Goal: Feedback & Contribution: Contribute content

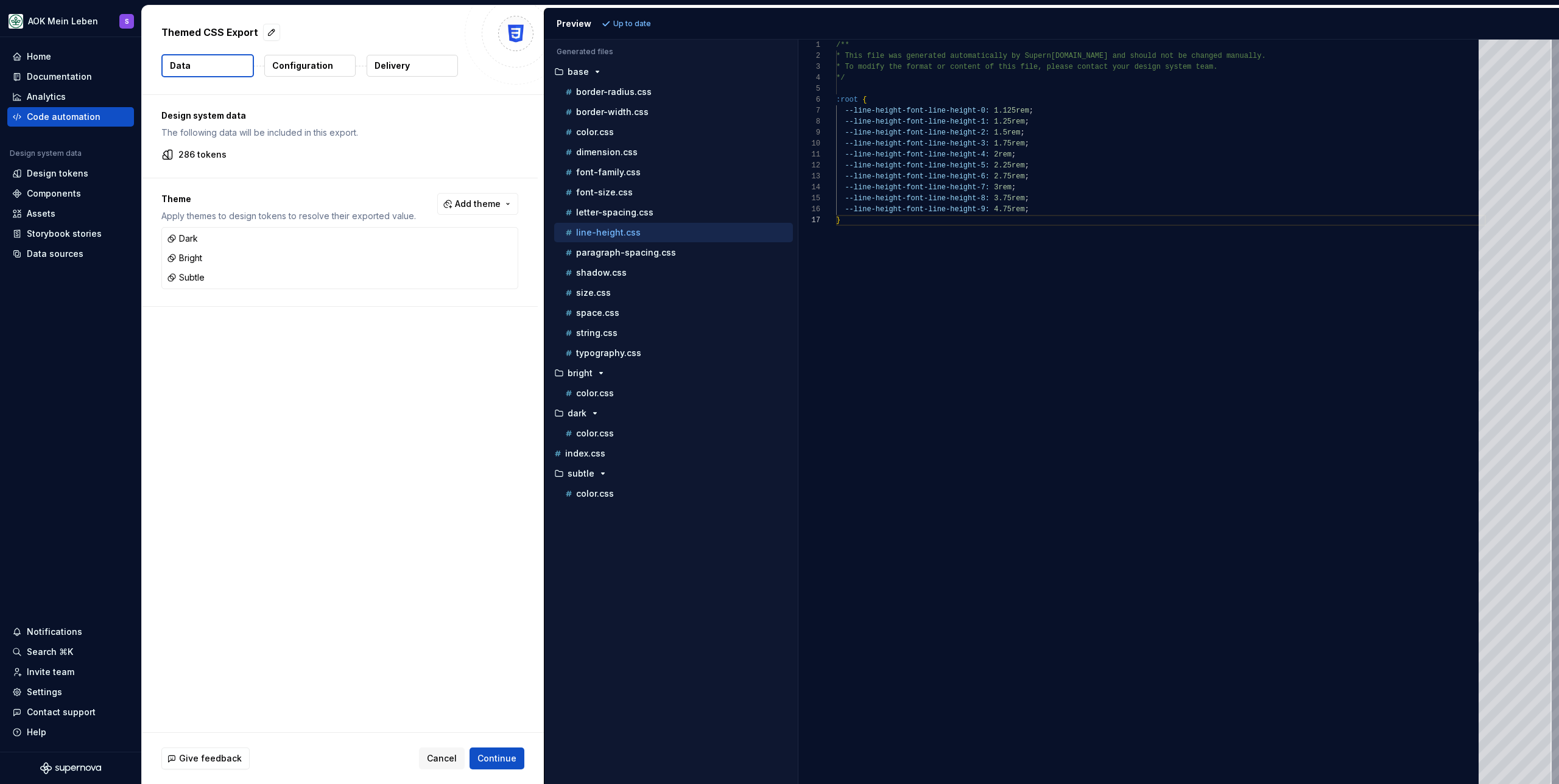
scroll to position [66, 5]
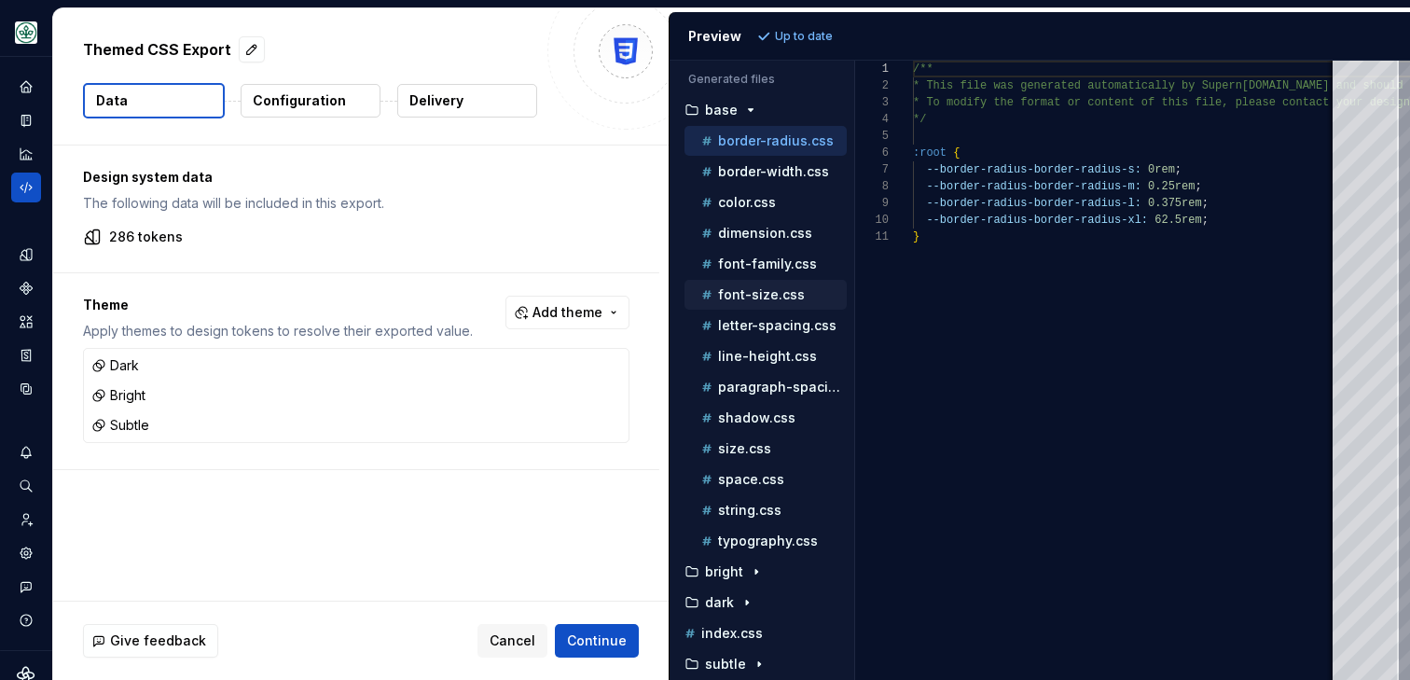
click at [746, 295] on p "font-size.css" at bounding box center [761, 294] width 87 height 15
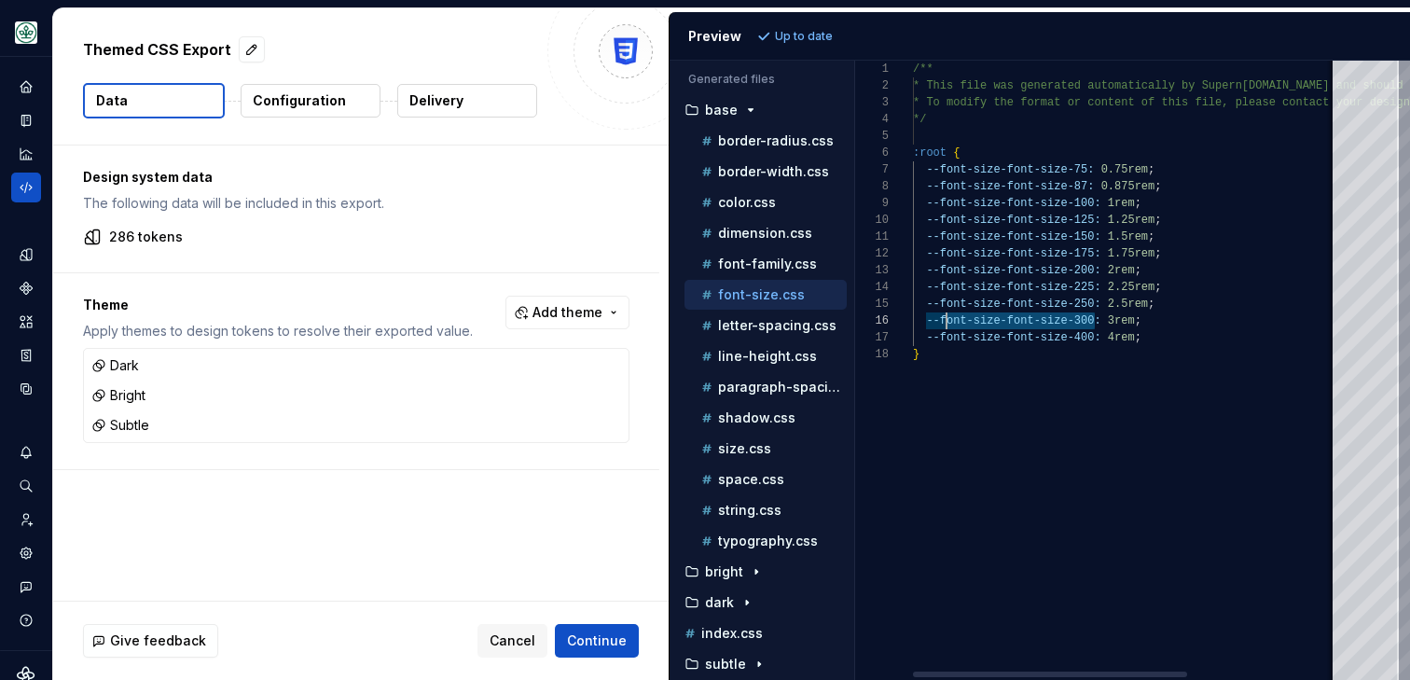
scroll to position [84, 27]
drag, startPoint x: 1094, startPoint y: 322, endPoint x: 941, endPoint y: 323, distance: 153.0
click at [941, 323] on div "/** * This file was generated automatically by Supern ova.io and should not be …" at bounding box center [1241, 370] width 657 height 619
click at [781, 361] on p "line-height.css" at bounding box center [767, 356] width 99 height 15
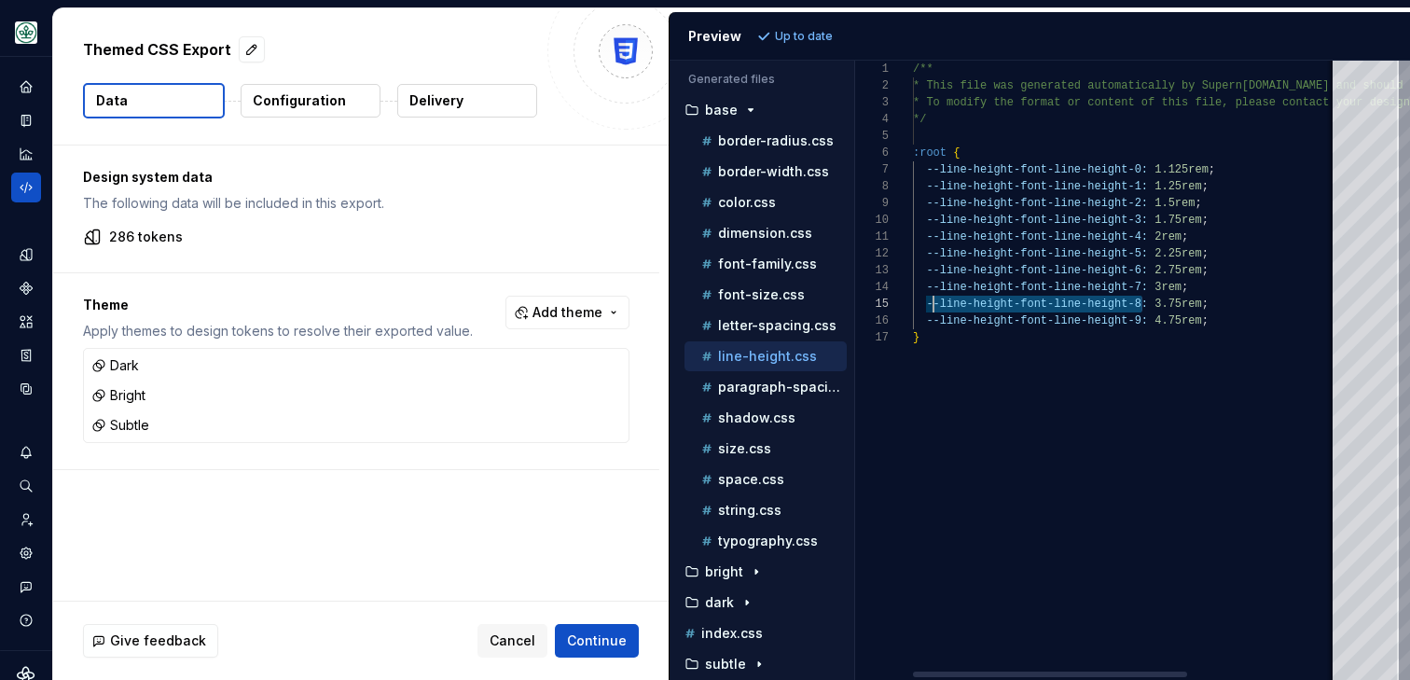
scroll to position [67, 13]
drag, startPoint x: 1142, startPoint y: 302, endPoint x: 925, endPoint y: 298, distance: 216.4
click at [925, 298] on div "/** * This file was generated automatically by Supern ova.io and should not be …" at bounding box center [1241, 370] width 657 height 619
drag, startPoint x: 1141, startPoint y: 288, endPoint x: 920, endPoint y: 283, distance: 220.2
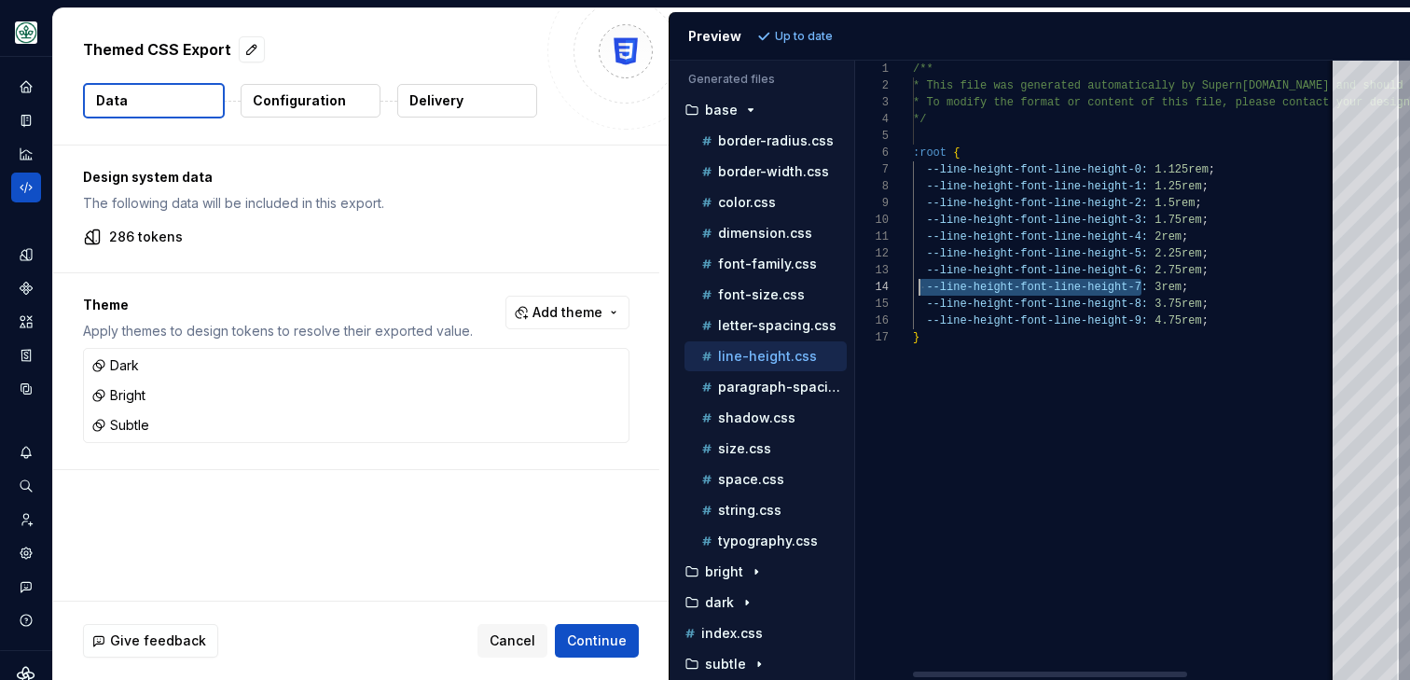
click at [920, 283] on div "/** * This file was generated automatically by Supern ova.io and should not be …" at bounding box center [1241, 370] width 657 height 619
click at [950, 284] on div "/** * This file was generated automatically by Supern ova.io and should not be …" at bounding box center [1241, 370] width 657 height 619
click at [932, 287] on div "/** * This file was generated automatically by Supern ova.io and should not be …" at bounding box center [1241, 370] width 657 height 619
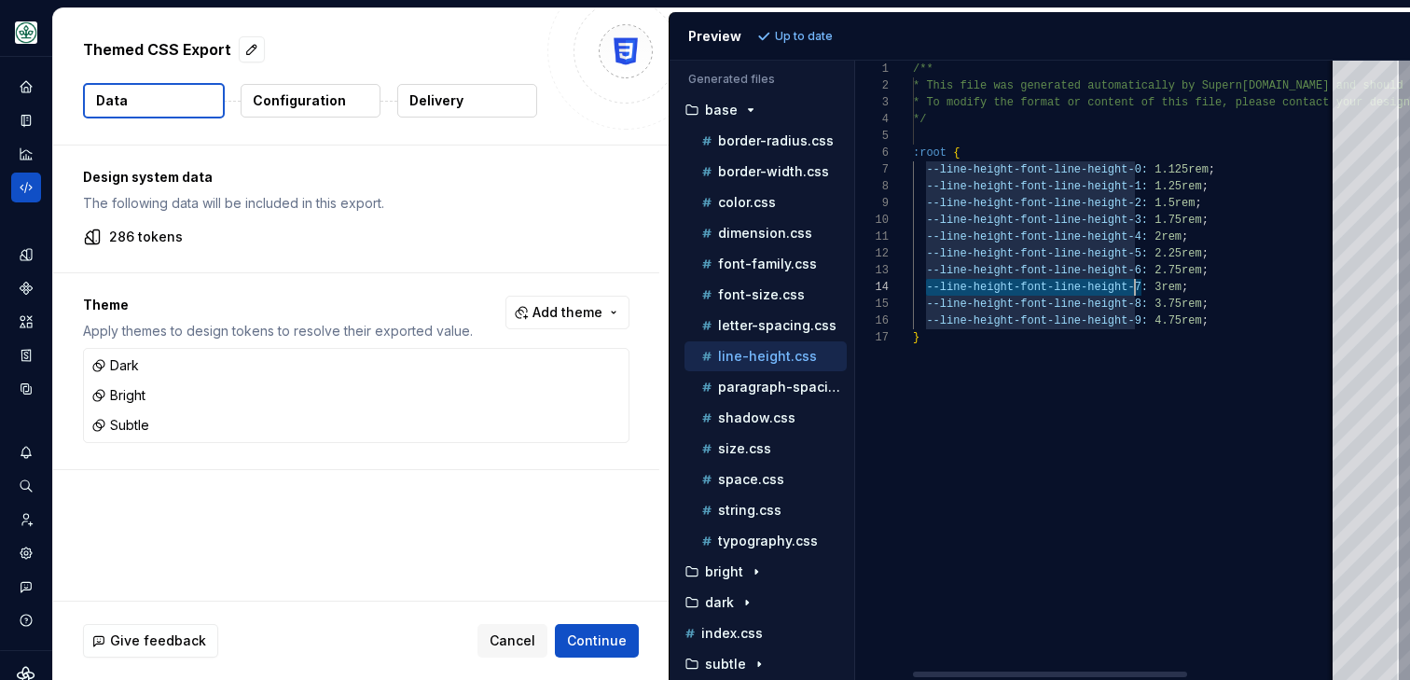
scroll to position [50, 229]
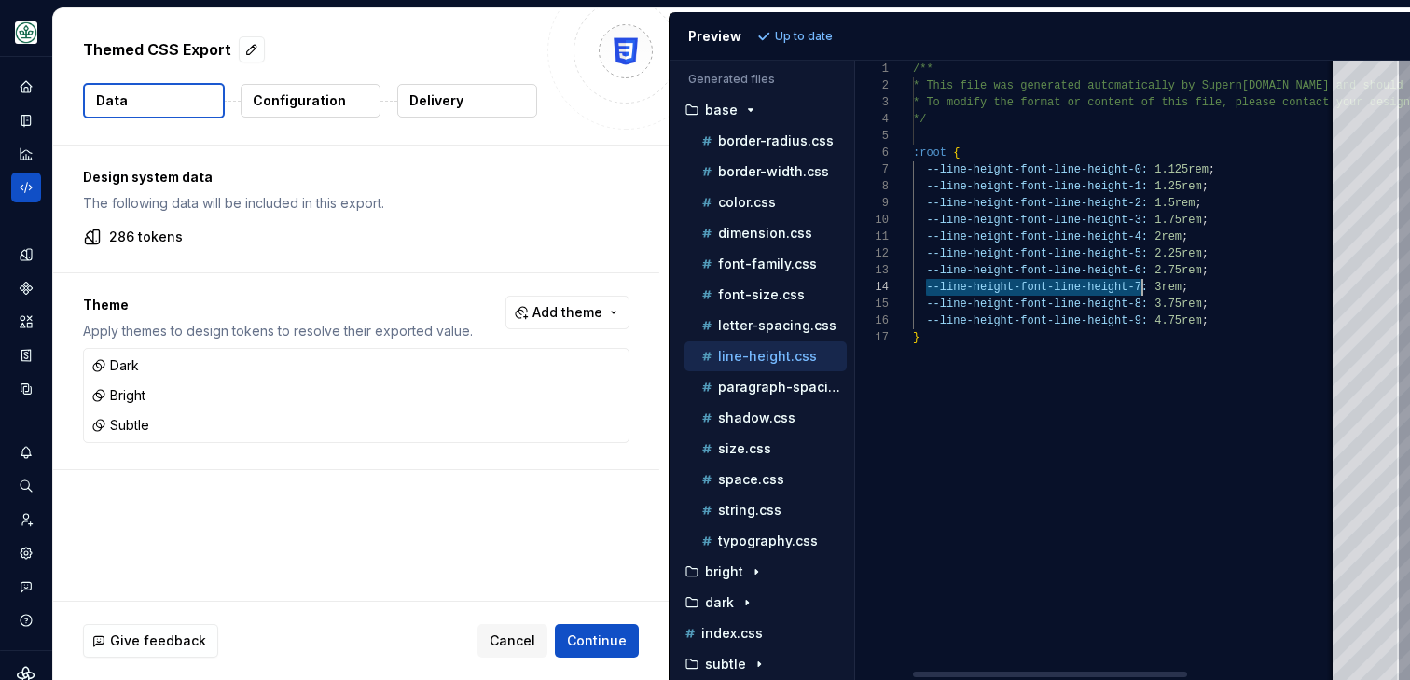
drag, startPoint x: 928, startPoint y: 288, endPoint x: 1144, endPoint y: 286, distance: 216.4
click at [1144, 286] on div "/** * This file was generated automatically by Supern ova.io and should not be …" at bounding box center [1241, 370] width 657 height 619
drag, startPoint x: 1141, startPoint y: 272, endPoint x: 926, endPoint y: 270, distance: 214.5
click at [926, 270] on div "/** * This file was generated automatically by Supern ova.io and should not be …" at bounding box center [1241, 370] width 657 height 619
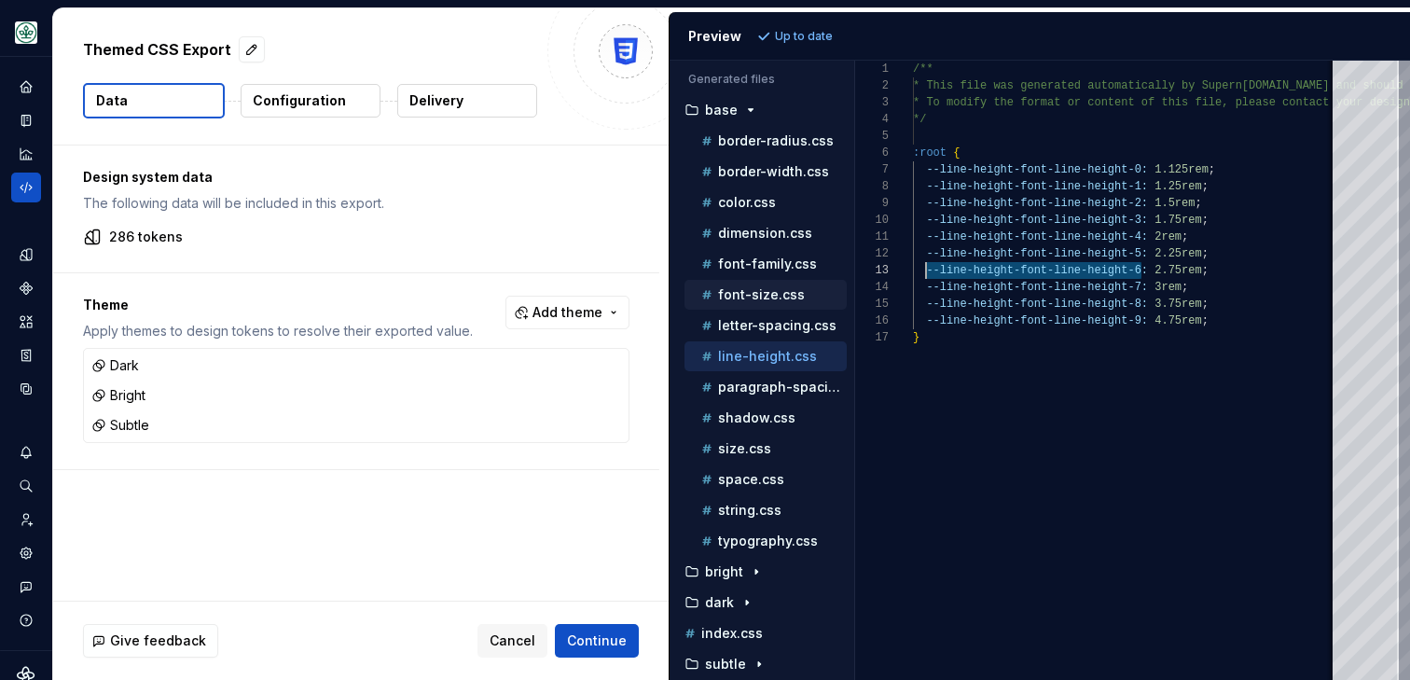
click at [727, 298] on p "font-size.css" at bounding box center [761, 294] width 87 height 15
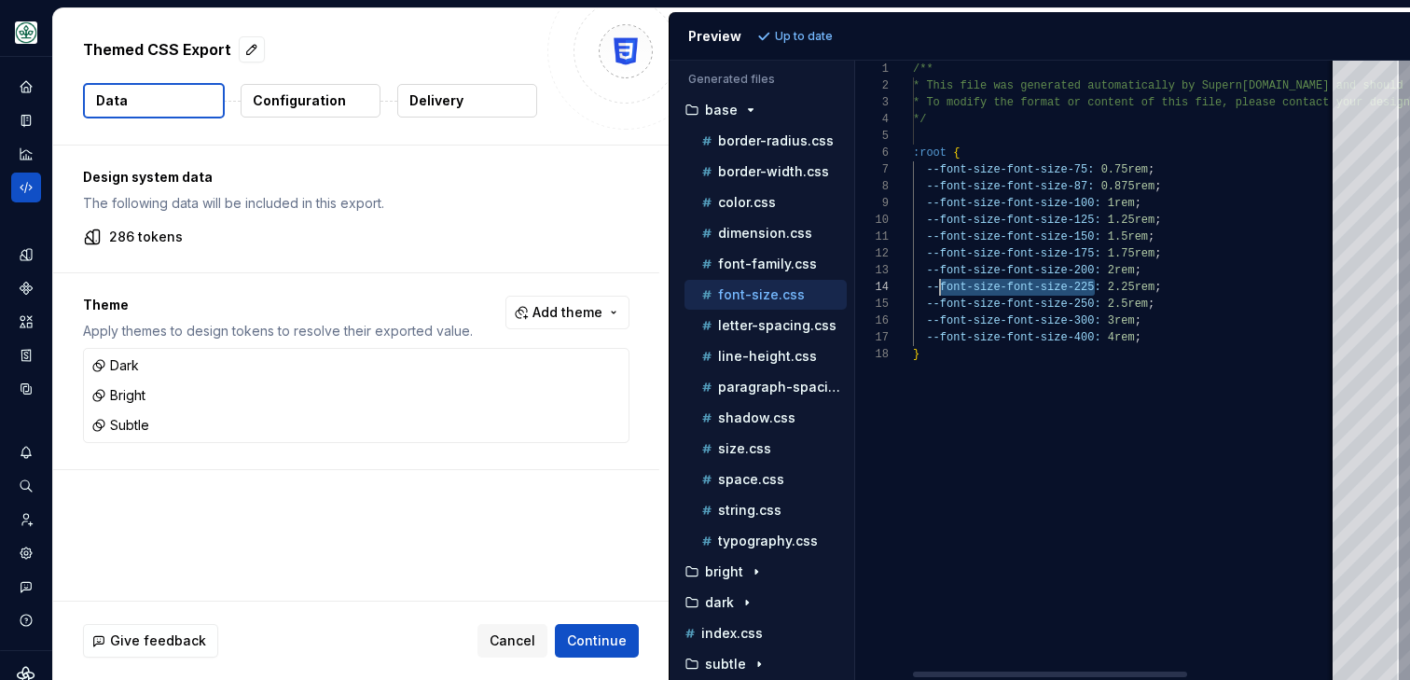
scroll to position [50, 21]
drag, startPoint x: 1093, startPoint y: 286, endPoint x: 932, endPoint y: 290, distance: 161.4
click at [932, 290] on div "/** * This file was generated automatically by Supern ova.io and should not be …" at bounding box center [1241, 370] width 657 height 619
drag, startPoint x: 1094, startPoint y: 306, endPoint x: 929, endPoint y: 306, distance: 165.1
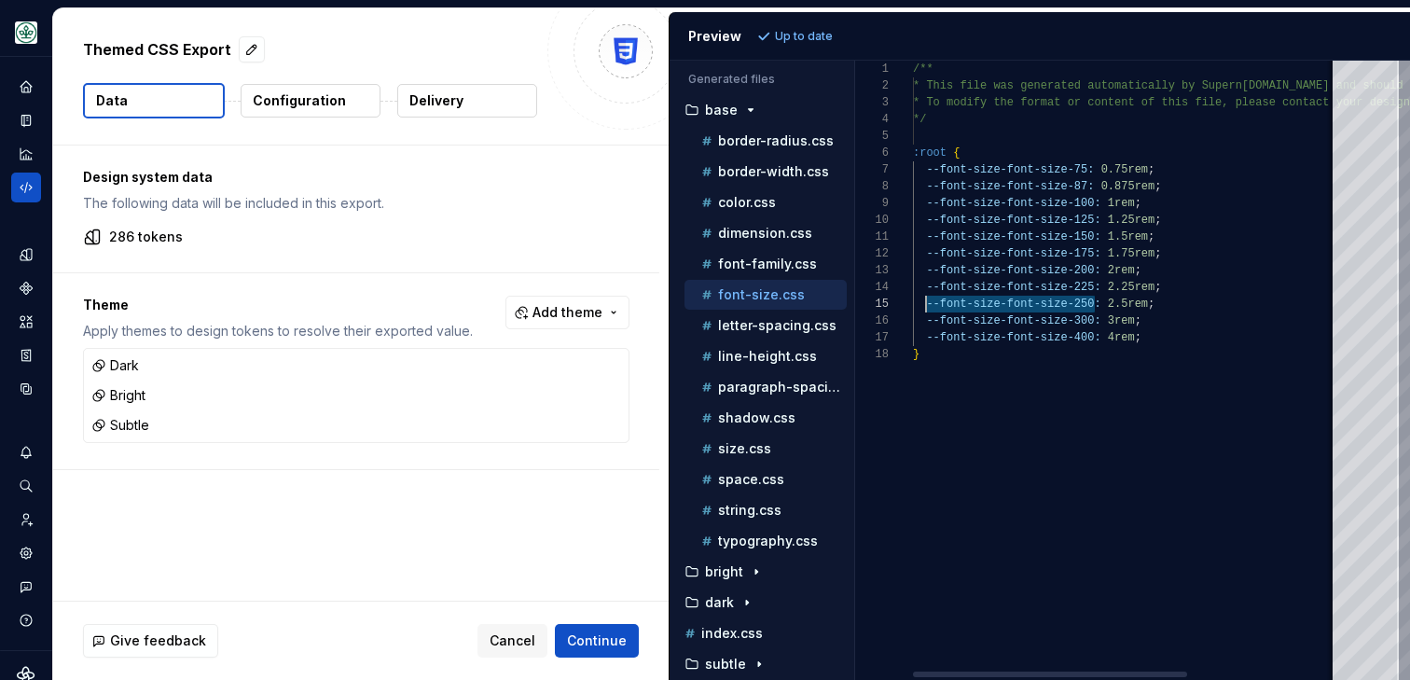
click at [929, 306] on div "/** * This file was generated automatically by Supern ova.io and should not be …" at bounding box center [1241, 370] width 657 height 619
click at [760, 236] on p "dimension.css" at bounding box center [765, 233] width 94 height 15
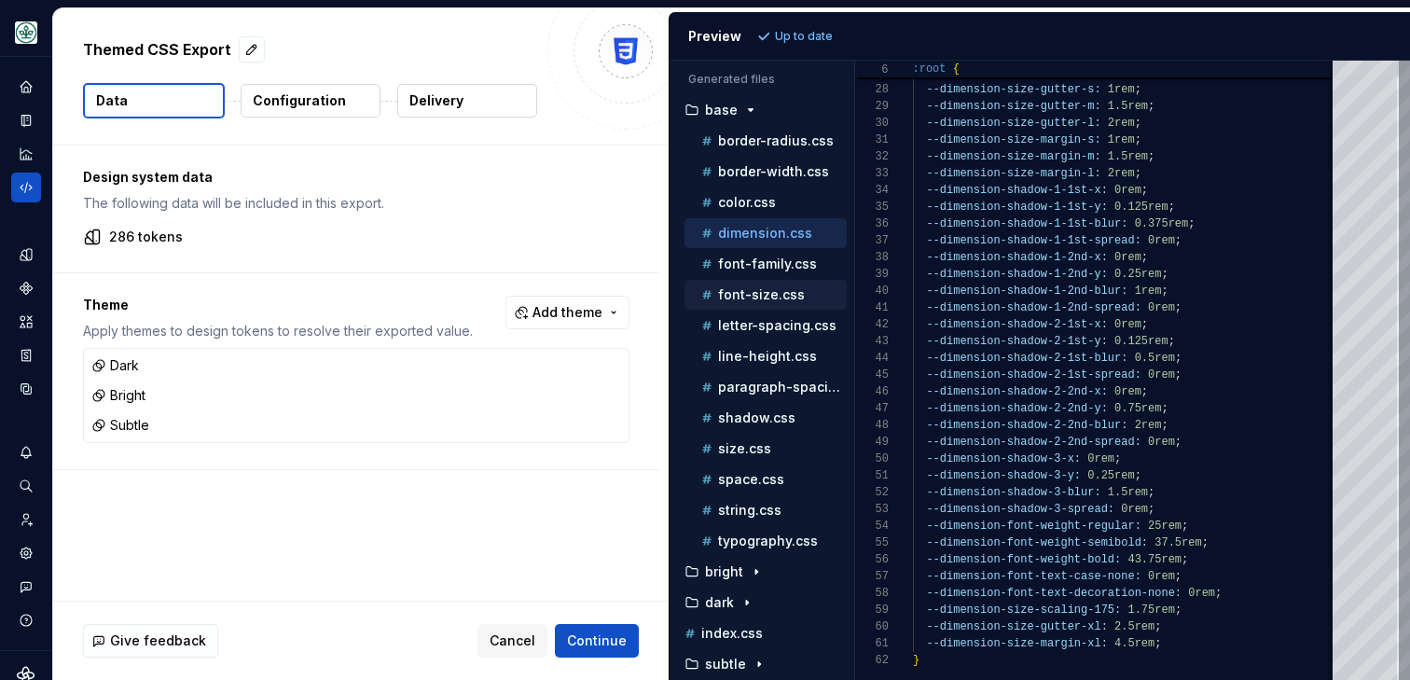
click at [750, 291] on p "font-size.css" at bounding box center [761, 294] width 87 height 15
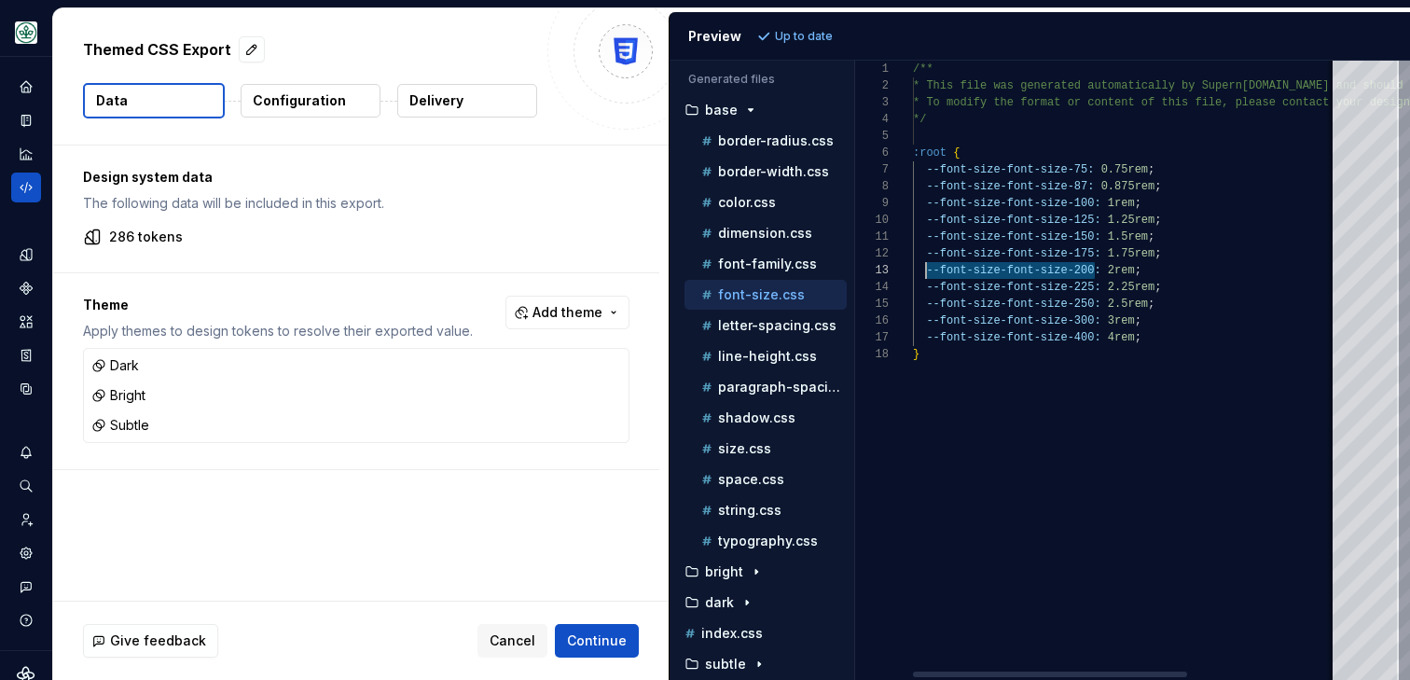
scroll to position [34, 13]
drag, startPoint x: 1094, startPoint y: 272, endPoint x: 925, endPoint y: 270, distance: 168.8
click at [925, 270] on div "/** * This file was generated automatically by Supern ova.io and should not be …" at bounding box center [1241, 370] width 657 height 619
click at [1093, 254] on div "/** * This file was generated automatically by Supern ova.io and should not be …" at bounding box center [1241, 370] width 657 height 619
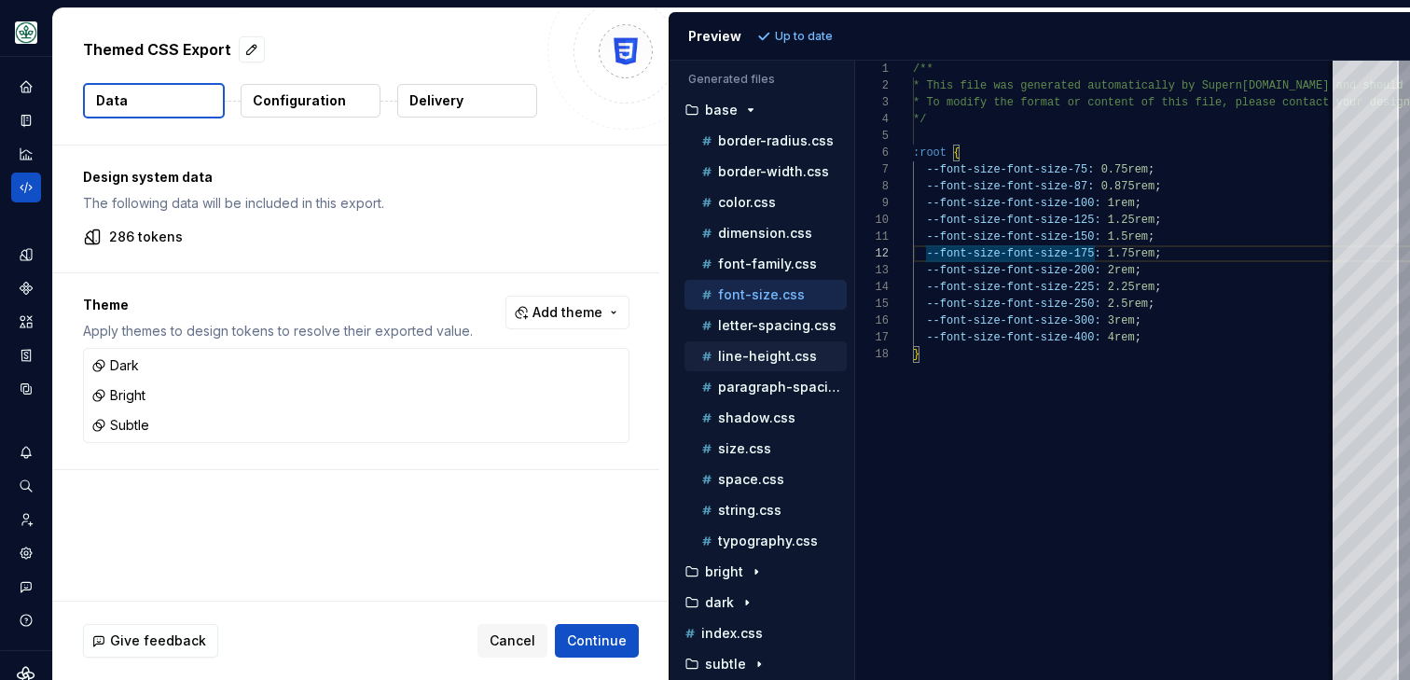
click at [758, 353] on p "line-height.css" at bounding box center [767, 356] width 99 height 15
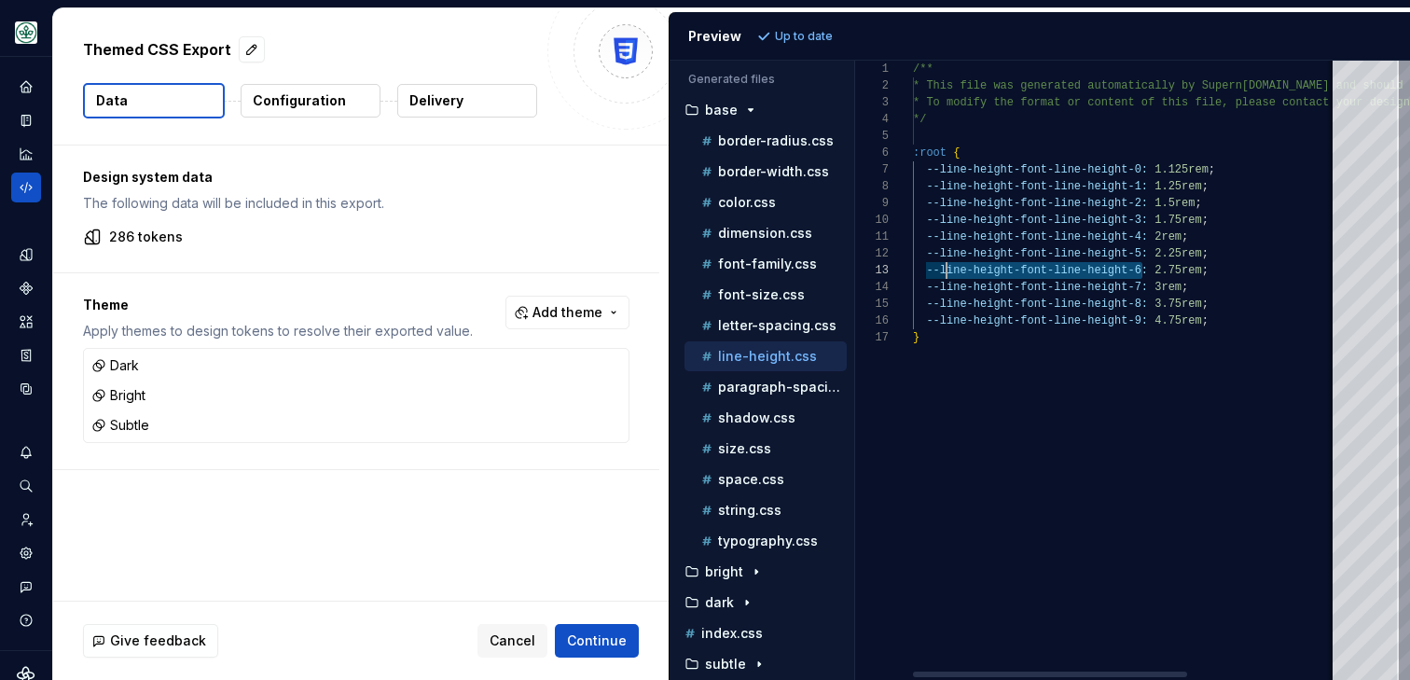
scroll to position [34, 34]
drag, startPoint x: 1142, startPoint y: 271, endPoint x: 944, endPoint y: 266, distance: 197.8
click at [944, 266] on div "/** * This file was generated automatically by Supern ova.io and should not be …" at bounding box center [1241, 370] width 657 height 619
click at [769, 296] on p "font-size.css" at bounding box center [761, 294] width 87 height 15
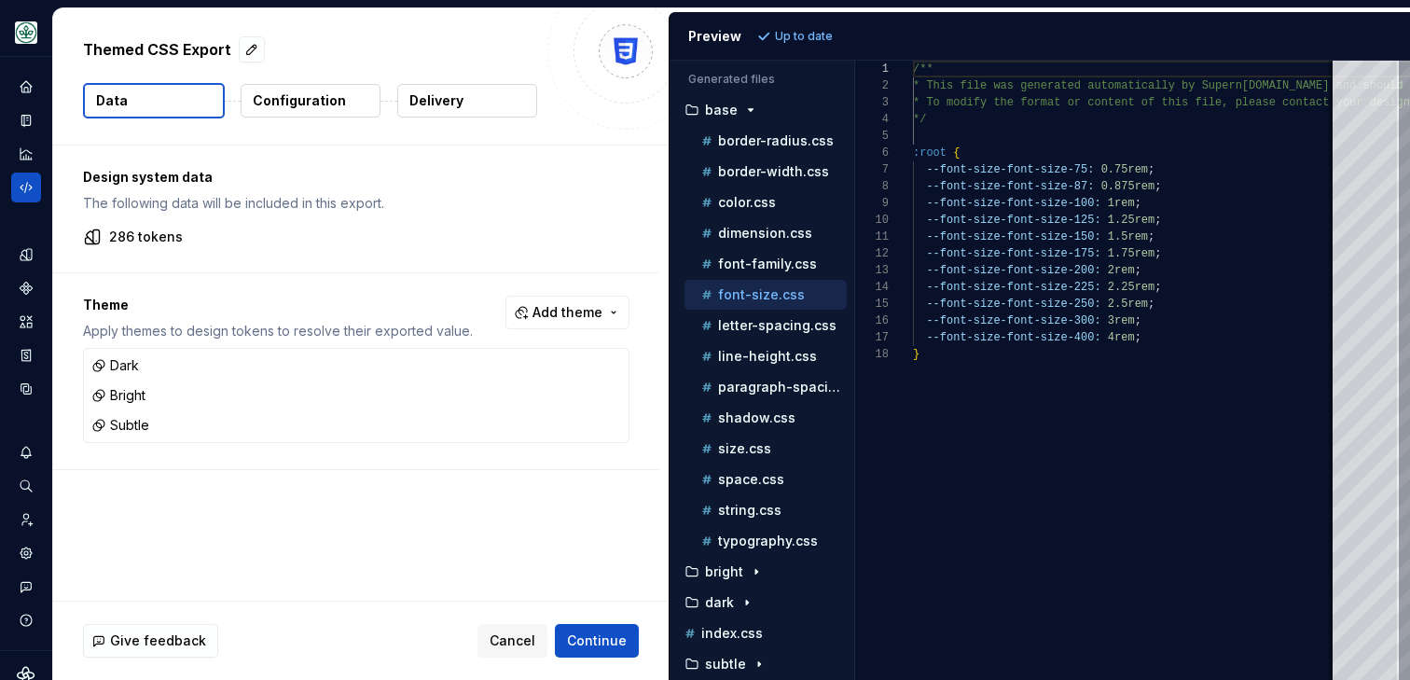
scroll to position [0, 0]
click at [774, 361] on p "line-height.css" at bounding box center [767, 356] width 99 height 15
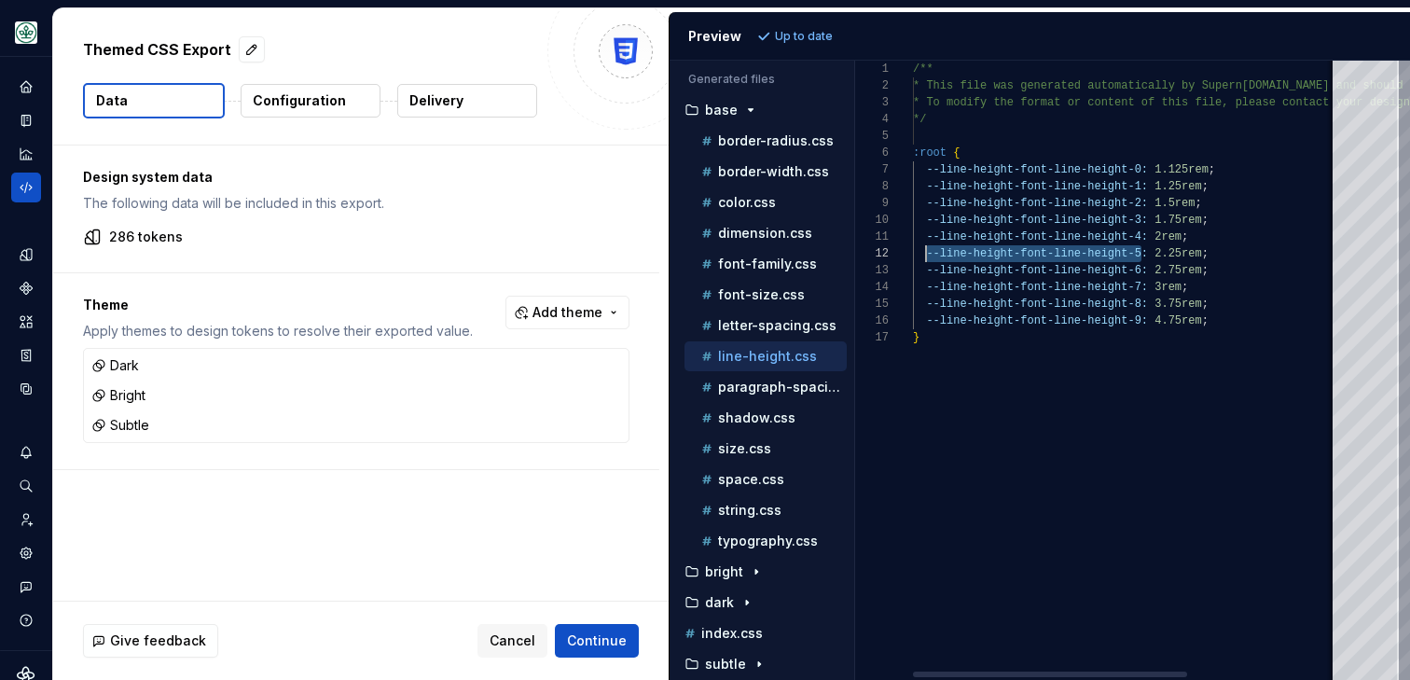
scroll to position [17, 13]
drag, startPoint x: 1141, startPoint y: 256, endPoint x: 928, endPoint y: 255, distance: 212.6
click at [928, 255] on div "/** * This file was generated automatically by Supern ova.io and should not be …" at bounding box center [1241, 370] width 657 height 619
click at [1207, 222] on div "/** * This file was generated automatically by Supern ova.io and should not be …" at bounding box center [1241, 370] width 657 height 619
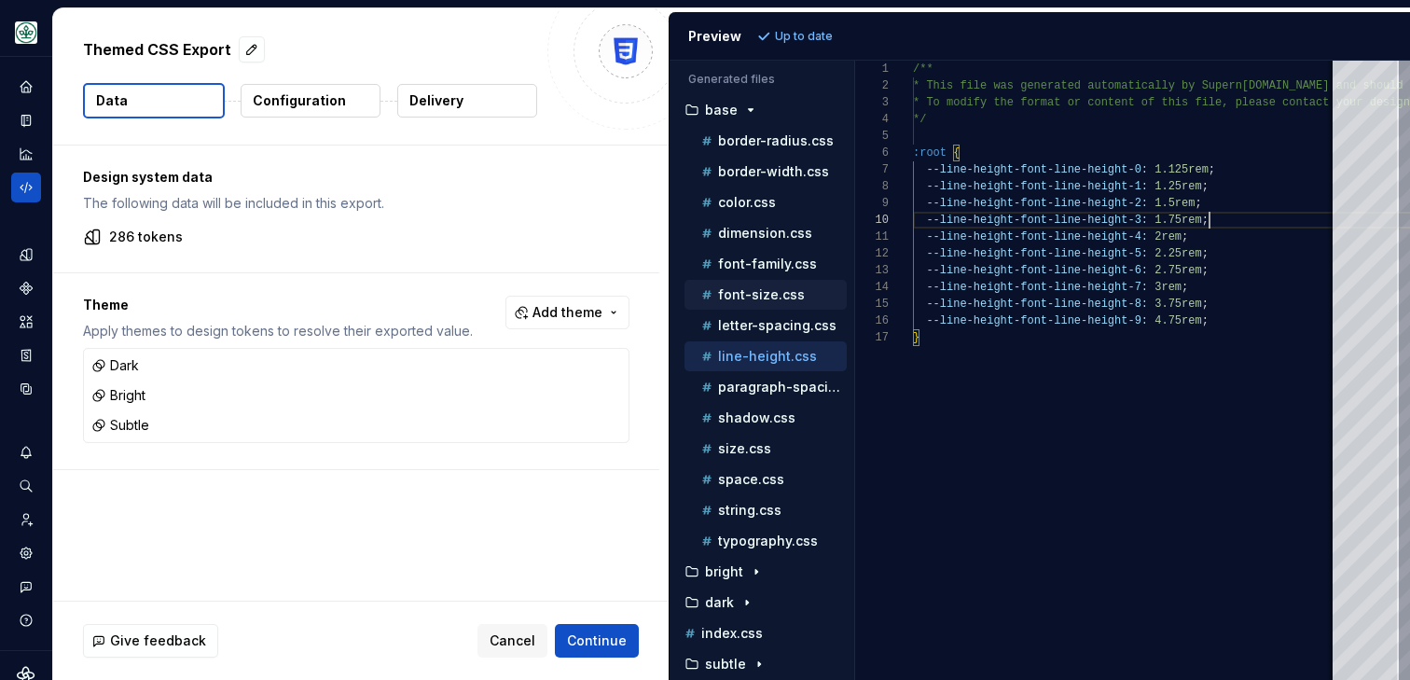
click at [740, 291] on p "font-size.css" at bounding box center [761, 294] width 87 height 15
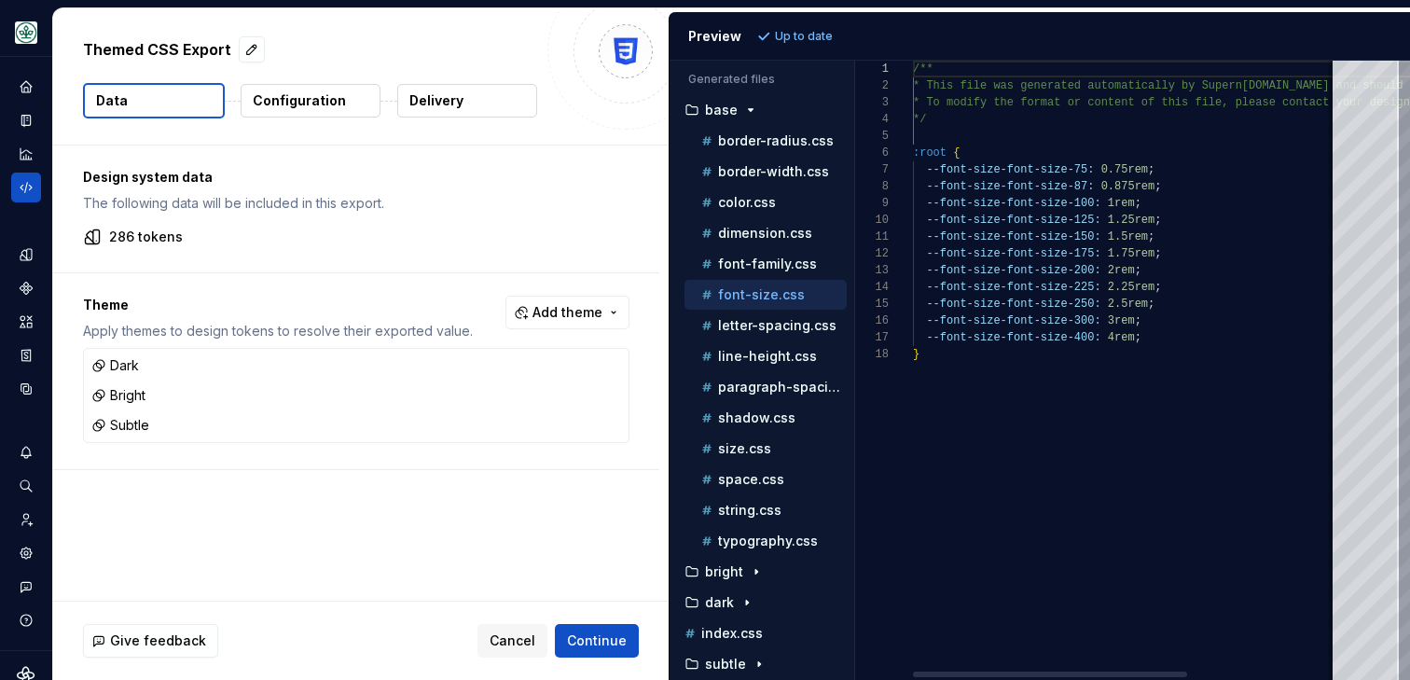
click at [1094, 220] on div "/** * This file was generated automatically by Supern ova.io and should not be …" at bounding box center [1241, 370] width 657 height 619
drag, startPoint x: 1094, startPoint y: 220, endPoint x: 3, endPoint y: 3, distance: 1112.6
click at [925, 217] on div "/** * This file was generated automatically by Supern ova.io and should not be …" at bounding box center [1241, 370] width 657 height 619
click at [752, 358] on p "line-height.css" at bounding box center [767, 356] width 99 height 15
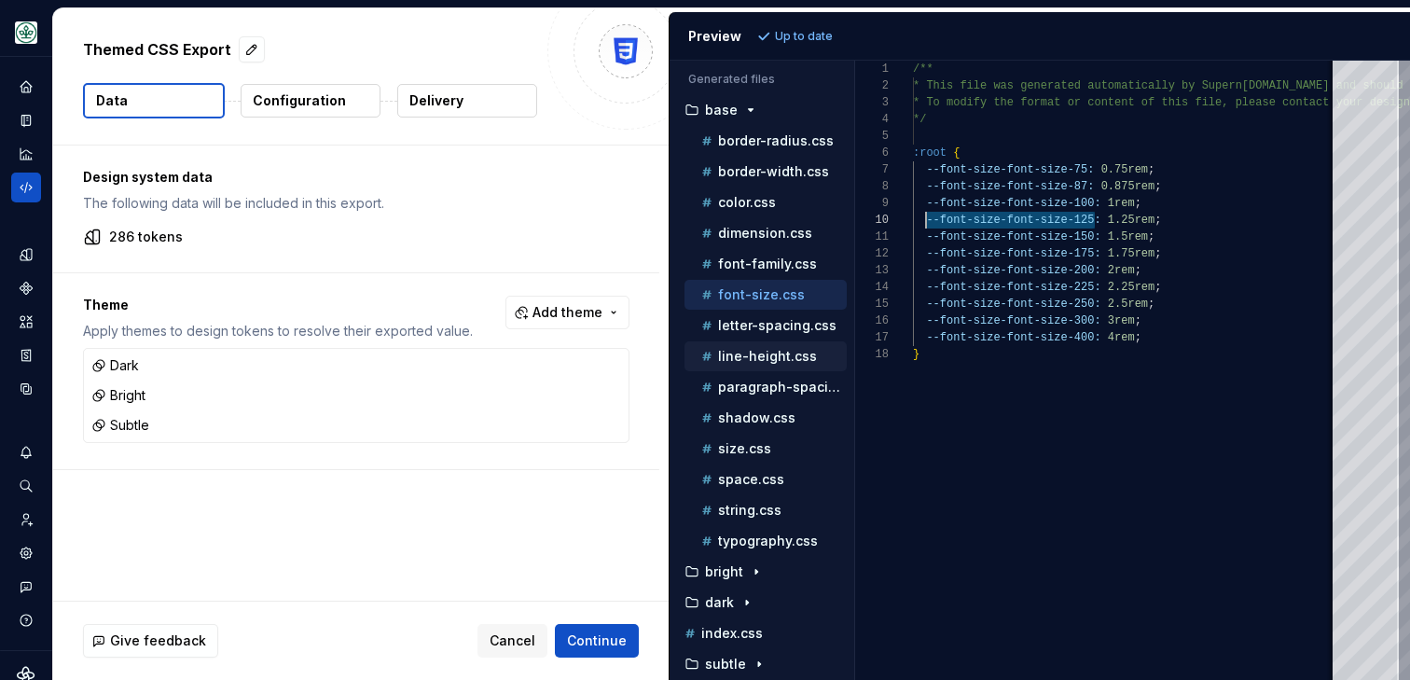
scroll to position [0, 0]
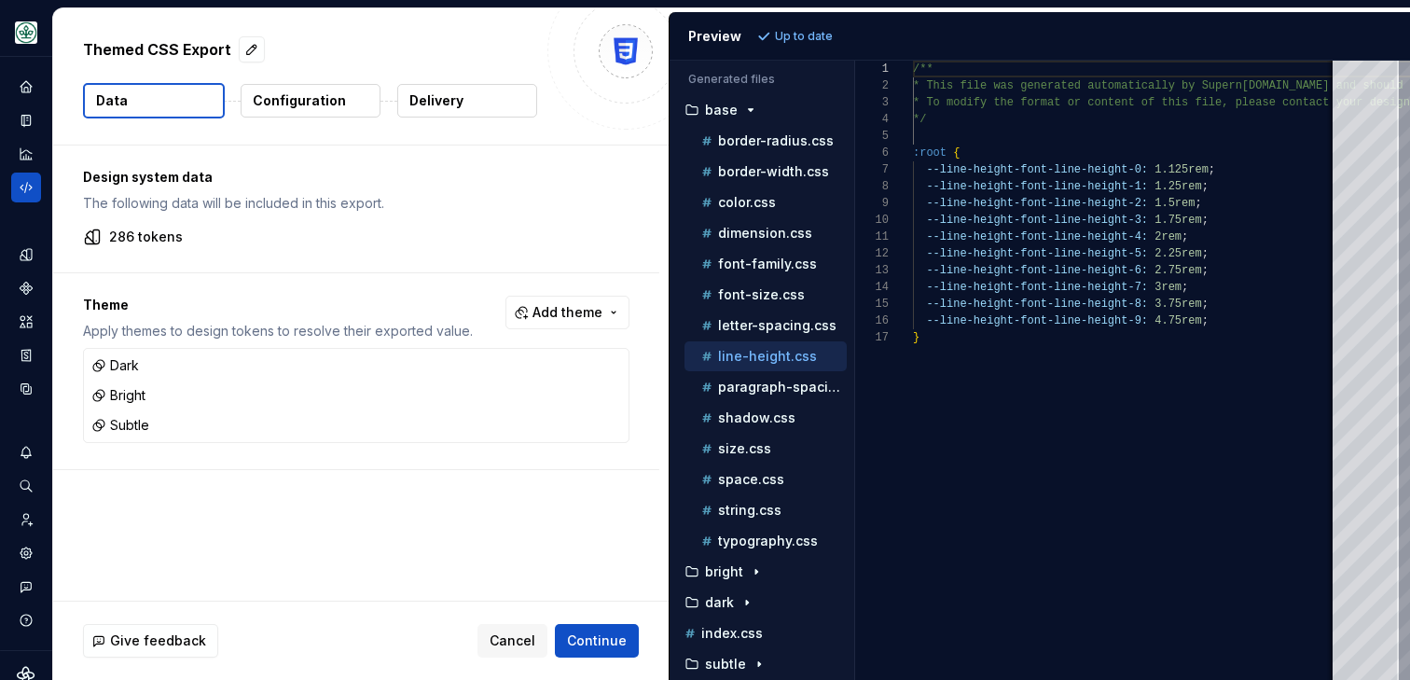
click at [521, 58] on div "Themed CSS Export" at bounding box center [310, 50] width 454 height 34
click at [764, 258] on p "font-family.css" at bounding box center [767, 263] width 99 height 15
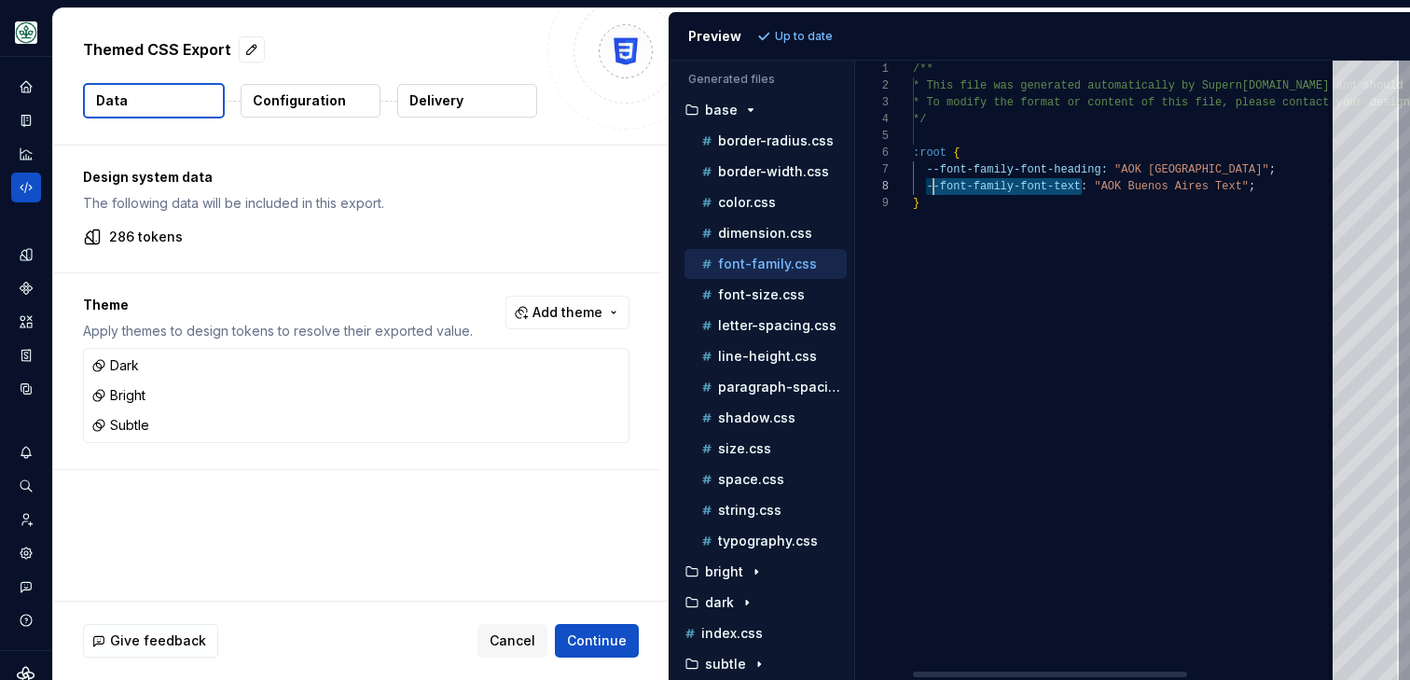
scroll to position [118, 13]
drag, startPoint x: 1082, startPoint y: 190, endPoint x: 927, endPoint y: 189, distance: 154.8
click at [927, 189] on div "/** * This file was generated automatically by Supern ova.io and should not be …" at bounding box center [1241, 370] width 657 height 619
click at [1108, 271] on div "/** * This file was generated automatically by Supern ova.io and should not be …" at bounding box center [1241, 370] width 657 height 619
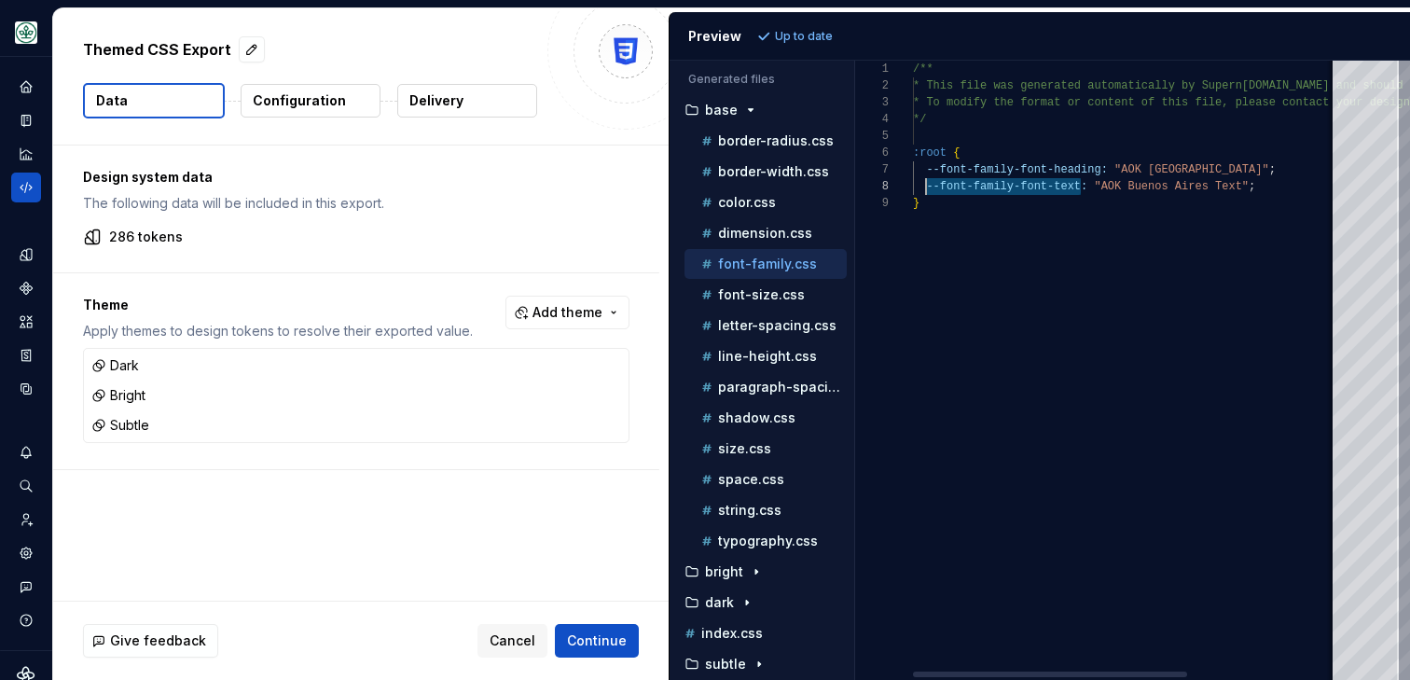
scroll to position [134, 7]
click at [744, 234] on p "dimension.css" at bounding box center [765, 233] width 94 height 15
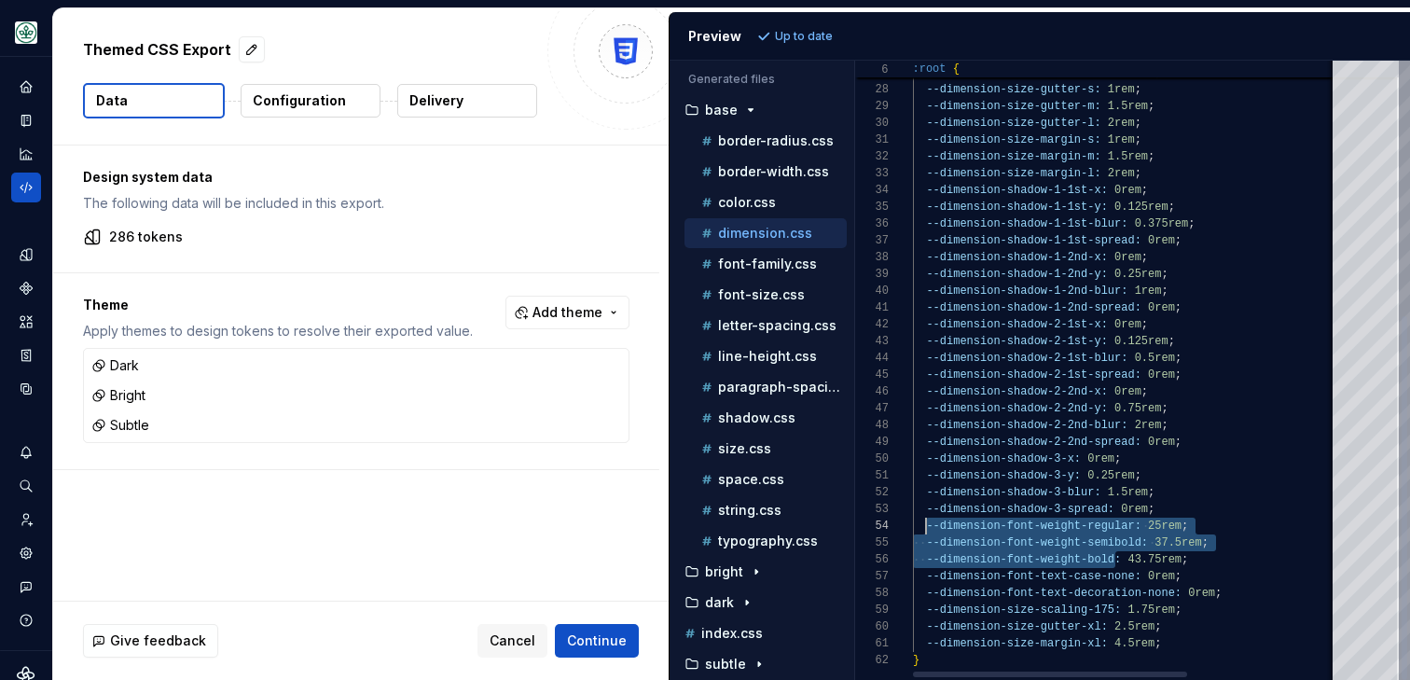
scroll to position [50, 13]
drag, startPoint x: 1117, startPoint y: 561, endPoint x: 927, endPoint y: 530, distance: 192.7
click at [927, 530] on div "--dimension-size-colums-m: 0.5rem ; --dimension-size-colums-l: 0.75rem ; --dime…" at bounding box center [1241, 154] width 657 height 1052
click at [762, 292] on p "font-size.css" at bounding box center [761, 294] width 87 height 15
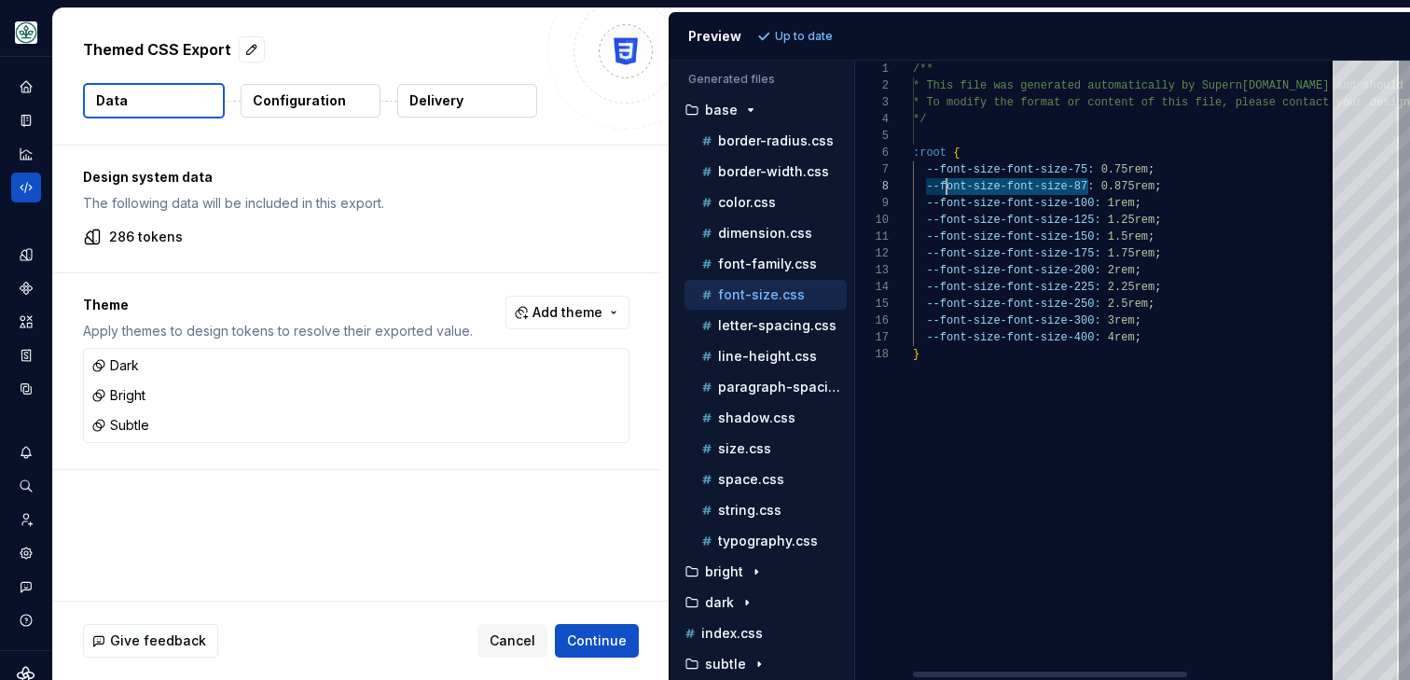
scroll to position [118, 13]
drag, startPoint x: 1085, startPoint y: 189, endPoint x: 926, endPoint y: 187, distance: 158.6
click at [926, 187] on div "/** * This file was generated automatically by Supern ova.io and should not be …" at bounding box center [1241, 370] width 657 height 619
click at [745, 358] on p "line-height.css" at bounding box center [767, 356] width 99 height 15
type textarea "**********"
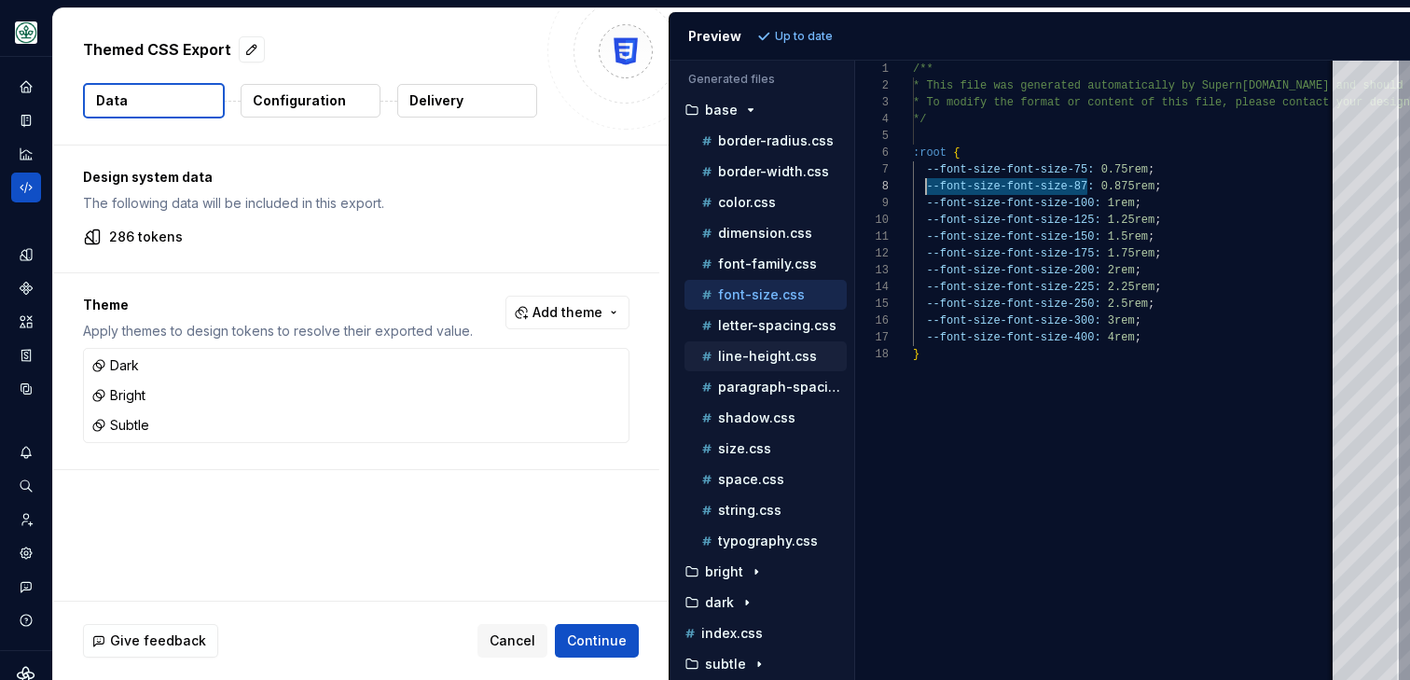
scroll to position [0, 0]
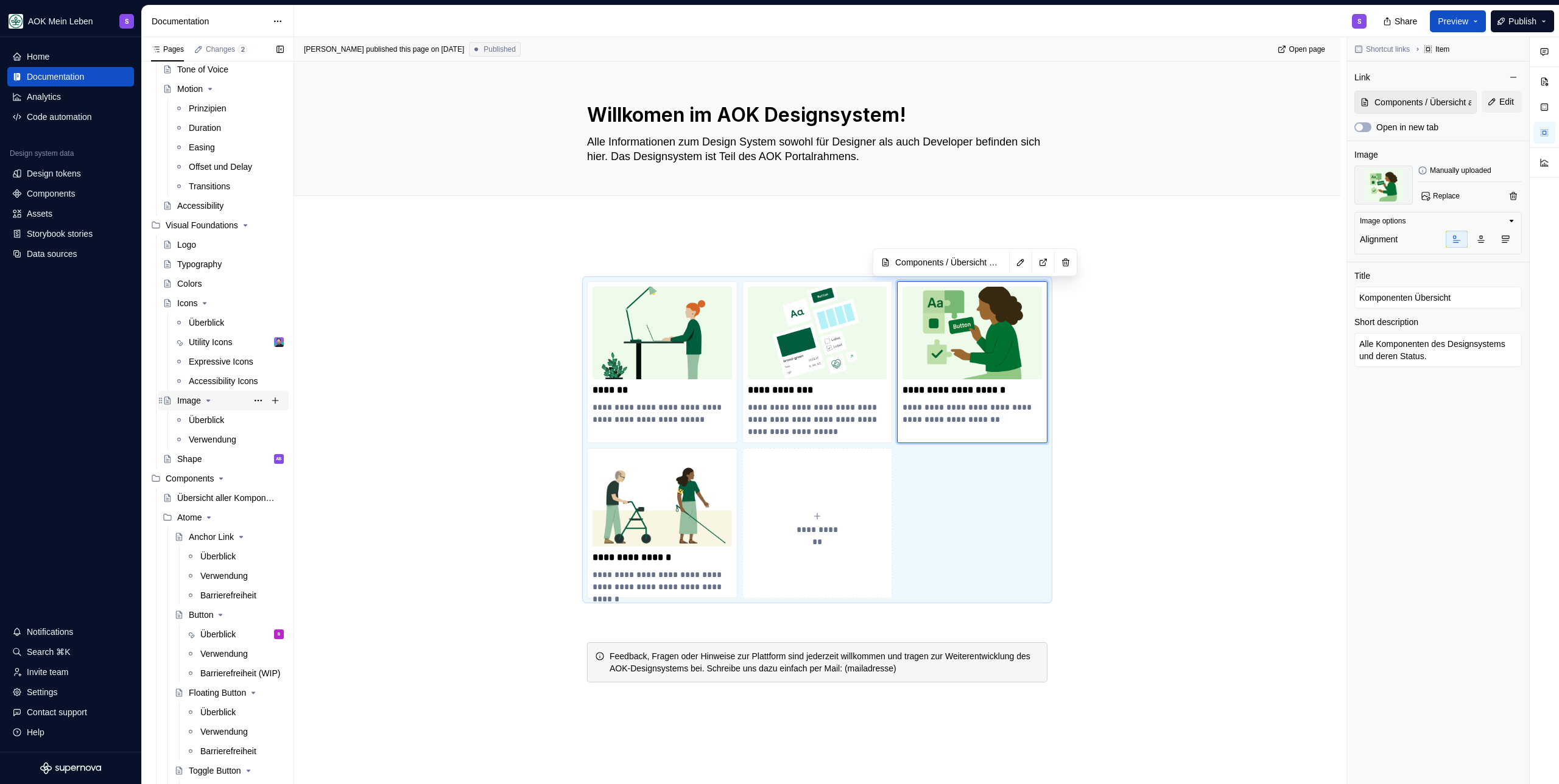
scroll to position [249, 0]
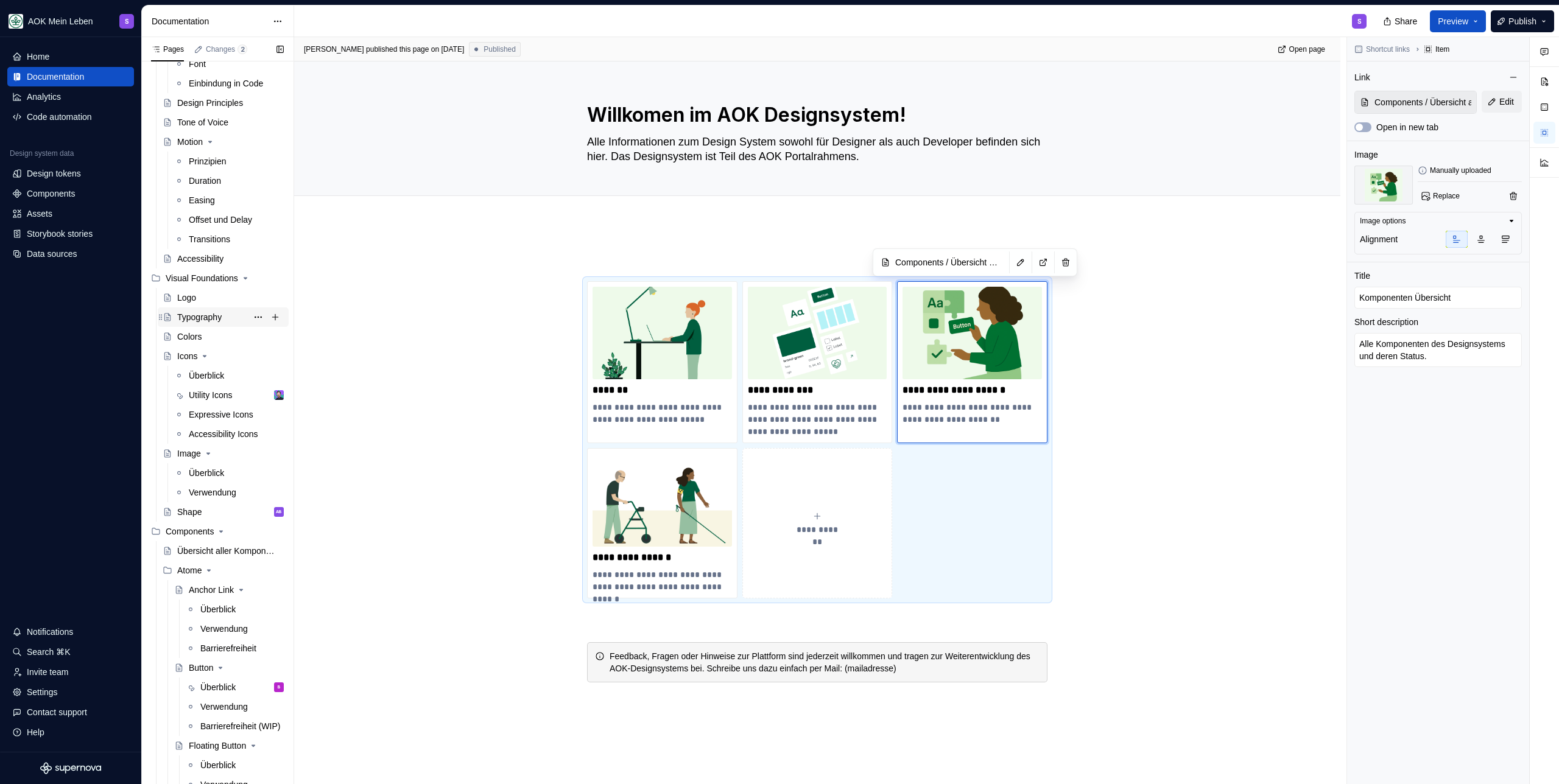
click at [228, 316] on div "Typography" at bounding box center [230, 317] width 106 height 17
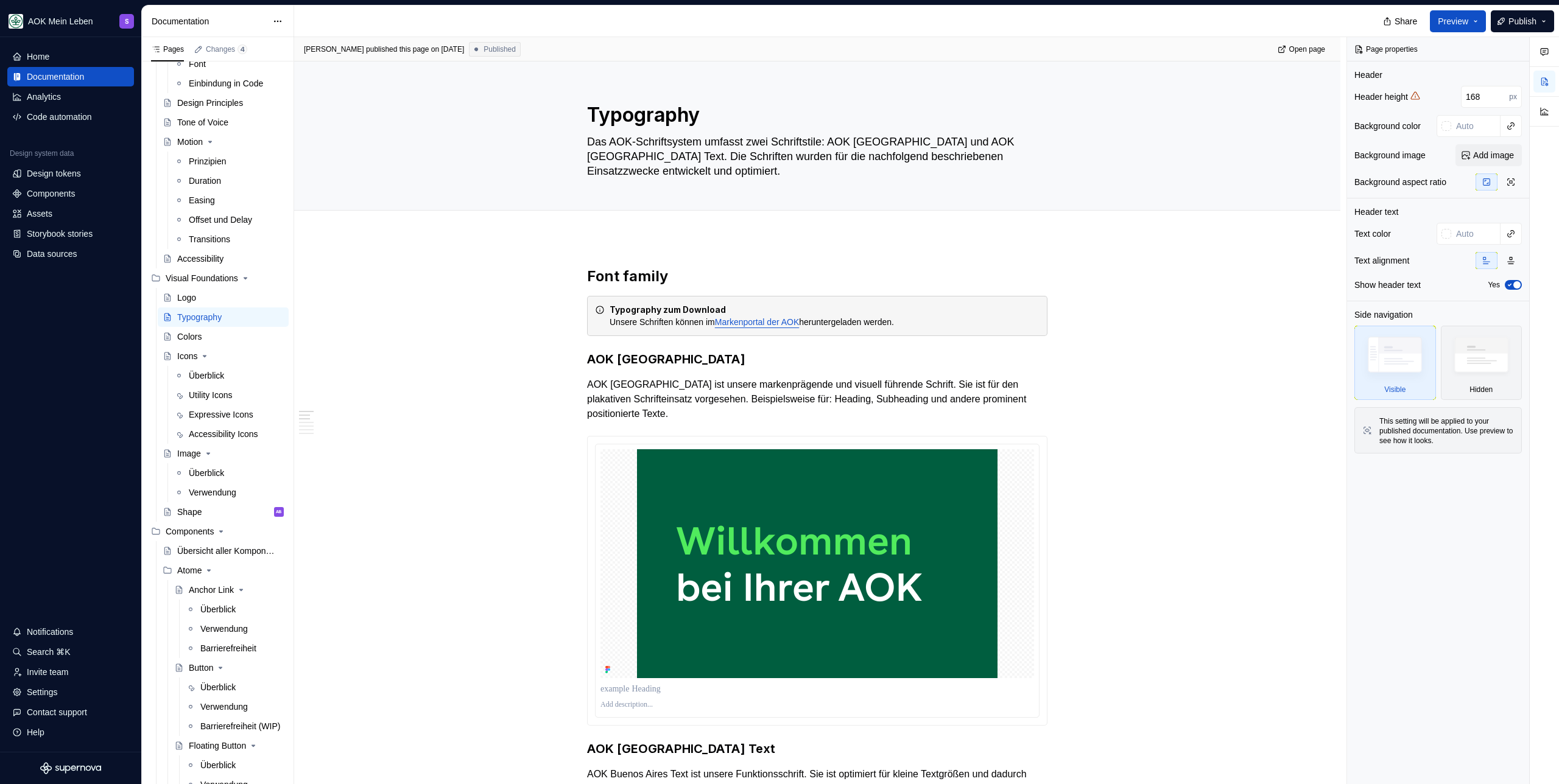
type textarea "*"
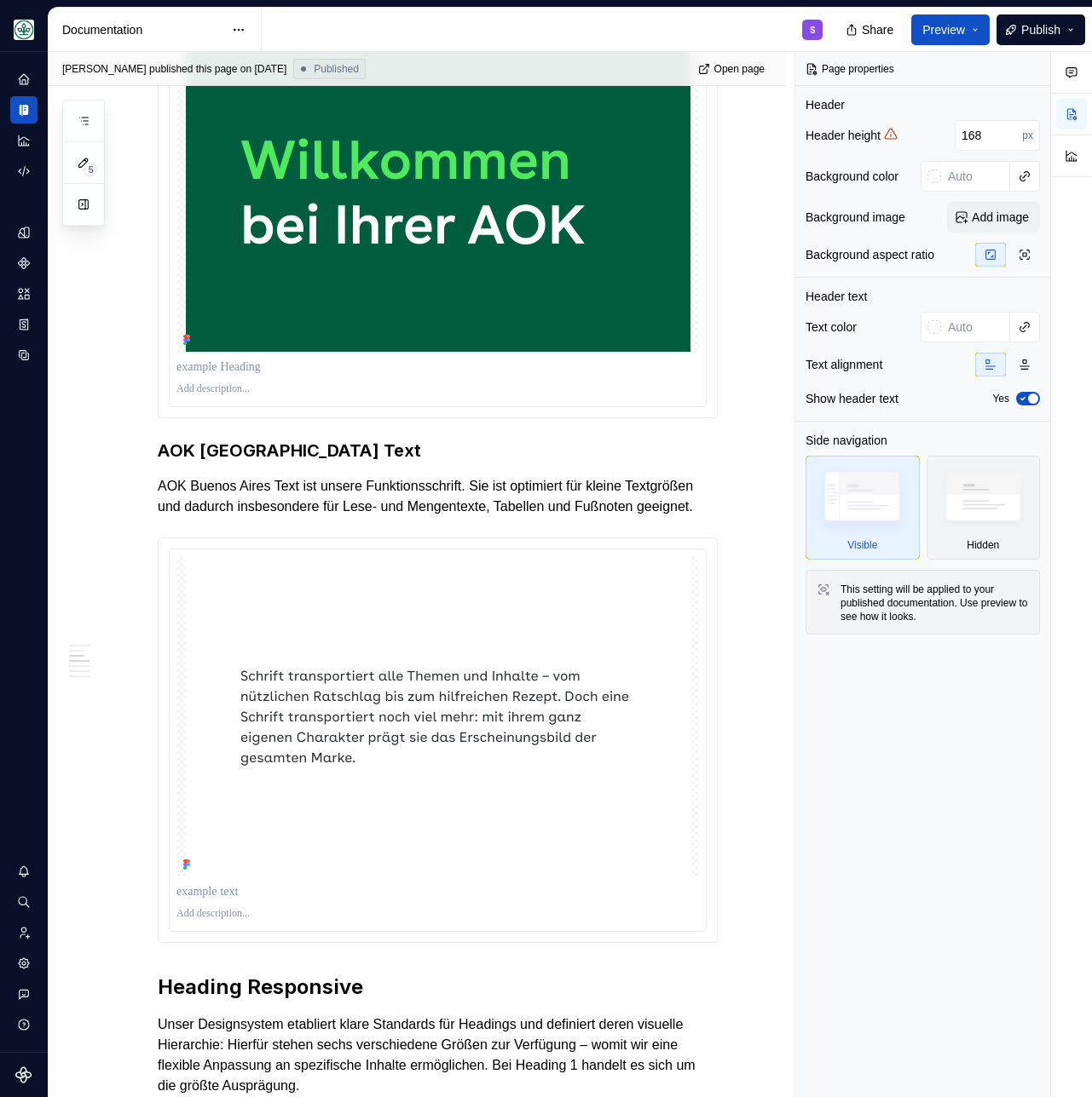
scroll to position [679, 0]
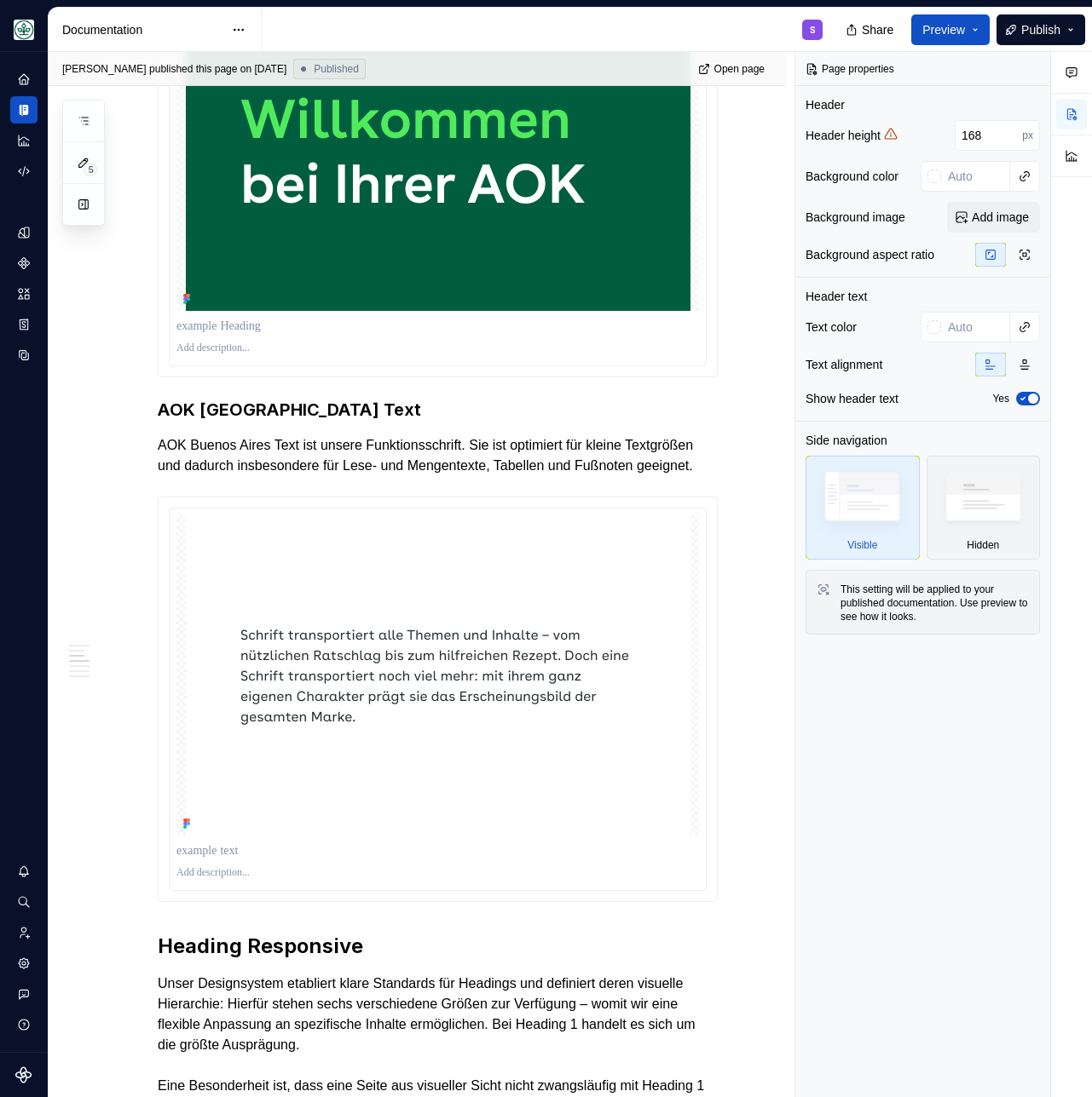
type textarea "*"
click at [30, 360] on icon "Data sources" at bounding box center [24, 355] width 16 height 16
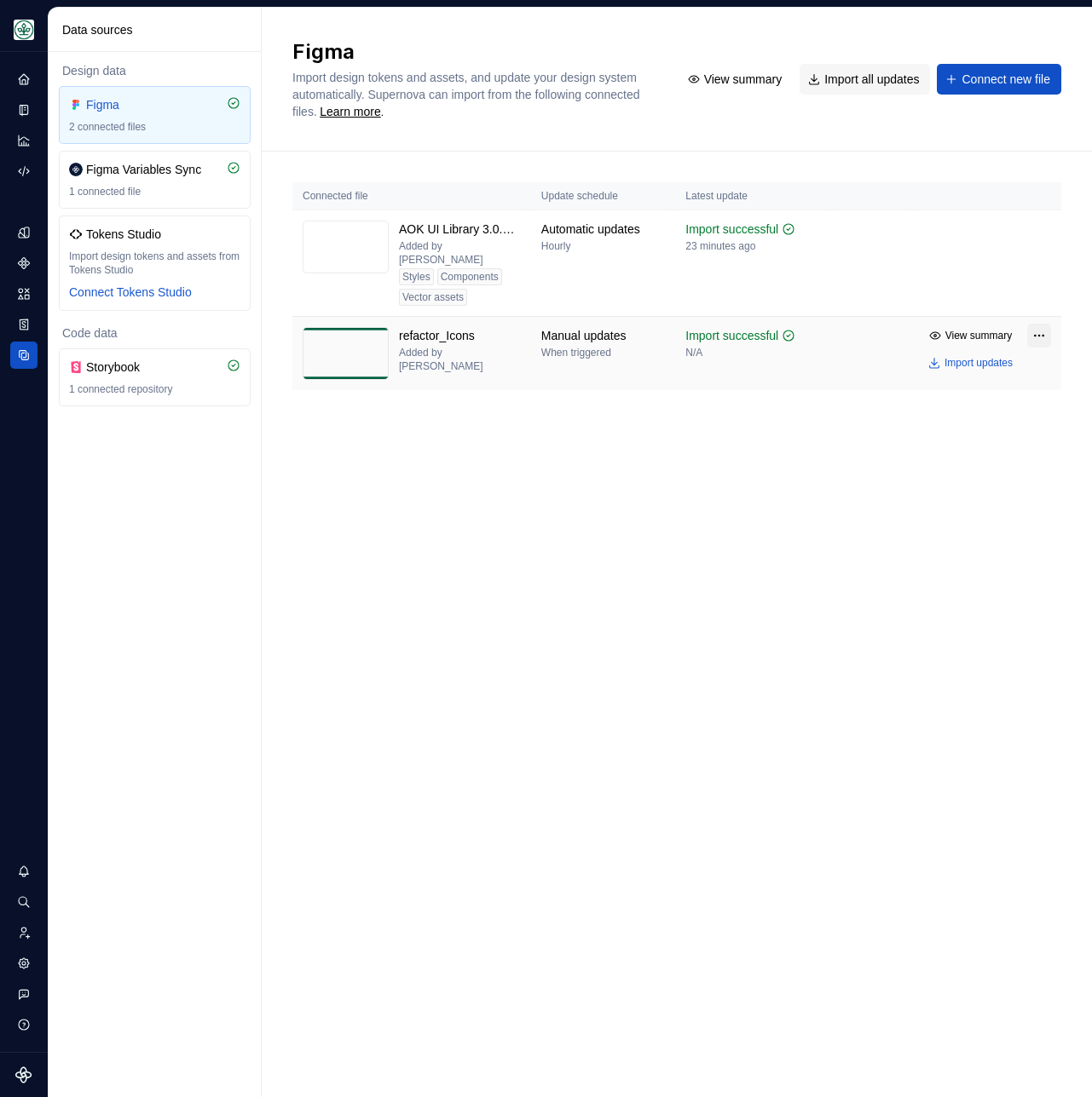
click at [1044, 322] on html "AOK Mein Leben S Design system data Data sources Design data Figma 2 connected …" at bounding box center [546, 548] width 1092 height 1097
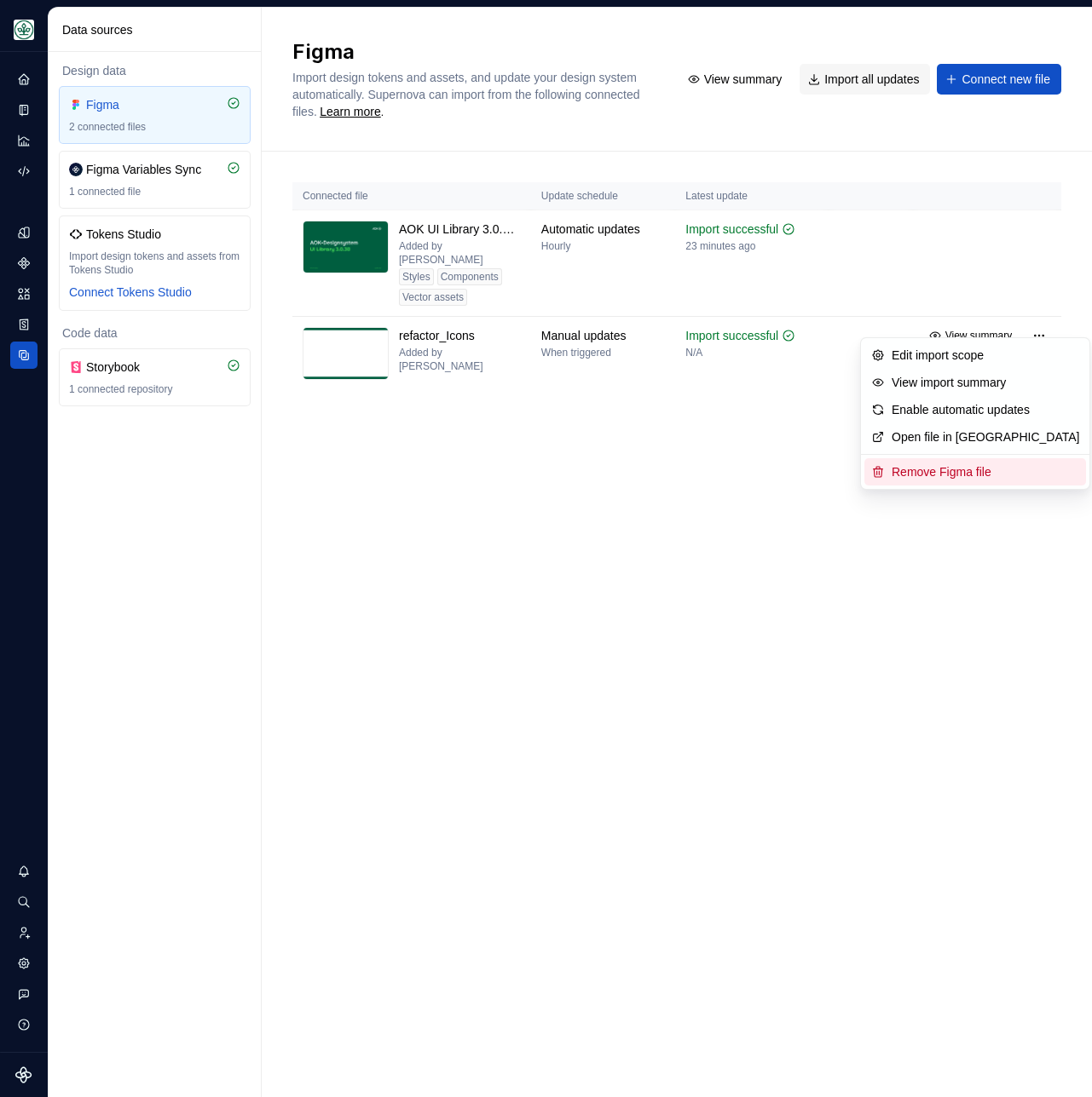
click at [952, 472] on div "Remove Figma file" at bounding box center [985, 471] width 187 height 17
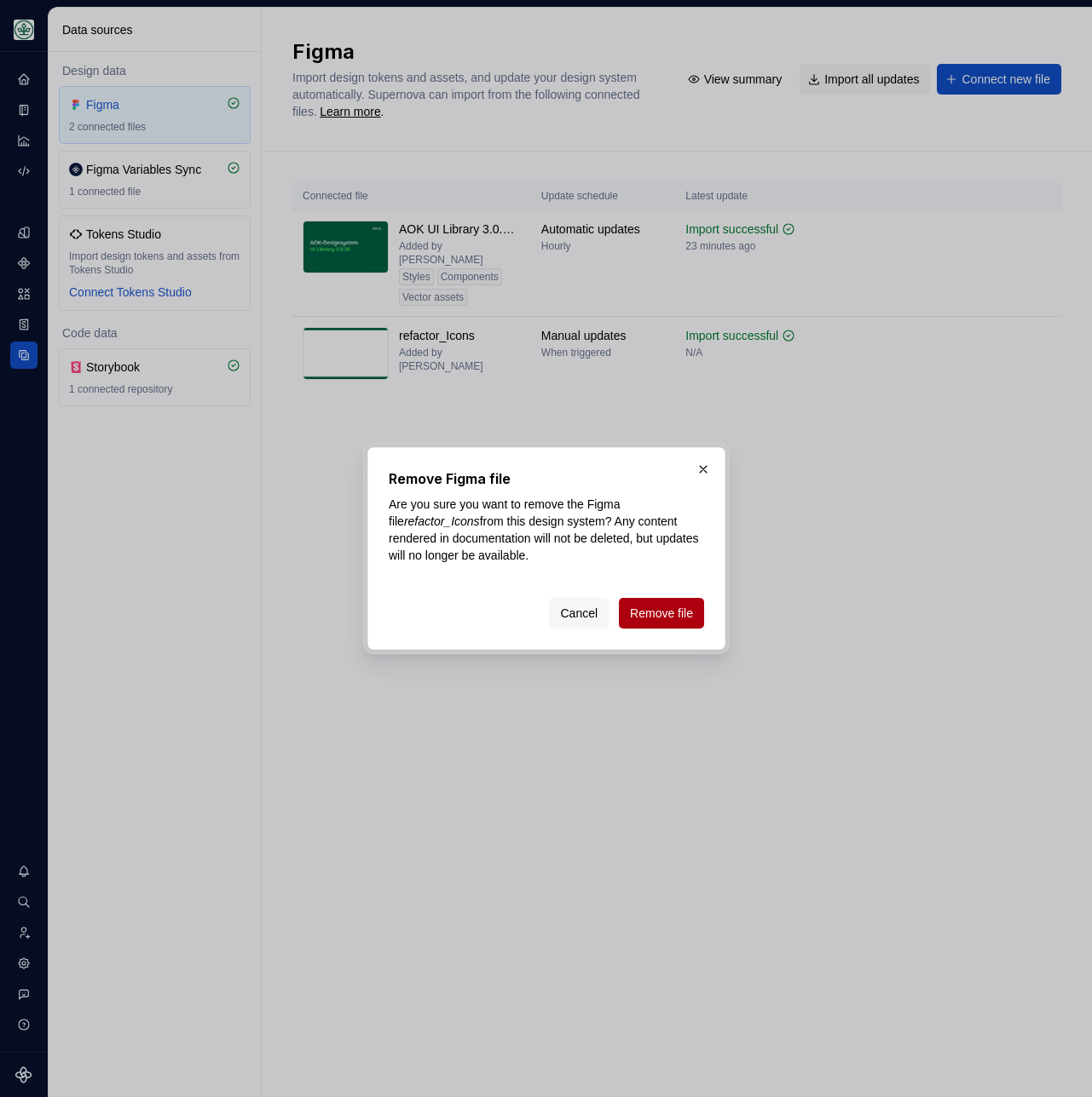
click at [645, 618] on span "Remove file" at bounding box center [661, 613] width 63 height 17
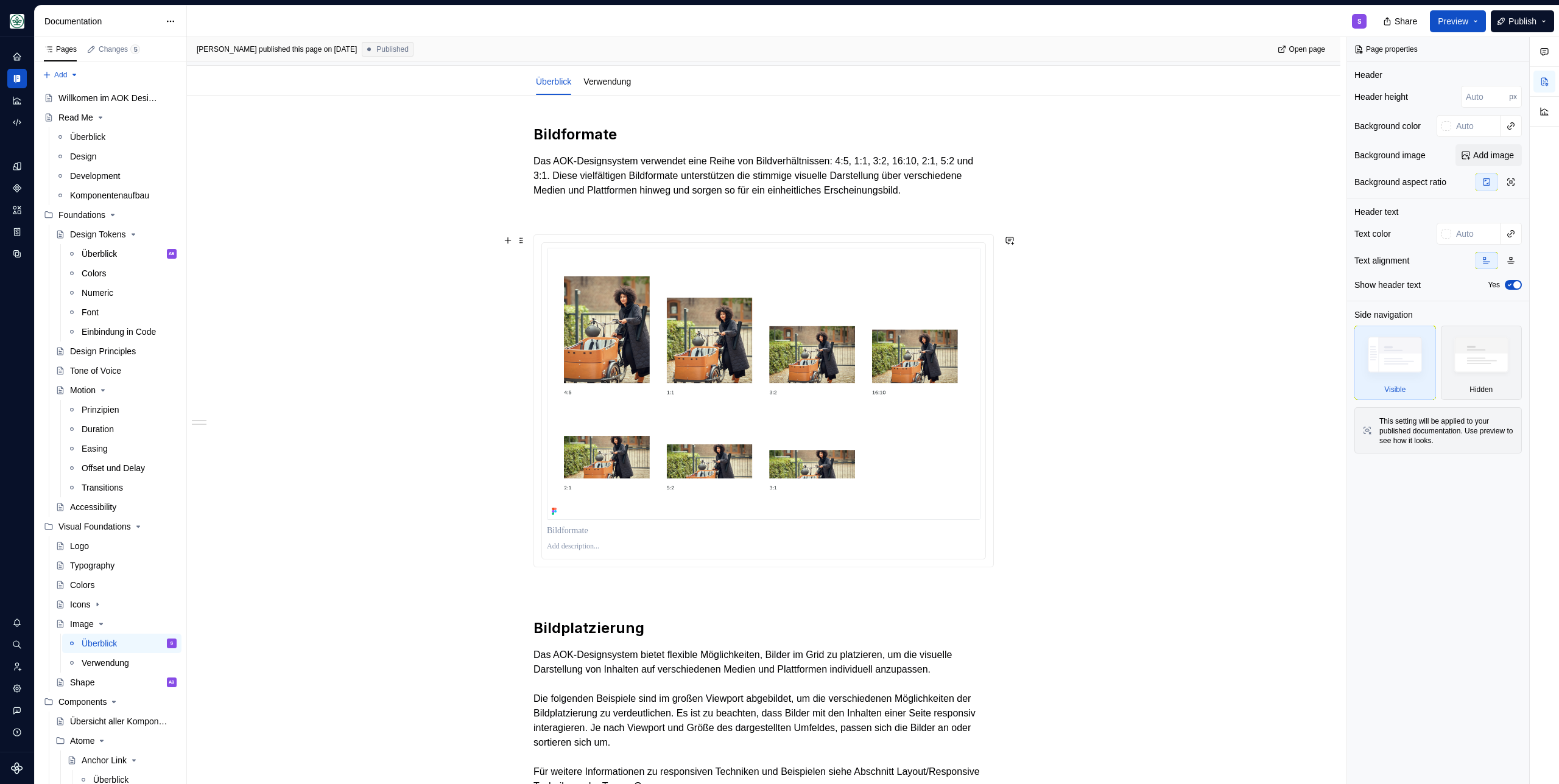
scroll to position [162, 0]
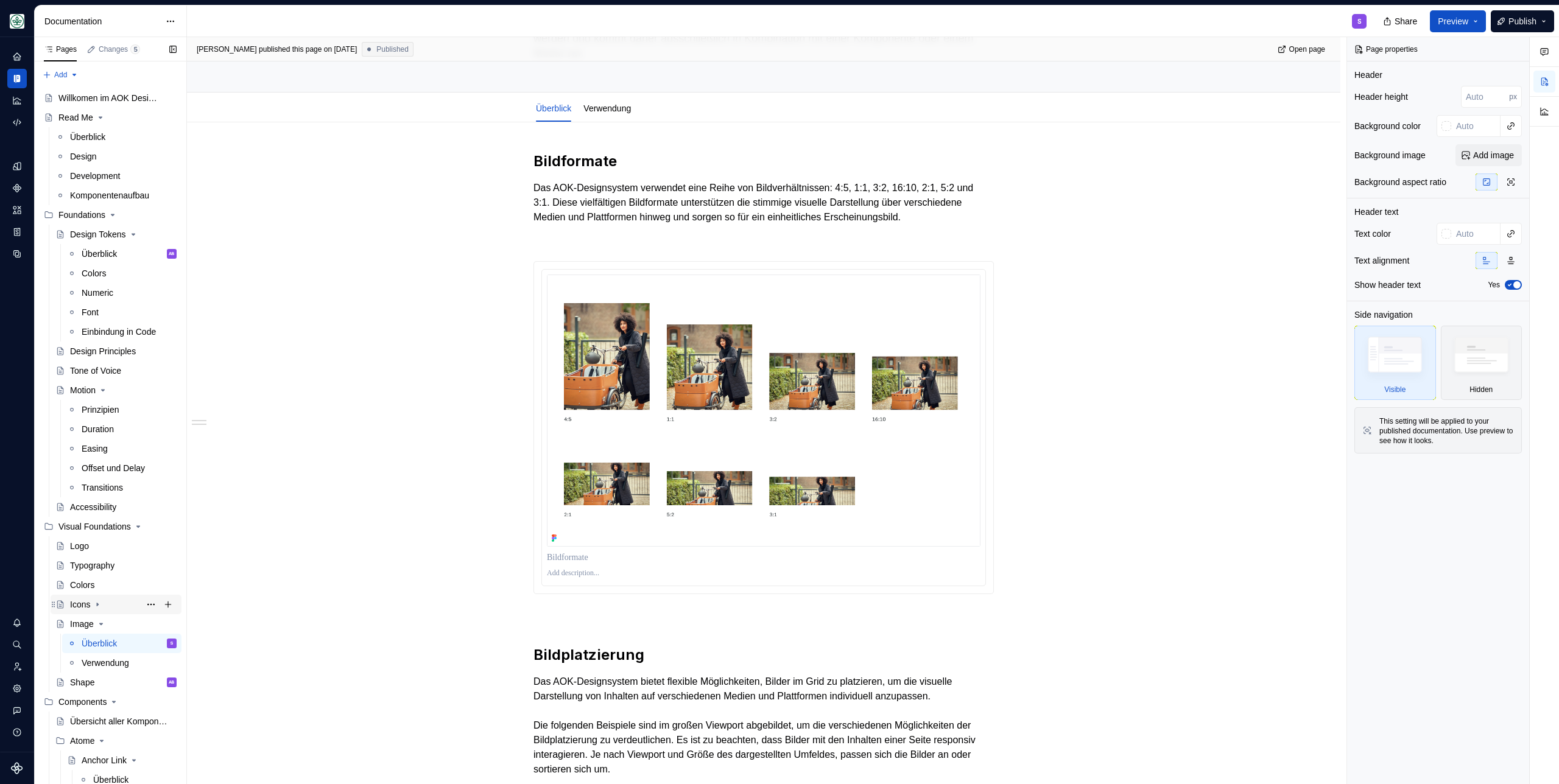
click at [84, 606] on div "Icons" at bounding box center [80, 604] width 20 height 12
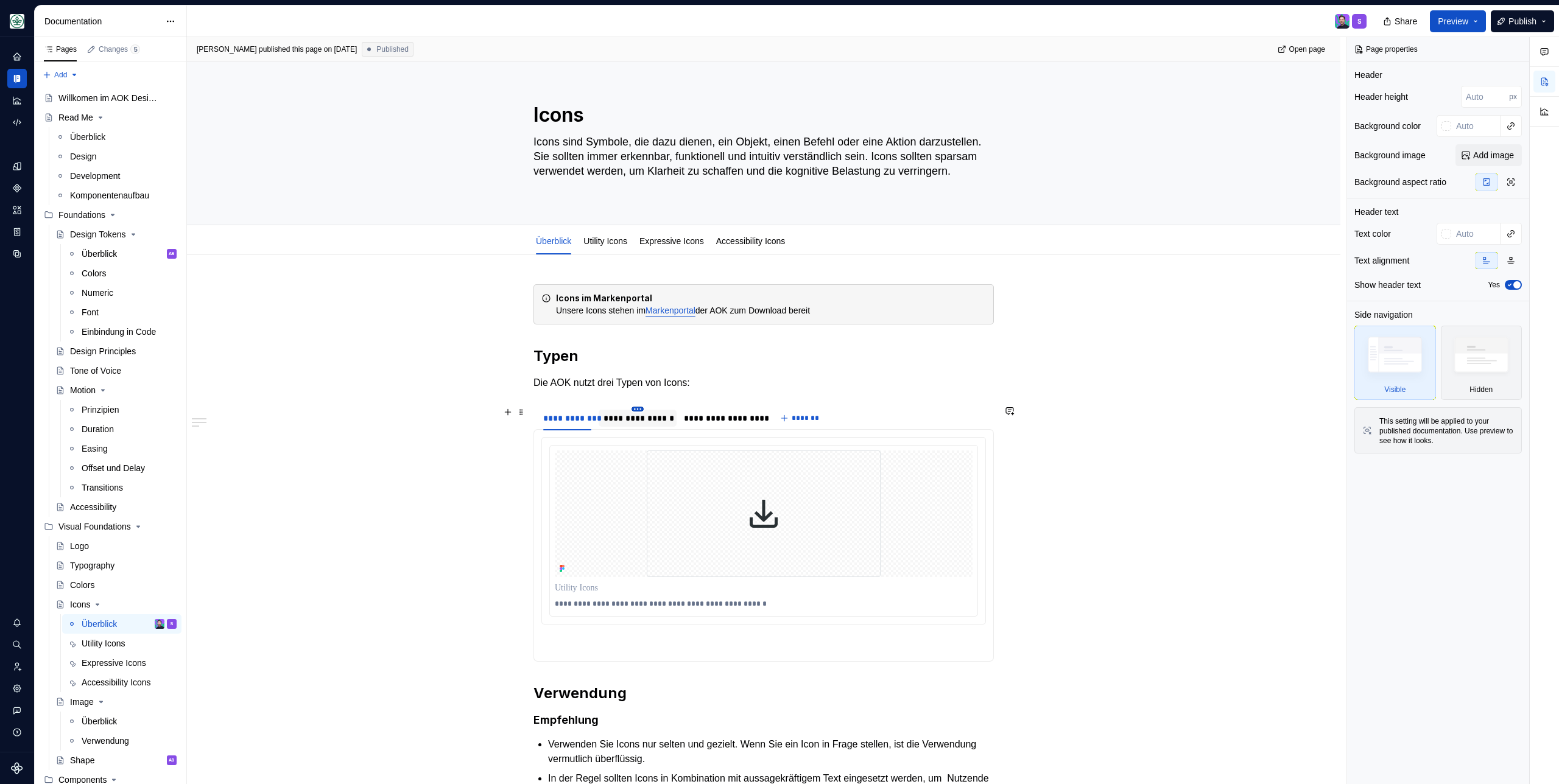
click at [636, 411] on html "AOK Mein Leben S Design system data Documentation S Share Preview Publish Pages…" at bounding box center [780, 392] width 1559 height 784
click at [606, 416] on html "AOK Mein Leben S Design system data Documentation S Share Preview Publish Pages…" at bounding box center [780, 392] width 1559 height 784
click at [614, 418] on div "**********" at bounding box center [637, 418] width 68 height 12
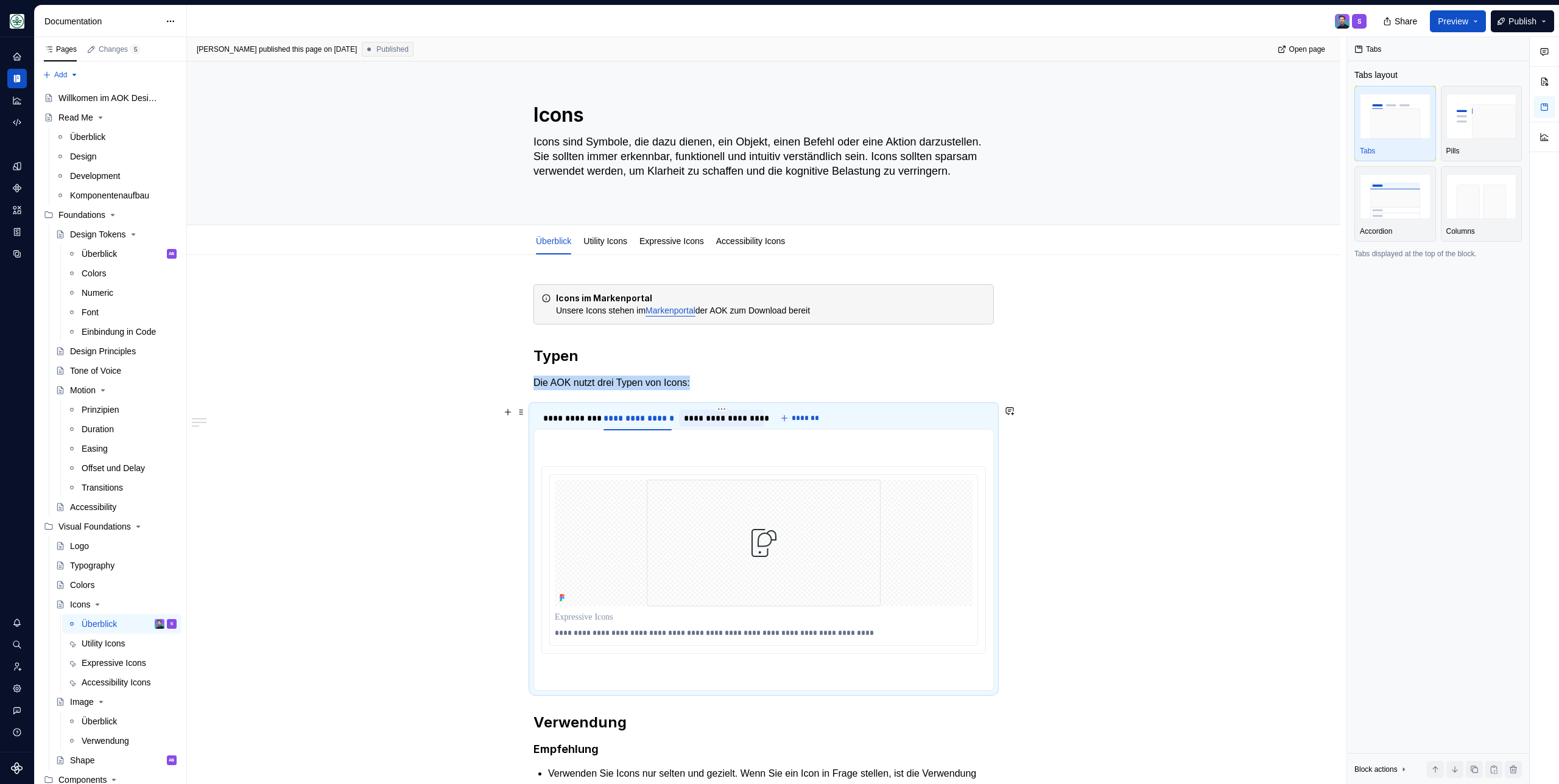
click at [738, 417] on div "**********" at bounding box center [721, 418] width 76 height 12
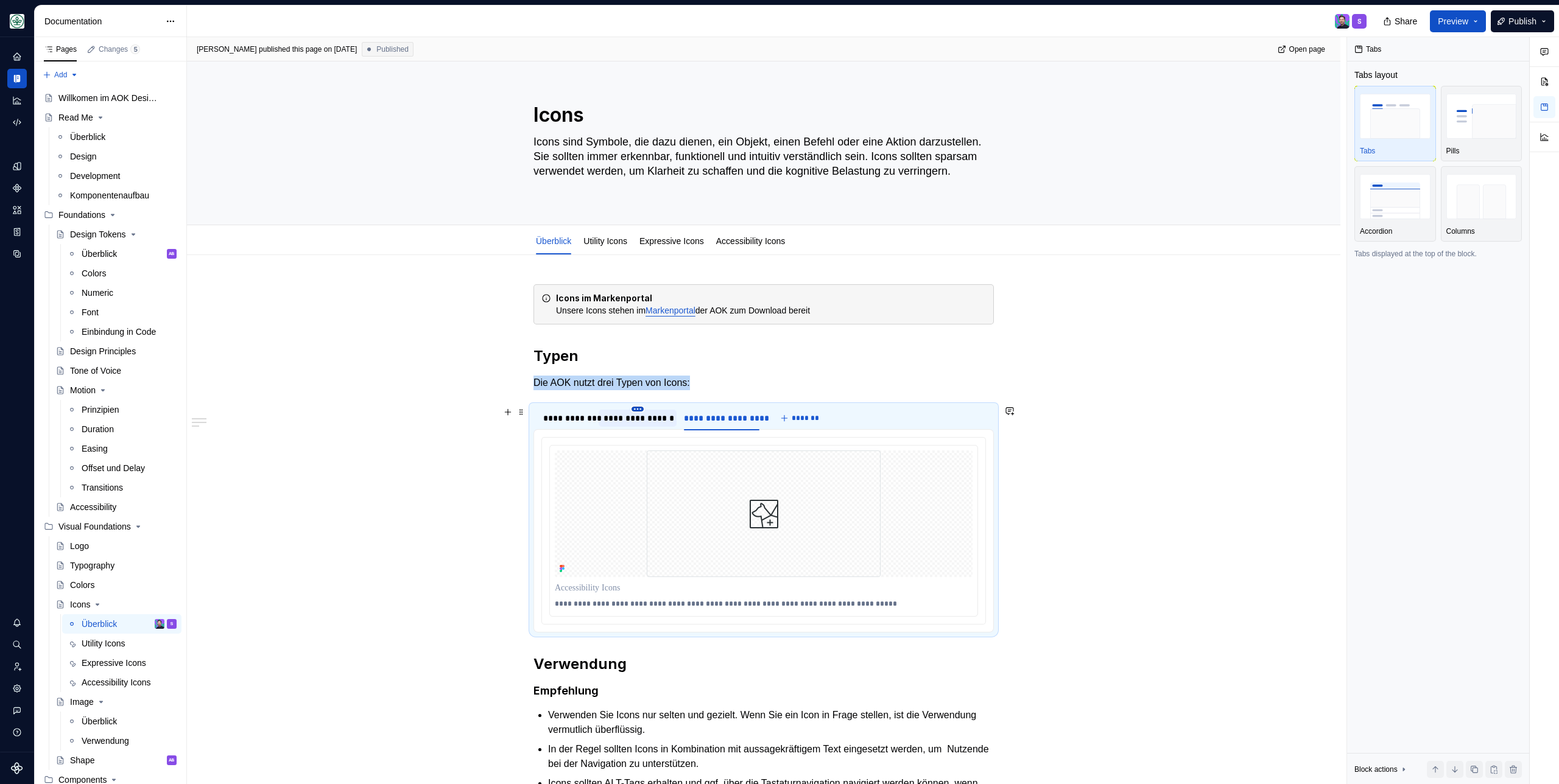
click at [641, 407] on html "AOK Mein Leben S Design system data Documentation S Share Preview Publish Pages…" at bounding box center [780, 392] width 1559 height 784
click at [911, 409] on html "AOK Mein Leben S Design system data Documentation S Share Preview Publish Pages…" at bounding box center [780, 392] width 1559 height 784
click at [1476, 215] on img "button" at bounding box center [1481, 196] width 71 height 44
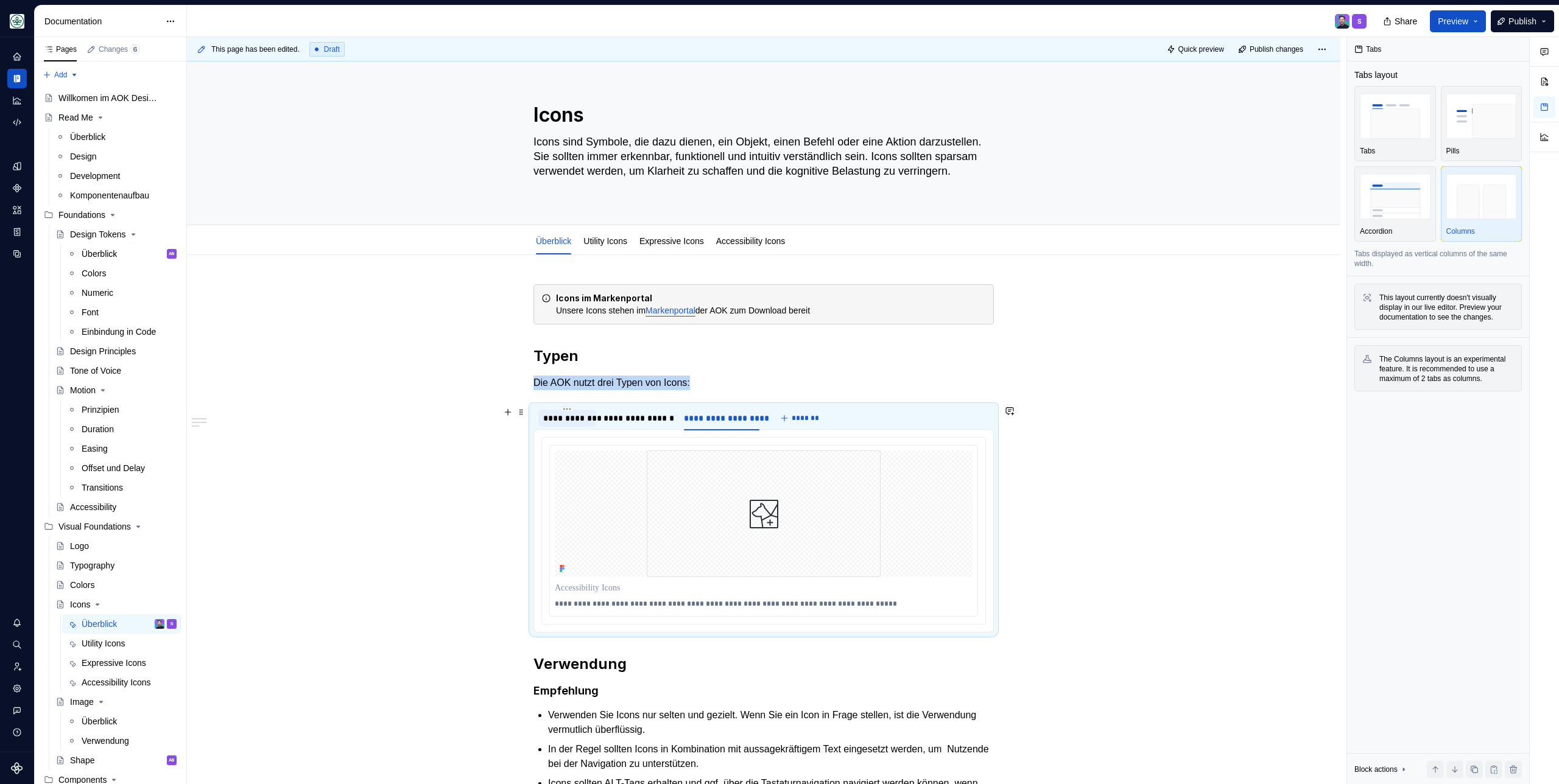
drag, startPoint x: 567, startPoint y: 422, endPoint x: 593, endPoint y: 423, distance: 26.0
click at [567, 422] on div "**********" at bounding box center [567, 418] width 48 height 12
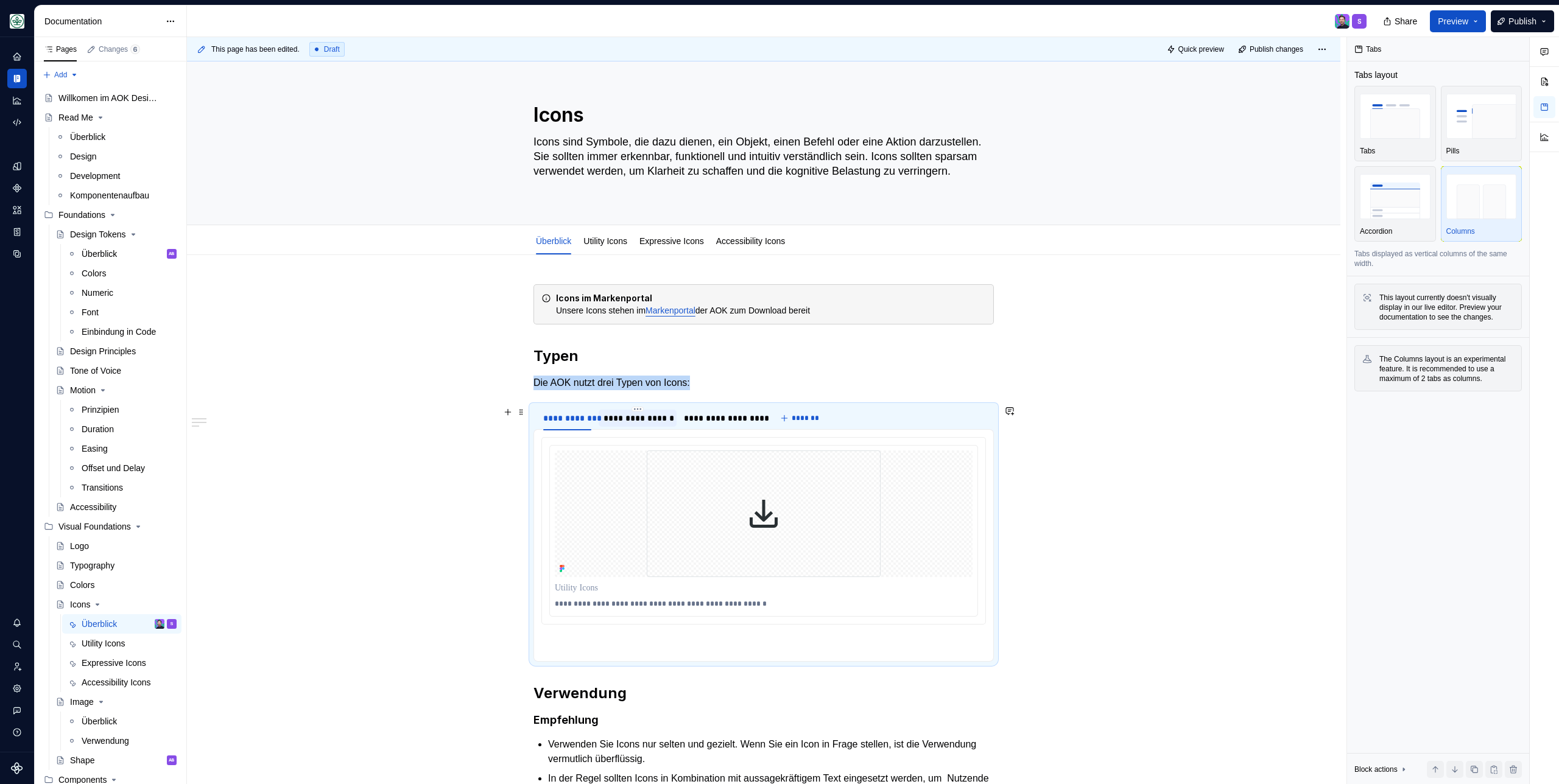
click at [648, 423] on div "**********" at bounding box center [637, 418] width 68 height 12
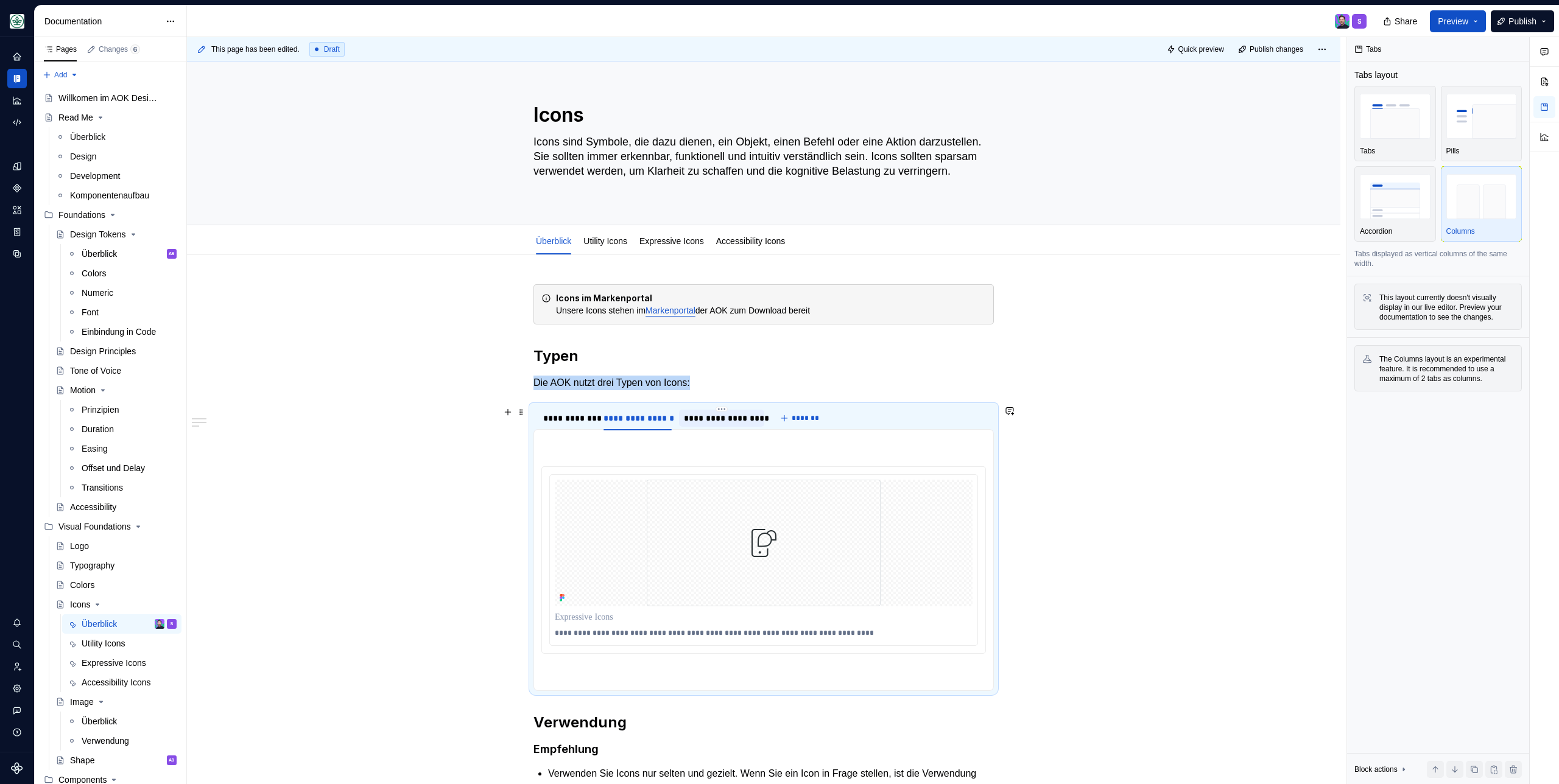
click at [718, 426] on div "**********" at bounding box center [721, 418] width 86 height 17
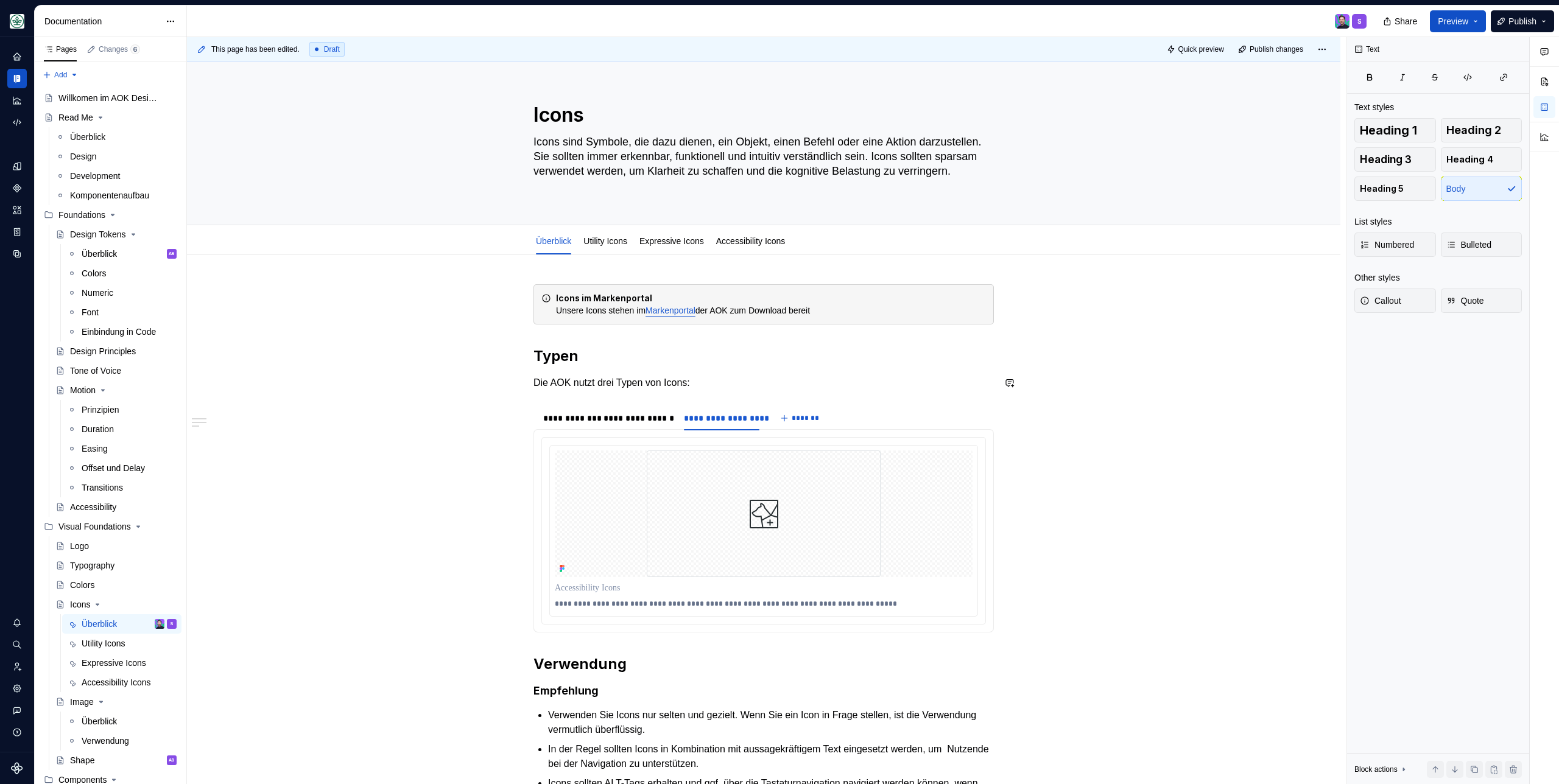
click p "Die AOK nutzt drei Typen von Icons:"
click div "**********"
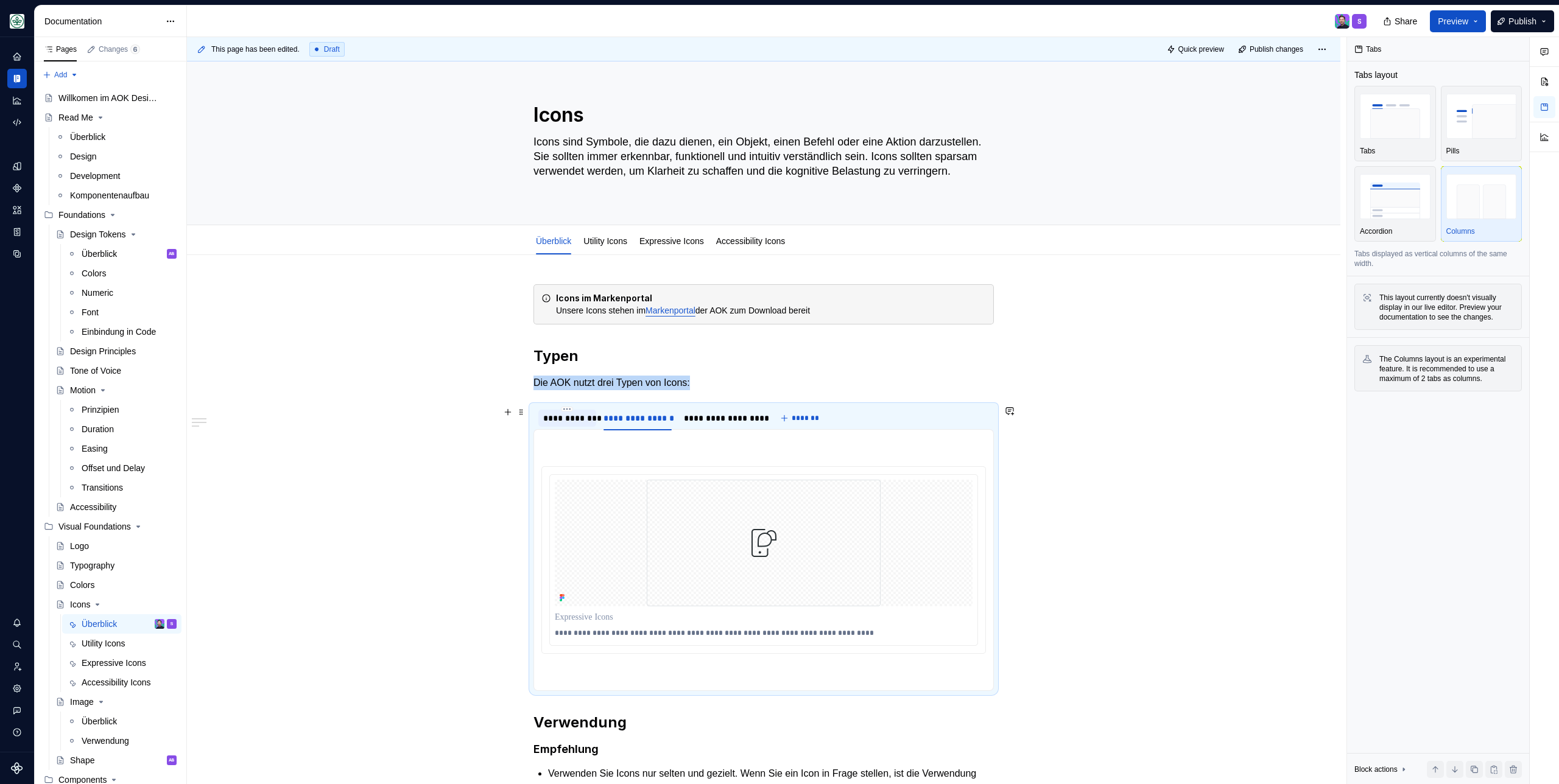
click div "**********"
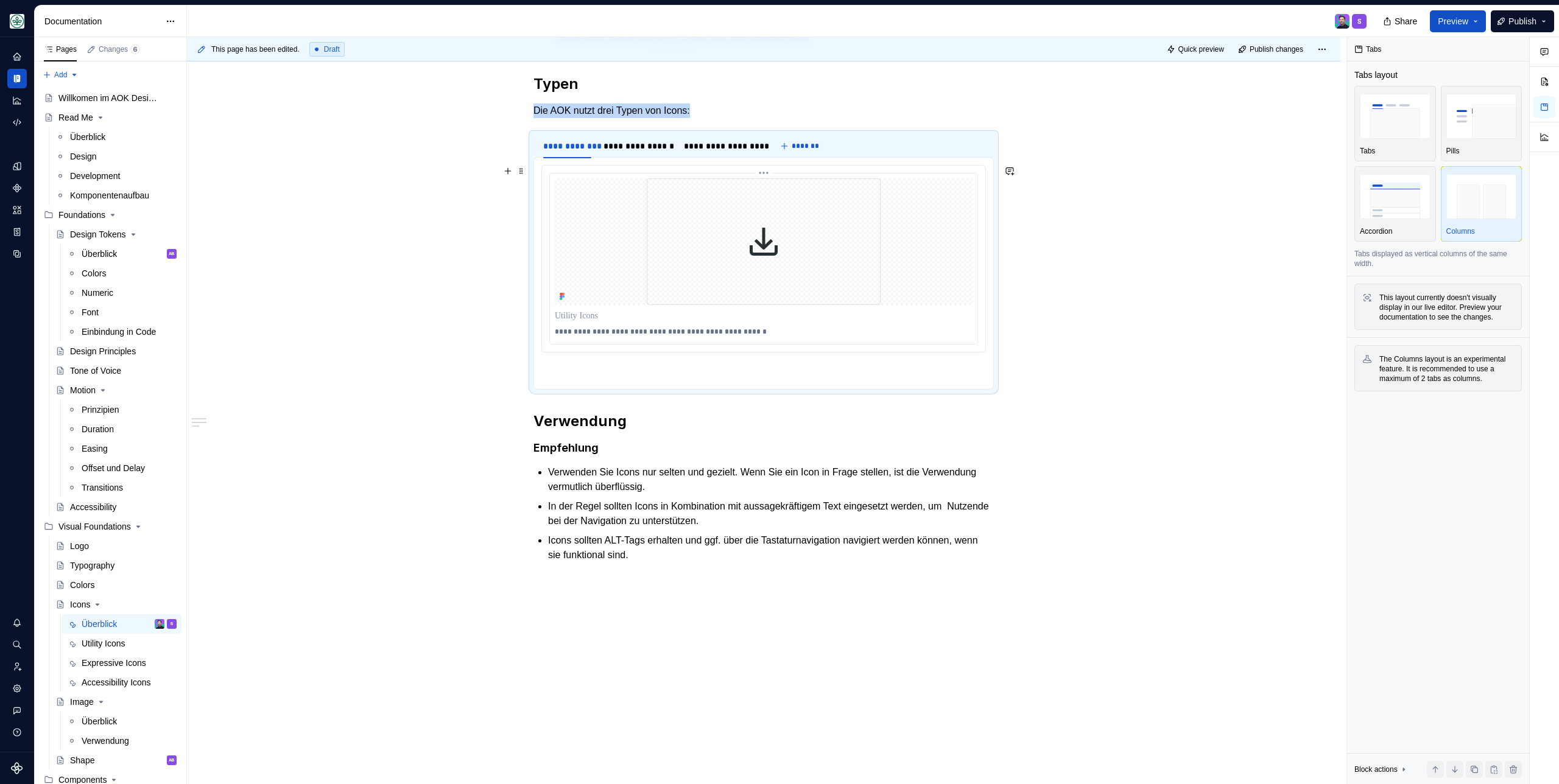
scroll to position [54, 0]
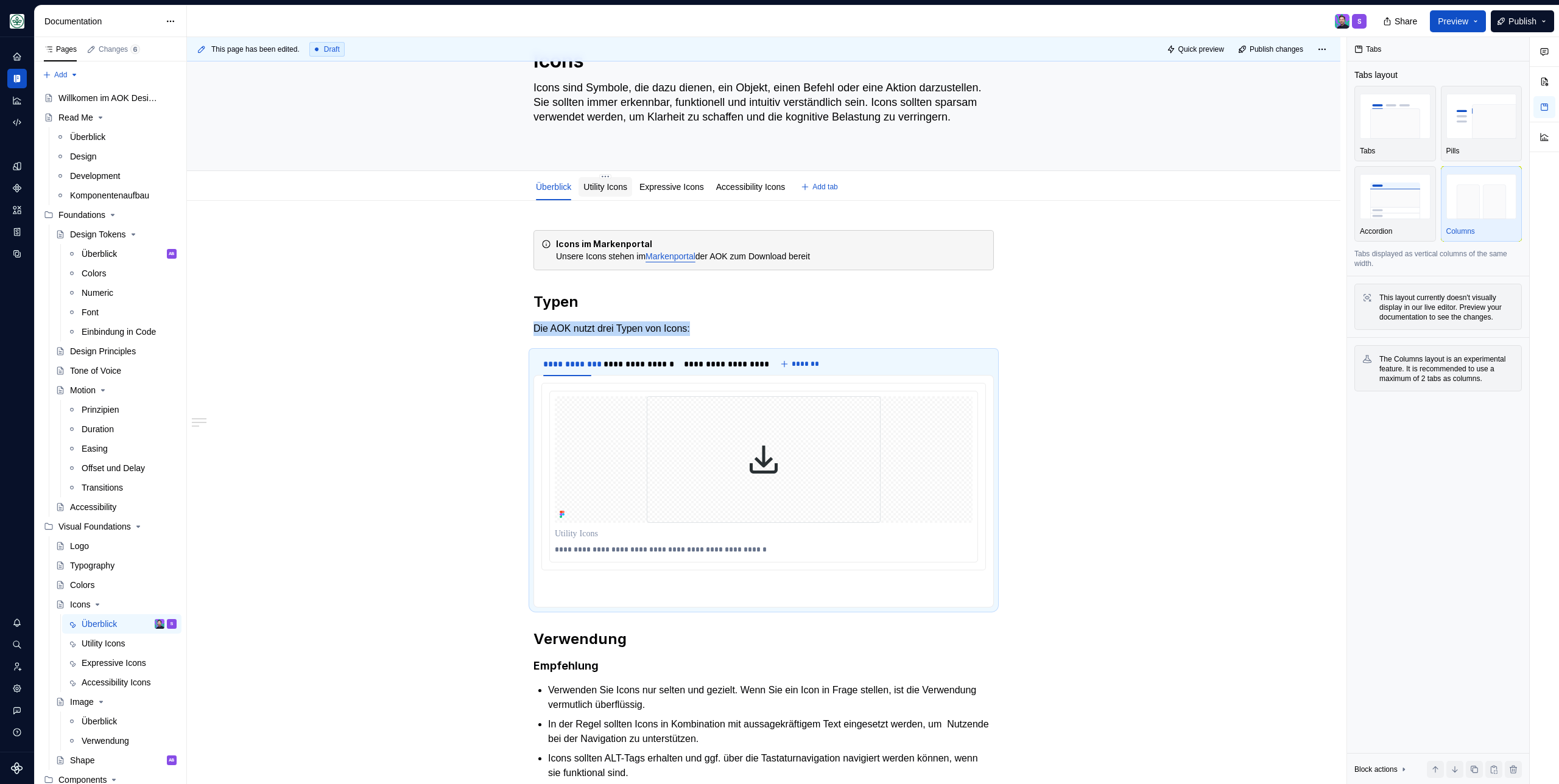
click link "Utility Icons"
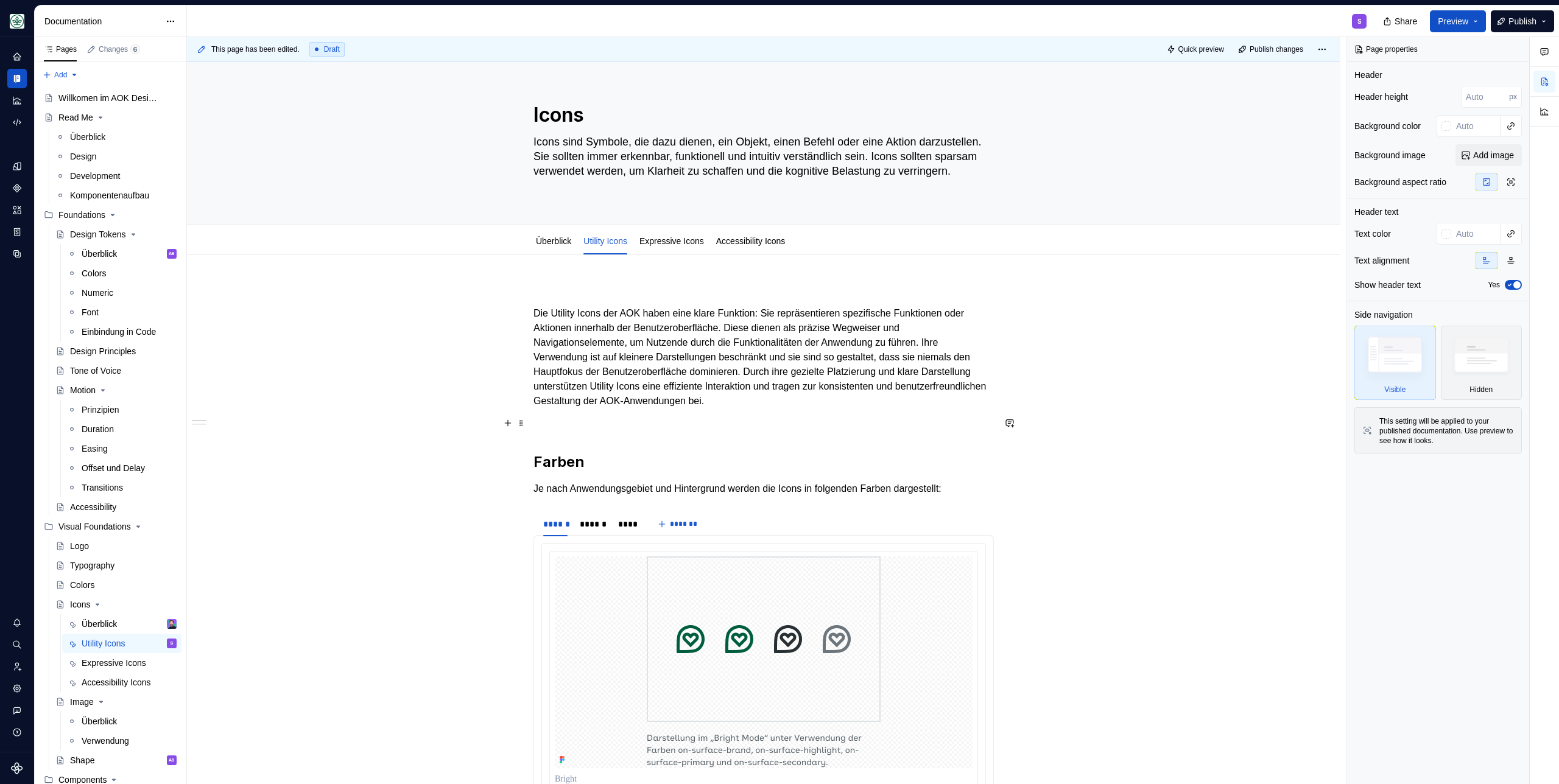
scroll to position [228, 0]
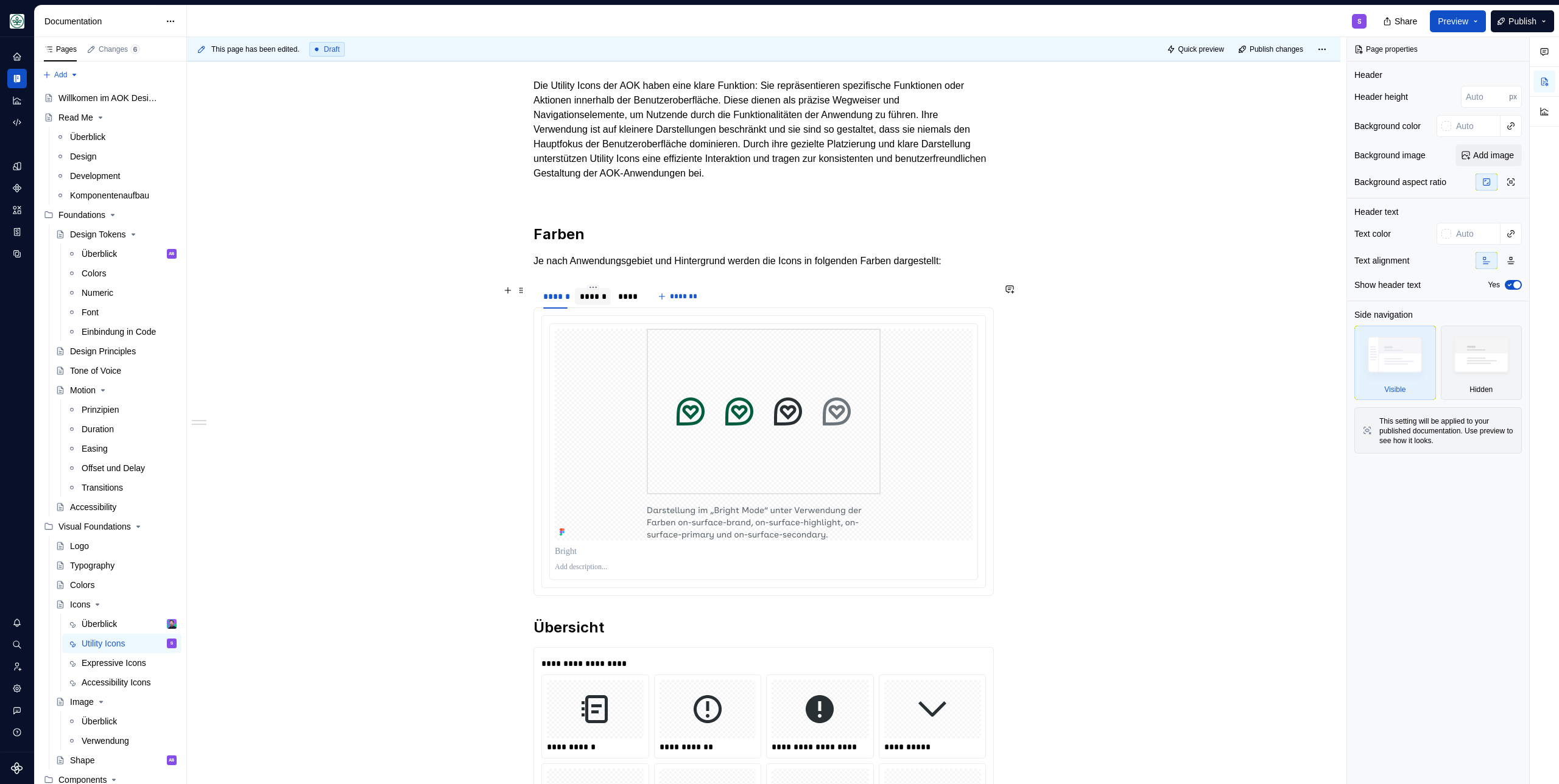
click div "******"
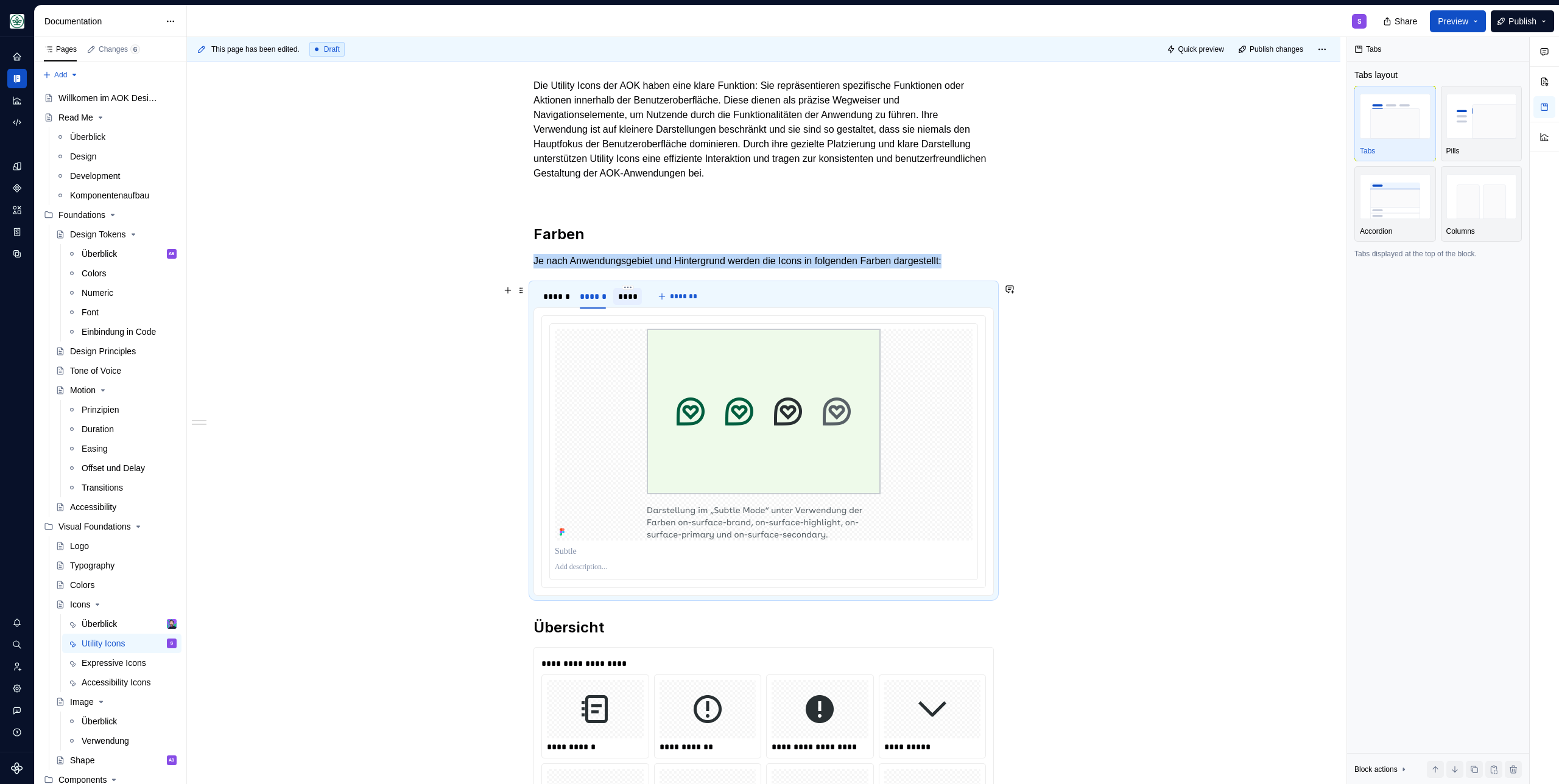
click div "****"
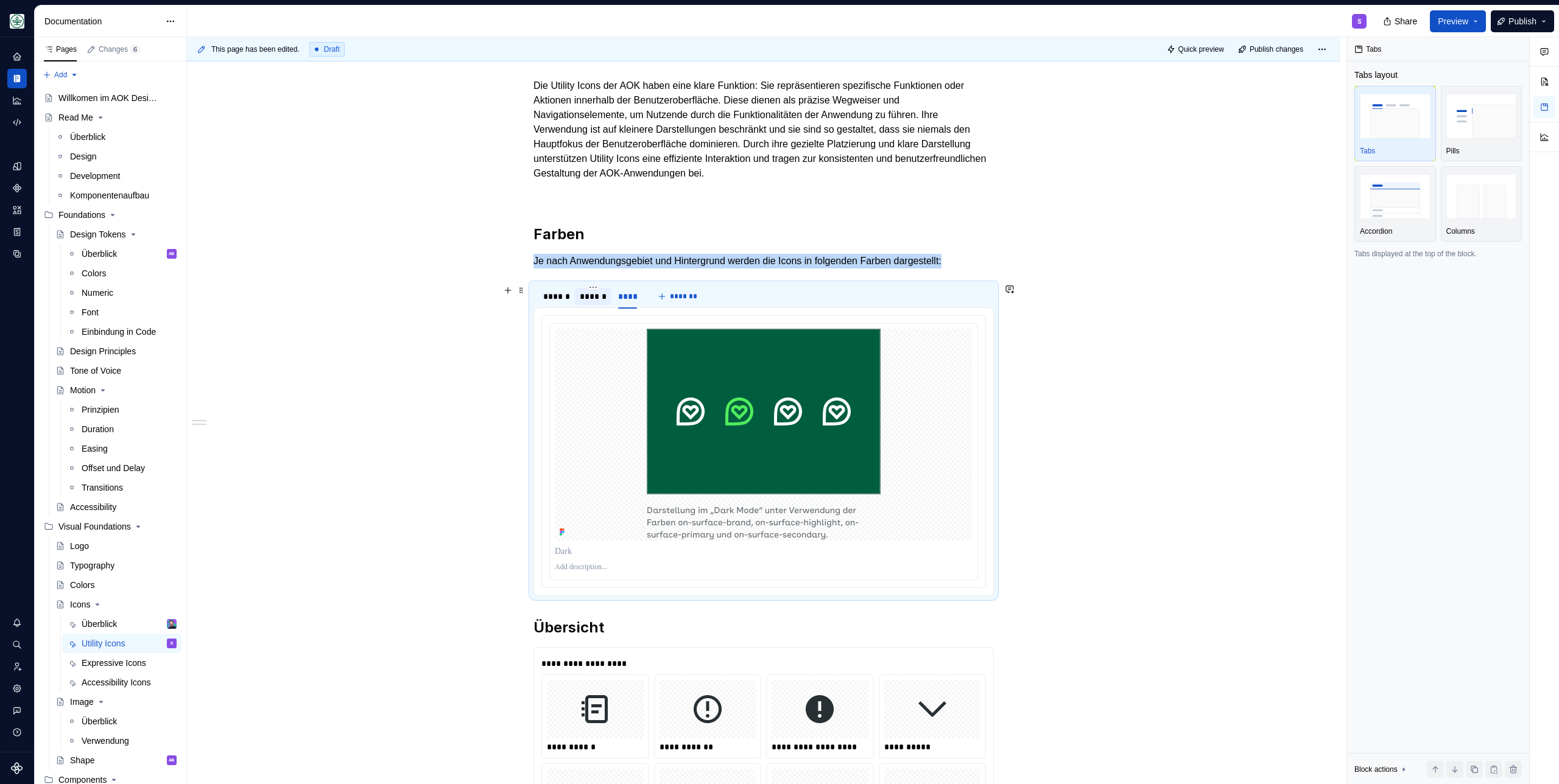
click div "******"
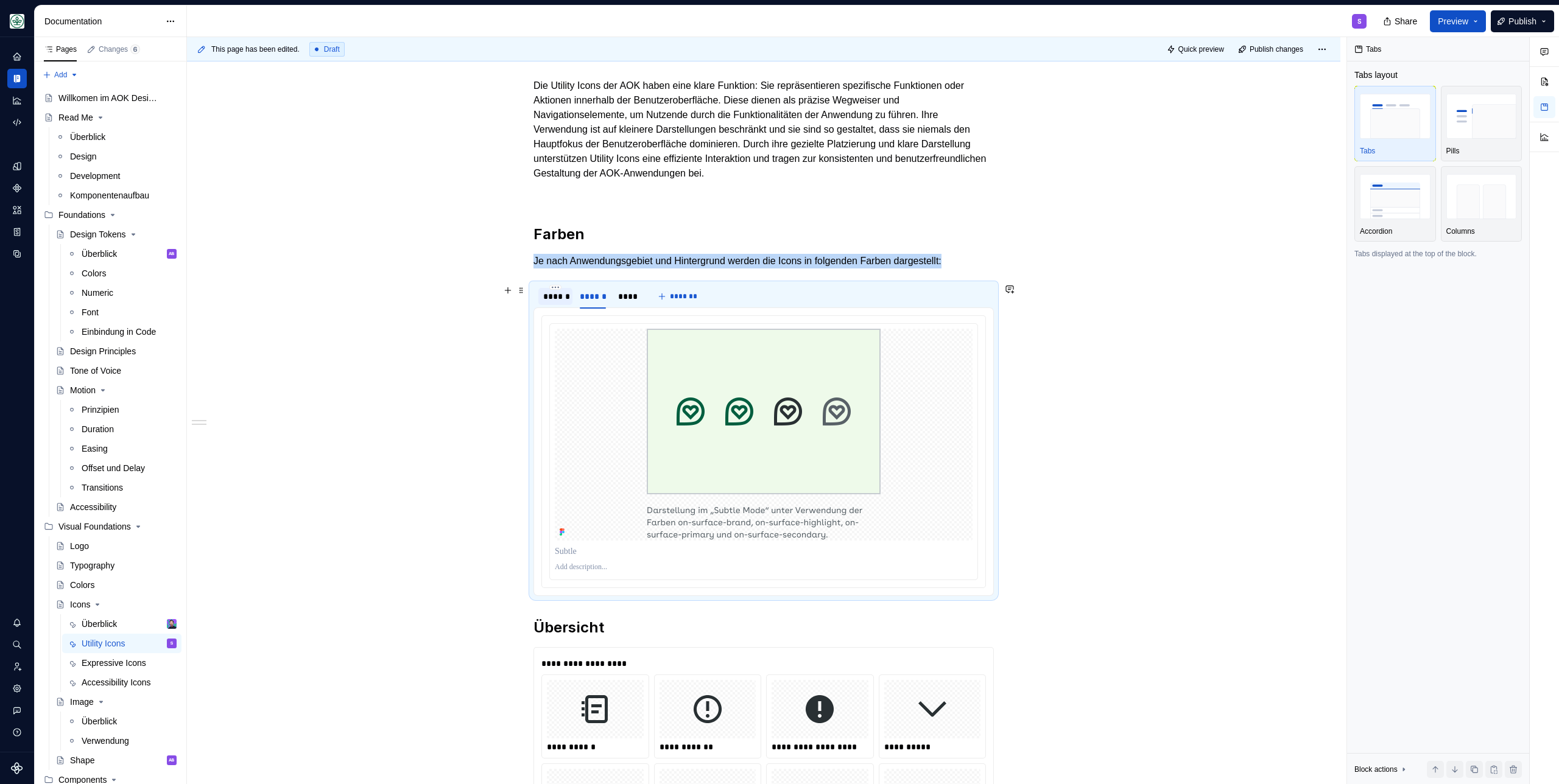
click div "******"
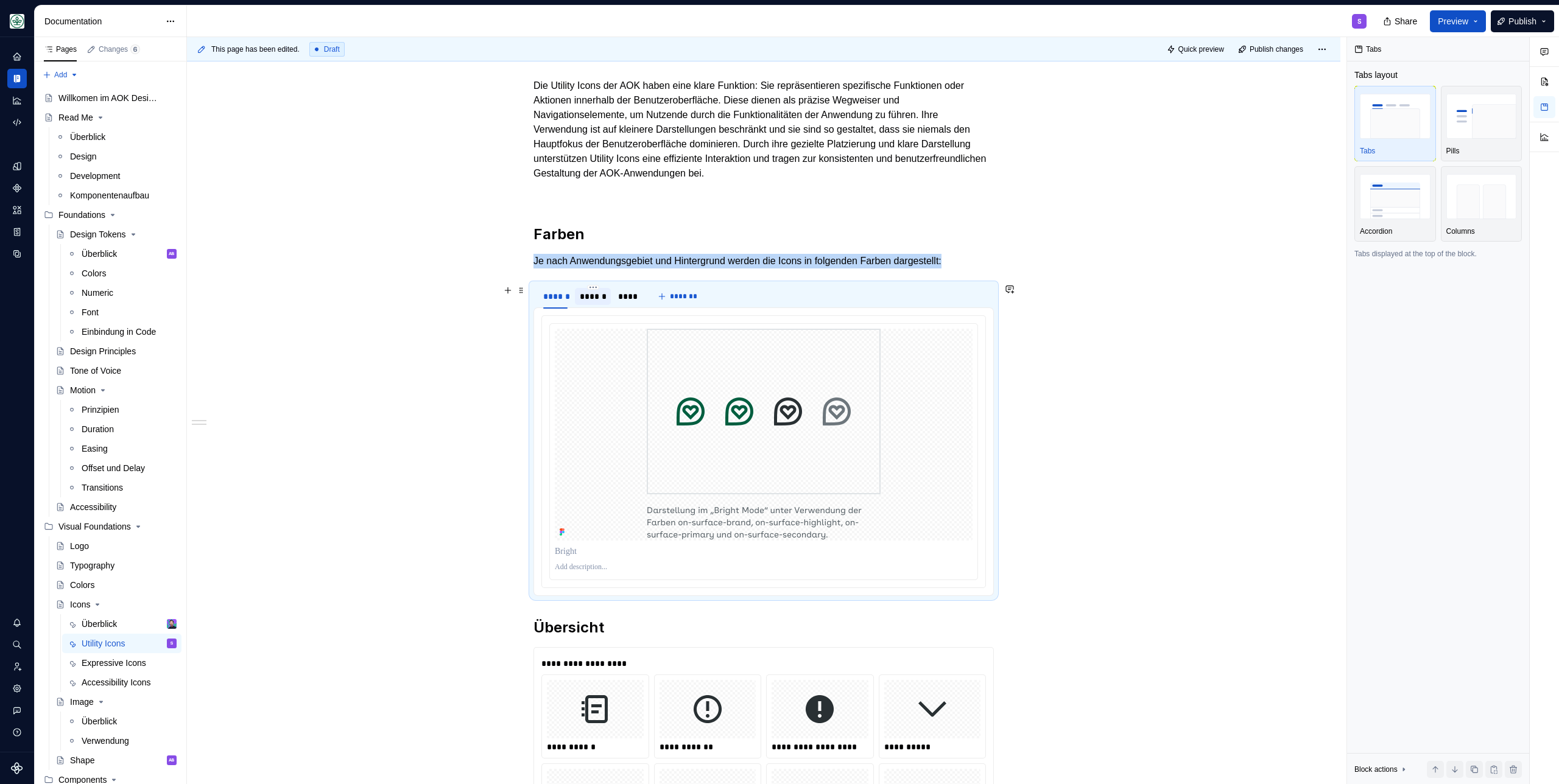
click div "******"
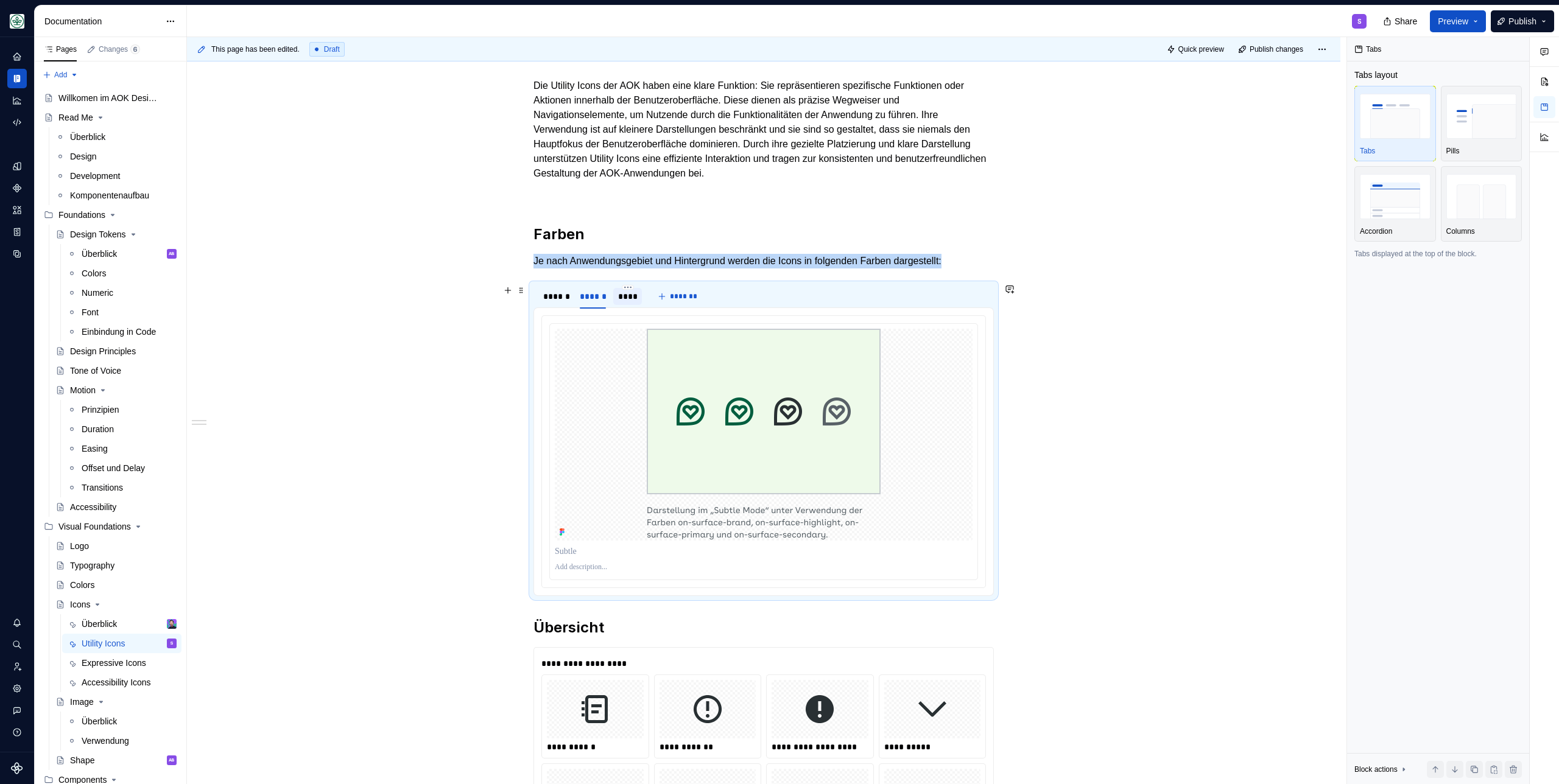
click div "****"
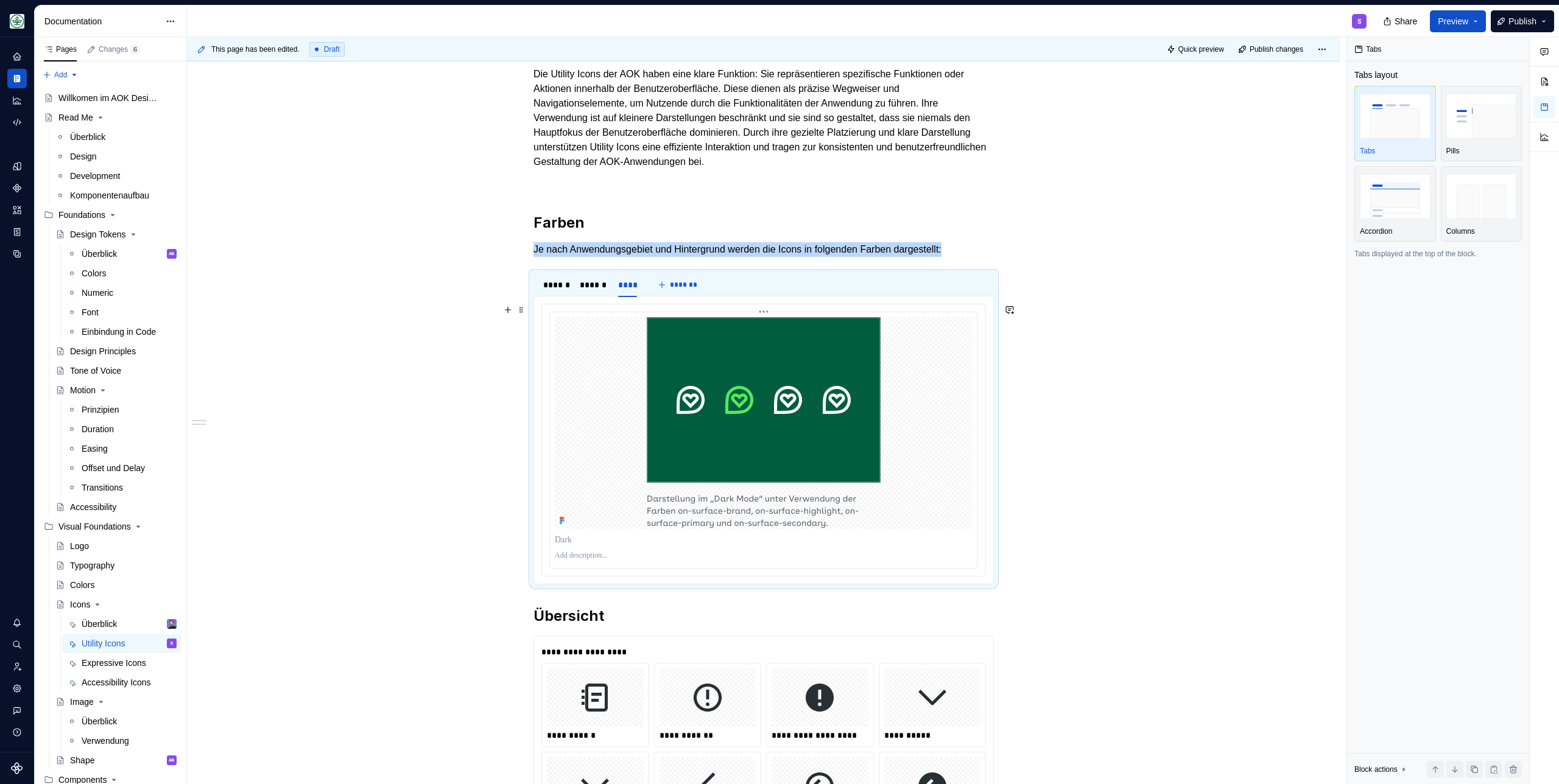
scroll to position [0, 0]
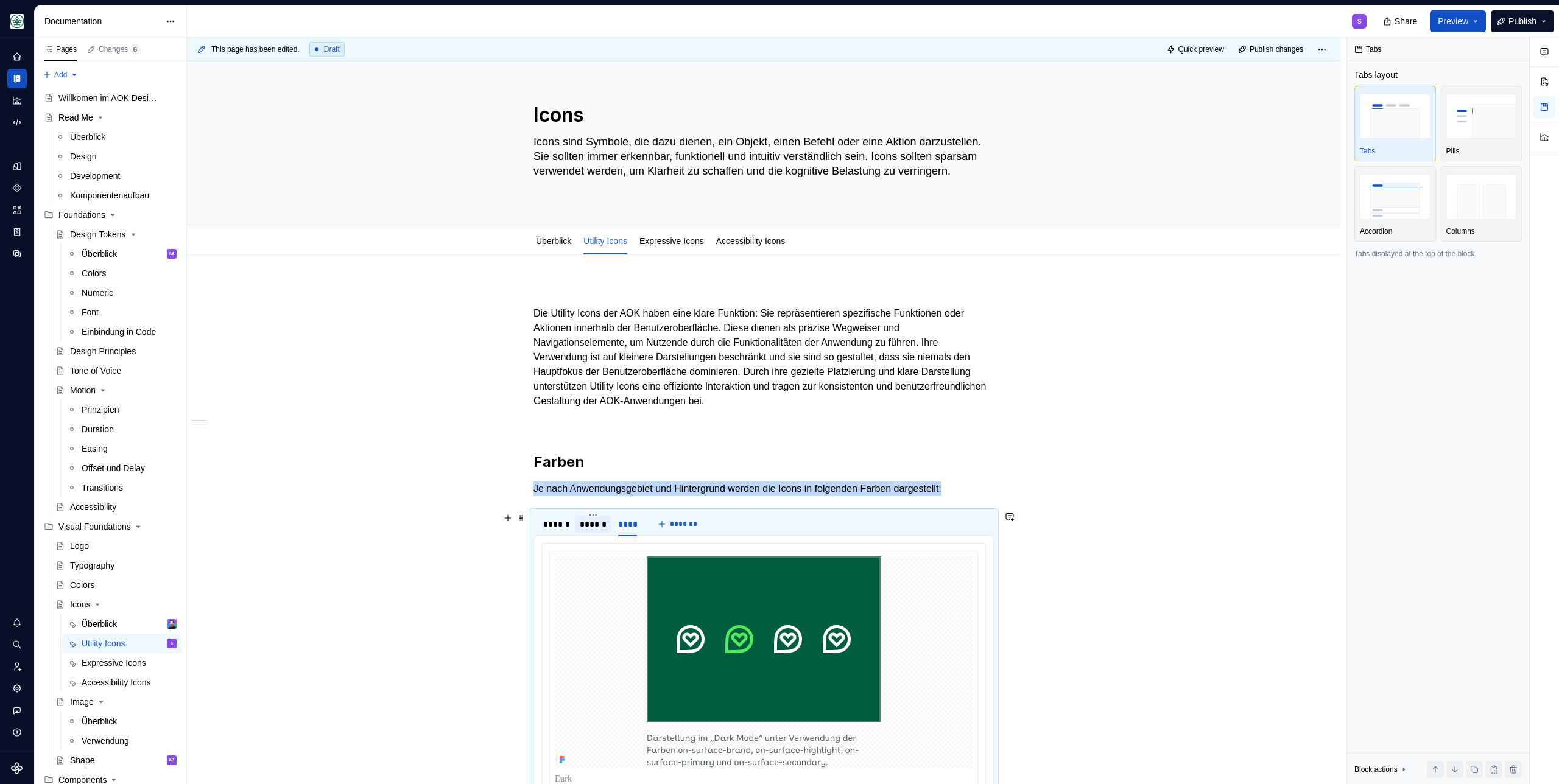
click div "******"
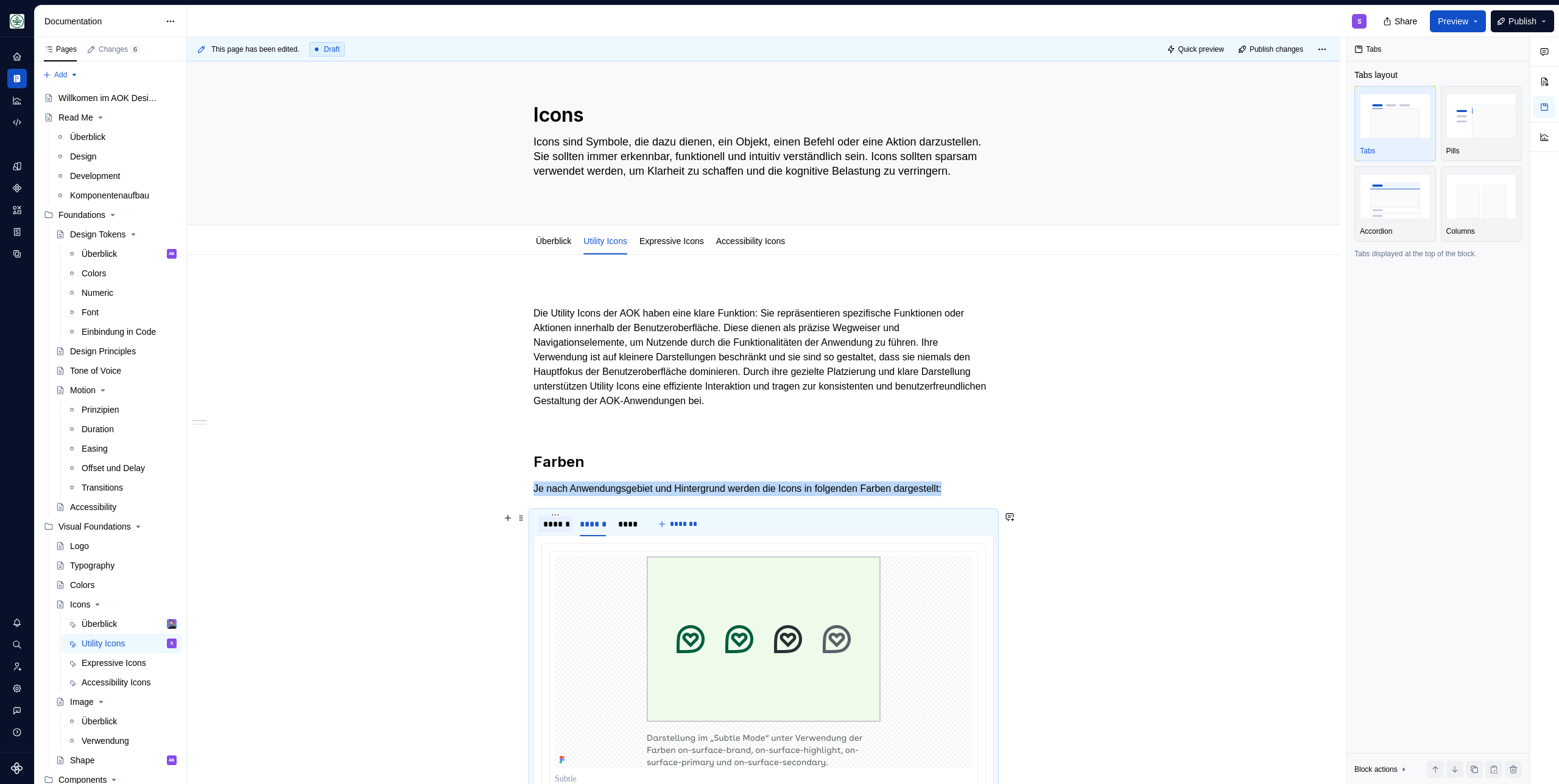
click div "******"
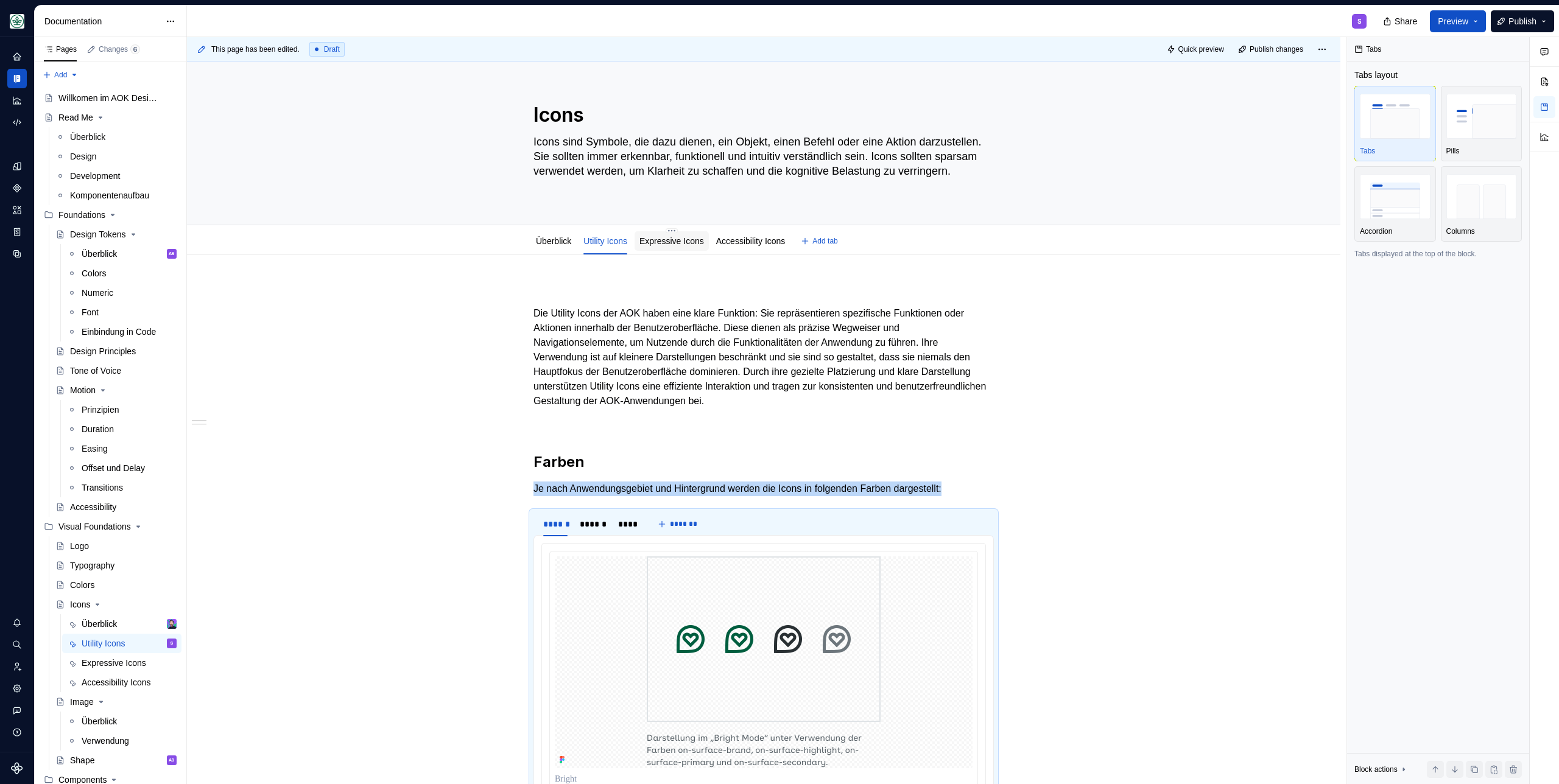
click link "Expressive Icons"
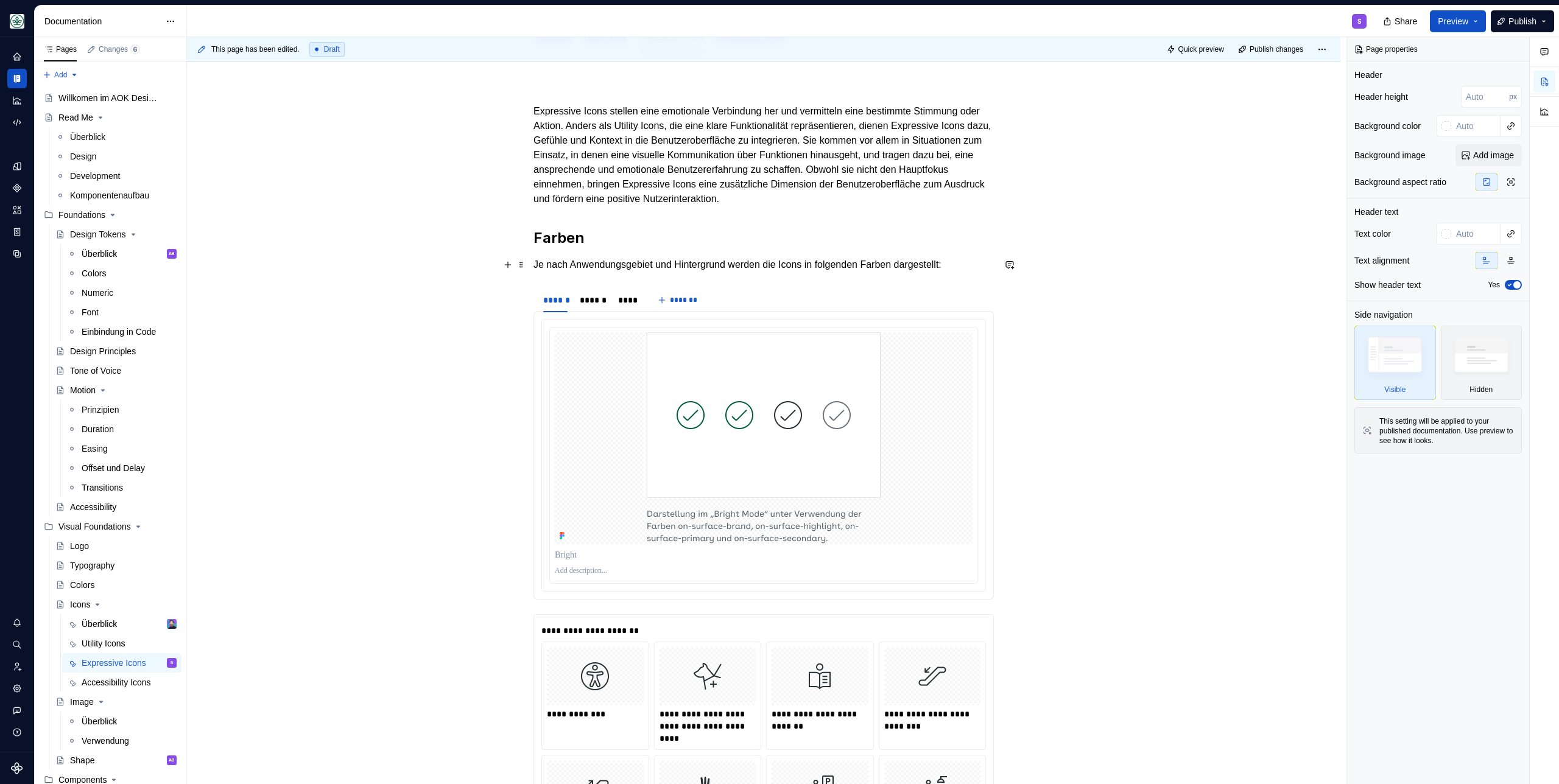
scroll to position [240, 0]
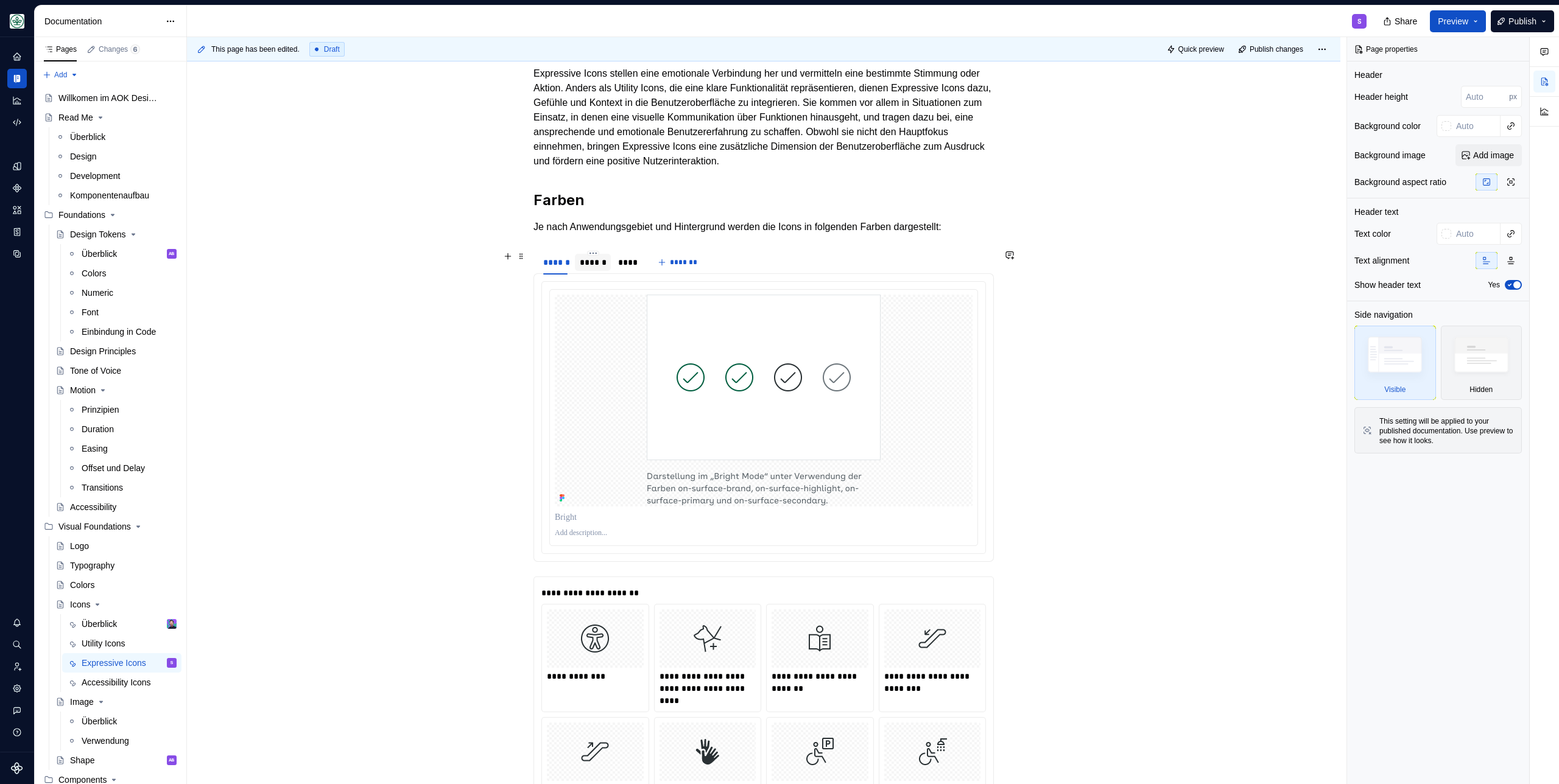
click div "******"
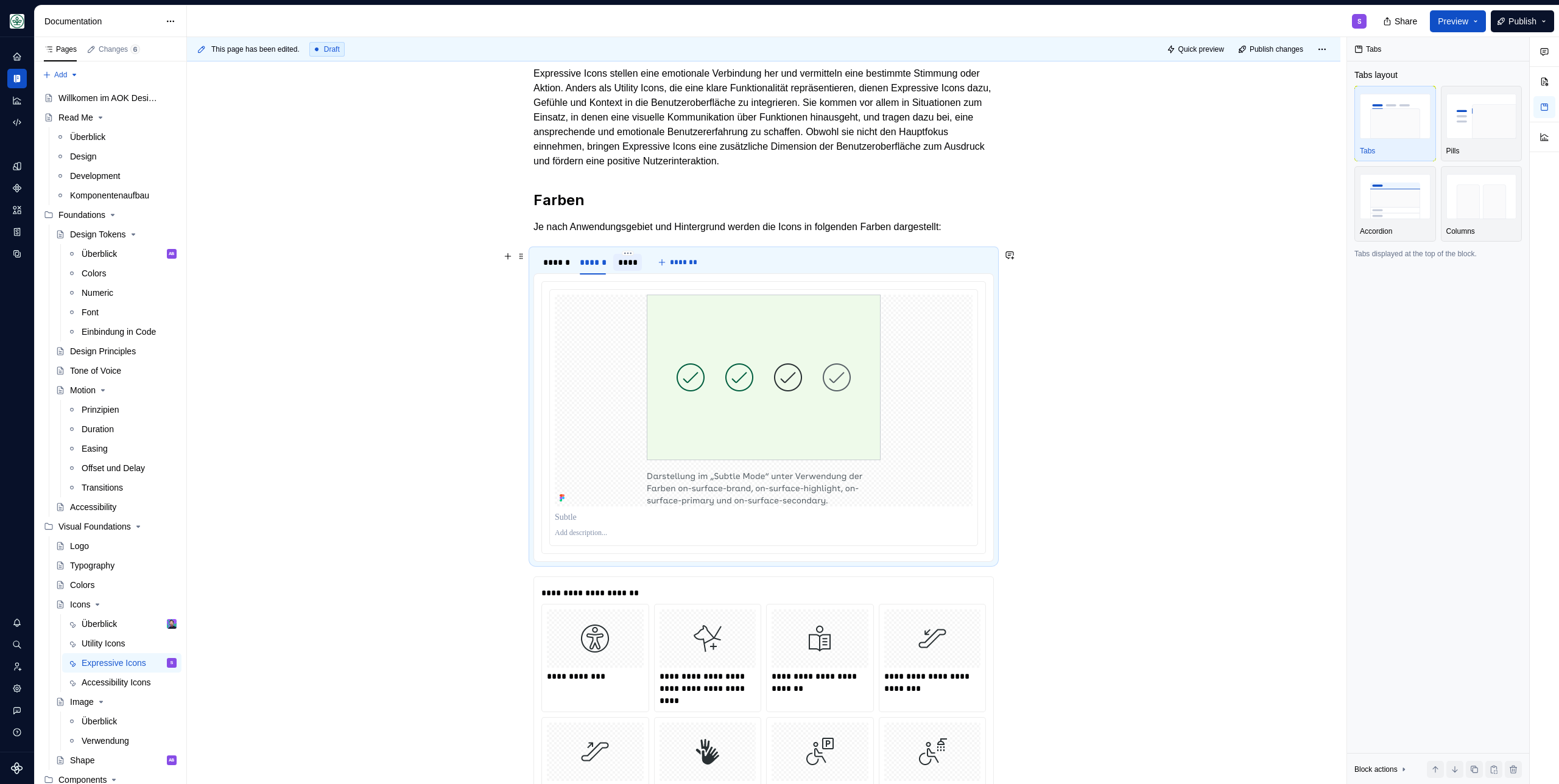
click div "****"
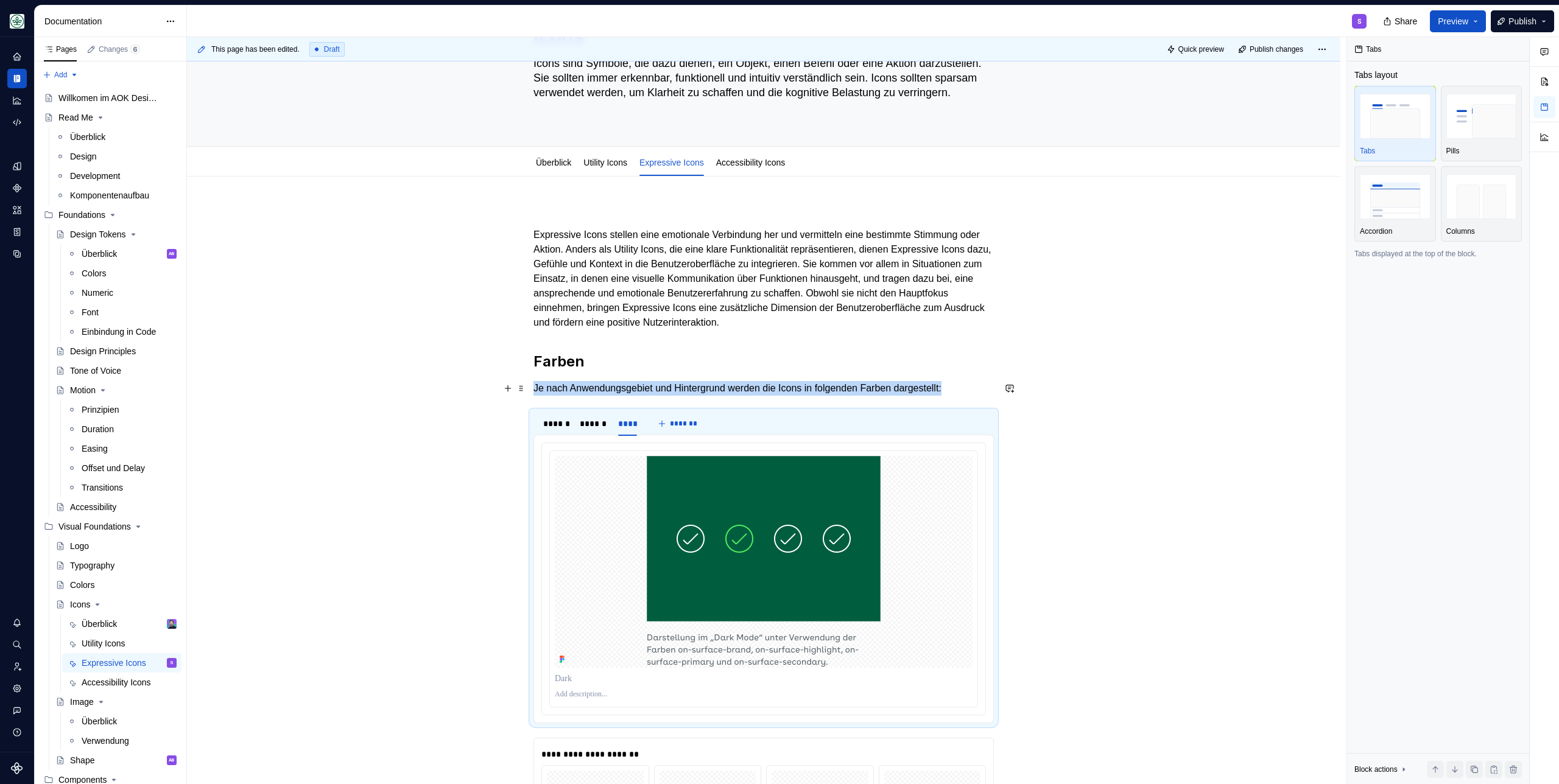
scroll to position [5, 0]
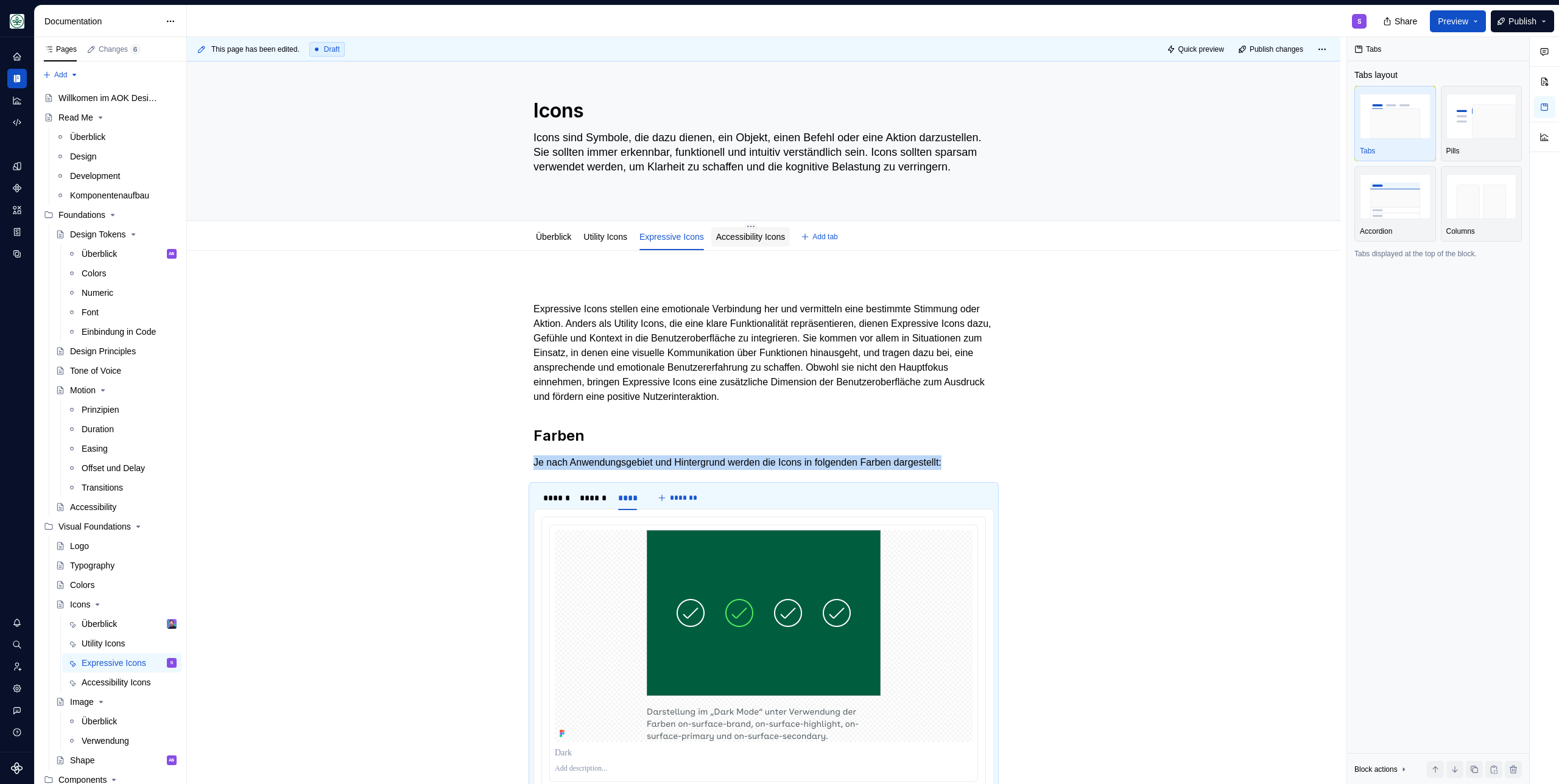
click div "Accessibility Icons"
click link "Accessibility Icons"
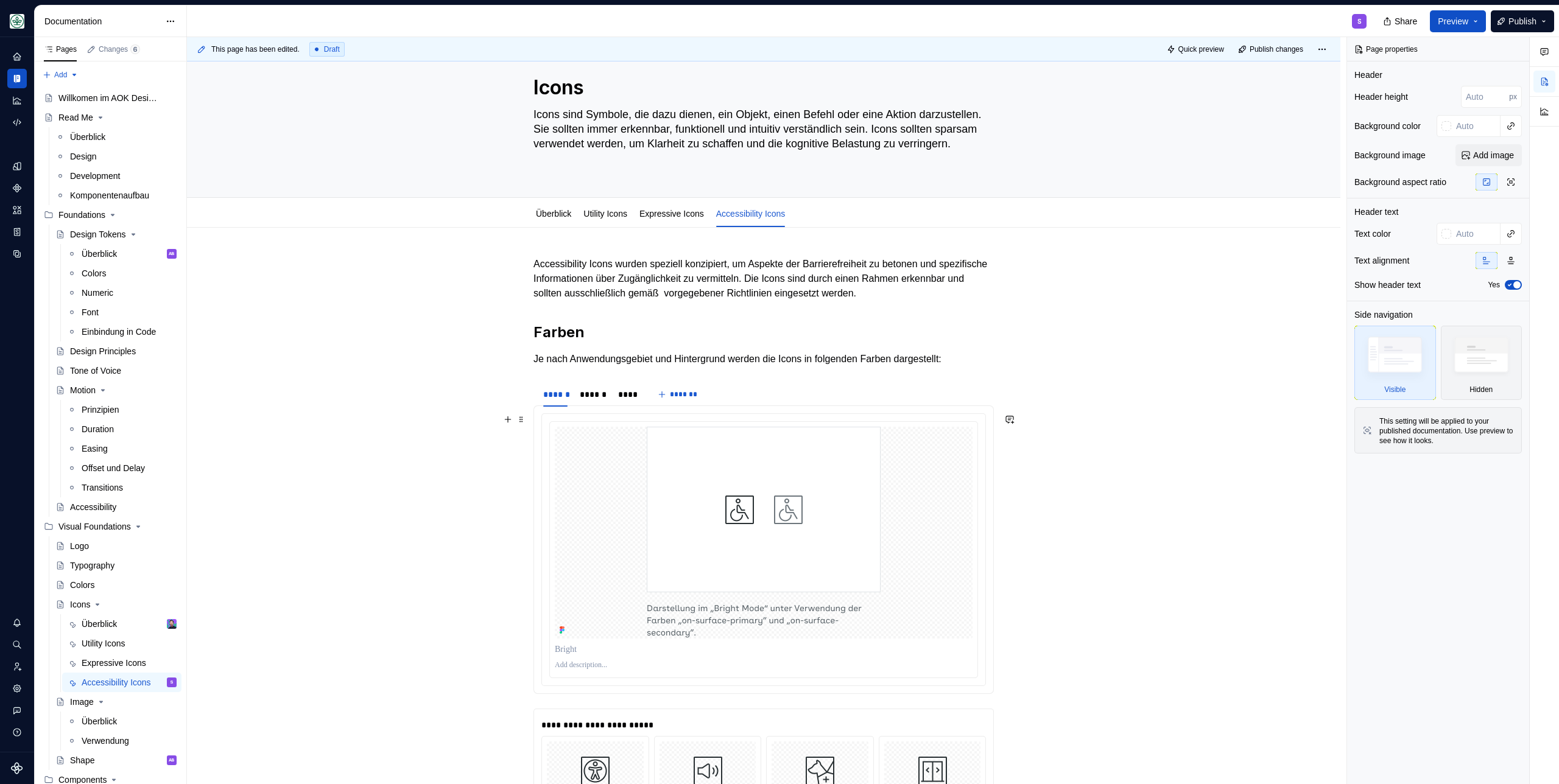
scroll to position [78, 0]
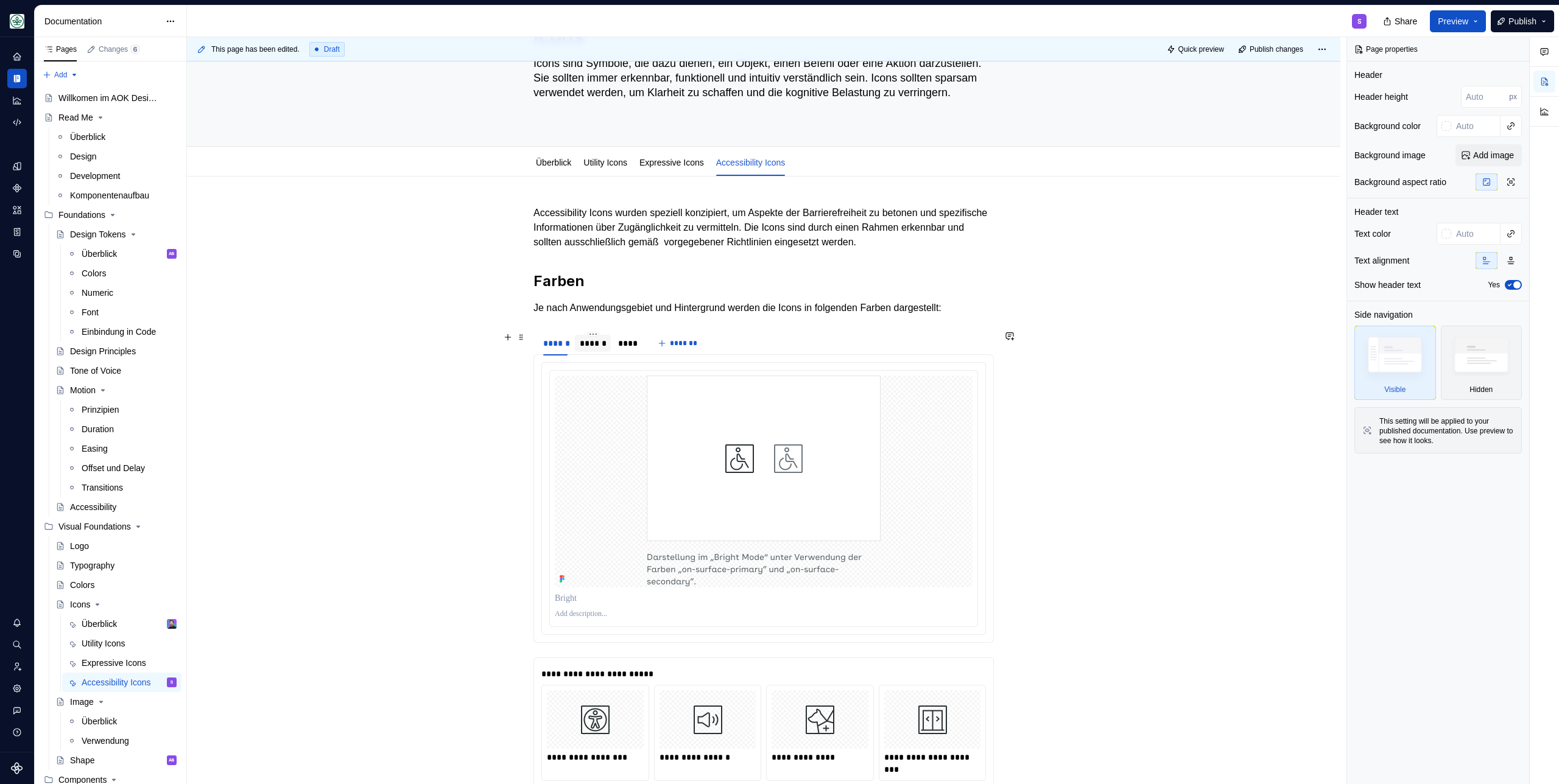
click div "******"
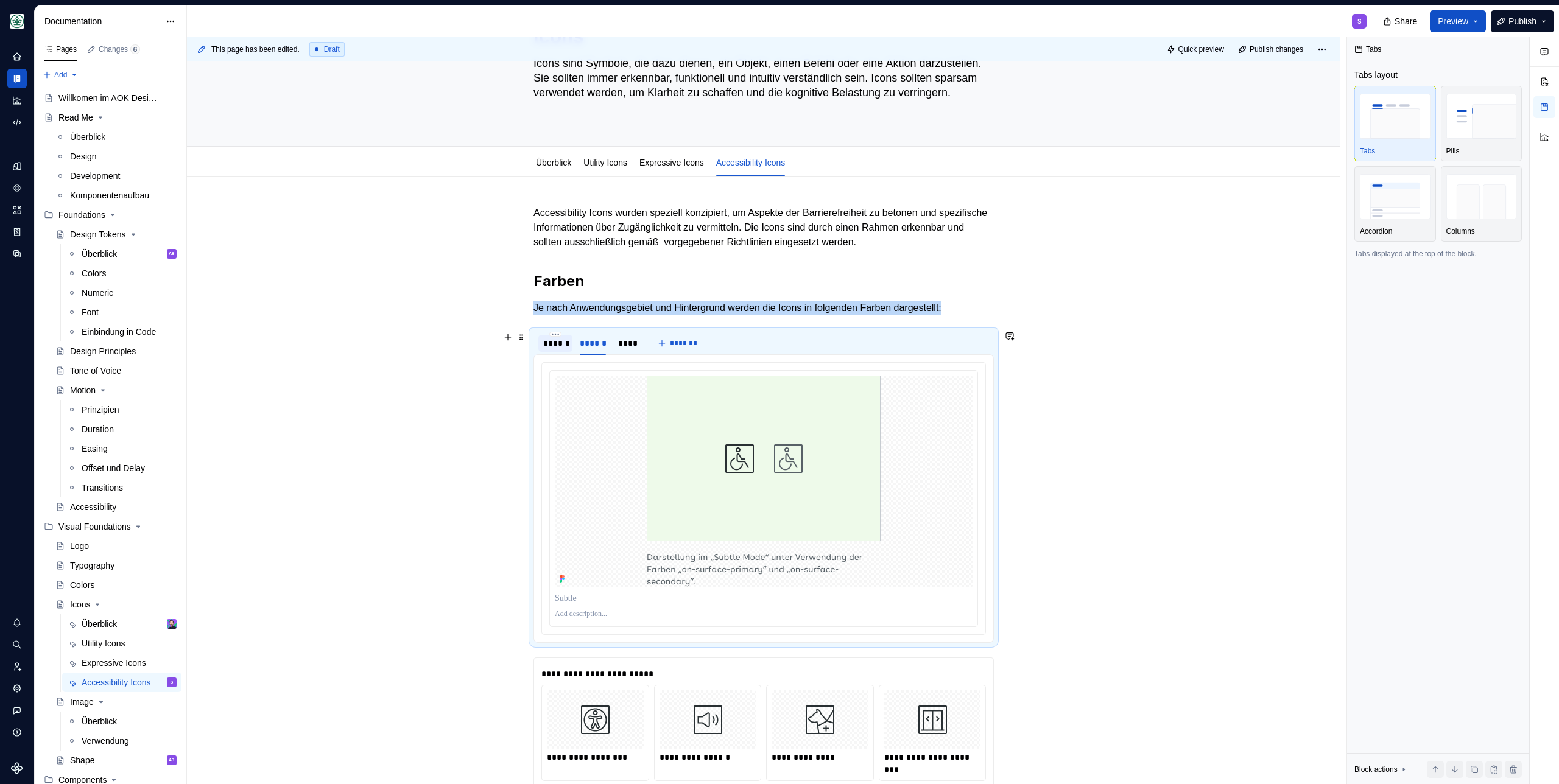
click div "******"
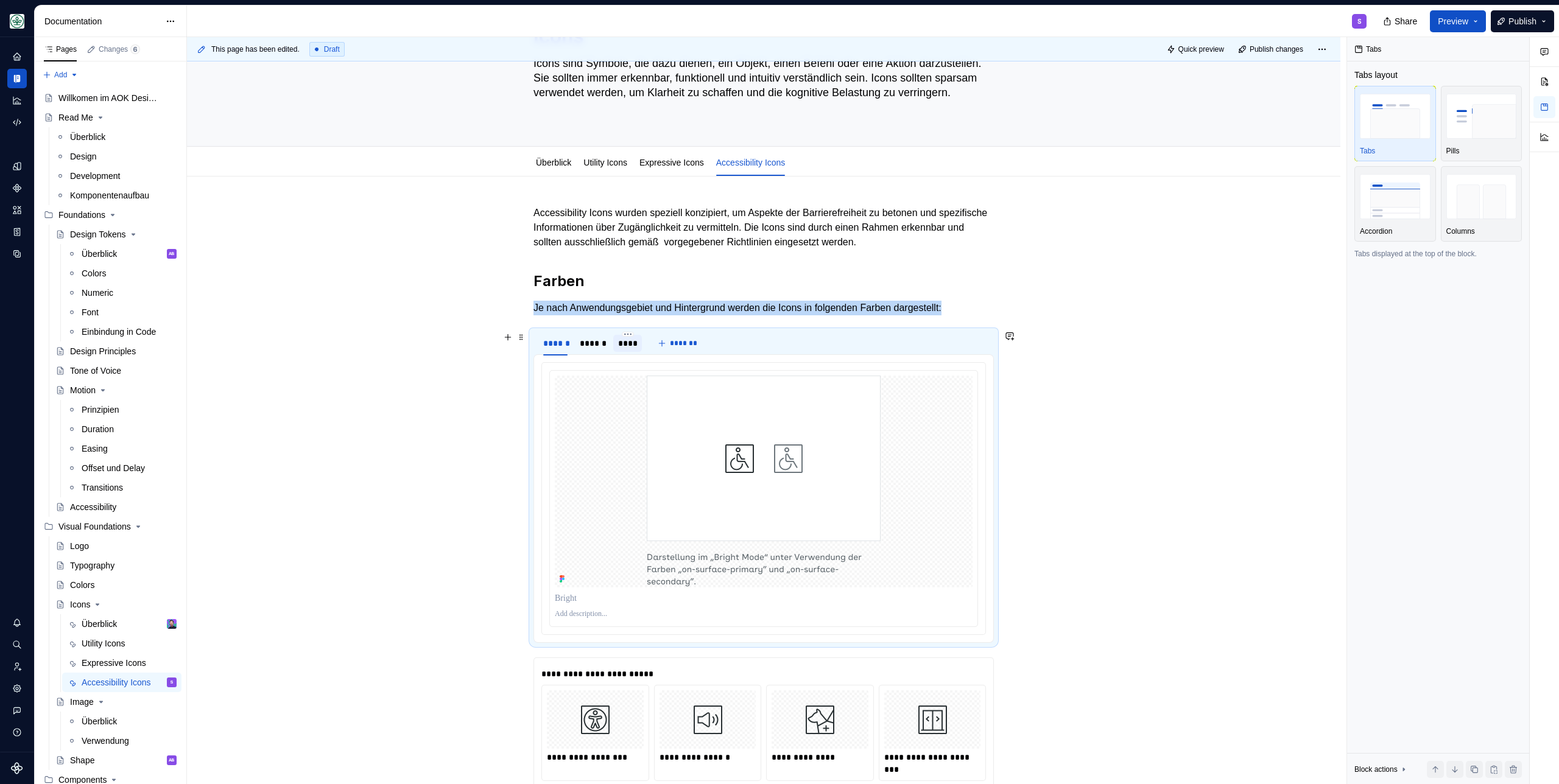
drag, startPoint x: 576, startPoint y: 346, endPoint x: 616, endPoint y: 347, distance: 40.0
click div "******"
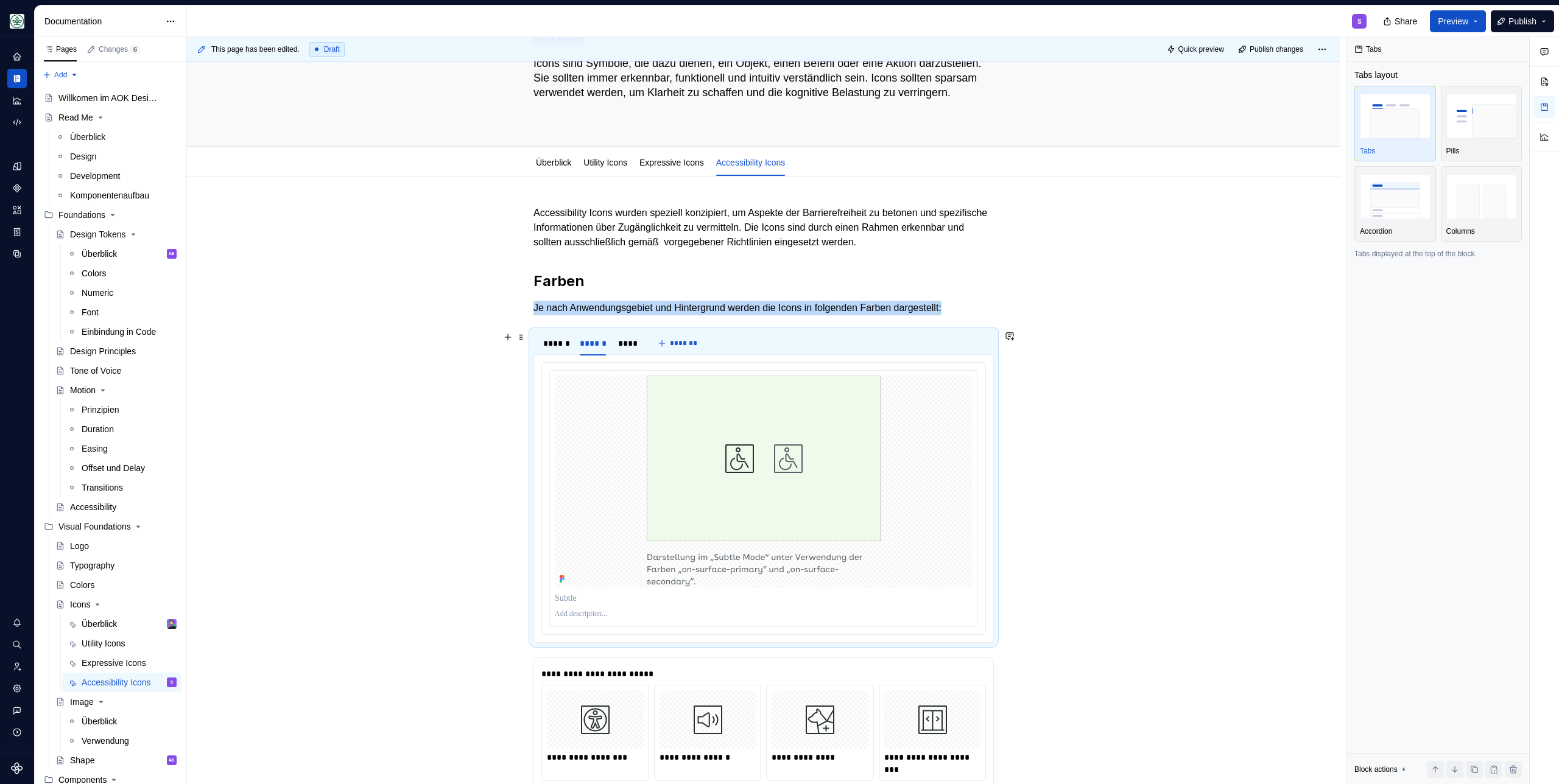
drag, startPoint x: 629, startPoint y: 346, endPoint x: 634, endPoint y: 317, distance: 29.4
click div "****"
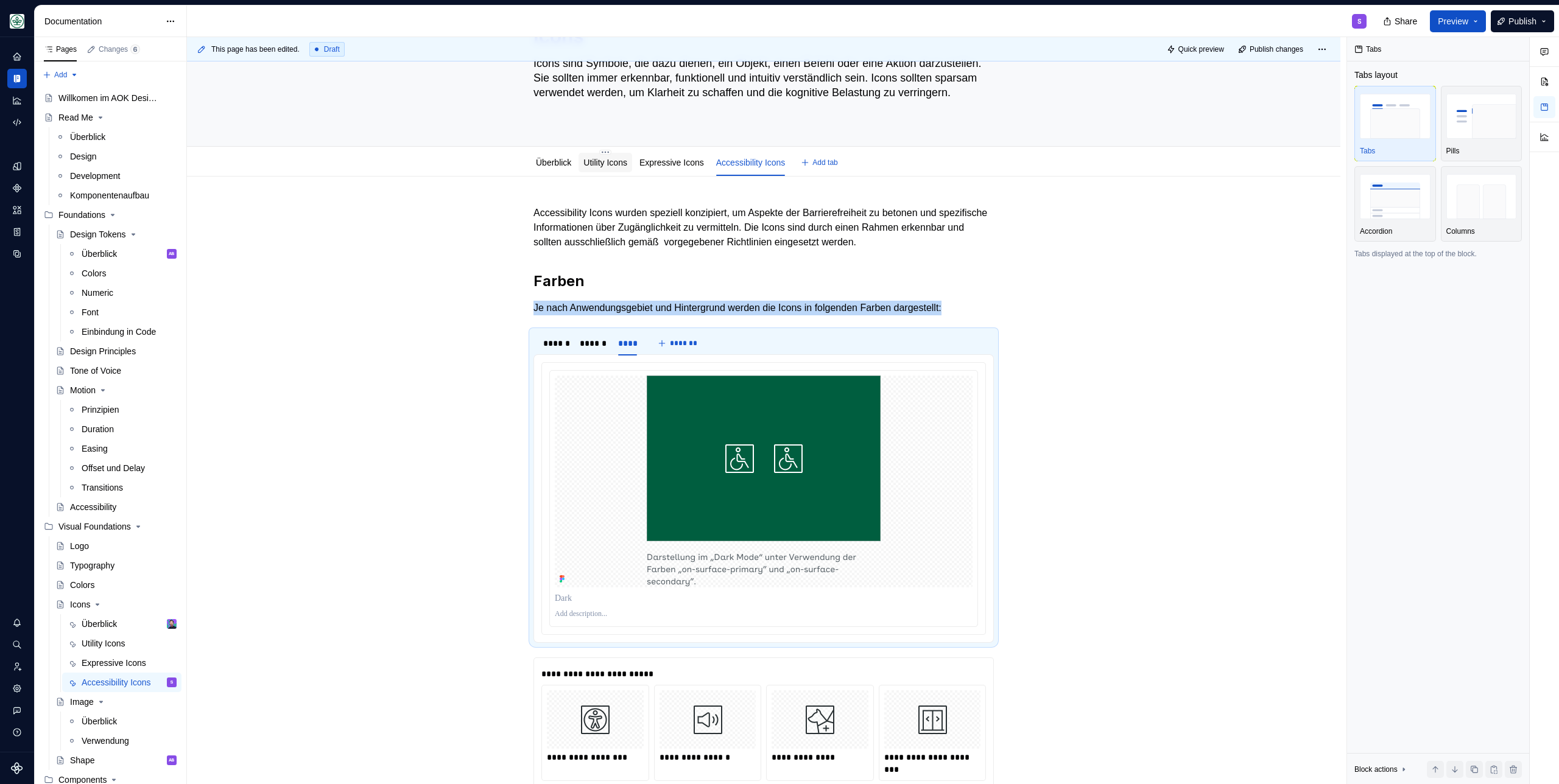
click link "Utility Icons"
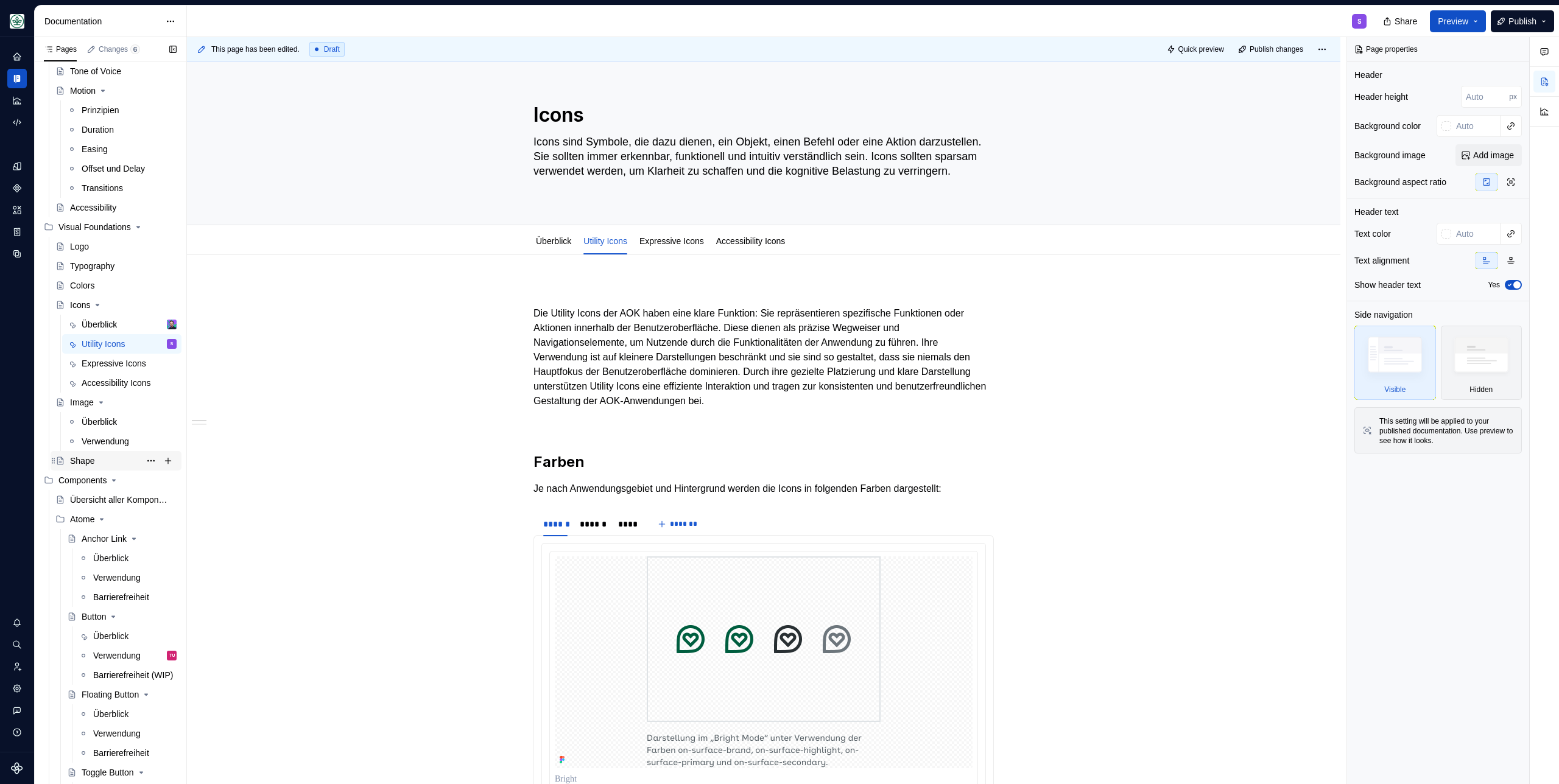
scroll to position [275, 0]
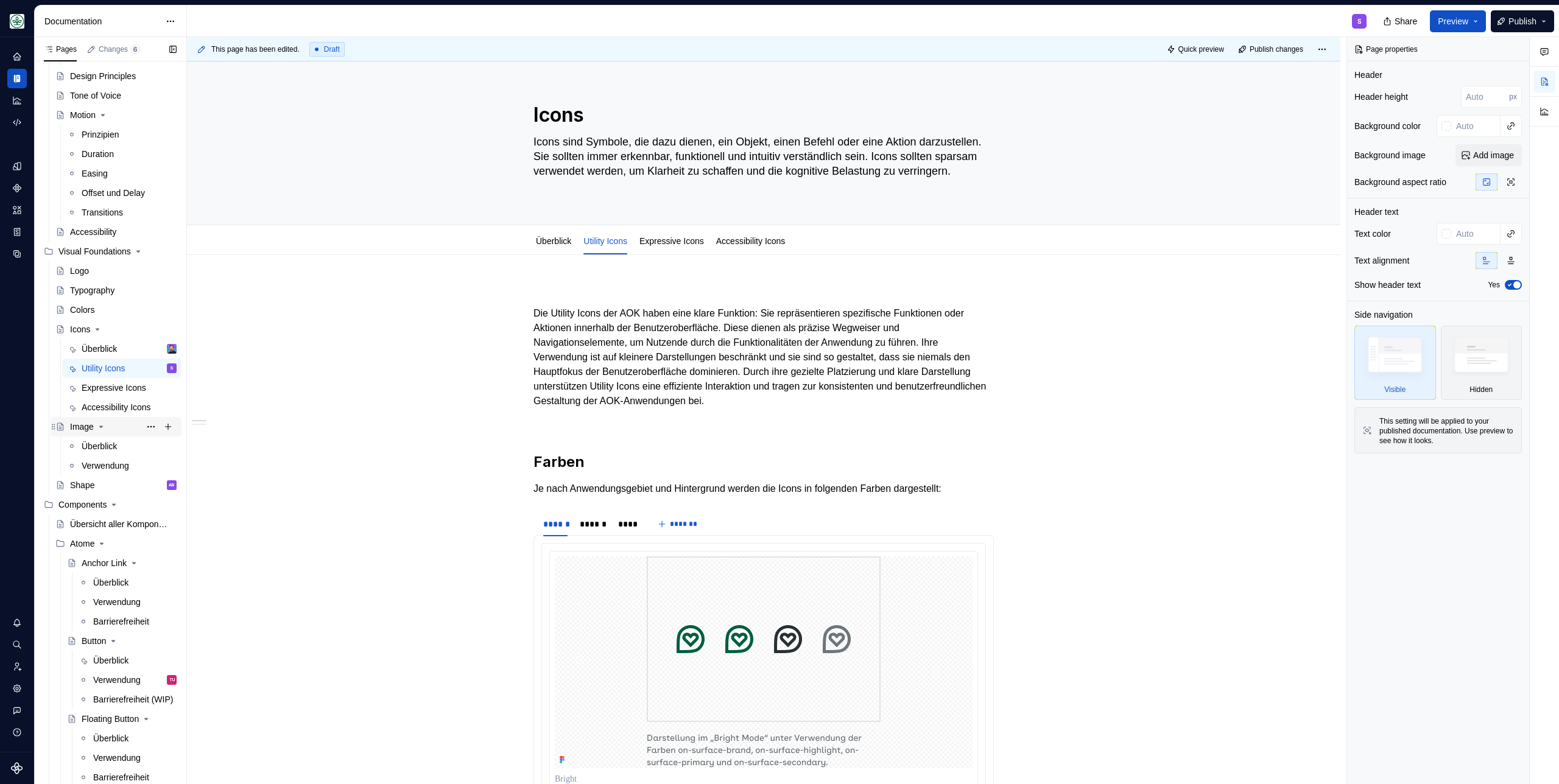
click div "Image"
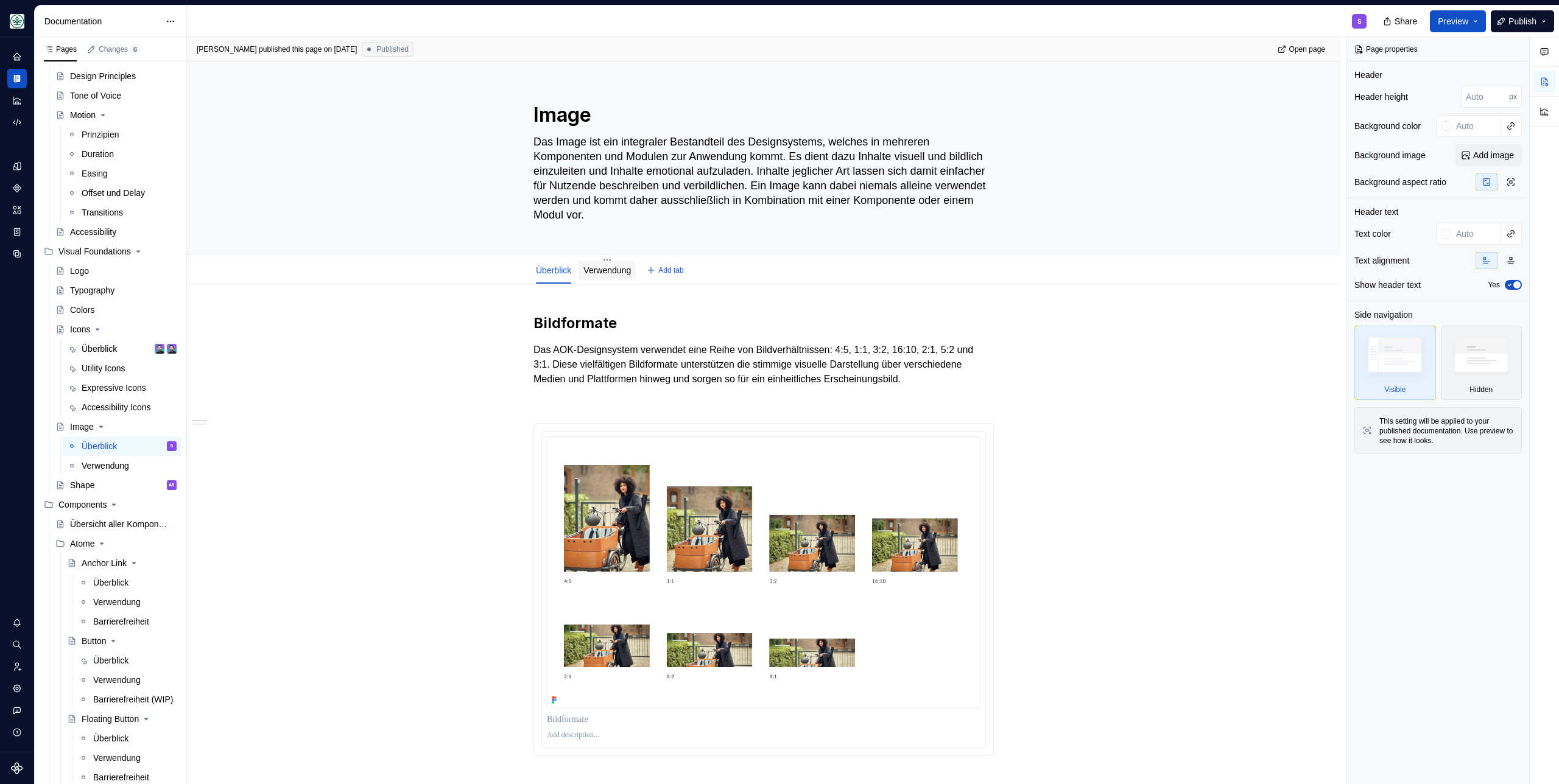
click div "Verwendung"
click link "Verwendung"
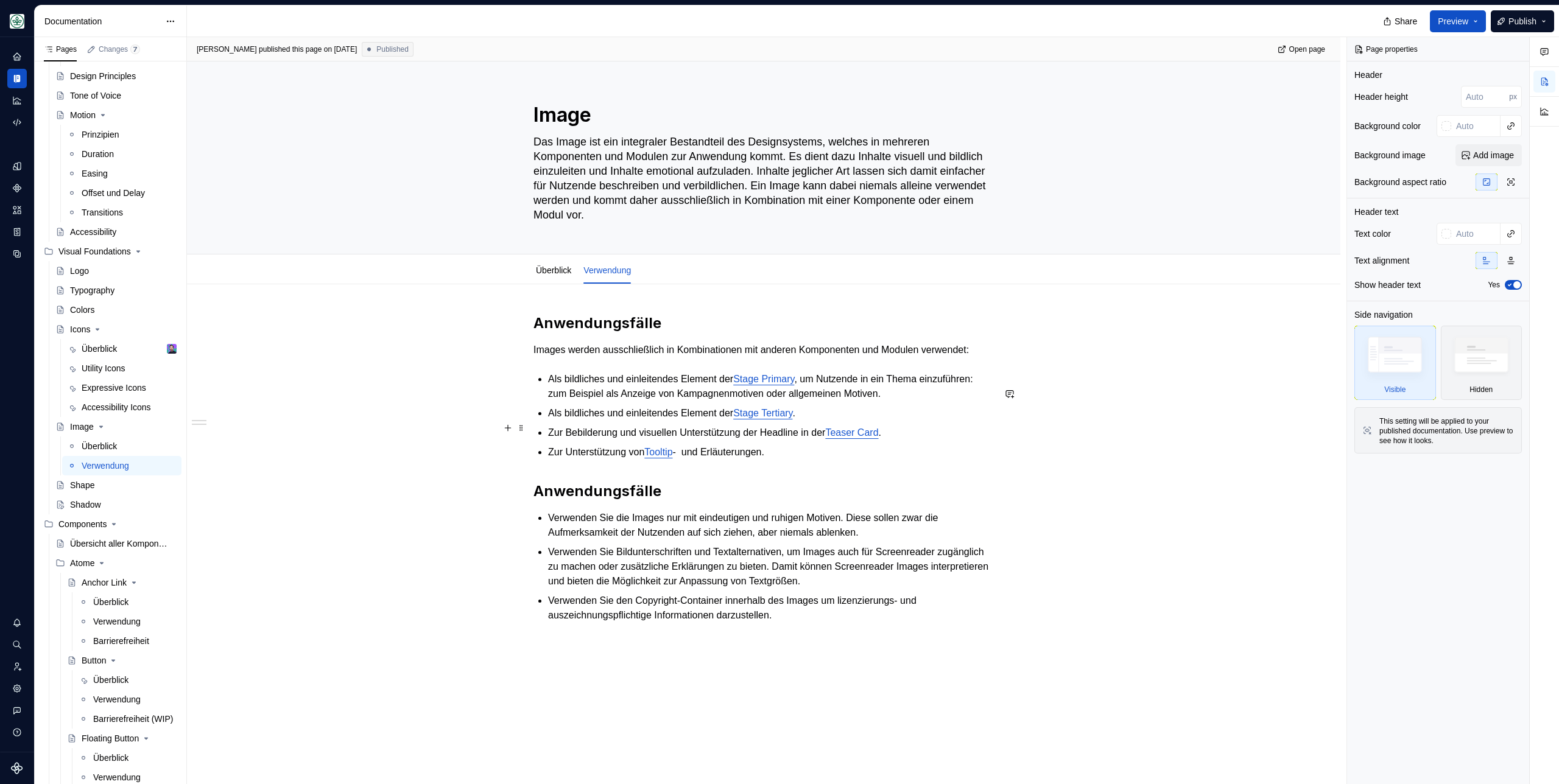
type textarea "*"
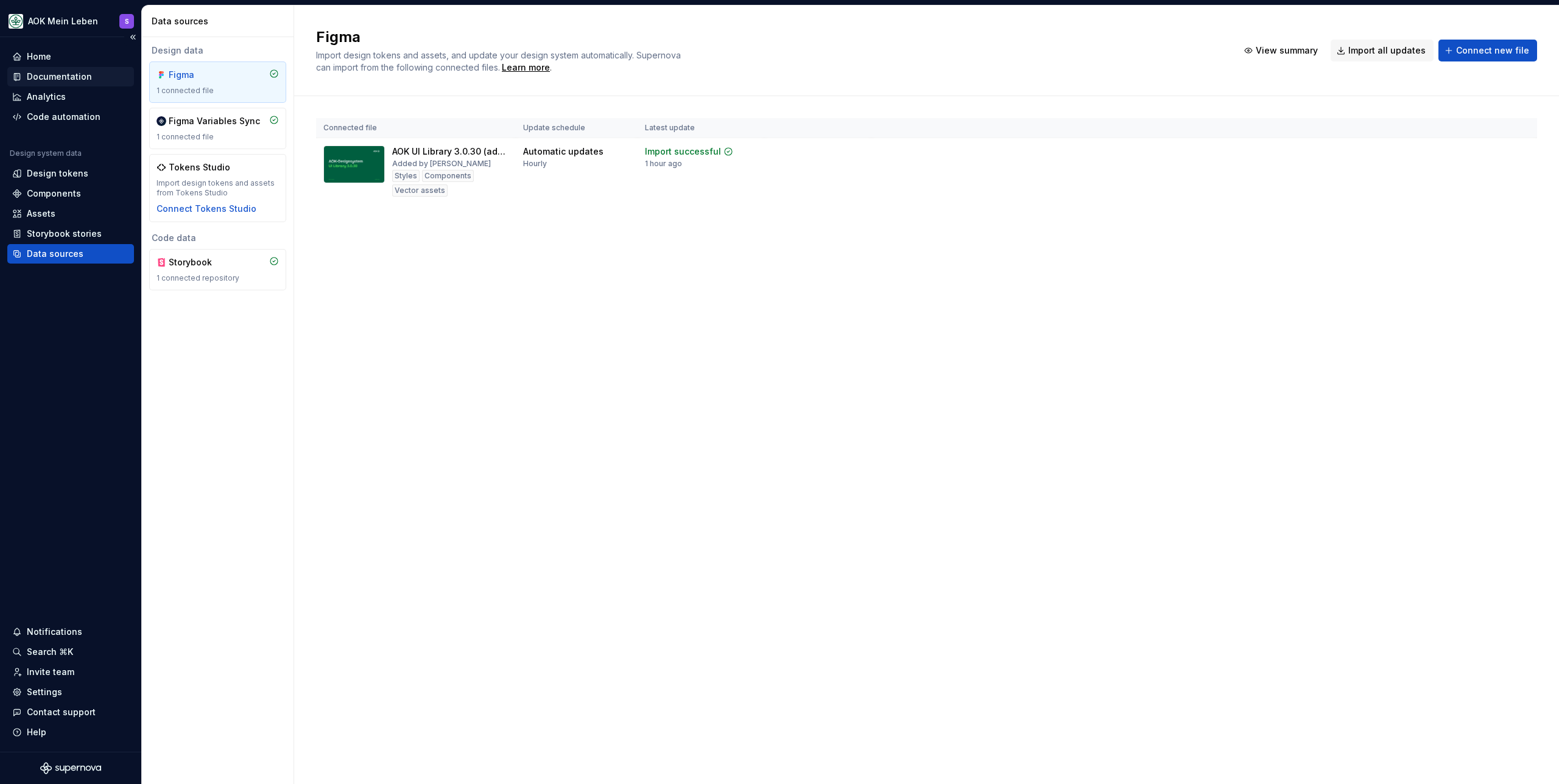
click at [47, 74] on div "Documentation" at bounding box center [59, 76] width 65 height 12
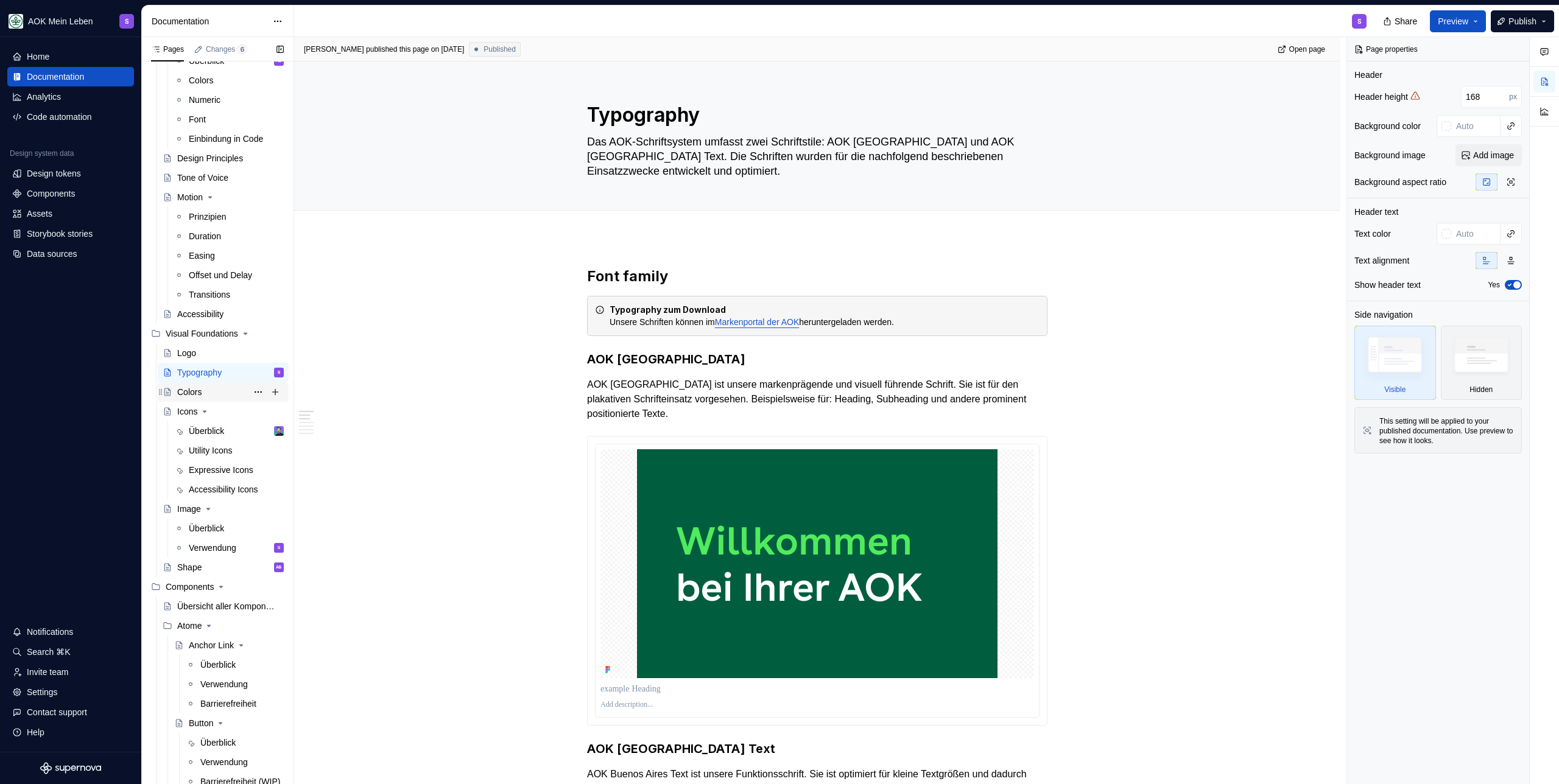
scroll to position [210, 0]
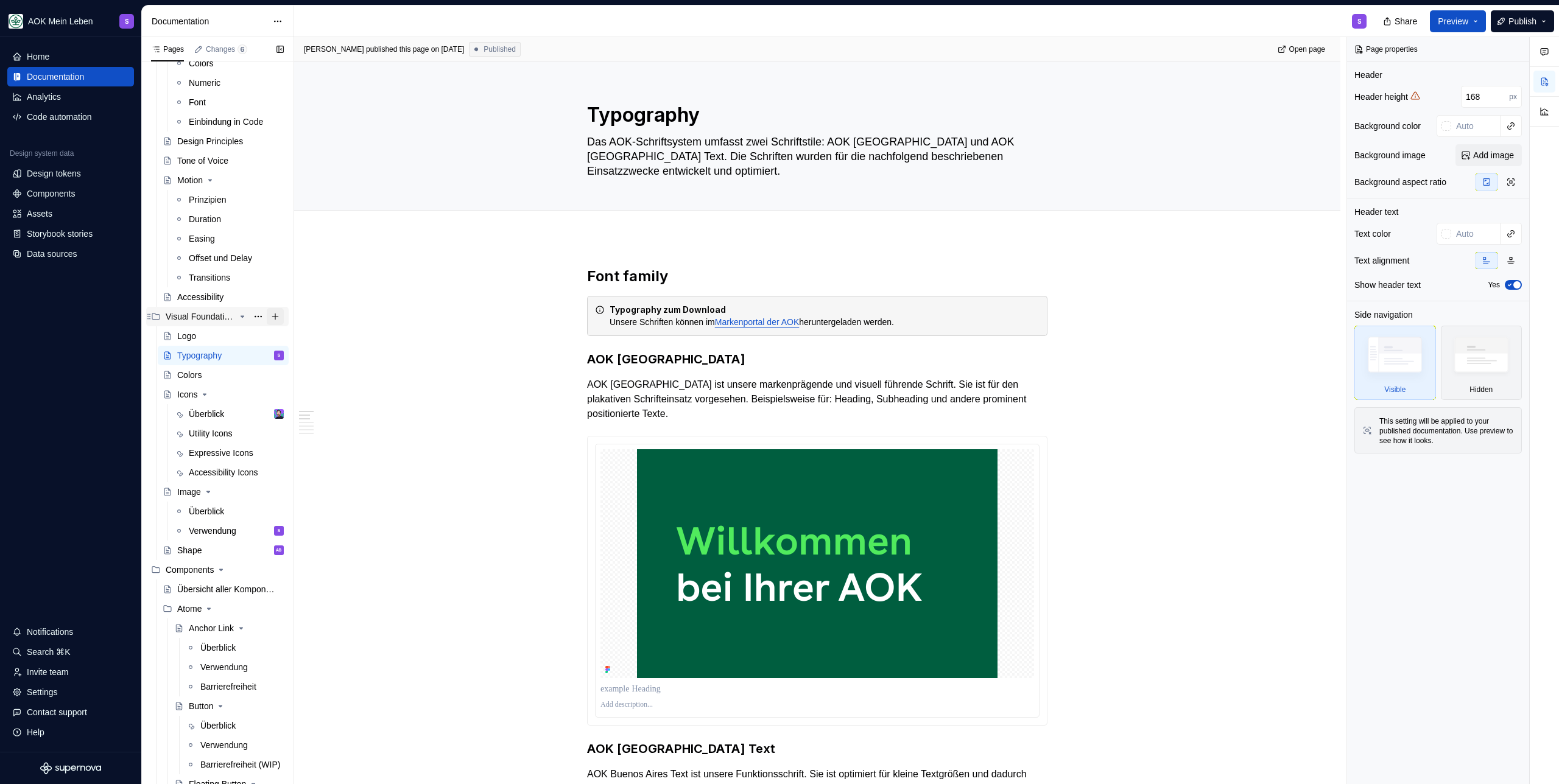
click at [270, 316] on button "Page tree" at bounding box center [275, 317] width 17 height 17
type textarea "*"
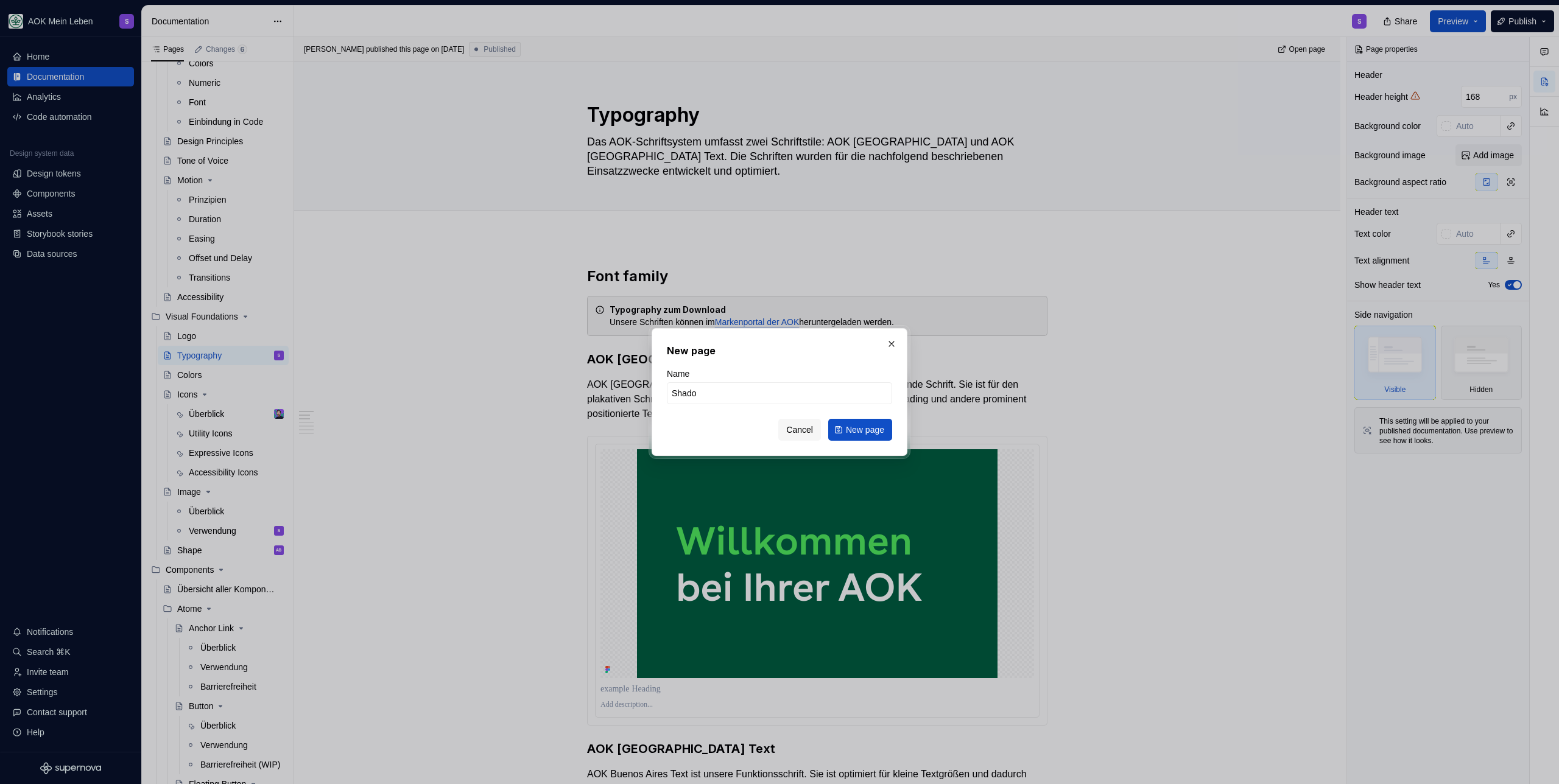
type input "Shadow"
click button "New page" at bounding box center [860, 430] width 64 height 22
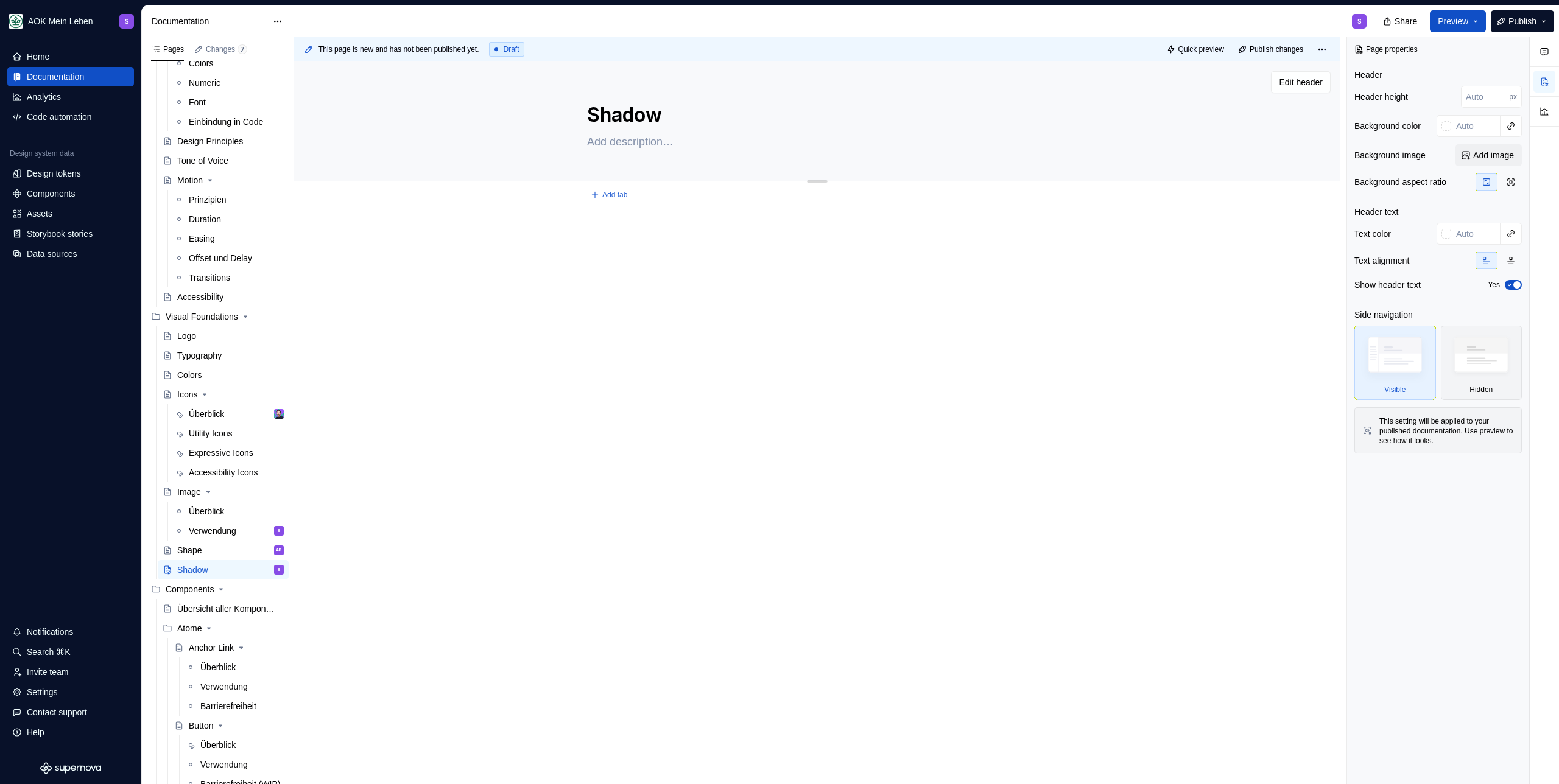
click at [610, 135] on textarea at bounding box center [814, 142] width 460 height 20
paste textarea "Der Einsatz von Shadows verleiht der Benutzeroberfläche Tiefe und unterstreicht…"
type textarea "*"
type textarea "Der Einsatz von Shadows verleiht der Benutzeroberfläche Tiefe und unterstreicht…"
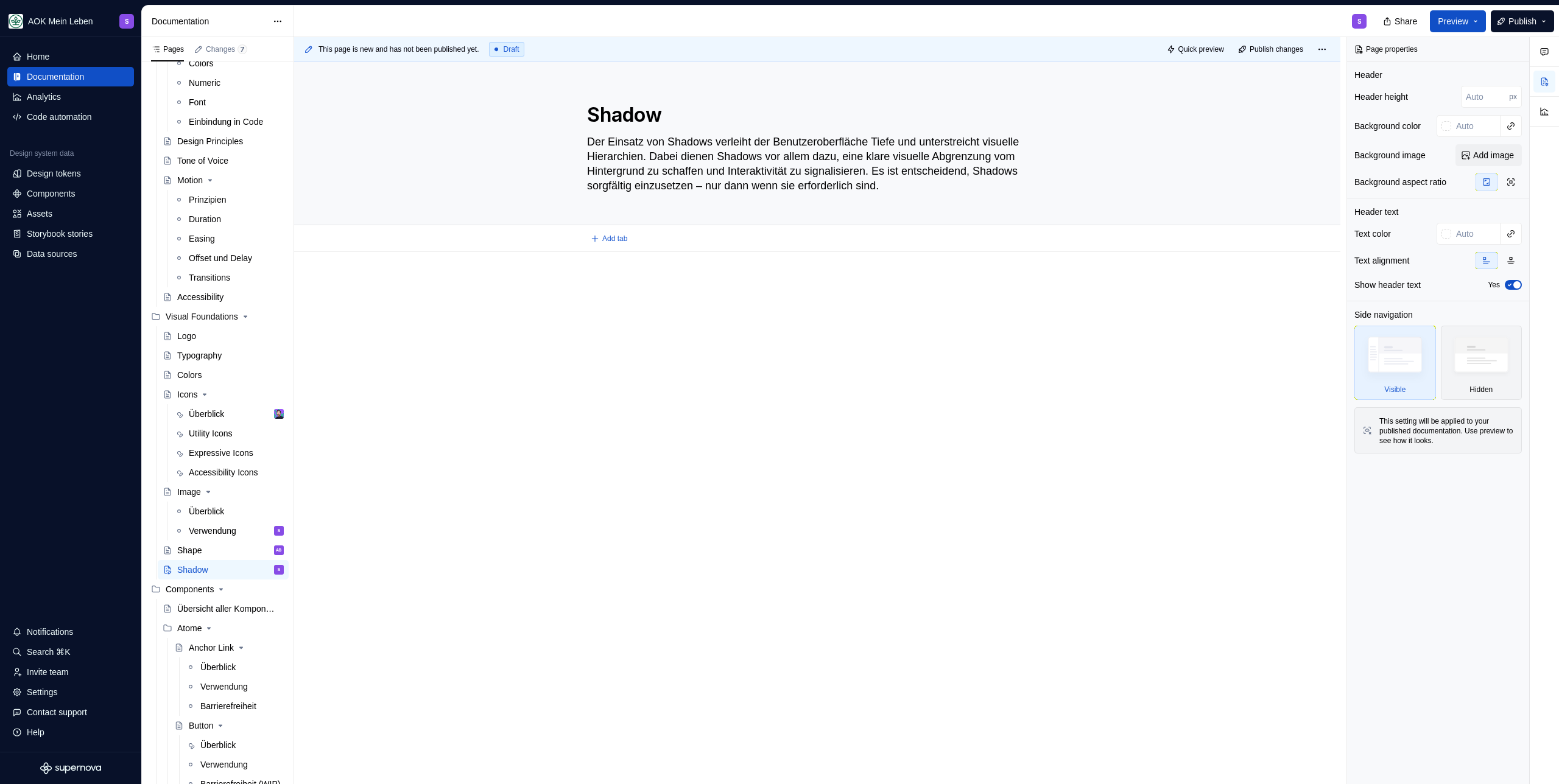
type textarea "*"
type textarea "Der Einsatz von Shadows verleiht der Benutzeroberfläche Tiefe und unterstreicht…"
click at [638, 292] on p at bounding box center [817, 289] width 460 height 14
type textarea "*"
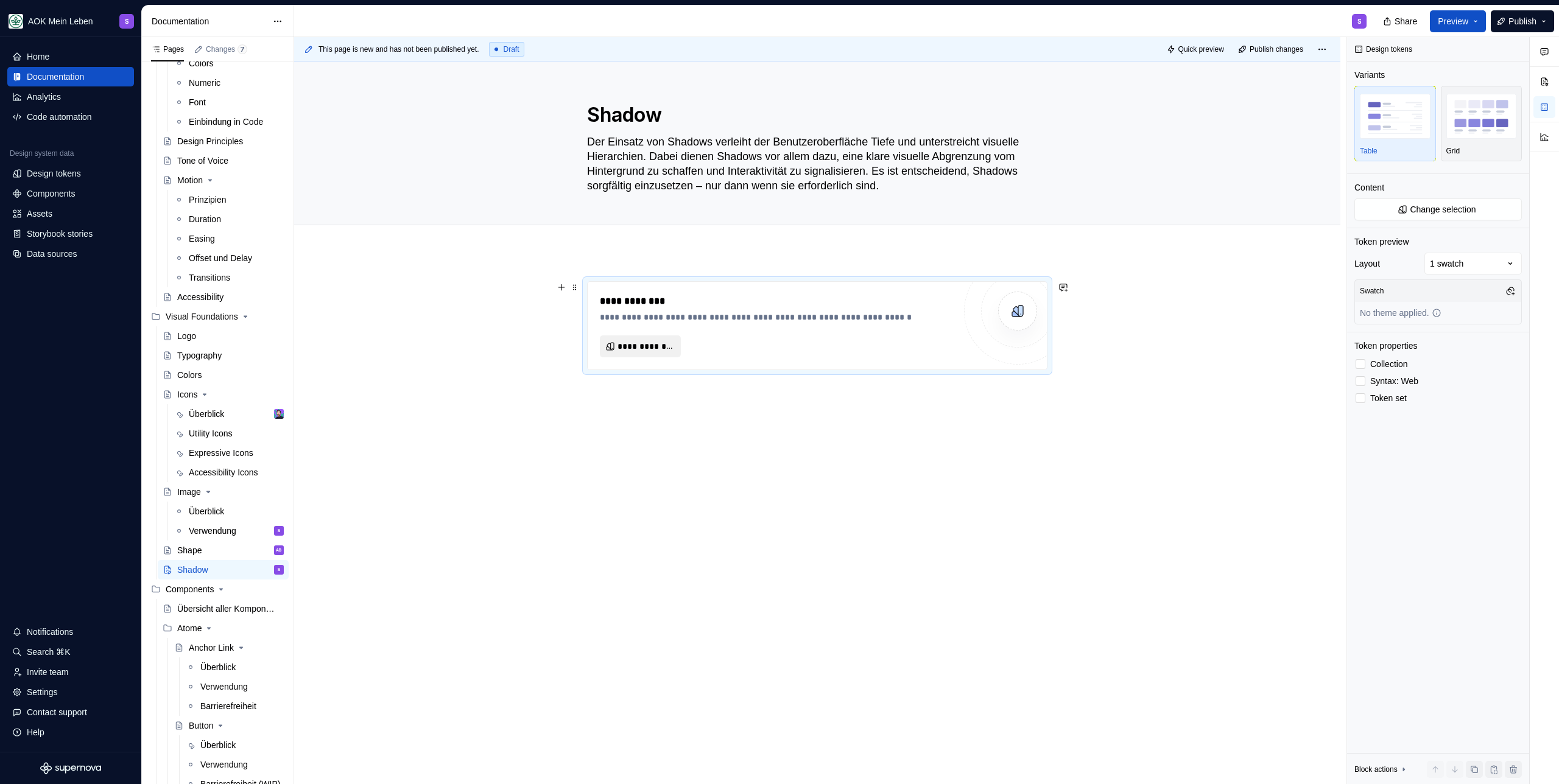
click at [654, 337] on button "**********" at bounding box center [640, 347] width 81 height 22
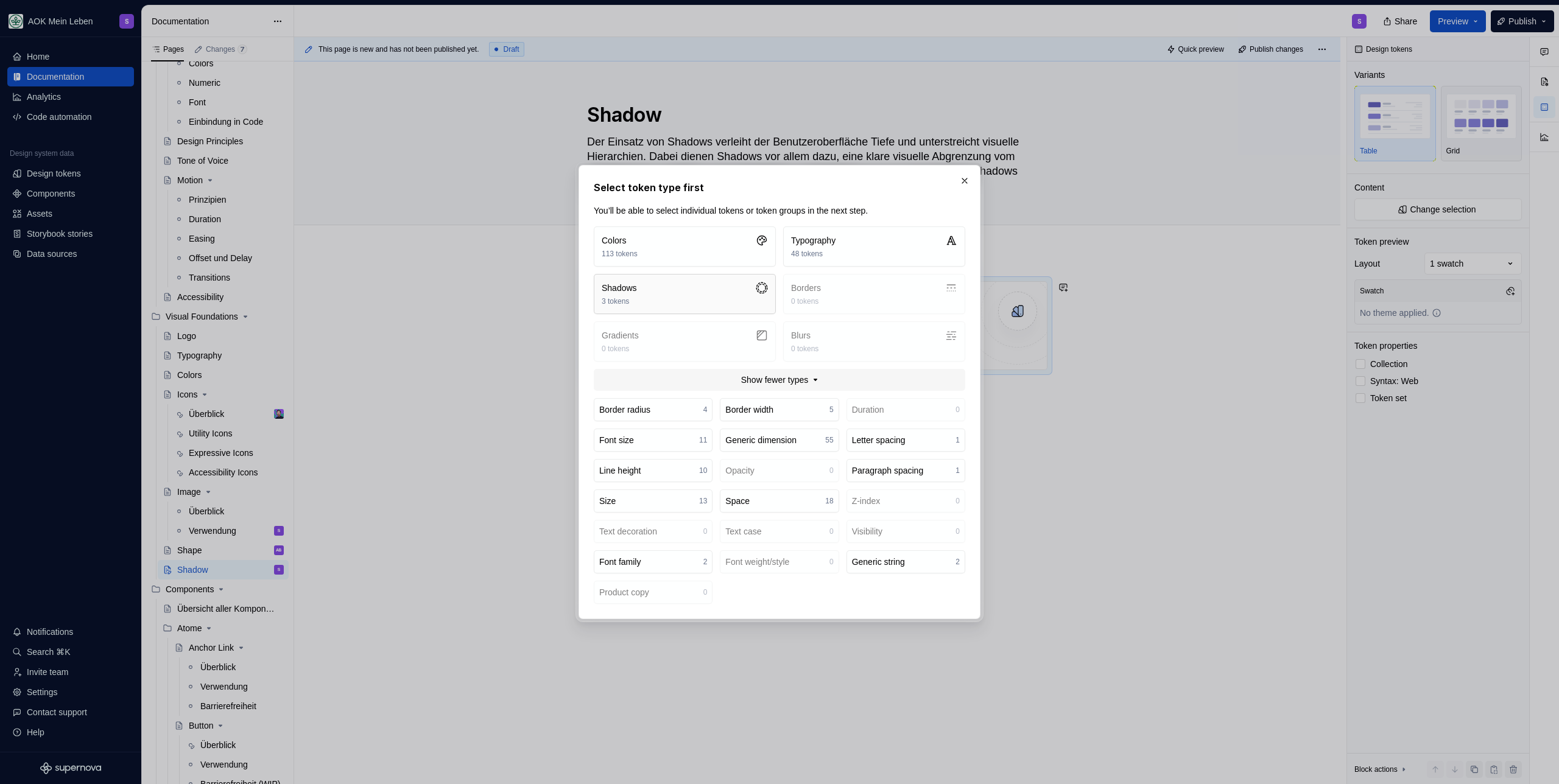
click at [658, 298] on button "Shadows 3 tokens" at bounding box center [684, 294] width 182 height 40
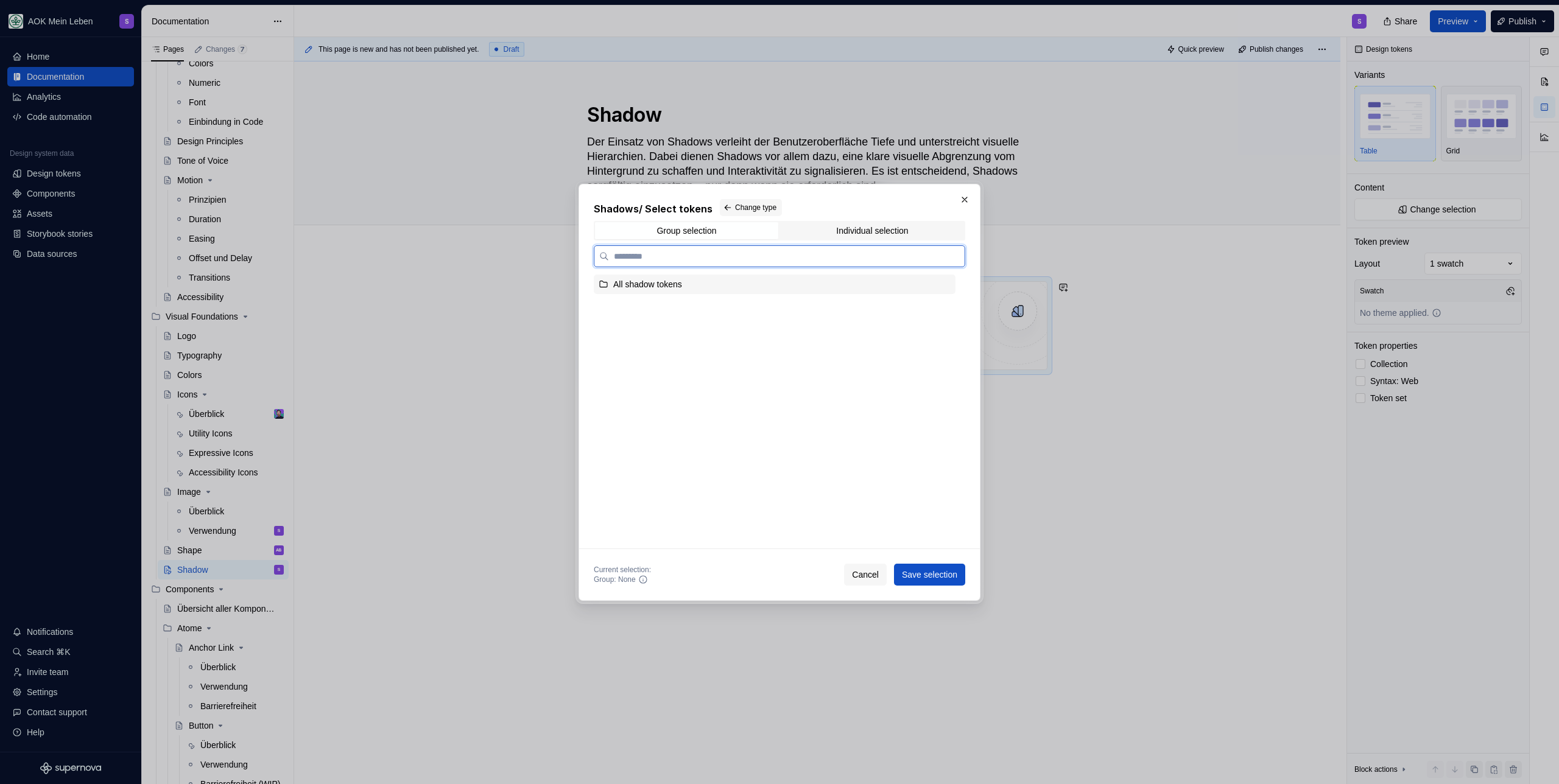
click at [643, 284] on div "All shadow tokens" at bounding box center [647, 284] width 69 height 12
click at [931, 582] on button "Save selection" at bounding box center [929, 575] width 71 height 22
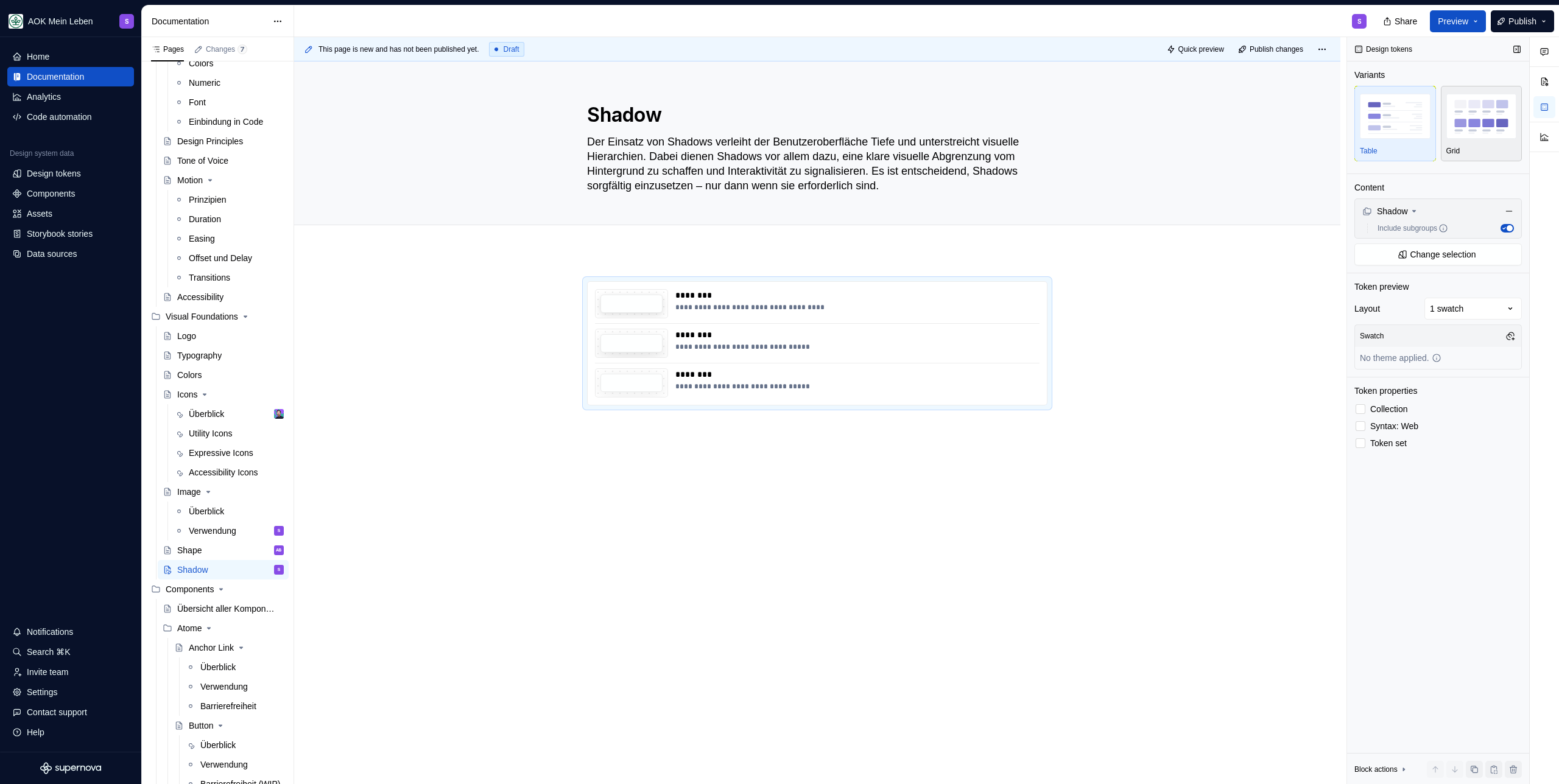
click at [1487, 134] on img "button" at bounding box center [1481, 116] width 71 height 44
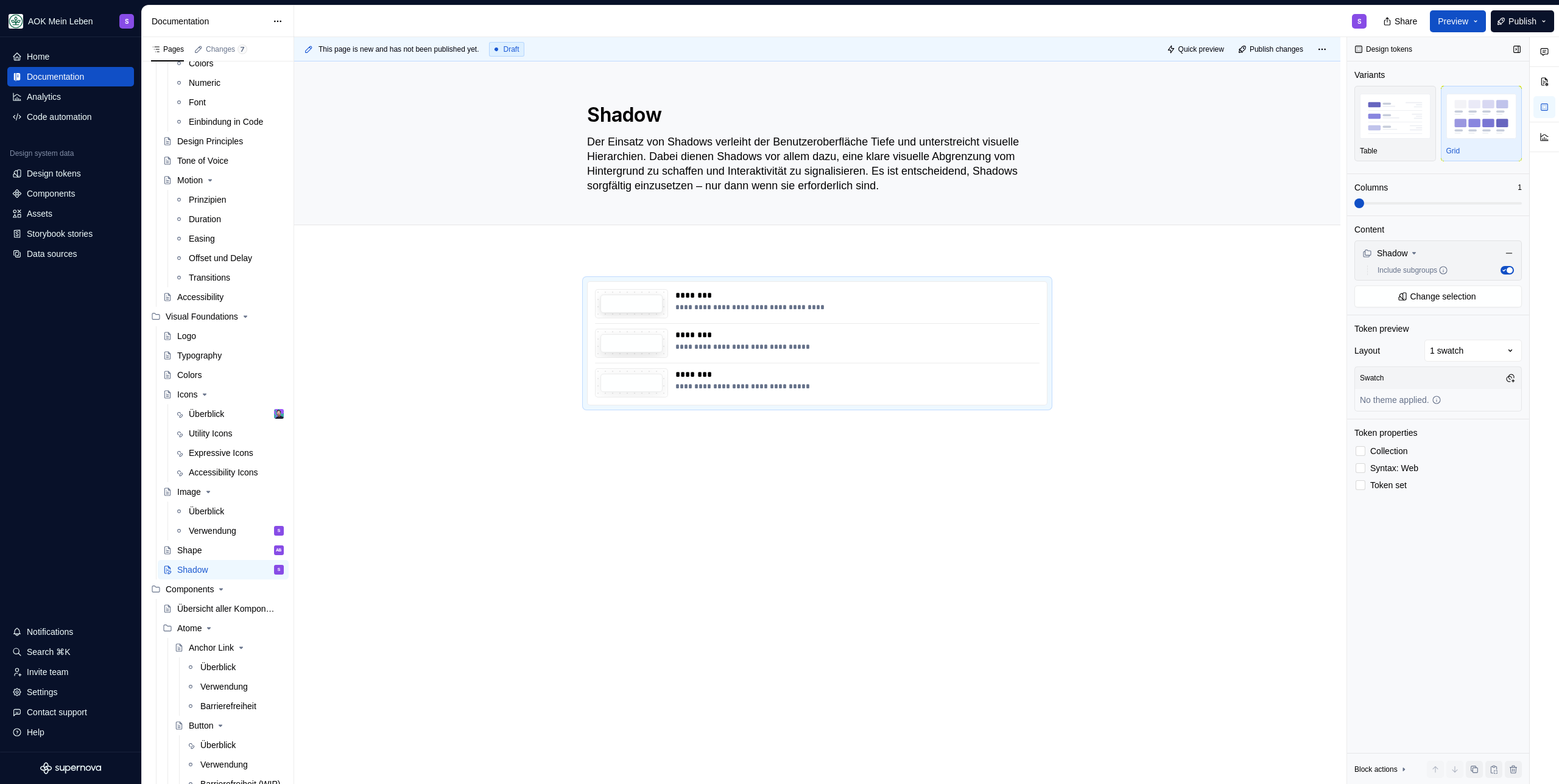
click at [1440, 200] on span at bounding box center [1438, 203] width 167 height 10
click at [637, 259] on div "**********" at bounding box center [817, 453] width 1046 height 403
click at [627, 463] on div "**********" at bounding box center [817, 453] width 1046 height 403
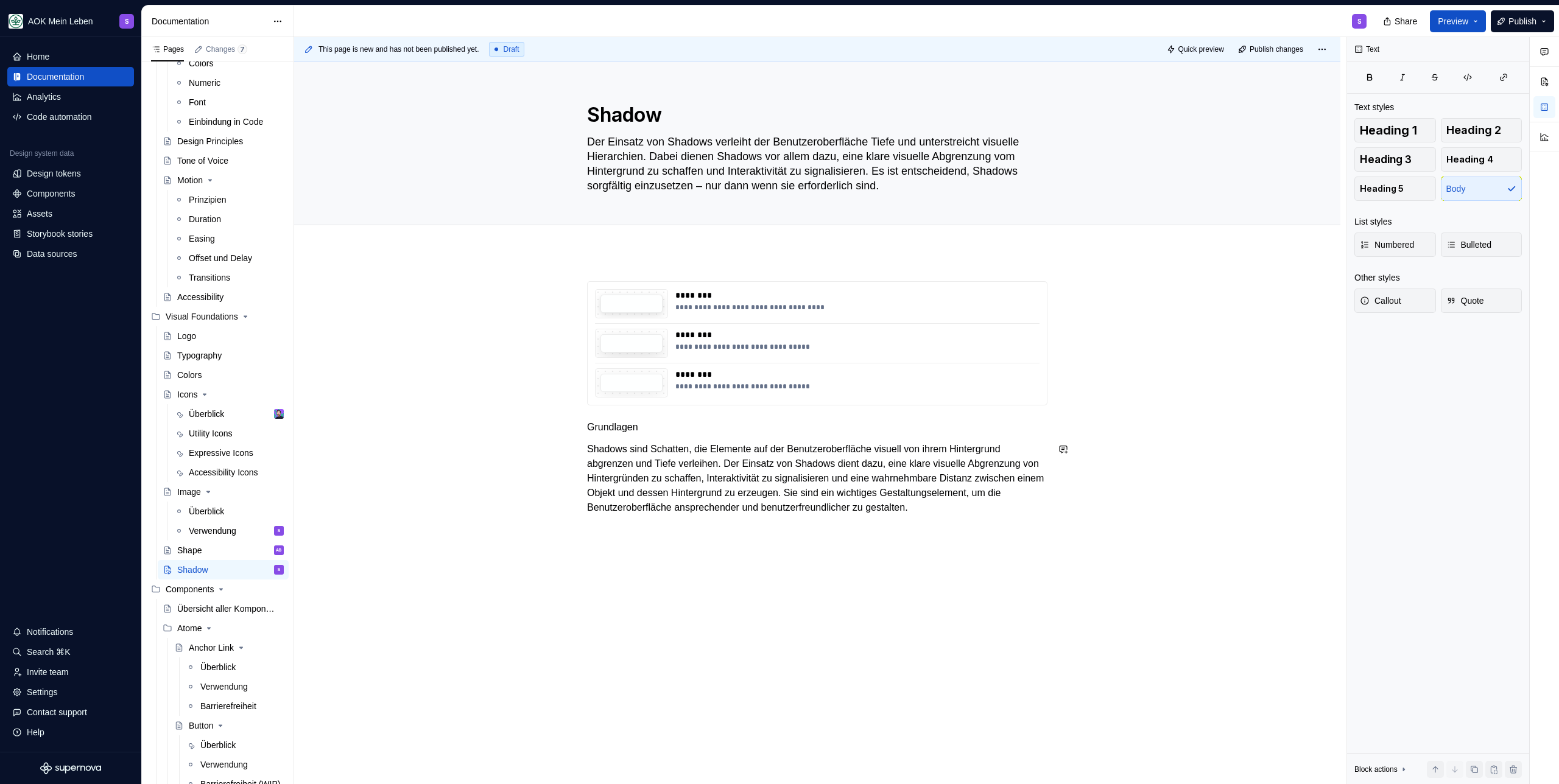
click at [664, 439] on div "**********" at bounding box center [817, 398] width 460 height 234
click at [691, 422] on p "Grundlagen" at bounding box center [817, 428] width 460 height 14
click at [663, 407] on button "button" at bounding box center [661, 405] width 17 height 17
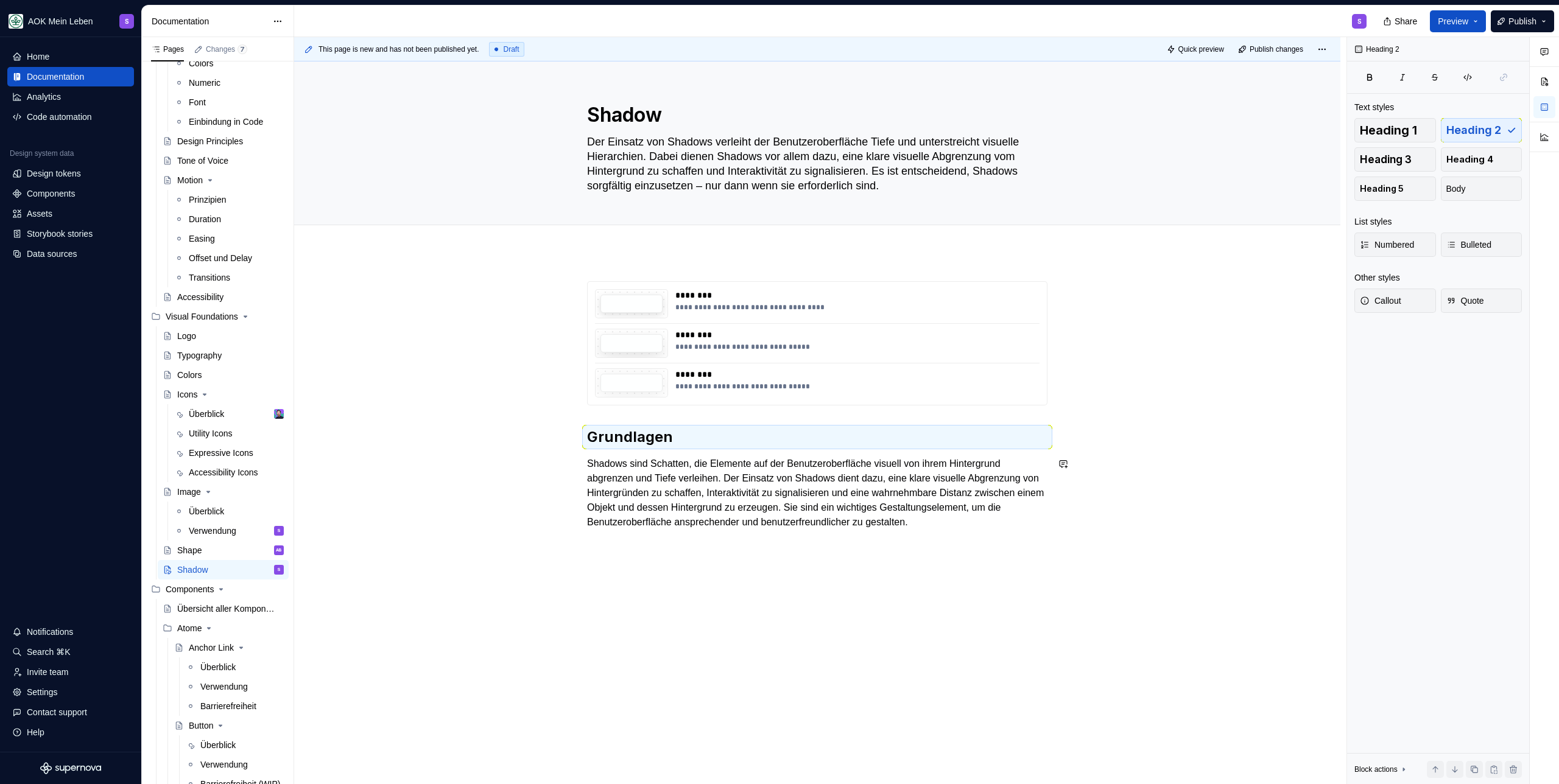
click at [681, 529] on p "Shadows sind Schatten, die Elemente auf der Benutzeroberfläche visuell von ihre…" at bounding box center [817, 493] width 460 height 73
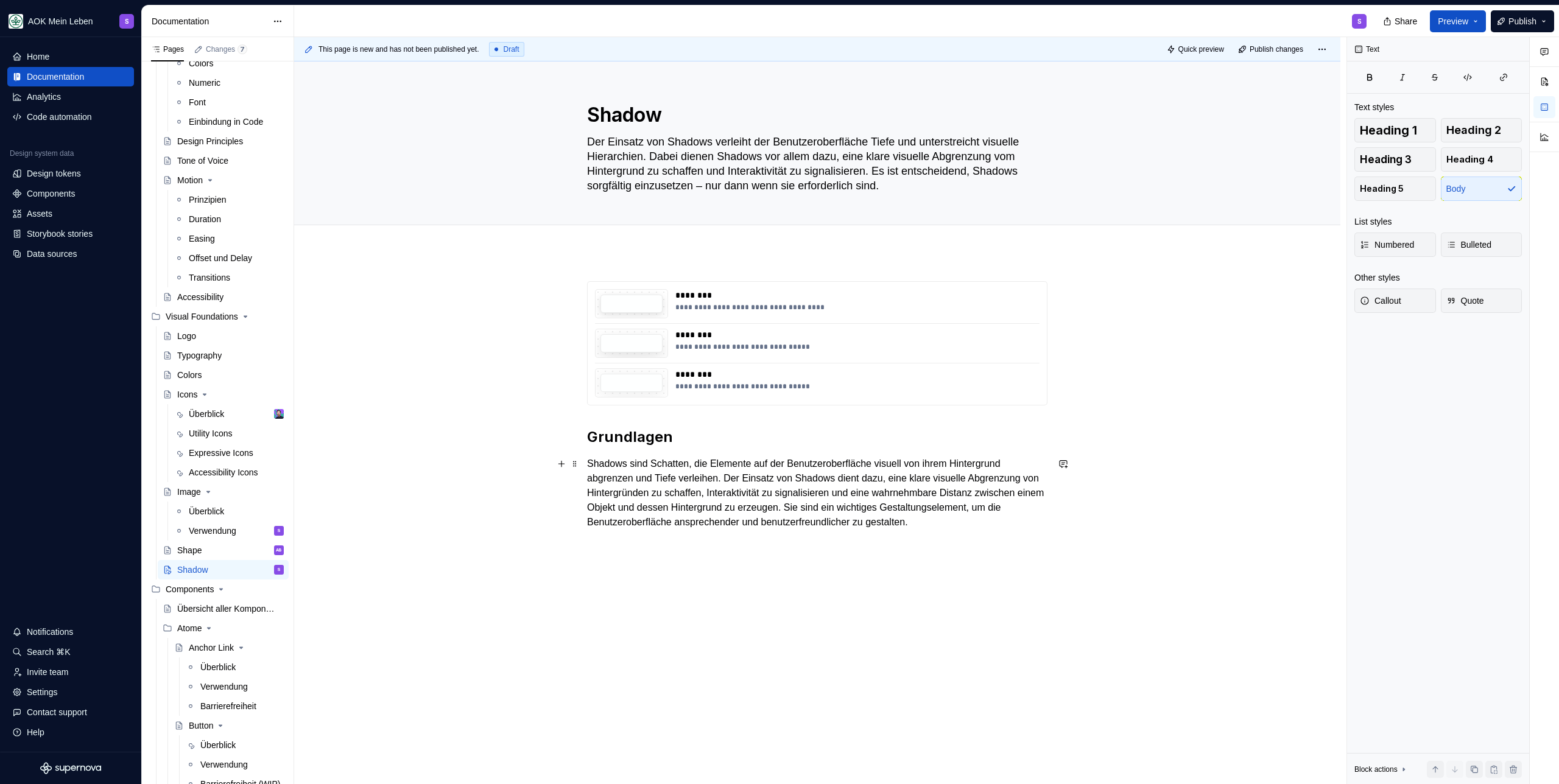
scroll to position [9, 0]
click at [606, 538] on div "**********" at bounding box center [817, 413] width 460 height 263
click at [661, 529] on p "Shadows sind Schatten, die Elemente auf der Benutzeroberfläche visuell von ihre…" at bounding box center [817, 493] width 460 height 73
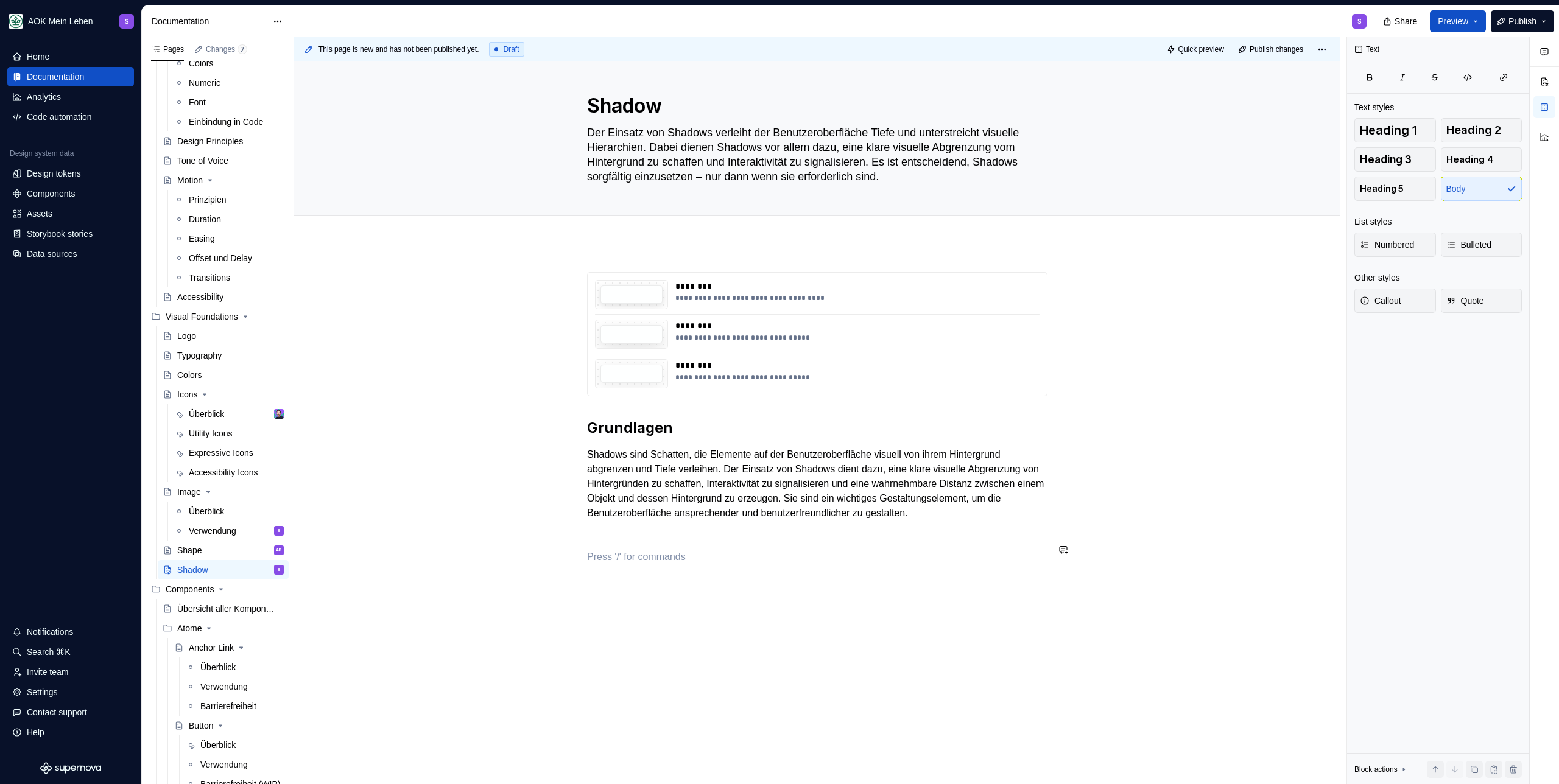
click at [631, 565] on p at bounding box center [817, 557] width 460 height 14
click at [832, 300] on div "**********" at bounding box center [853, 298] width 357 height 10
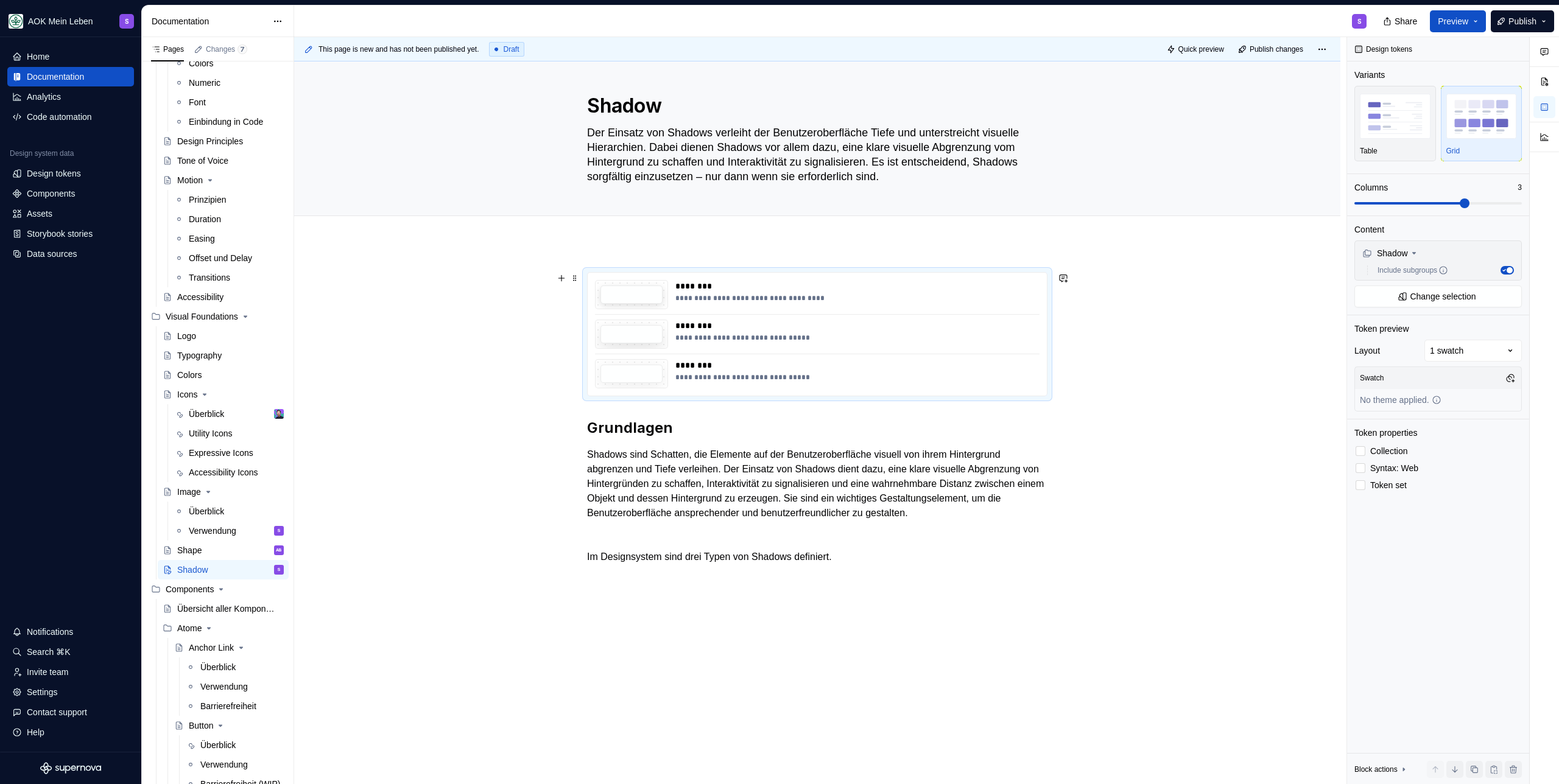
scroll to position [0, 0]
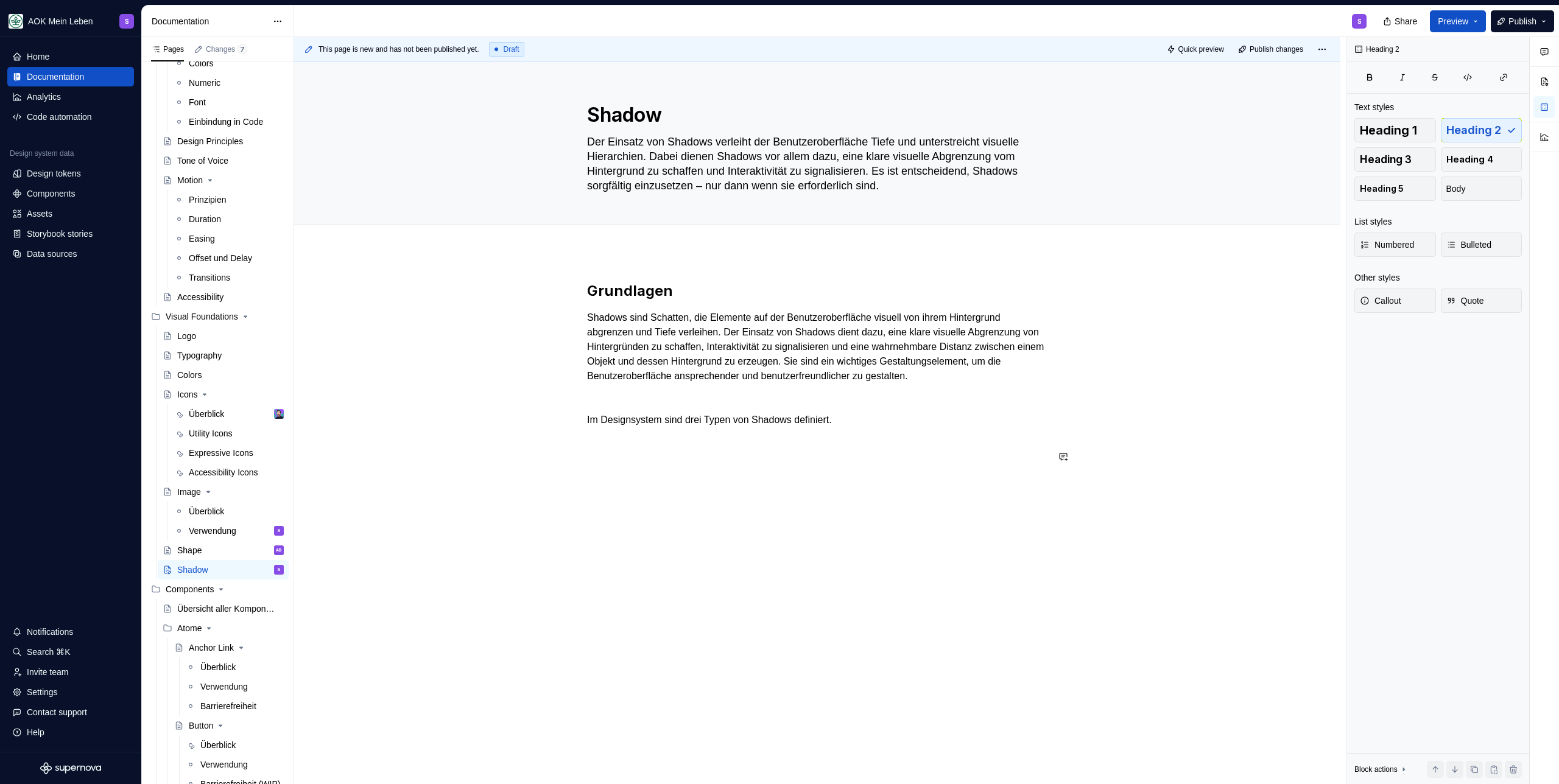
click at [746, 486] on div "Grundlagen Shadows sind Schatten, die Elemente auf der Benutzeroberfläche visue…" at bounding box center [817, 475] width 1046 height 447
click at [715, 464] on div "Grundlagen Shadows sind Schatten, die Elemente auf der Benutzeroberfläche visue…" at bounding box center [817, 373] width 460 height 183
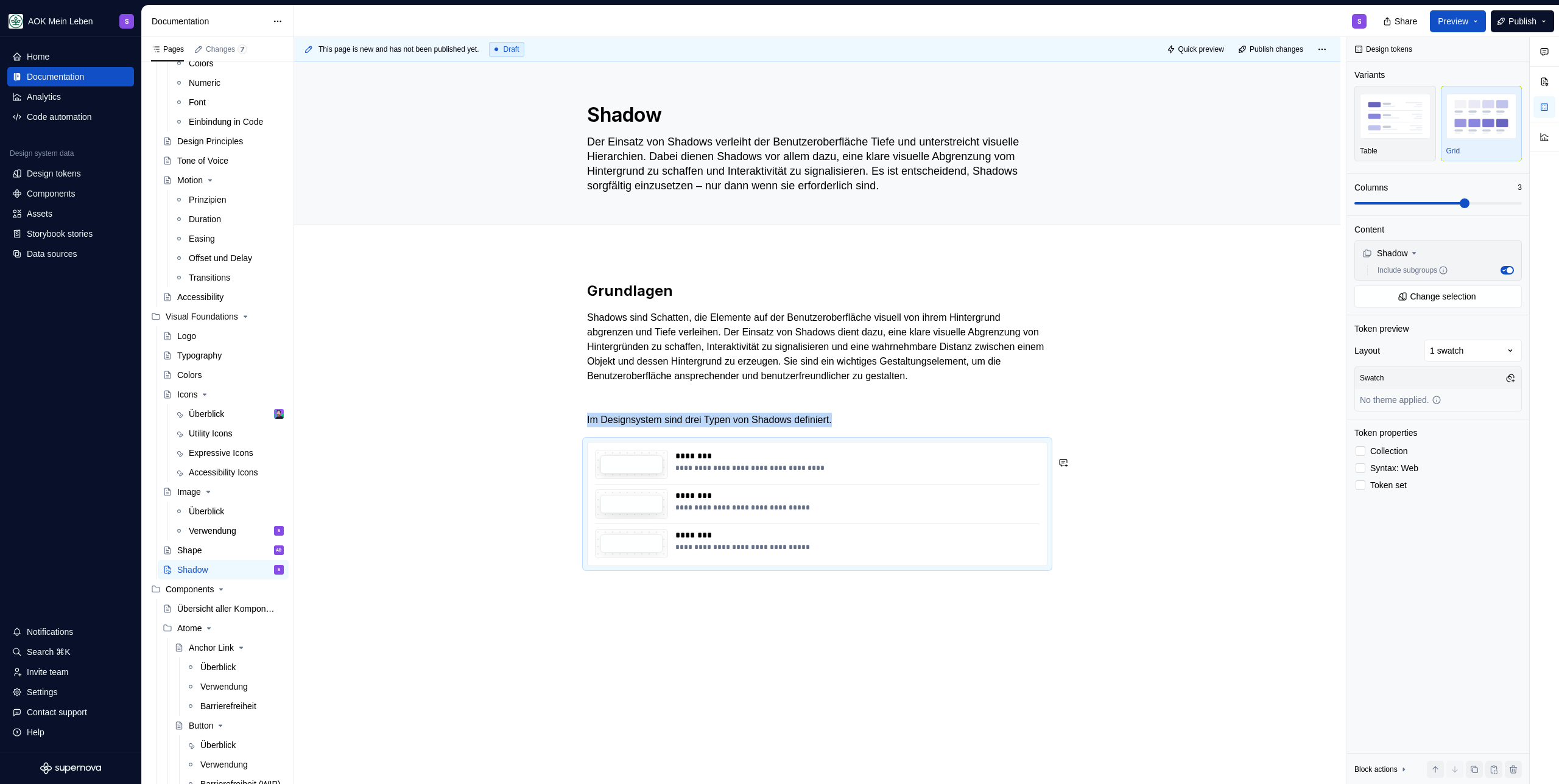
click at [701, 616] on div "**********" at bounding box center [817, 534] width 1046 height 564
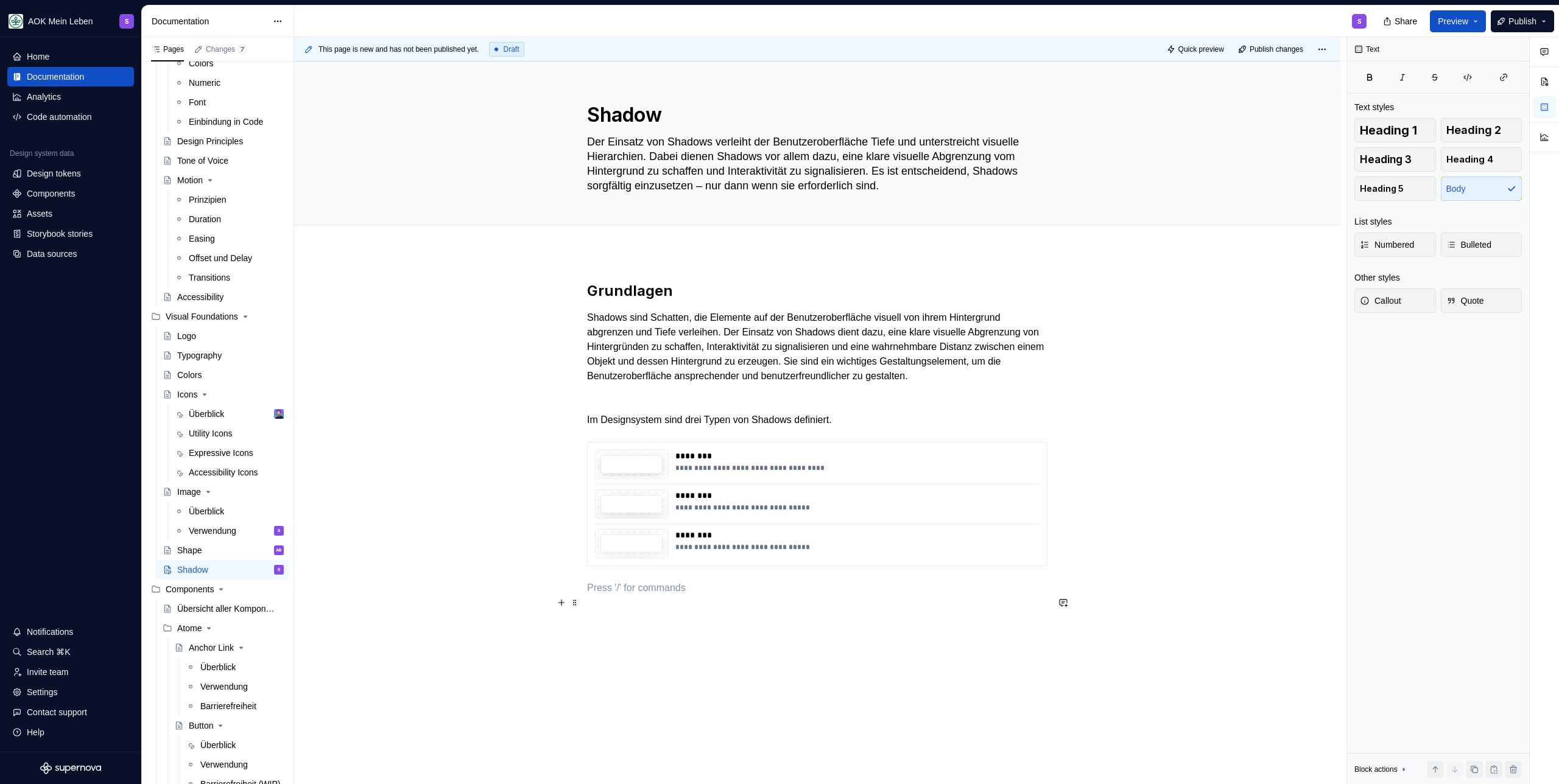
click at [706, 595] on p at bounding box center [817, 588] width 460 height 14
click at [669, 595] on p "Shadow 1" at bounding box center [817, 588] width 460 height 14
click at [699, 579] on button "button" at bounding box center [700, 580] width 17 height 17
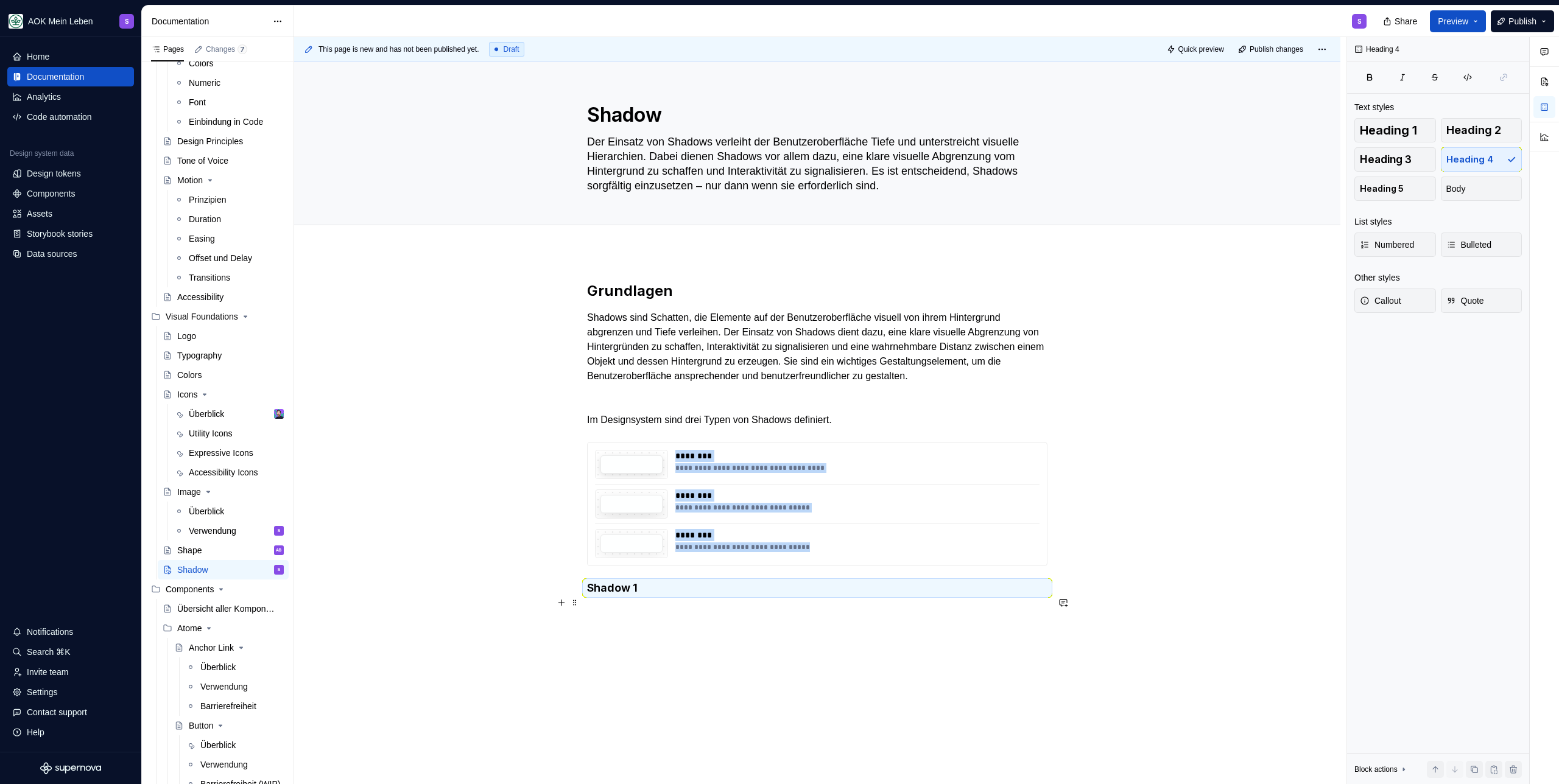
click at [664, 595] on h4 "Shadow 1" at bounding box center [817, 588] width 460 height 14
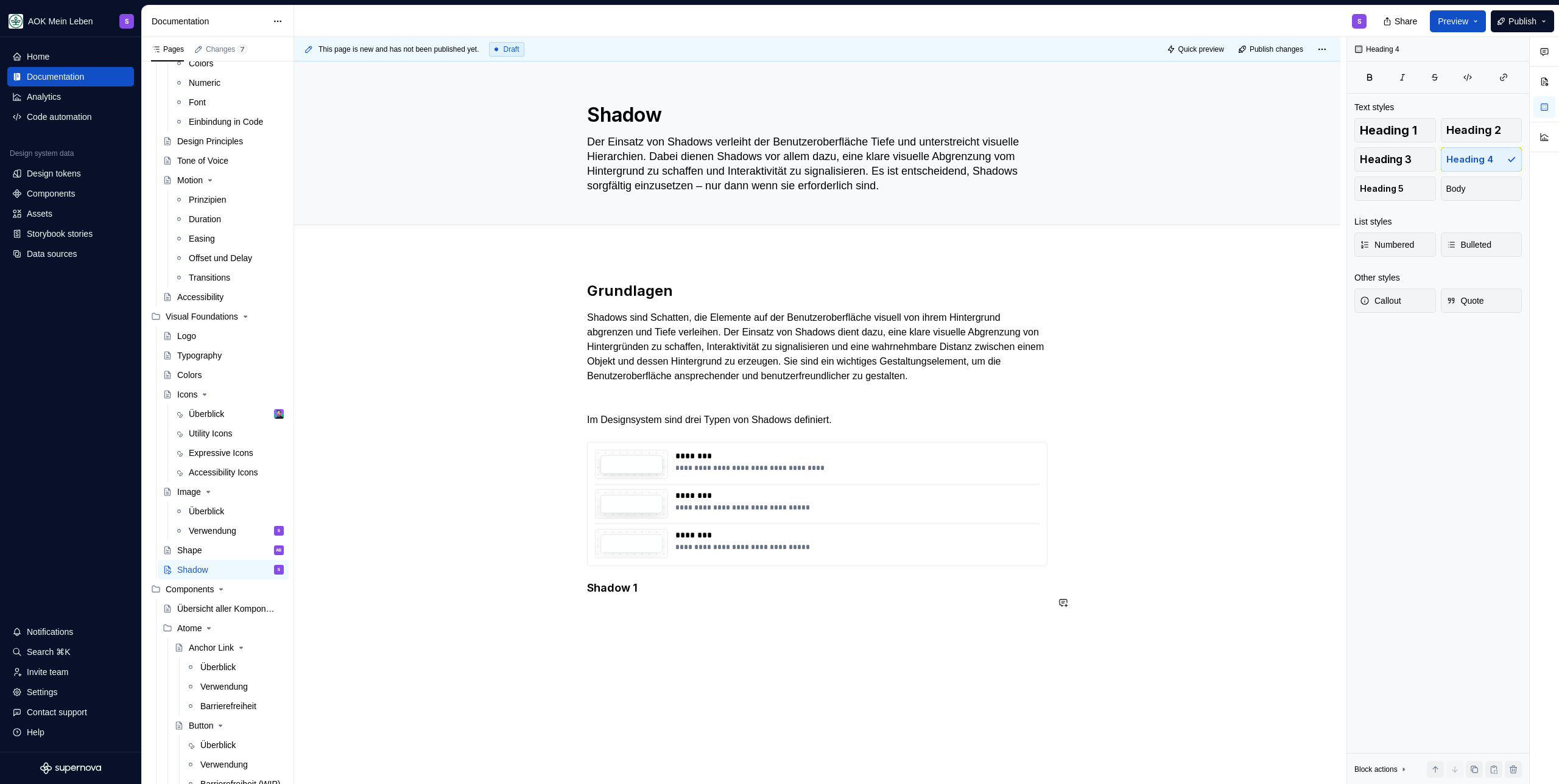
click at [635, 625] on div "**********" at bounding box center [817, 548] width 1046 height 593
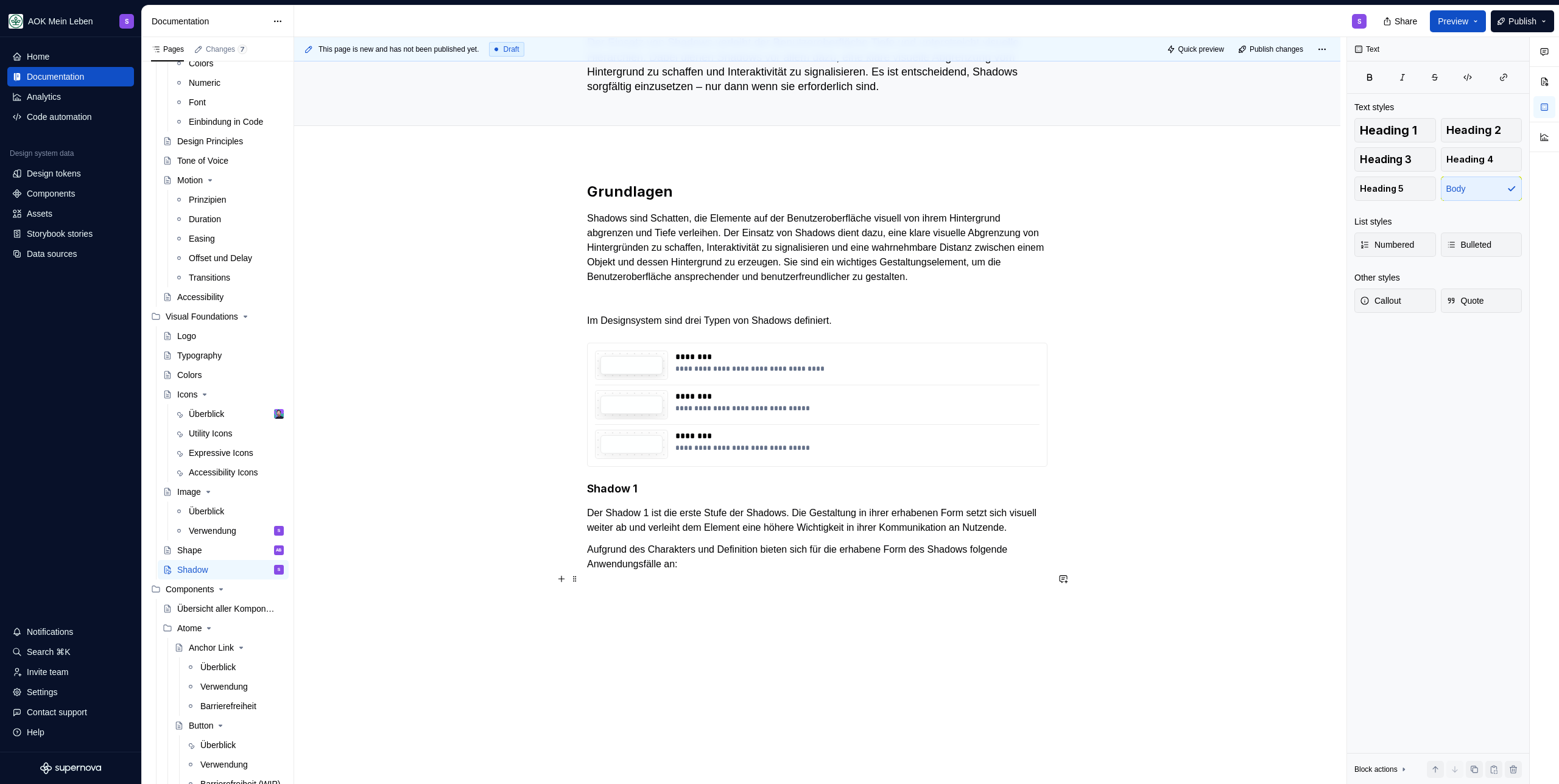
click at [729, 572] on p "Aufgrund des Charakters und Definition bieten sich für die erhabene Form des Sh…" at bounding box center [817, 557] width 460 height 29
click at [763, 572] on p "Aufgrund des Charakters und Definition bieten sich für die erhabene Form des Sh…" at bounding box center [817, 557] width 460 height 29
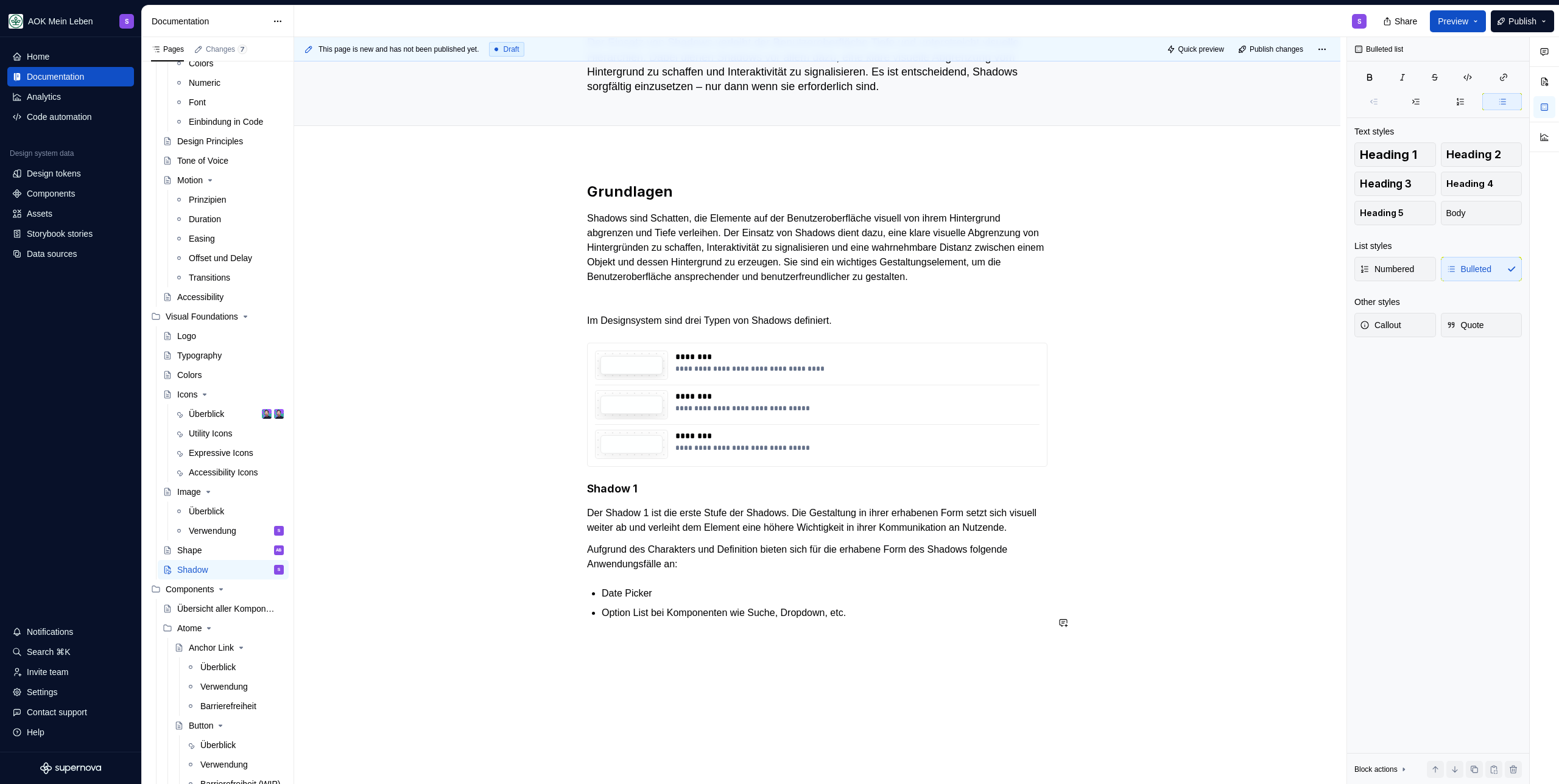
click at [916, 635] on div "**********" at bounding box center [817, 409] width 460 height 453
click at [839, 691] on div "**********" at bounding box center [817, 511] width 1046 height 717
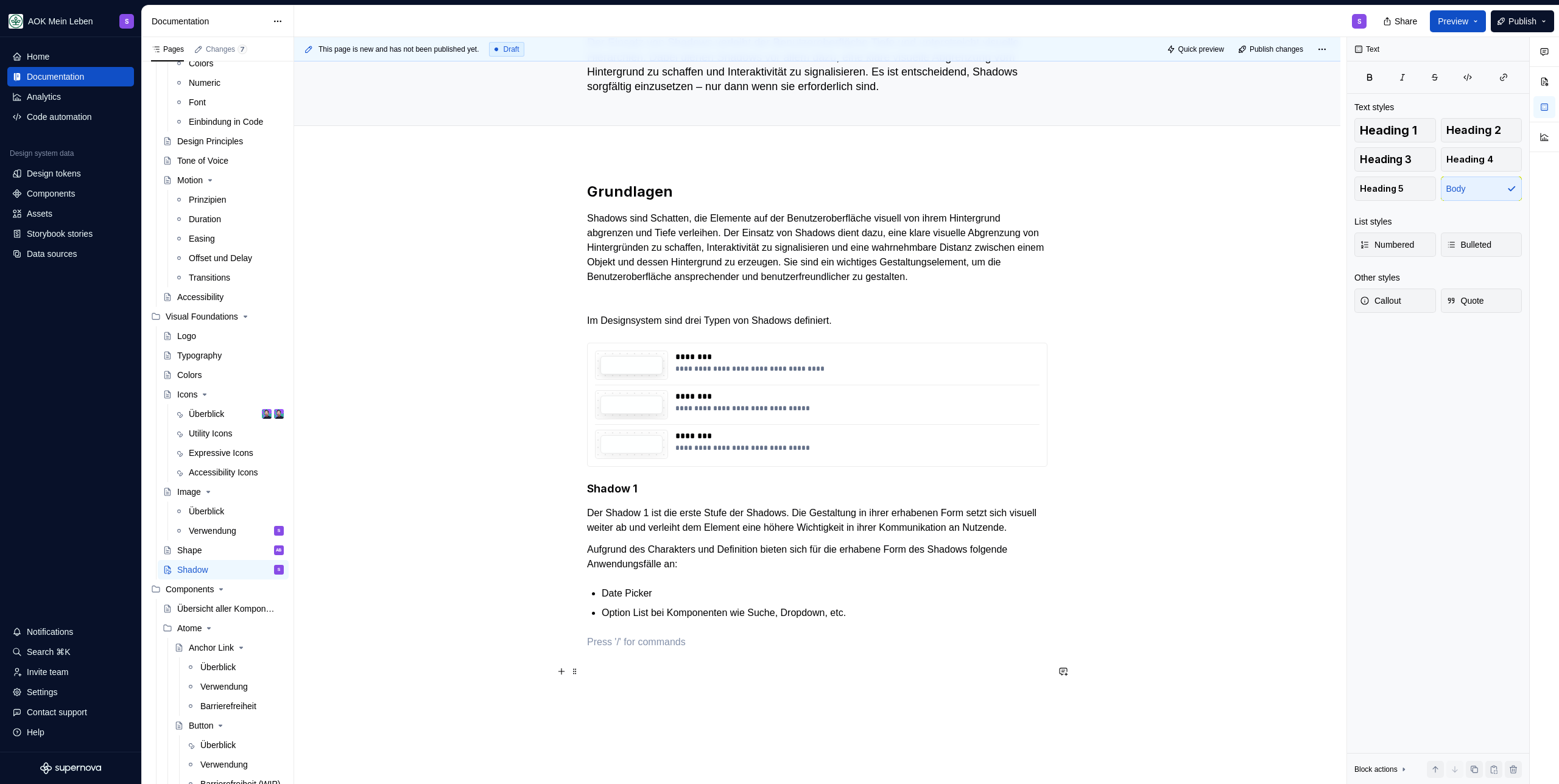
click at [639, 650] on p at bounding box center [817, 642] width 460 height 14
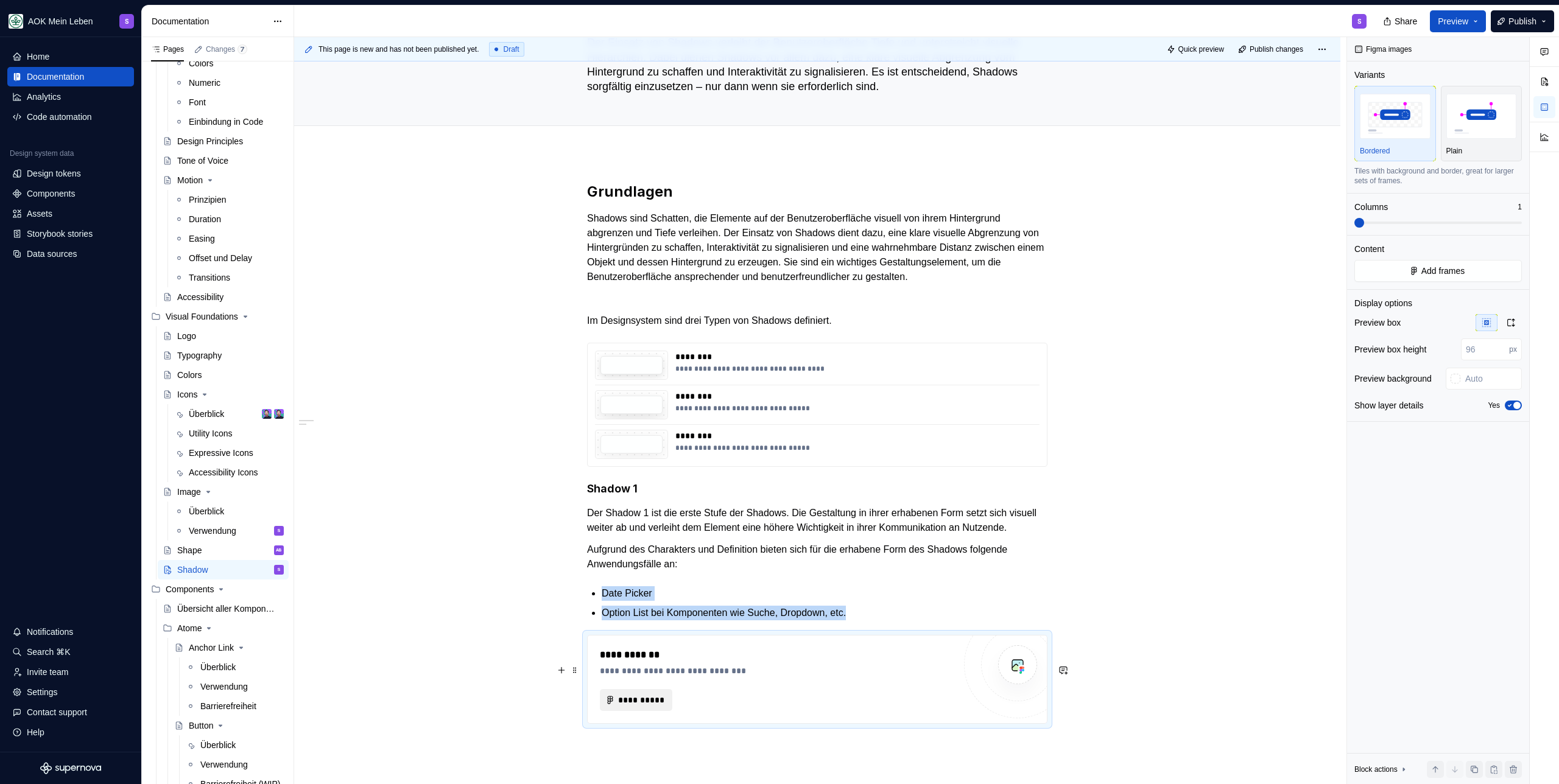
click at [637, 706] on span "**********" at bounding box center [641, 700] width 47 height 12
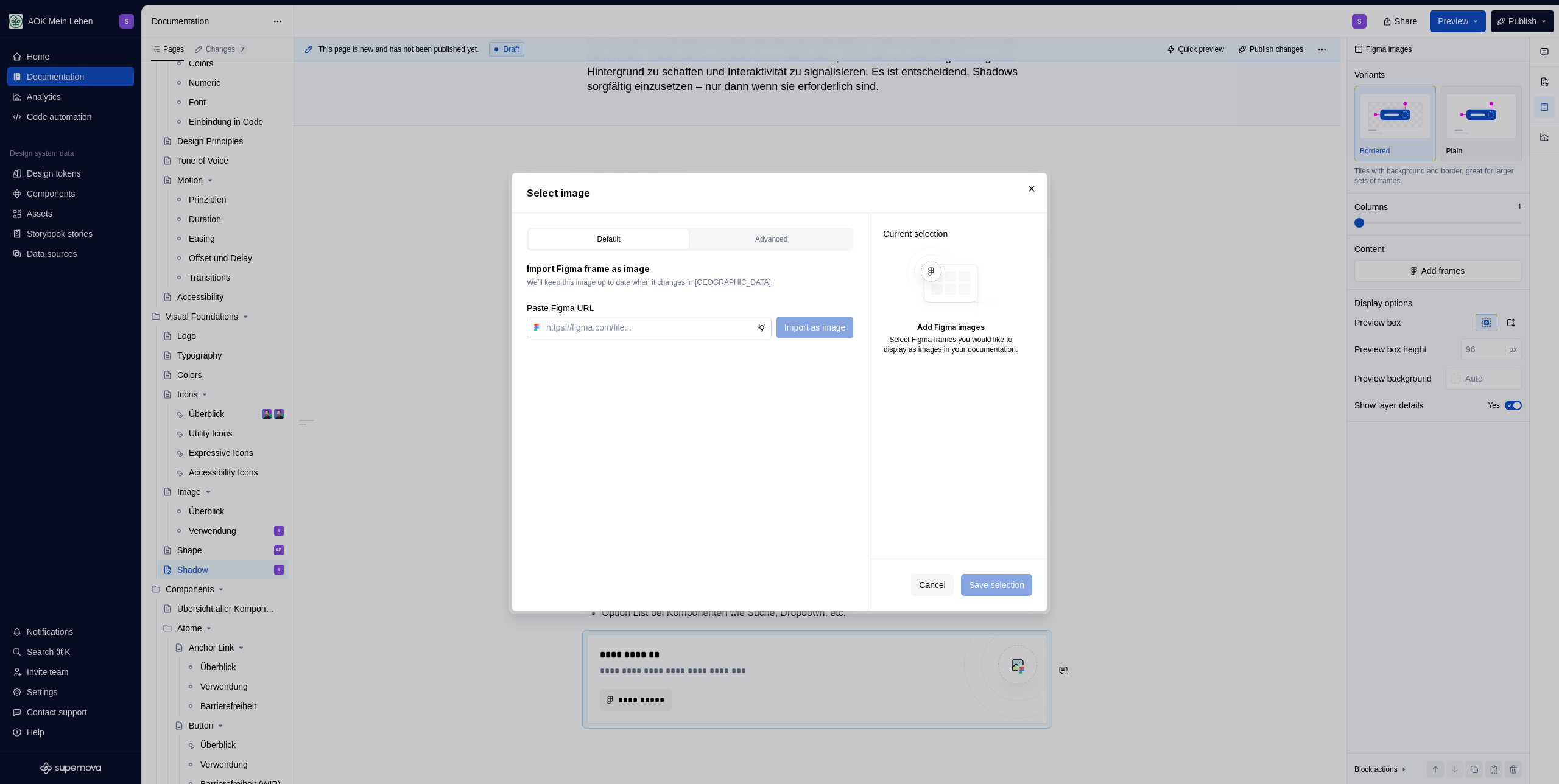
type textarea "*"
type input "https://www.figma.com/design/h3quR2me0t8yxvd40CMizU/AOK-UI-Library-3.0.30--ades…"
click at [800, 330] on span "Import as image" at bounding box center [814, 327] width 61 height 12
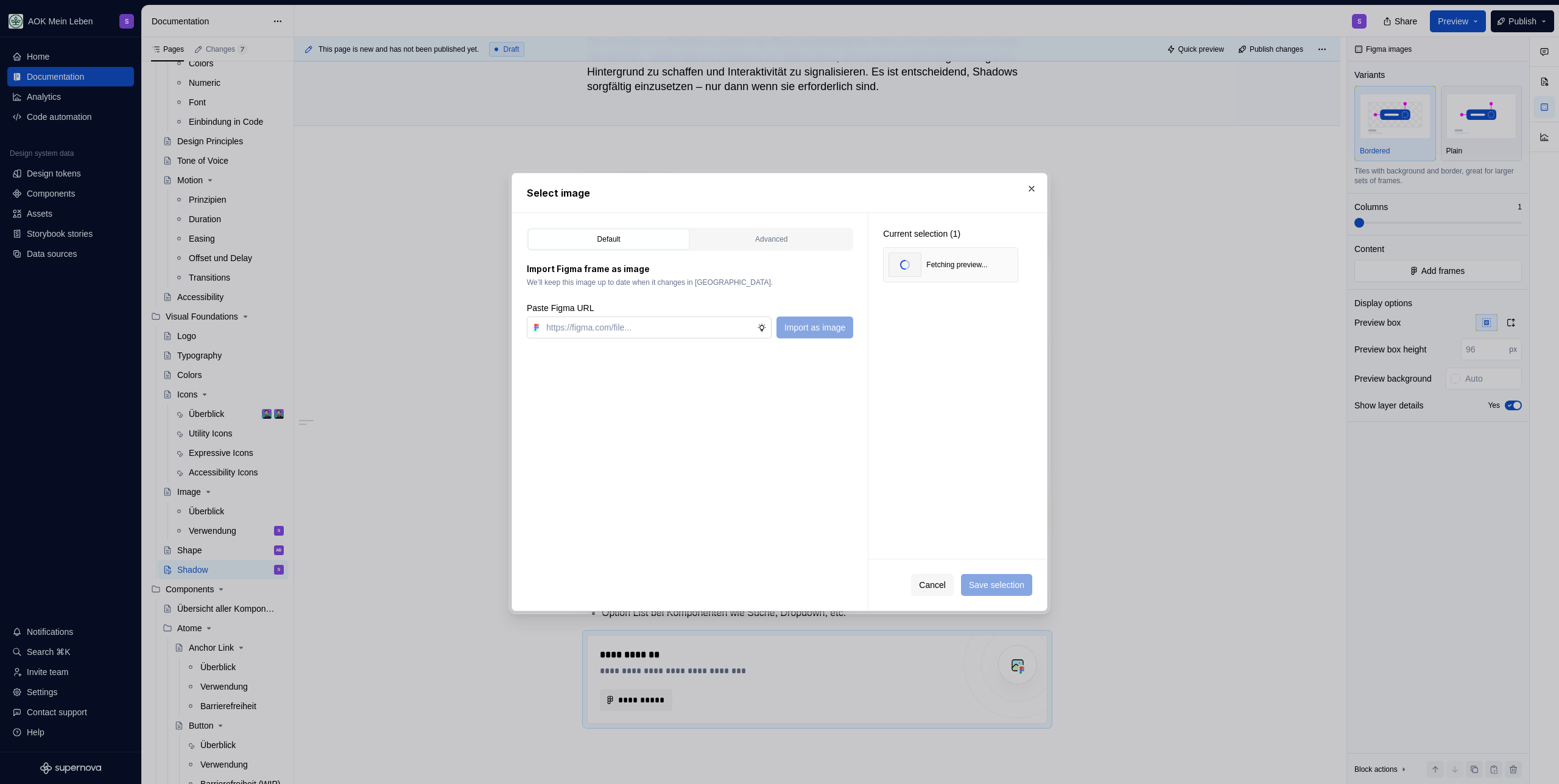
click at [590, 328] on input "text" at bounding box center [649, 328] width 215 height 22
paste input "https://www.figma.com/design/h3quR2me0t8yxvd40CMizU/AOK-UI-Library-3.0.30--ades…"
type input "https://www.figma.com/design/h3quR2me0t8yxvd40CMizU/AOK-UI-Library-3.0.30--ades…"
click at [818, 326] on span "Import as image" at bounding box center [814, 327] width 61 height 12
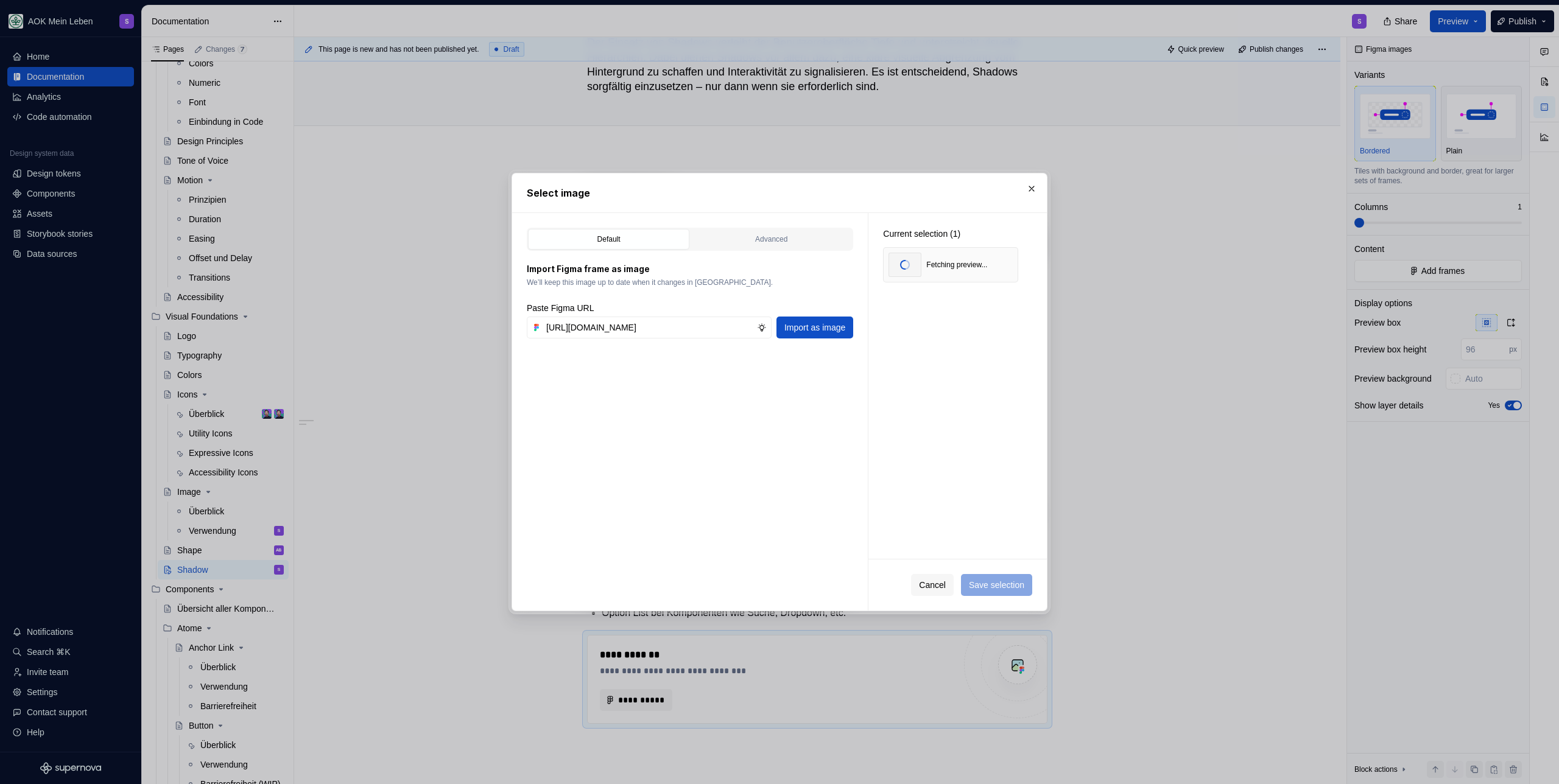
scroll to position [0, 0]
click at [983, 588] on span "Save selection" at bounding box center [996, 585] width 55 height 12
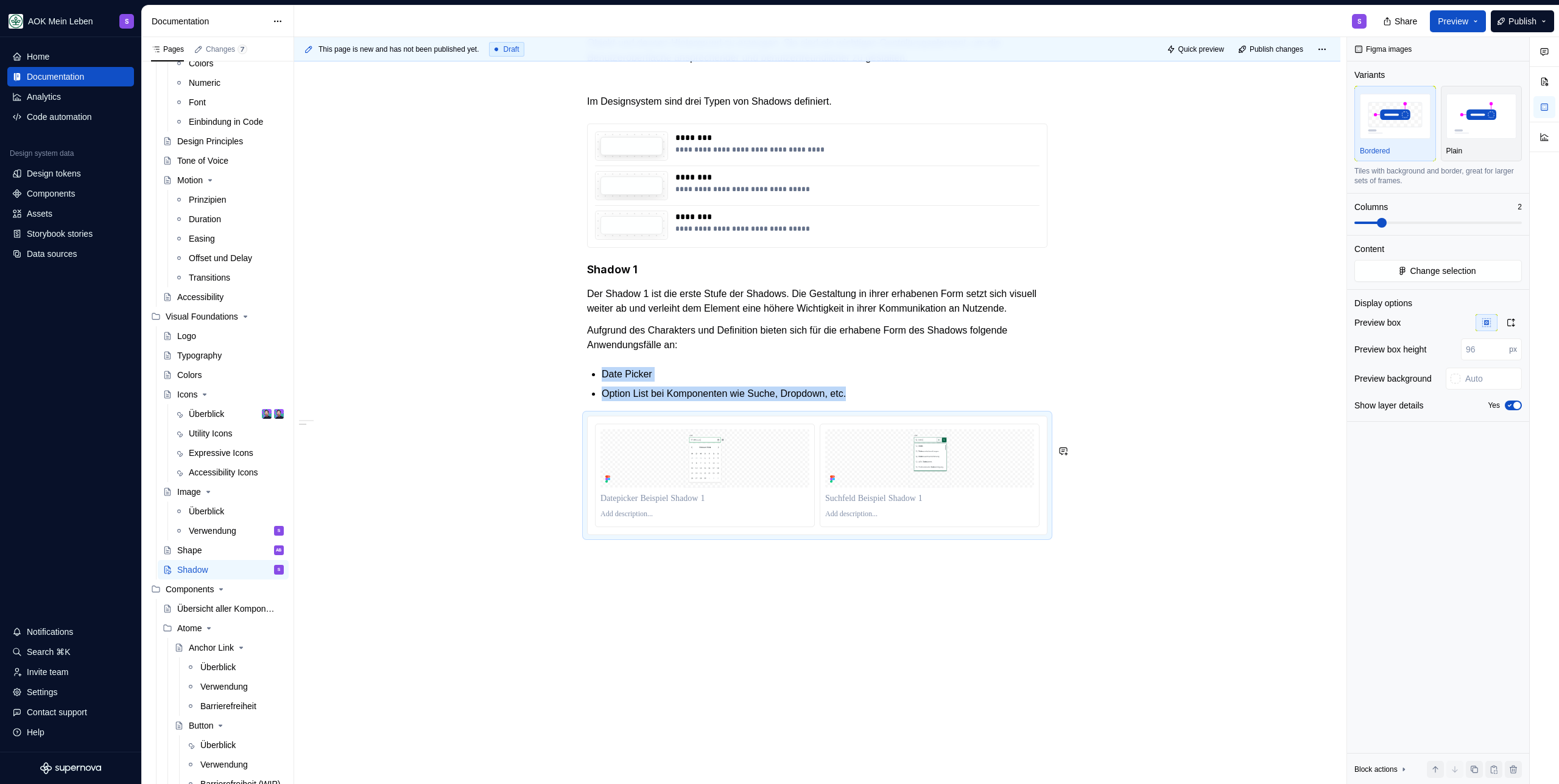
scroll to position [348, 0]
click at [628, 516] on p at bounding box center [705, 514] width 209 height 10
click at [628, 514] on p "**********" at bounding box center [705, 514] width 209 height 10
click at [670, 515] on p "**********" at bounding box center [705, 514] width 209 height 10
click at [667, 510] on p "**********" at bounding box center [705, 514] width 209 height 10
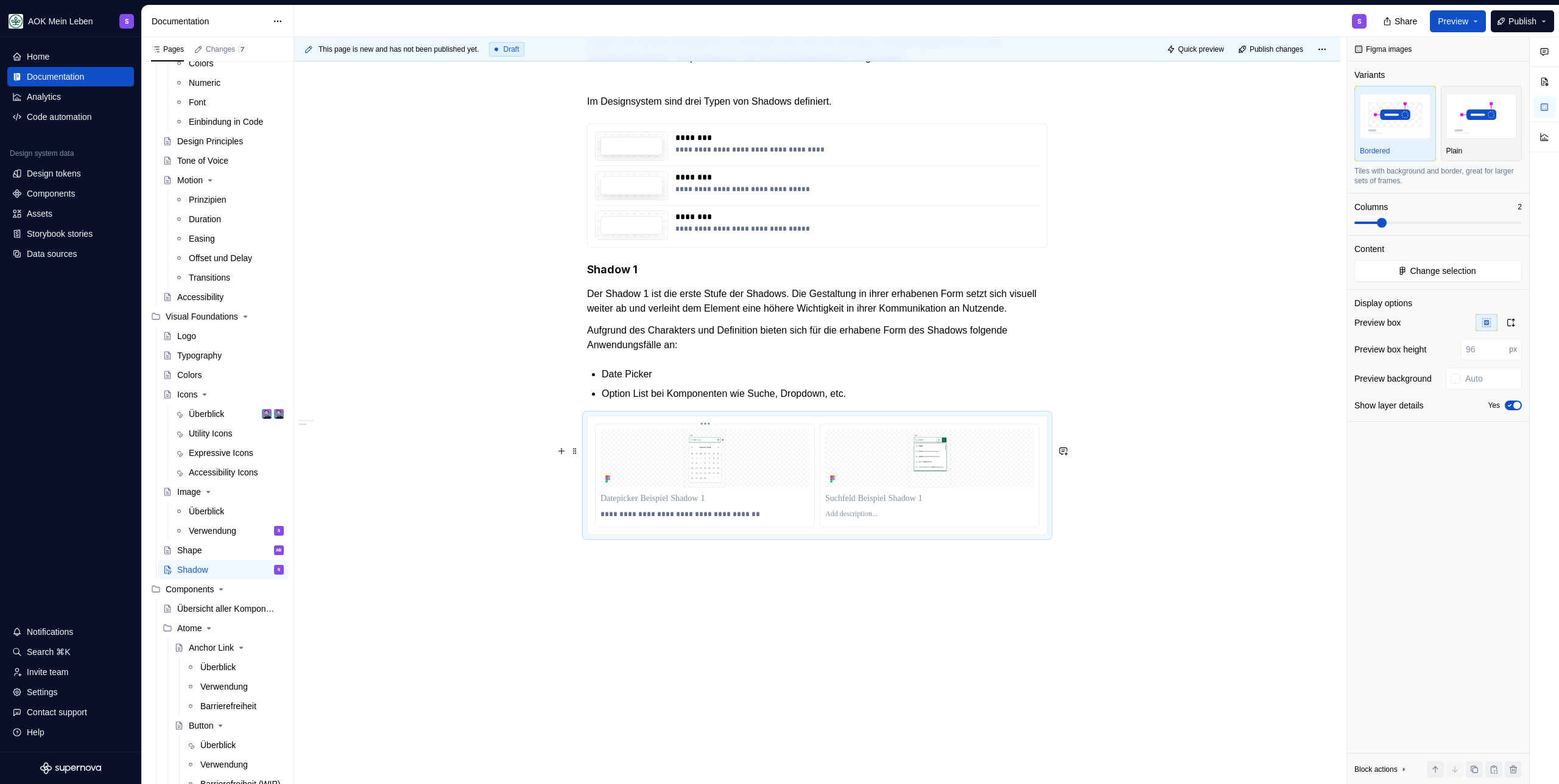
click at [669, 513] on p "**********" at bounding box center [705, 514] width 209 height 10
type textarea "*"
click at [710, 514] on p "**********" at bounding box center [705, 514] width 209 height 10
click at [714, 516] on p "**********" at bounding box center [705, 514] width 209 height 10
drag, startPoint x: 710, startPoint y: 516, endPoint x: 754, endPoint y: 510, distance: 44.4
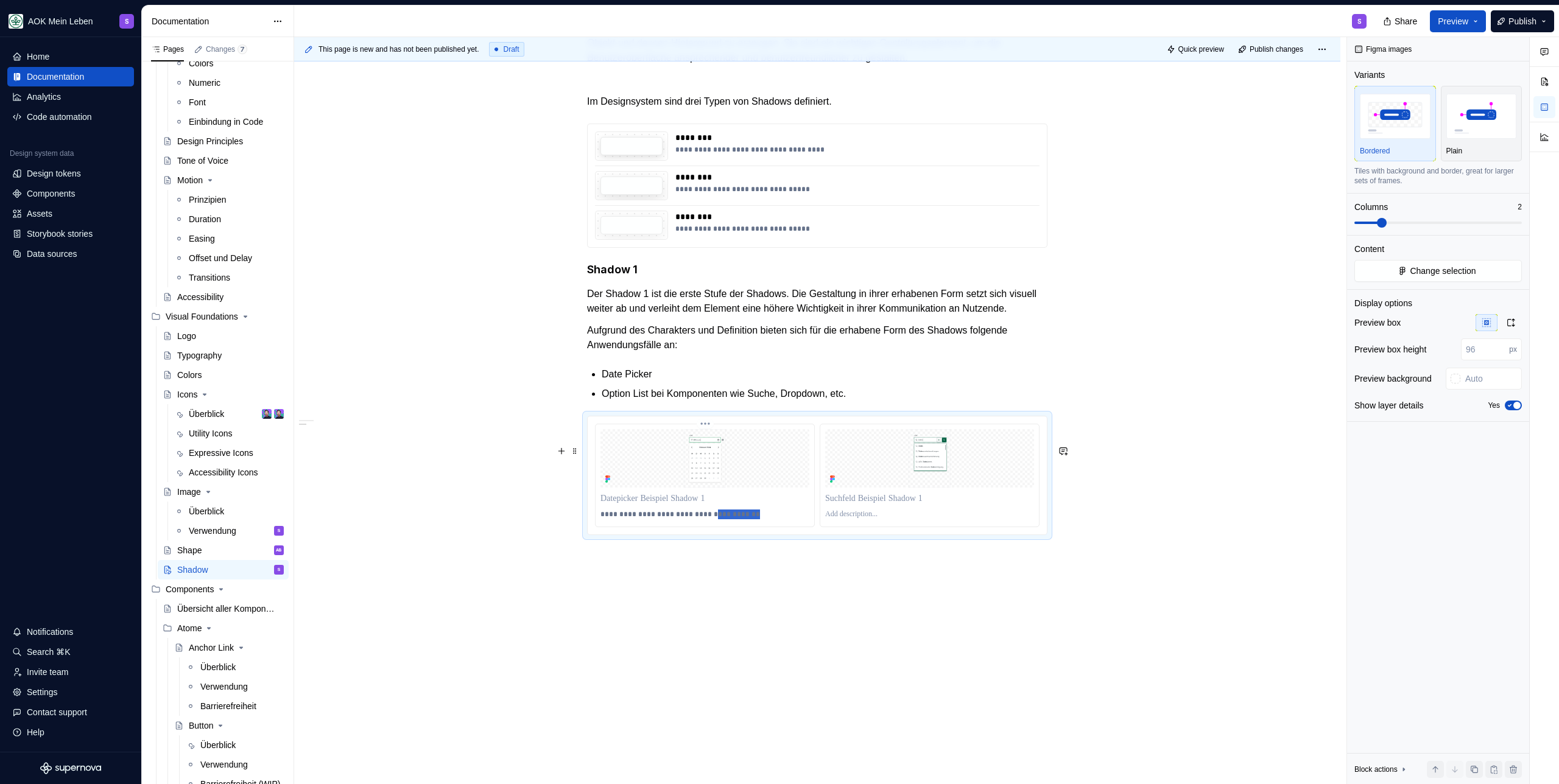
click at [754, 510] on p "**********" at bounding box center [705, 514] width 209 height 10
click at [629, 518] on p "**********" at bounding box center [705, 514] width 209 height 10
click at [706, 518] on p "**********" at bounding box center [705, 514] width 209 height 10
click at [713, 513] on p "**********" at bounding box center [705, 514] width 209 height 10
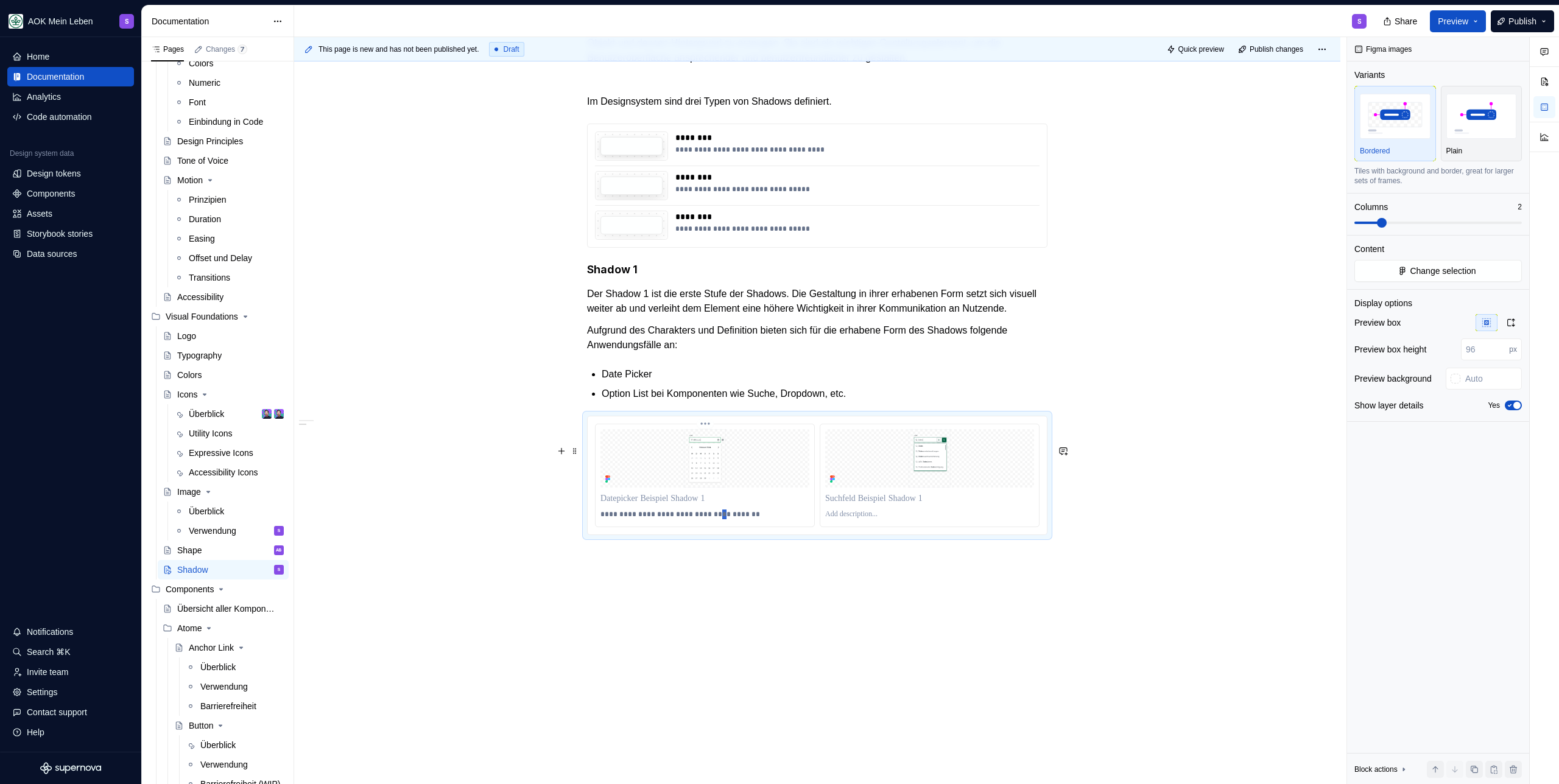
click at [713, 513] on p "**********" at bounding box center [705, 514] width 209 height 10
click at [865, 513] on p at bounding box center [930, 514] width 209 height 10
click at [857, 600] on div "**********" at bounding box center [817, 359] width 1046 height 851
click at [984, 518] on p "**********" at bounding box center [930, 514] width 209 height 10
click at [893, 514] on p "**********" at bounding box center [930, 514] width 209 height 10
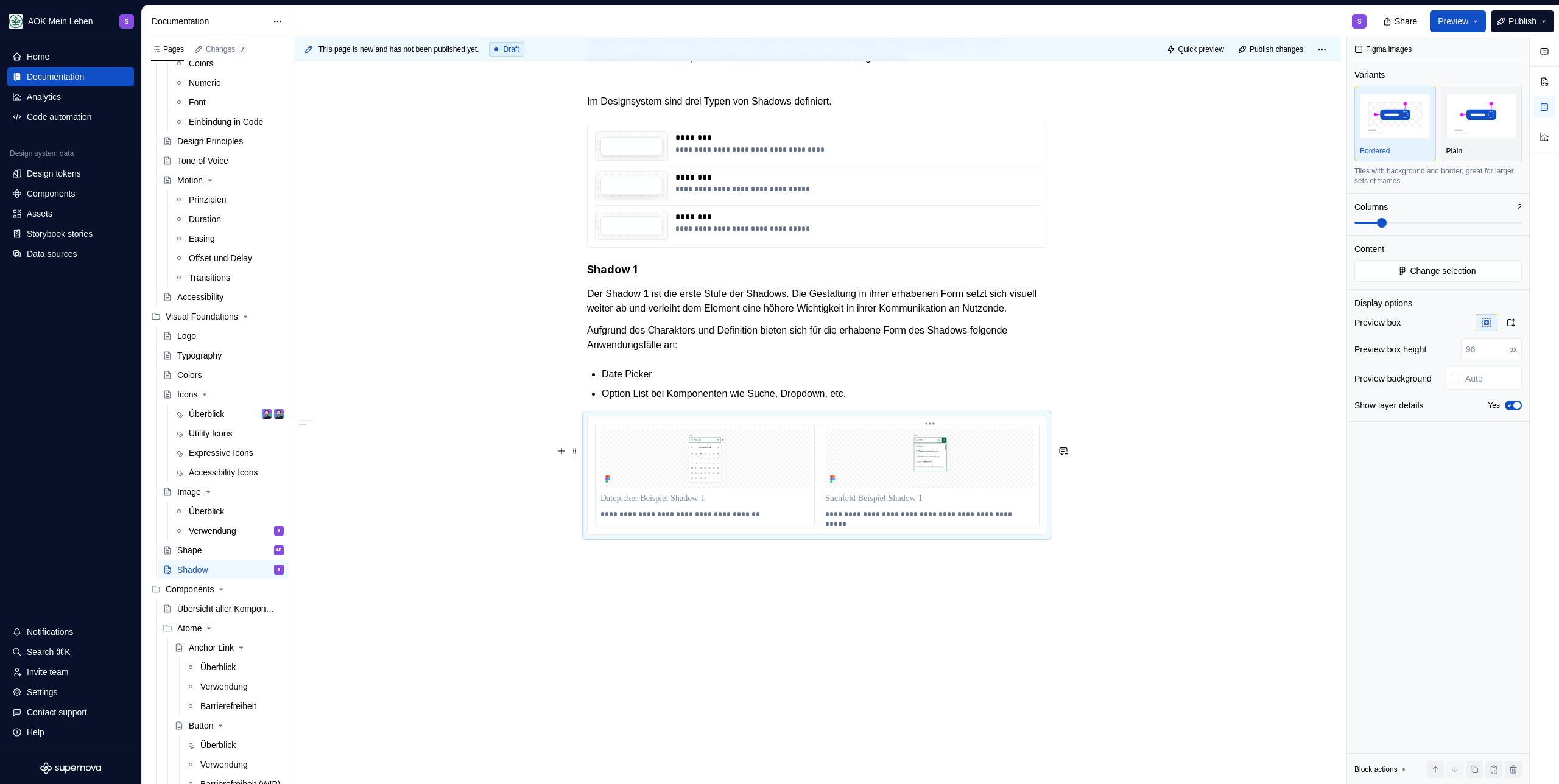
click at [1030, 518] on p "**********" at bounding box center [930, 514] width 209 height 10
click at [831, 562] on div "**********" at bounding box center [817, 359] width 1046 height 851
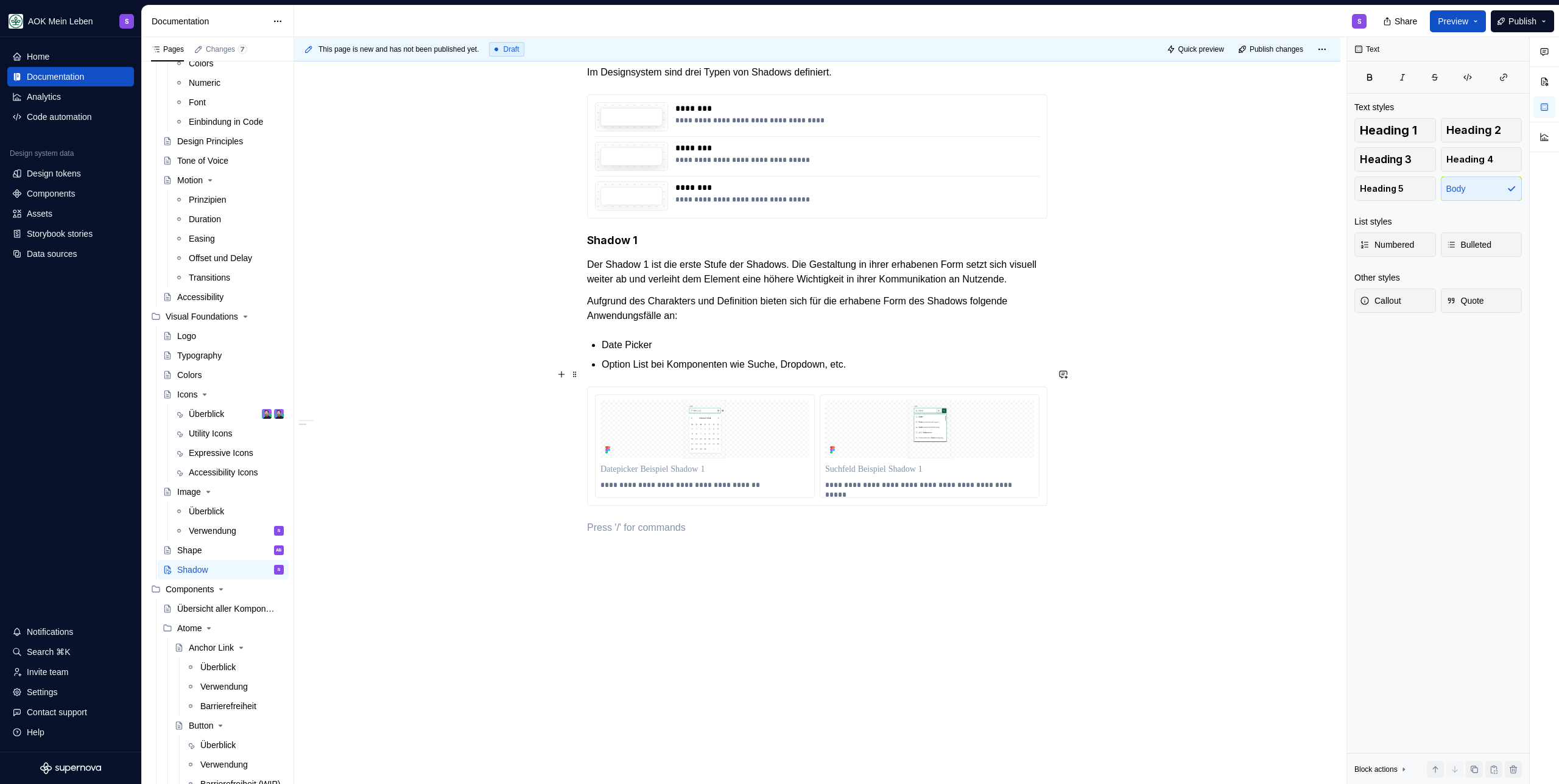
click at [738, 353] on p "Date Picker" at bounding box center [824, 345] width 446 height 14
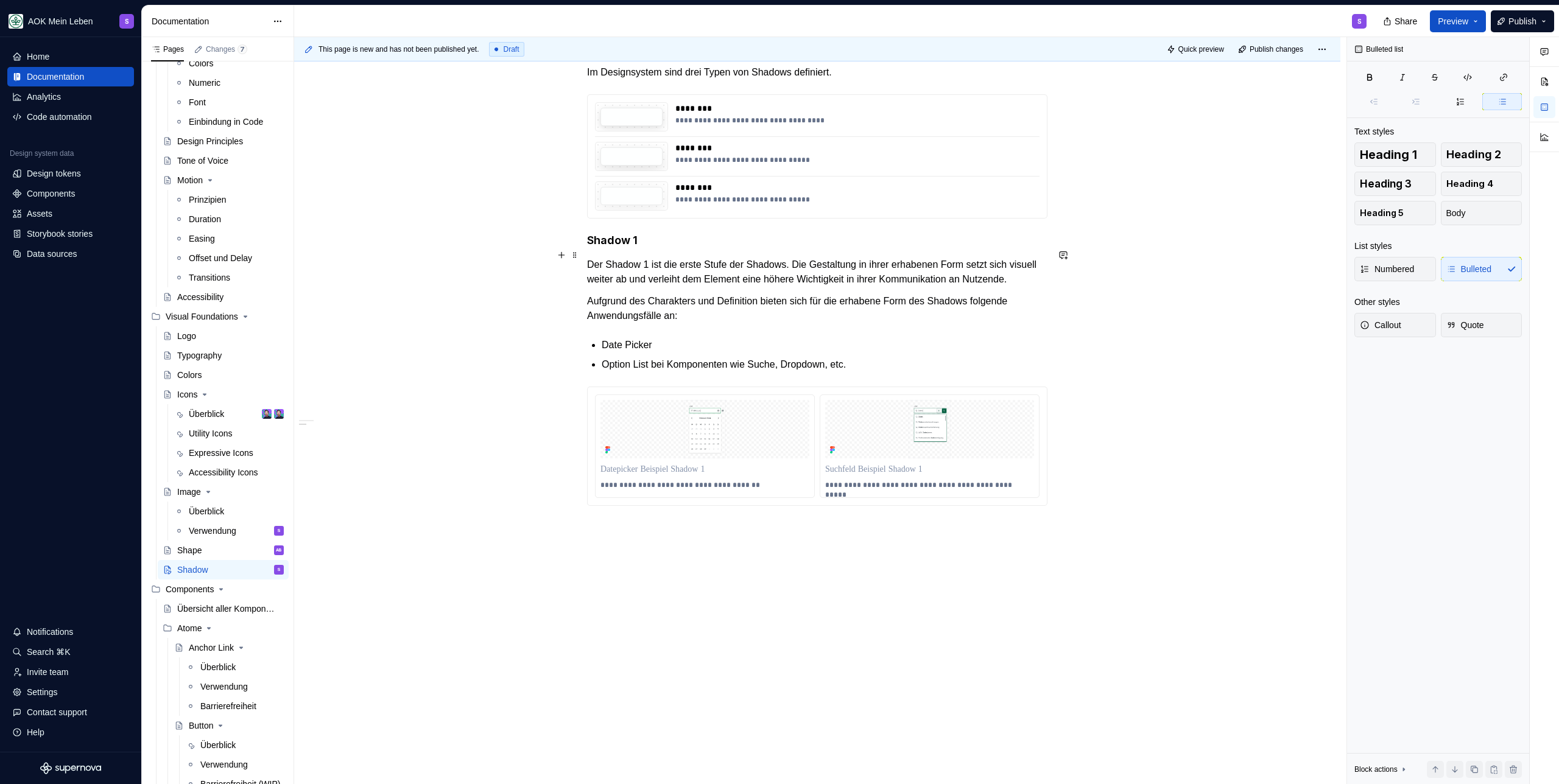
click at [656, 248] on h4 "Shadow 1" at bounding box center [817, 240] width 460 height 14
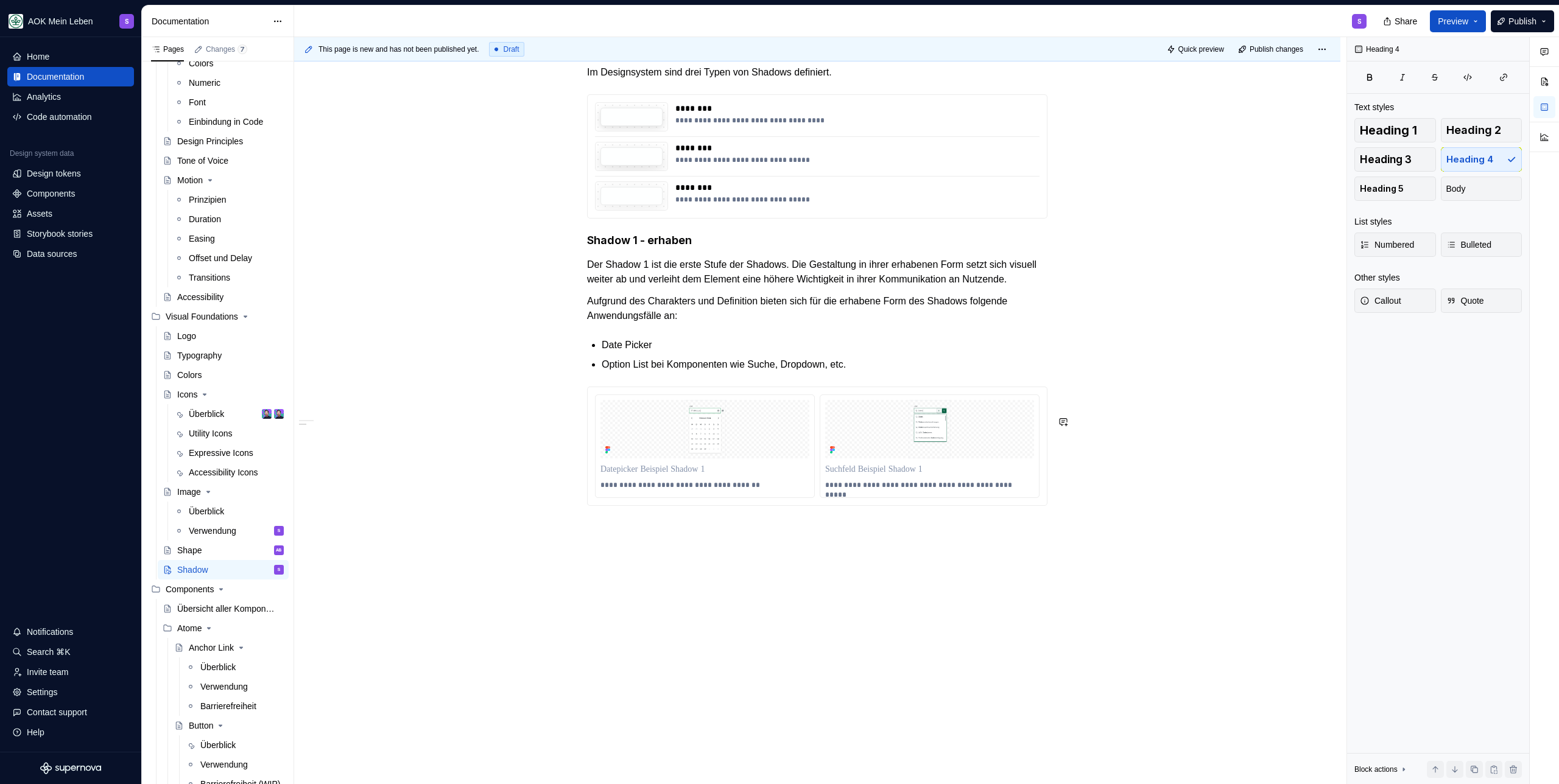
click at [691, 586] on div "**********" at bounding box center [817, 345] width 1046 height 881
click at [658, 550] on div "**********" at bounding box center [817, 242] width 460 height 616
click at [588, 248] on h4 "Shadow 1 - erhaben" at bounding box center [817, 240] width 460 height 14
click at [655, 248] on h4 "Shadow 1 - erhaben" at bounding box center [817, 240] width 460 height 14
drag, startPoint x: 649, startPoint y: 253, endPoint x: 650, endPoint y: 351, distance: 98.0
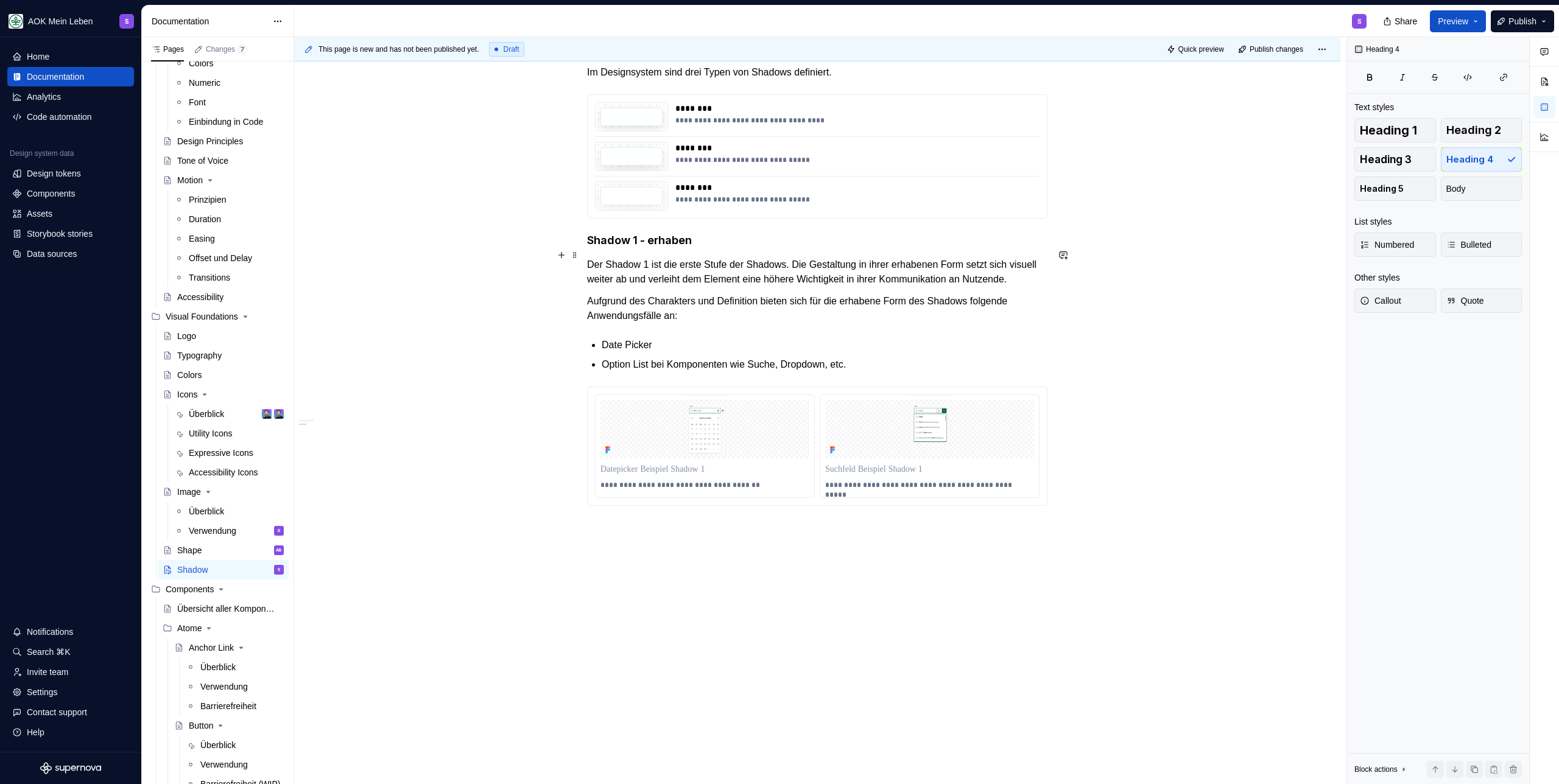
click at [649, 248] on h4 "Shadow 1 - erhaben" at bounding box center [817, 240] width 460 height 14
click at [617, 550] on div "**********" at bounding box center [817, 242] width 460 height 616
drag, startPoint x: 709, startPoint y: 558, endPoint x: 567, endPoint y: 554, distance: 142.1
click at [587, 550] on div "**********" at bounding box center [817, 242] width 460 height 616
click at [683, 531] on button "button" at bounding box center [686, 535] width 17 height 17
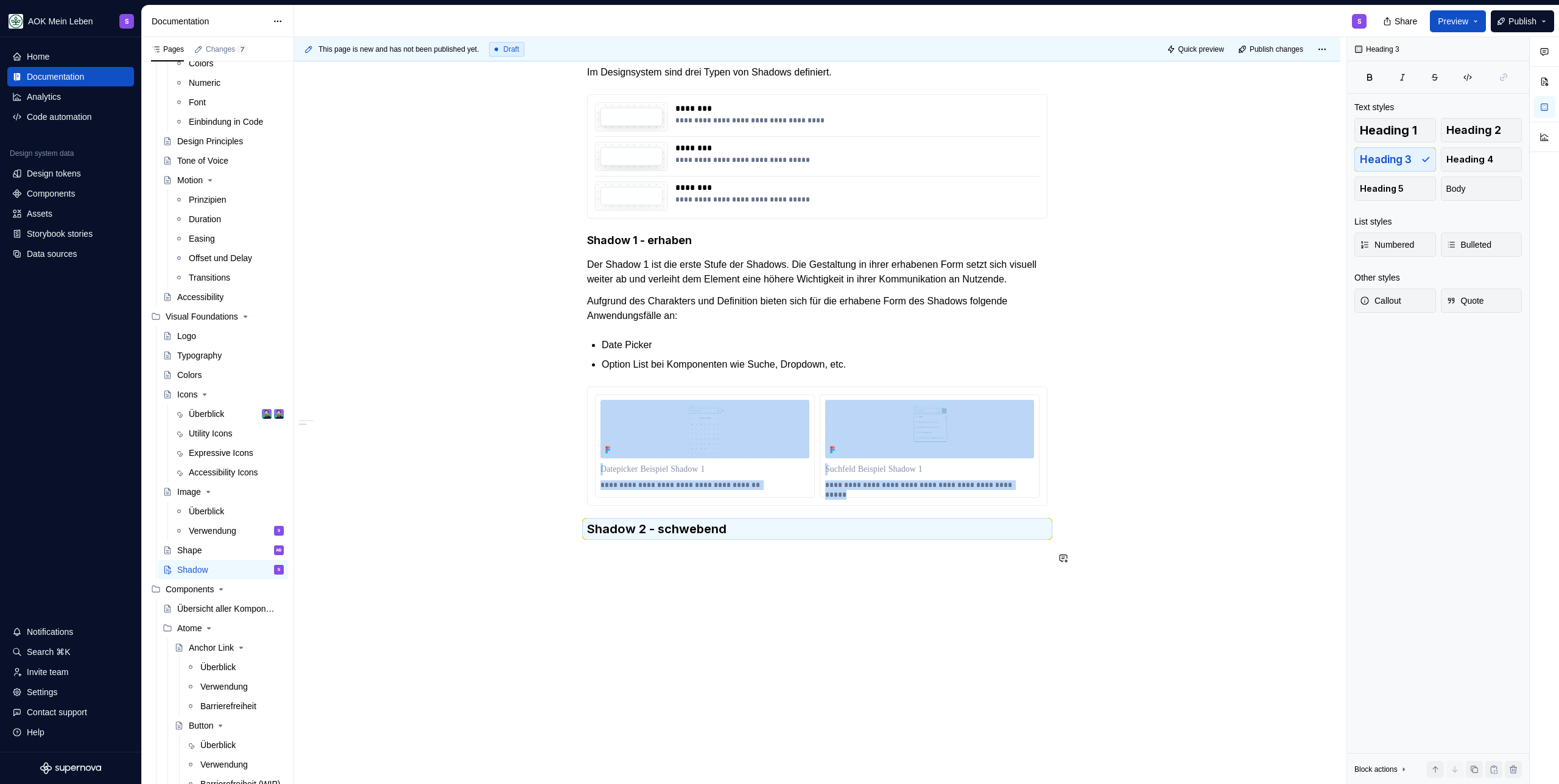
click at [668, 594] on div "**********" at bounding box center [817, 346] width 1046 height 883
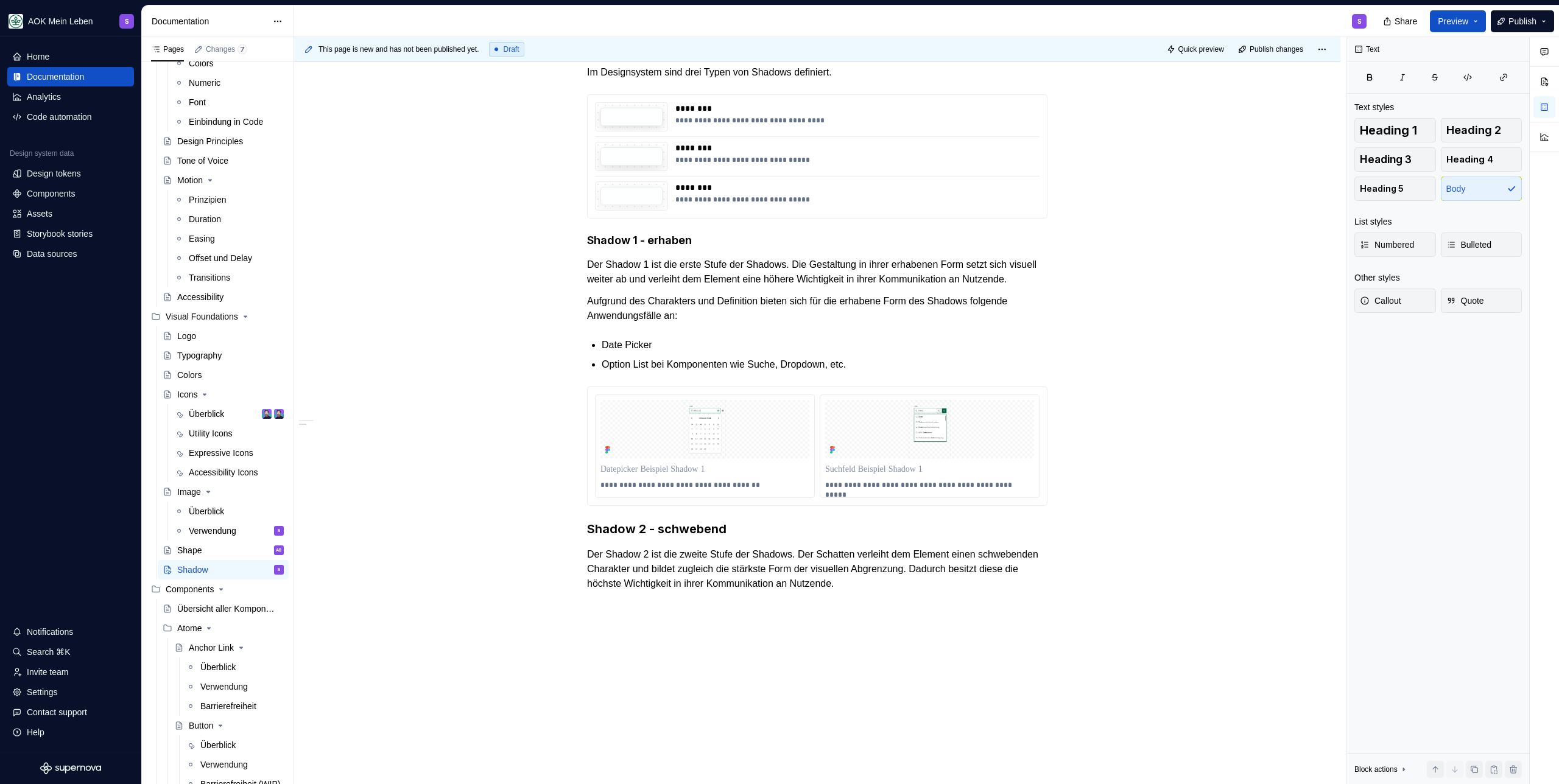
click at [631, 651] on div "**********" at bounding box center [817, 373] width 1046 height 936
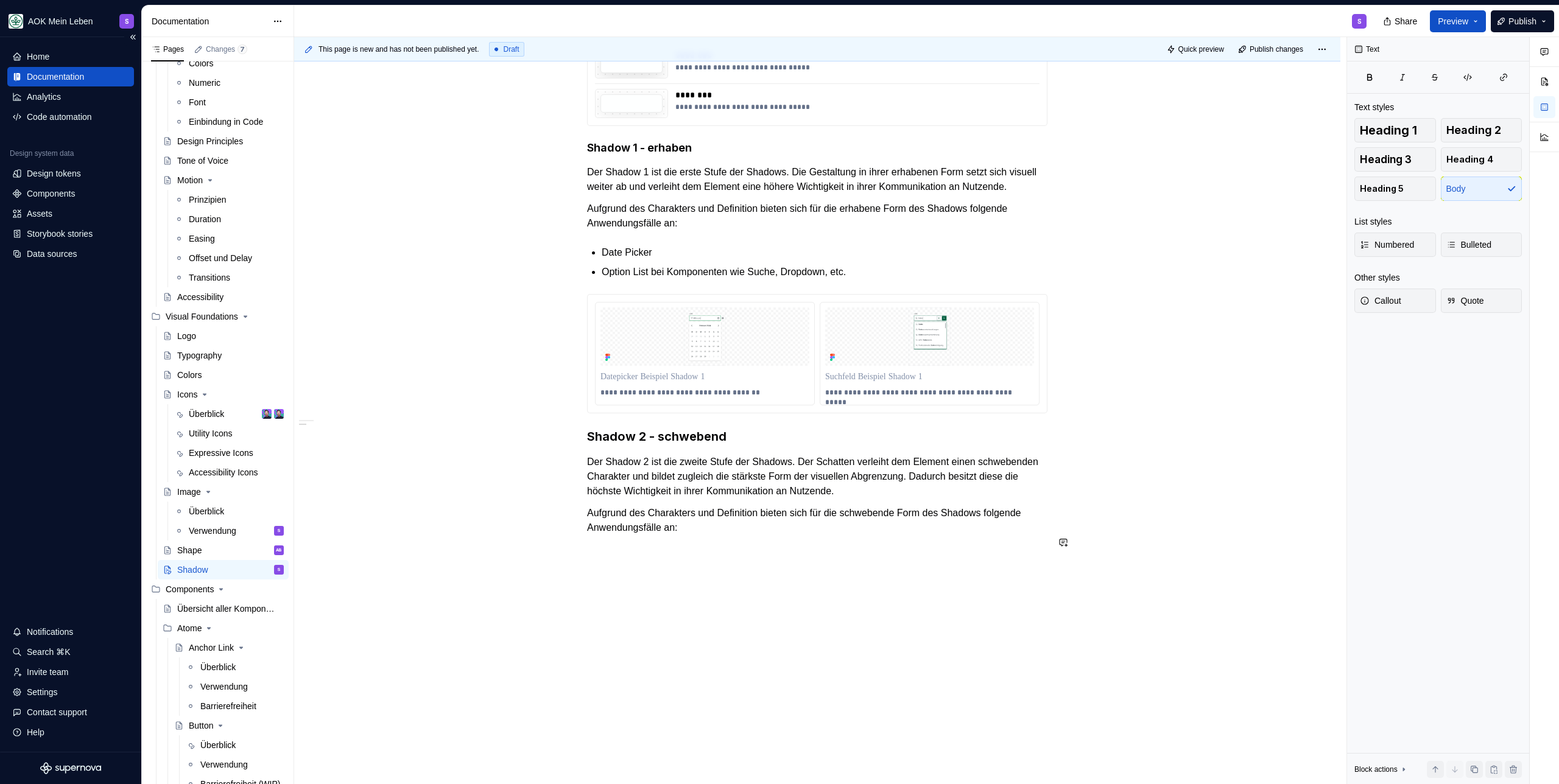
scroll to position [469, 0]
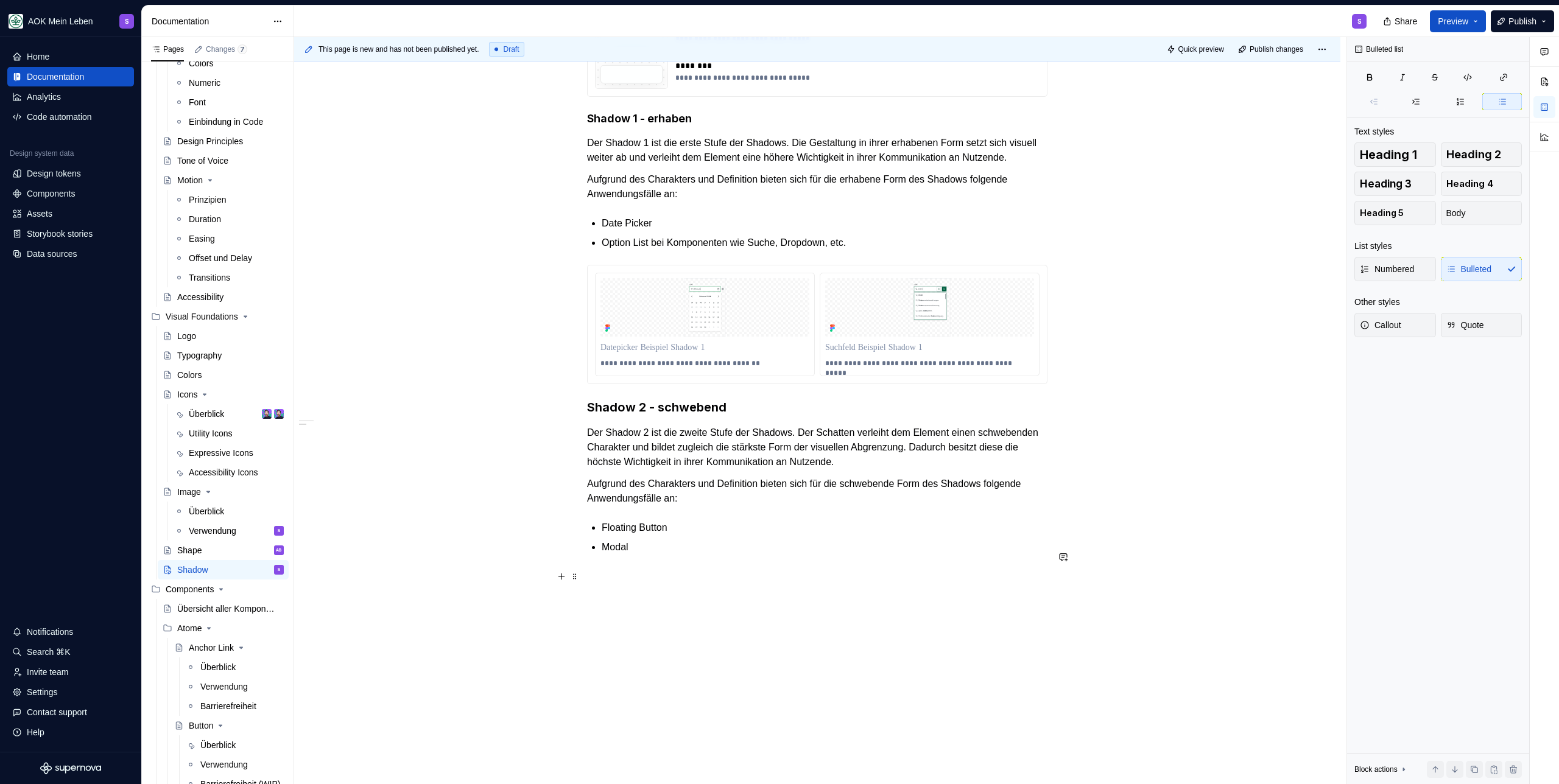
click at [608, 555] on p "Modal" at bounding box center [824, 547] width 446 height 14
click at [601, 555] on div "**********" at bounding box center [817, 183] width 460 height 743
click at [730, 555] on p "Overlay-Modal" at bounding box center [824, 547] width 446 height 14
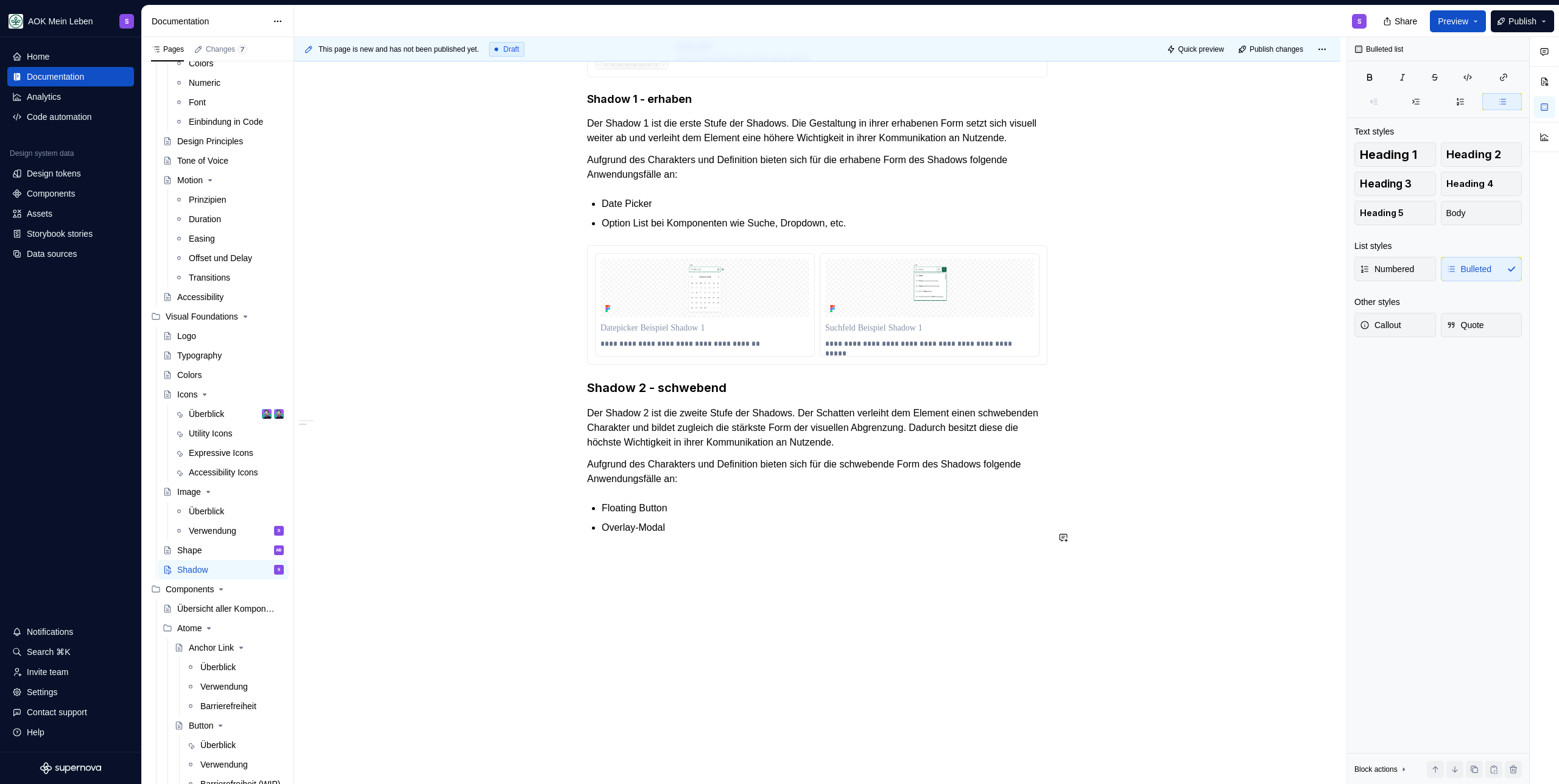
scroll to position [518, 0]
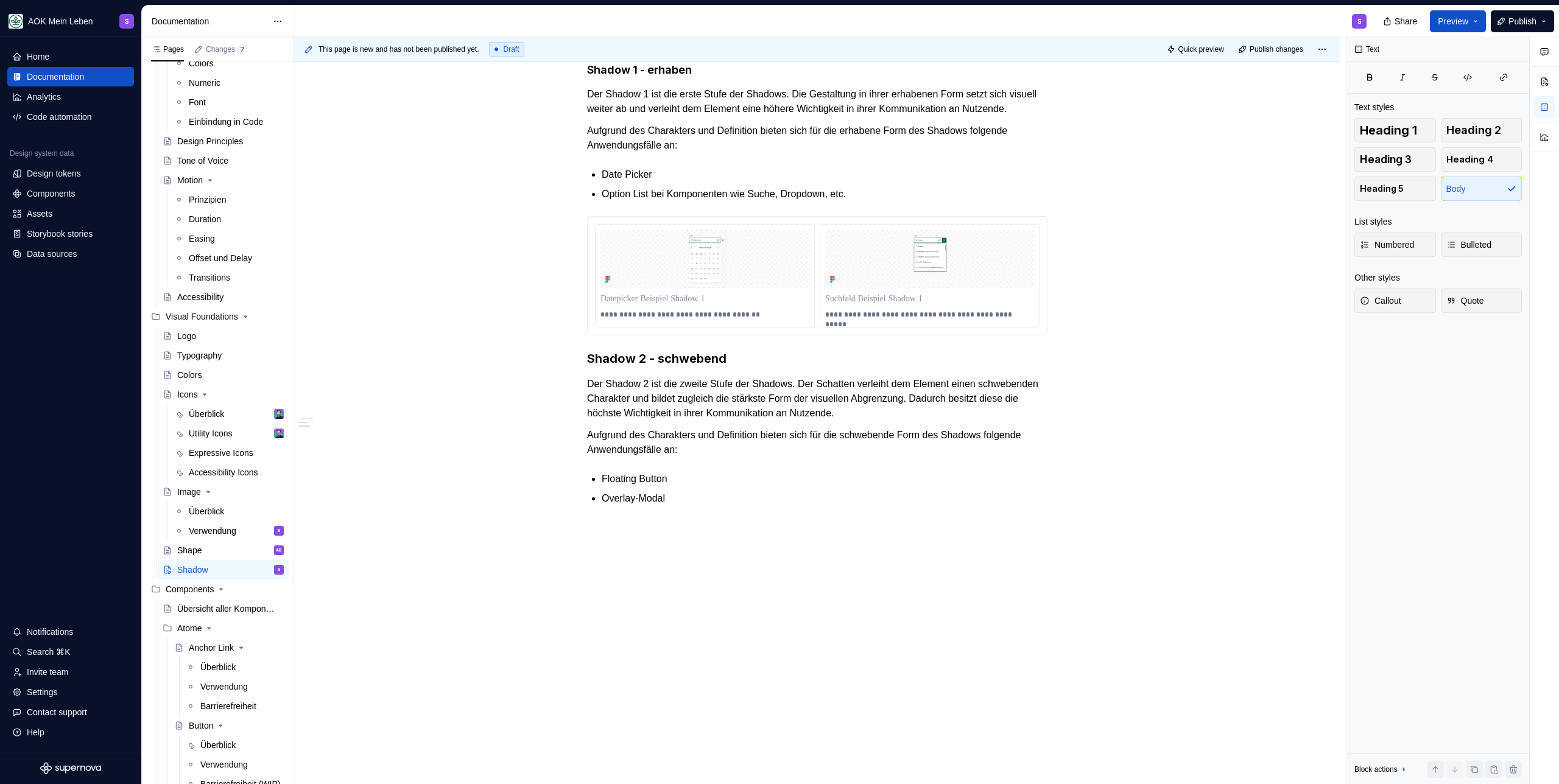
click at [680, 320] on p "**********" at bounding box center [705, 315] width 209 height 10
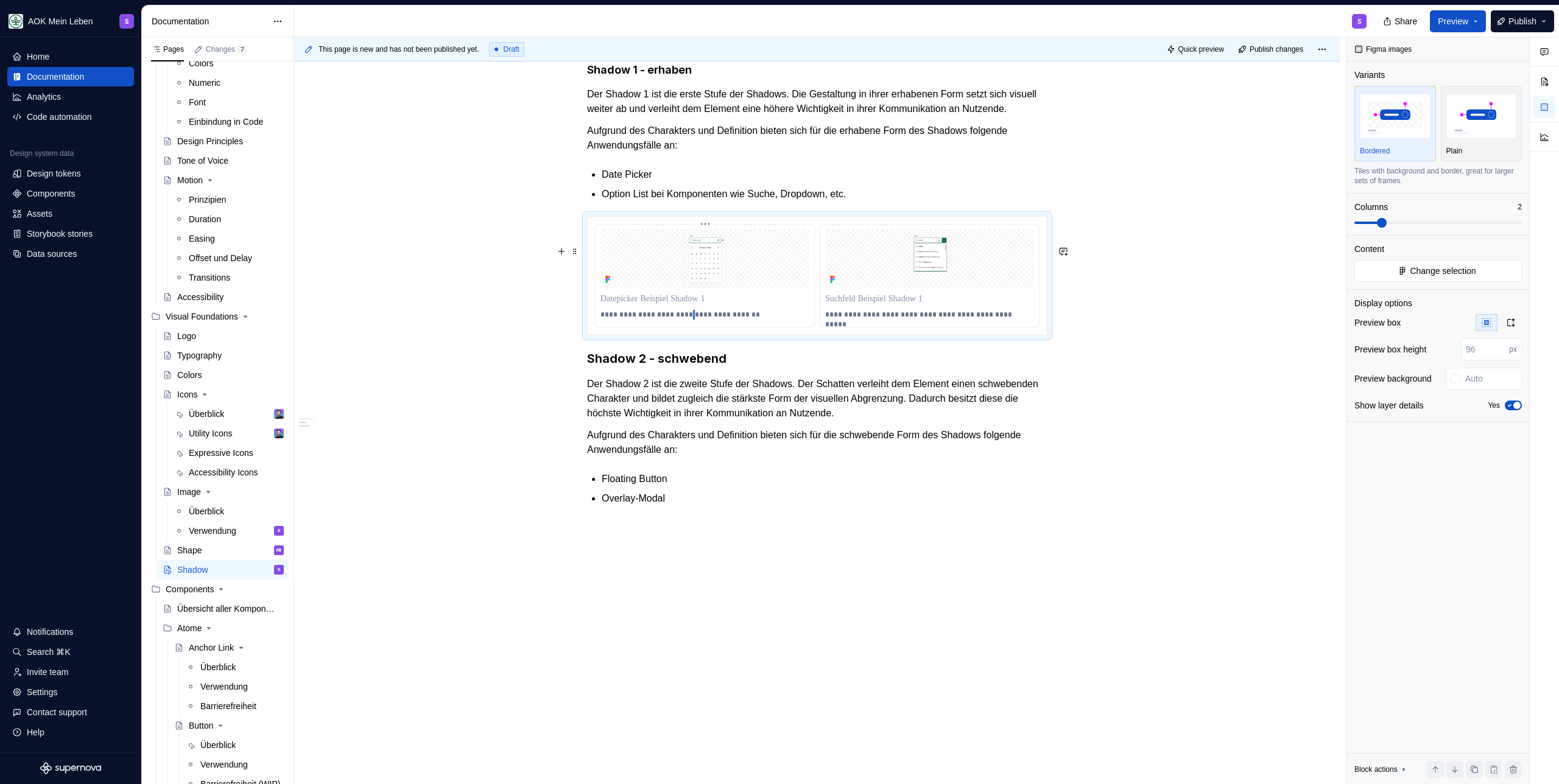
click at [680, 320] on p "**********" at bounding box center [705, 315] width 209 height 10
click at [642, 535] on p at bounding box center [817, 527] width 460 height 14
click at [637, 592] on span "**********" at bounding box center [641, 586] width 47 height 12
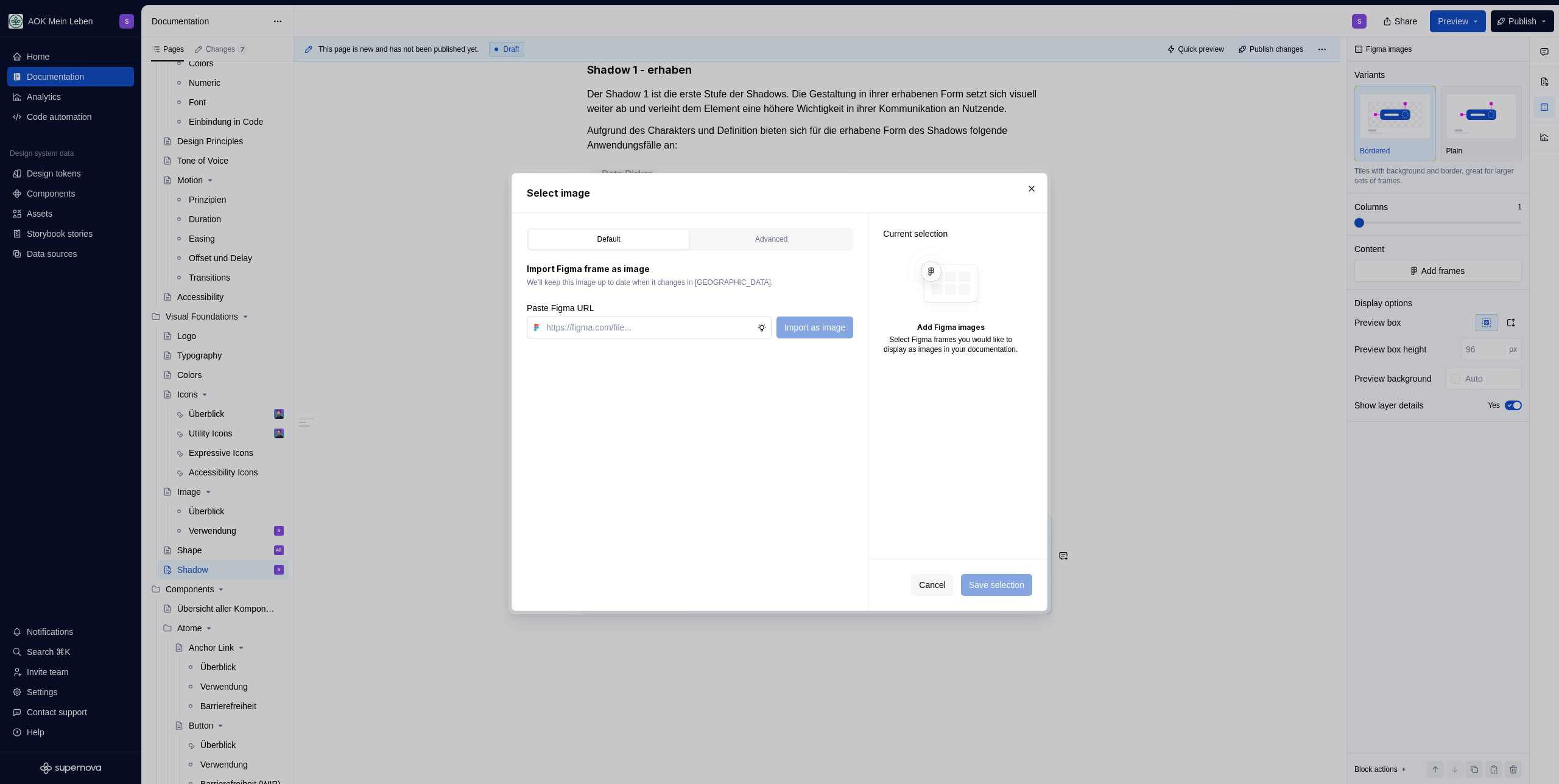
type textarea "*"
type input "https://www.figma.com/design/h3quR2me0t8yxvd40CMizU/AOK-UI-Library-3.0.30--ades…"
click at [836, 328] on span "Import as image" at bounding box center [814, 327] width 61 height 12
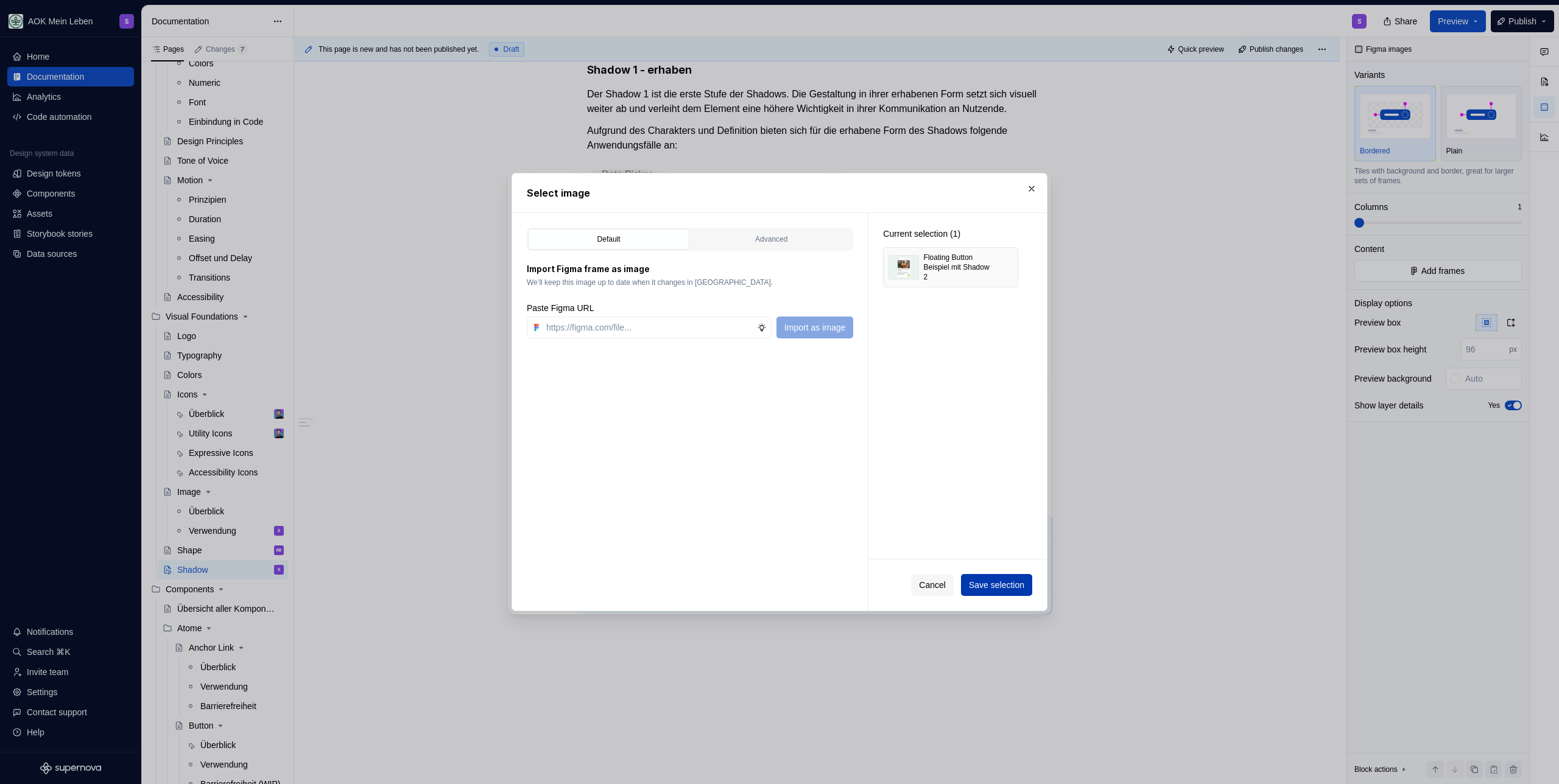
click at [986, 584] on span "Save selection" at bounding box center [996, 585] width 55 height 12
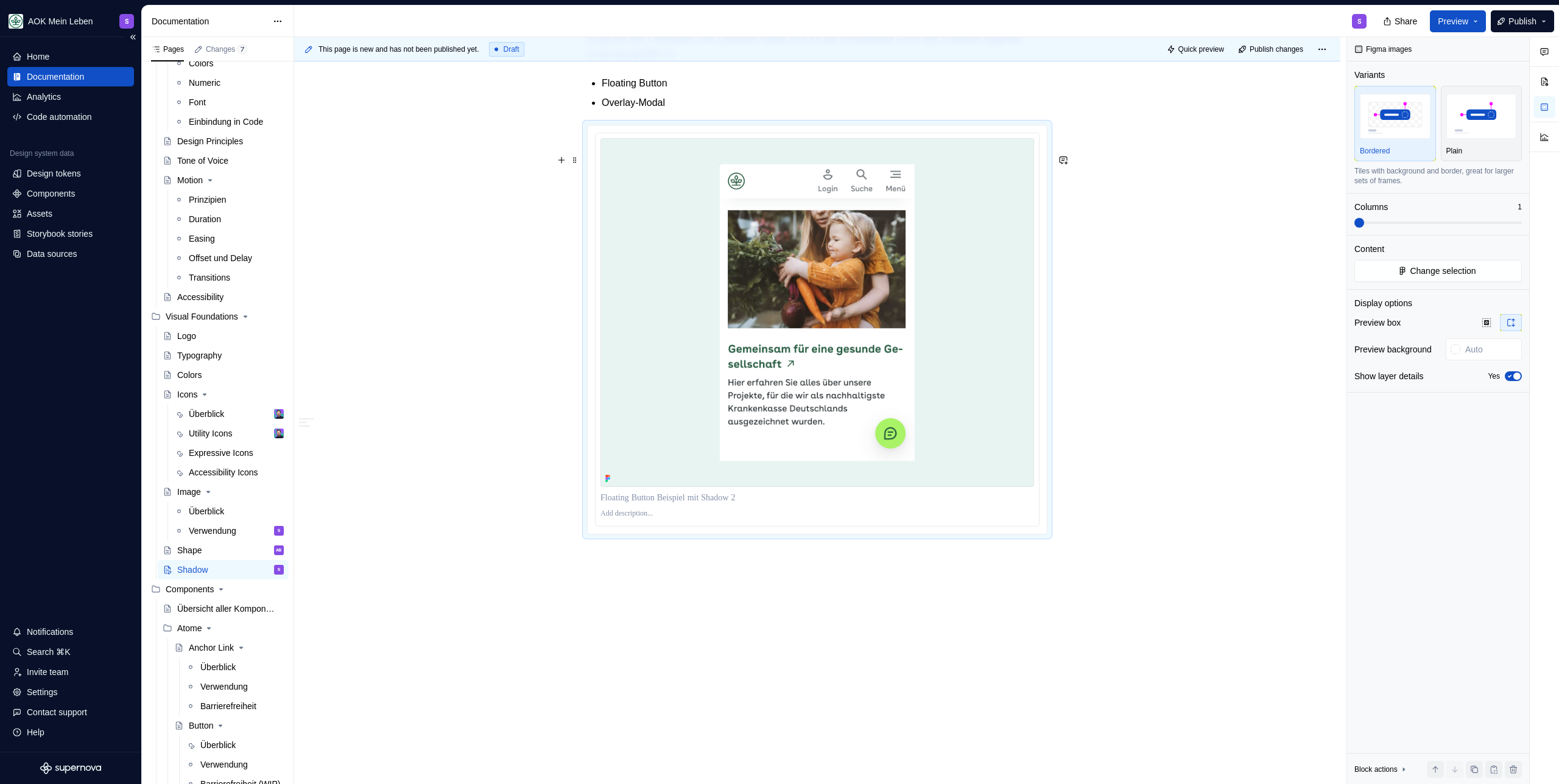
scroll to position [933, 0]
click at [620, 519] on p at bounding box center [817, 514] width 433 height 10
click at [640, 635] on div "**********" at bounding box center [817, 61] width 1046 height 1447
click at [670, 577] on div "**********" at bounding box center [817, 61] width 1046 height 1447
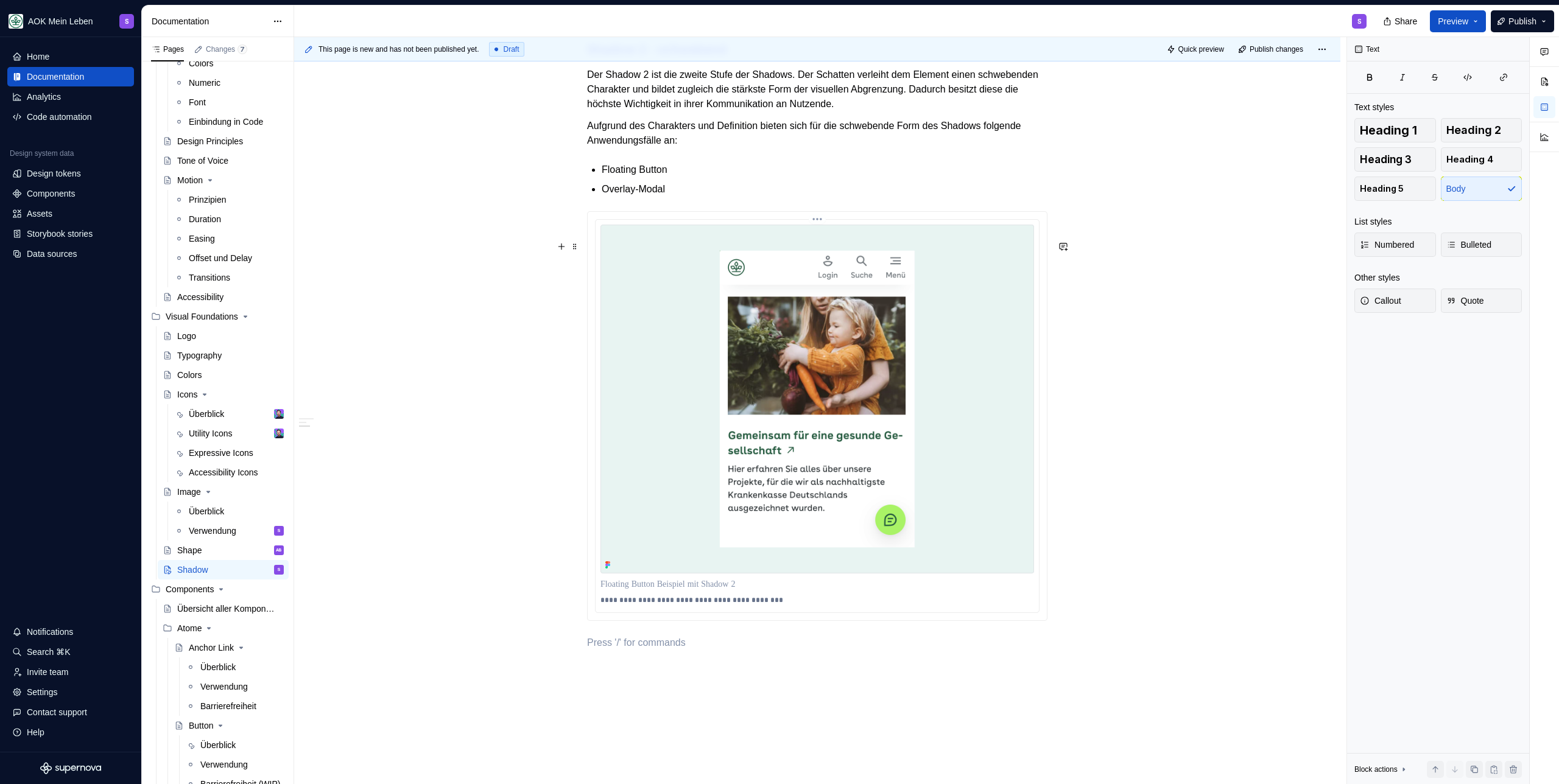
scroll to position [809, 0]
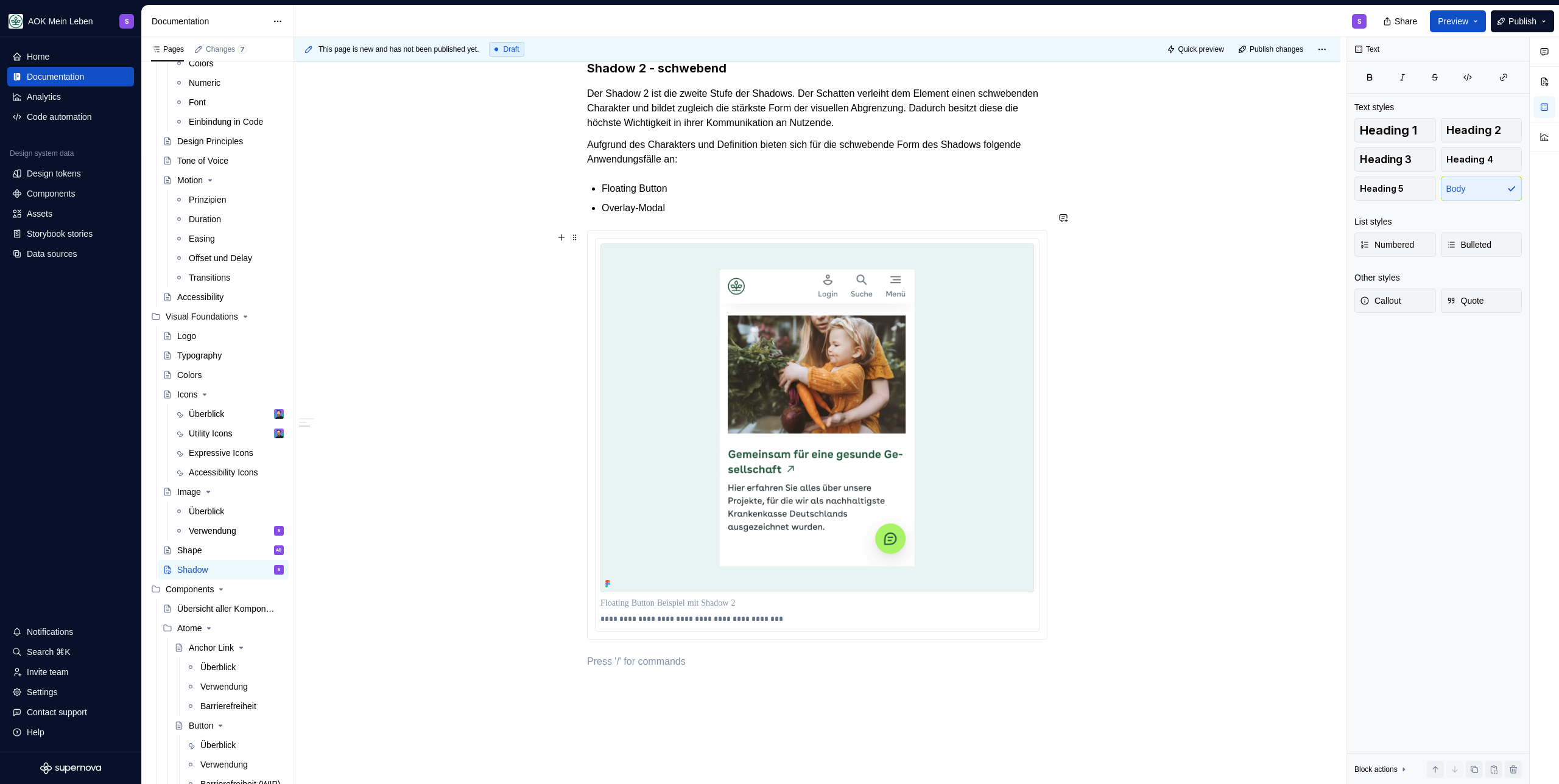
click at [723, 215] on p "Overlay-Modal" at bounding box center [824, 208] width 446 height 14
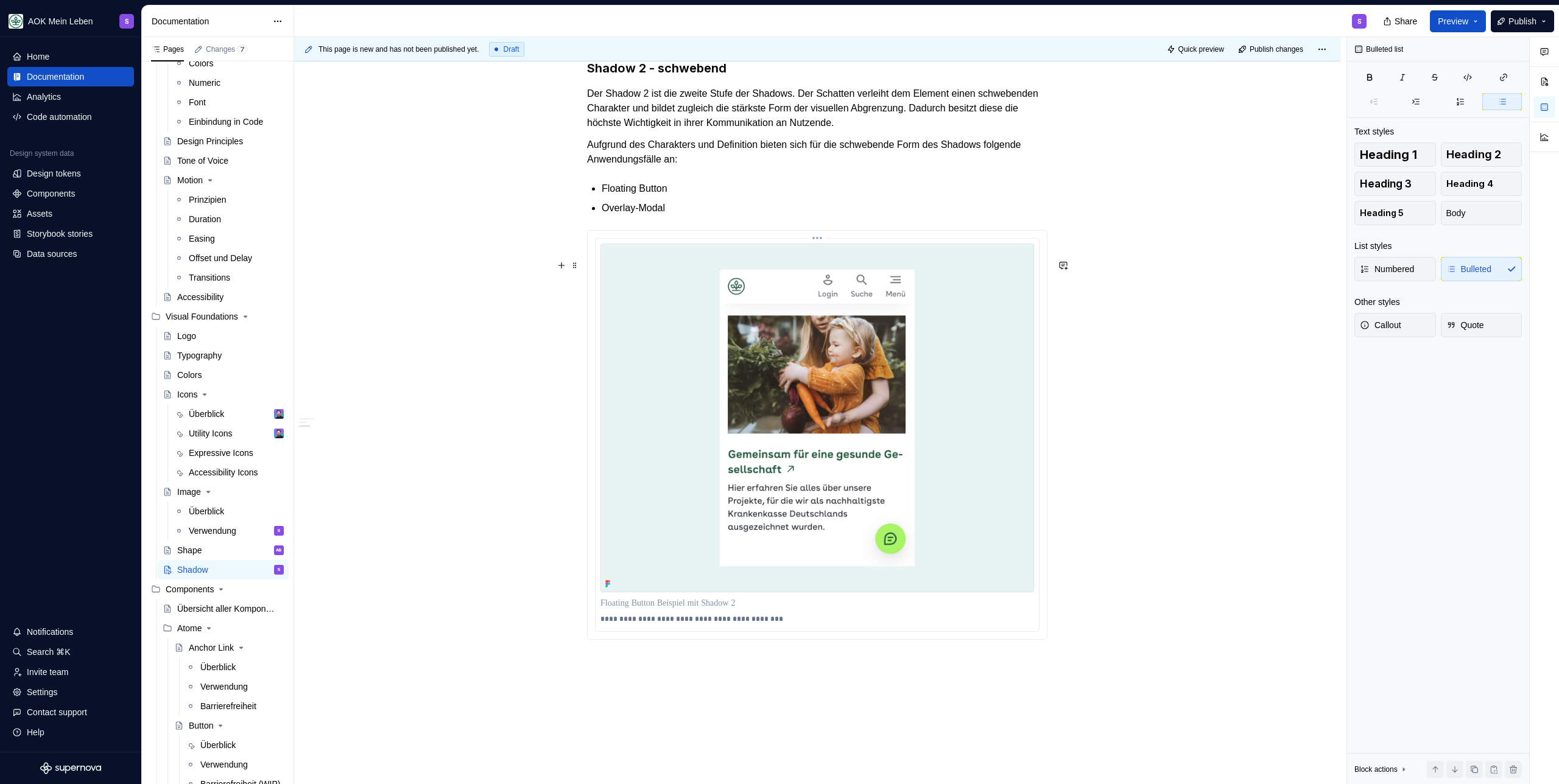
click at [603, 683] on div "**********" at bounding box center [817, 78] width 460 height 1211
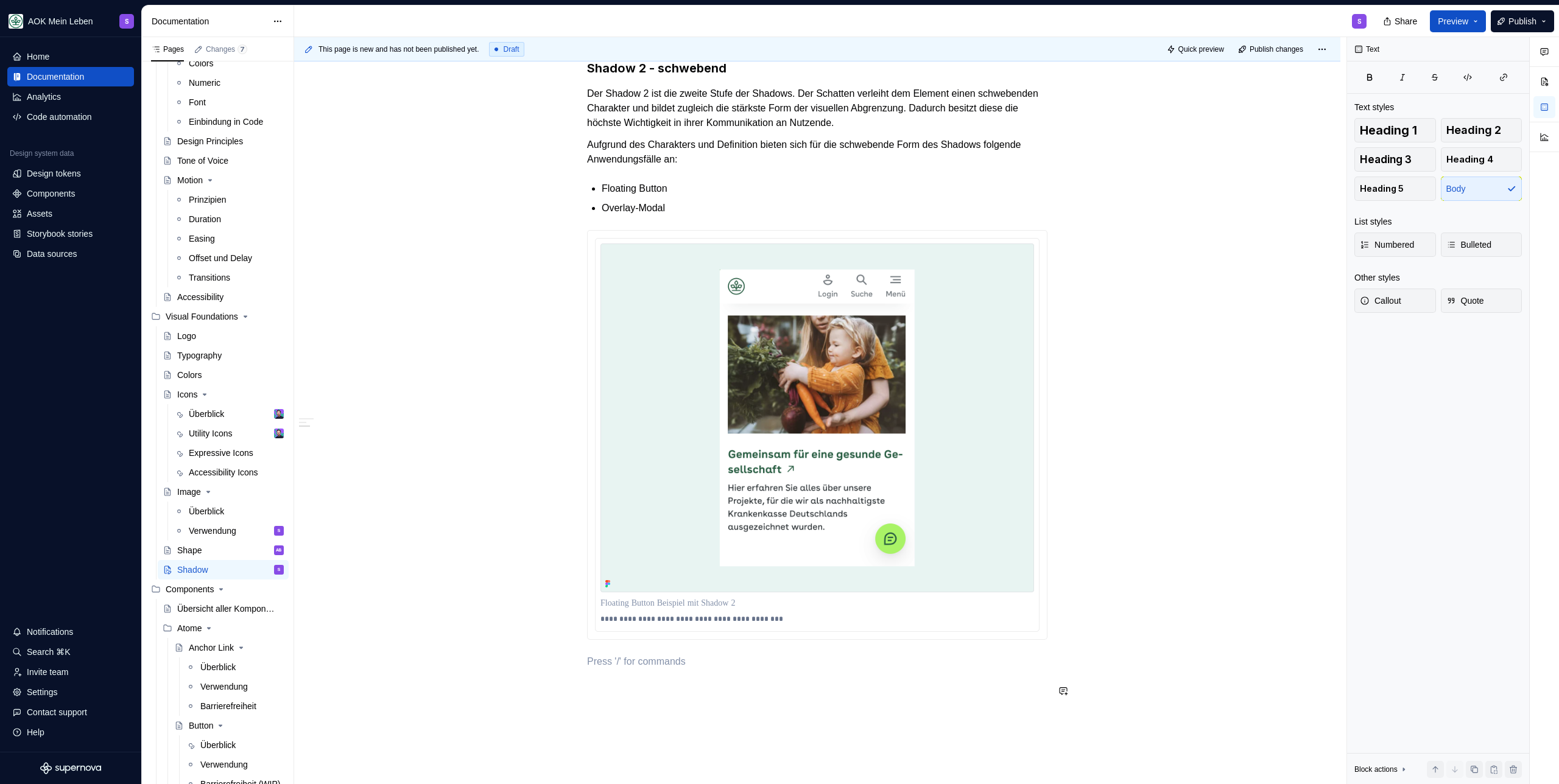
click at [601, 683] on div "**********" at bounding box center [817, 78] width 460 height 1211
click at [610, 683] on div "**********" at bounding box center [817, 78] width 460 height 1211
click at [616, 669] on p at bounding box center [817, 662] width 460 height 14
click at [650, 669] on p "Auslaufend: shadow-3" at bounding box center [817, 662] width 460 height 14
click at [738, 669] on p "Shadow 3 - auslaufend" at bounding box center [817, 662] width 460 height 14
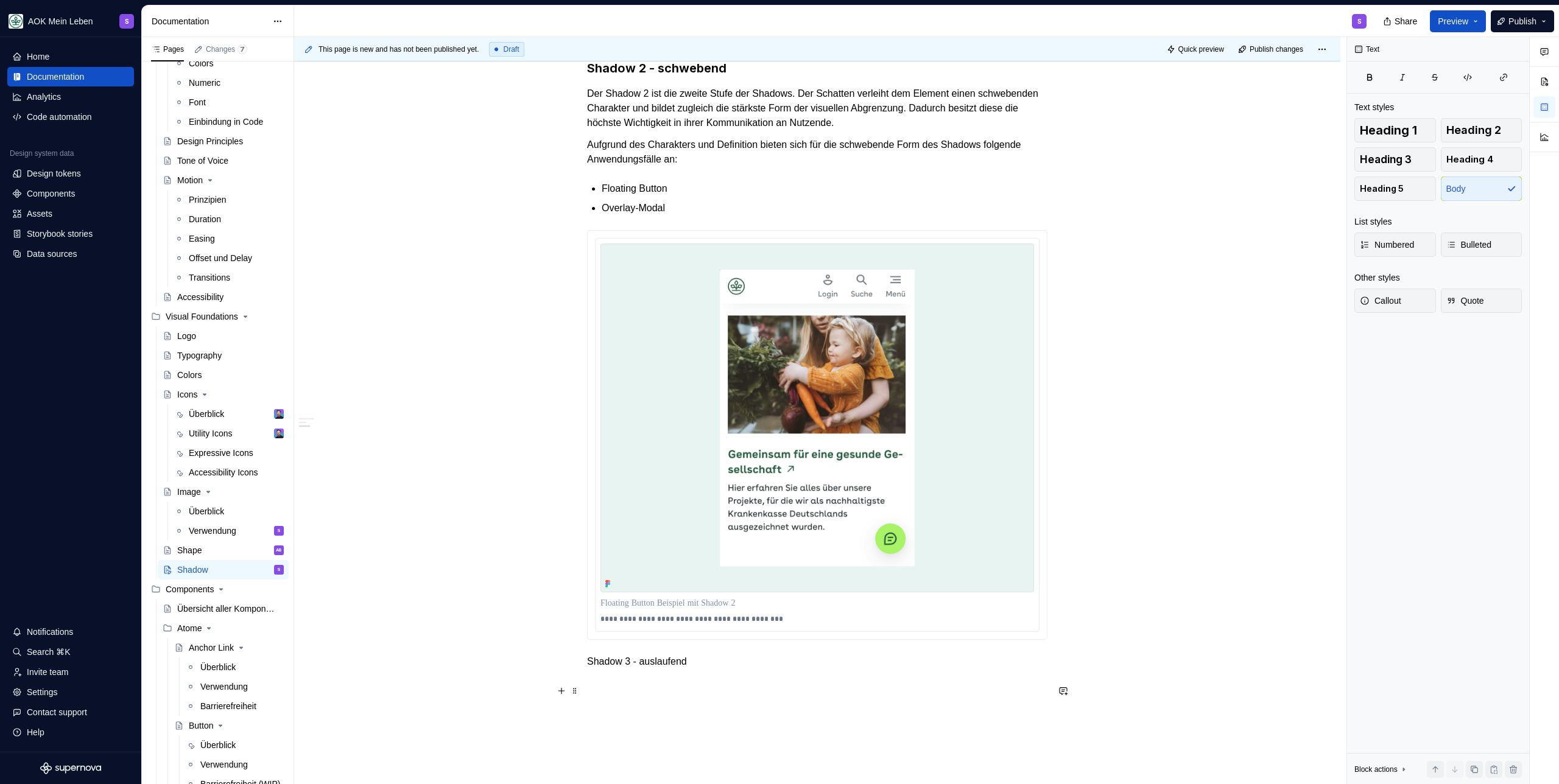
click at [738, 669] on p "Shadow 3 - auslaufend" at bounding box center [817, 662] width 460 height 14
click at [695, 670] on button "button" at bounding box center [700, 668] width 17 height 17
drag, startPoint x: 609, startPoint y: 108, endPoint x: 622, endPoint y: 95, distance: 18.4
click at [609, 108] on div "**********" at bounding box center [817, 71] width 460 height 1197
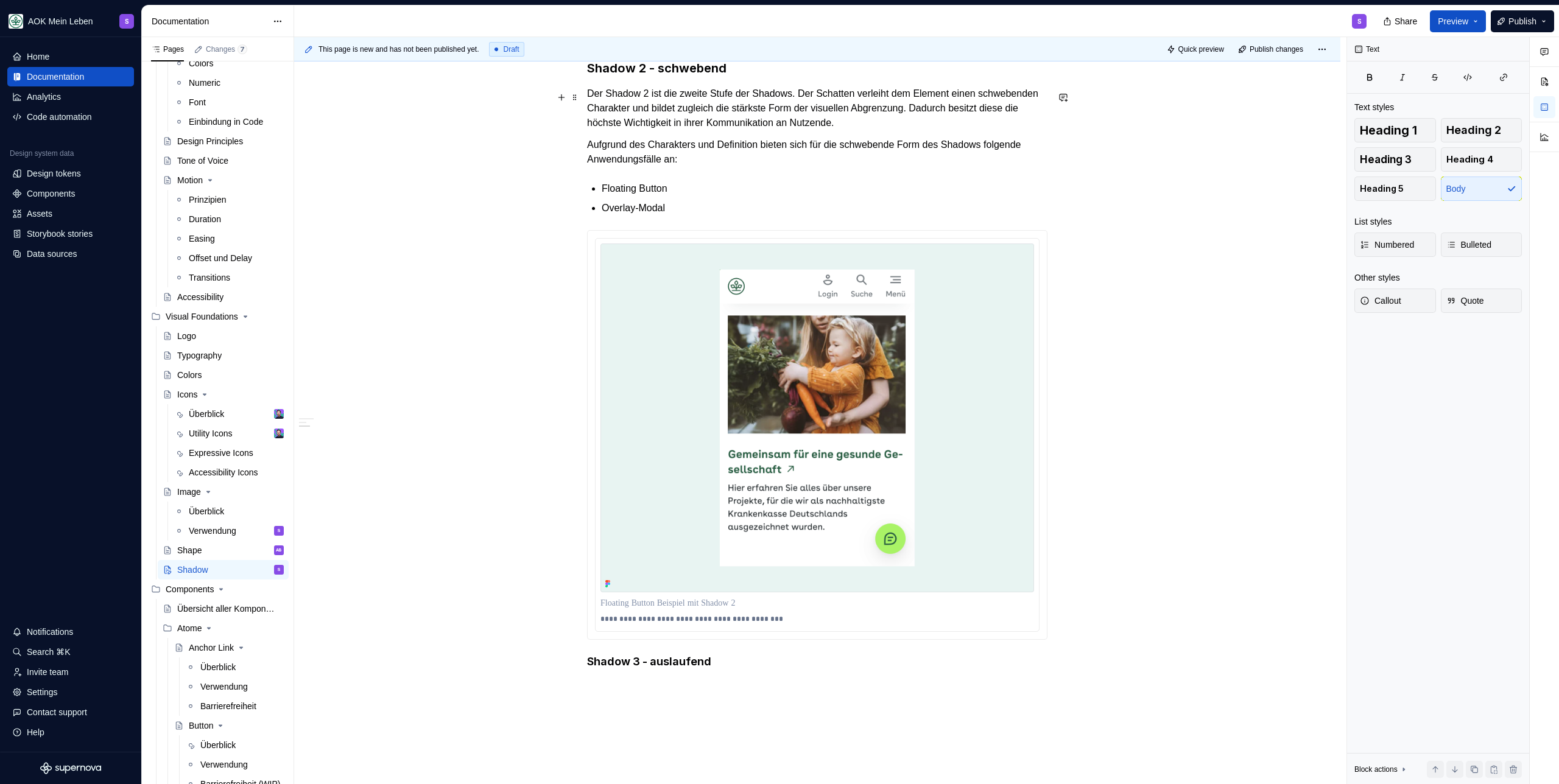
click at [627, 77] on h3 "Shadow 2 - schwebend" at bounding box center [817, 68] width 460 height 17
click at [625, 669] on h4 "Shadow 3 - auslaufend" at bounding box center [817, 662] width 460 height 14
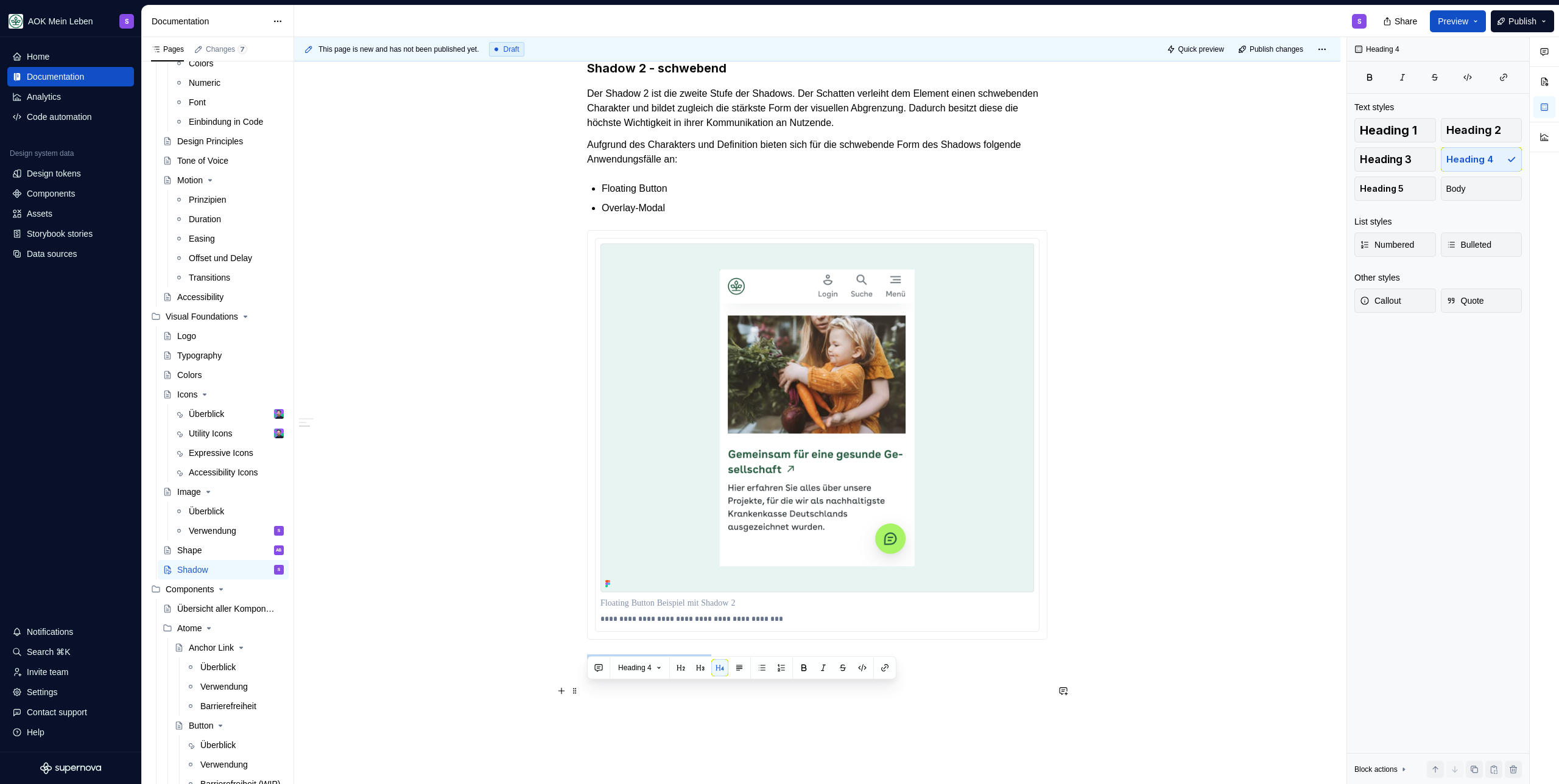
click at [625, 669] on h4 "Shadow 3 - auslaufend" at bounding box center [817, 662] width 460 height 14
drag, startPoint x: 701, startPoint y: 665, endPoint x: 710, endPoint y: 708, distance: 43.9
click at [701, 665] on button "button" at bounding box center [700, 668] width 17 height 17
click at [752, 672] on h3 "Shadow 3 - auslaufend" at bounding box center [817, 663] width 460 height 17
click at [713, 718] on div "**********" at bounding box center [817, 183] width 1046 height 1478
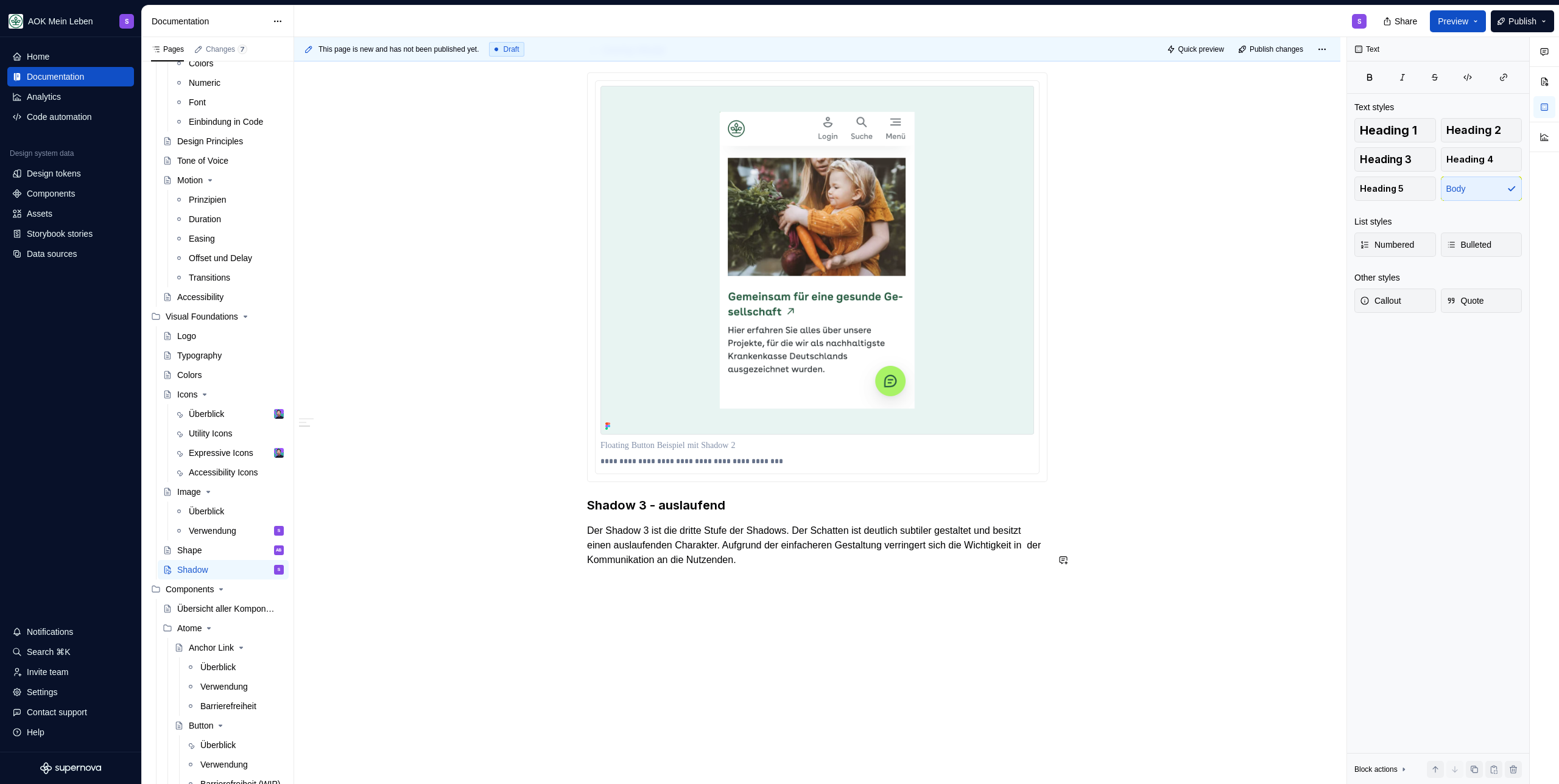
scroll to position [1020, 0]
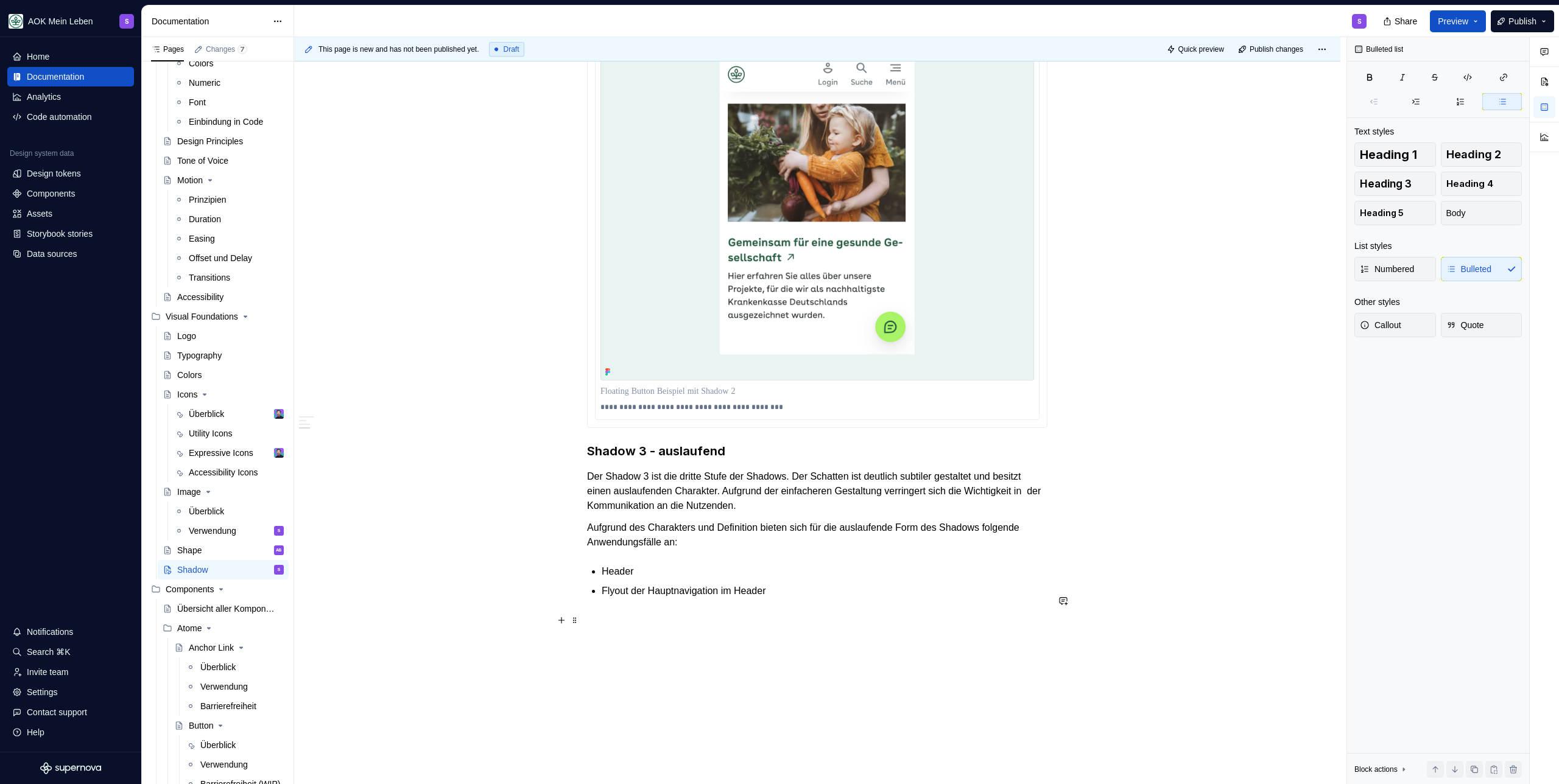
click at [700, 579] on p "Header" at bounding box center [824, 572] width 446 height 14
click at [617, 644] on div "**********" at bounding box center [817, 40] width 1046 height 1617
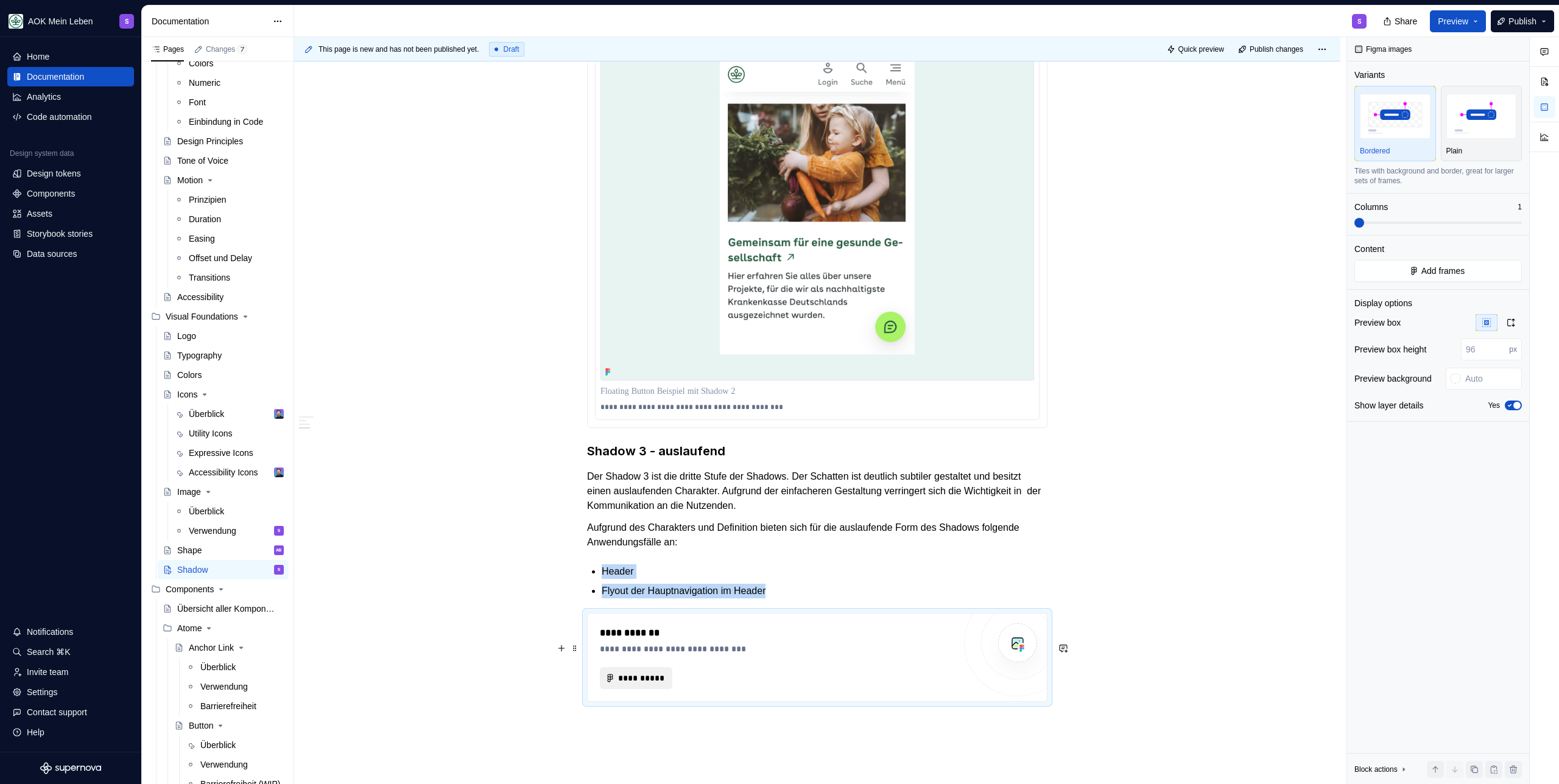
click at [655, 689] on button "**********" at bounding box center [636, 678] width 72 height 22
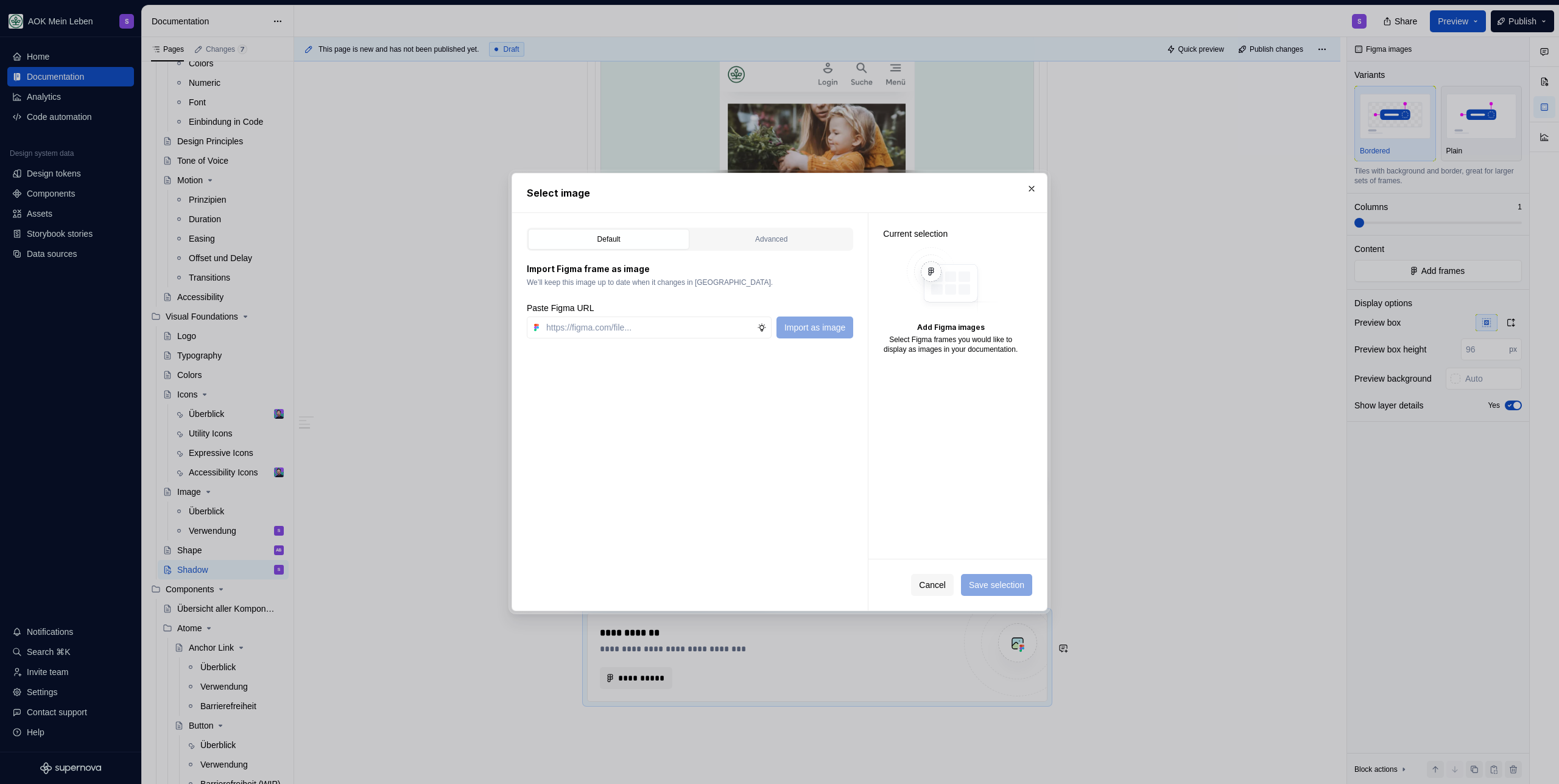
type textarea "*"
type input "https://www.figma.com/design/h3quR2me0t8yxvd40CMizU/AOK-UI-Library-3.0.30--ades…"
click at [840, 317] on button "Import as image" at bounding box center [815, 328] width 77 height 22
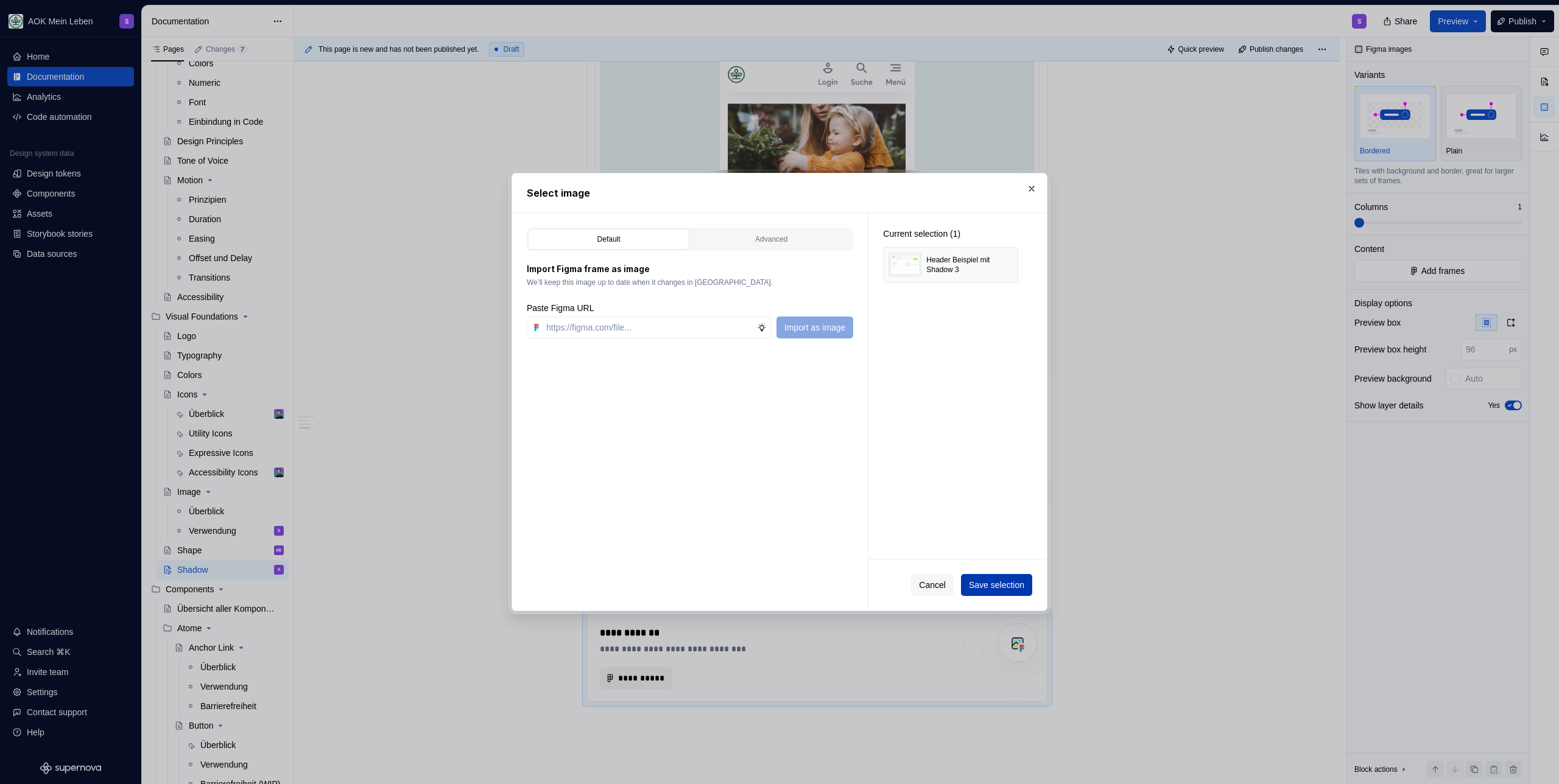
click at [989, 588] on span "Save selection" at bounding box center [996, 585] width 55 height 12
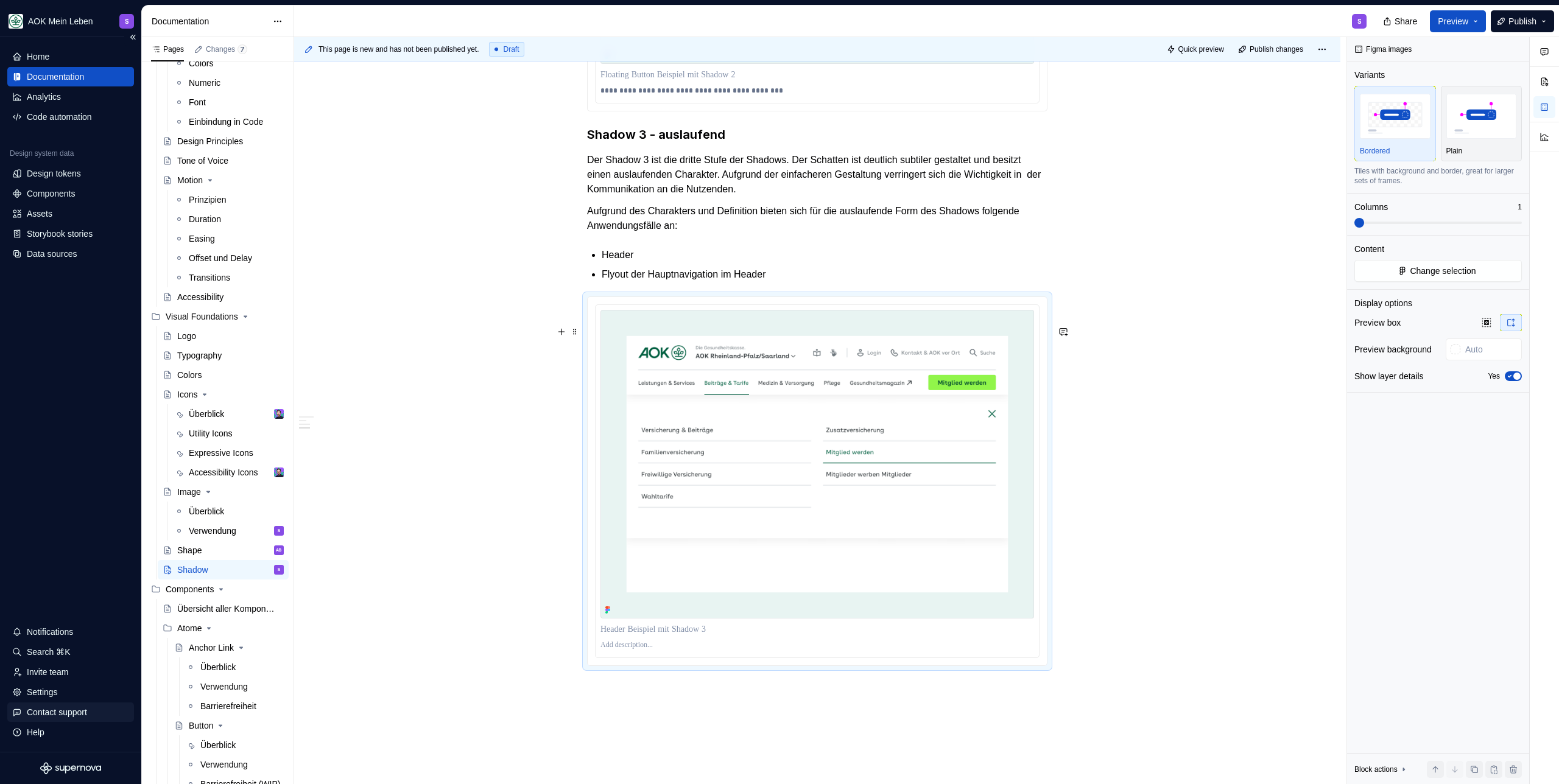
scroll to position [1360, 0]
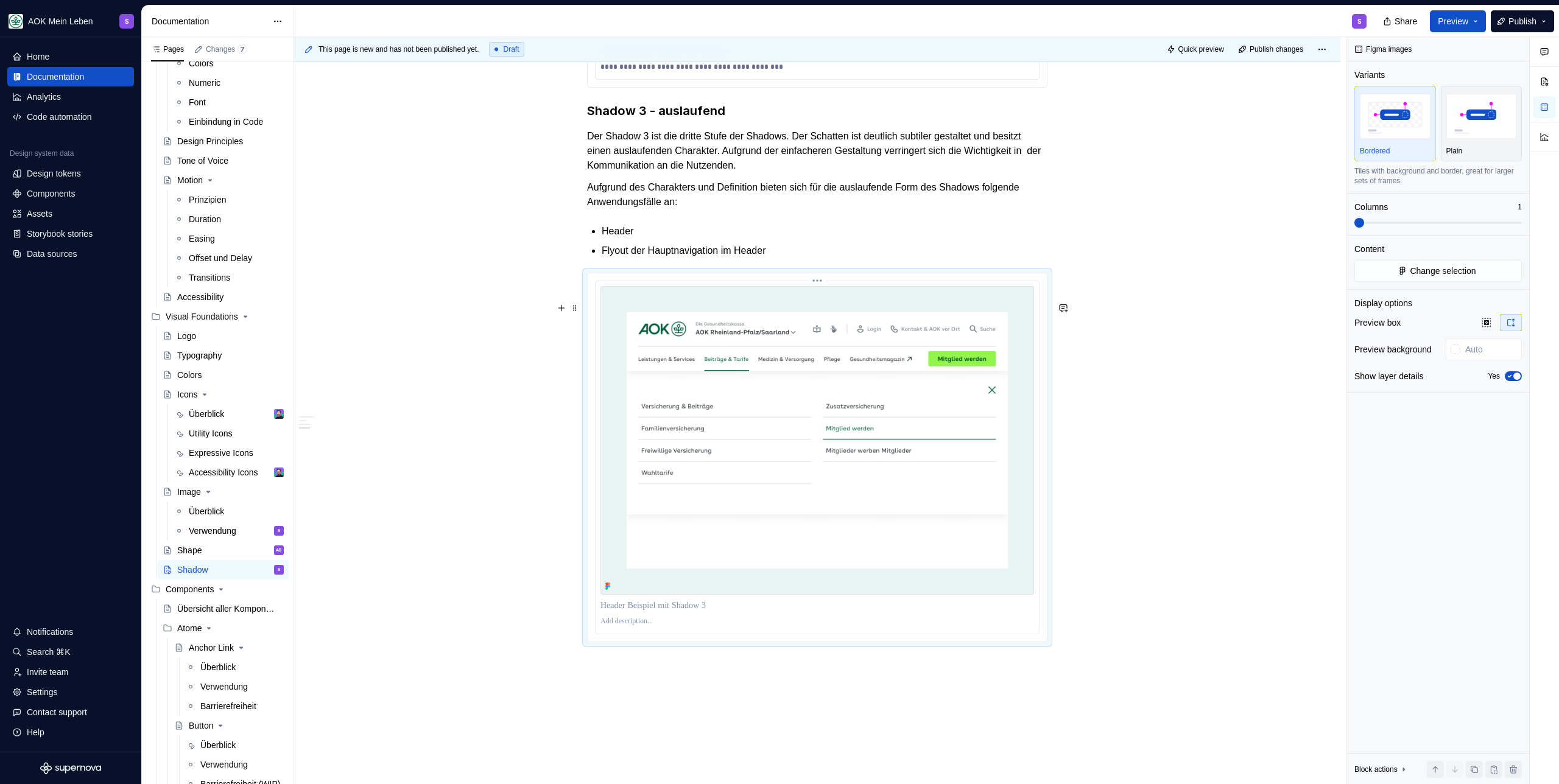
click at [631, 627] on p at bounding box center [817, 621] width 433 height 10
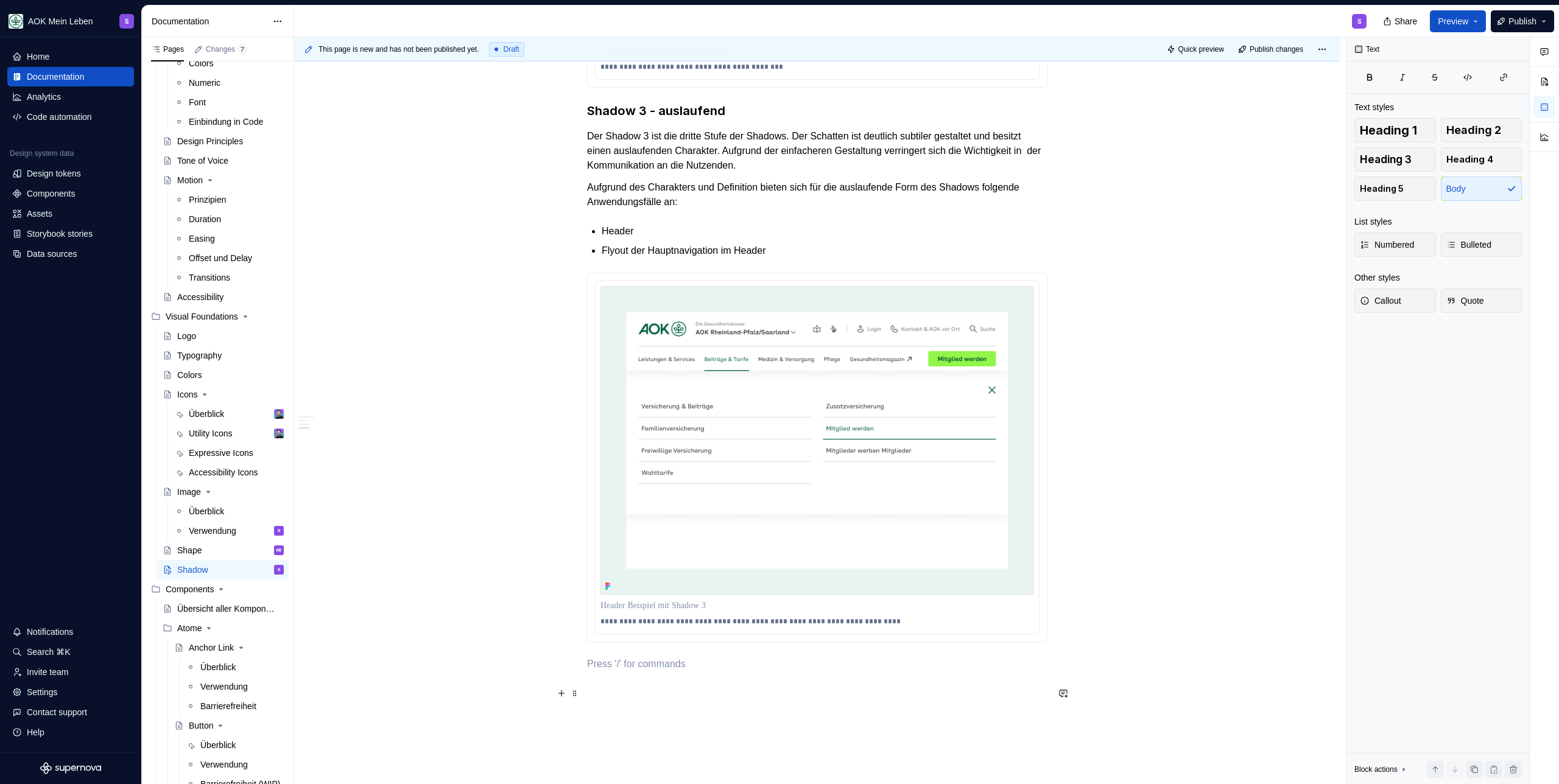
click at [624, 672] on p at bounding box center [817, 664] width 460 height 14
click at [674, 672] on p "Anwendungshinweise" at bounding box center [817, 664] width 460 height 14
click at [658, 672] on button "button" at bounding box center [661, 671] width 17 height 17
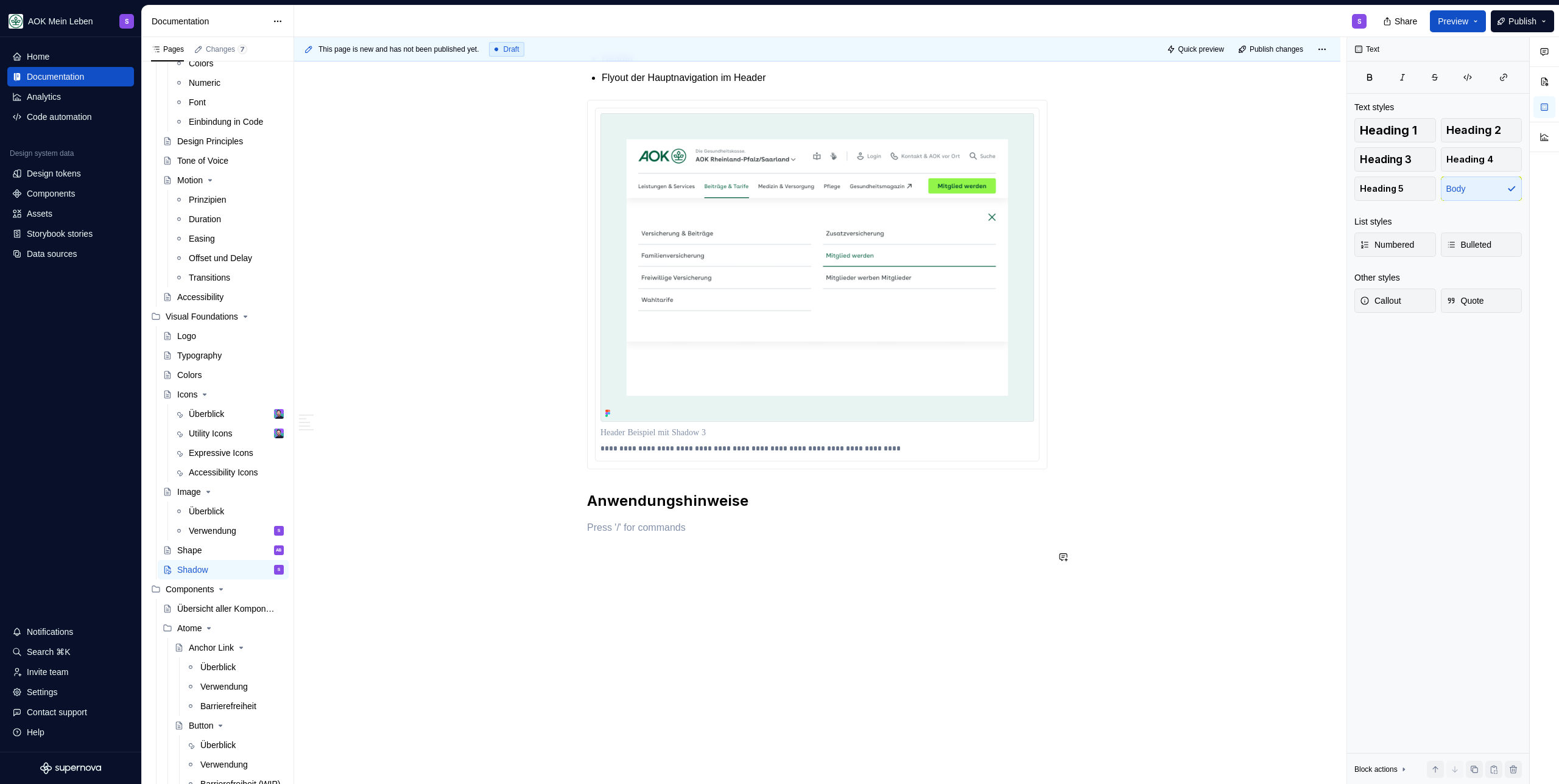
scroll to position [1563, 0]
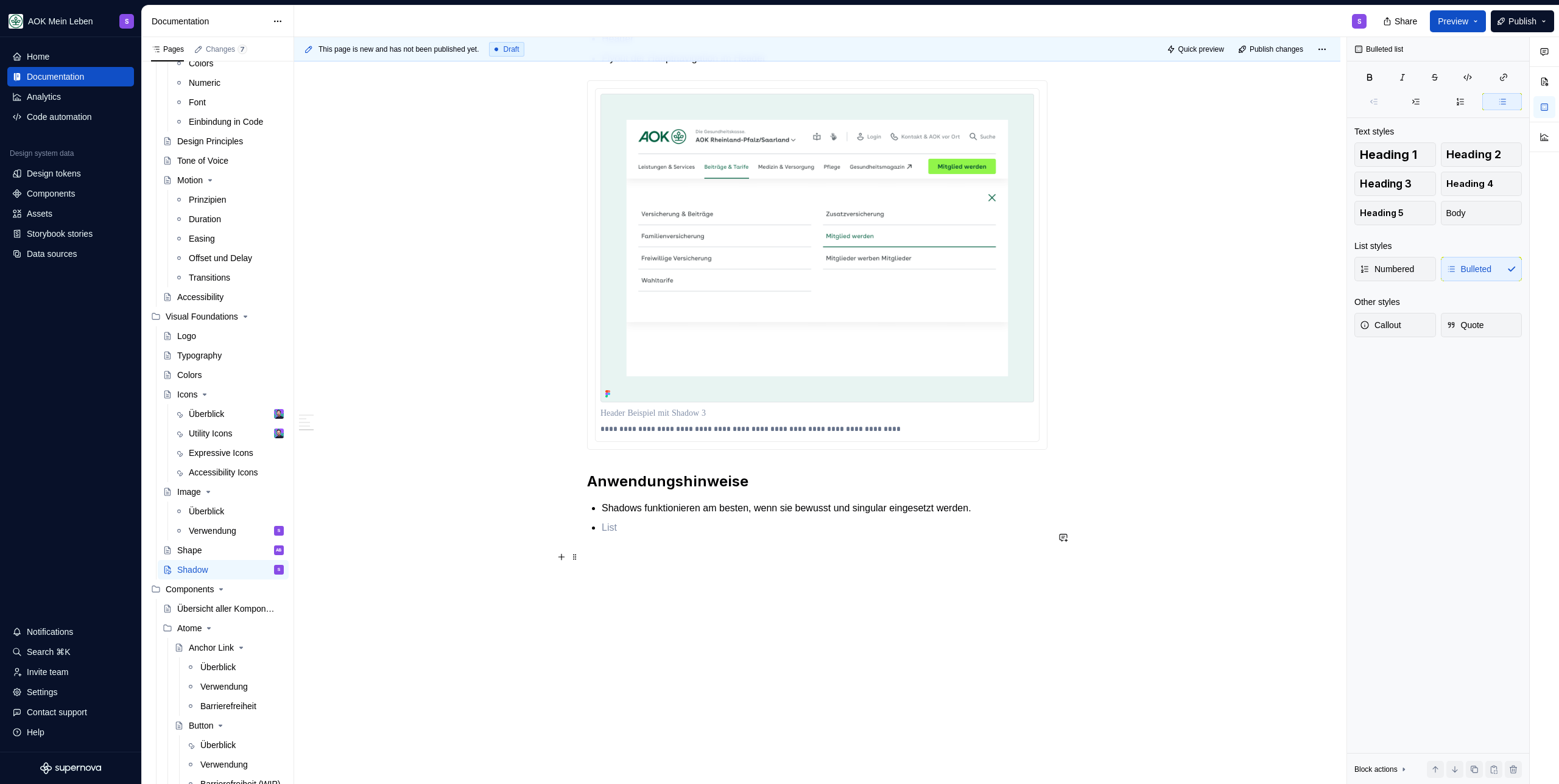
click at [608, 535] on p at bounding box center [824, 527] width 446 height 14
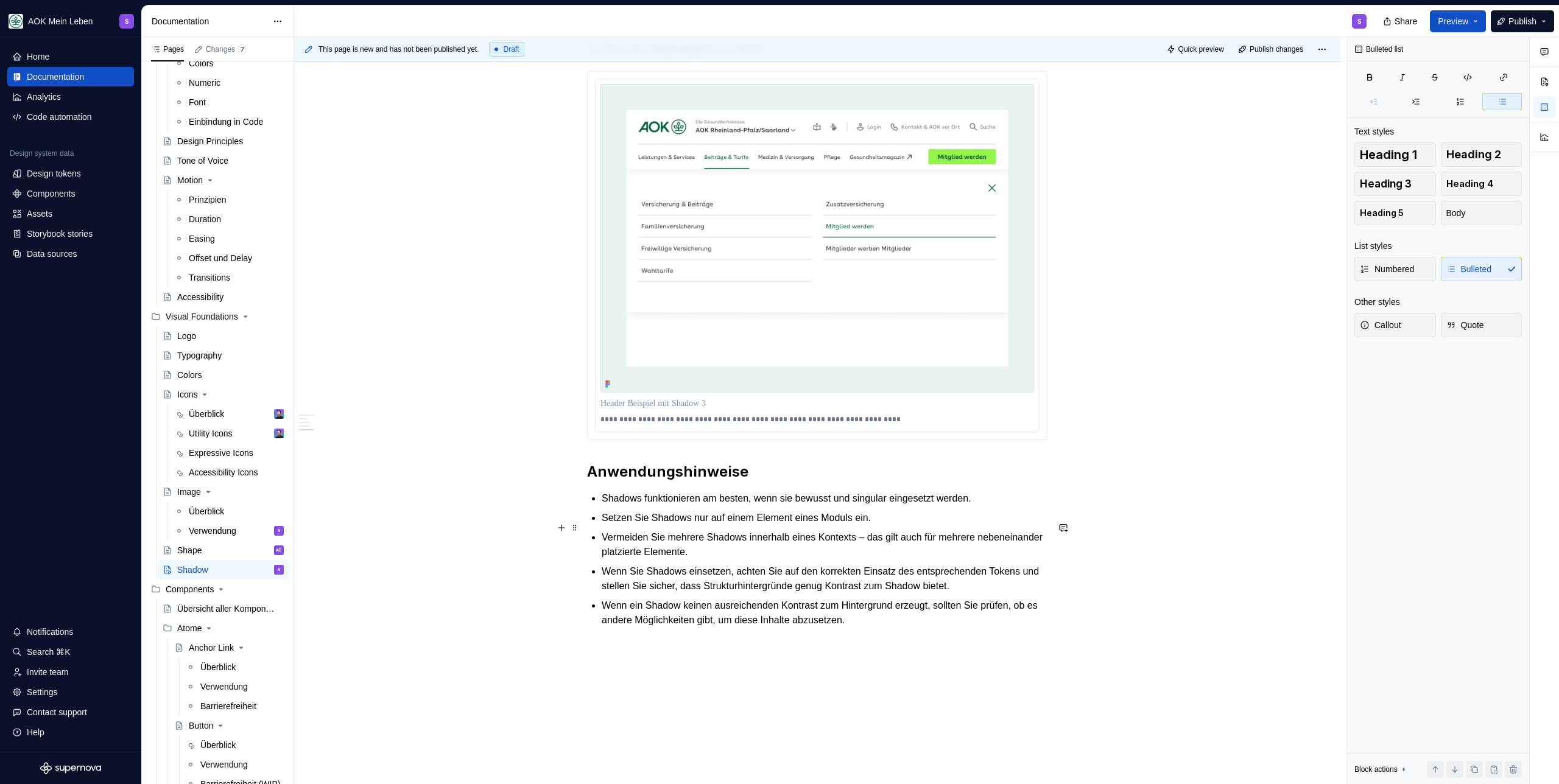
click at [840, 482] on h2 "Anwendungshinweise" at bounding box center [817, 472] width 460 height 20
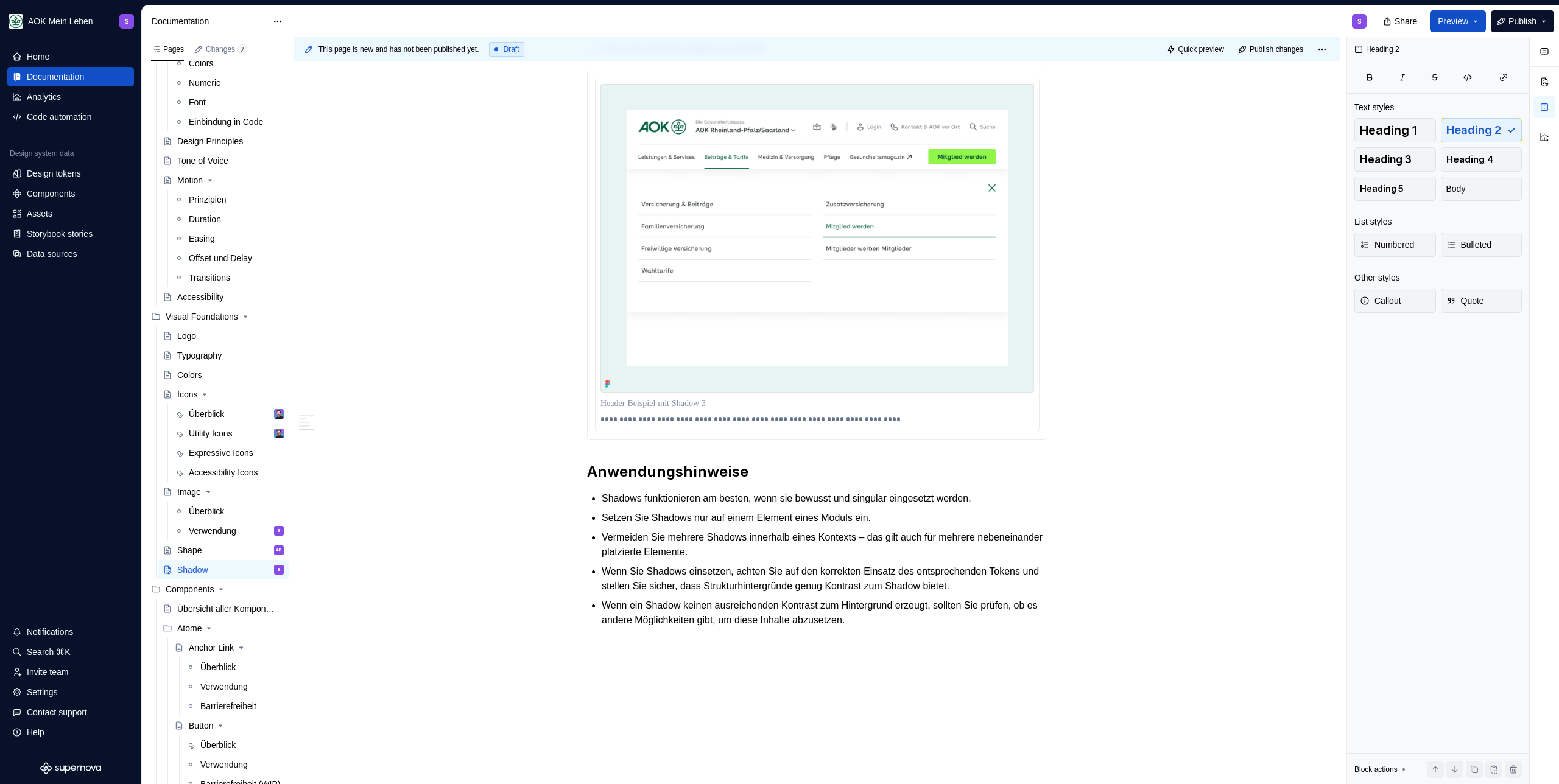
click at [646, 657] on p "Hierarchie und Tiefe" at bounding box center [817, 650] width 460 height 14
click at [658, 653] on button "button" at bounding box center [661, 656] width 17 height 17
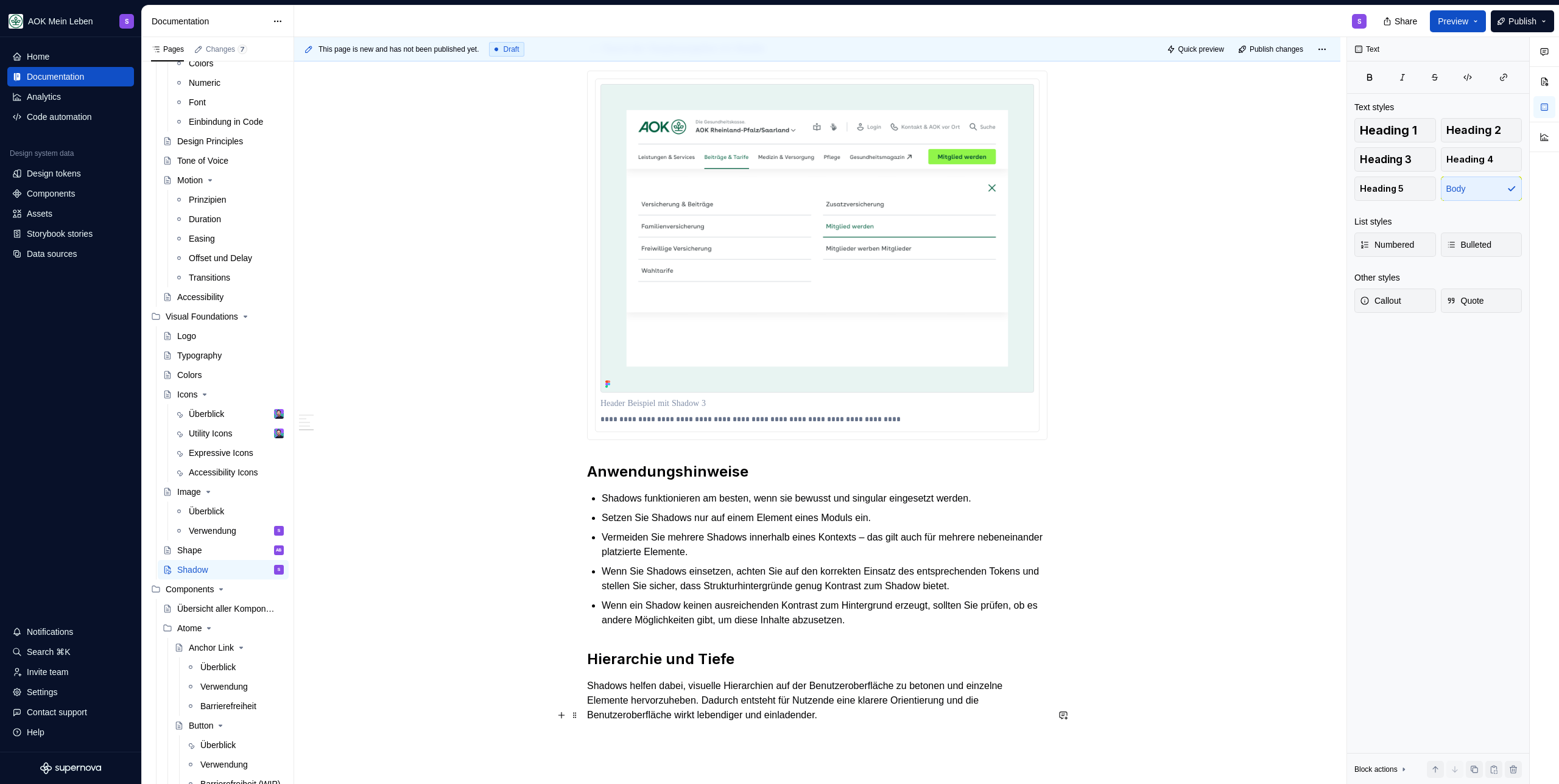
scroll to position [1780, 0]
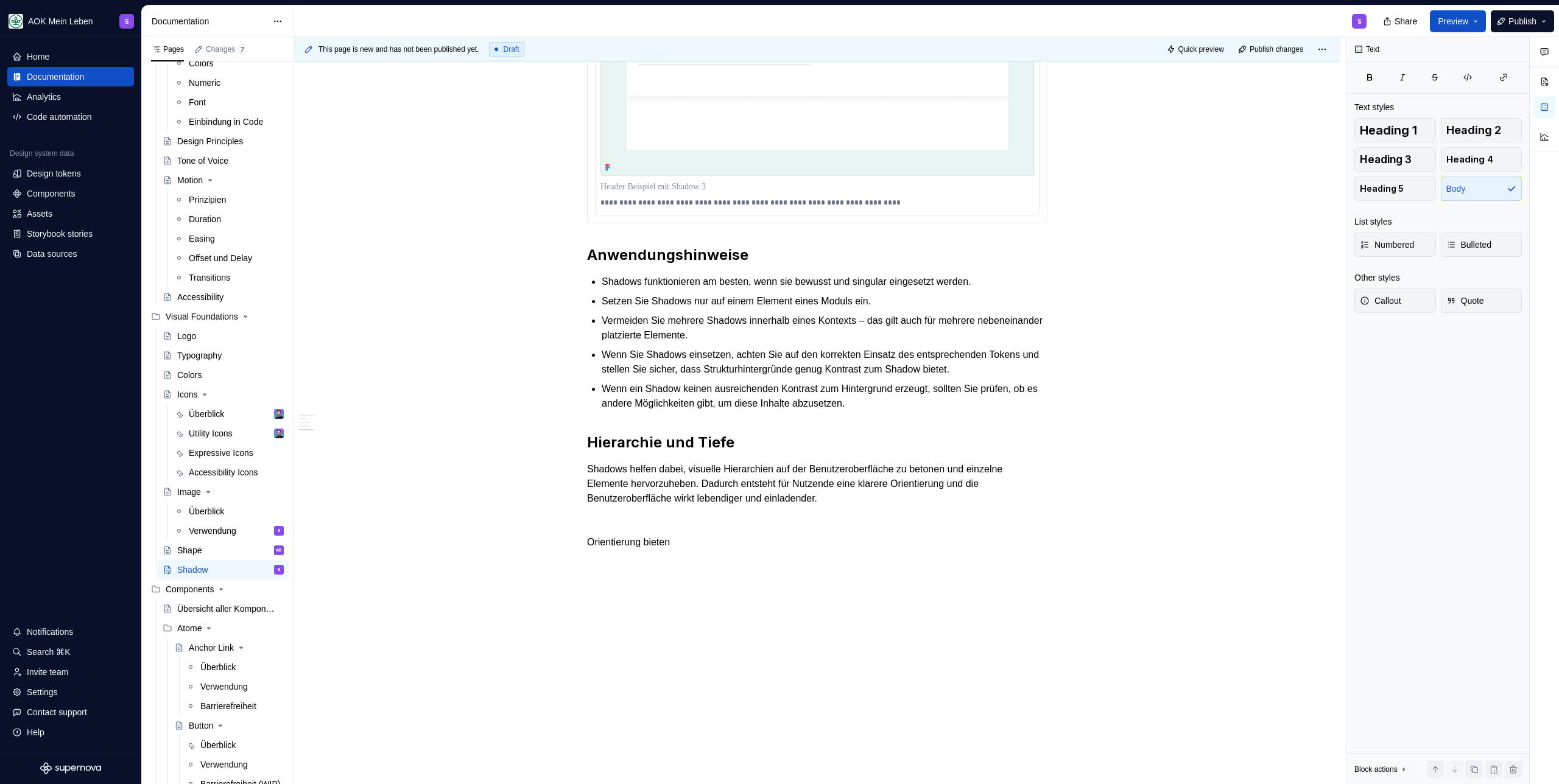
click at [635, 599] on div "This page is new and has not been published yet. Draft Quick preview Publish ch…" at bounding box center [820, 411] width 1052 height 747
click at [710, 550] on p "Orientierung bieten" at bounding box center [817, 542] width 460 height 14
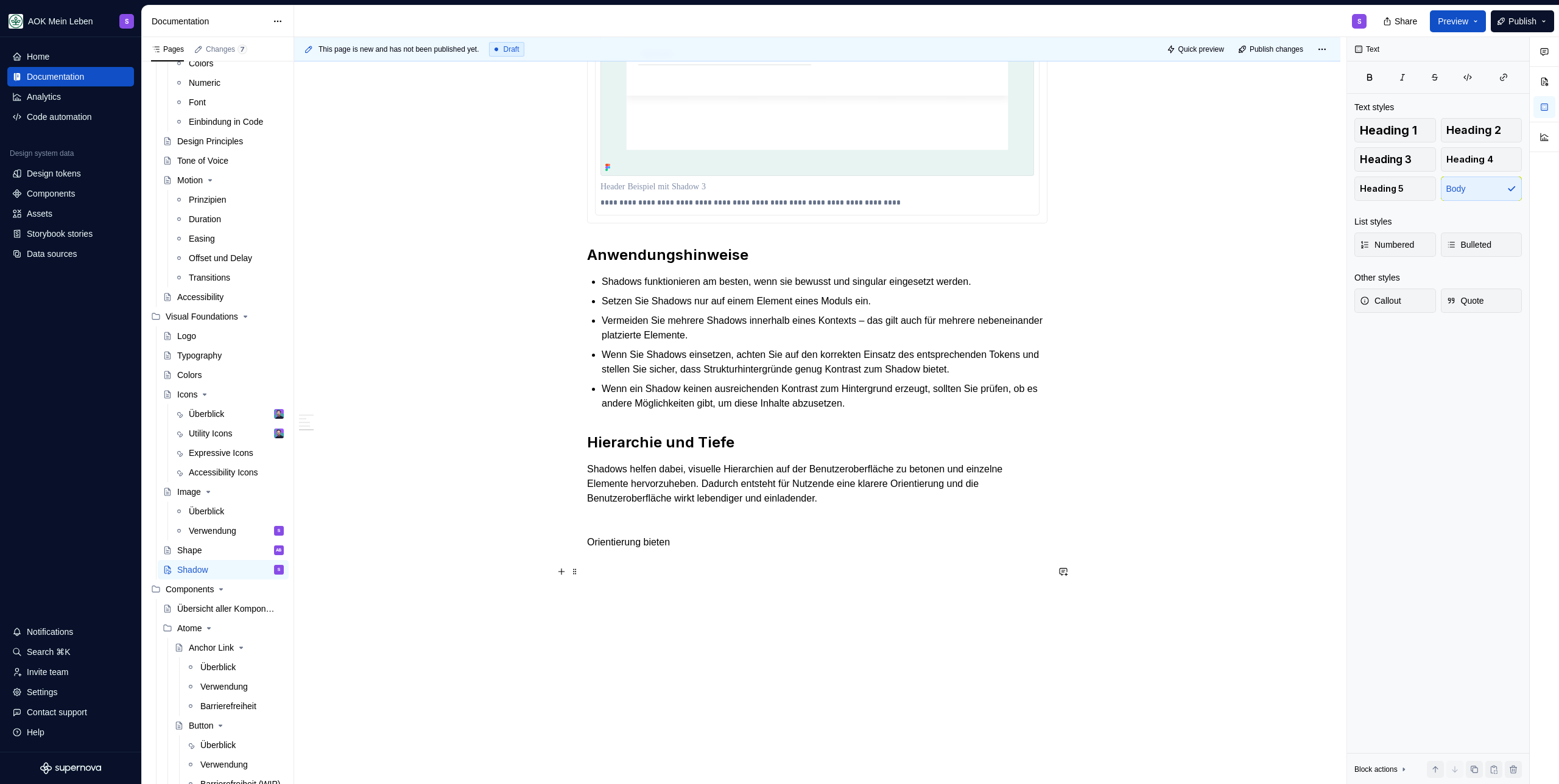
click at [710, 550] on p "Orientierung bieten" at bounding box center [817, 542] width 460 height 14
click at [708, 550] on p "Orientierung bieten" at bounding box center [817, 542] width 460 height 14
drag, startPoint x: 663, startPoint y: 550, endPoint x: 682, endPoint y: 564, distance: 23.6
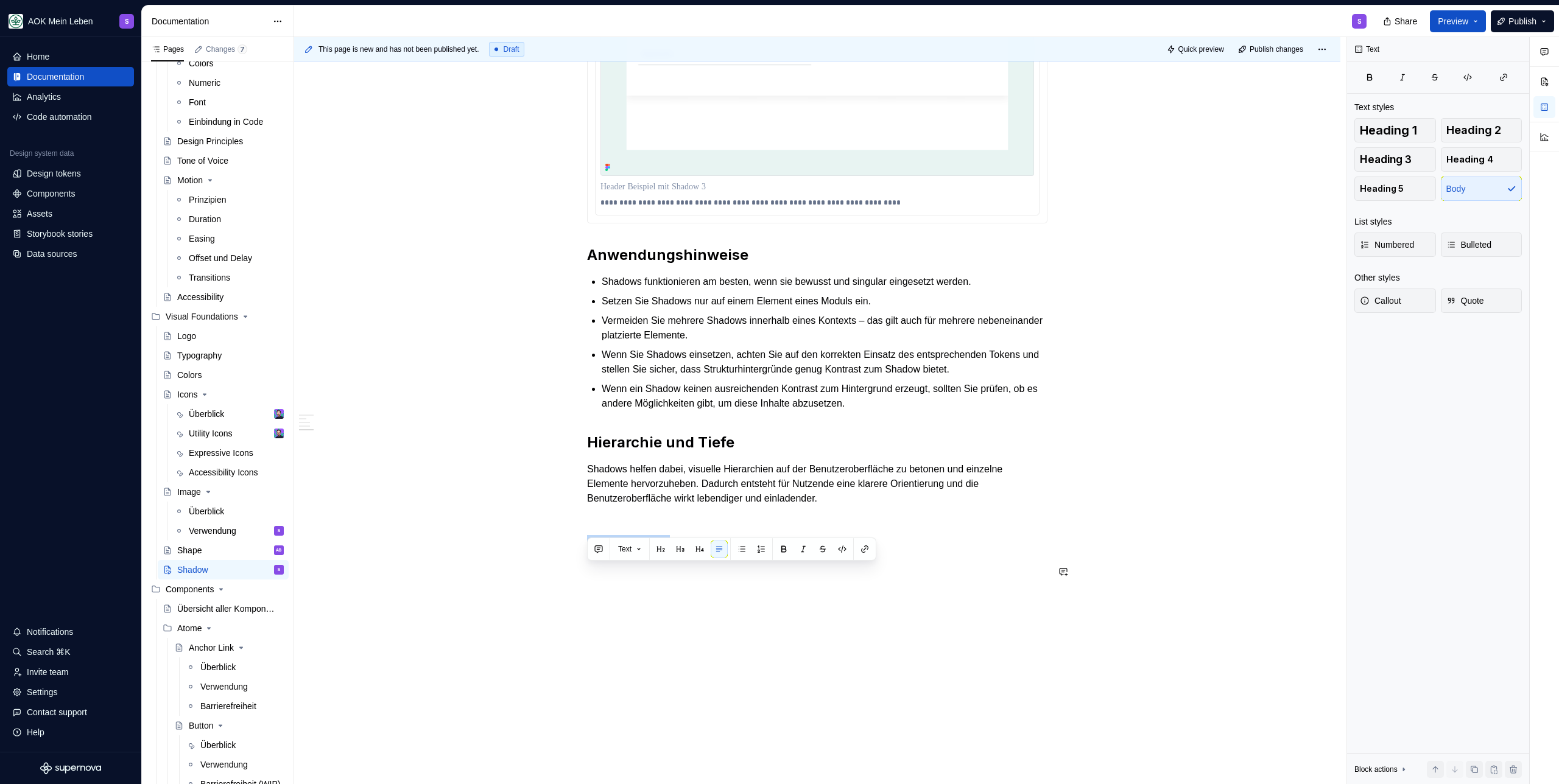
click at [663, 550] on button "button" at bounding box center [661, 549] width 17 height 17
click at [765, 569] on h2 "Orientierung bieten" at bounding box center [817, 559] width 460 height 20
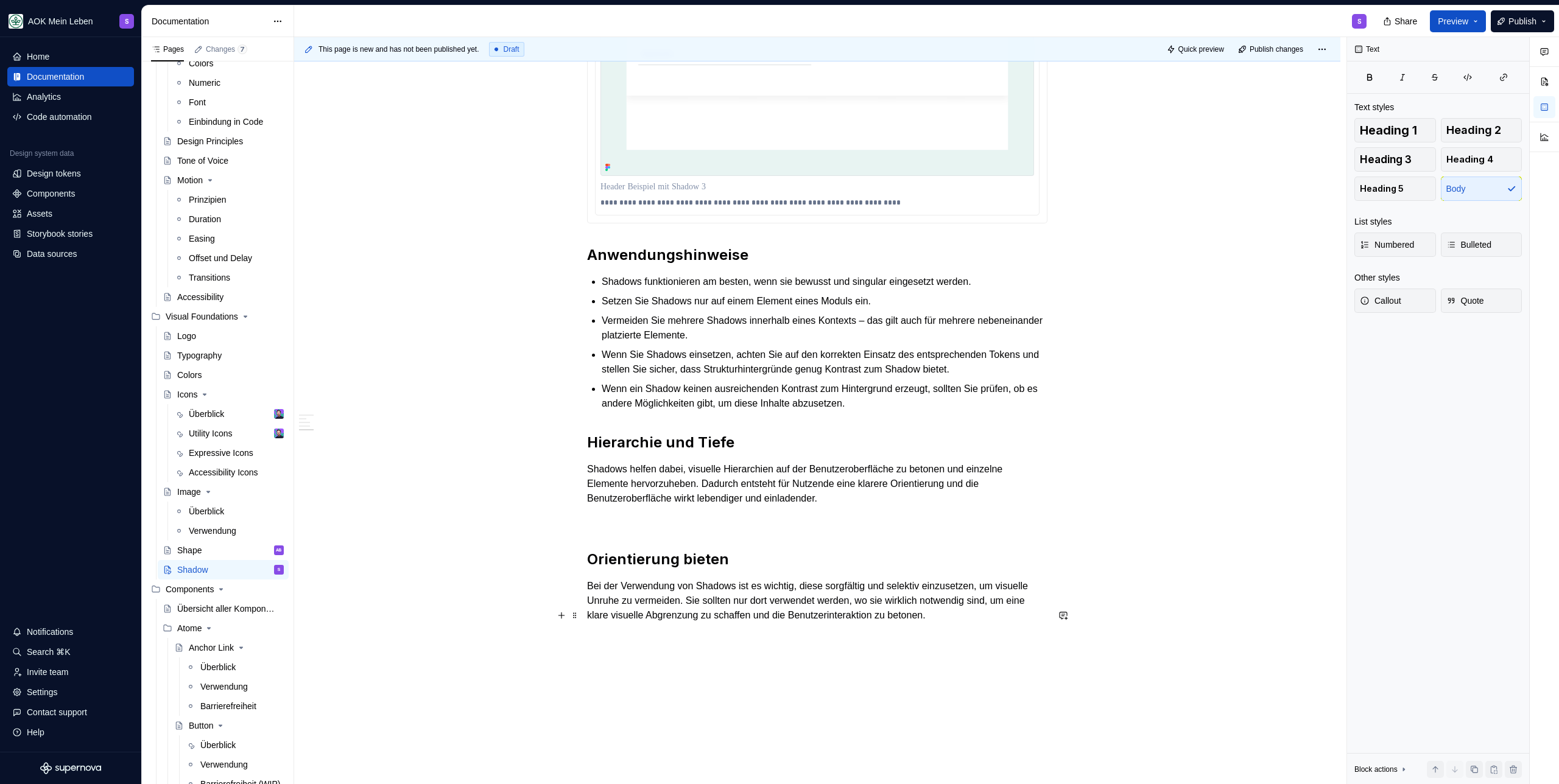
click at [695, 569] on h2 "Orientierung bieten" at bounding box center [817, 559] width 460 height 20
click at [830, 569] on h2 "Orientierung bieten" at bounding box center [817, 559] width 460 height 20
click at [787, 452] on h2 "Hierarchie und Tiefe" at bounding box center [817, 443] width 460 height 20
click at [900, 265] on h2 "Anwendungshinweise" at bounding box center [817, 255] width 460 height 20
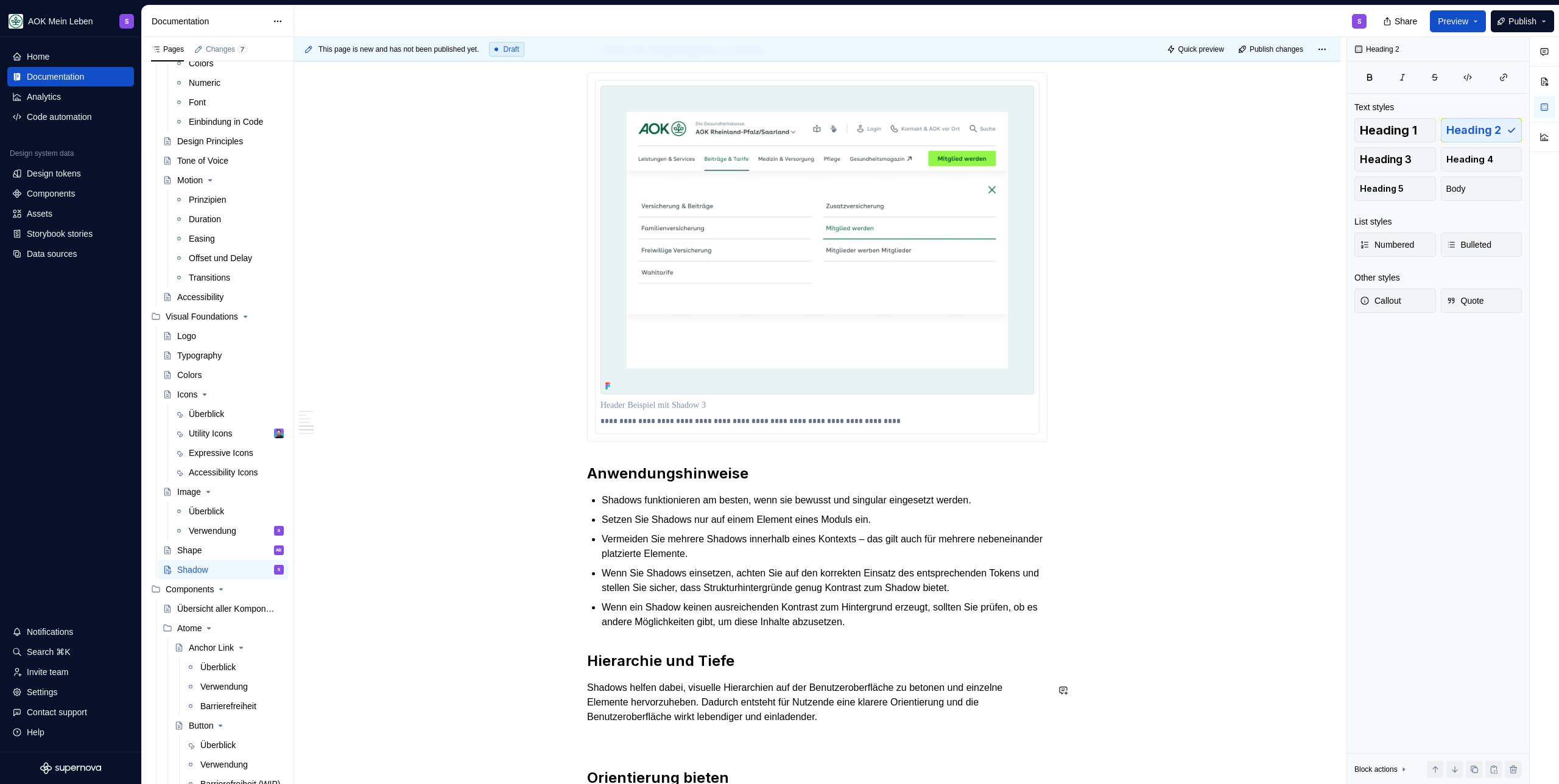
click at [634, 671] on h2 "Hierarchie und Tiefe" at bounding box center [817, 661] width 460 height 20
click at [643, 483] on h2 "Anwendungshinweise" at bounding box center [817, 474] width 460 height 20
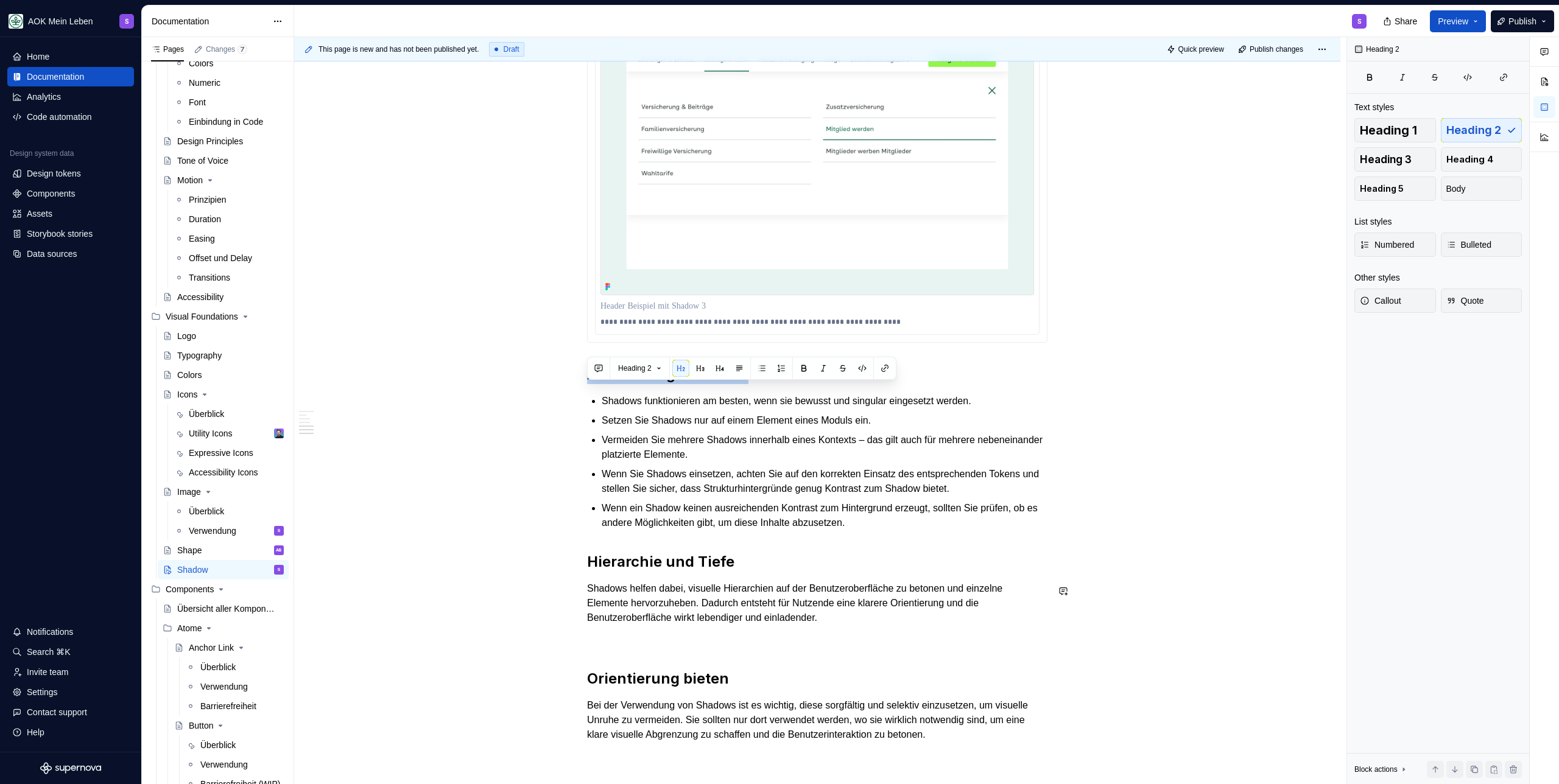
scroll to position [1670, 0]
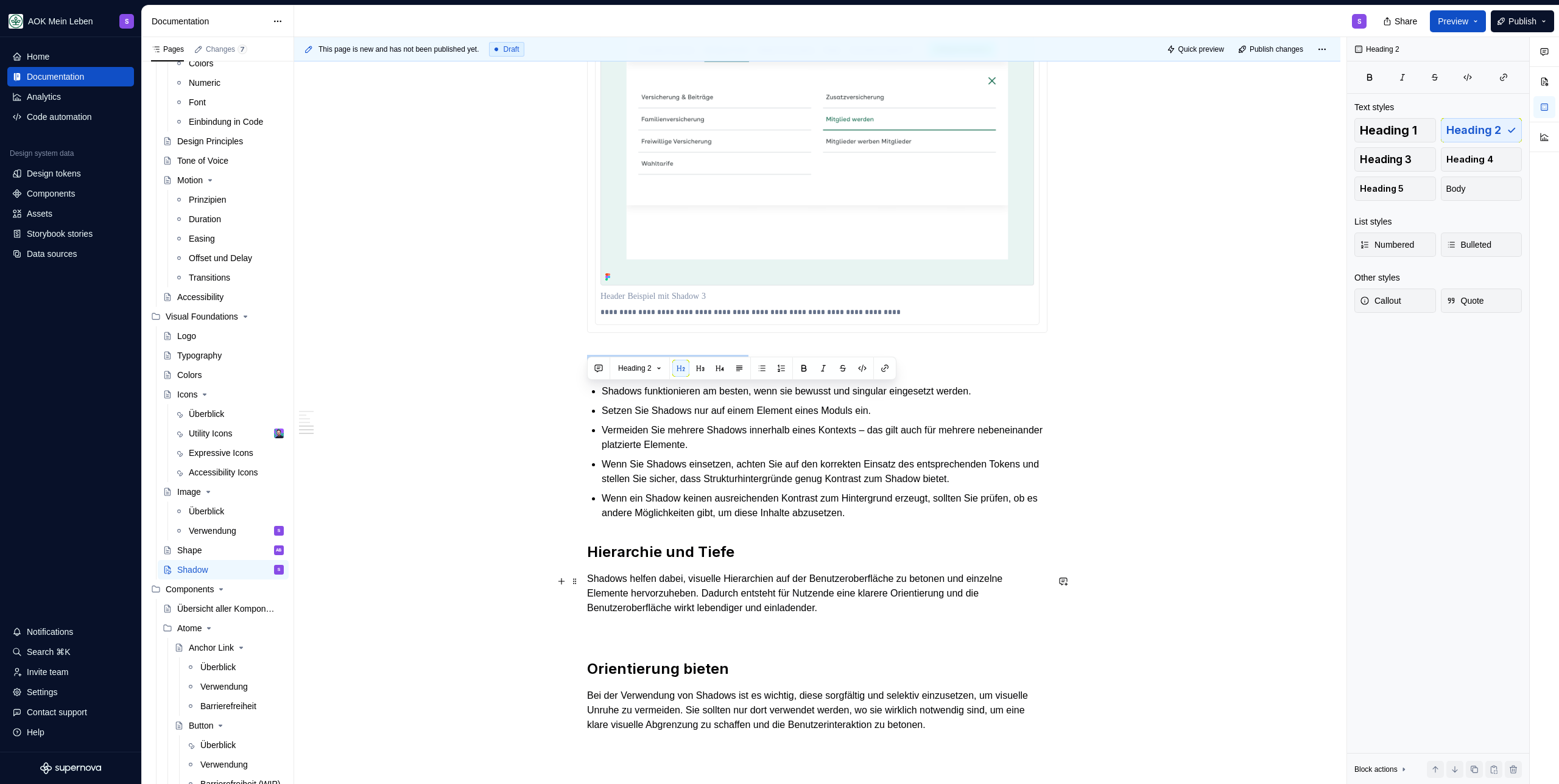
click at [759, 562] on h2 "Hierarchie und Tiefe" at bounding box center [817, 552] width 460 height 20
click at [757, 375] on h2 "Anwendungshinweise" at bounding box center [817, 365] width 460 height 20
click at [687, 375] on h2 "Anwendungshinweise" at bounding box center [817, 365] width 460 height 20
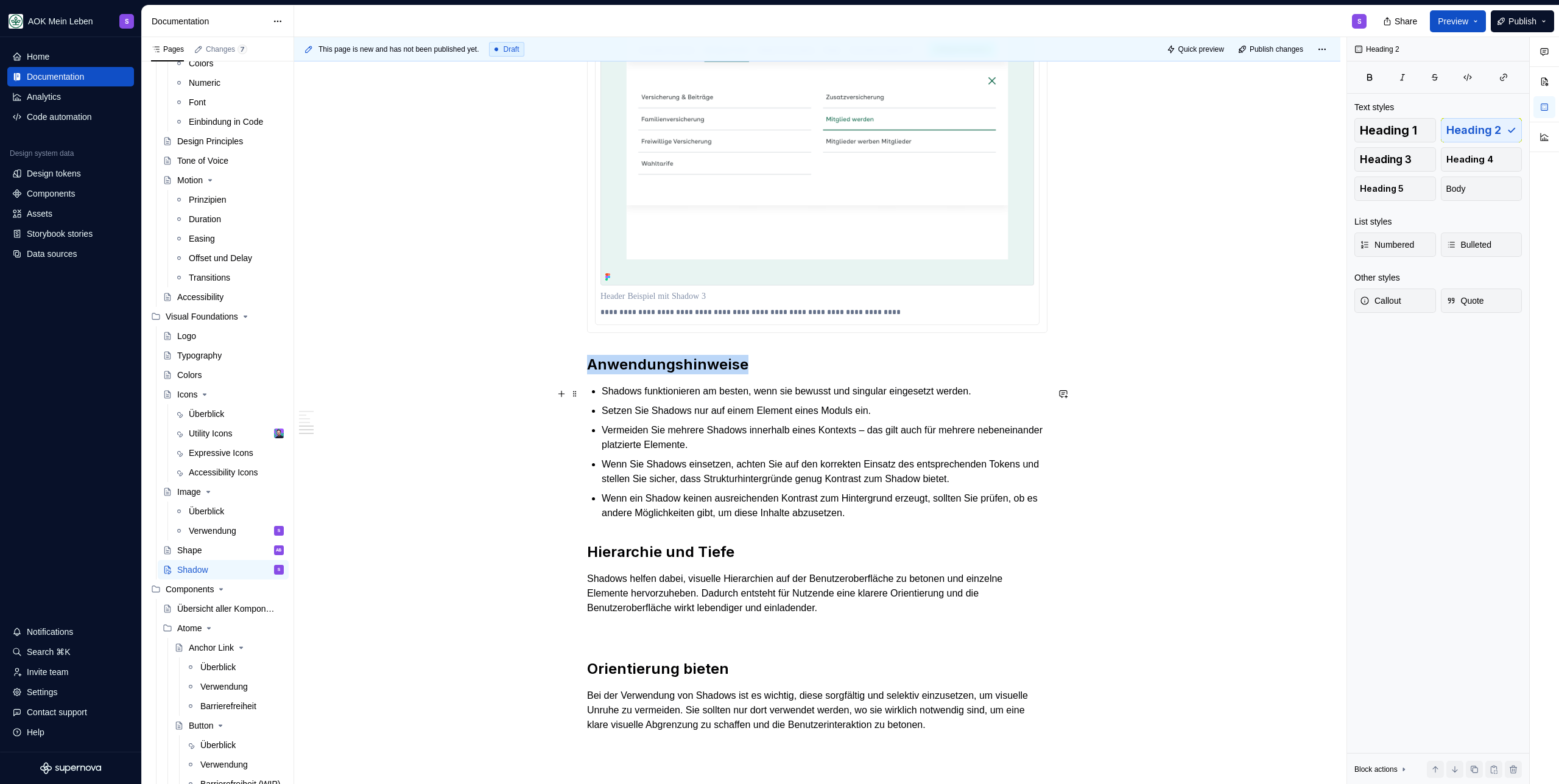
click at [687, 375] on h2 "Anwendungshinweise" at bounding box center [817, 365] width 460 height 20
click at [644, 600] on p "Shadows helfen dabei, visuelle Hierarchien auf der Benutzeroberfläche zu betone…" at bounding box center [817, 593] width 460 height 44
click at [675, 562] on h2 "Hierarchie und Tiefe" at bounding box center [817, 552] width 460 height 20
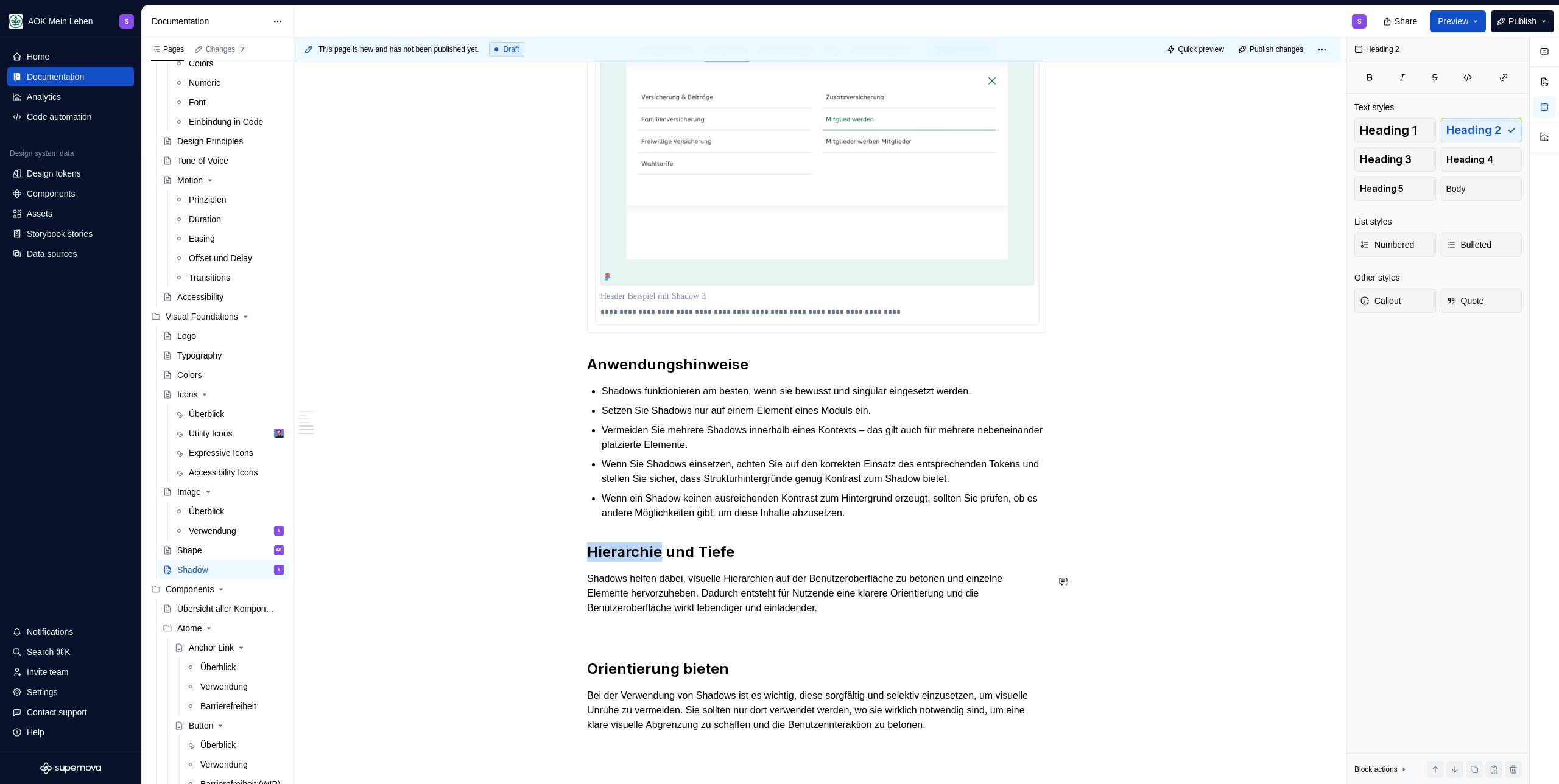
click at [675, 562] on h2 "Hierarchie und Tiefe" at bounding box center [817, 552] width 460 height 20
click at [642, 375] on h2 "Anwendungshinweise" at bounding box center [817, 365] width 460 height 20
click at [642, 375] on h2 "Anwendungshinweise" at bounding box center [817, 365] width 460 height 20
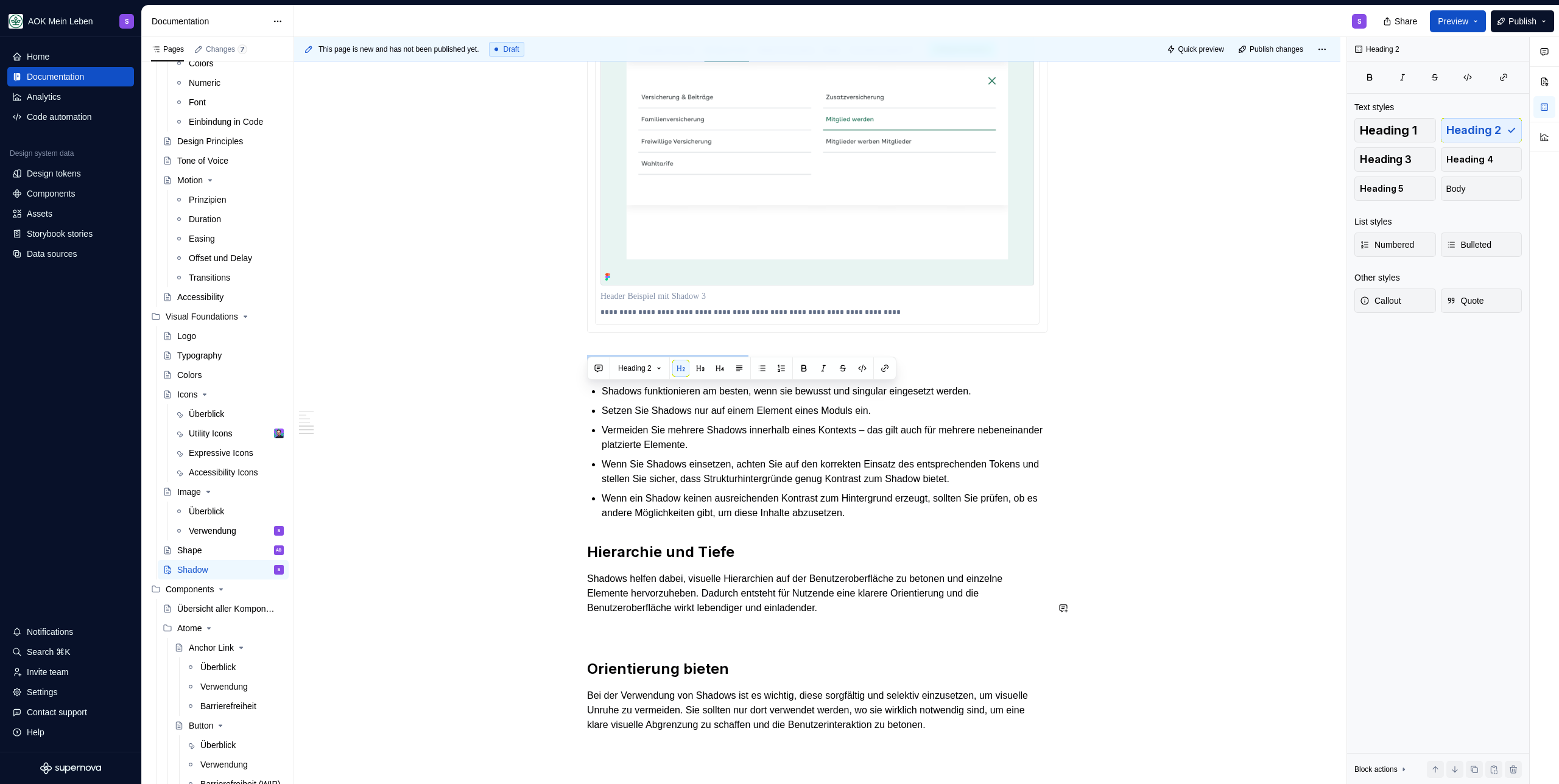
click at [654, 562] on h2 "Hierarchie und Tiefe" at bounding box center [817, 552] width 460 height 20
click at [700, 551] on button "button" at bounding box center [700, 556] width 17 height 17
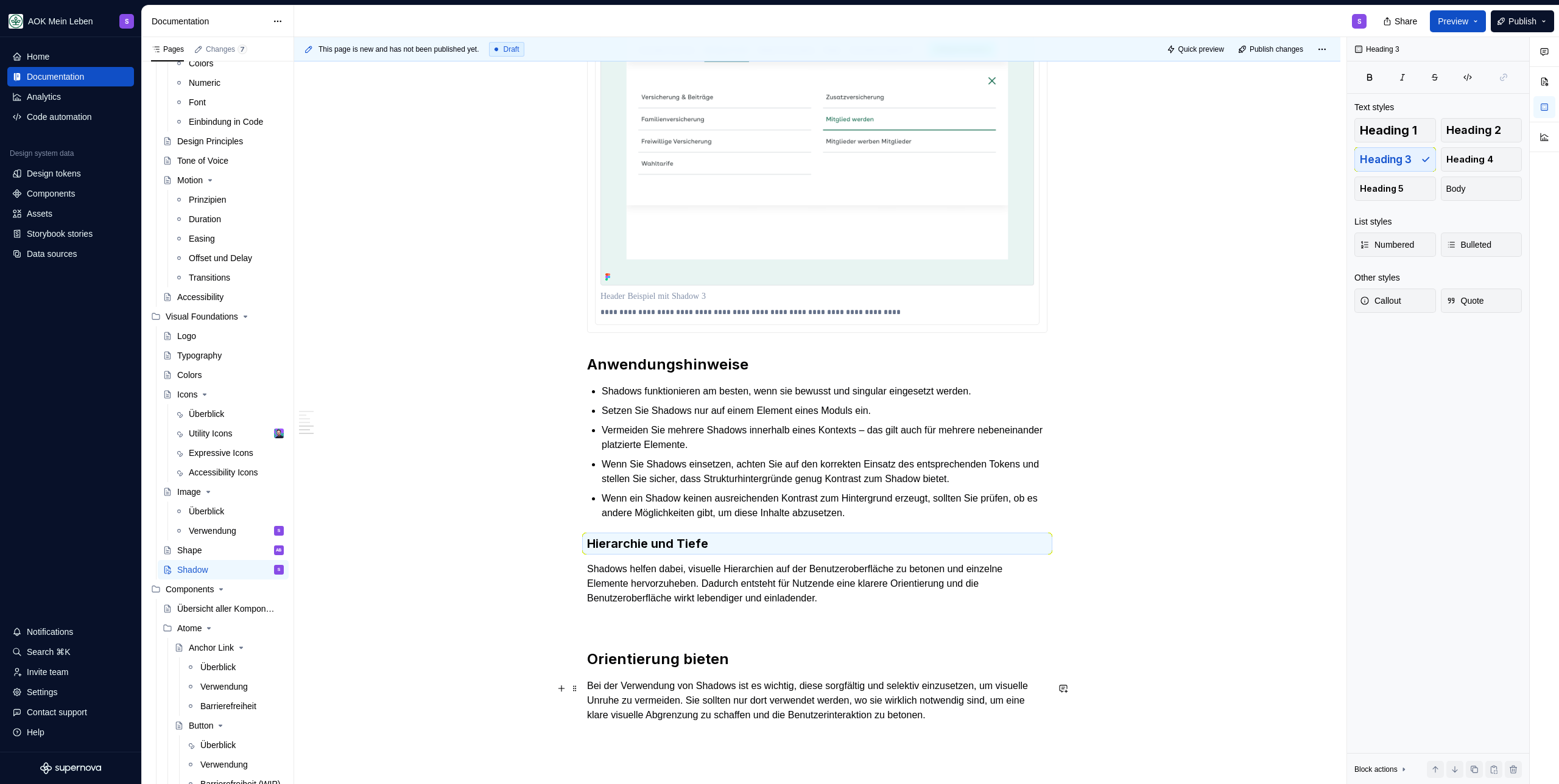
click at [631, 669] on h2 "Orientierung bieten" at bounding box center [817, 659] width 460 height 20
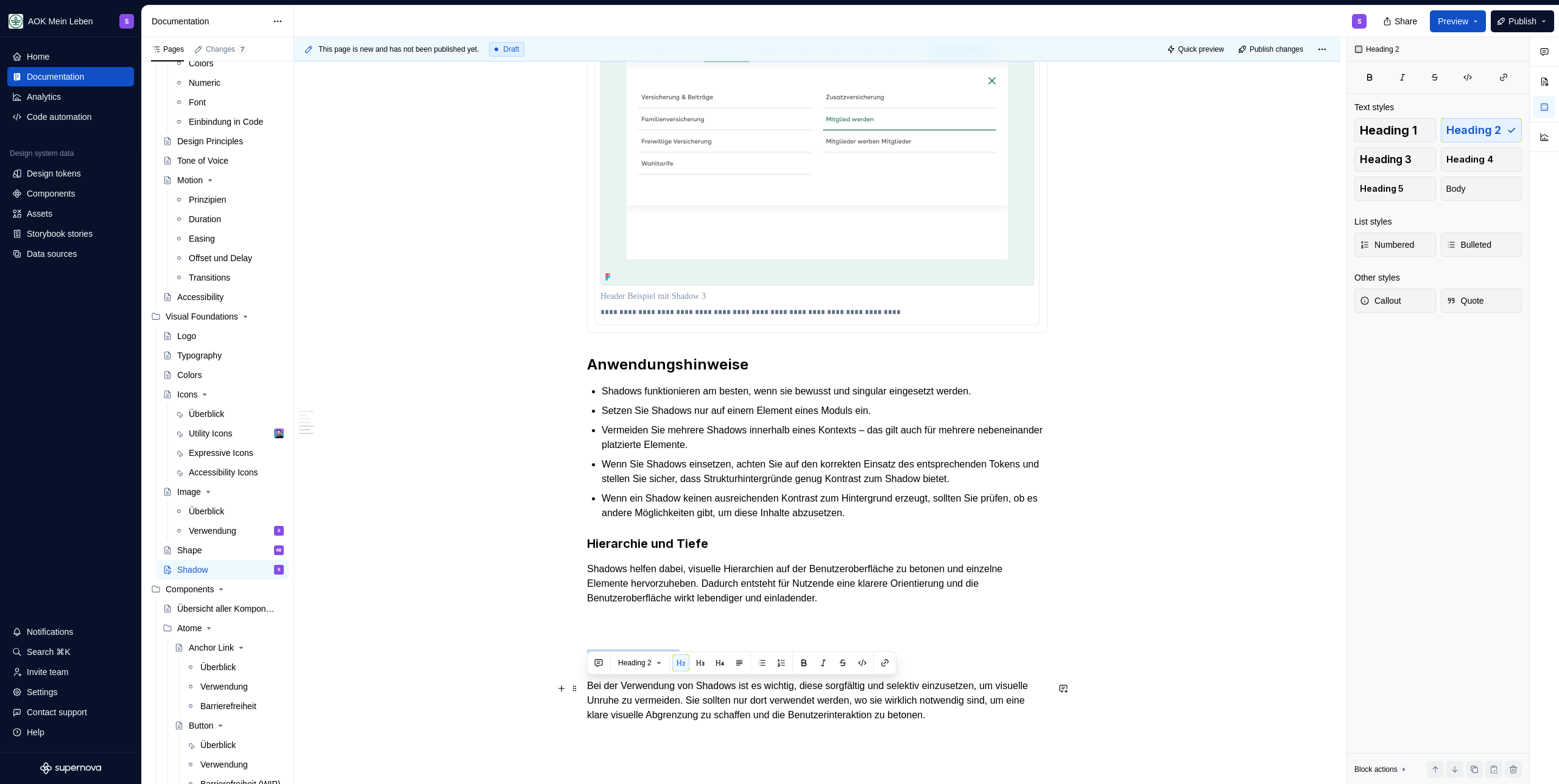
click at [631, 669] on h2 "Orientierung bieten" at bounding box center [817, 659] width 460 height 20
click at [704, 663] on button "button" at bounding box center [700, 663] width 17 height 17
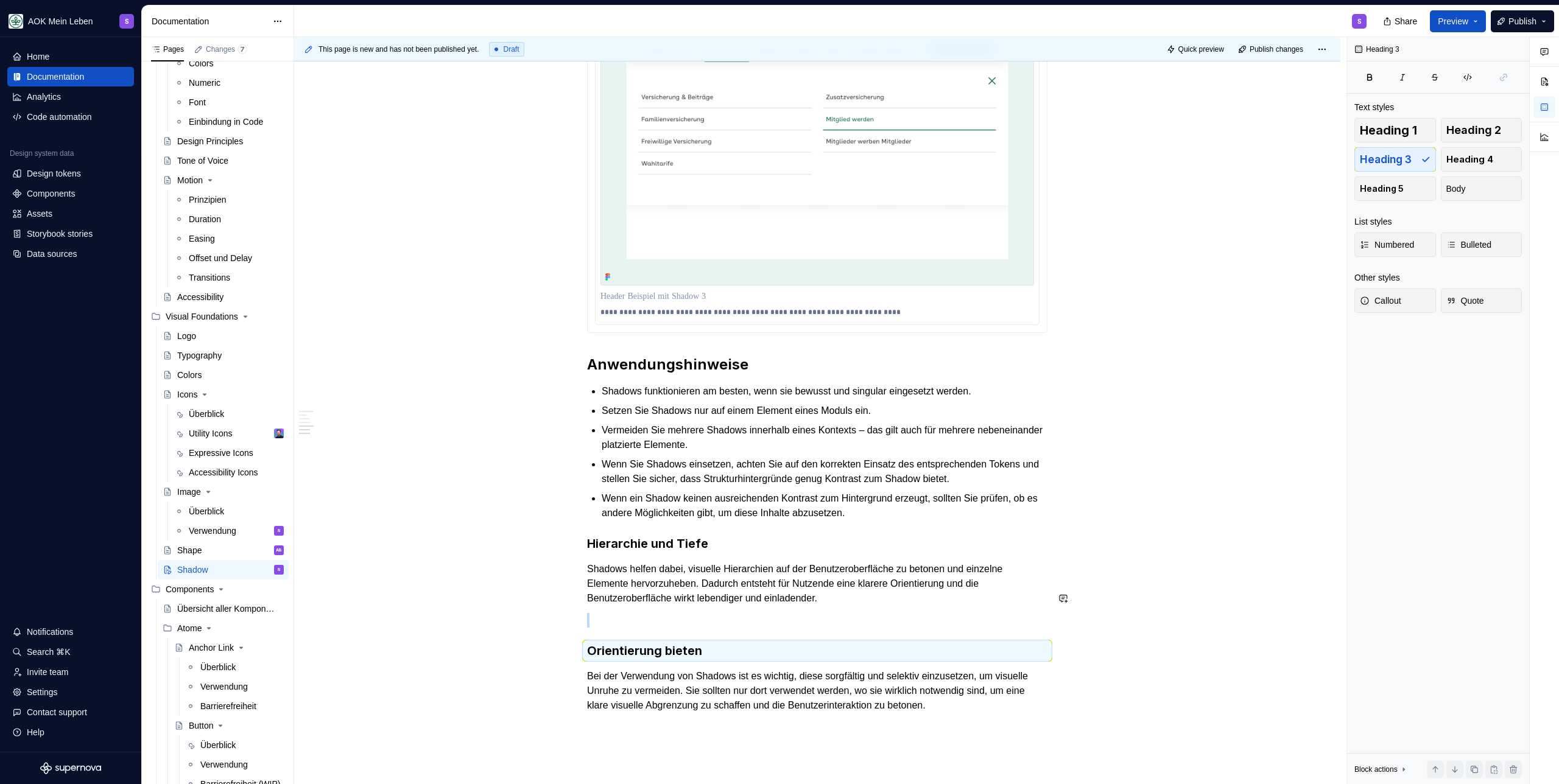
click at [793, 552] on h3 "Hierarchie und Tiefe" at bounding box center [817, 544] width 460 height 17
click at [817, 399] on p "Shadows funktionieren am besten, wenn sie bewusst und singular eingesetzt werde…" at bounding box center [824, 391] width 446 height 14
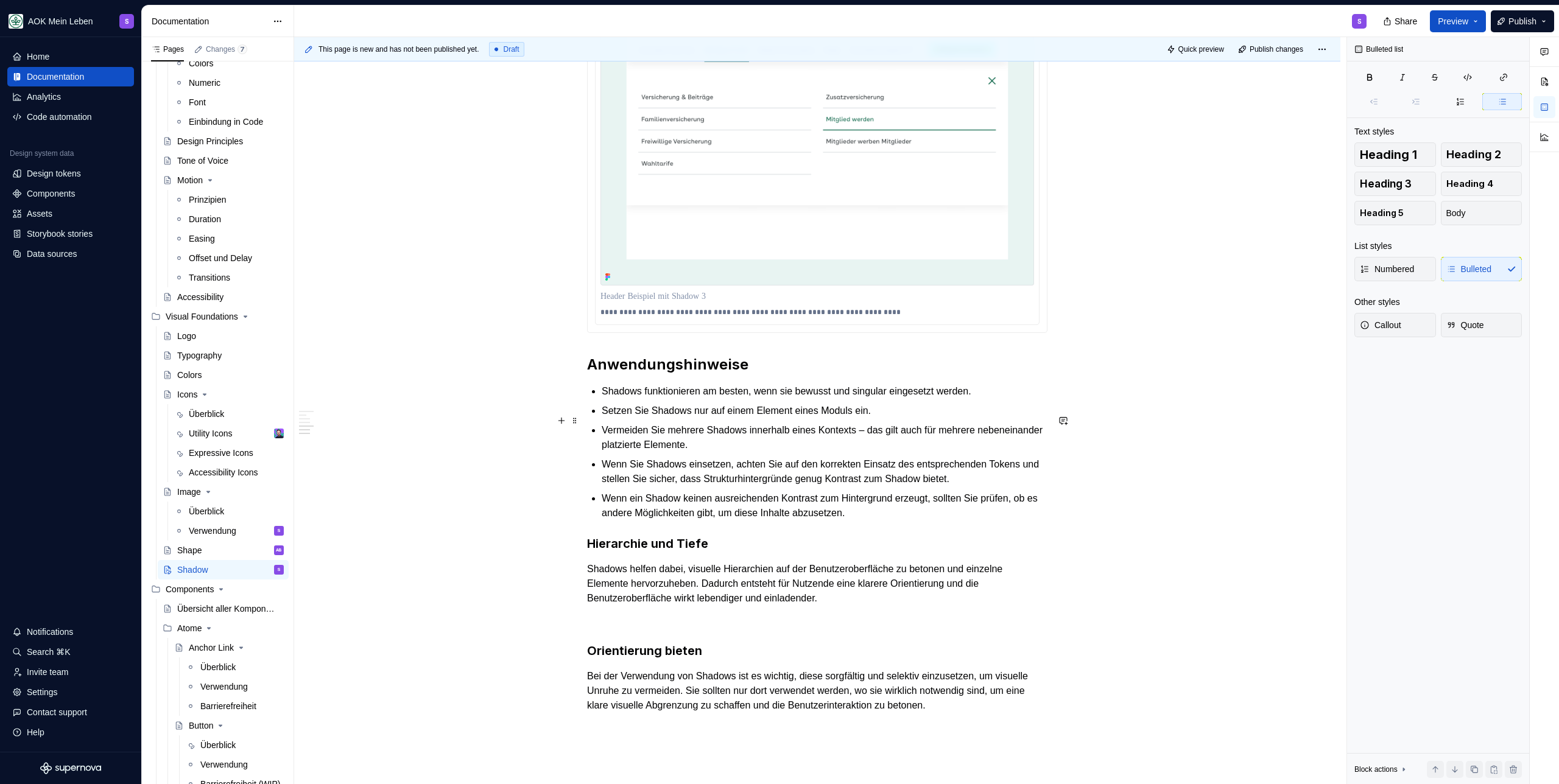
click at [815, 399] on p "Shadows funktionieren am besten, wenn sie bewusst und singular eingesetzt werde…" at bounding box center [824, 391] width 446 height 14
click at [766, 552] on h3 "Hierarchie und Tiefe" at bounding box center [817, 544] width 460 height 17
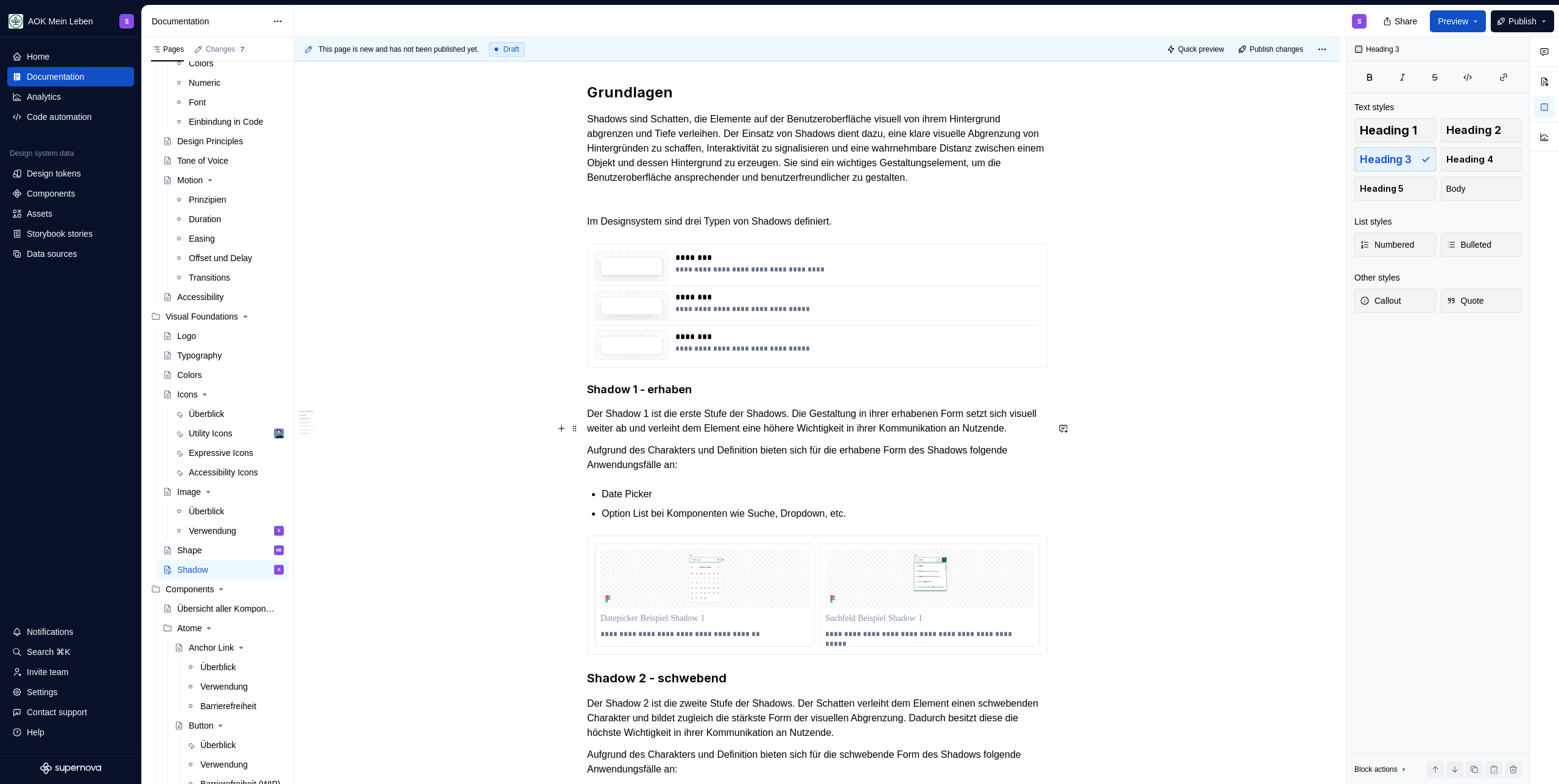
scroll to position [193, 0]
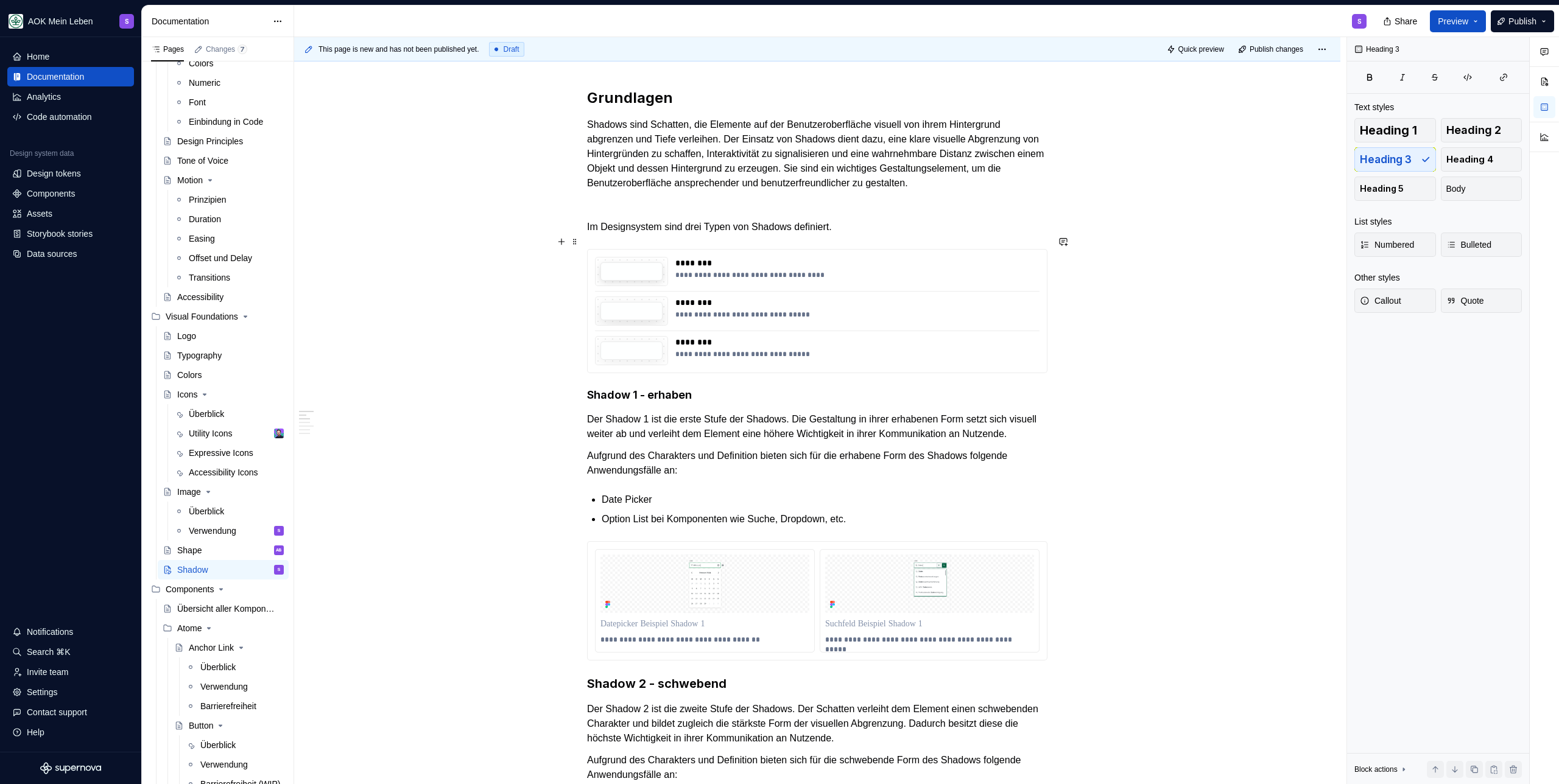
click at [874, 234] on p "Im Designsystem sind drei Typen von Shadows definiert." at bounding box center [817, 227] width 460 height 14
click at [872, 234] on p "Im Designsystem sind drei Typen von Shadows definiert." at bounding box center [817, 227] width 460 height 14
click at [588, 402] on h4 "Shadow 1 - erhaben" at bounding box center [817, 395] width 460 height 14
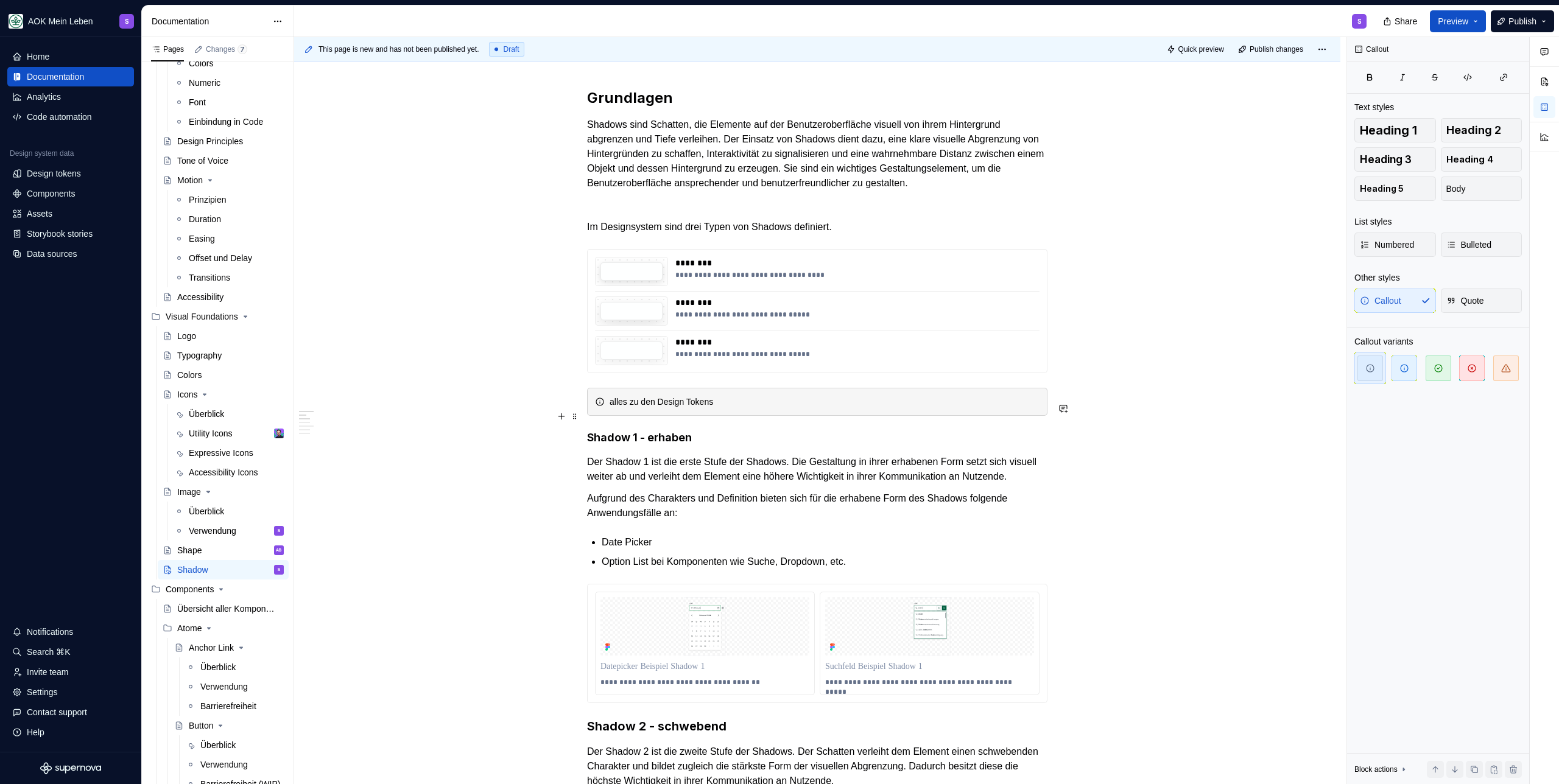
click at [657, 408] on div "alles zu den Design Tokens" at bounding box center [825, 401] width 430 height 12
drag, startPoint x: 658, startPoint y: 418, endPoint x: 610, endPoint y: 420, distance: 48.0
click at [610, 408] on div "alles zu den Design Tokens" at bounding box center [825, 401] width 430 height 12
click at [764, 408] on div "mehr zu den Design Tokens" at bounding box center [825, 401] width 430 height 12
click at [794, 408] on div "mehr zu den Design Tokens der Shadows ist hier nachzulesen" at bounding box center [825, 401] width 430 height 12
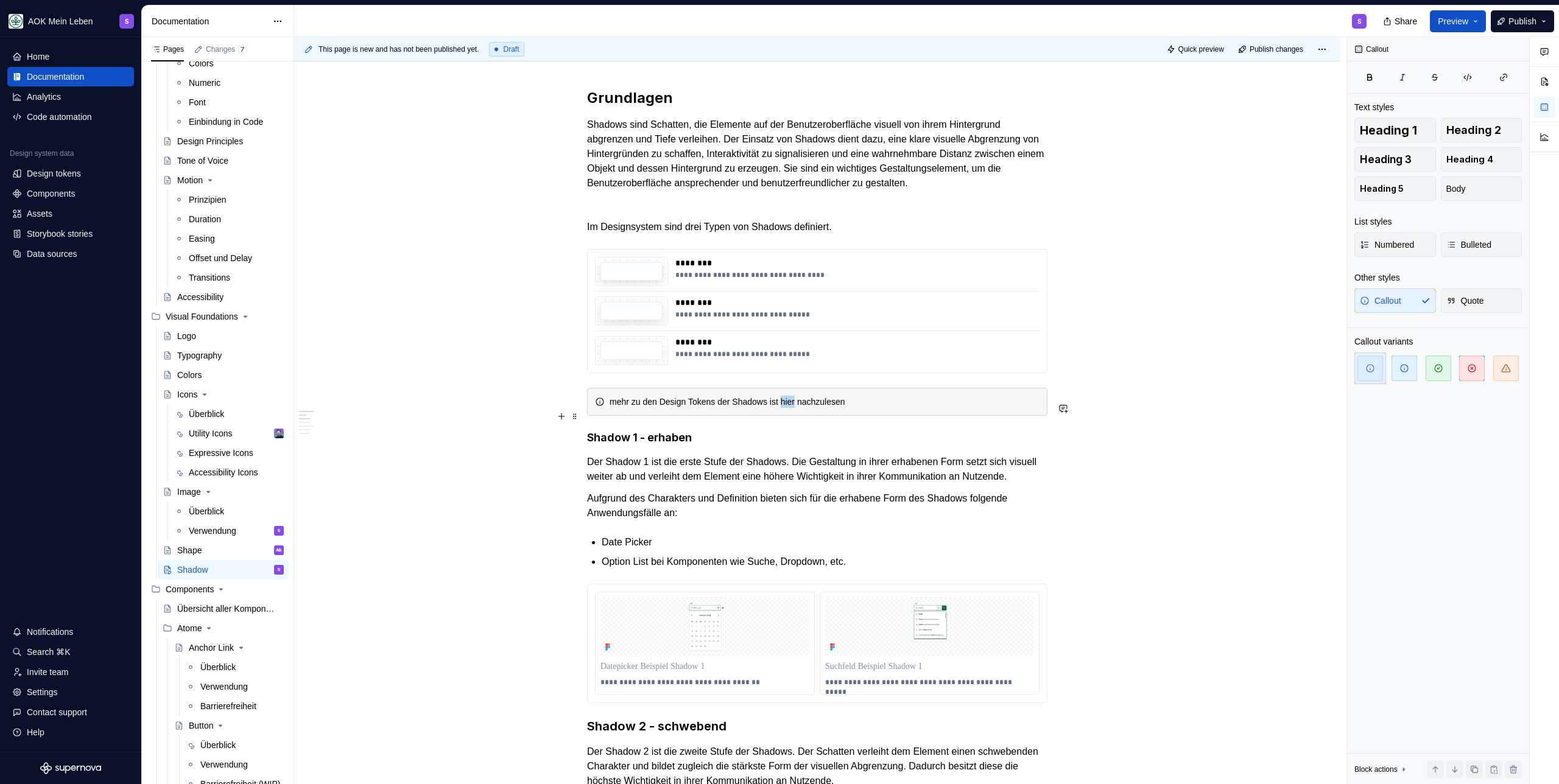
click at [794, 408] on div "mehr zu den Design Tokens der Shadows ist hier nachzulesen" at bounding box center [825, 401] width 430 height 12
click at [856, 408] on div "mehr zu den Design Tokens der Shadows ist hier nachzulesen" at bounding box center [825, 401] width 430 height 12
click at [800, 408] on div "mehr zu den Design Tokens der Shadows ist hier nachzulesen" at bounding box center [825, 401] width 430 height 12
click at [858, 408] on div "mehr zu den Design Tokens der Shadows ist hier nachzulesen" at bounding box center [825, 401] width 430 height 12
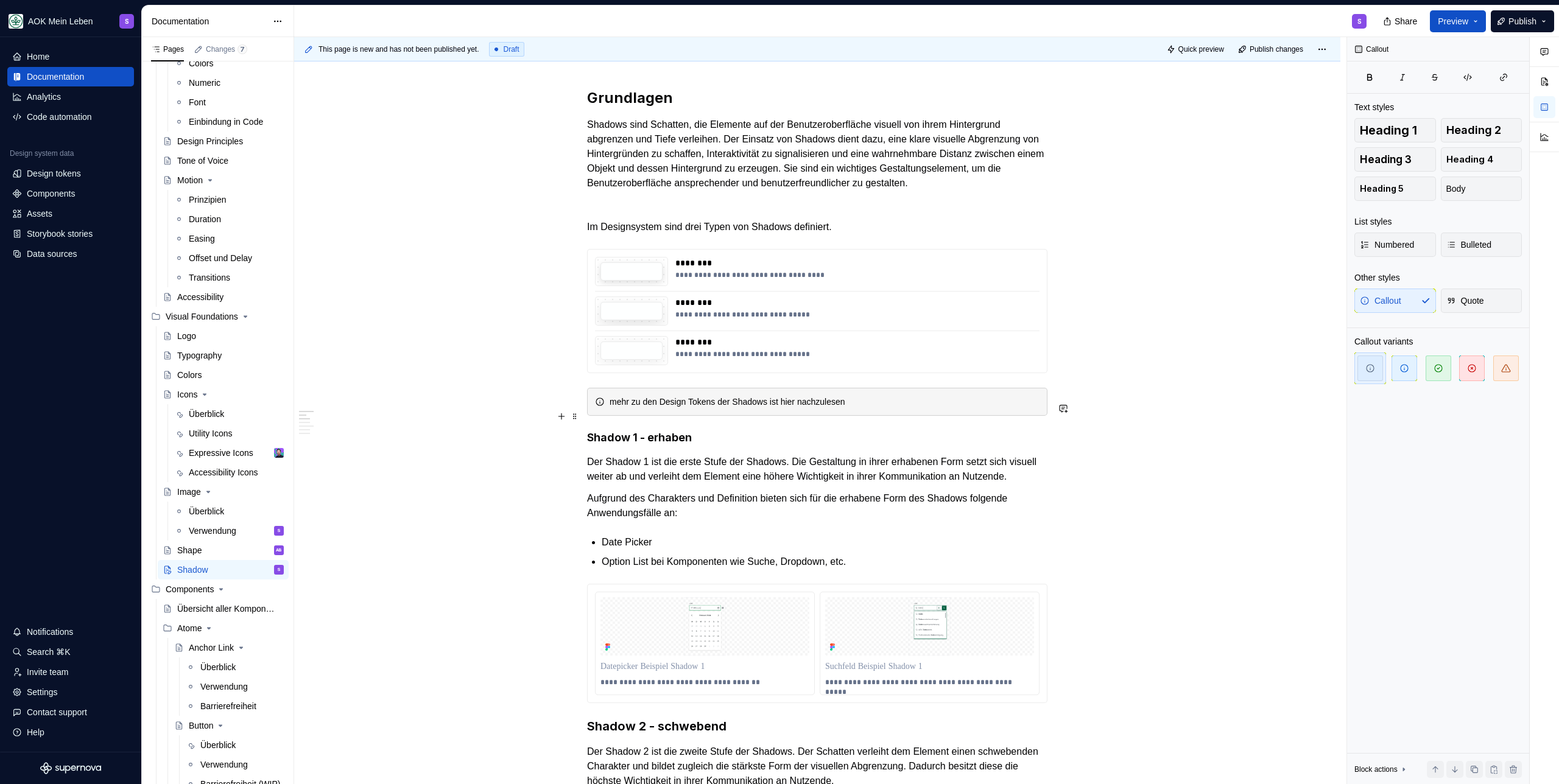
click at [806, 408] on div "mehr zu den Design Tokens der Shadows ist hier nachzulesen" at bounding box center [825, 401] width 430 height 12
click at [795, 408] on div "mehr zu den Design Tokens der Shadows ist hier nachzulesen" at bounding box center [825, 401] width 430 height 12
click at [943, 408] on div "mehr zu den Design Tokens der Shadows ist unter Design Tokens nachzulesen" at bounding box center [825, 401] width 430 height 12
drag, startPoint x: 874, startPoint y: 418, endPoint x: 817, endPoint y: 417, distance: 57.0
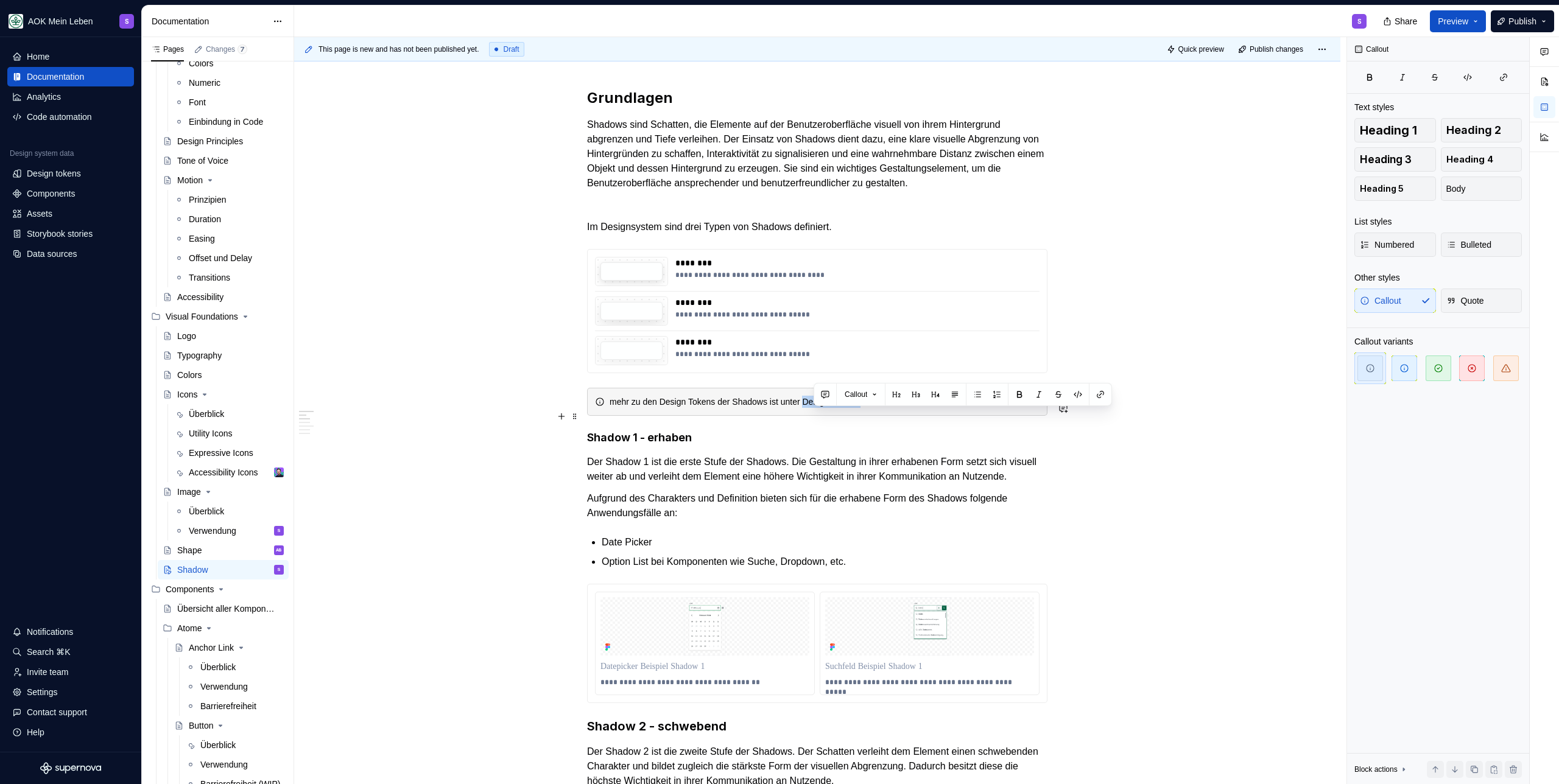
click at [817, 408] on div "mehr zu den Design Tokens der Shadows ist unter Design Tokens nachzulesen." at bounding box center [825, 401] width 430 height 12
click at [1098, 392] on button "button" at bounding box center [1100, 394] width 17 height 17
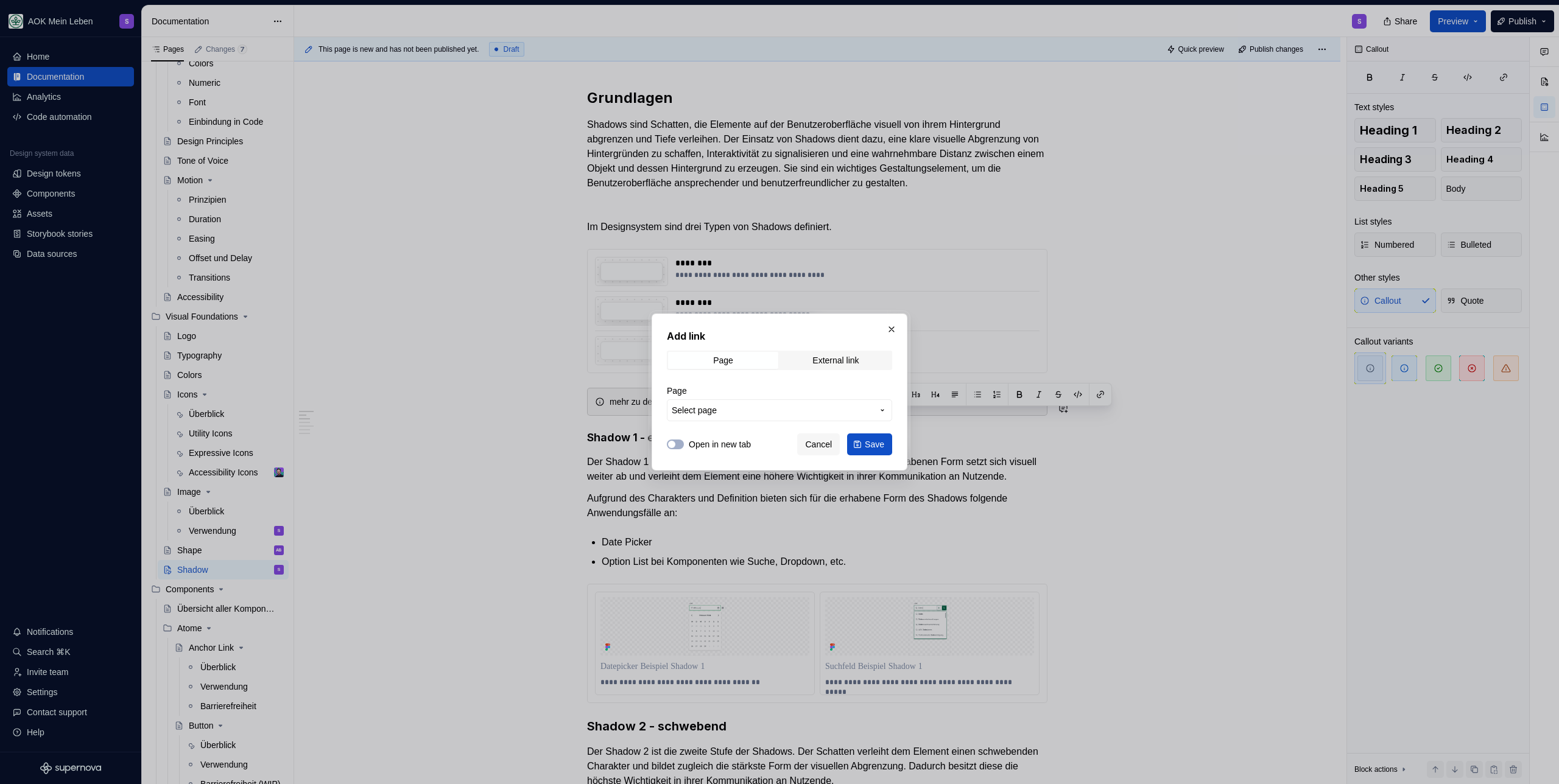
click at [737, 410] on span "Select page" at bounding box center [772, 410] width 201 height 12
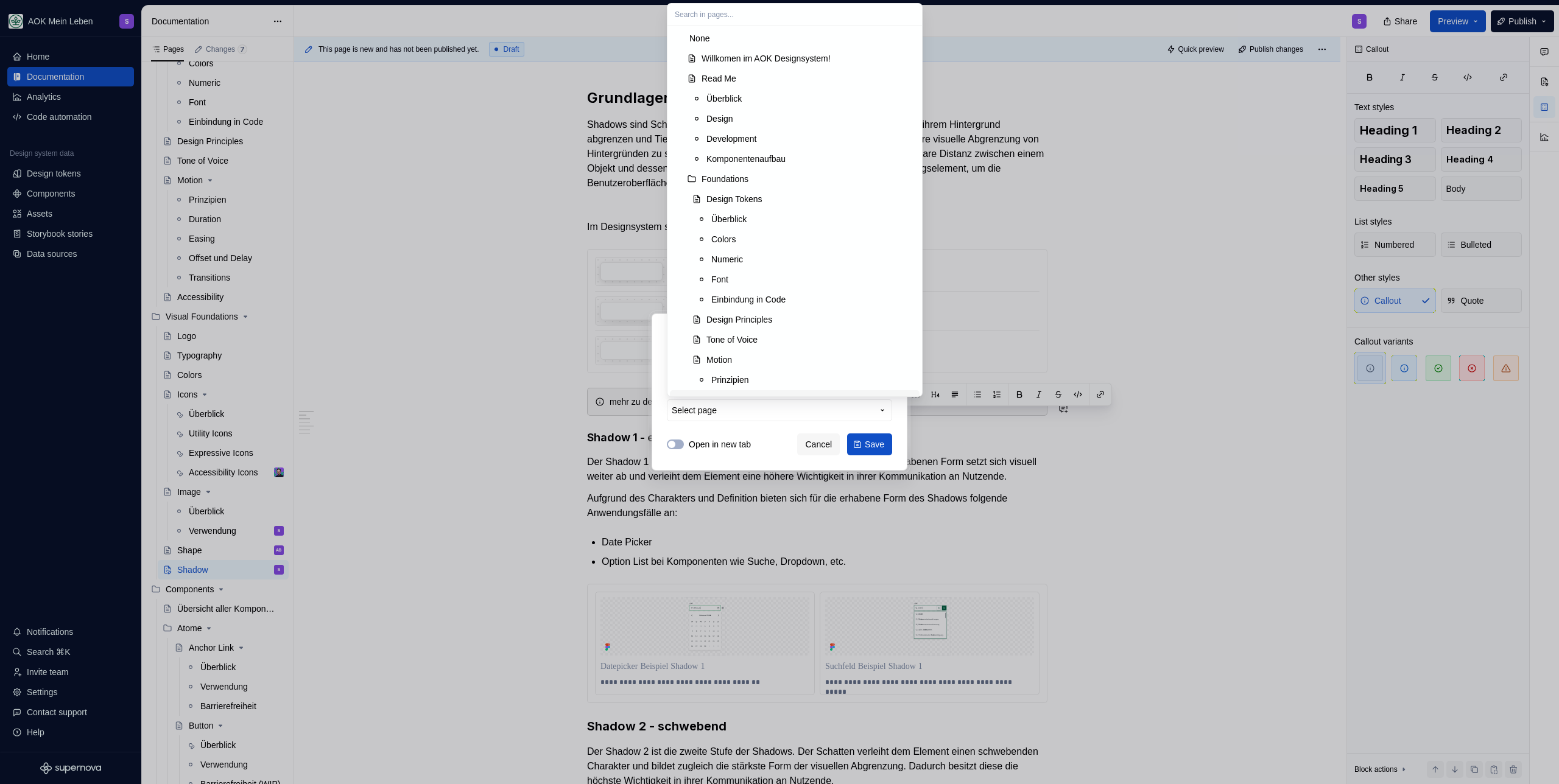
click at [755, 426] on div "Add link Page External link Page Select page Open in new tab Cancel Save" at bounding box center [780, 392] width 1559 height 784
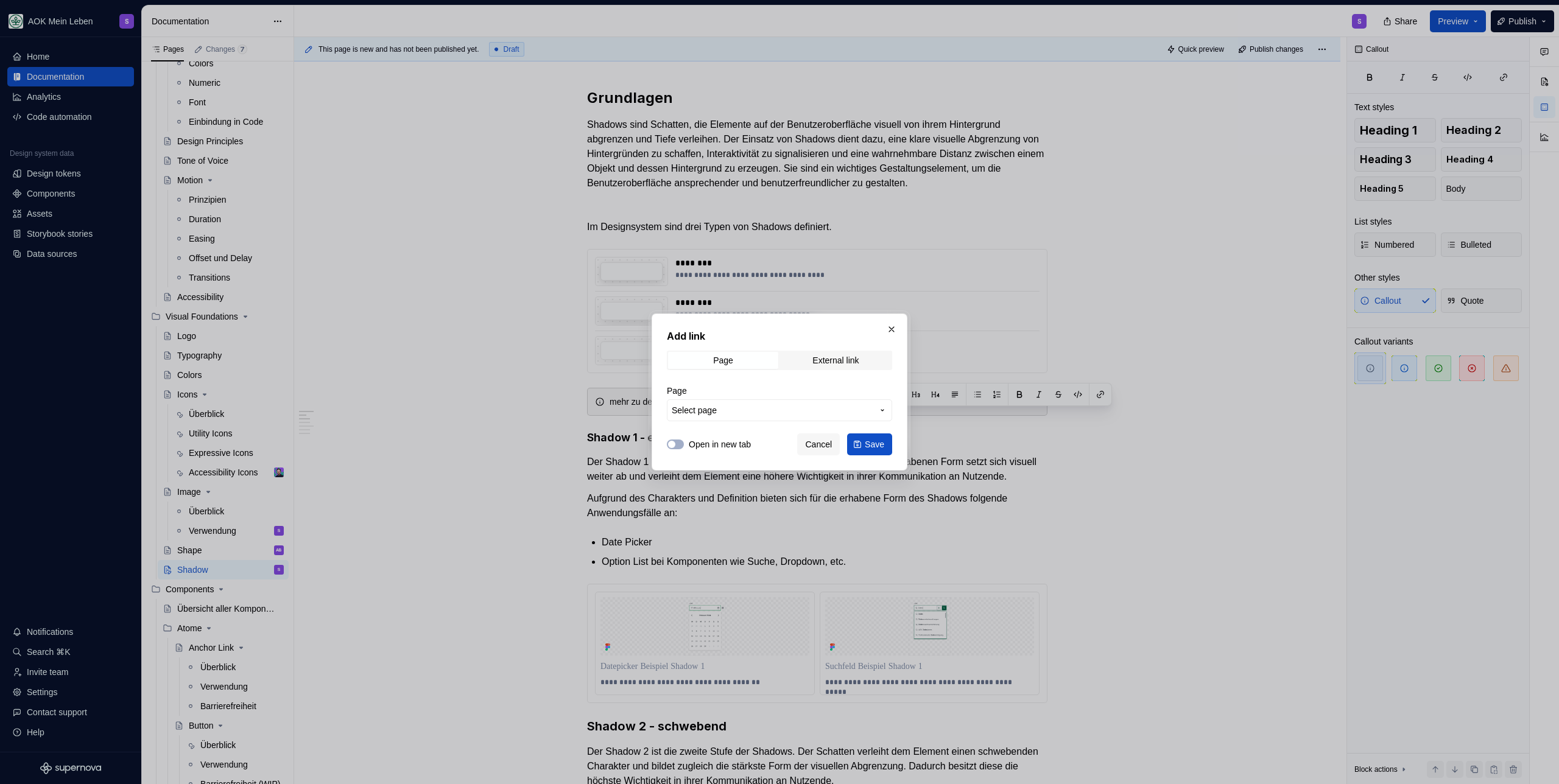
type textarea "*"
click at [729, 409] on span "Select page" at bounding box center [772, 410] width 201 height 12
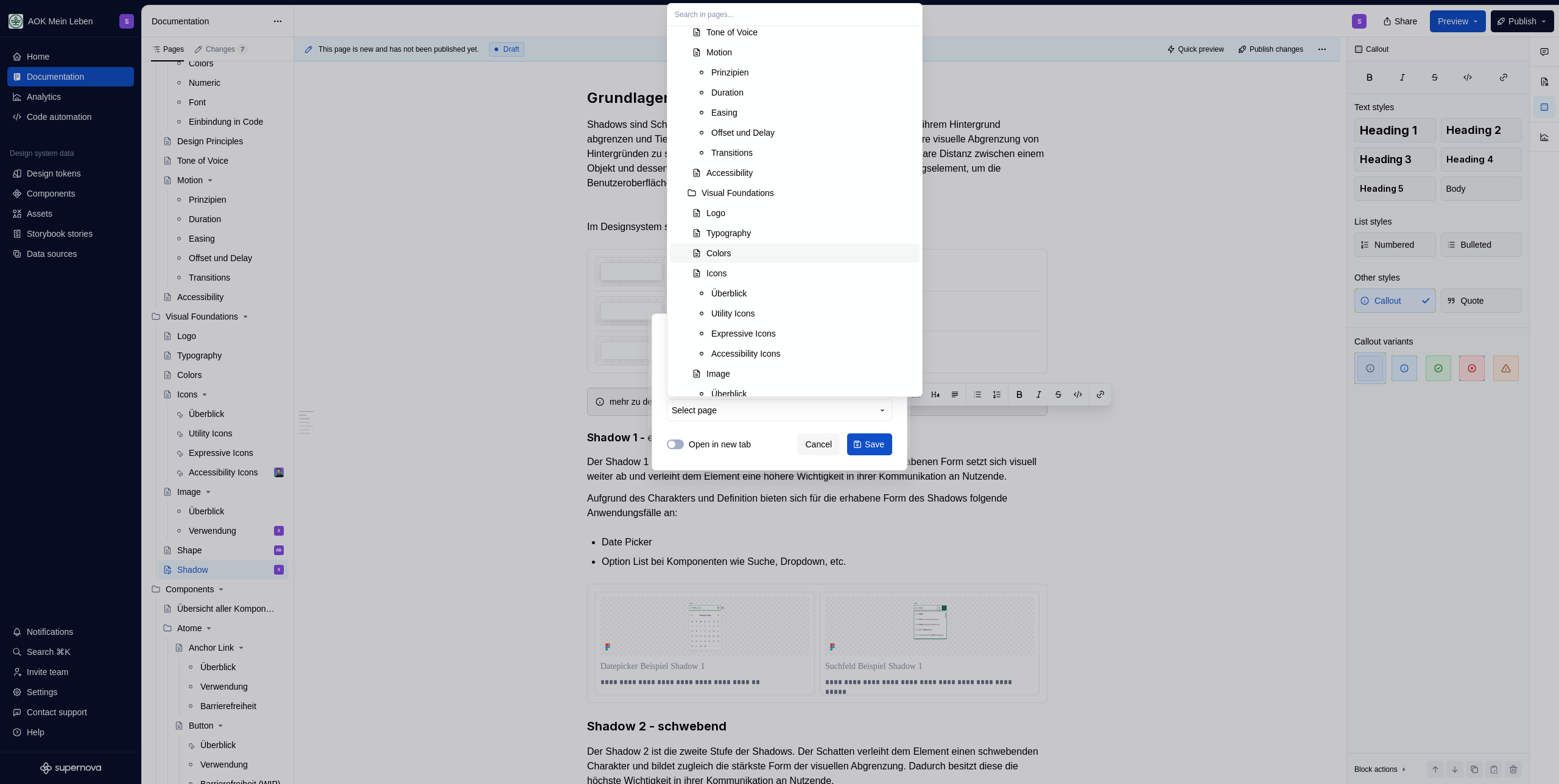
scroll to position [0, 0]
click at [748, 257] on div "Numeric" at bounding box center [812, 259] width 203 height 12
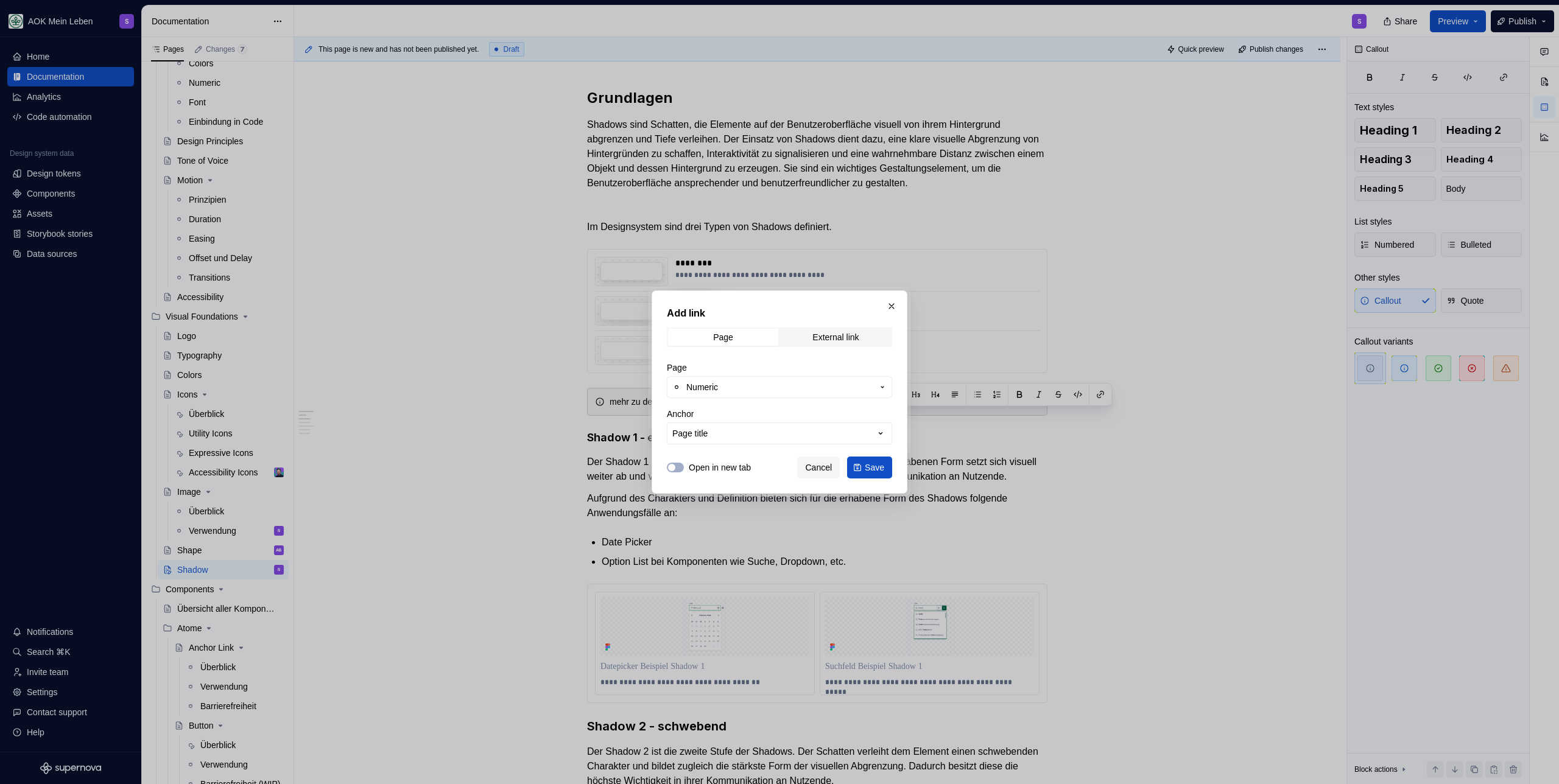
click at [738, 433] on button "Page title" at bounding box center [779, 433] width 225 height 22
type input "https://aok-meinleben.supernova-docs.io/latest/foundations/design-tokens/numeri…"
click at [750, 388] on div "Add link Page External link Page Numeric Anchor Page title Open in new tab Canc…" at bounding box center [780, 392] width 1559 height 784
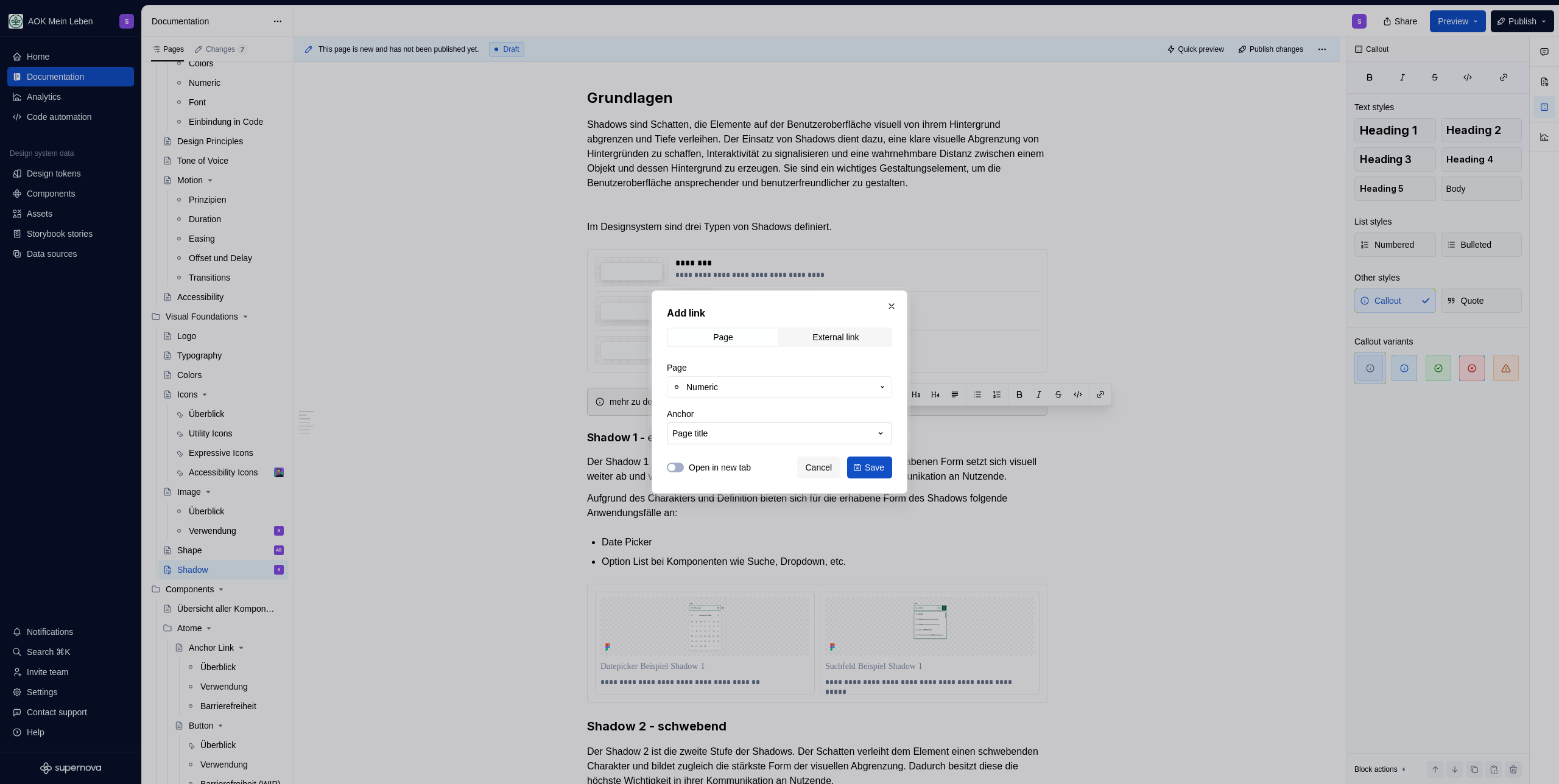
click at [746, 427] on button "Page title" at bounding box center [779, 433] width 225 height 22
type input "shadows"
click at [709, 463] on input "shadows" at bounding box center [795, 458] width 255 height 22
drag, startPoint x: 746, startPoint y: 411, endPoint x: 776, endPoint y: 389, distance: 37.2
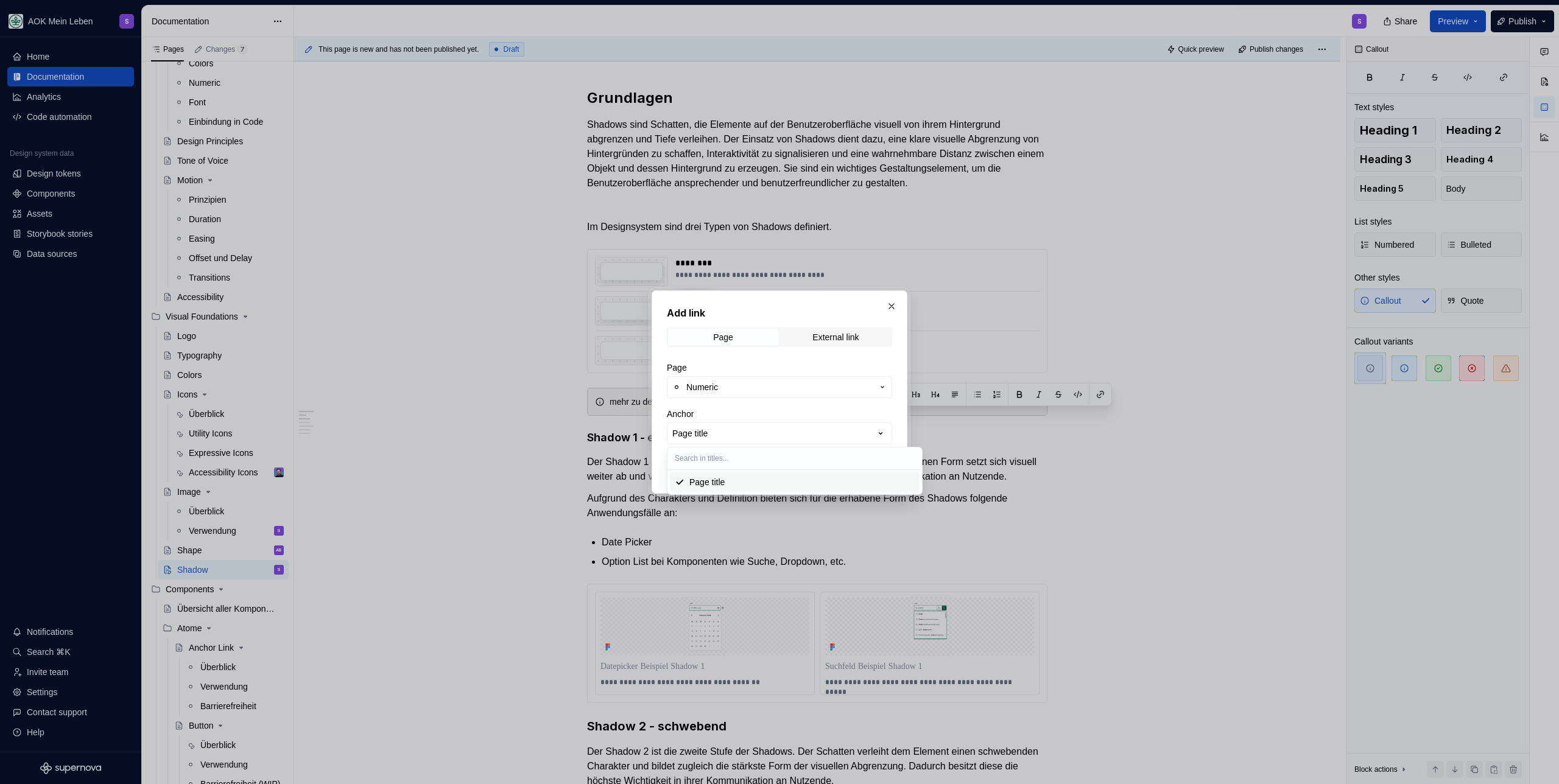
click at [746, 411] on div "Add link Page External link Page Numeric Anchor Page title Open in new tab Canc…" at bounding box center [780, 392] width 1559 height 784
click at [832, 335] on div "External link" at bounding box center [835, 337] width 46 height 10
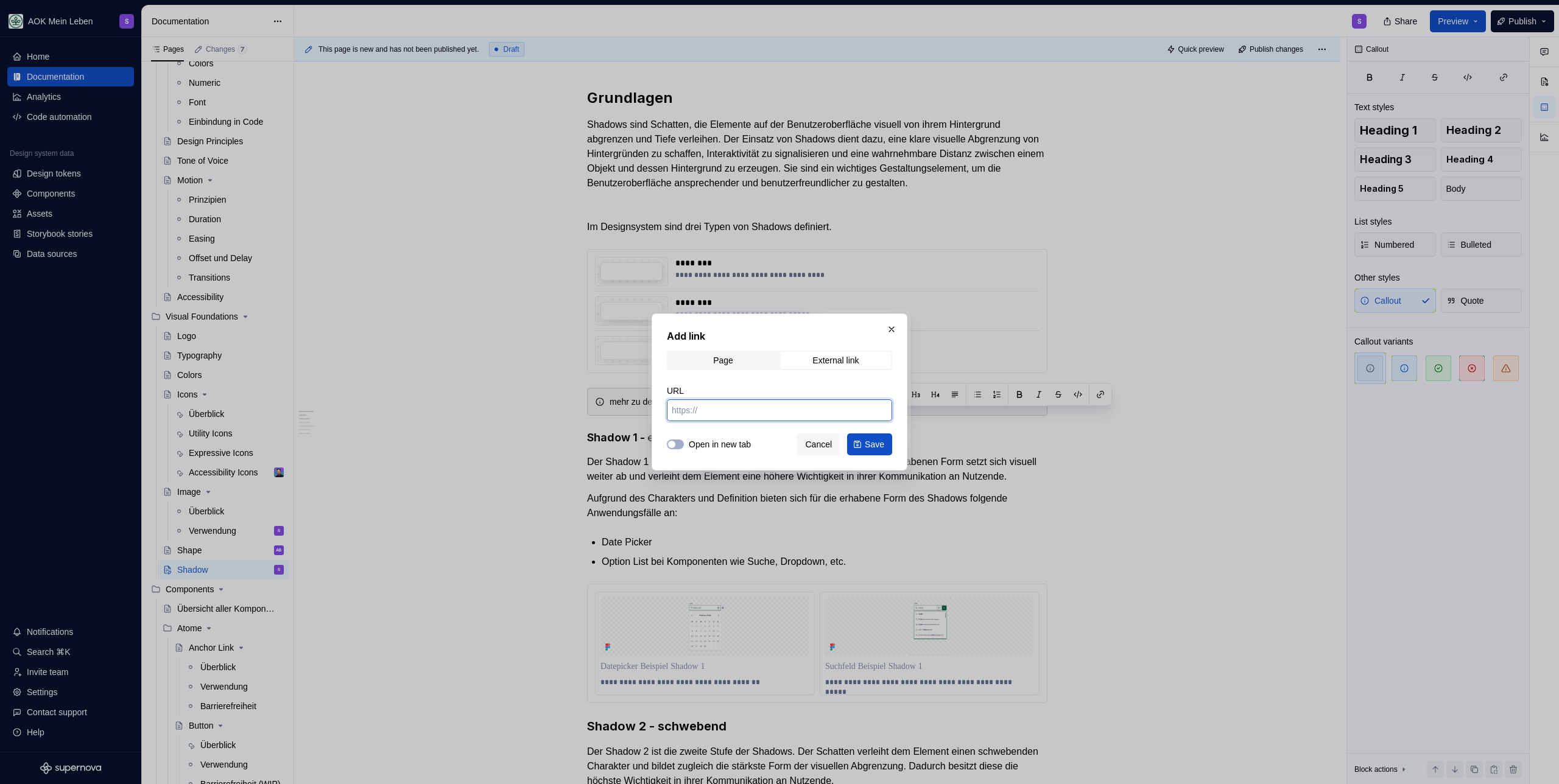
click at [721, 409] on input "URL" at bounding box center [779, 411] width 225 height 22
paste input "https://aok-meinleben.supernova-docs.io/latest/foundations/design-tokens/numeri…"
type input "https://aok-meinleben.supernova-docs.io/latest/foundations/design-tokens/numeri…"
click at [866, 445] on span "Save" at bounding box center [874, 444] width 20 height 12
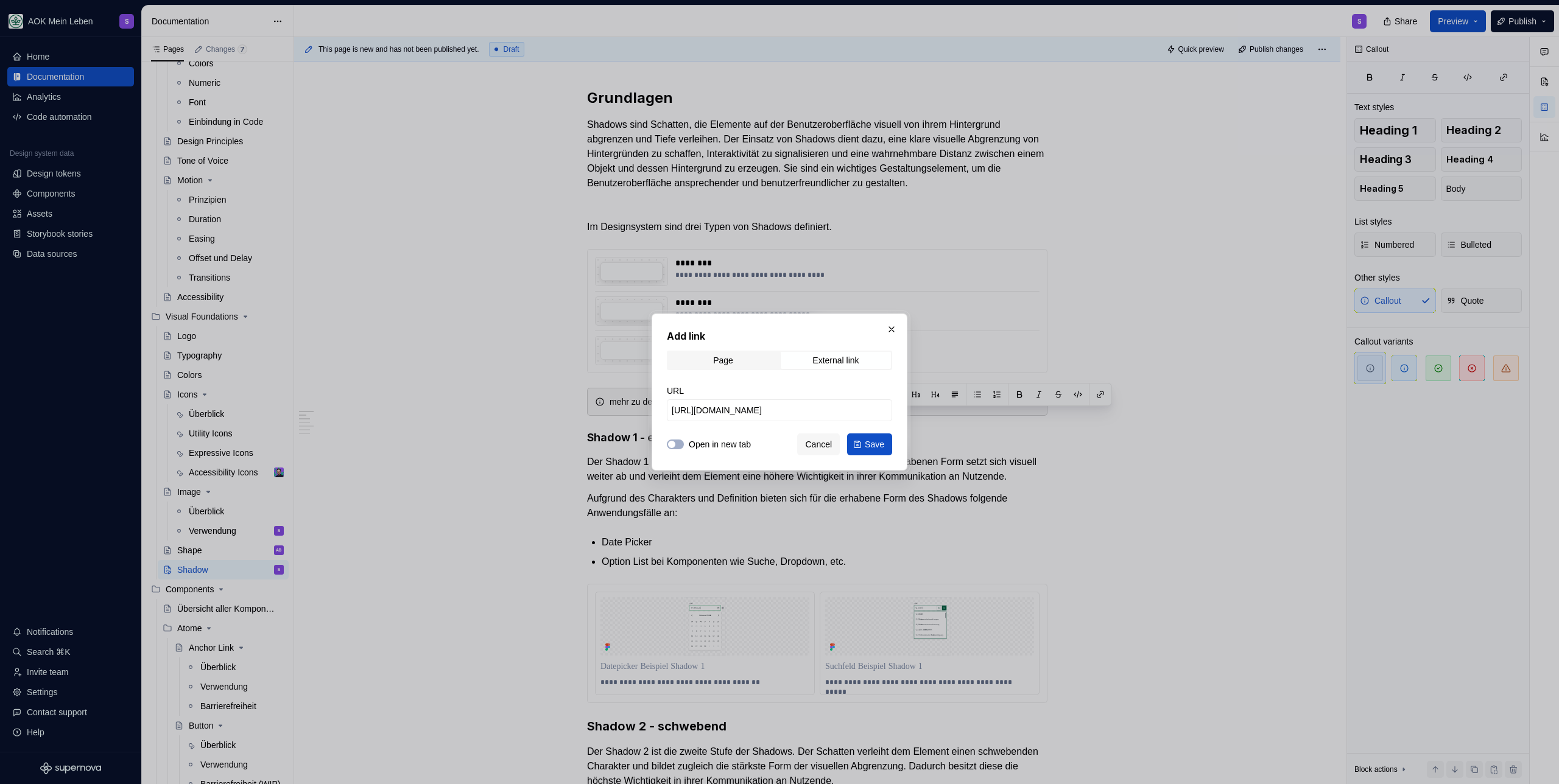
scroll to position [0, 0]
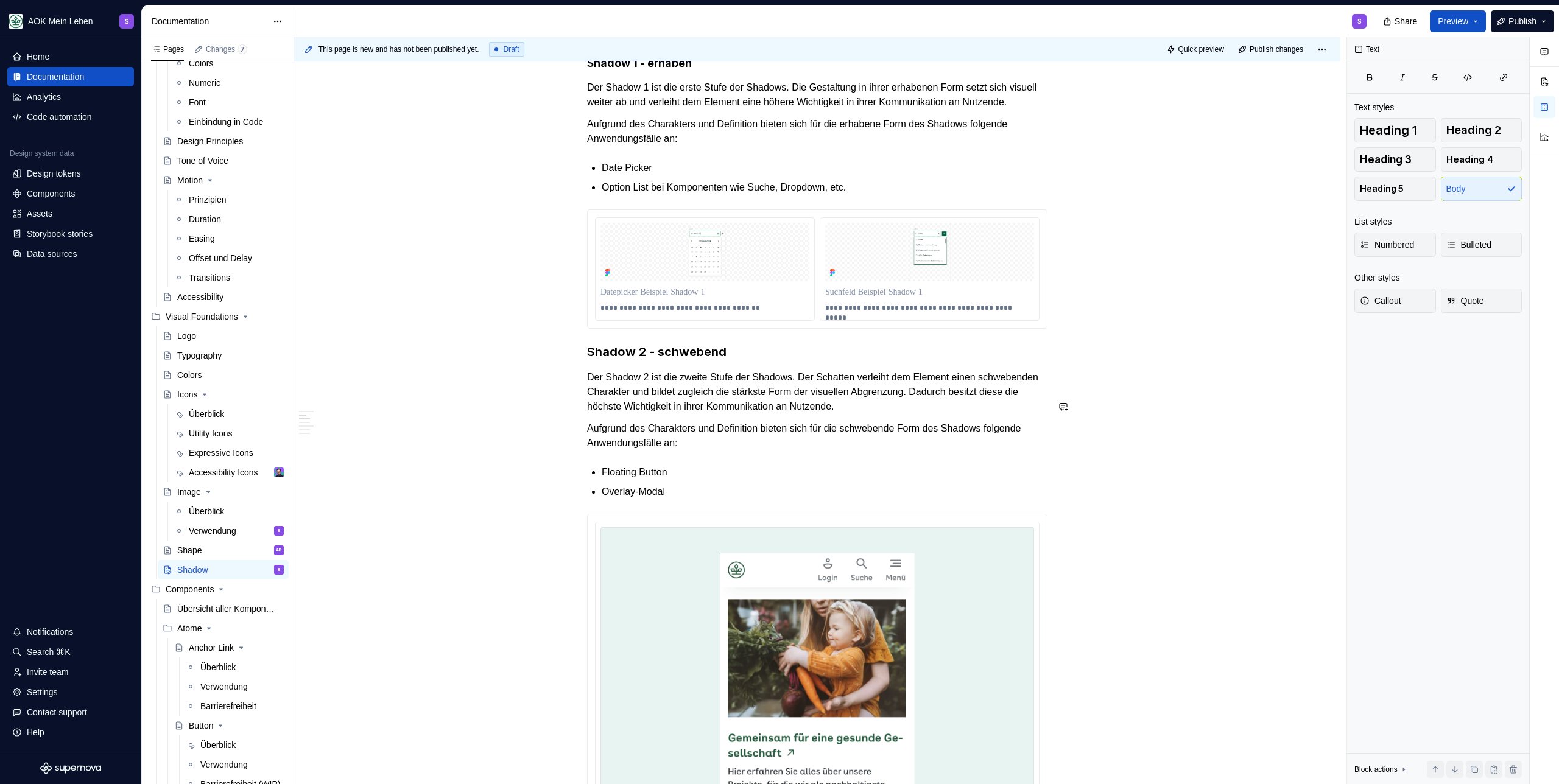
scroll to position [163, 0]
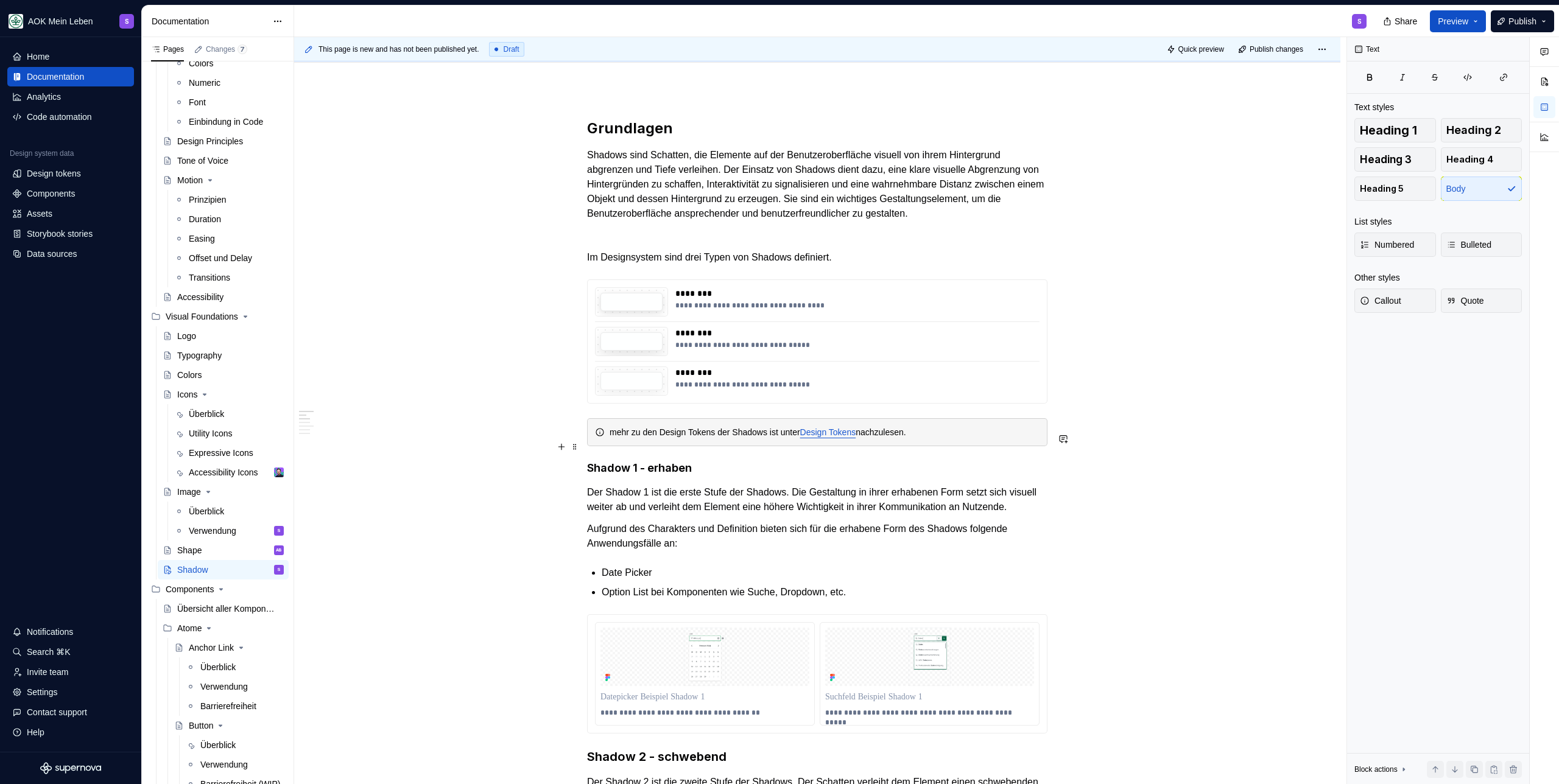
click at [856, 437] on link "Design Tokens" at bounding box center [828, 432] width 56 height 10
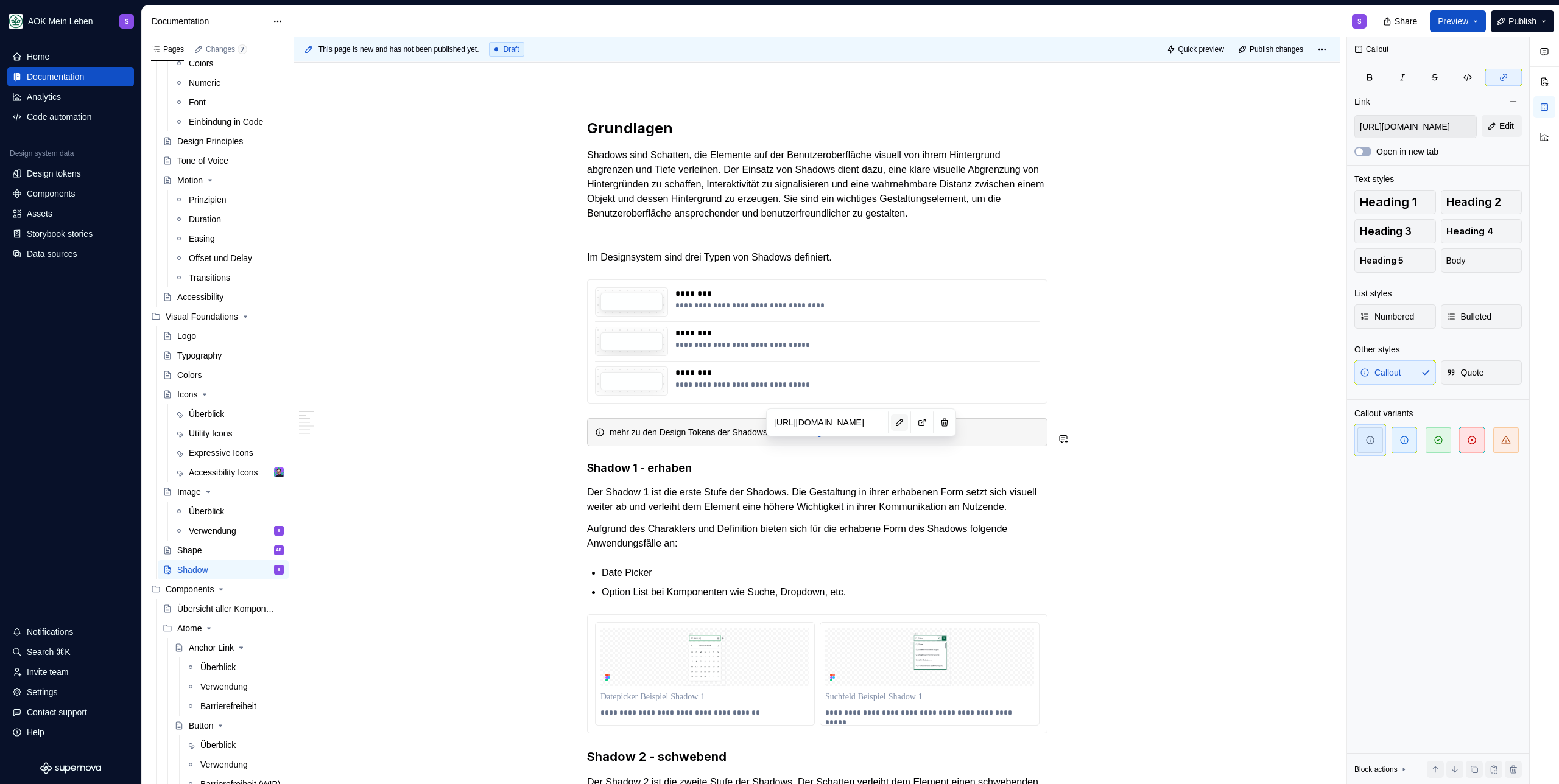
click at [896, 423] on button "button" at bounding box center [899, 422] width 17 height 17
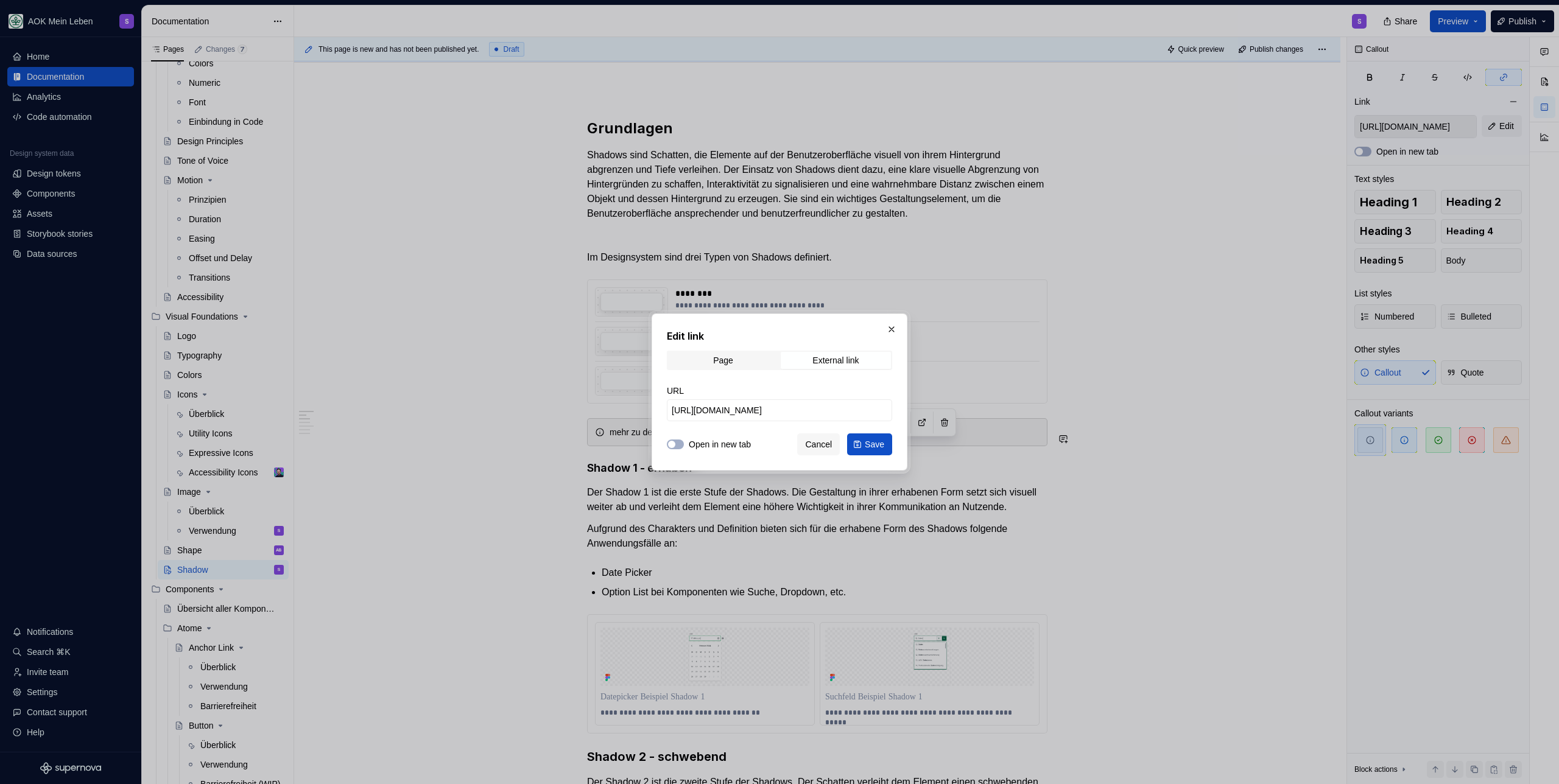
click at [870, 447] on span "Save" at bounding box center [874, 444] width 20 height 12
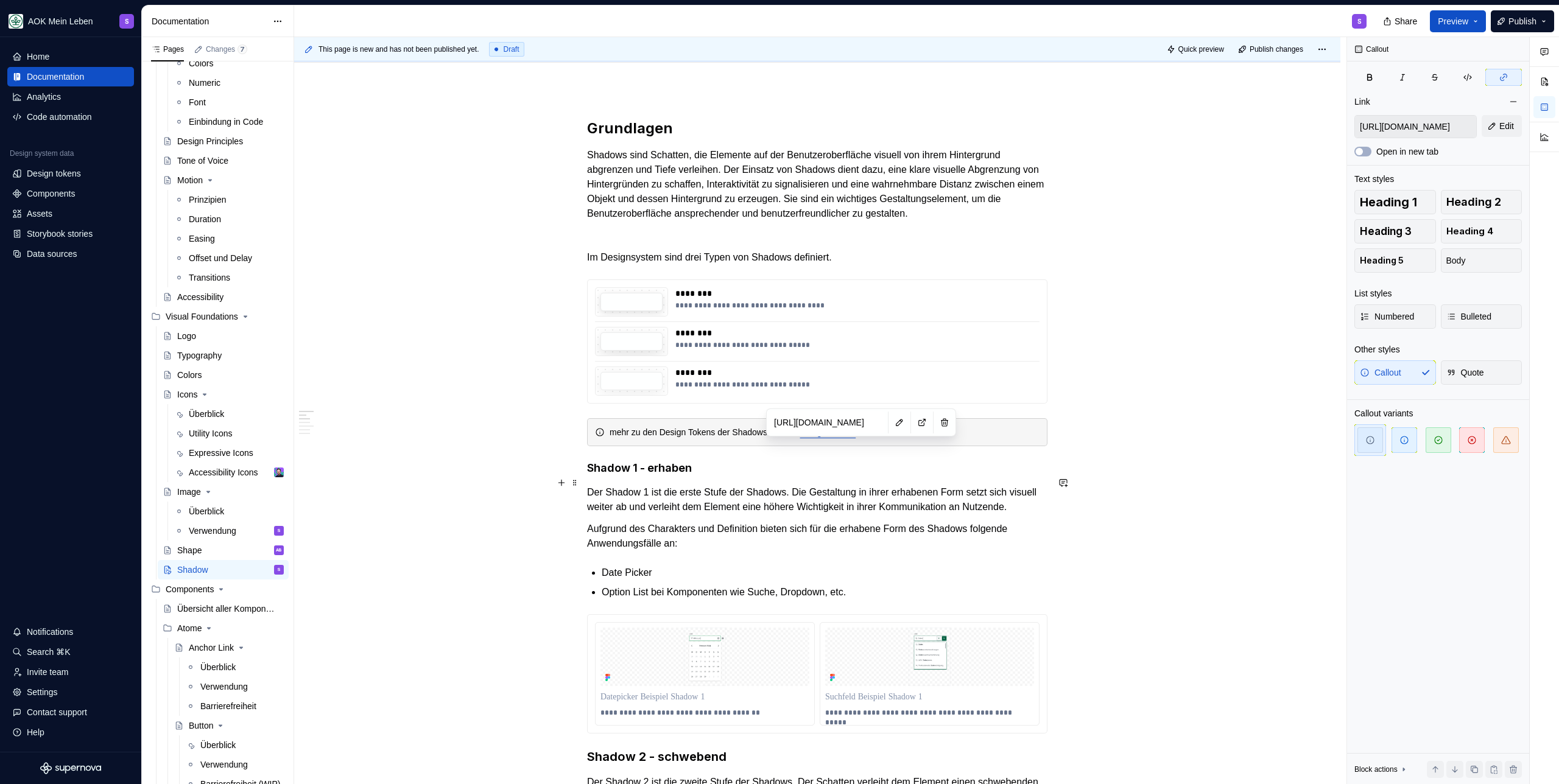
click at [773, 475] on h4 "Shadow 1 - erhaben" at bounding box center [817, 468] width 460 height 14
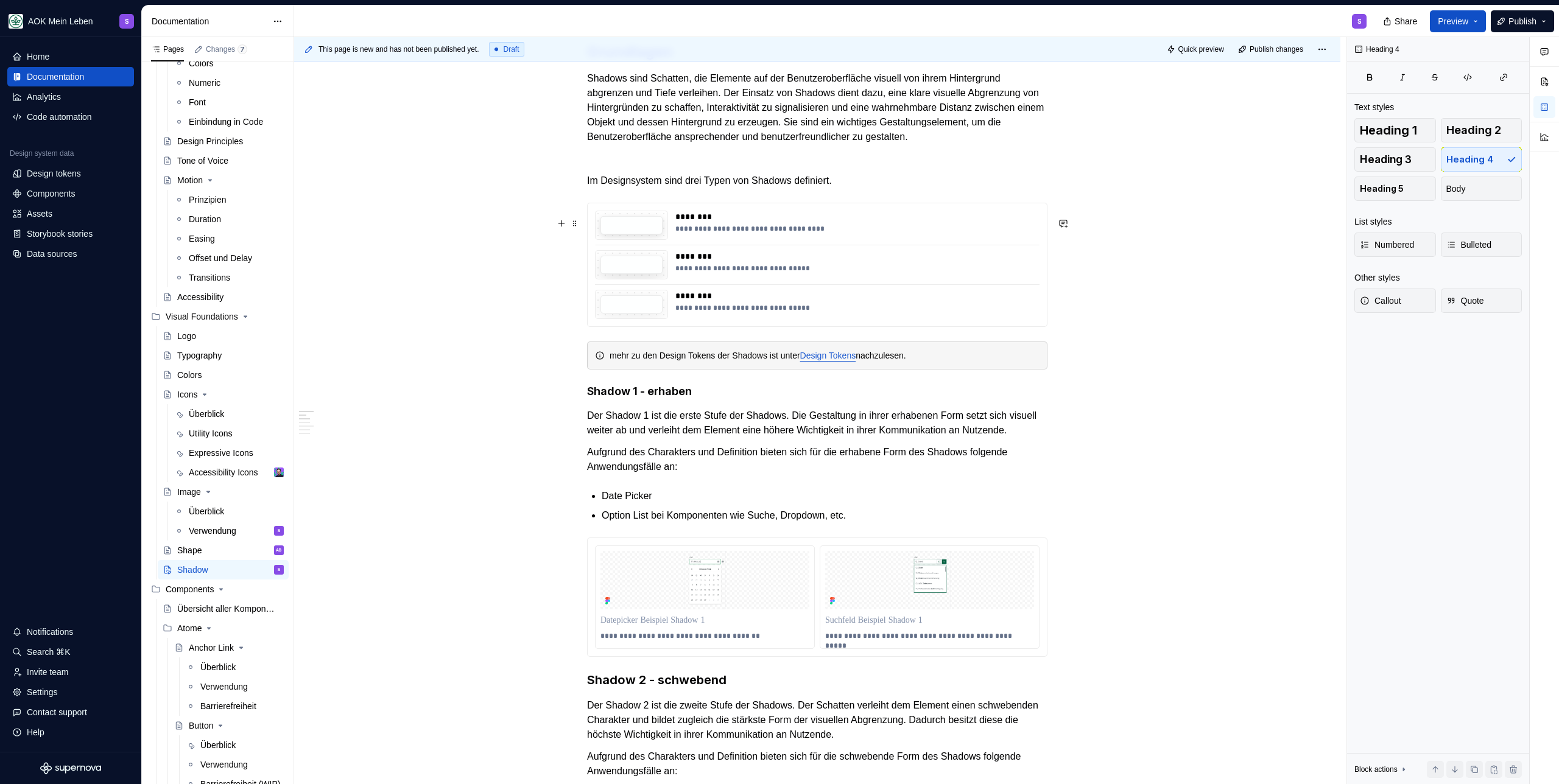
scroll to position [219, 0]
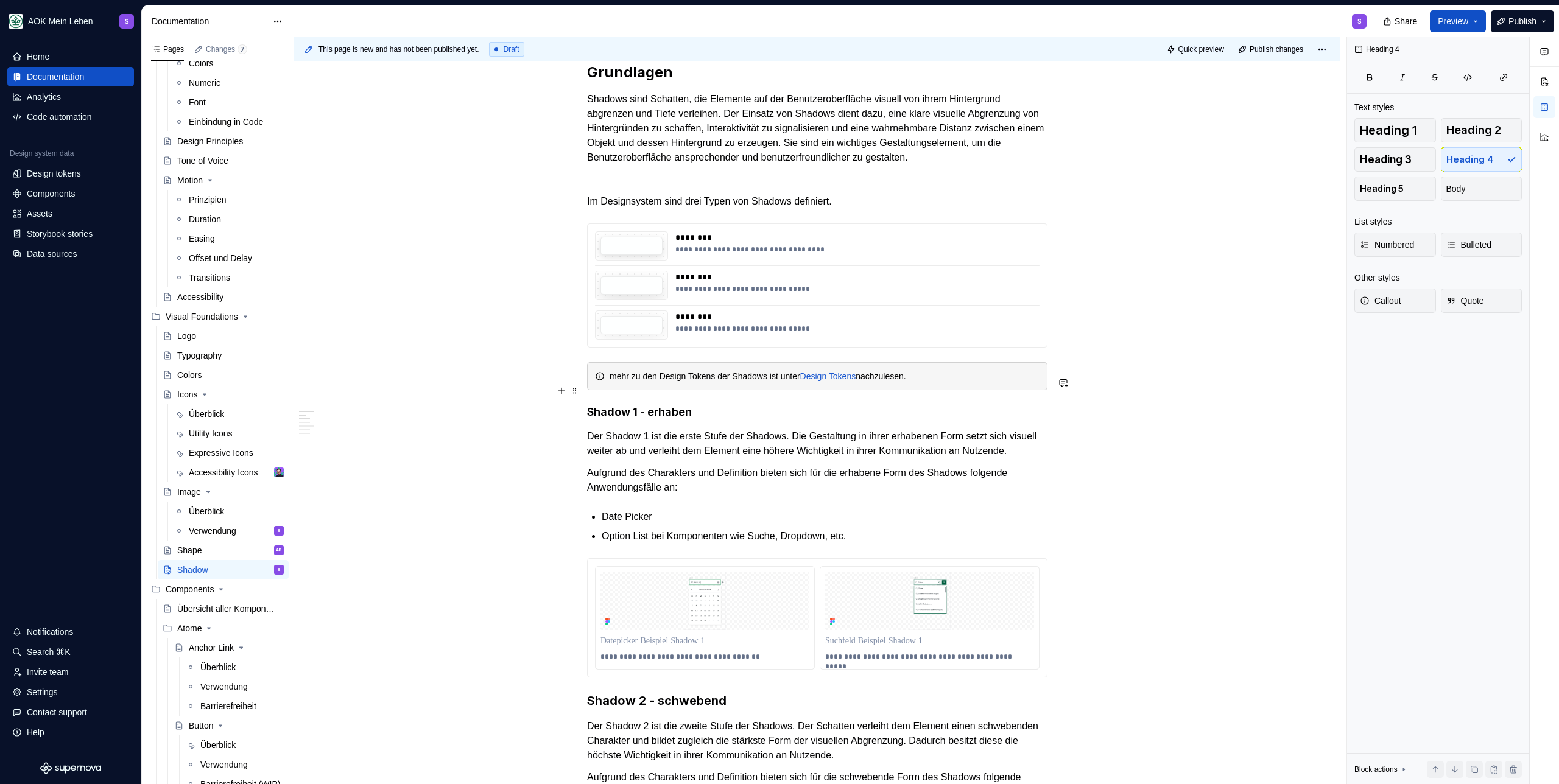
click at [856, 381] on link "Design Tokens" at bounding box center [828, 376] width 56 height 10
click at [942, 383] on div "mehr zu den Design Tokens der Shadows ist unter Design Tokens nachzulesen." at bounding box center [825, 376] width 430 height 12
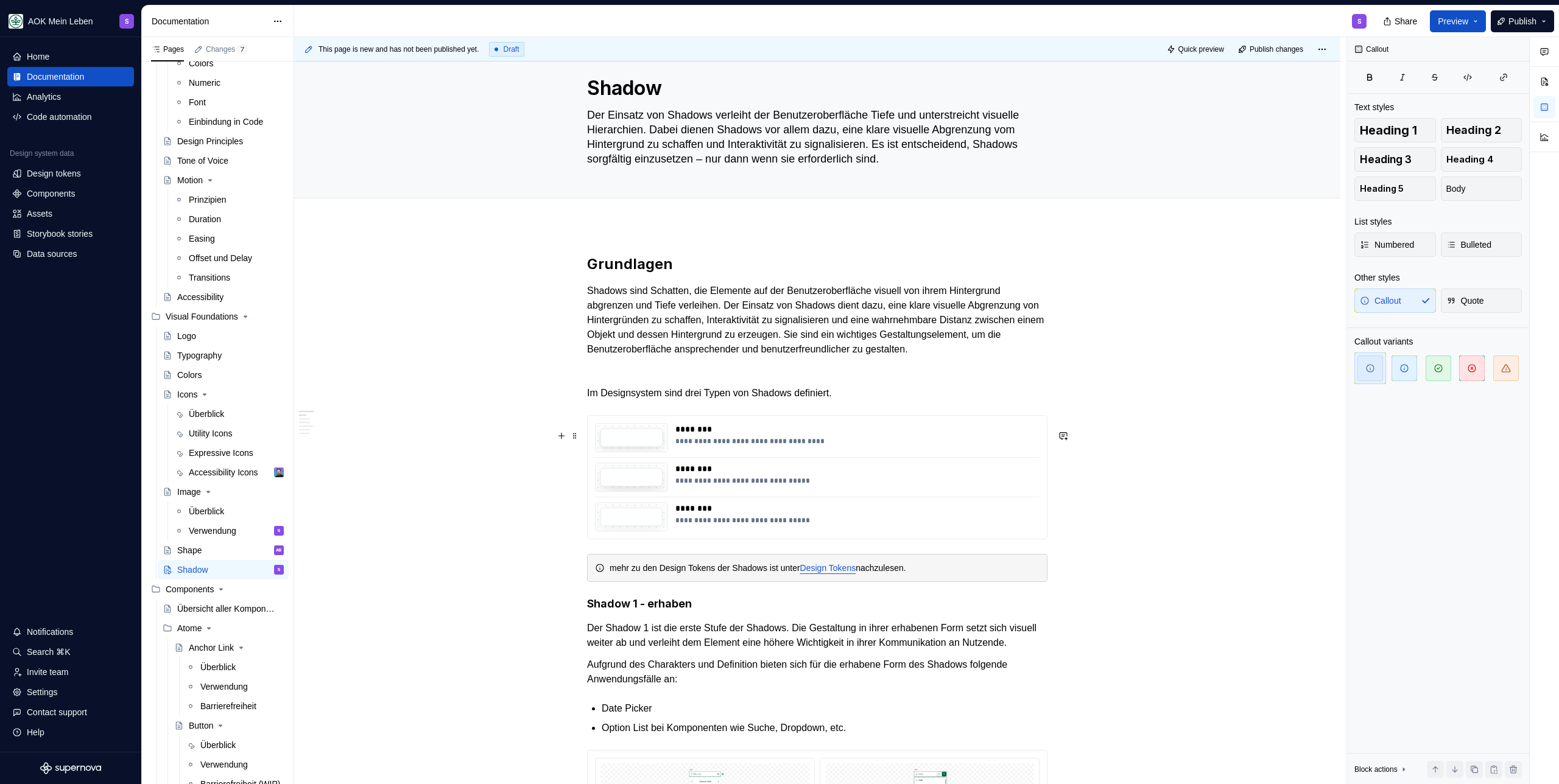
scroll to position [0, 0]
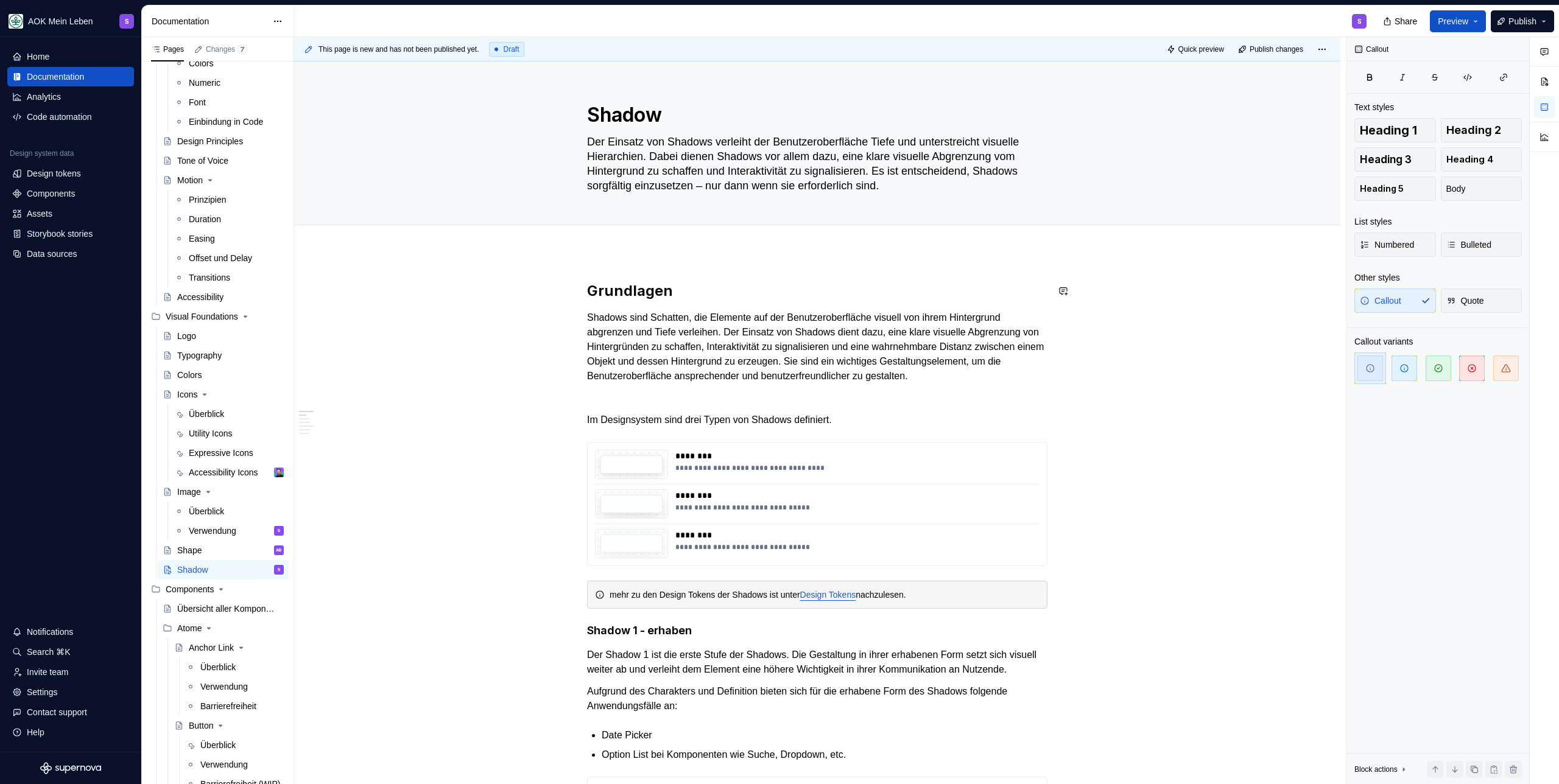
click at [731, 285] on h2 "Grundlagen" at bounding box center [817, 291] width 460 height 20
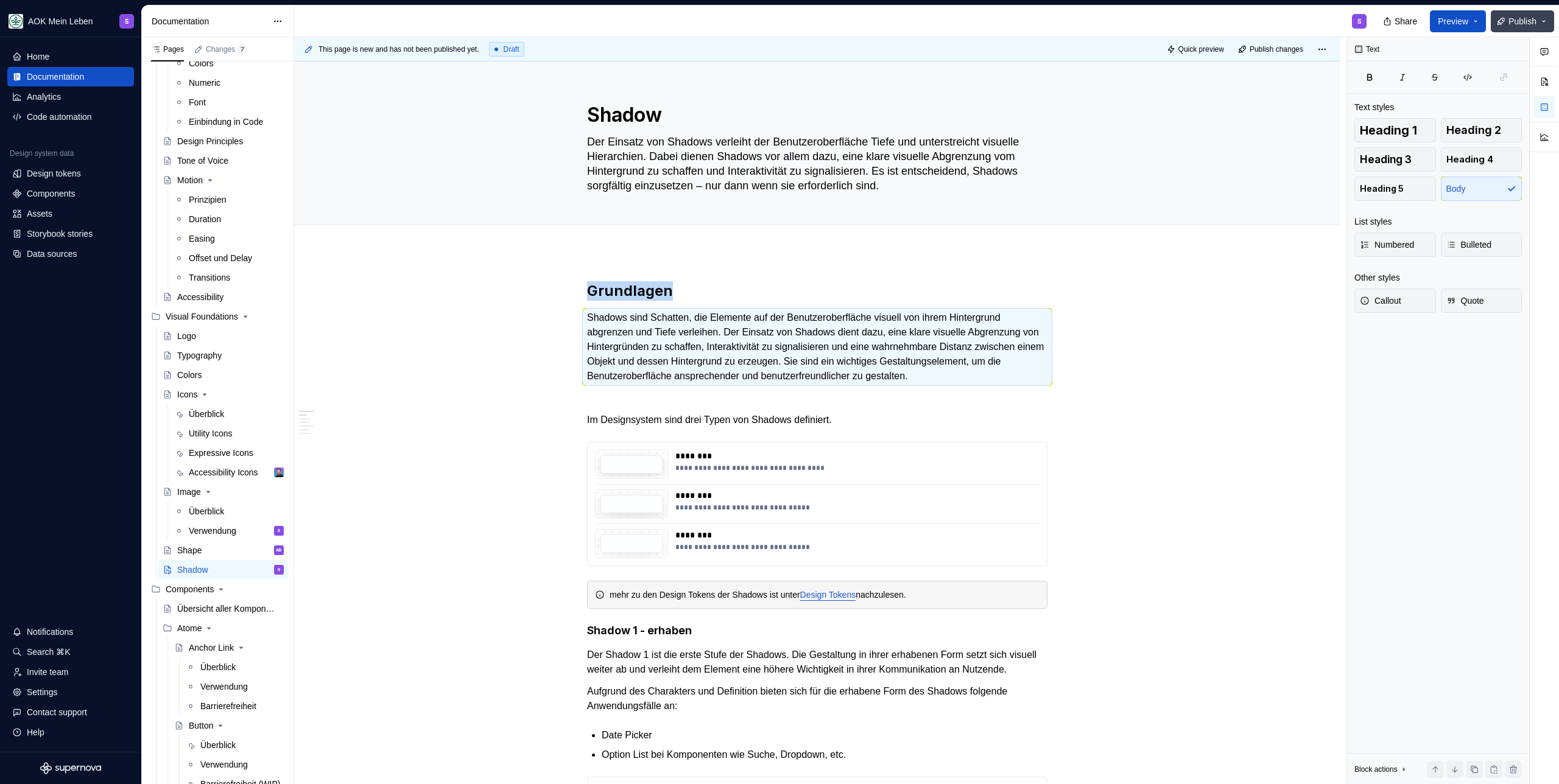
click at [1524, 28] on button "Publish" at bounding box center [1522, 22] width 63 height 22
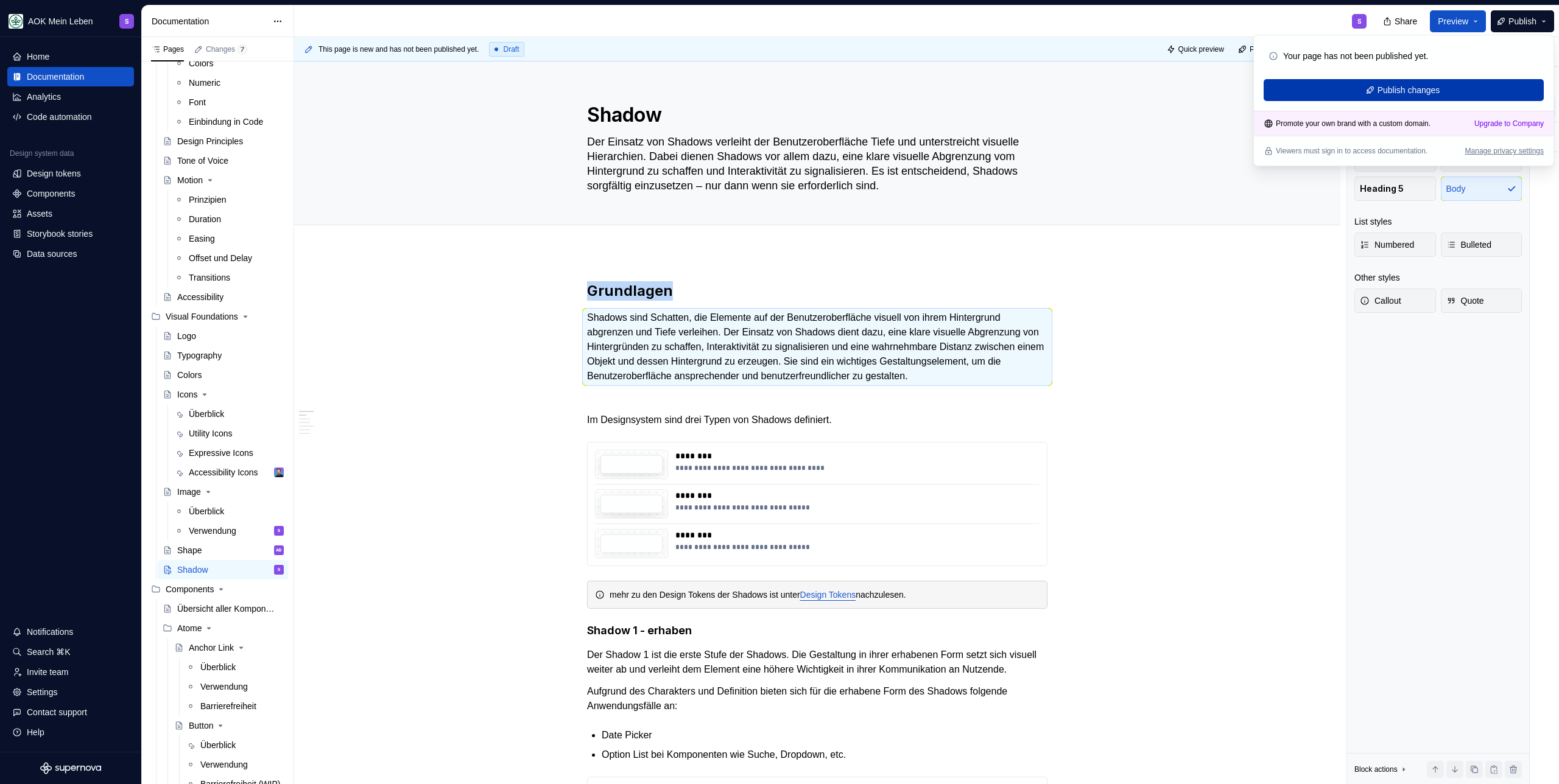
click at [1460, 92] on button "Publish changes" at bounding box center [1403, 90] width 280 height 22
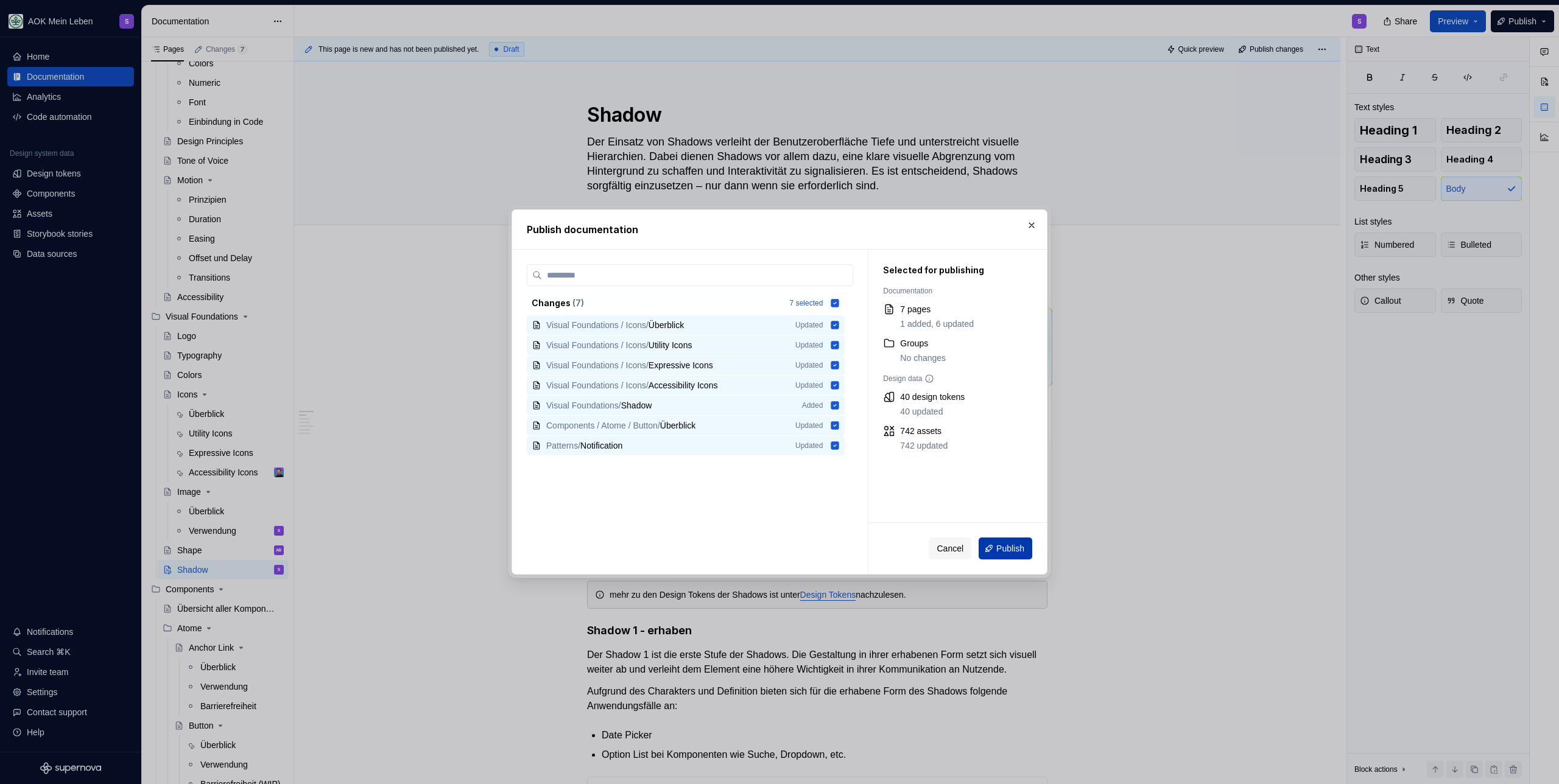
click at [1008, 550] on span "Publish" at bounding box center [1010, 548] width 28 height 12
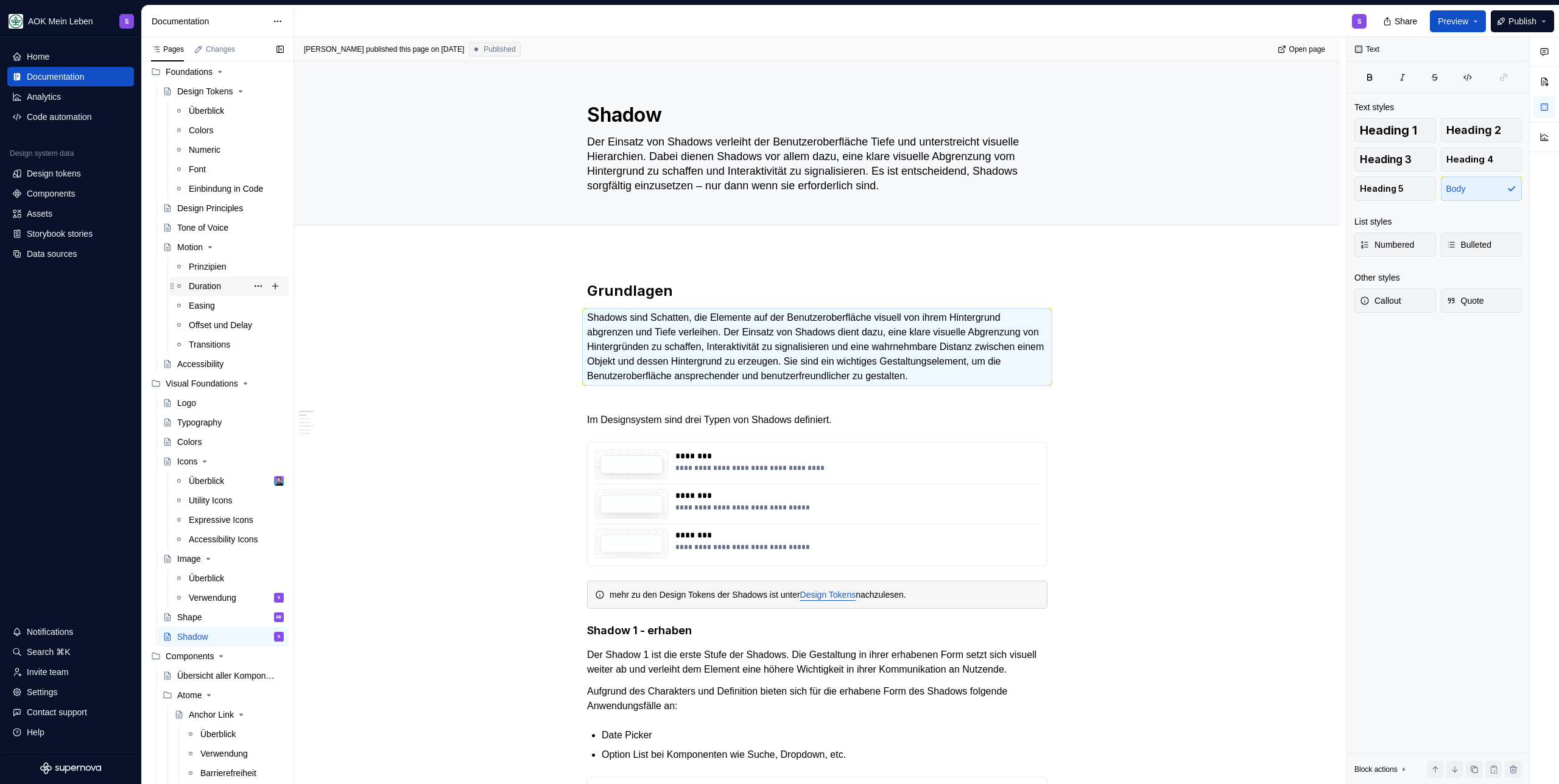
scroll to position [144, 0]
click at [210, 475] on div "Überblick" at bounding box center [206, 480] width 35 height 12
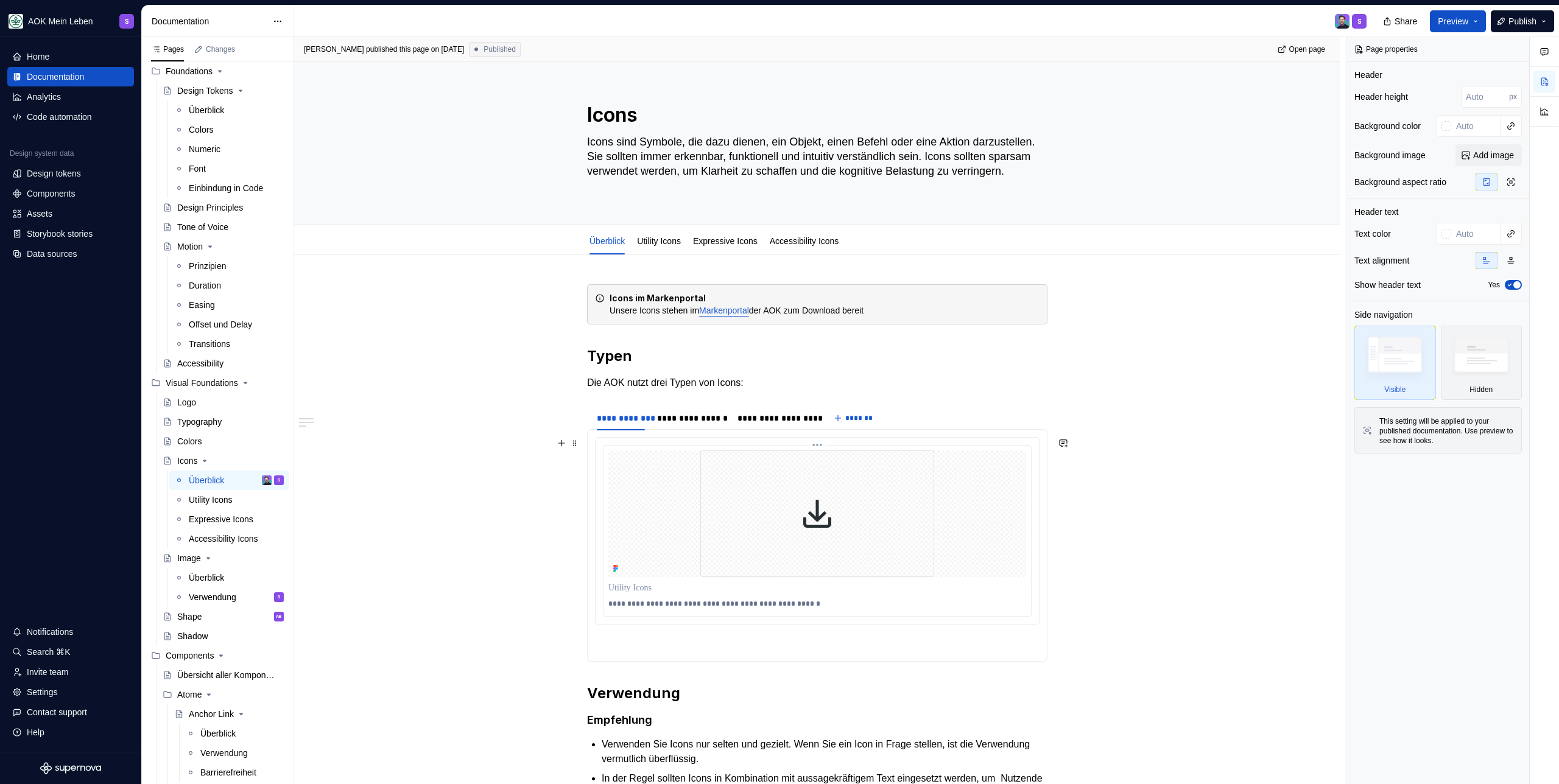
click at [646, 492] on div at bounding box center [817, 514] width 418 height 127
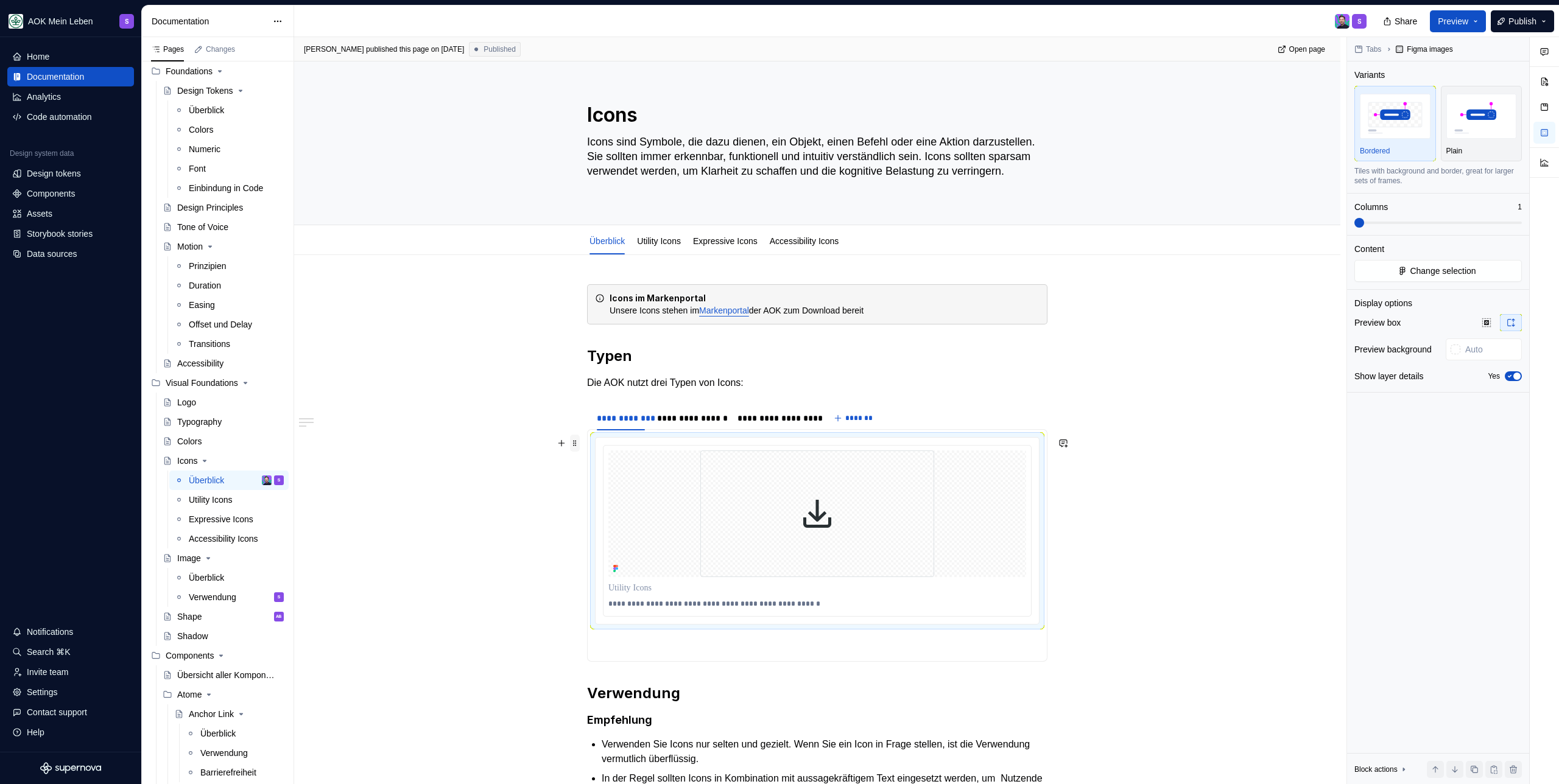
click at [575, 443] on span at bounding box center [575, 443] width 10 height 17
click at [545, 605] on div "**********" at bounding box center [817, 670] width 1046 height 829
click at [571, 410] on span at bounding box center [575, 412] width 10 height 17
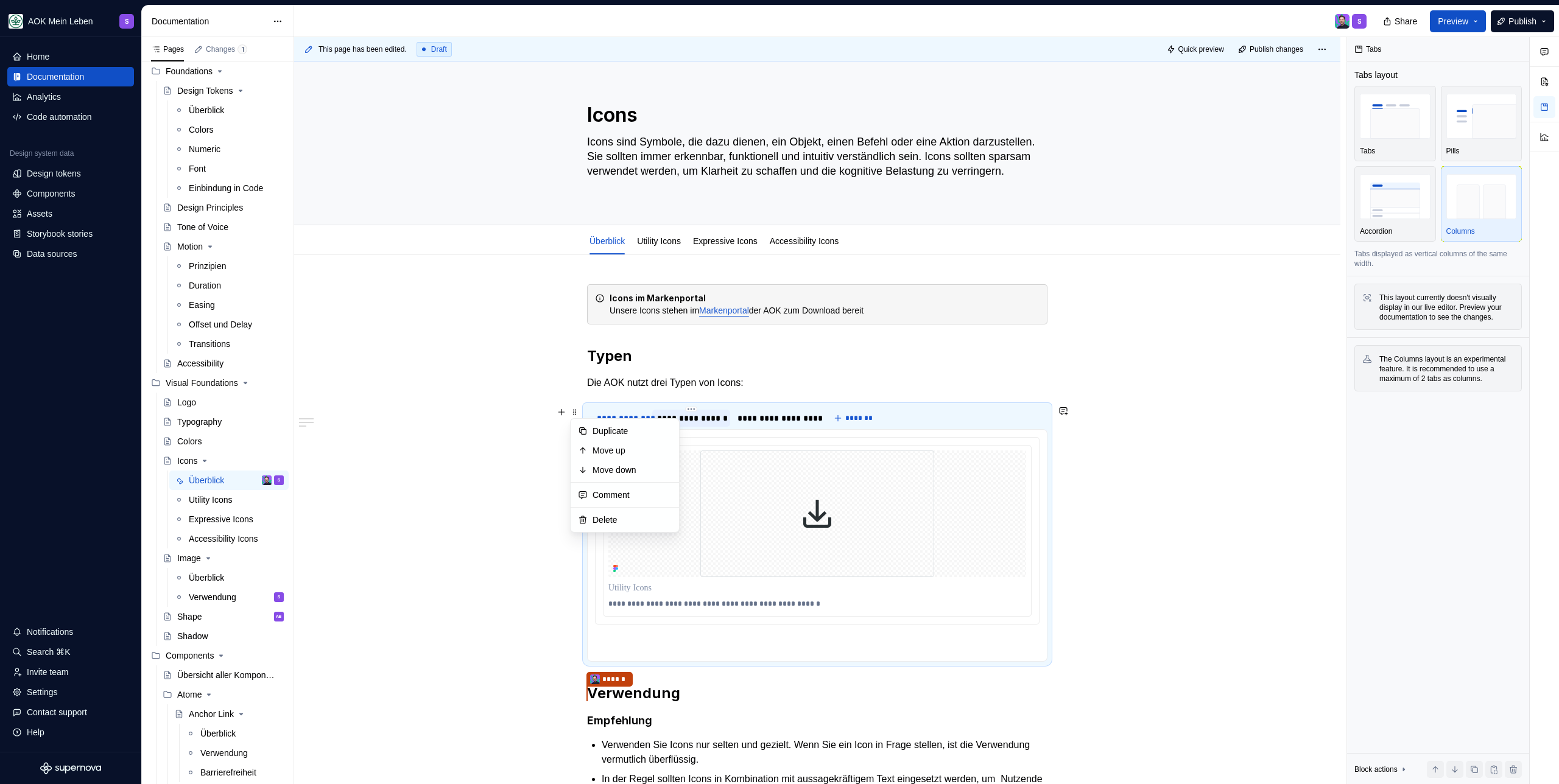
click at [711, 420] on div "**********" at bounding box center [691, 418] width 68 height 12
click at [711, 420] on div "**********" at bounding box center [691, 418] width 68 height 12
click at [764, 420] on div "**********" at bounding box center [774, 418] width 76 height 12
click at [796, 496] on img at bounding box center [817, 514] width 234 height 127
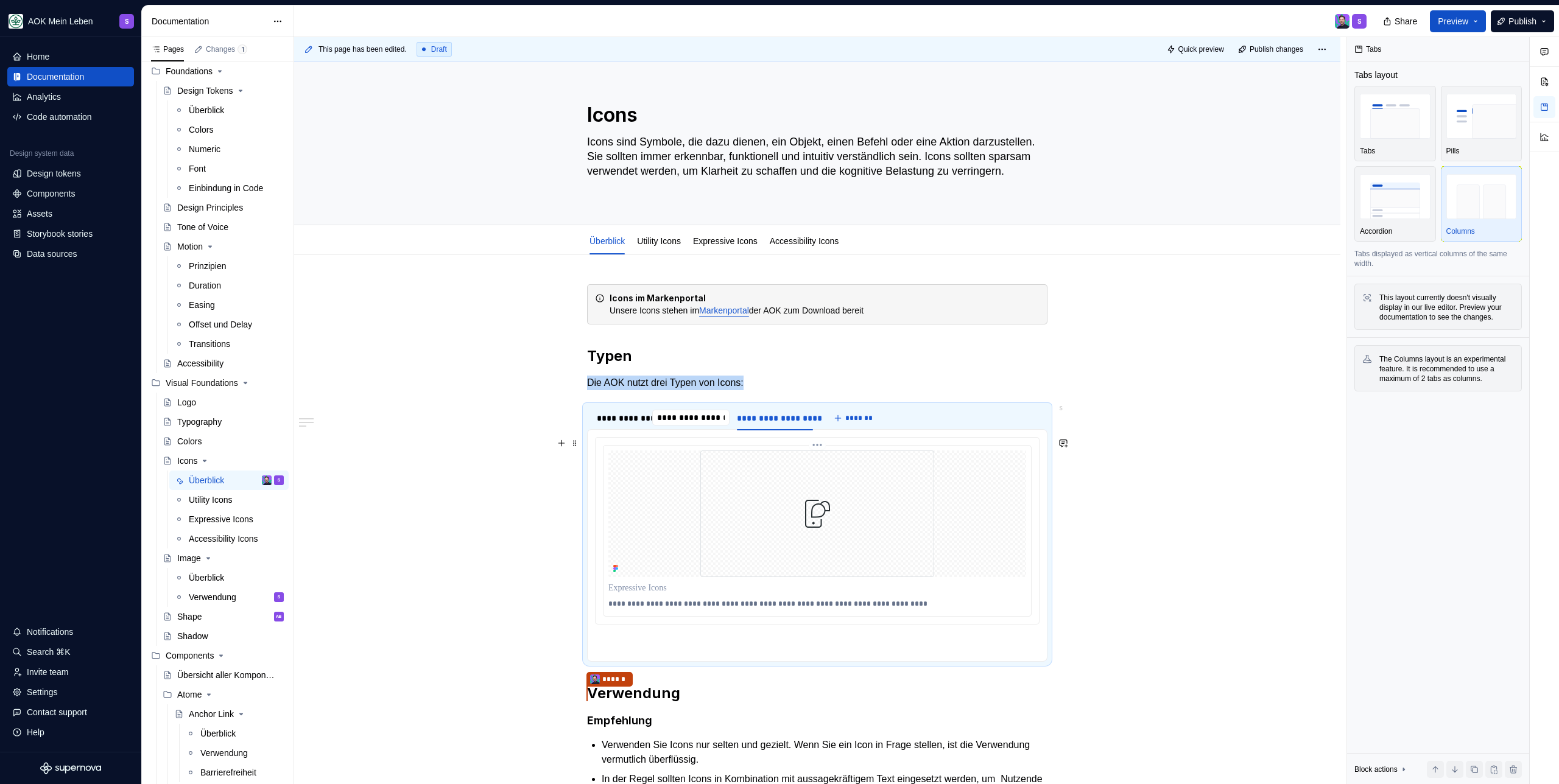
click at [795, 499] on img at bounding box center [817, 514] width 234 height 127
click at [602, 420] on div "**********" at bounding box center [621, 418] width 48 height 12
click at [704, 518] on img at bounding box center [817, 514] width 234 height 127
click at [676, 503] on div at bounding box center [817, 514] width 418 height 127
click at [622, 420] on div "**********" at bounding box center [621, 418] width 48 height 12
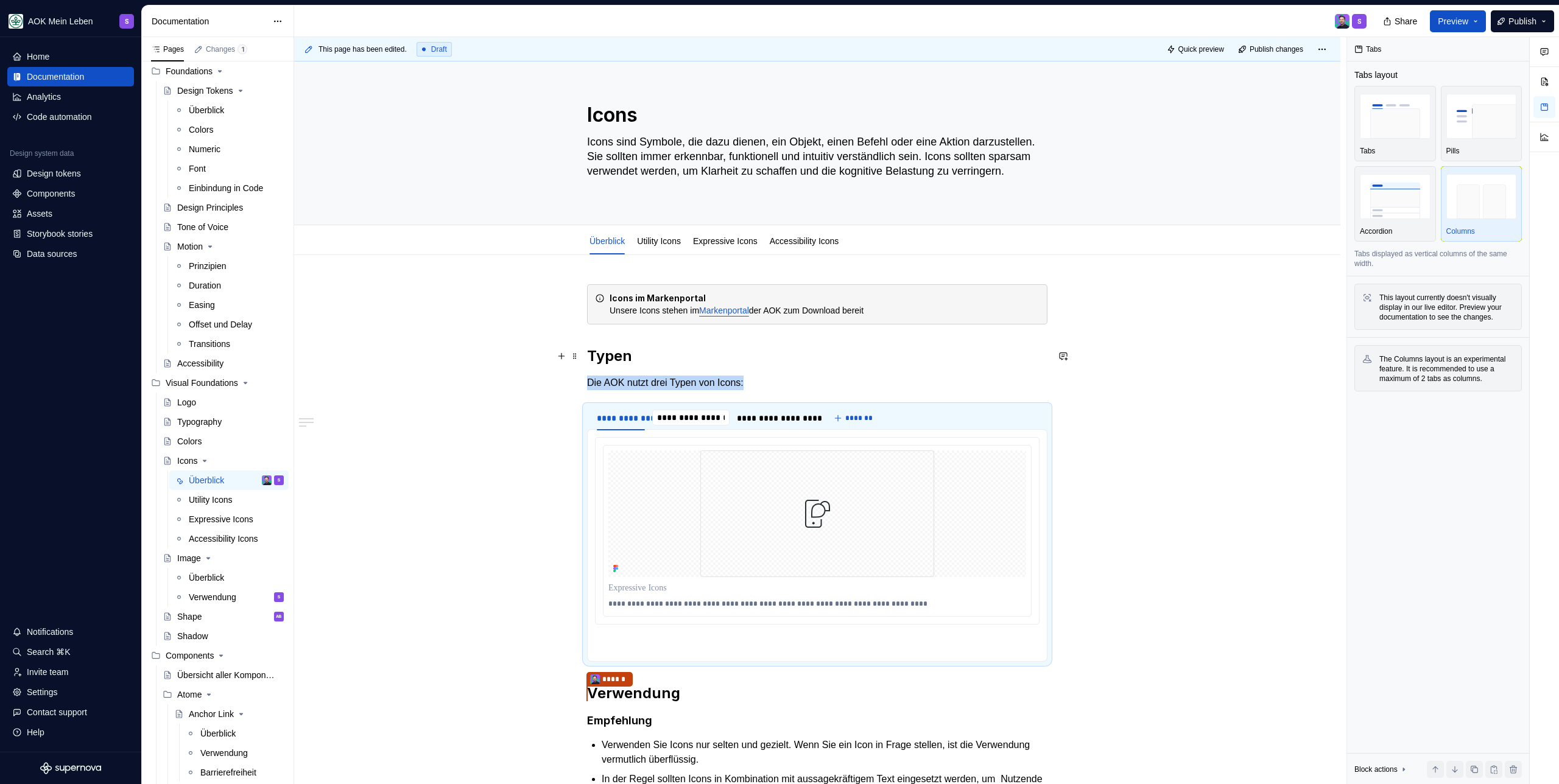
click at [1232, 350] on div "**********" at bounding box center [817, 670] width 1046 height 830
click at [663, 745] on p "Verwenden Sie Icons nur selten und gezielt. Wenn Sie ein Icon in Frage stellen,…" at bounding box center [824, 752] width 446 height 29
click at [813, 755] on p "Verwenden Sie Icons nur selten und gezielt. Wenn Sie ein Icon in Frage stellen,…" at bounding box center [824, 752] width 446 height 29
click at [219, 412] on div "Typography" at bounding box center [223, 422] width 131 height 20
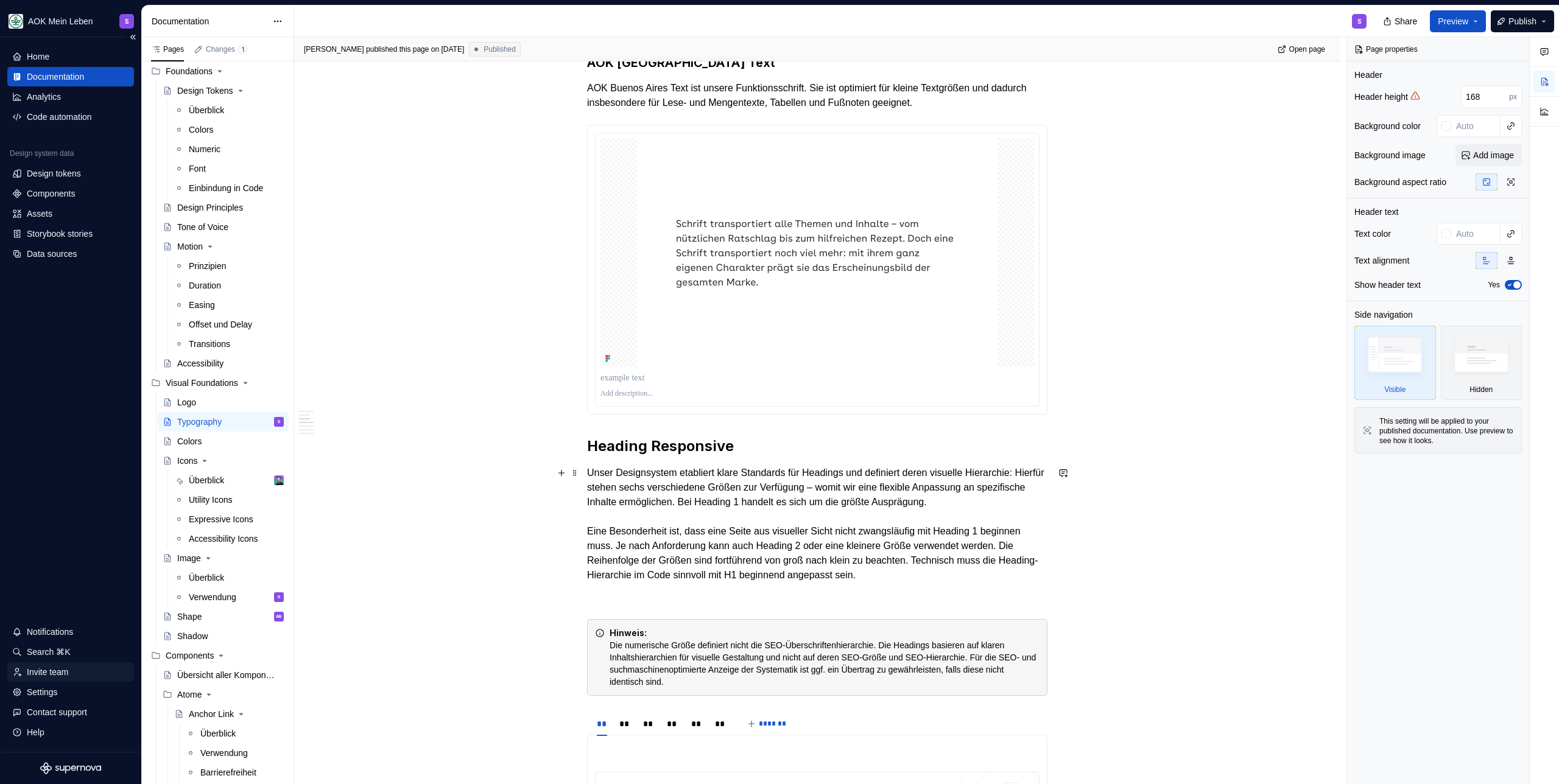
scroll to position [687, 0]
click at [1517, 27] on span "Publish" at bounding box center [1522, 21] width 28 height 12
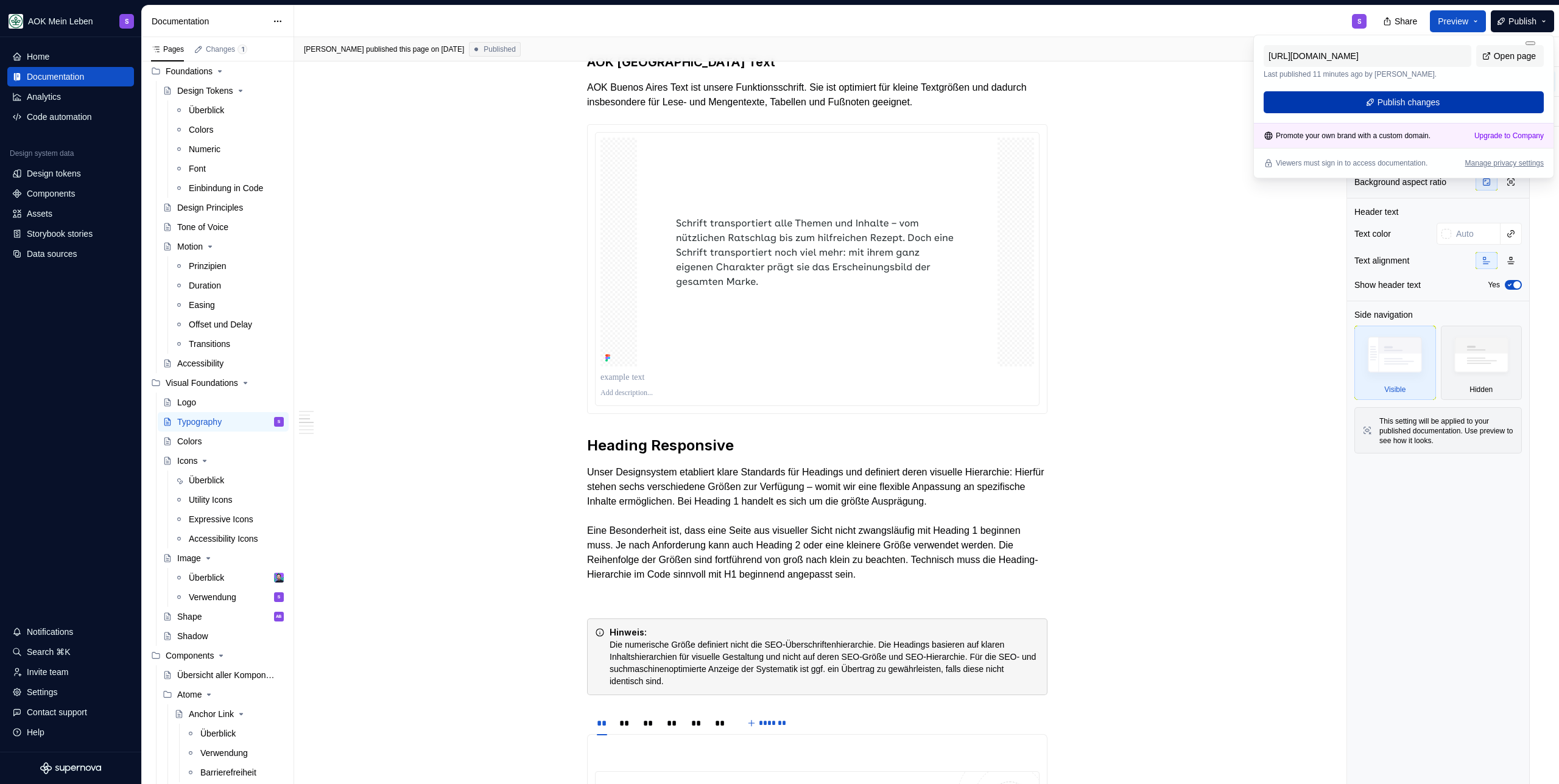
click at [1417, 105] on span "Publish changes" at bounding box center [1409, 102] width 63 height 12
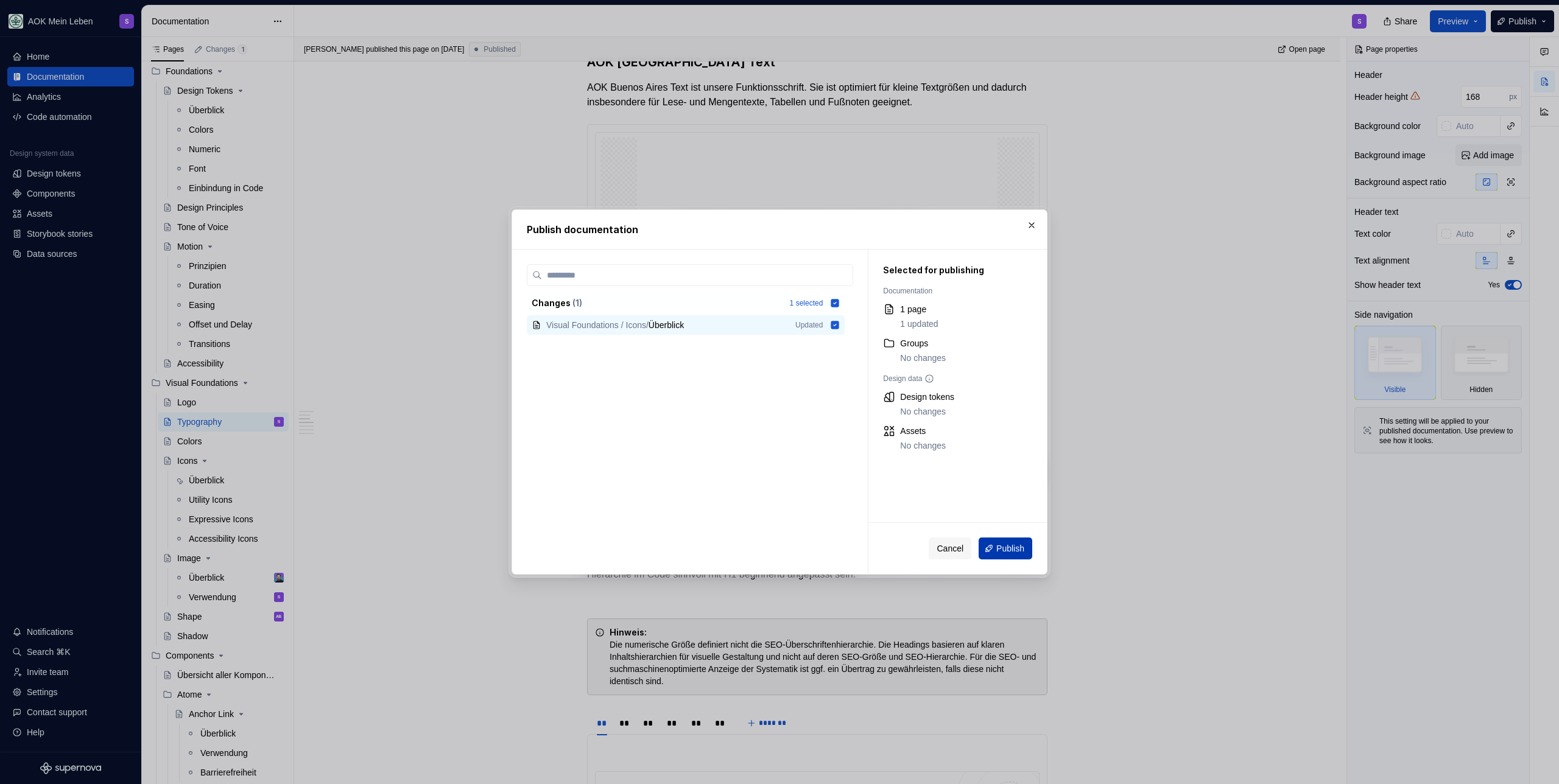
click at [1009, 546] on span "Publish" at bounding box center [1010, 548] width 28 height 12
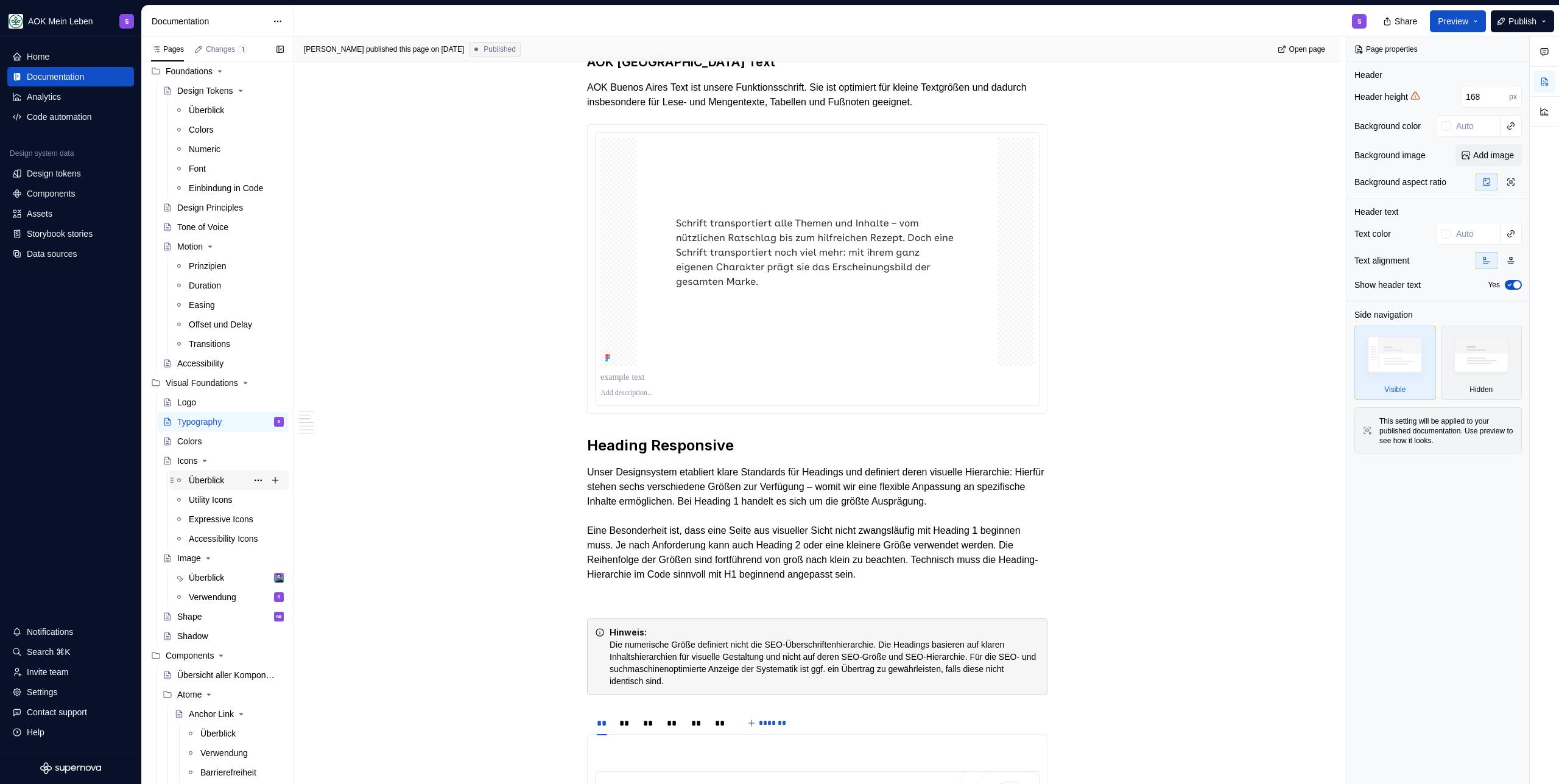
click at [195, 475] on div "Überblick" at bounding box center [206, 480] width 35 height 12
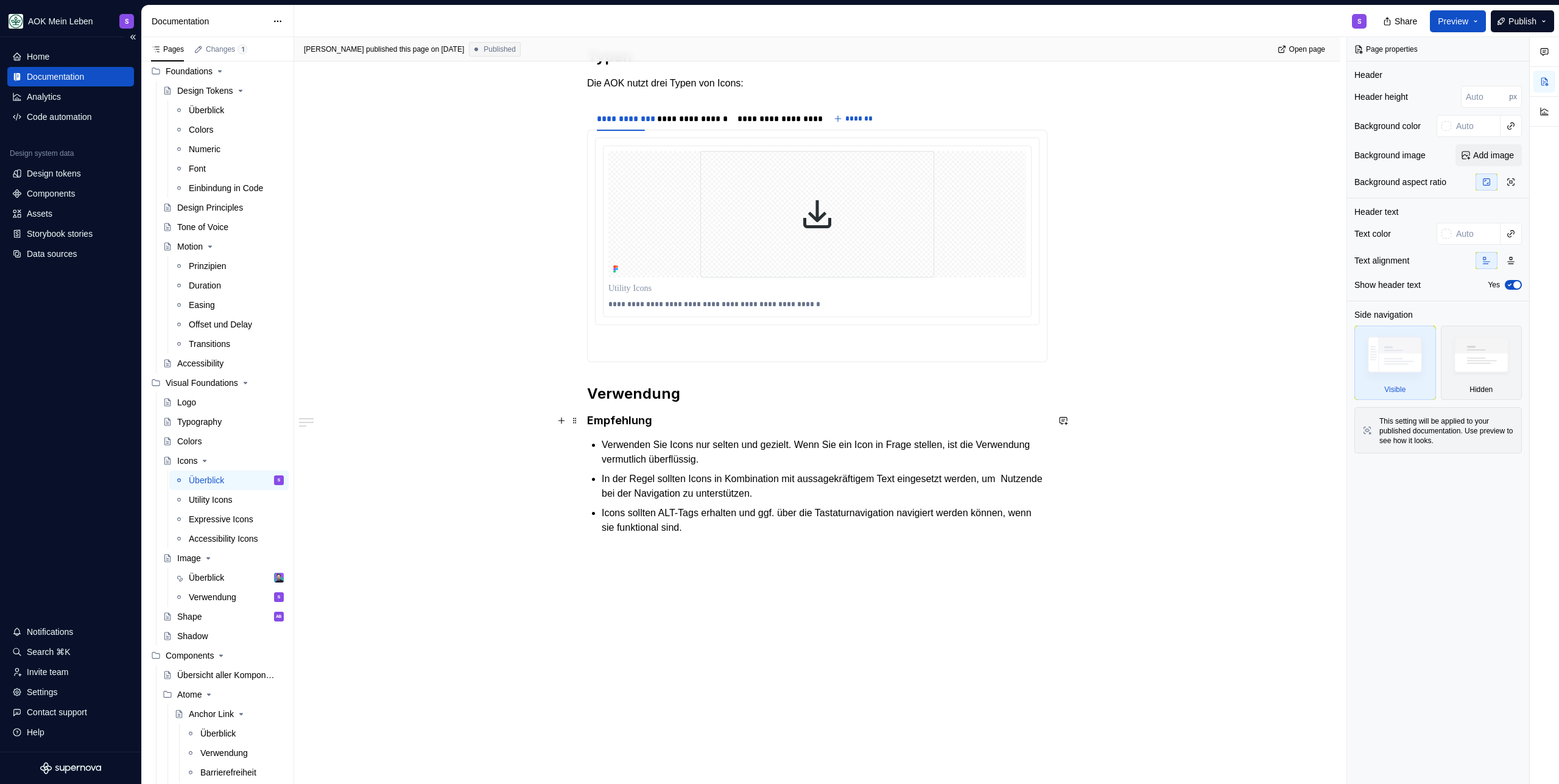
scroll to position [69, 0]
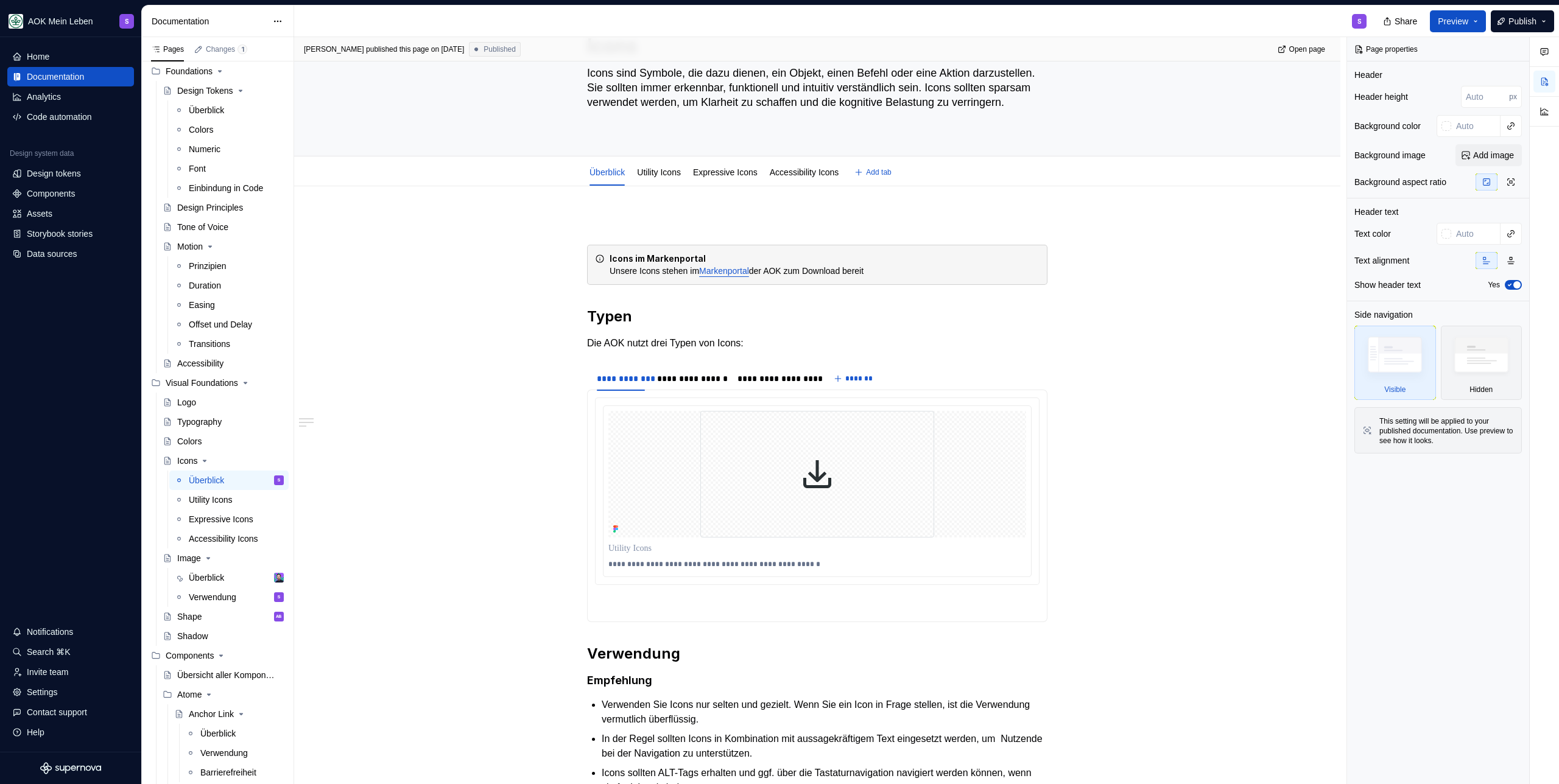
click at [434, 185] on div "Überblick Utility Icons Expressive Icons Accessibility Icons Add tab" at bounding box center [817, 172] width 949 height 27
click at [457, 331] on div "**********" at bounding box center [817, 615] width 1046 height 858
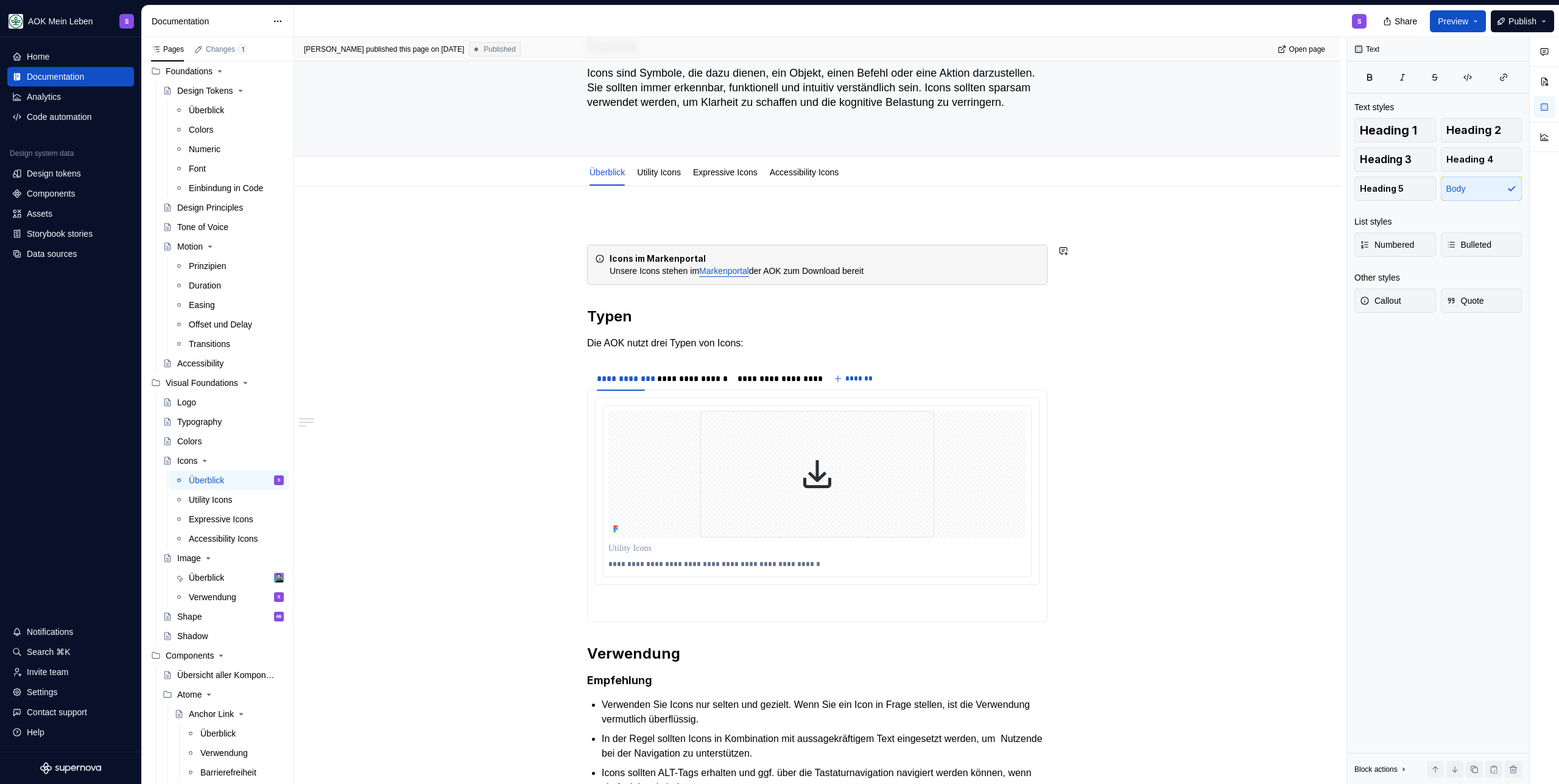
click at [488, 285] on div "**********" at bounding box center [817, 615] width 1046 height 858
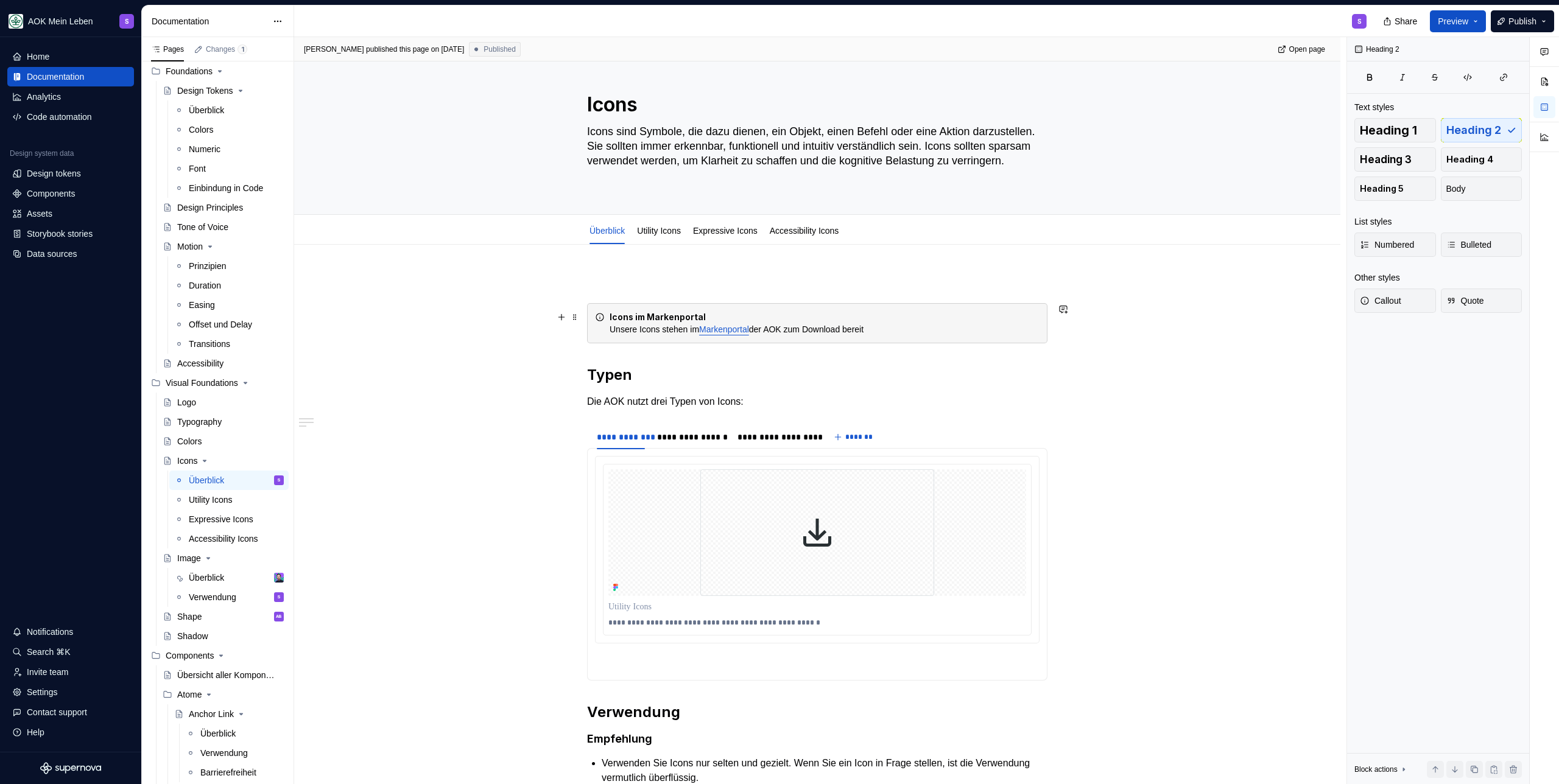
scroll to position [0, 0]
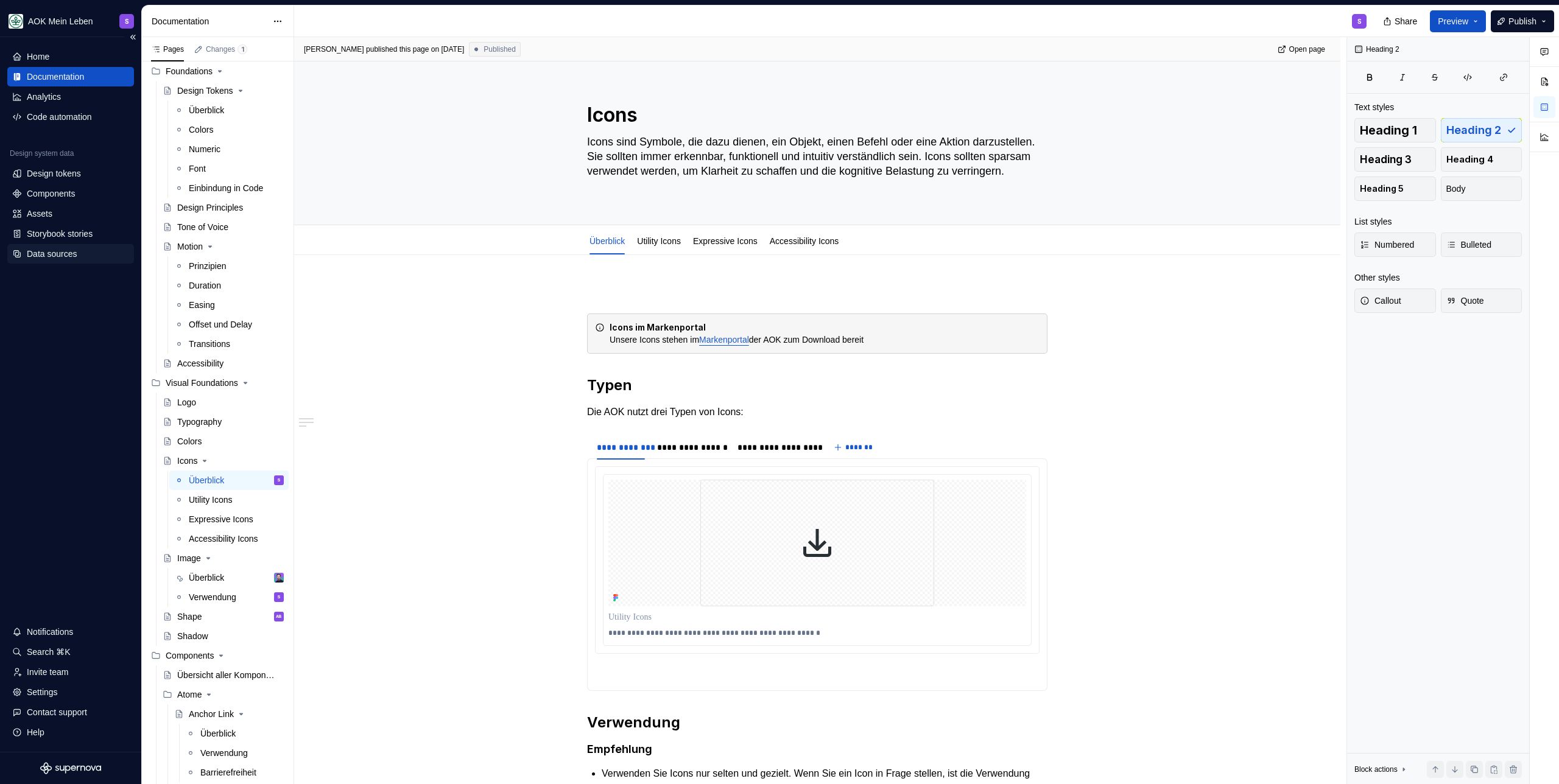
click at [74, 255] on div "Data sources" at bounding box center [52, 254] width 50 height 12
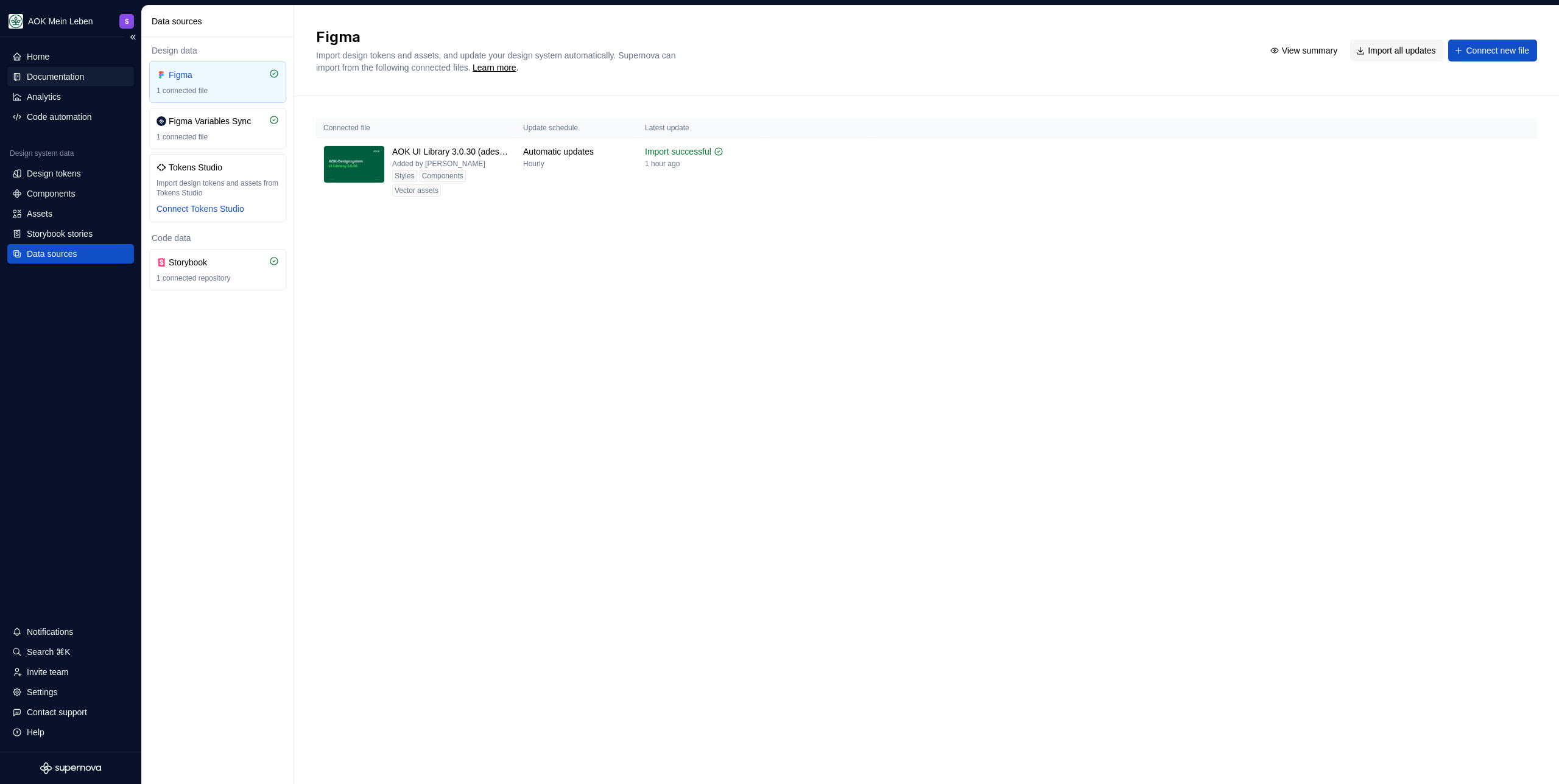
click at [59, 75] on div "Documentation" at bounding box center [55, 76] width 57 height 12
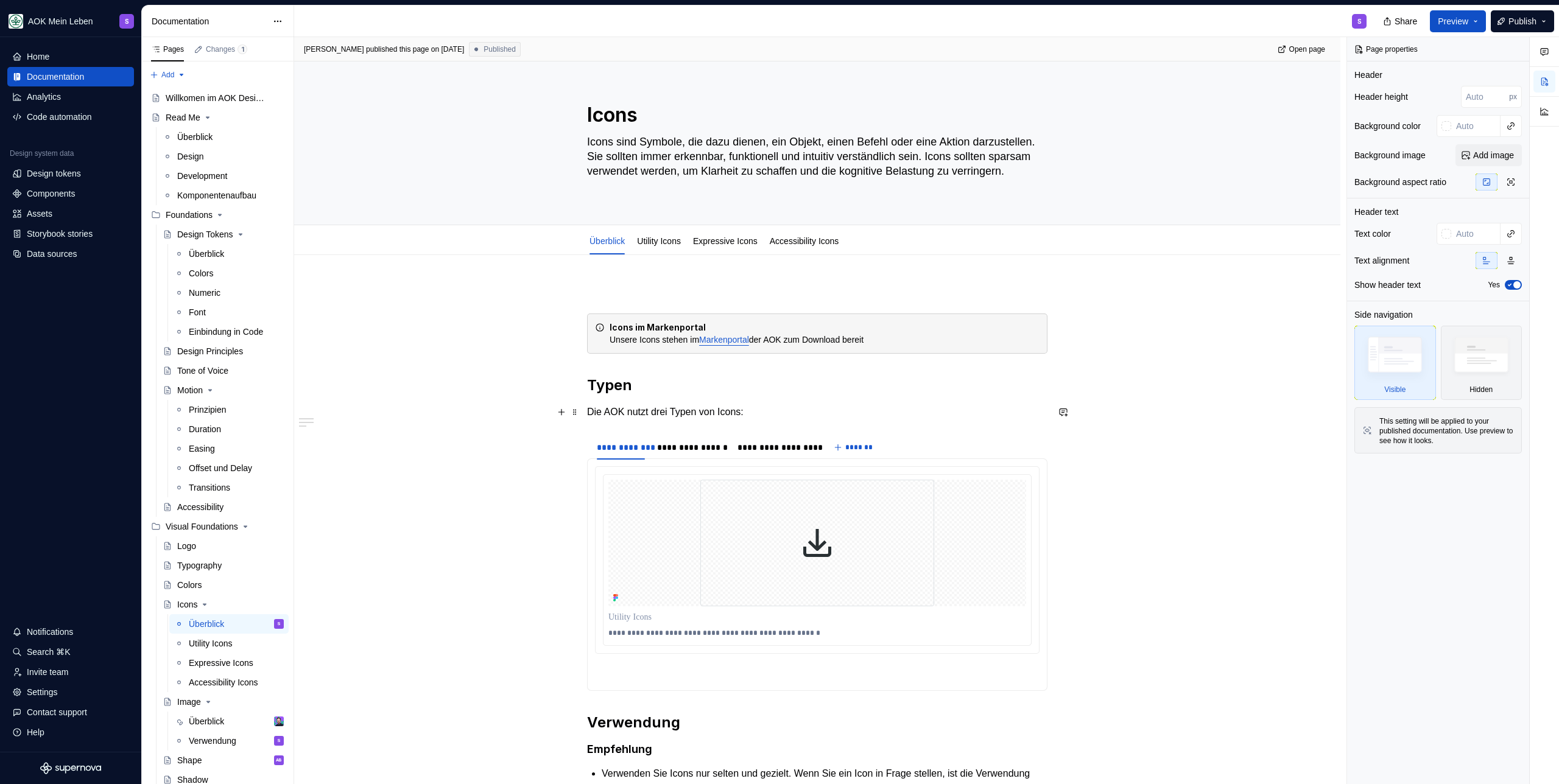
click at [480, 415] on div "**********" at bounding box center [817, 684] width 1046 height 858
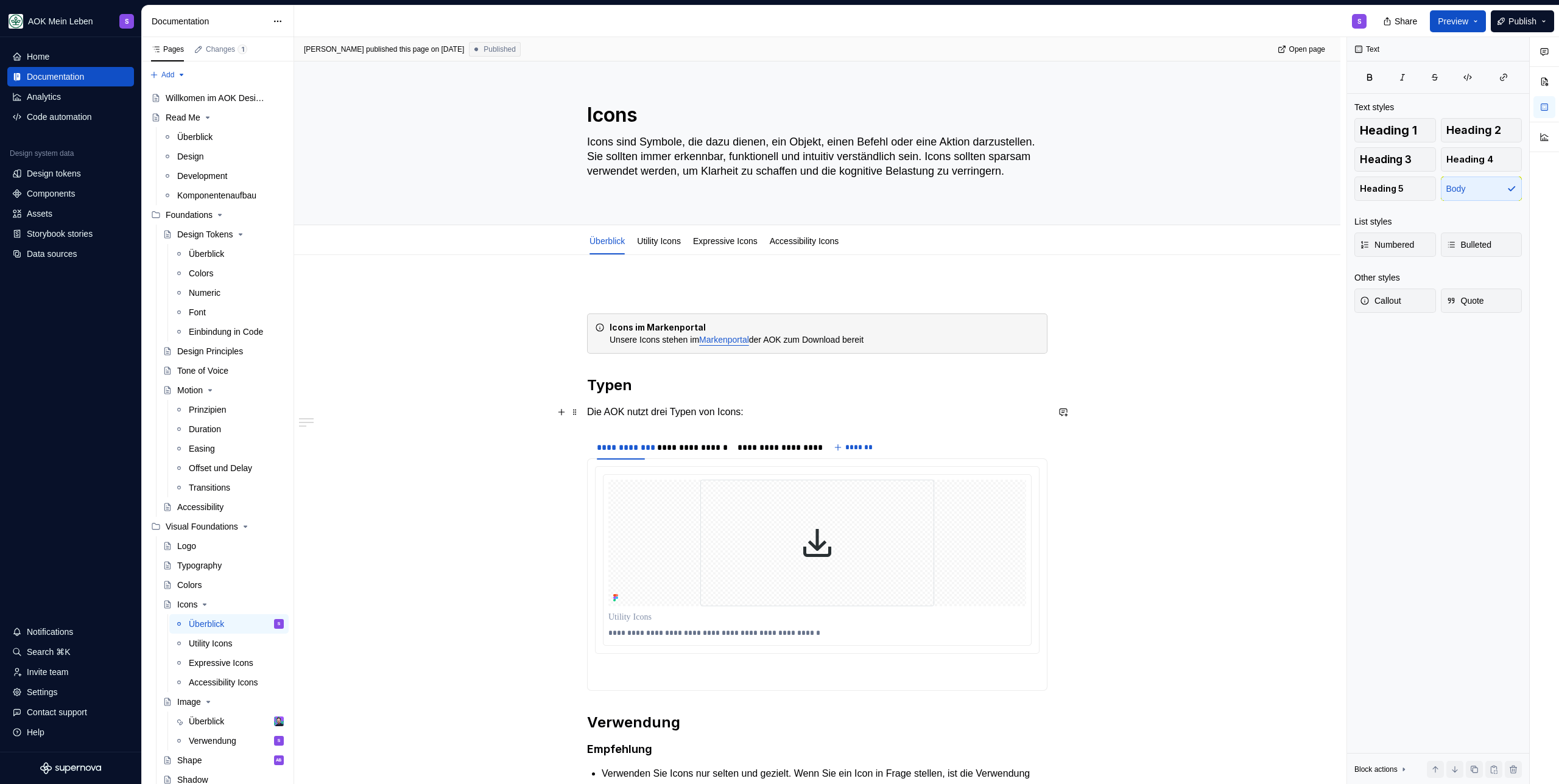
click at [795, 409] on p "Die AOK nutzt drei Typen von Icons:" at bounding box center [817, 412] width 460 height 14
click at [742, 381] on h2 "Typen" at bounding box center [817, 385] width 460 height 20
click at [840, 407] on p "Die AOK nutzt drei Typen von Icons:" at bounding box center [817, 412] width 460 height 14
click at [738, 384] on h2 "Typen" at bounding box center [817, 385] width 460 height 20
click at [723, 386] on h2 "Typen" at bounding box center [817, 385] width 460 height 20
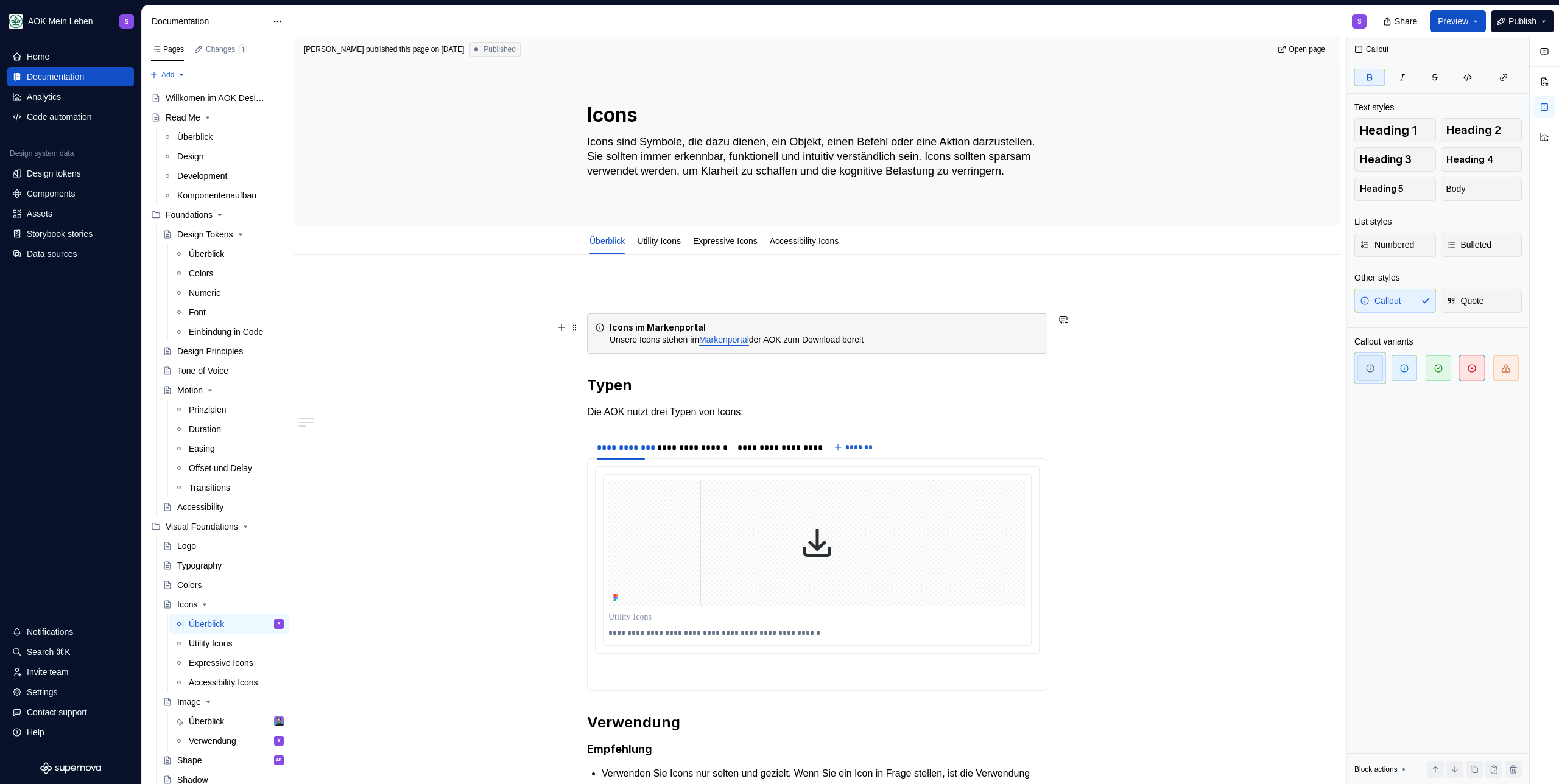
click at [652, 322] on strong "Icons im Markenportal" at bounding box center [657, 327] width 96 height 10
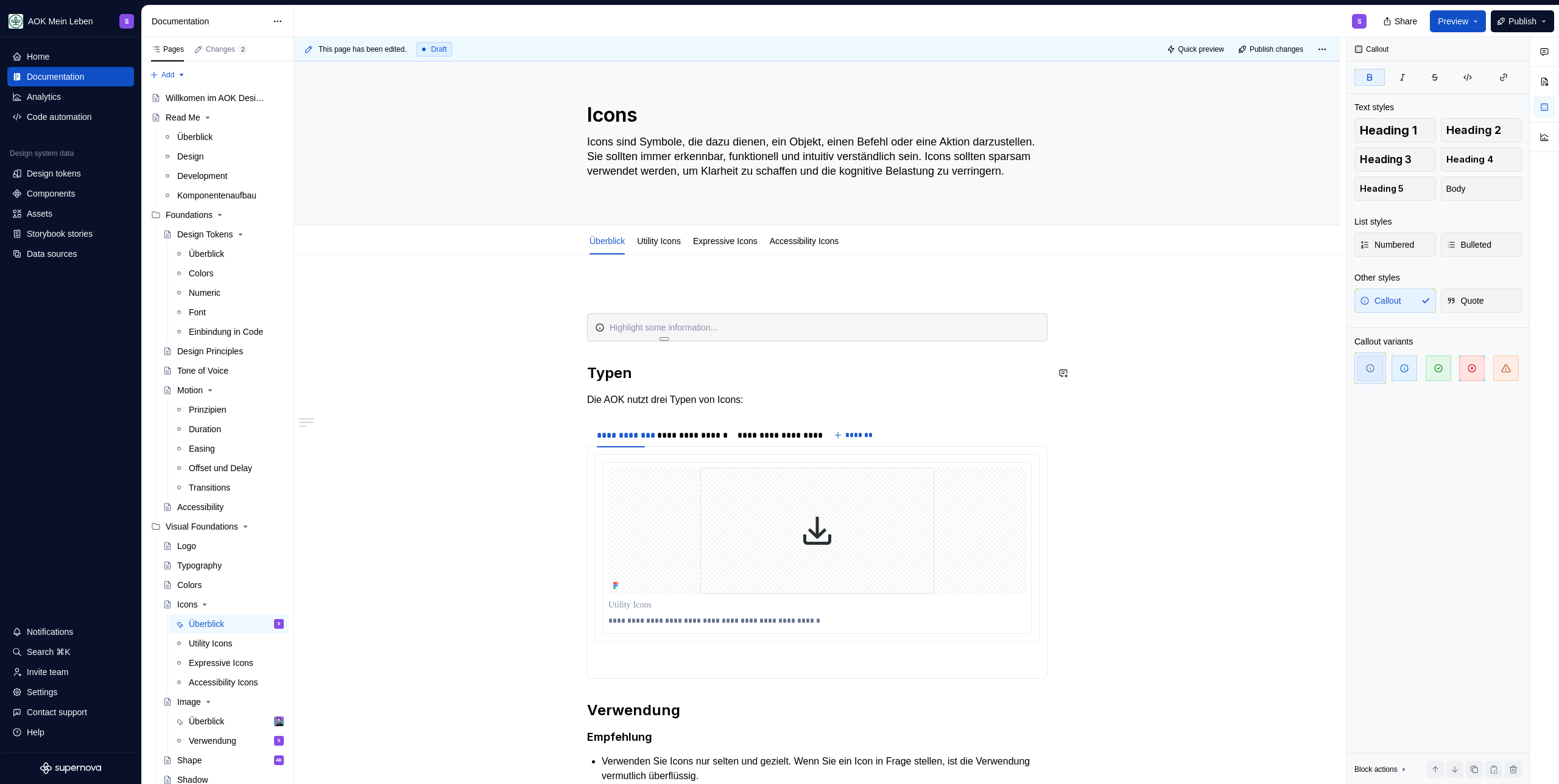
type textarea "*"
paste div
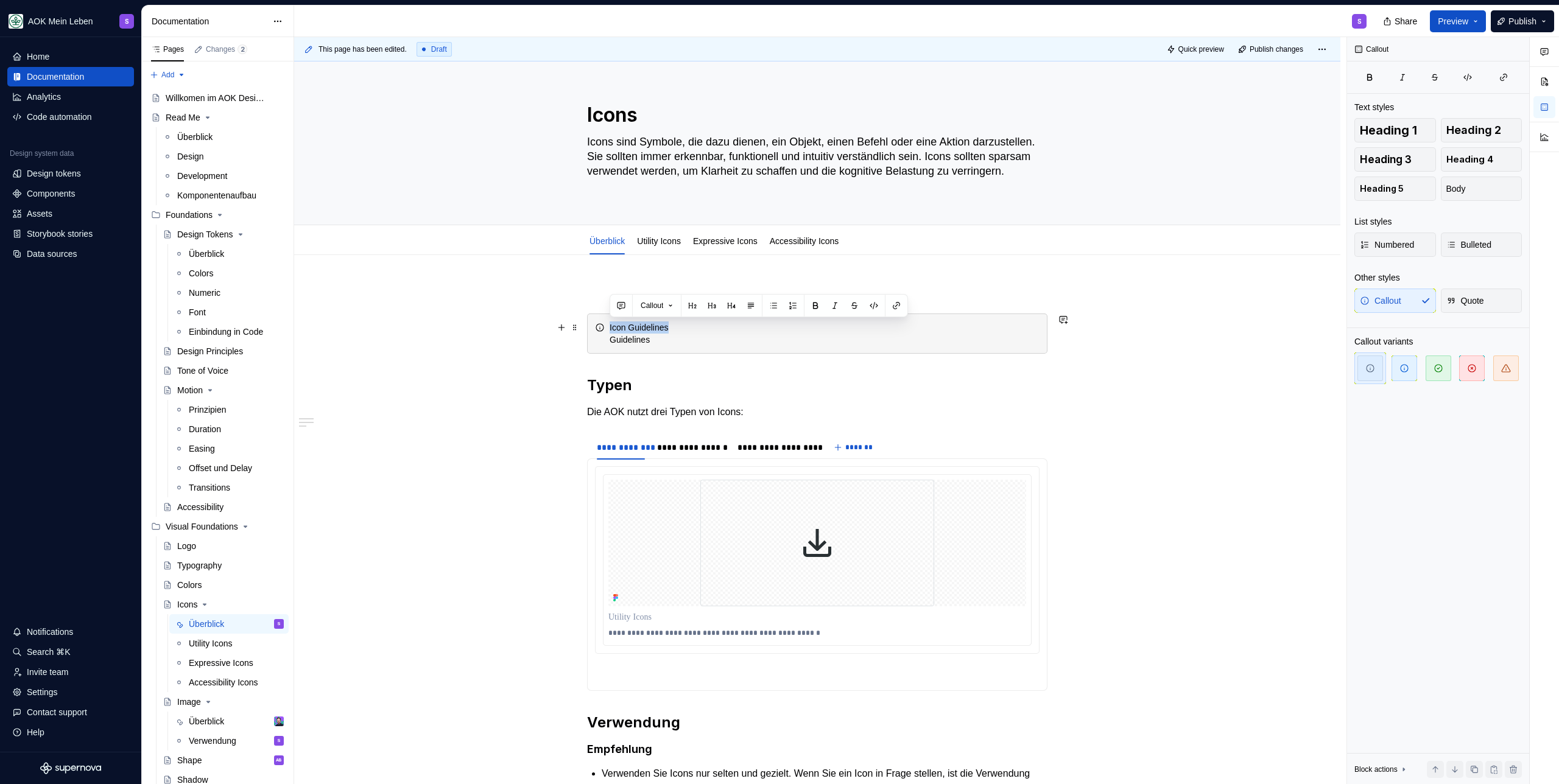
drag, startPoint x: 682, startPoint y: 326, endPoint x: 589, endPoint y: 324, distance: 93.0
click at [589, 324] on div "Icon Guidelines Guidelines" at bounding box center [817, 334] width 460 height 40
click at [725, 334] on div "Icon Guidelines Guidelines" at bounding box center [825, 333] width 430 height 24
click at [734, 341] on div "Icon Guidelines Guidelines zu Icons sind im Markenportal zu finden." at bounding box center [825, 333] width 430 height 24
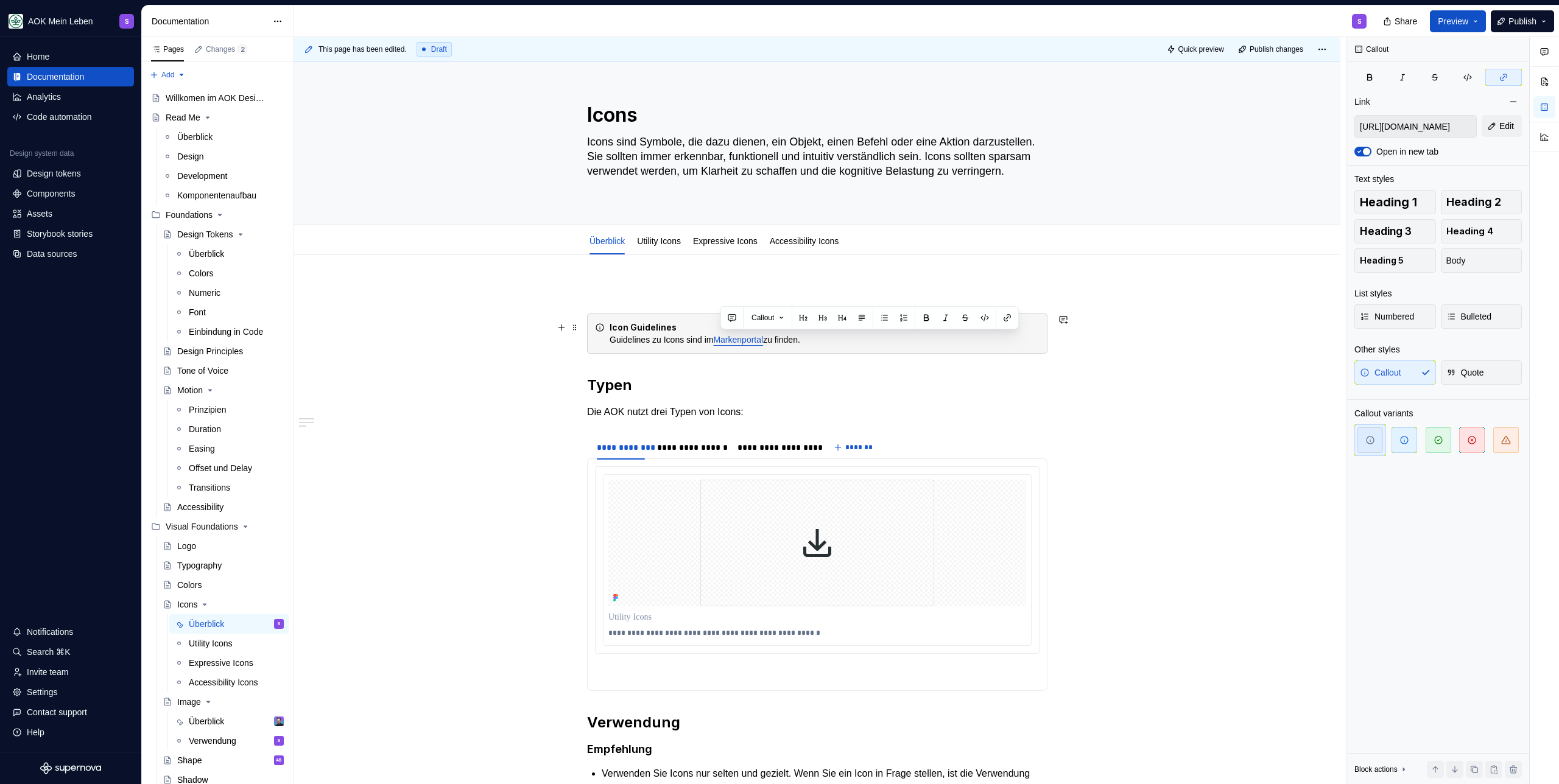
click at [836, 339] on div "Icon Guidelines Guidelines zu Icons sind im Markenportal zu finden." at bounding box center [825, 333] width 430 height 24
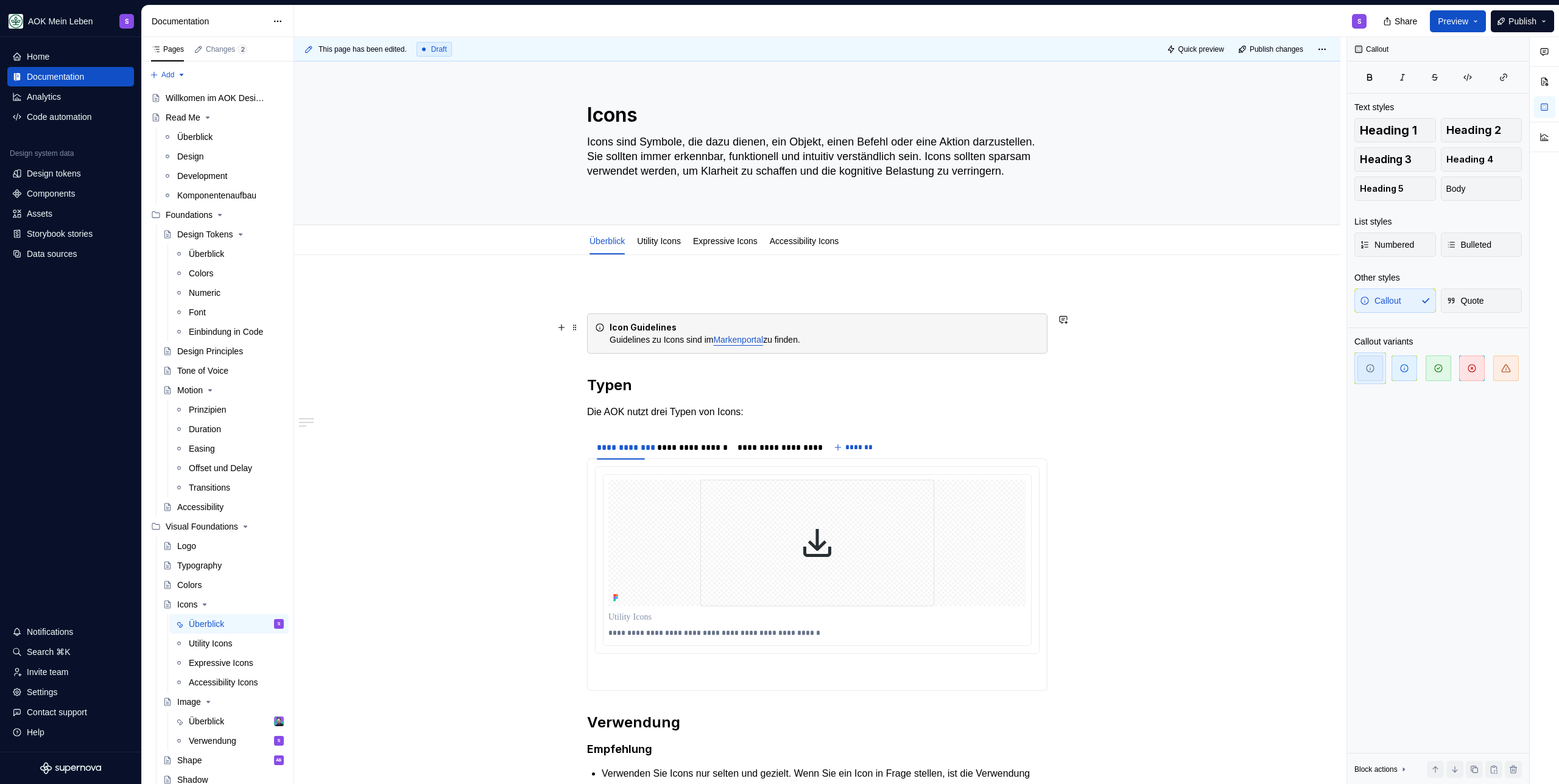
click at [694, 326] on div "Icon Guidelines Guidelines zu Icons sind im Markenportal zu finden." at bounding box center [825, 333] width 430 height 24
click at [869, 341] on div "Icon Guidelines Guidelines zu Icons sind im Markenportal zu finden." at bounding box center [825, 333] width 430 height 24
click at [757, 272] on div "**********" at bounding box center [817, 684] width 1046 height 858
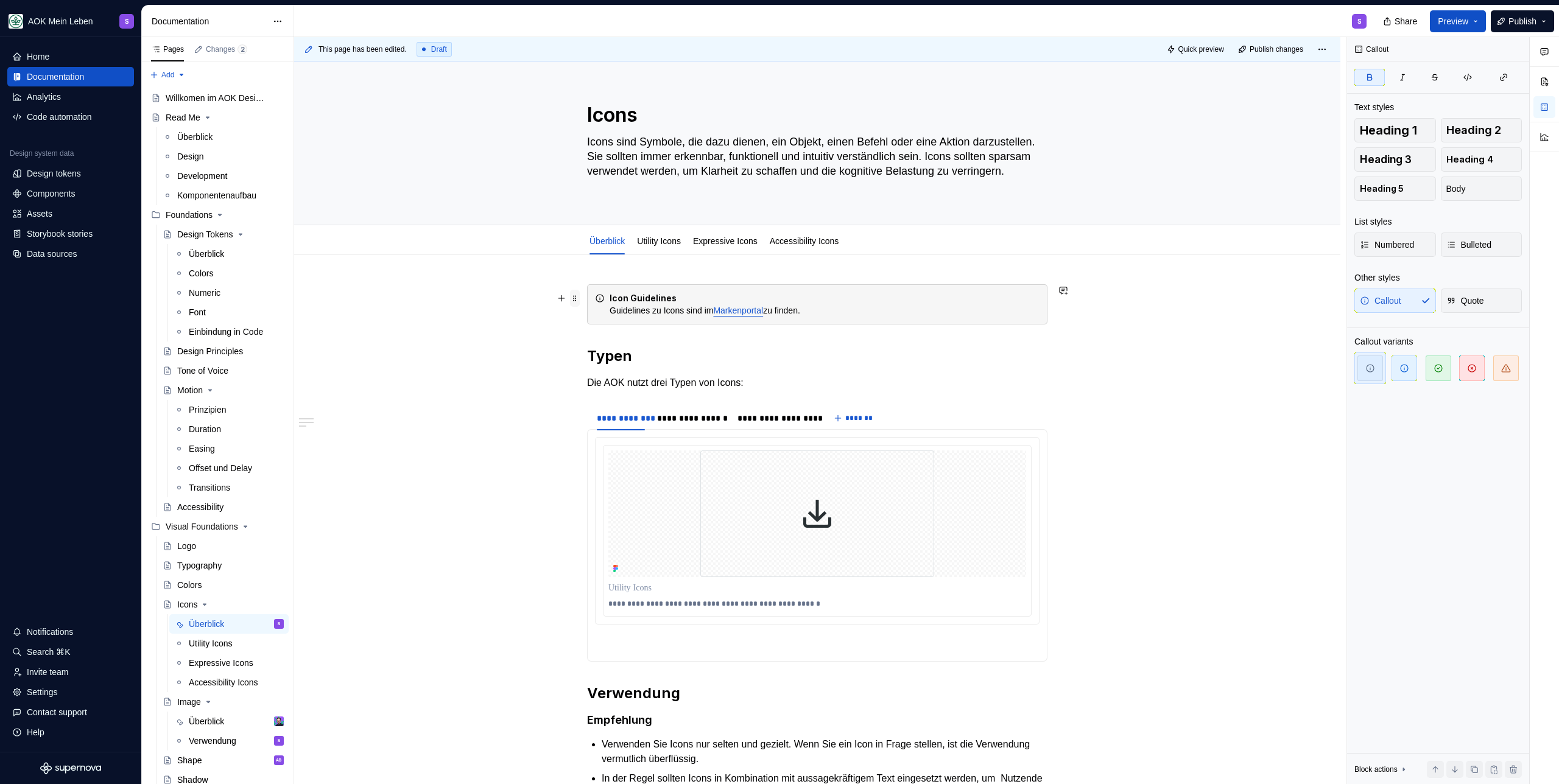
click at [577, 301] on span at bounding box center [575, 298] width 10 height 17
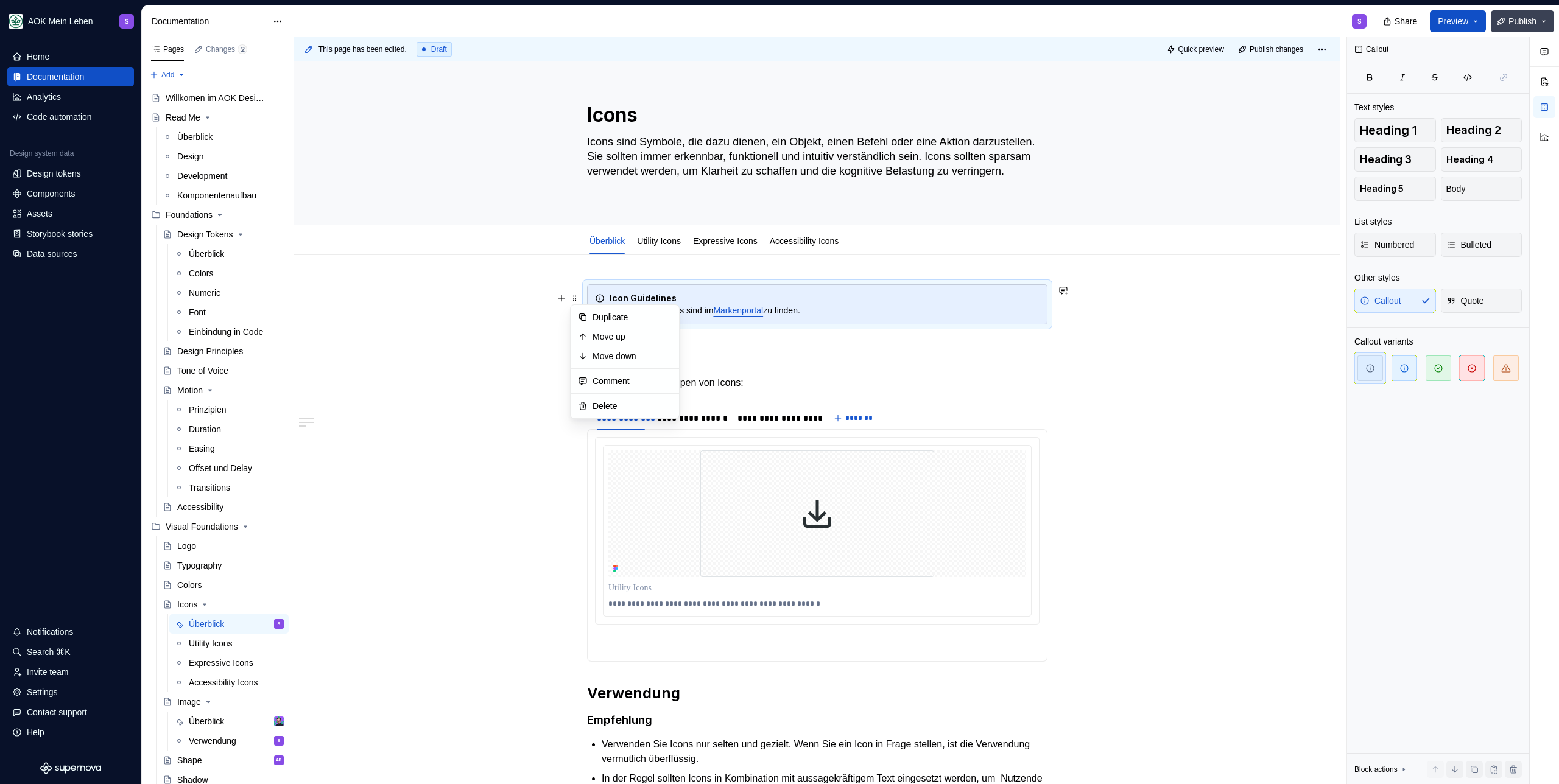
click at [1508, 18] on span "Publish" at bounding box center [1522, 21] width 28 height 12
click at [1517, 18] on span "Publish" at bounding box center [1522, 21] width 28 height 12
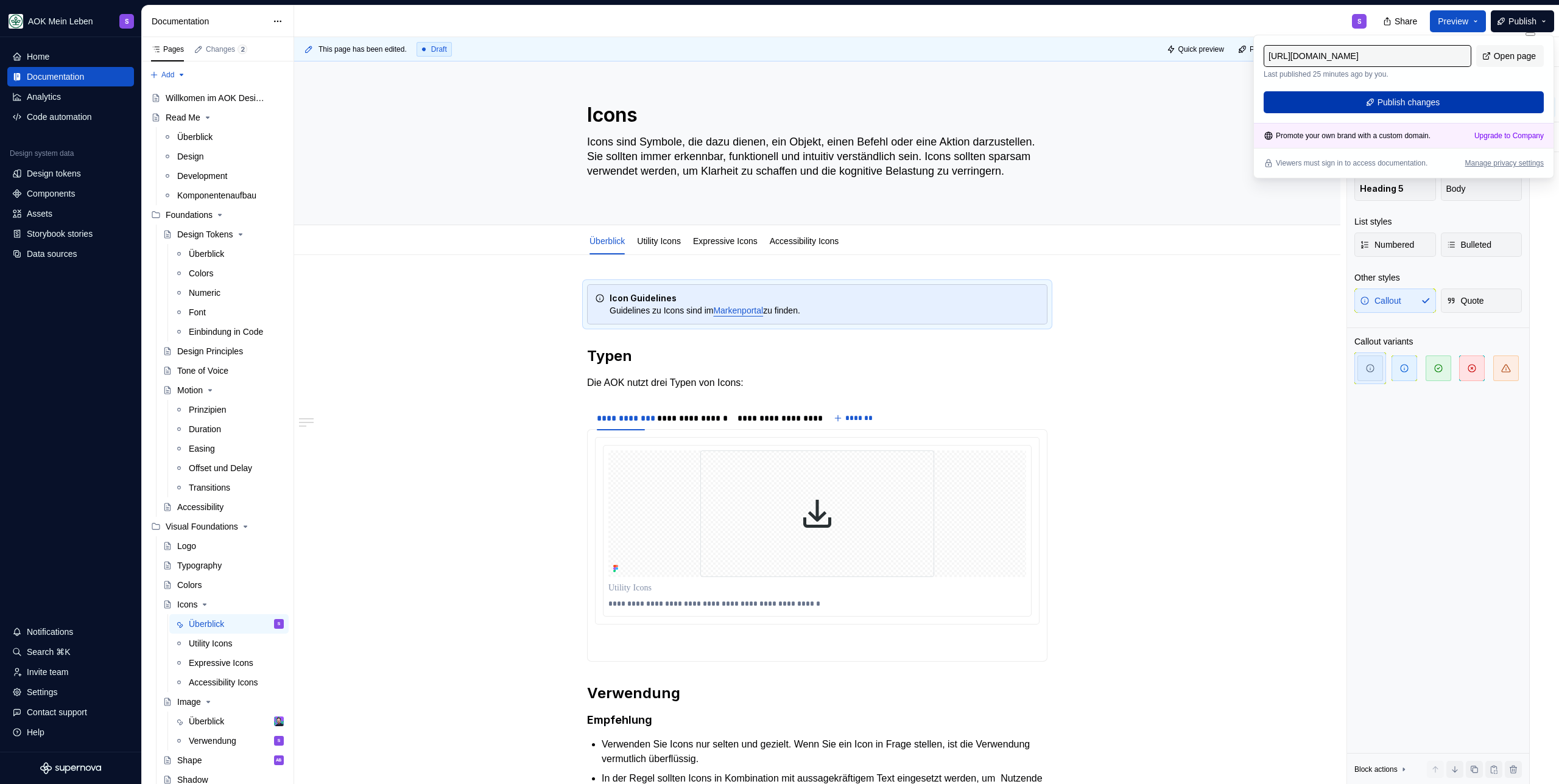
click at [1408, 104] on span "Publish changes" at bounding box center [1409, 102] width 63 height 12
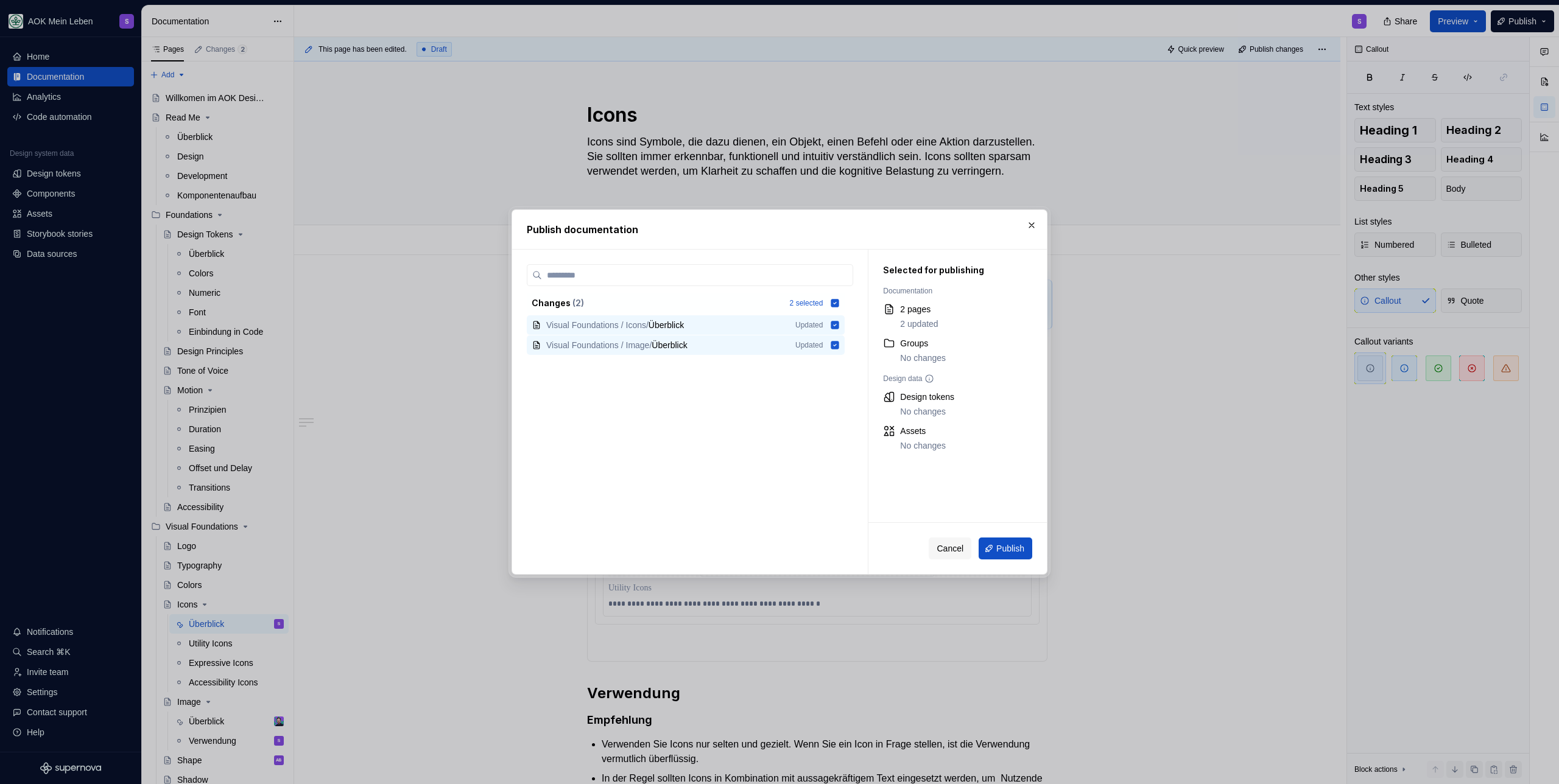
click at [1024, 556] on button "Publish" at bounding box center [1005, 549] width 54 height 22
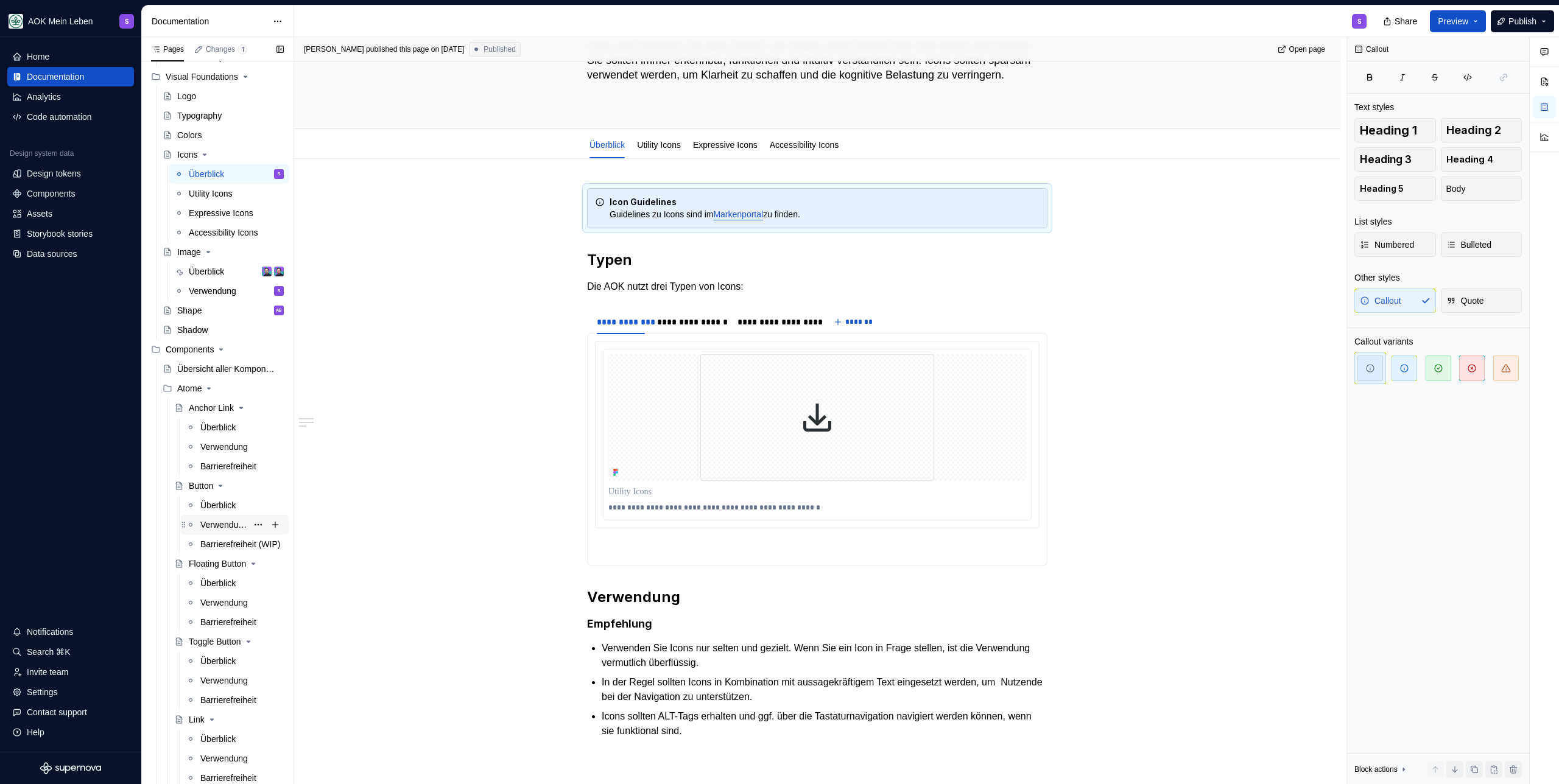
scroll to position [464, 0]
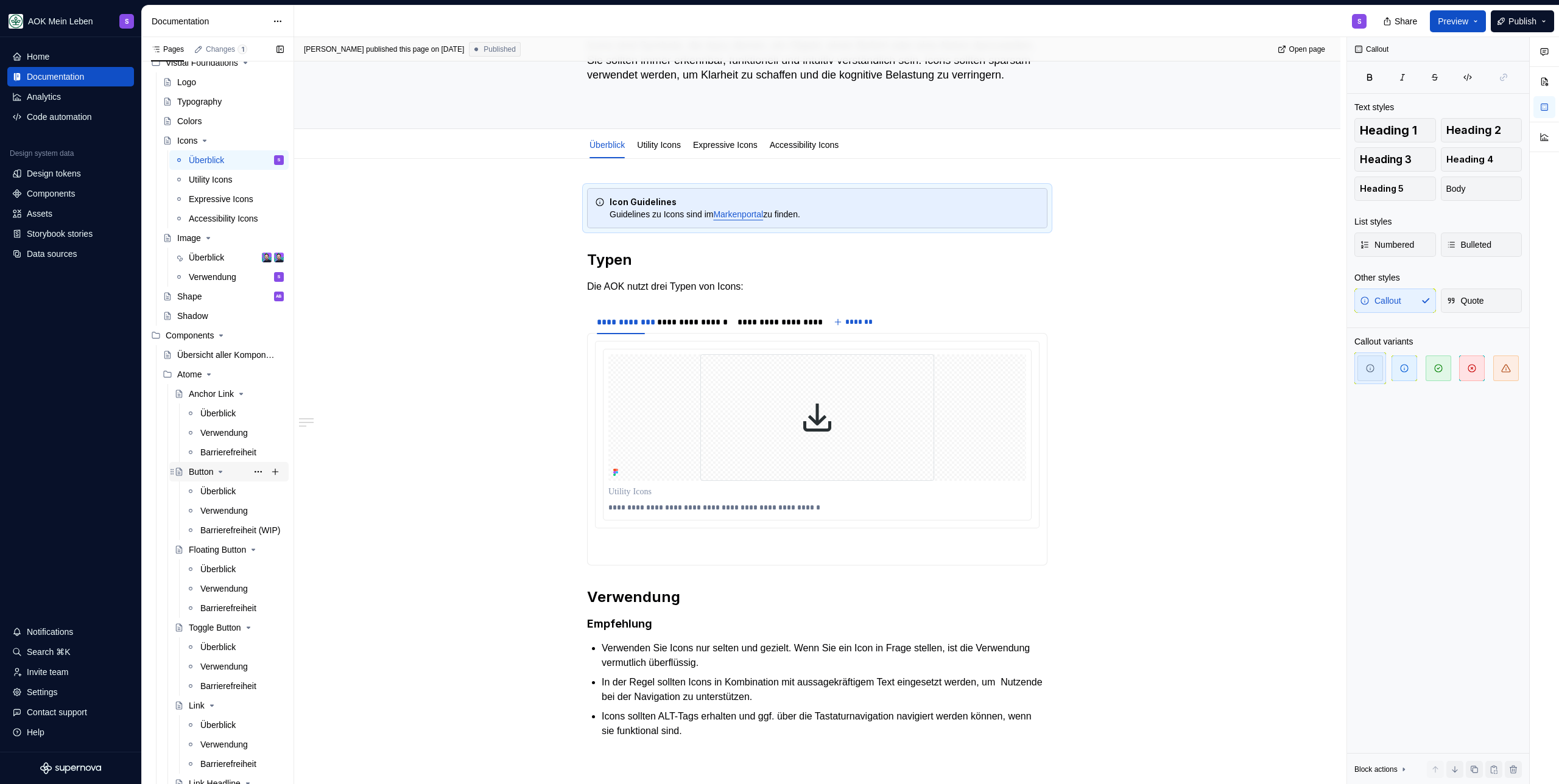
click at [198, 470] on div "Button" at bounding box center [200, 471] width 24 height 12
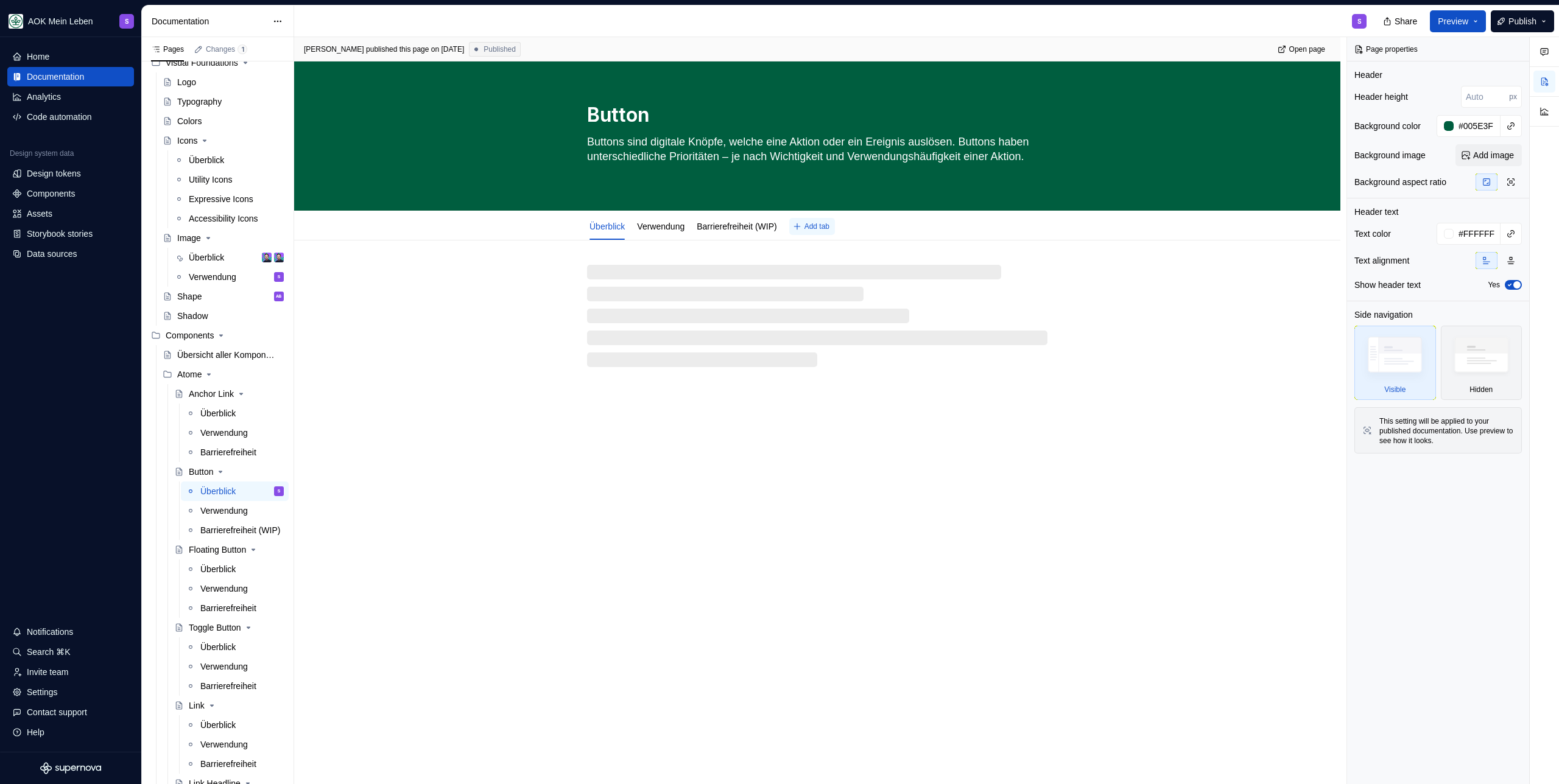
click at [829, 225] on span "Add tab" at bounding box center [817, 226] width 25 height 10
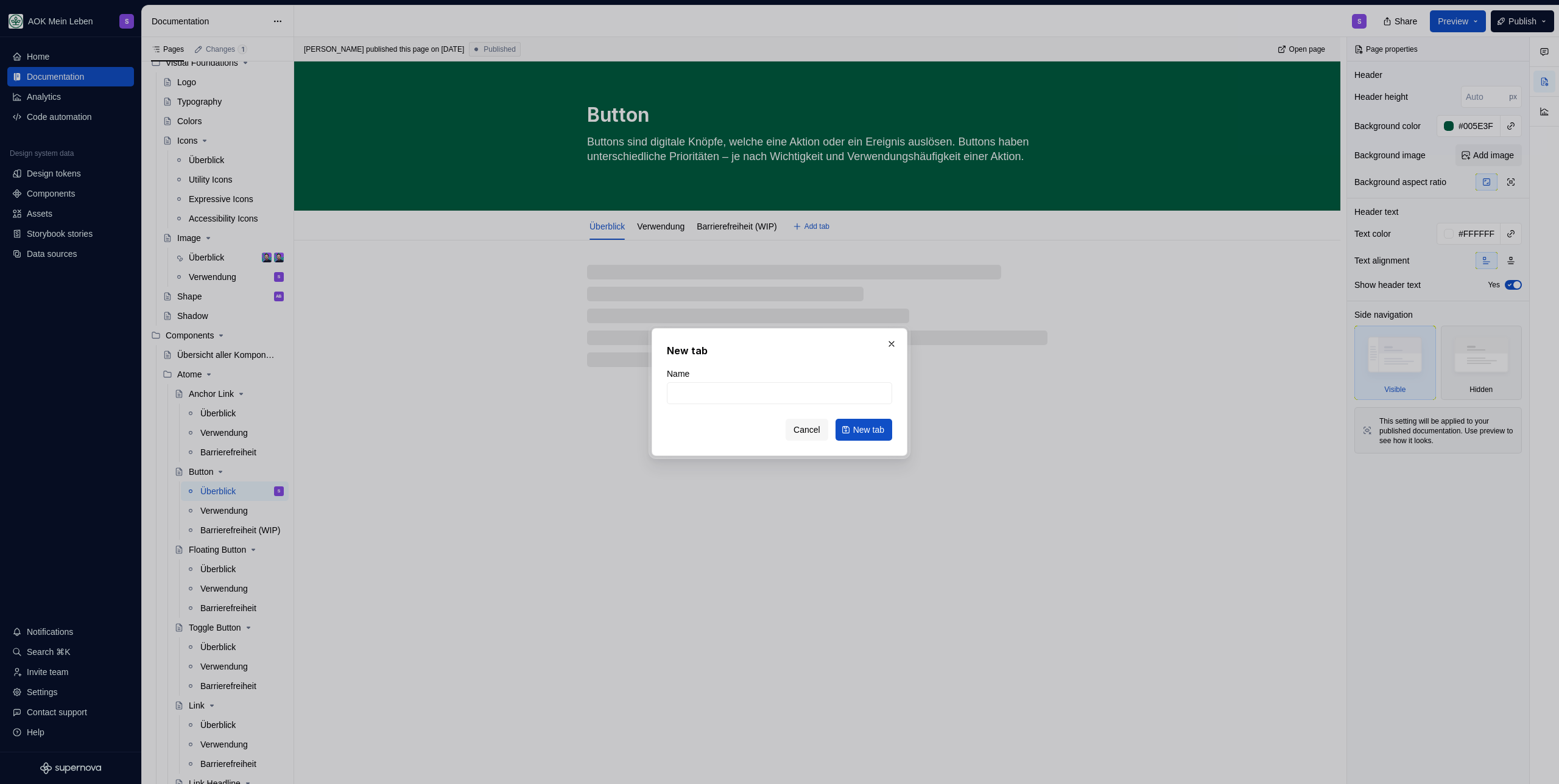
type textarea "*"
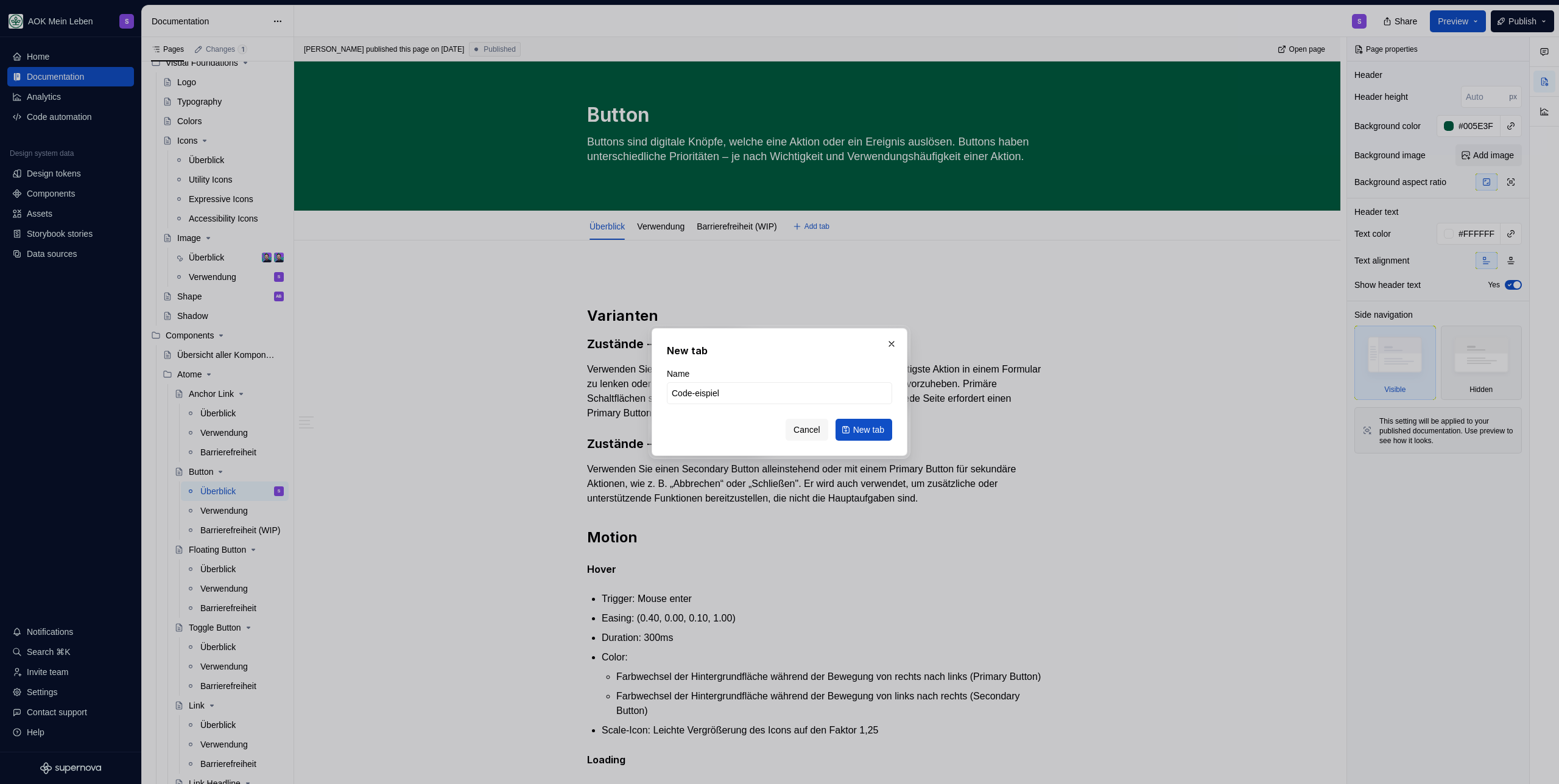
type input "Code-Beispiel"
click at [775, 403] on input "Code-Beispiel" at bounding box center [779, 394] width 225 height 22
click at [868, 431] on span "New tab" at bounding box center [869, 430] width 31 height 12
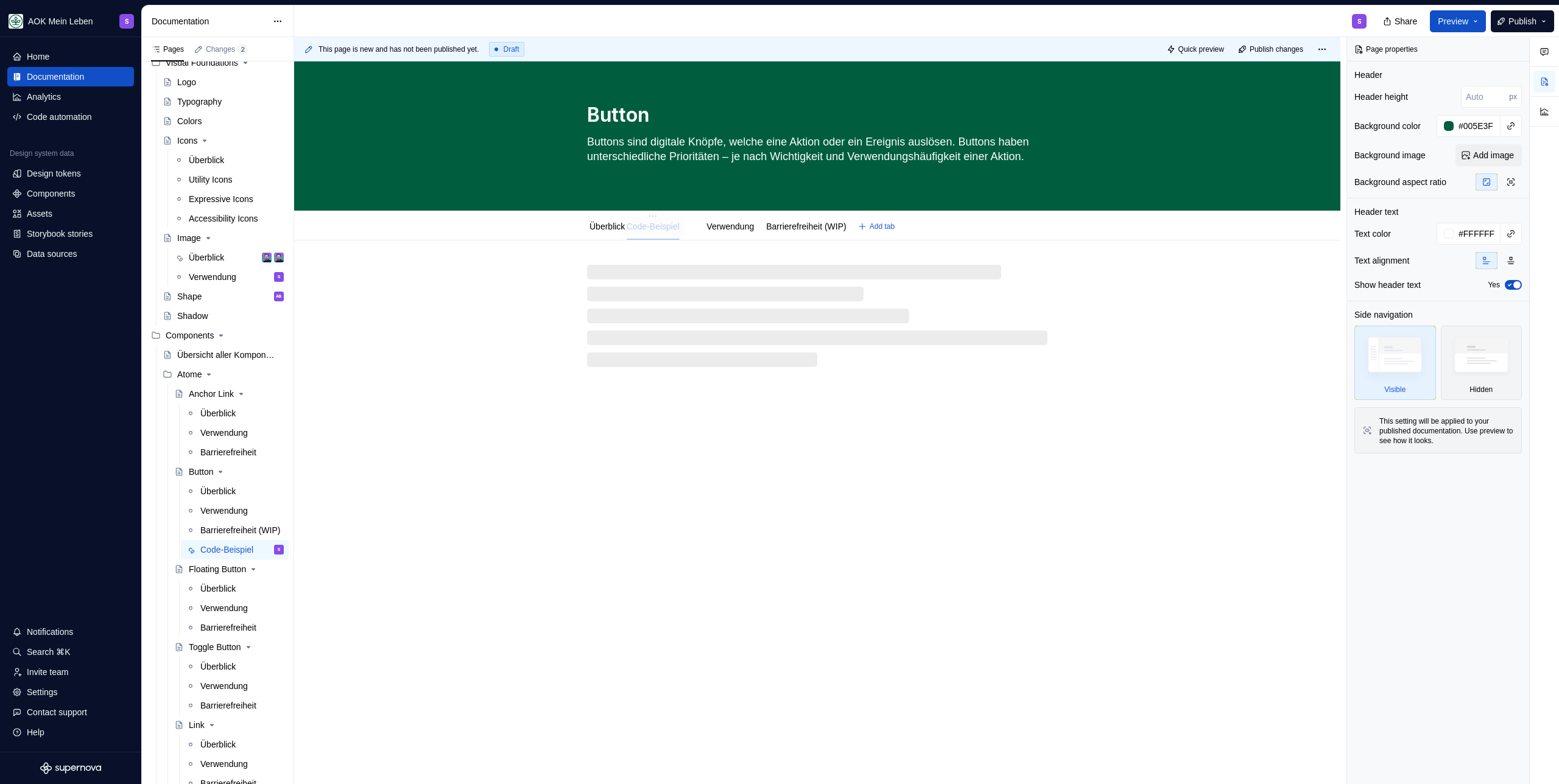
drag, startPoint x: 839, startPoint y: 228, endPoint x: 676, endPoint y: 227, distance: 163.0
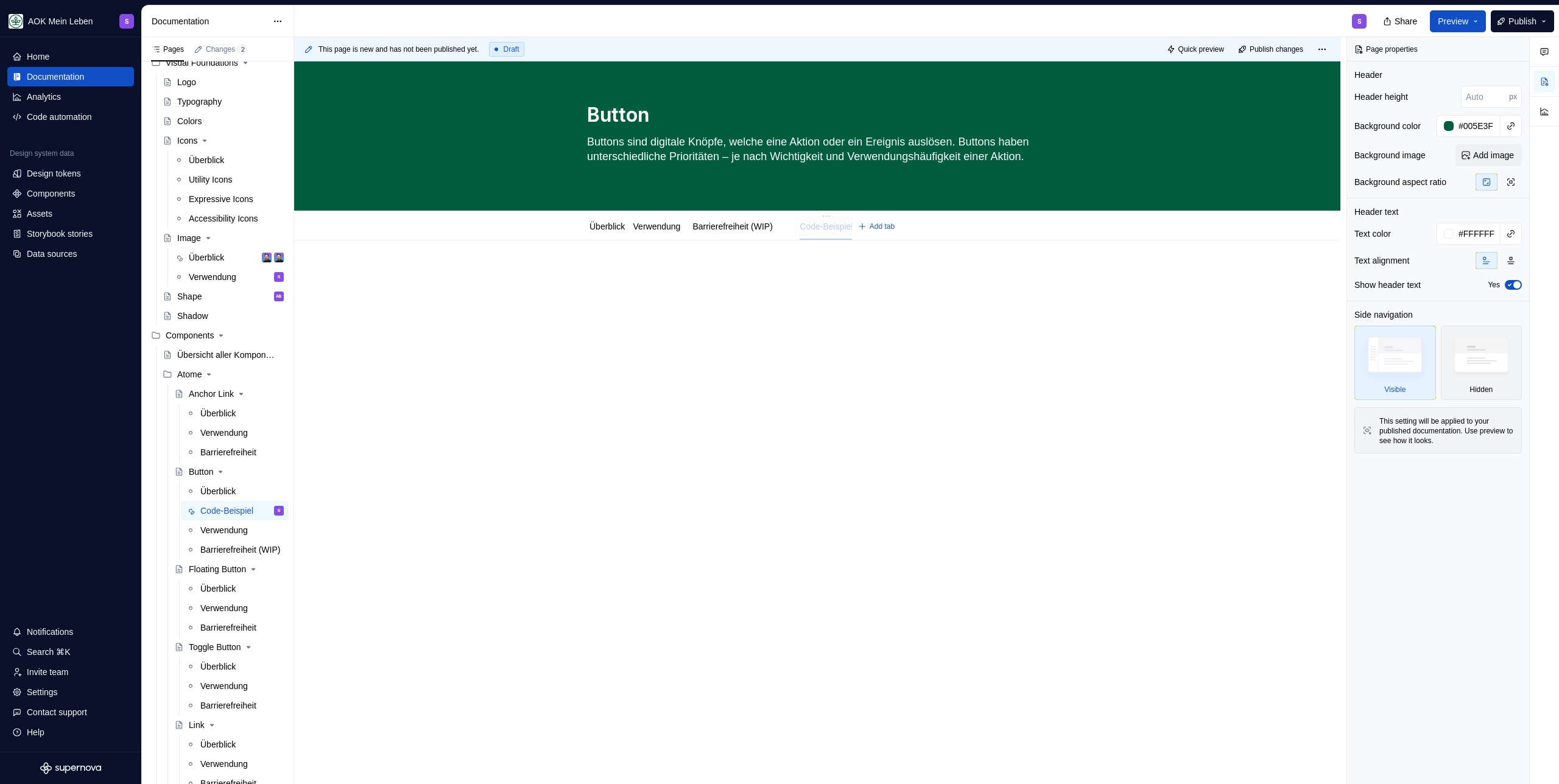
drag, startPoint x: 709, startPoint y: 231, endPoint x: 836, endPoint y: 228, distance: 127.0
click at [616, 223] on link "Überblick" at bounding box center [607, 226] width 35 height 10
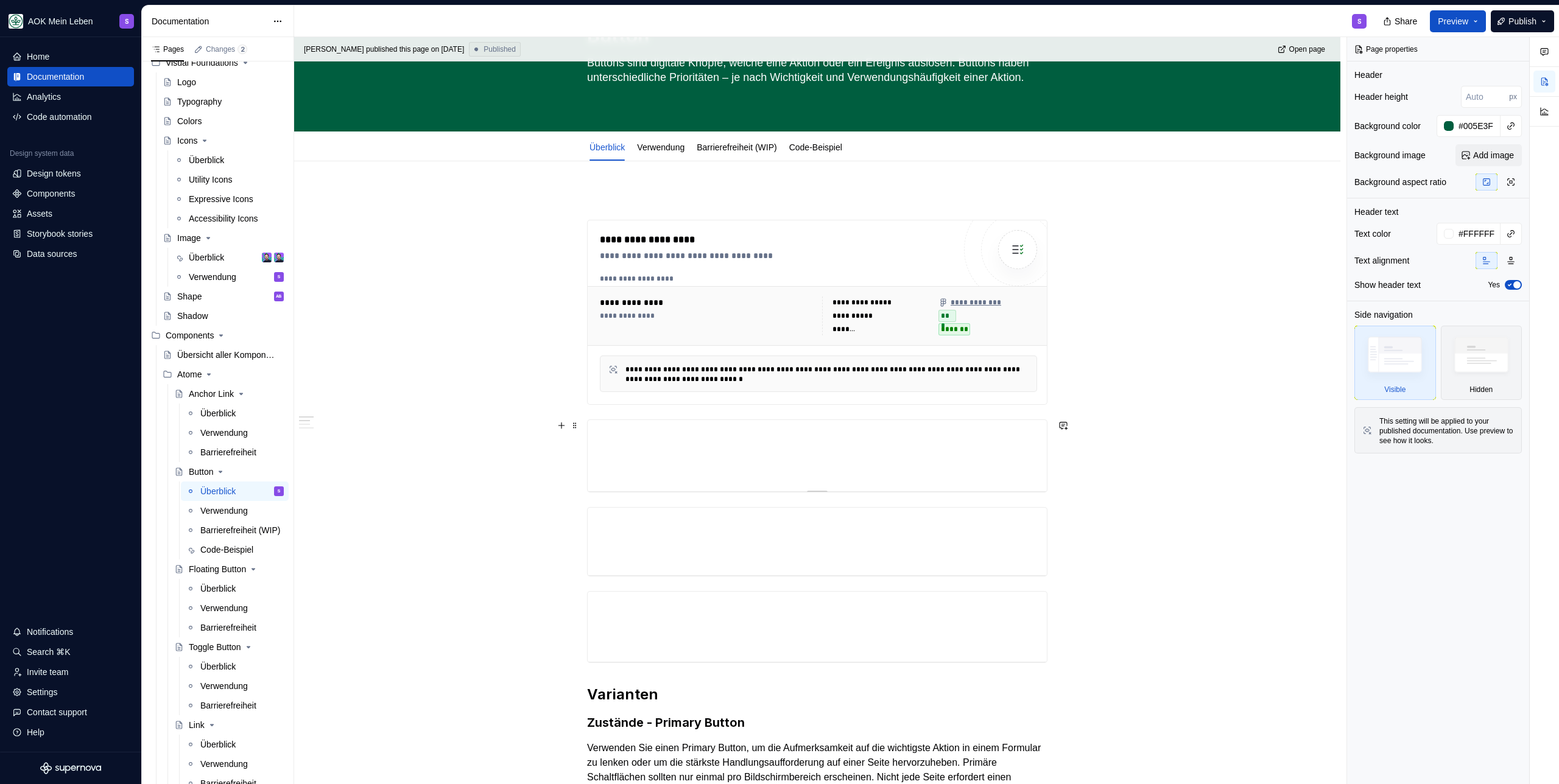
scroll to position [99, 0]
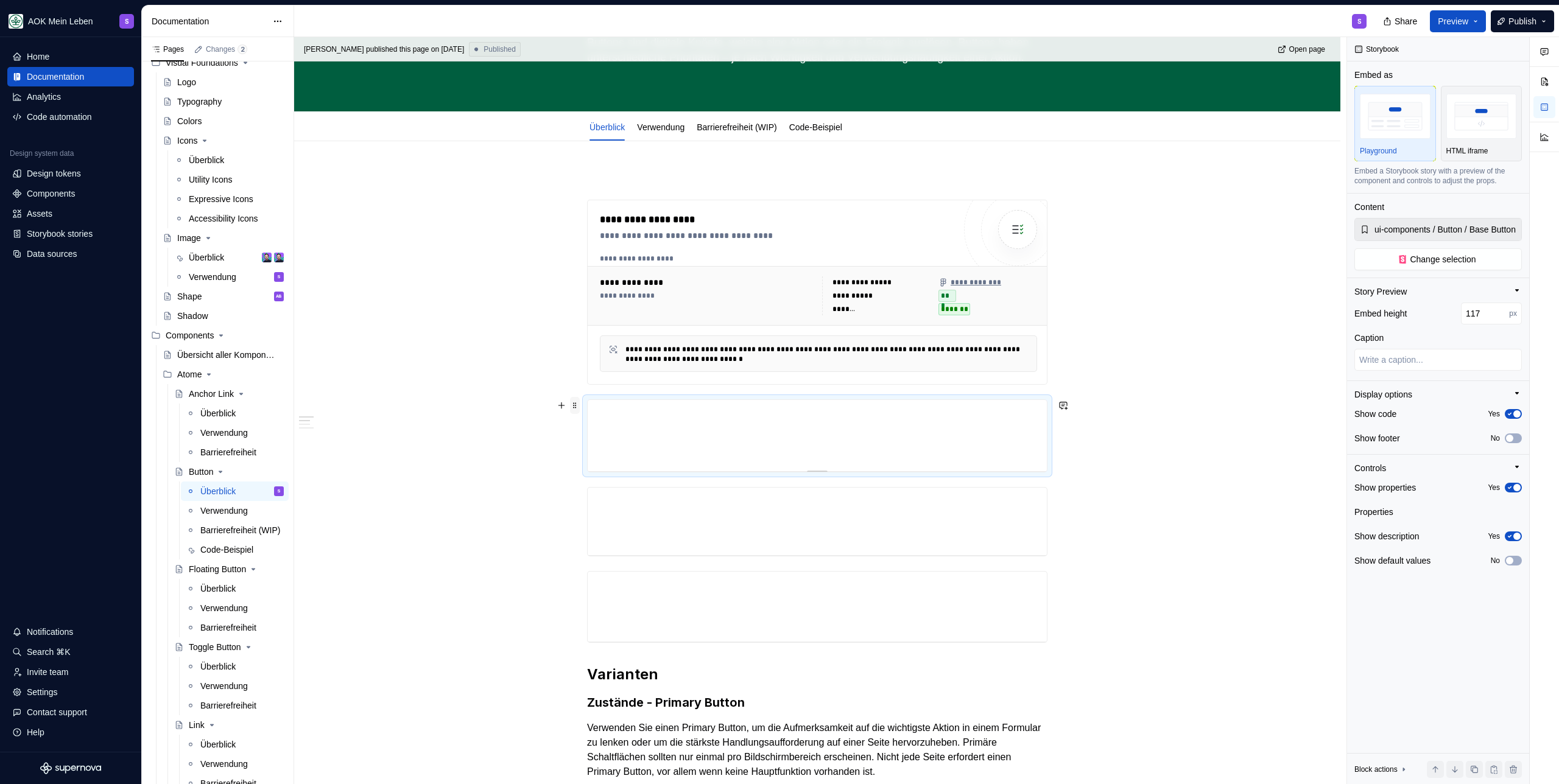
click at [575, 403] on span at bounding box center [575, 405] width 10 height 17
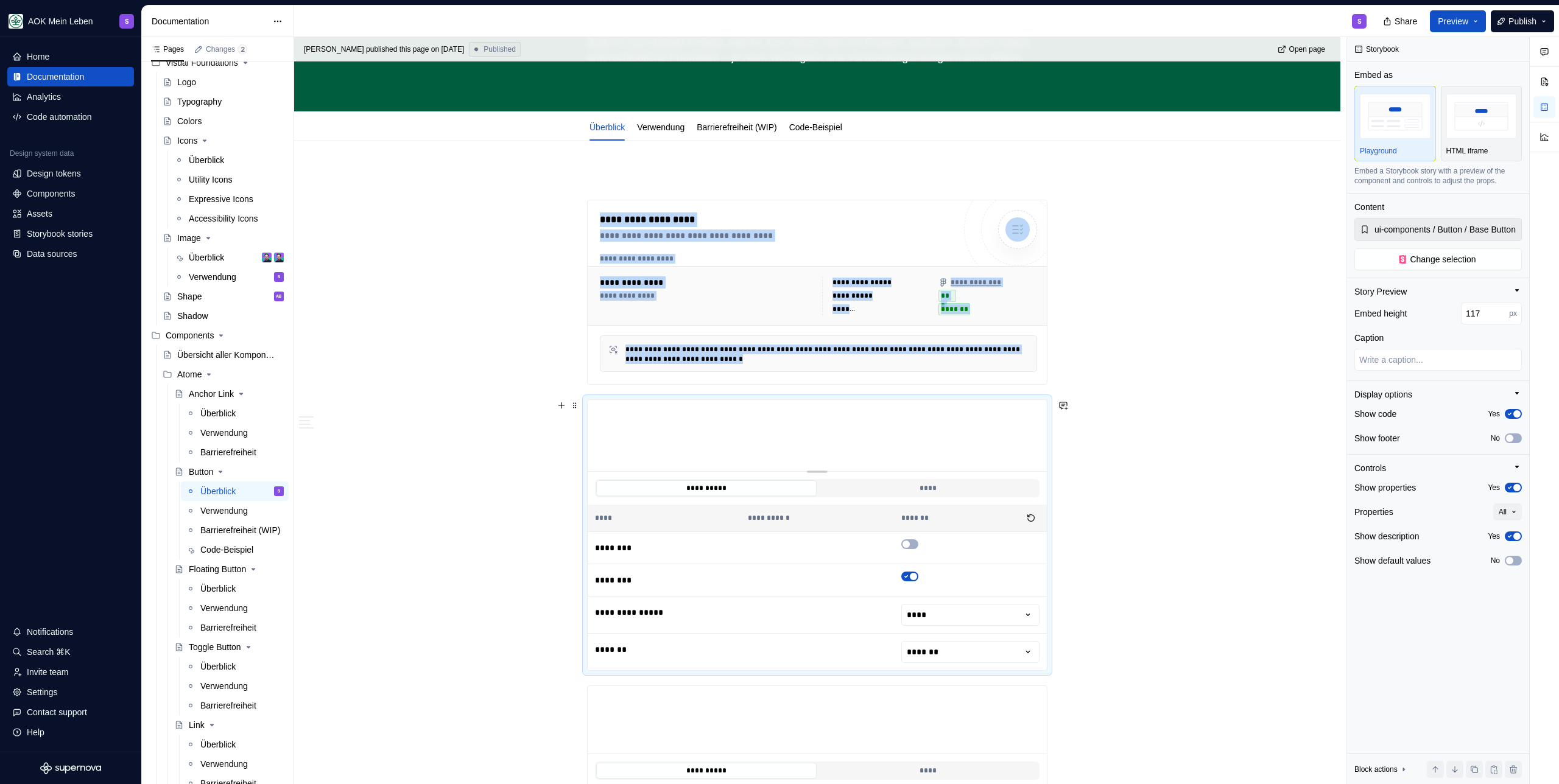
click at [587, 400] on div "**********" at bounding box center [817, 535] width 460 height 272
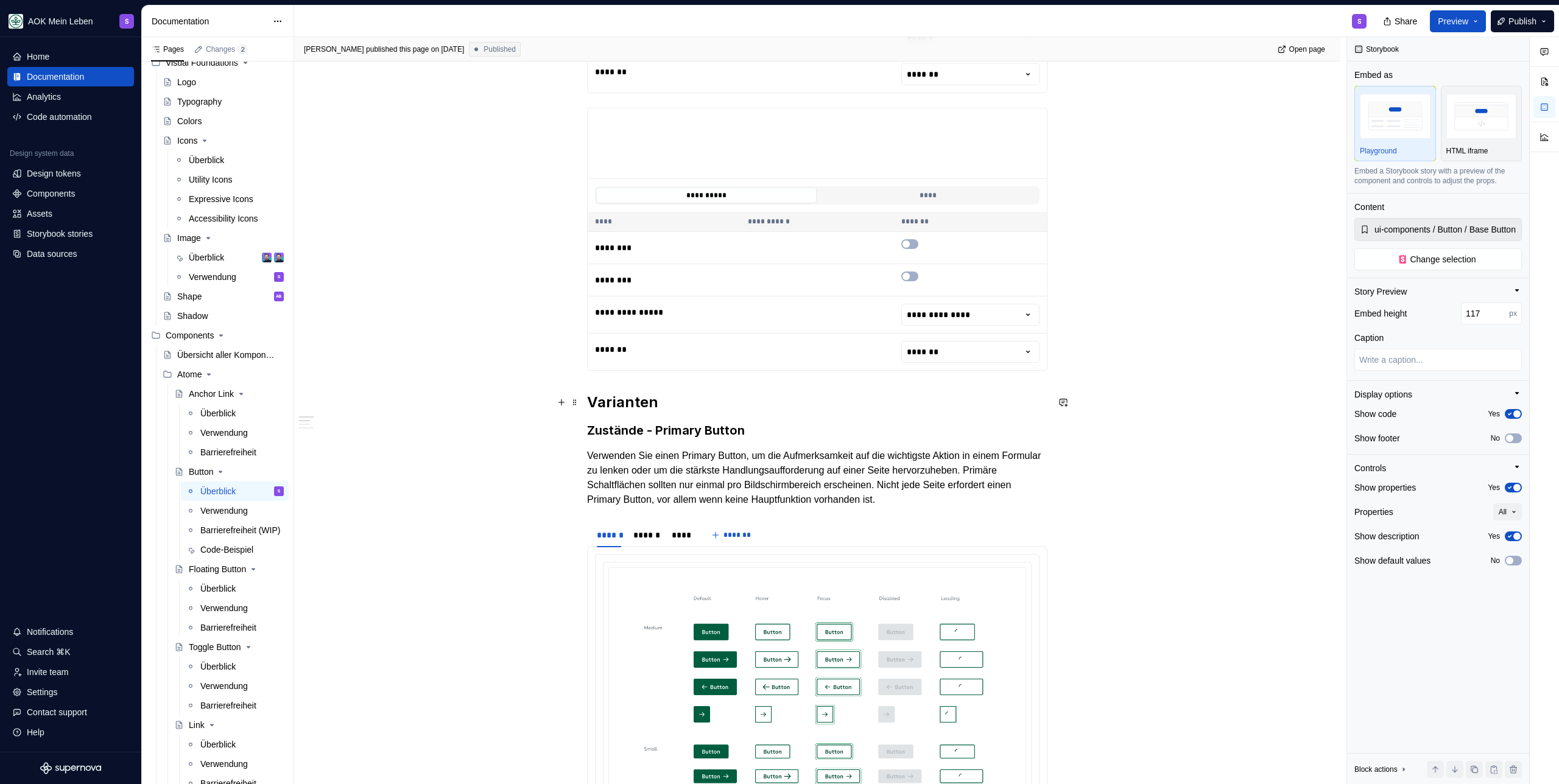
scroll to position [979, 0]
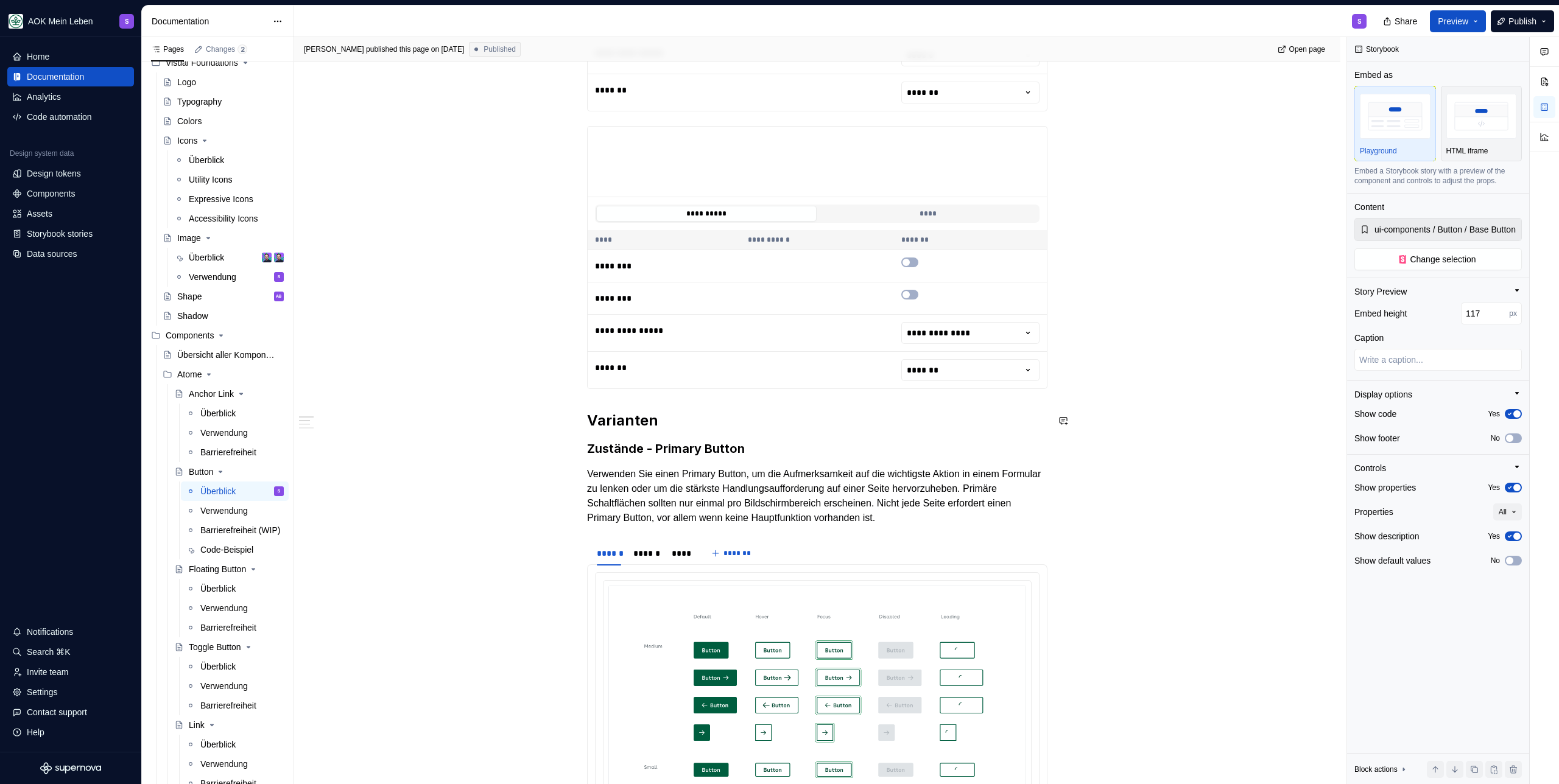
click at [621, 402] on div "**********" at bounding box center [817, 584] width 460 height 2587
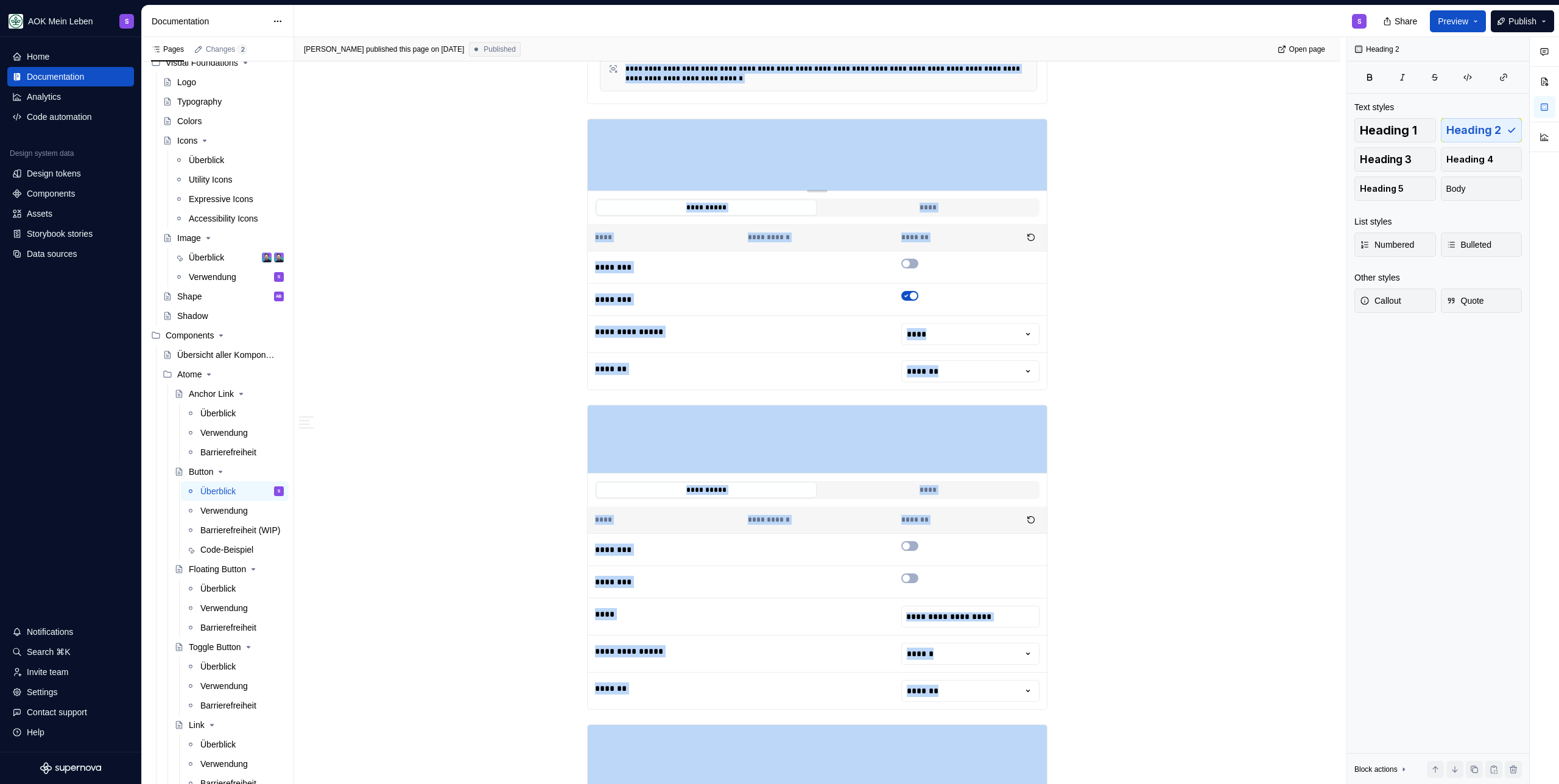
scroll to position [313, 0]
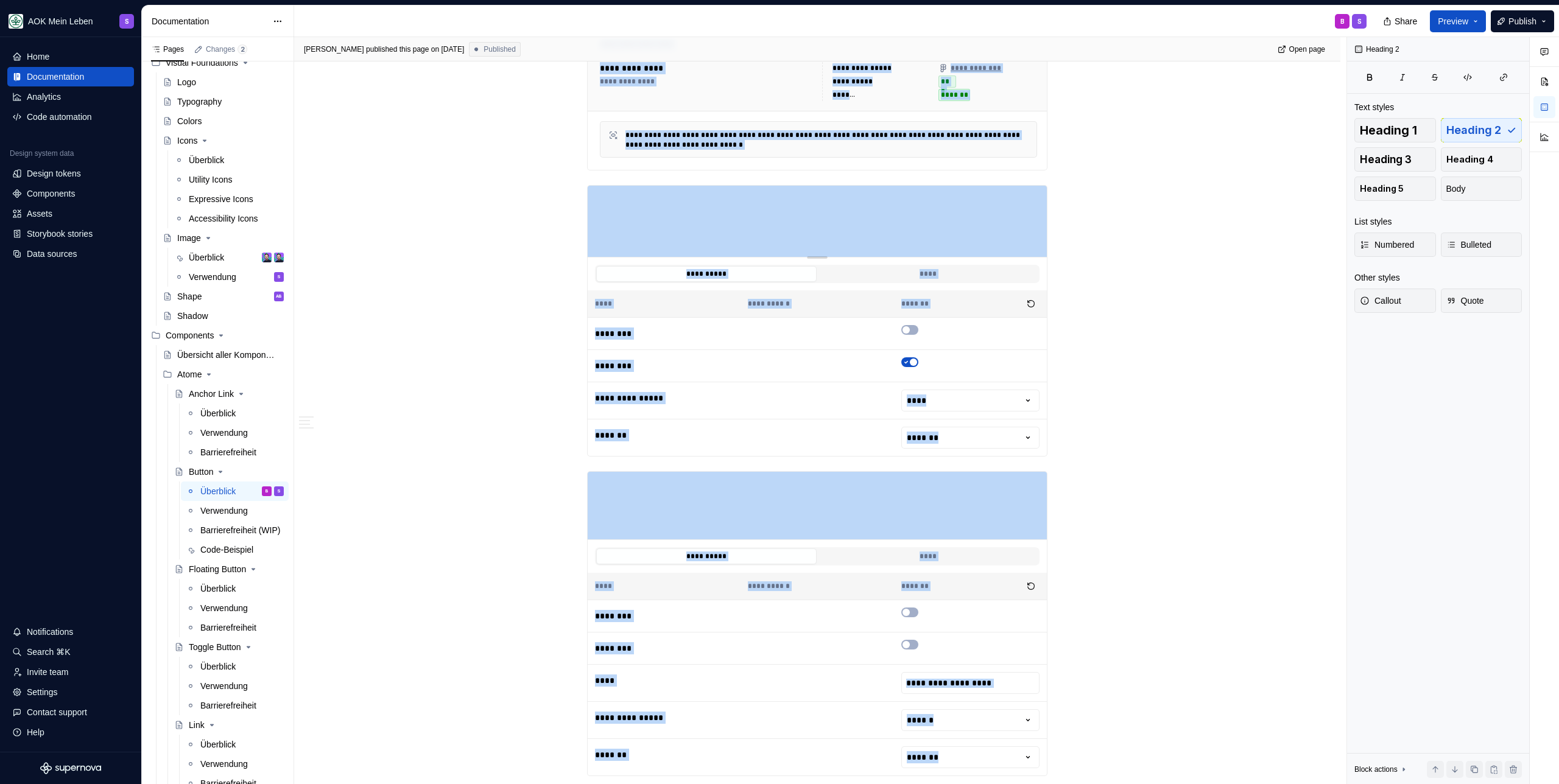
drag, startPoint x: 595, startPoint y: 401, endPoint x: 583, endPoint y: 166, distance: 235.3
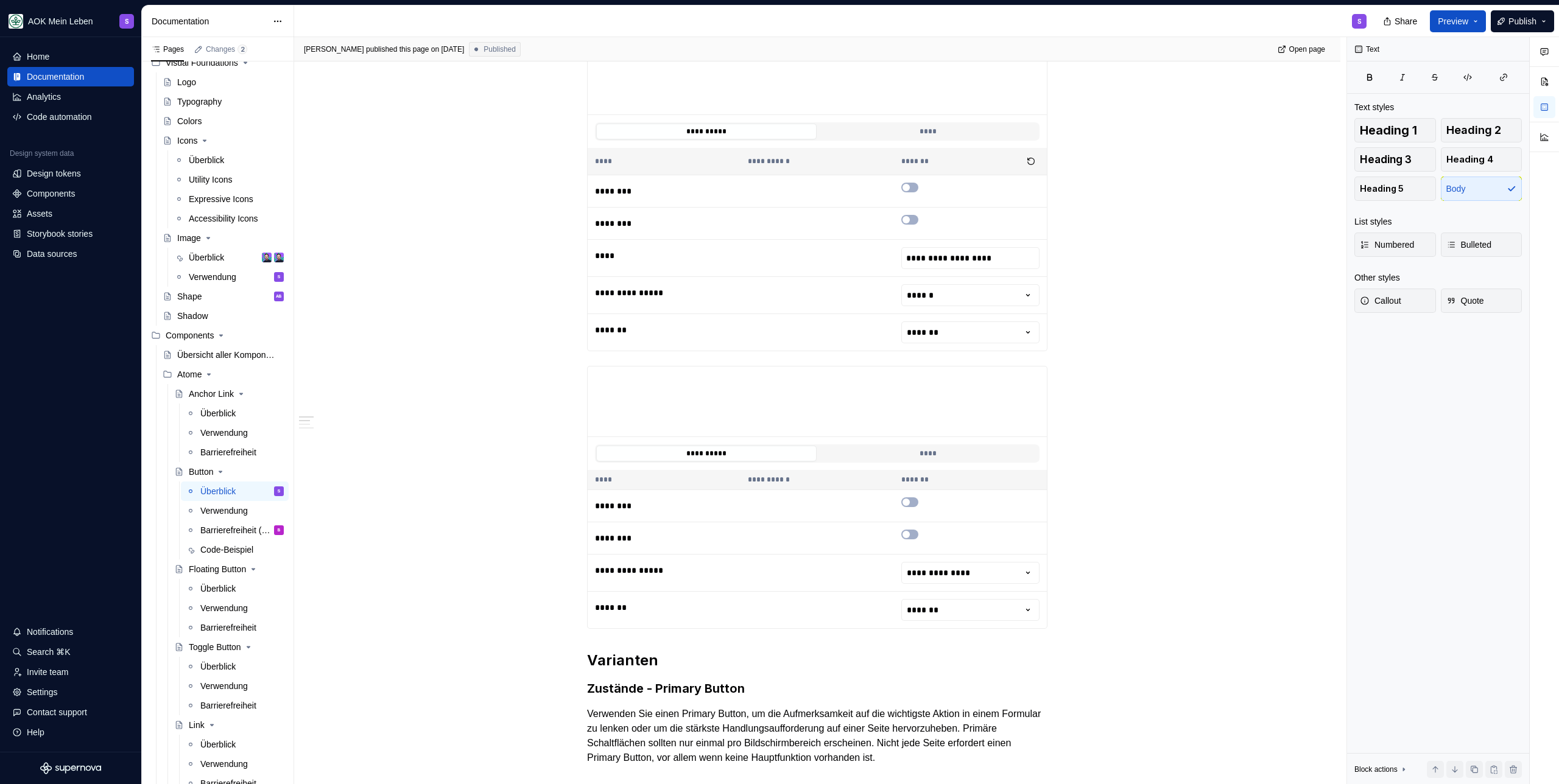
scroll to position [950, 0]
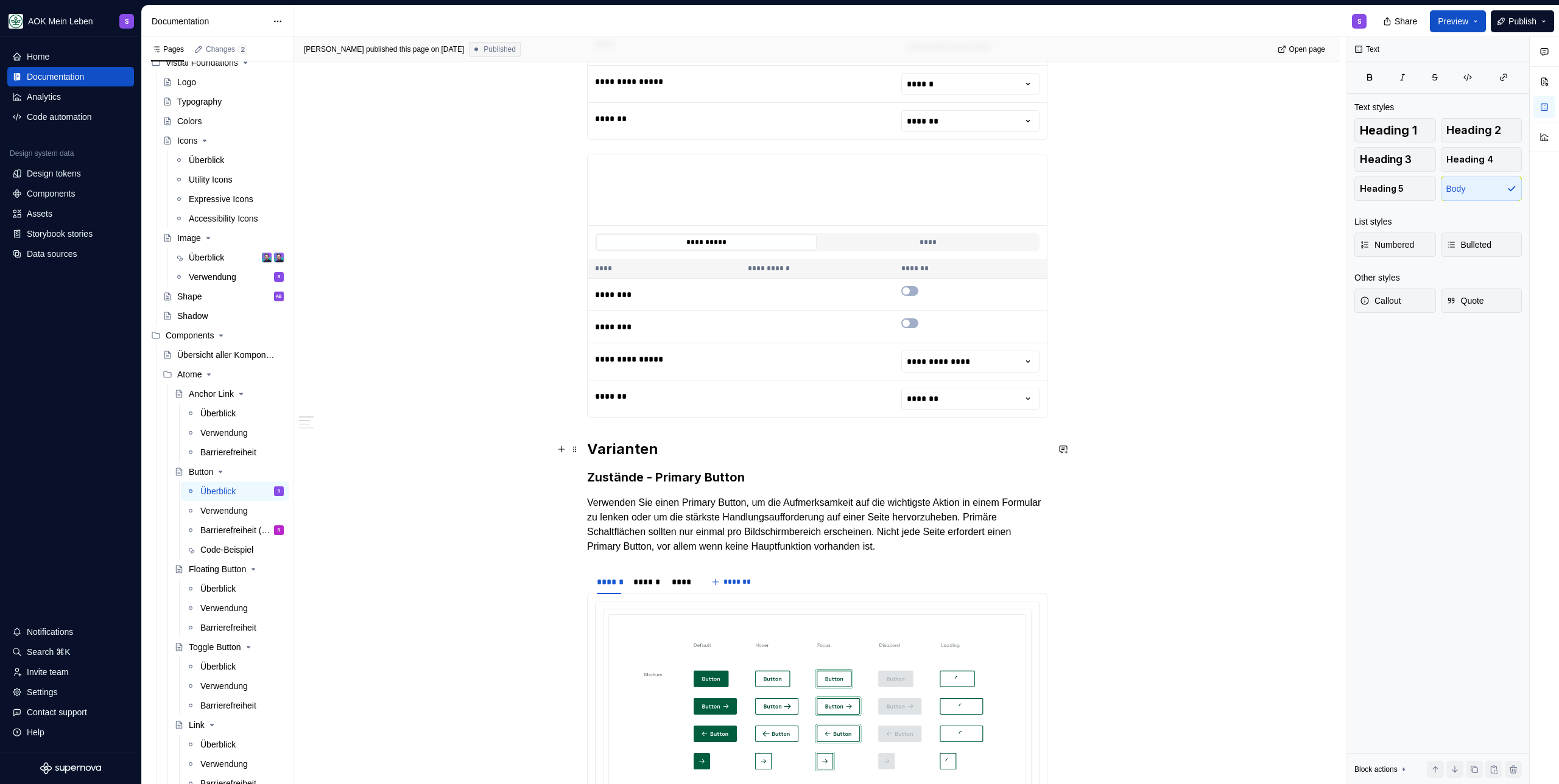
drag, startPoint x: 591, startPoint y: 176, endPoint x: 902, endPoint y: 437, distance: 406.0
click at [902, 440] on div "**********" at bounding box center [817, 613] width 460 height 2587
click at [1080, 400] on div "**********" at bounding box center [817, 723] width 1046 height 2866
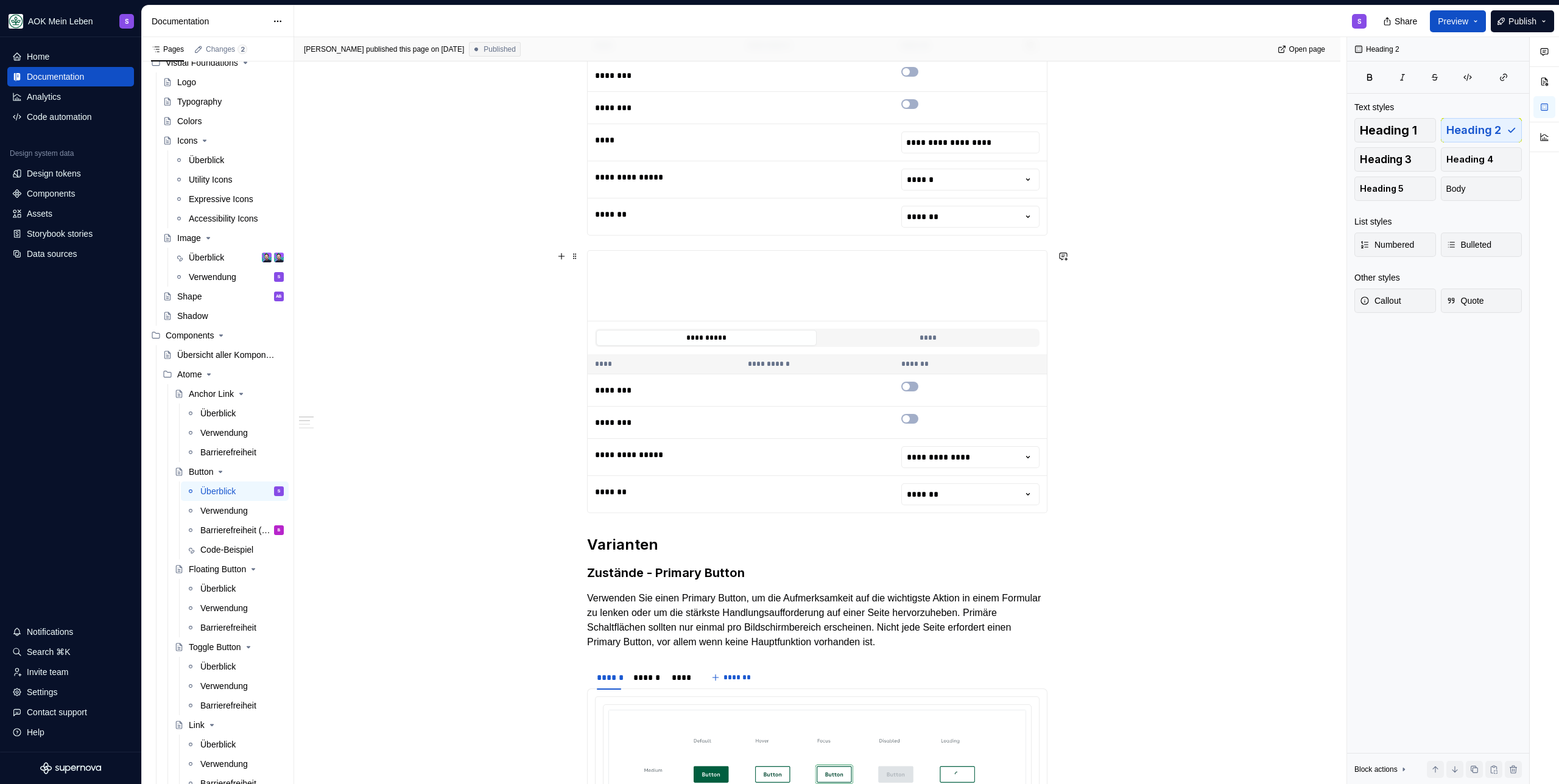
scroll to position [852, 0]
click at [573, 259] on span at bounding box center [575, 259] width 10 height 17
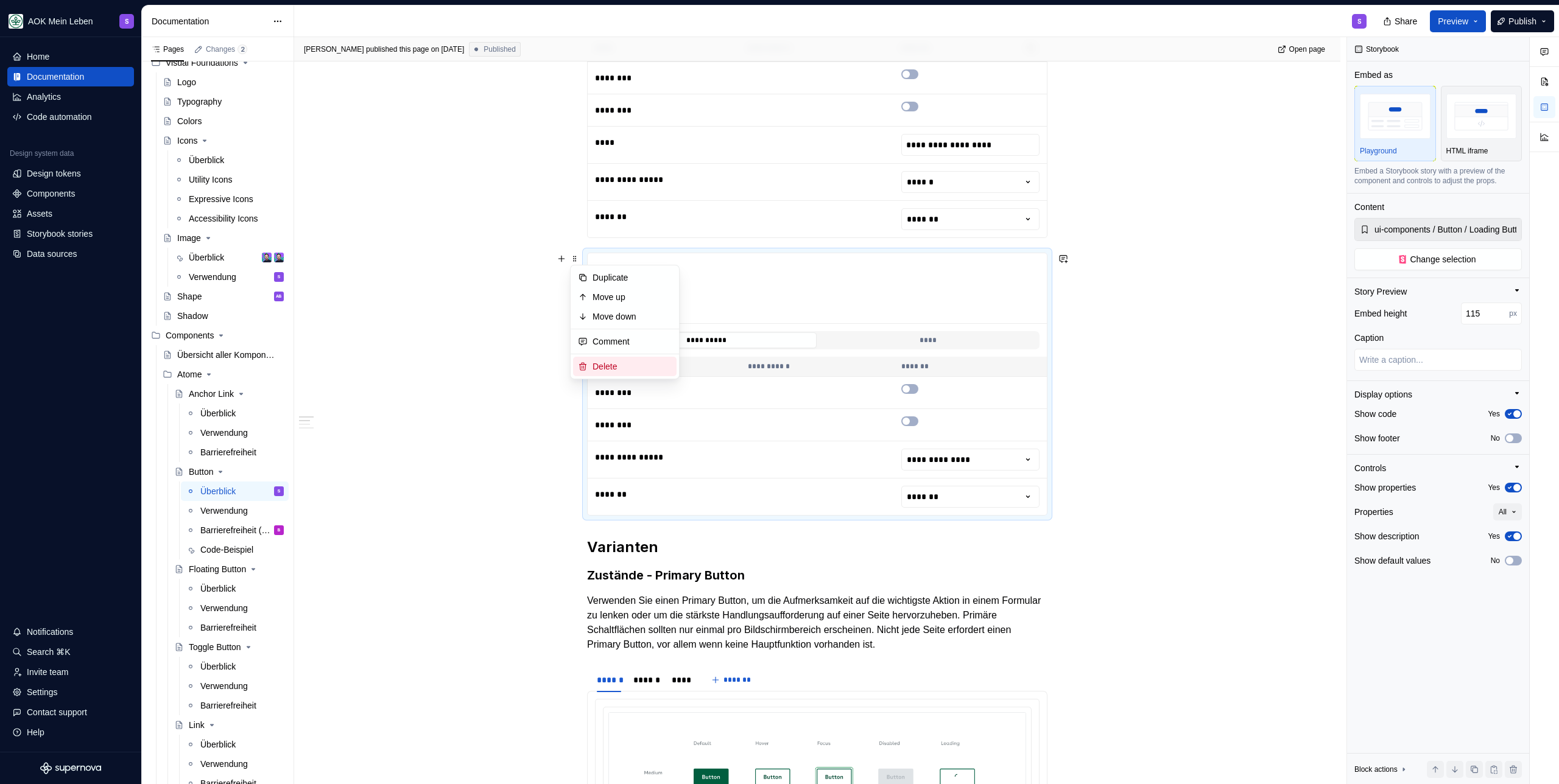
click at [609, 362] on div "Delete" at bounding box center [631, 366] width 79 height 12
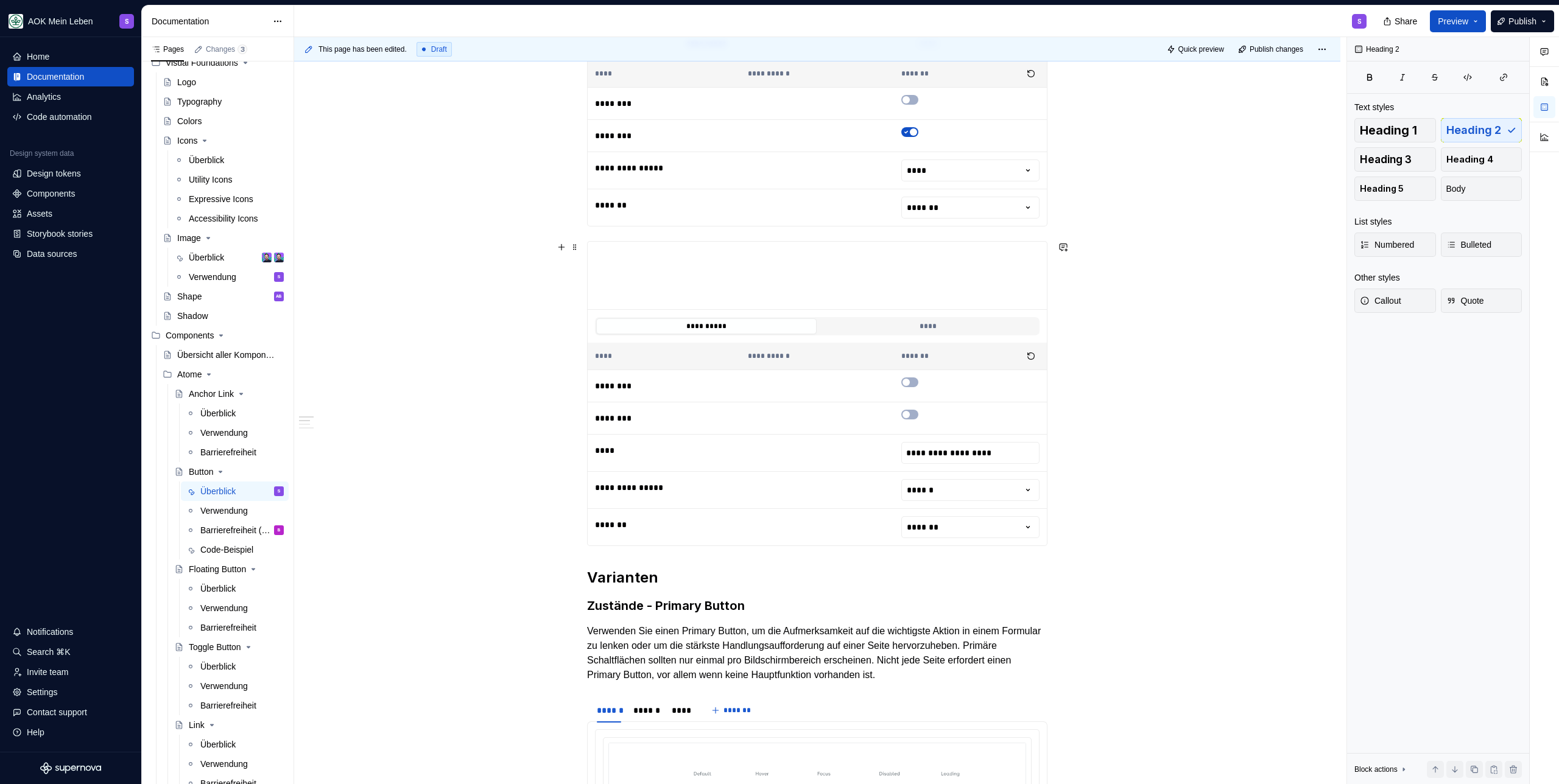
scroll to position [520, 0]
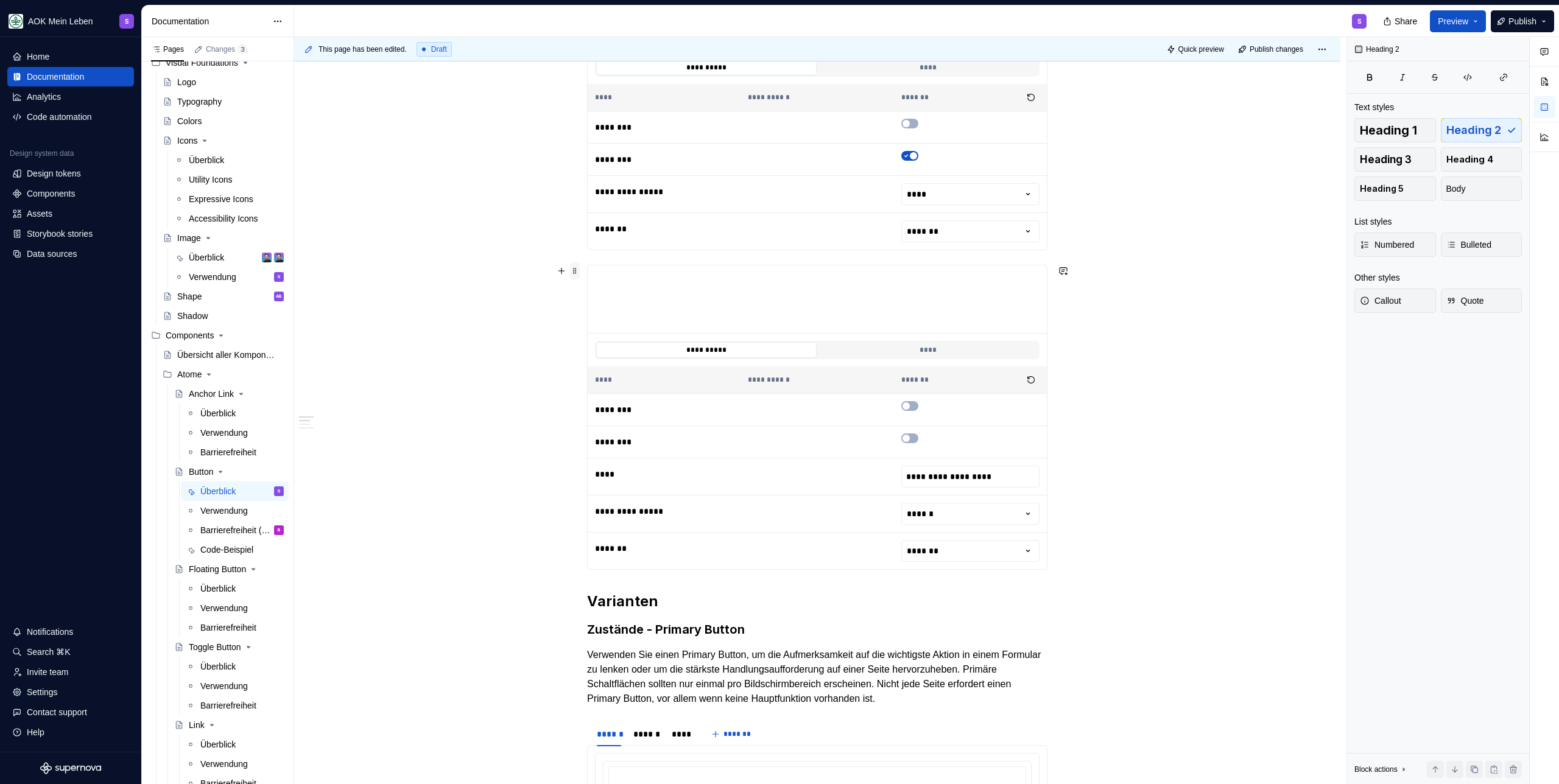
click at [576, 272] on span at bounding box center [575, 271] width 10 height 17
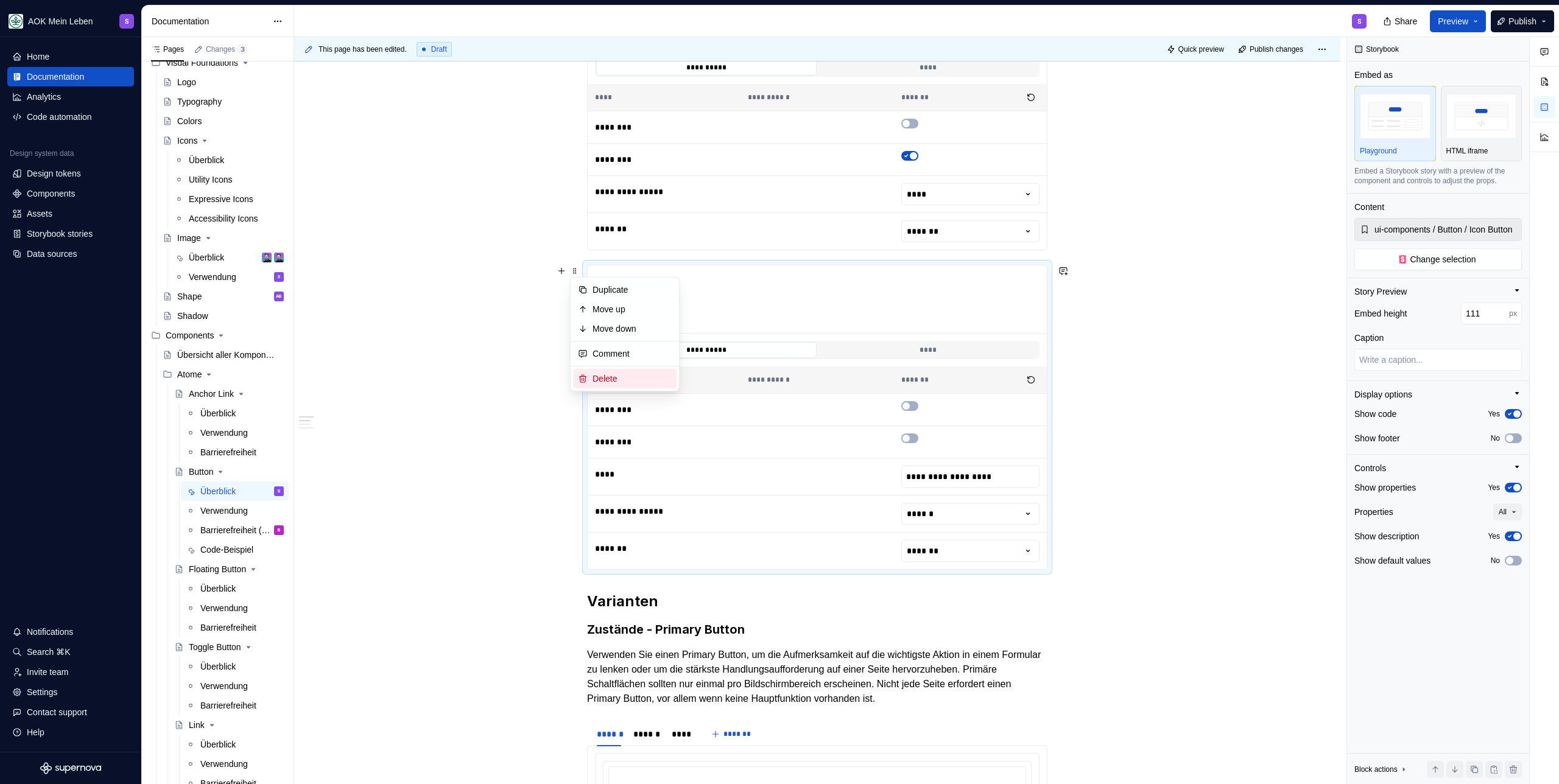
click at [621, 376] on div "Delete" at bounding box center [631, 379] width 79 height 12
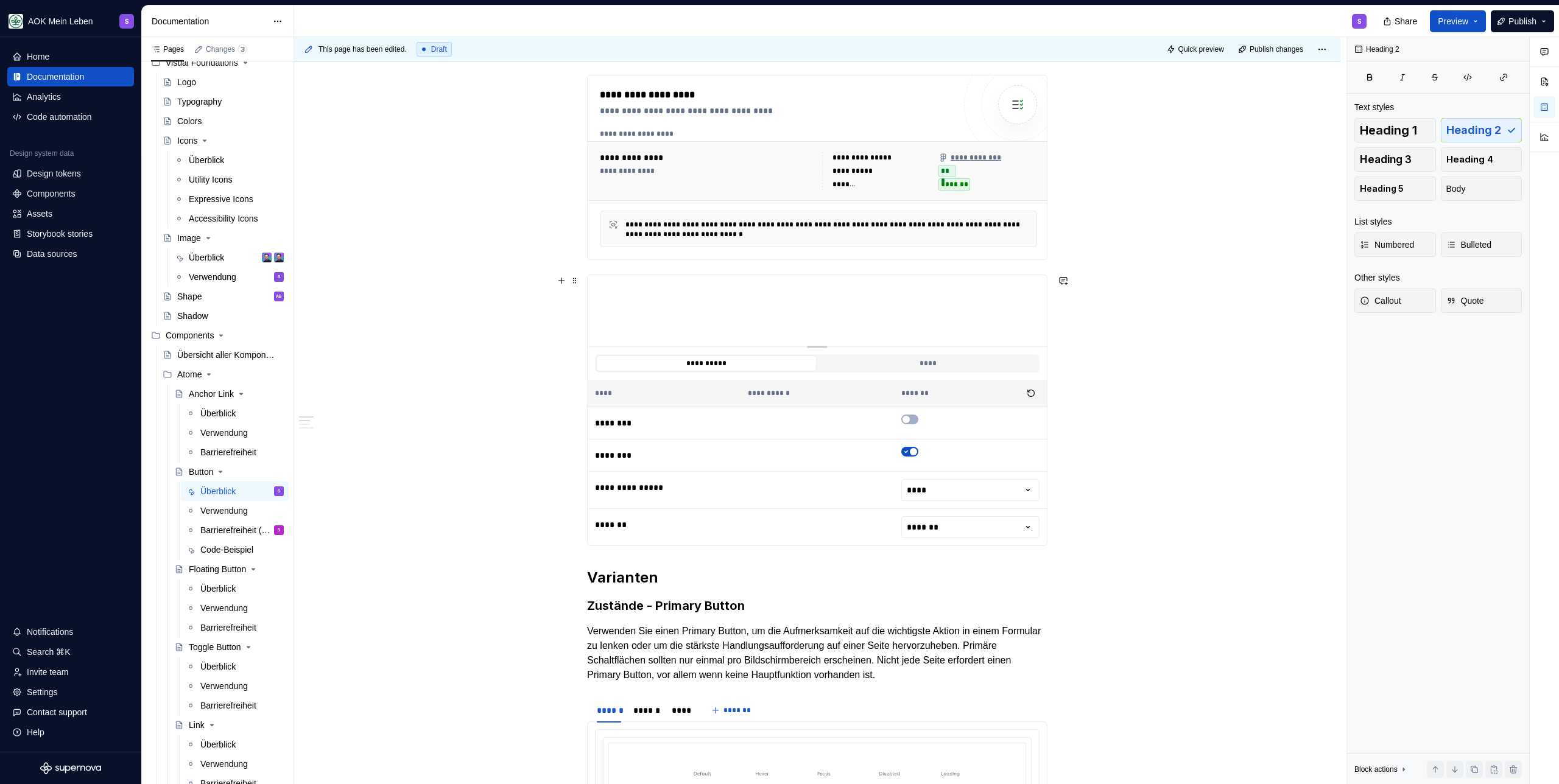
scroll to position [178, 0]
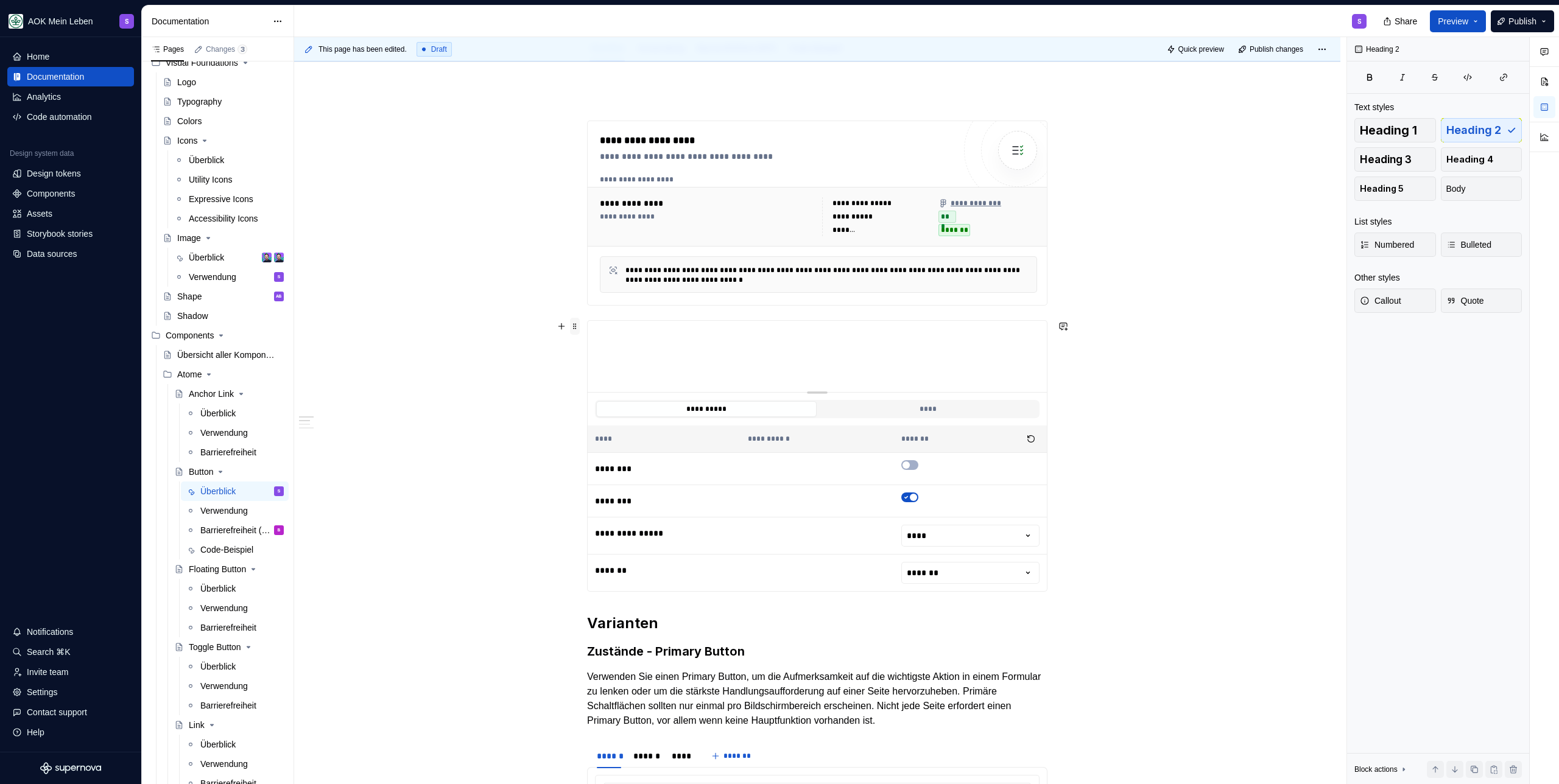
click at [570, 323] on span at bounding box center [575, 326] width 10 height 17
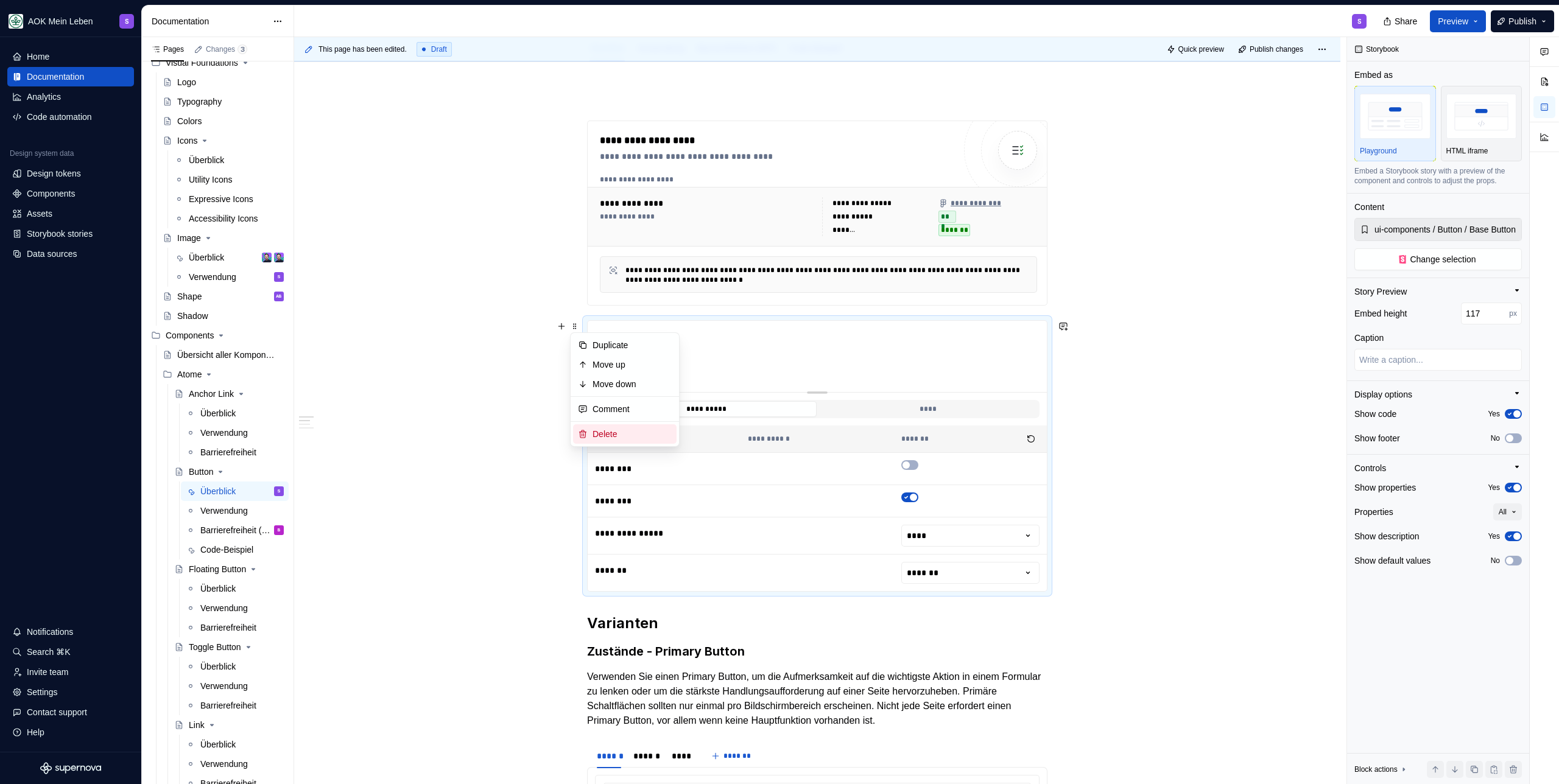
click at [606, 433] on div "Delete" at bounding box center [631, 434] width 79 height 12
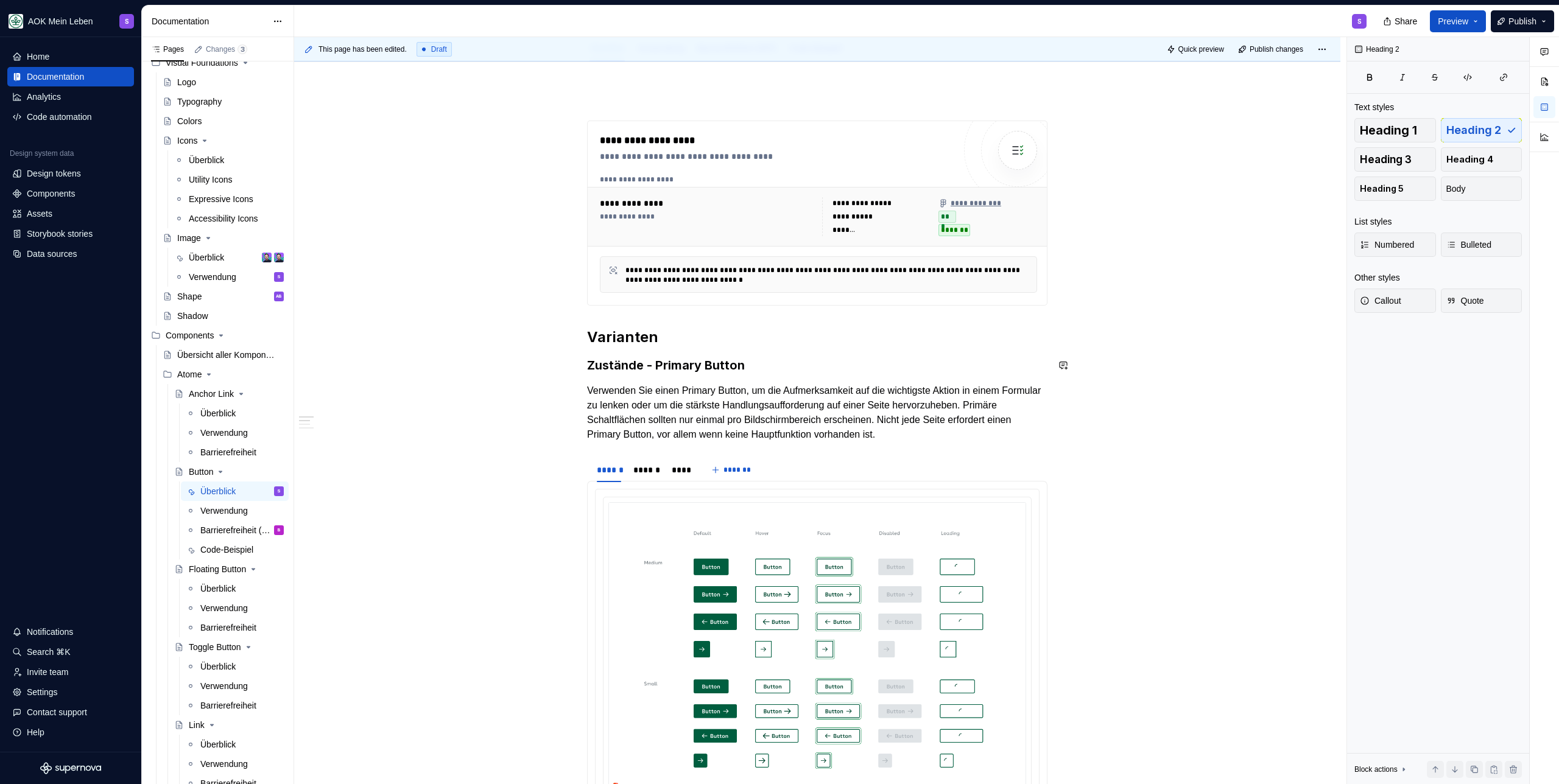
scroll to position [0, 0]
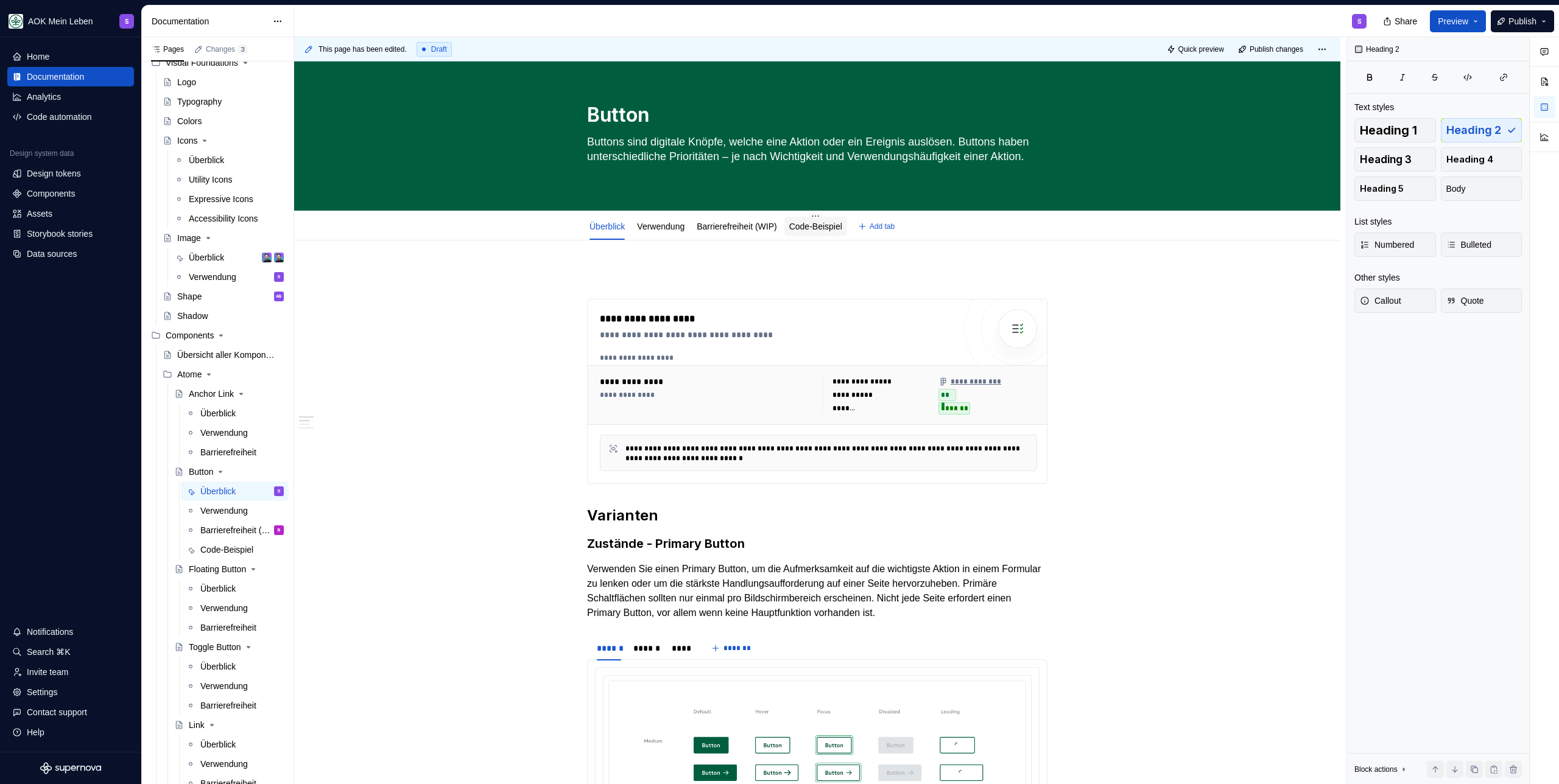
click at [816, 225] on link "Code-Beispiel" at bounding box center [815, 226] width 53 height 10
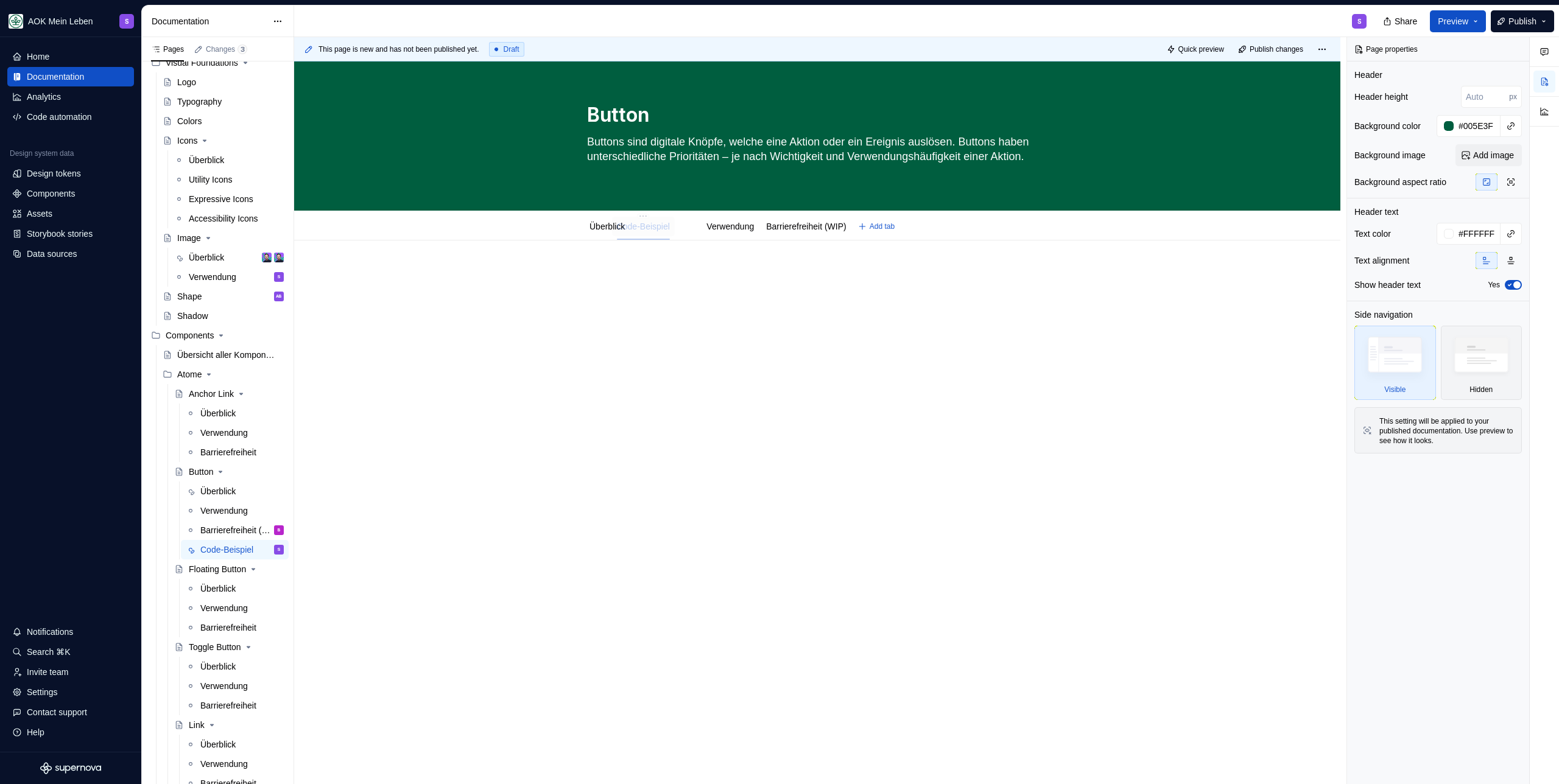
drag, startPoint x: 843, startPoint y: 229, endPoint x: 671, endPoint y: 228, distance: 172.0
click at [612, 235] on div "Überblick" at bounding box center [606, 227] width 45 height 20
click at [616, 230] on link "Überblick" at bounding box center [607, 226] width 35 height 10
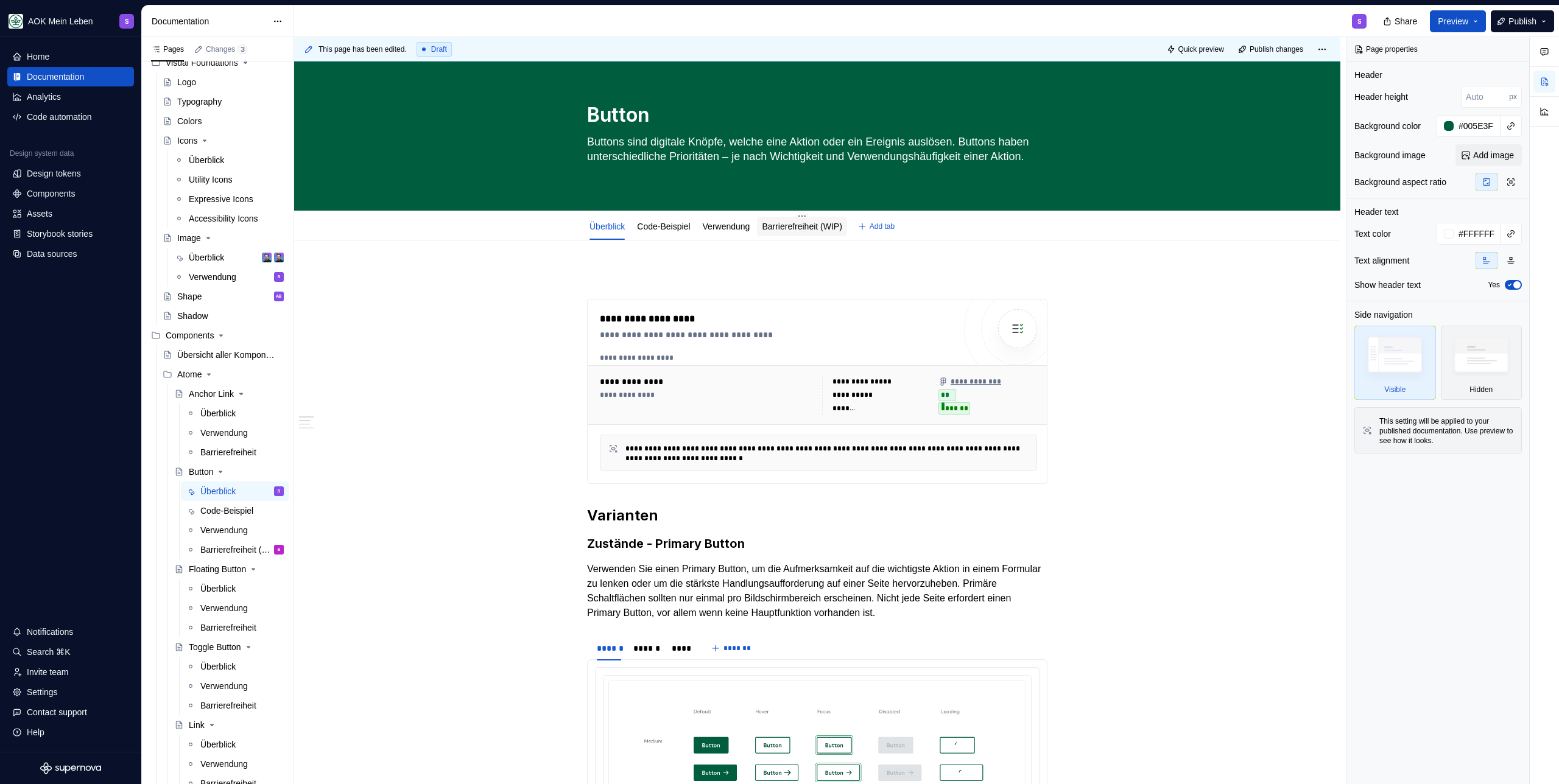
click at [821, 230] on link "Barrierefreiheit (WIP)" at bounding box center [802, 226] width 80 height 10
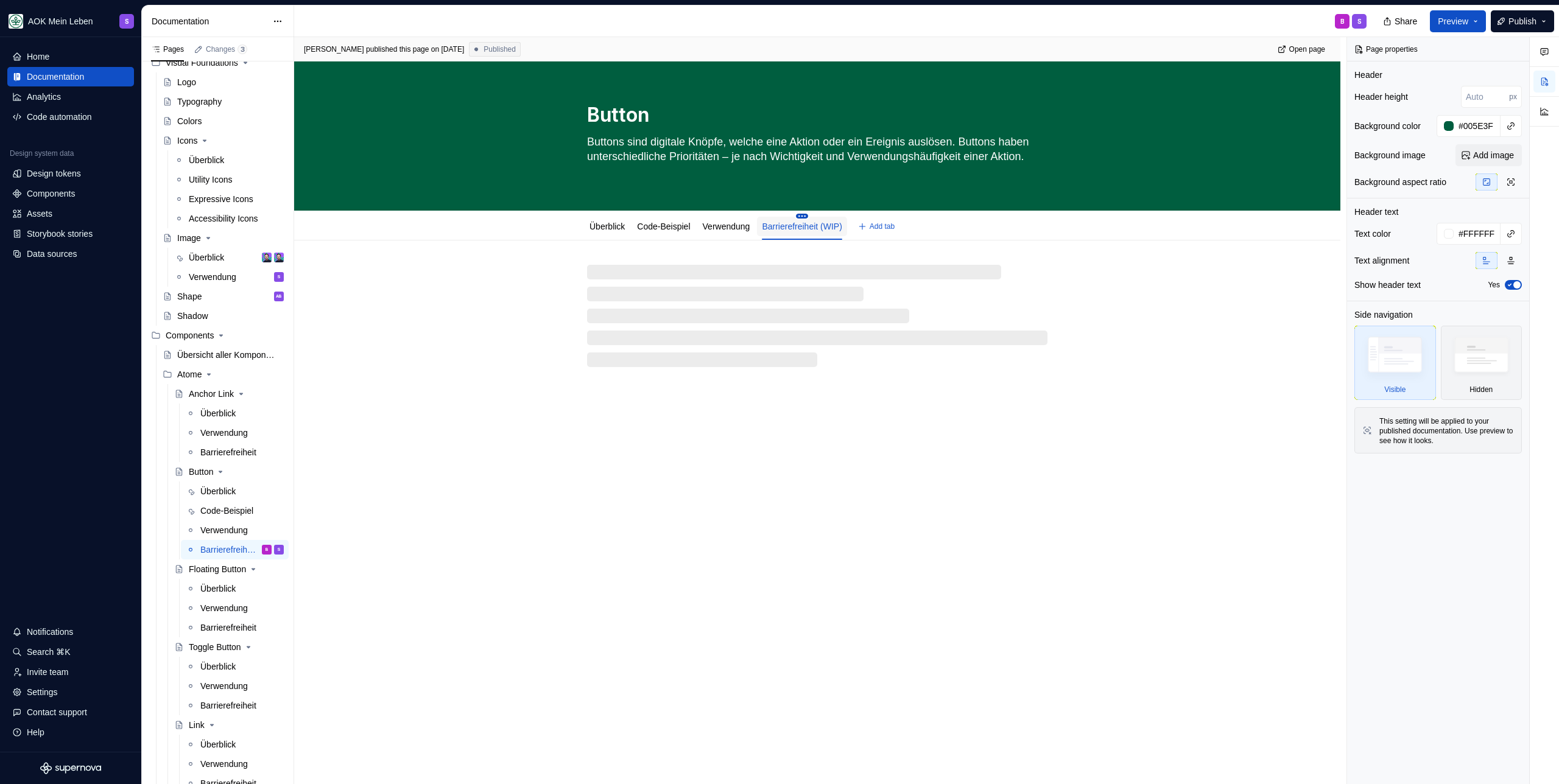
click at [818, 215] on html "AOK Mein Leben S Home Documentation Analytics Code automation Design system dat…" at bounding box center [780, 392] width 1559 height 784
type textarea "*"
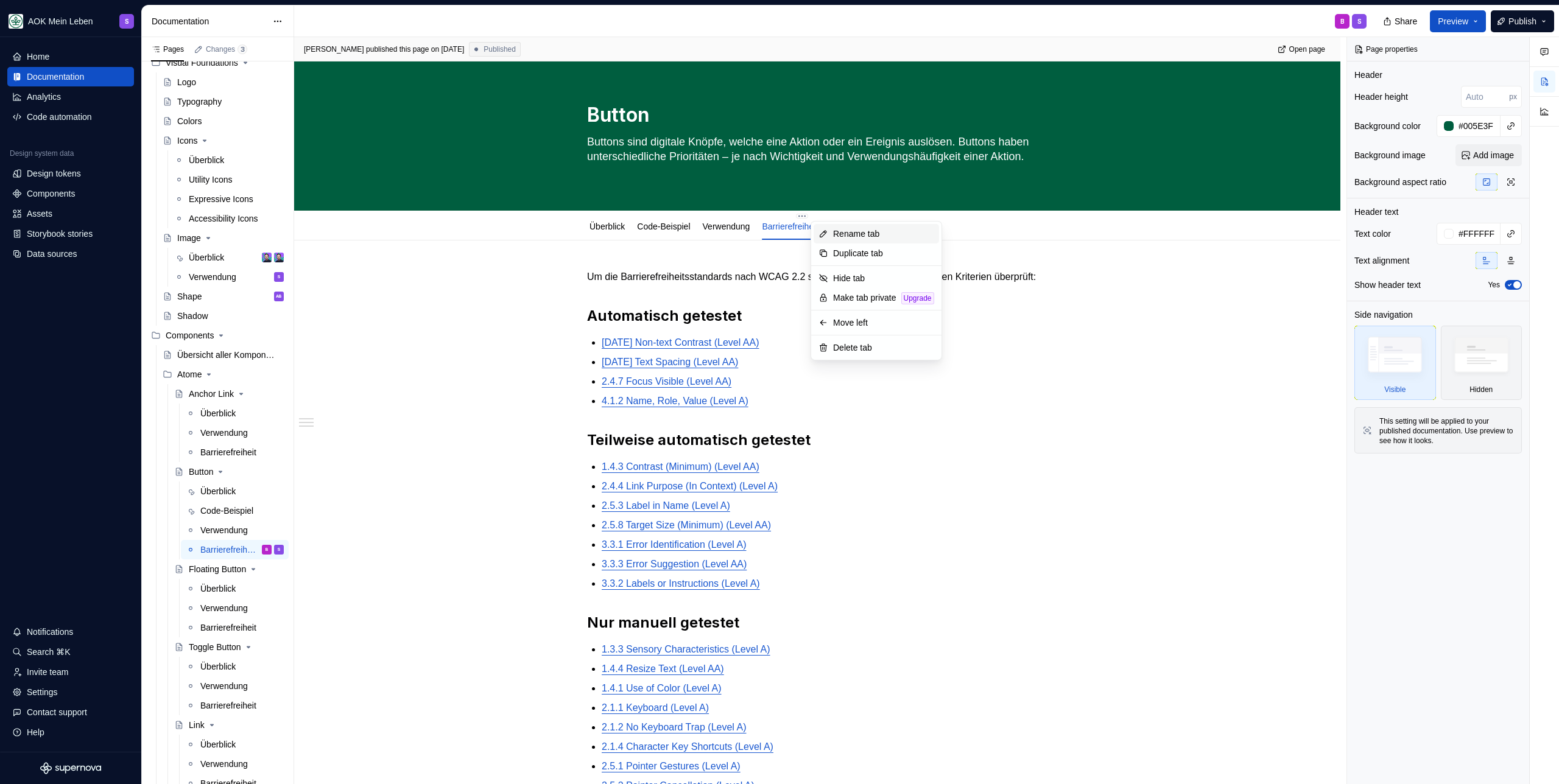
click at [870, 234] on div "Rename tab" at bounding box center [883, 234] width 101 height 12
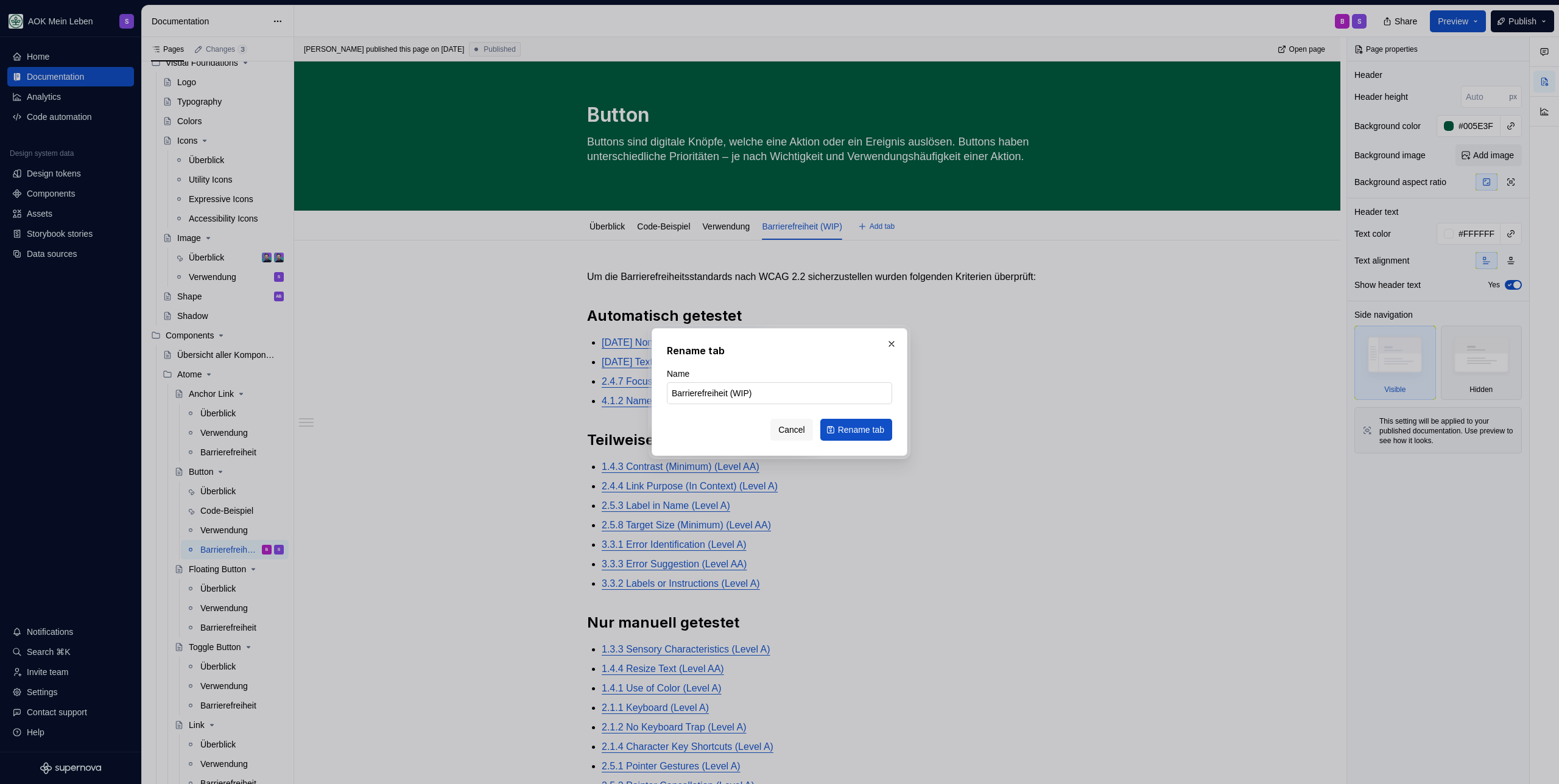
click at [768, 402] on input "Barrierefreiheit (WIP)" at bounding box center [779, 394] width 225 height 22
type input "Barrierefreiheit"
click at [881, 429] on span "Rename tab" at bounding box center [860, 430] width 46 height 12
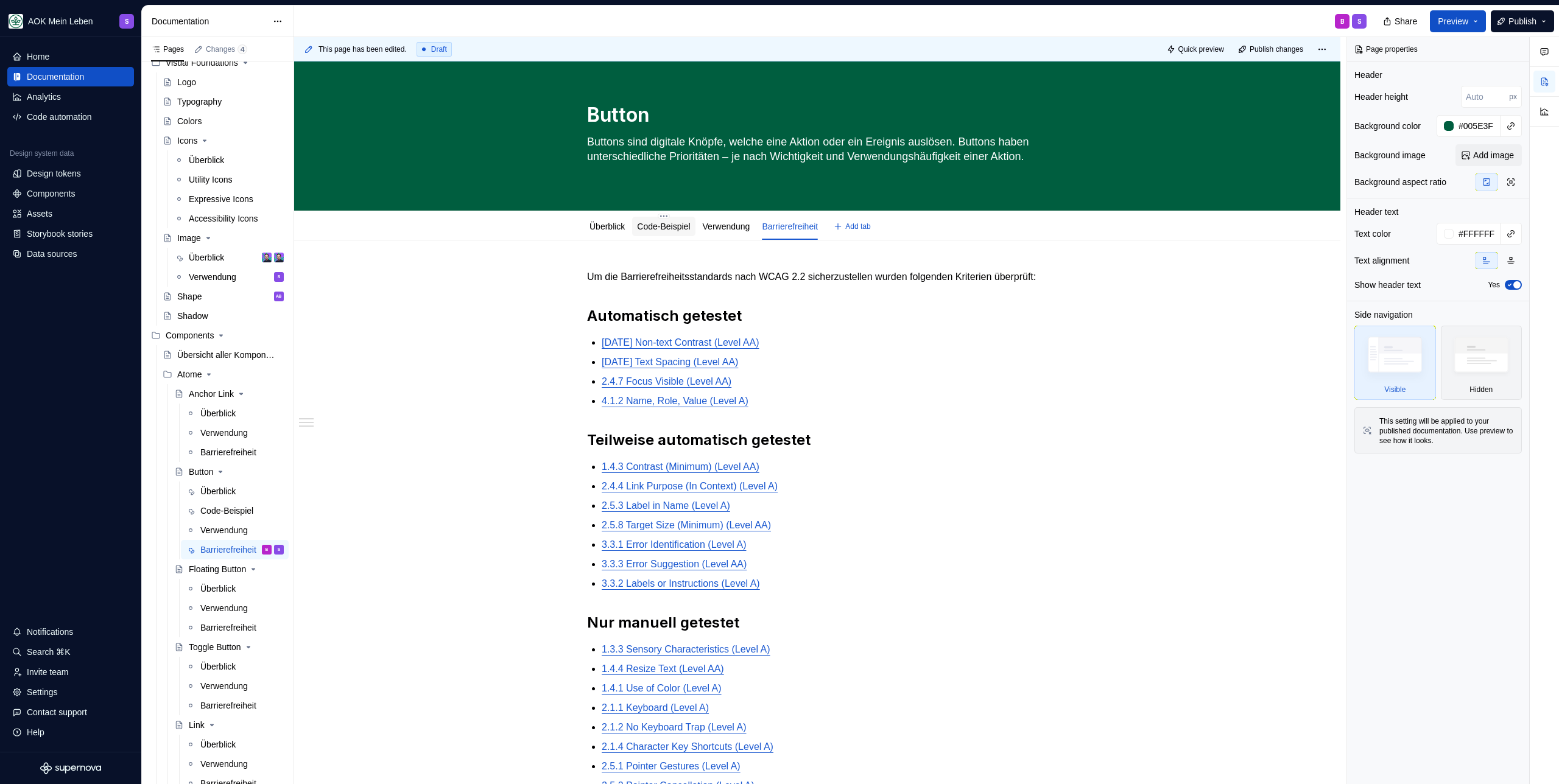
click at [661, 223] on link "Code-Beispiel" at bounding box center [663, 226] width 53 height 10
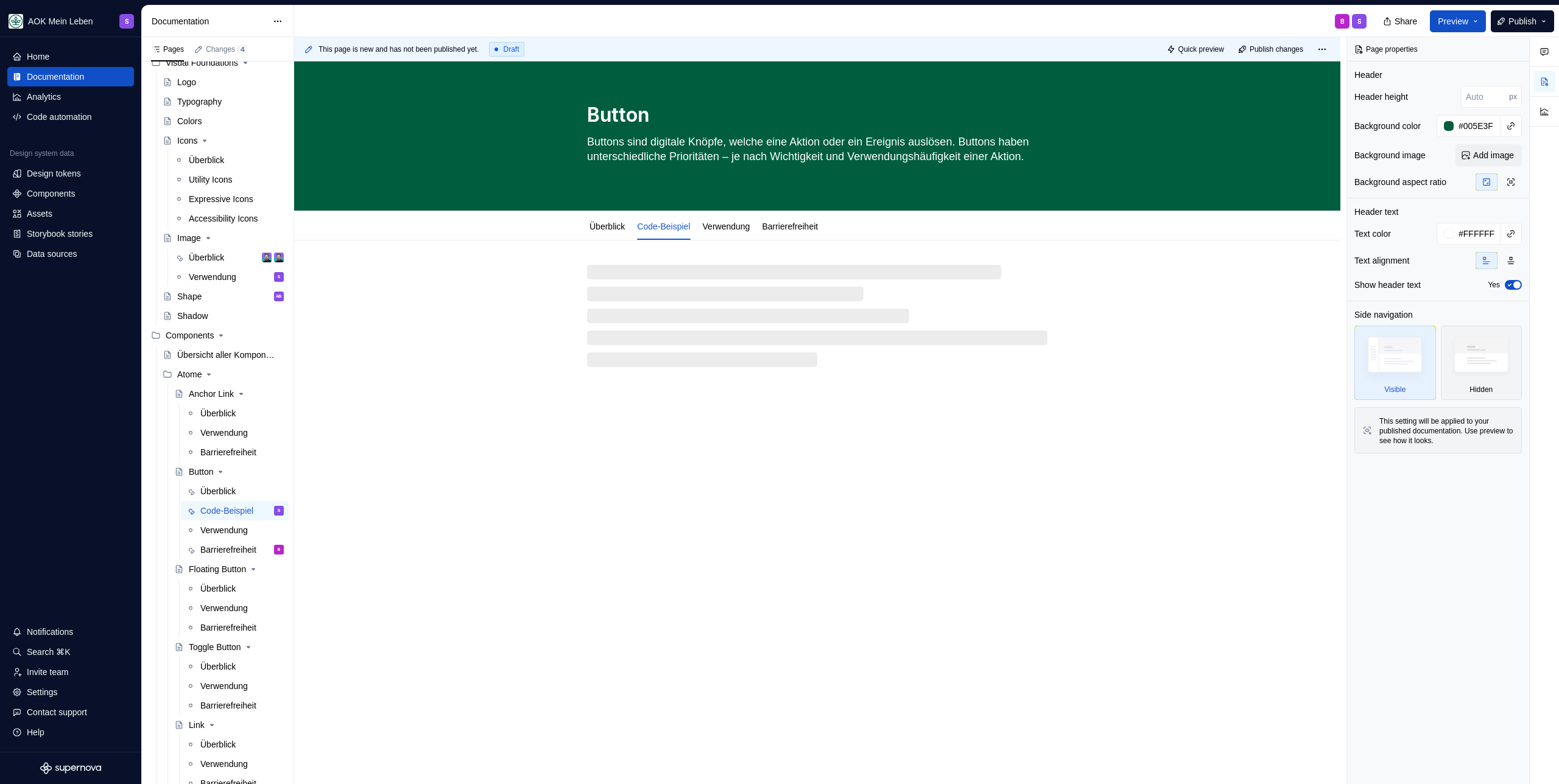
type textarea "*"
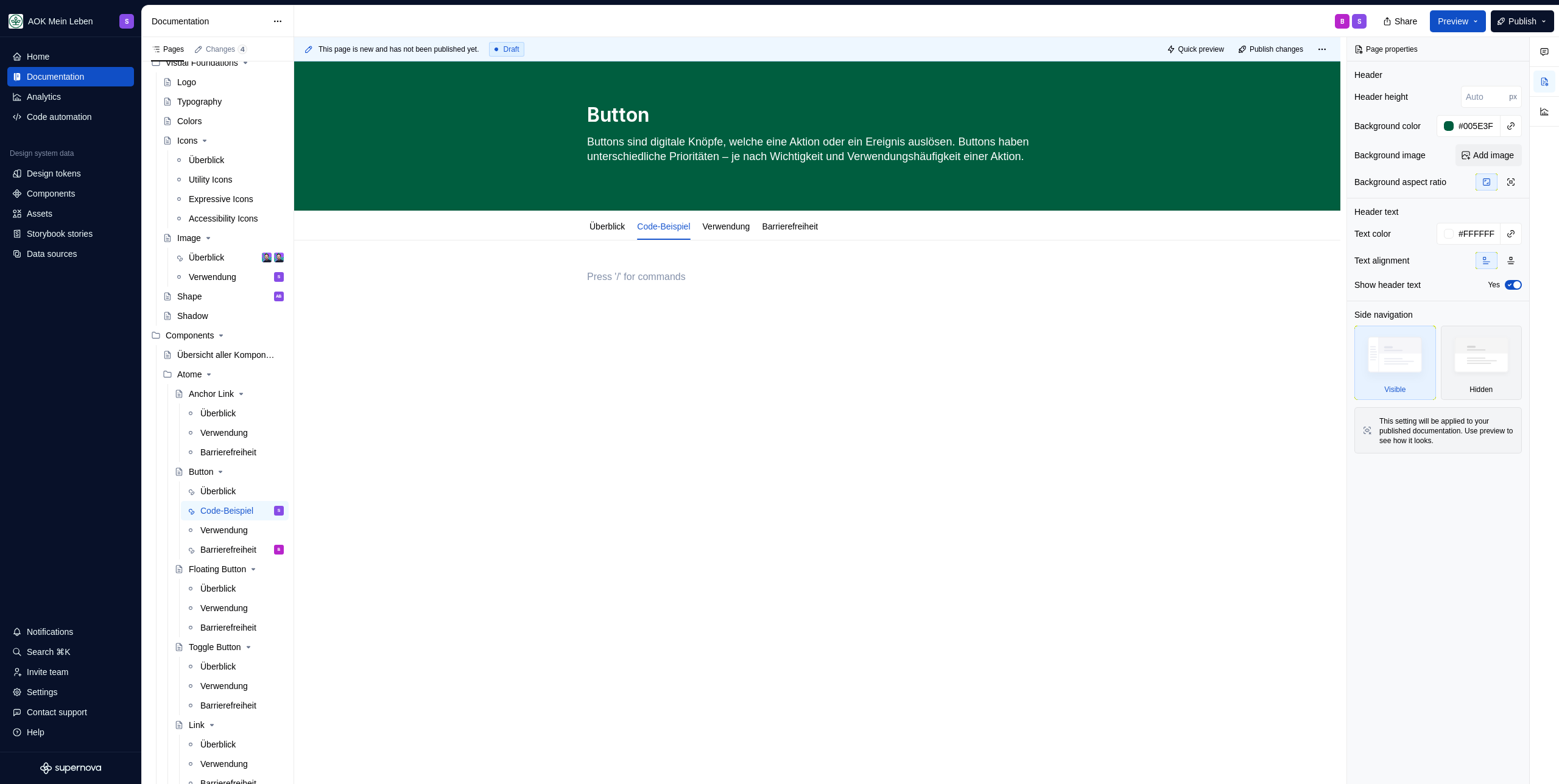
click at [673, 285] on div at bounding box center [817, 292] width 460 height 46
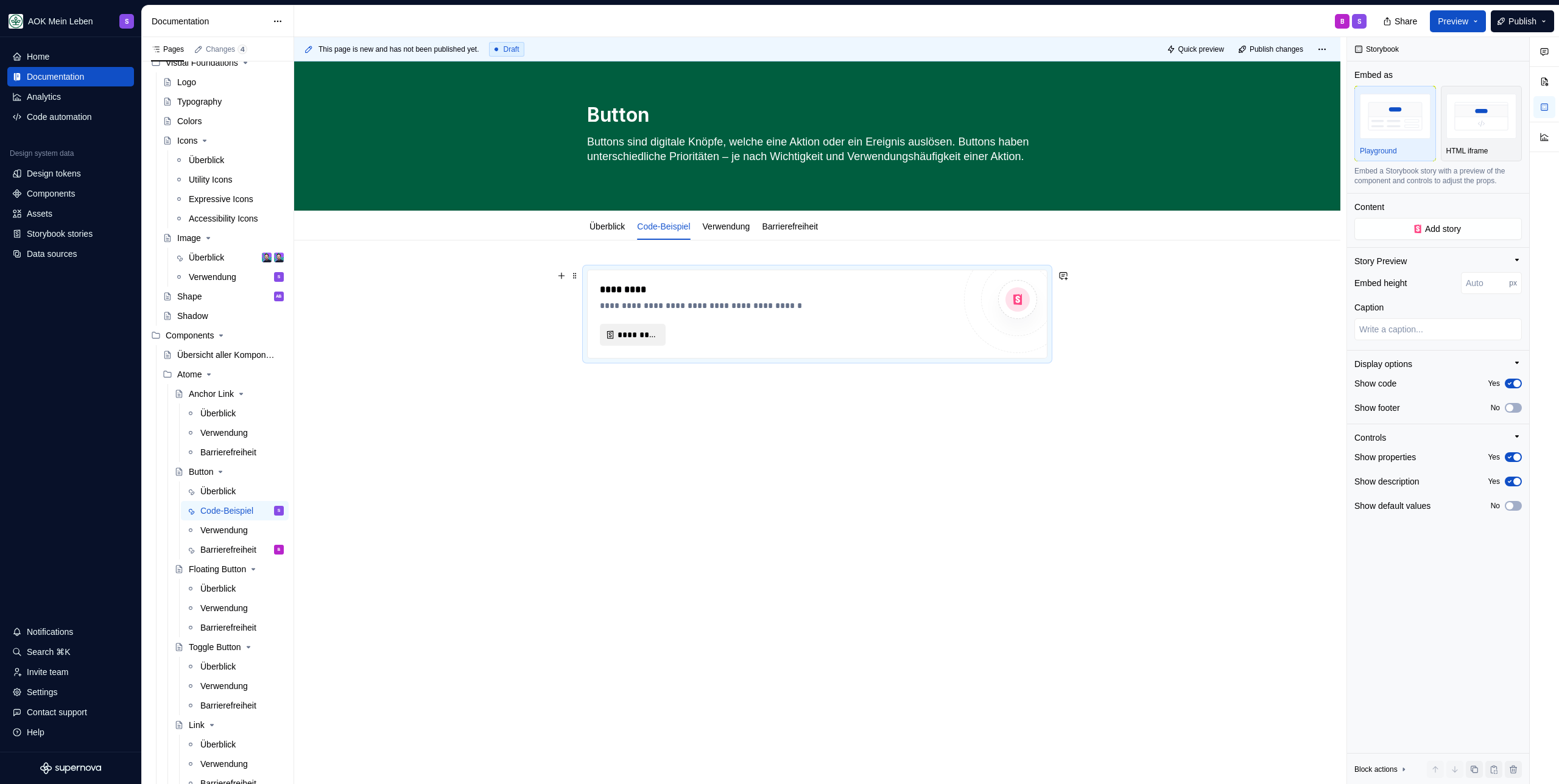
click at [631, 339] on span "*********" at bounding box center [638, 335] width 40 height 12
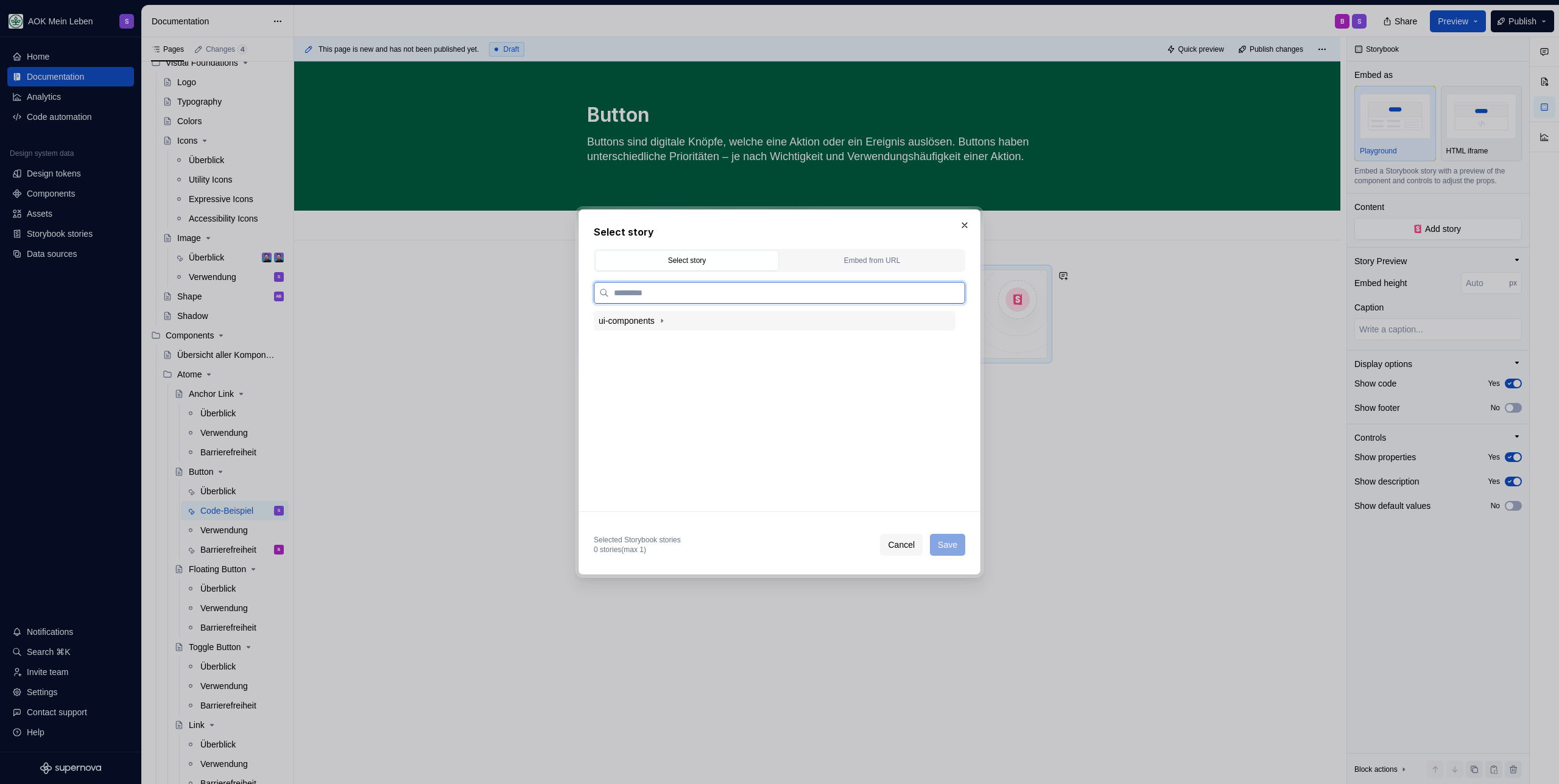
click at [655, 315] on div "ui-components" at bounding box center [627, 321] width 56 height 12
click at [649, 360] on div "Button" at bounding box center [637, 361] width 24 height 12
click at [650, 401] on div "Base Button" at bounding box center [659, 401] width 46 height 12
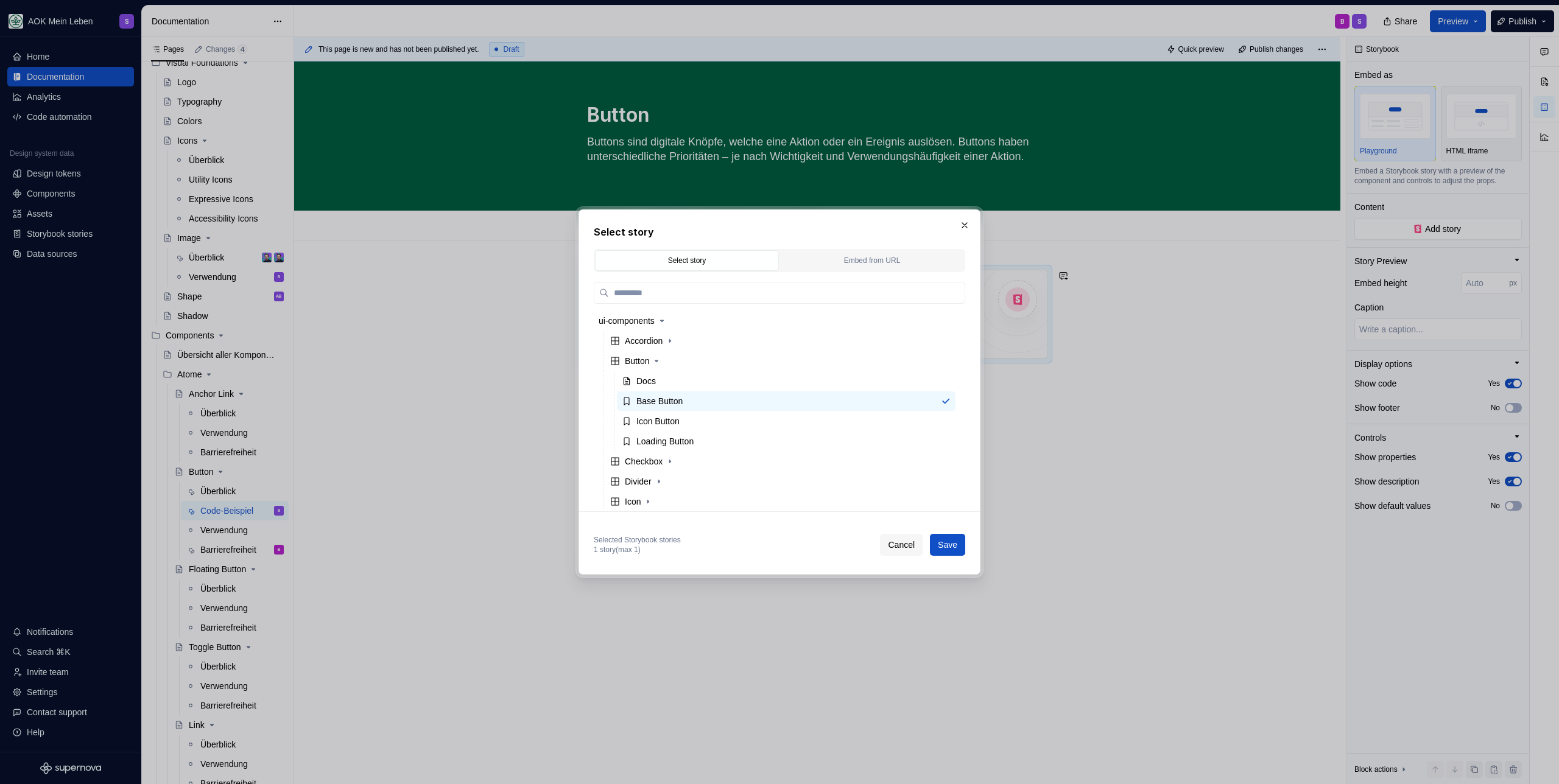
click at [944, 545] on span "Save" at bounding box center [947, 544] width 20 height 12
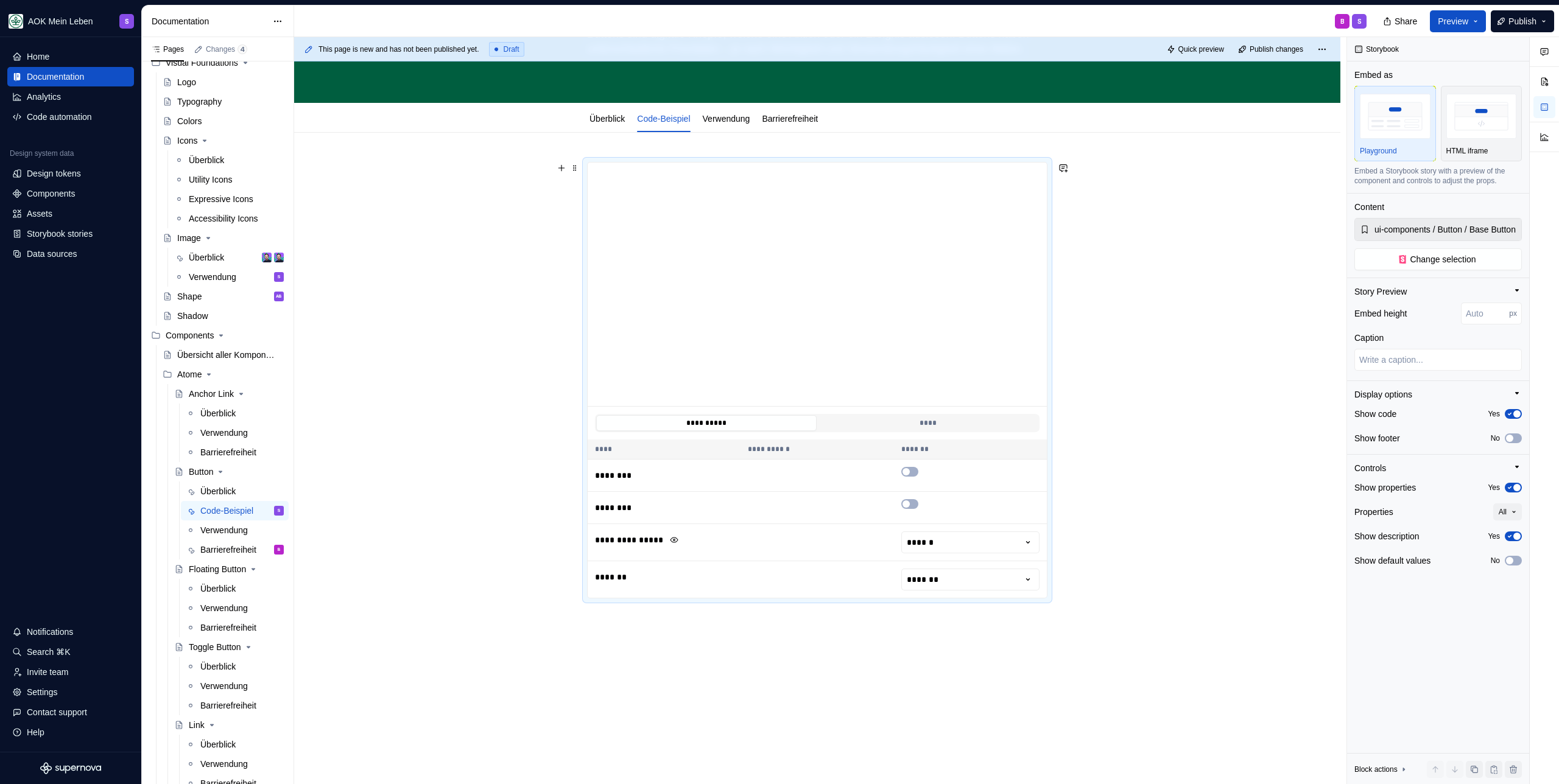
scroll to position [171, 0]
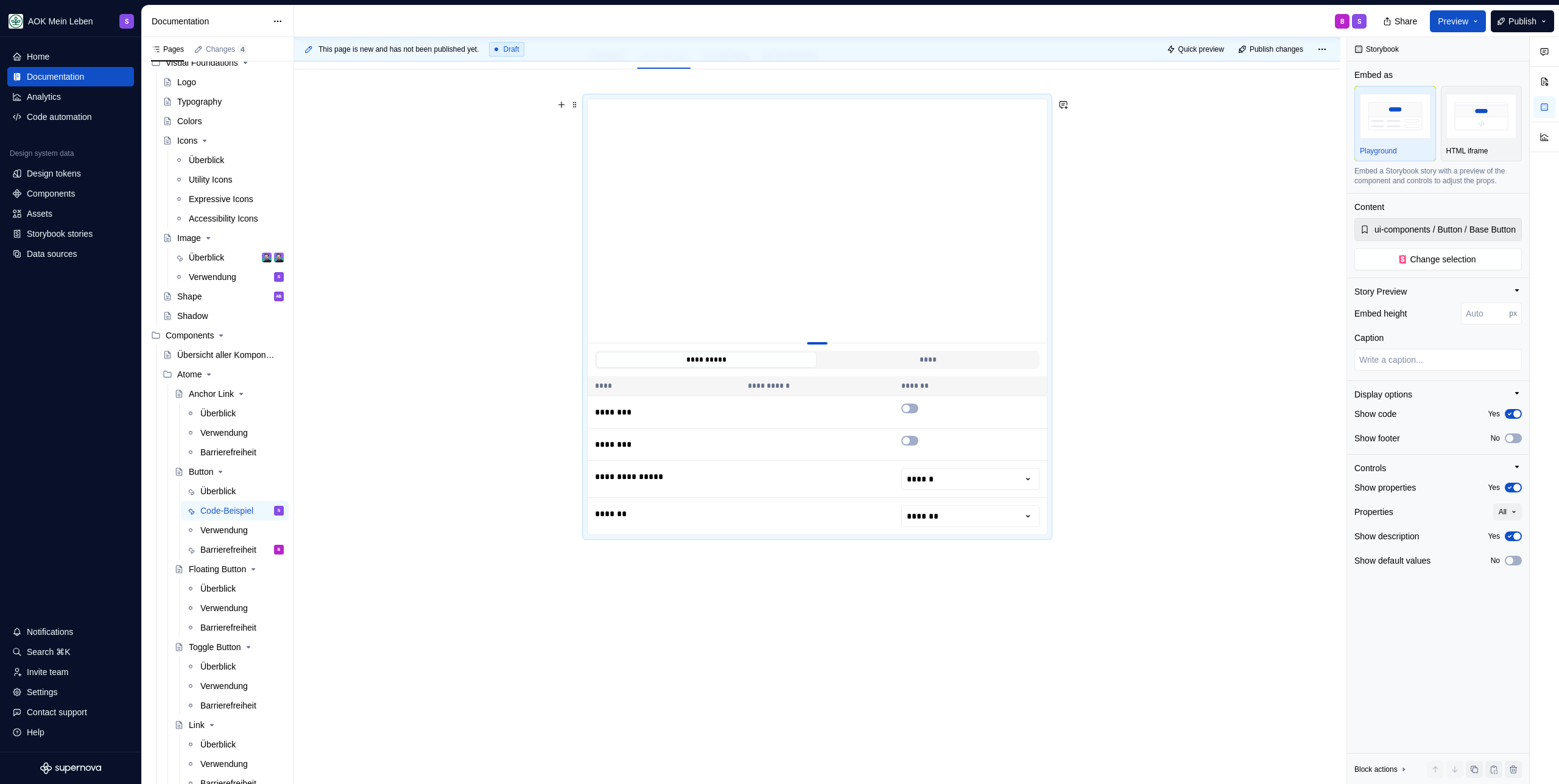
click at [813, 341] on div at bounding box center [817, 341] width 86 height 3
type textarea "*"
type input "402"
type textarea "*"
type input "400"
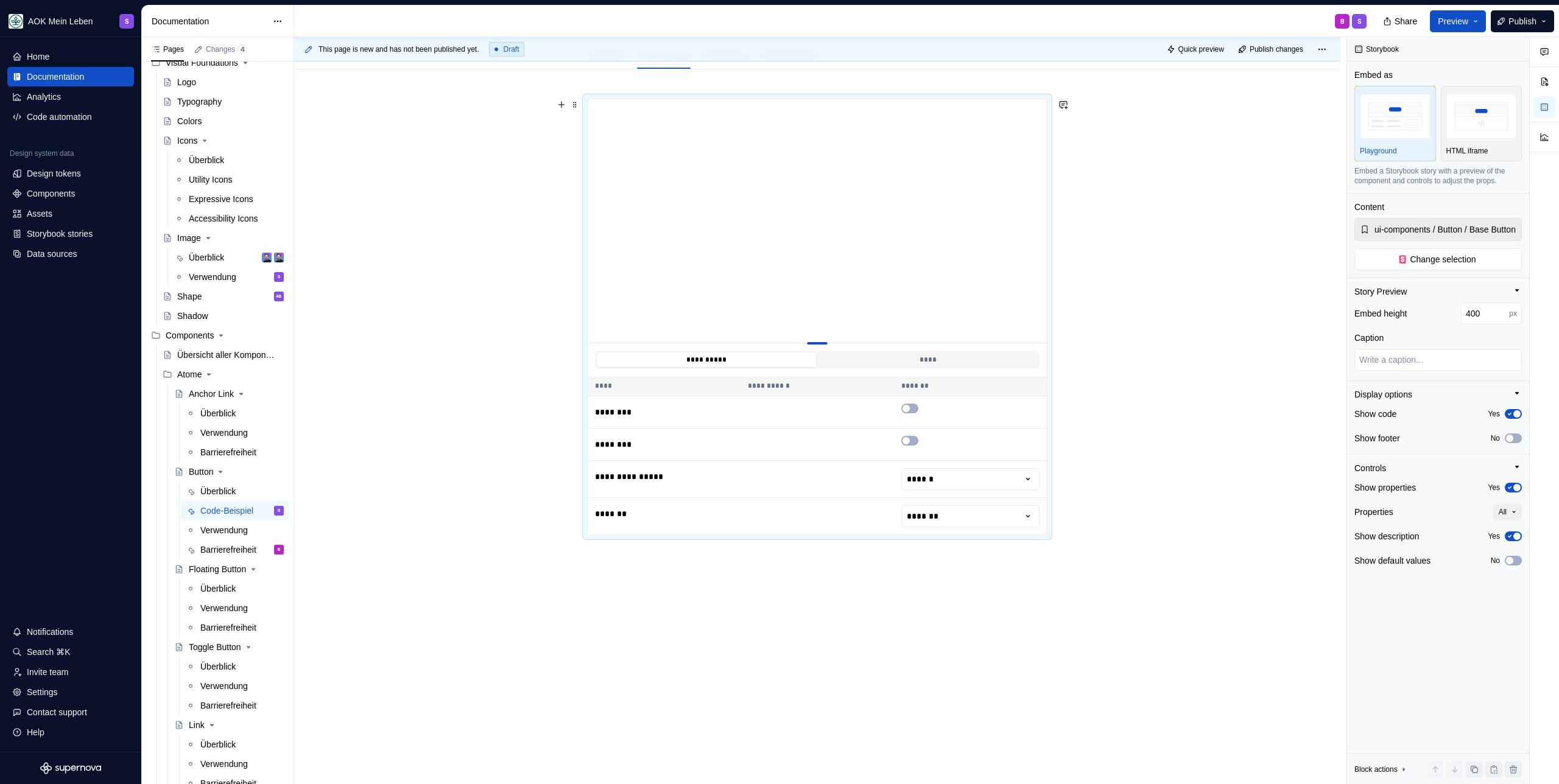
type textarea "*"
type input "394"
type textarea "*"
type input "249"
type textarea "*"
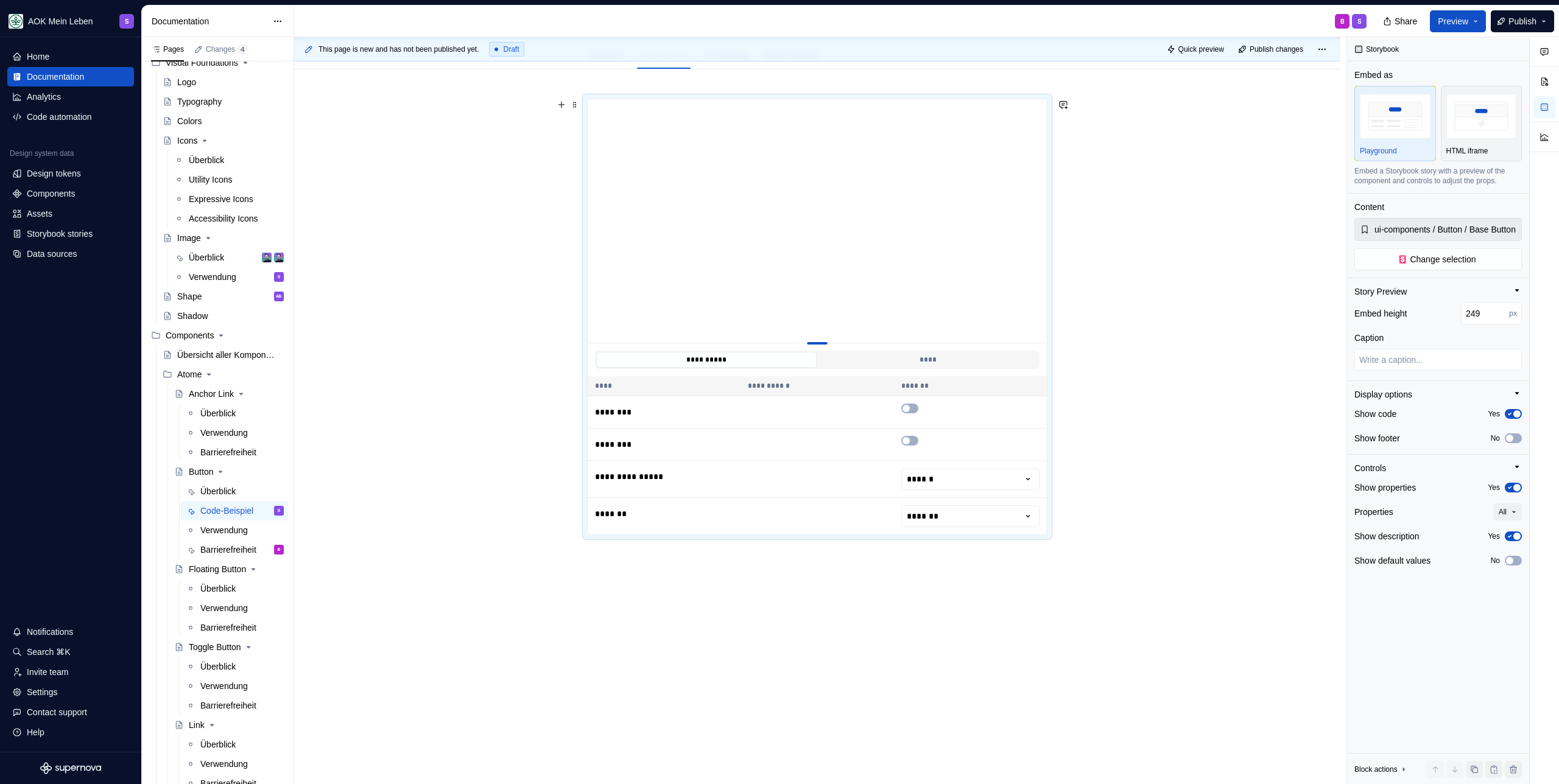
type input "155"
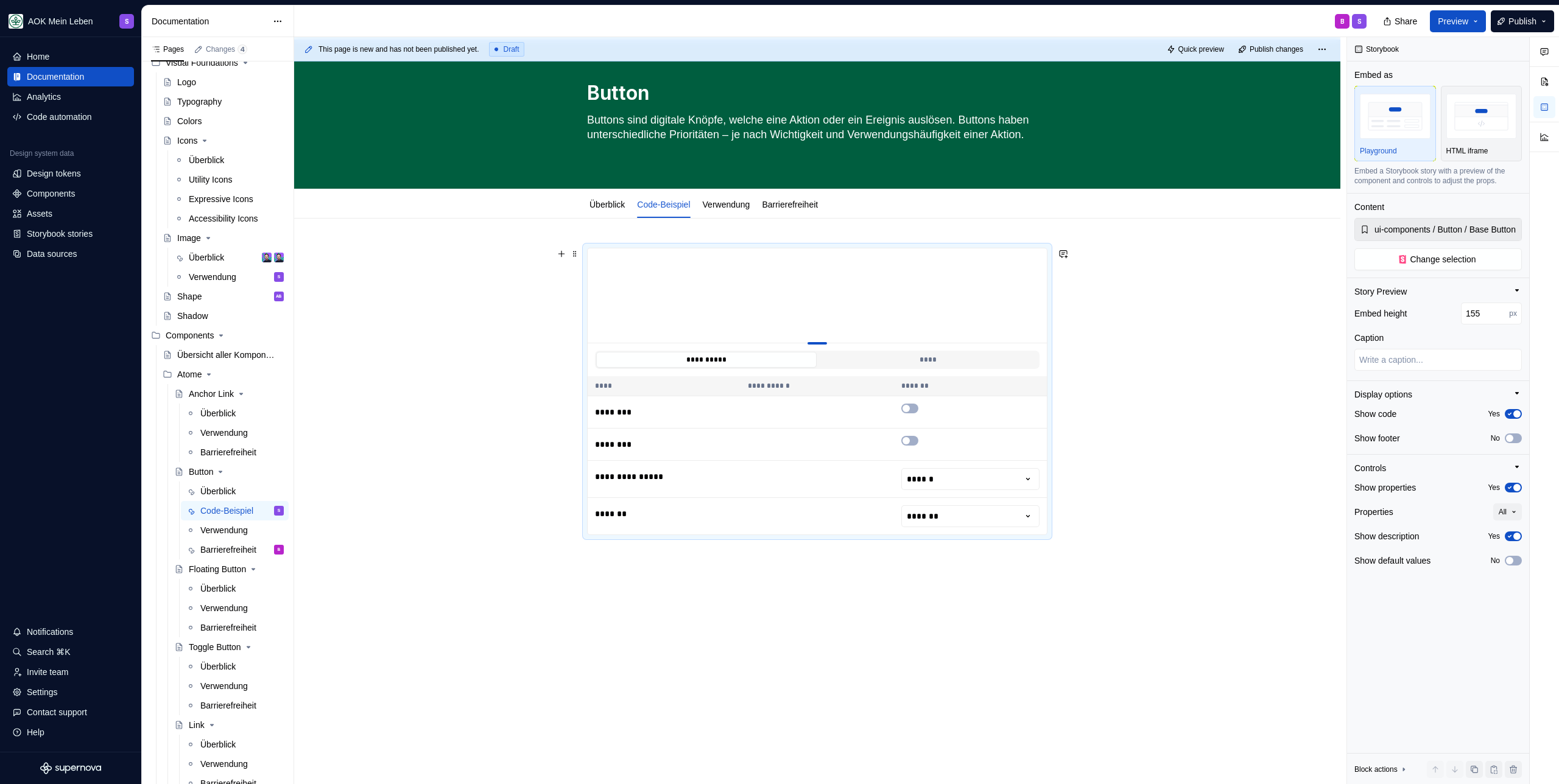
type textarea "*"
type input "100"
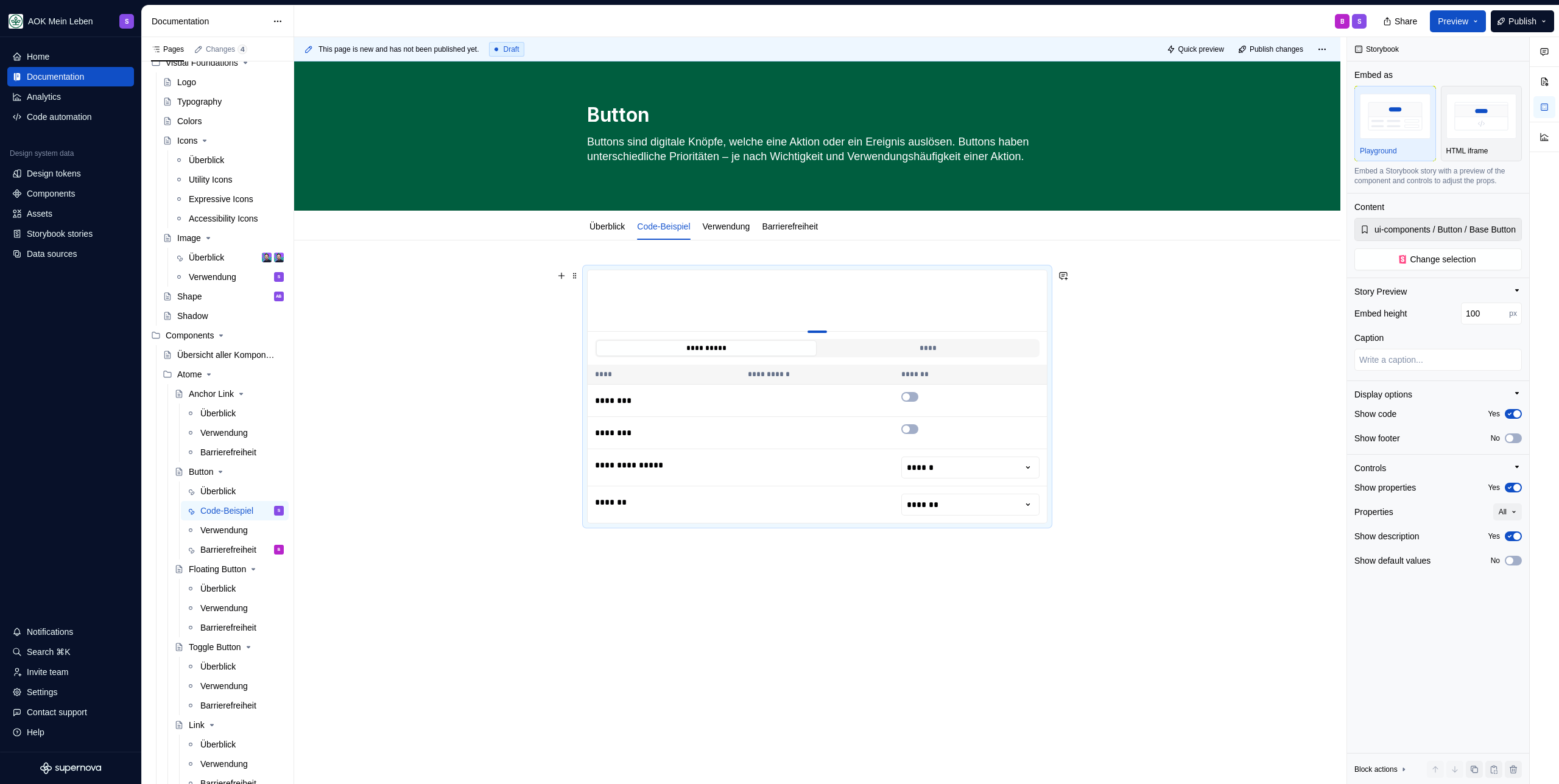
drag, startPoint x: 815, startPoint y: 344, endPoint x: 803, endPoint y: 298, distance: 47.5
click at [727, 596] on div "**********" at bounding box center [820, 411] width 1052 height 747
click at [711, 578] on div "**********" at bounding box center [817, 507] width 1046 height 533
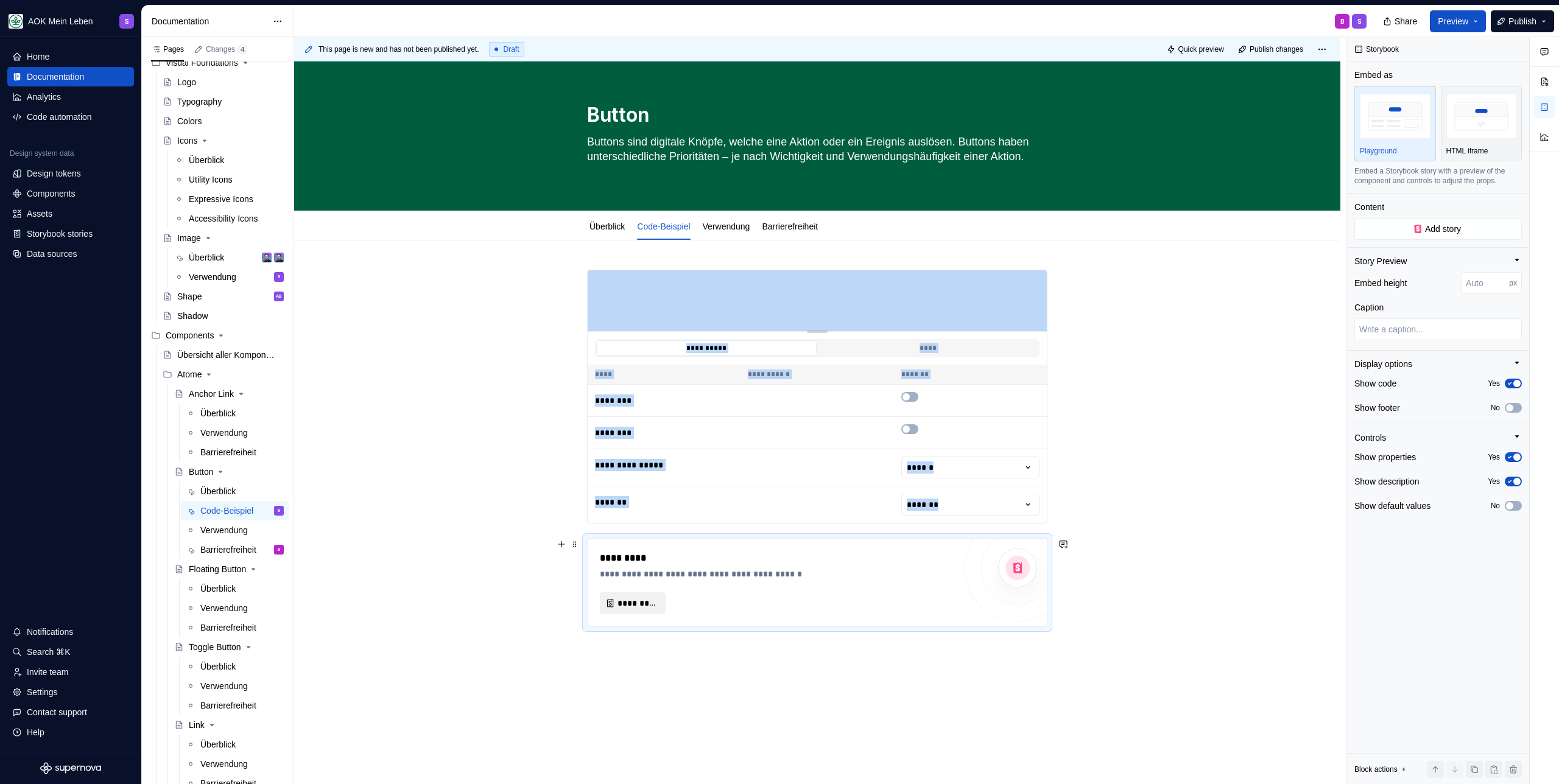
click at [628, 597] on span "*********" at bounding box center [638, 603] width 40 height 12
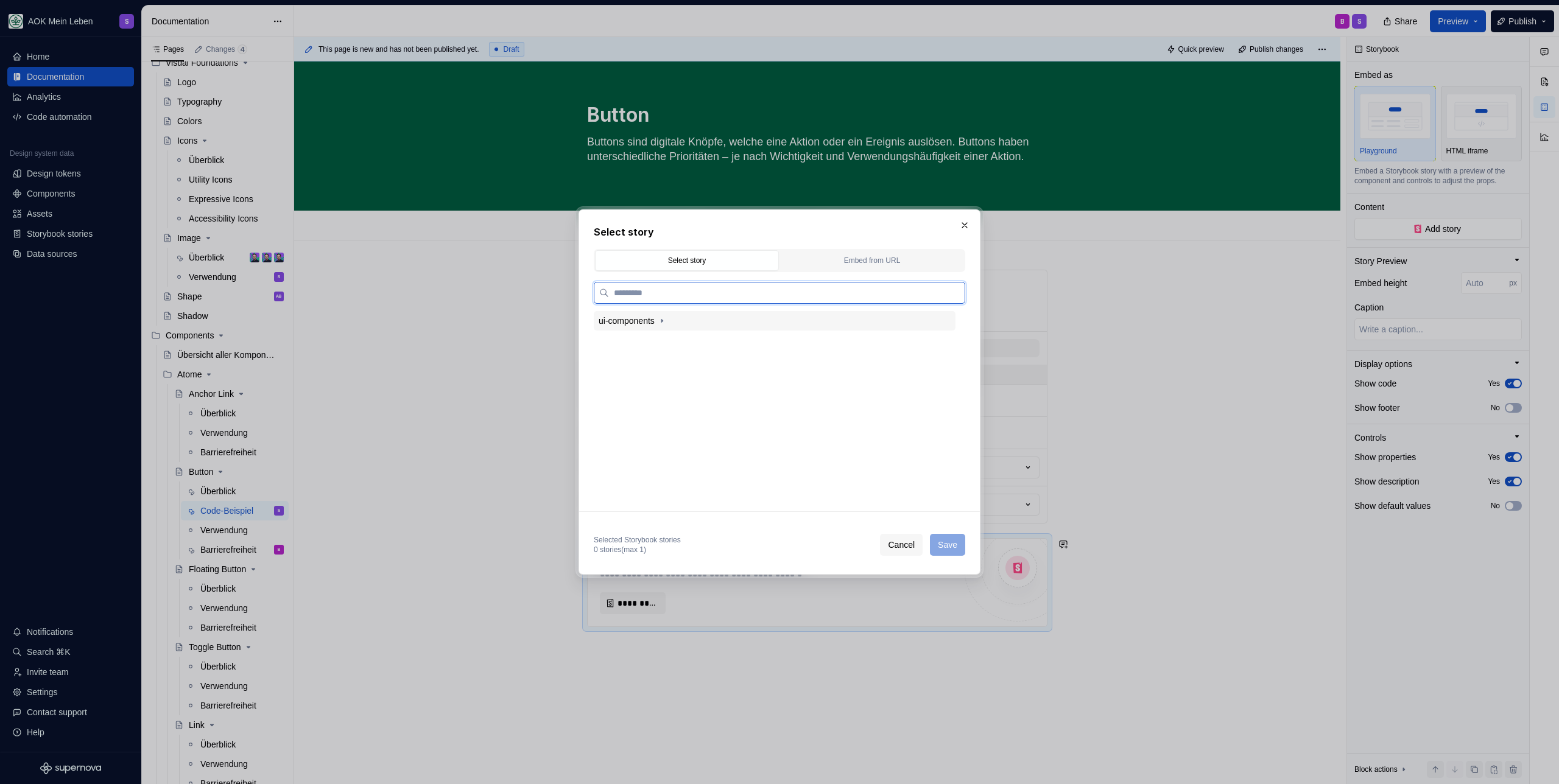
click at [655, 320] on div "ui-components" at bounding box center [627, 321] width 56 height 12
click at [649, 360] on div "Button" at bounding box center [637, 361] width 24 height 12
click at [656, 424] on div "Icon Button" at bounding box center [658, 421] width 43 height 12
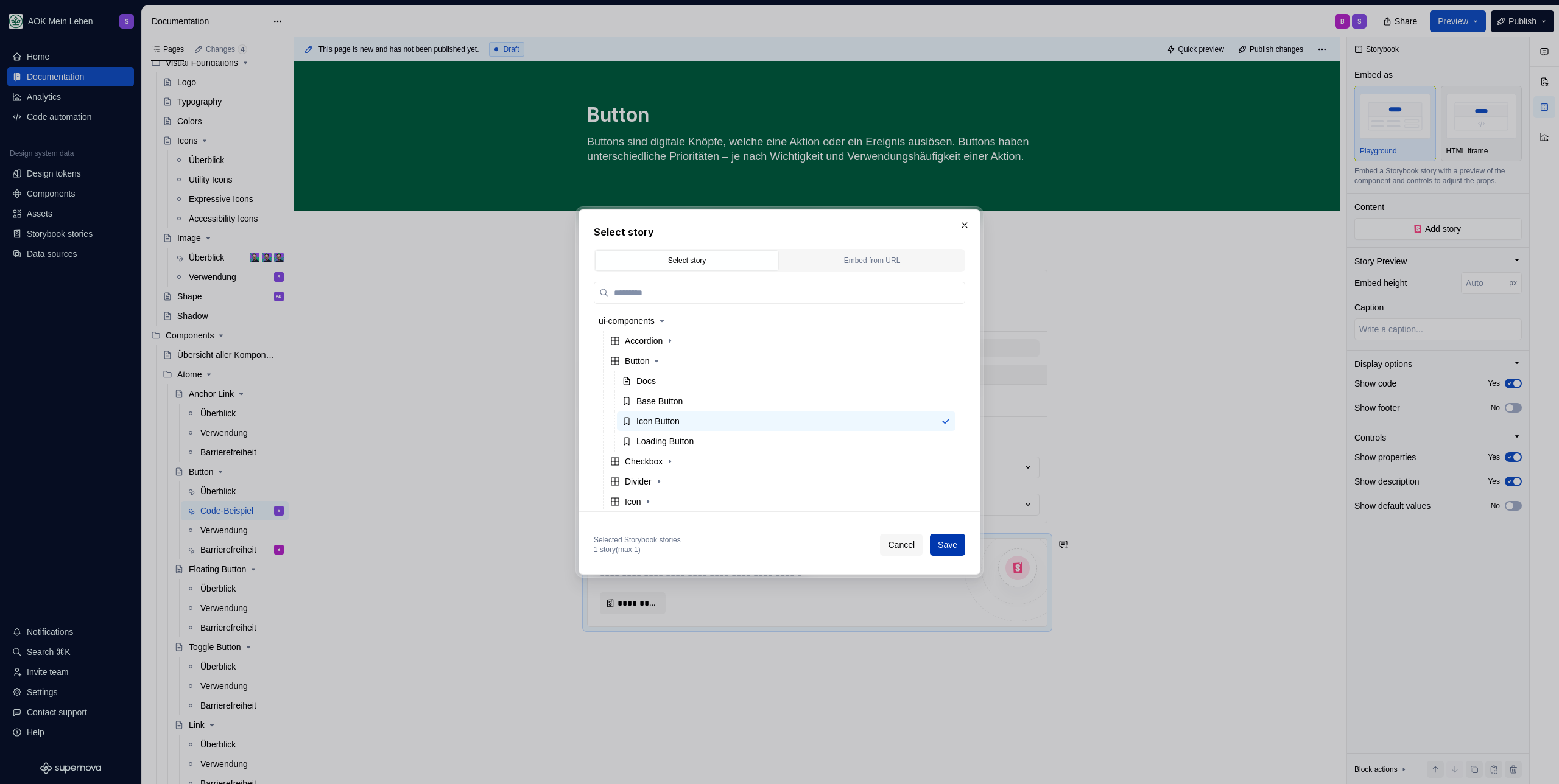
click at [947, 546] on span "Save" at bounding box center [947, 544] width 20 height 12
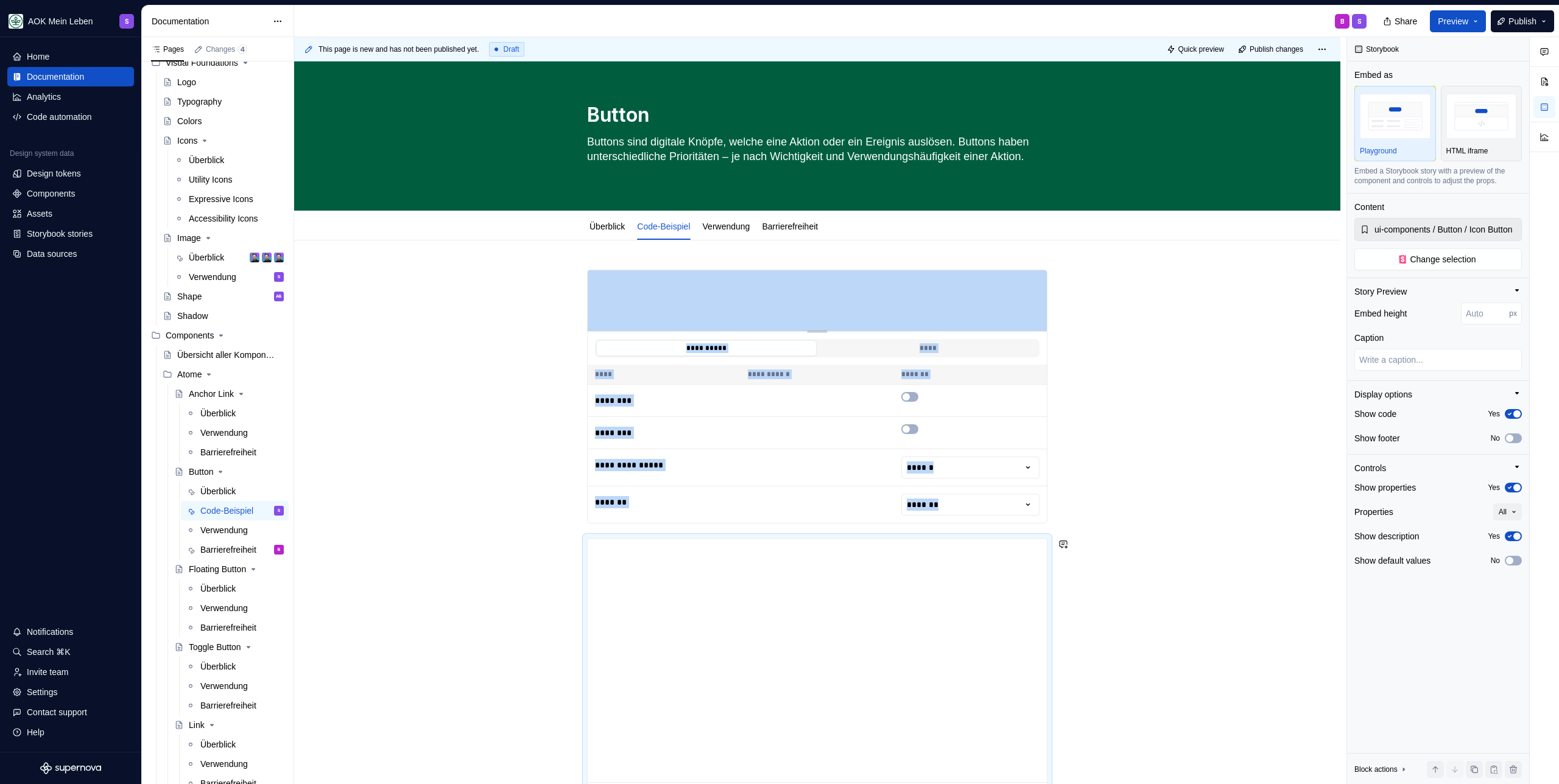
scroll to position [477, 0]
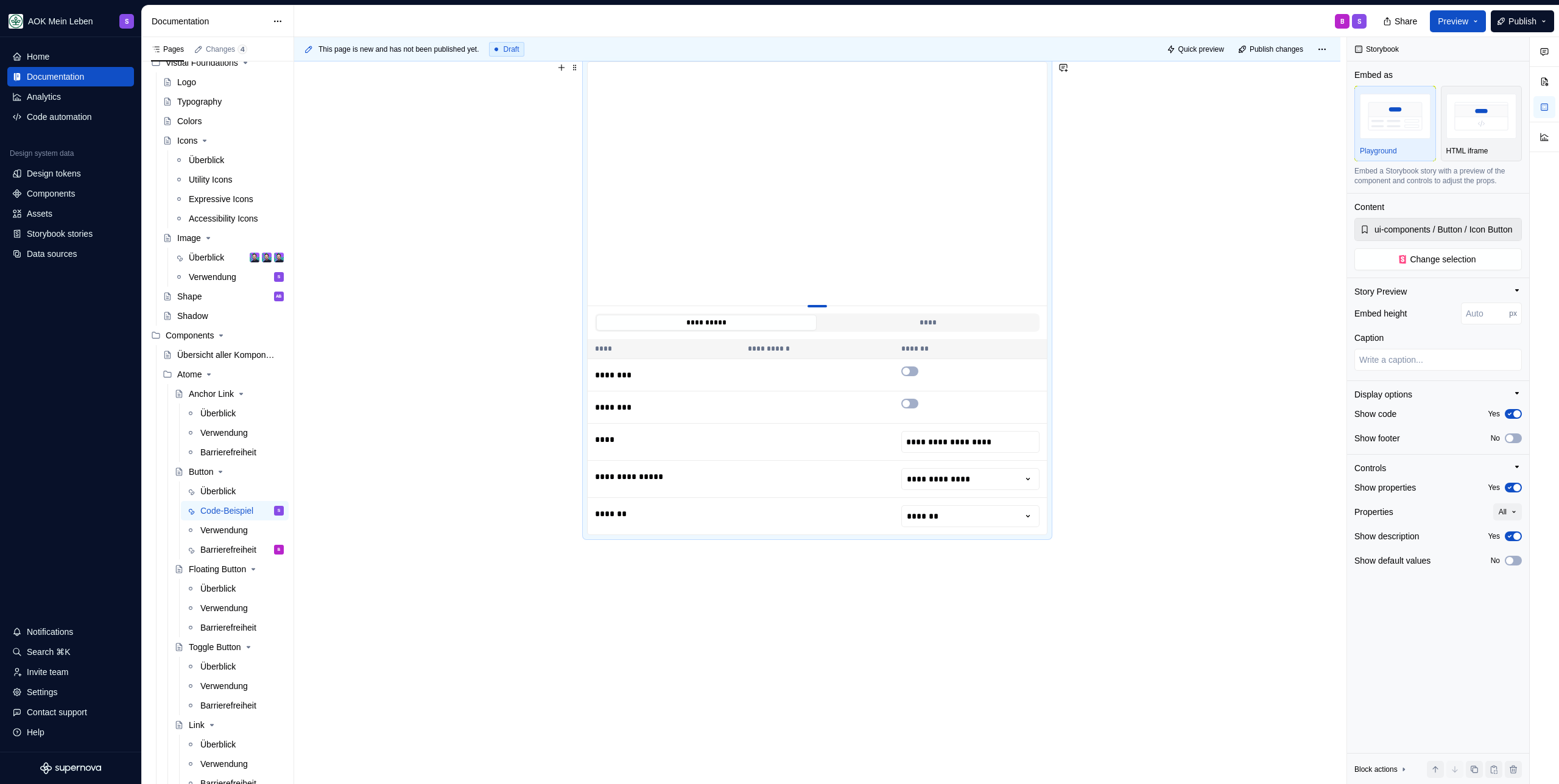
type textarea "*"
type input "370"
type textarea "*"
type input "326"
type textarea "*"
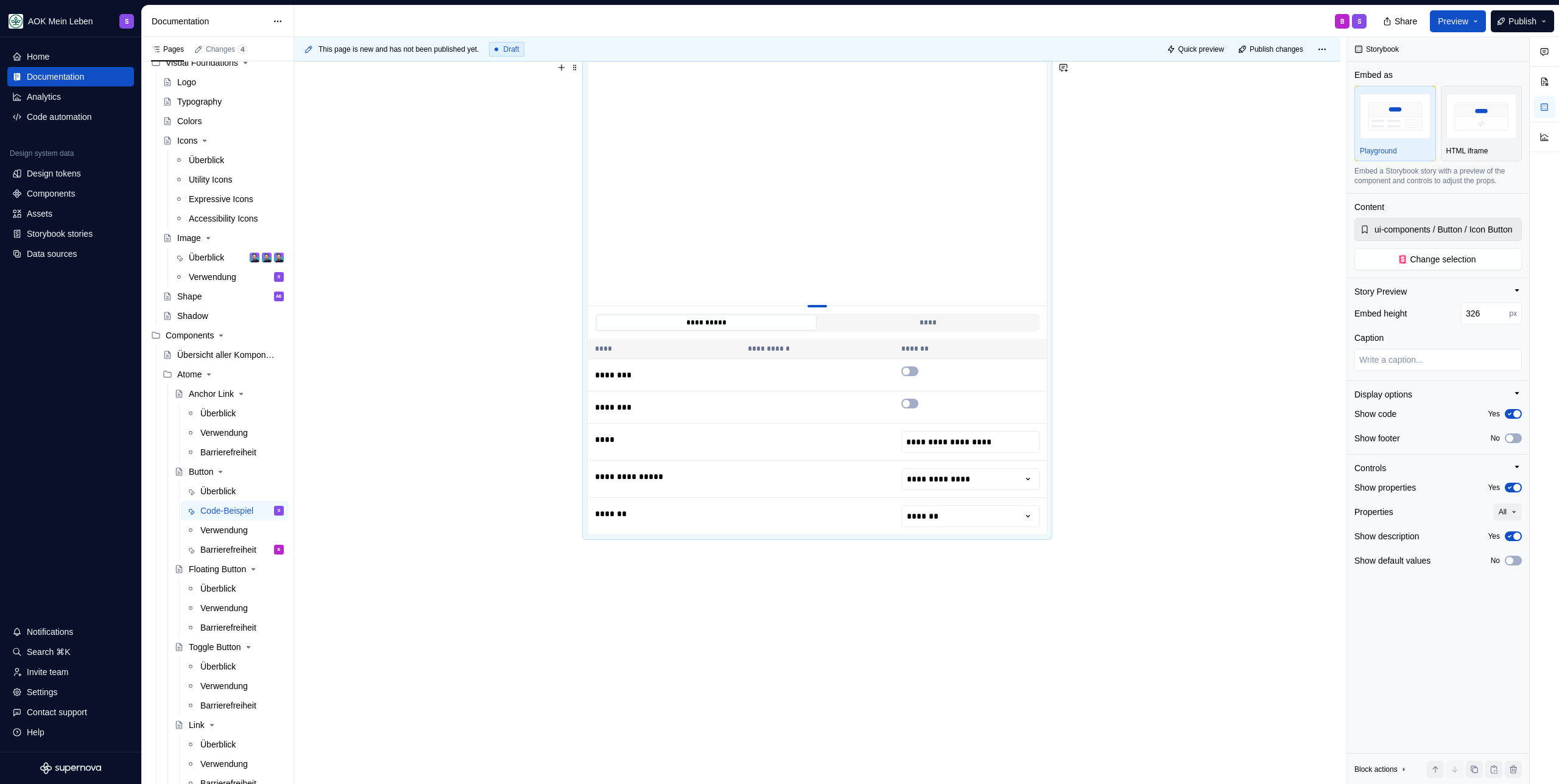
type input "100"
drag, startPoint x: 811, startPoint y: 307, endPoint x: 813, endPoint y: 200, distance: 107.0
drag, startPoint x: 699, startPoint y: 601, endPoint x: 697, endPoint y: 593, distance: 8.2
click at [698, 601] on div "**********" at bounding box center [820, 411] width 1052 height 747
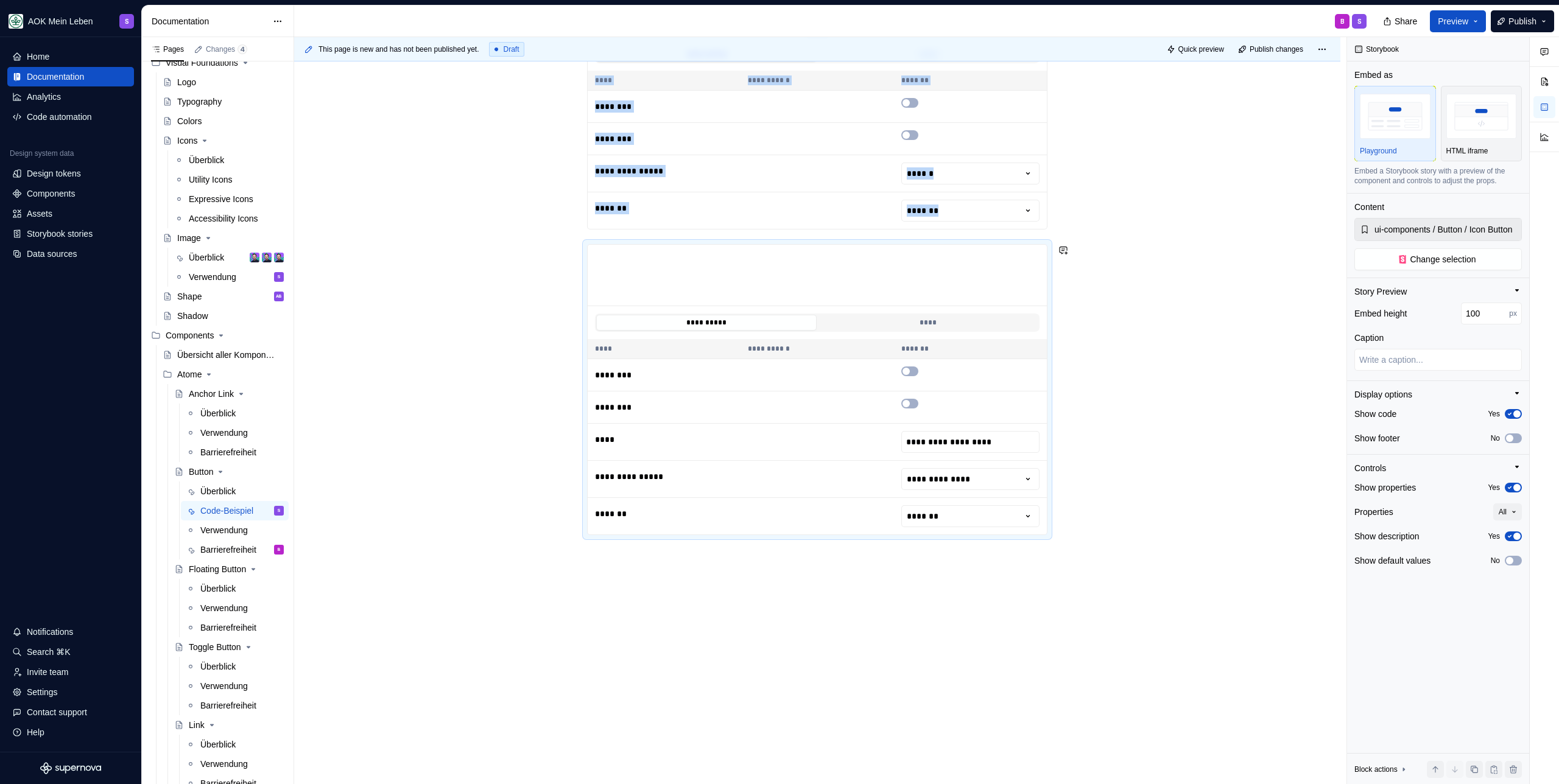
click at [651, 574] on div "**********" at bounding box center [817, 366] width 1046 height 838
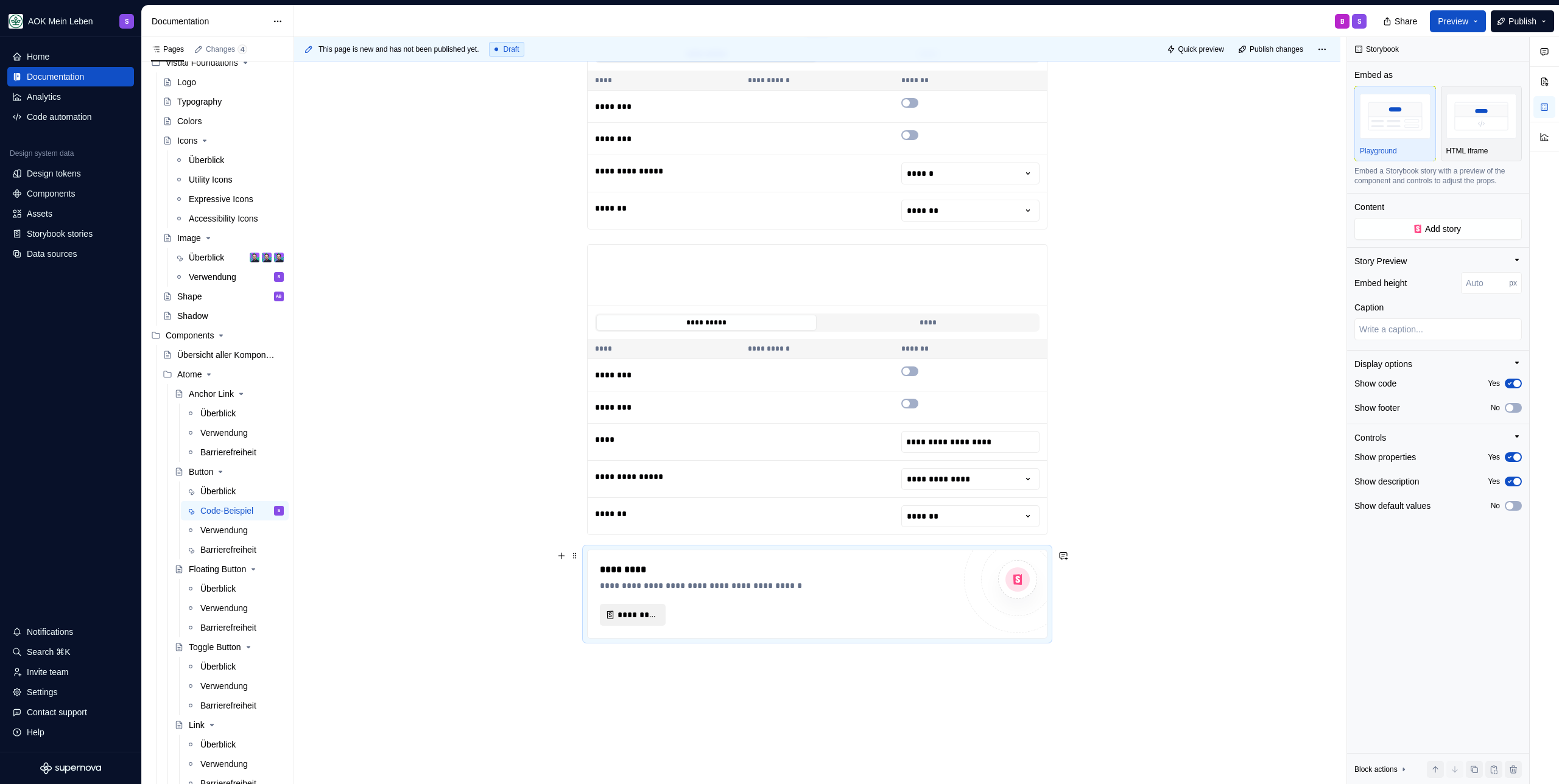
click at [613, 616] on button "*********" at bounding box center [633, 615] width 66 height 22
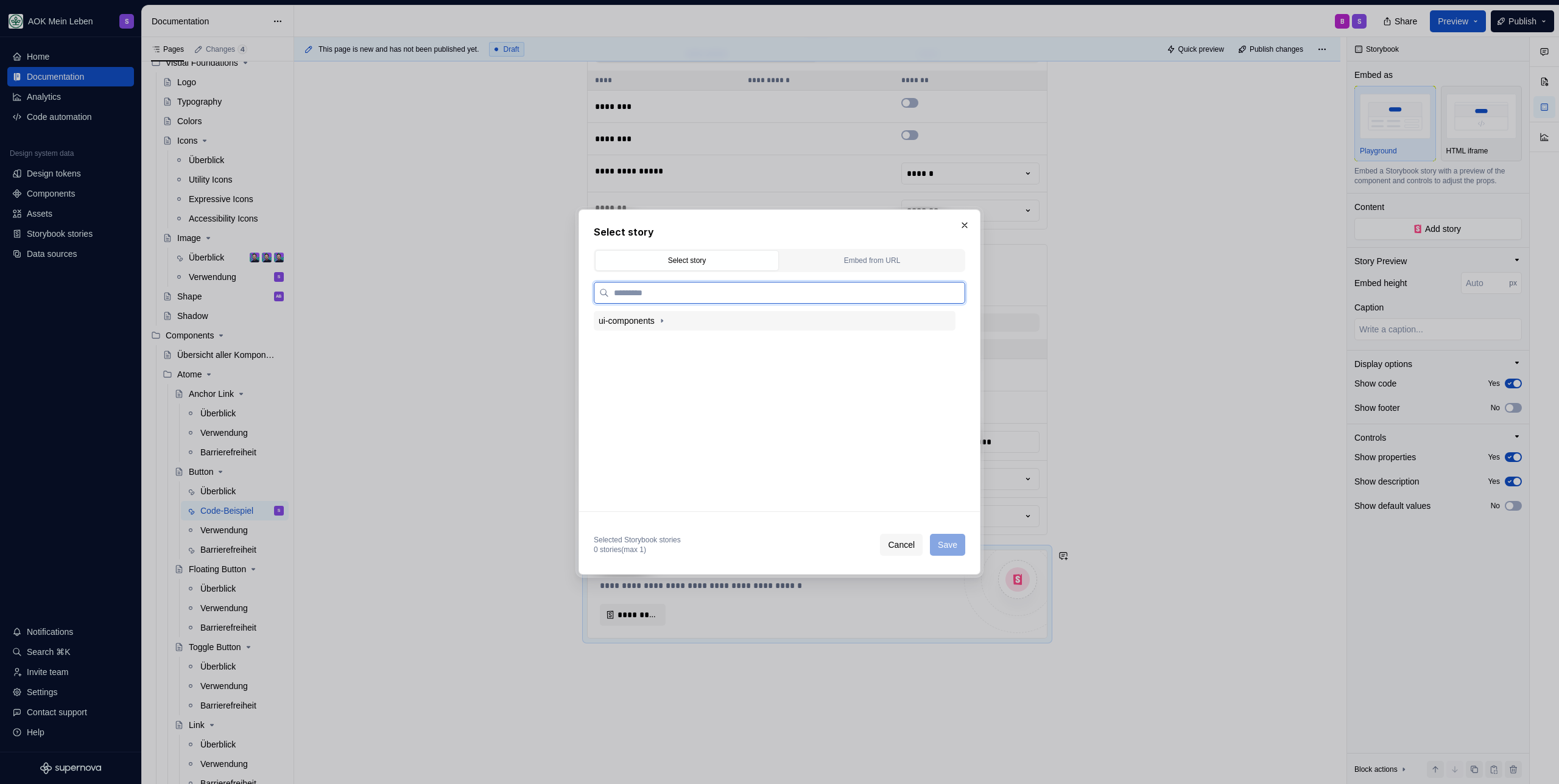
click at [653, 325] on div "ui-components" at bounding box center [627, 321] width 56 height 12
click at [645, 351] on div "Button" at bounding box center [780, 361] width 350 height 20
click at [661, 439] on div "Loading Button" at bounding box center [665, 441] width 57 height 12
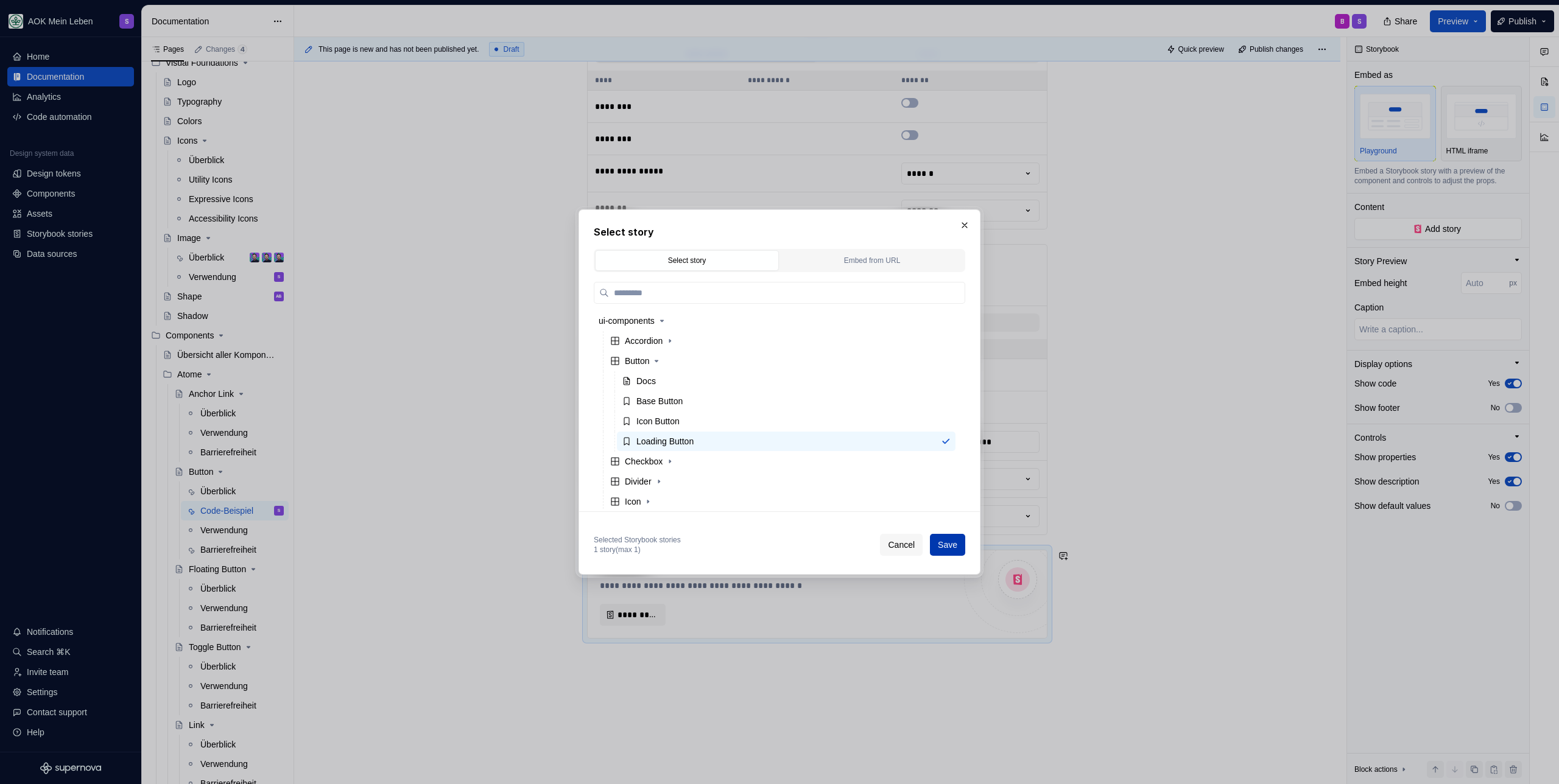
click at [937, 541] on span "Save" at bounding box center [947, 544] width 20 height 12
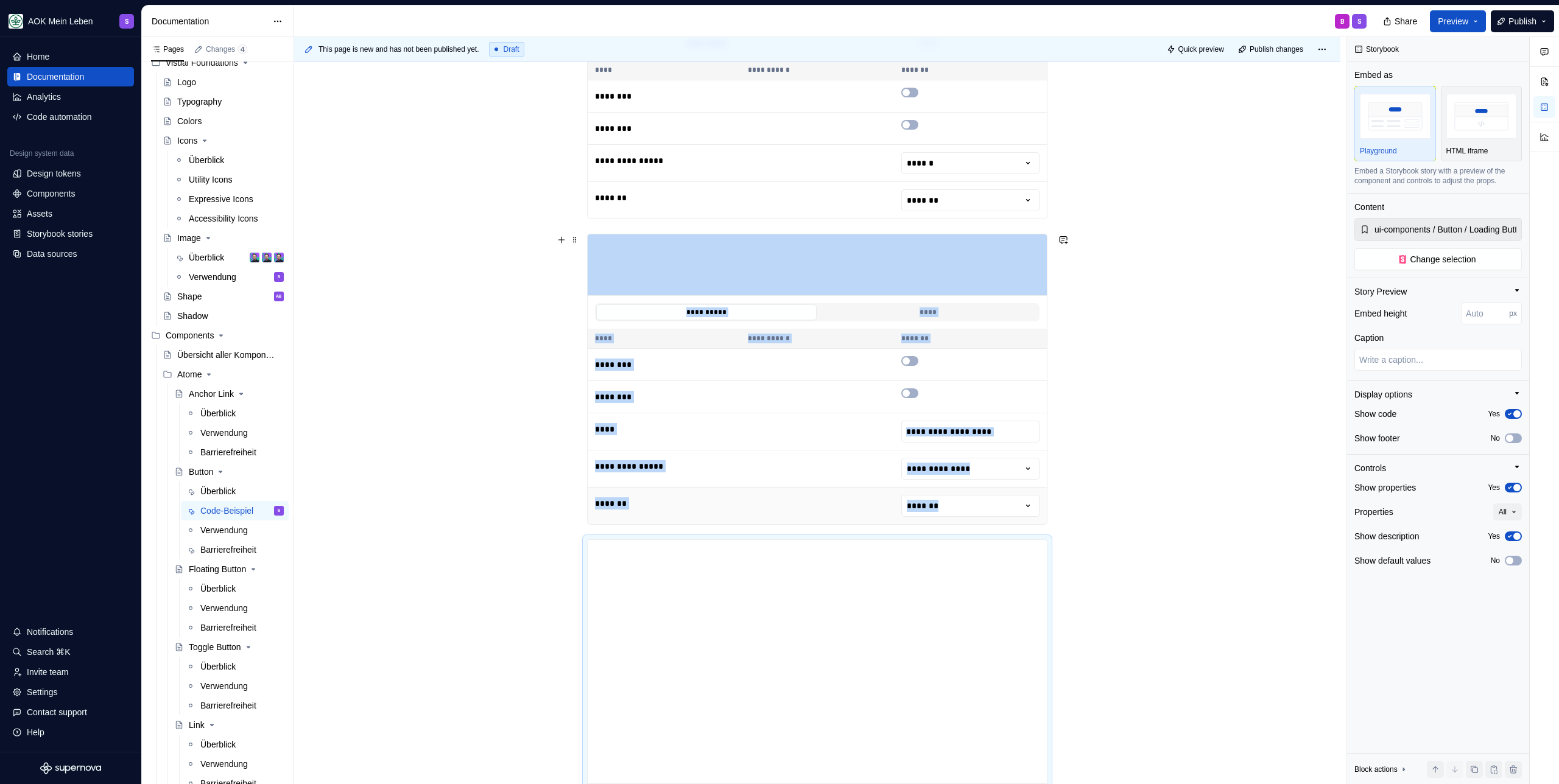
scroll to position [556, 0]
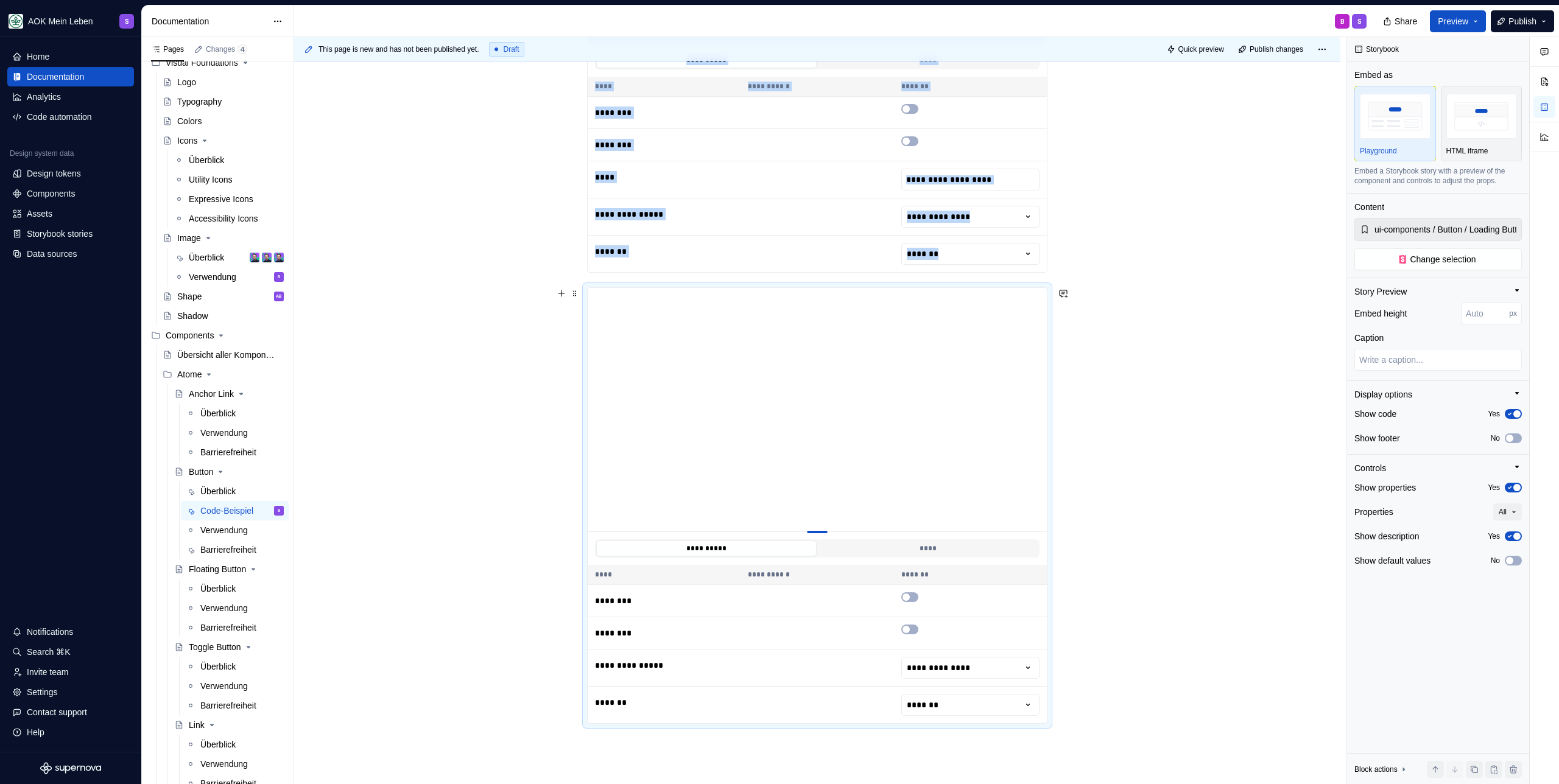
type textarea "*"
type input "285"
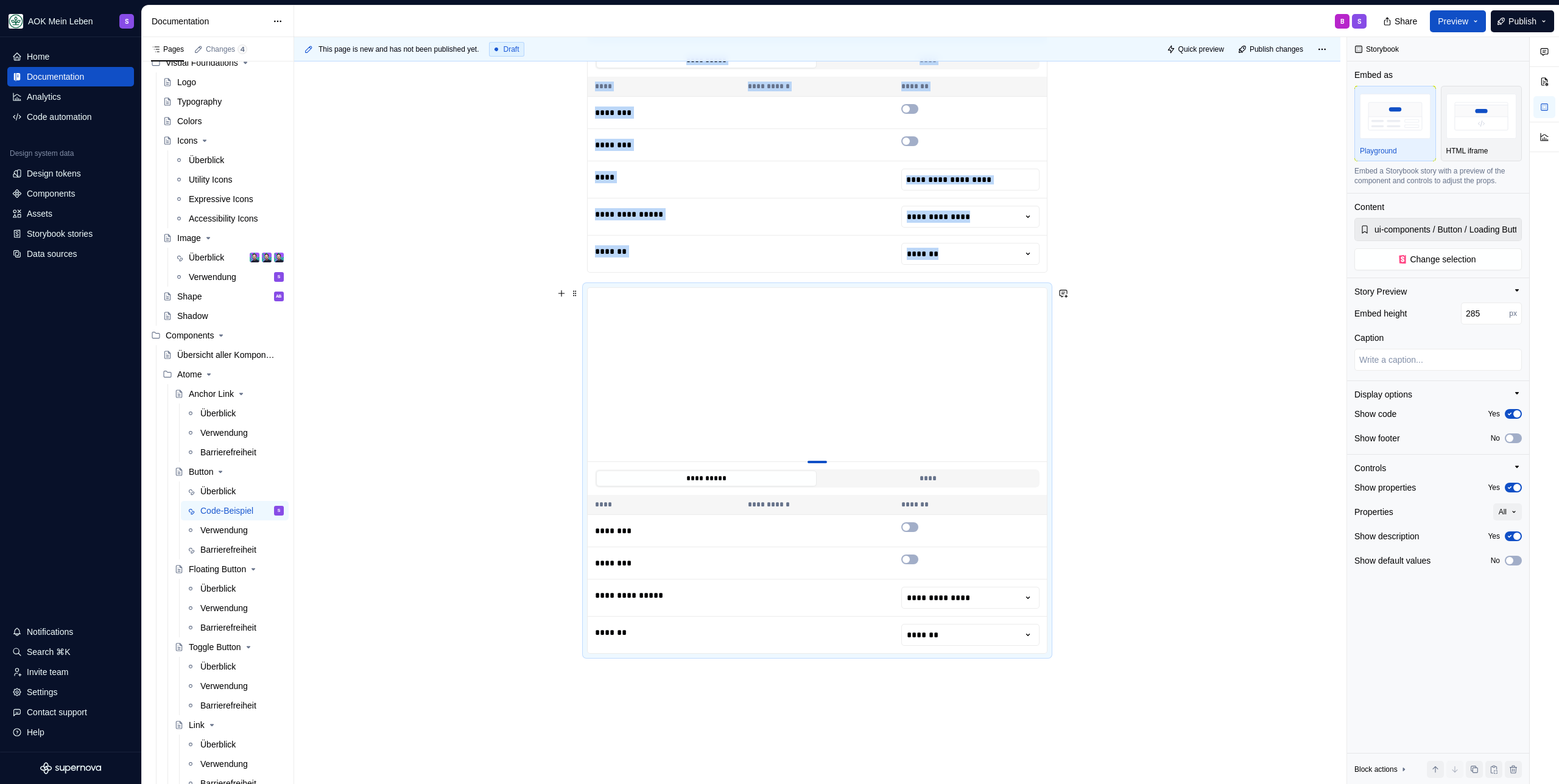
type textarea "*"
type input "231"
type textarea "*"
type input "223"
type textarea "*"
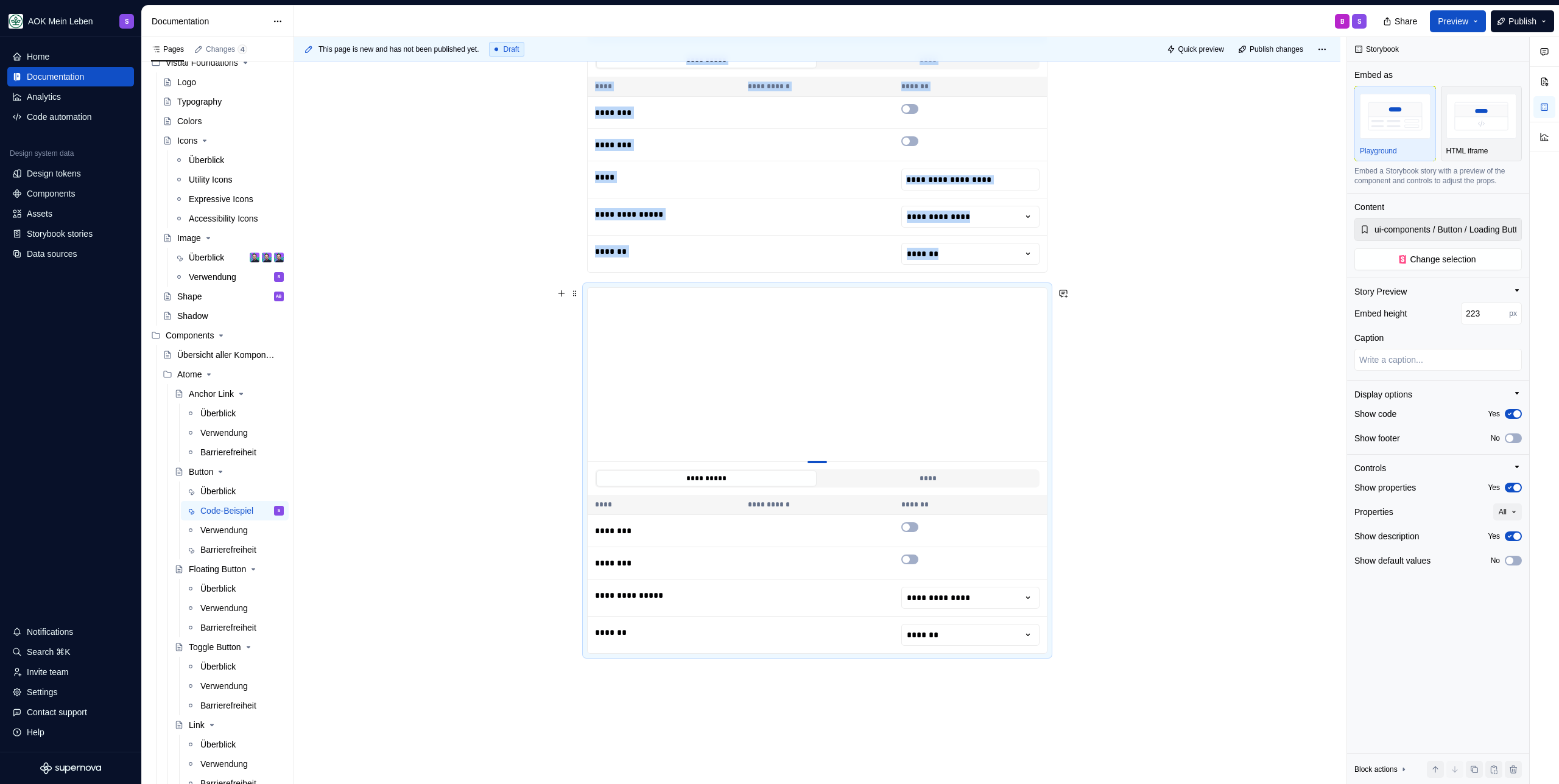
type input "221"
type textarea "*"
type input "215"
type textarea "*"
type input "212"
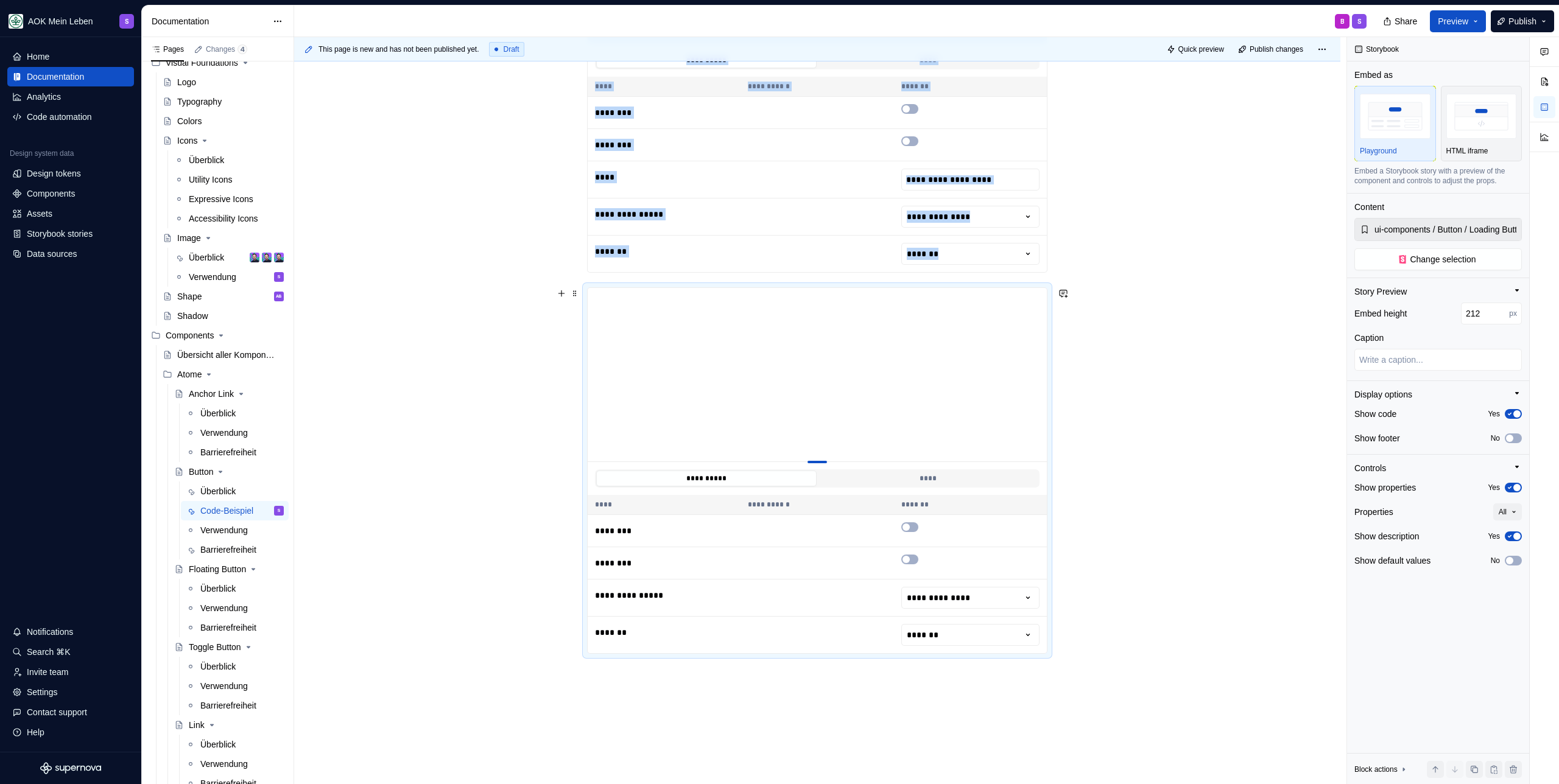
type textarea "*"
type input "210"
type textarea "*"
type input "204"
type textarea "*"
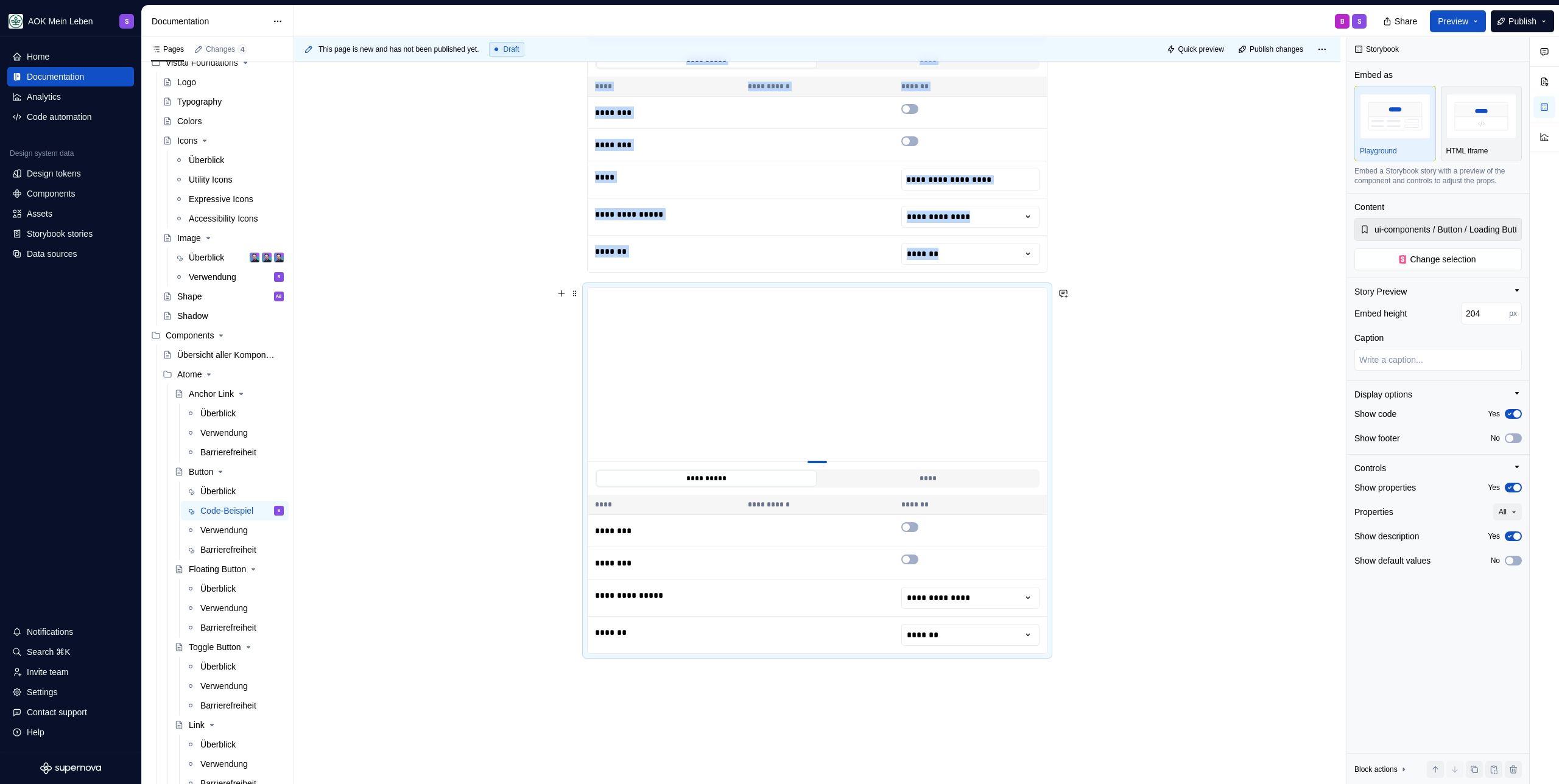
type input "196"
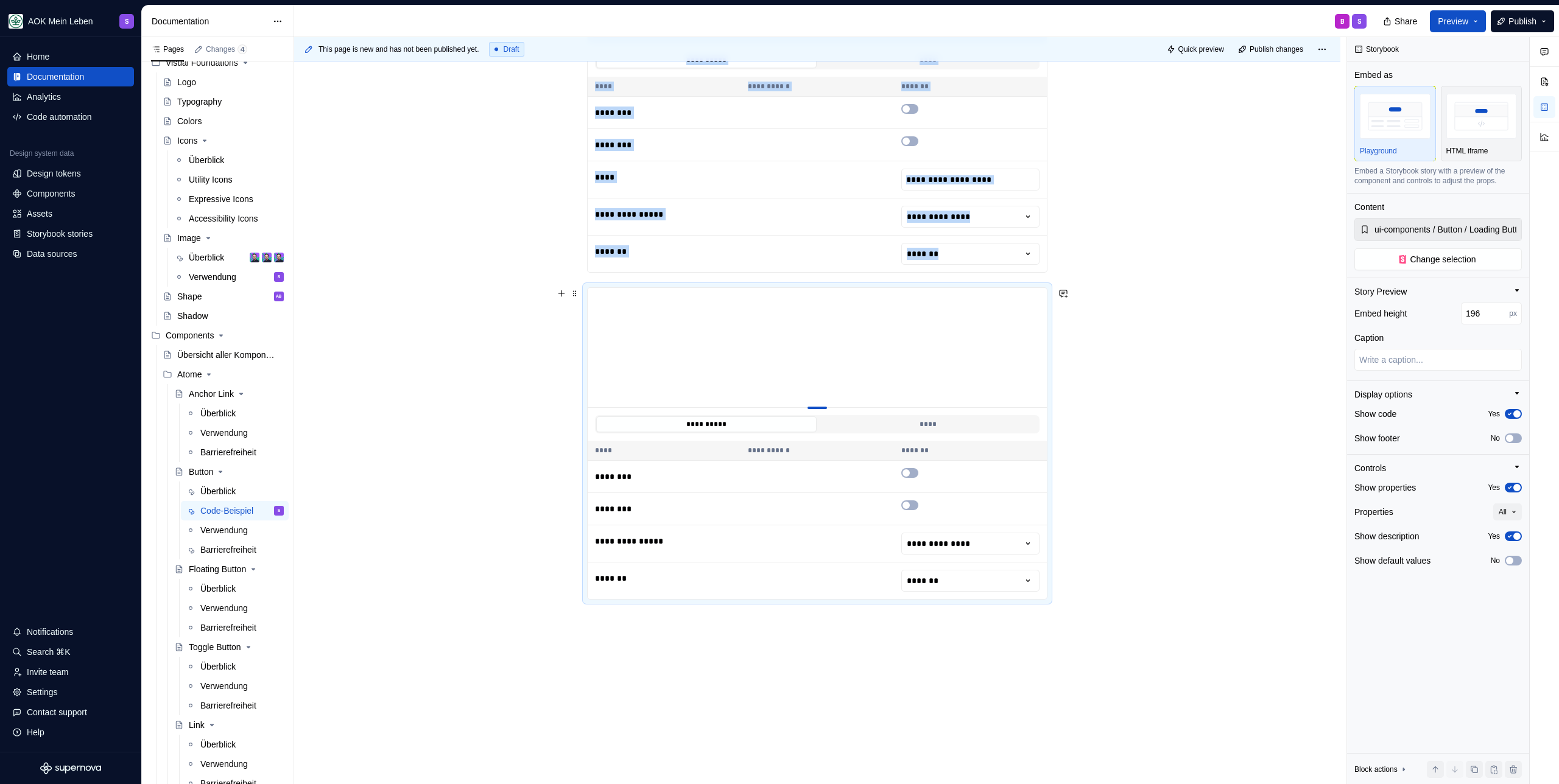
type textarea "*"
type input "188"
type textarea "*"
type input "177"
type textarea "*"
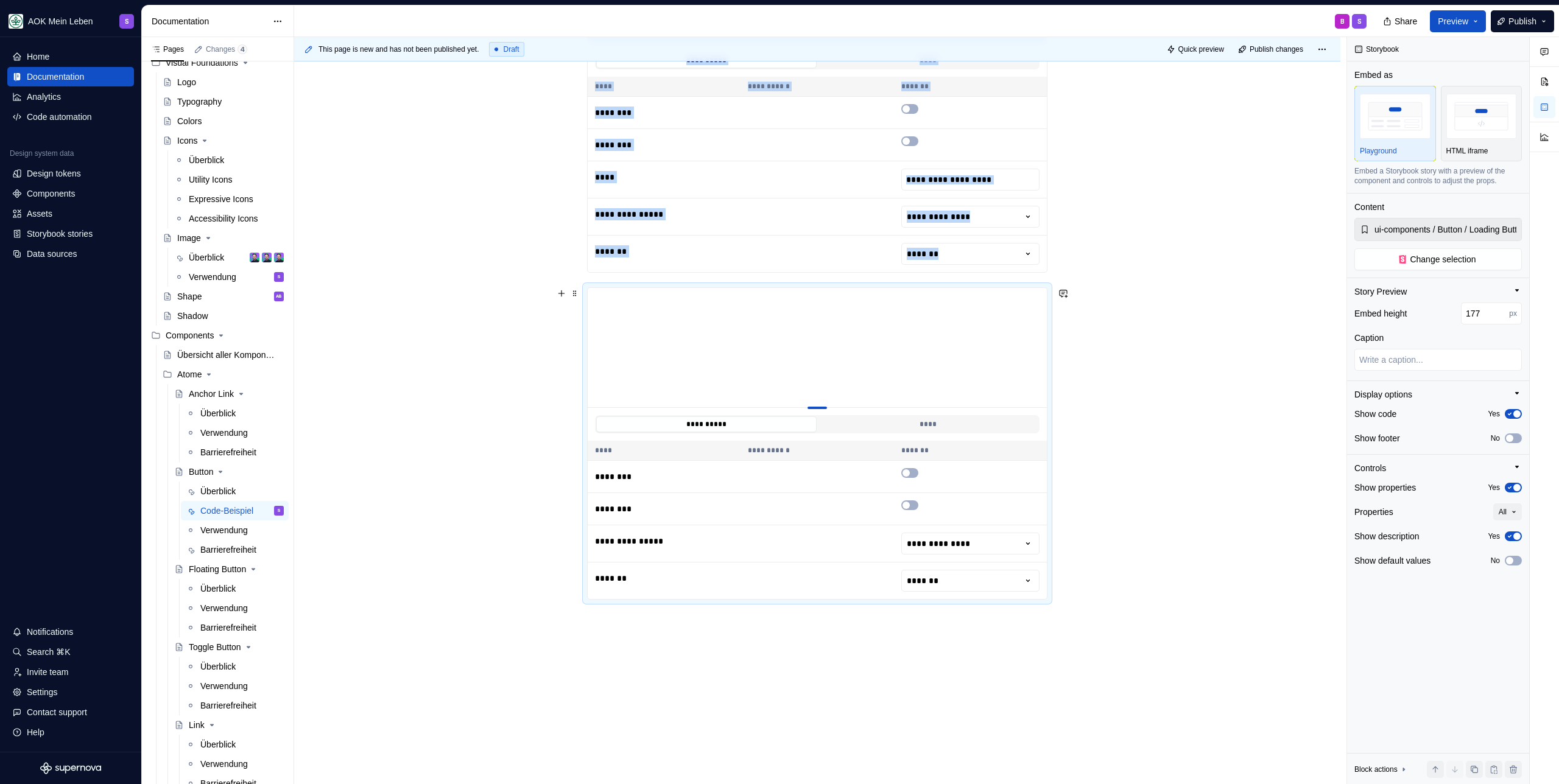
type input "167"
type textarea "*"
type input "157"
type textarea "*"
type input "141"
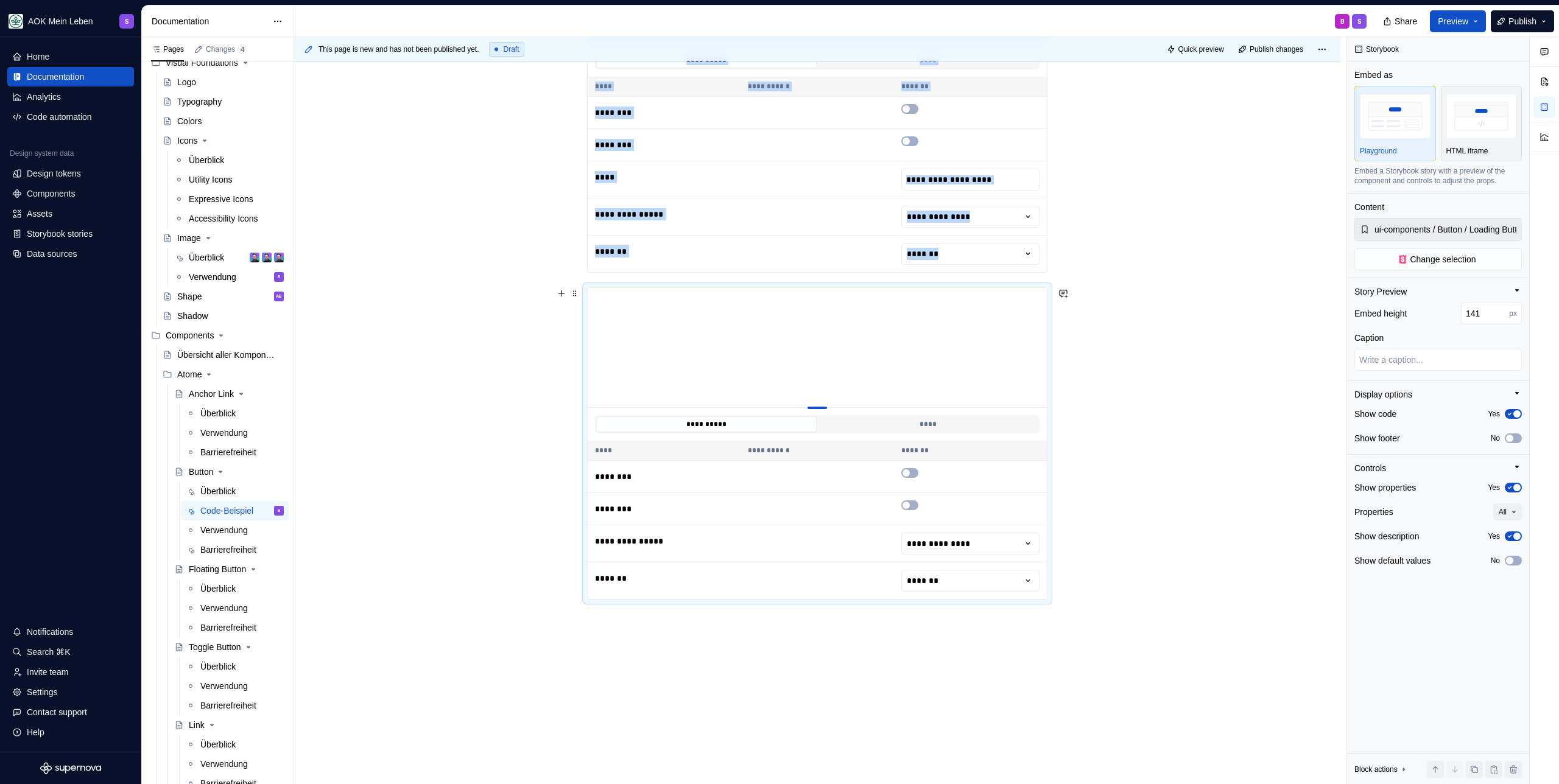
type textarea "*"
type input "124"
type textarea "*"
type input "114"
type textarea "*"
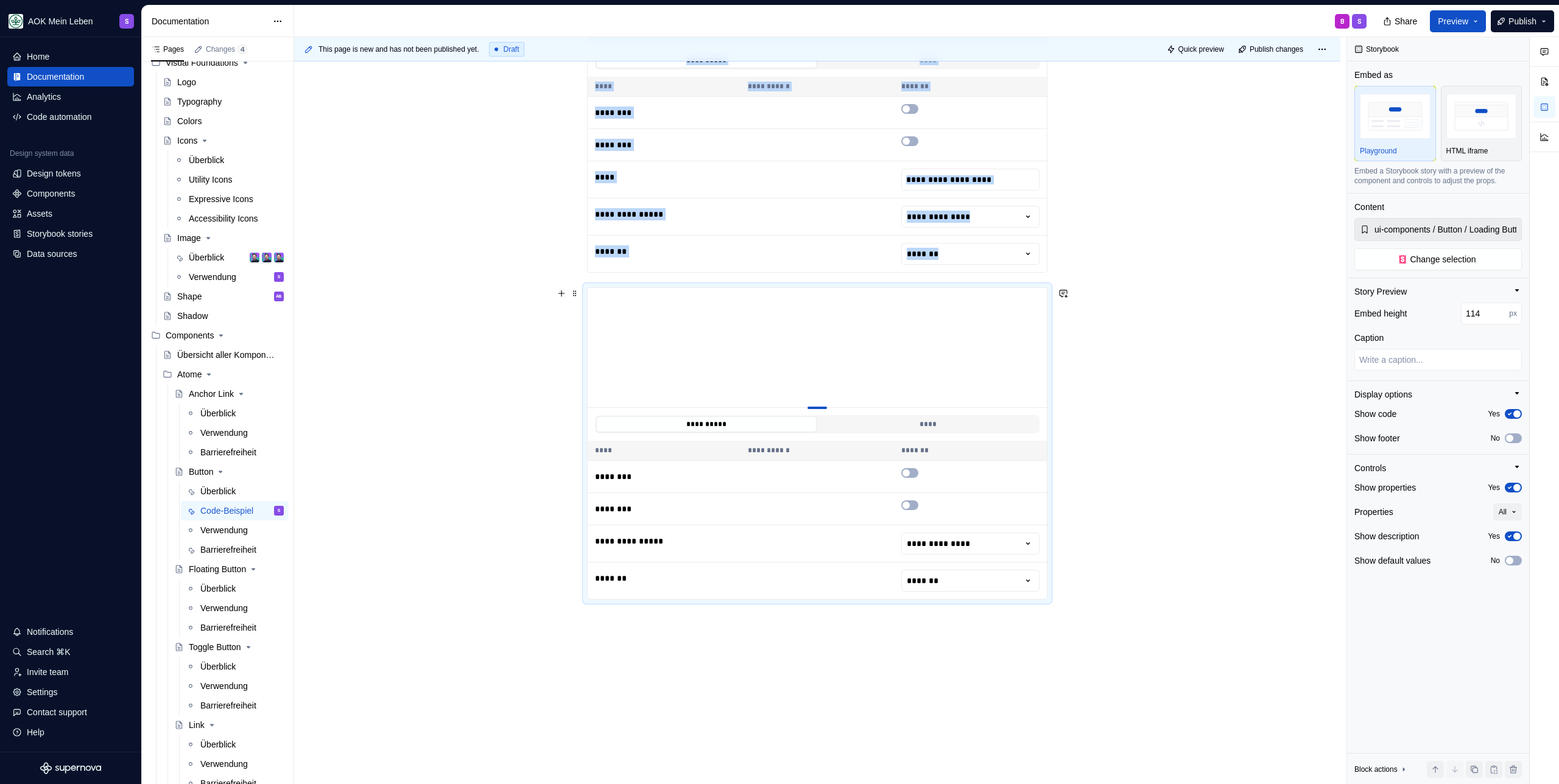
type input "110"
type textarea "*"
type input "101"
type textarea "*"
type input "100"
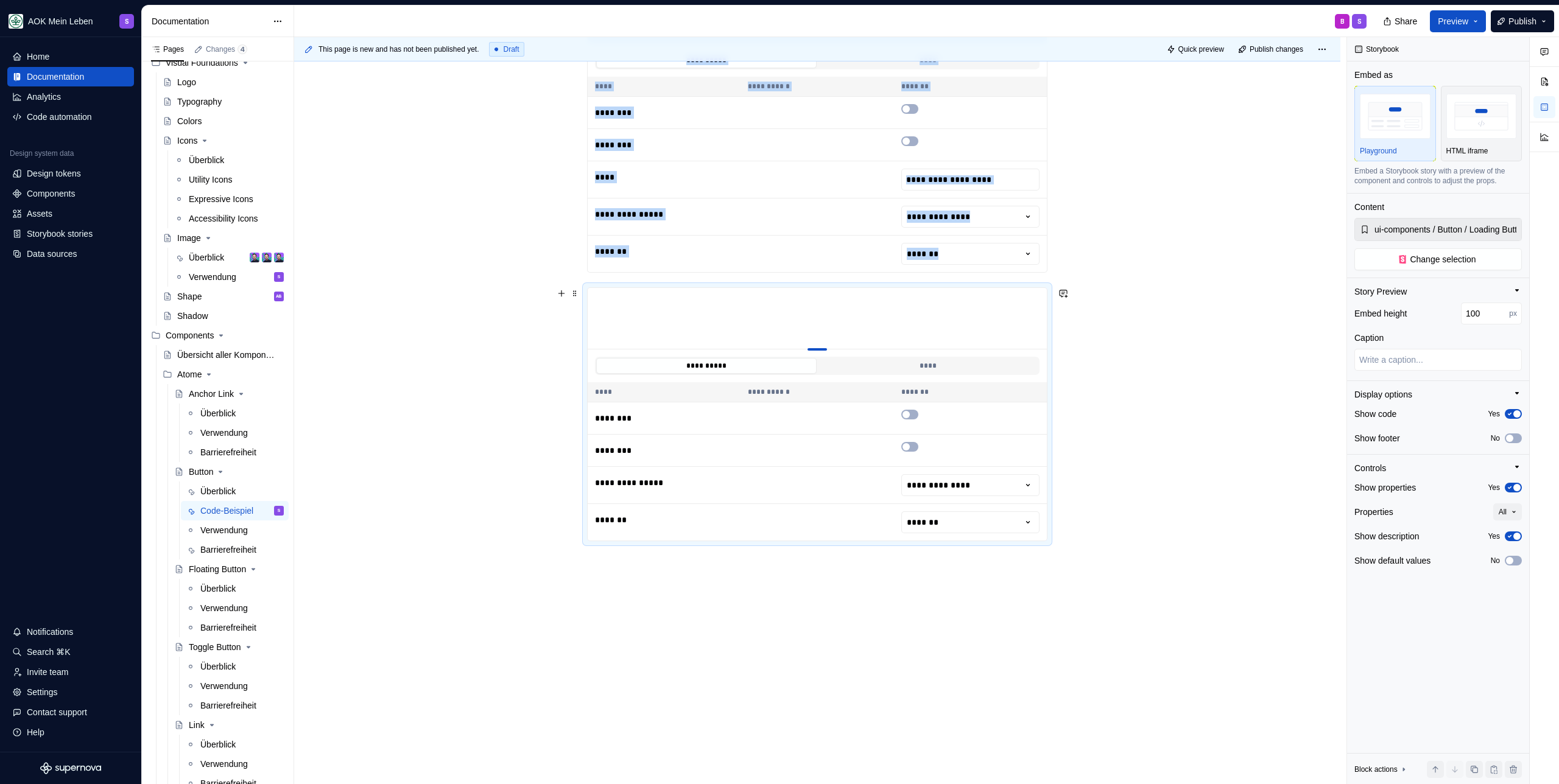
drag, startPoint x: 821, startPoint y: 533, endPoint x: 834, endPoint y: 339, distance: 194.4
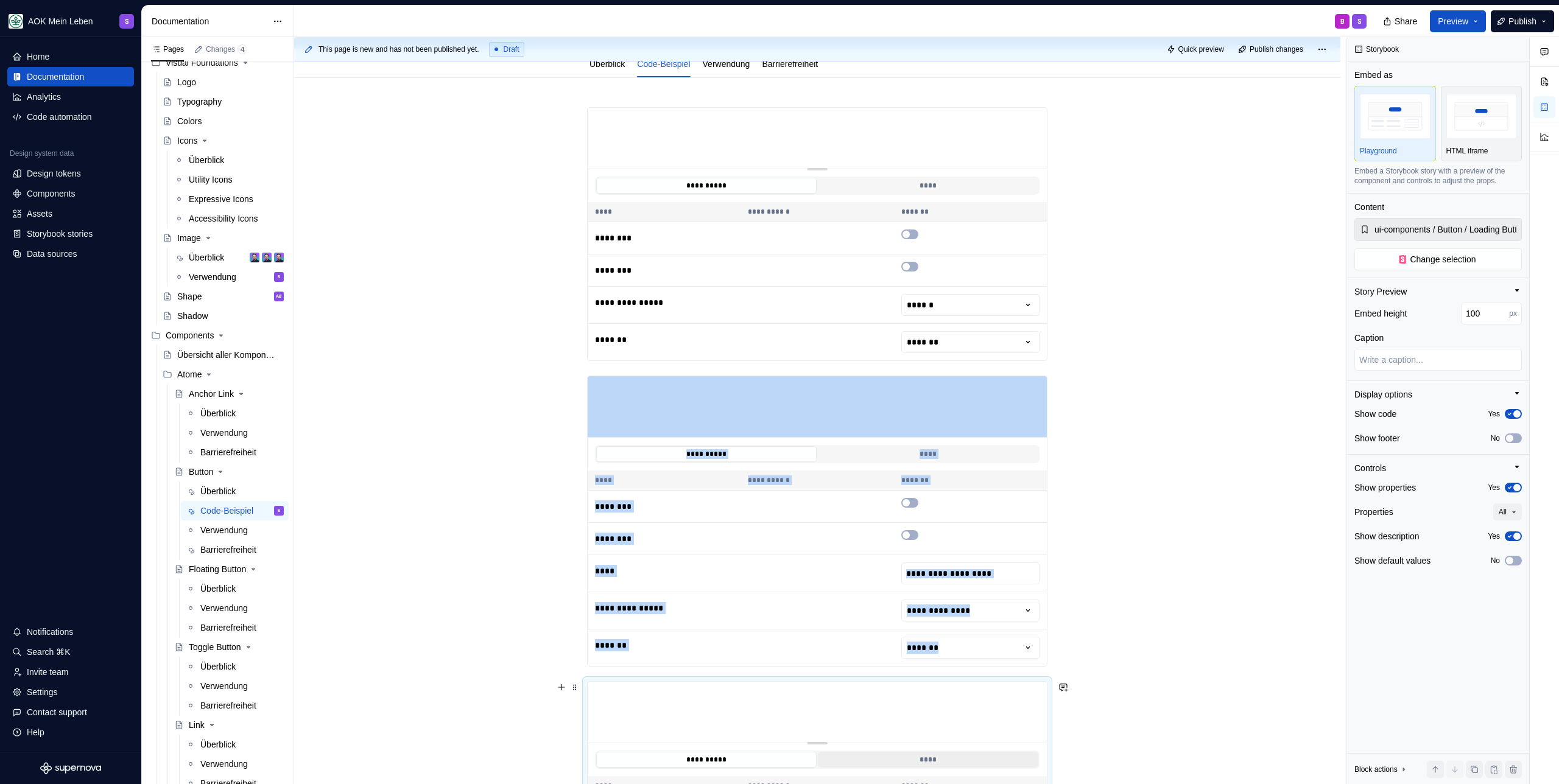
scroll to position [131, 0]
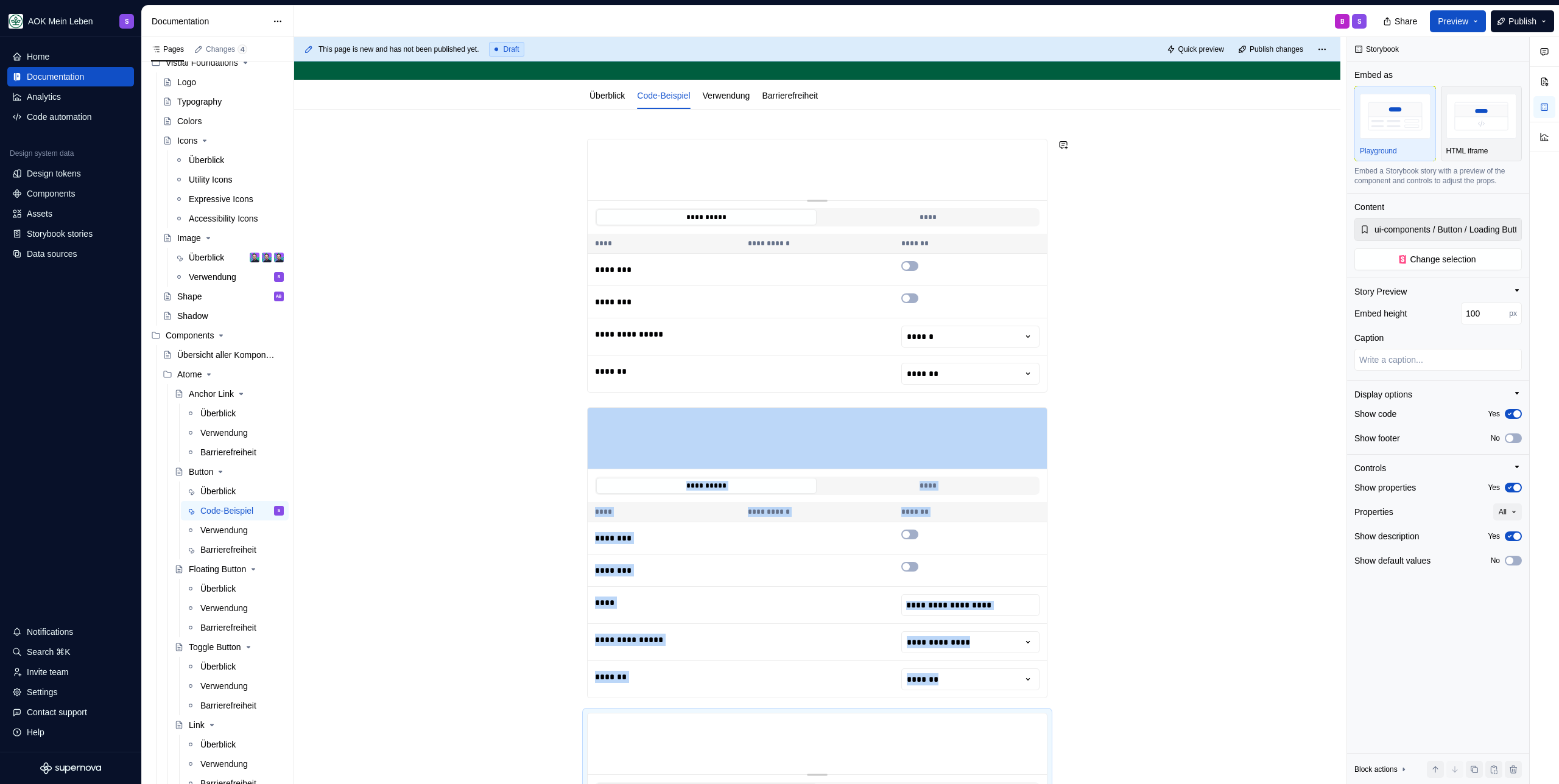
click at [695, 116] on div "**********" at bounding box center [820, 411] width 1052 height 747
type textarea "*"
type input "ui-components / Button / Icon Button"
click at [682, 127] on div "**********" at bounding box center [820, 411] width 1052 height 747
click at [619, 130] on div "**********" at bounding box center [817, 663] width 1046 height 1107
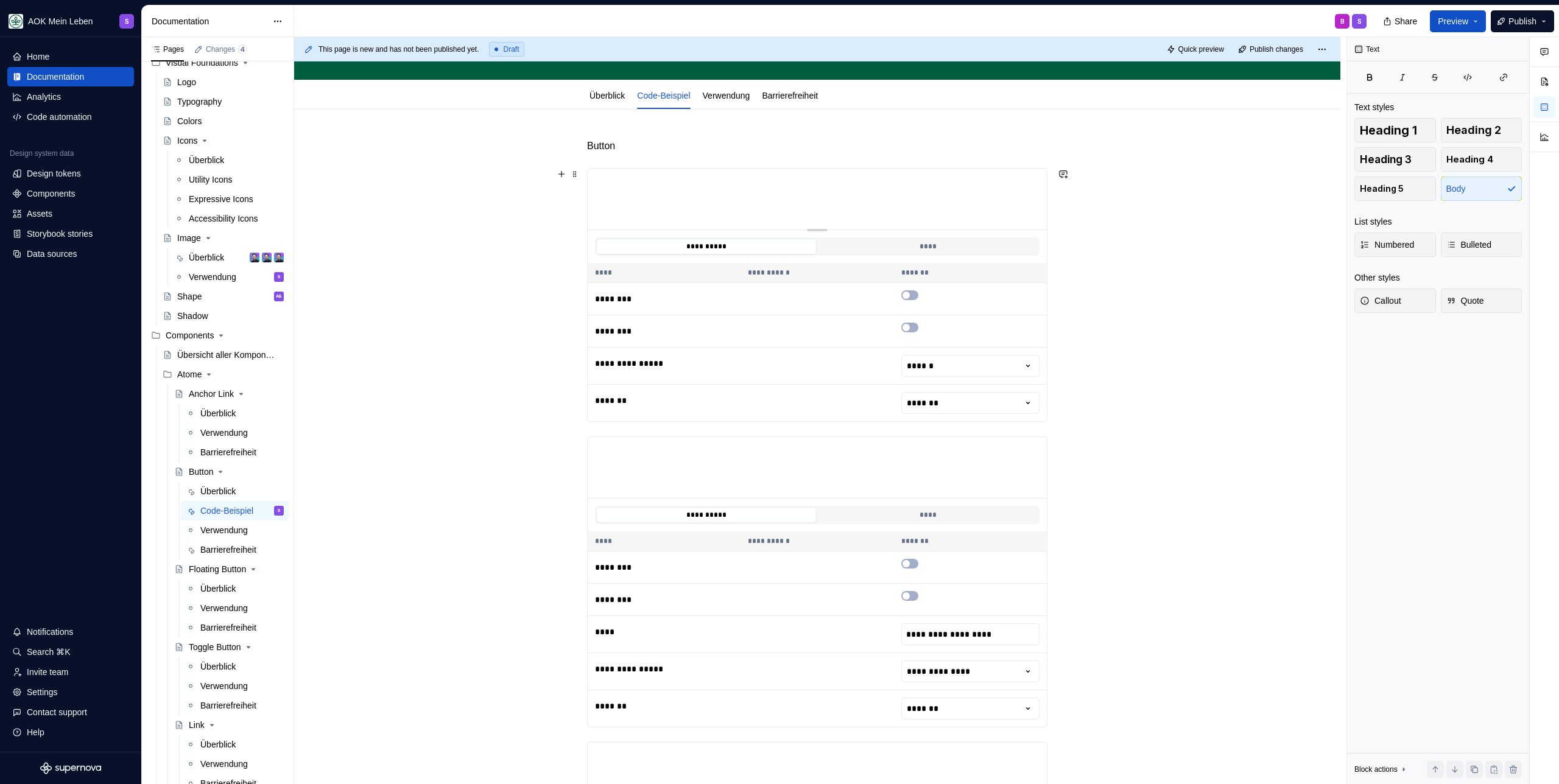
click at [1064, 408] on div "**********" at bounding box center [817, 678] width 1046 height 1136
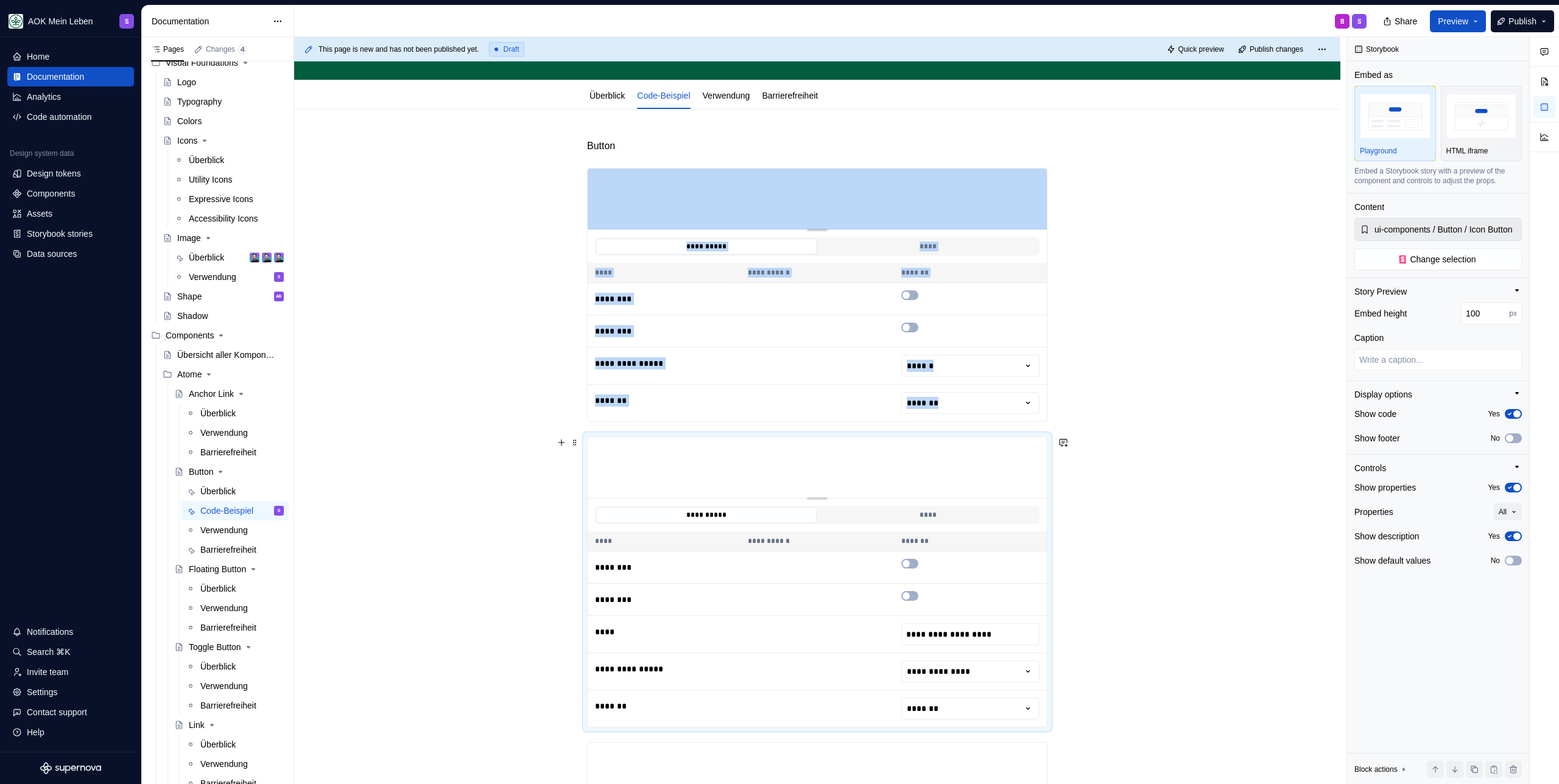
type textarea "*"
type input "ui-components / Button / Base Button"
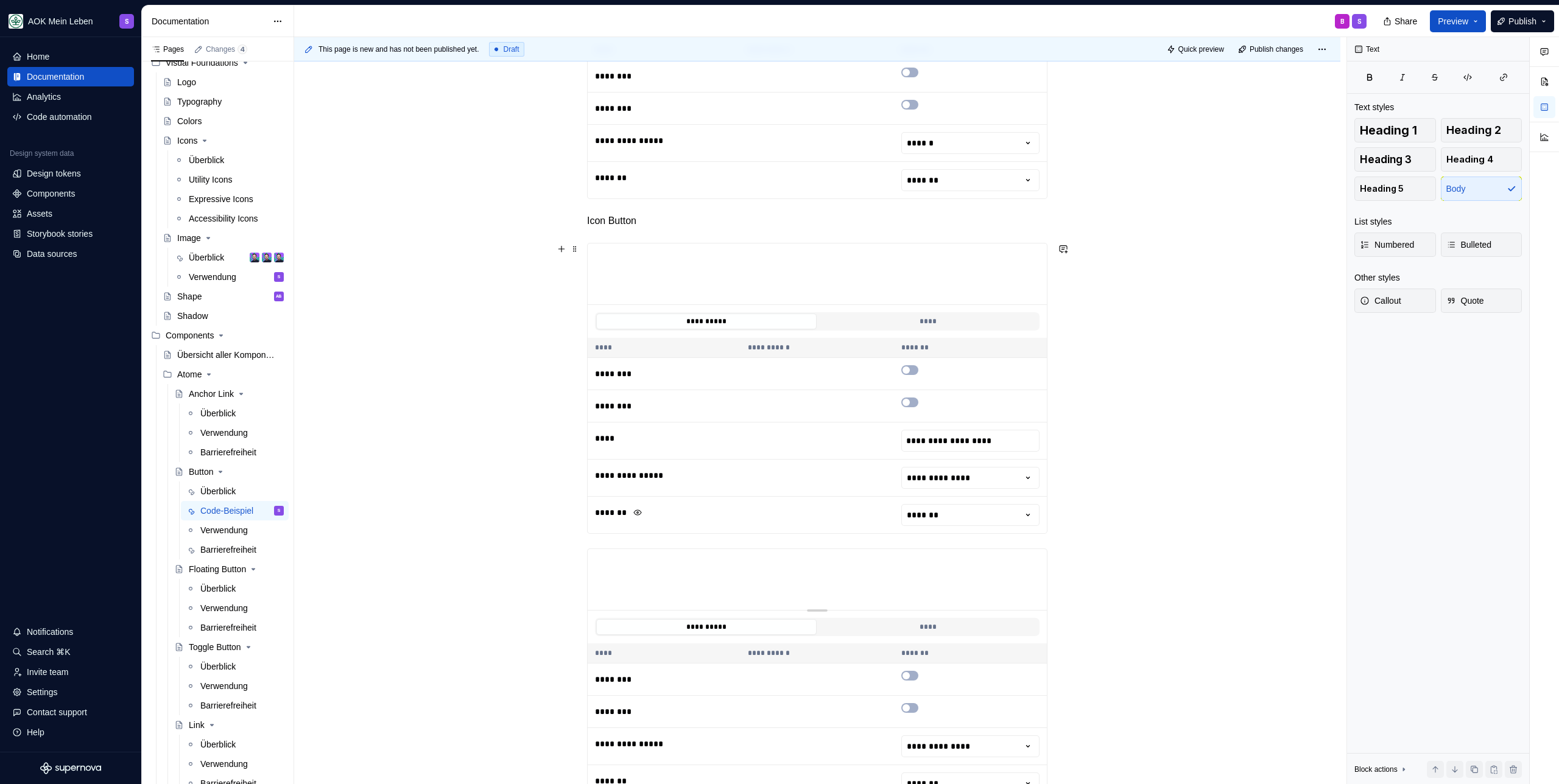
scroll to position [599, 0]
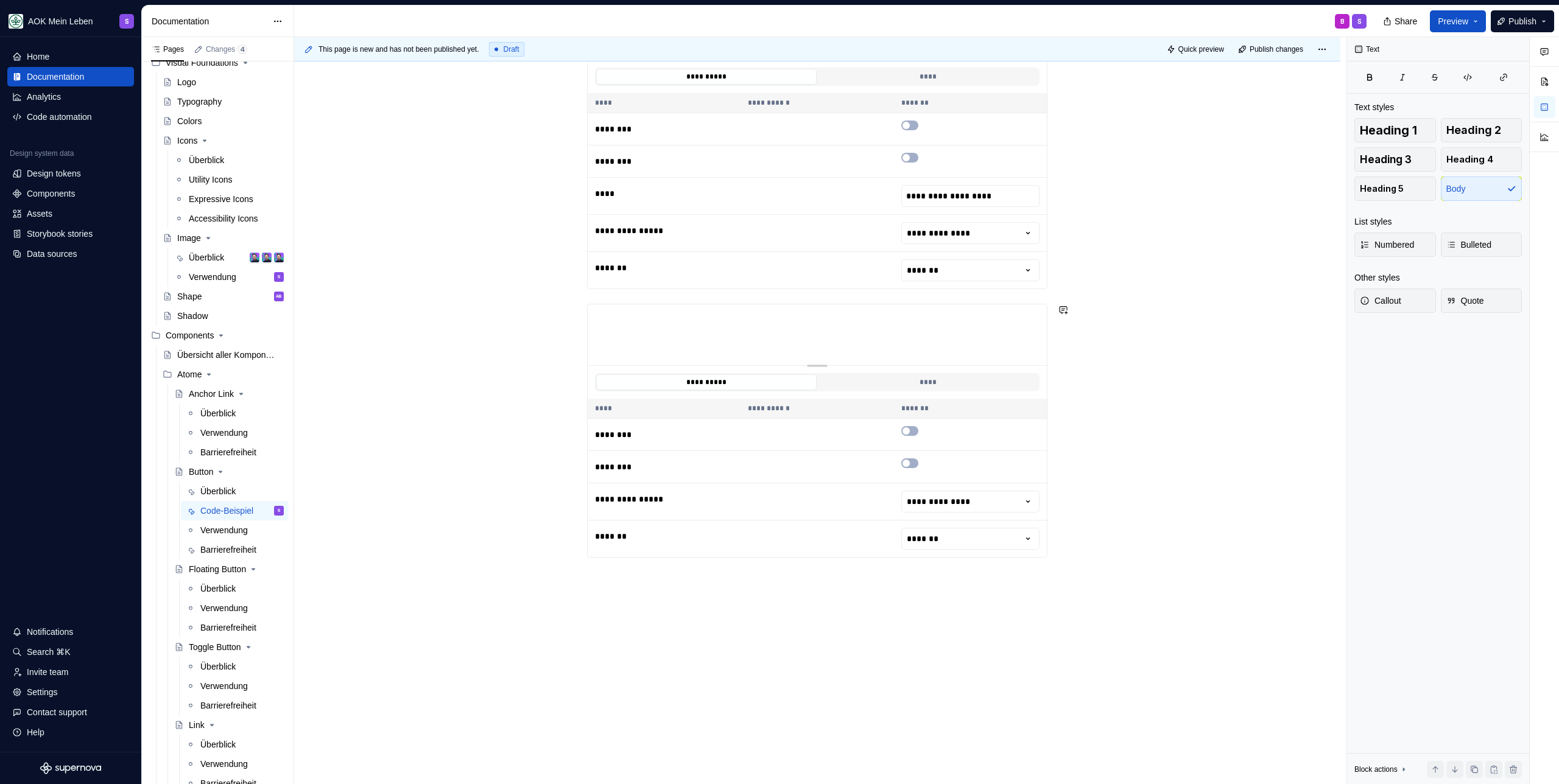
click at [664, 297] on div "**********" at bounding box center [817, 114] width 460 height 886
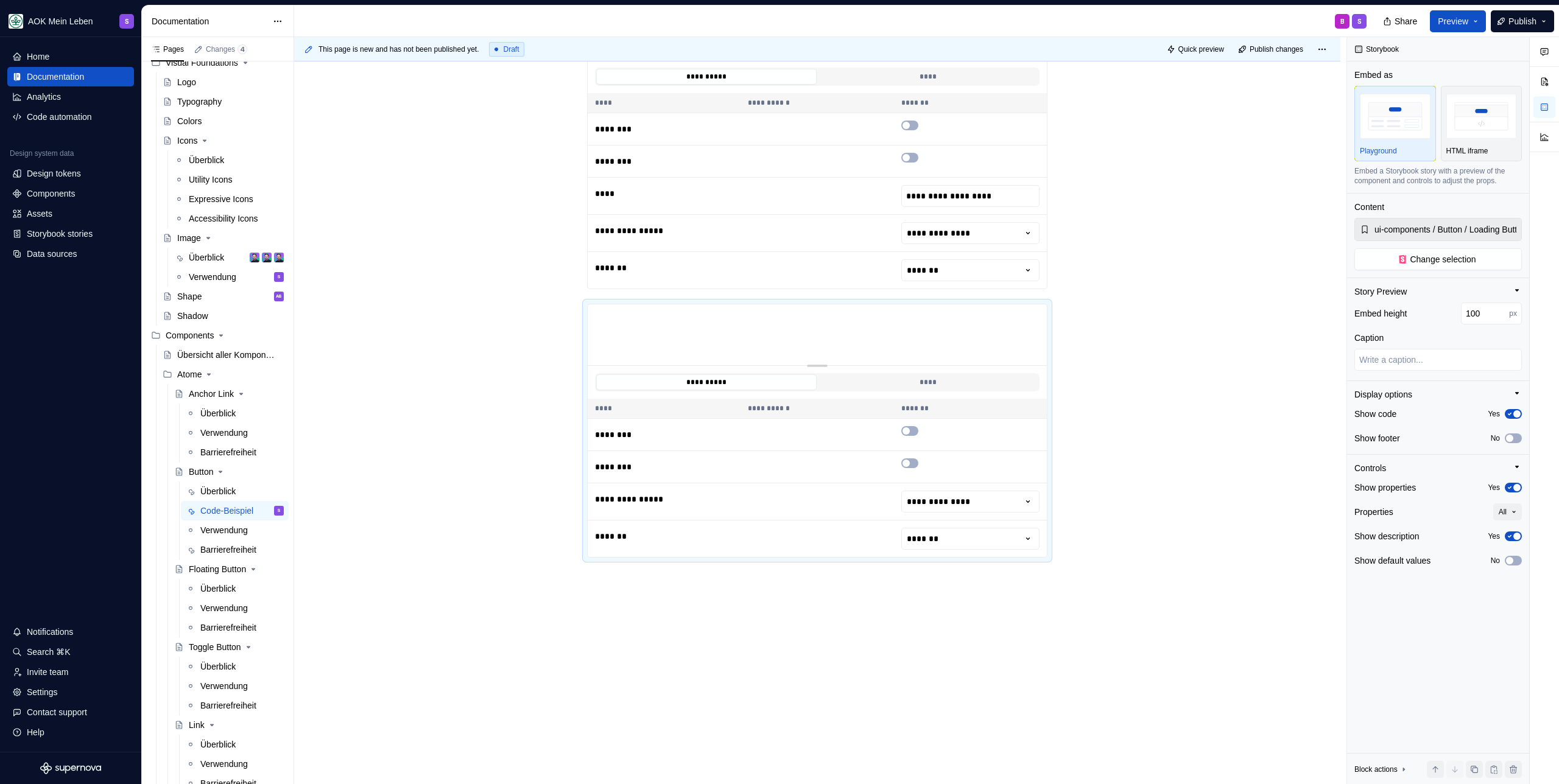
click at [640, 289] on div "**********" at bounding box center [817, 144] width 460 height 291
type textarea "*"
type input "ui-components / Button / Icon Button"
click at [770, 307] on p at bounding box center [817, 311] width 460 height 14
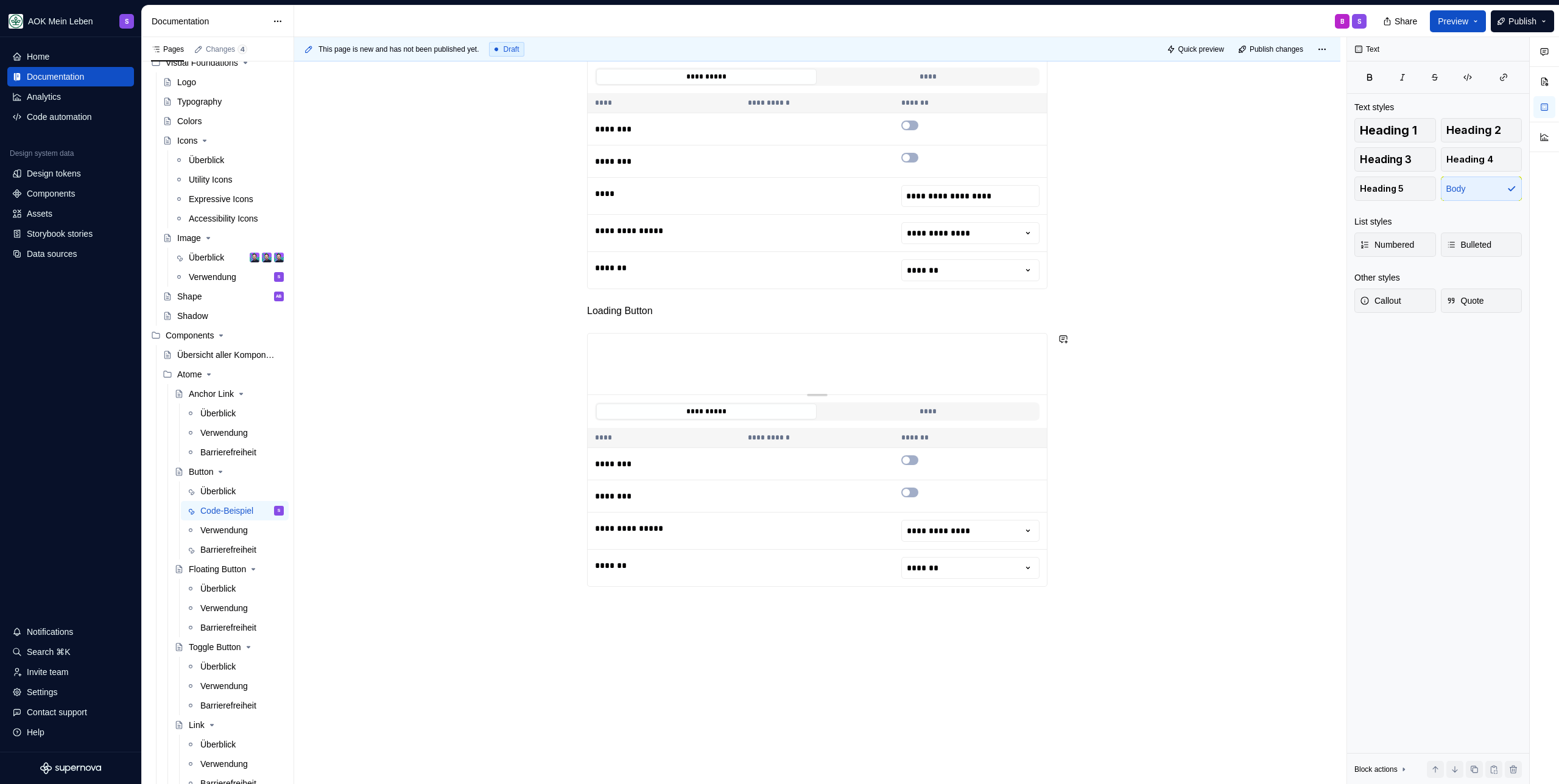
click at [691, 313] on p "Loading Button" at bounding box center [817, 311] width 460 height 14
drag, startPoint x: 661, startPoint y: 286, endPoint x: 661, endPoint y: 301, distance: 15.0
click at [661, 285] on button "button" at bounding box center [661, 289] width 17 height 17
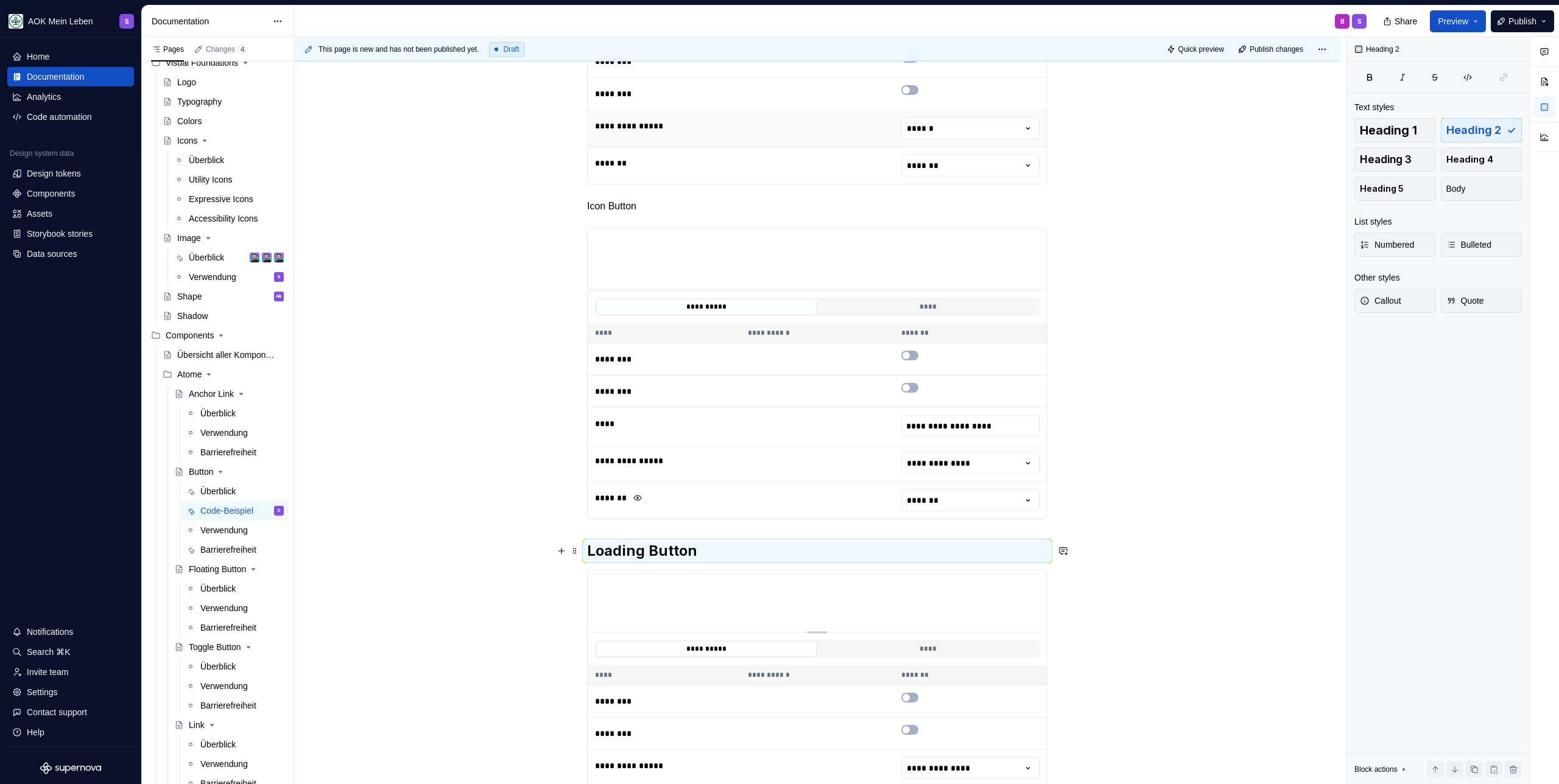
scroll to position [113, 0]
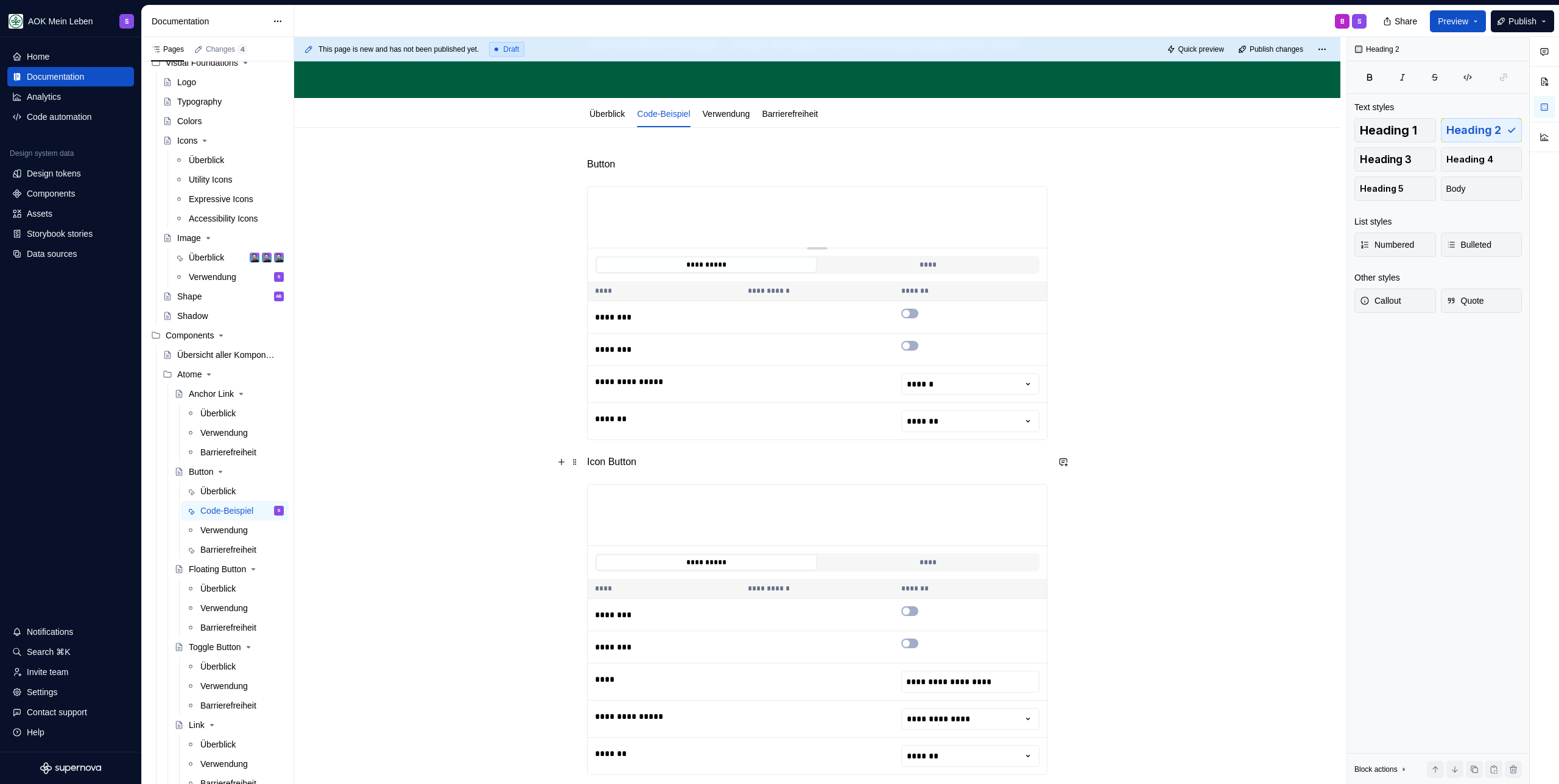
click at [667, 458] on p "Icon Button" at bounding box center [817, 462] width 460 height 14
click at [665, 439] on button "button" at bounding box center [661, 439] width 17 height 17
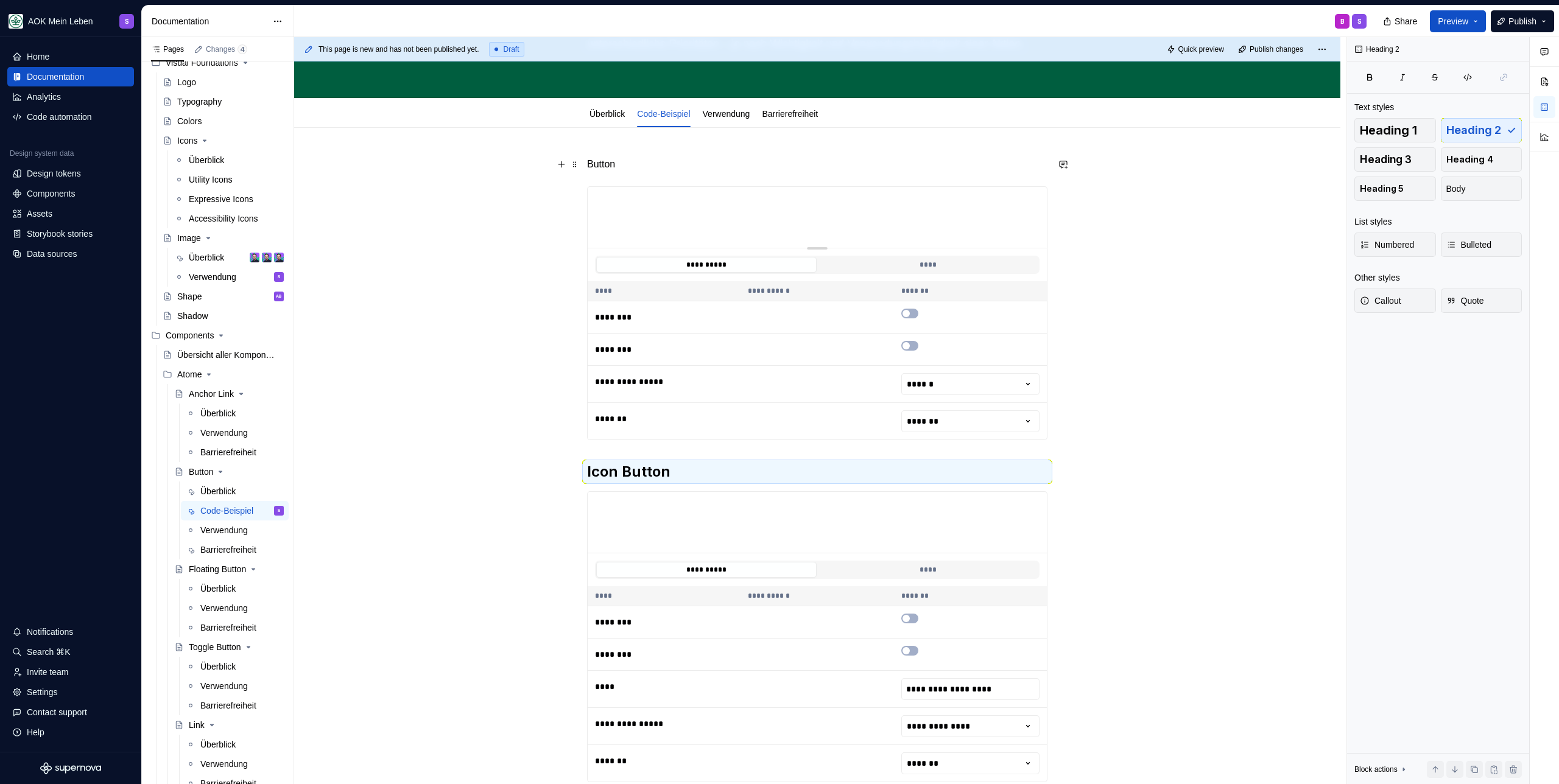
click at [652, 159] on p "Button" at bounding box center [817, 165] width 460 height 14
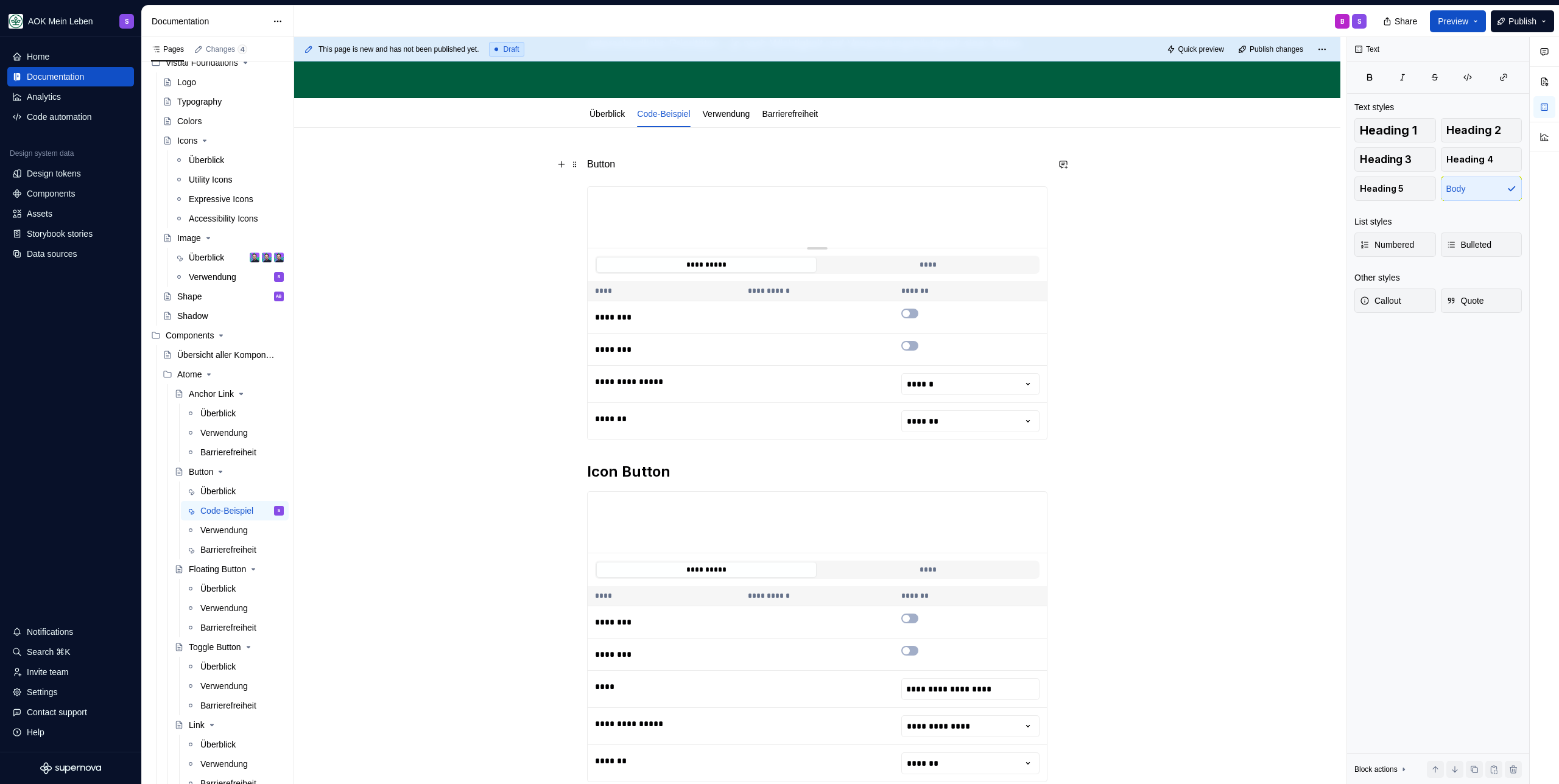
click at [652, 159] on p "Button" at bounding box center [817, 165] width 460 height 14
click at [660, 140] on button "button" at bounding box center [661, 142] width 17 height 17
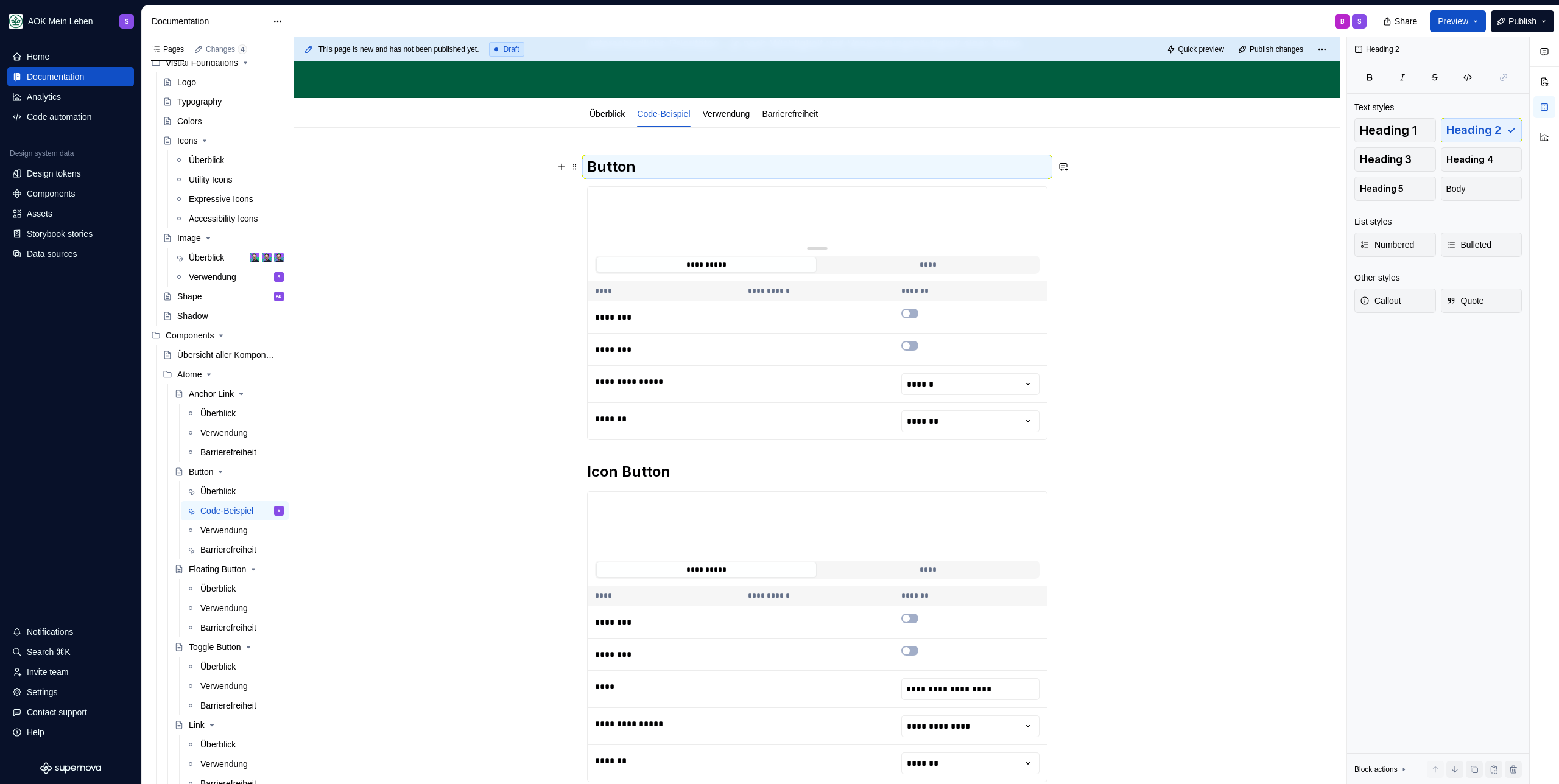
click at [640, 164] on h2 "Button" at bounding box center [817, 167] width 460 height 20
click at [633, 166] on h2 "Button" at bounding box center [817, 167] width 460 height 20
click at [623, 259] on button "**********" at bounding box center [706, 265] width 221 height 16
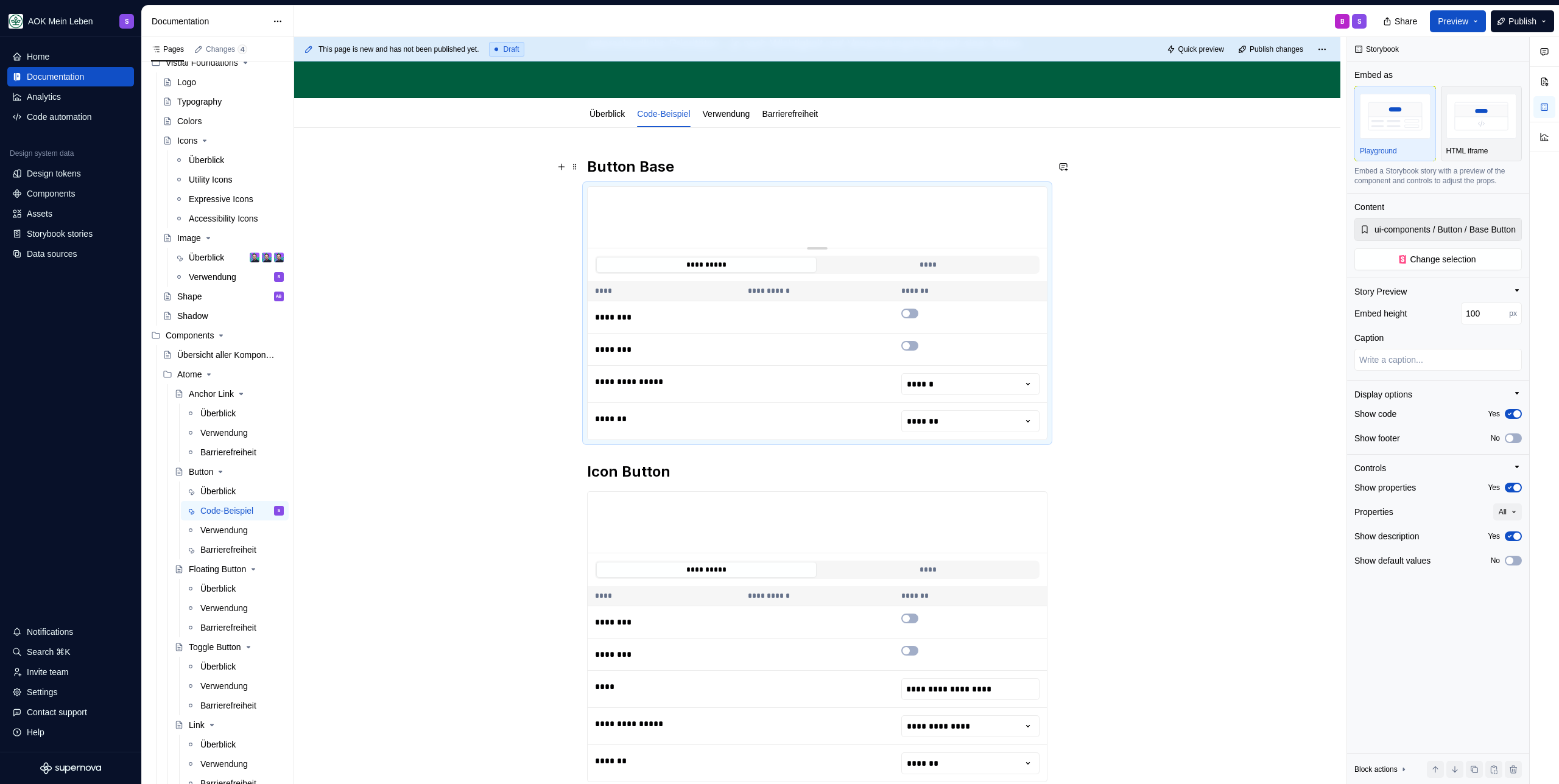
click at [660, 160] on h2 "Button Base" at bounding box center [817, 167] width 460 height 20
click at [659, 160] on h2 "Button Base" at bounding box center [817, 167] width 460 height 20
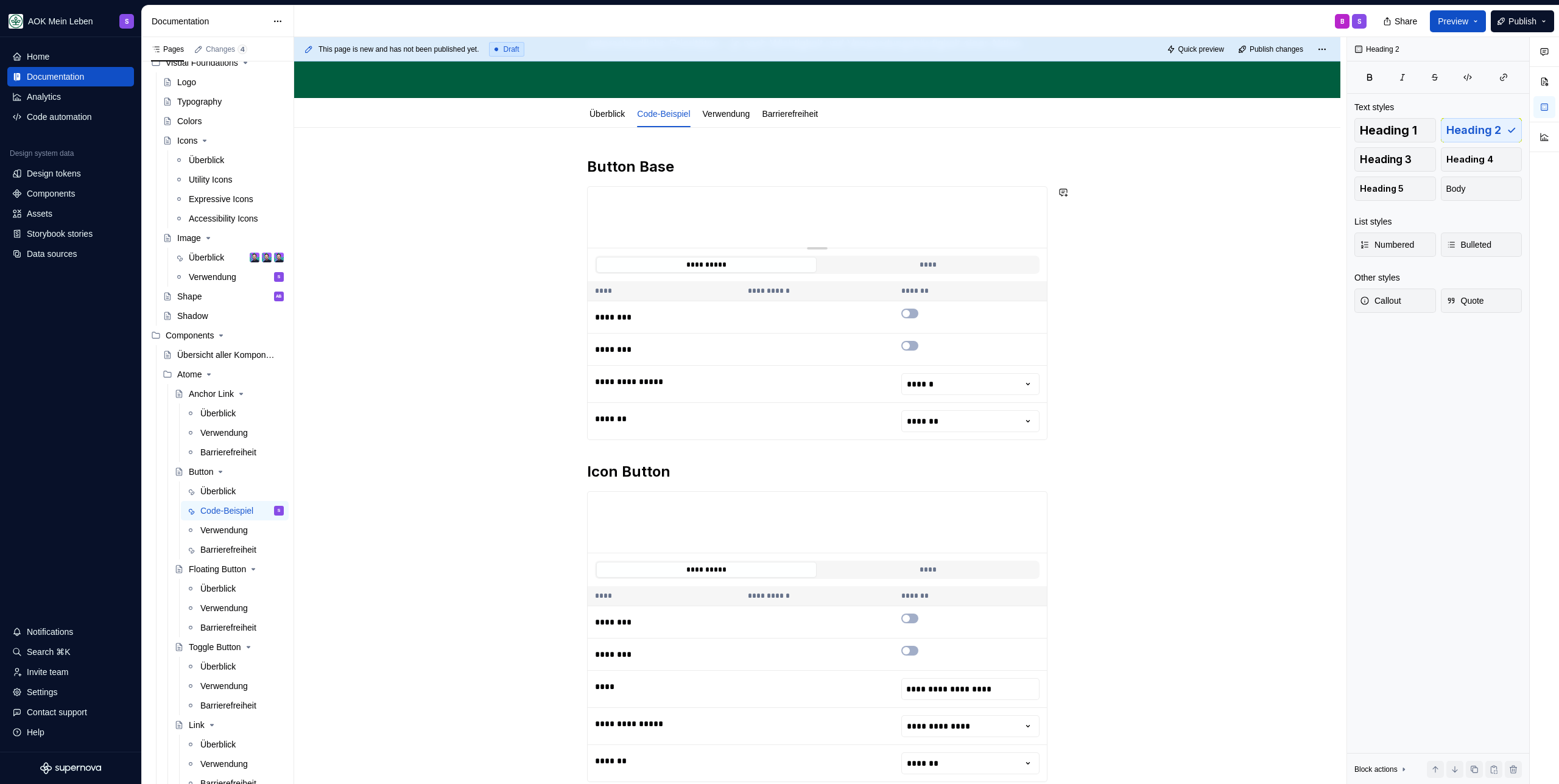
click at [740, 177] on div "**********" at bounding box center [817, 622] width 460 height 930
click at [654, 165] on h2 "Button Base" at bounding box center [817, 167] width 460 height 20
click at [735, 161] on h2 "Base Button" at bounding box center [817, 167] width 460 height 20
click at [1531, 24] on span "Publish" at bounding box center [1522, 21] width 28 height 12
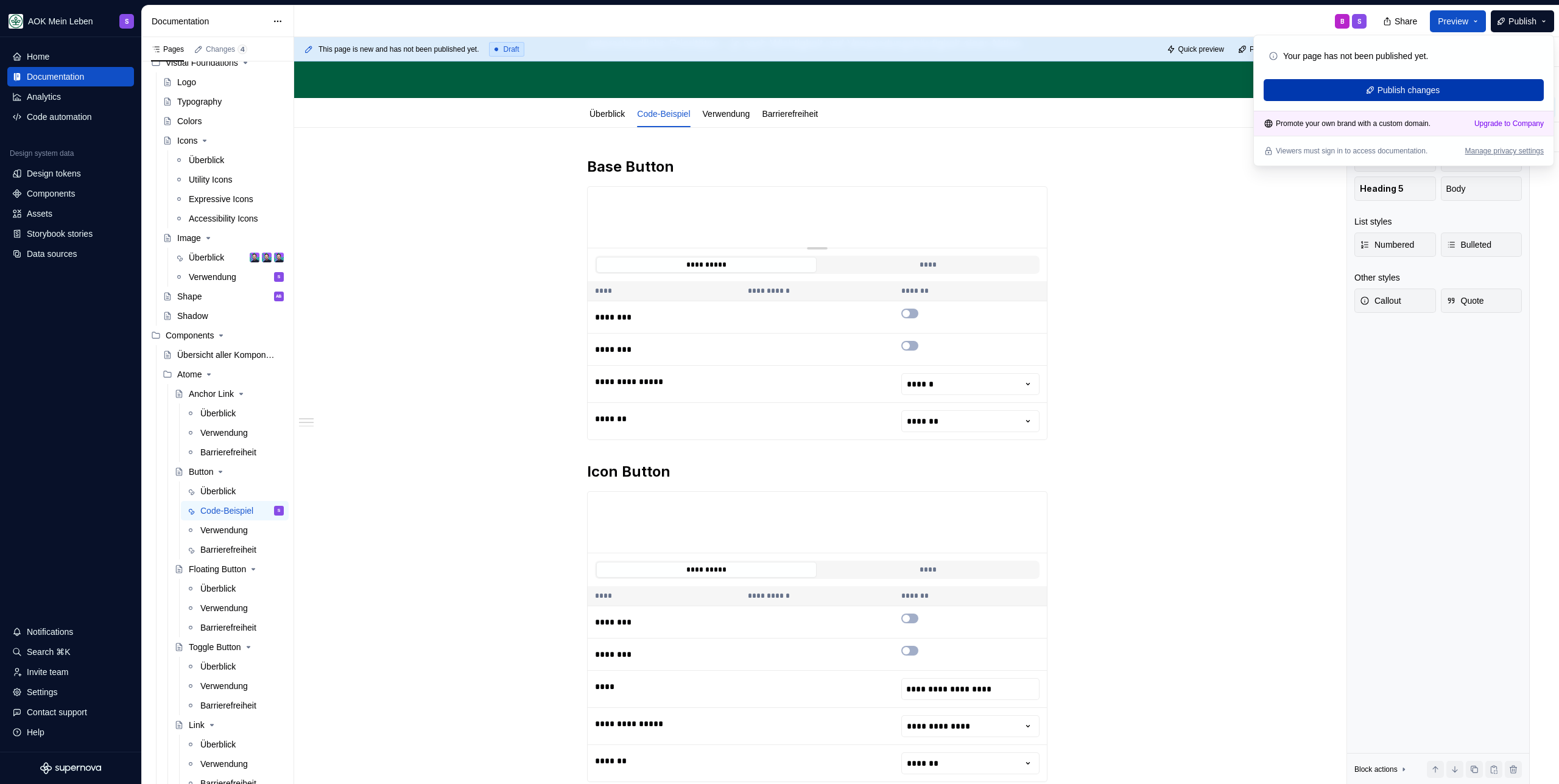
click at [1409, 82] on button "Publish changes" at bounding box center [1403, 90] width 280 height 22
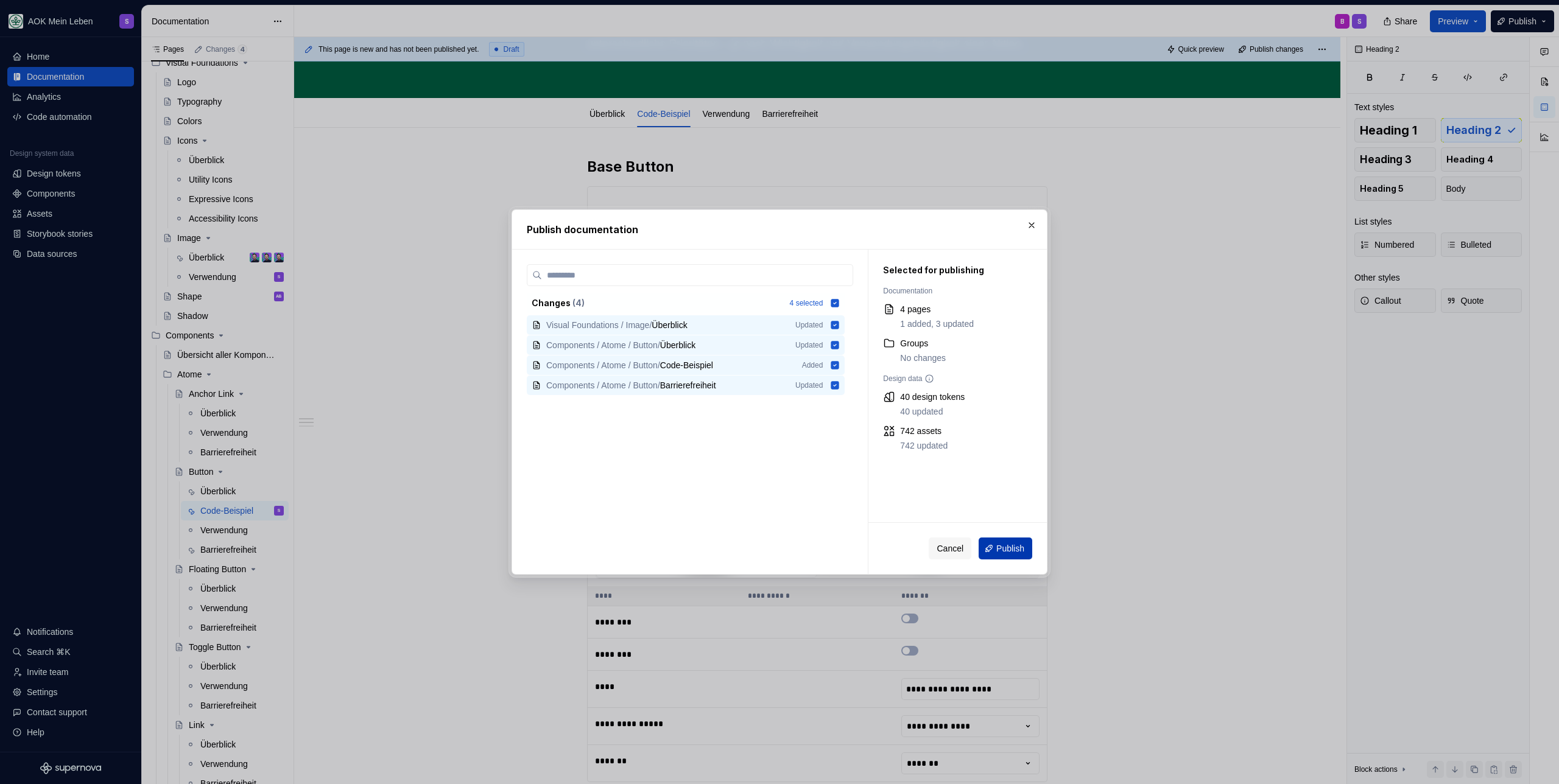
click at [996, 548] on span "Publish" at bounding box center [1010, 548] width 28 height 12
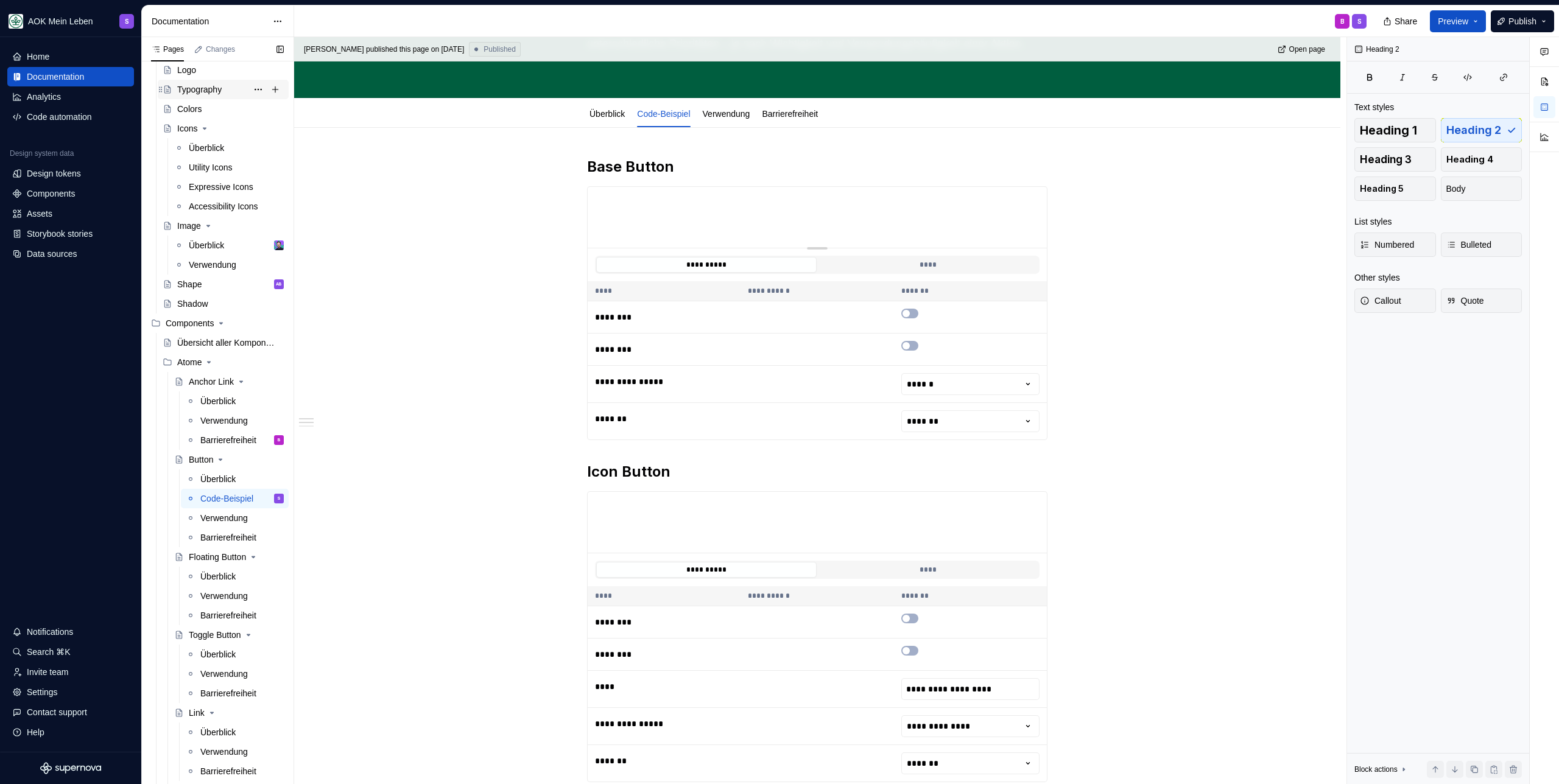
scroll to position [478, 0]
click at [212, 84] on div "Typography" at bounding box center [199, 87] width 44 height 12
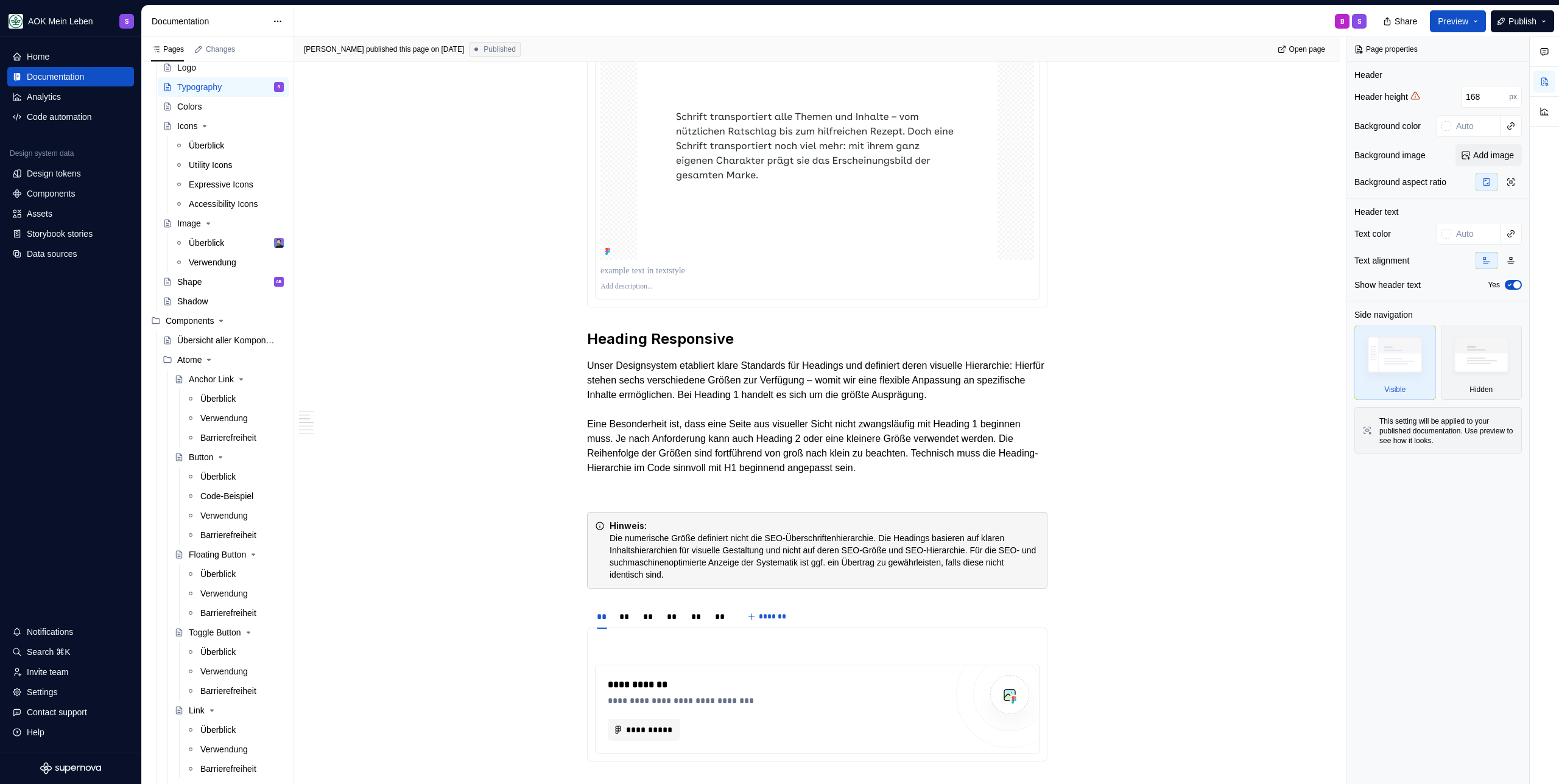
scroll to position [902, 0]
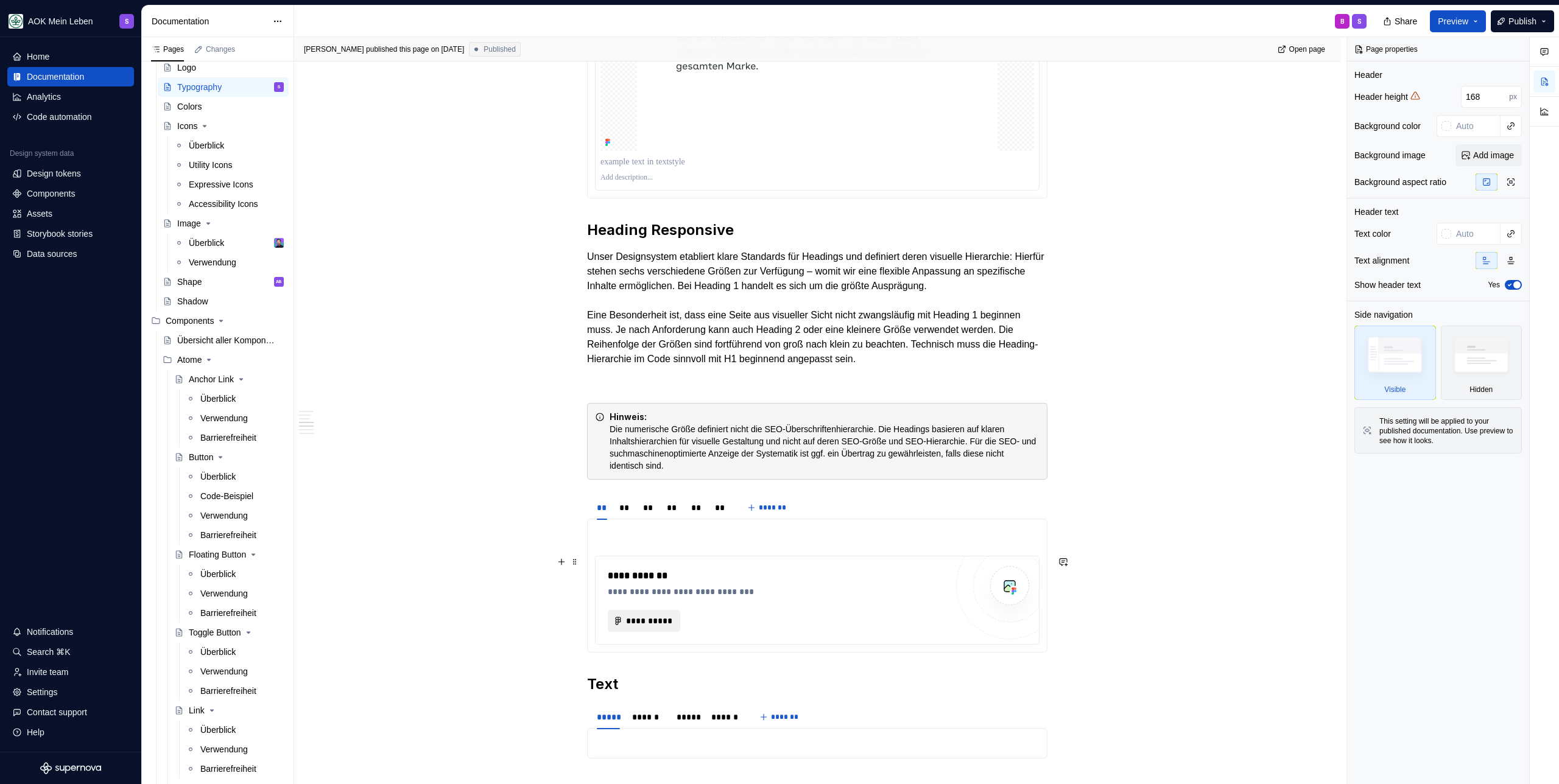
click at [657, 622] on span "**********" at bounding box center [649, 621] width 47 height 12
type textarea "*"
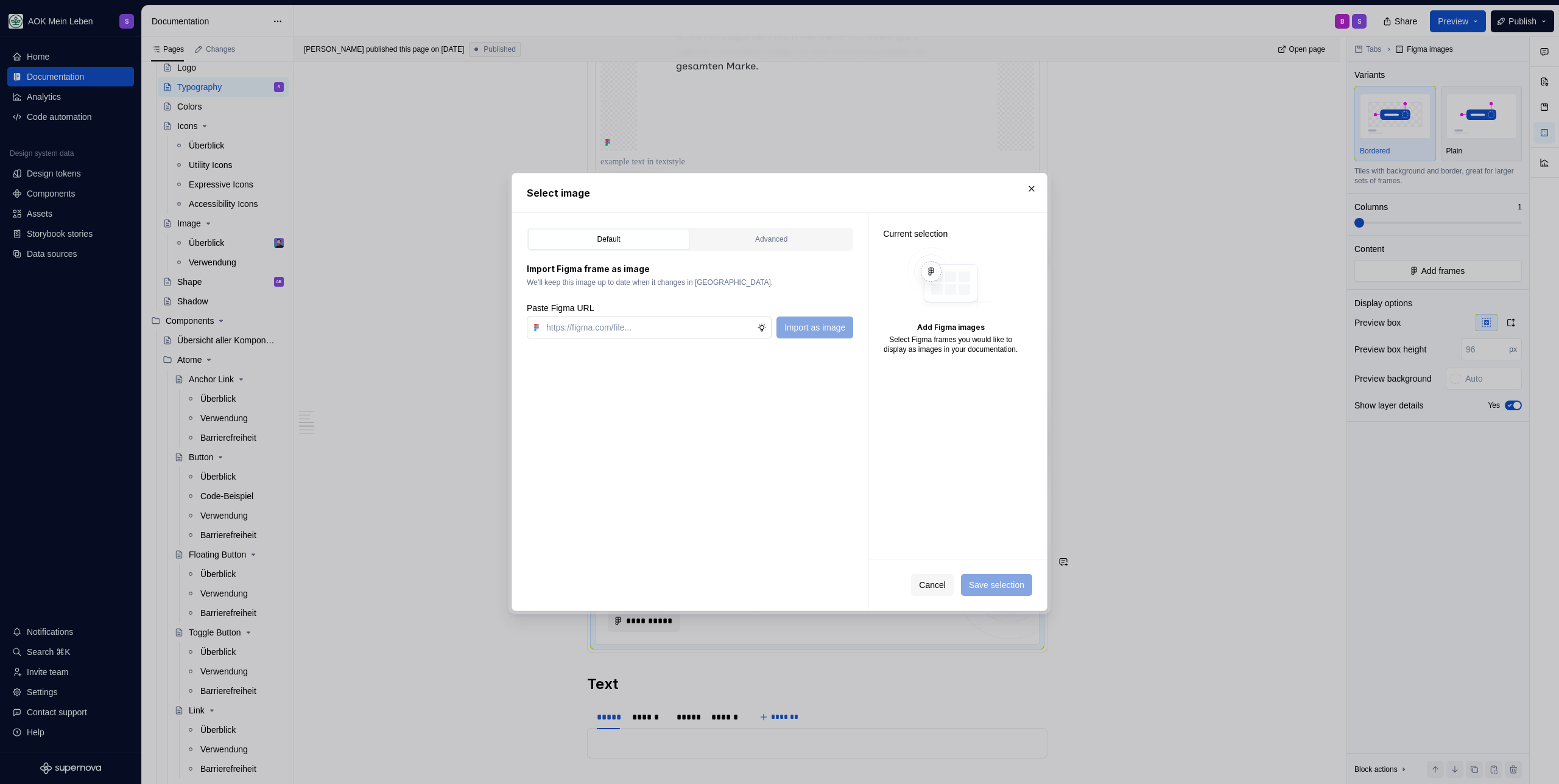
click at [635, 326] on input "text" at bounding box center [649, 328] width 215 height 22
type input "https://www.figma.com/design/h3quR2me0t8yxvd40CMizU/AOK-UI-Library-3.0.30--ades…"
click at [832, 337] on button "Import as image" at bounding box center [815, 328] width 77 height 22
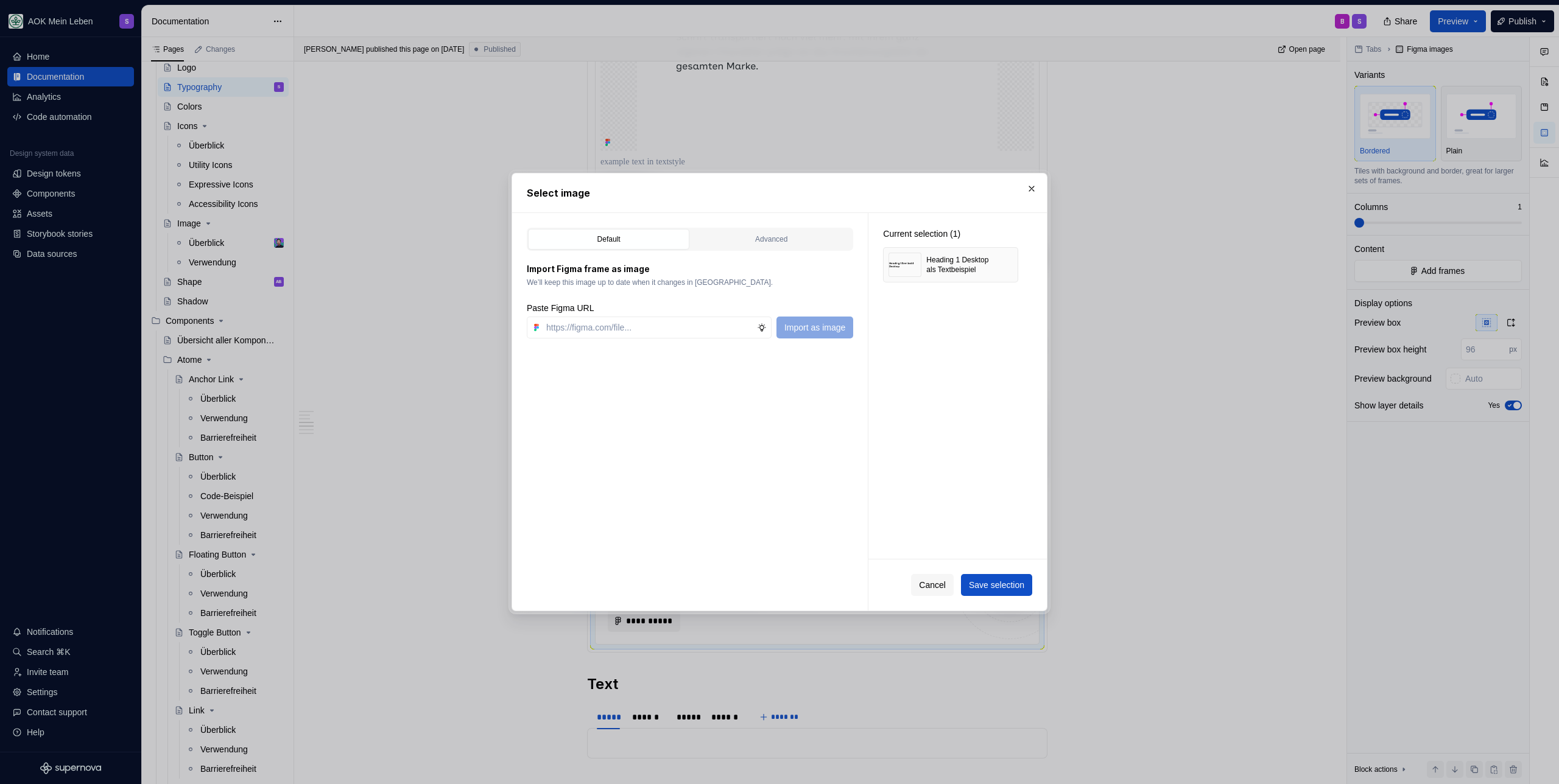
click at [992, 588] on span "Save selection" at bounding box center [996, 585] width 55 height 12
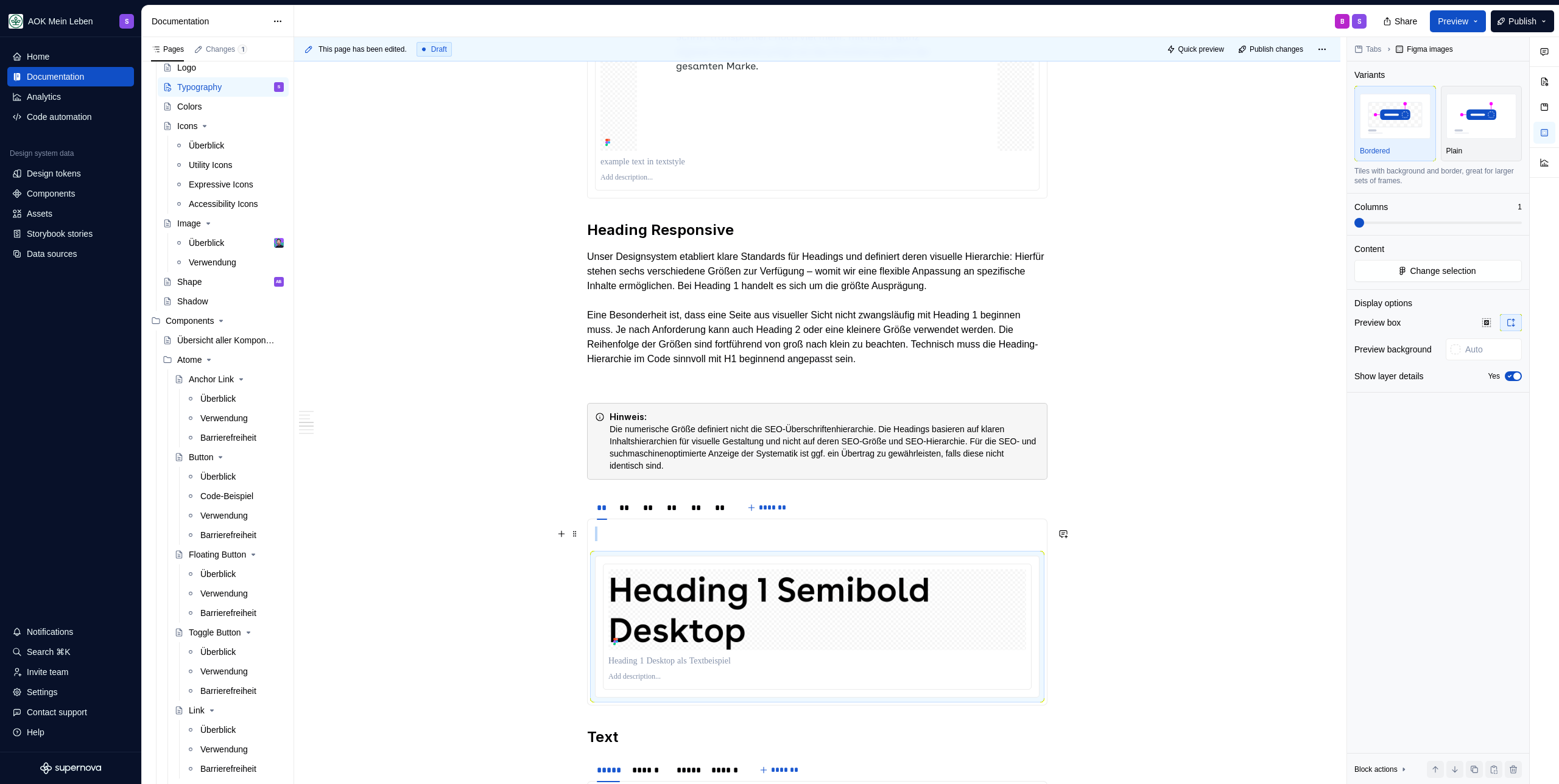
click at [646, 539] on p at bounding box center [817, 534] width 445 height 14
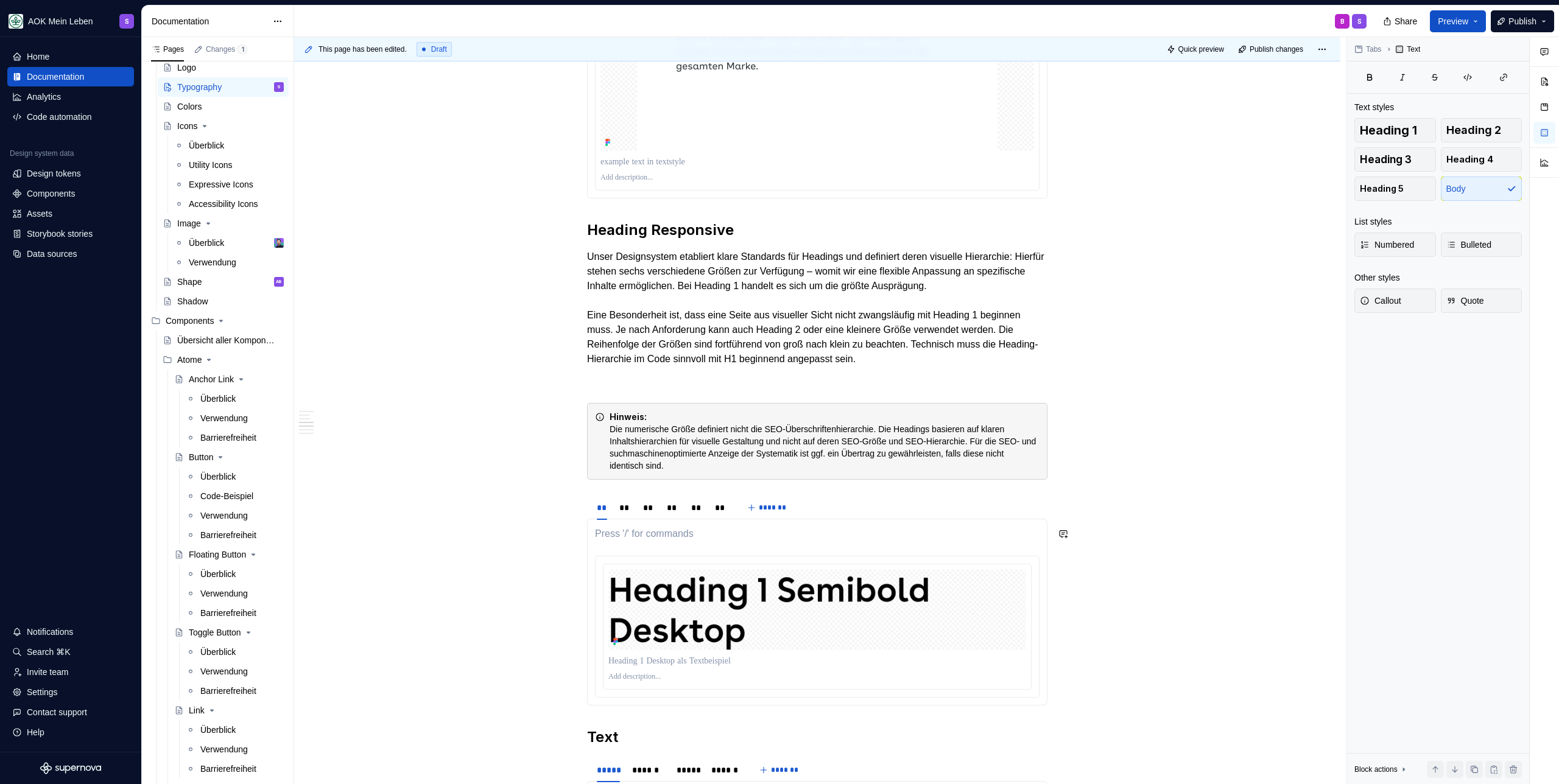
paste div
click at [592, 535] on div "font-family: --font-family-font-heading" at bounding box center [817, 612] width 460 height 187
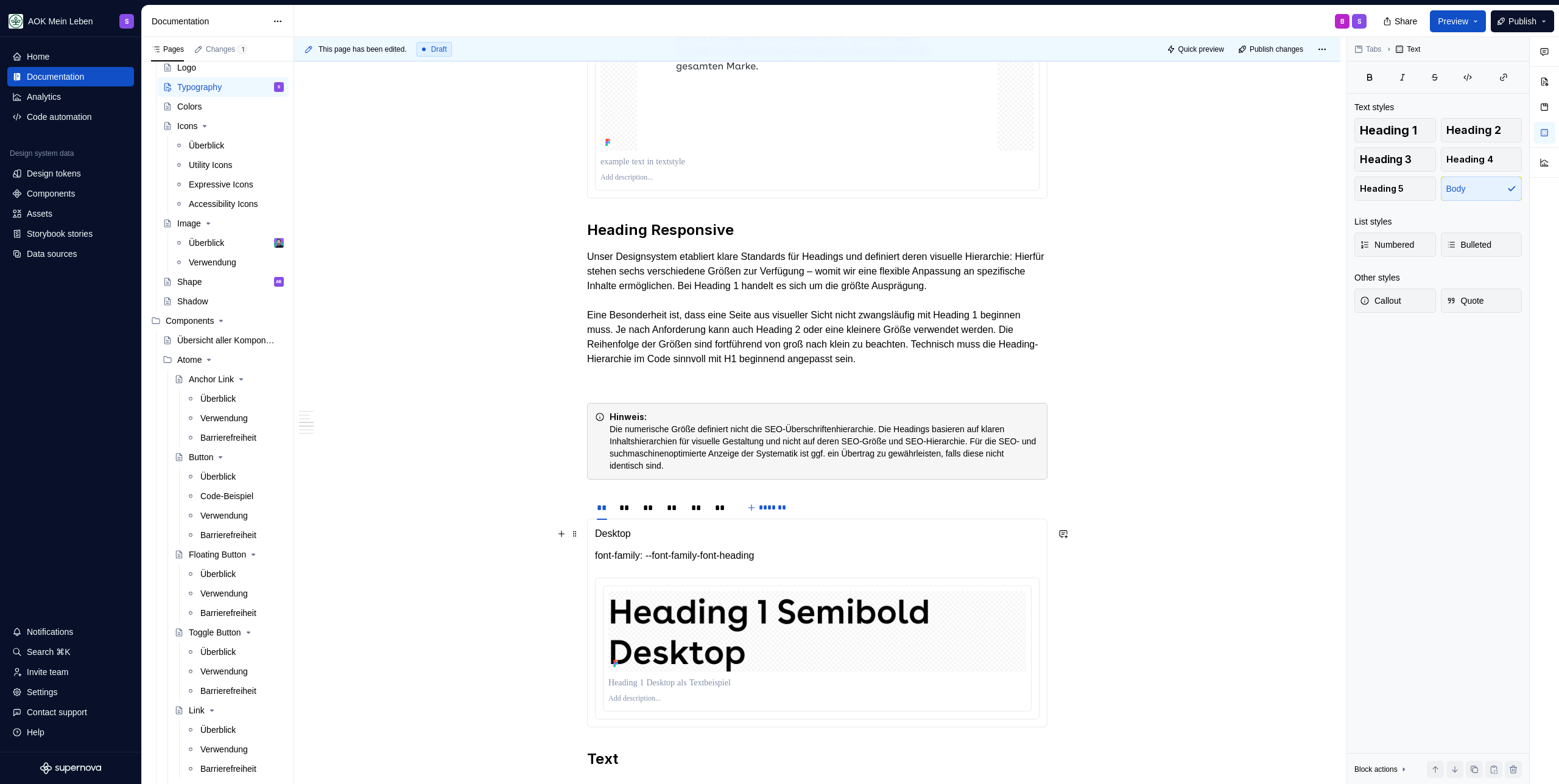
click at [639, 531] on p "Desktop" at bounding box center [817, 534] width 445 height 14
click at [795, 516] on button "button" at bounding box center [791, 511] width 17 height 17
click at [662, 533] on p "Desktop" at bounding box center [817, 534] width 445 height 15
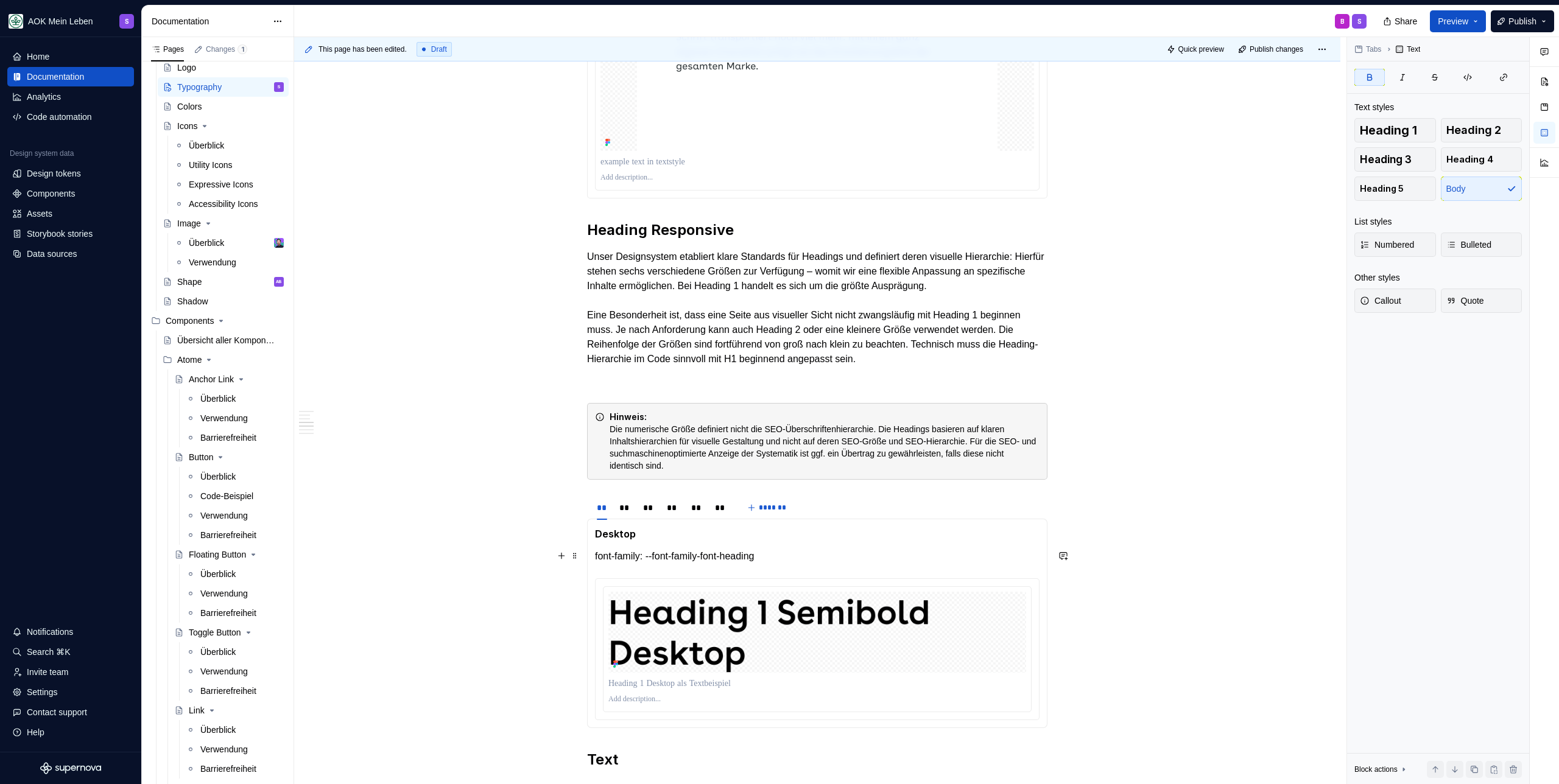
click at [589, 557] on div "Desktop font-family: --font-family-font-heading" at bounding box center [817, 623] width 460 height 210
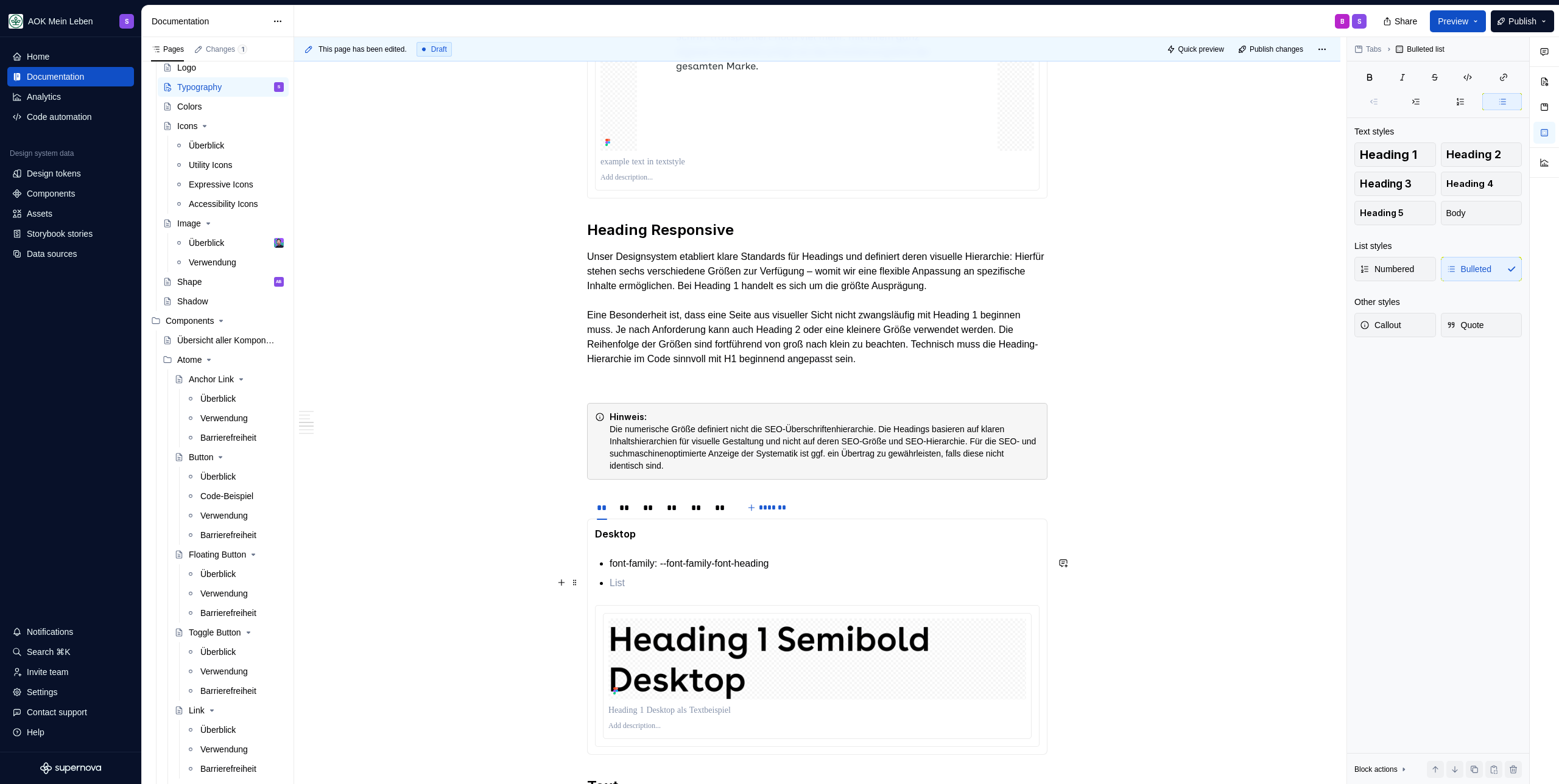
click at [651, 576] on p at bounding box center [825, 583] width 430 height 14
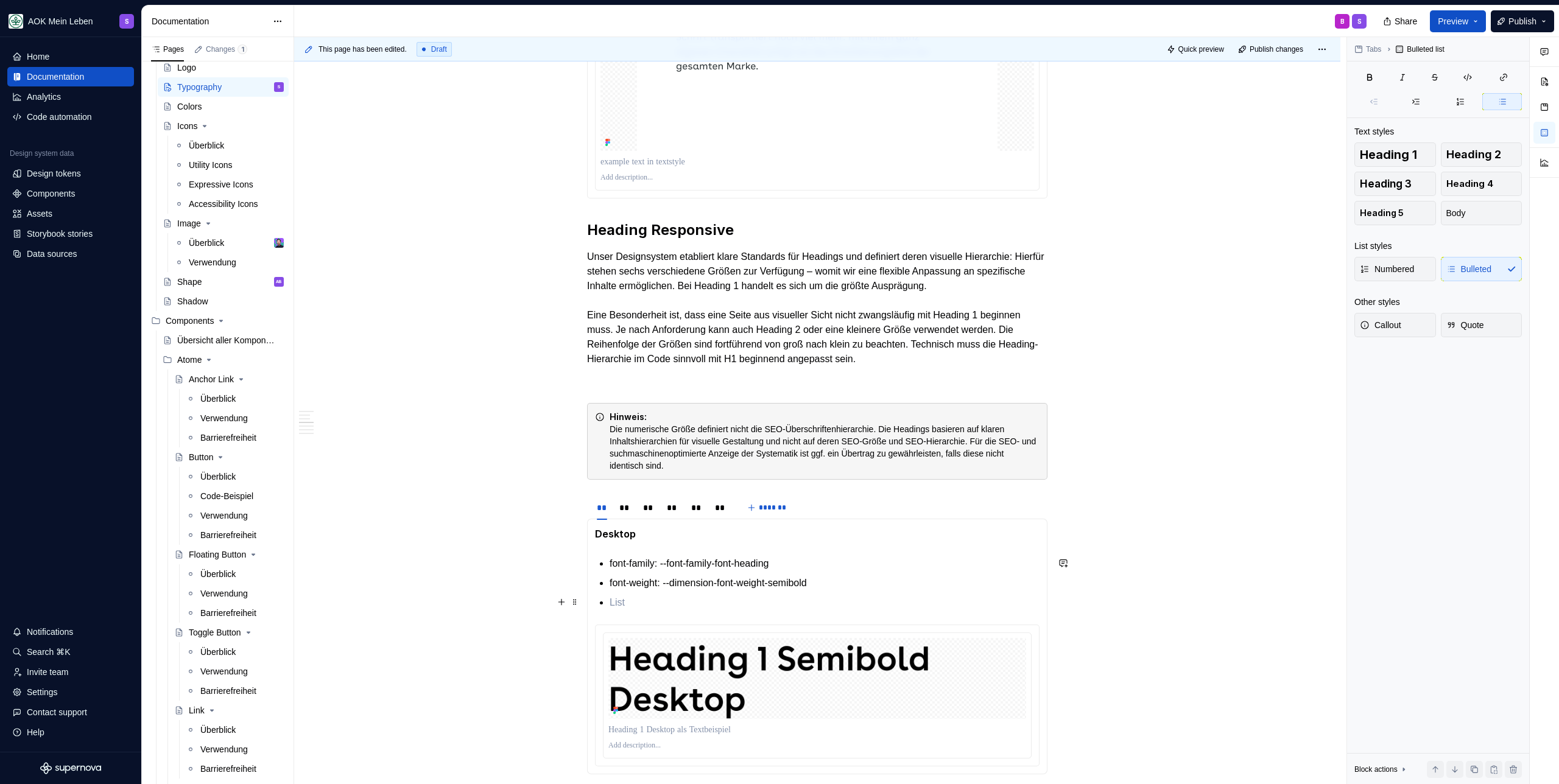
click at [649, 605] on p at bounding box center [825, 603] width 430 height 14
click at [817, 603] on p "font-size: --font-size-font-size-400" at bounding box center [825, 603] width 430 height 14
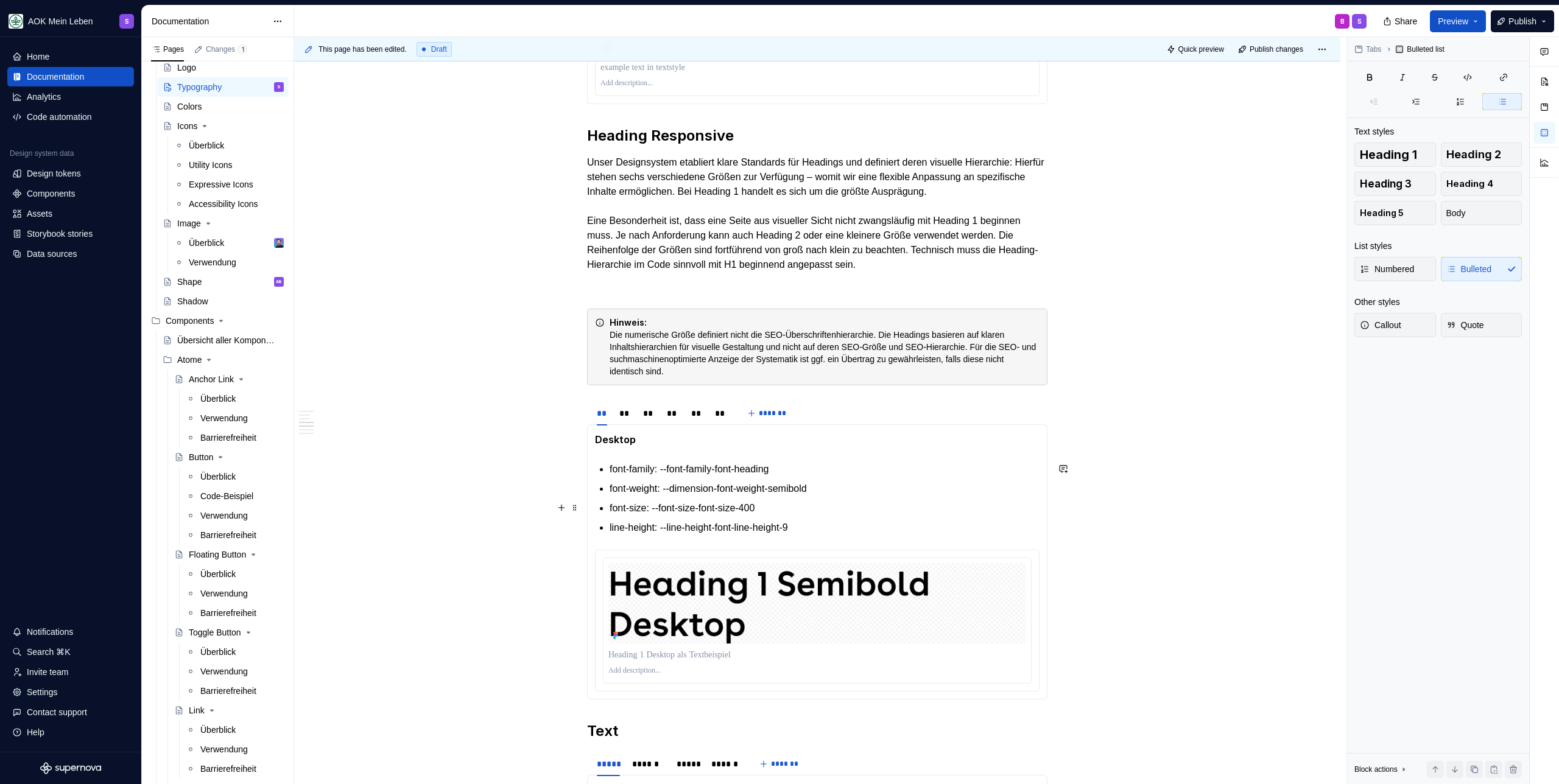
scroll to position [1008, 0]
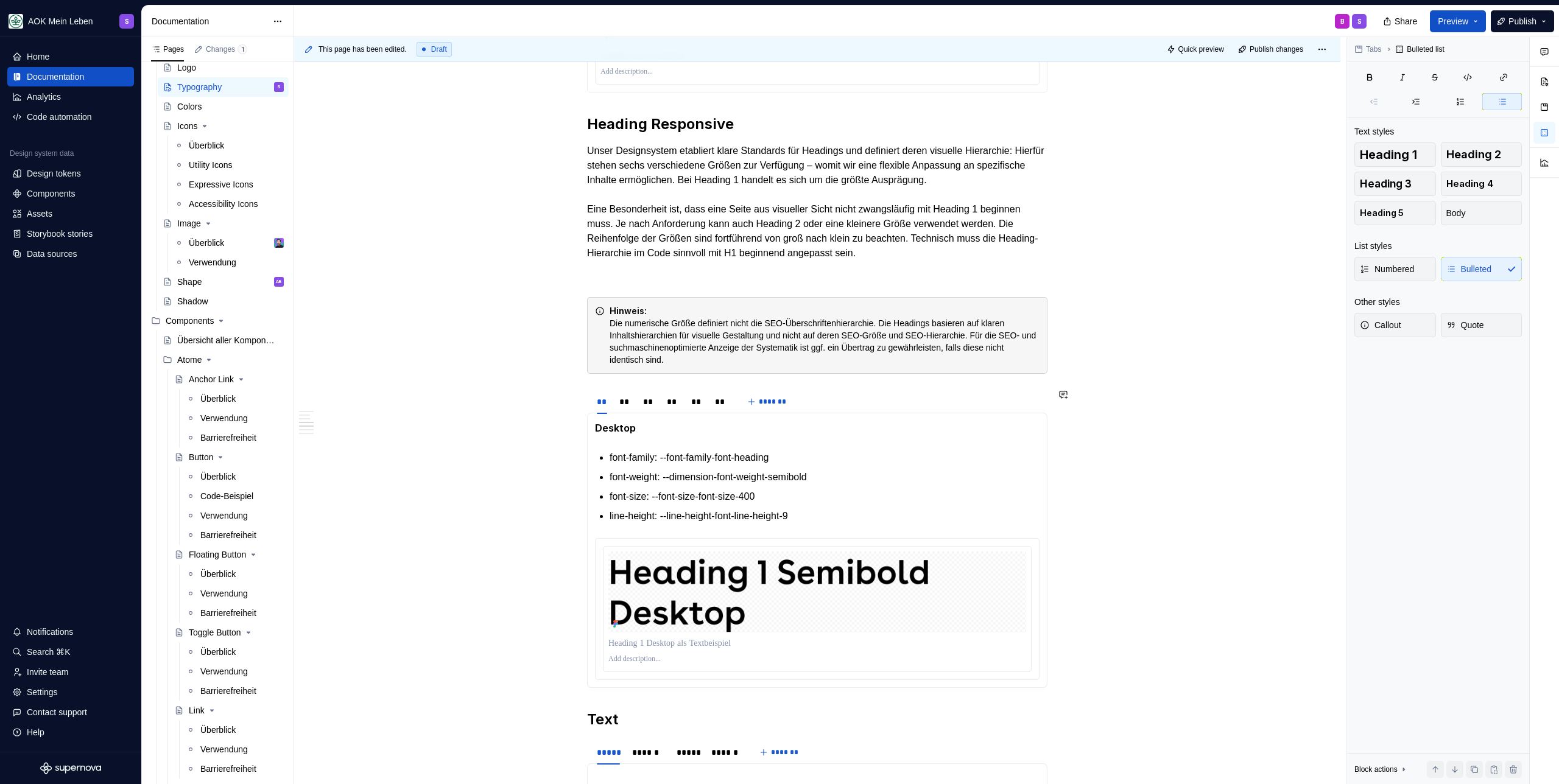
click at [889, 525] on section-item-column "Desktop font-family: --font-family-font-heading font-weight: --dimension-font-w…" at bounding box center [817, 550] width 445 height 259
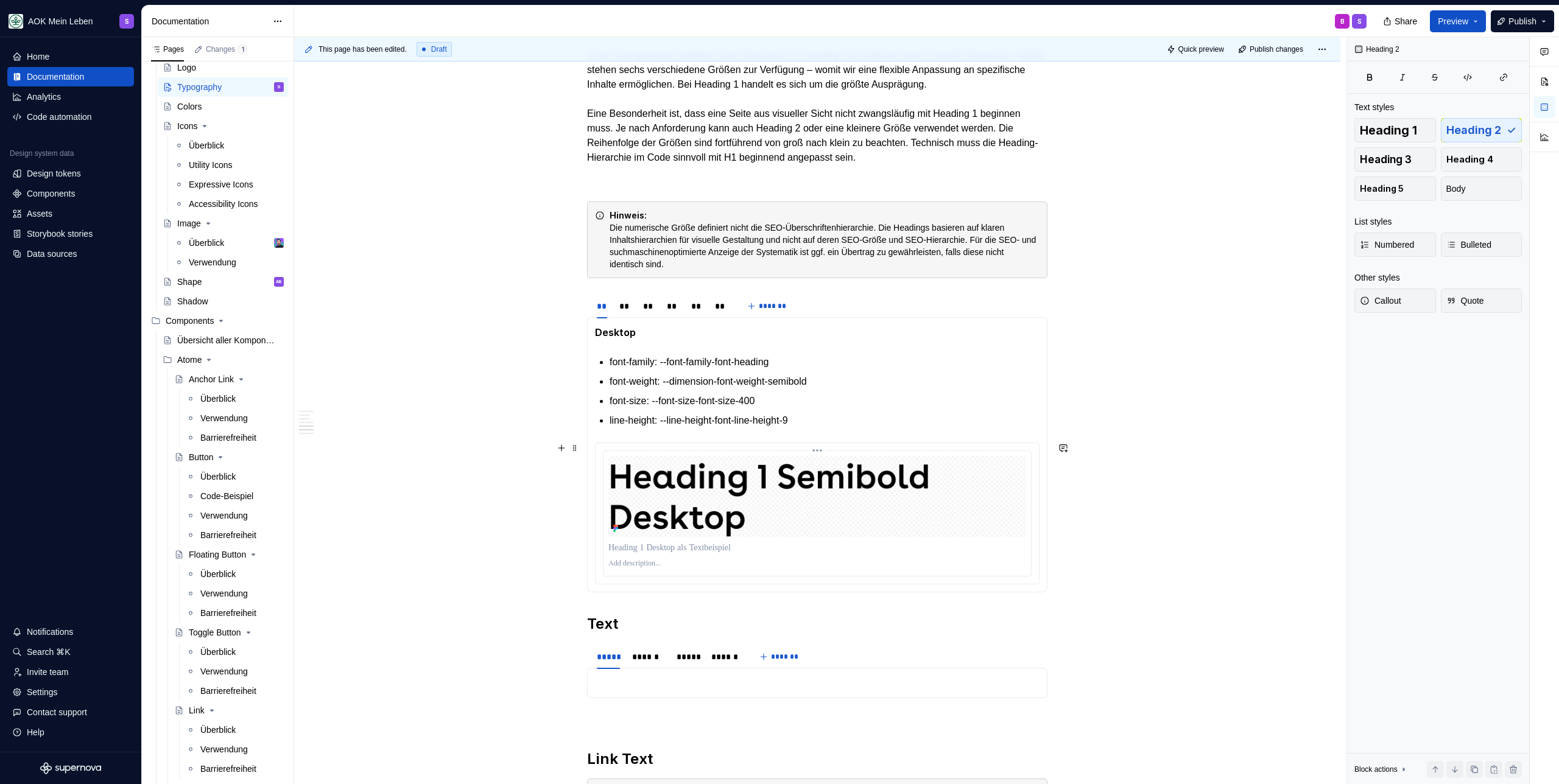
scroll to position [1106, 0]
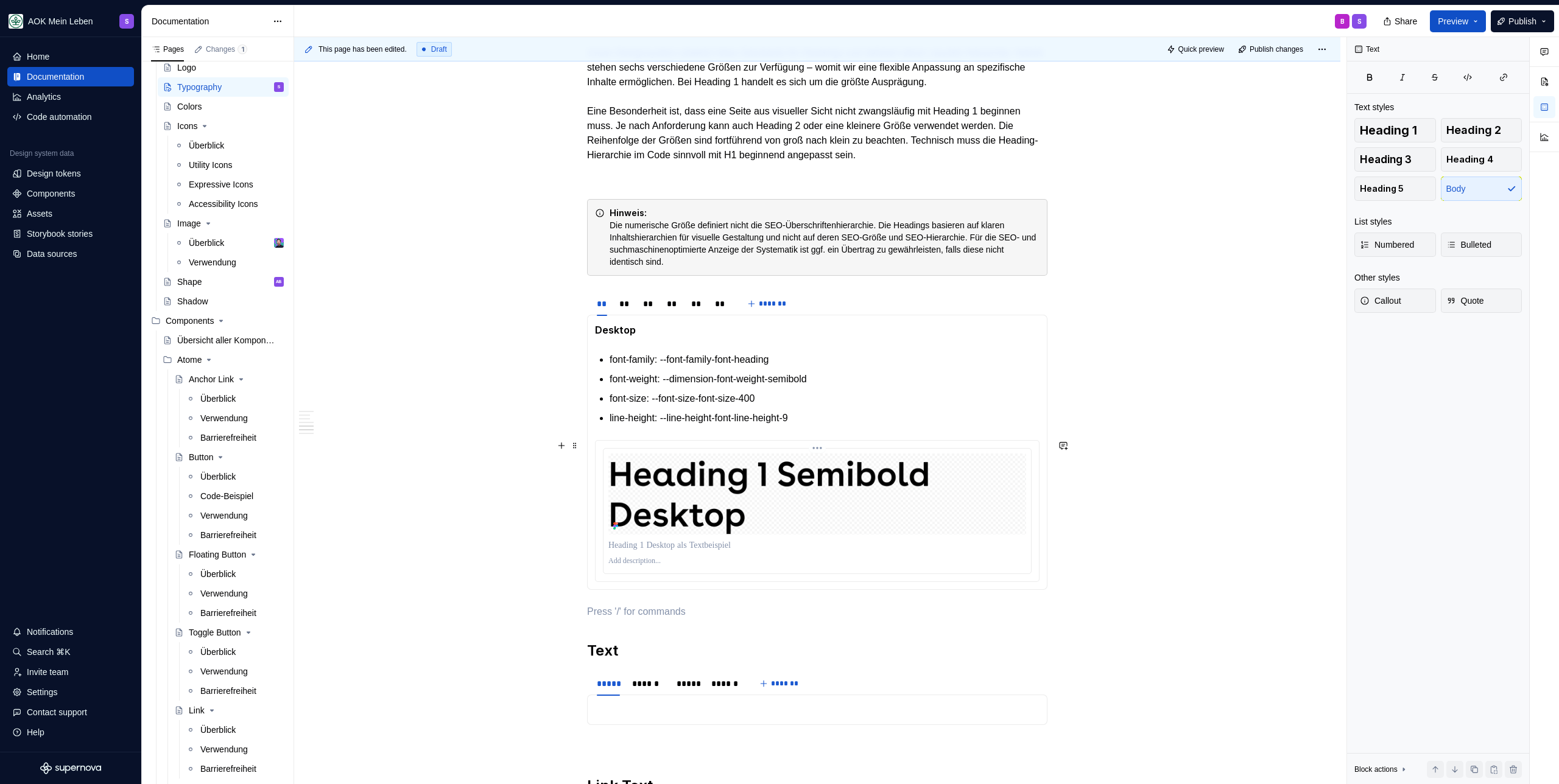
click at [724, 514] on img at bounding box center [817, 494] width 418 height 81
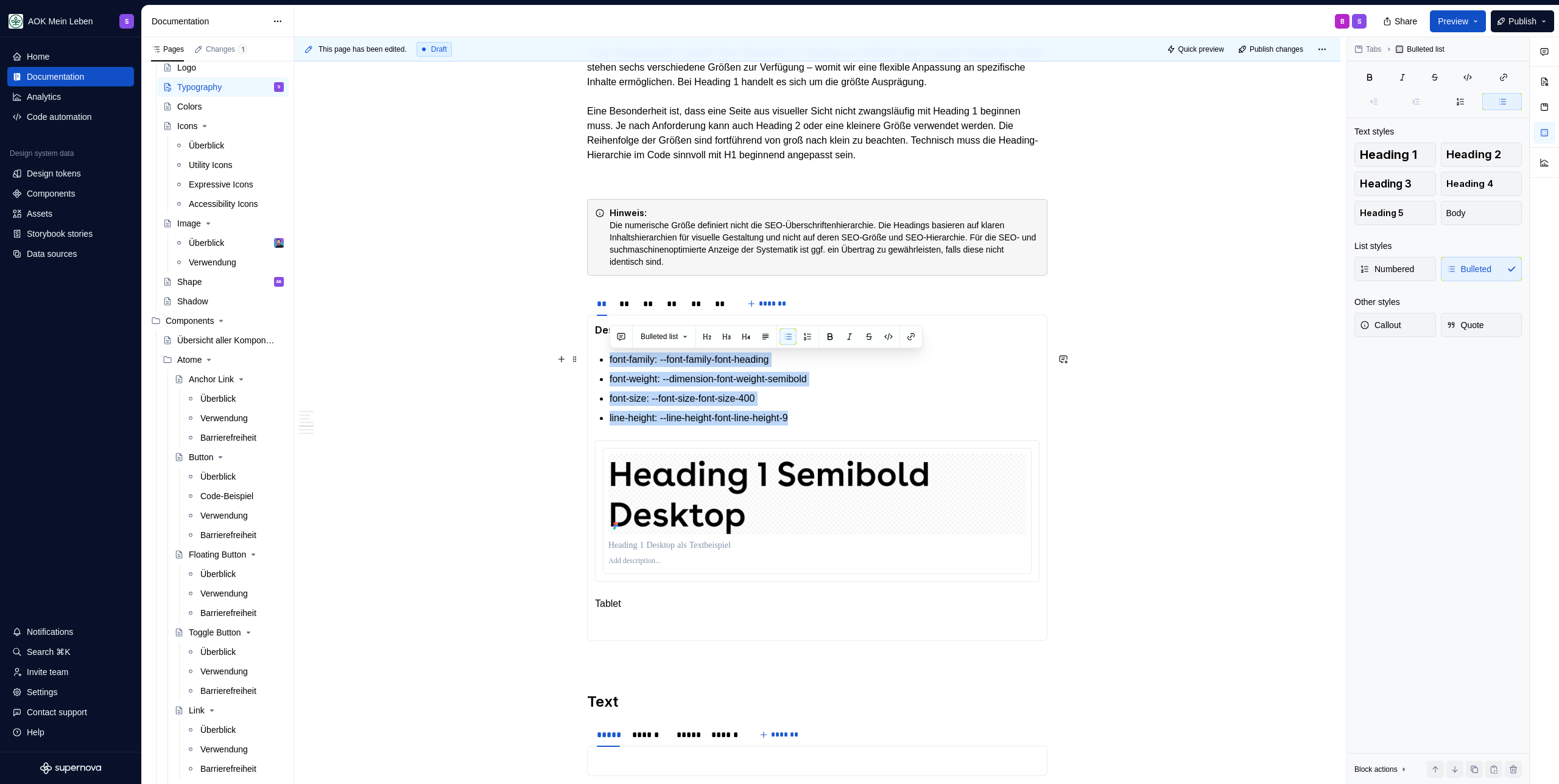
drag, startPoint x: 811, startPoint y: 420, endPoint x: 596, endPoint y: 358, distance: 223.8
click at [596, 358] on section-item-column "Desktop font-family: --font-family-font-heading font-weight: --dimension-font-w…" at bounding box center [817, 478] width 445 height 311
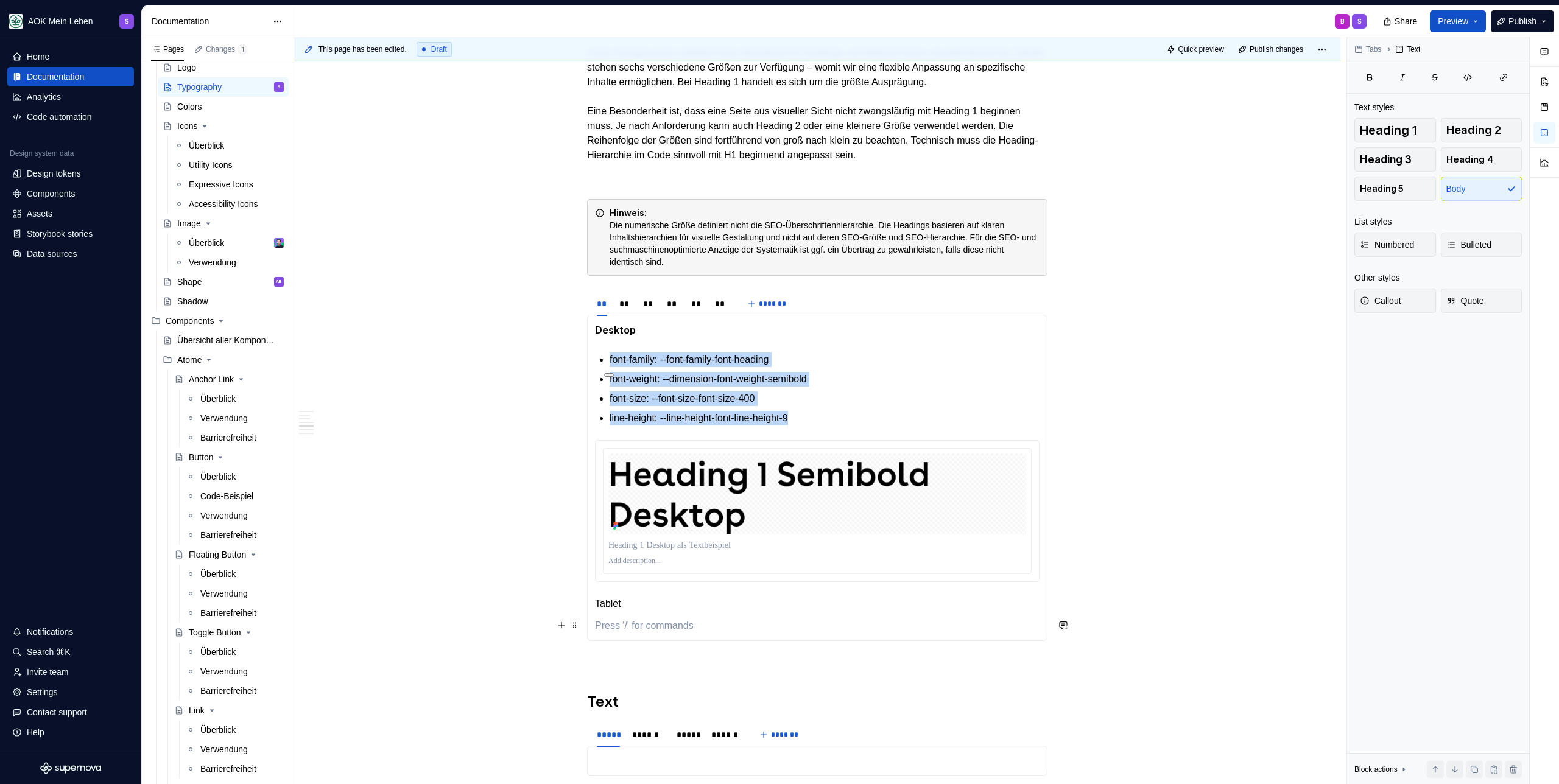
click at [630, 627] on p at bounding box center [817, 626] width 445 height 14
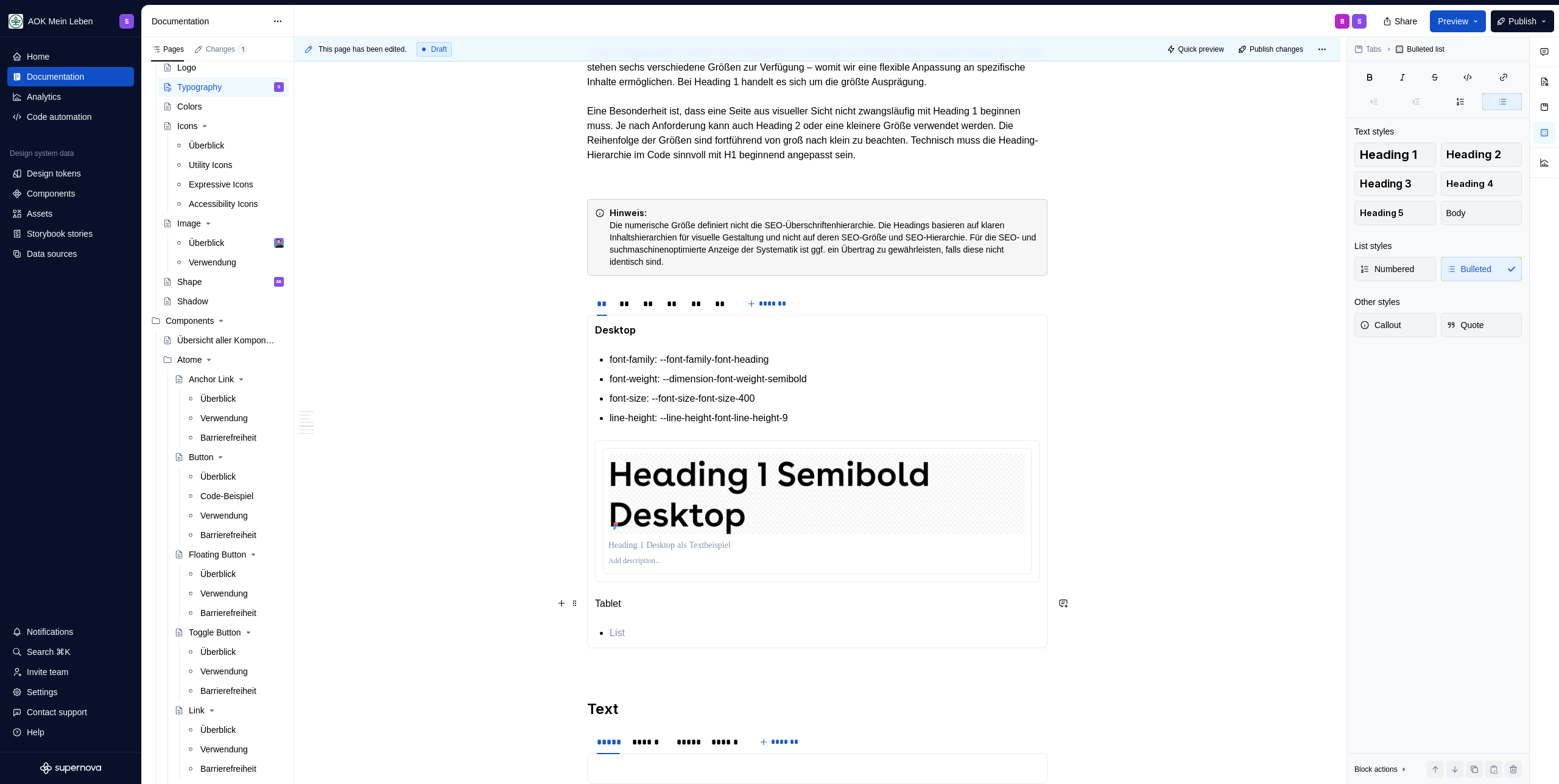
click at [635, 604] on p "Tablet" at bounding box center [817, 604] width 445 height 14
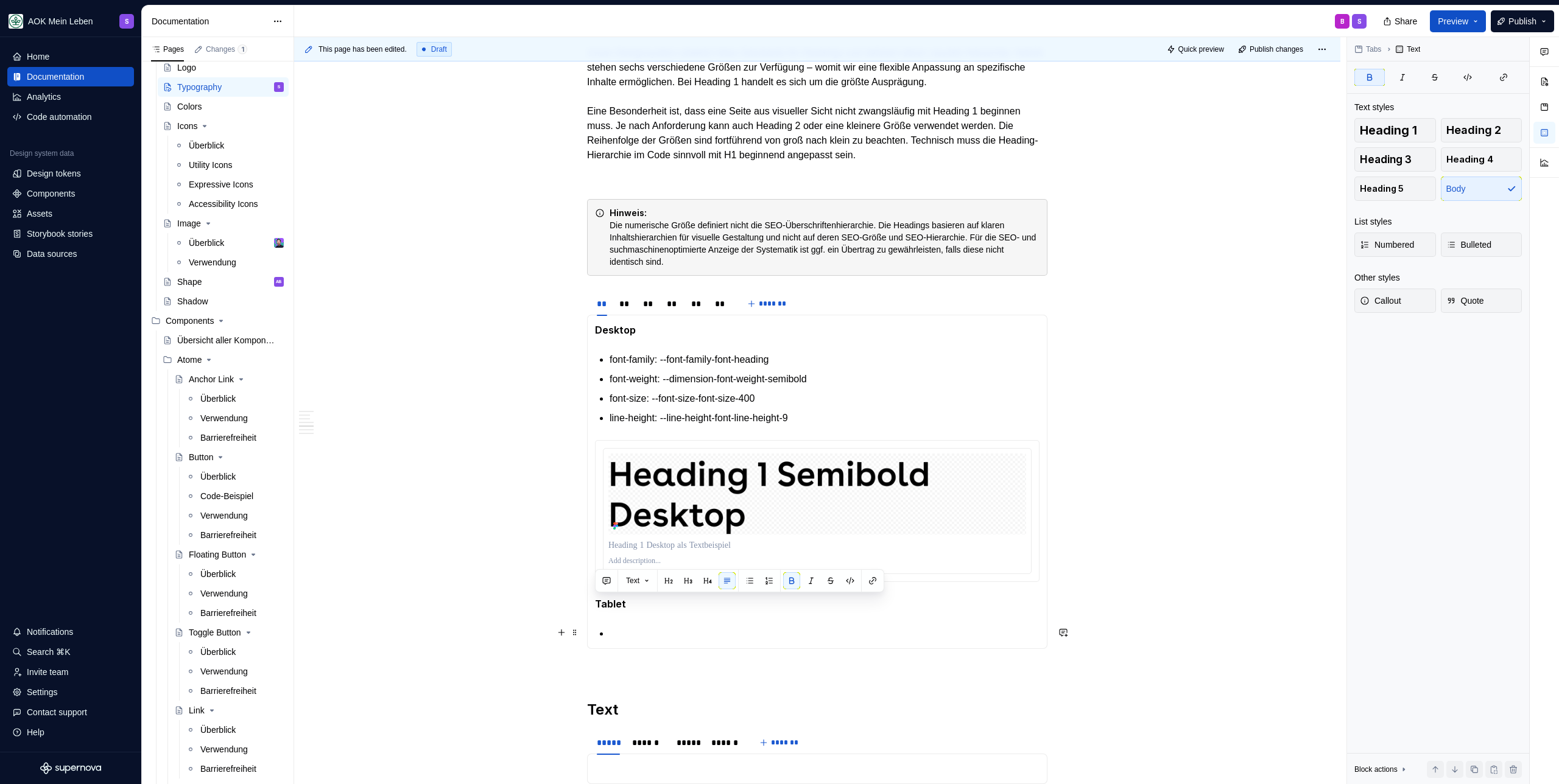
click at [637, 628] on p at bounding box center [825, 634] width 430 height 14
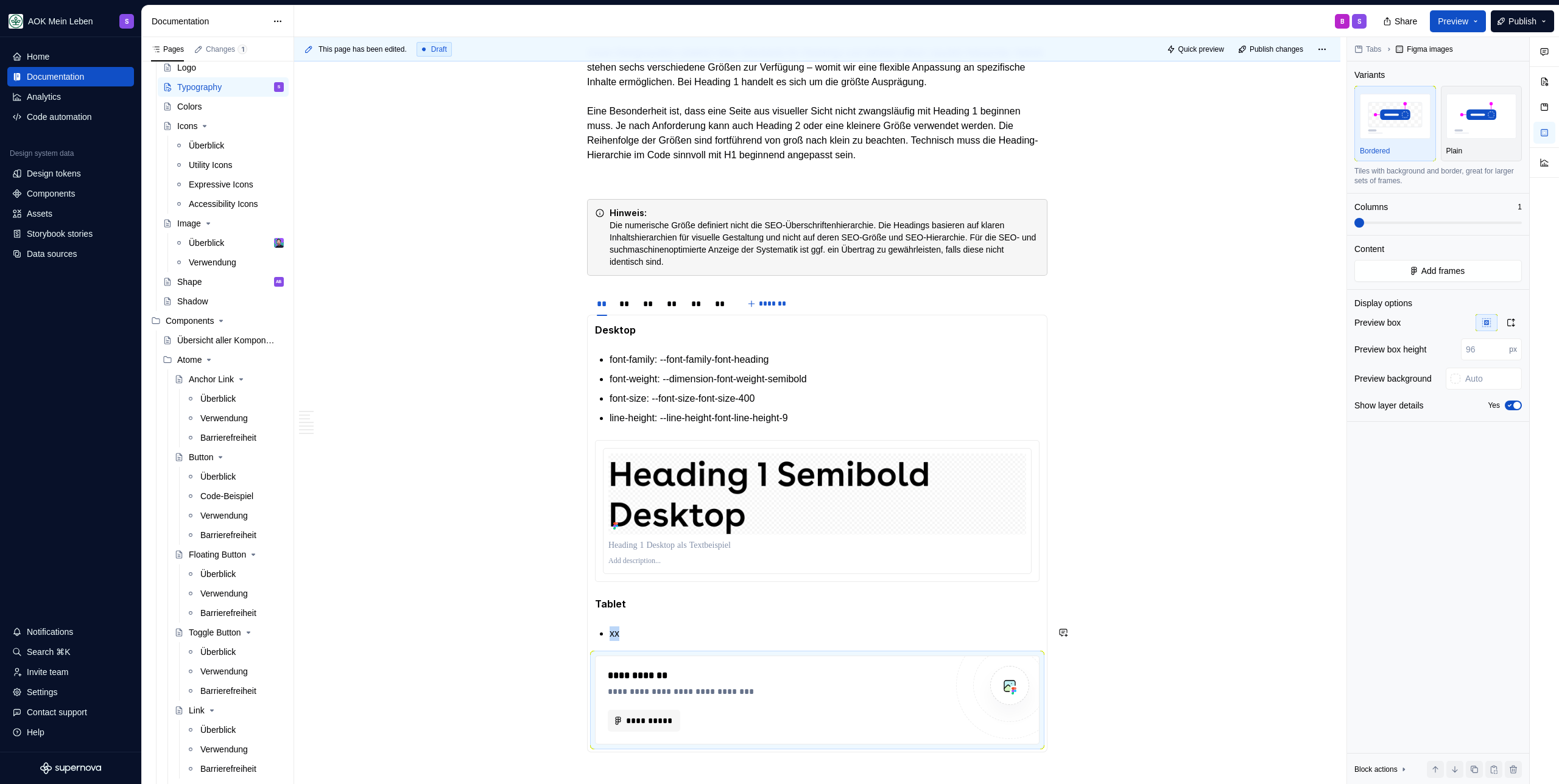
type textarea "*"
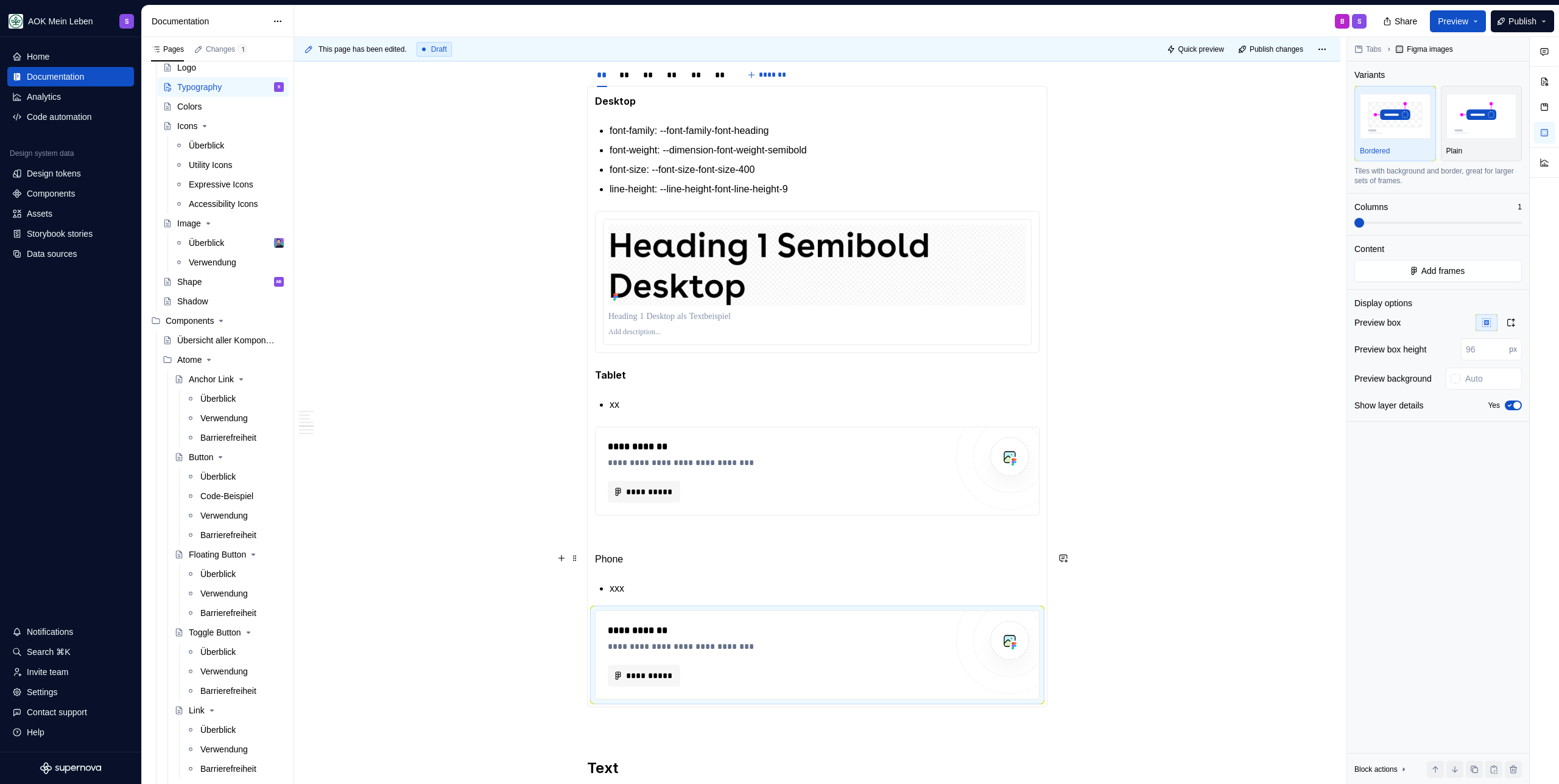
click at [635, 558] on p "Phone" at bounding box center [817, 559] width 445 height 14
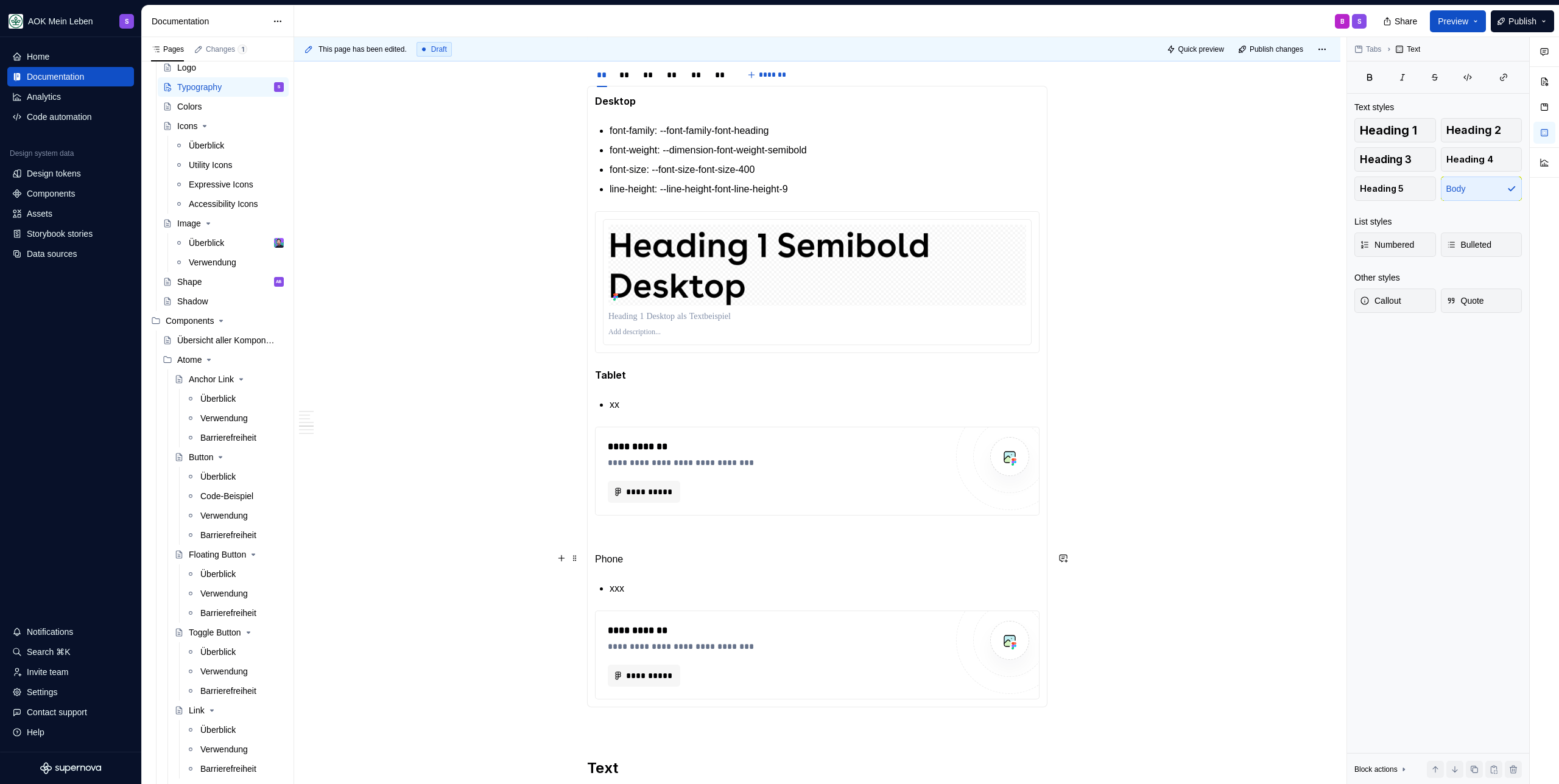
click at [635, 557] on p "Phone" at bounding box center [817, 559] width 445 height 14
click at [629, 582] on p "xxx" at bounding box center [825, 589] width 430 height 14
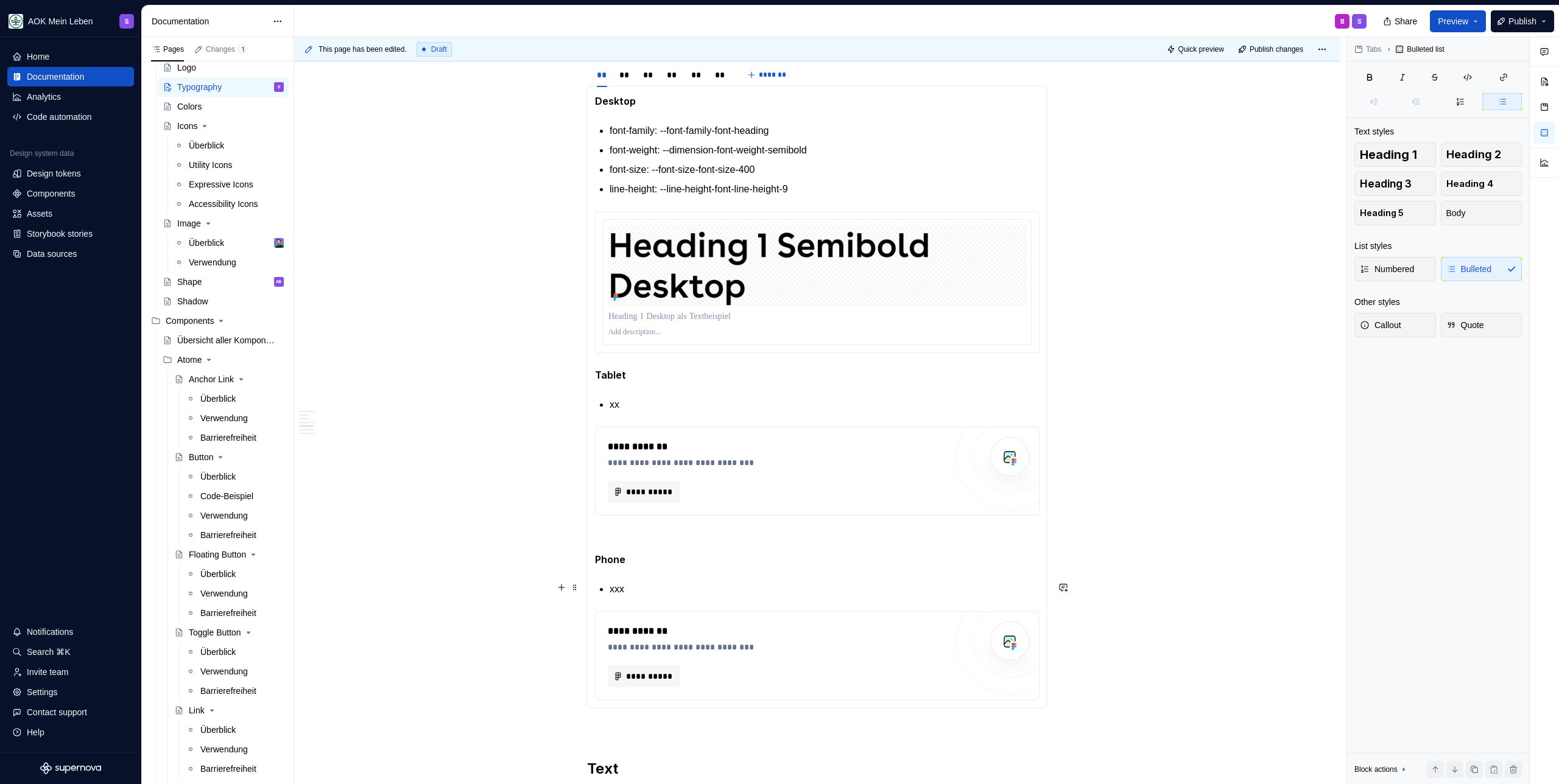
click at [631, 588] on p "xxx" at bounding box center [825, 589] width 430 height 14
click at [637, 402] on p "xx" at bounding box center [825, 405] width 430 height 14
click at [633, 402] on p "xx" at bounding box center [825, 405] width 430 height 14
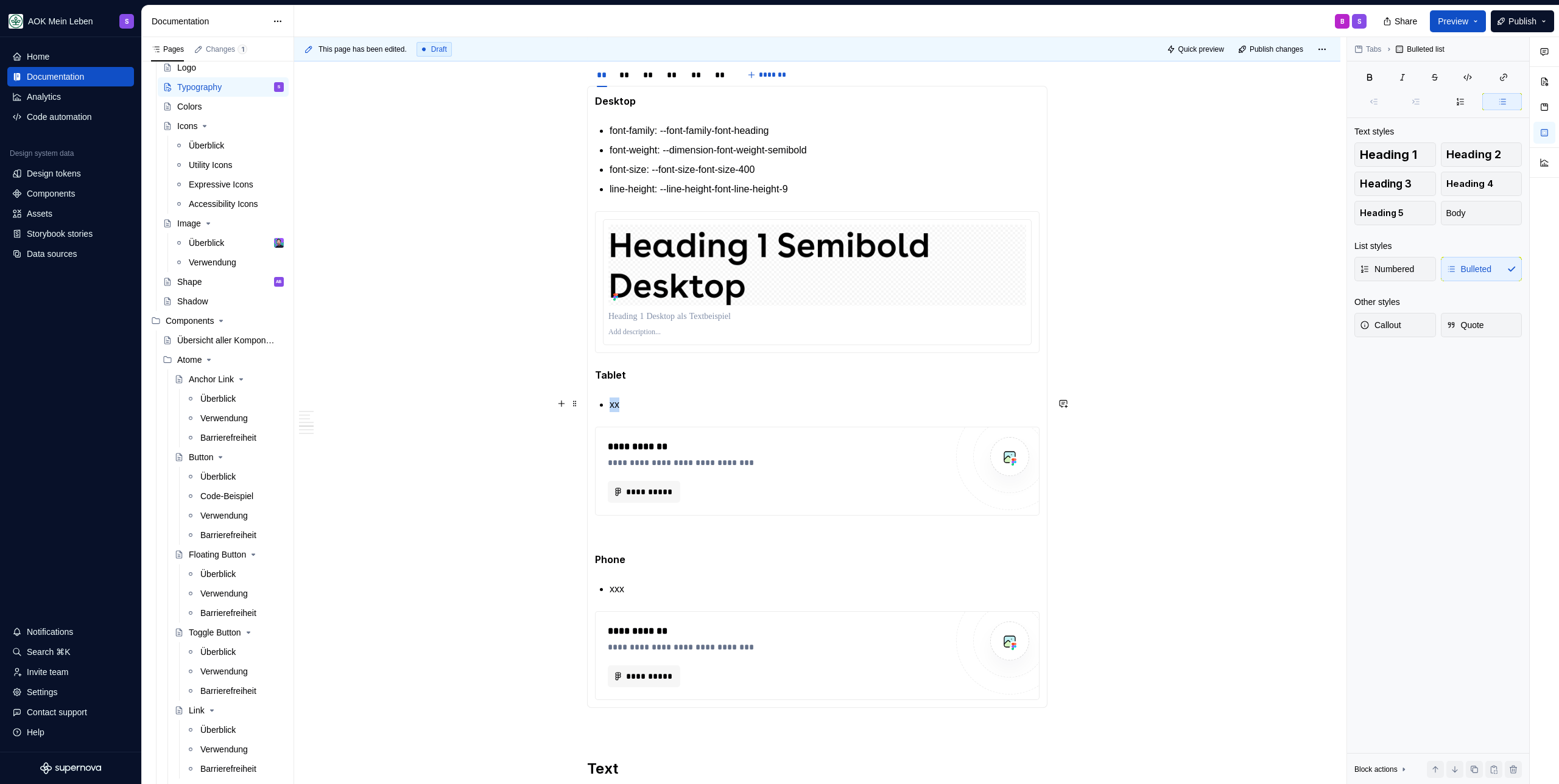
click at [633, 402] on p "xx" at bounding box center [825, 405] width 430 height 14
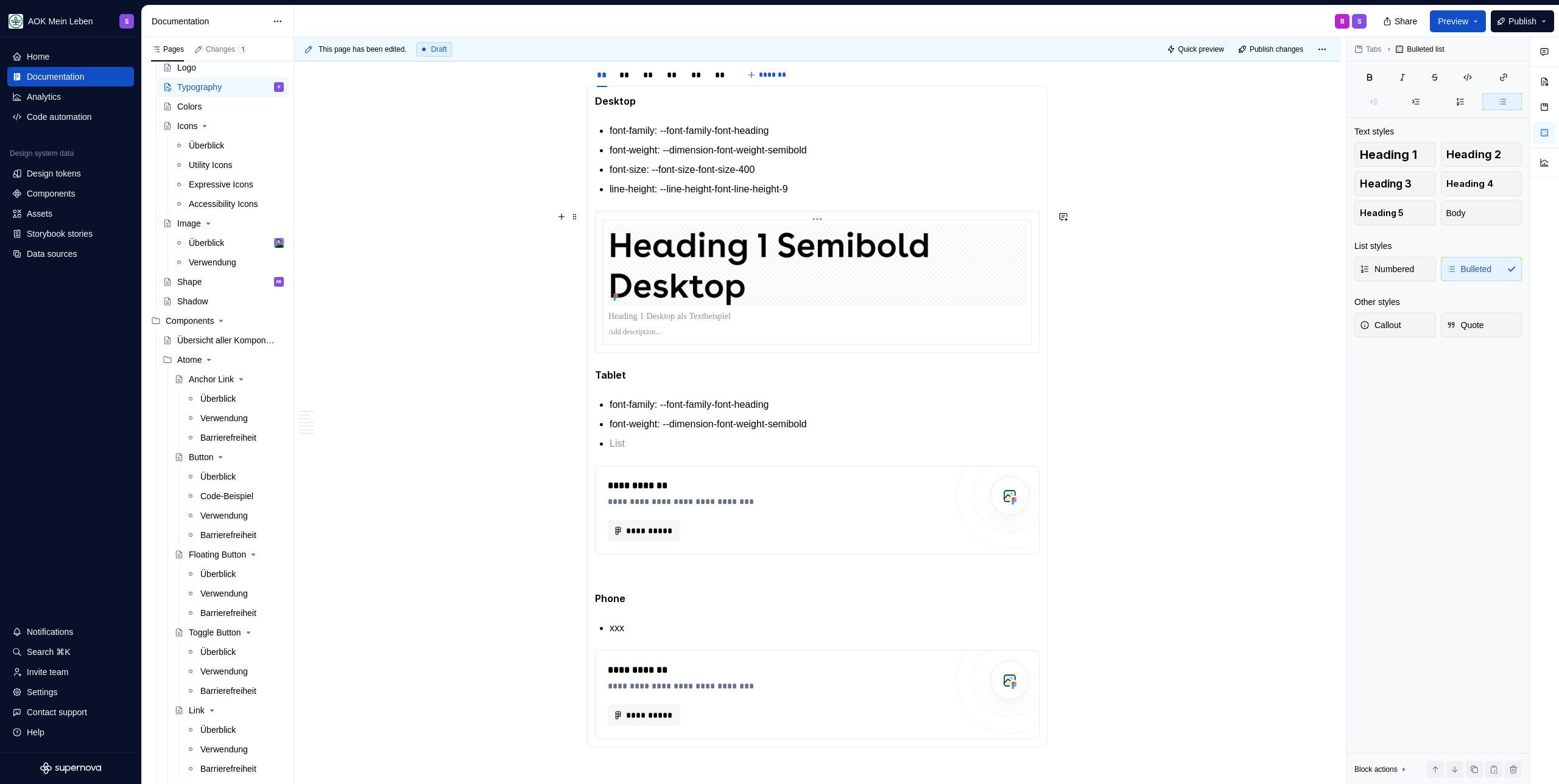
click at [643, 335] on p at bounding box center [817, 332] width 418 height 10
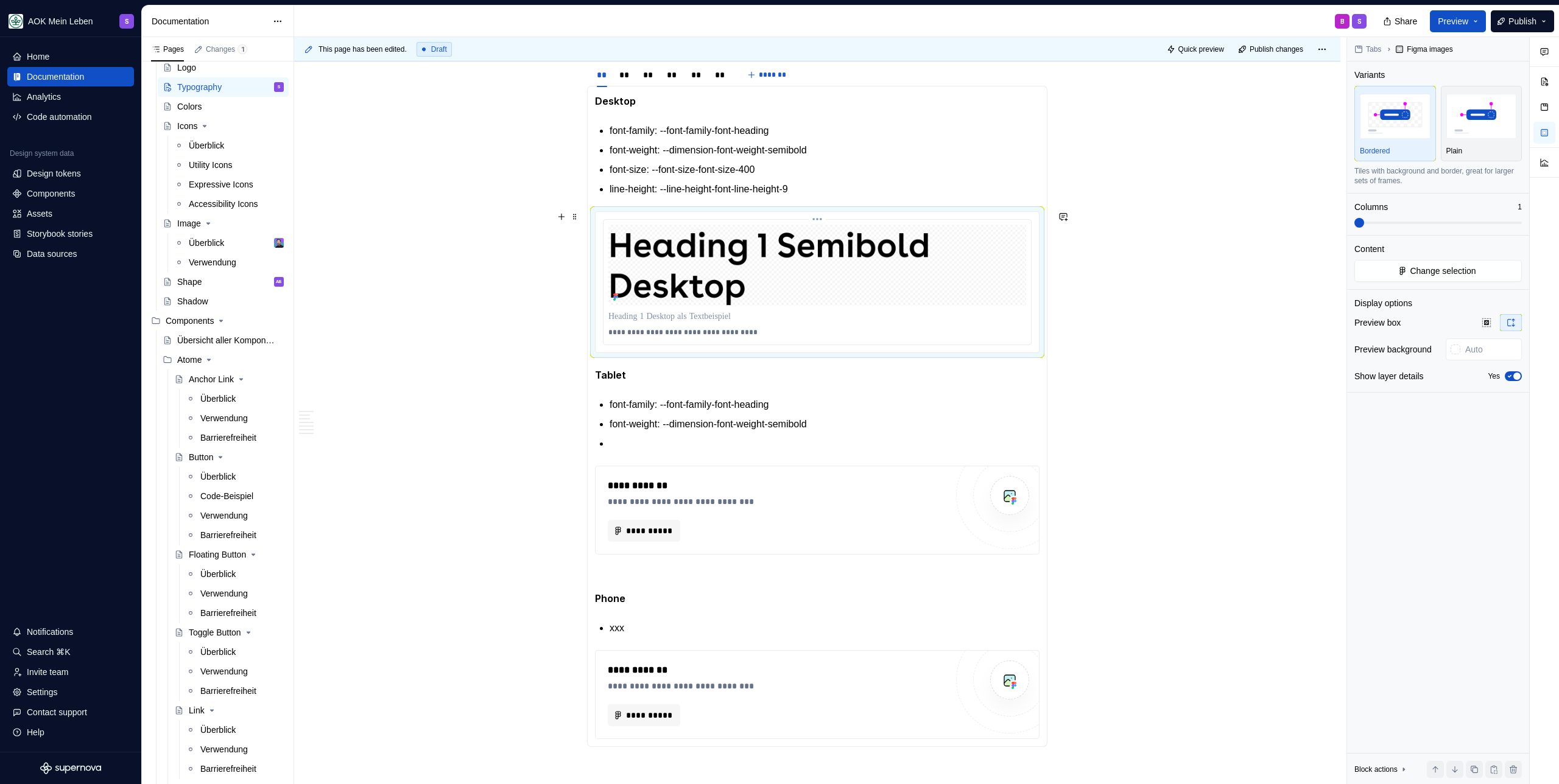
click at [659, 332] on p "**********" at bounding box center [817, 332] width 418 height 10
click at [659, 333] on p "**********" at bounding box center [817, 332] width 418 height 10
click at [706, 450] on section-item-column "**********" at bounding box center [817, 416] width 445 height 646
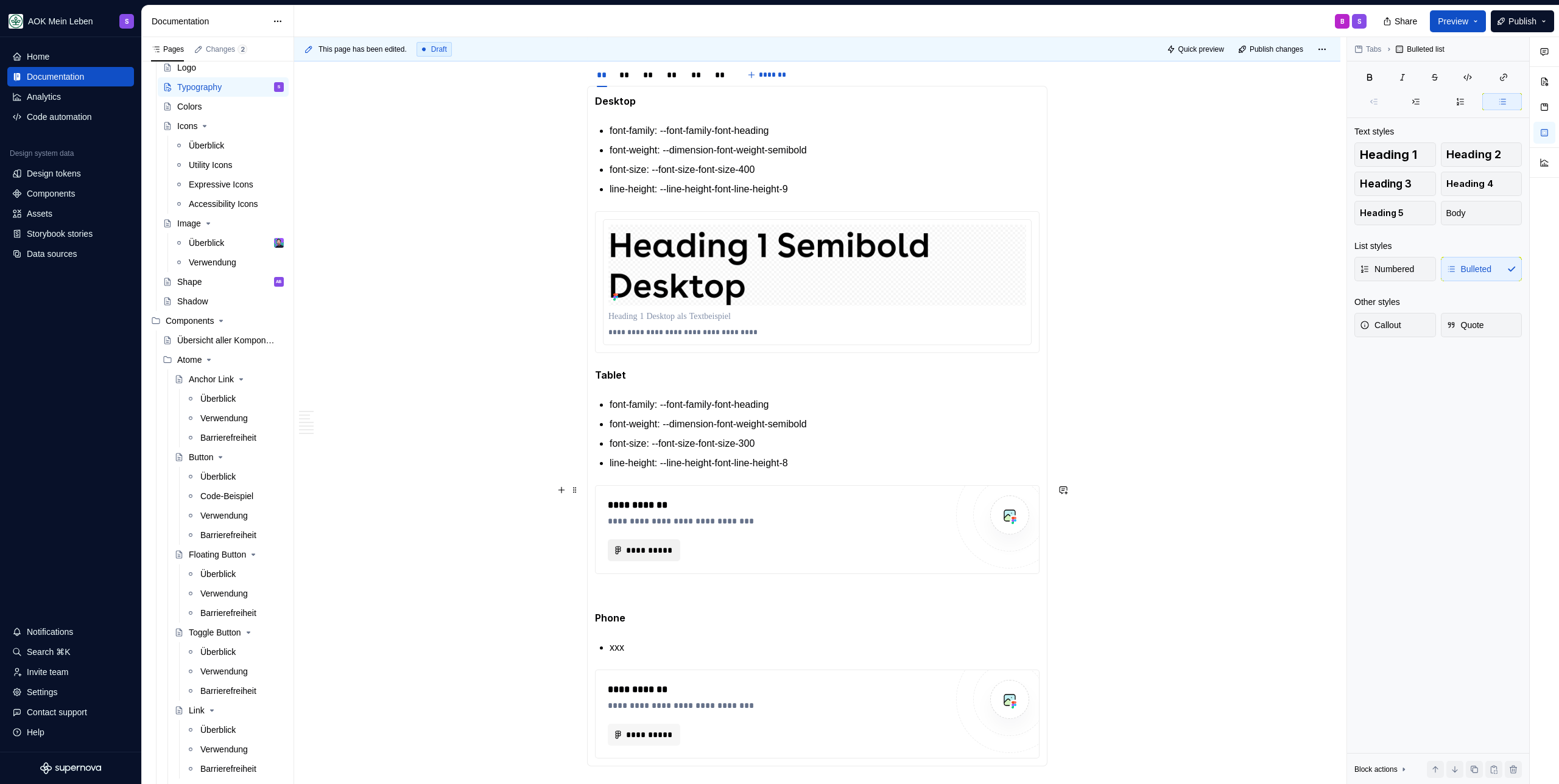
click at [641, 539] on button "**********" at bounding box center [644, 550] width 72 height 22
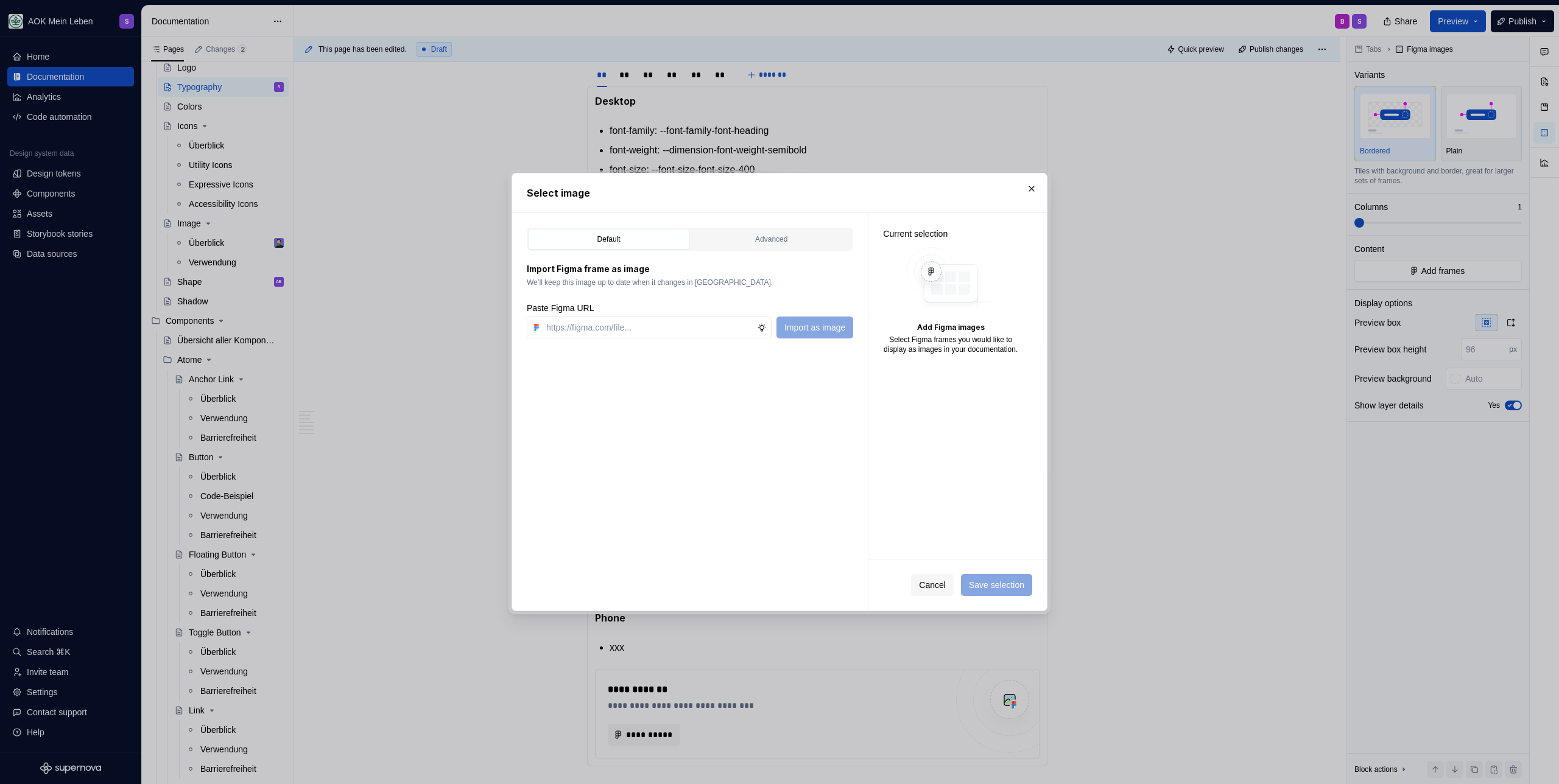
type textarea "*"
paste input "https://www.figma.com/design/h3quR2me0t8yxvd40CMizU/AOK-UI-Library-3.0.30--ades…"
type input "https://www.figma.com/design/h3quR2me0t8yxvd40CMizU/AOK-UI-Library-3.0.30--ades…"
click at [827, 322] on span "Import as image" at bounding box center [814, 327] width 61 height 12
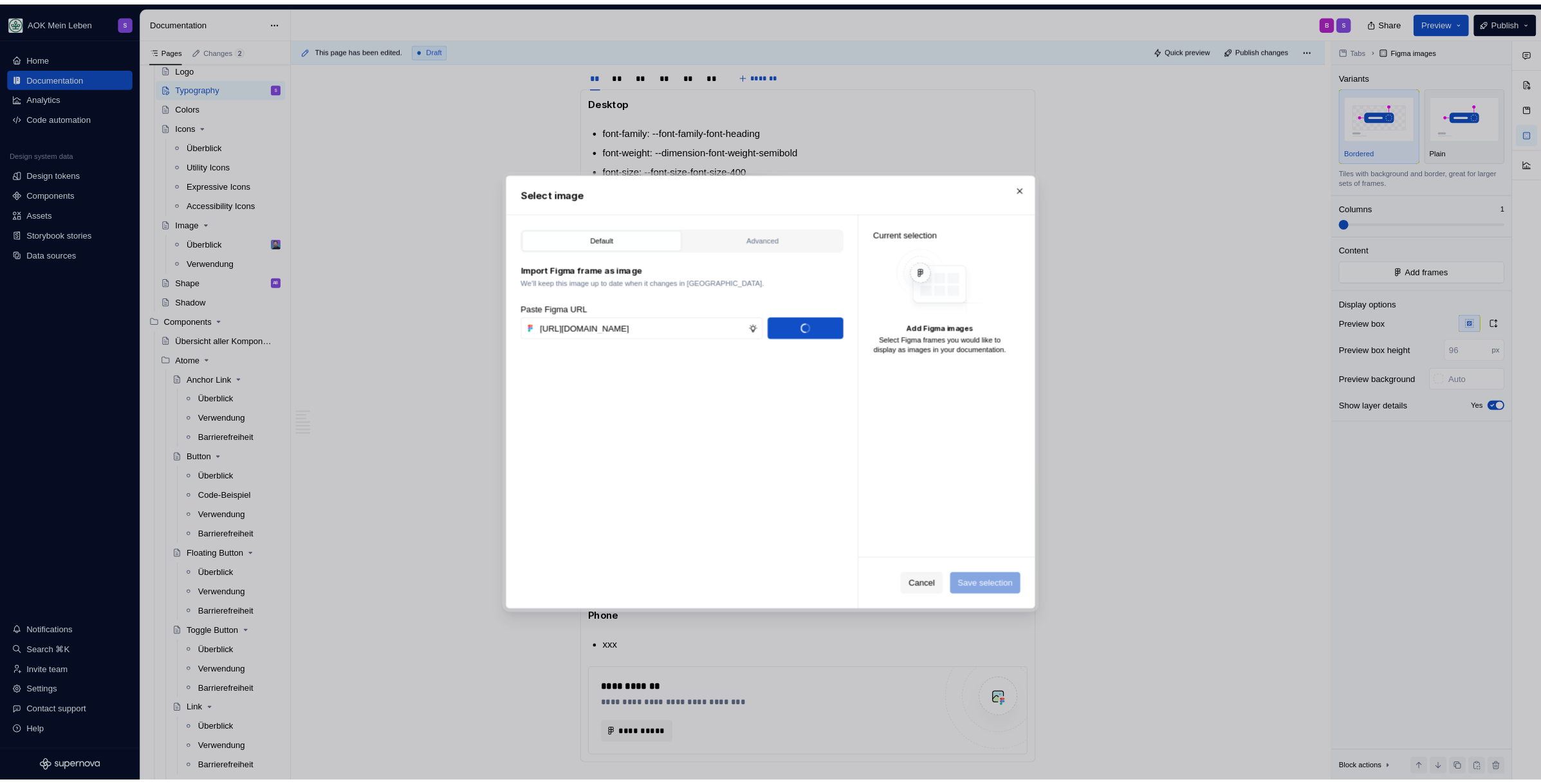
scroll to position [0, 0]
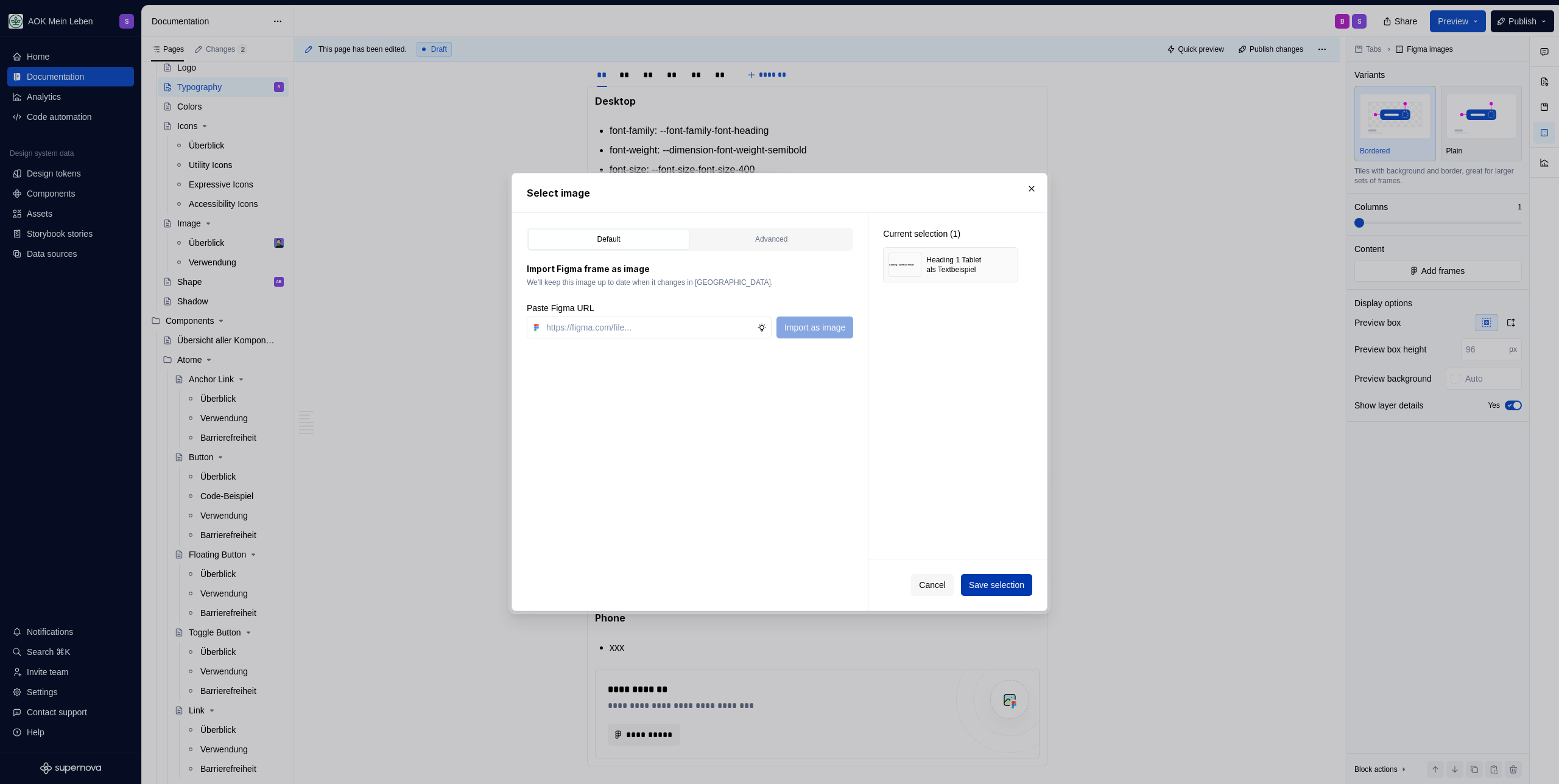
click at [990, 585] on span "Save selection" at bounding box center [996, 585] width 55 height 12
click at [990, 585] on div "Cancel Save selection" at bounding box center [971, 585] width 121 height 22
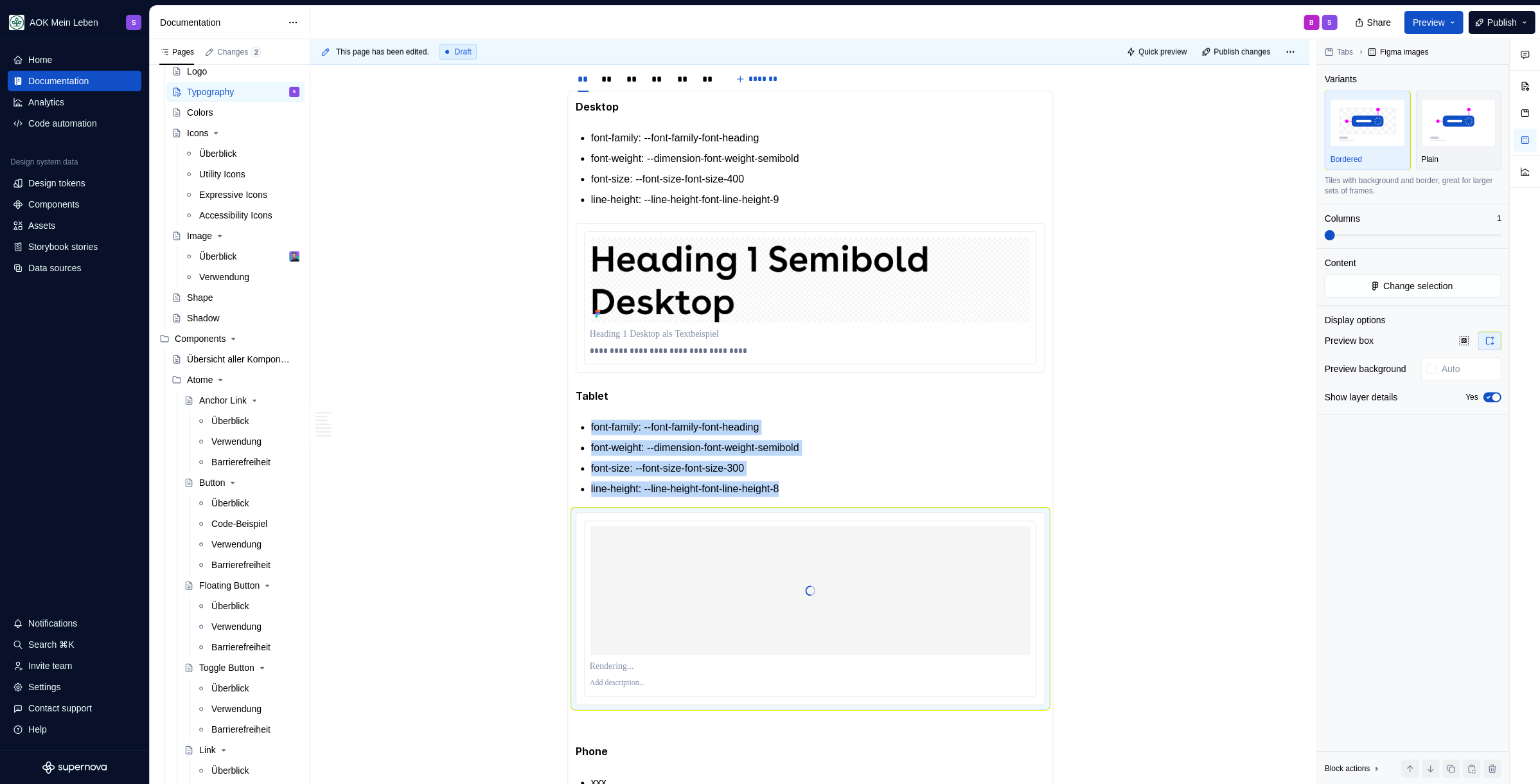
type textarea "*"
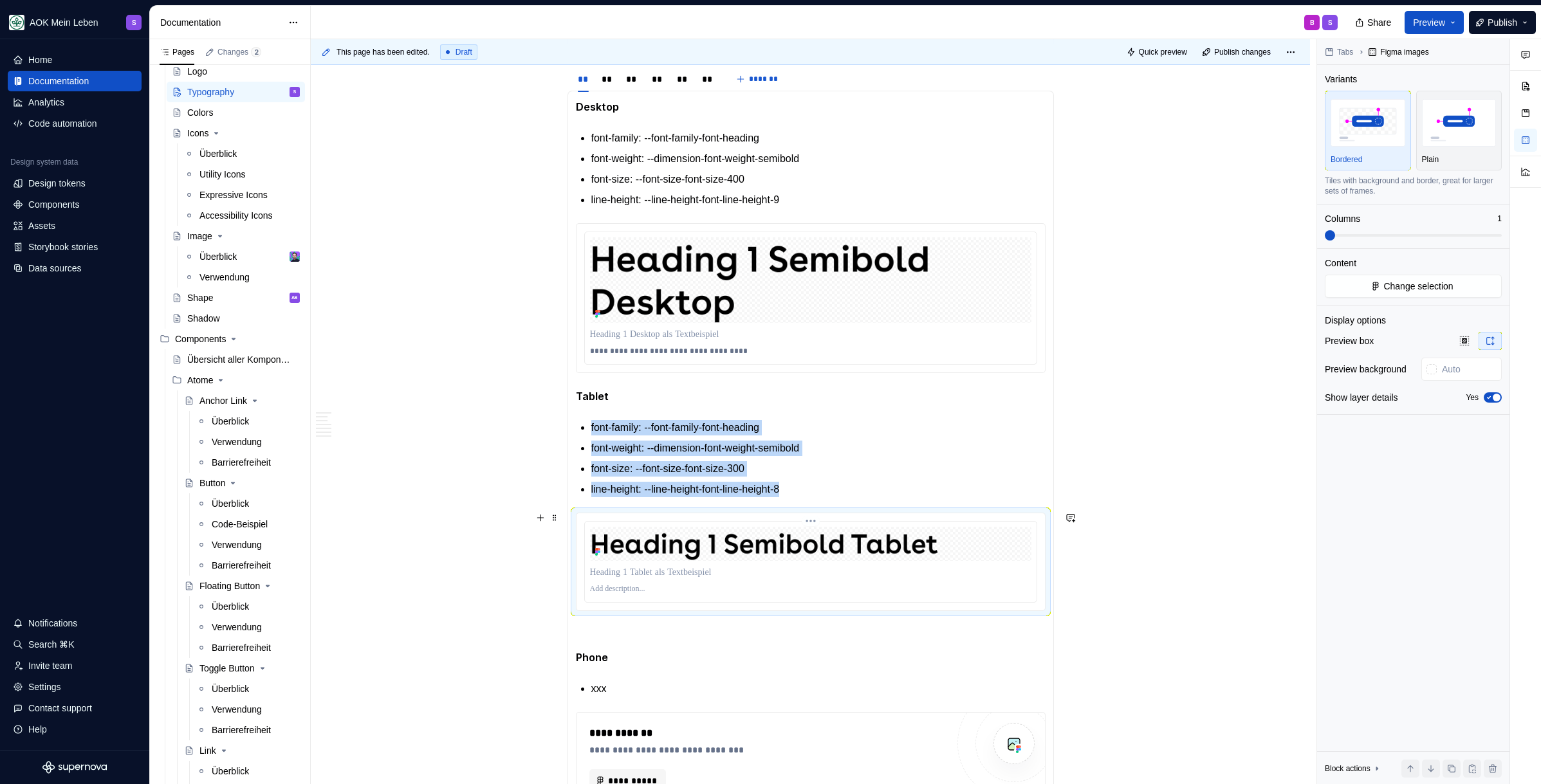
click at [653, 592] on p at bounding box center [811, 589] width 441 height 10
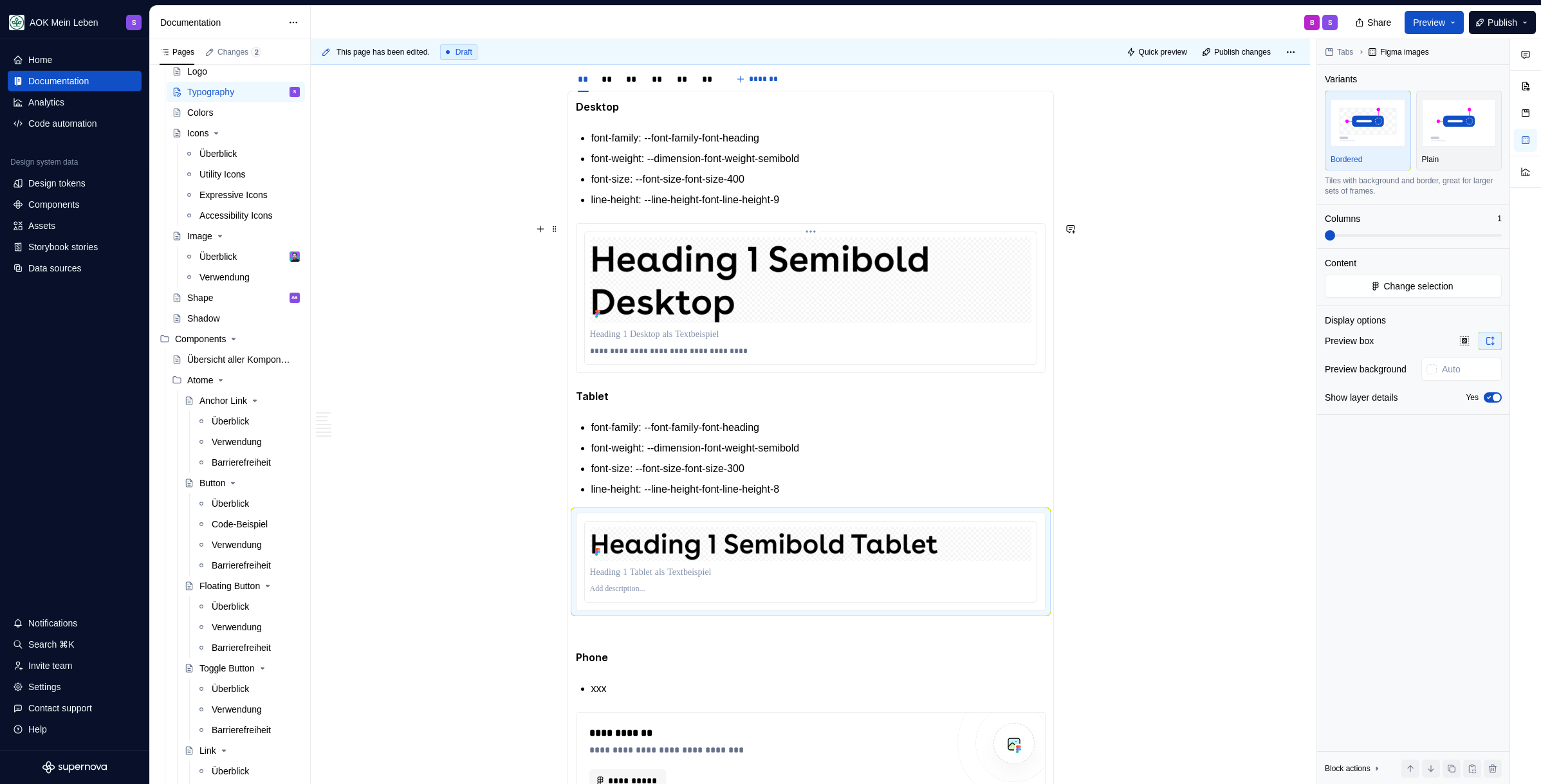
click at [637, 354] on p "**********" at bounding box center [811, 351] width 441 height 10
click at [637, 353] on p "**********" at bounding box center [811, 351] width 441 height 10
click at [604, 587] on p at bounding box center [811, 589] width 441 height 10
paste div
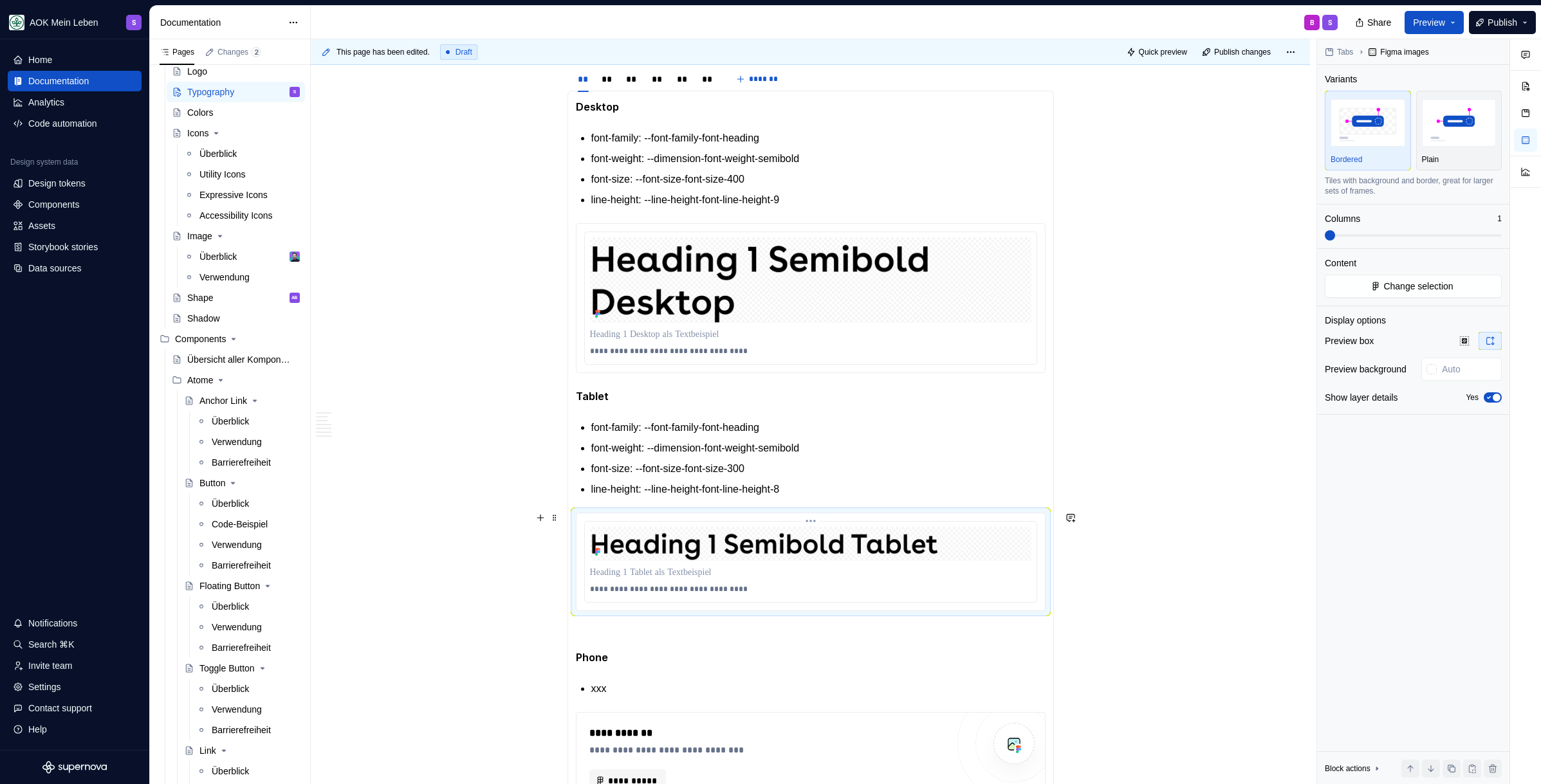
click at [662, 589] on p "**********" at bounding box center [811, 589] width 441 height 10
click at [674, 590] on p "**********" at bounding box center [811, 589] width 441 height 10
click at [668, 639] on p at bounding box center [811, 634] width 470 height 15
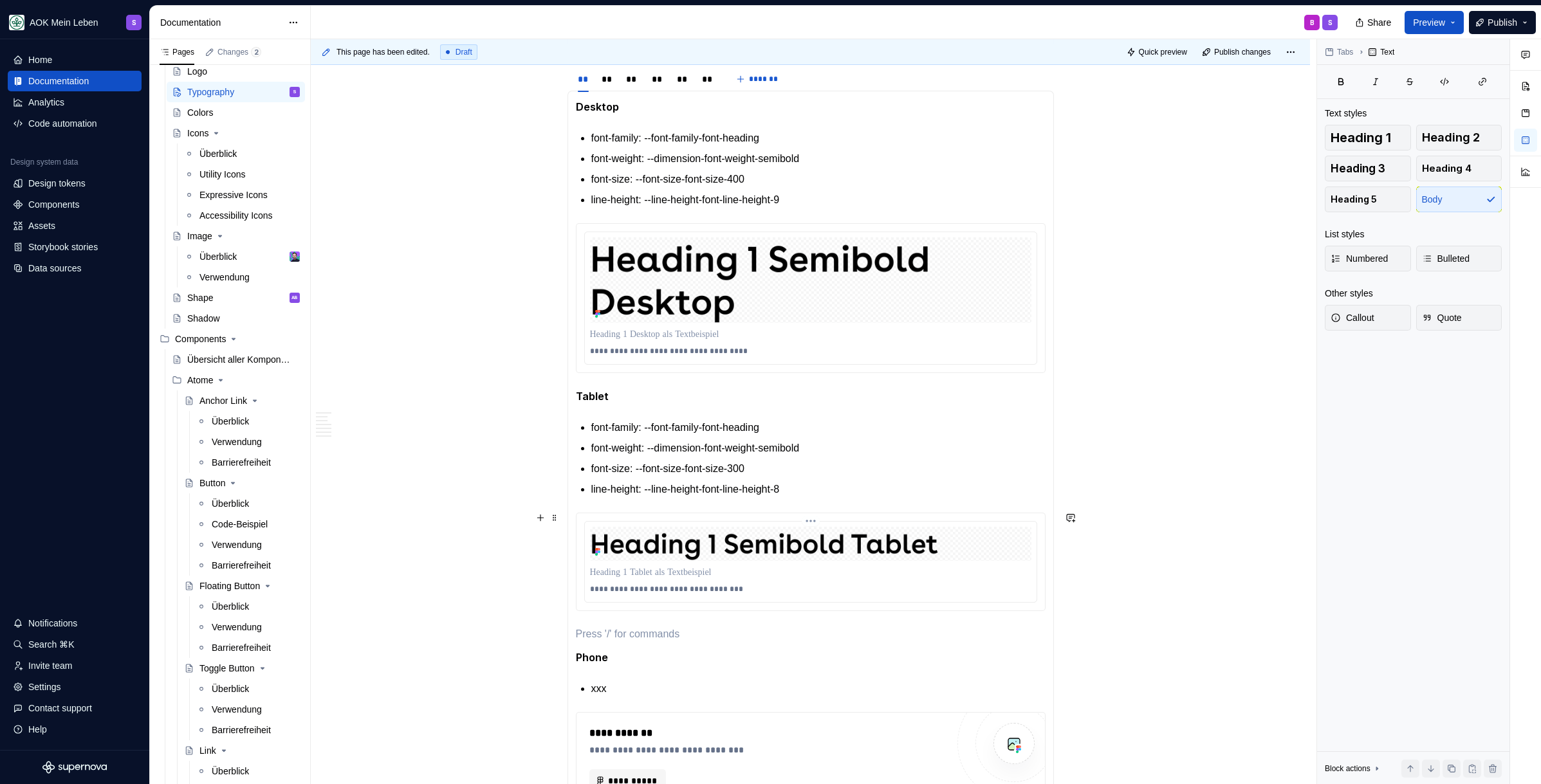
click at [668, 587] on p "**********" at bounding box center [811, 589] width 441 height 10
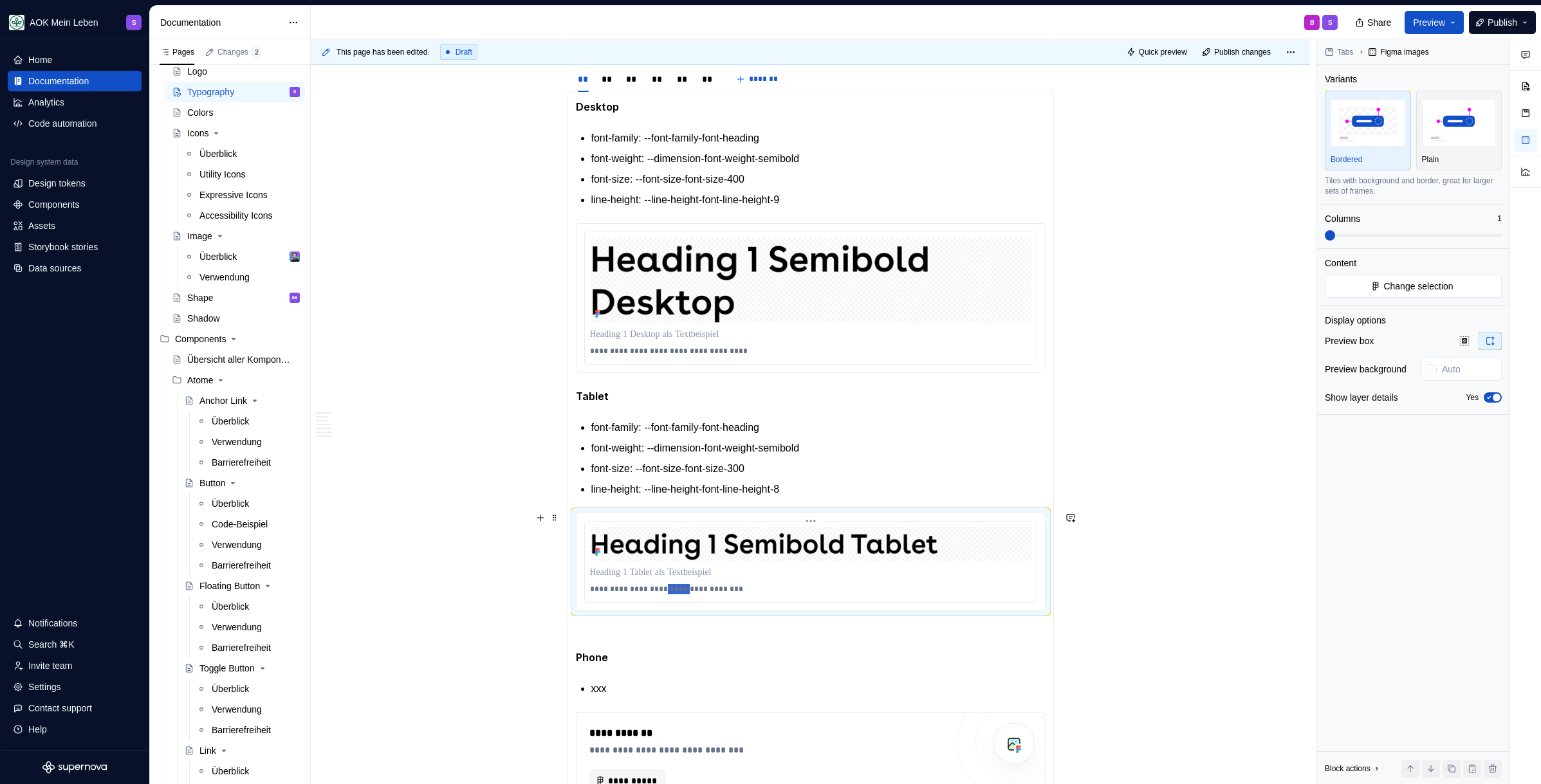
click at [668, 587] on p "**********" at bounding box center [811, 589] width 441 height 10
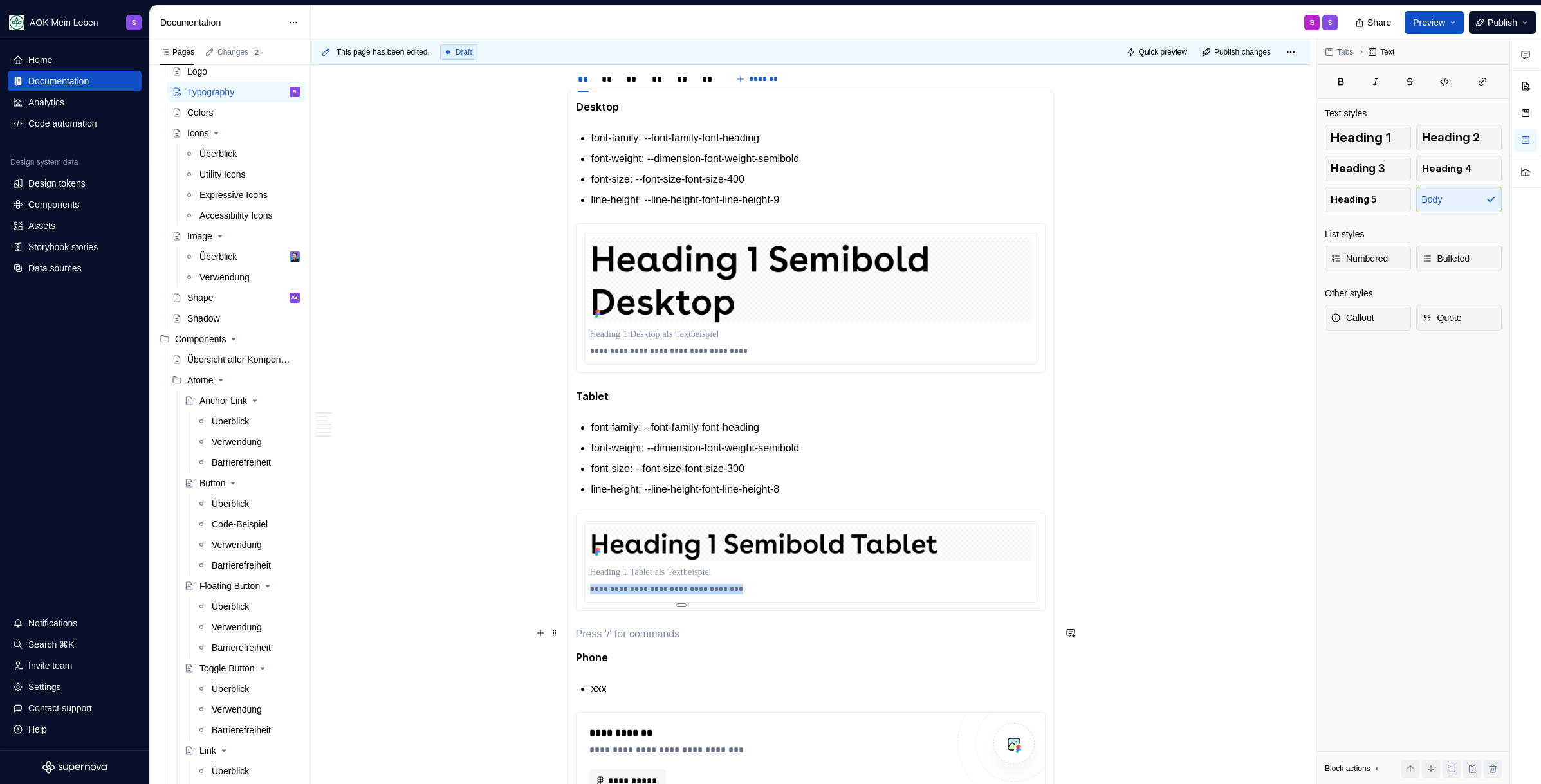
click at [627, 623] on section-item-column "**********" at bounding box center [811, 452] width 470 height 707
click at [688, 588] on p "**********" at bounding box center [811, 589] width 441 height 10
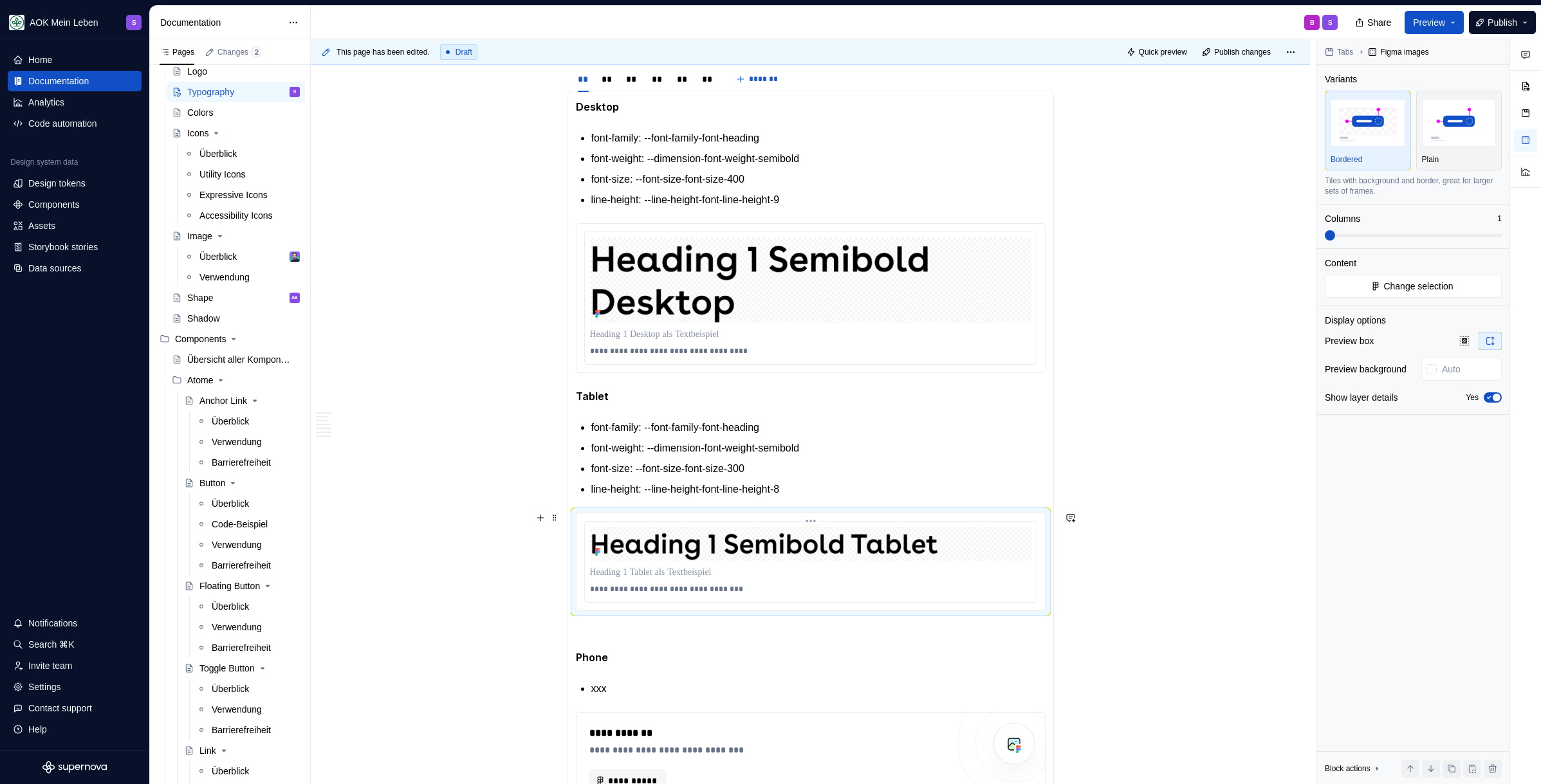
click at [735, 591] on p "**********" at bounding box center [811, 589] width 441 height 10
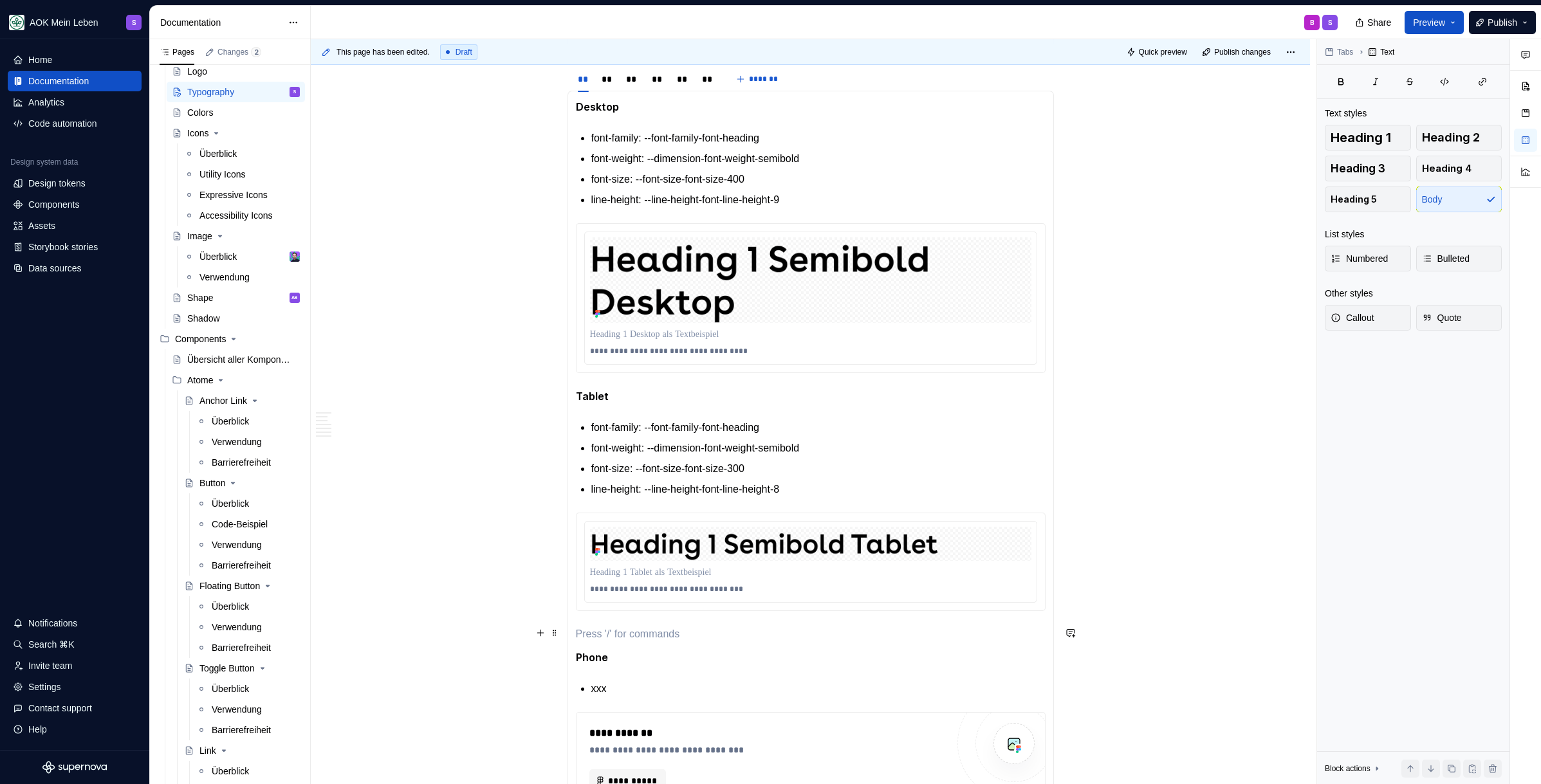
click at [690, 629] on p at bounding box center [811, 634] width 470 height 15
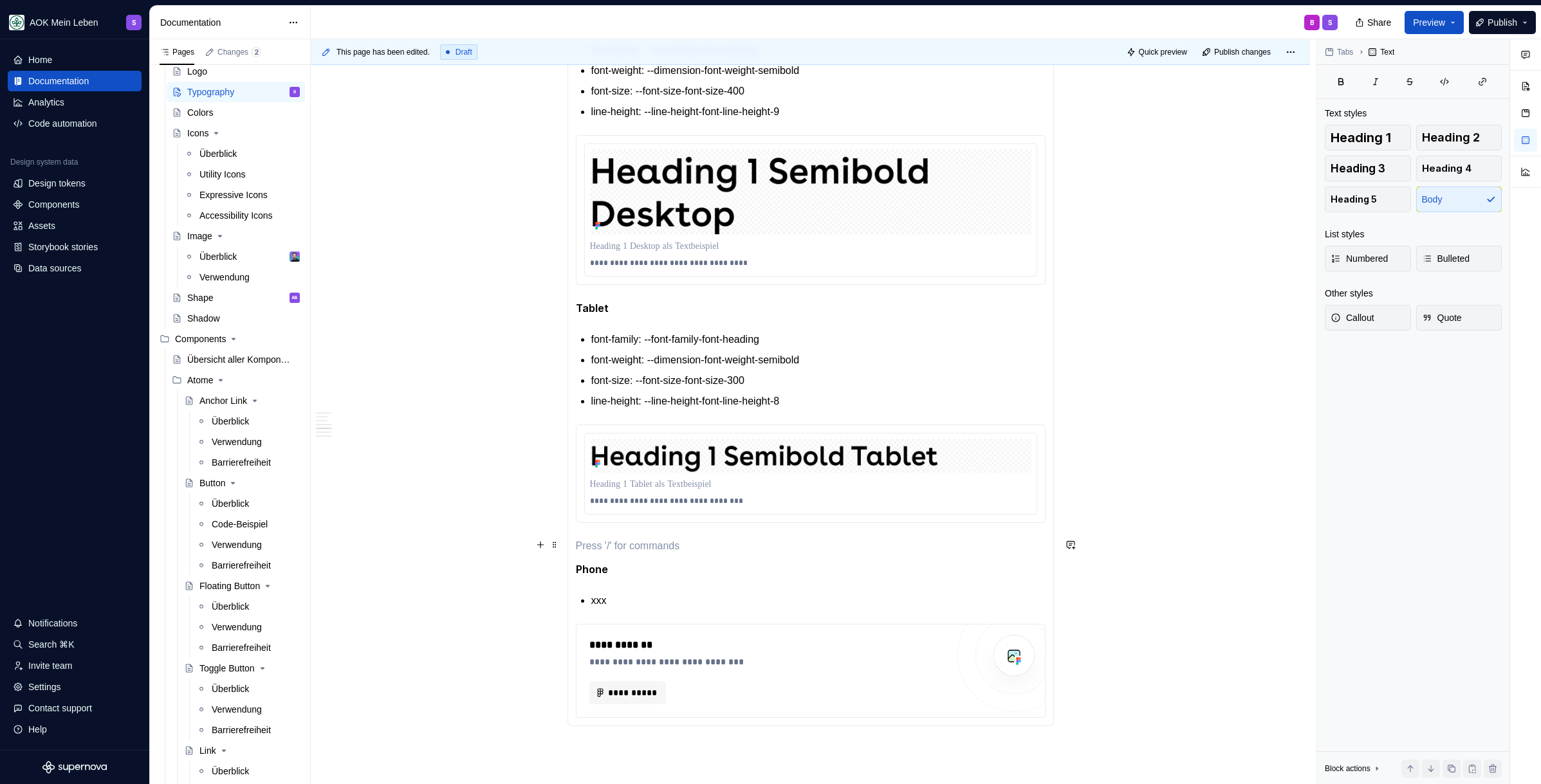
scroll to position [1522, 0]
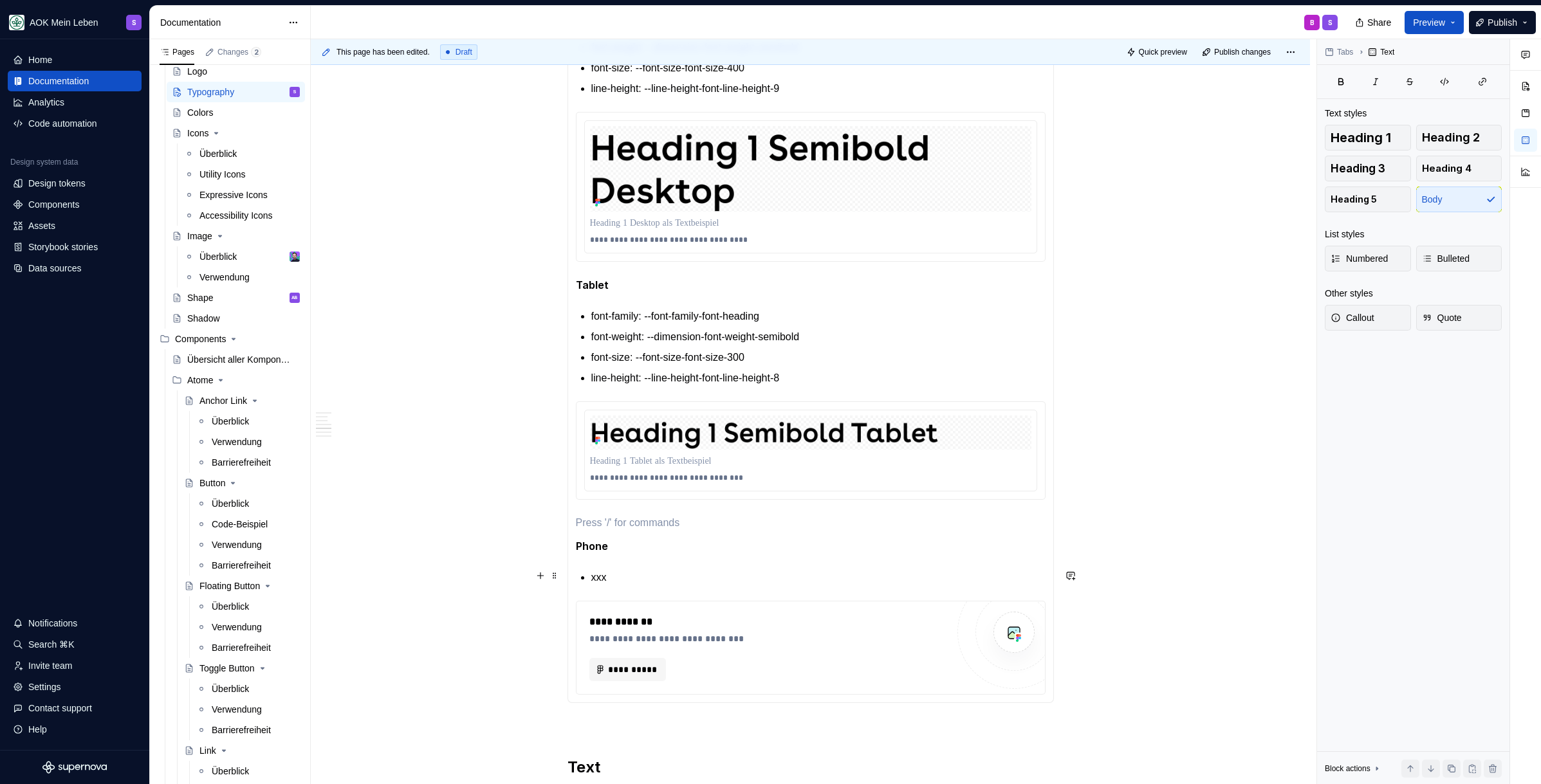
click at [651, 580] on p "xxx" at bounding box center [818, 577] width 454 height 15
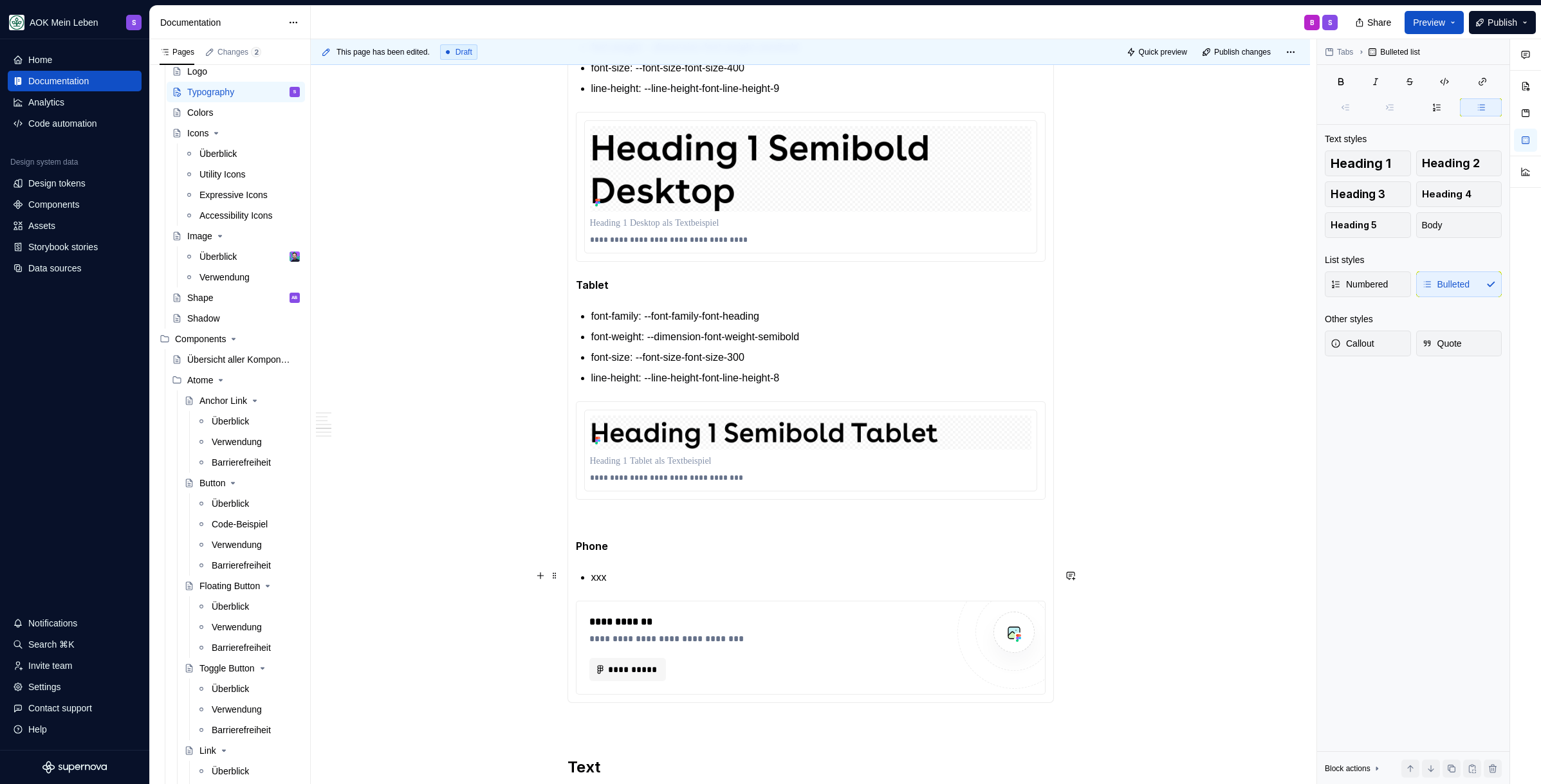
click at [651, 580] on p "xxx" at bounding box center [818, 577] width 454 height 15
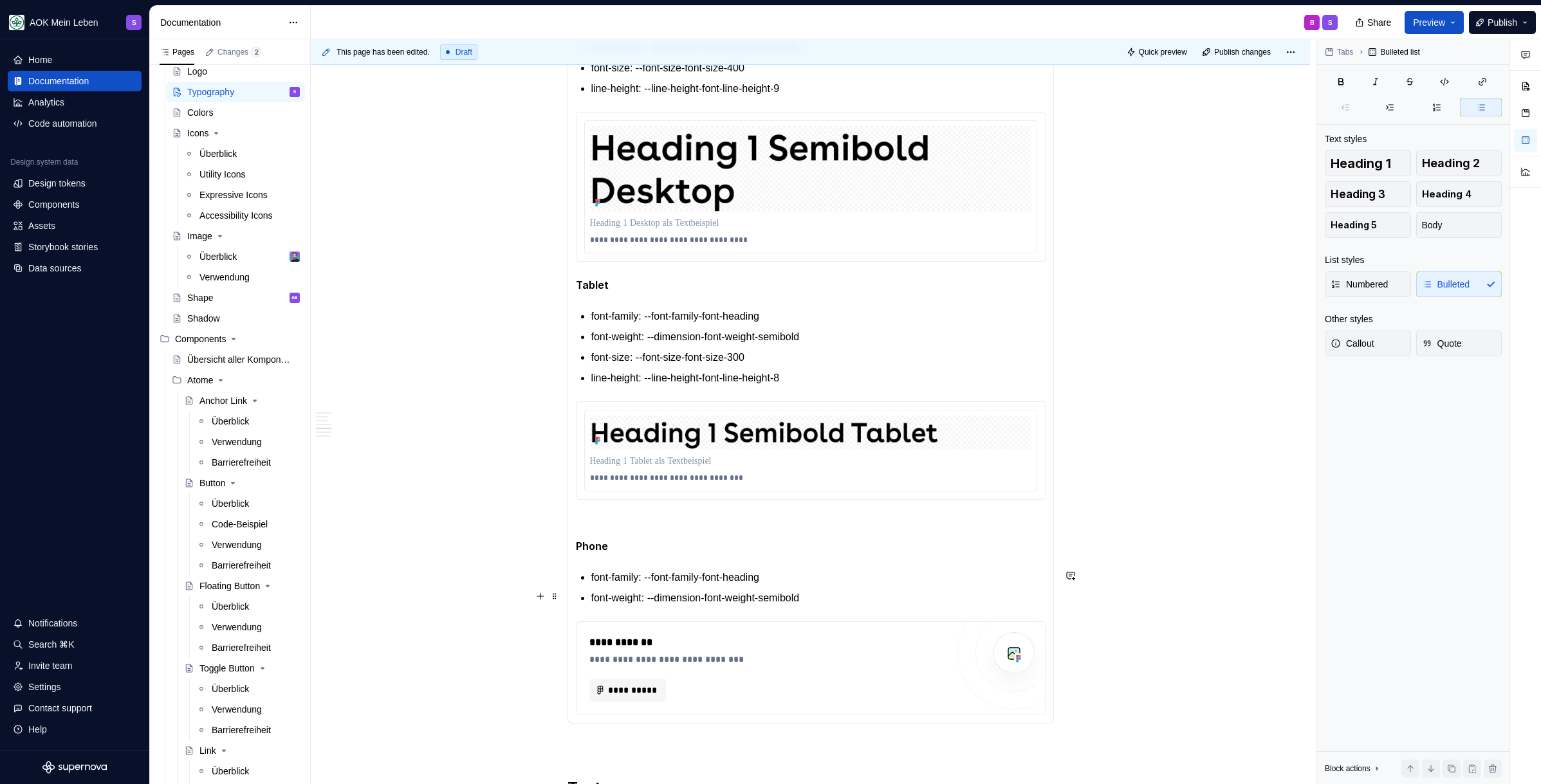
click at [837, 596] on p "font-weight: --dimension-font-weight-semibold" at bounding box center [818, 598] width 454 height 15
click at [633, 735] on span "**********" at bounding box center [633, 731] width 50 height 13
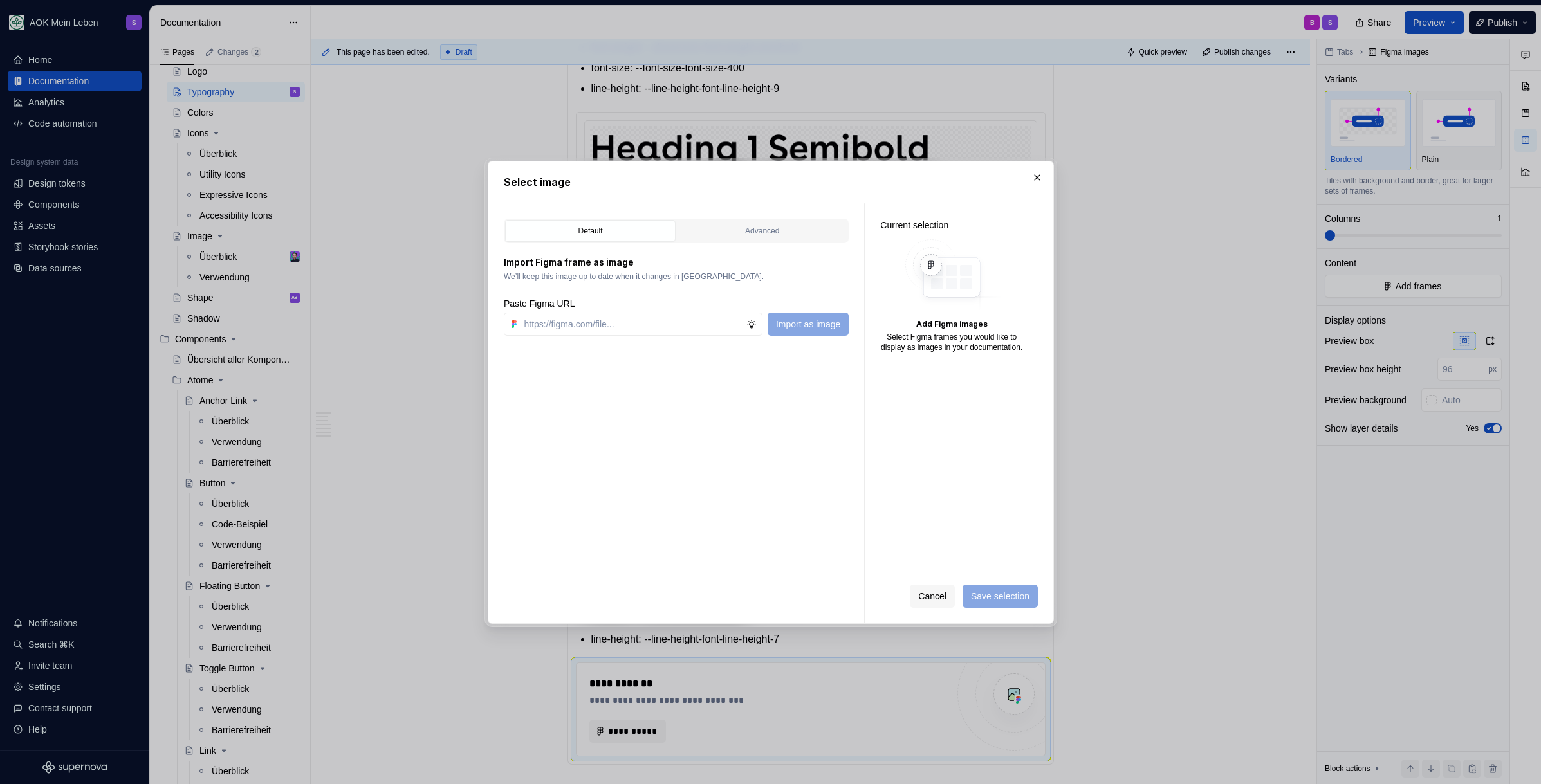
type textarea "*"
paste input "https://www.figma.com/design/h3quR2me0t8yxvd40CMizU/AOK-UI-Library-3.0.30--ades…"
type input "https://www.figma.com/design/h3quR2me0t8yxvd40CMizU/AOK-UI-Library-3.0.30--ades…"
click at [820, 328] on span "Import as image" at bounding box center [807, 324] width 64 height 13
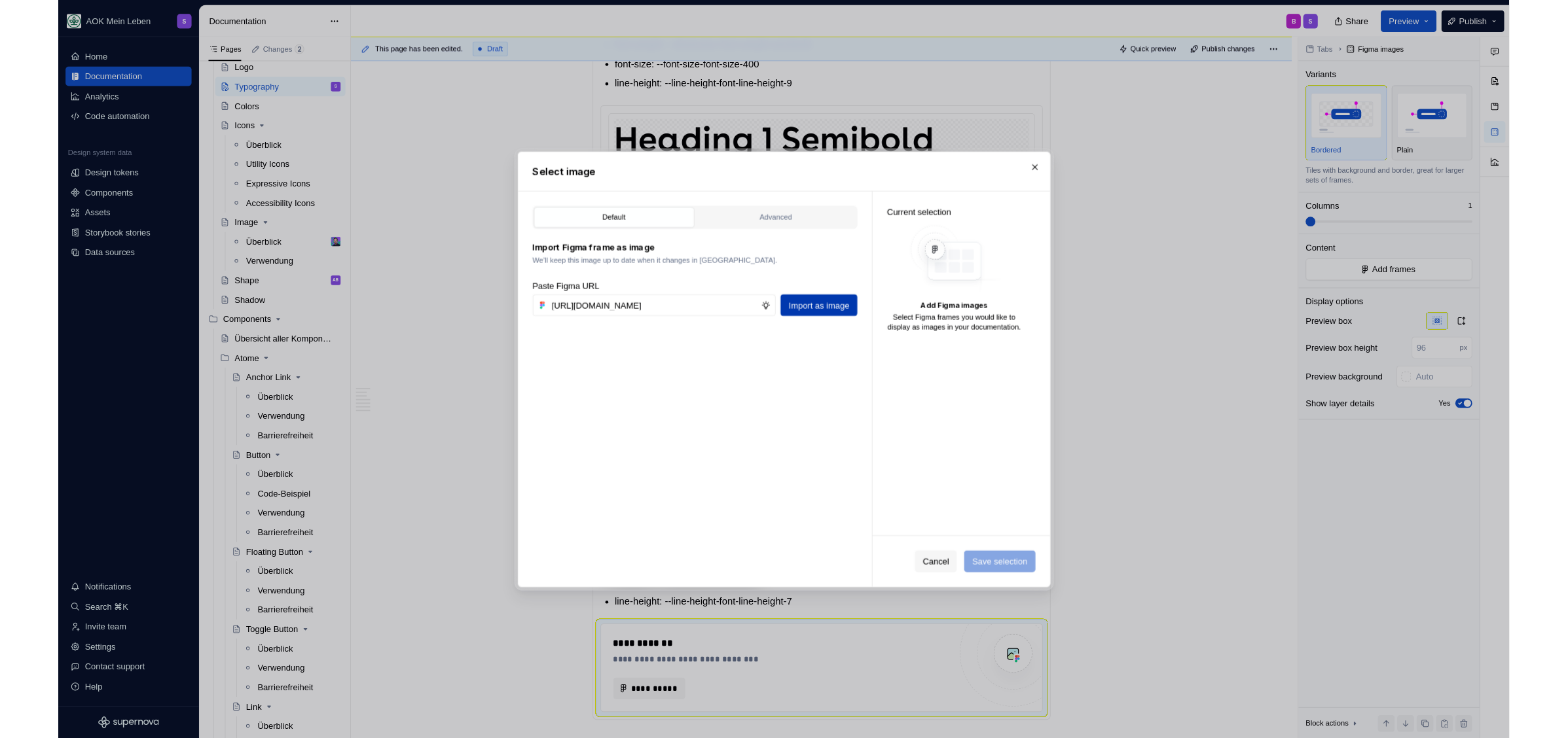
scroll to position [0, 0]
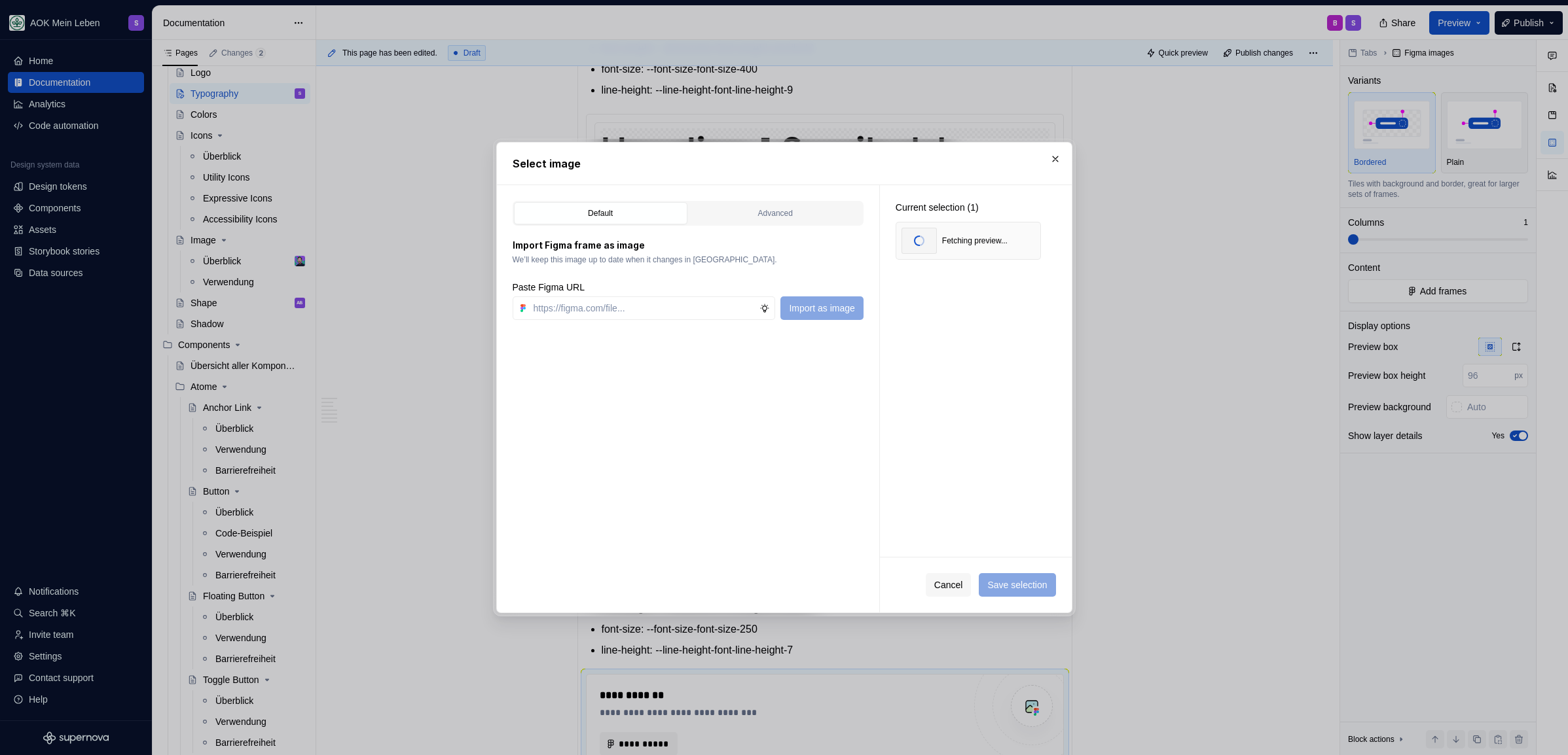
type textarea "*"
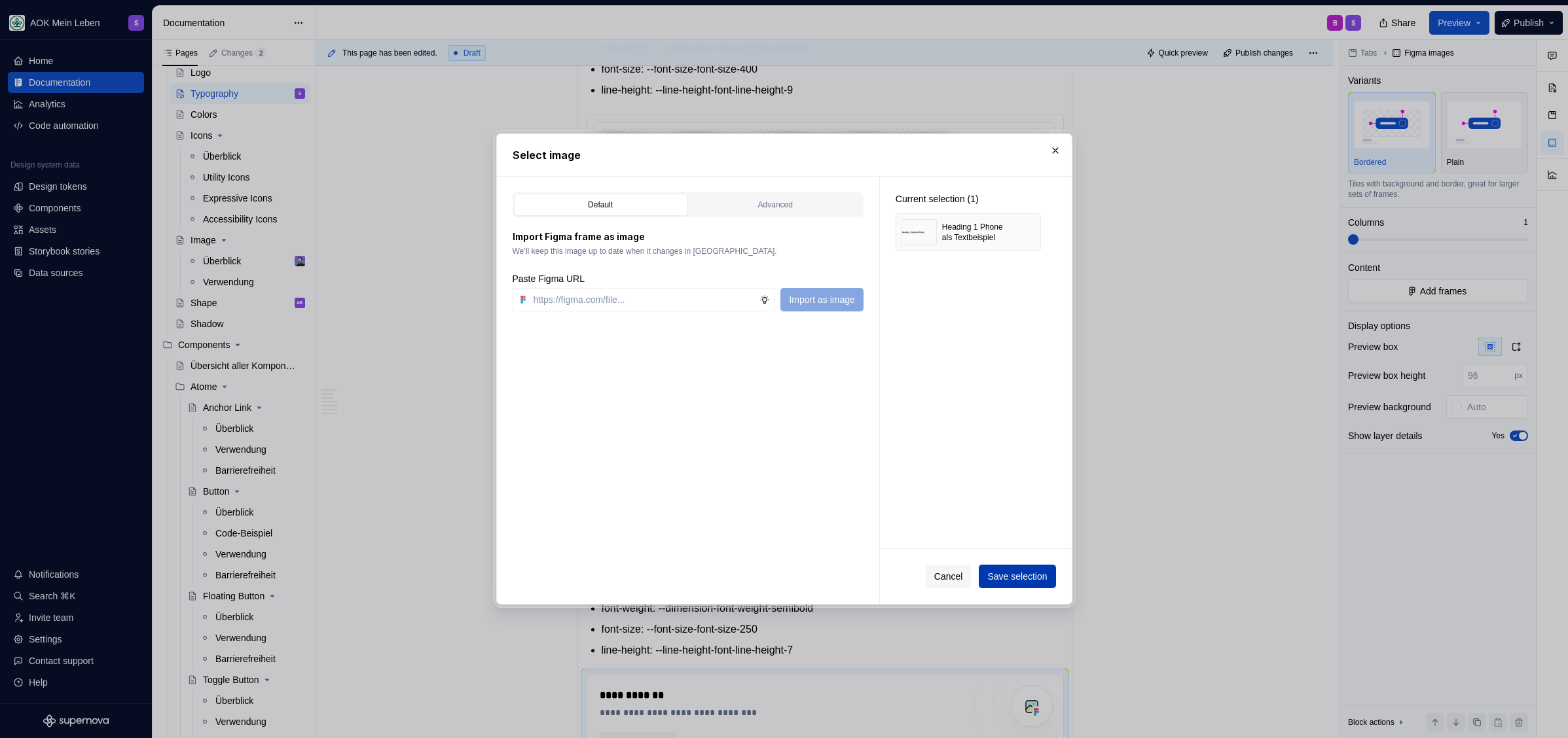
click at [1023, 576] on span "Save selection" at bounding box center [1016, 576] width 60 height 13
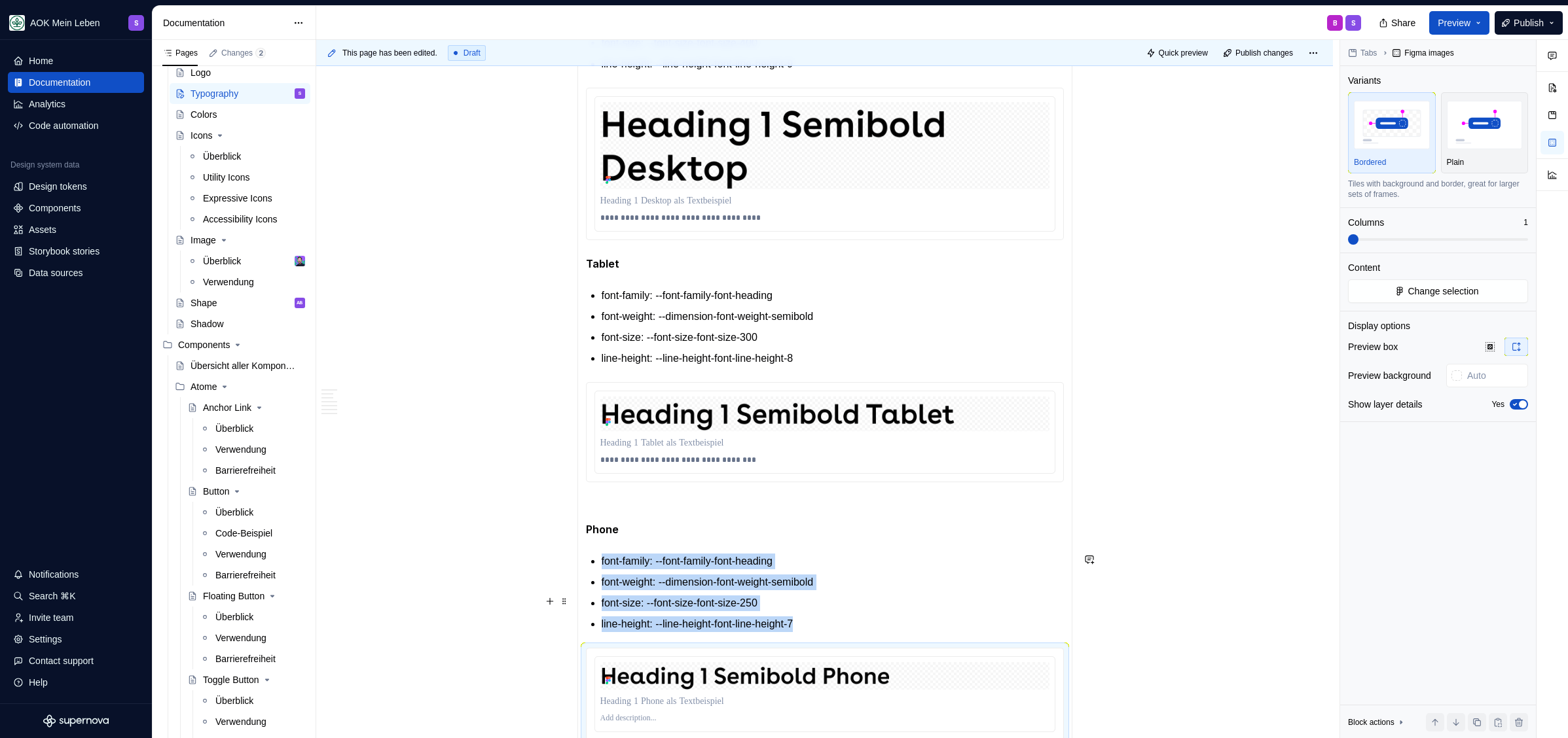
scroll to position [1806, 0]
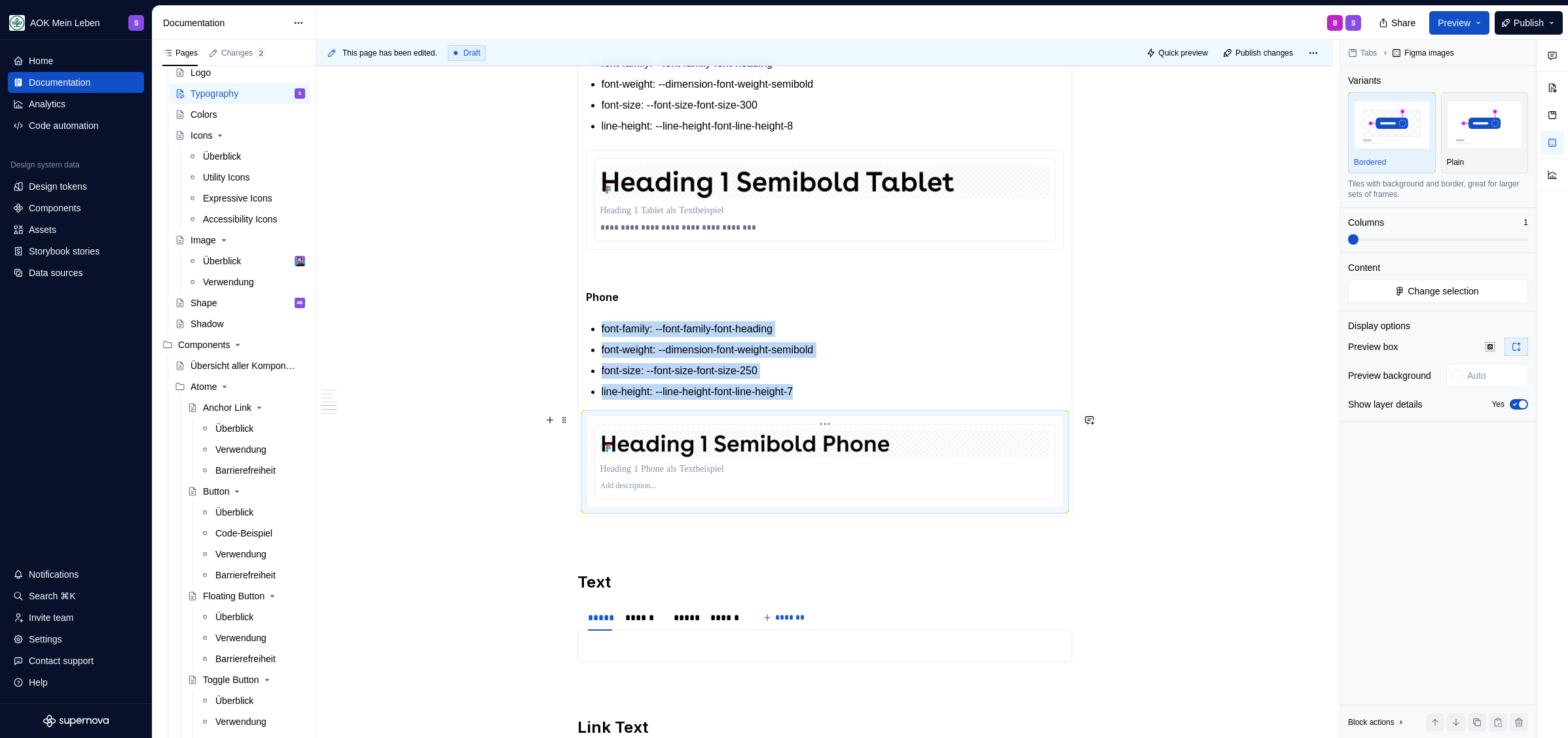
click at [638, 486] on p at bounding box center [825, 485] width 449 height 11
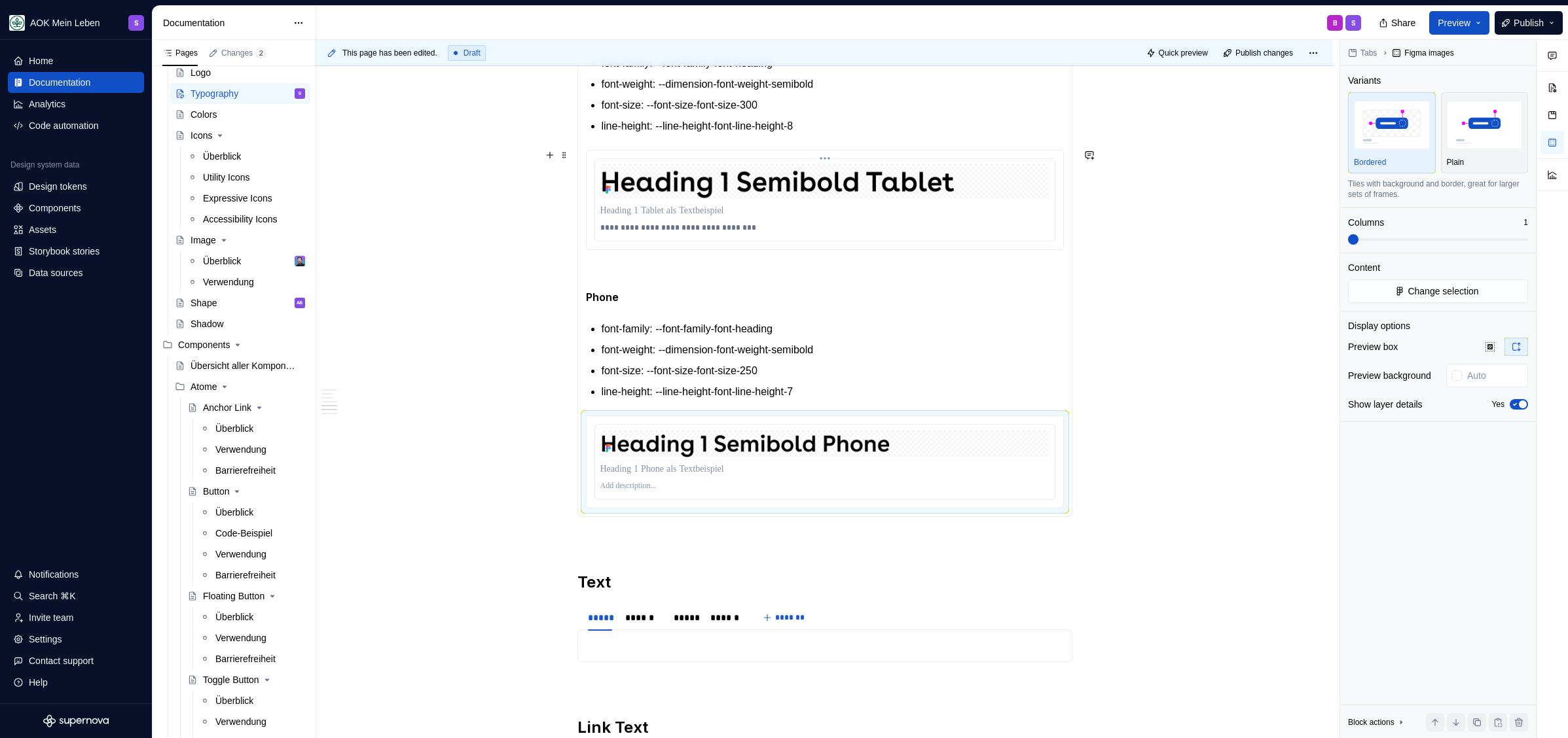
click at [678, 226] on p "**********" at bounding box center [825, 227] width 449 height 11
click at [653, 482] on p at bounding box center [825, 485] width 449 height 11
paste div
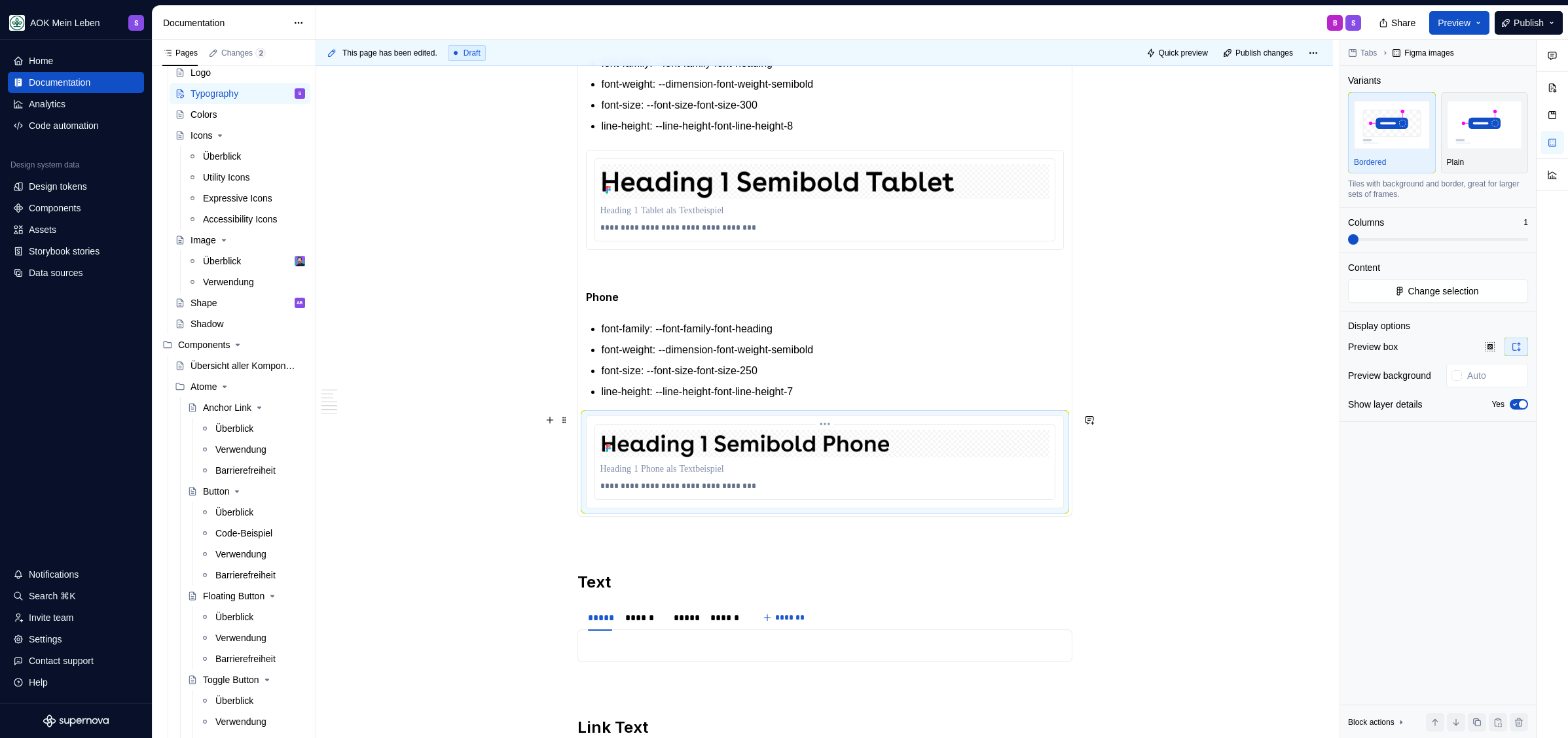
click at [689, 484] on p "**********" at bounding box center [825, 485] width 449 height 11
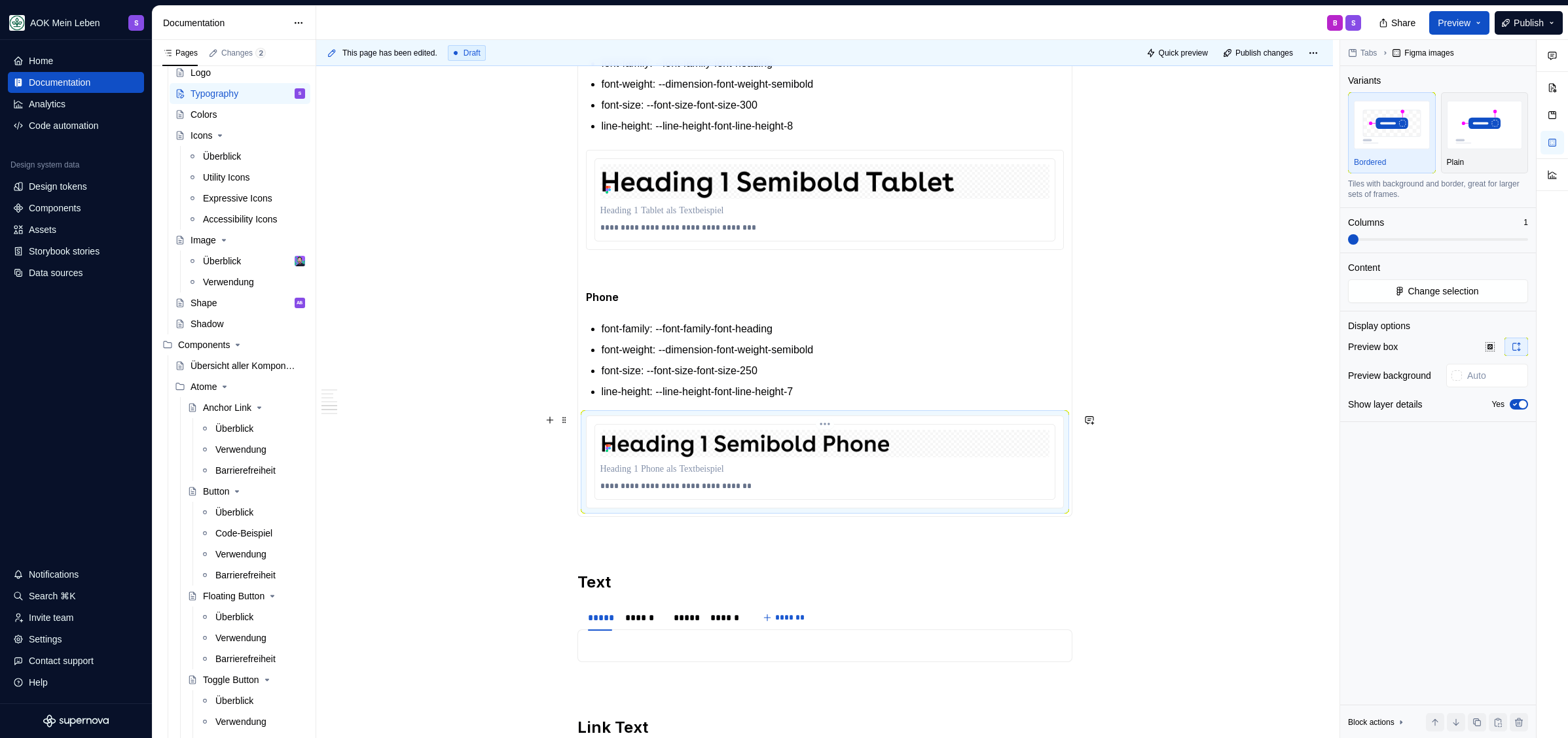
click at [795, 450] on img at bounding box center [825, 443] width 449 height 27
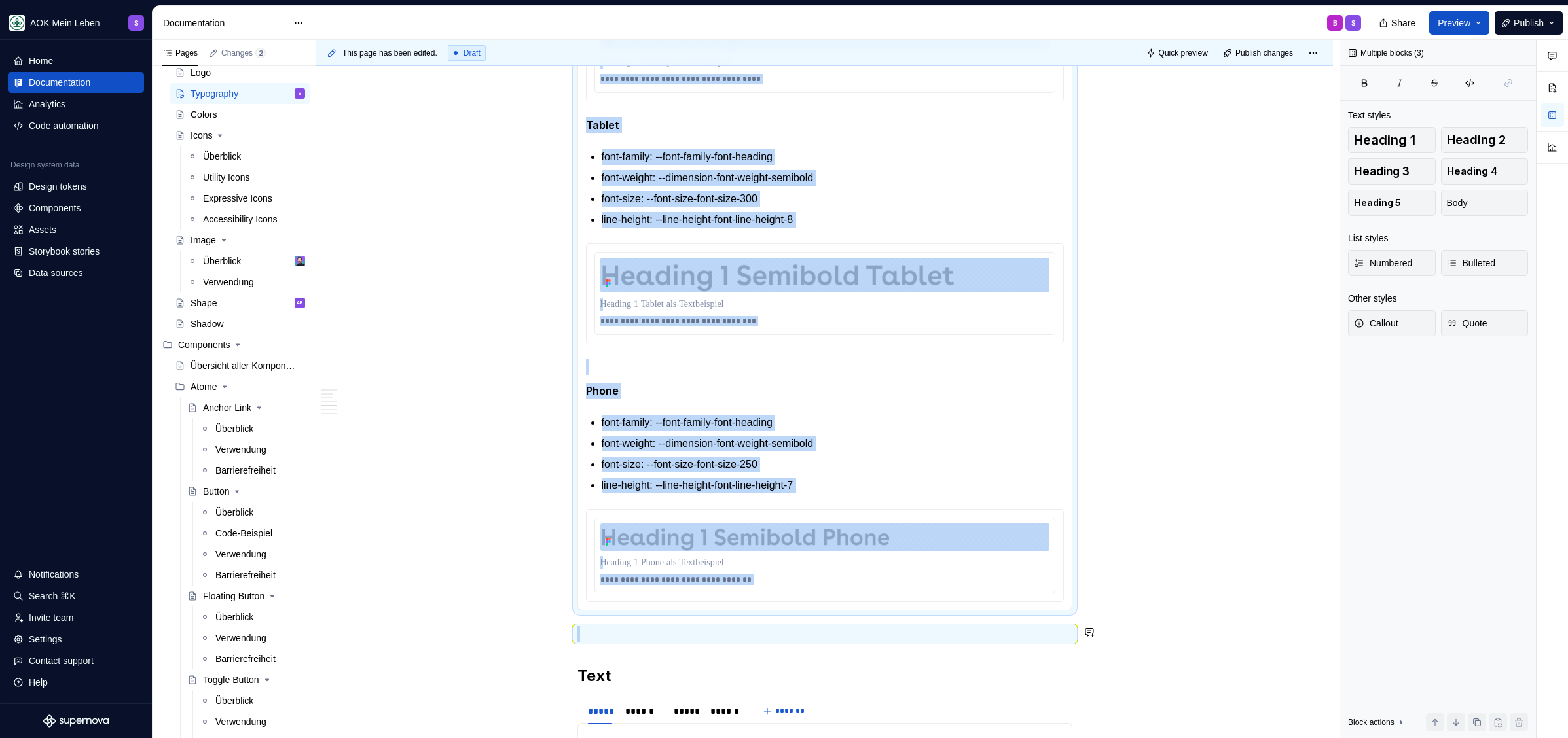
scroll to position [1720, 0]
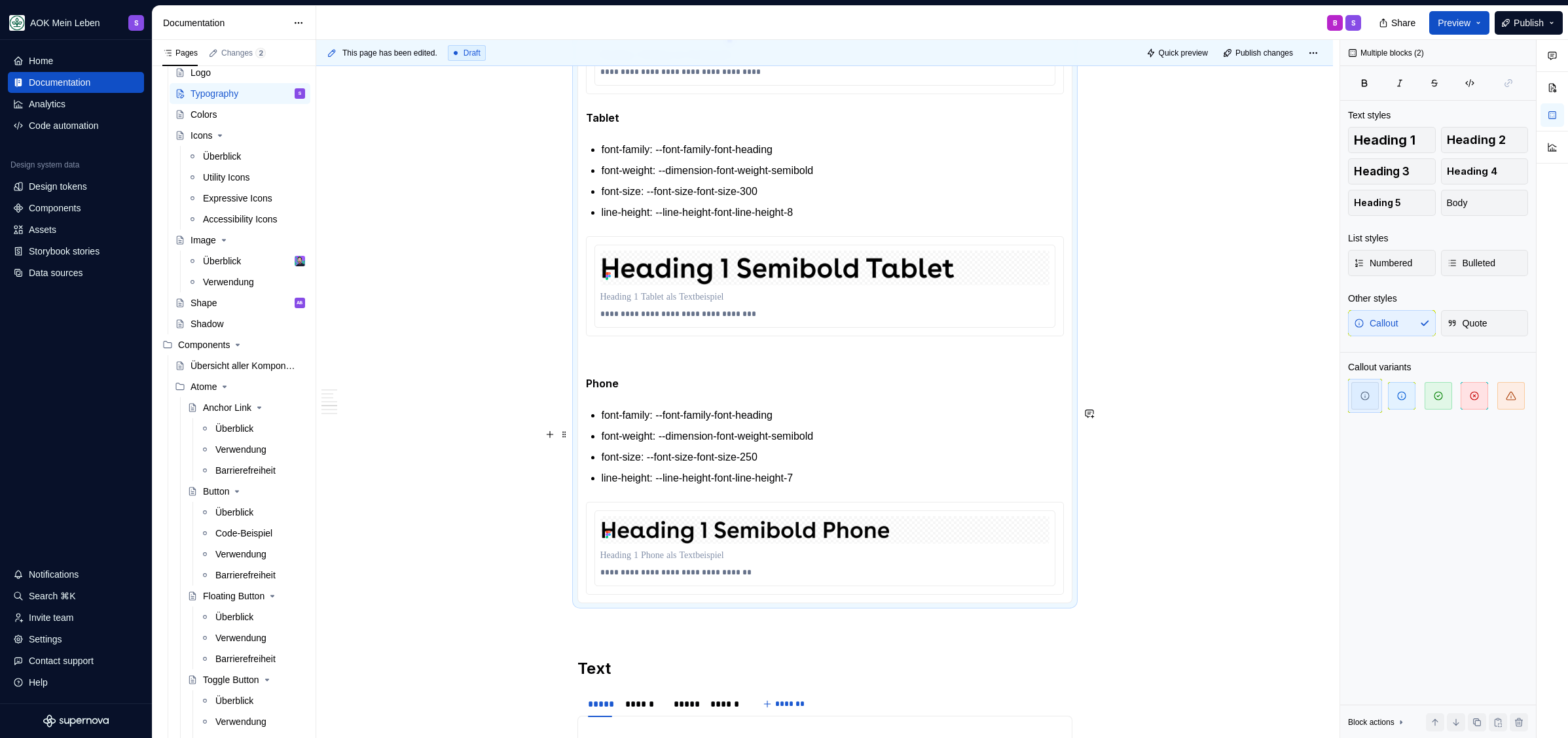
type textarea "*"
drag, startPoint x: 581, startPoint y: 98, endPoint x: 1039, endPoint y: 577, distance: 662.7
click at [1036, 577] on div "**********" at bounding box center [825, 205] width 495 height 796
click at [988, 461] on p "font-size: --font-size-font-size-250" at bounding box center [832, 457] width 462 height 15
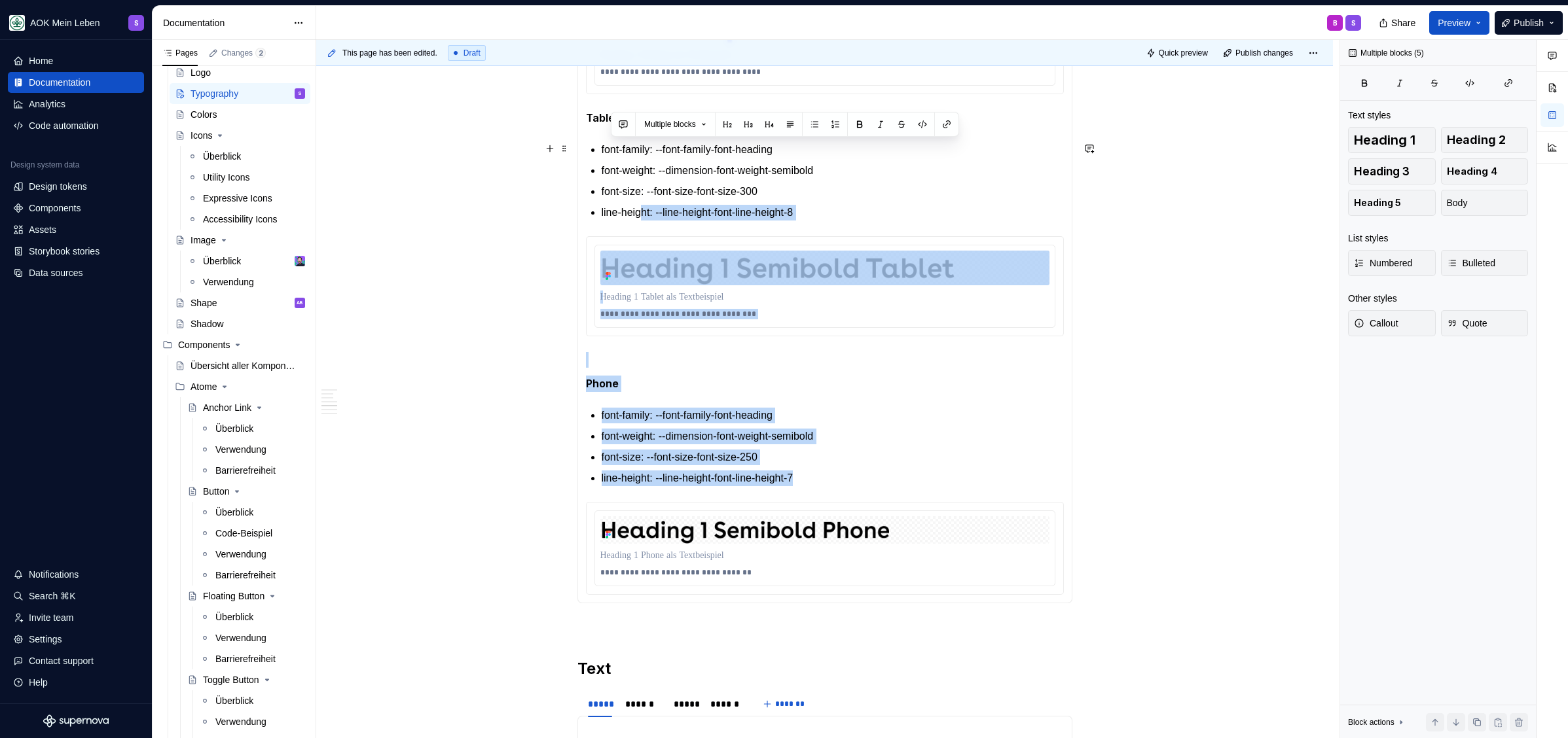
drag, startPoint x: 854, startPoint y: 478, endPoint x: 646, endPoint y: 210, distance: 339.2
click at [646, 210] on section-item-column "**********" at bounding box center [825, 205] width 478 height 779
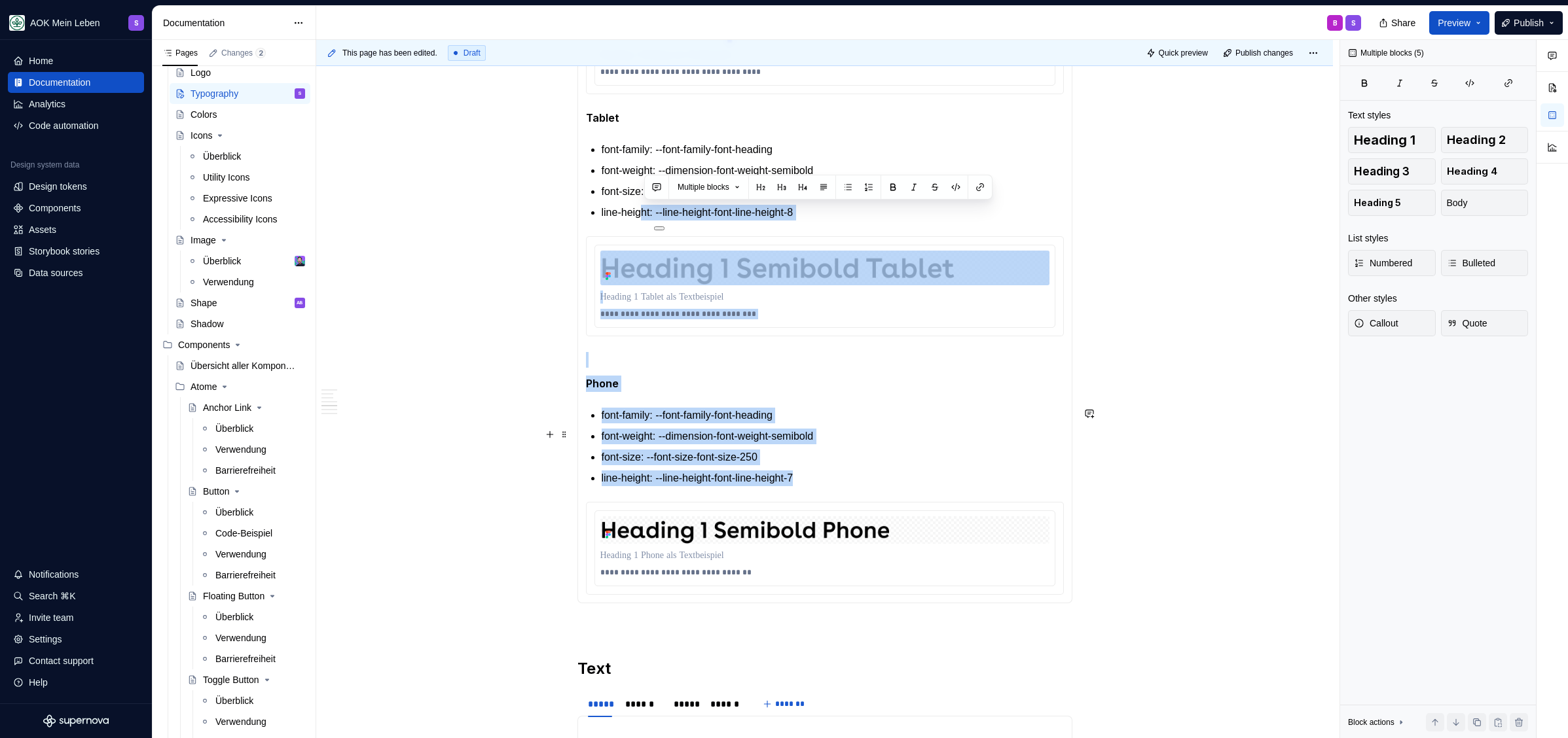
click at [870, 442] on ul "font-family: --font-family-font-heading font-weight: --dimension-font-weight-se…" at bounding box center [832, 447] width 462 height 79
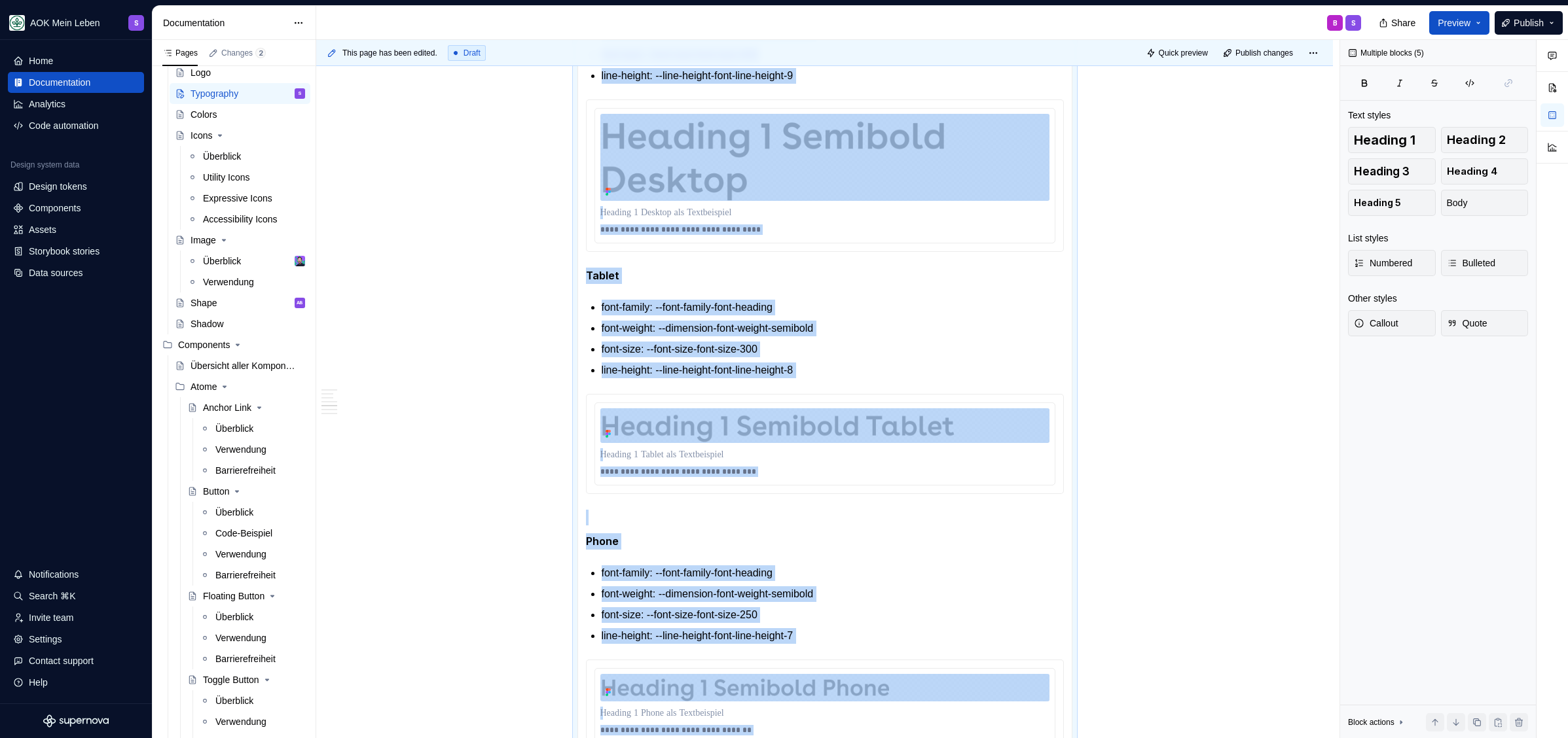
scroll to position [1801, 0]
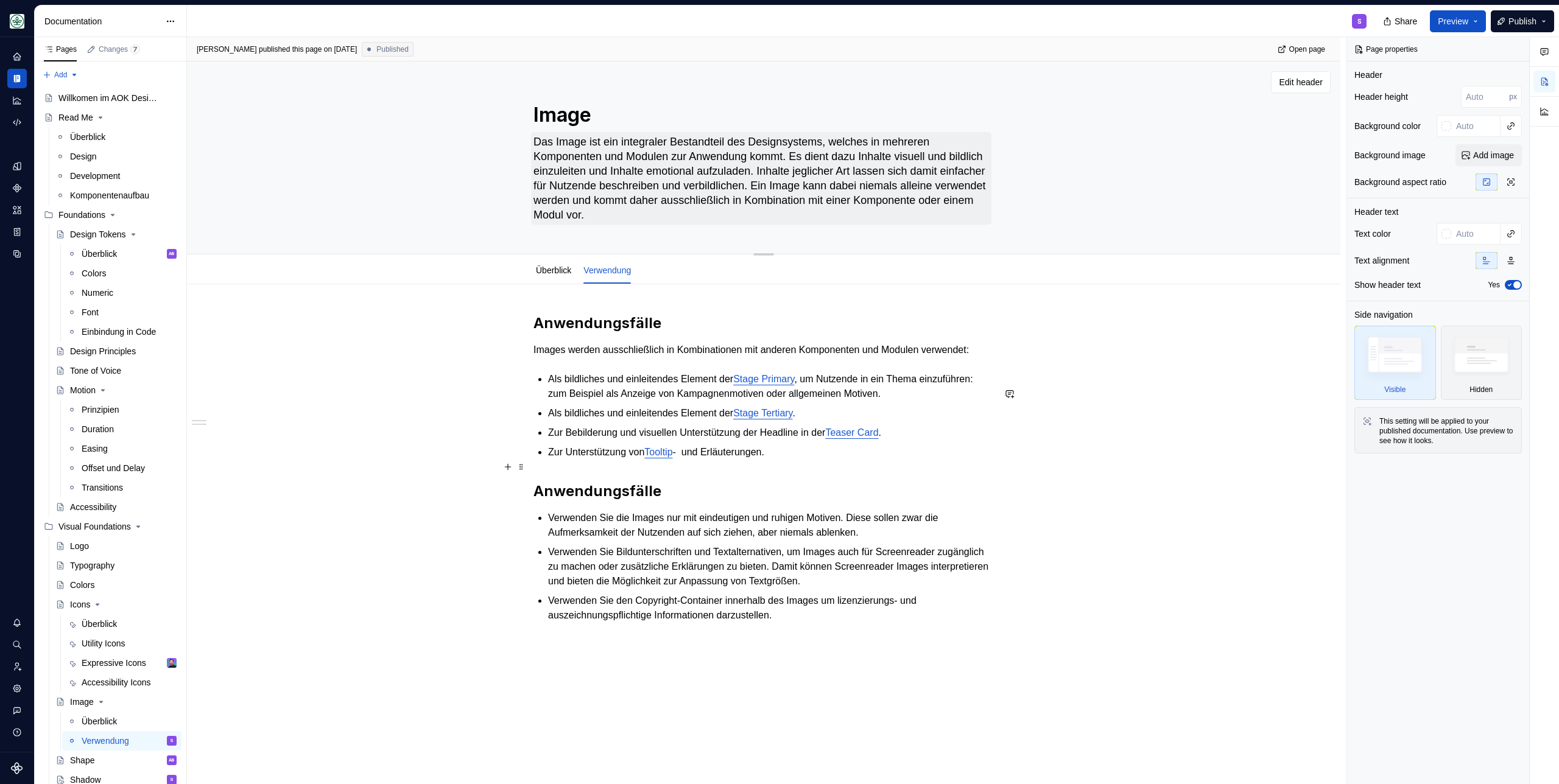
scroll to position [275, 0]
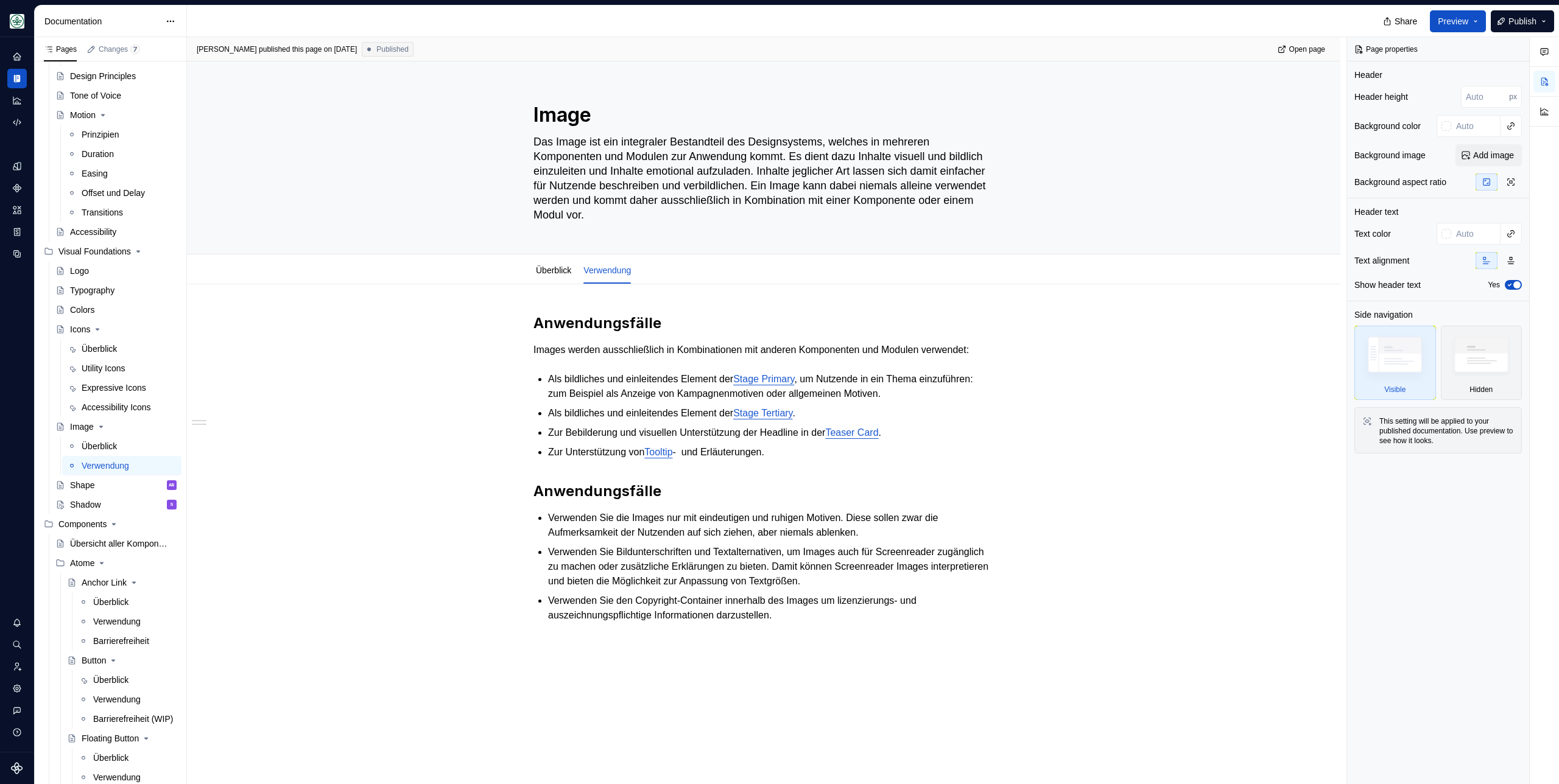
type textarea "*"
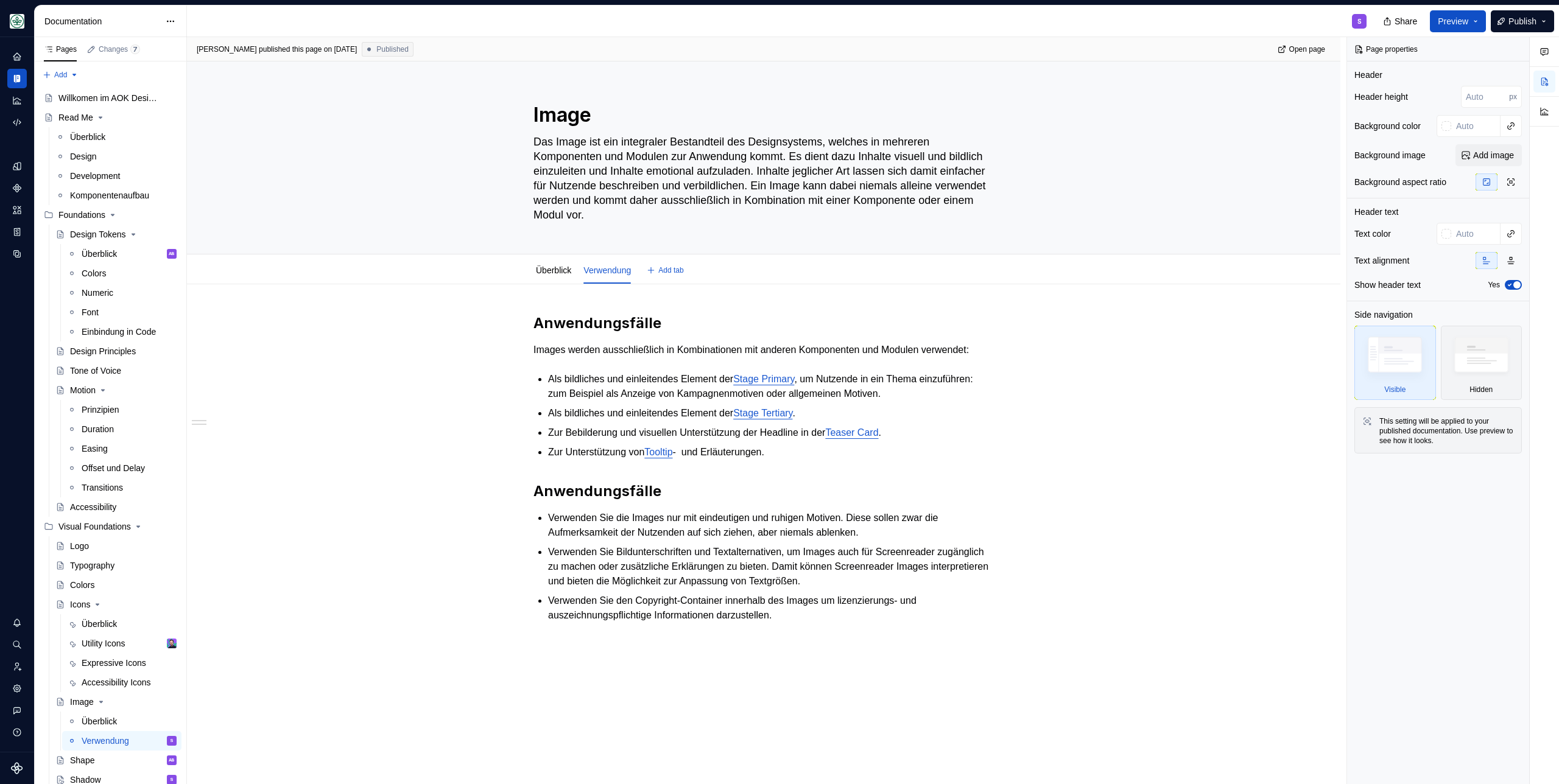
scroll to position [275, 0]
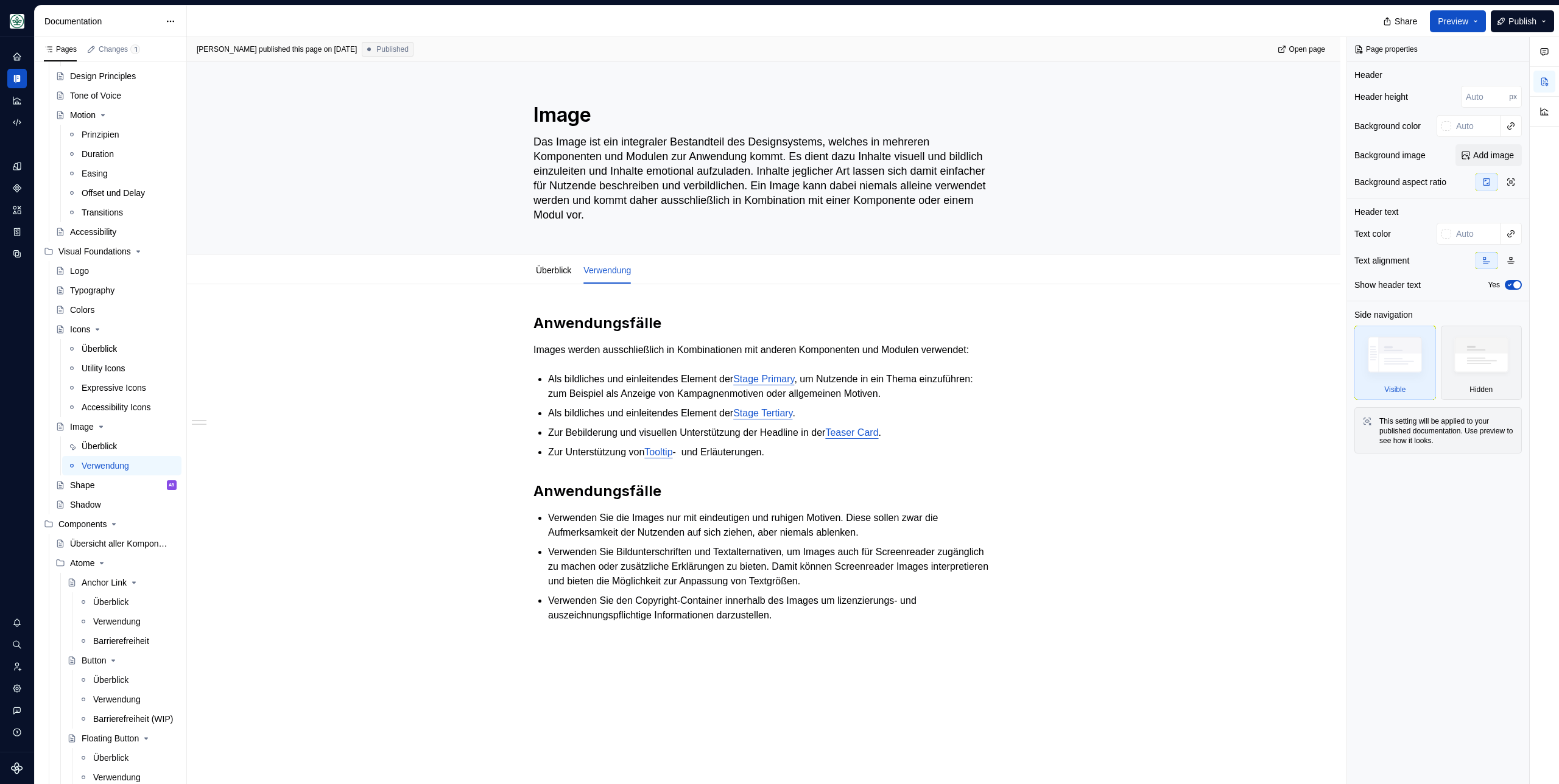
type textarea "*"
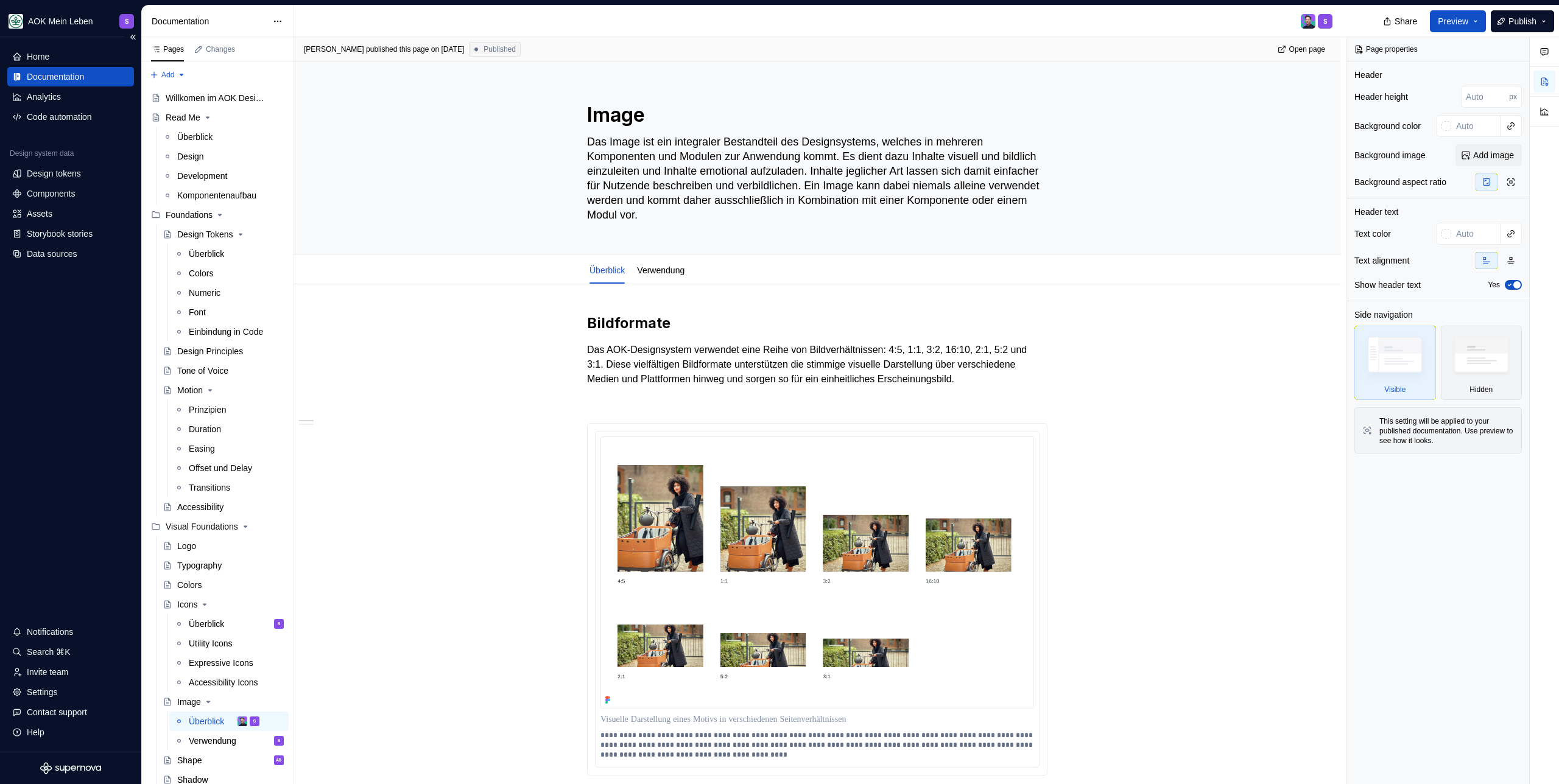
type textarea "*"
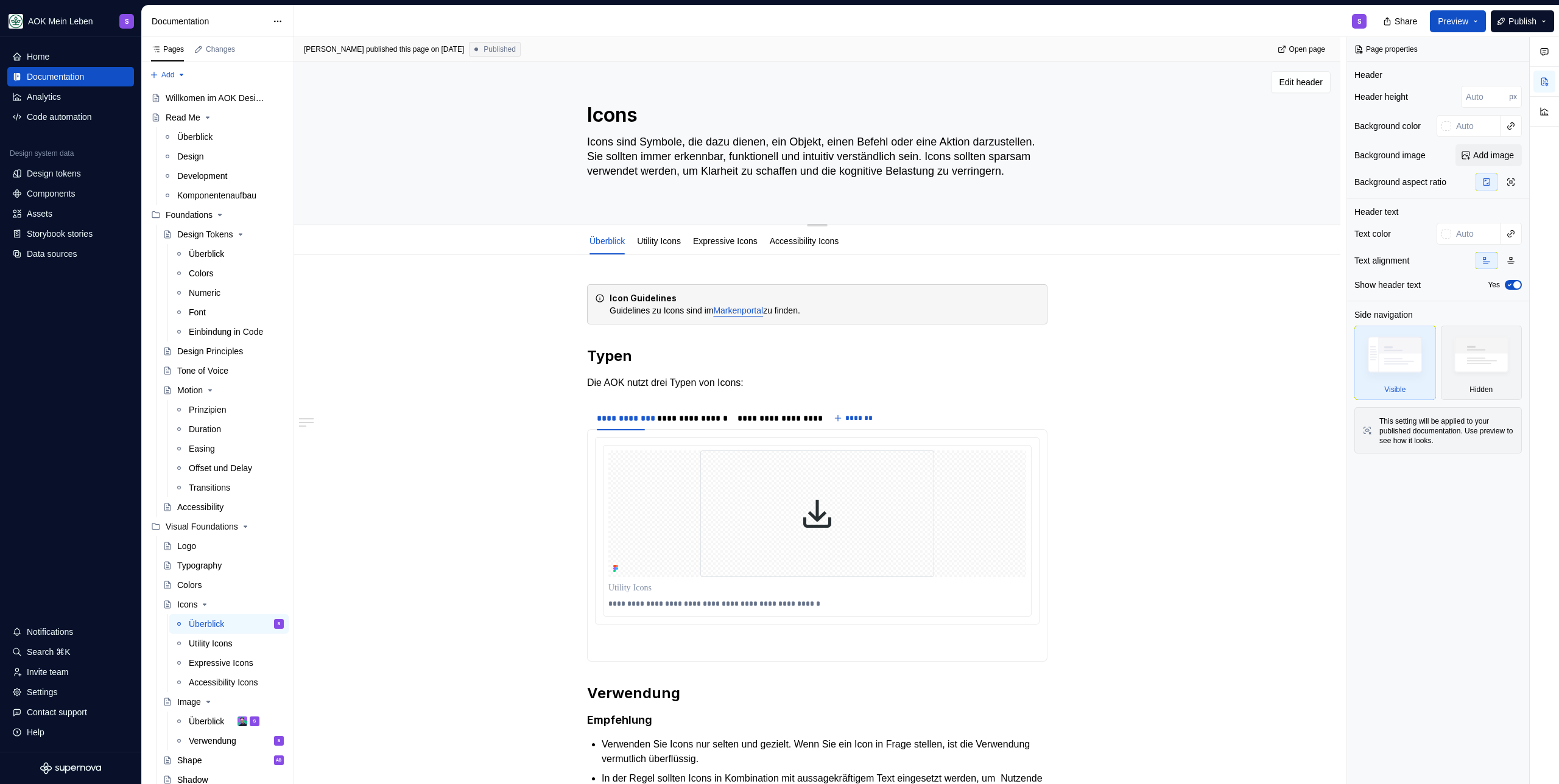
type textarea "*"
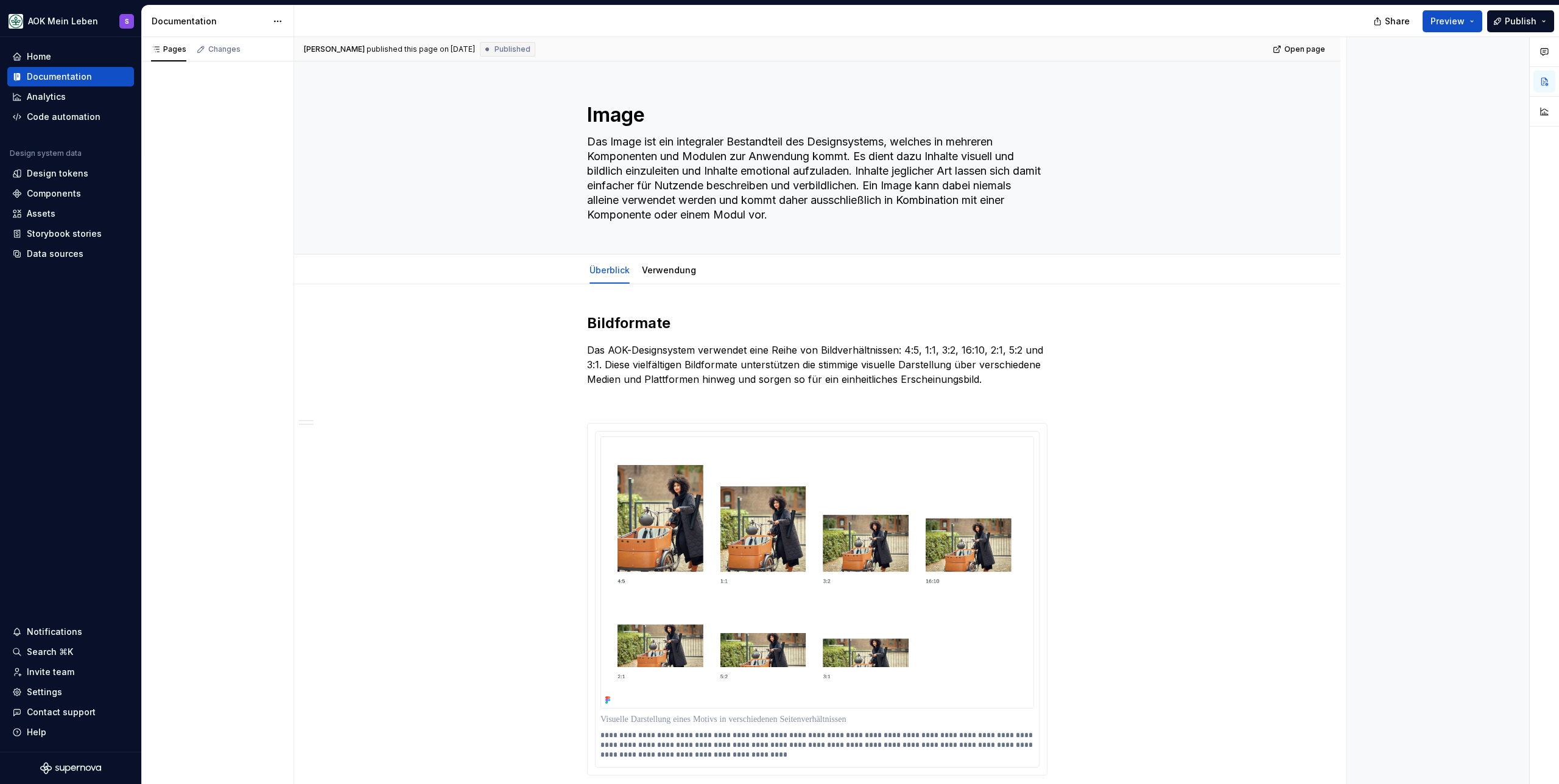
type textarea "*"
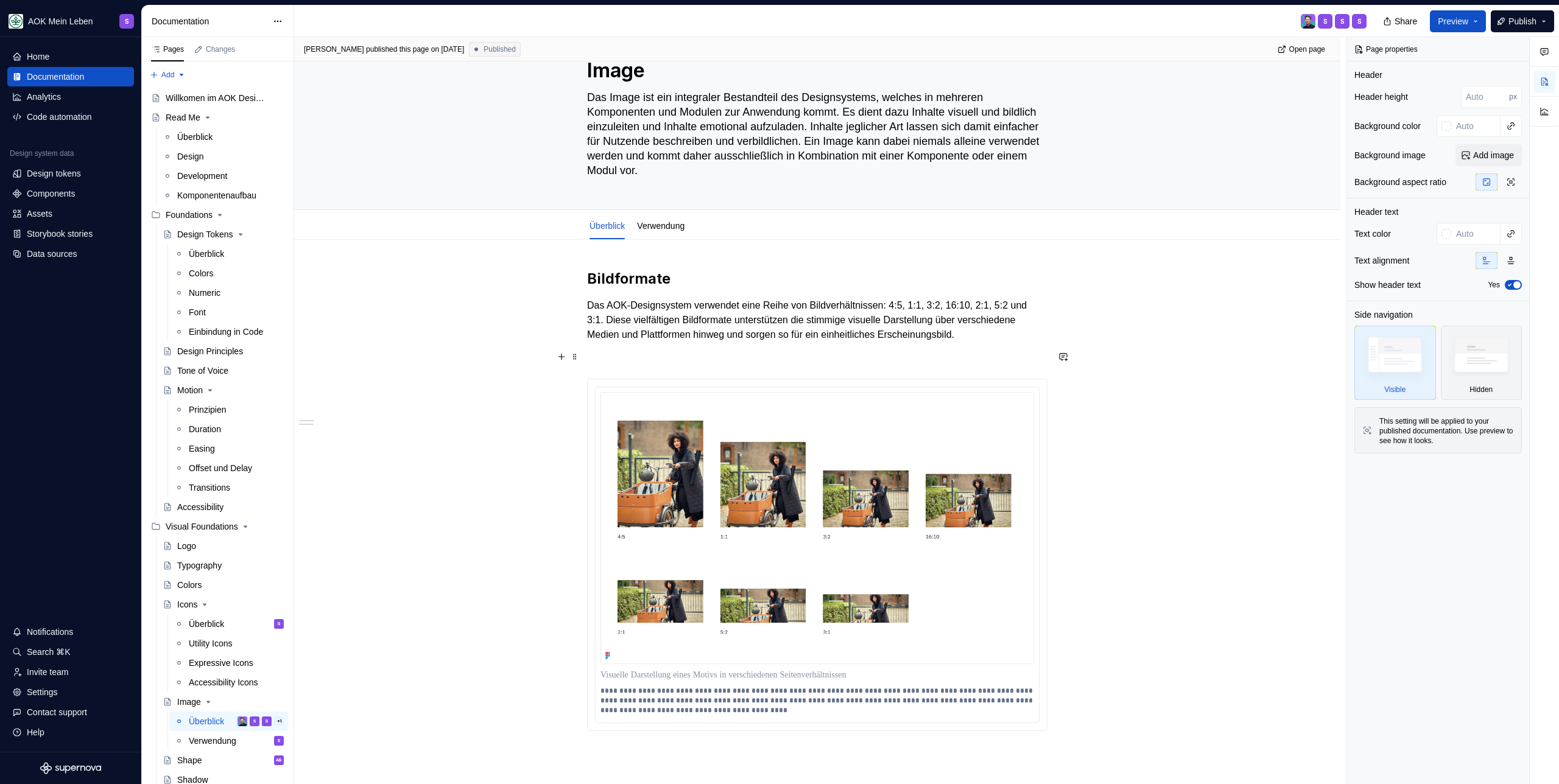
scroll to position [89, 0]
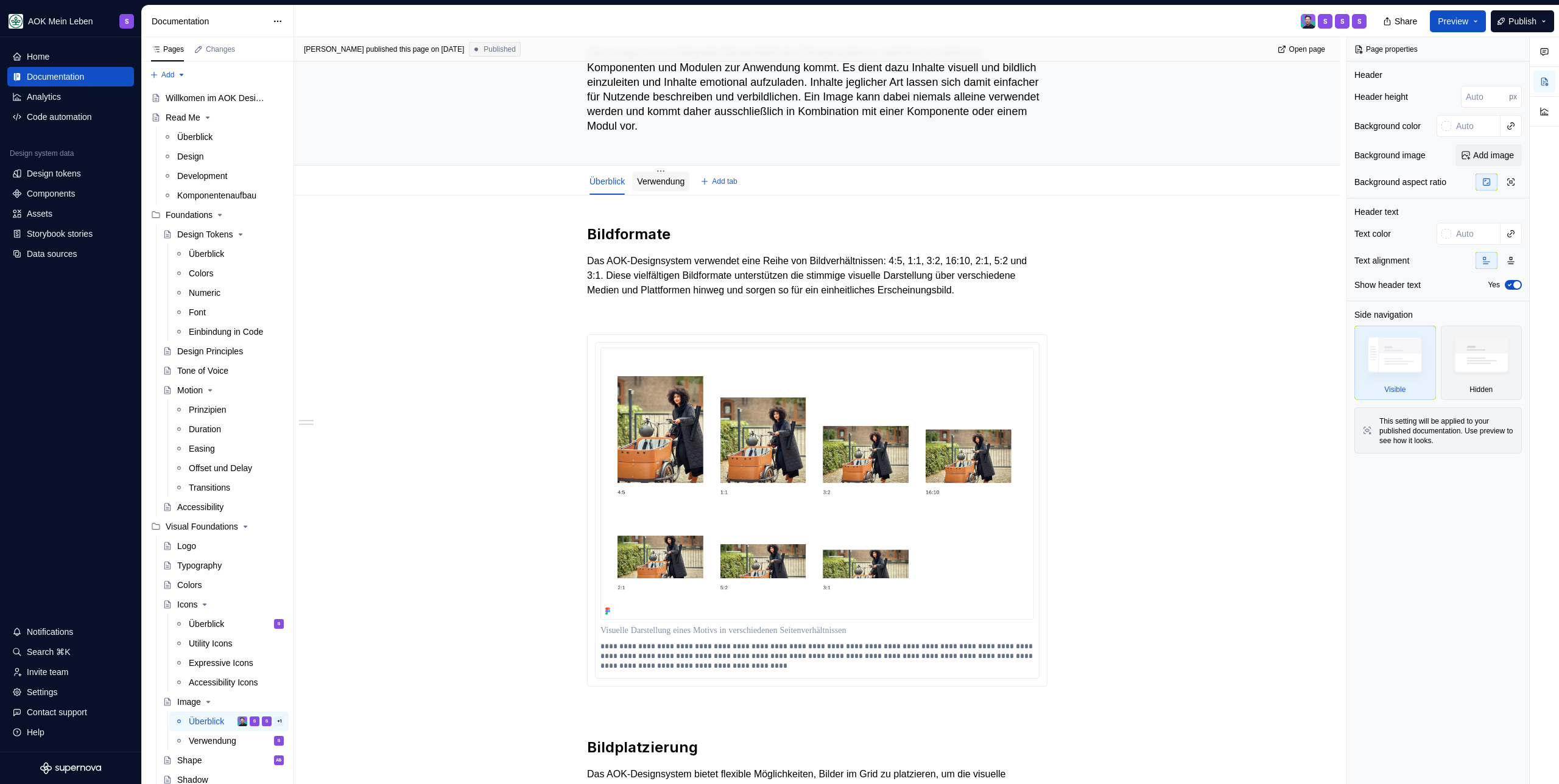
click at [647, 176] on div "Verwendung" at bounding box center [661, 181] width 48 height 12
click at [681, 187] on div "Verwendung" at bounding box center [661, 181] width 48 height 14
click at [670, 181] on link "Verwendung" at bounding box center [661, 181] width 48 height 10
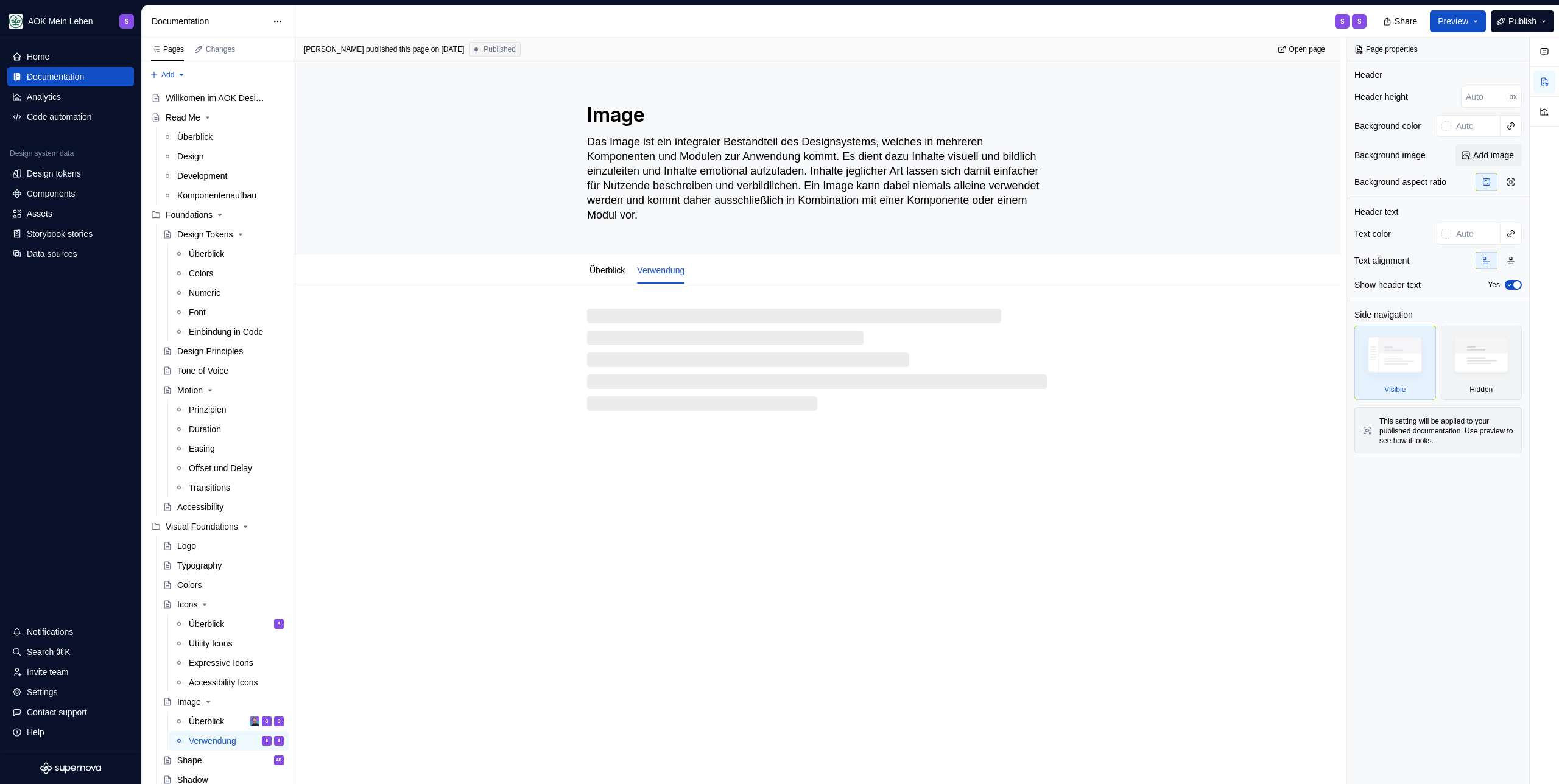
type textarea "*"
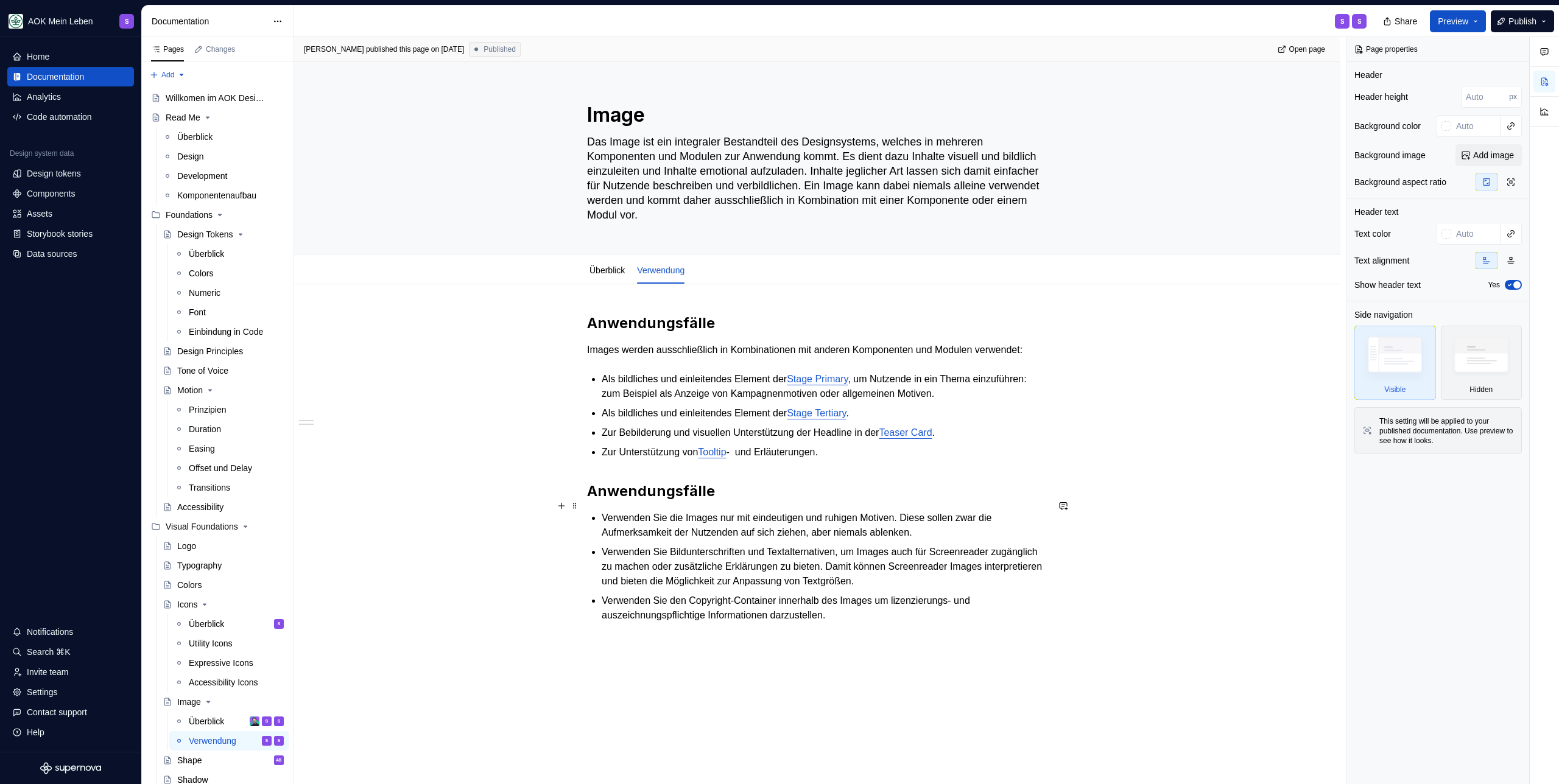
click at [676, 501] on h2 "Anwendungsfälle" at bounding box center [817, 492] width 460 height 20
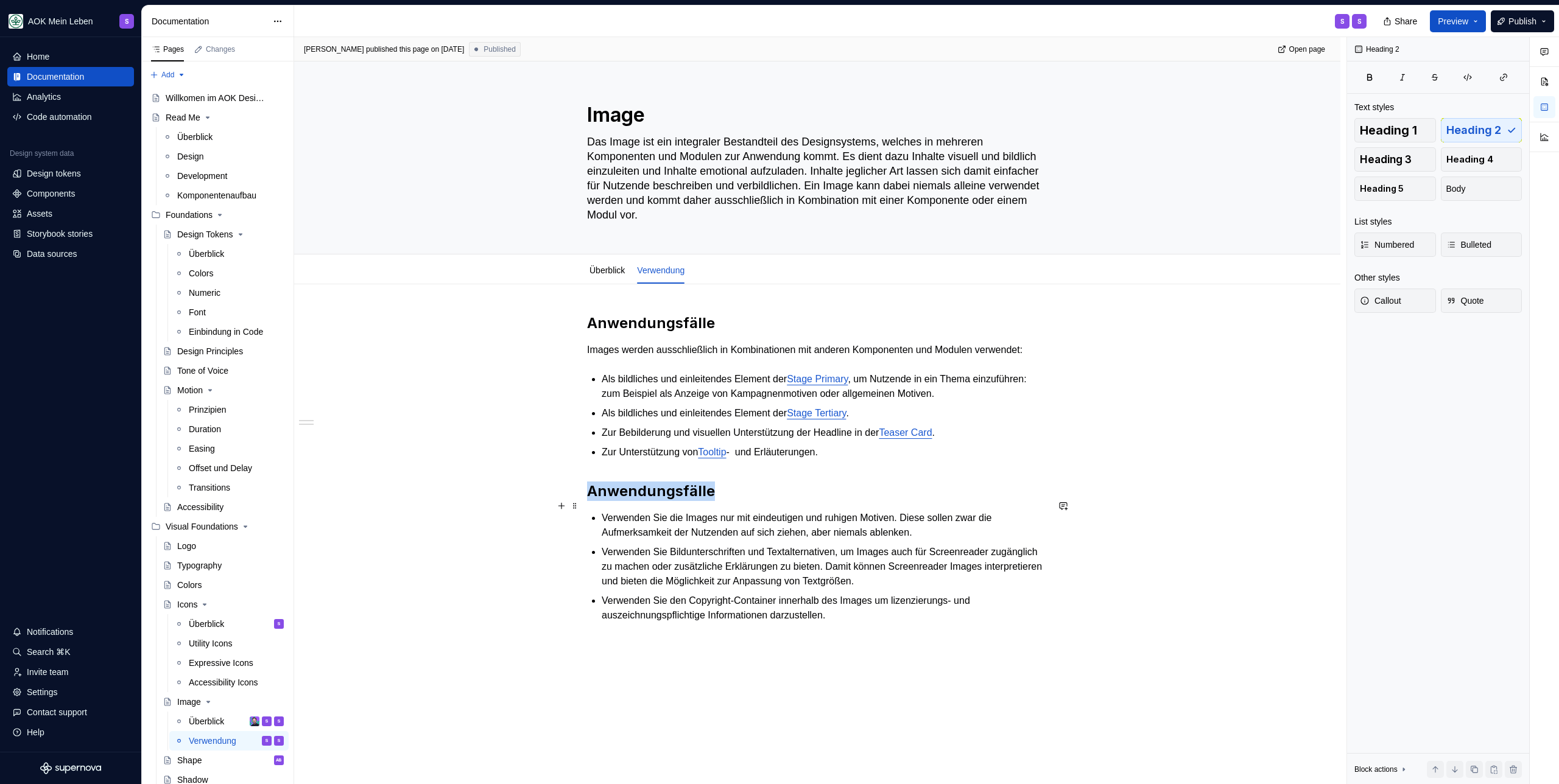
click at [676, 501] on h2 "Anwendungsfälle" at bounding box center [817, 492] width 460 height 20
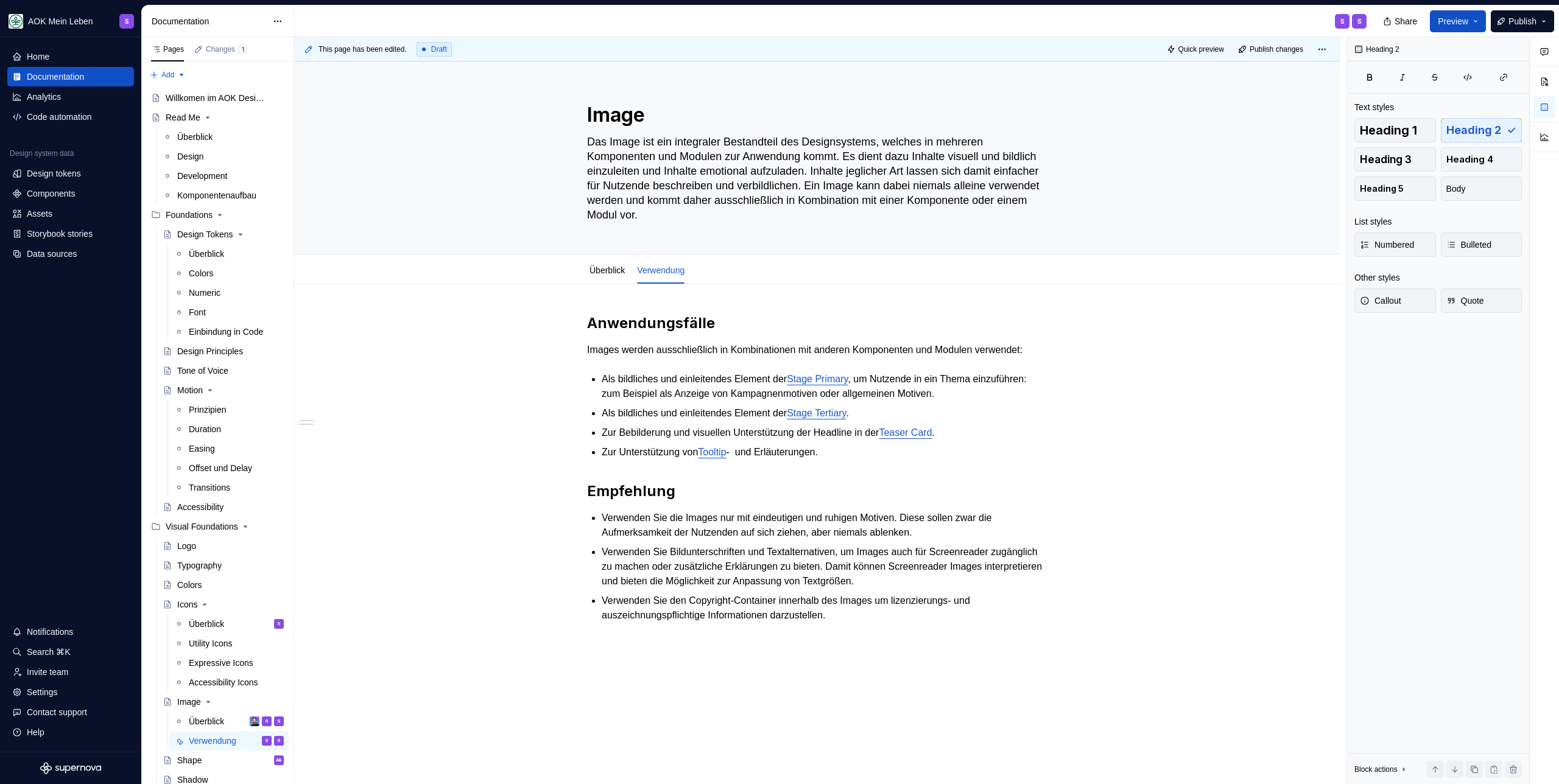
click at [1509, 9] on div "Share Preview Publish" at bounding box center [1468, 21] width 183 height 31
click at [1508, 17] on span "Publish" at bounding box center [1522, 21] width 28 height 12
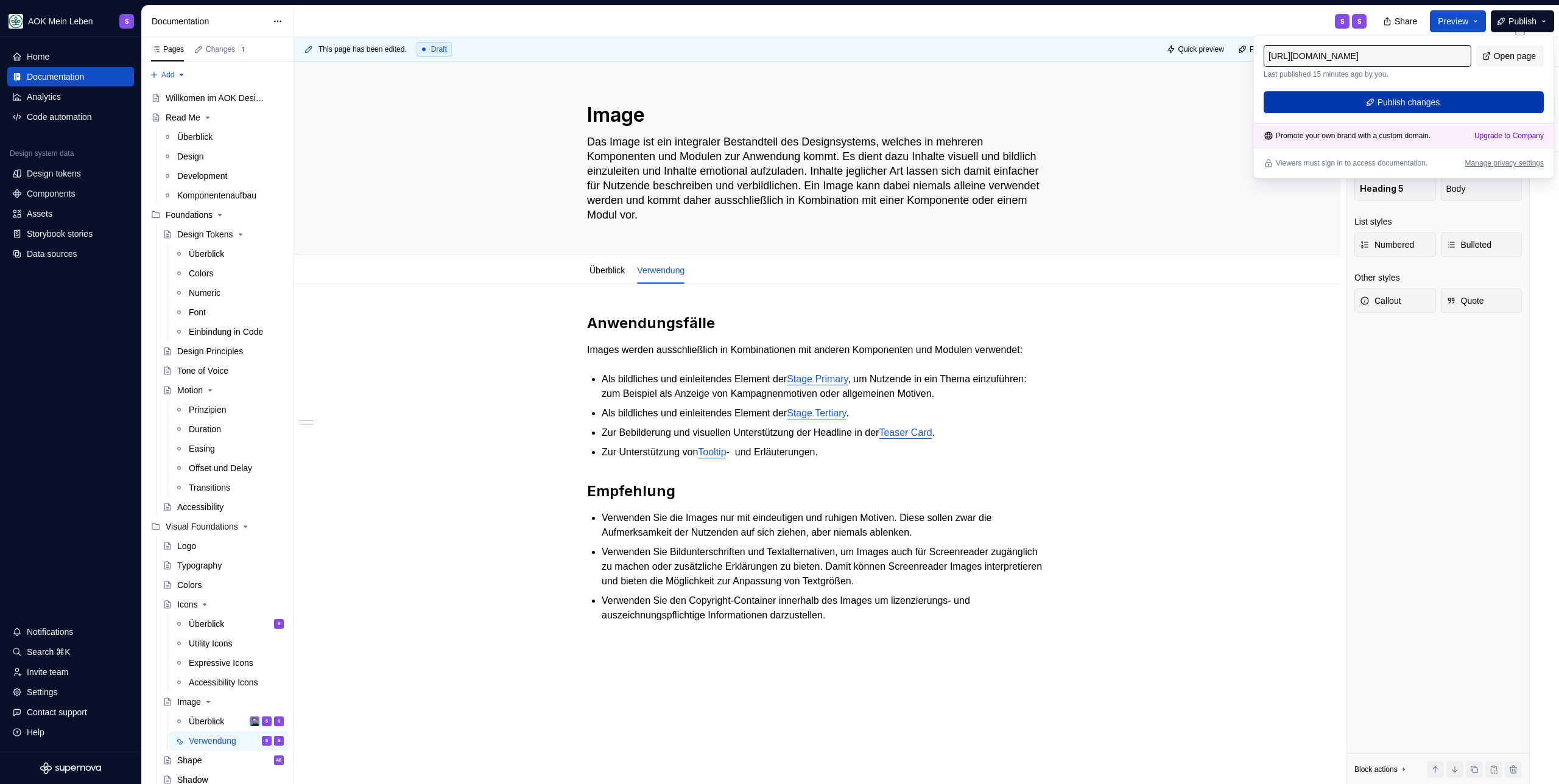
click at [1392, 107] on span "Publish changes" at bounding box center [1409, 102] width 63 height 12
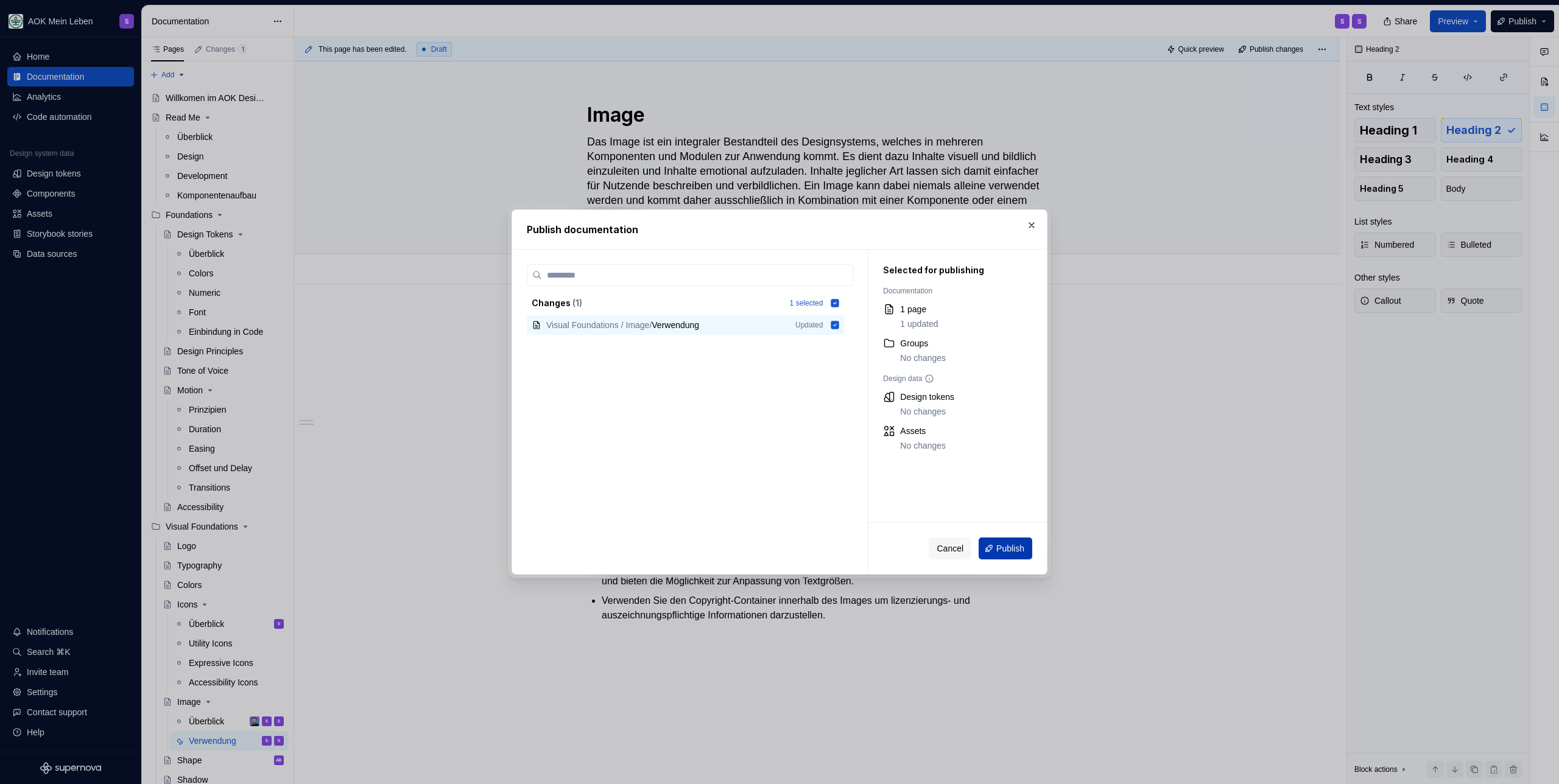
click at [1011, 553] on span "Publish" at bounding box center [1010, 548] width 28 height 12
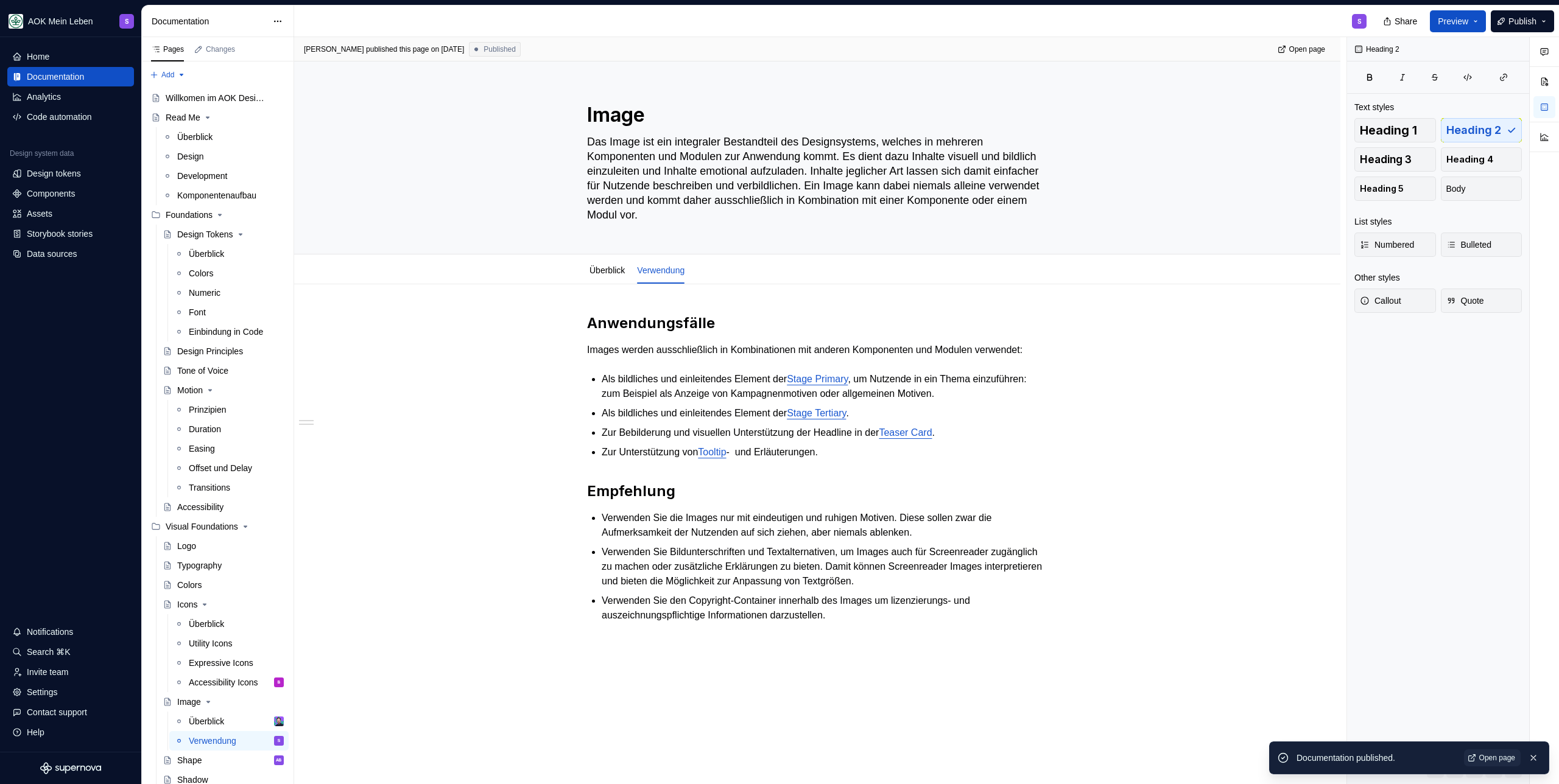
type textarea "*"
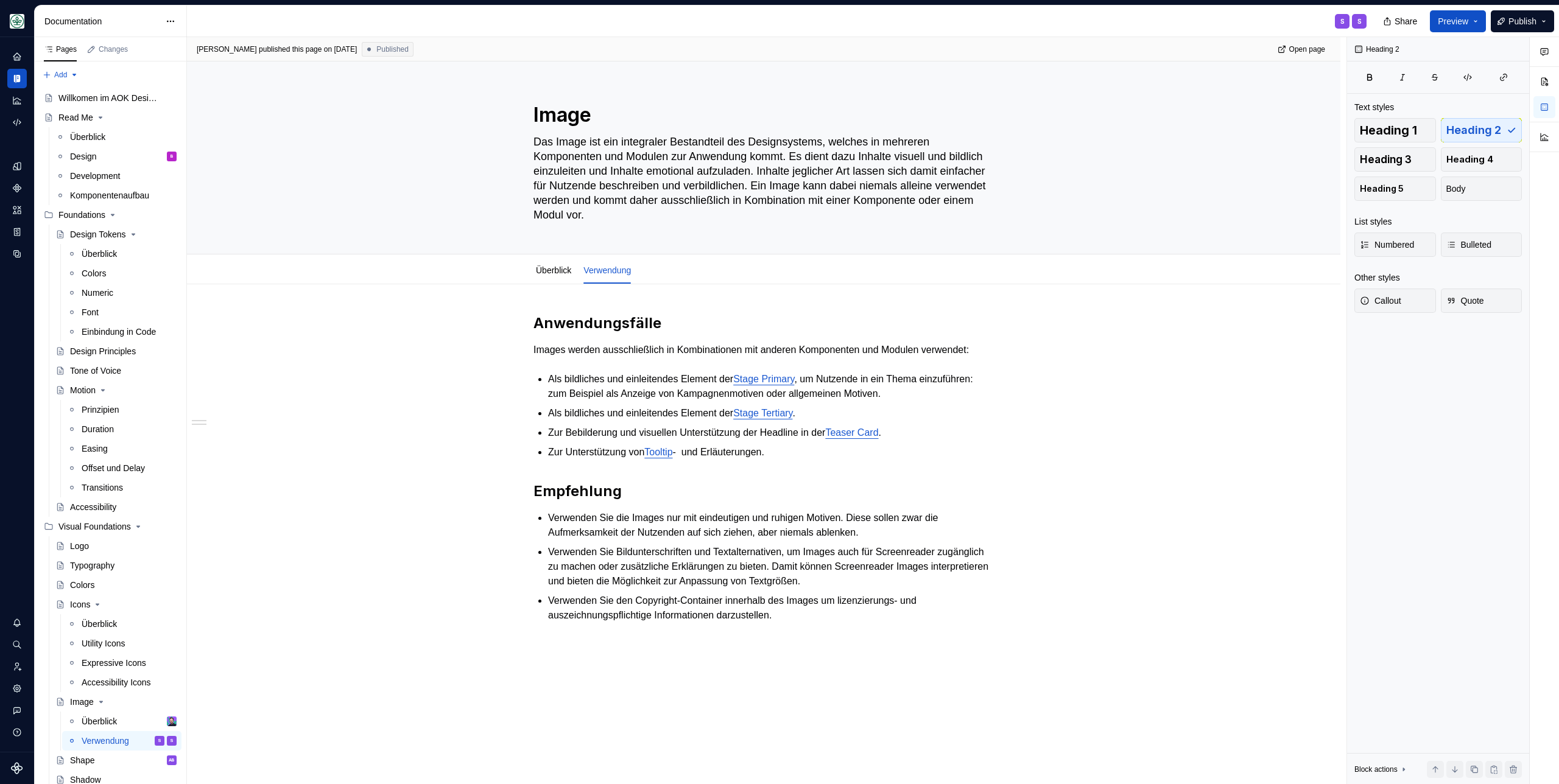
scroll to position [275, 0]
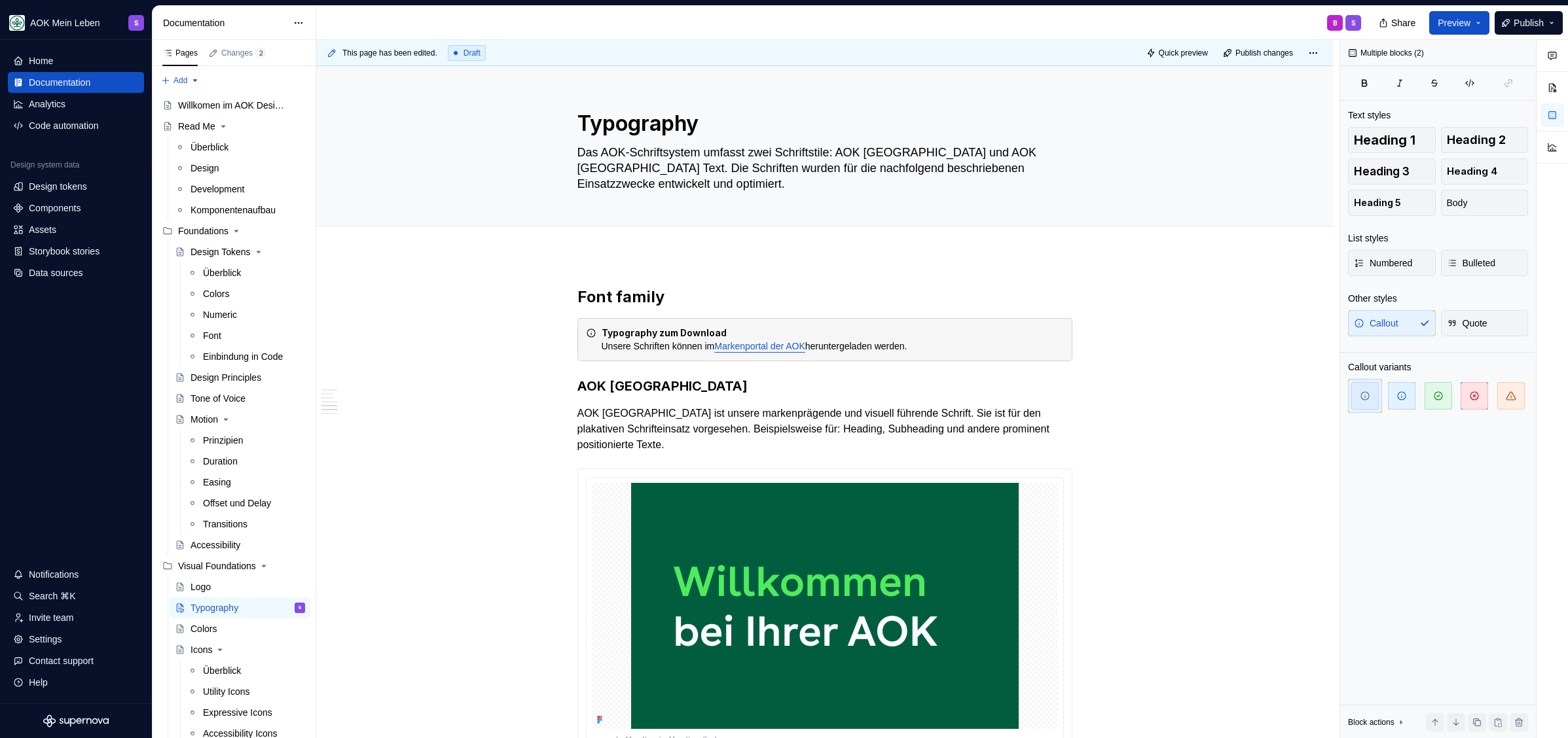
scroll to position [1801, 0]
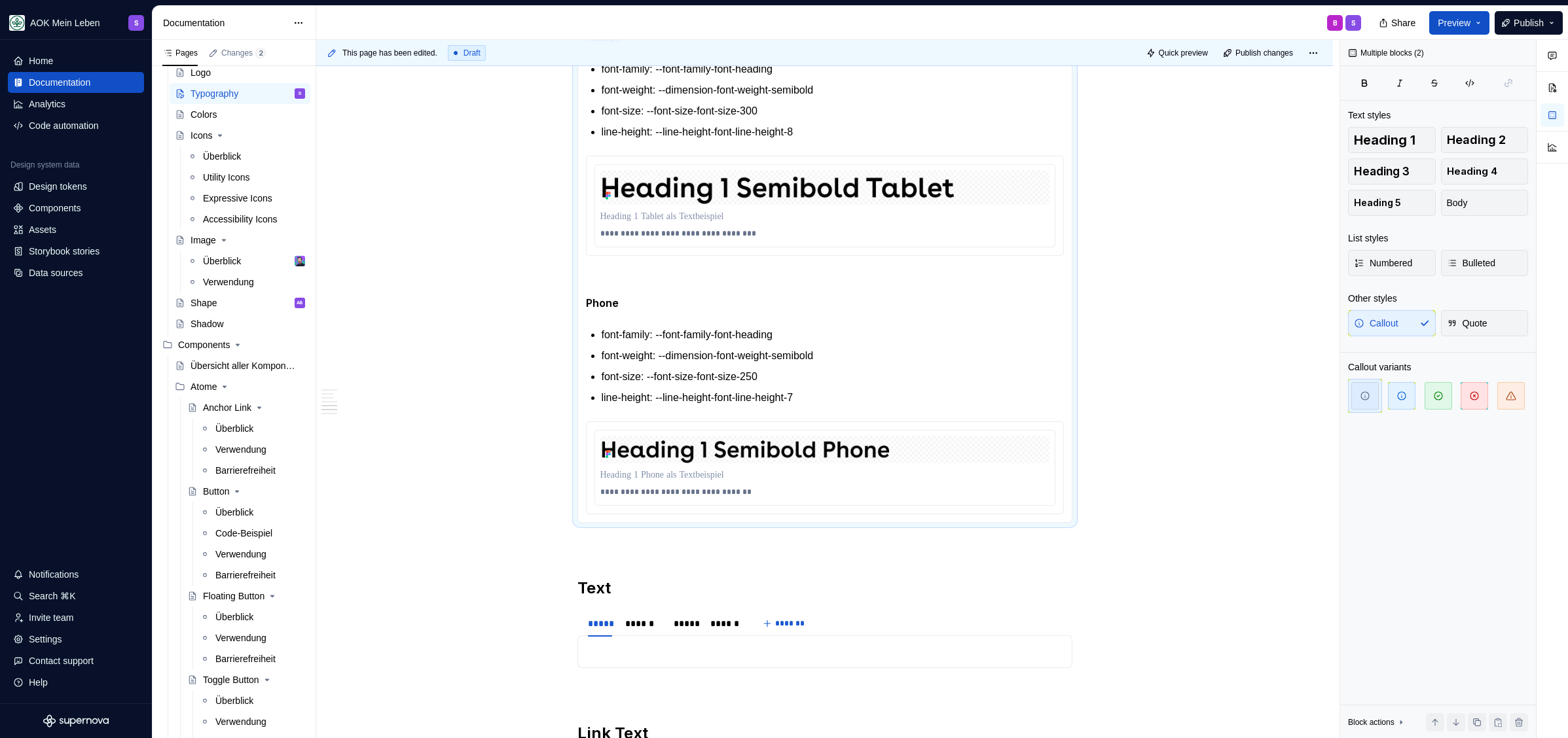
click at [851, 412] on div "**********" at bounding box center [825, 124] width 495 height 796
click at [849, 399] on p "line-height: --line-height-font-line-height-7" at bounding box center [832, 398] width 462 height 15
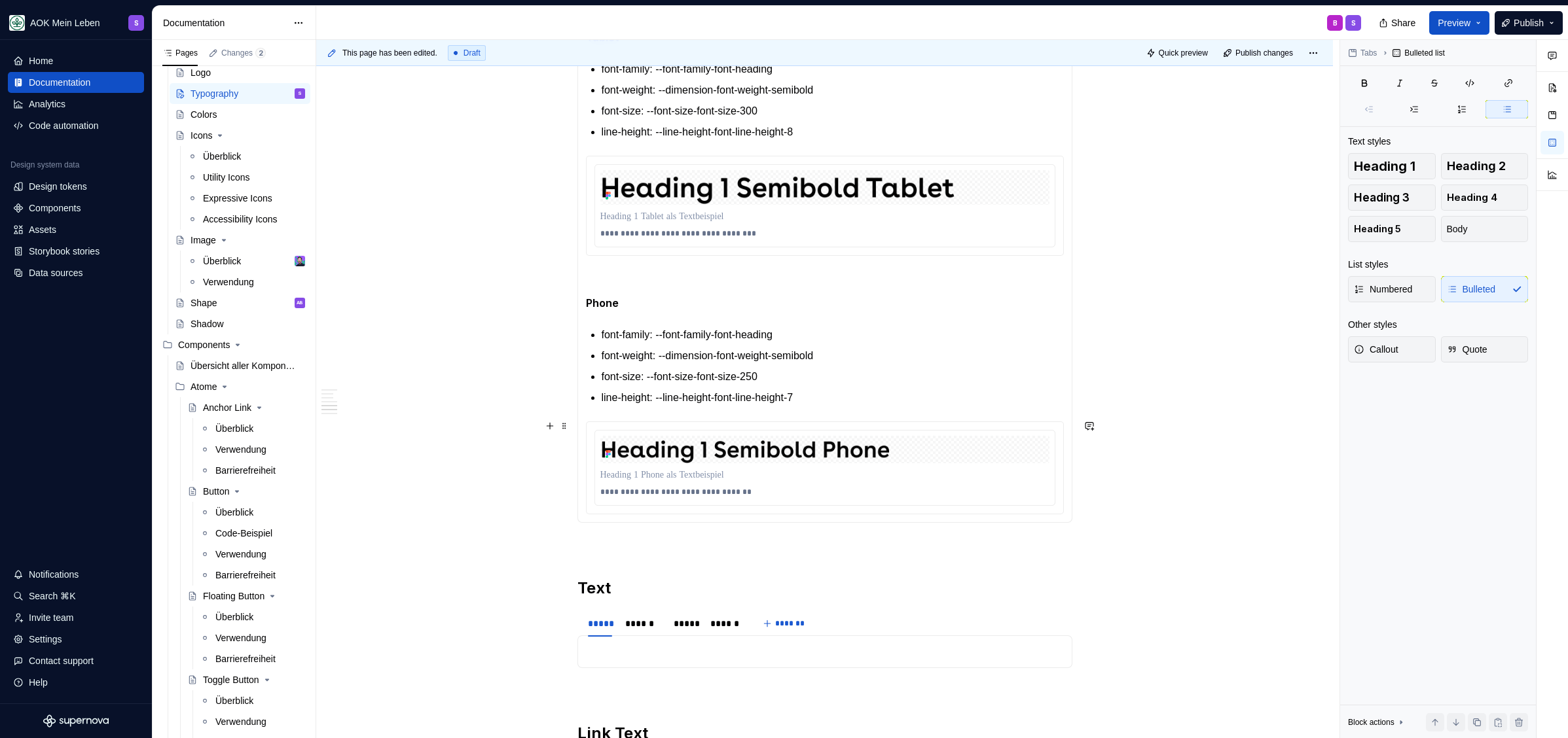
drag, startPoint x: 1062, startPoint y: 495, endPoint x: 957, endPoint y: 455, distance: 112.4
click at [1062, 495] on div "**********" at bounding box center [825, 468] width 477 height 92
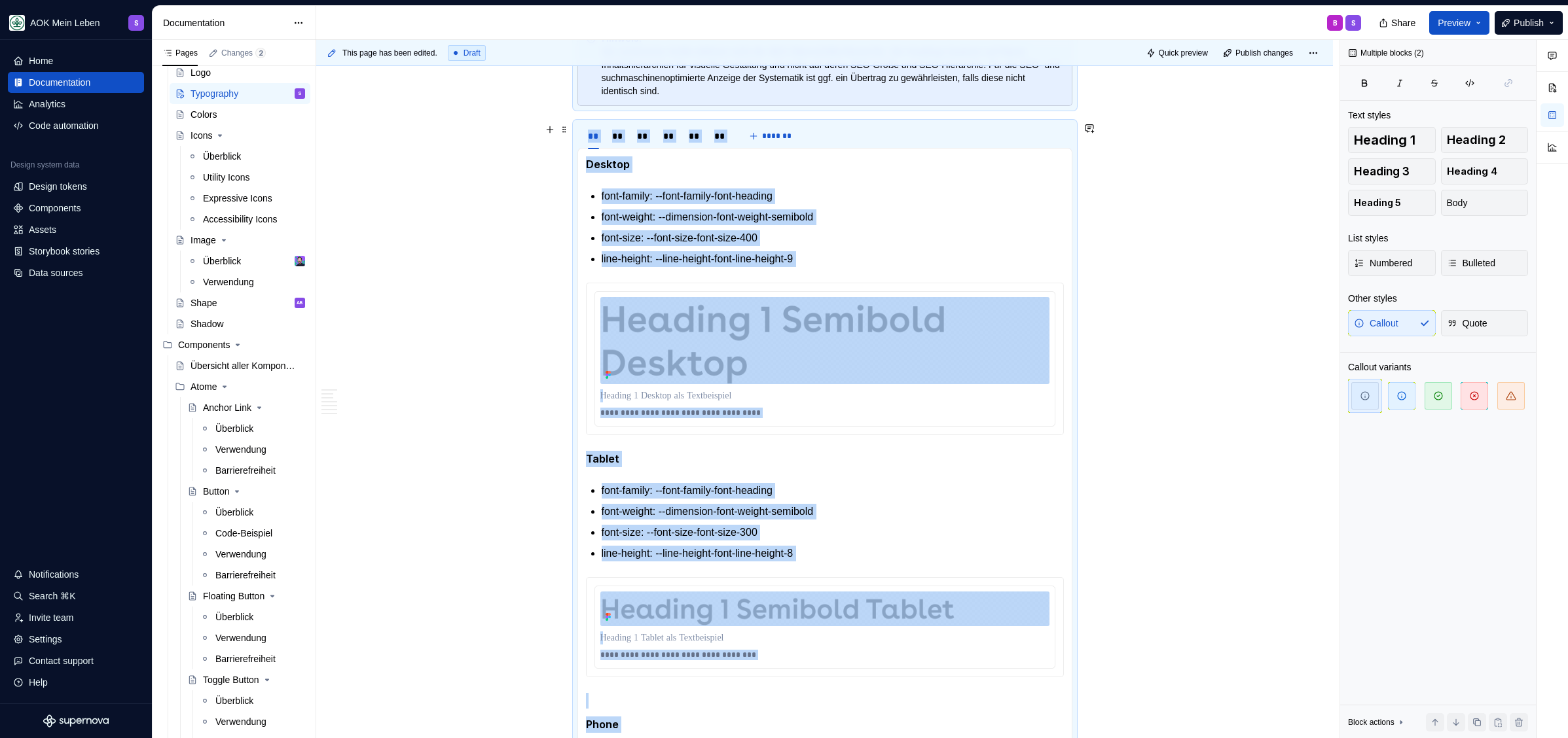
scroll to position [1374, 0]
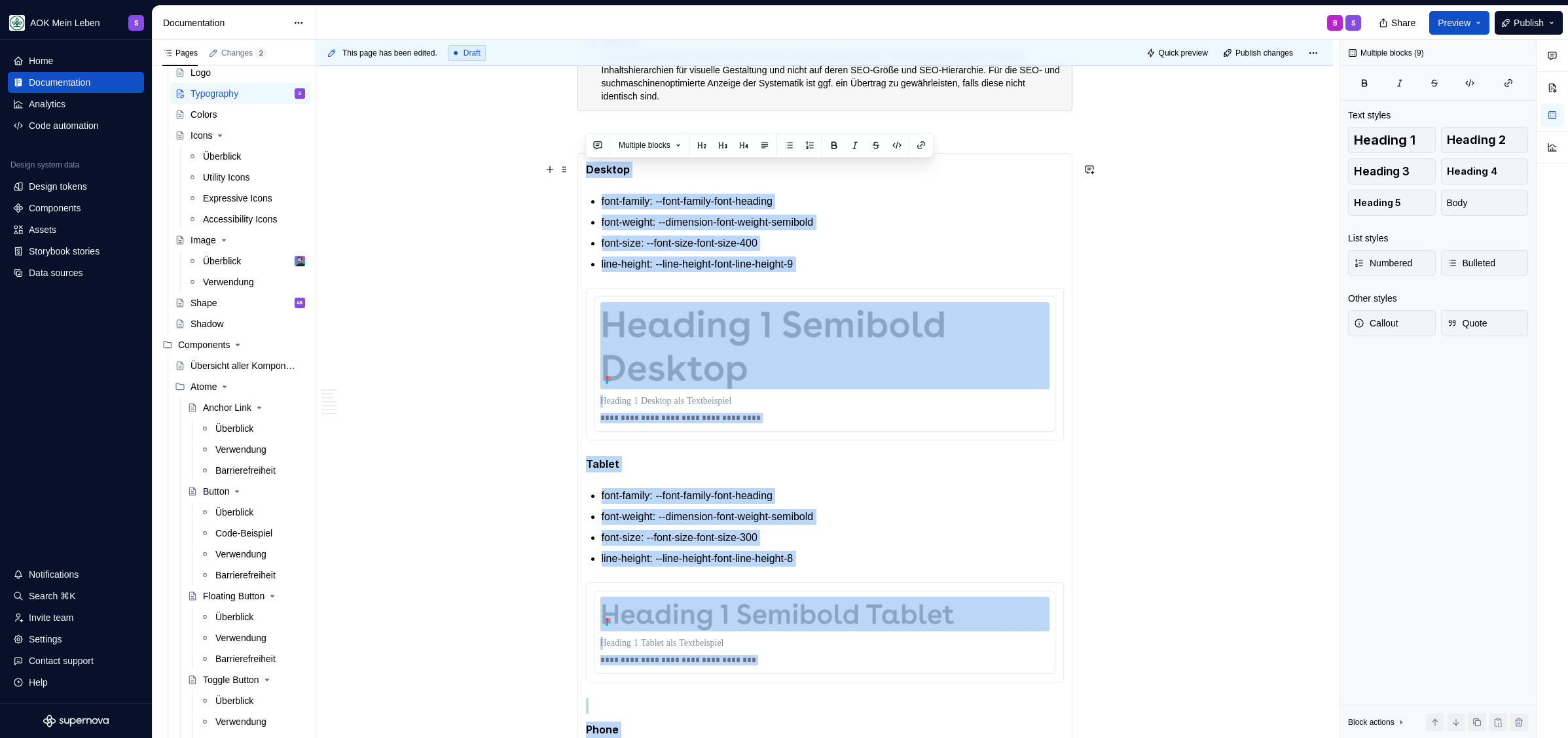
drag, startPoint x: 852, startPoint y: 401, endPoint x: 585, endPoint y: 170, distance: 353.1
click at [586, 170] on section-item-column "**********" at bounding box center [825, 551] width 478 height 779
copy section-item-column "**********"
click at [689, 199] on p "font-family: --font-family-font-heading" at bounding box center [832, 201] width 462 height 15
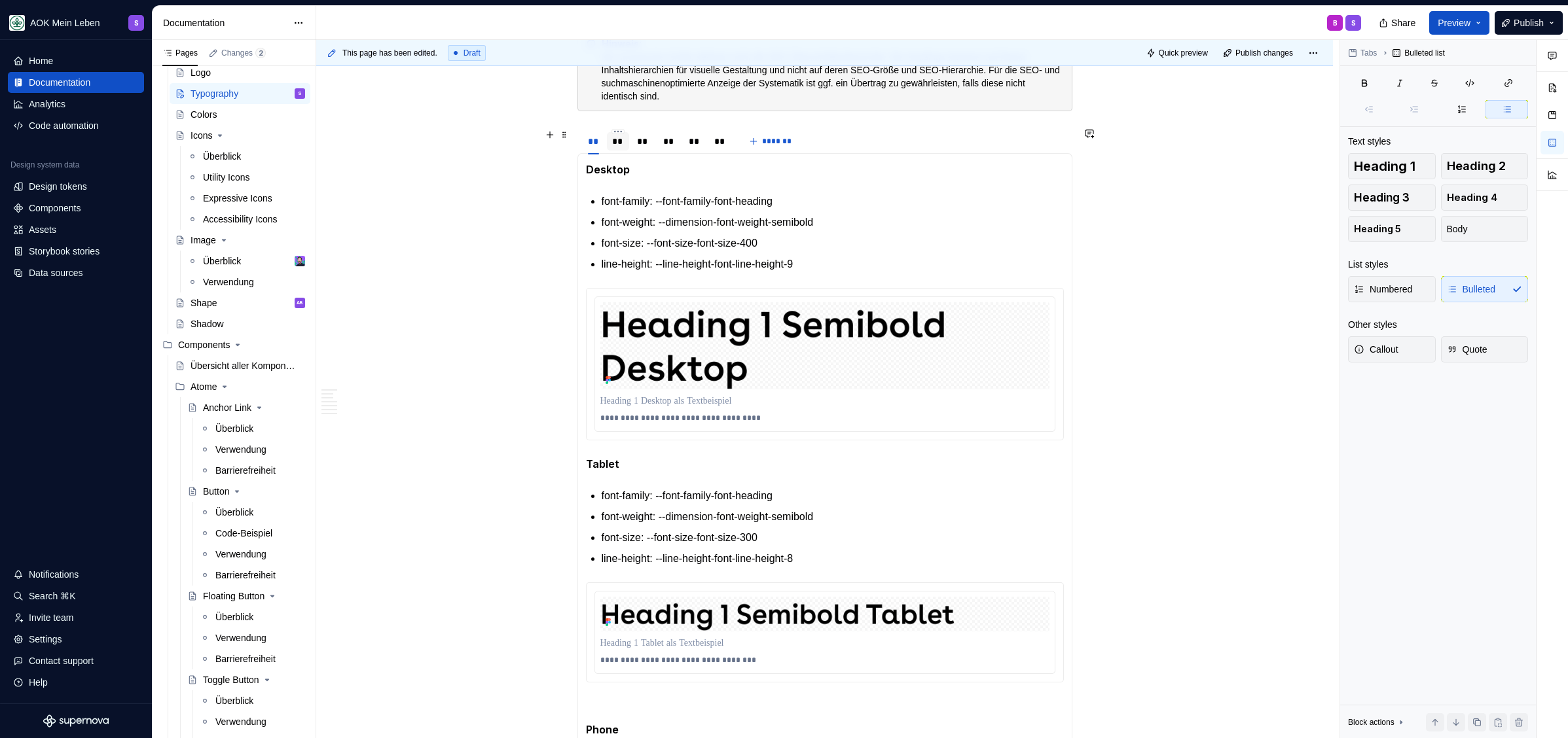
click at [617, 141] on div "**" at bounding box center [618, 141] width 13 height 13
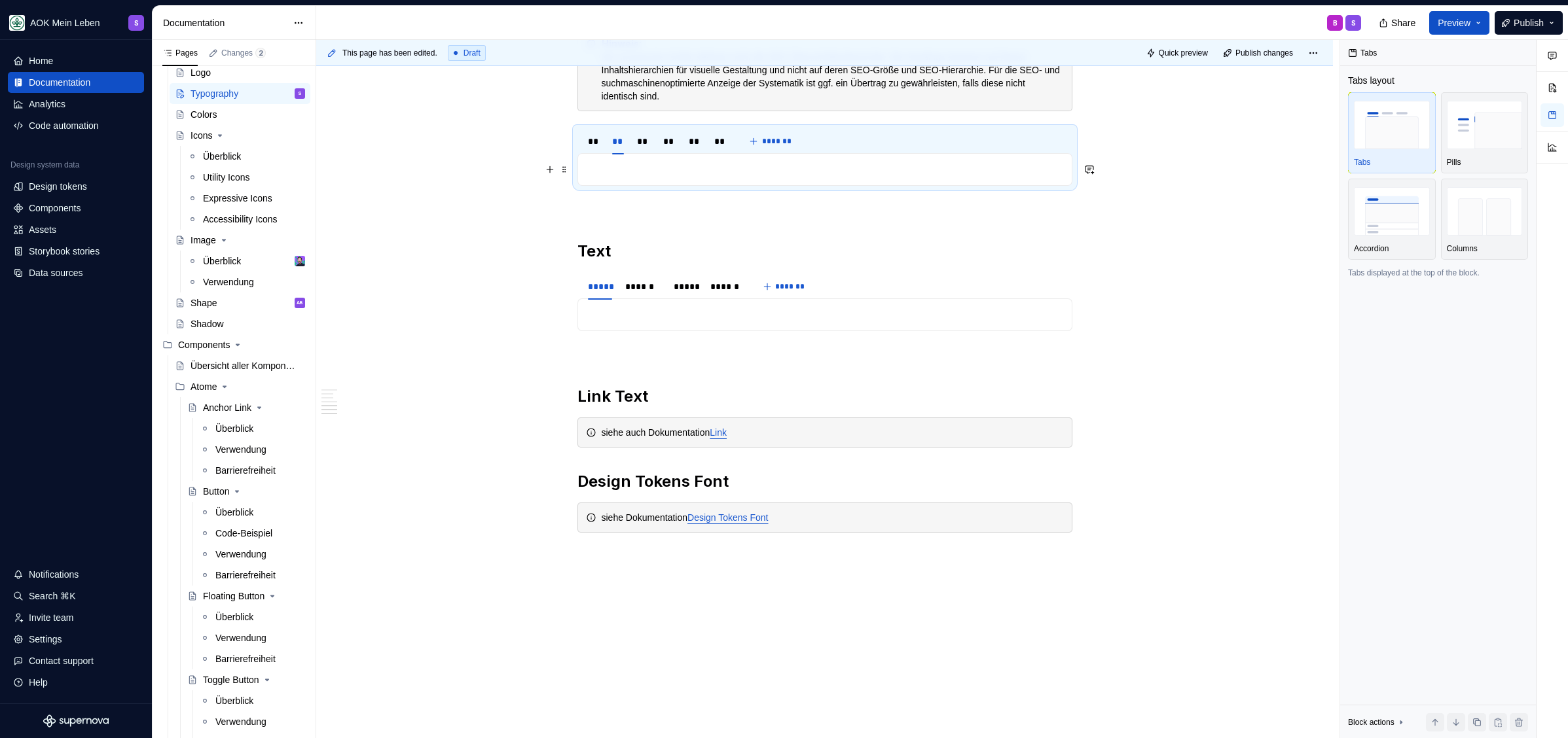
click at [612, 166] on p at bounding box center [825, 169] width 478 height 15
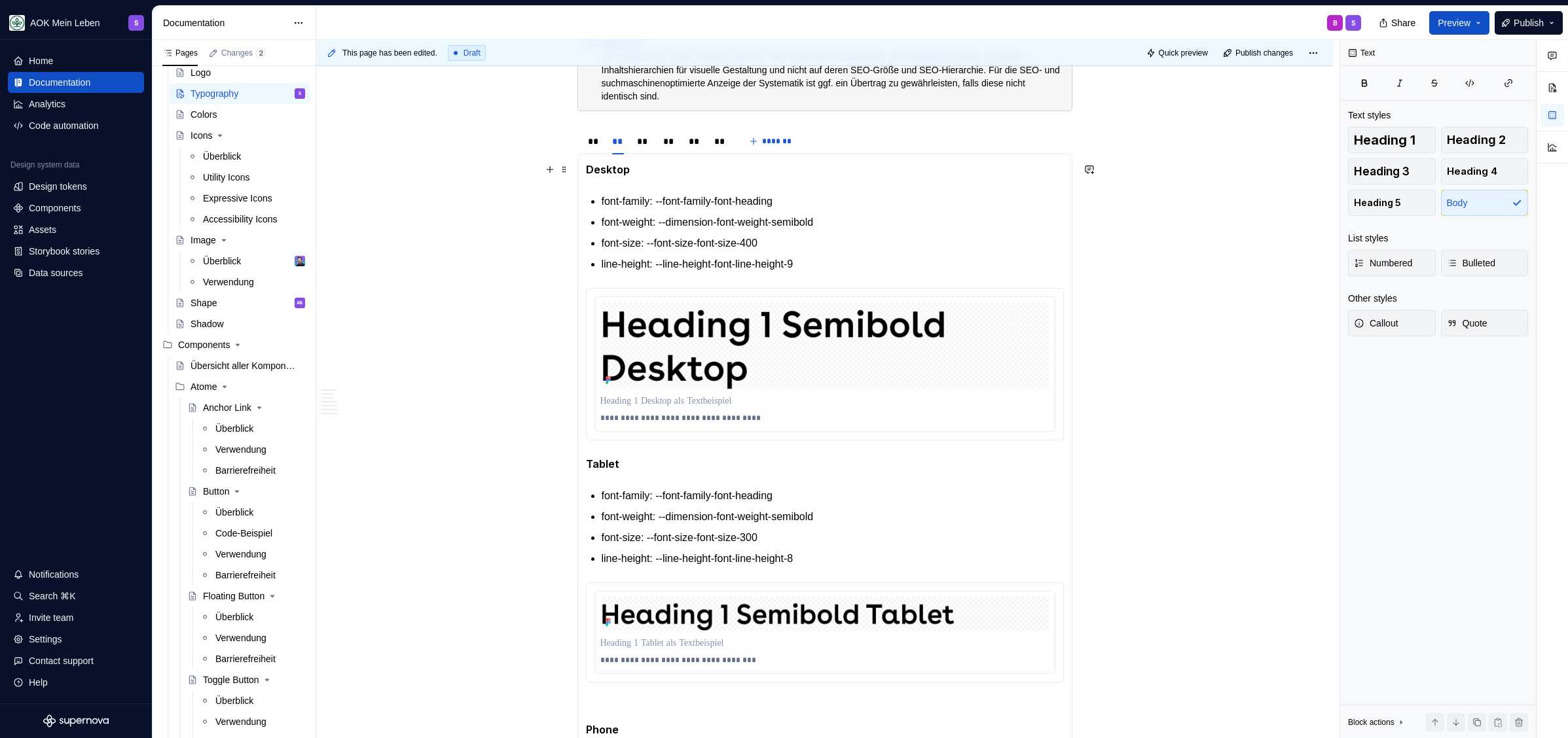
click at [643, 167] on p "Desktop" at bounding box center [825, 169] width 478 height 16
click at [637, 199] on p "font-family: --font-family-font-heading" at bounding box center [832, 201] width 462 height 15
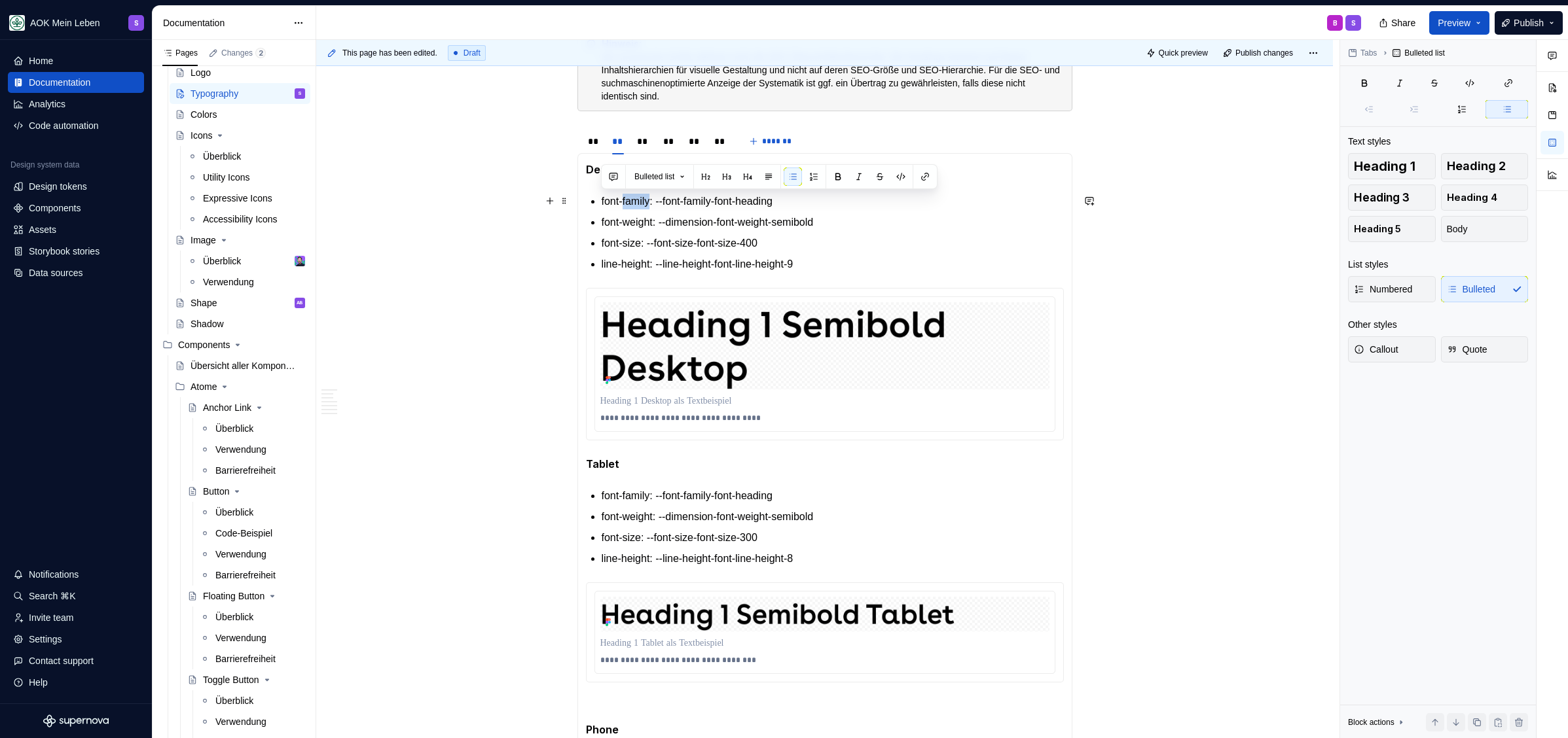
click at [637, 199] on p "font-family: --font-family-font-heading" at bounding box center [832, 201] width 462 height 15
click at [634, 217] on p "font-weight: --dimension-font-weight-semibold" at bounding box center [832, 222] width 462 height 15
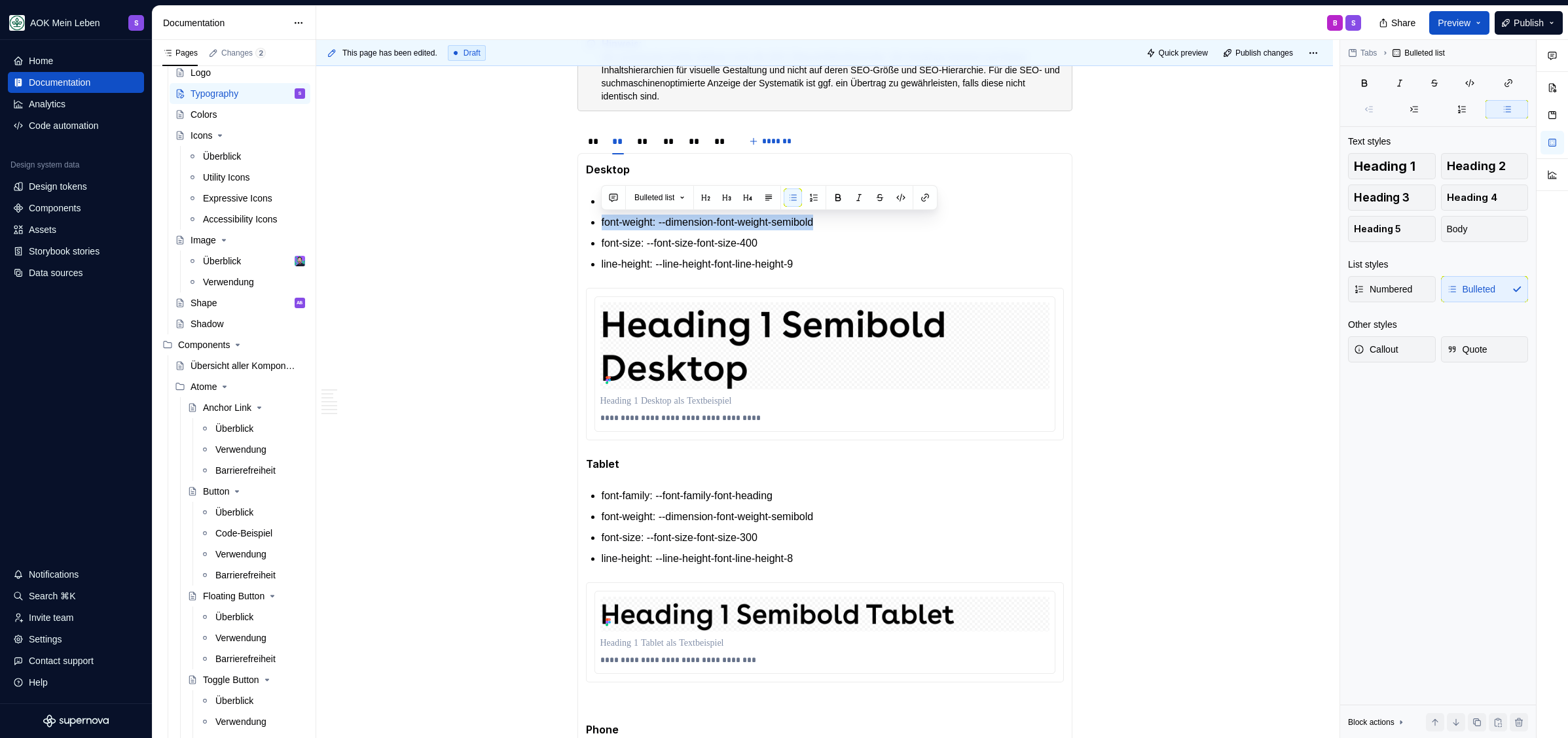
click at [625, 247] on p "font-size: --font-size-font-size-400" at bounding box center [832, 243] width 462 height 15
click at [717, 261] on p "line-height: --line-height-font-line-height-9" at bounding box center [832, 264] width 462 height 15
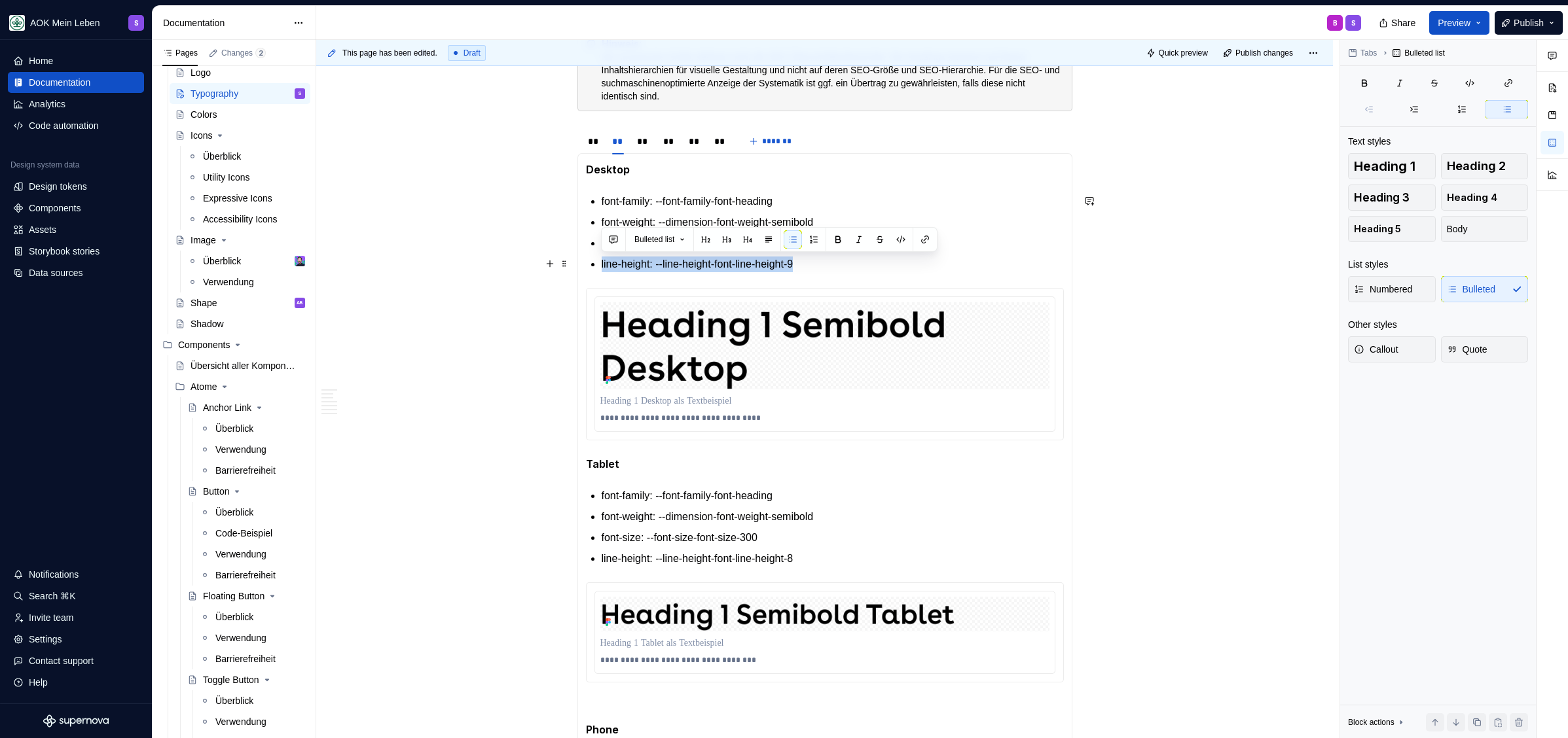
click at [717, 261] on p "line-height: --line-height-font-line-height-9" at bounding box center [832, 264] width 462 height 15
click at [750, 339] on img at bounding box center [825, 346] width 449 height 87
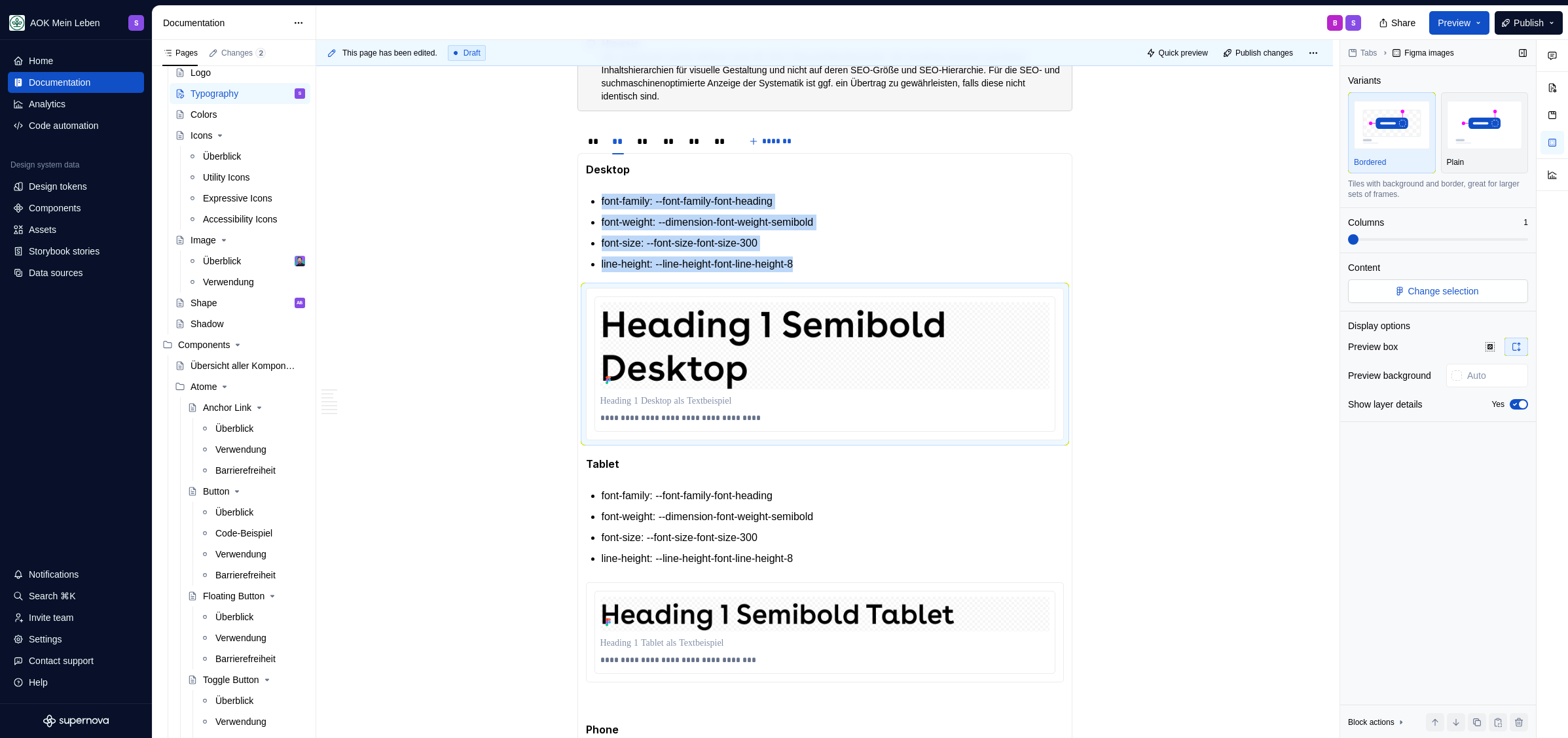
click at [1469, 299] on button "Change selection" at bounding box center [1437, 291] width 180 height 24
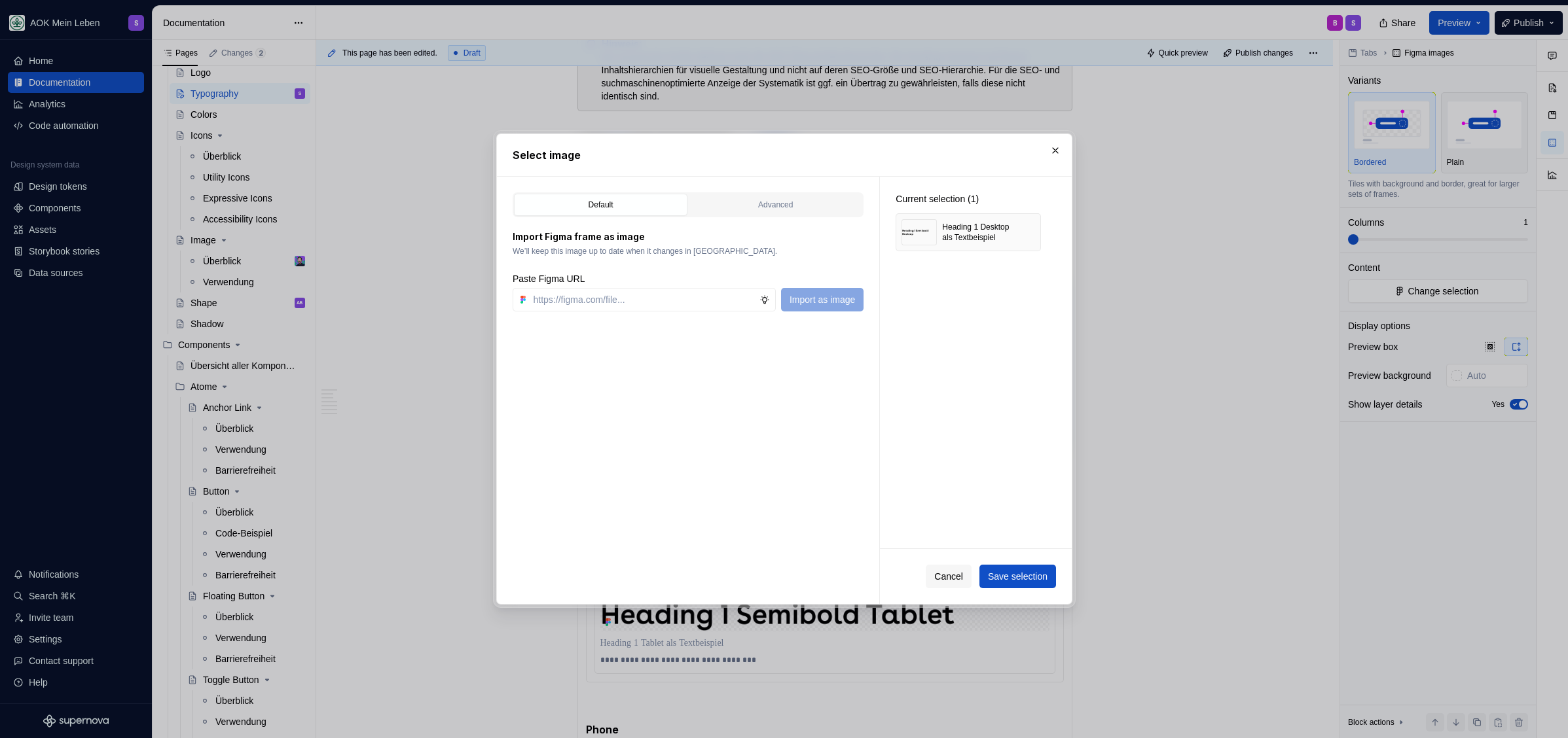
type textarea "*"
paste input "https://www.figma.com/design/h3quR2me0t8yxvd40CMizU/AOK-UI-Library-3.0.30--ades…"
type input "https://www.figma.com/design/h3quR2me0t8yxvd40CMizU/AOK-UI-Library-3.0.30--ades…"
click at [1029, 234] on button "button" at bounding box center [1025, 232] width 18 height 18
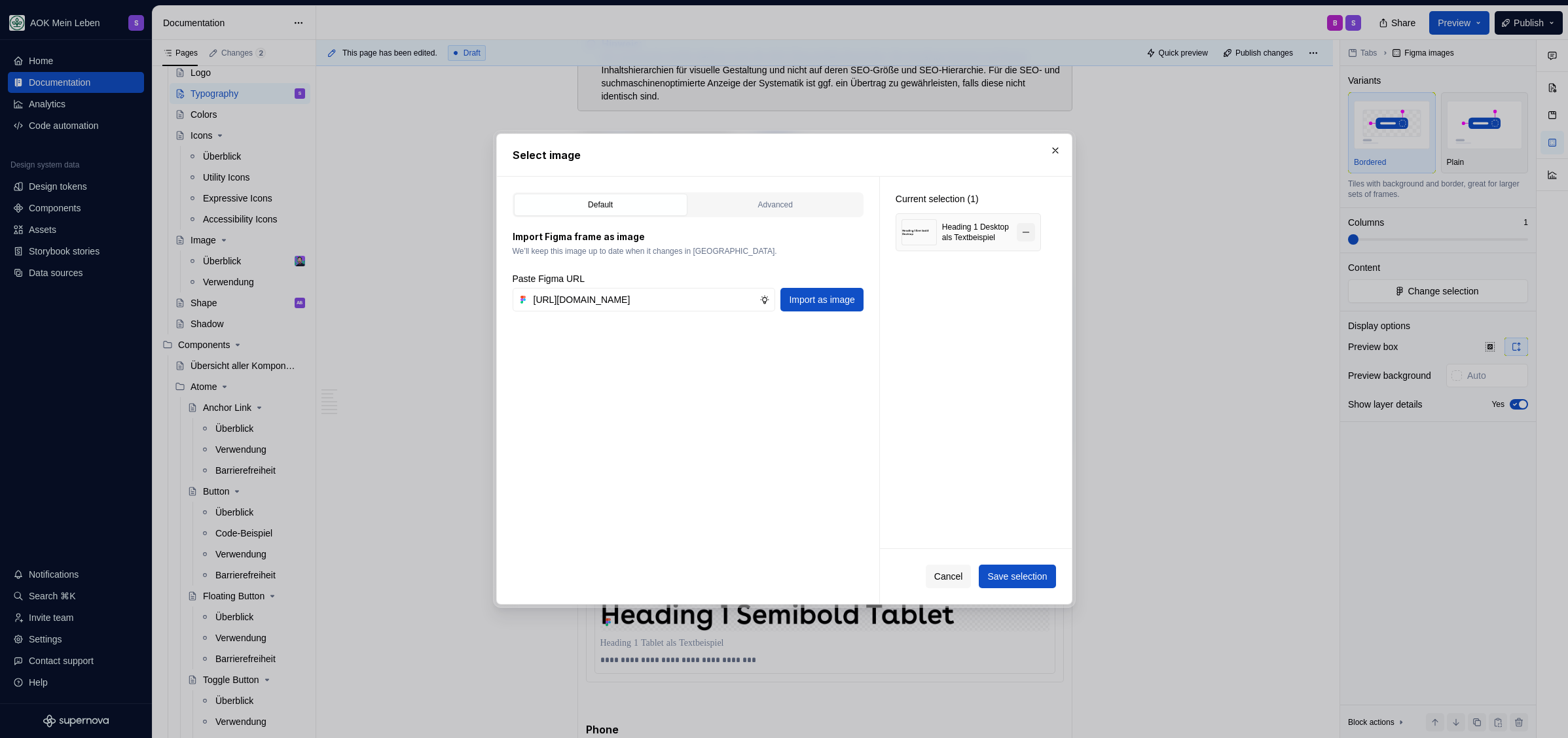
scroll to position [0, 0]
click at [827, 299] on span "Import as image" at bounding box center [821, 300] width 65 height 13
type textarea "*"
click at [1022, 575] on span "Save selection" at bounding box center [1016, 576] width 60 height 13
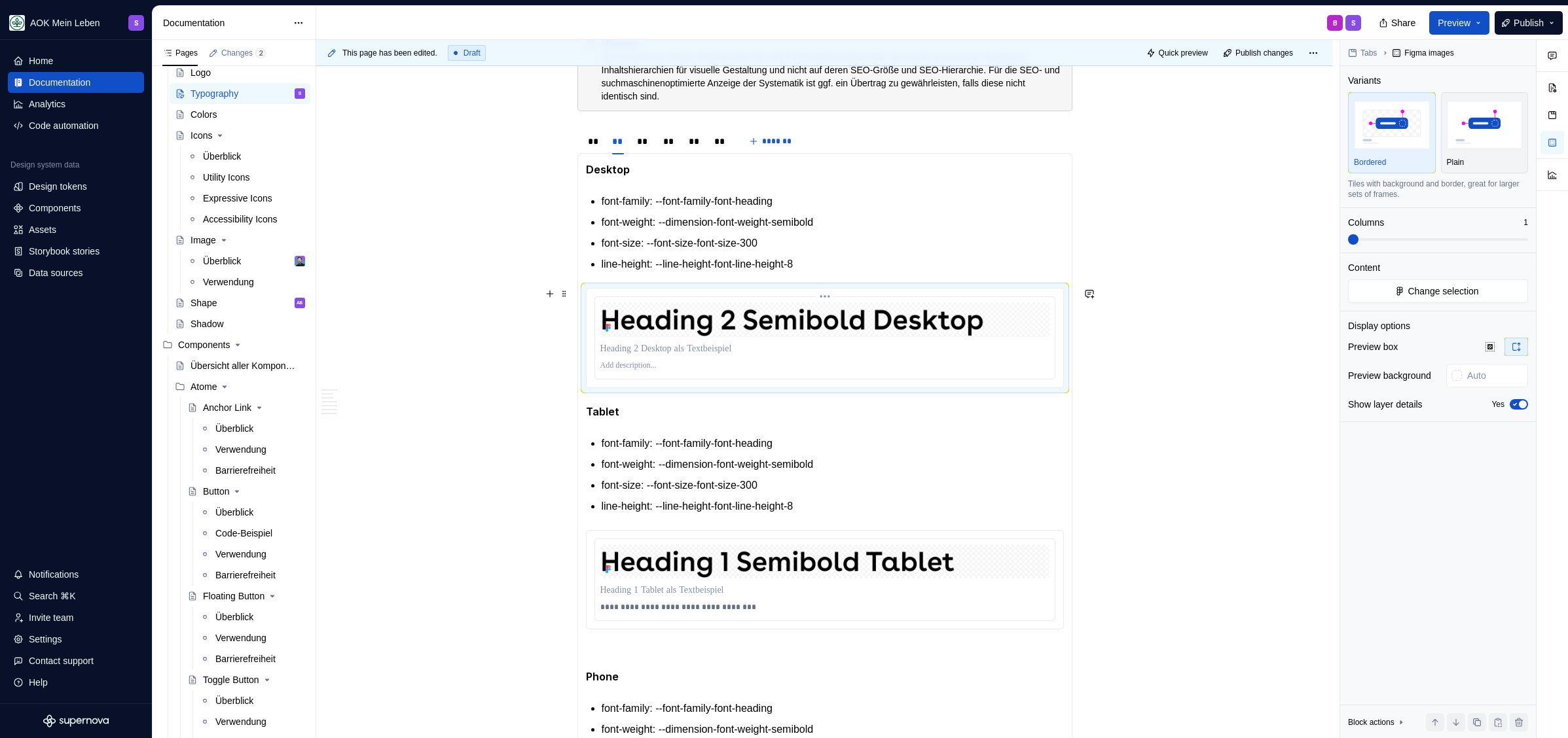
click at [656, 364] on p at bounding box center [825, 365] width 449 height 11
click at [655, 364] on p "**********" at bounding box center [825, 365] width 449 height 11
type textarea "*"
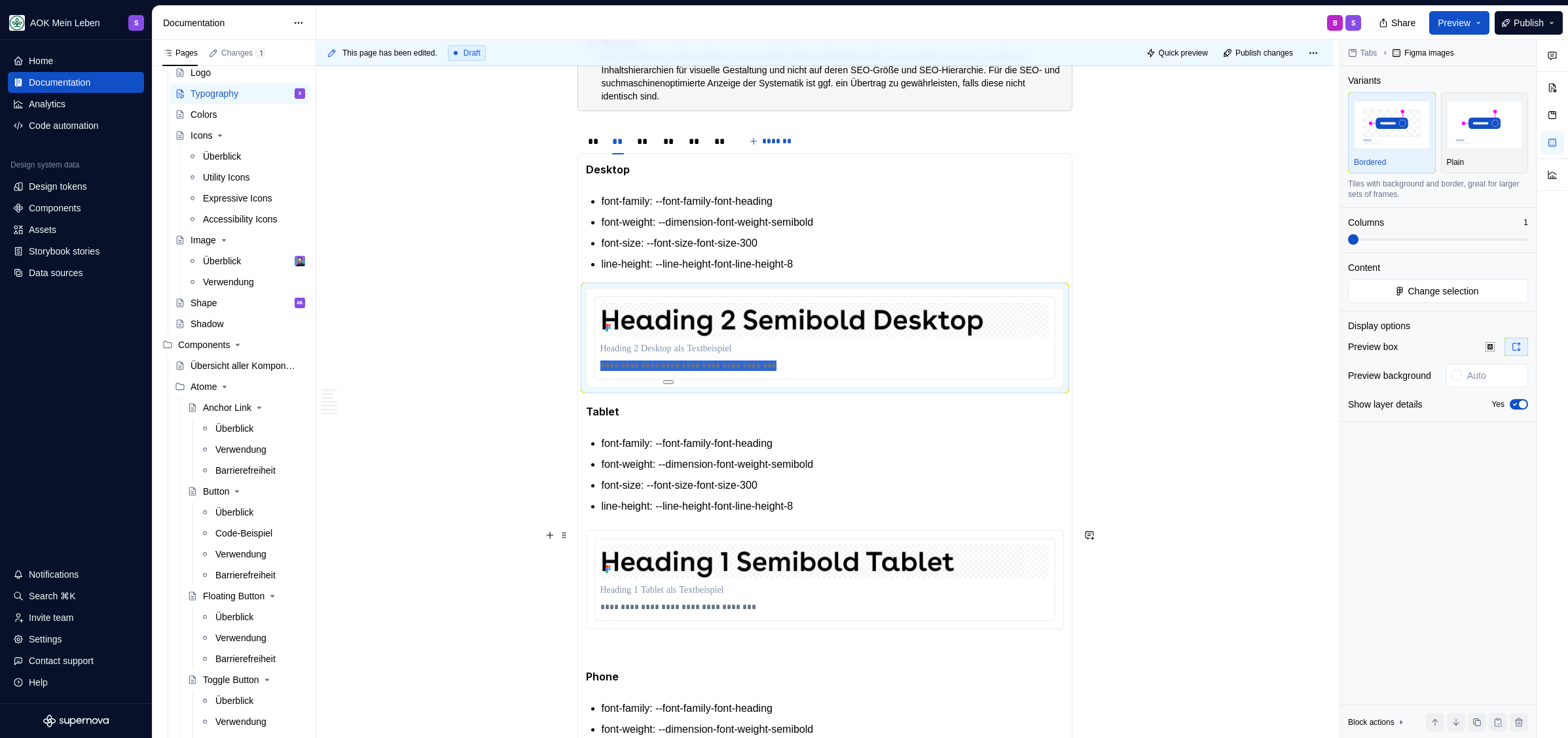
click at [773, 556] on img at bounding box center [825, 561] width 449 height 34
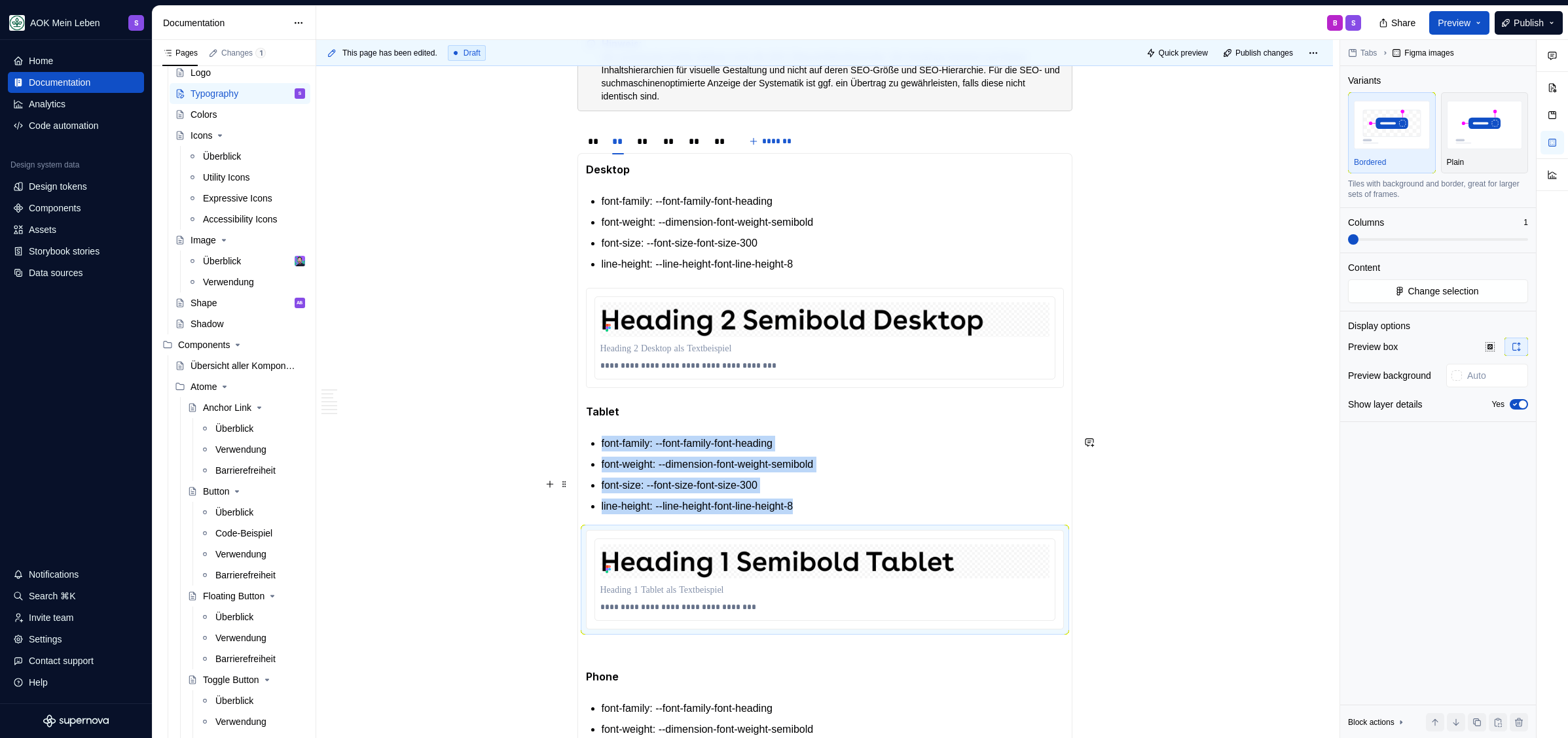
click at [768, 488] on p "font-size: --font-size-font-size-300" at bounding box center [832, 485] width 462 height 15
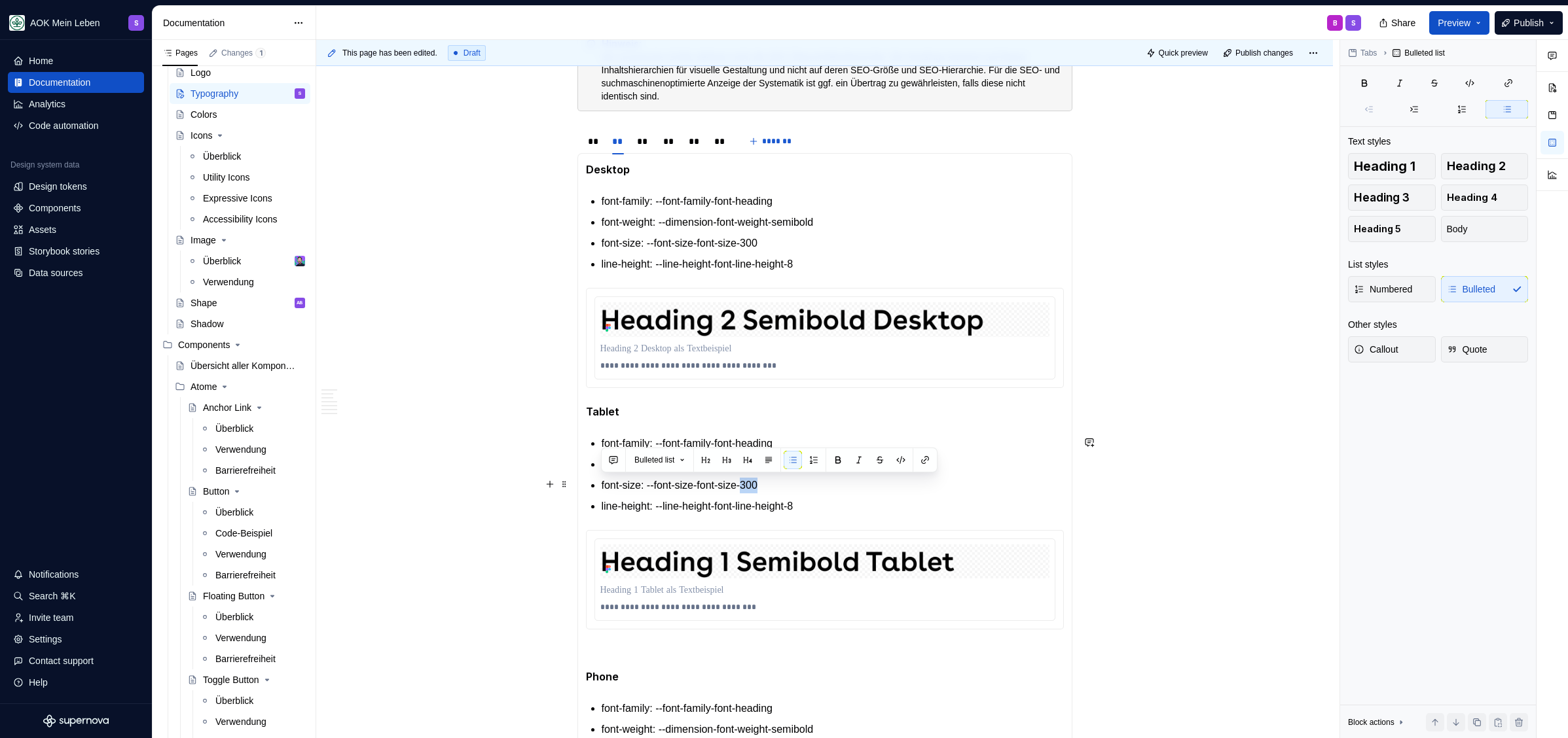
click at [766, 484] on p "font-size: --font-size-font-size-300" at bounding box center [832, 485] width 462 height 15
click at [769, 485] on p "font-size: --font-size-font-size-300" at bounding box center [832, 485] width 462 height 15
click at [826, 506] on p "line-height: --line-height-font-line-height-8" at bounding box center [832, 506] width 462 height 15
click at [691, 595] on p at bounding box center [825, 590] width 449 height 13
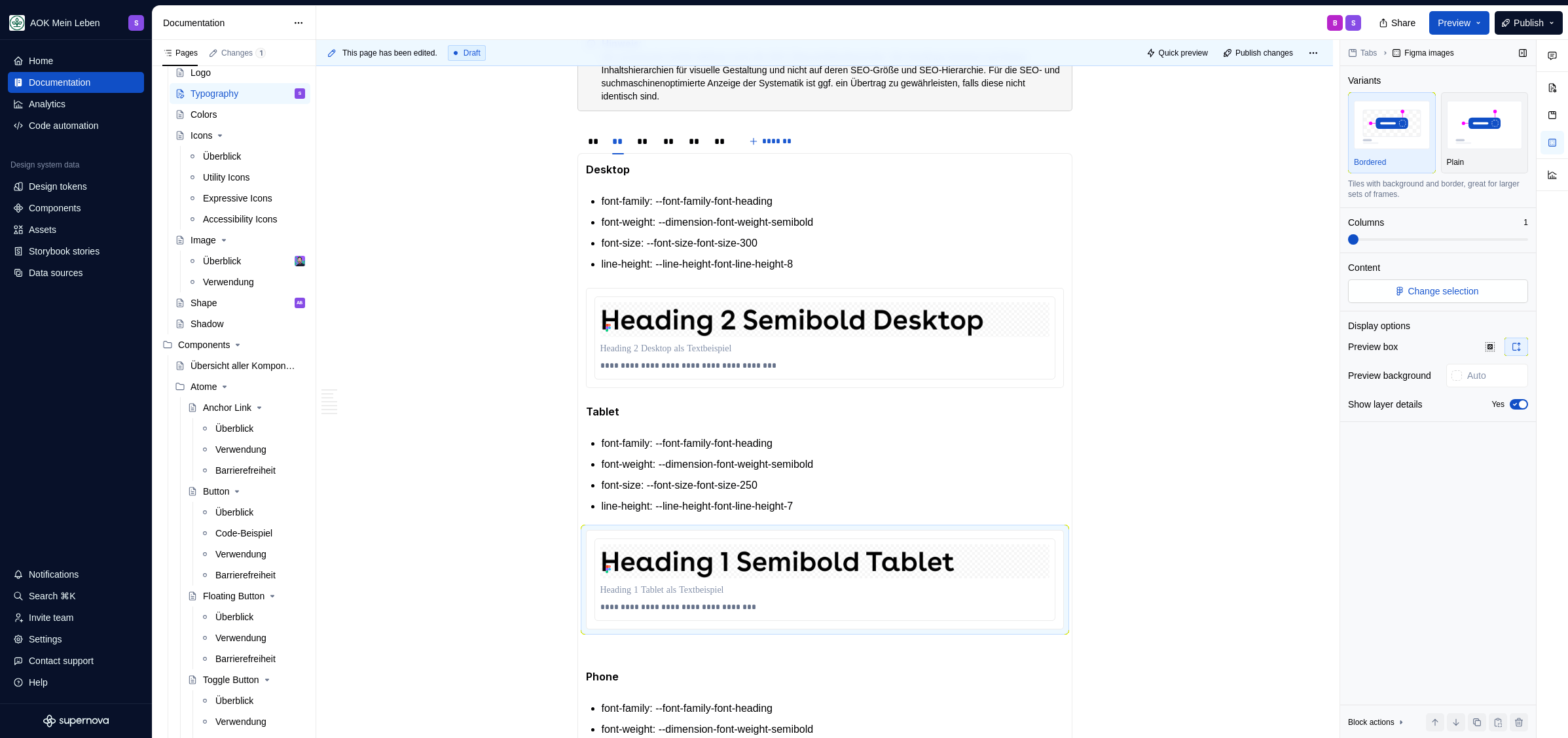
click at [1418, 288] on span "Change selection" at bounding box center [1442, 291] width 71 height 13
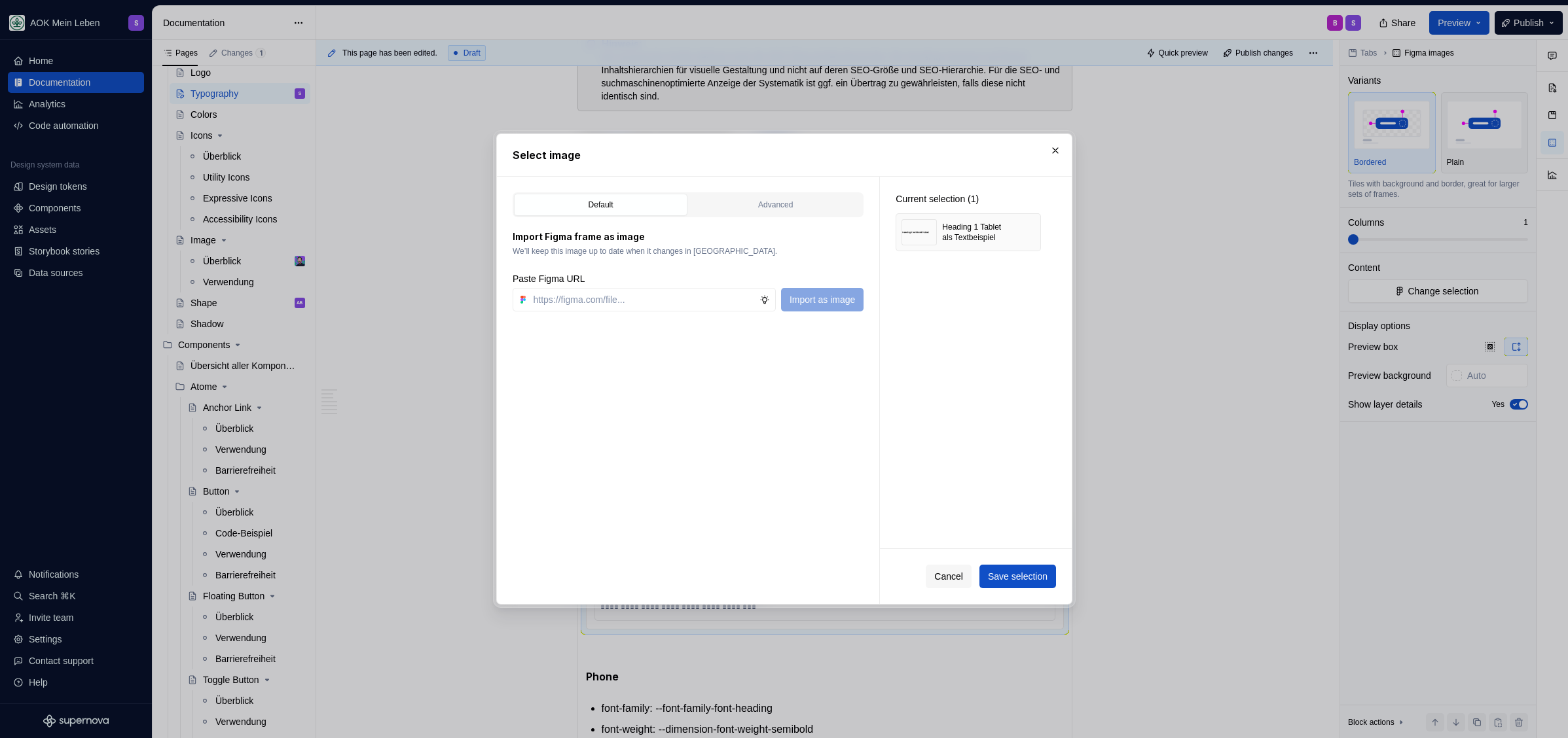
type textarea "*"
click at [576, 295] on input "text" at bounding box center [644, 300] width 232 height 24
type input "https://www.figma.com/design/h3quR2me0t8yxvd40CMizU/AOK-UI-Library-3.0.30--ades…"
click at [825, 301] on span "Import as image" at bounding box center [821, 300] width 65 height 13
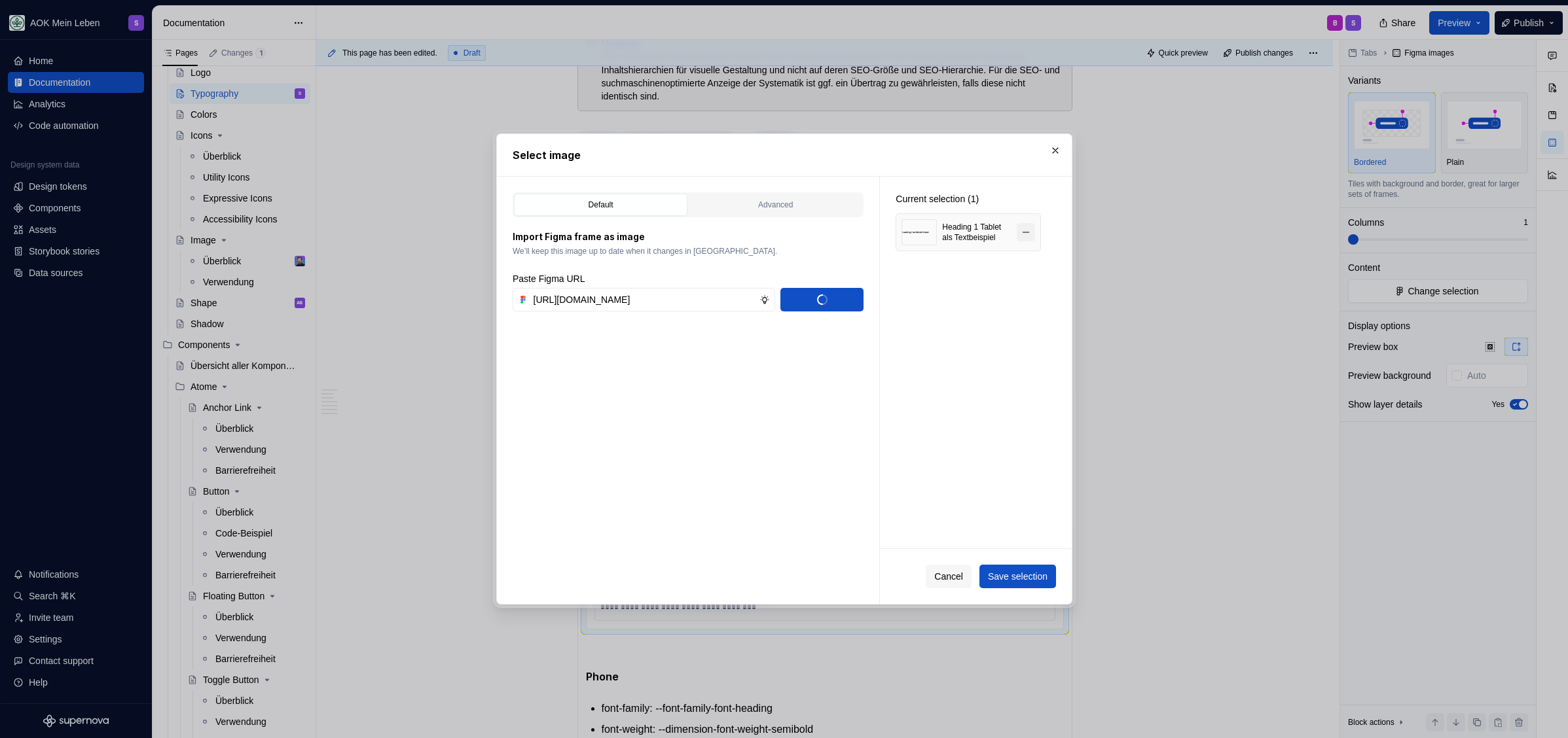
scroll to position [0, 0]
click at [1028, 229] on button "button" at bounding box center [1025, 232] width 18 height 18
click at [1005, 572] on span "Save selection" at bounding box center [1016, 576] width 60 height 13
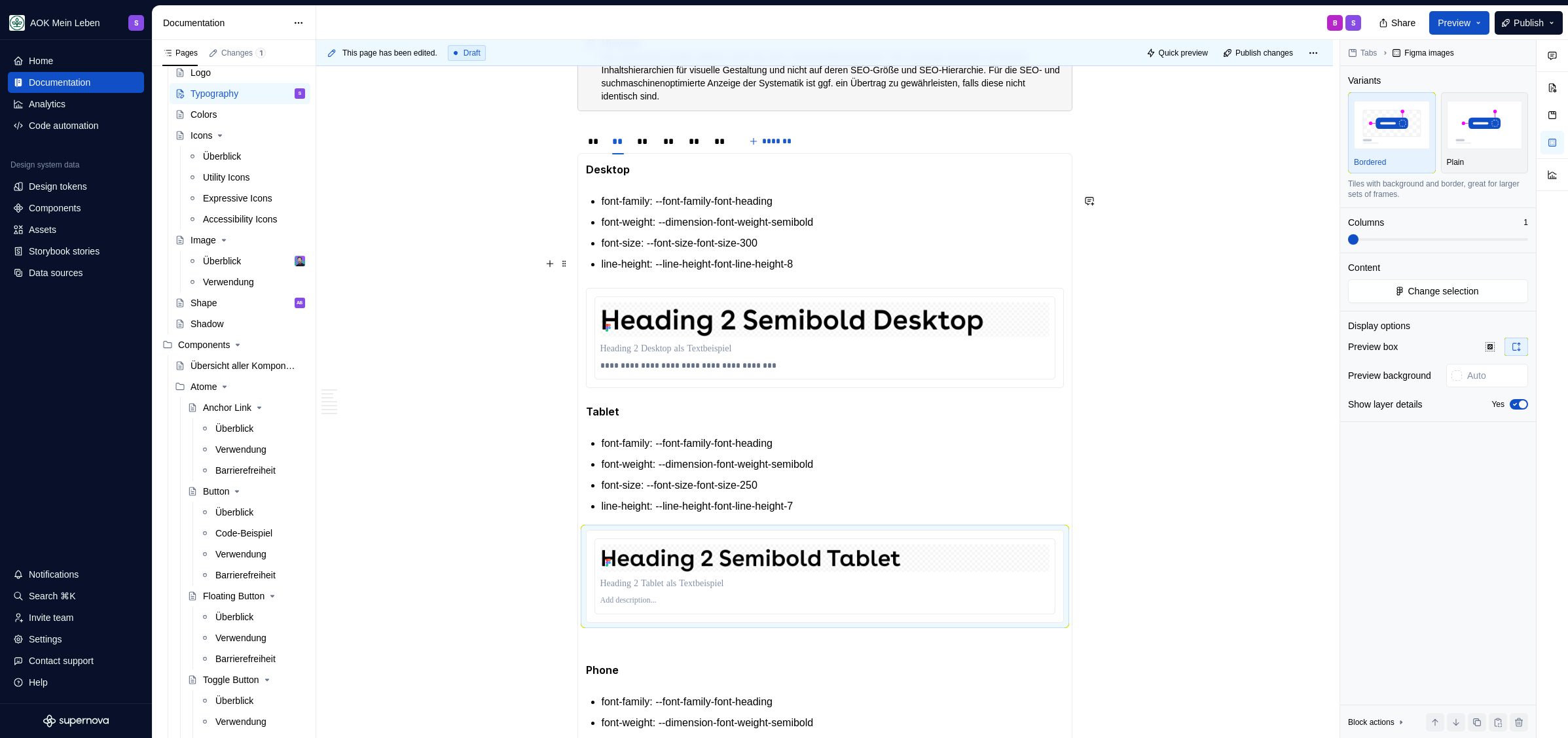
click at [833, 262] on p "line-height: --line-height-font-line-height-8" at bounding box center [832, 264] width 462 height 15
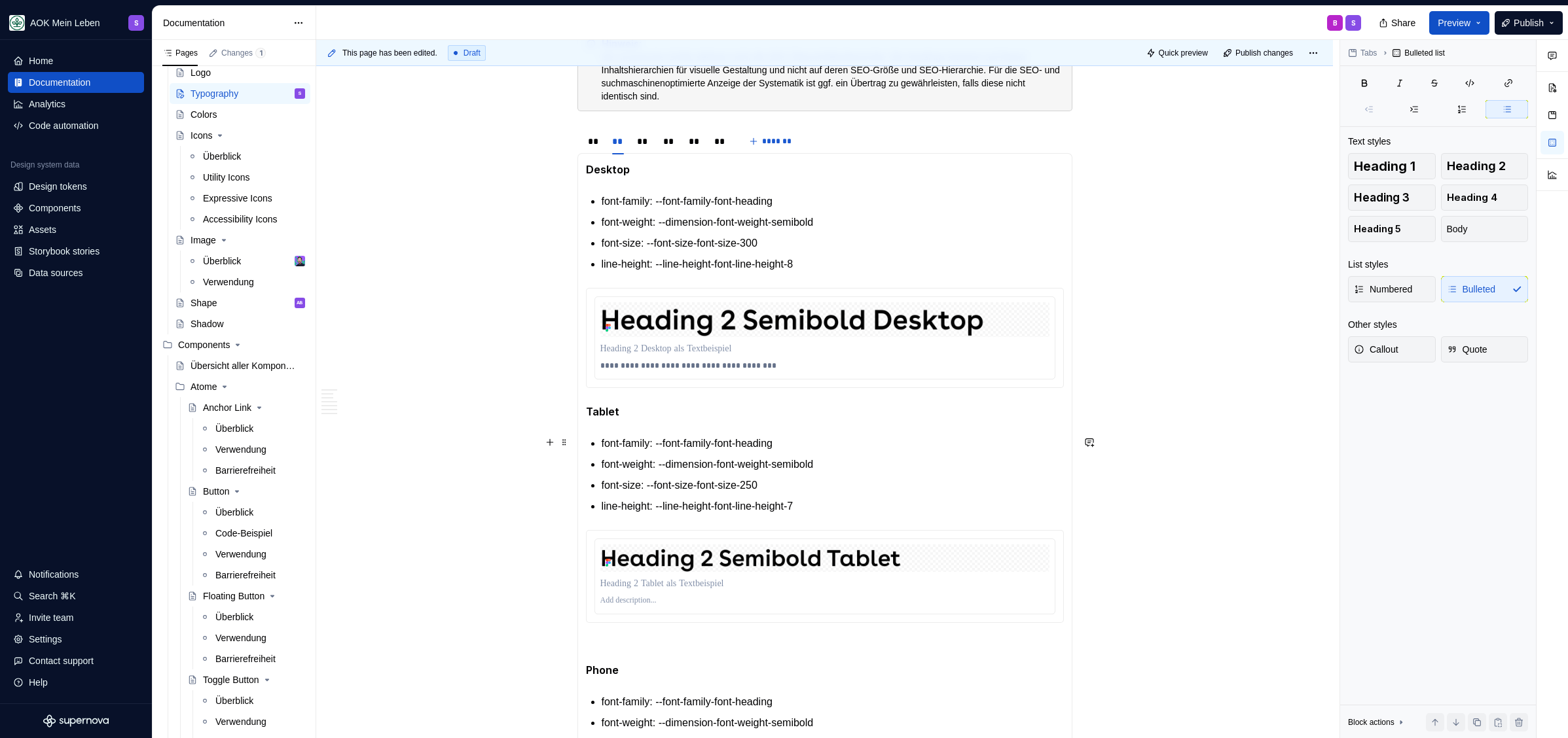
click at [853, 443] on p "font-family: --font-family-font-heading" at bounding box center [832, 443] width 462 height 15
click at [854, 506] on p "line-height: --line-height-font-line-height-7" at bounding box center [832, 506] width 462 height 15
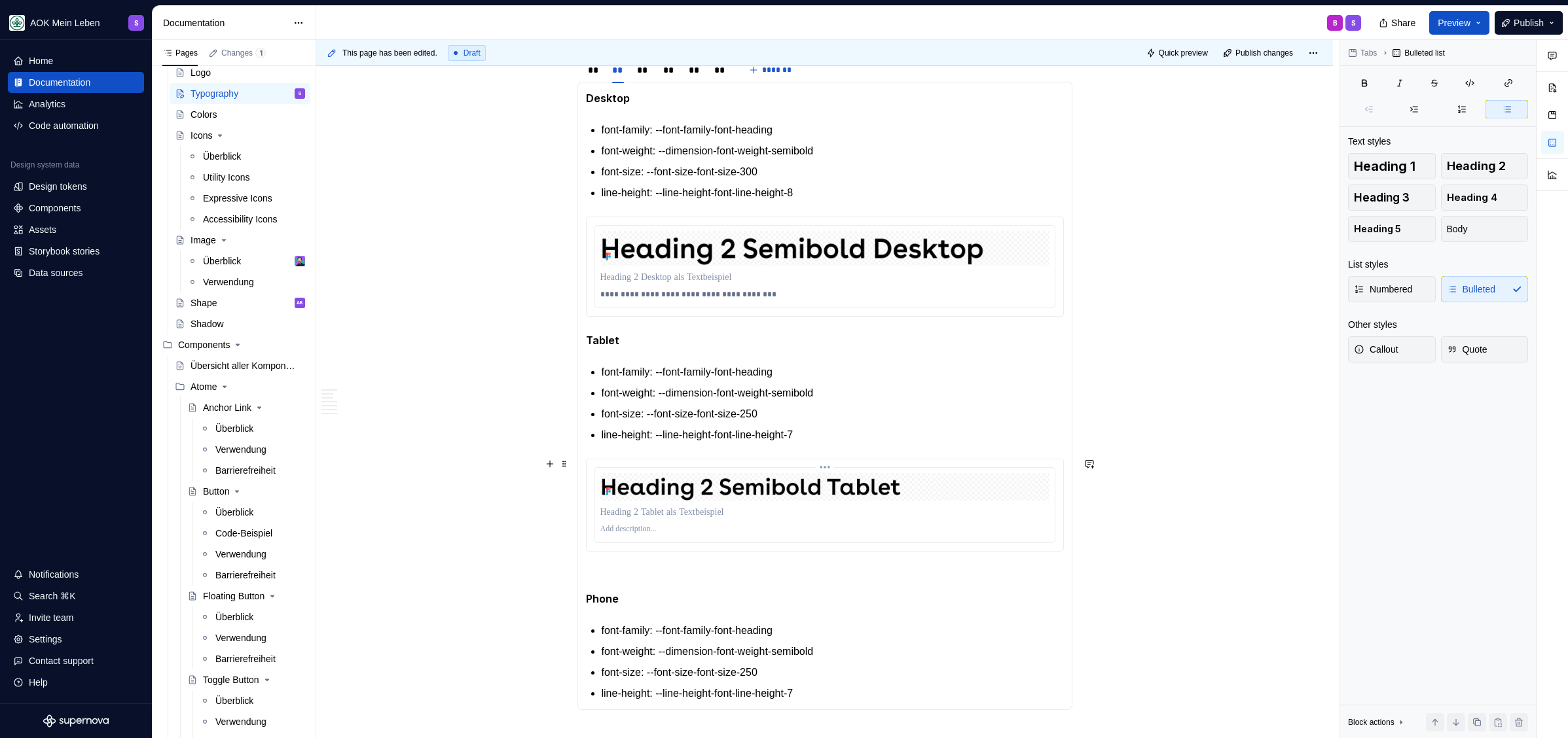
scroll to position [1540, 0]
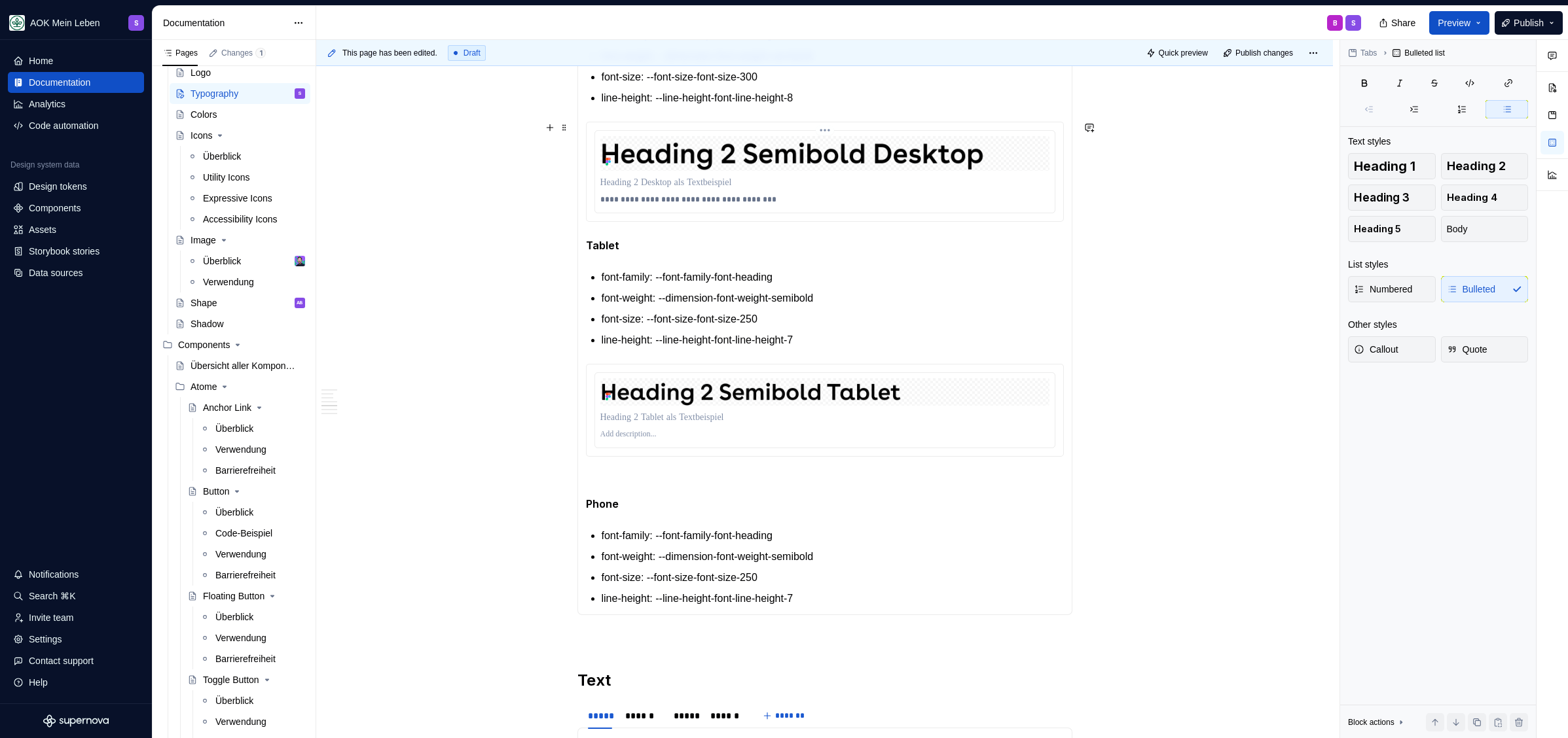
click at [715, 201] on p "**********" at bounding box center [825, 199] width 449 height 11
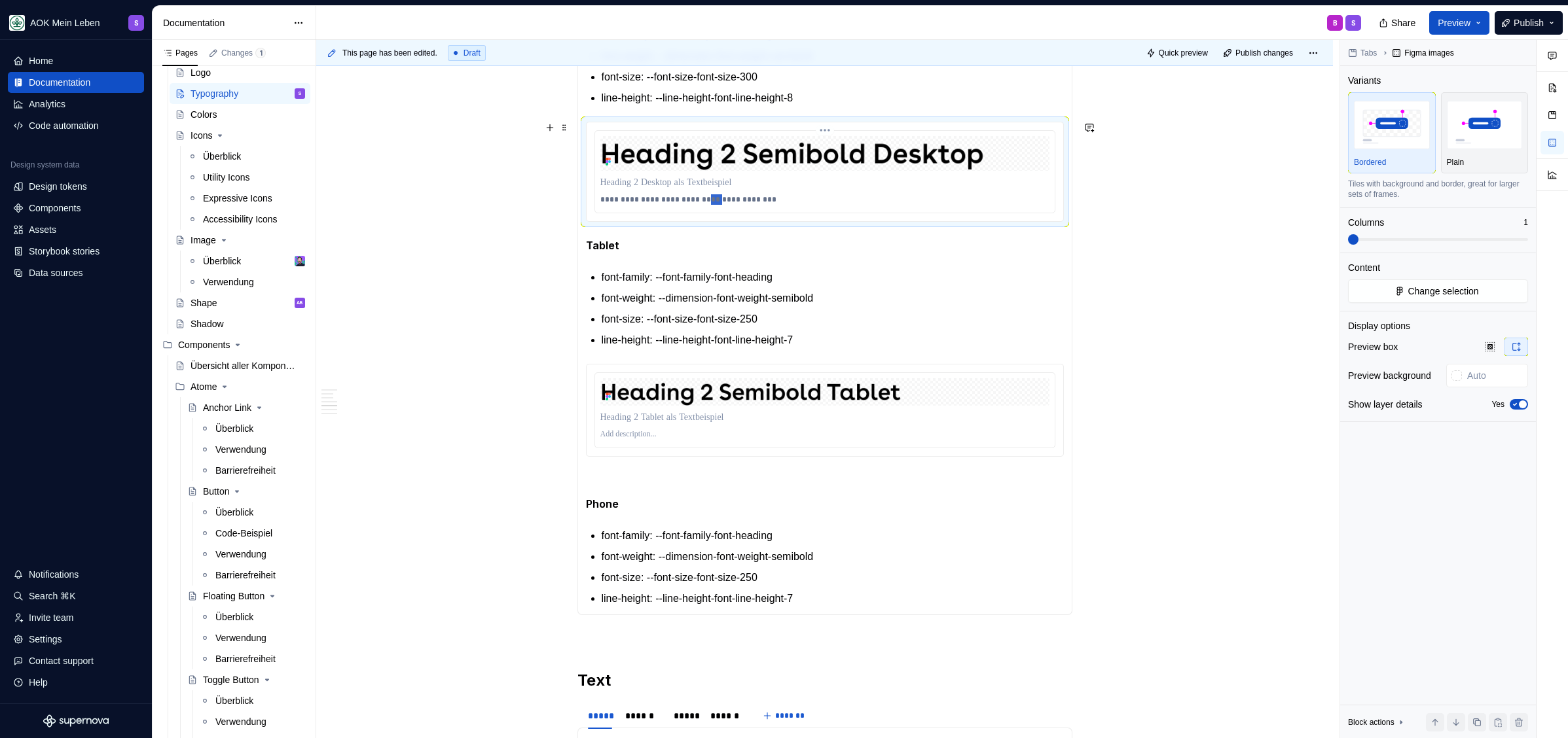
click at [715, 201] on p "**********" at bounding box center [825, 199] width 449 height 11
click at [627, 436] on p at bounding box center [825, 434] width 449 height 11
paste div
click at [691, 431] on p "**********" at bounding box center [825, 434] width 449 height 11
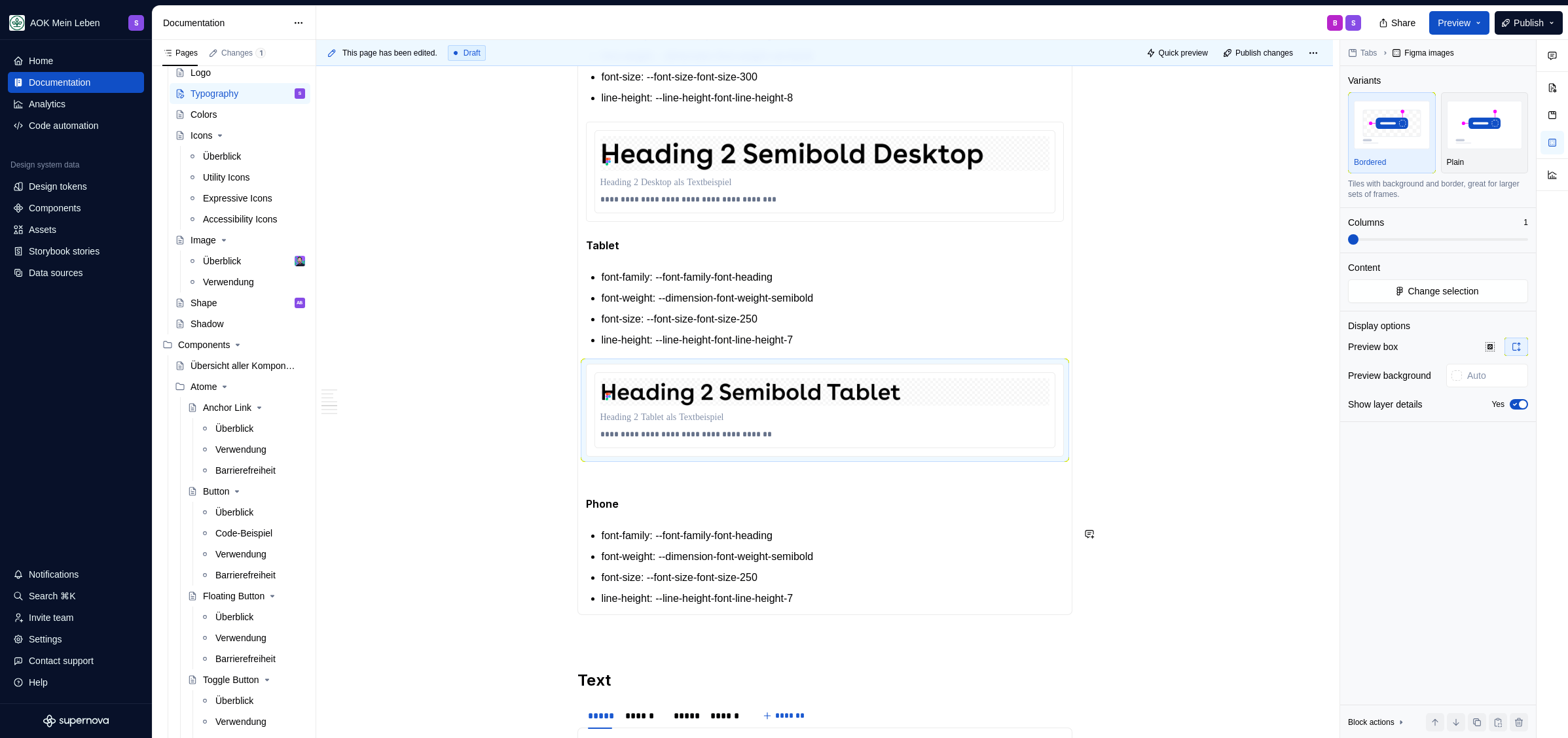
click at [675, 511] on section-item-column "**********" at bounding box center [825, 300] width 478 height 611
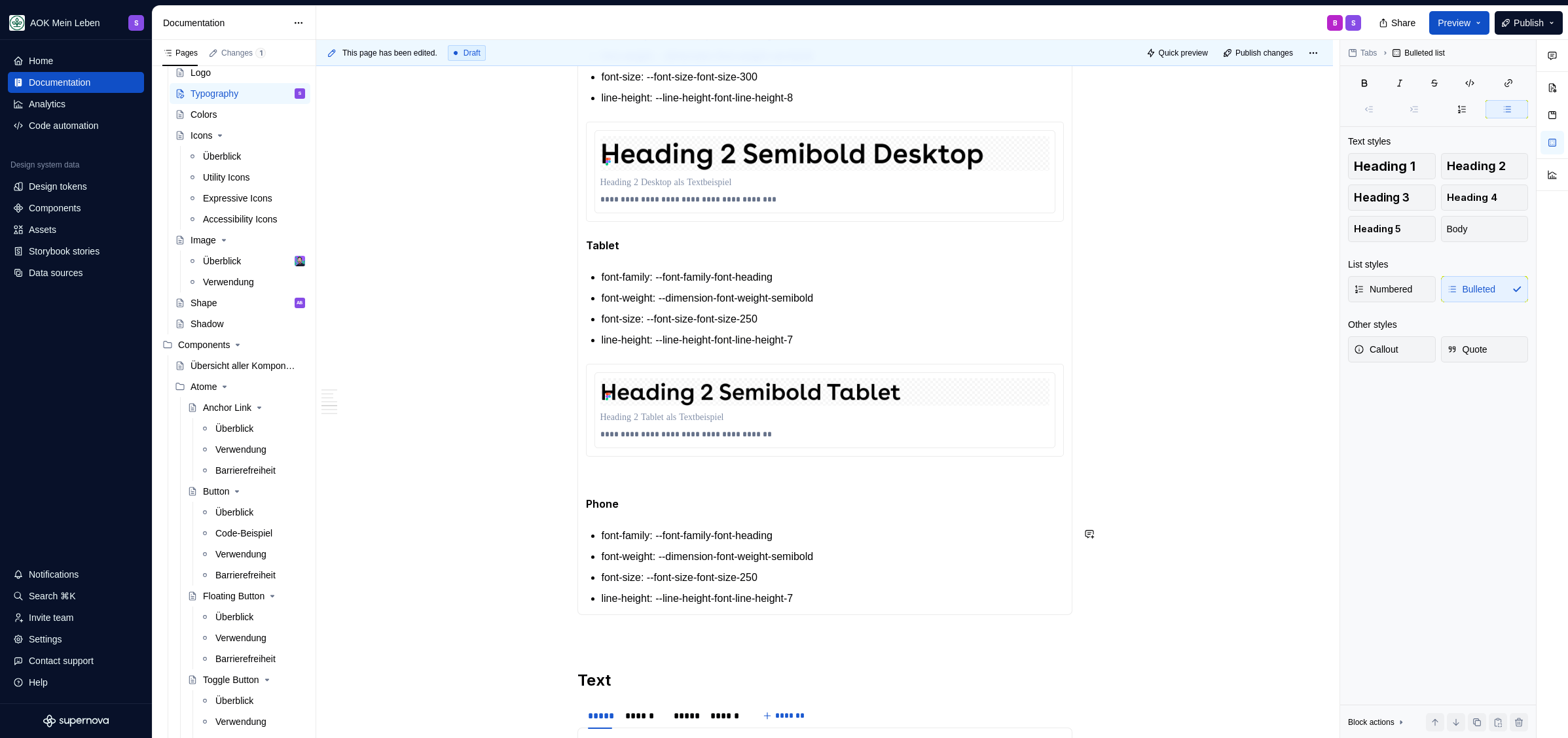
scroll to position [1559, 0]
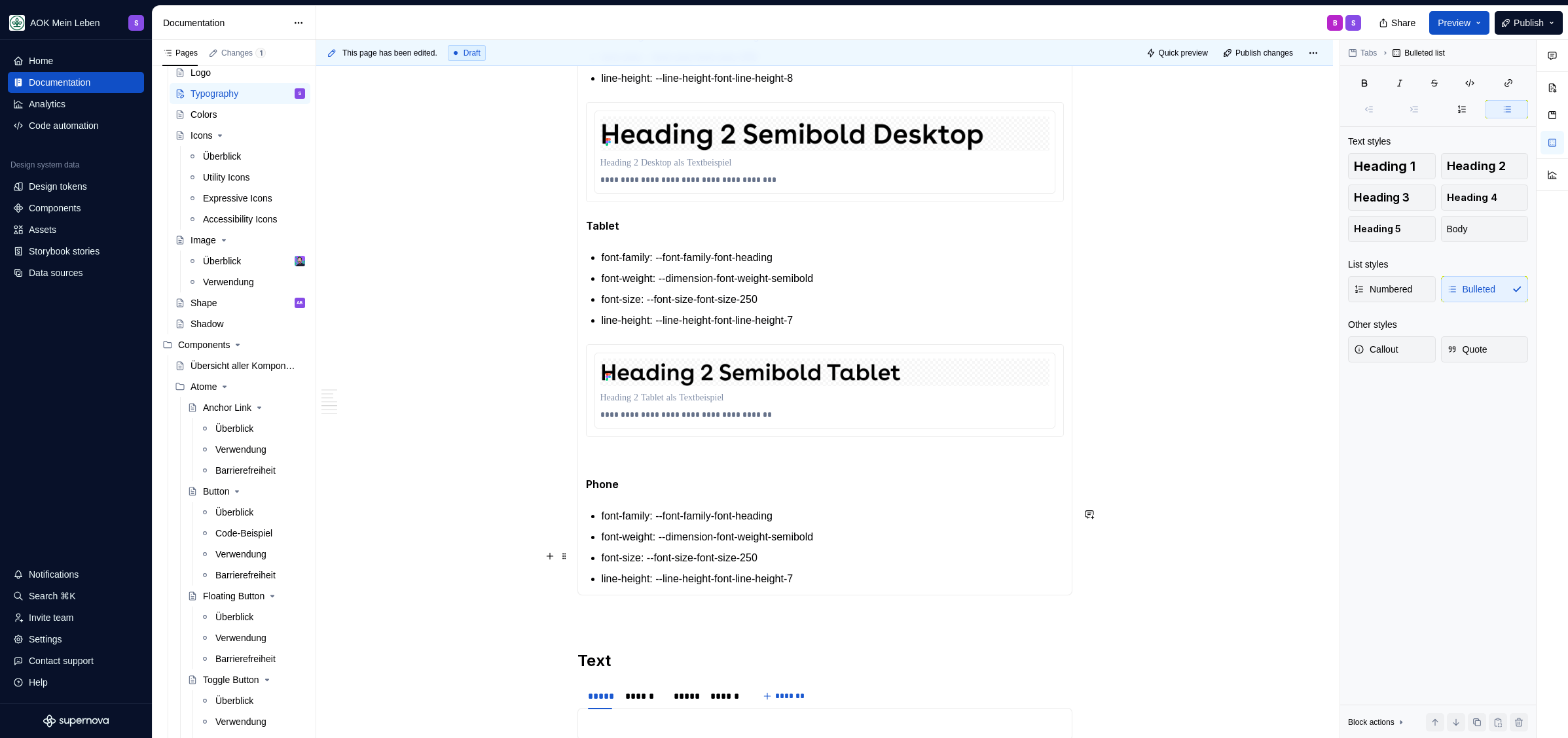
click at [863, 571] on p "line-height: --line-height-font-line-height-7" at bounding box center [832, 579] width 462 height 15
click at [861, 571] on p "line-height: --line-height-font-line-height-7" at bounding box center [832, 579] width 462 height 15
click at [856, 573] on p "line-height: --line-height-font-line-height-7" at bounding box center [832, 579] width 462 height 15
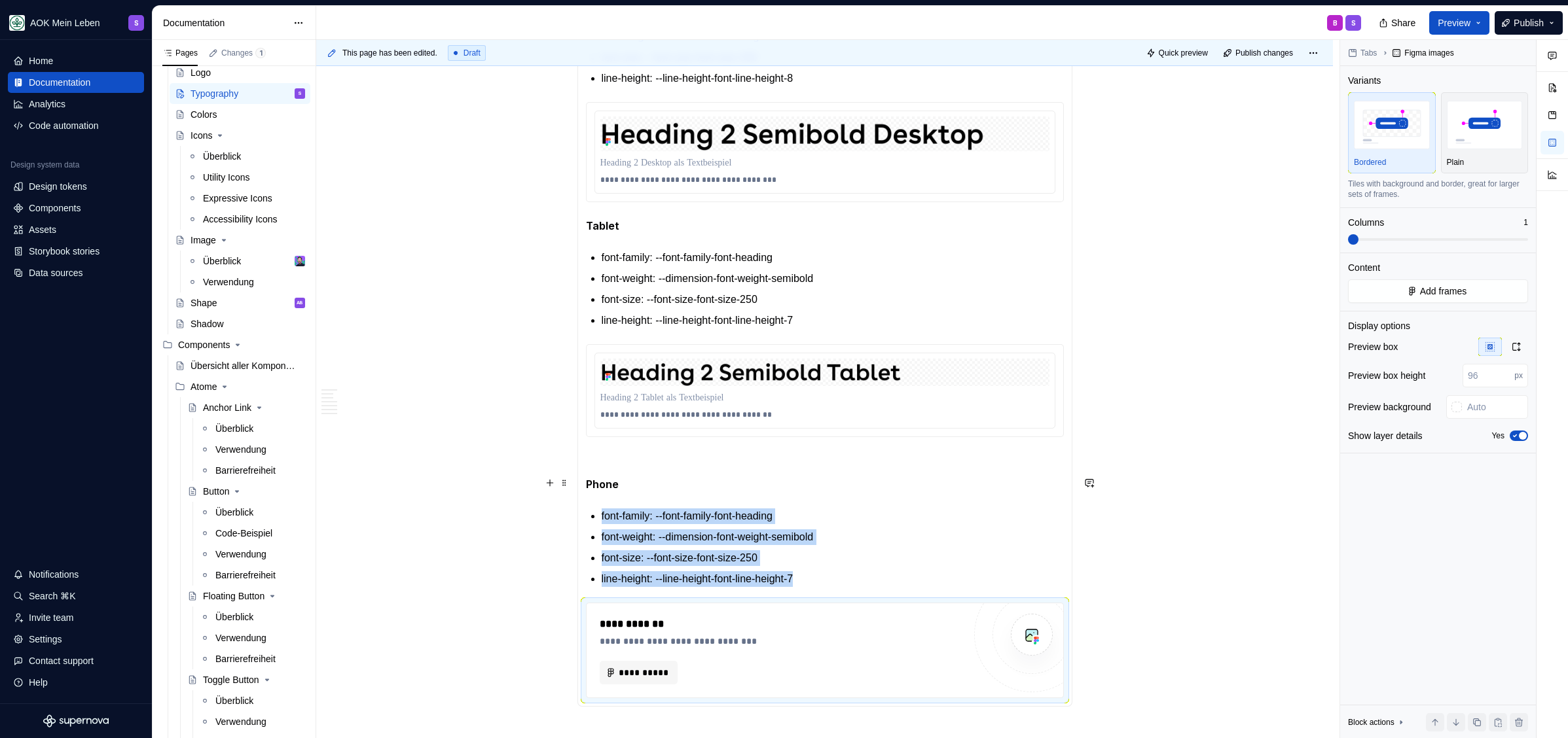
click at [714, 521] on p "font-family: --font-family-font-heading" at bounding box center [832, 516] width 462 height 15
type textarea "*"
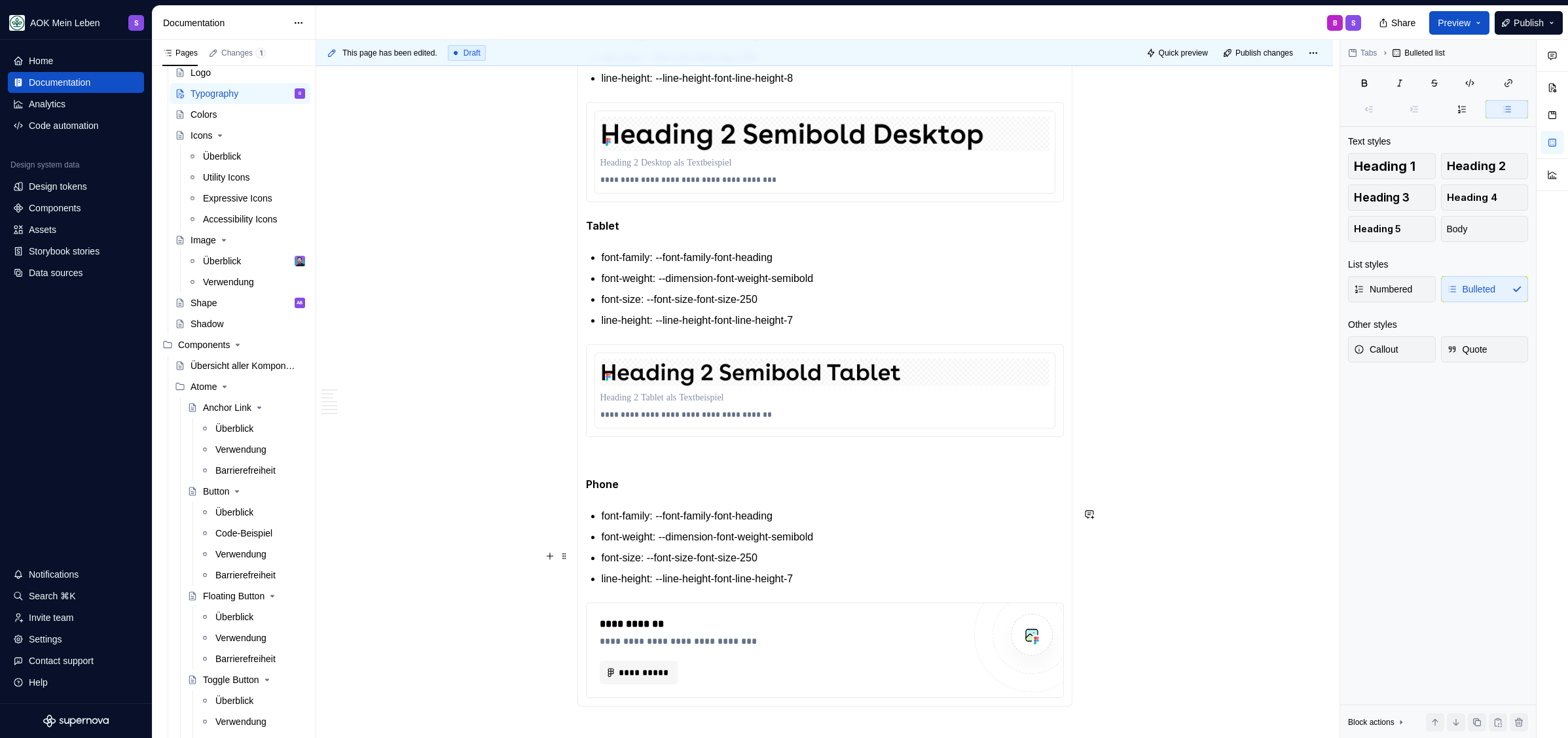
click at [810, 554] on p "font-size: --font-size-font-size-250" at bounding box center [832, 558] width 462 height 15
click at [826, 571] on p "line-height: --line-height-font-line-height-7" at bounding box center [832, 579] width 462 height 15
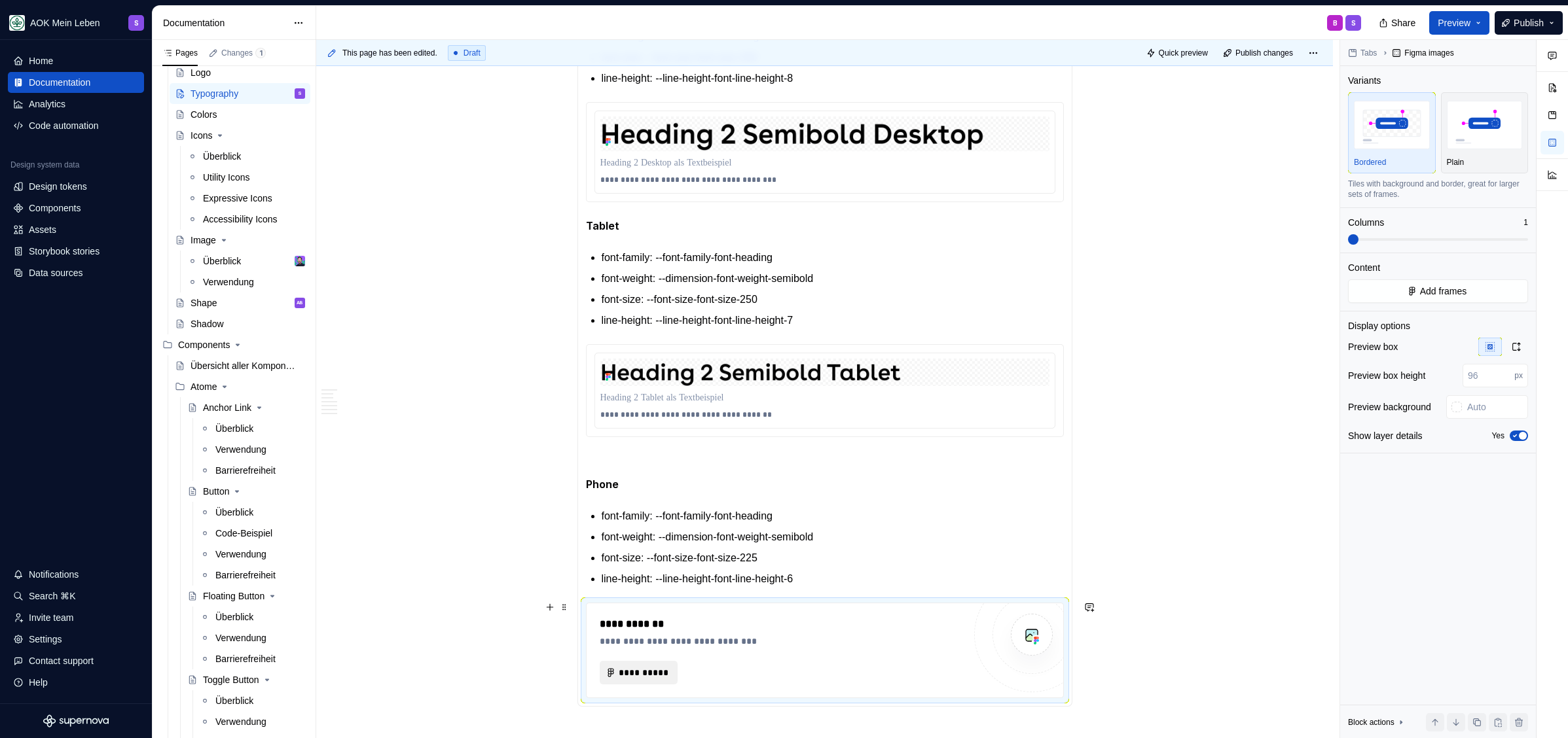
click at [653, 670] on span "**********" at bounding box center [644, 672] width 51 height 13
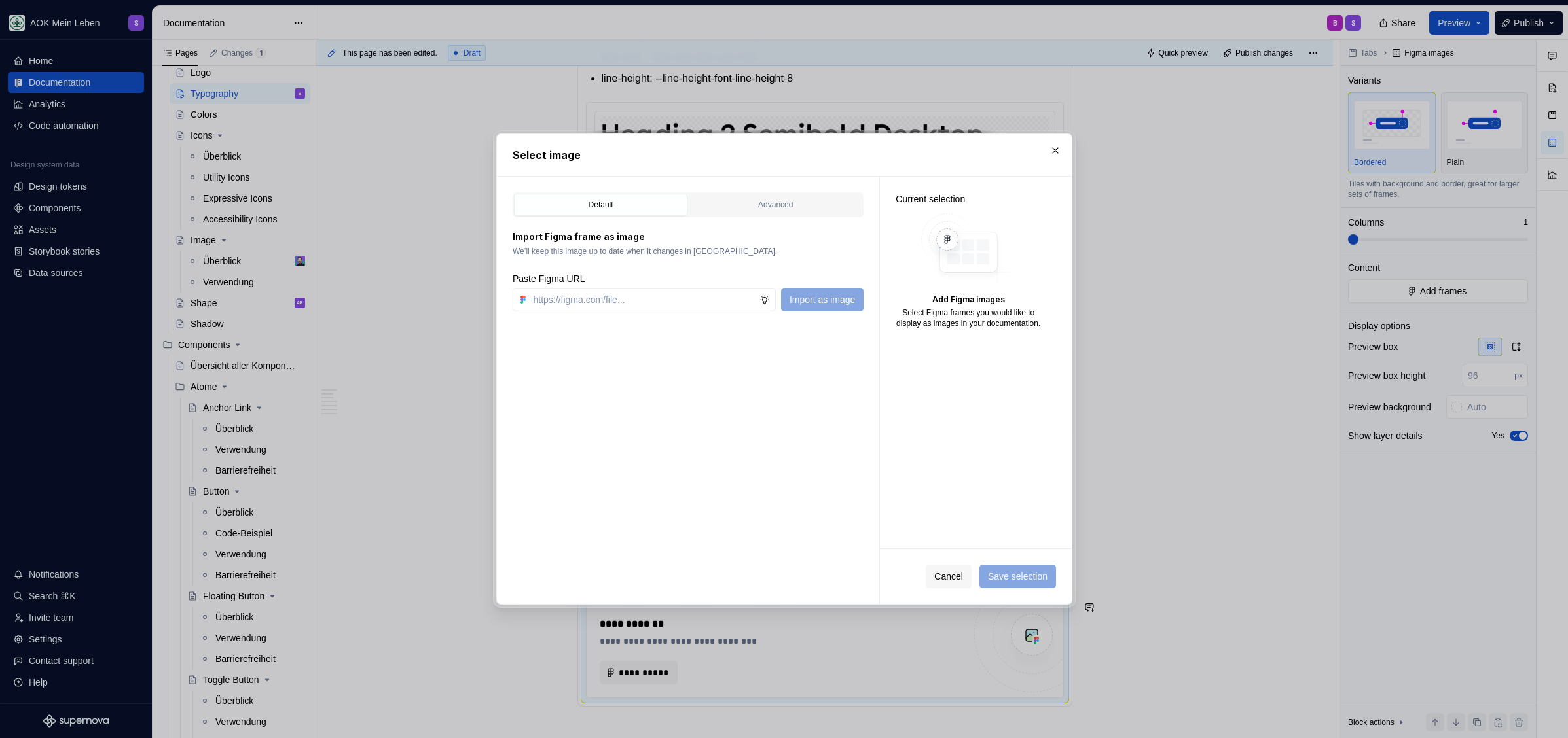
type input "https://www.figma.com/design/h3quR2me0t8yxvd40CMizU/AOK-UI-Library-3.0.30--ades…"
type textarea "*"
type input "https://www.figma.com/design/h3quR2me0t8yxvd40CMizU/AOK-UI-Library-3.0.30--ades…"
click at [831, 318] on div "Default Advanced Import Figma frame as image We’ll keep this image up to date w…" at bounding box center [688, 390] width 383 height 427
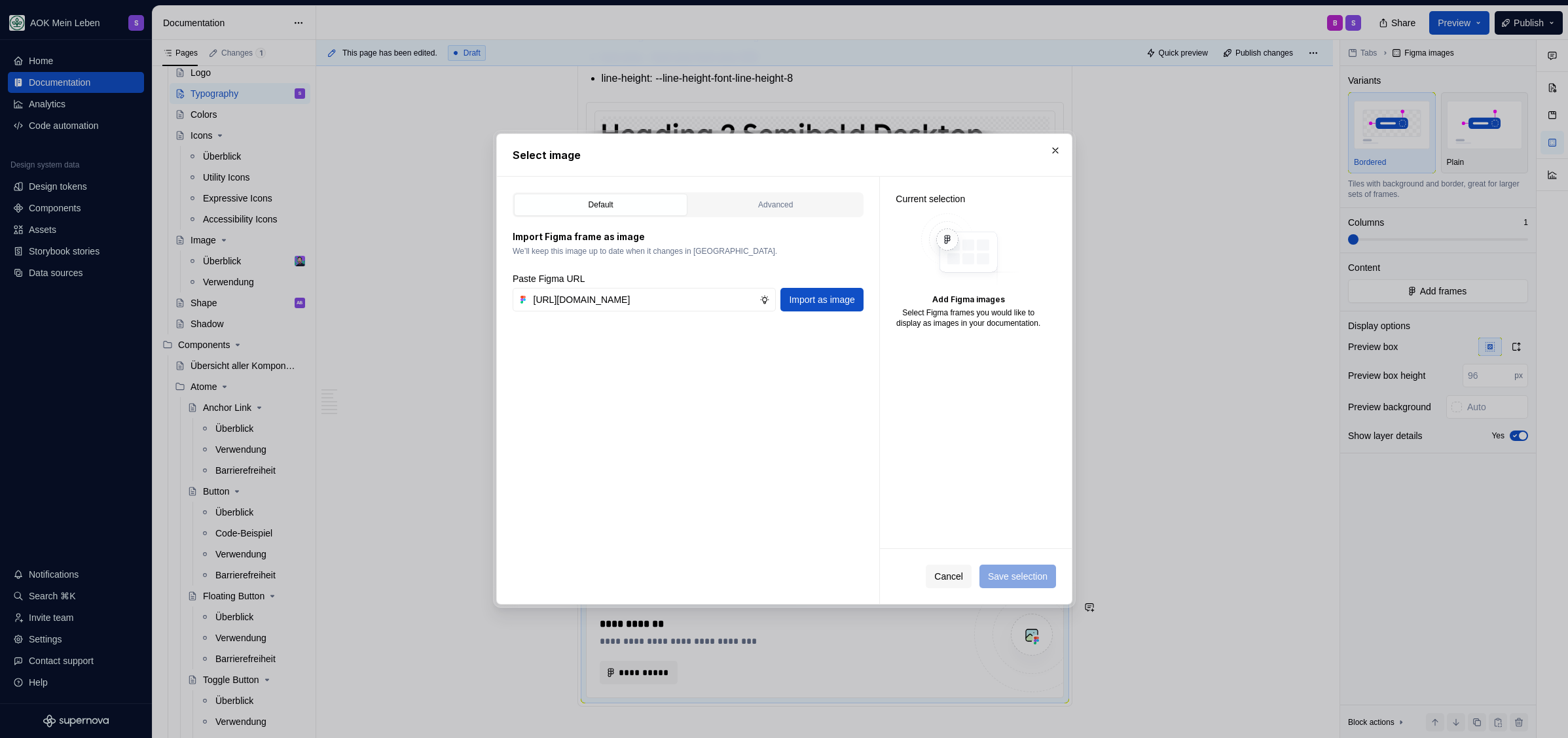
scroll to position [0, 0]
click at [831, 306] on span "Import as image" at bounding box center [821, 300] width 65 height 13
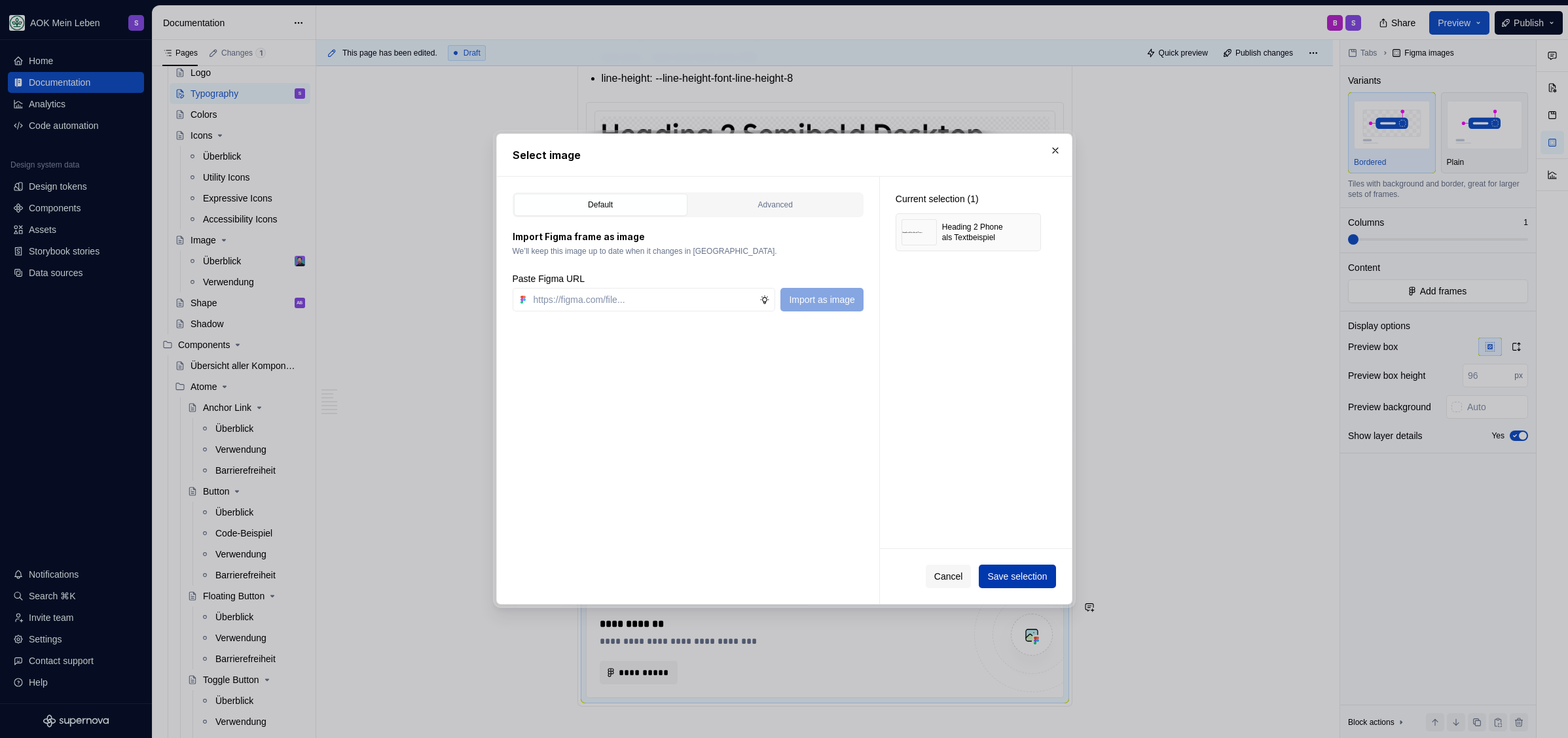
click at [1019, 575] on span "Save selection" at bounding box center [1016, 576] width 60 height 13
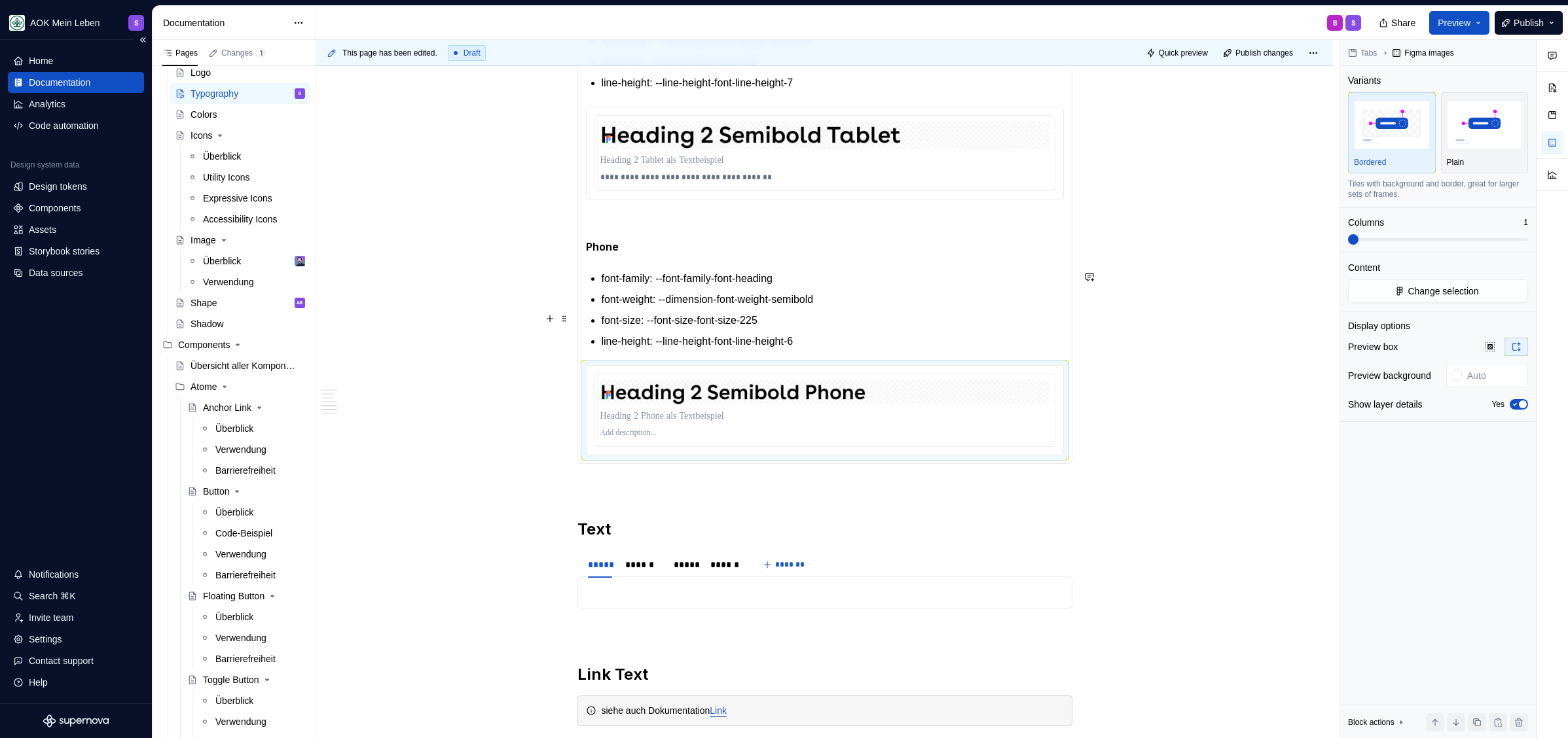
scroll to position [1749, 0]
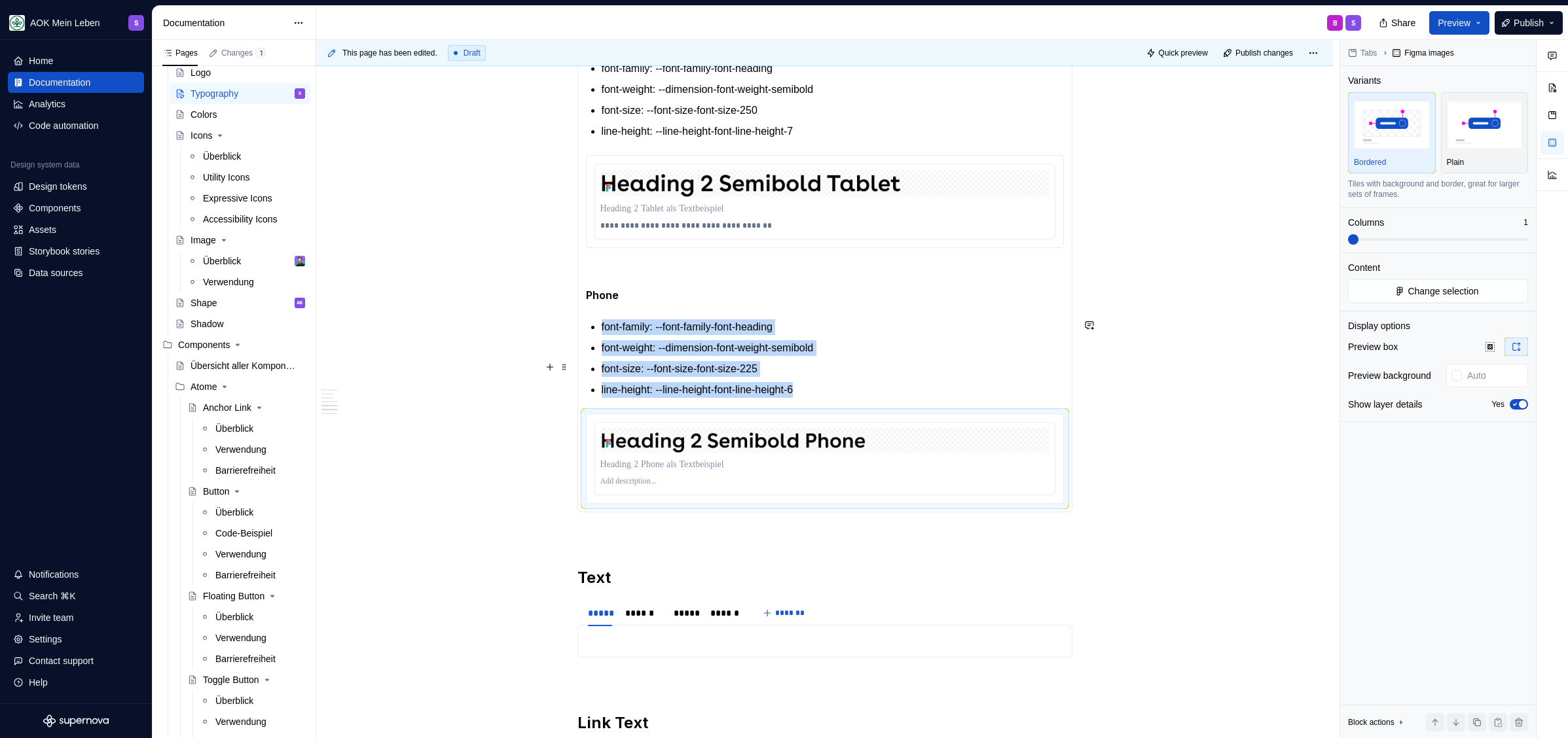
click at [870, 374] on p "font-size: --font-size-font-size-225" at bounding box center [832, 369] width 462 height 15
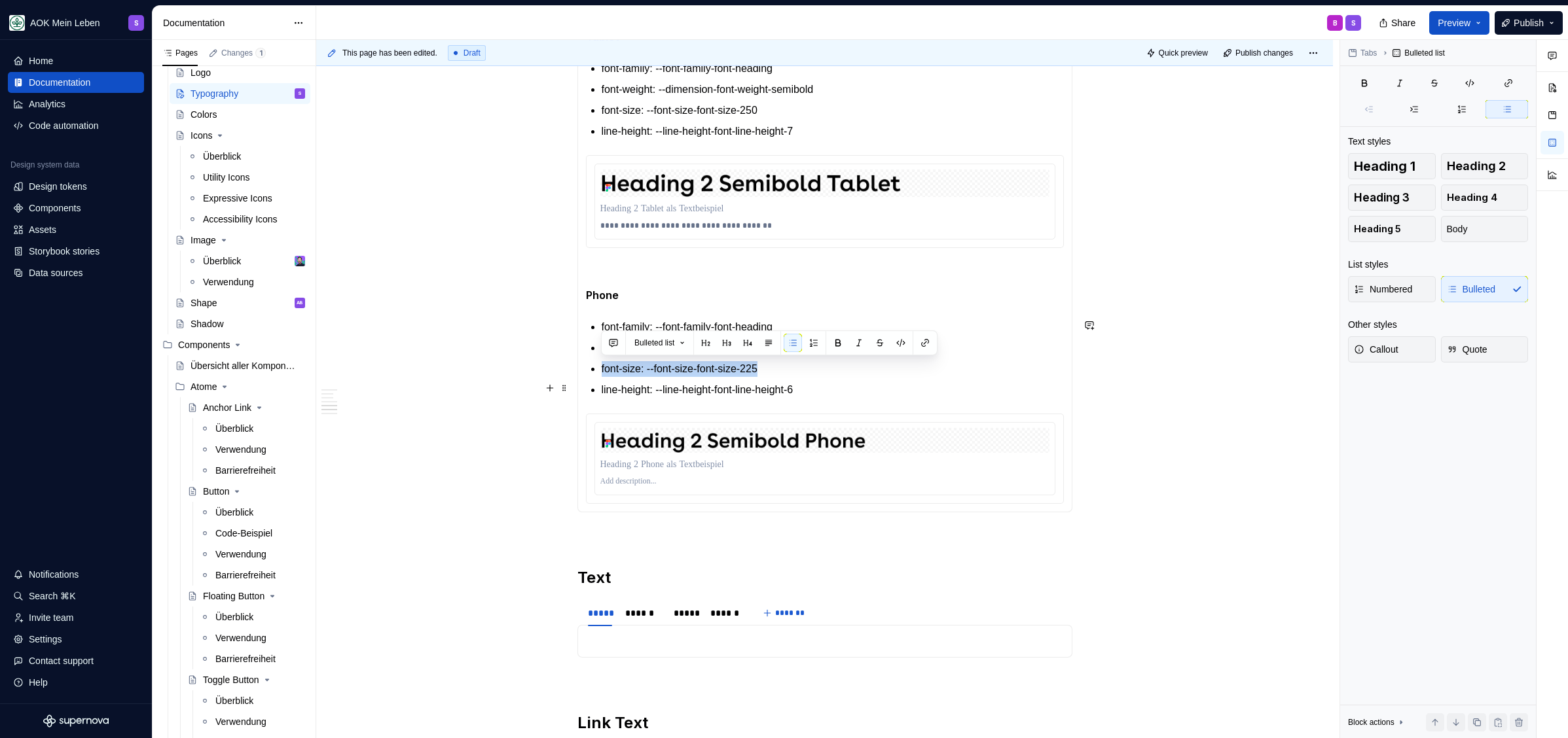
click at [863, 382] on p "line-height: --line-height-font-line-height-6" at bounding box center [832, 390] width 462 height 15
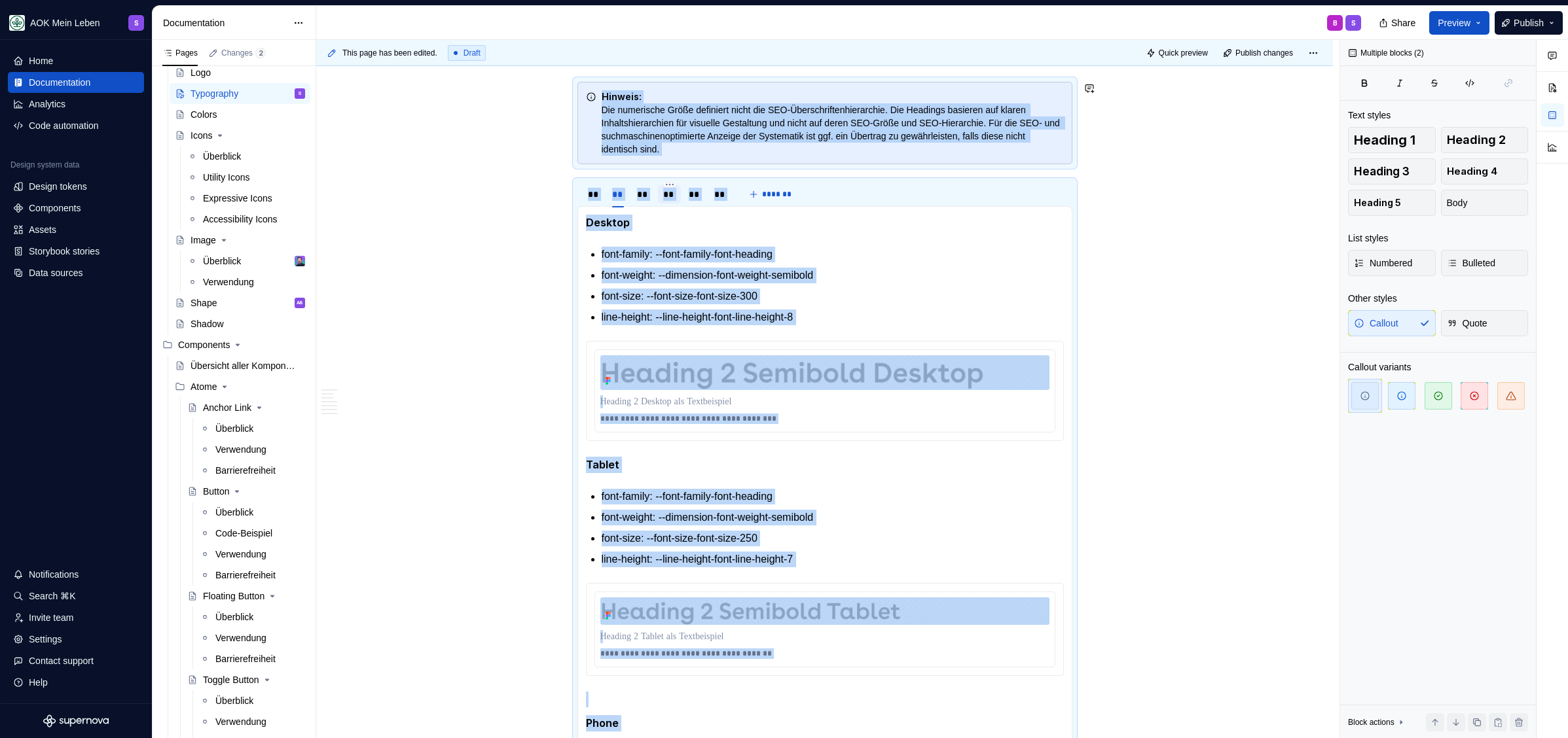
scroll to position [1296, 0]
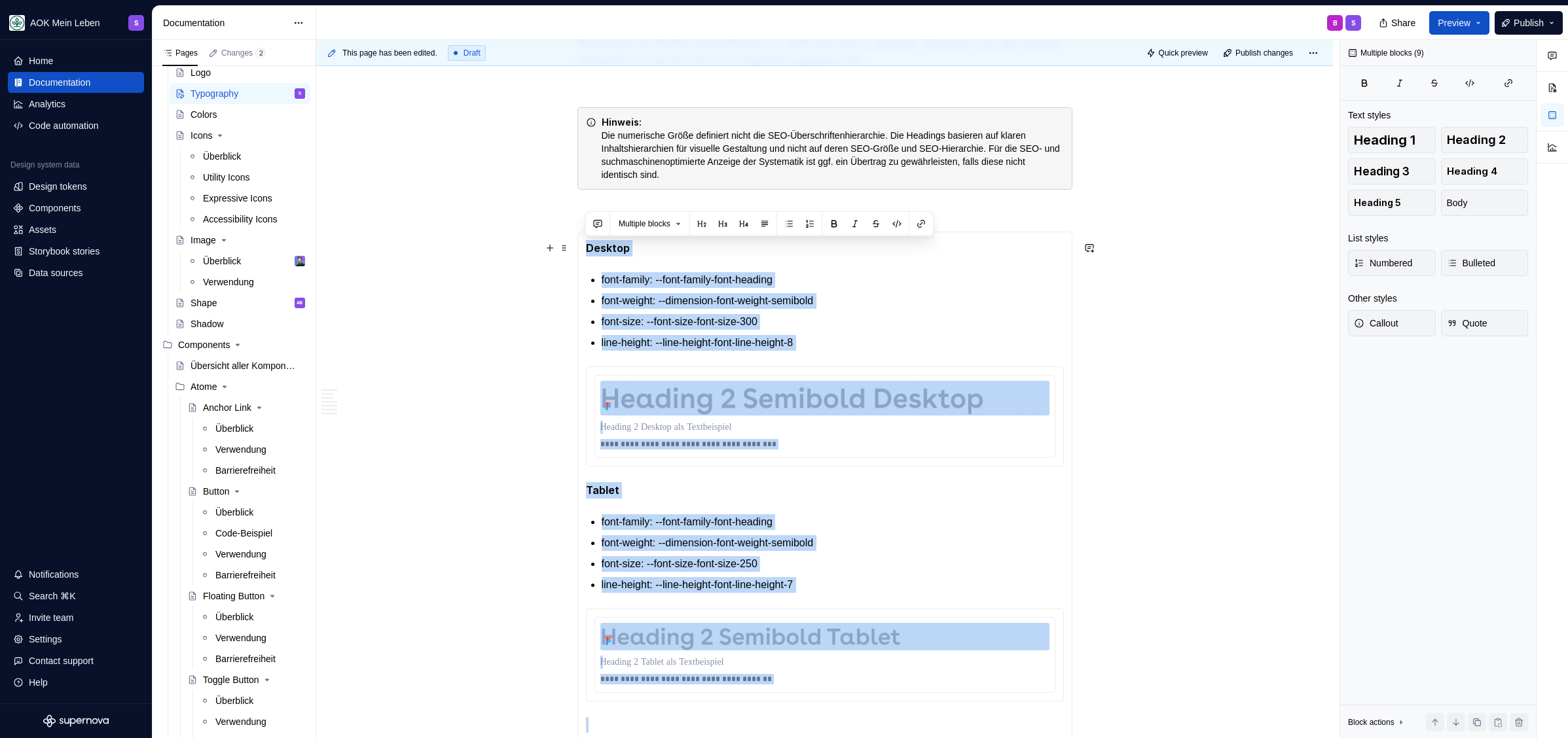
drag, startPoint x: 858, startPoint y: 384, endPoint x: 584, endPoint y: 251, distance: 304.6
click at [584, 251] on div "**********" at bounding box center [825, 598] width 495 height 734
copy section-item-column "**********"
click at [729, 256] on section-item-column "**********" at bounding box center [825, 598] width 478 height 717
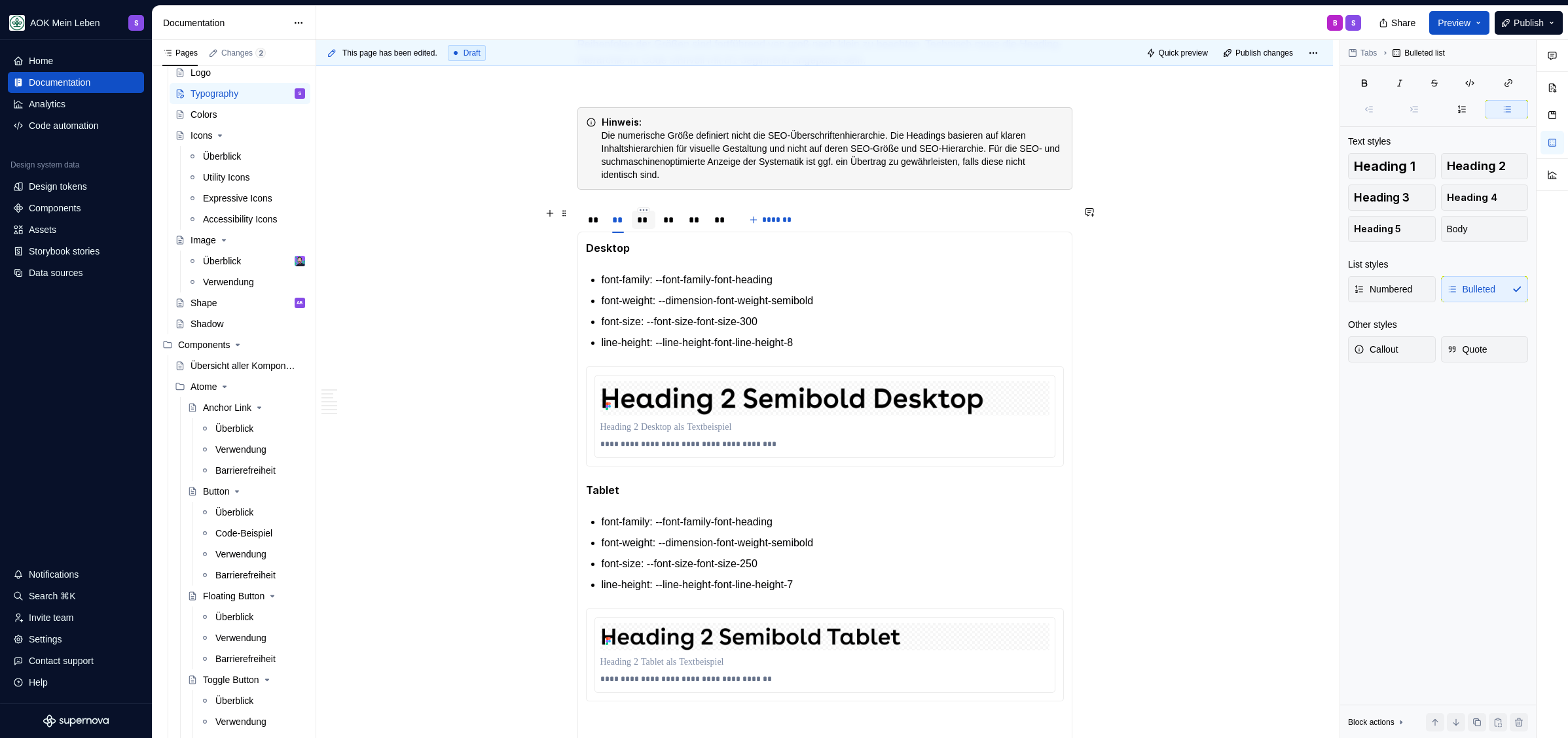
click at [648, 224] on div "**" at bounding box center [643, 220] width 13 height 13
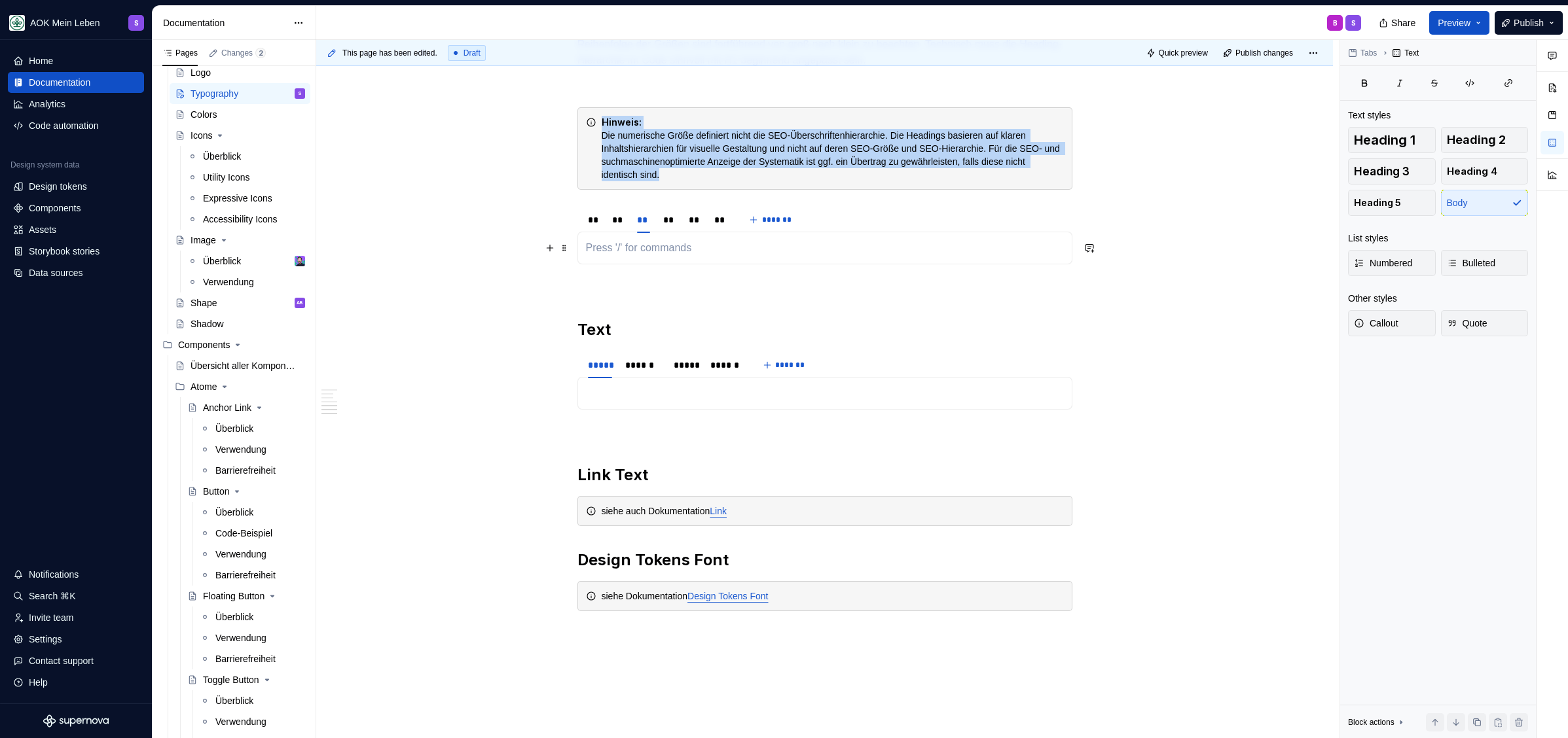
click at [631, 242] on p at bounding box center [825, 248] width 478 height 15
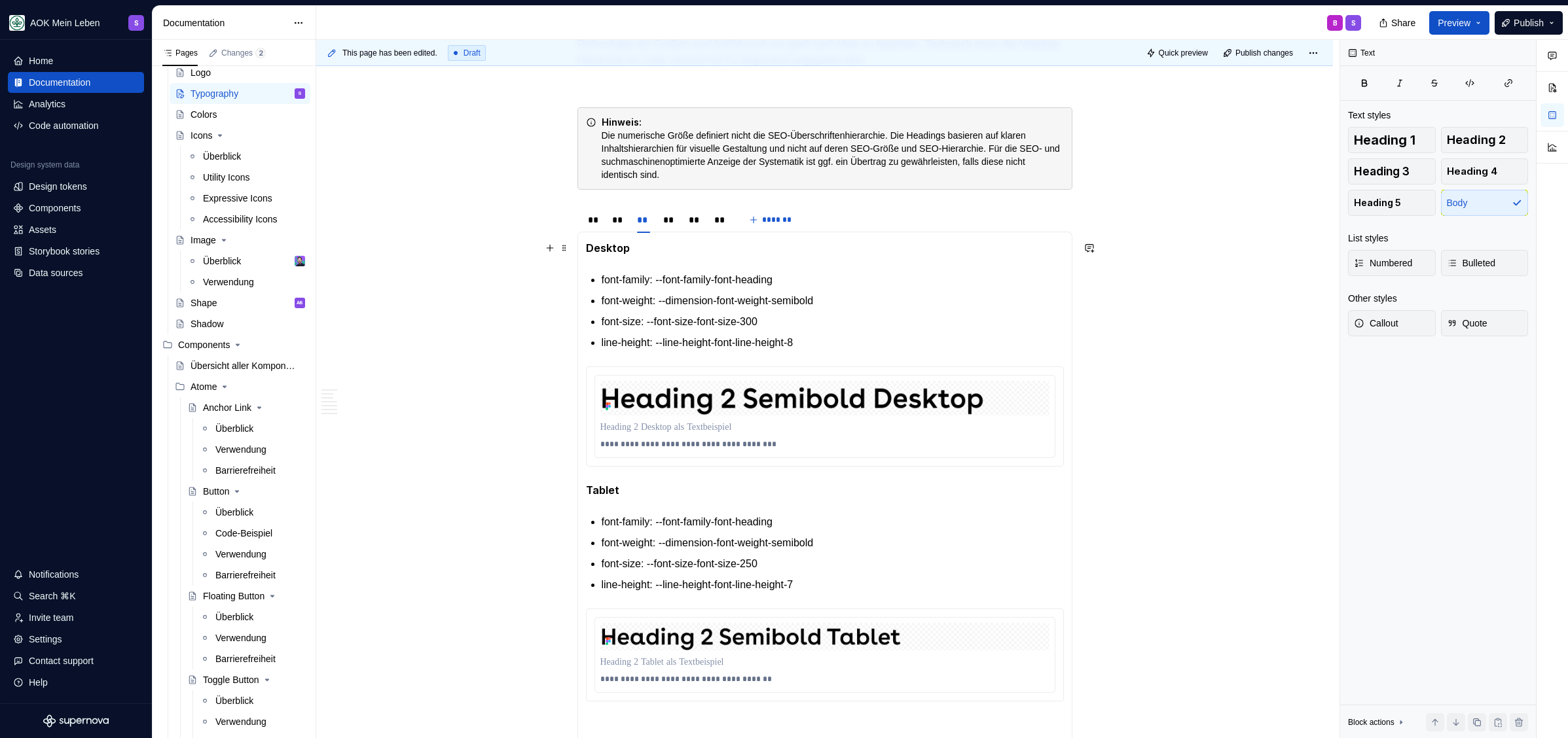
click at [641, 248] on p "Desktop" at bounding box center [825, 248] width 478 height 16
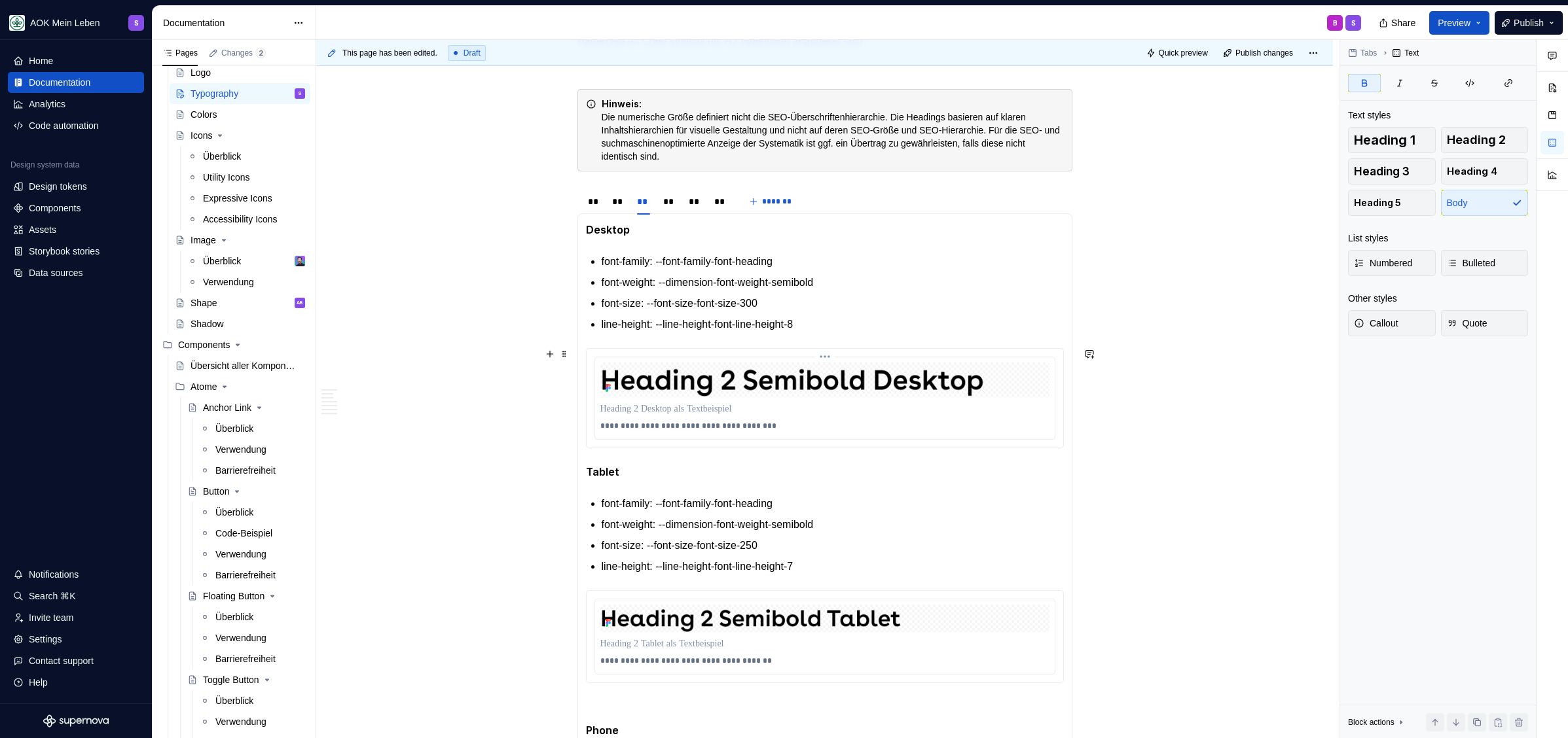
scroll to position [1319, 0]
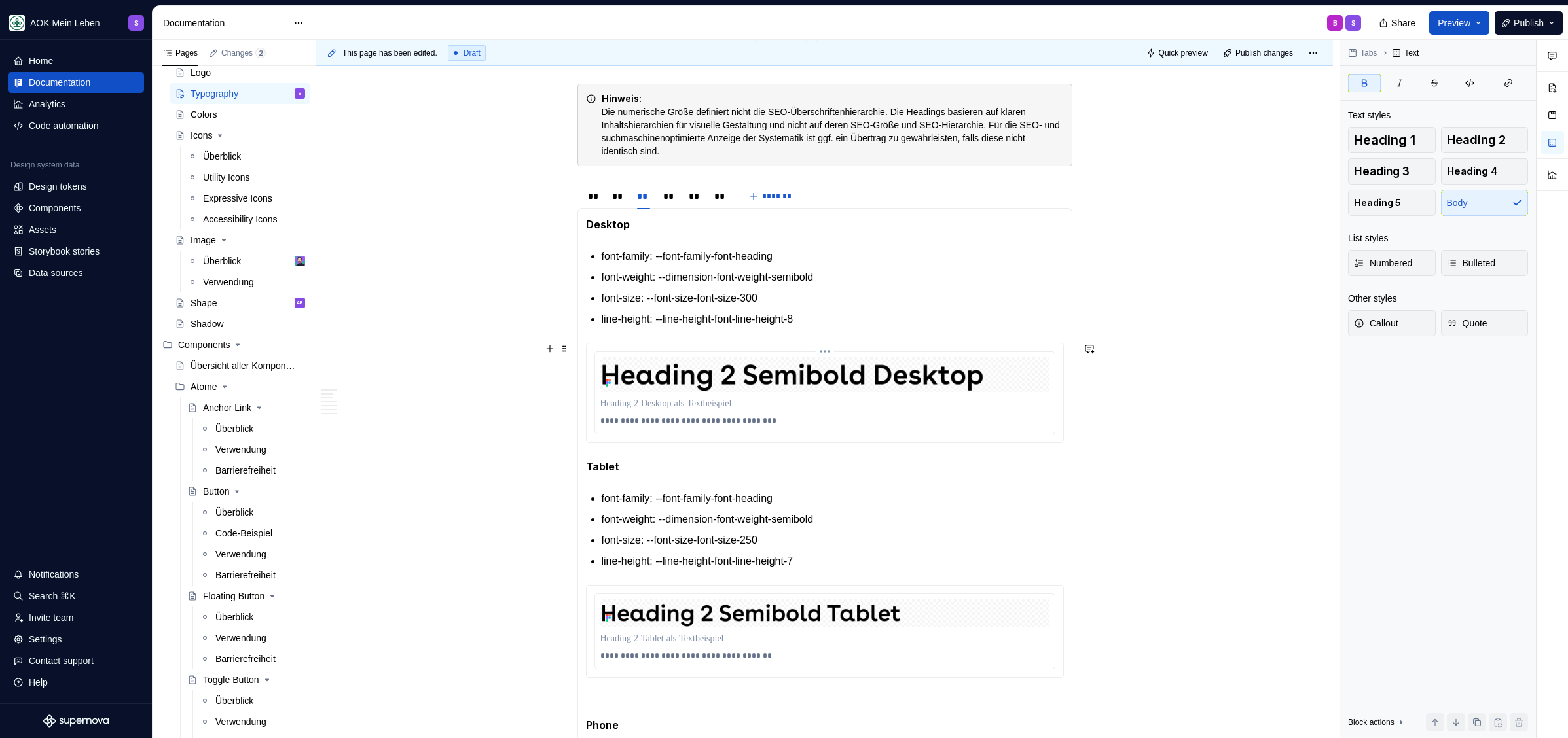
click at [787, 383] on img at bounding box center [825, 374] width 449 height 34
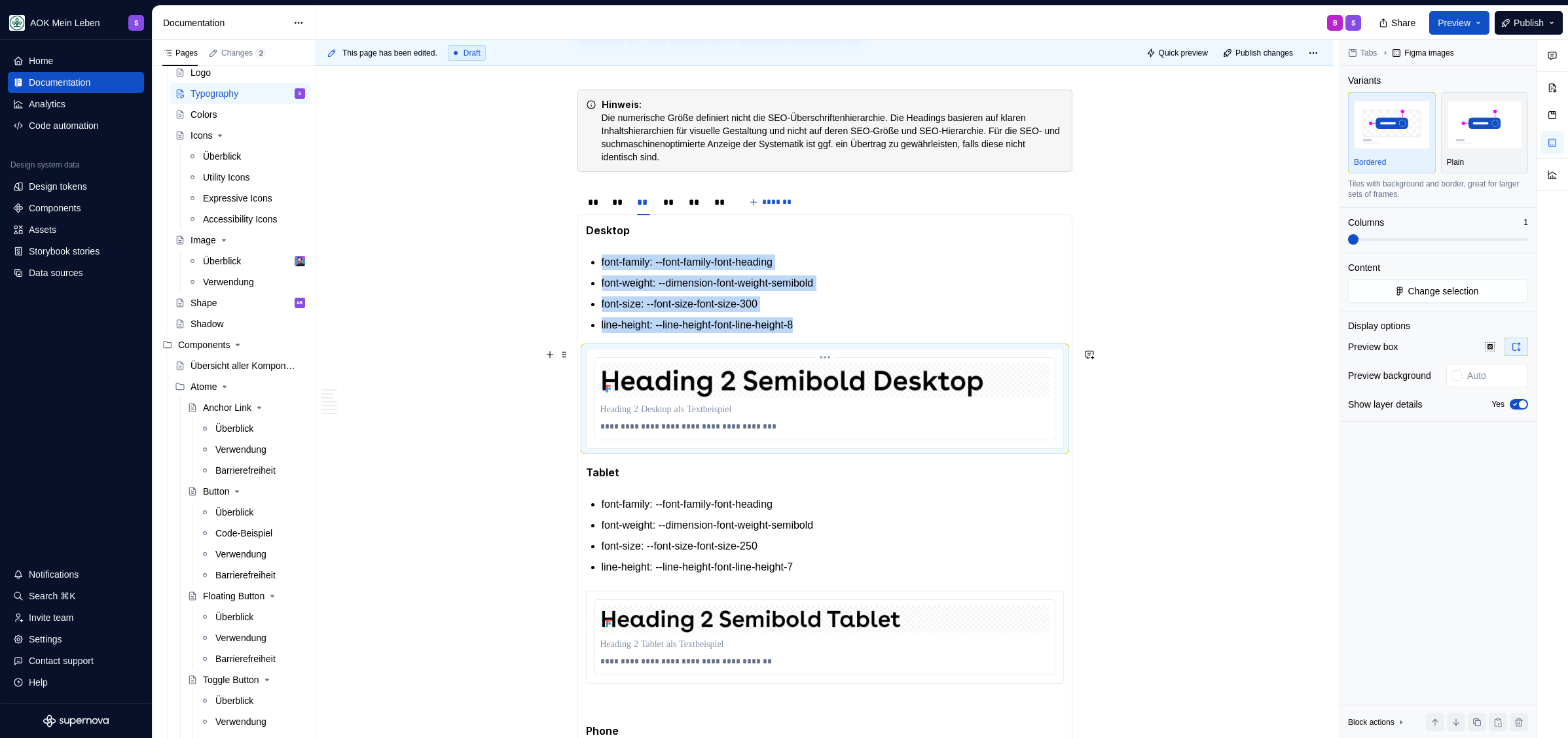
scroll to position [1309, 0]
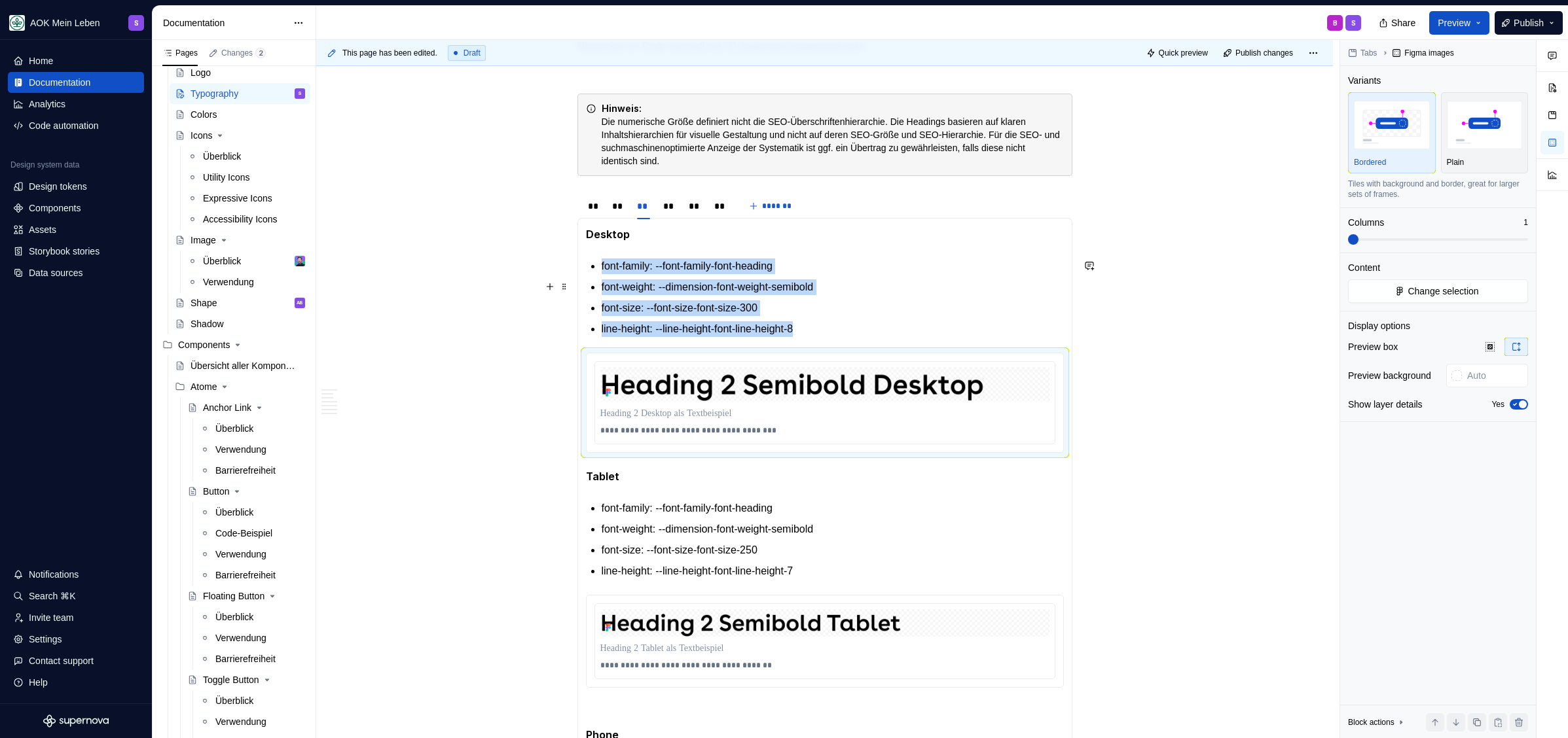
click at [687, 279] on p "font-weight: --dimension-font-weight-semibold" at bounding box center [832, 287] width 462 height 15
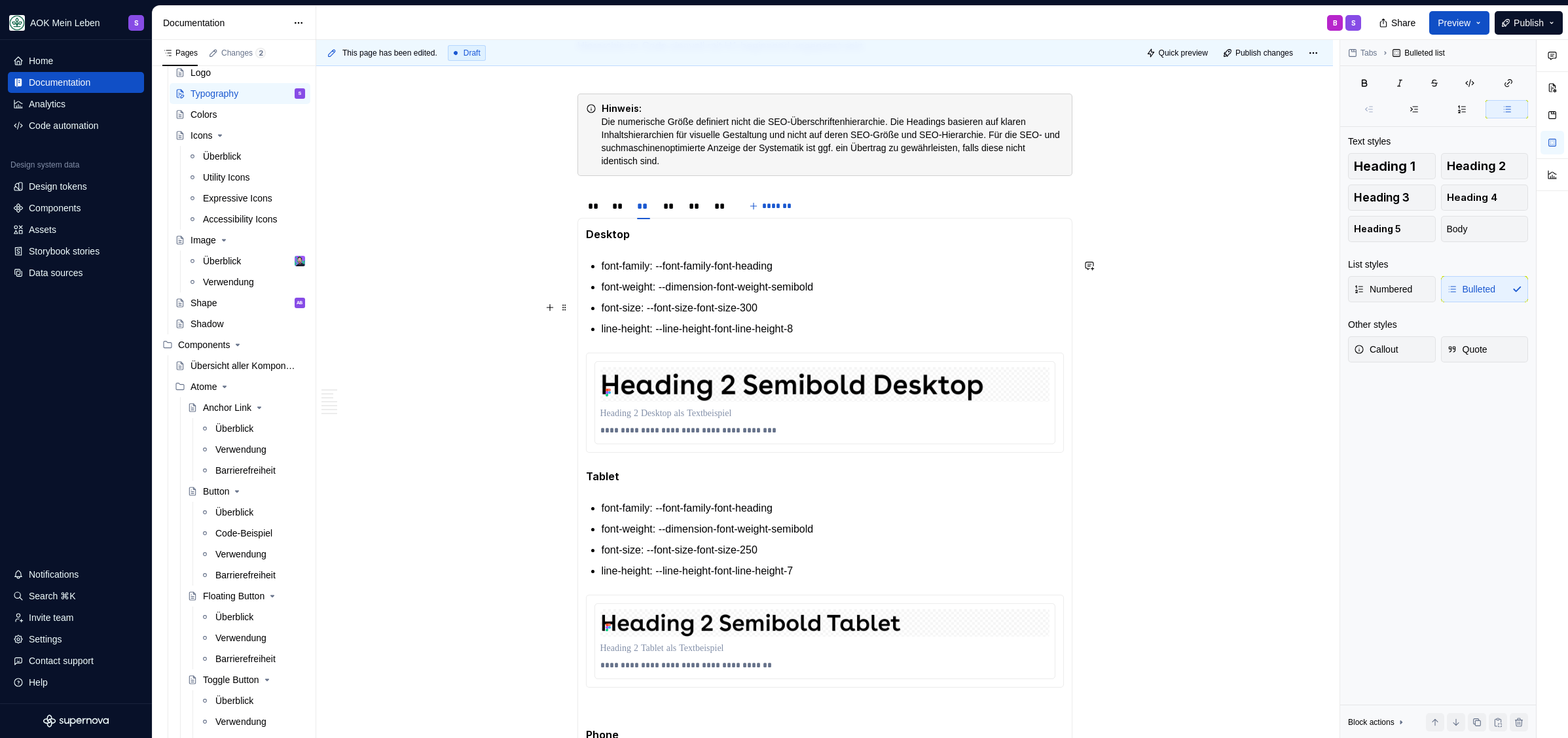
click at [664, 303] on p "font-size: --font-size-font-size-300" at bounding box center [832, 308] width 462 height 15
click at [840, 309] on p "font-size: --font-size-font-size-300" at bounding box center [832, 308] width 462 height 15
click at [840, 327] on p "line-height: --line-height-font-line-height-8" at bounding box center [832, 329] width 462 height 15
click at [821, 552] on p "font-size: --font-size-font-size-250" at bounding box center [832, 550] width 462 height 15
click at [629, 288] on p "font-weight: --dimension-font-weight-semibold" at bounding box center [832, 287] width 462 height 15
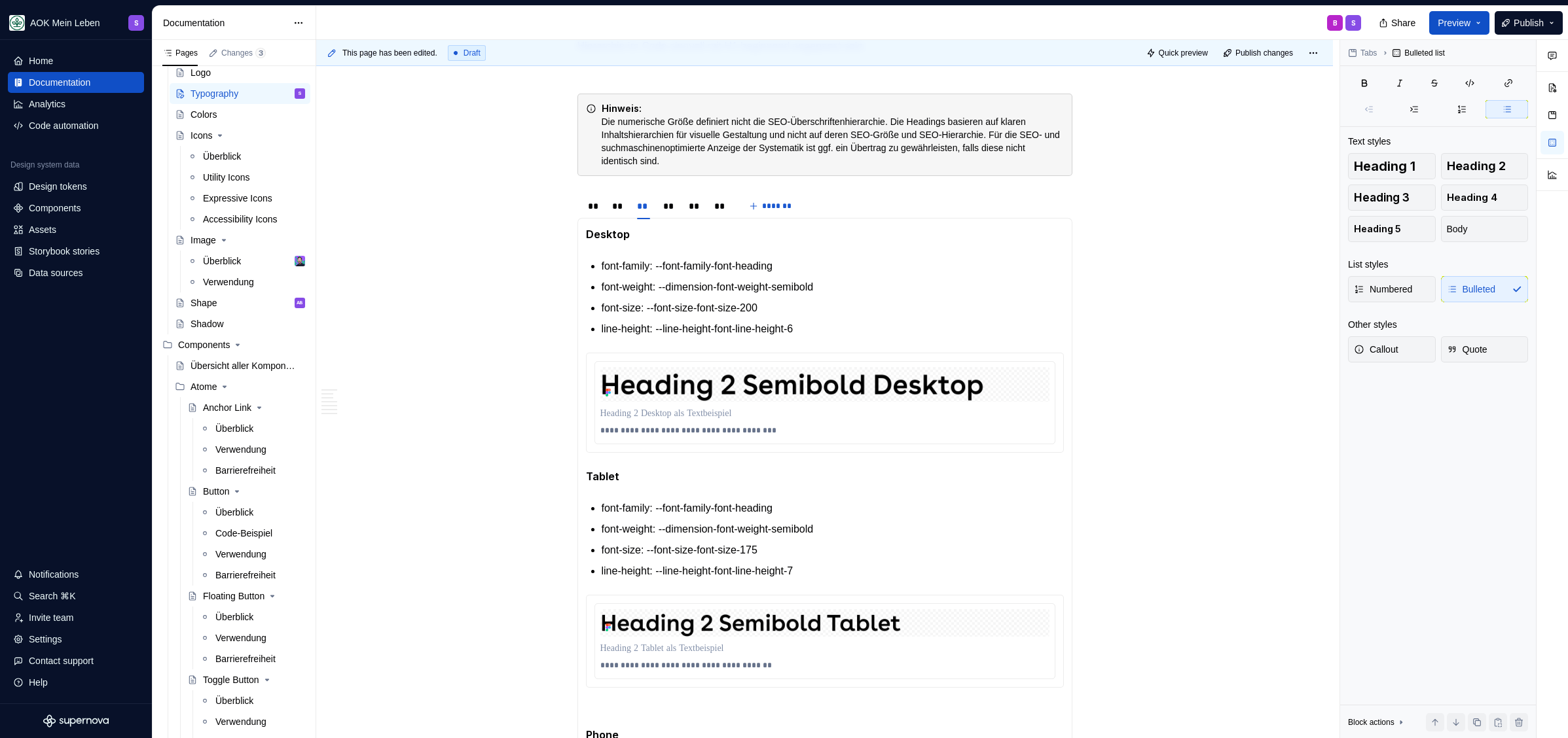
click at [629, 288] on p "font-weight: --dimension-font-weight-semibold" at bounding box center [832, 287] width 462 height 15
click at [683, 521] on p "font-weight: --dimension-font-weight-semibold" at bounding box center [832, 529] width 462 height 15
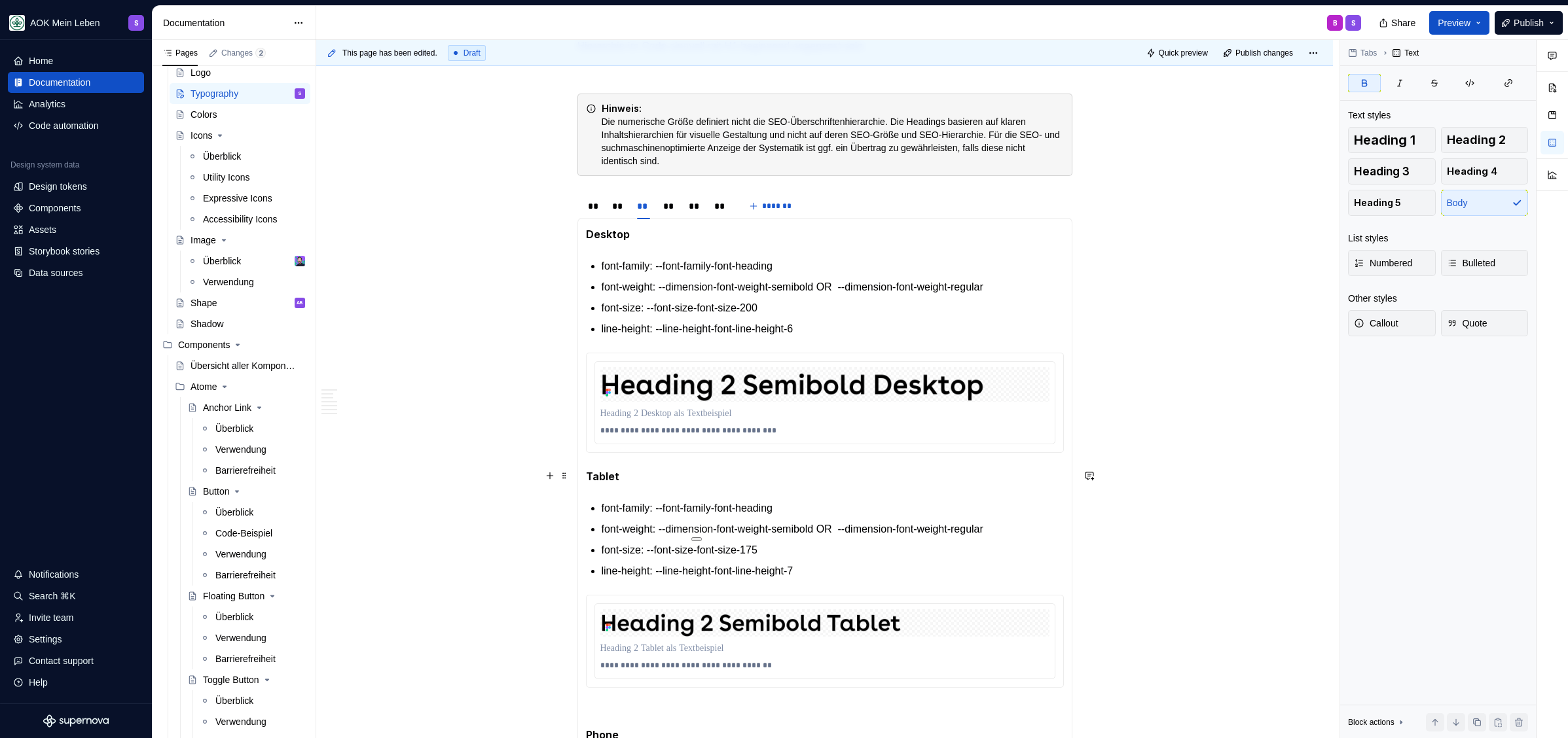
click at [638, 478] on p "Tablet" at bounding box center [825, 476] width 478 height 16
click at [811, 549] on p "font-size: --font-size-font-size-175" at bounding box center [832, 550] width 462 height 15
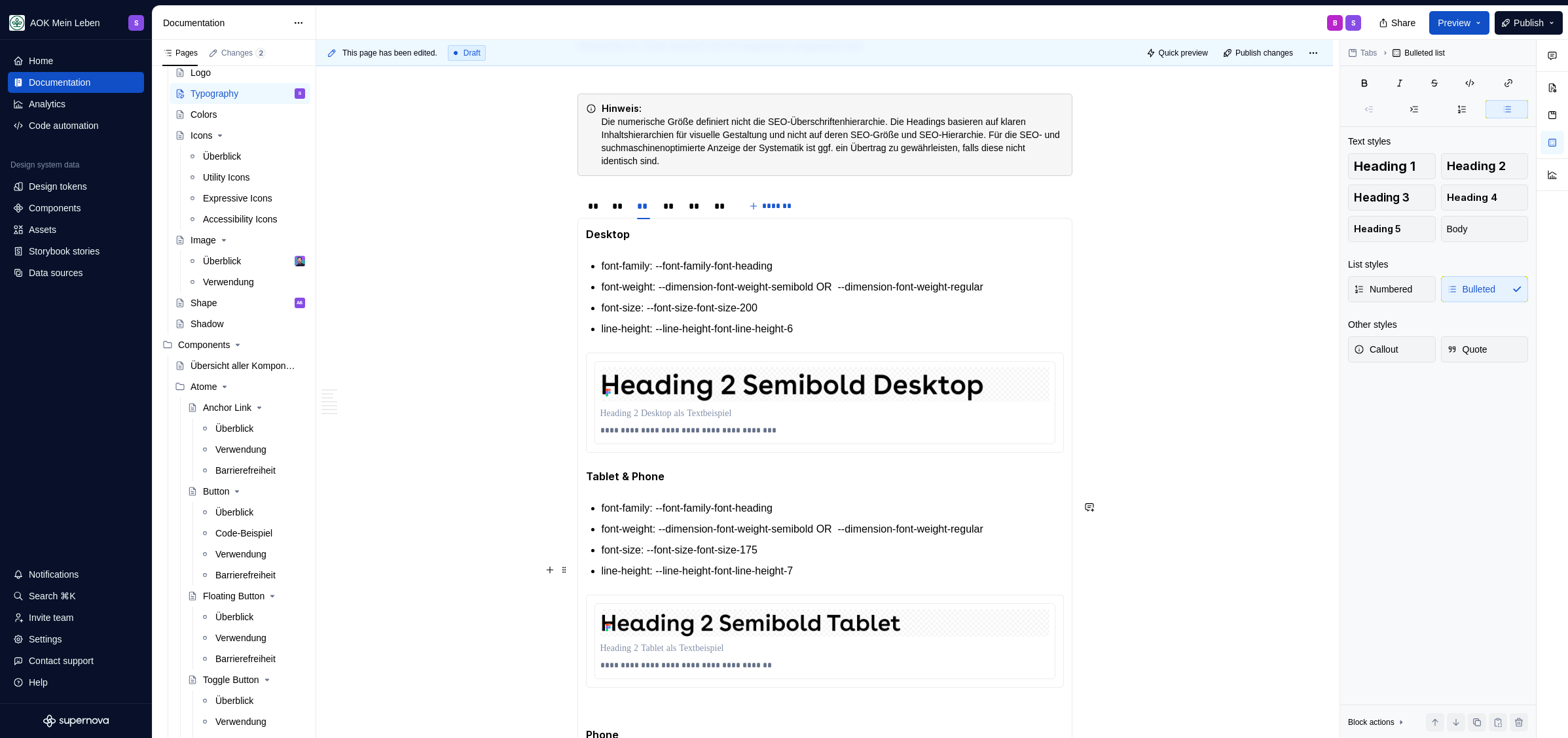
click at [867, 578] on section-item-column "**********" at bounding box center [825, 532] width 478 height 611
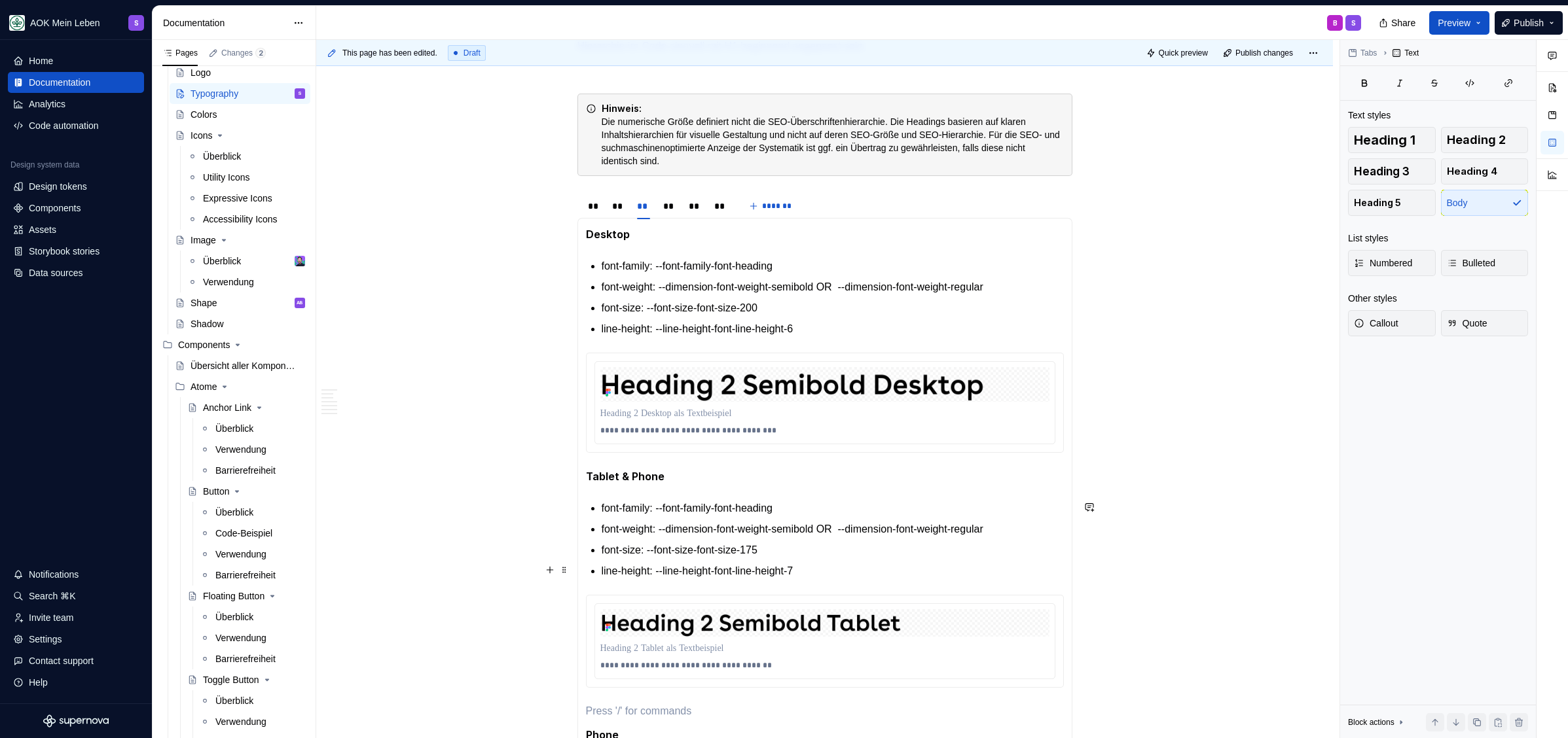
click at [864, 569] on p "line-height: --line-height-font-line-height-7" at bounding box center [832, 571] width 462 height 15
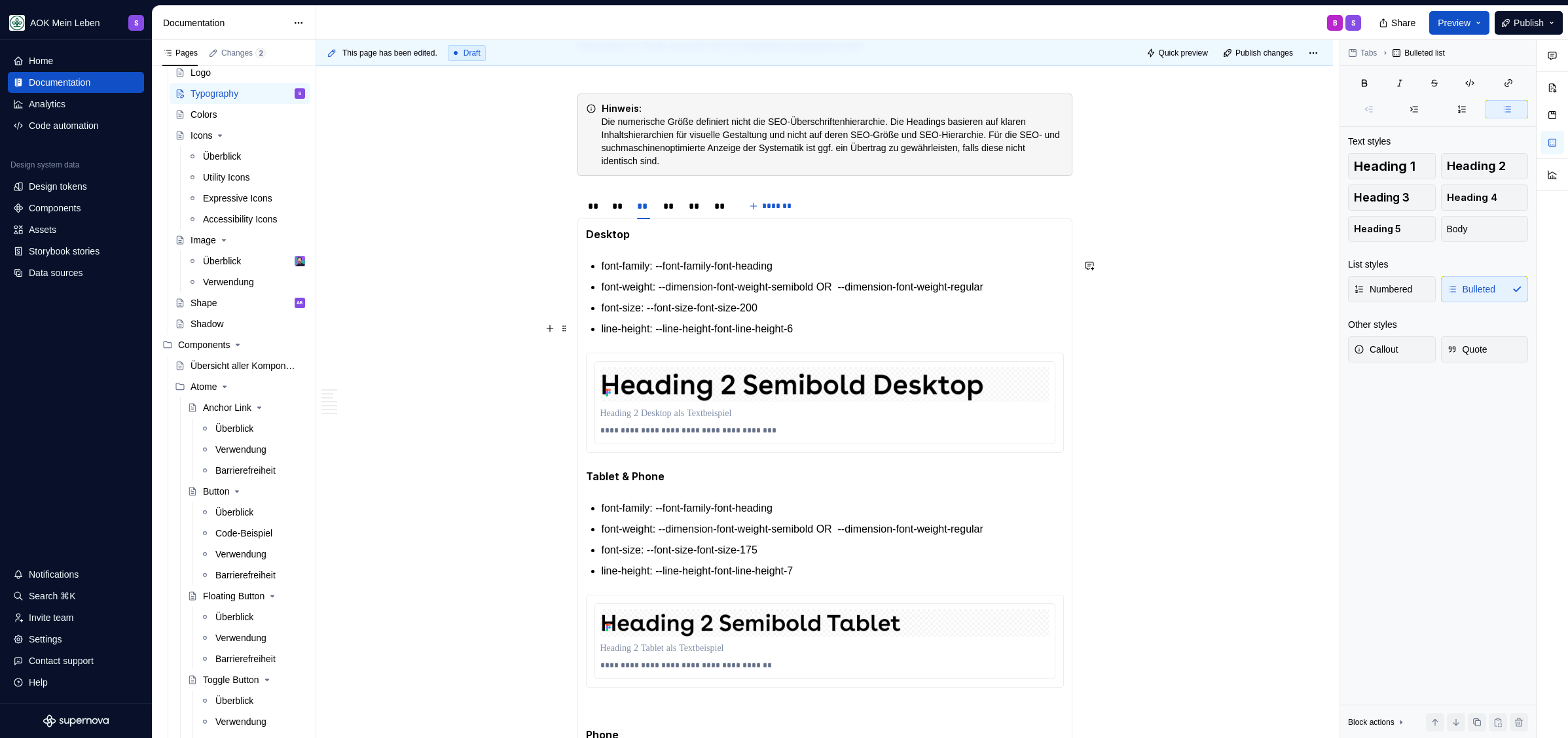
click at [853, 325] on p "line-height: --line-height-font-line-height-6" at bounding box center [832, 329] width 462 height 15
click at [838, 568] on p "line-height: --line-height-font-line-height-7" at bounding box center [832, 571] width 462 height 15
click at [810, 645] on p at bounding box center [825, 648] width 449 height 13
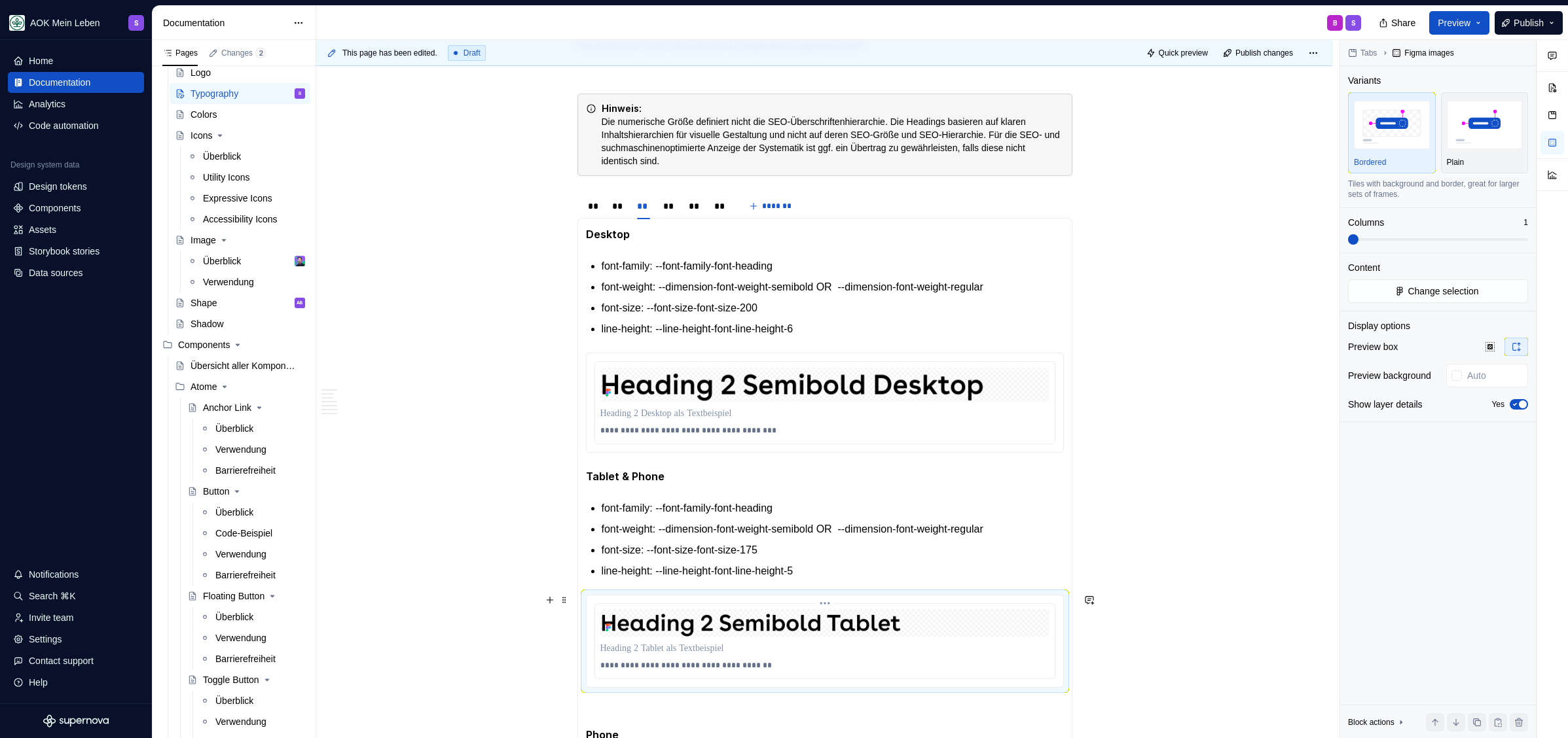
scroll to position [1550, 0]
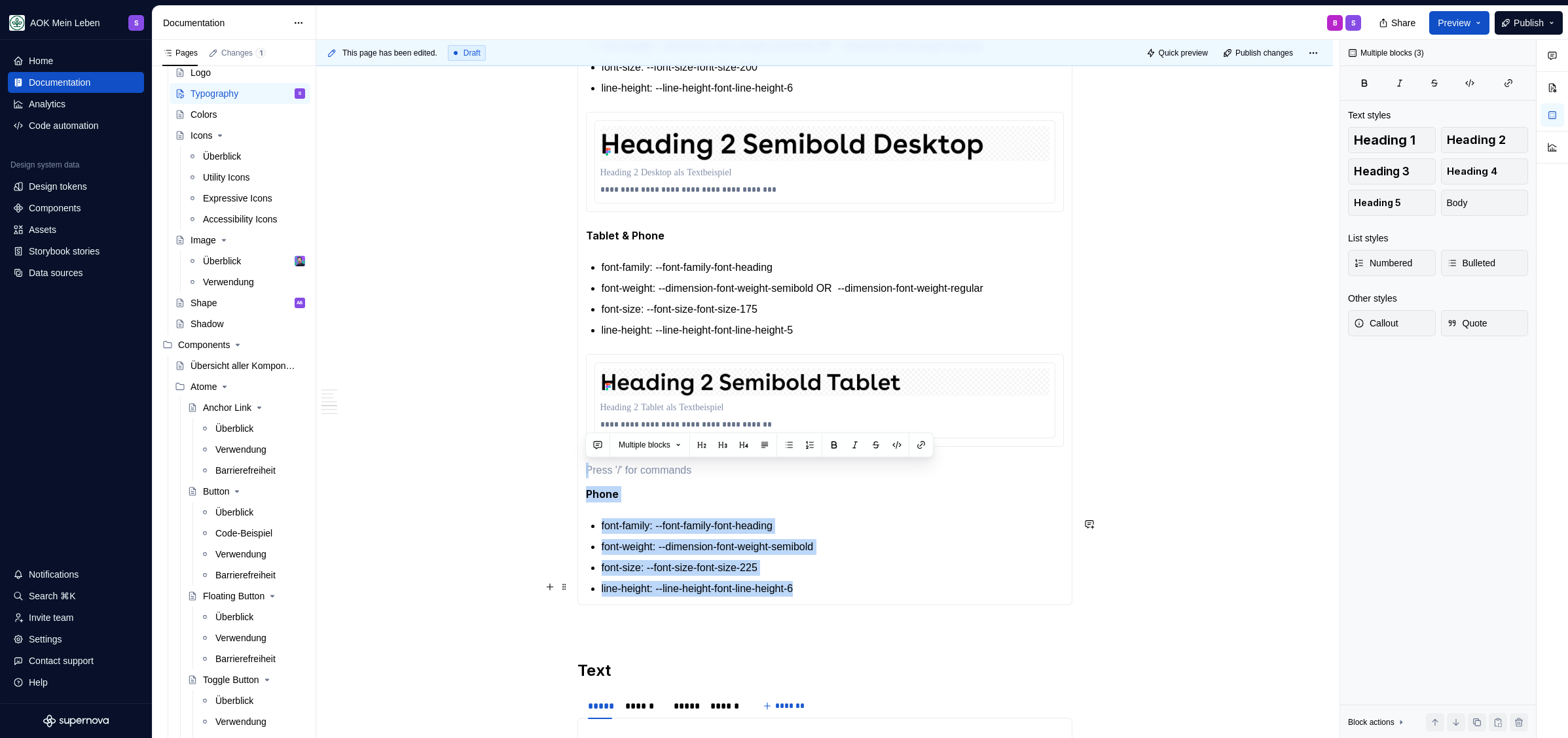
drag, startPoint x: 609, startPoint y: 469, endPoint x: 861, endPoint y: 583, distance: 276.6
click at [861, 583] on section-item-column "**********" at bounding box center [825, 290] width 478 height 611
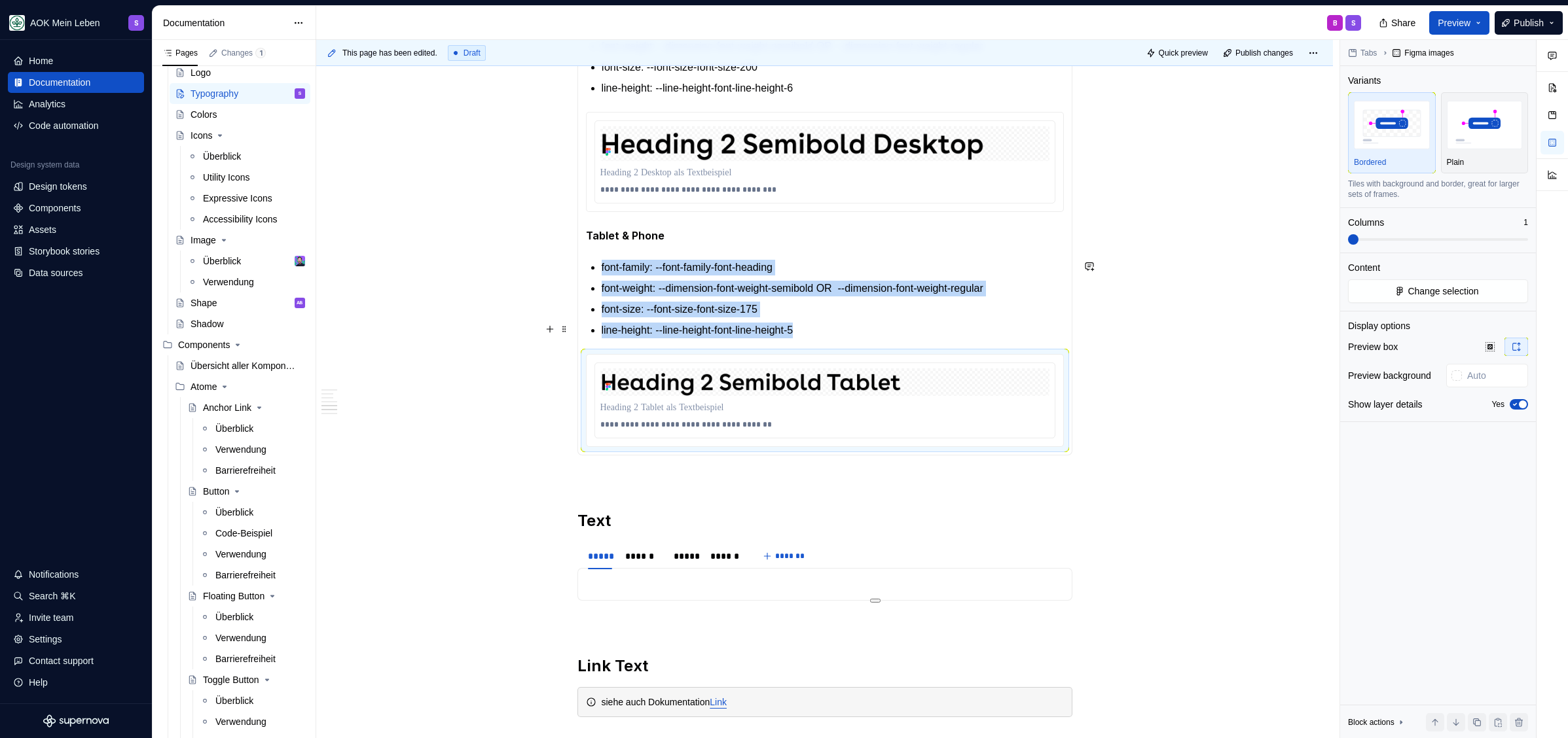
click at [877, 326] on p "line-height: --line-height-font-line-height-5" at bounding box center [832, 330] width 462 height 15
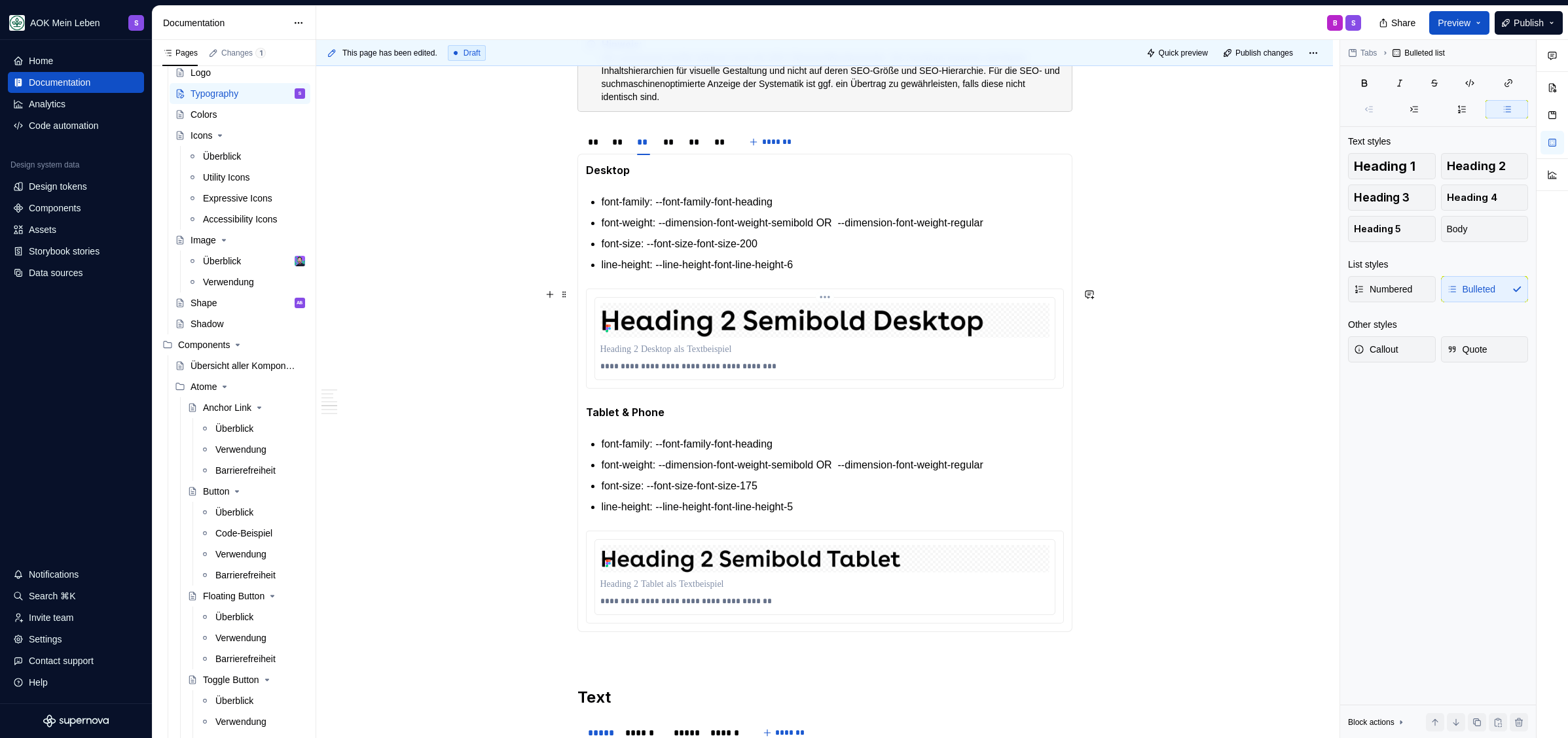
scroll to position [1369, 0]
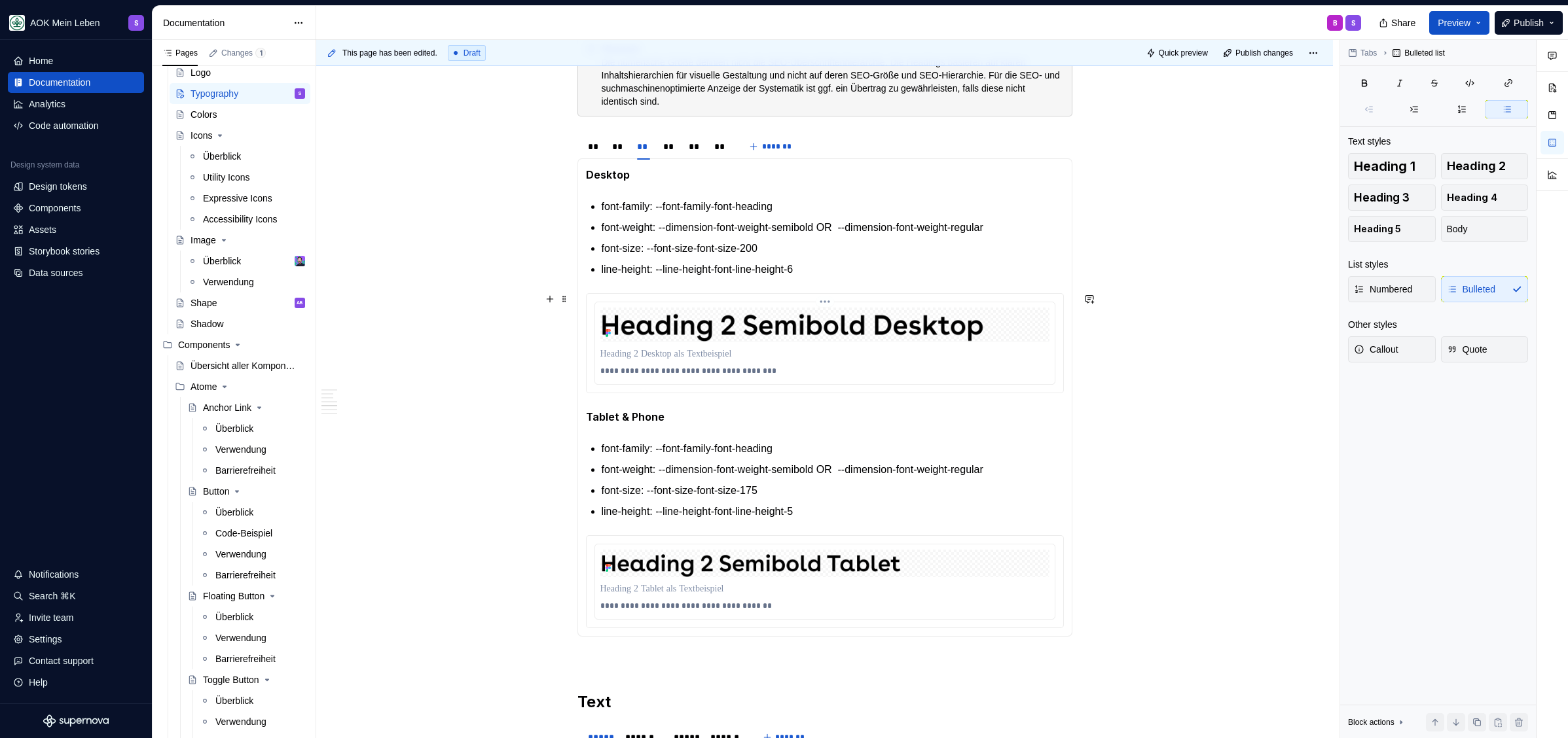
click at [823, 354] on p at bounding box center [825, 354] width 449 height 13
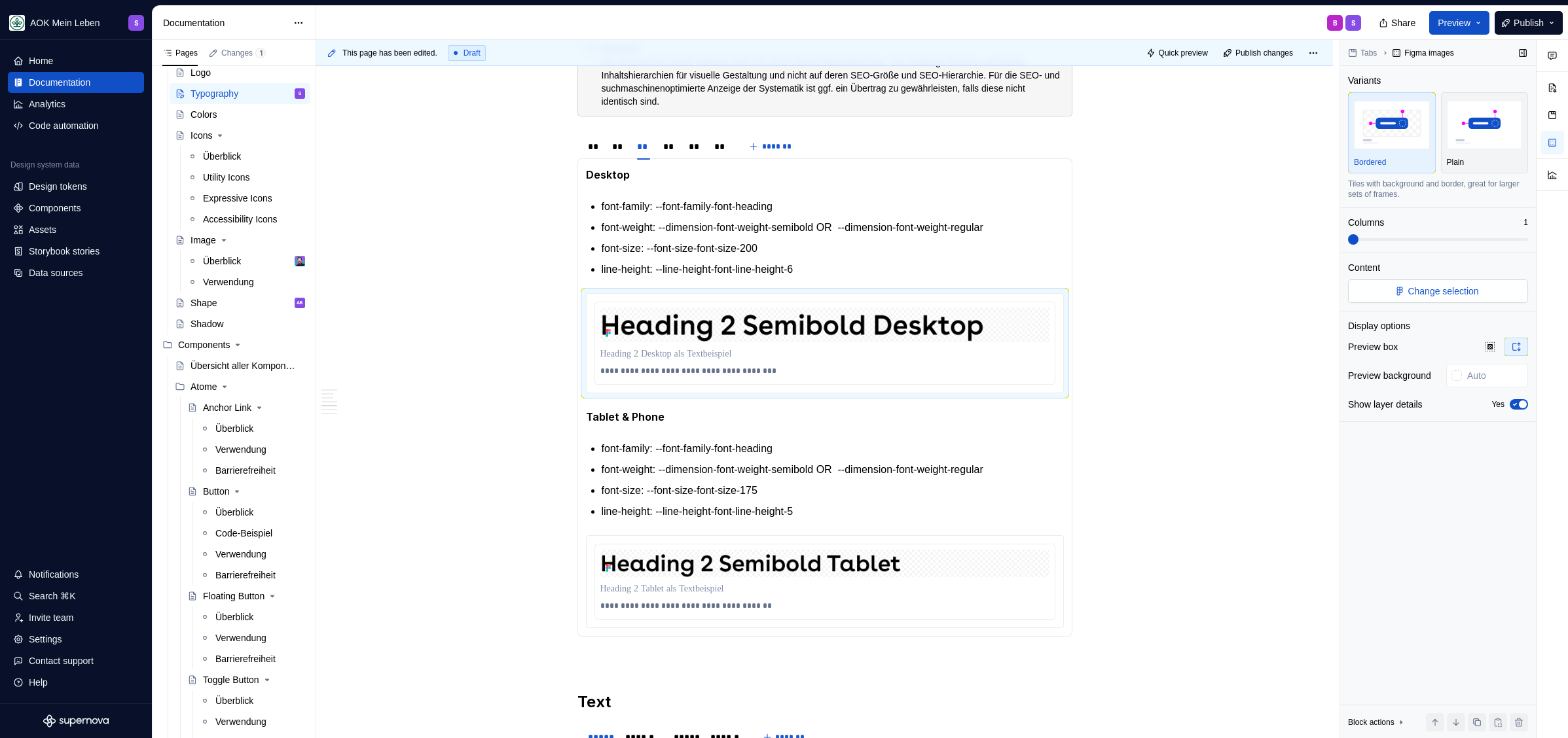
click at [1469, 290] on span "Change selection" at bounding box center [1442, 291] width 71 height 13
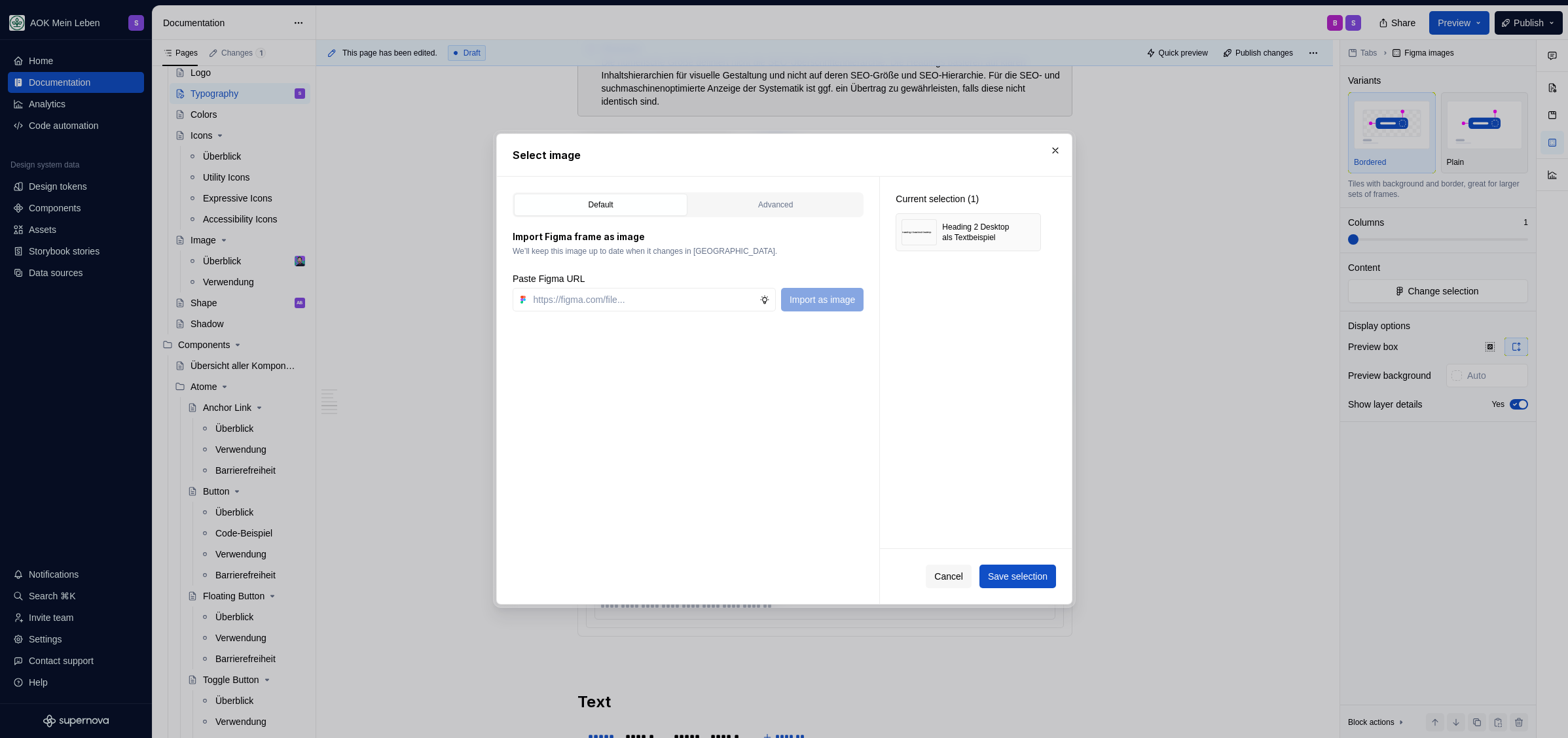
type textarea "*"
paste input "https://www.figma.com/design/h3quR2me0t8yxvd40CMizU/AOK-UI-Library-3.0.30--ades…"
type input "https://www.figma.com/design/h3quR2me0t8yxvd40CMizU/AOK-UI-Library-3.0.30--ades…"
click at [1027, 236] on button "button" at bounding box center [1025, 232] width 18 height 18
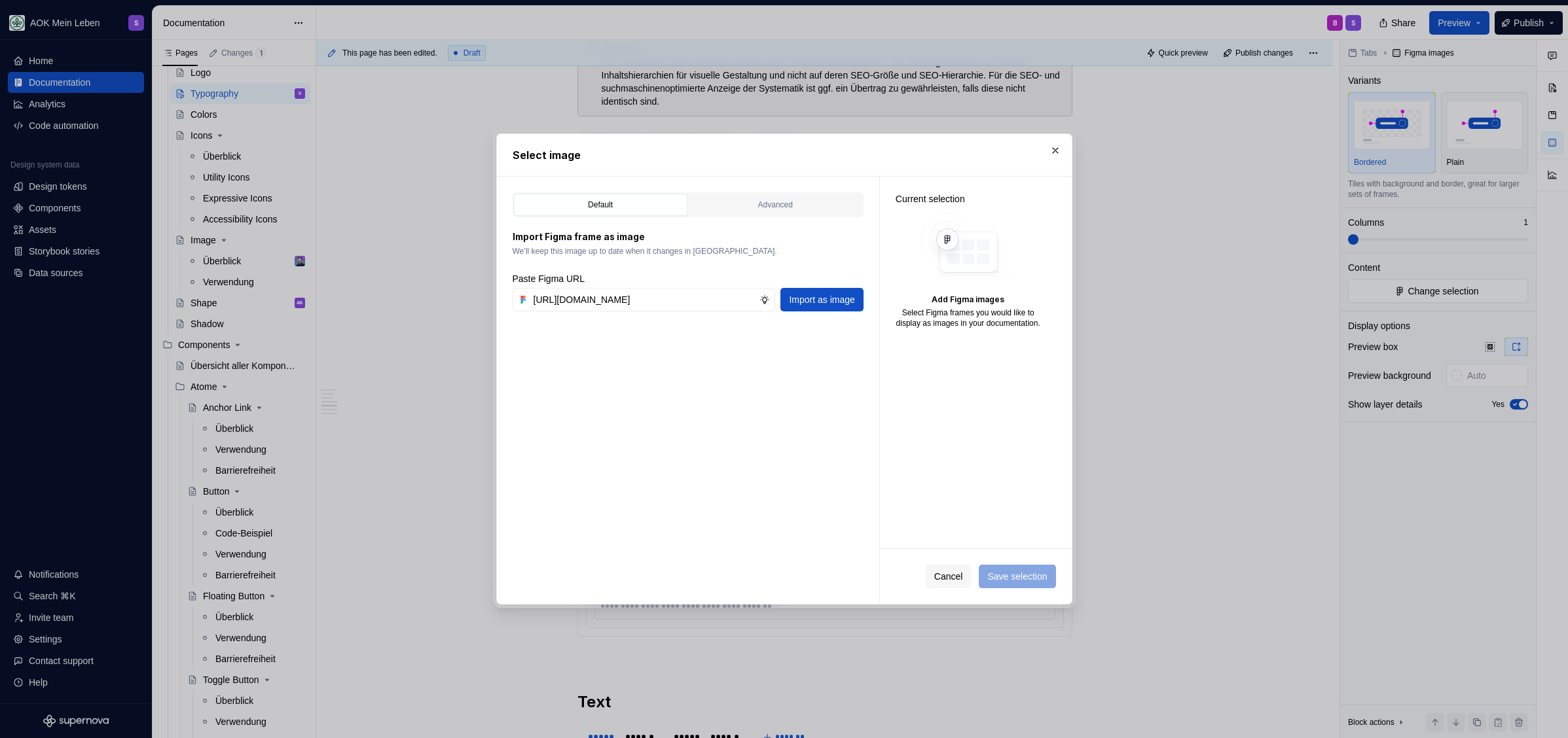
scroll to position [0, 0]
click at [847, 302] on span "Import as image" at bounding box center [821, 300] width 65 height 13
click at [1061, 337] on div "Current selection (1) Fetching preview..." at bounding box center [975, 363] width 192 height 372
click at [1008, 323] on div "Current selection (1) Fetching preview..." at bounding box center [975, 363] width 192 height 372
click at [944, 582] on span "Cancel" at bounding box center [948, 576] width 29 height 13
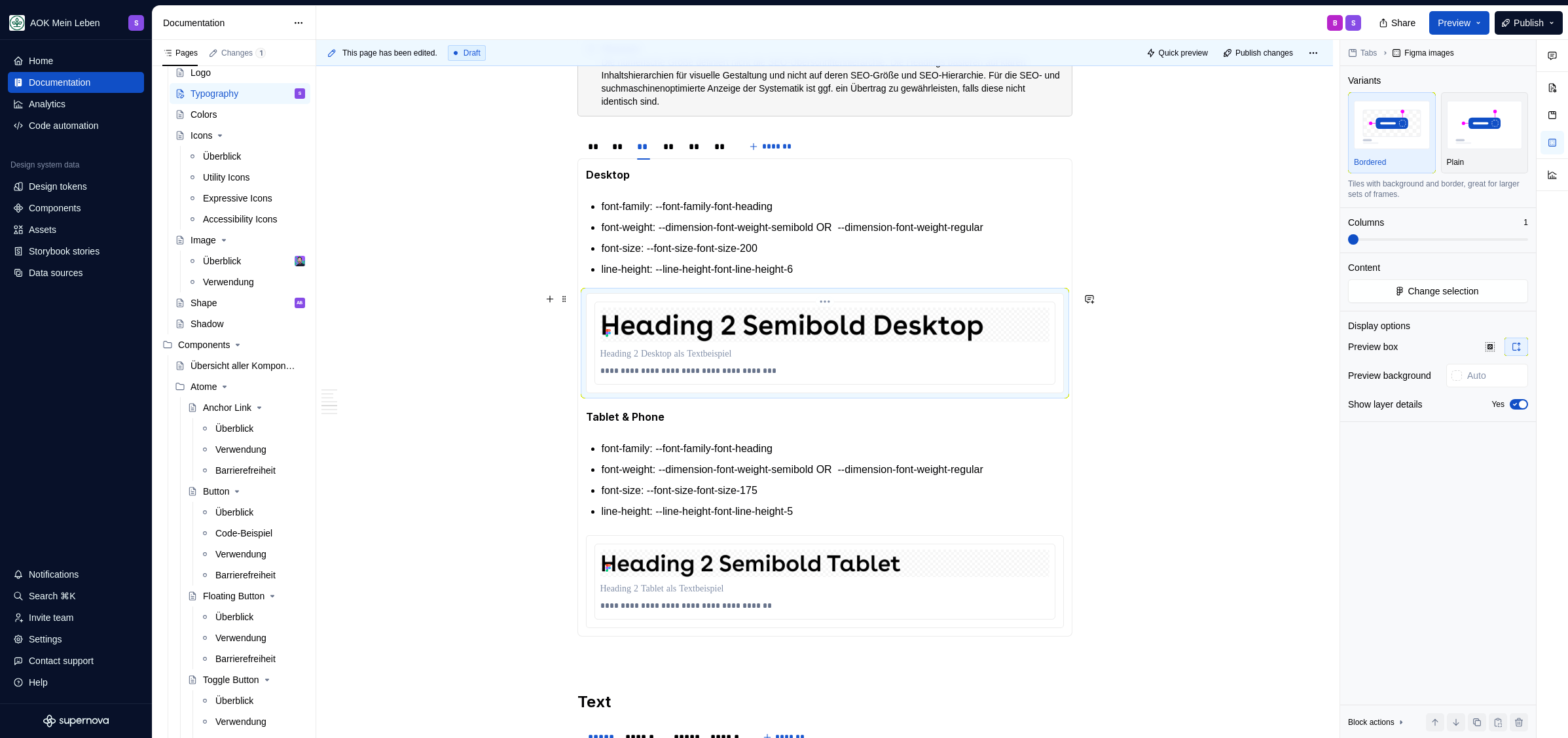
click at [763, 335] on img at bounding box center [825, 324] width 449 height 34
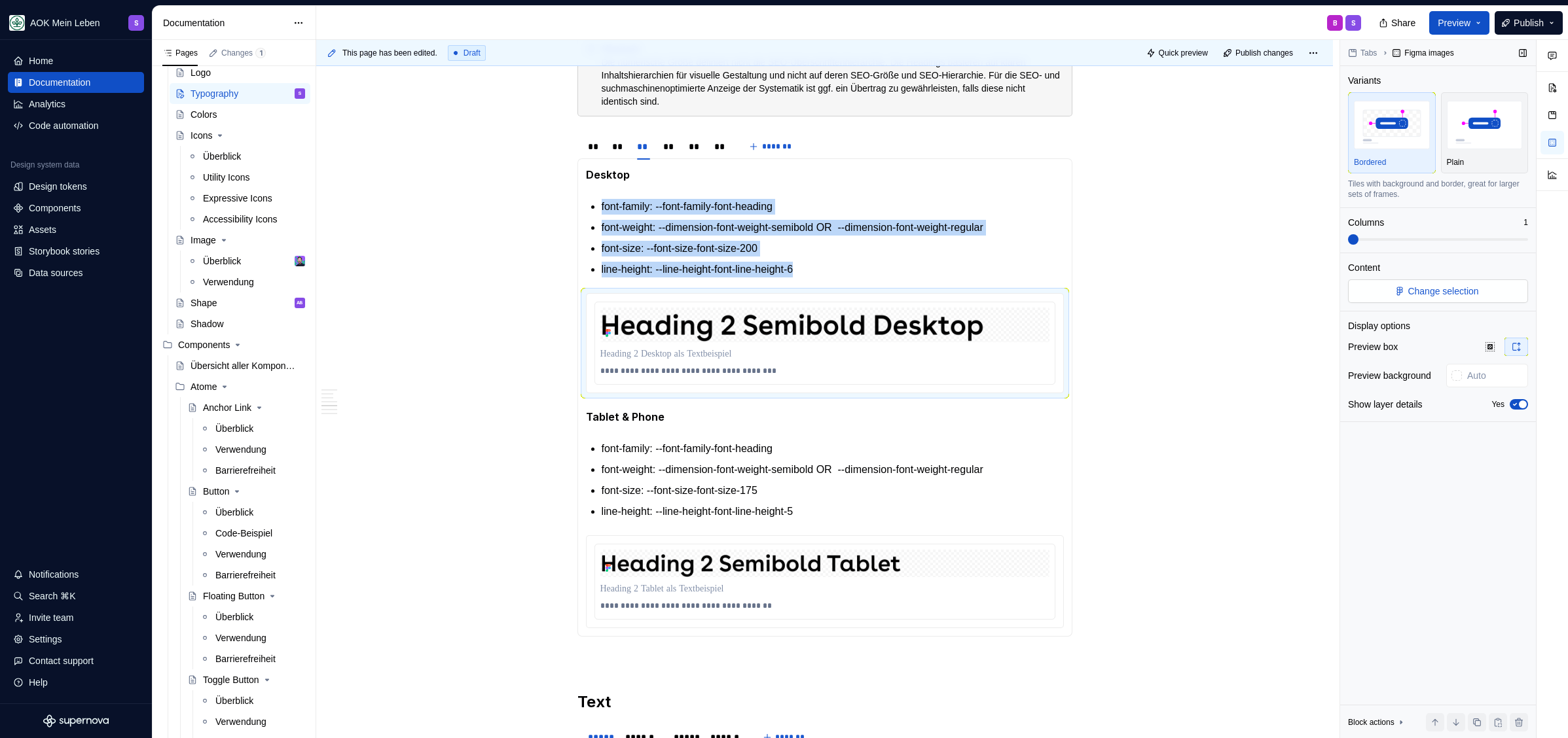
click at [1429, 295] on span "Change selection" at bounding box center [1442, 291] width 71 height 13
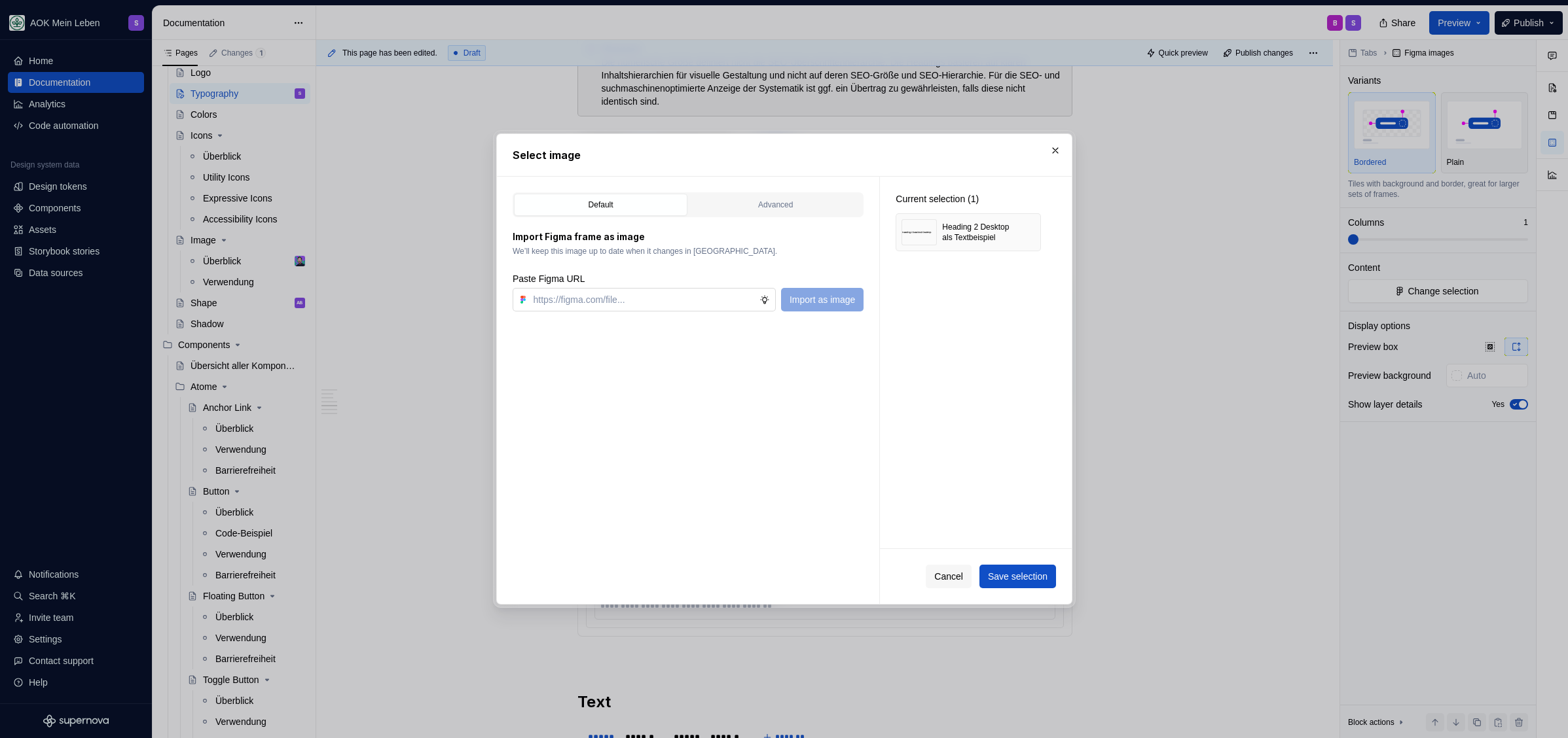
click at [707, 290] on input "text" at bounding box center [644, 300] width 232 height 24
type textarea "*"
click at [1028, 234] on button "button" at bounding box center [1025, 232] width 18 height 18
click at [598, 296] on input "text" at bounding box center [644, 300] width 232 height 24
paste input "https://www.figma.com/design/h3quR2me0t8yxvd40CMizU/AOK-UI-Library-3.0.30--ades…"
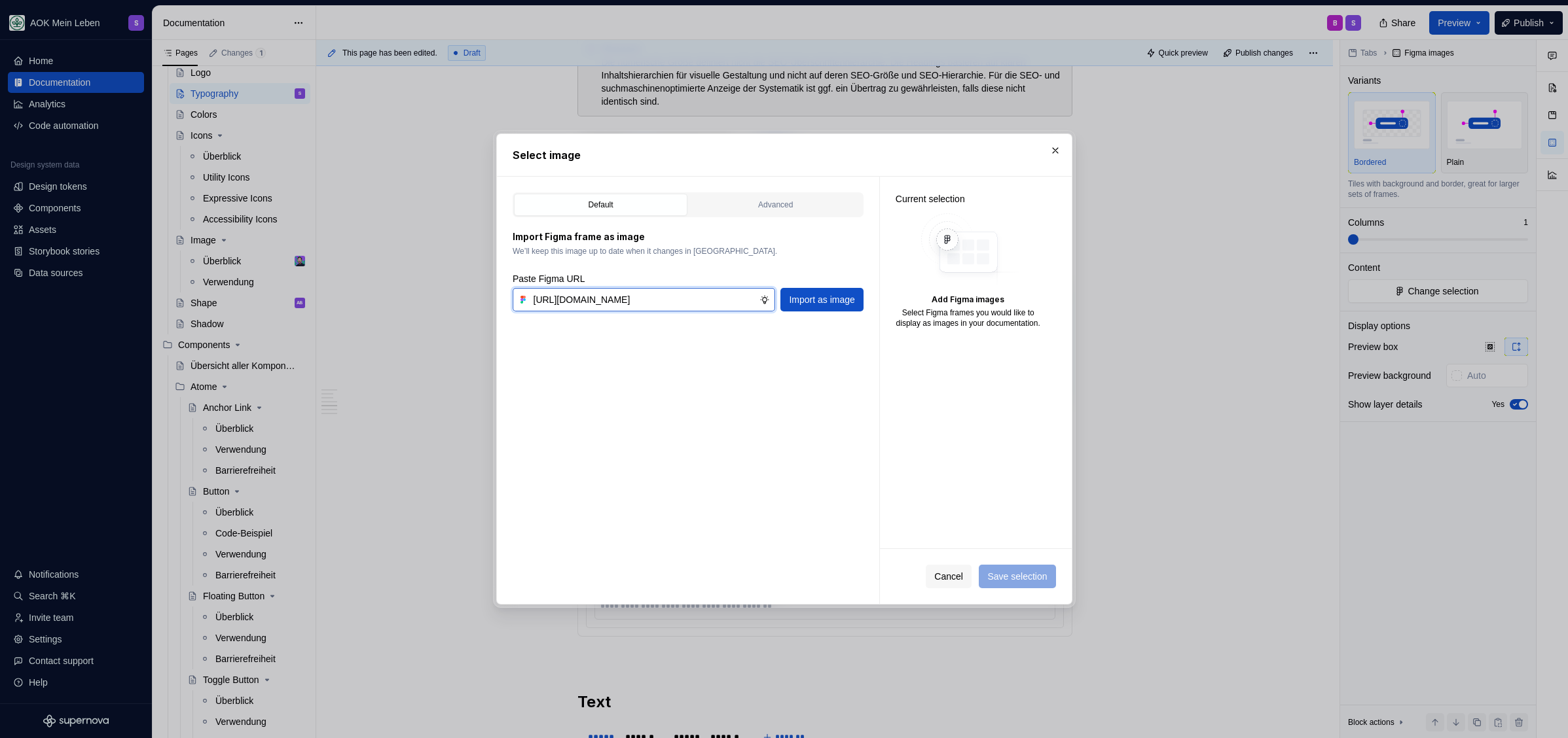
scroll to position [0, 379]
type input "https://www.figma.com/design/h3quR2me0t8yxvd40CMizU/AOK-UI-Library-3.0.30--ades…"
click at [789, 300] on span "Import as image" at bounding box center [821, 300] width 65 height 13
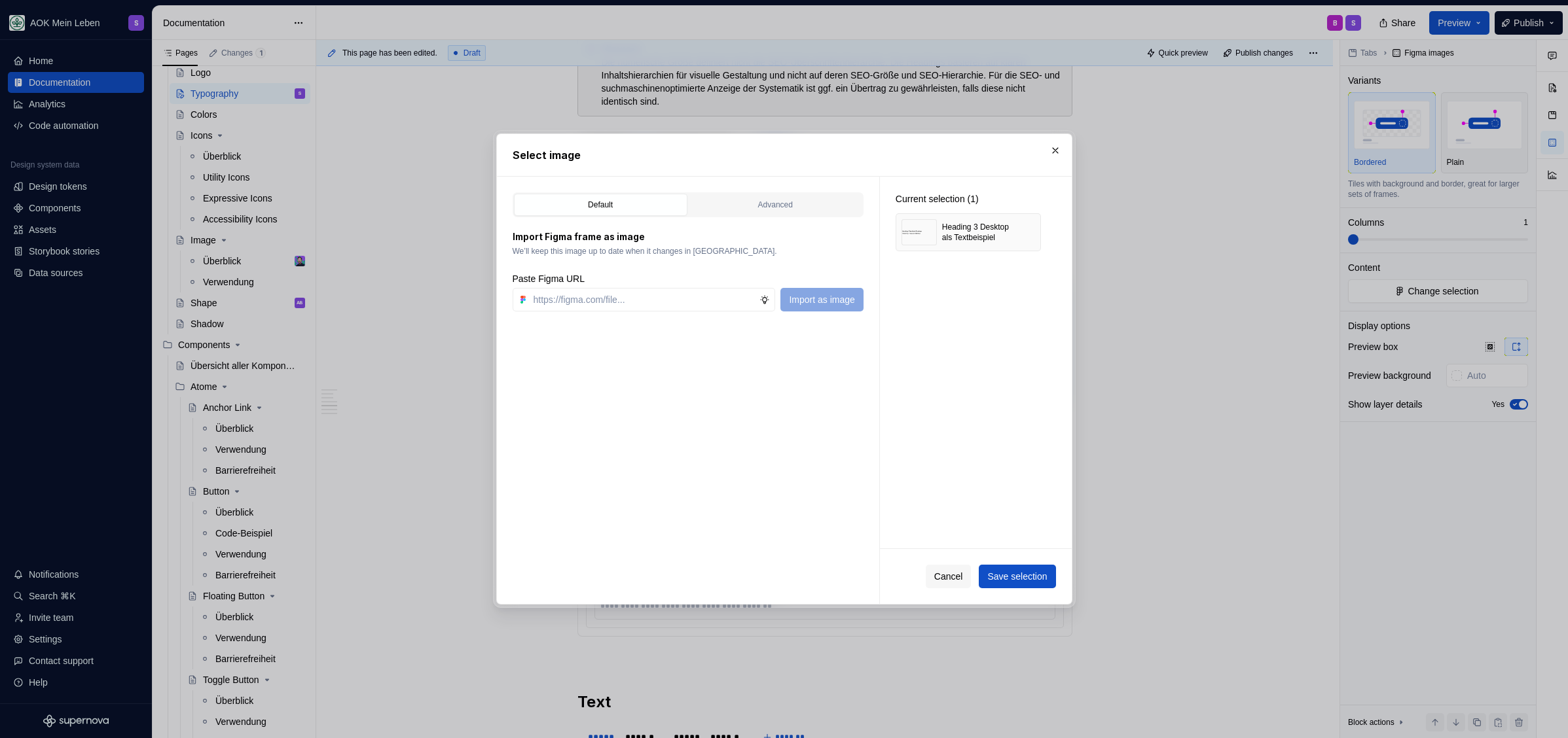
type textarea "*"
click at [1018, 570] on span "Save selection" at bounding box center [1016, 576] width 60 height 13
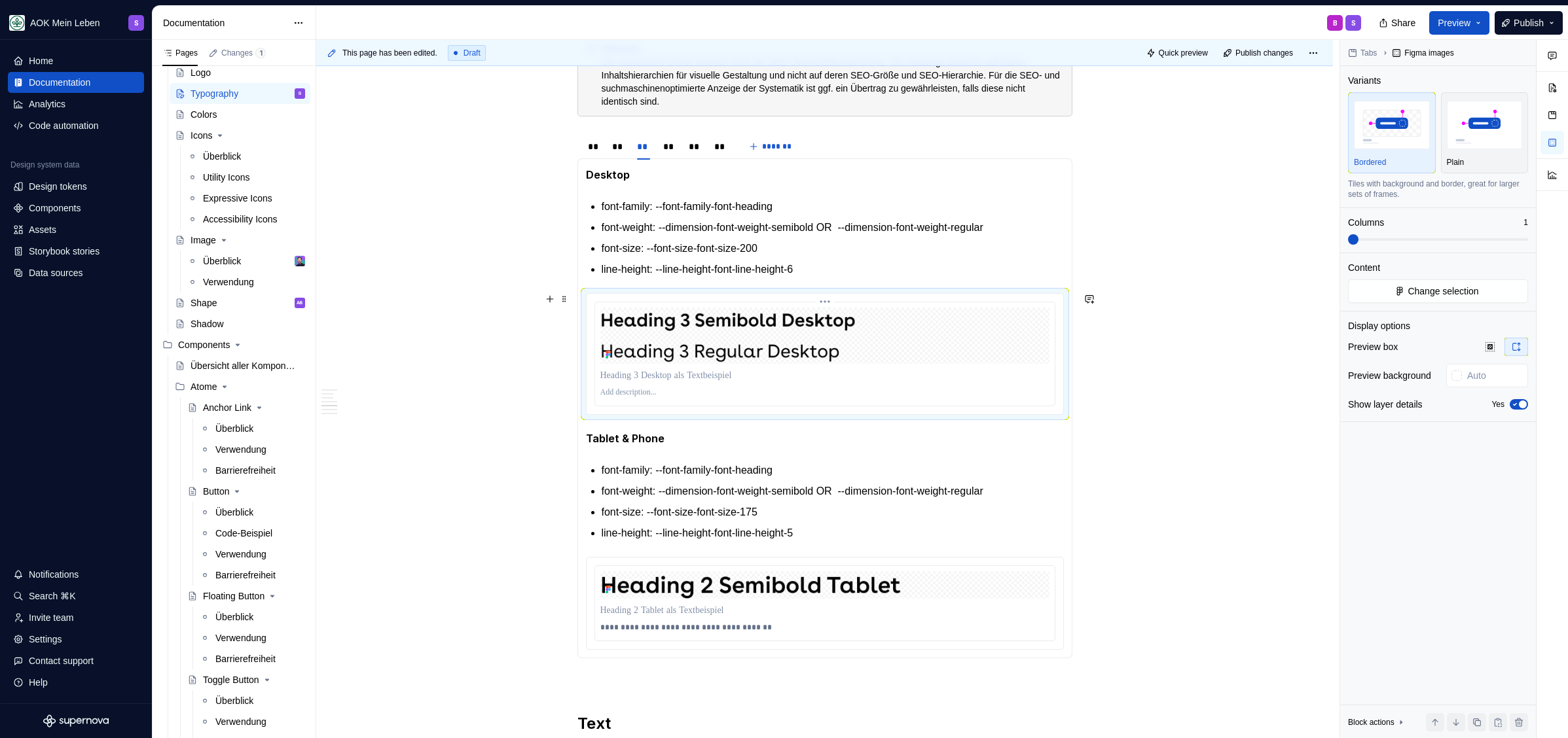
click at [632, 394] on p at bounding box center [825, 392] width 449 height 11
click at [686, 625] on p "**********" at bounding box center [825, 627] width 449 height 11
click at [686, 624] on p "**********" at bounding box center [825, 627] width 449 height 11
click at [654, 387] on p at bounding box center [825, 392] width 449 height 11
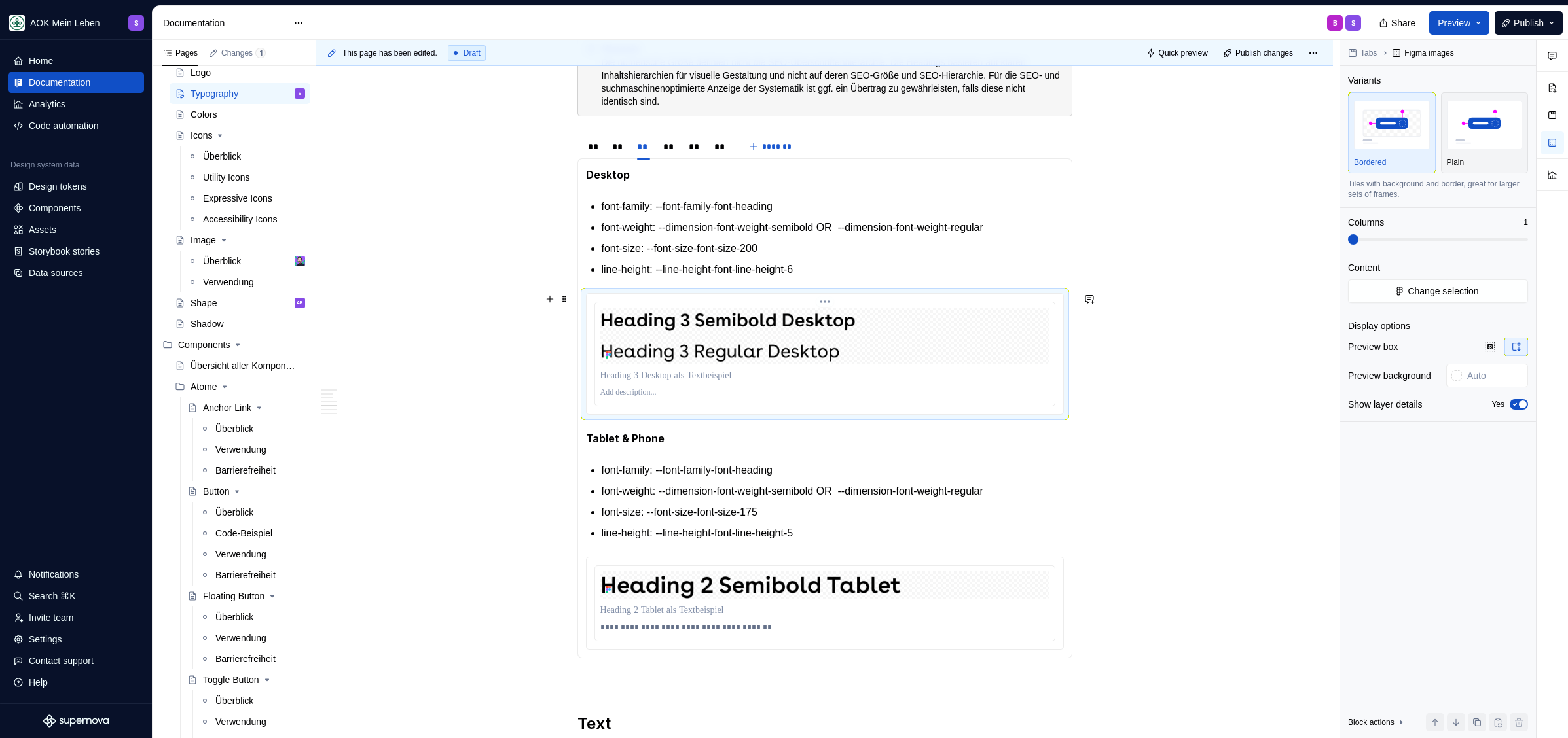
paste div
click at [639, 391] on p "**********" at bounding box center [825, 392] width 449 height 11
click at [719, 387] on p "**********" at bounding box center [825, 392] width 449 height 11
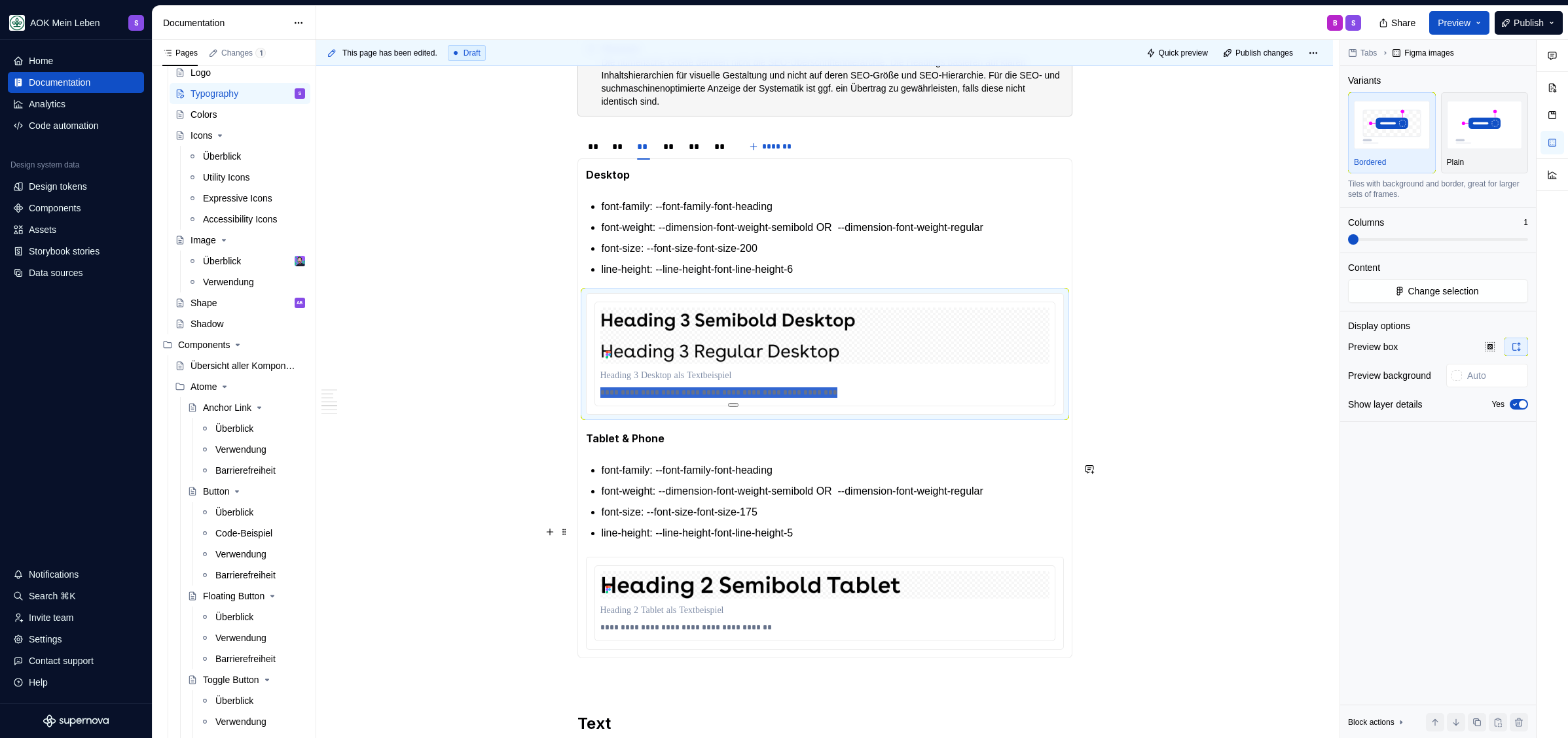
click at [840, 535] on p "line-height: --line-height-font-line-height-5" at bounding box center [832, 533] width 462 height 15
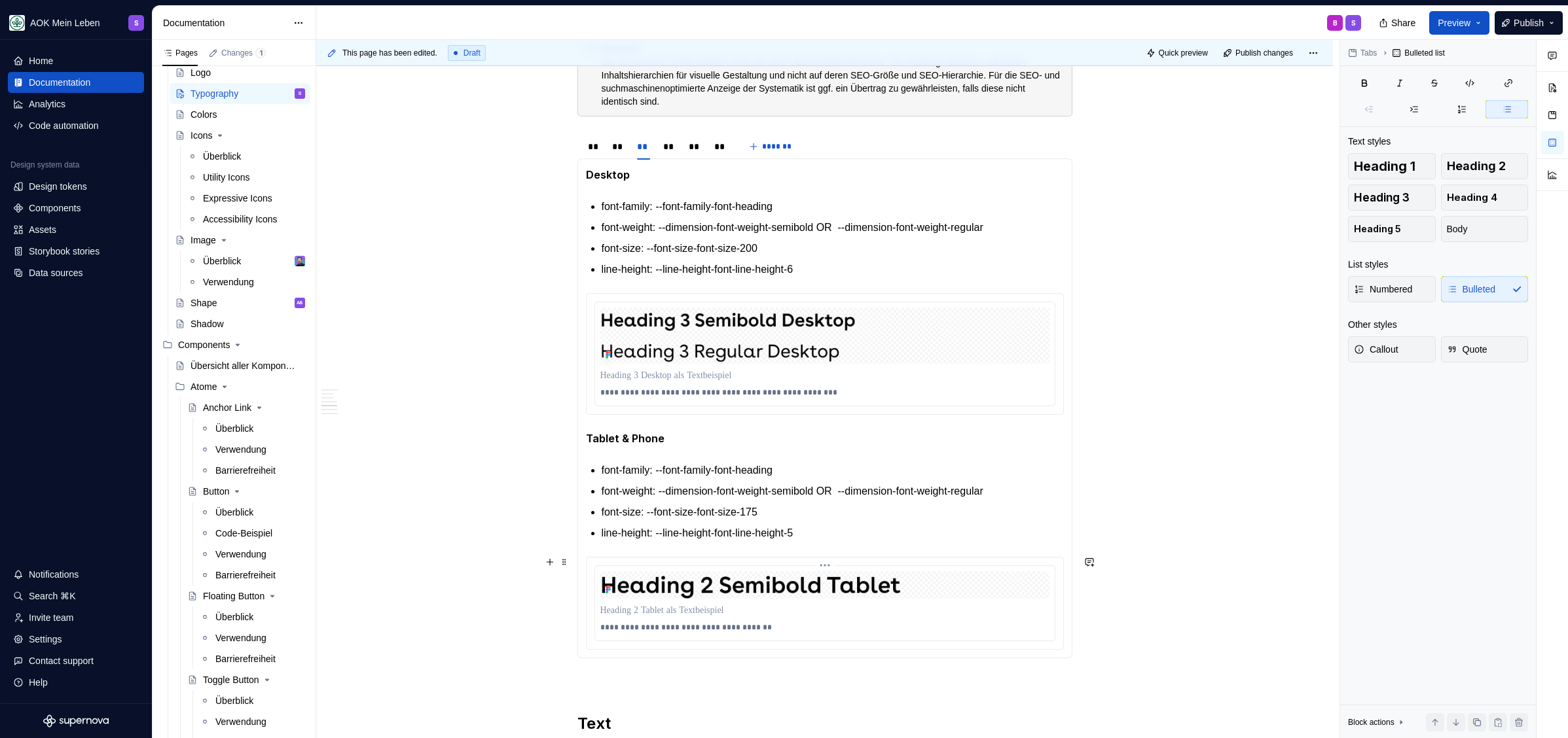
click at [720, 601] on div at bounding box center [825, 610] width 449 height 18
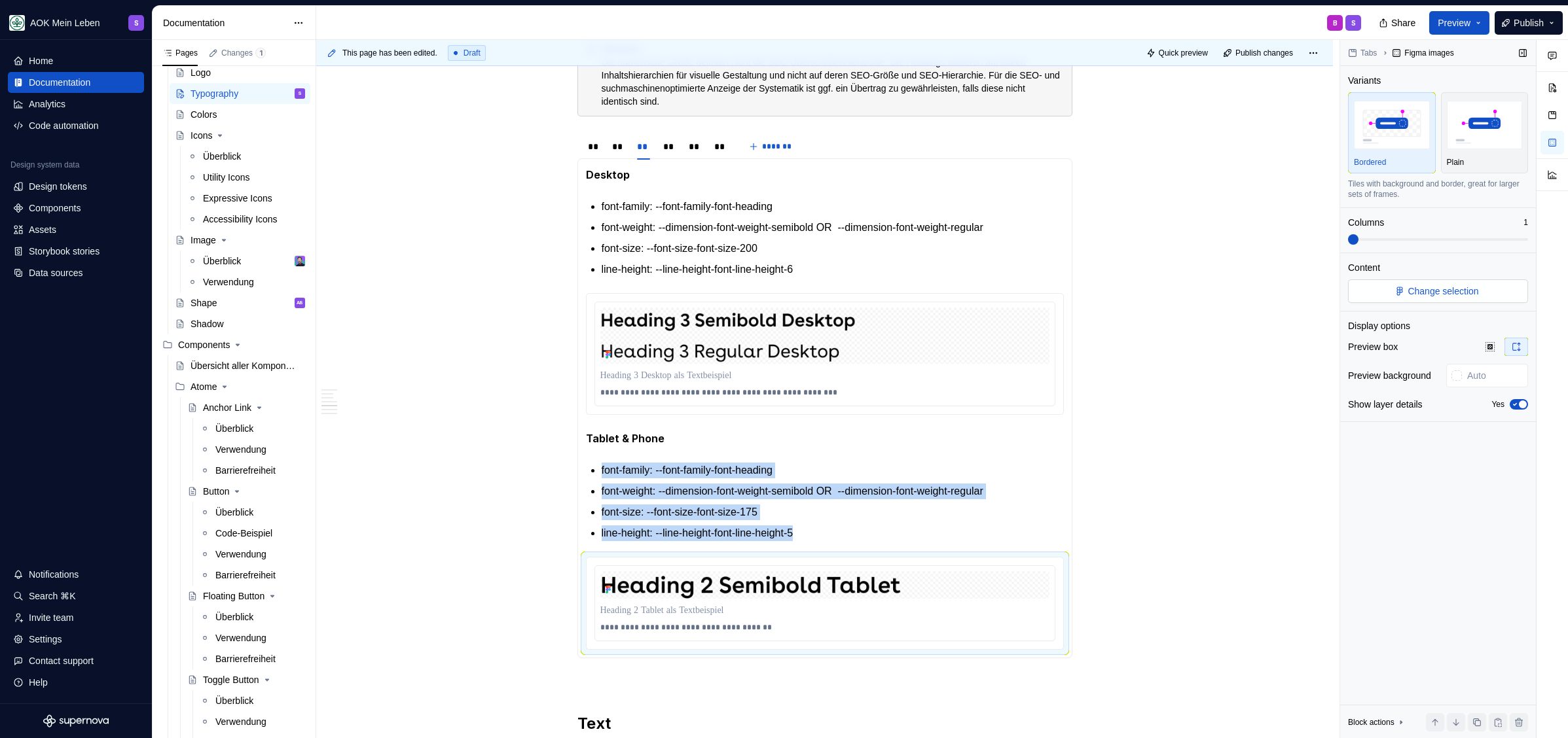
click at [1440, 291] on span "Change selection" at bounding box center [1442, 291] width 71 height 13
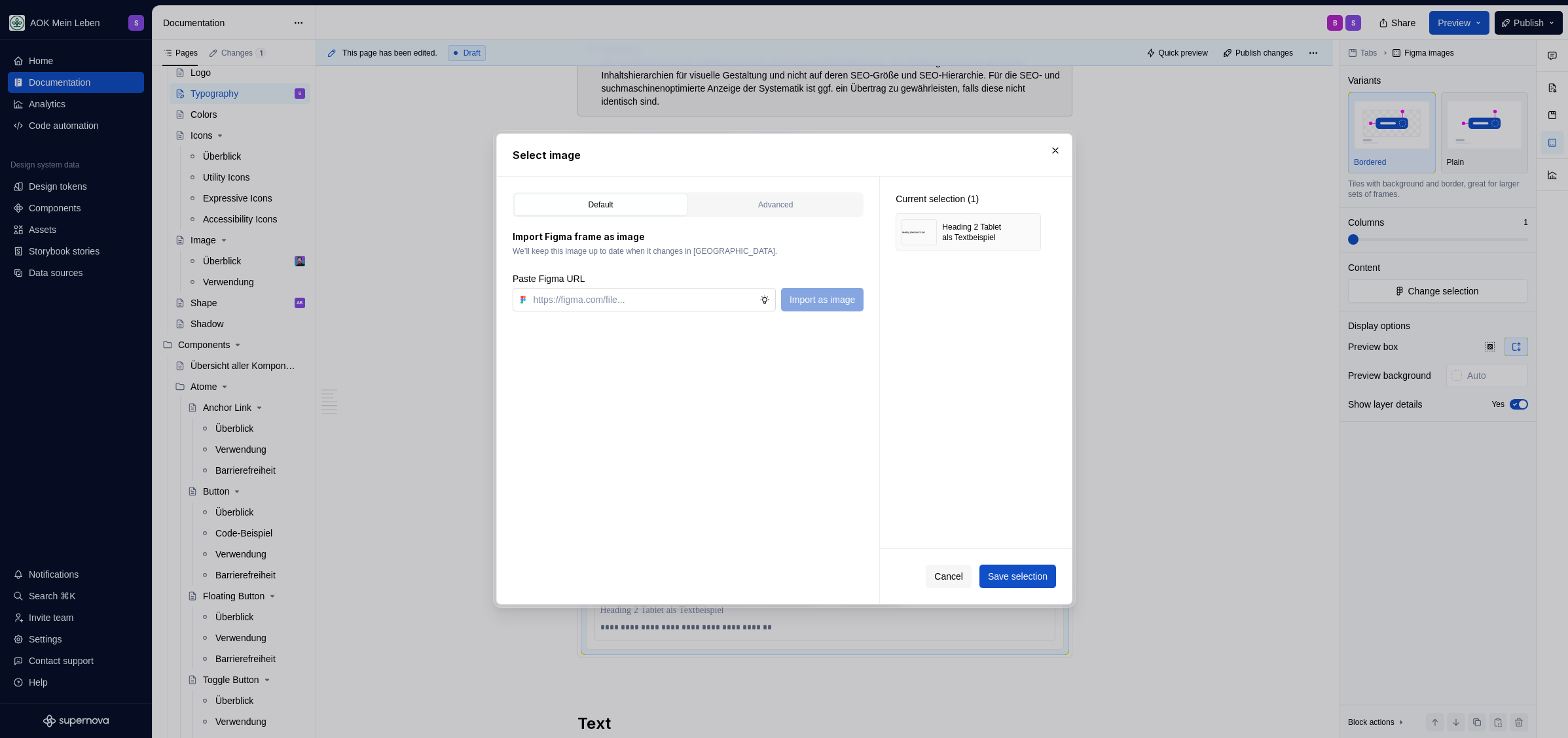
type textarea "*"
click at [1032, 232] on button "button" at bounding box center [1025, 232] width 18 height 18
click at [569, 297] on input "text" at bounding box center [644, 300] width 232 height 24
paste input "https://www.figma.com/design/h3quR2me0t8yxvd40CMizU/AOK-UI-Library-3.0.30--ades…"
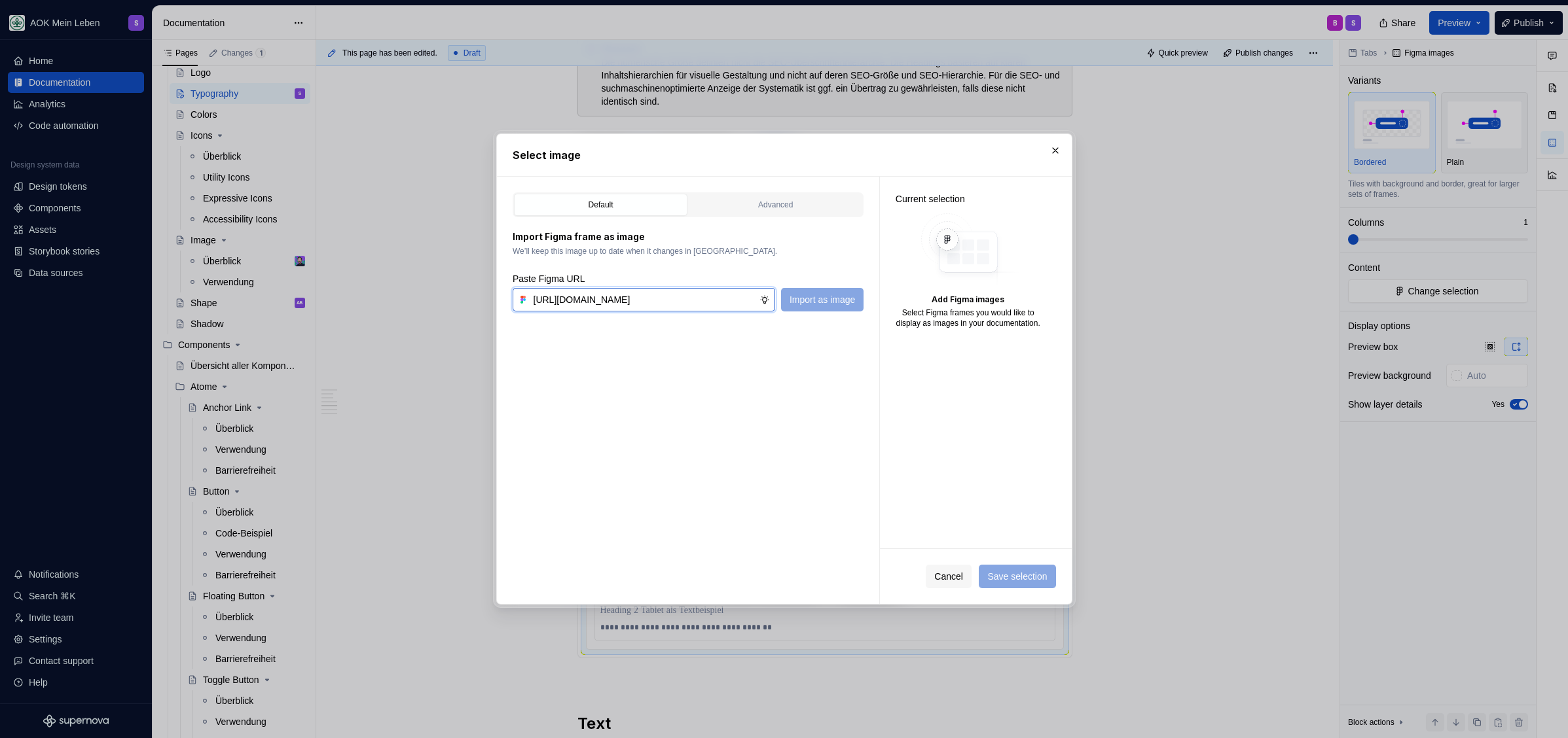
scroll to position [0, 380]
type input "https://www.figma.com/design/h3quR2me0t8yxvd40CMizU/AOK-UI-Library-3.0.30--ades…"
click at [855, 304] on button "Import as image" at bounding box center [822, 300] width 83 height 24
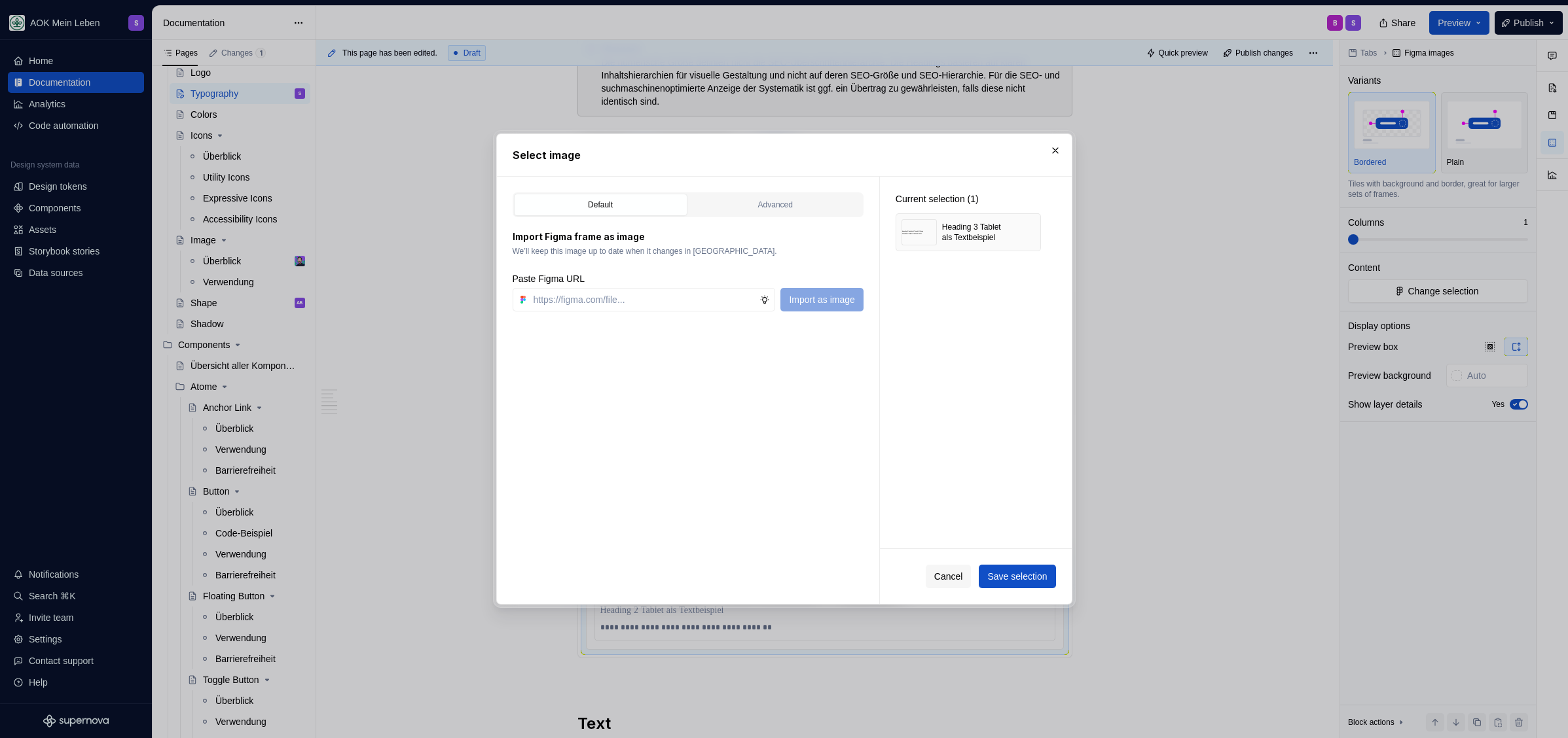
scroll to position [1369, 0]
click at [1005, 579] on span "Save selection" at bounding box center [1016, 576] width 60 height 13
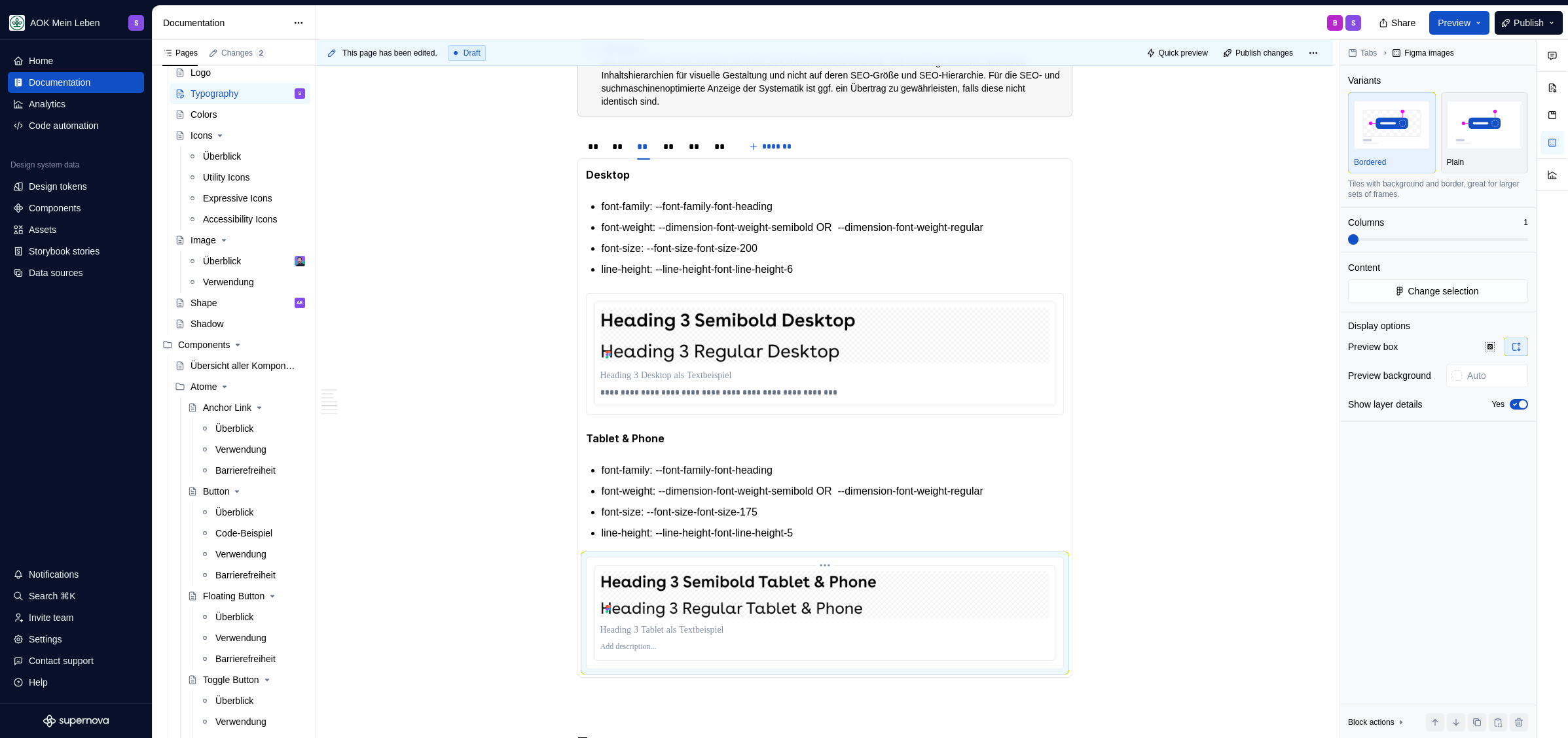
type textarea "*"
click at [618, 646] on p at bounding box center [825, 647] width 449 height 11
click at [792, 648] on p "**********" at bounding box center [825, 647] width 449 height 11
click at [851, 527] on p "line-height: --line-height-font-line-height-5" at bounding box center [832, 533] width 462 height 15
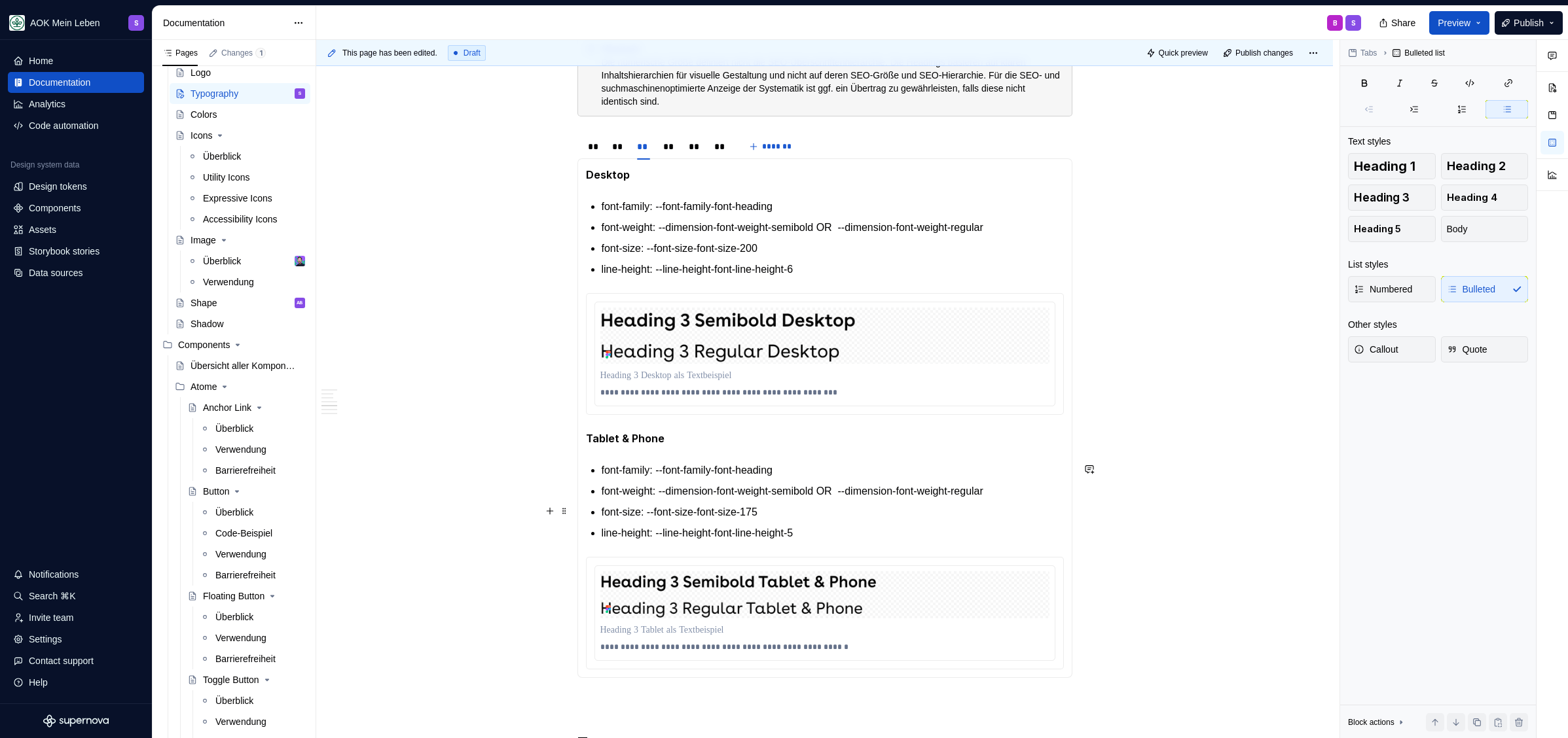
click at [1102, 502] on div "Font family Typography zum Download Unsere Schriften können im Markenportal der…" at bounding box center [824, 90] width 1016 height 2406
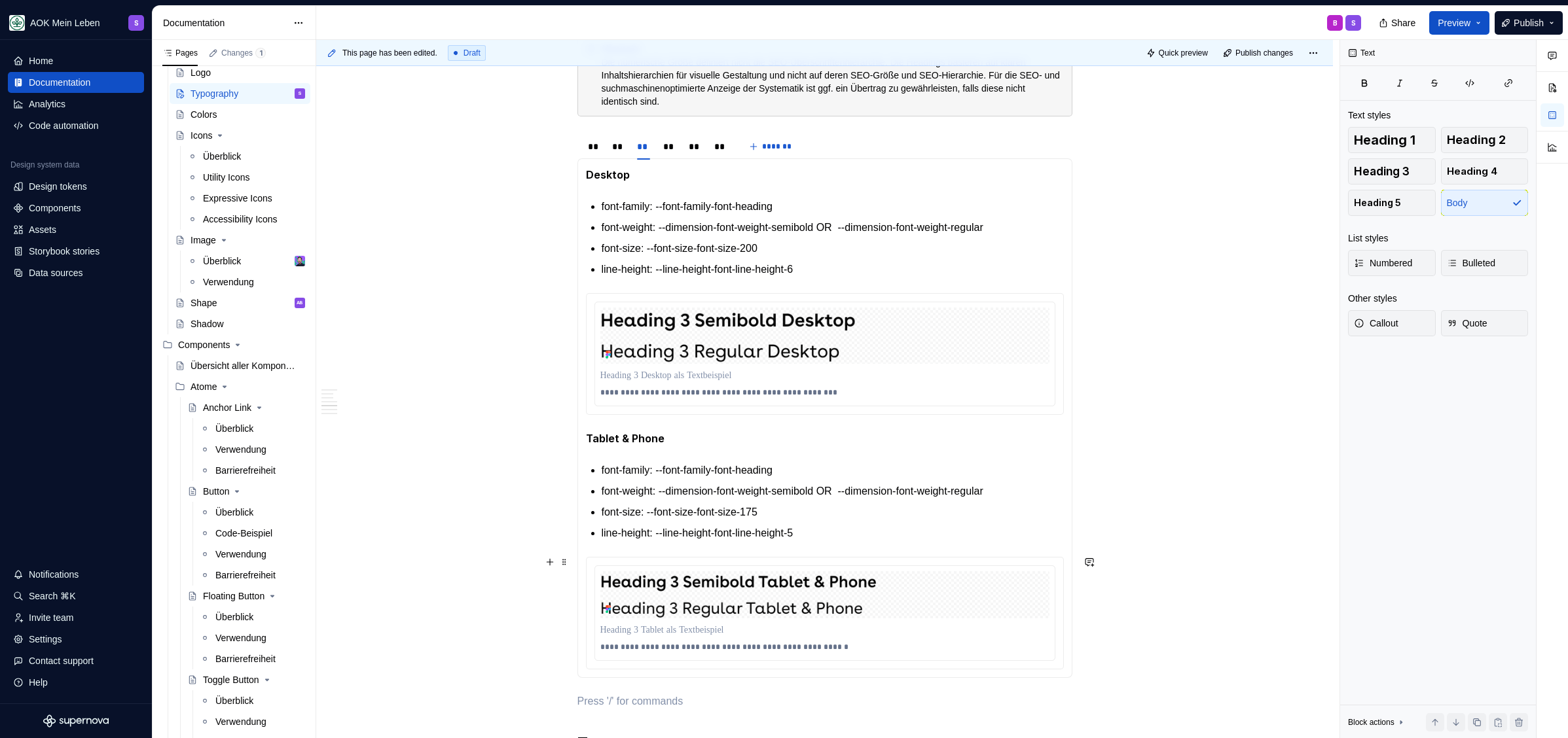
click at [1032, 541] on section-item-column "**********" at bounding box center [825, 418] width 478 height 502
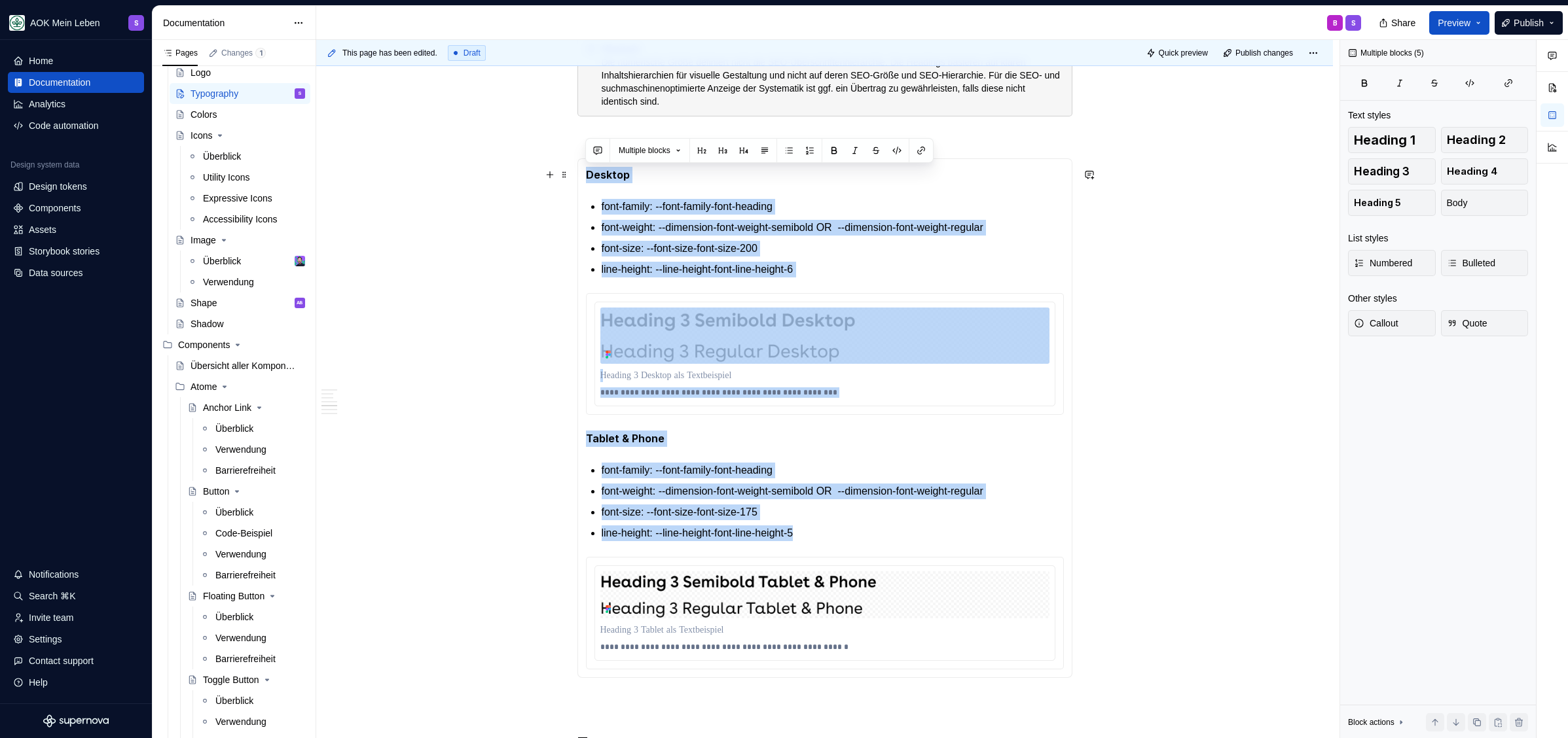
drag, startPoint x: 879, startPoint y: 537, endPoint x: 588, endPoint y: 169, distance: 469.2
click at [588, 169] on section-item-column "**********" at bounding box center [825, 418] width 478 height 502
copy section-item-column "**********"
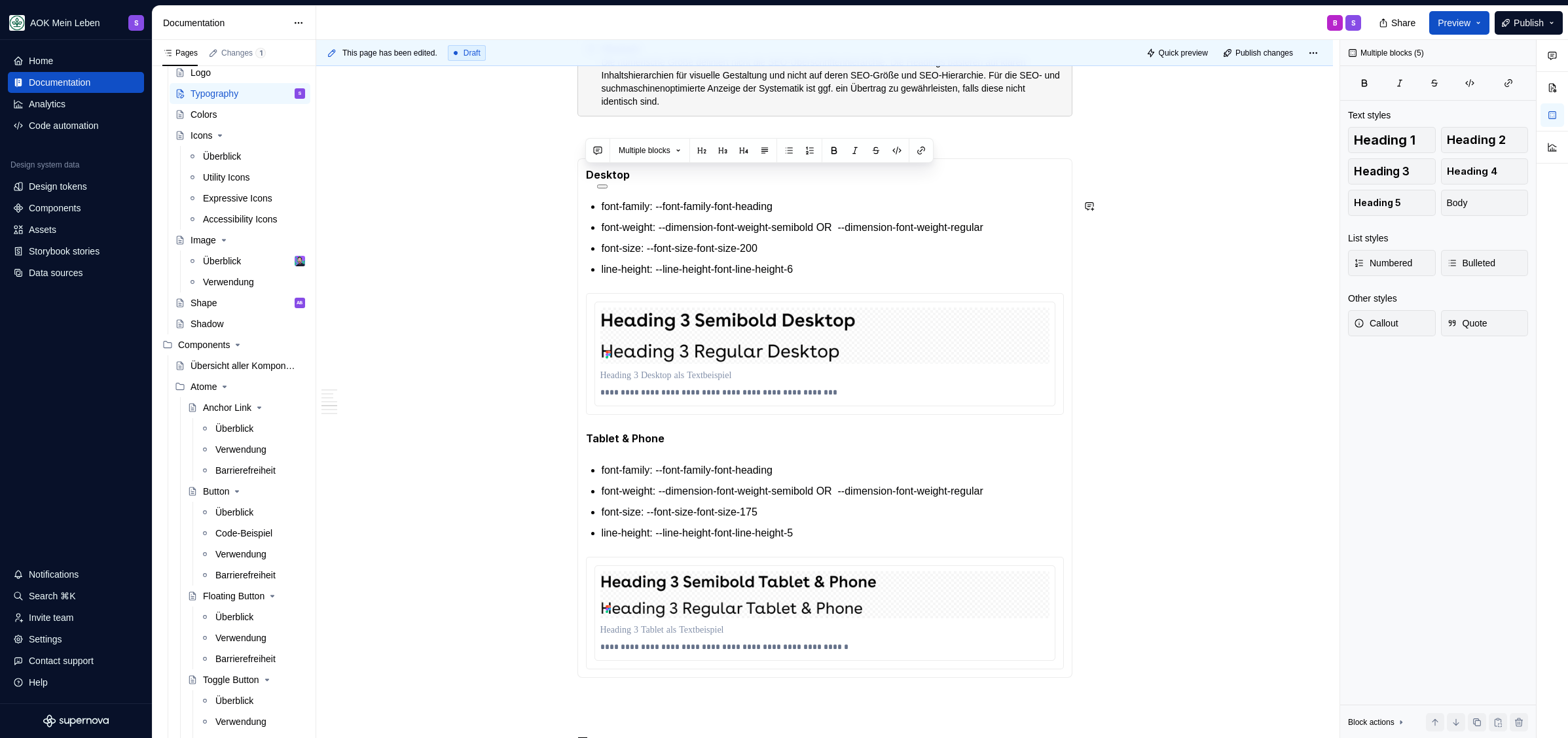
click at [727, 189] on section-item-column "**********" at bounding box center [825, 418] width 478 height 502
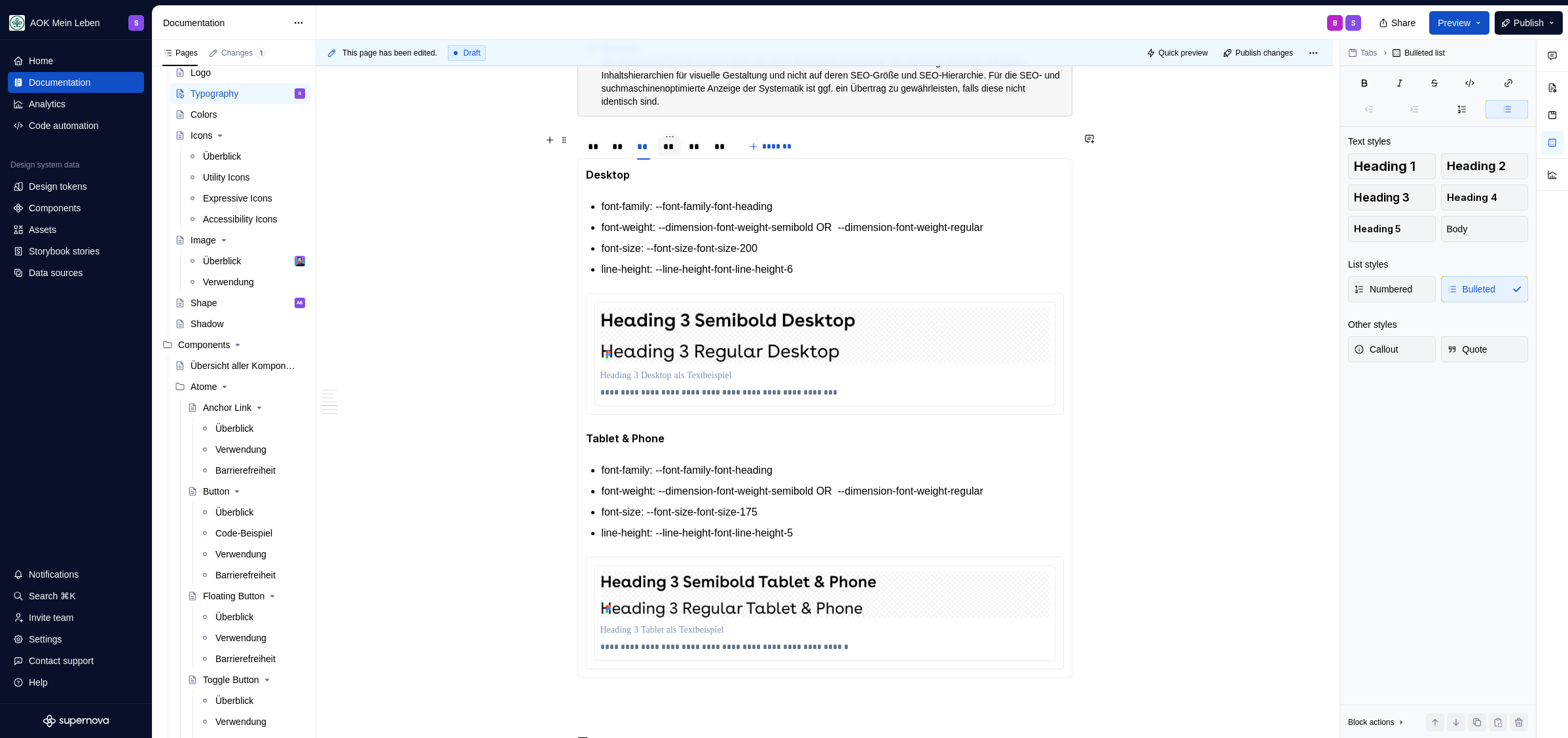
click at [678, 149] on div "**" at bounding box center [670, 147] width 24 height 18
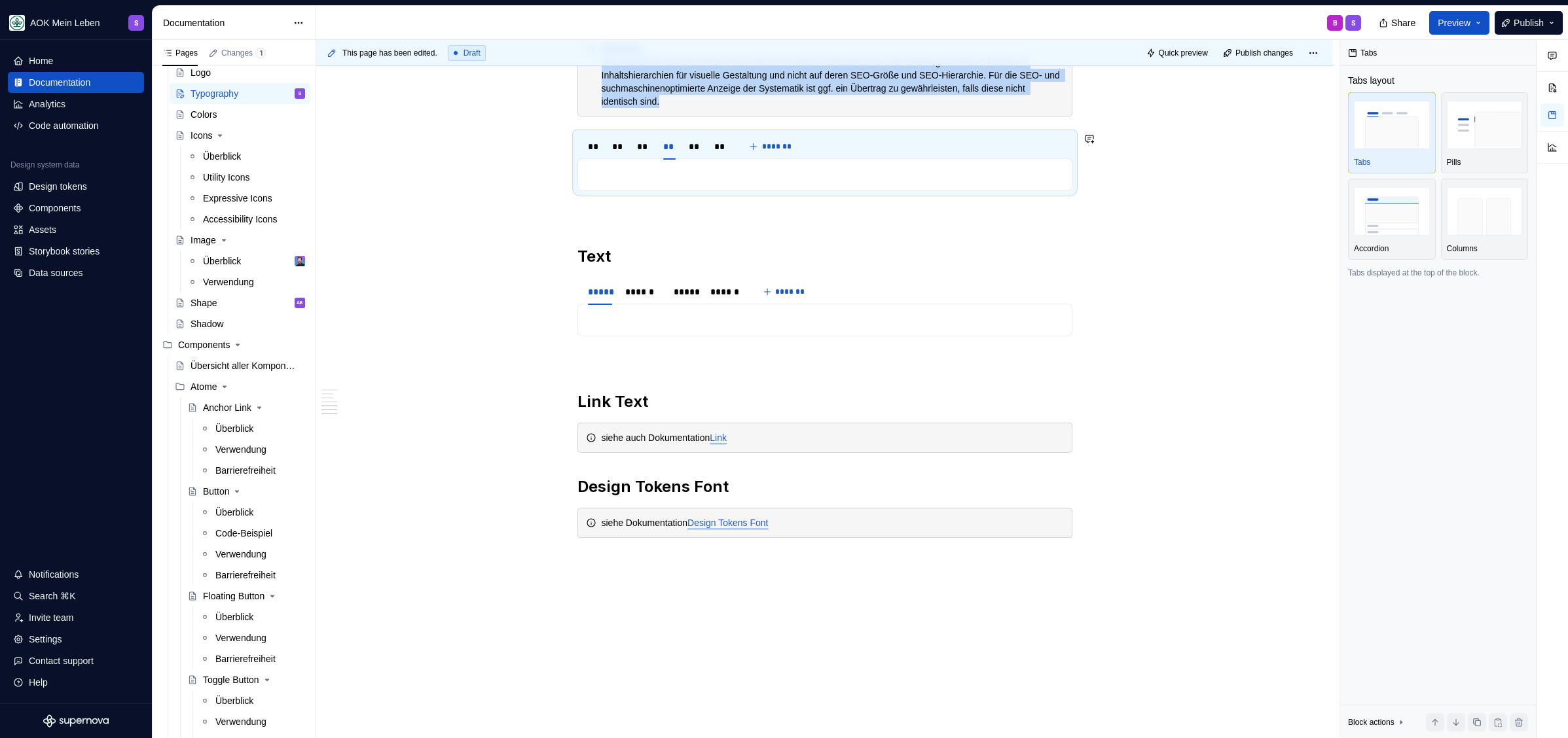
click at [639, 187] on div "**********" at bounding box center [825, 175] width 495 height 33
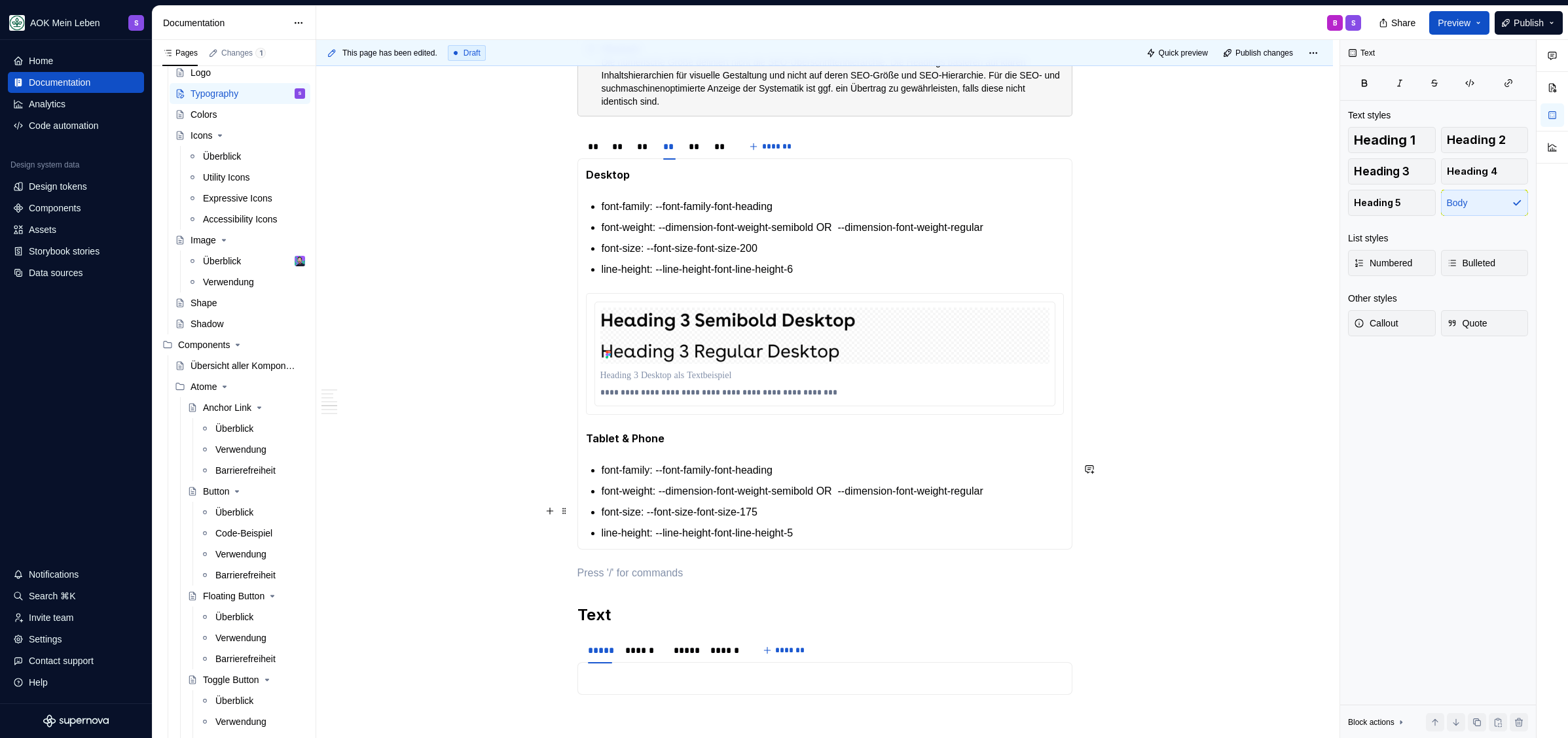
click at [851, 516] on p "font-size: --font-size-font-size-175" at bounding box center [832, 512] width 462 height 15
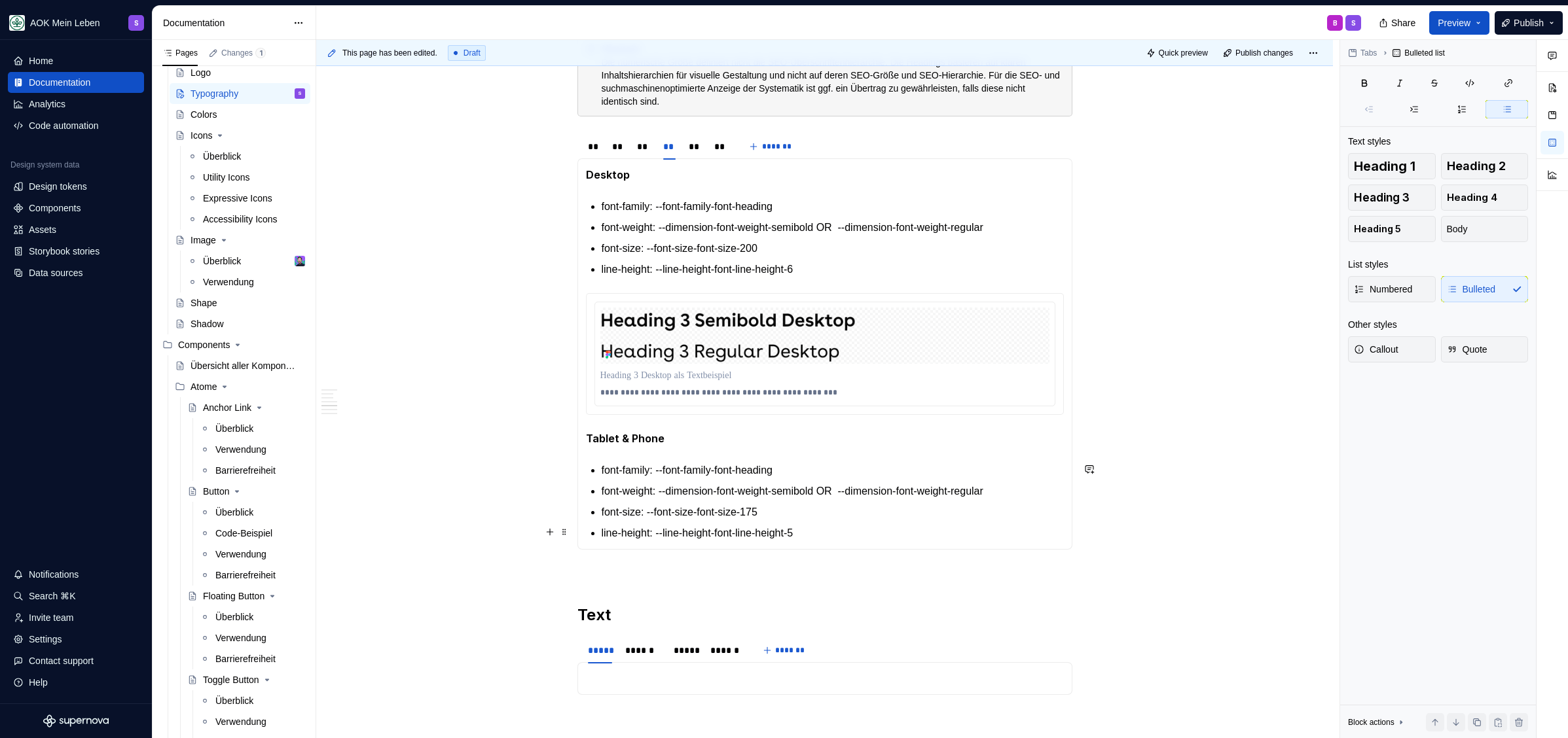
click at [849, 525] on p "line-height: --line-height-font-line-height-5" at bounding box center [832, 533] width 462 height 15
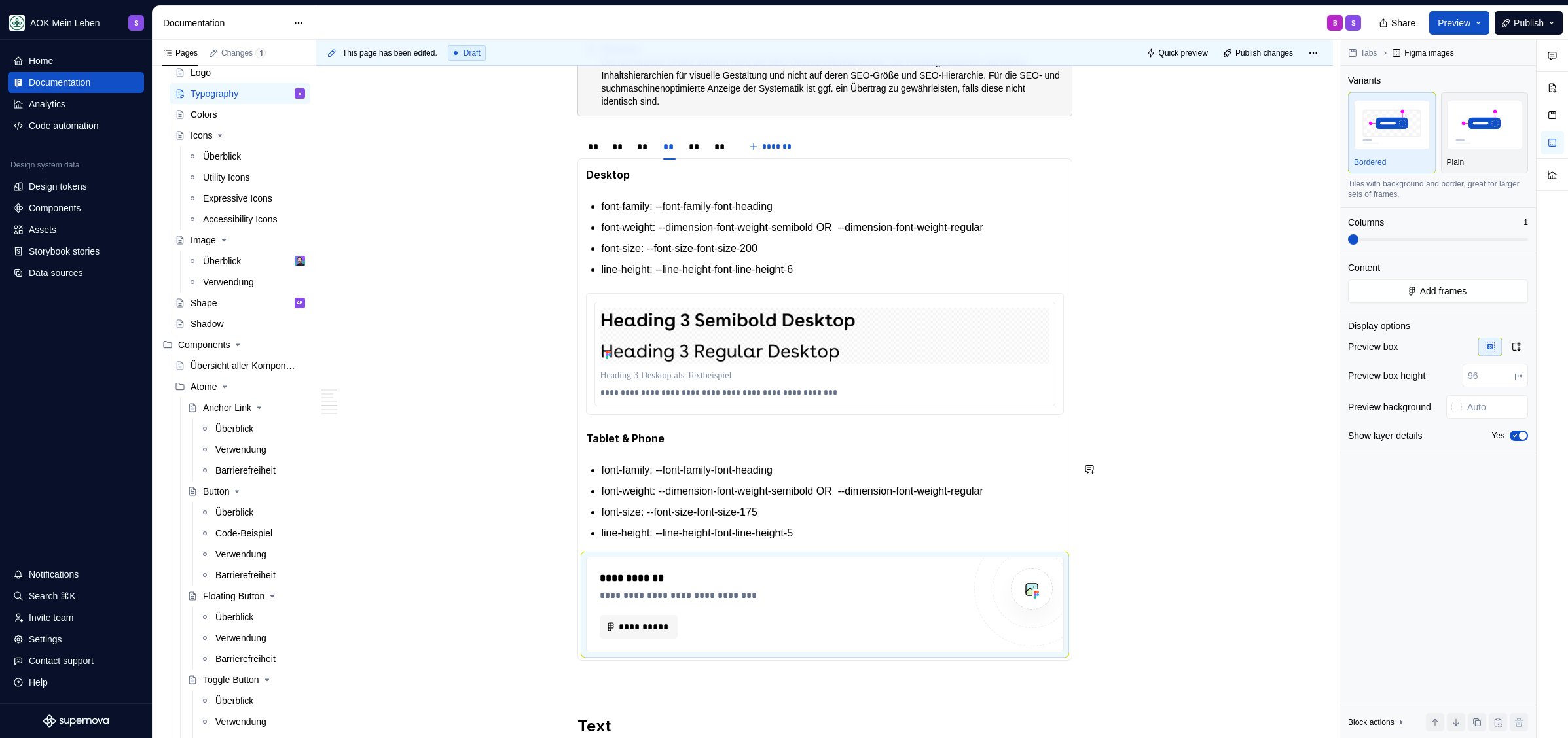
type textarea "*"
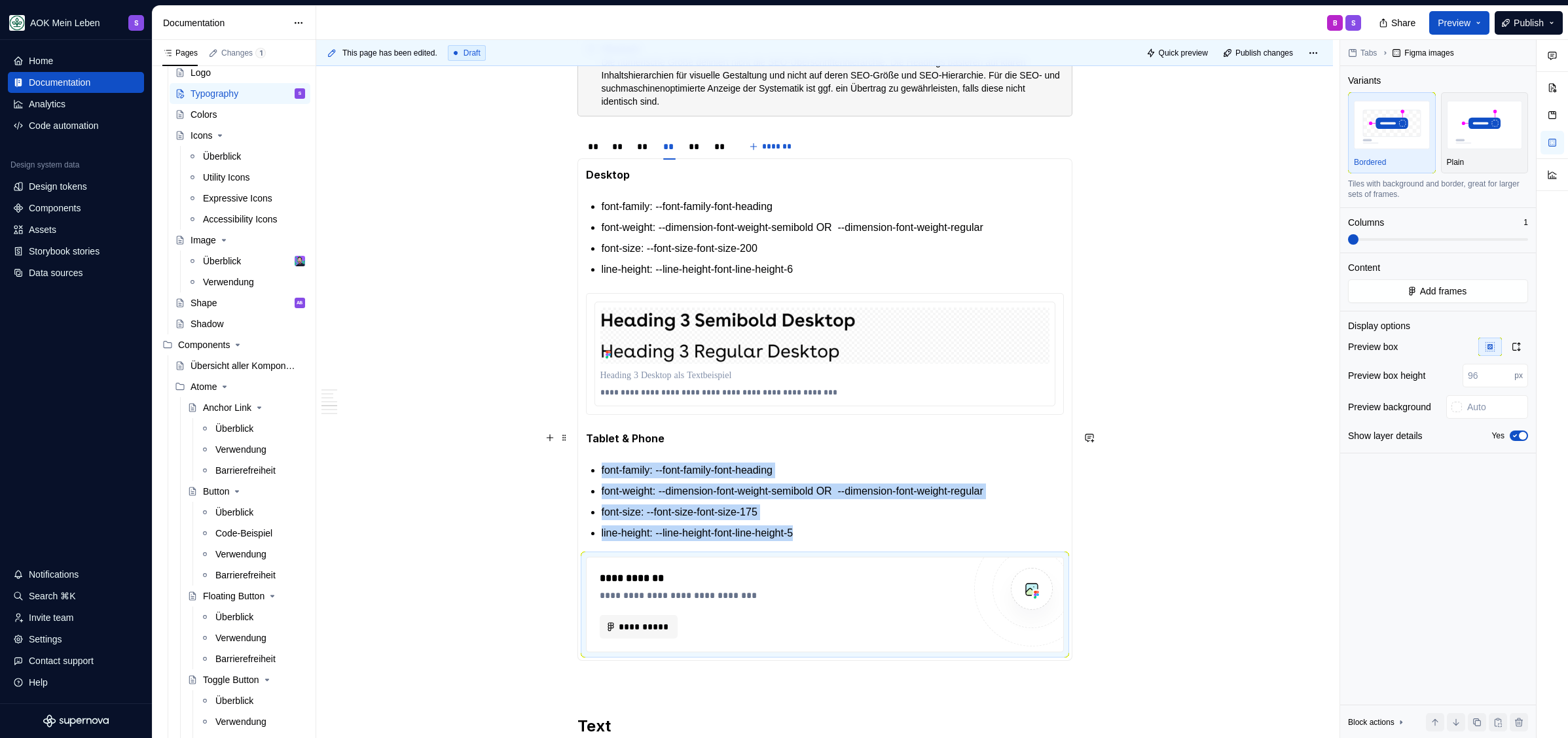
click at [688, 434] on p "Tablet & Phone" at bounding box center [825, 438] width 478 height 16
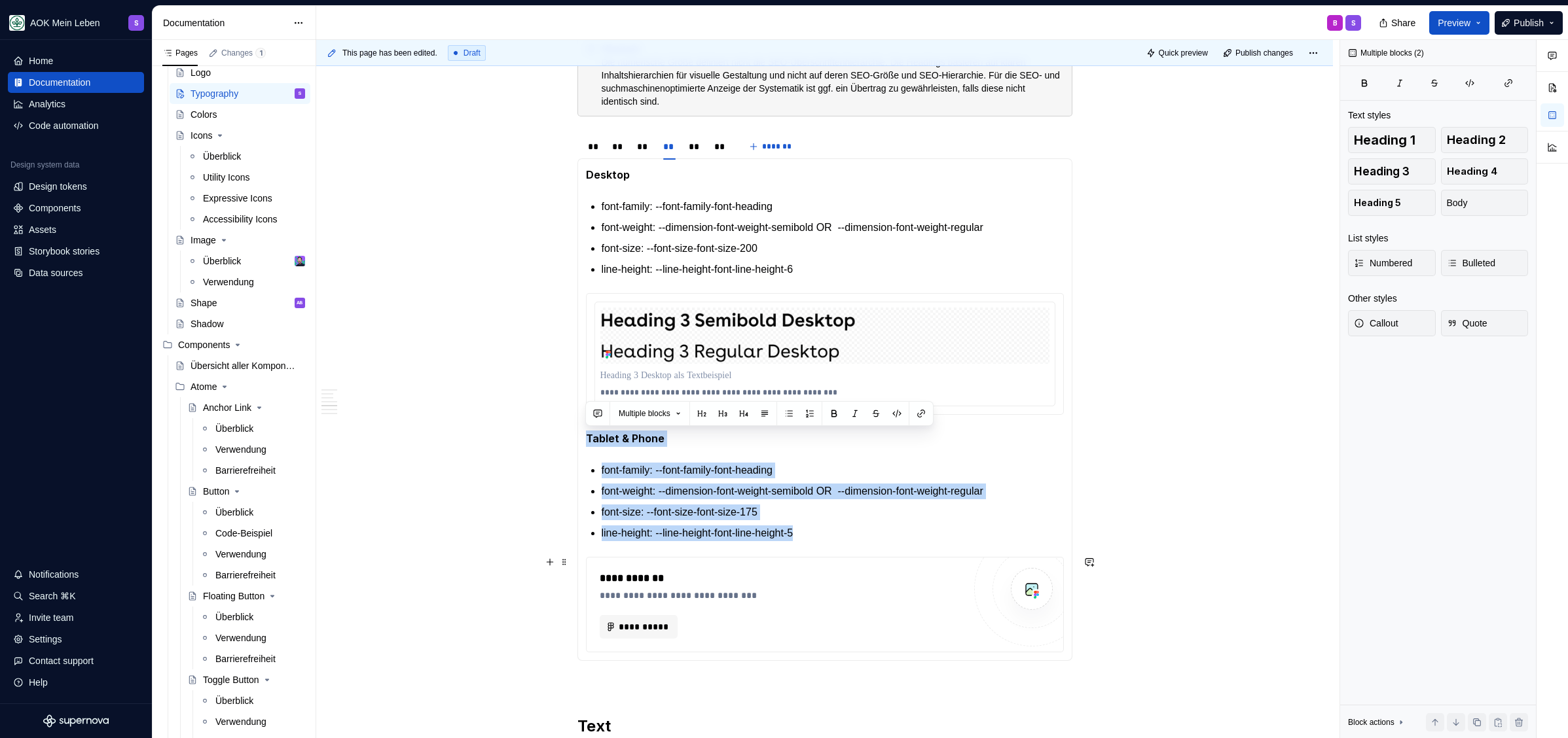
drag, startPoint x: 585, startPoint y: 438, endPoint x: 853, endPoint y: 605, distance: 315.8
click at [853, 605] on section-item-column "**********" at bounding box center [825, 410] width 478 height 485
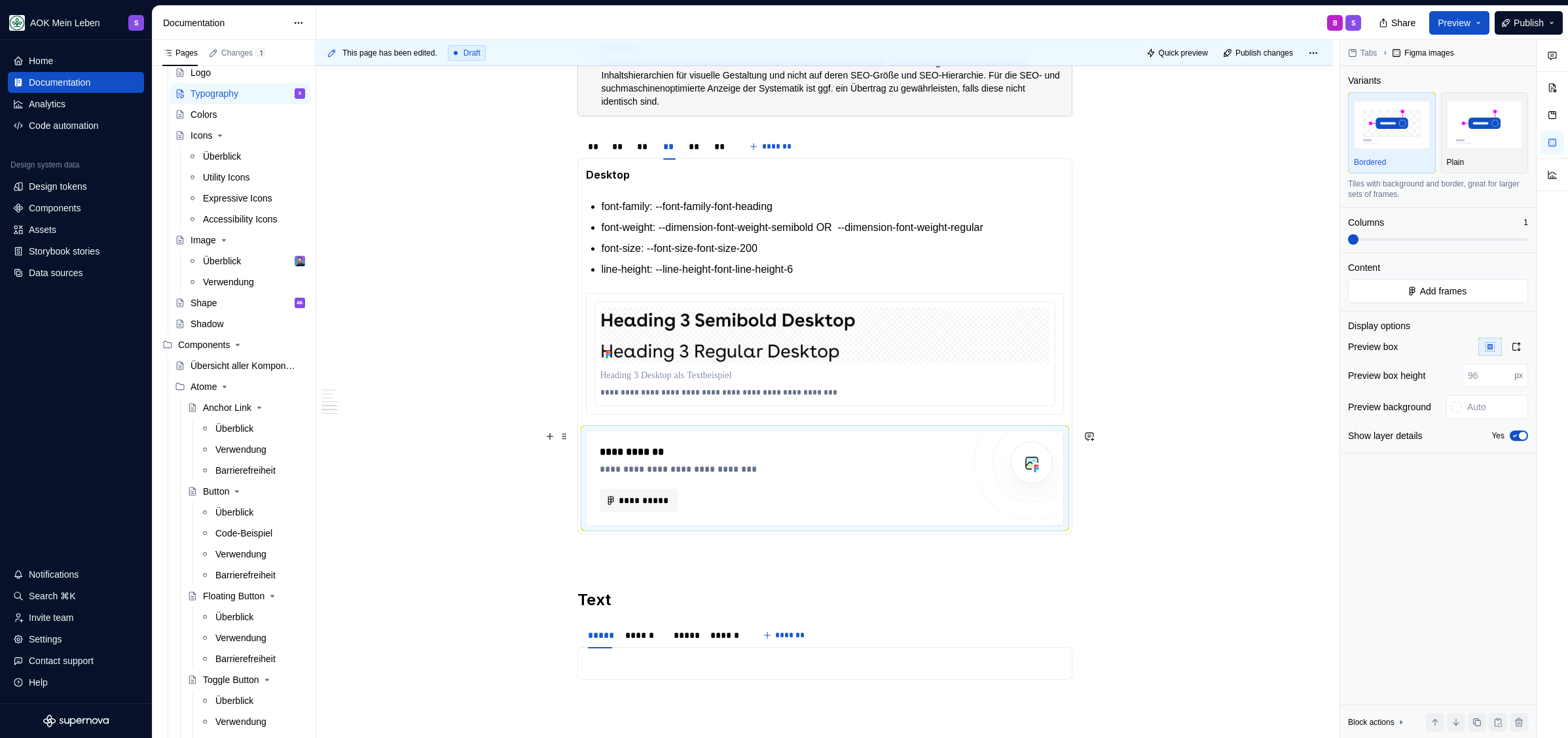
click at [792, 455] on div "**********" at bounding box center [781, 452] width 364 height 15
click at [792, 355] on img at bounding box center [825, 335] width 449 height 56
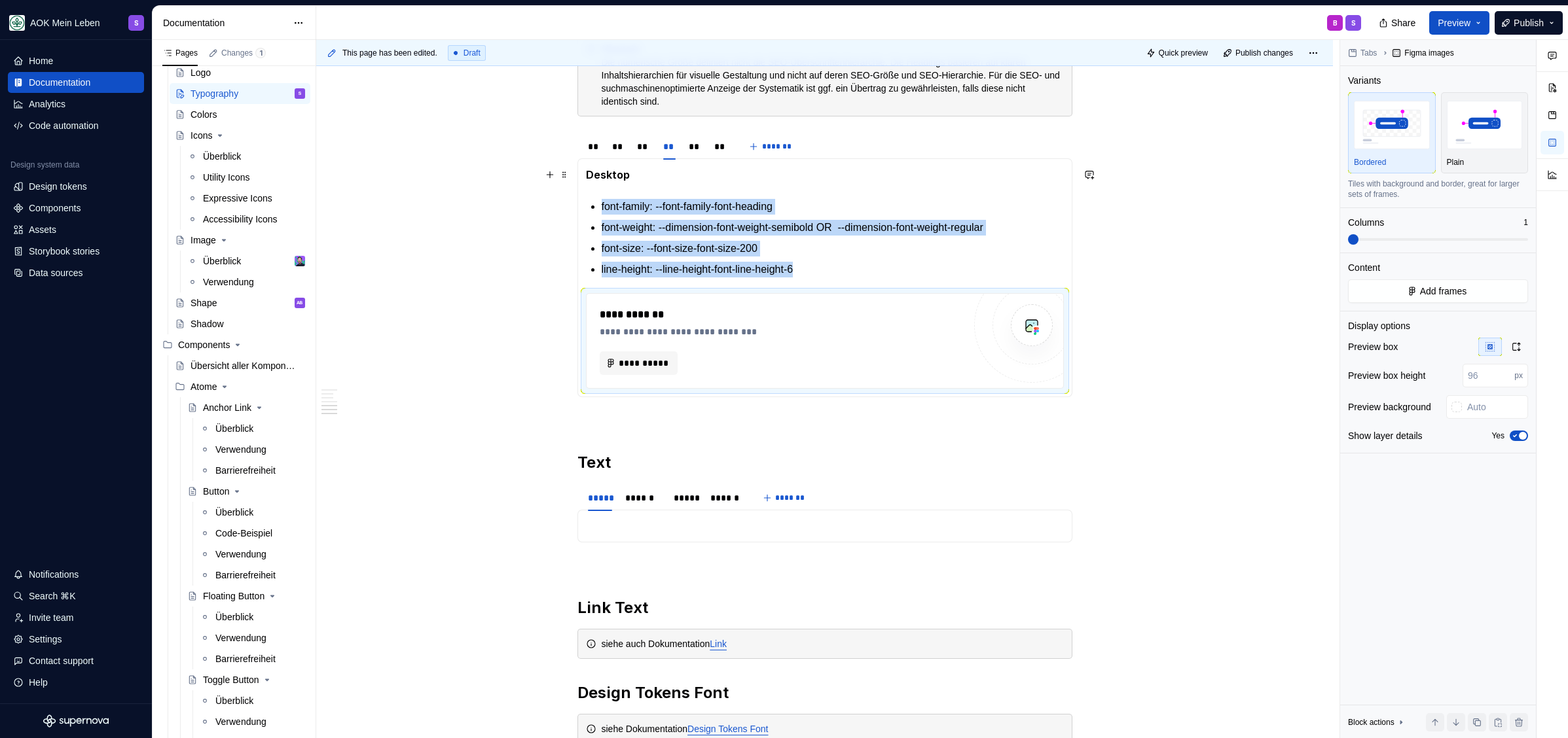
click at [617, 168] on strong "Desktop" at bounding box center [608, 175] width 44 height 13
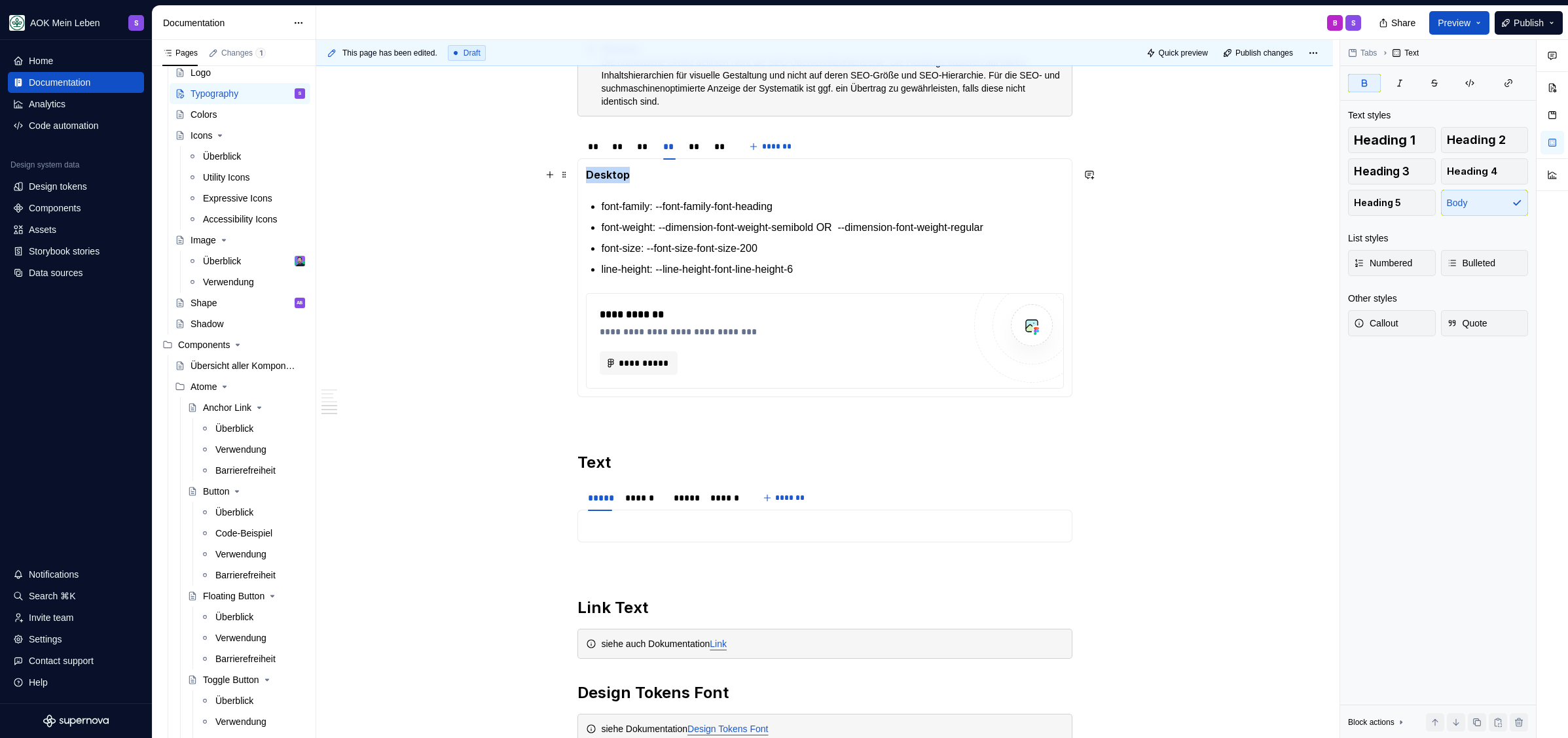
click at [617, 168] on strong "Desktop" at bounding box center [608, 175] width 44 height 13
click at [785, 251] on p "font-size: --font-size-font-size-200" at bounding box center [832, 248] width 462 height 15
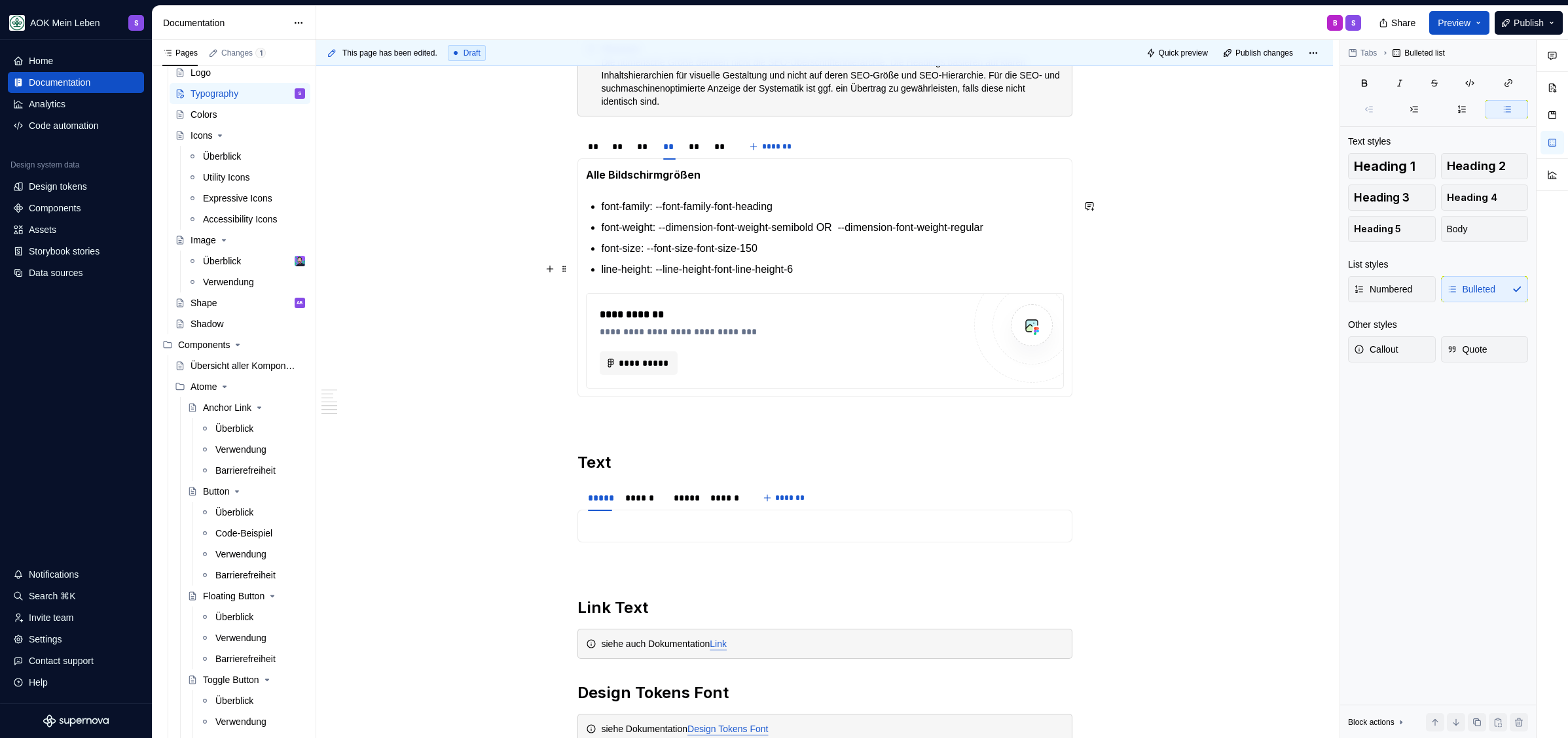
click at [860, 269] on p "line-height: --line-height-font-line-height-6" at bounding box center [832, 269] width 462 height 15
click at [721, 347] on div "**********" at bounding box center [781, 340] width 364 height 68
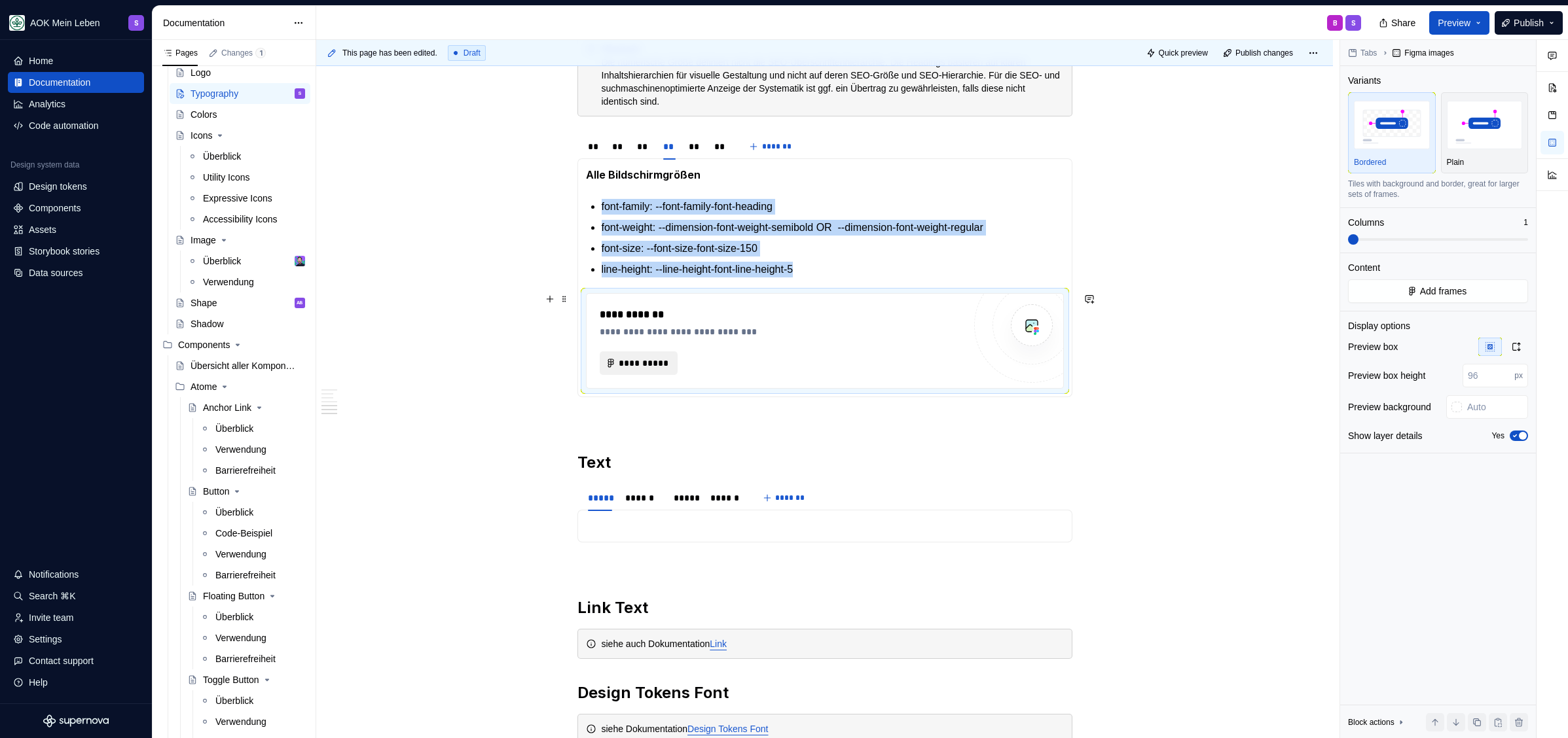
click at [623, 361] on span "**********" at bounding box center [644, 363] width 51 height 13
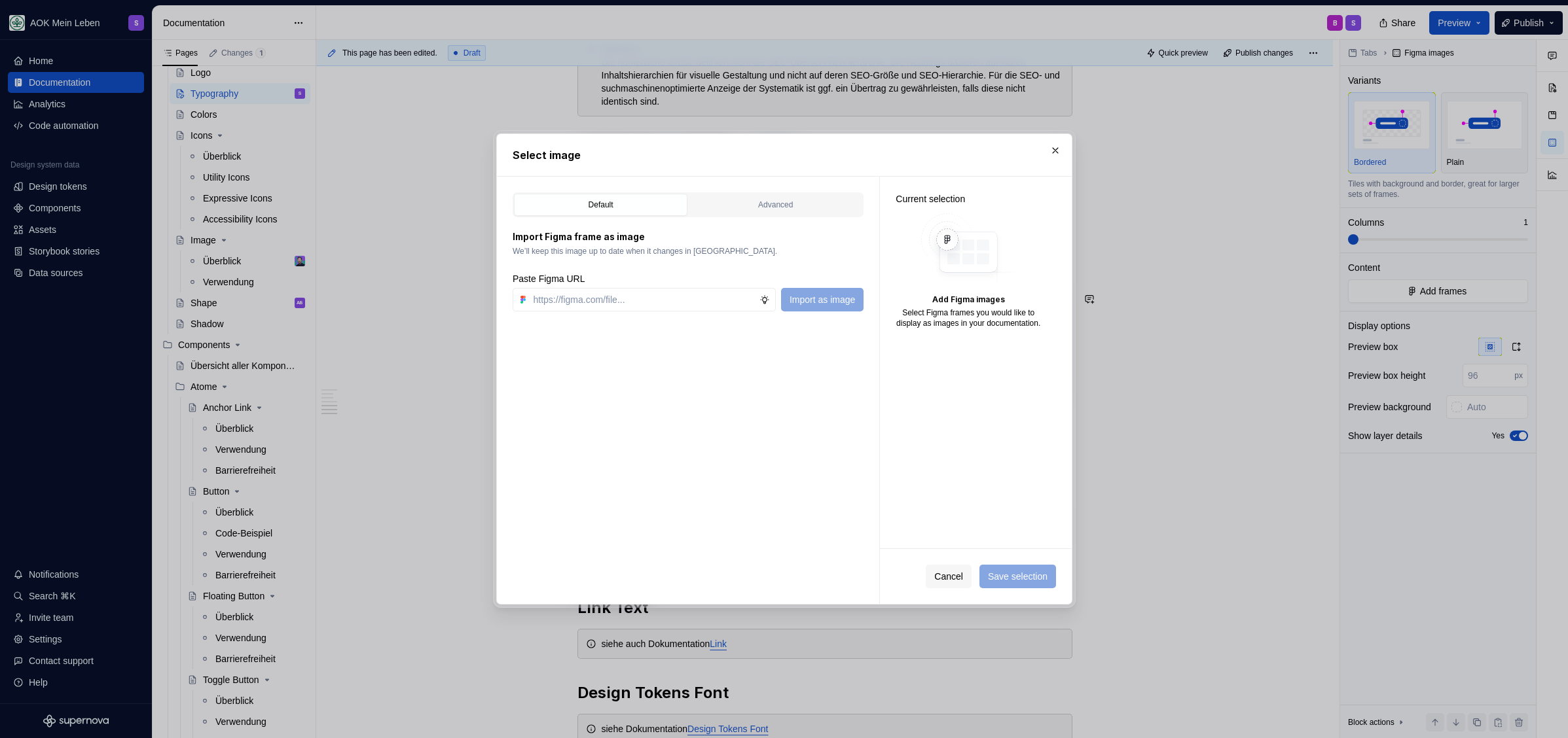
type textarea "*"
type input "https://www.figma.com/design/h3quR2me0t8yxvd40CMizU/AOK-UI-Library-3.0.30--ades…"
click at [819, 304] on span "Import as image" at bounding box center [821, 300] width 65 height 13
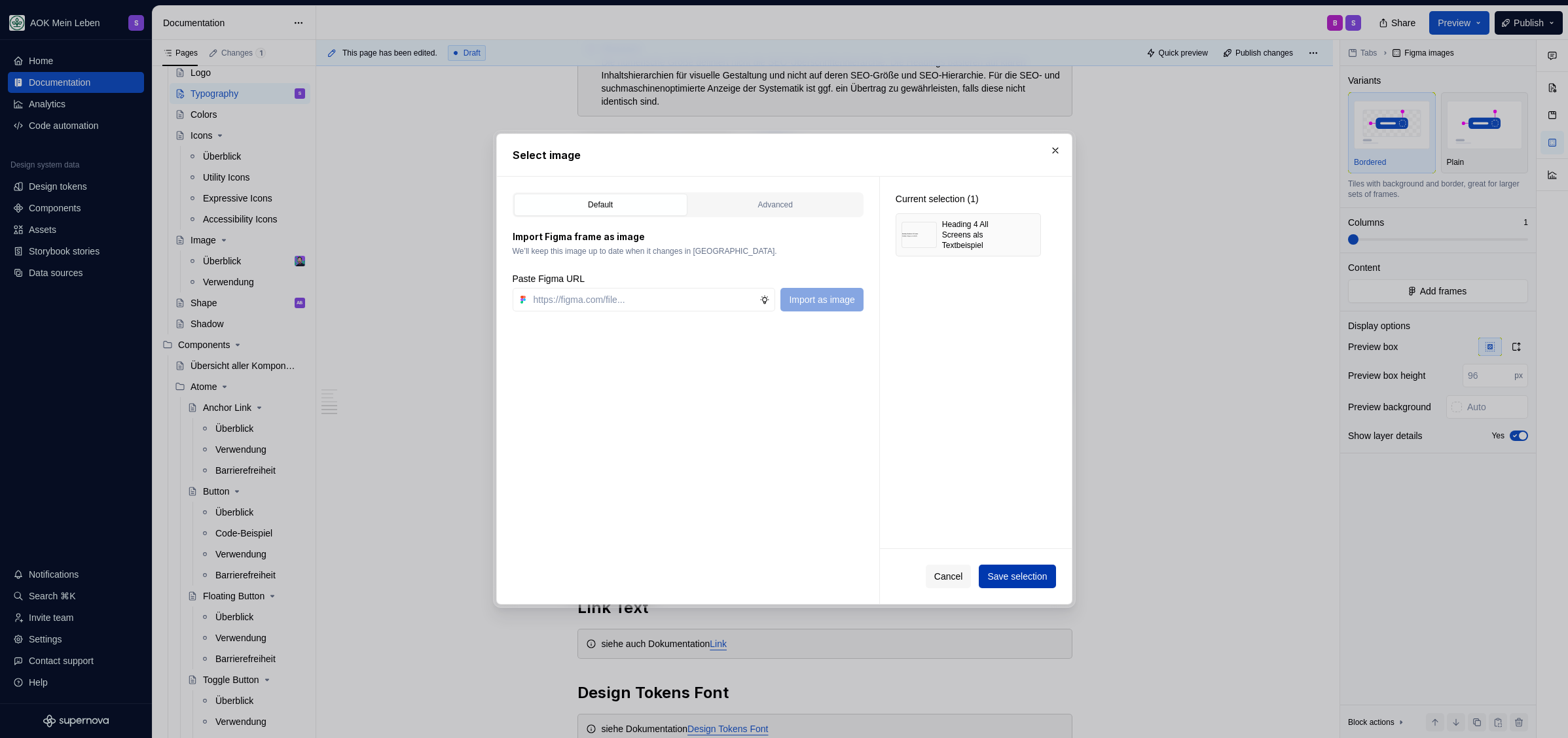
click at [1016, 580] on span "Save selection" at bounding box center [1016, 576] width 60 height 13
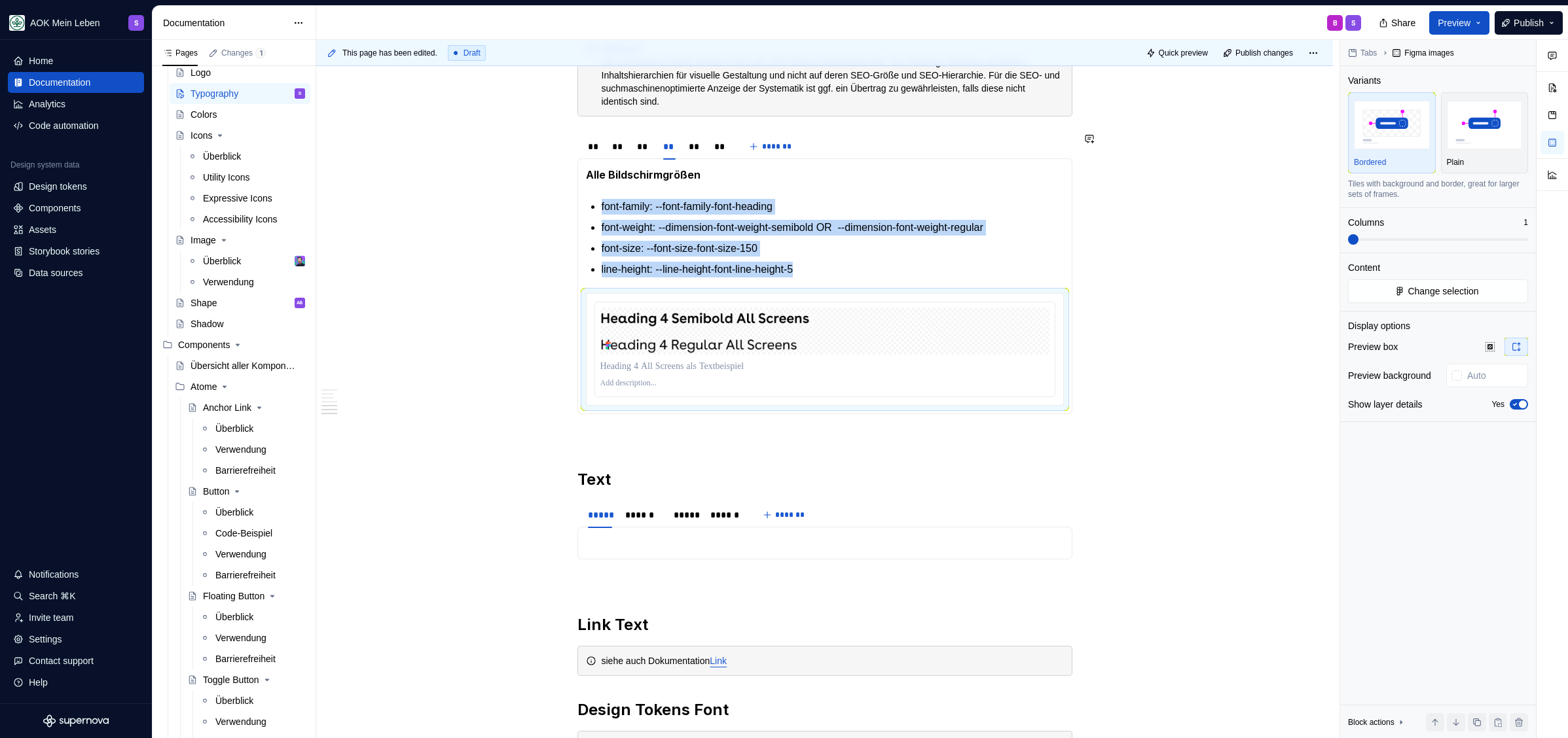
click at [849, 277] on section-item-column "Alle Bildschirmgrößen font-family: --font-family-font-heading font-weight: --di…" at bounding box center [825, 286] width 478 height 239
click at [647, 380] on p at bounding box center [825, 383] width 449 height 11
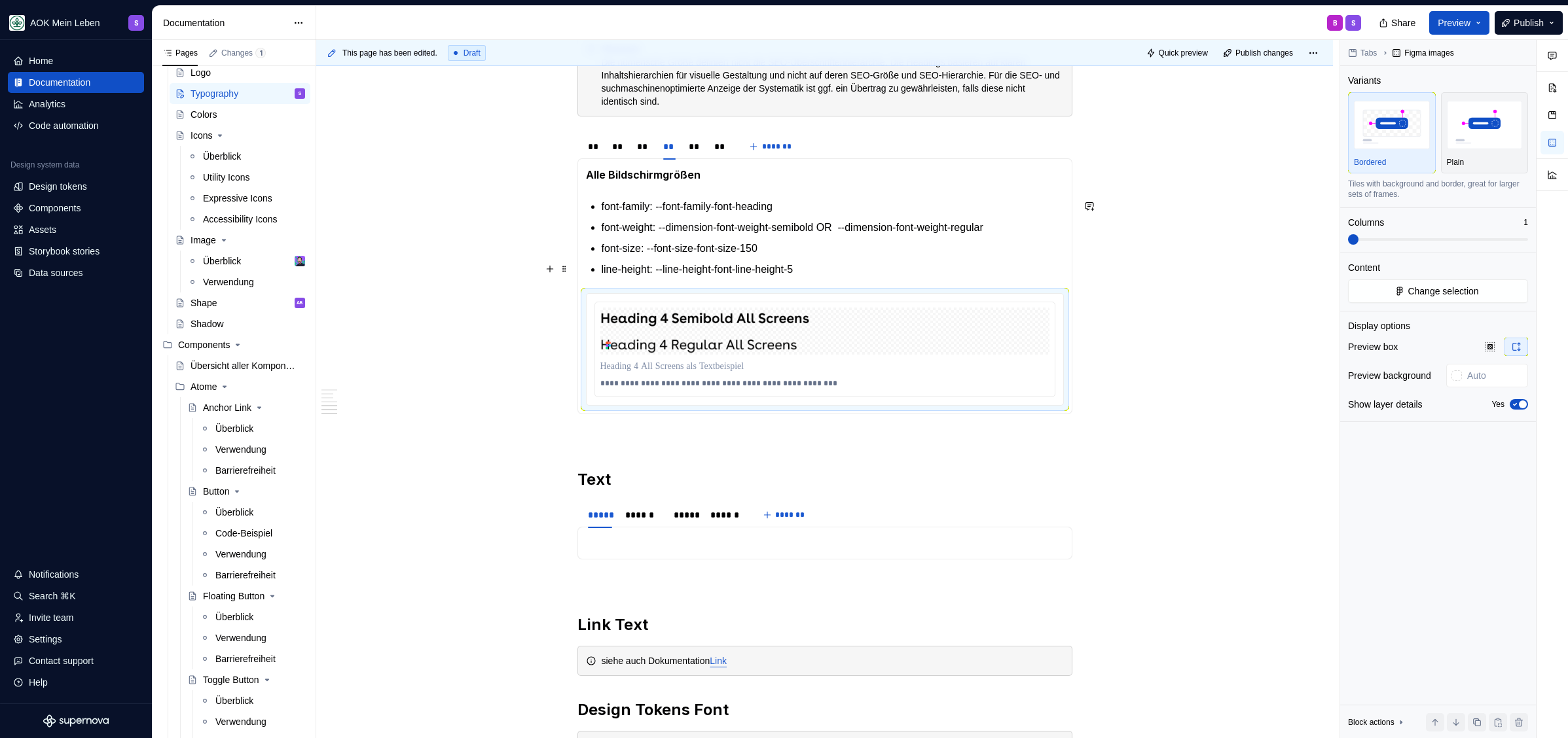
click at [863, 264] on p "line-height: --line-height-font-line-height-5" at bounding box center [832, 269] width 462 height 15
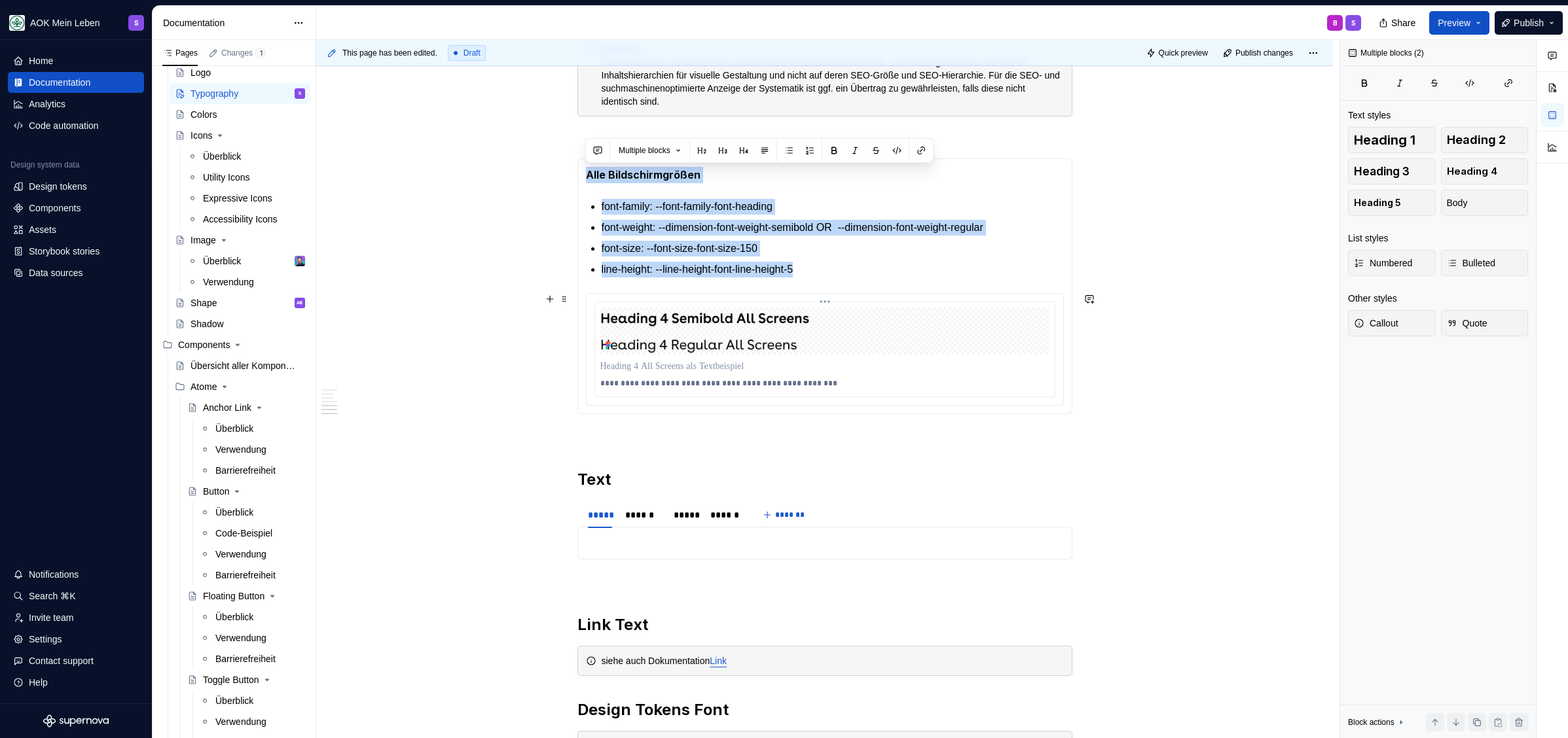
drag, startPoint x: 586, startPoint y: 173, endPoint x: 905, endPoint y: 368, distance: 373.9
click at [905, 368] on section-item-column "**********" at bounding box center [825, 286] width 478 height 239
copy section-item-column "Alle Bildschirmgrößen font-family: --font-family-font-heading font-weight: --di…"
click at [886, 189] on section-item-column "**********" at bounding box center [825, 286] width 478 height 239
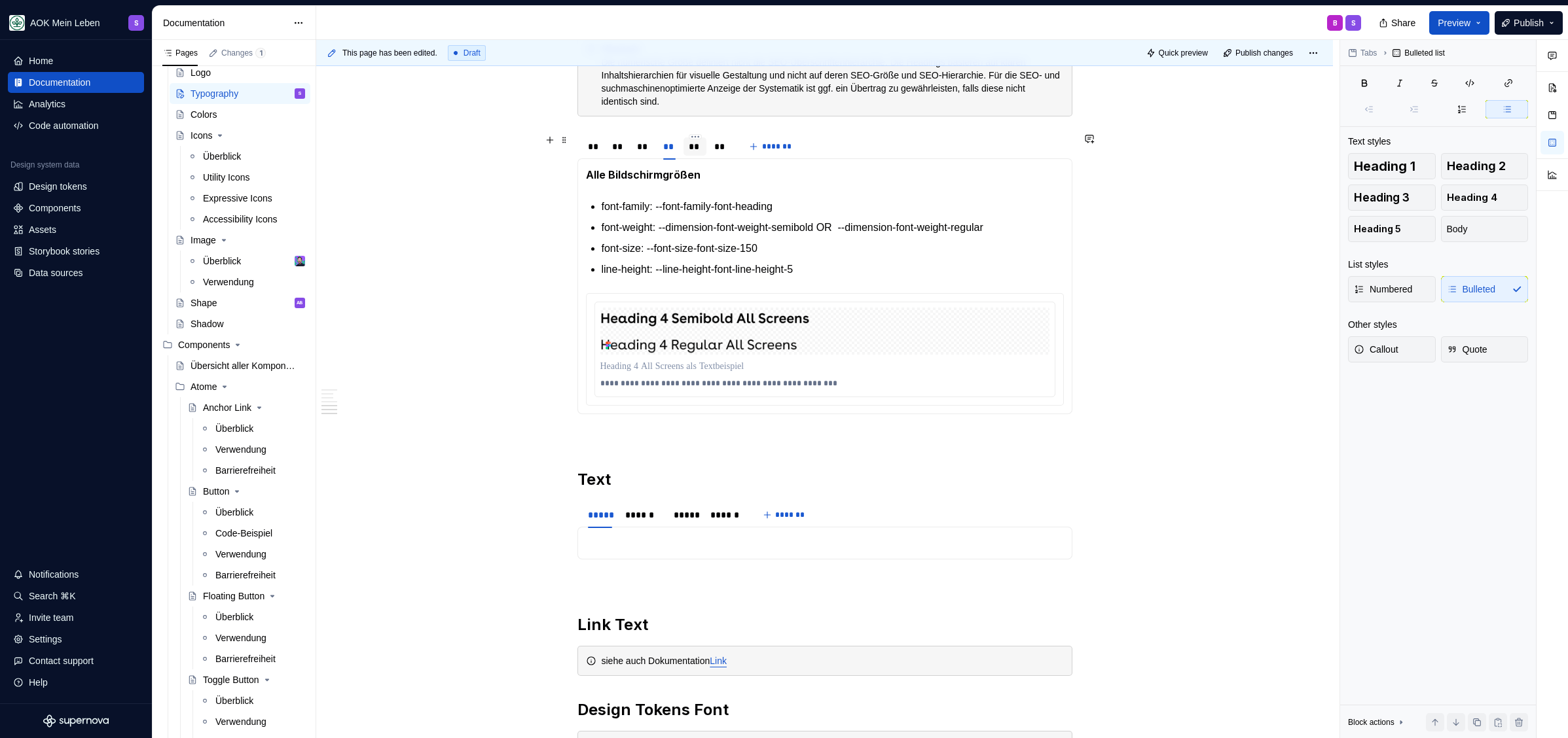
click at [698, 147] on div "**" at bounding box center [695, 147] width 13 height 13
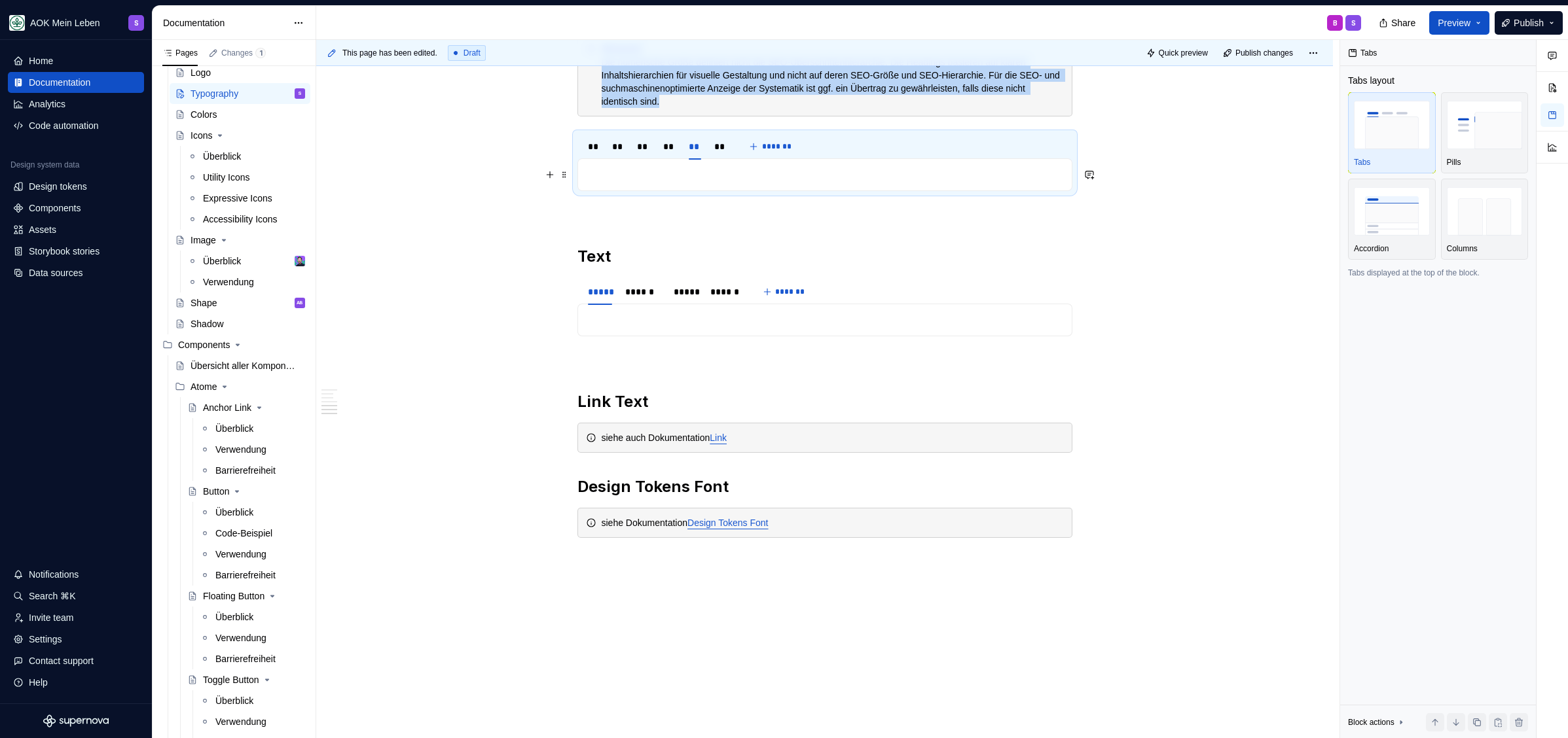
click at [677, 178] on p at bounding box center [825, 175] width 478 height 15
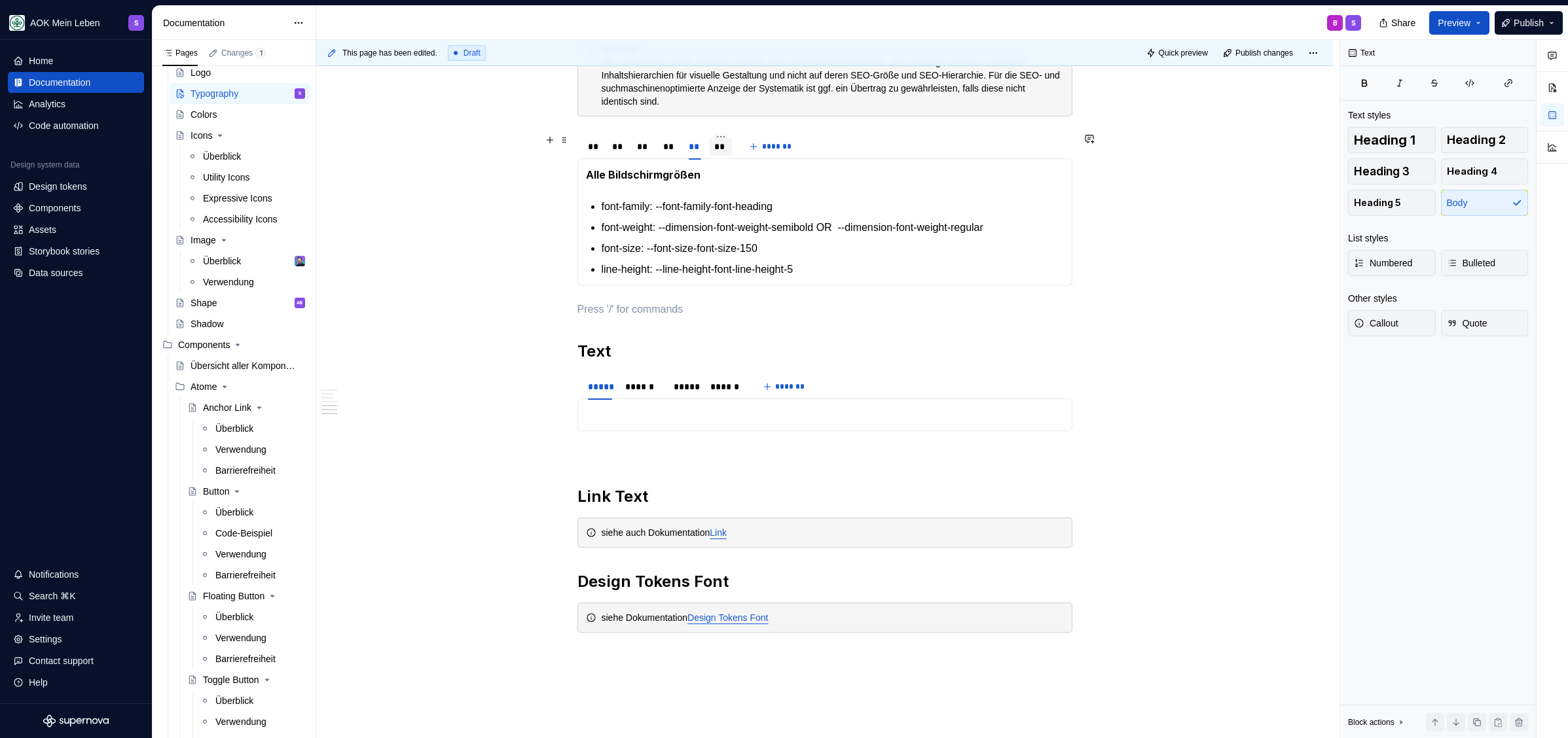
click at [726, 145] on div "**" at bounding box center [720, 147] width 13 height 13
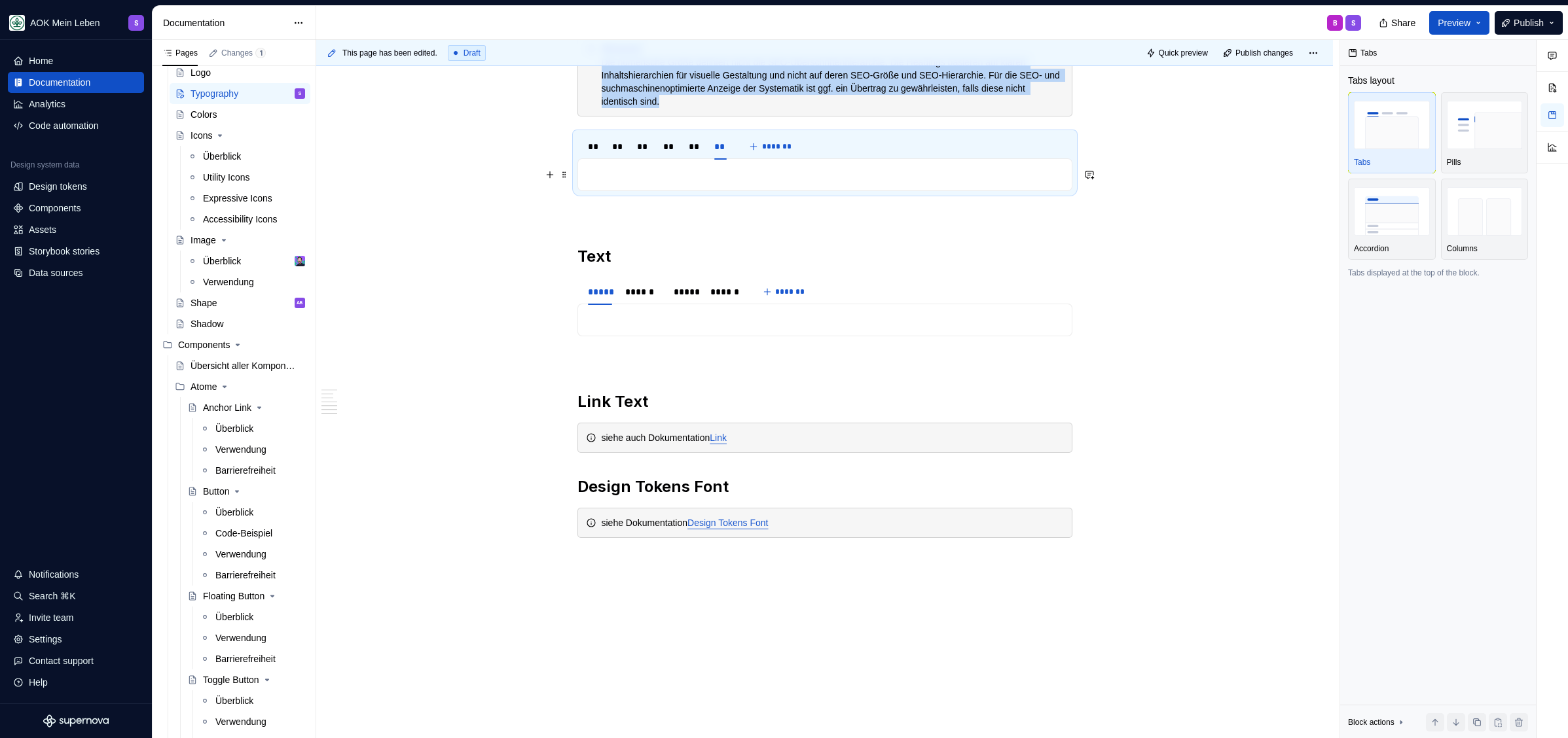
click at [697, 176] on p at bounding box center [825, 175] width 478 height 15
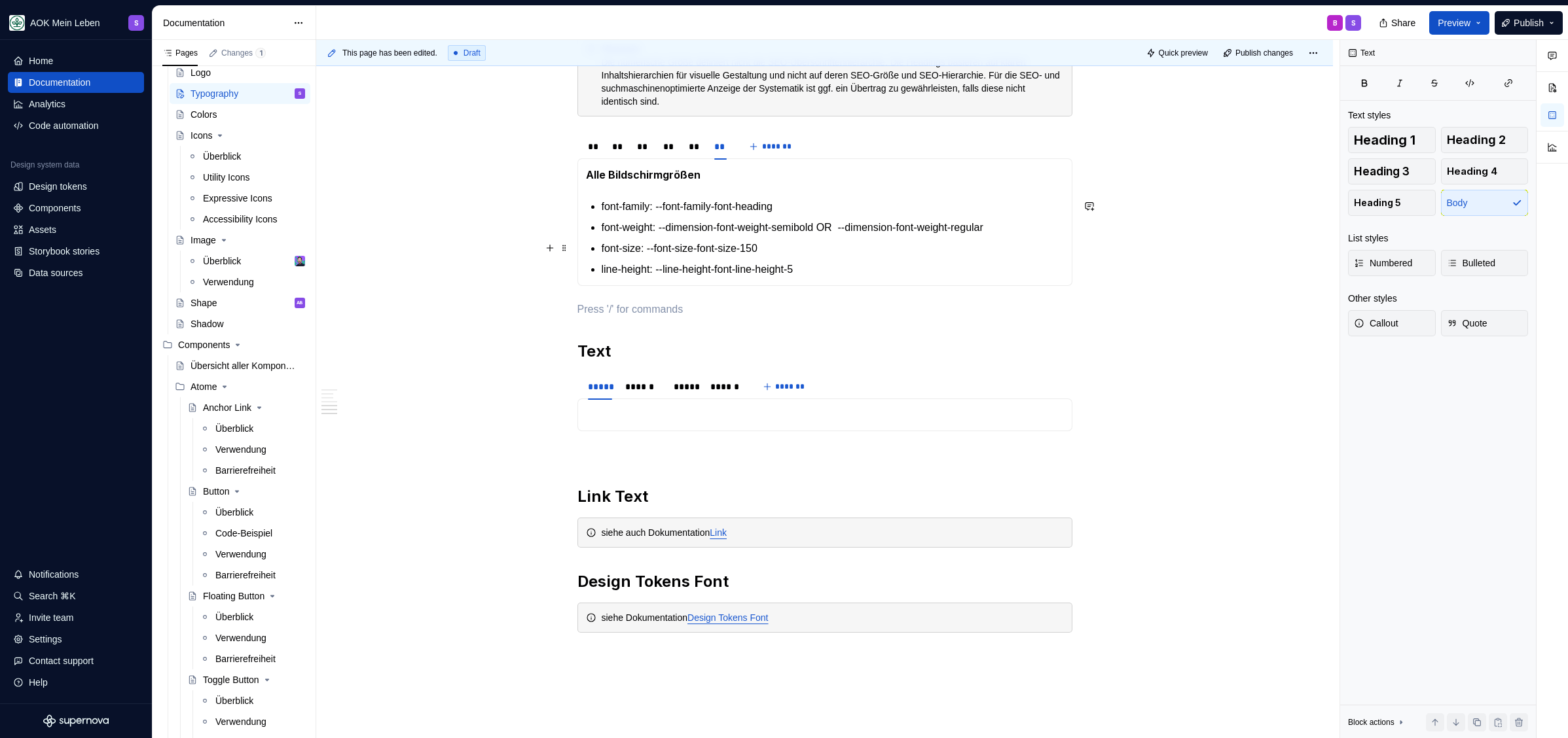
click at [851, 254] on p "font-size: --font-size-font-size-150" at bounding box center [832, 248] width 462 height 15
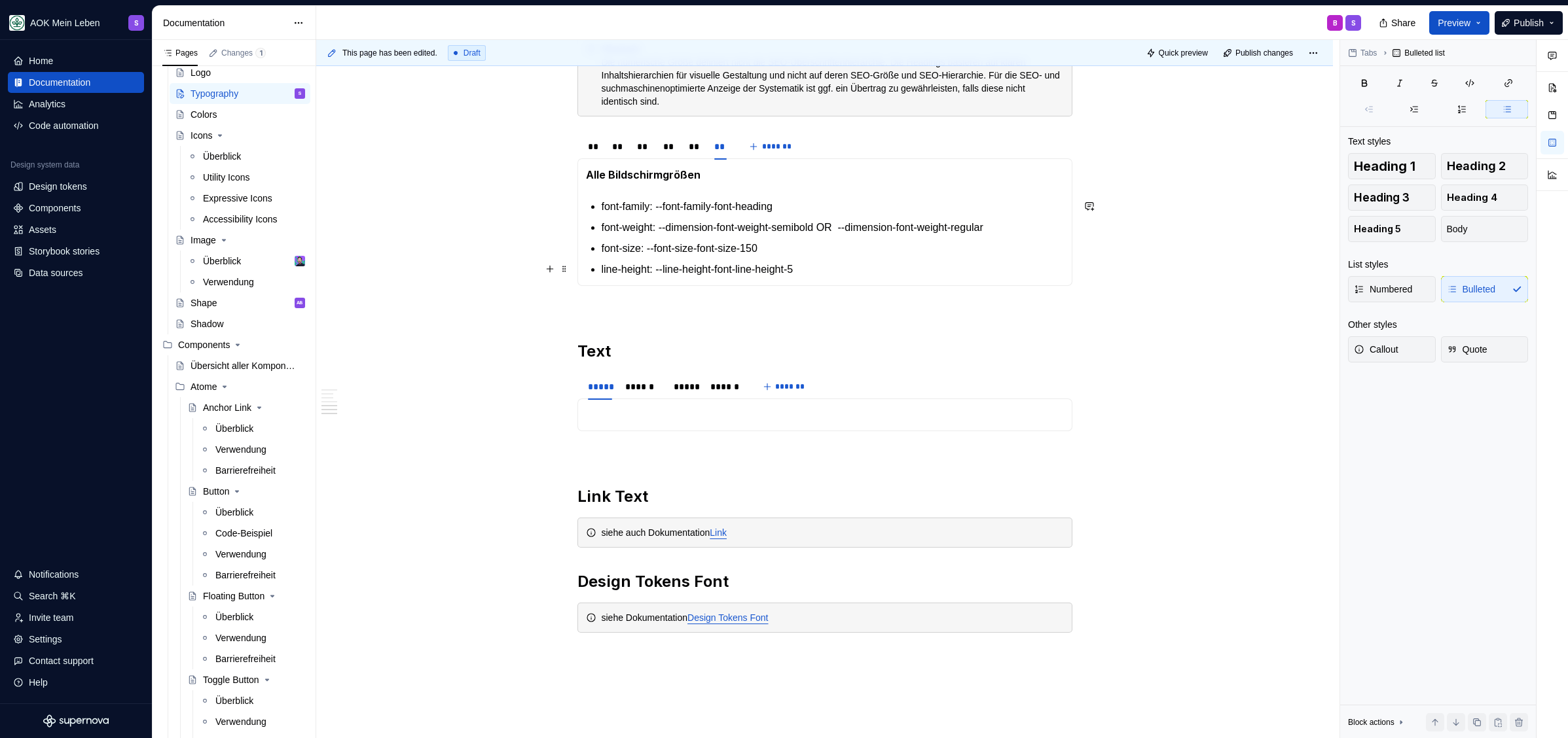
click at [853, 262] on p "line-height: --line-height-font-line-height-5" at bounding box center [832, 269] width 462 height 15
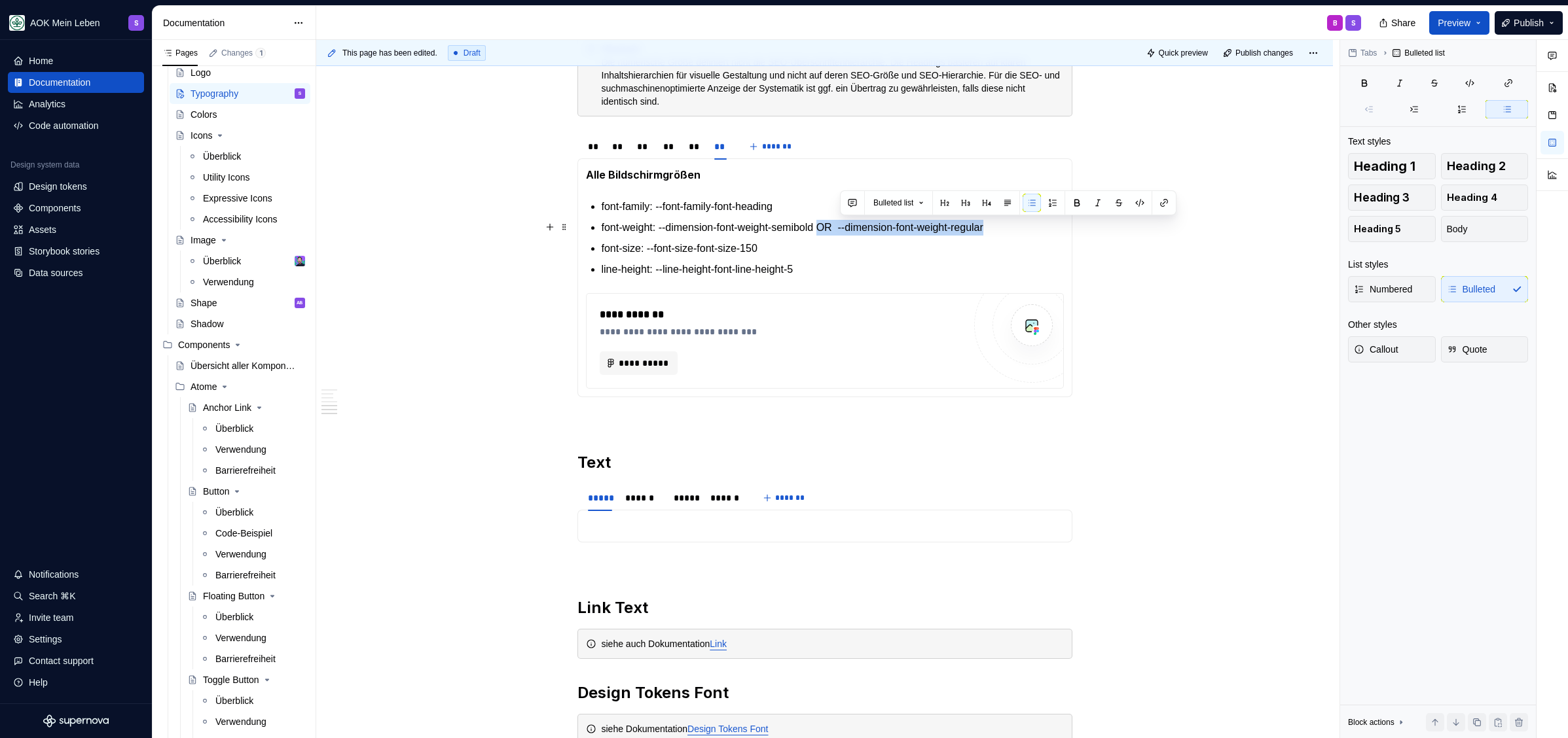
drag, startPoint x: 841, startPoint y: 227, endPoint x: 1033, endPoint y: 224, distance: 192.0
click at [1033, 224] on p "font-weight: --dimension-font-weight-semibold OR  --dimension-font-weight-regul…" at bounding box center [832, 227] width 462 height 15
click at [709, 144] on div "**" at bounding box center [720, 147] width 23 height 18
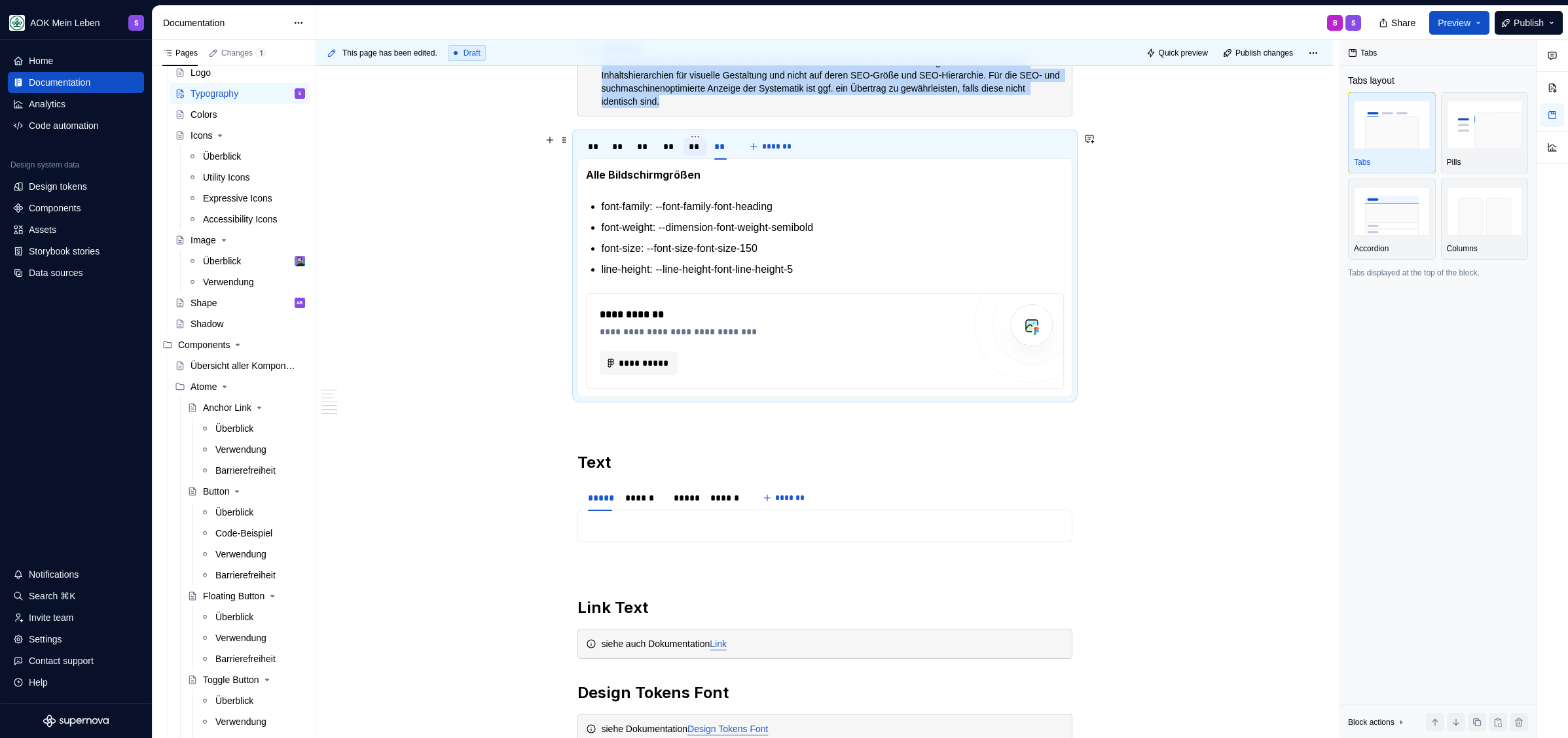
click at [695, 147] on div "**" at bounding box center [695, 147] width 13 height 13
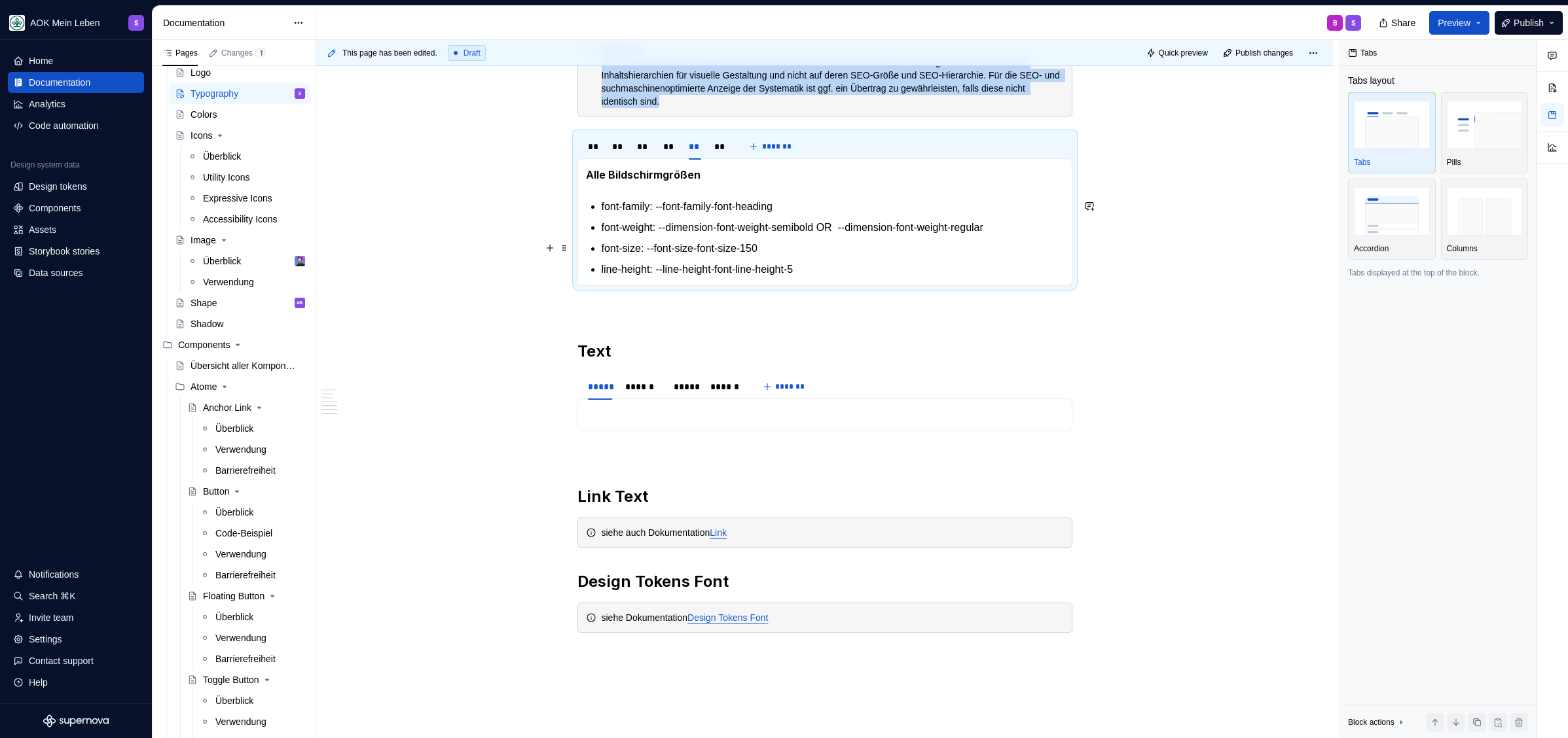
click at [839, 250] on p "font-size: --font-size-font-size-150" at bounding box center [832, 248] width 462 height 15
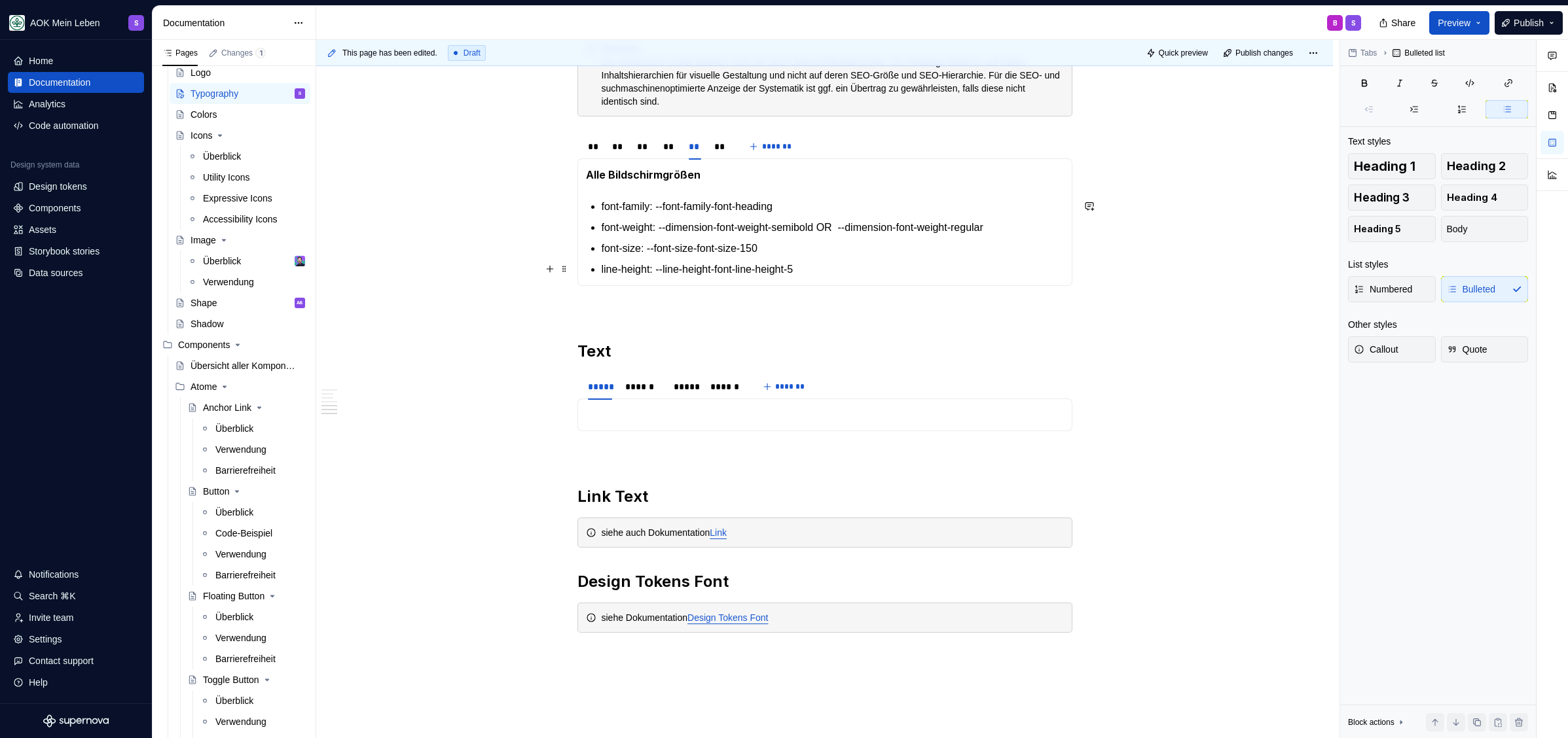
click at [868, 272] on p "line-height: --line-height-font-line-height-5" at bounding box center [832, 269] width 462 height 15
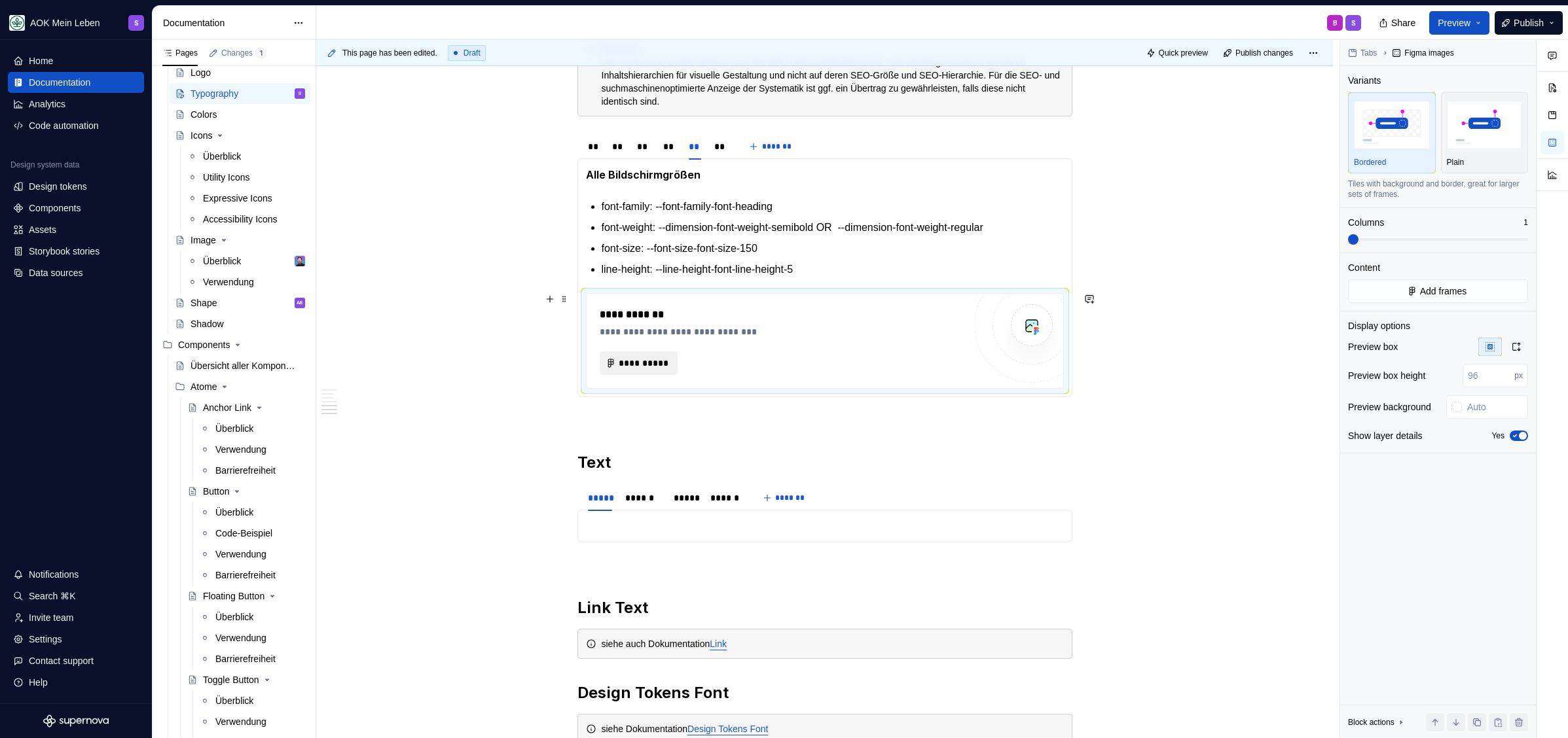
click at [647, 365] on span "**********" at bounding box center [644, 363] width 51 height 13
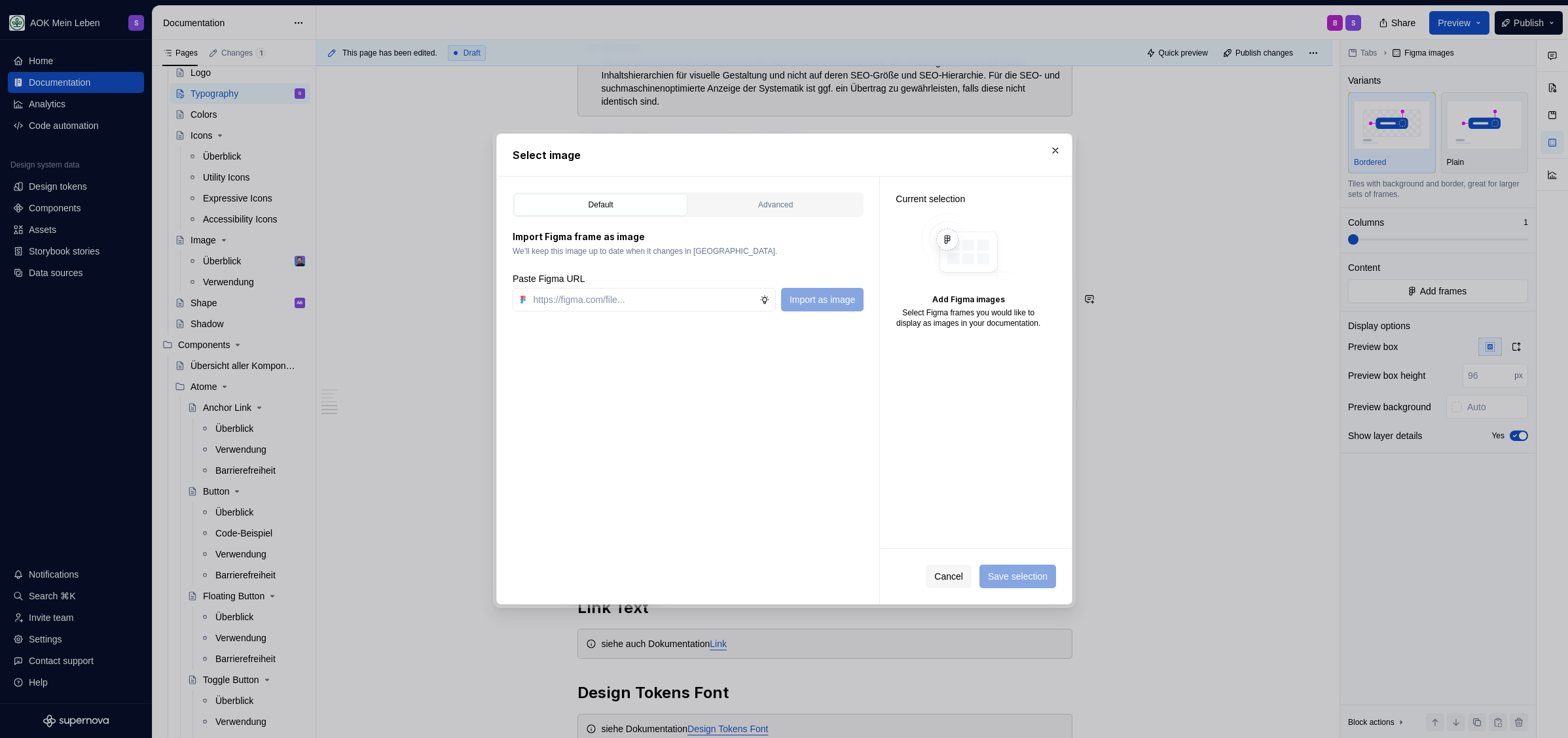
type textarea "*"
type input "https://www.figma.com/design/h3quR2me0t8yxvd40CMizU/AOK-UI-Library-3.0.30--ades…"
click at [800, 301] on span "Import as image" at bounding box center [821, 300] width 65 height 13
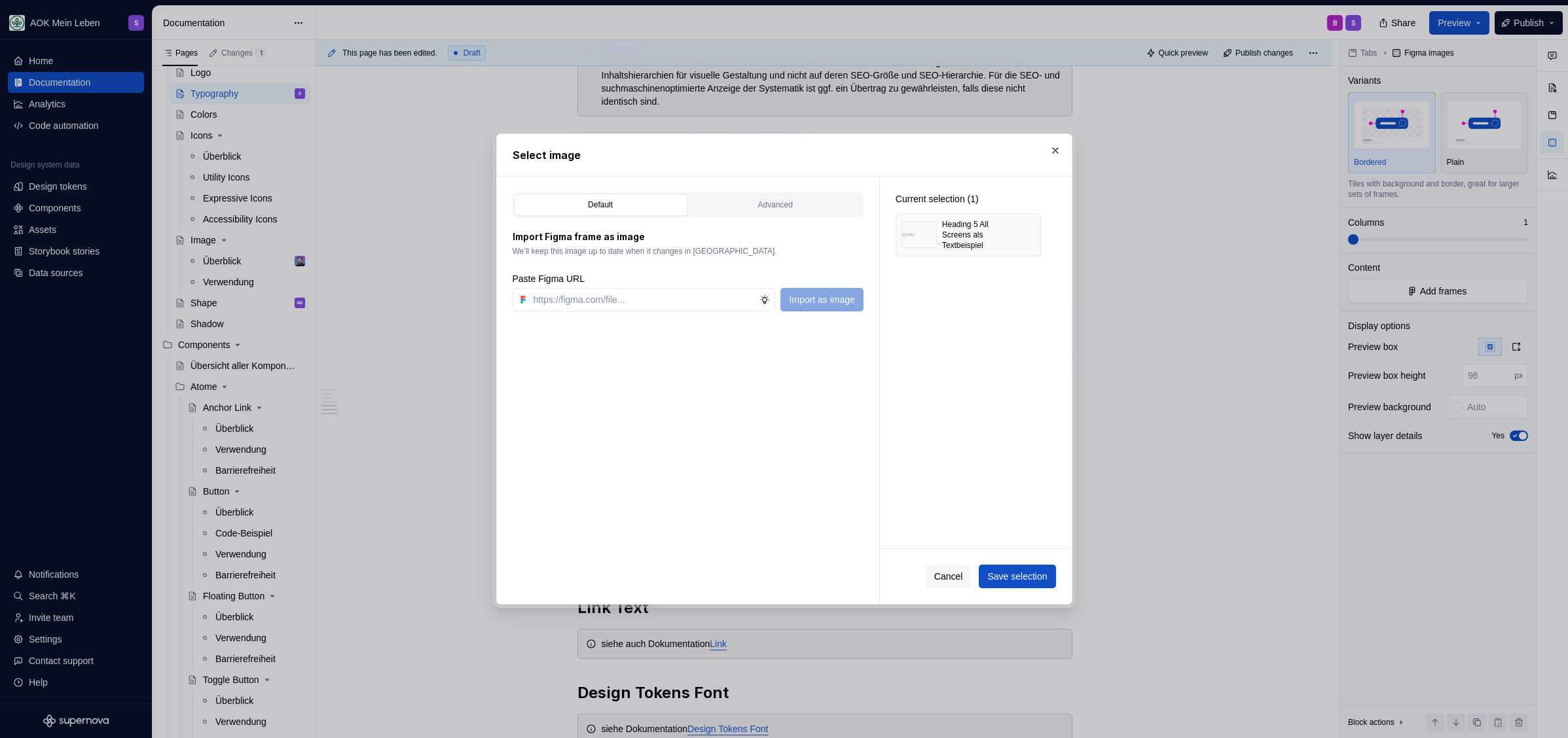
type textarea "*"
click at [1002, 572] on span "Save selection" at bounding box center [1016, 576] width 60 height 13
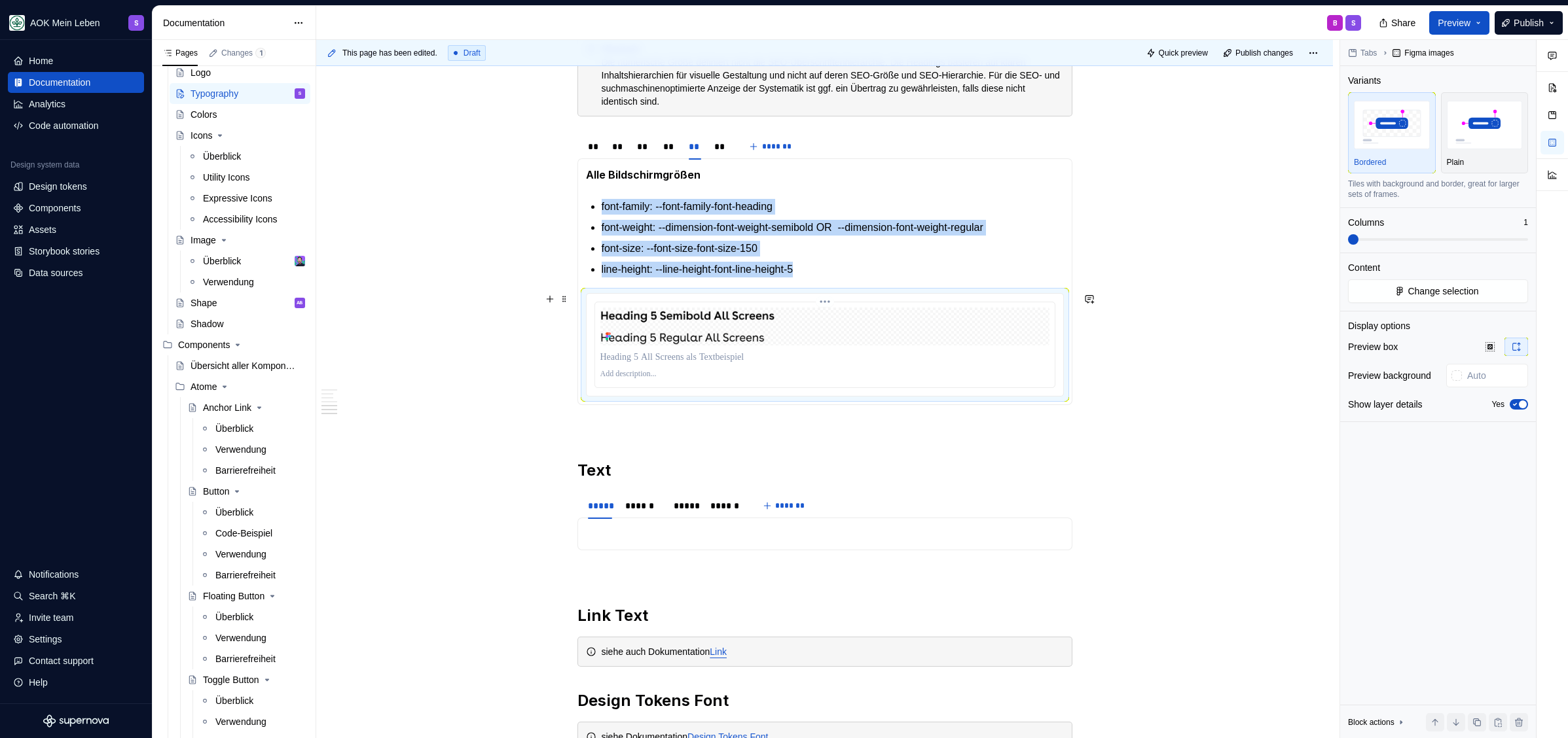
click at [637, 376] on p at bounding box center [825, 374] width 449 height 11
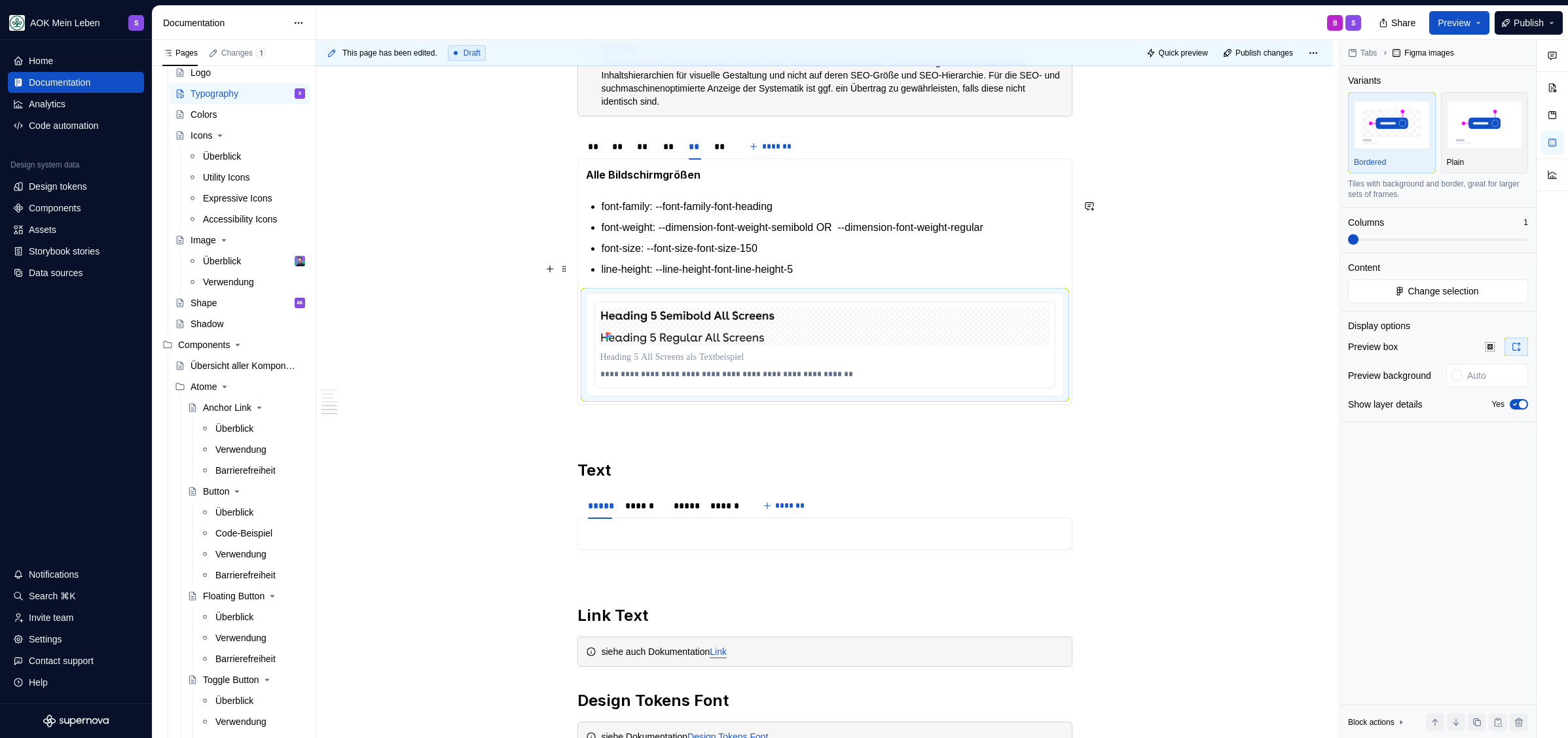
click at [859, 274] on p "line-height: --line-height-font-line-height-5" at bounding box center [832, 269] width 462 height 15
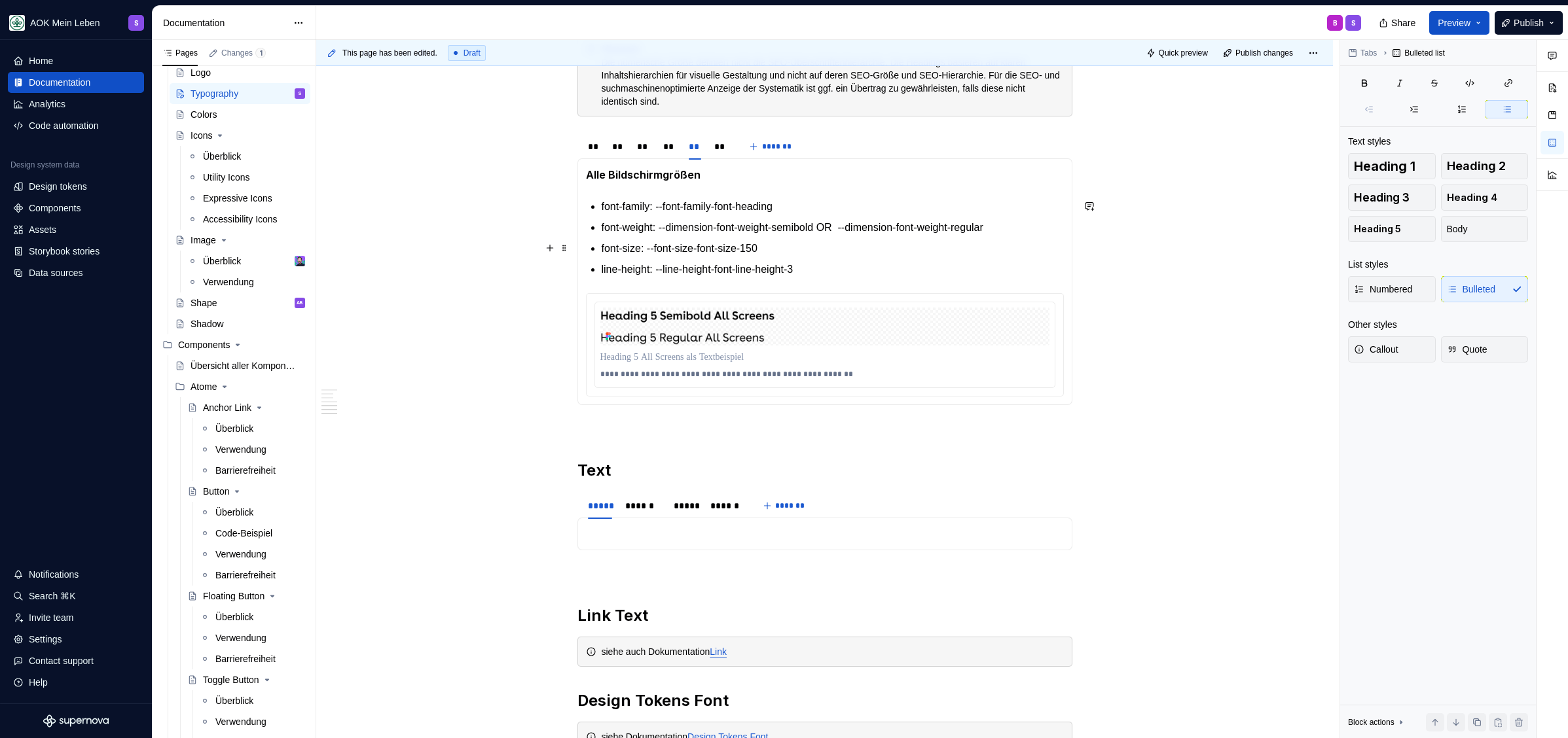
click at [830, 251] on p "font-size: --font-size-font-size-150" at bounding box center [832, 248] width 462 height 15
click at [719, 149] on div "**" at bounding box center [720, 147] width 13 height 13
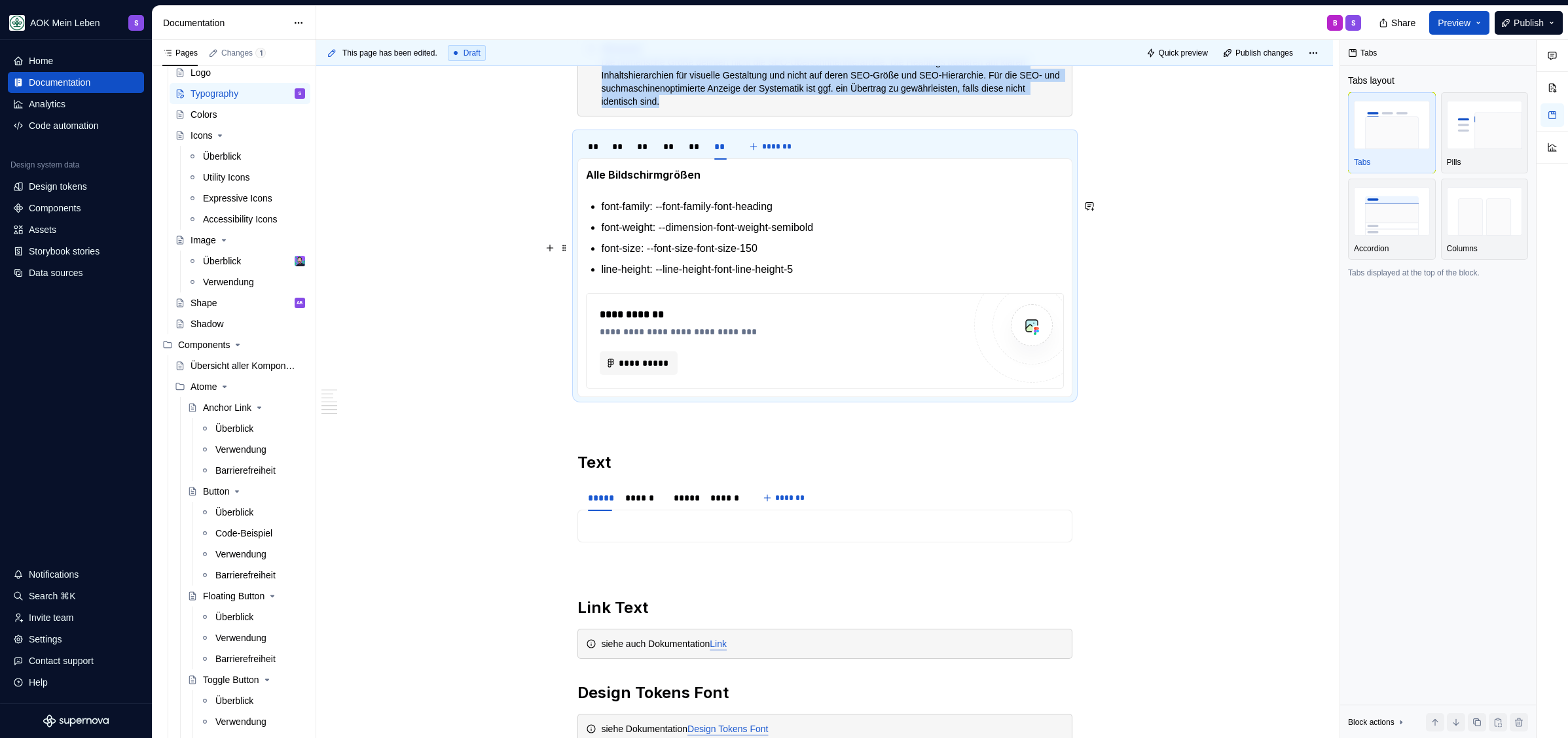
click at [838, 247] on p "font-size: --font-size-font-size-150" at bounding box center [832, 248] width 462 height 15
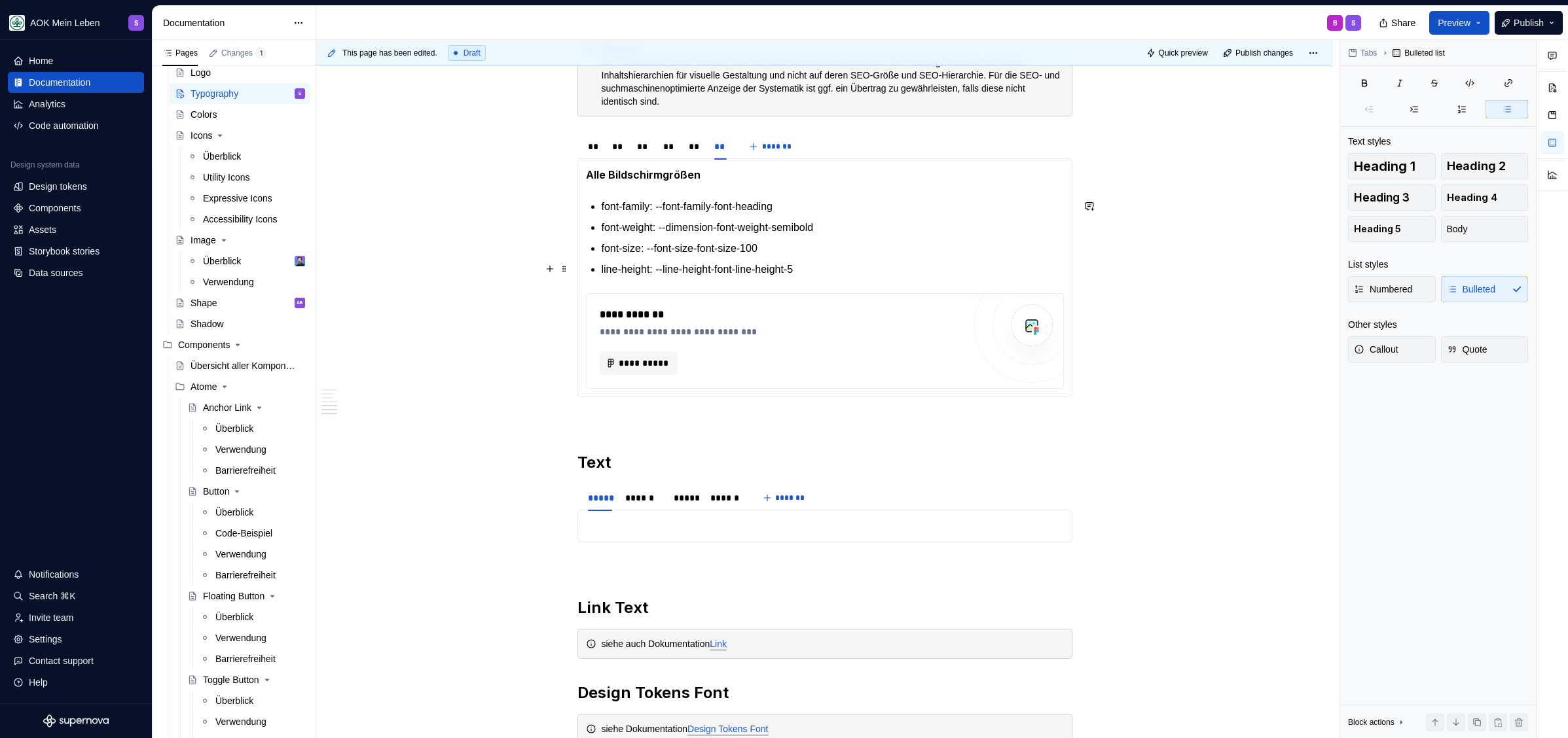
click at [838, 270] on p "line-height: --line-height-font-line-height-5" at bounding box center [832, 269] width 462 height 15
click at [778, 327] on div "**********" at bounding box center [781, 332] width 364 height 13
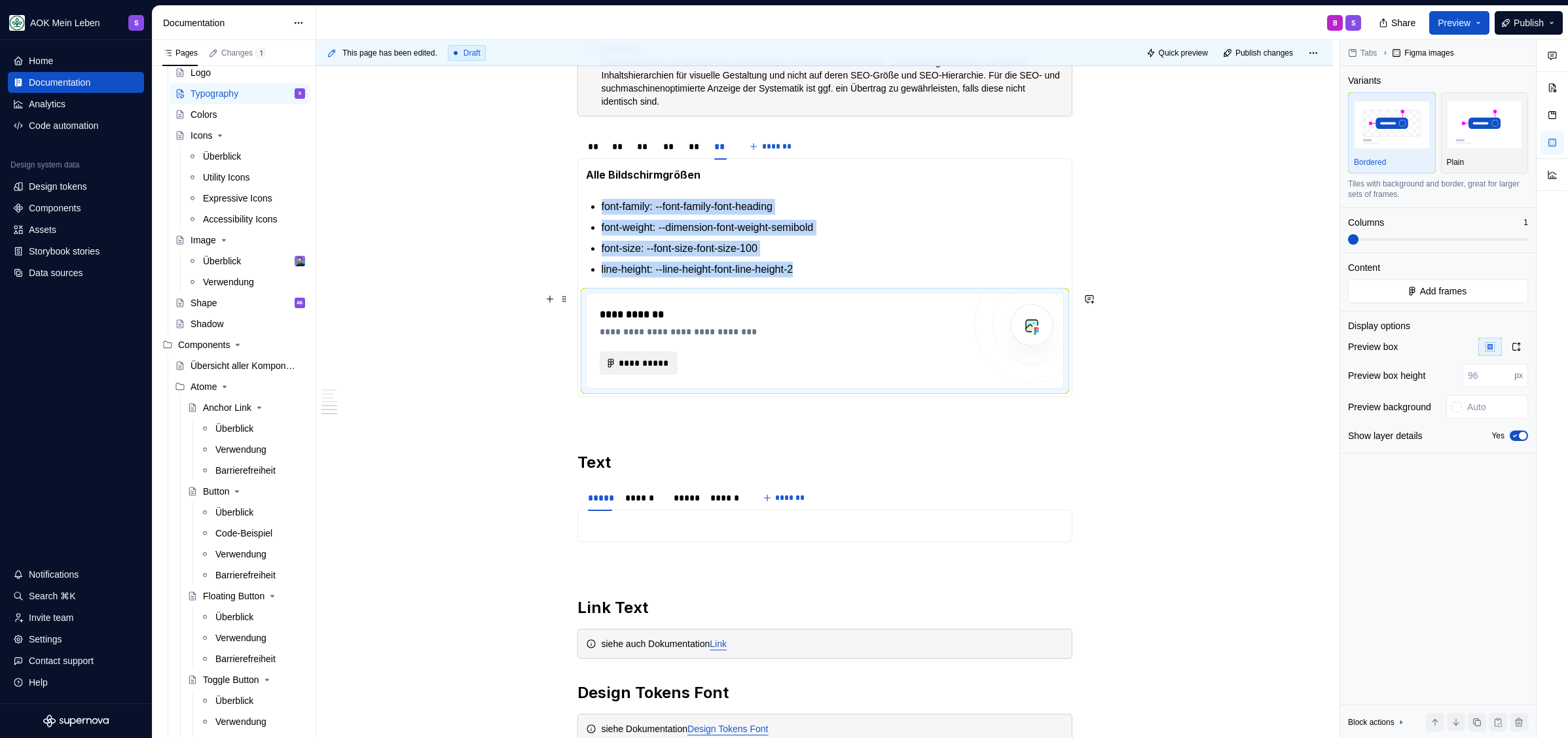
click at [646, 361] on span "**********" at bounding box center [644, 363] width 51 height 13
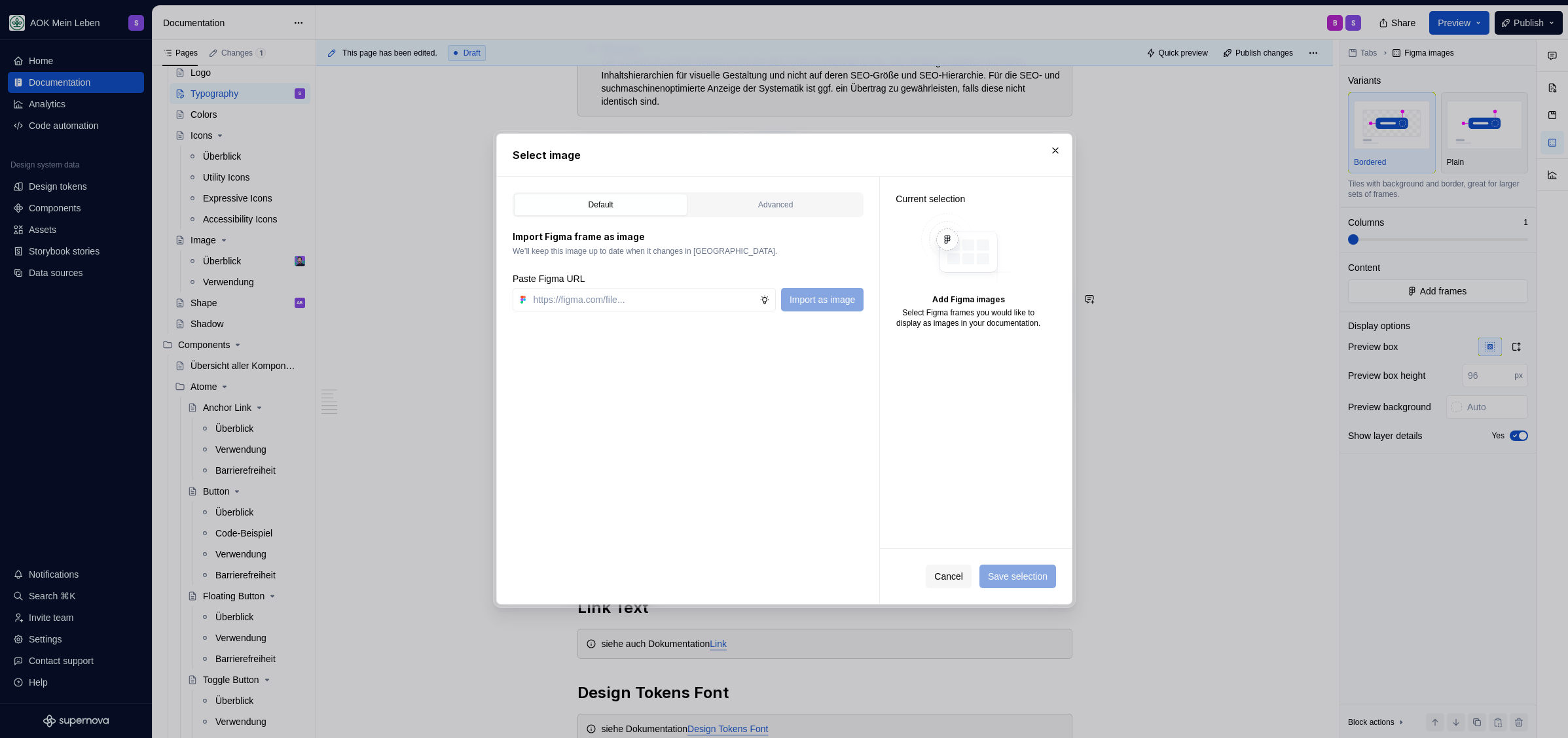
type textarea "*"
type input "https://www.figma.com/design/h3quR2me0t8yxvd40CMizU/AOK-UI-Library-3.0.30--ades…"
click at [802, 296] on span "Import as image" at bounding box center [821, 300] width 65 height 13
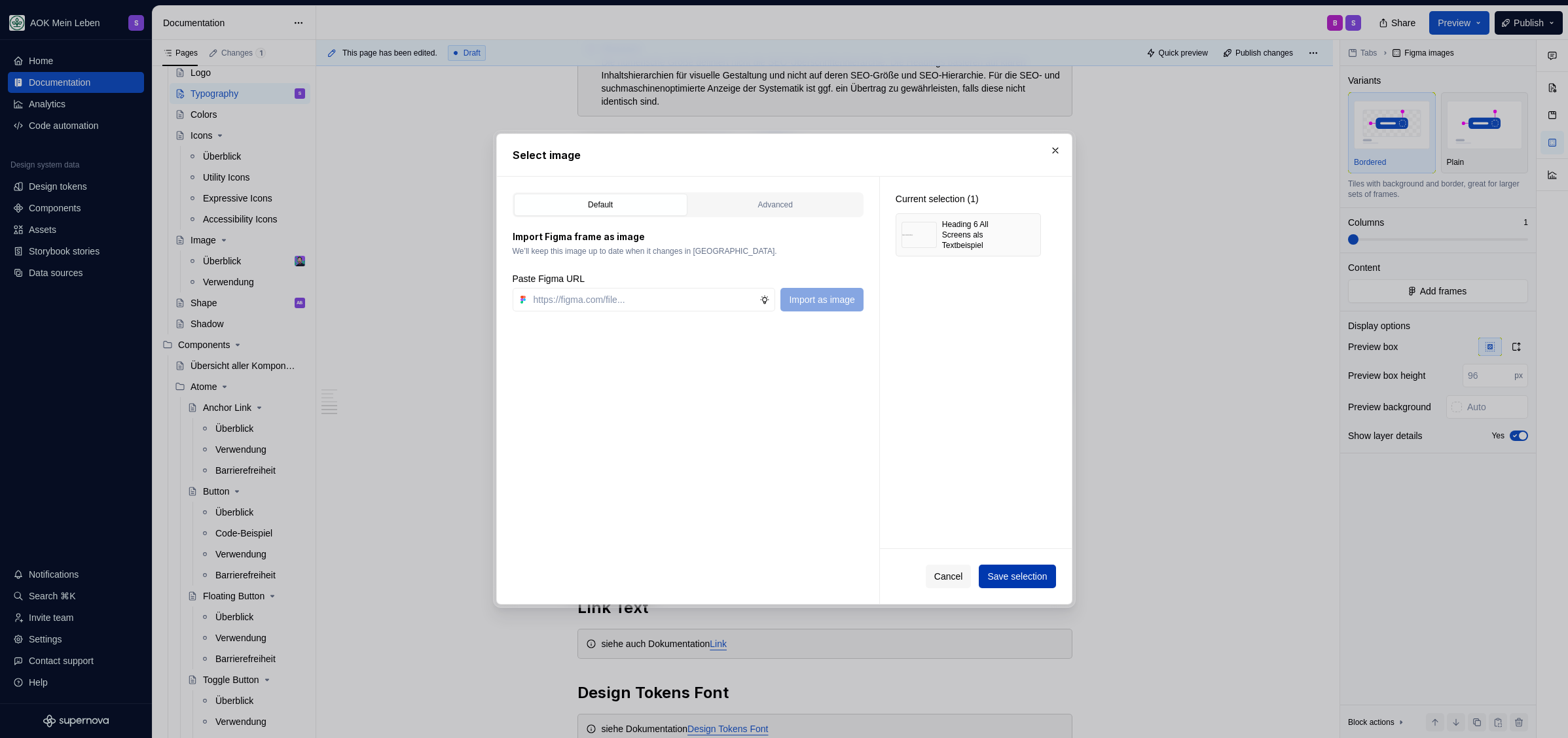
click at [1026, 579] on span "Save selection" at bounding box center [1016, 576] width 60 height 13
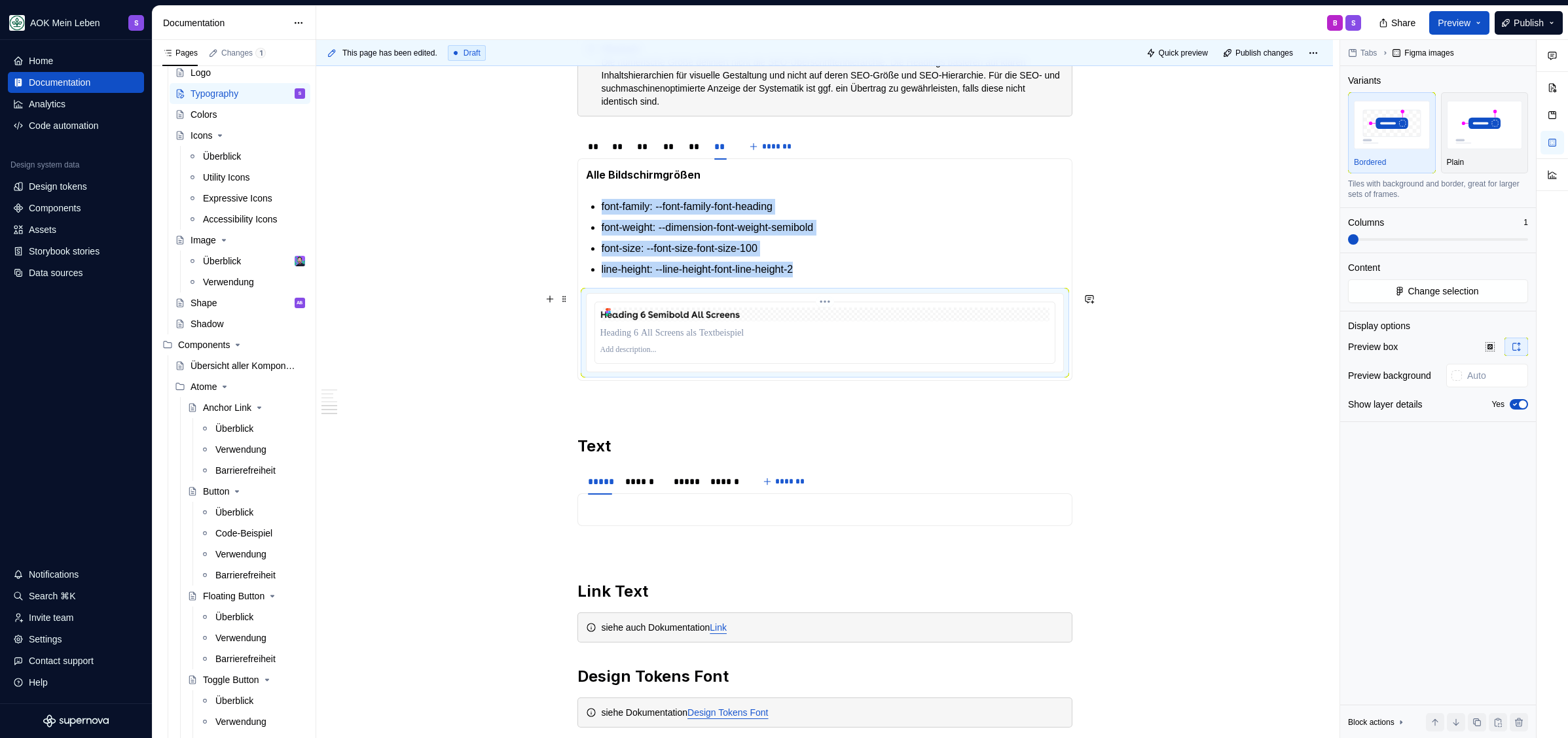
click at [637, 349] on p at bounding box center [825, 349] width 449 height 11
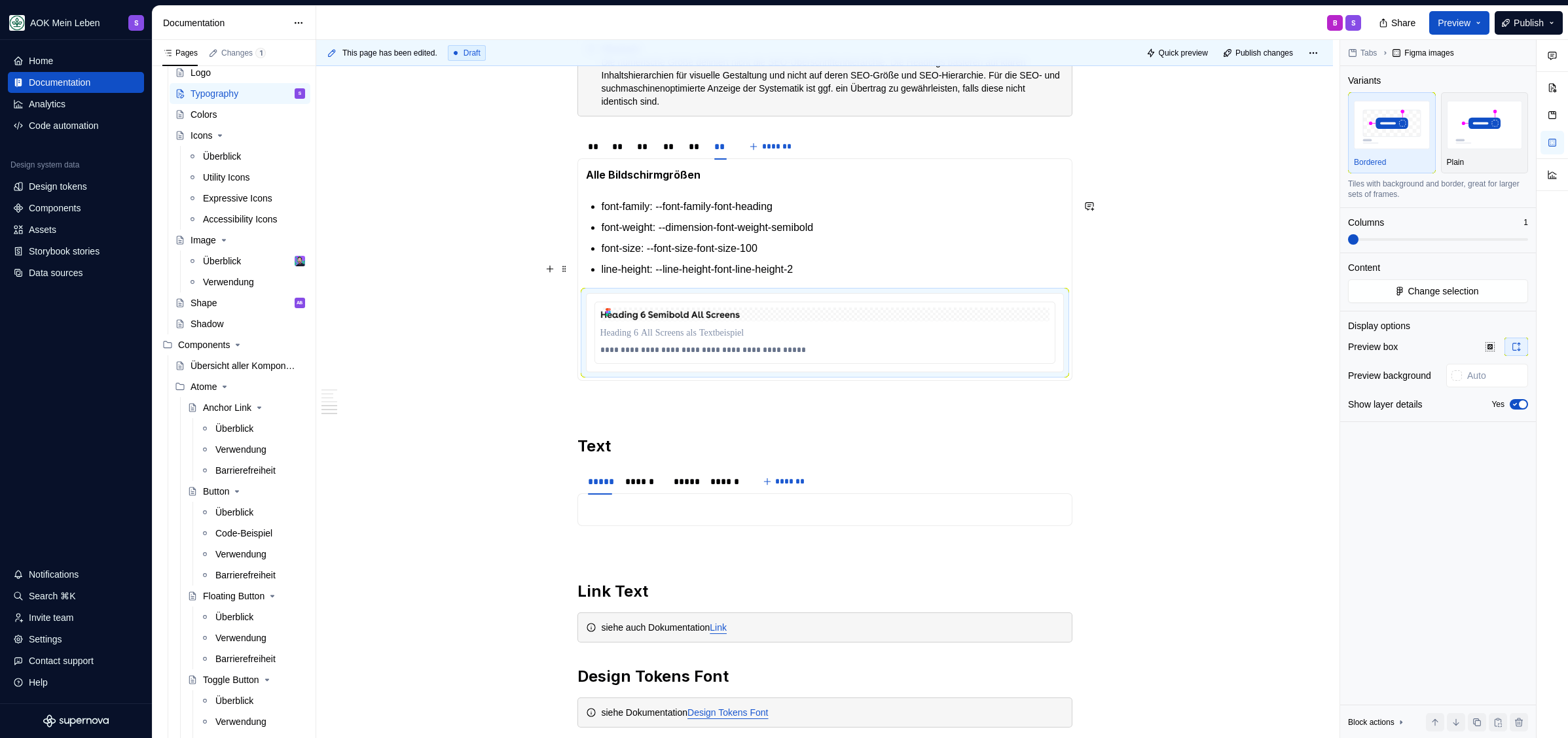
click at [835, 267] on p "line-height: --line-height-font-line-height-2" at bounding box center [832, 269] width 462 height 15
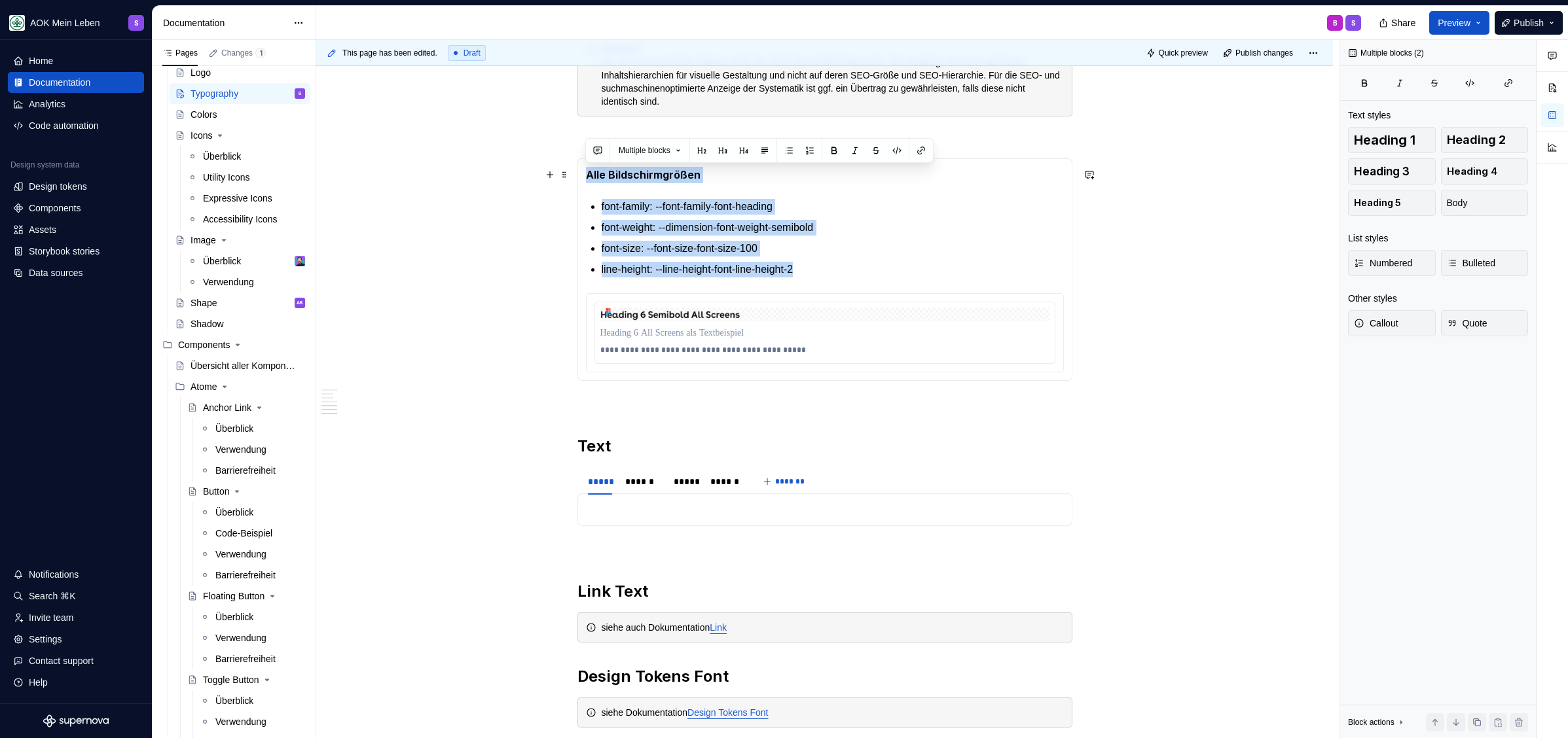
drag, startPoint x: 839, startPoint y: 272, endPoint x: 583, endPoint y: 178, distance: 272.7
click at [583, 178] on div "**********" at bounding box center [825, 269] width 495 height 222
copy section-item-column "Alle Bildschirmgrößen font-family: --font-family-font-heading font-weight: --di…"
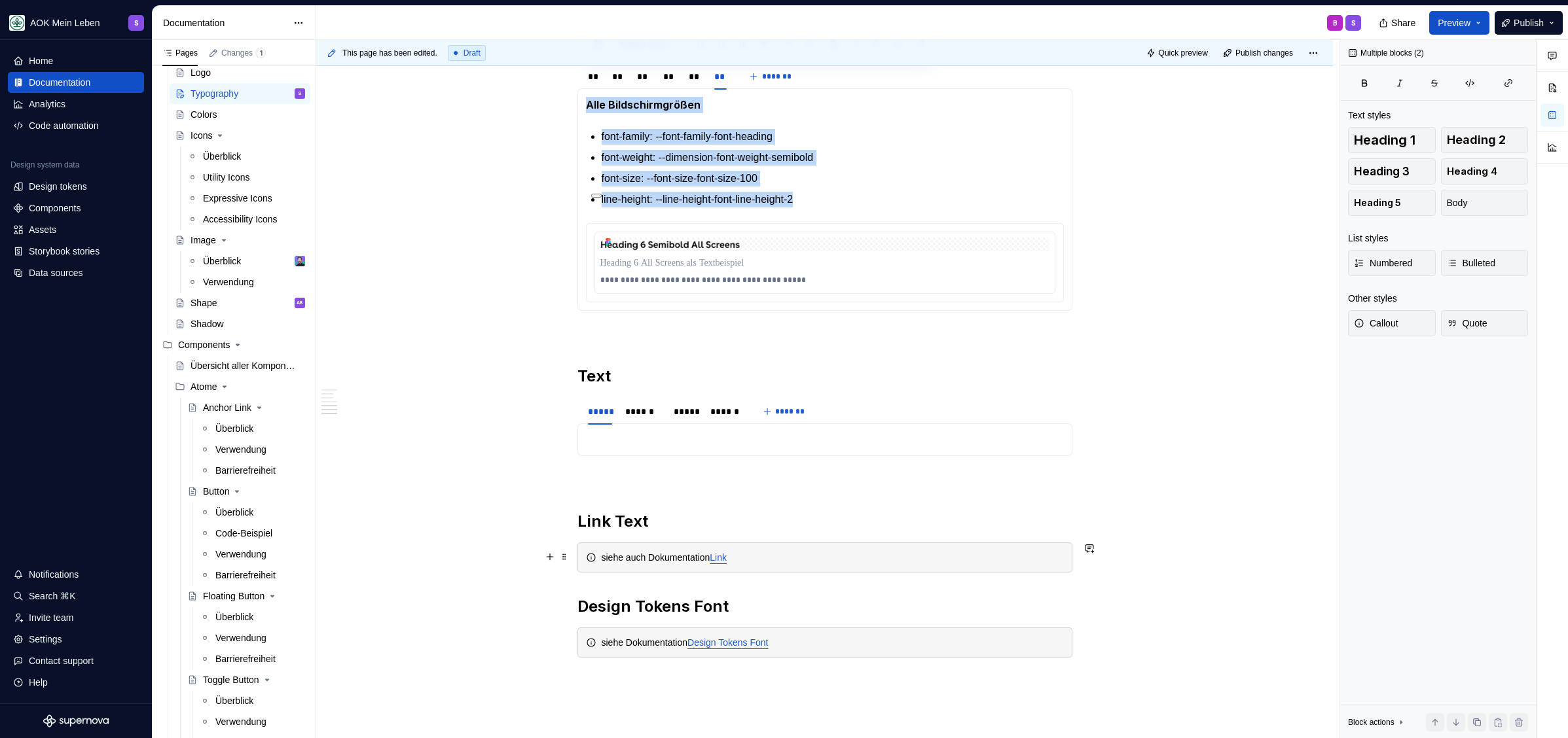
scroll to position [1475, 0]
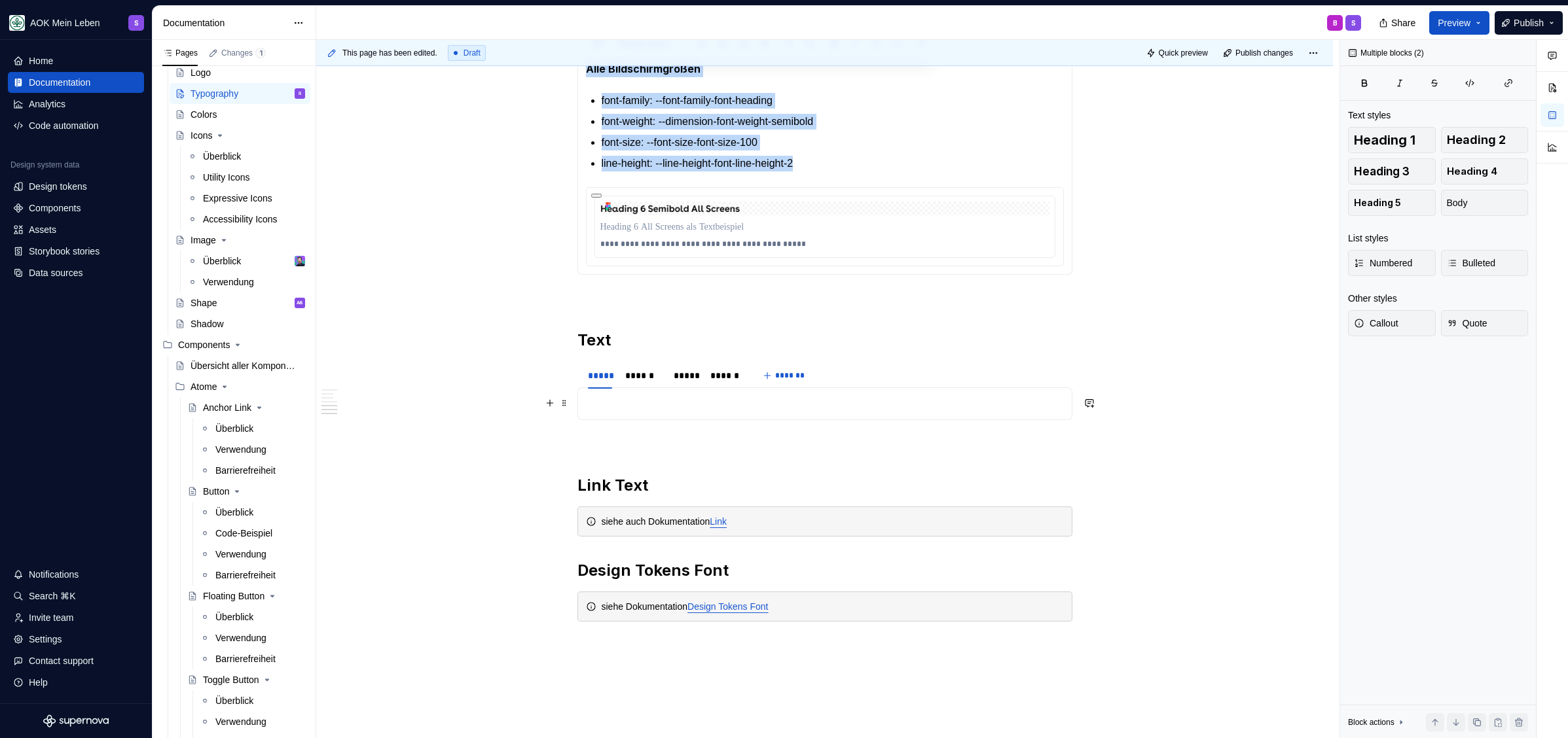
click at [648, 409] on p at bounding box center [825, 403] width 478 height 15
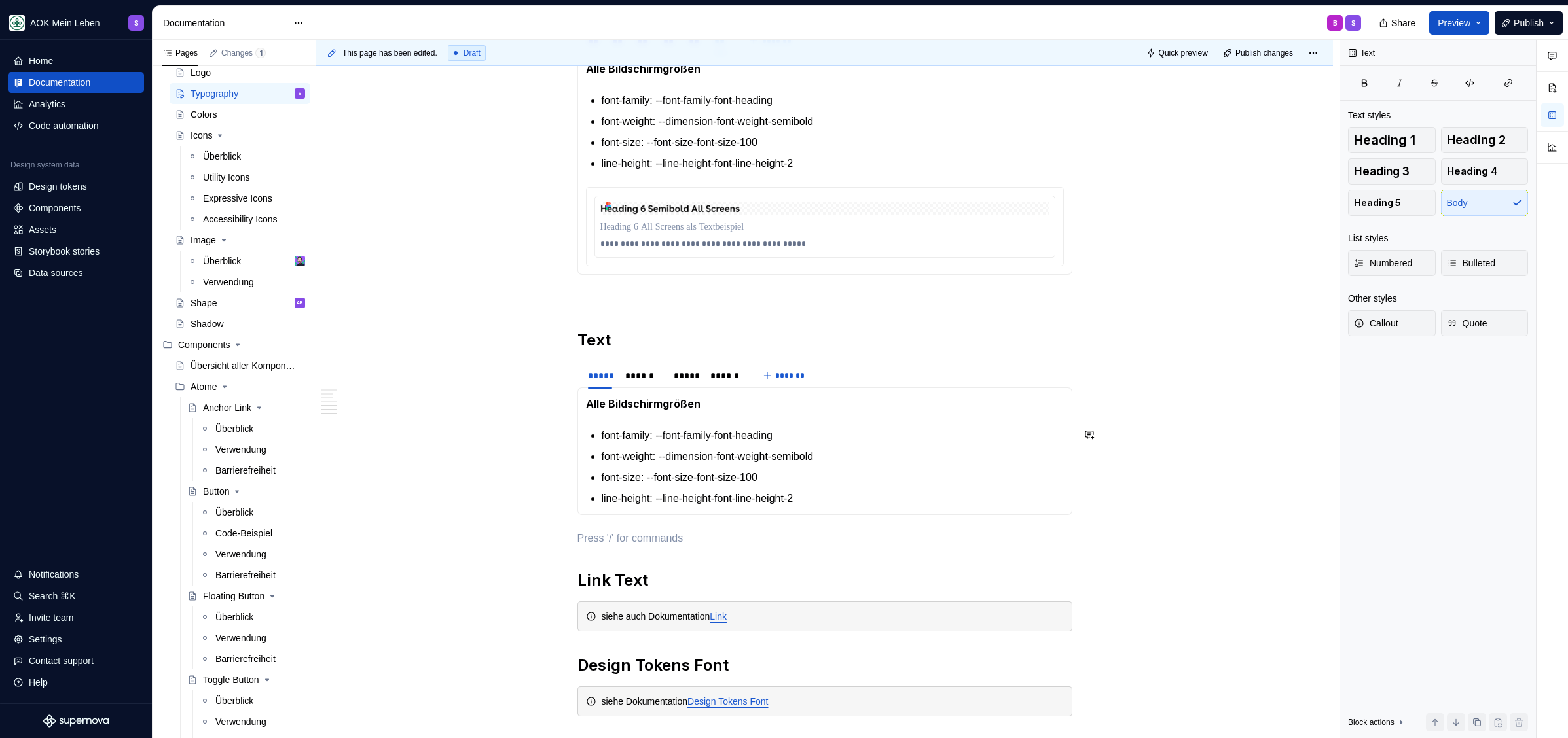
click at [736, 409] on p "Alle Bildschirmgrößen" at bounding box center [825, 403] width 478 height 16
click at [901, 508] on div "Alle Bildschirmgrößen font-family: --font-family-font-heading font-weight: --di…" at bounding box center [825, 451] width 495 height 128
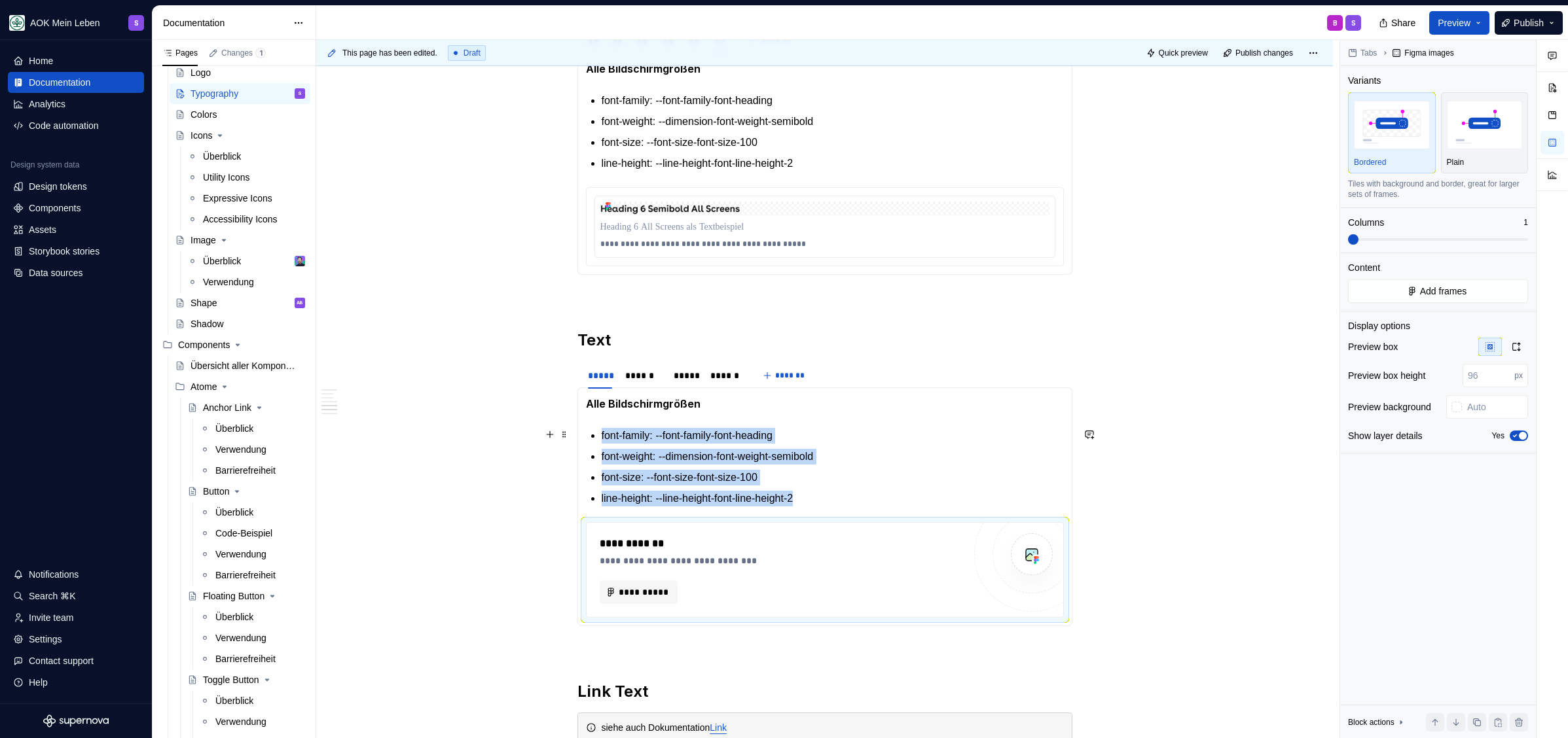
click at [683, 431] on p "font-family: --font-family-font-heading" at bounding box center [832, 436] width 462 height 15
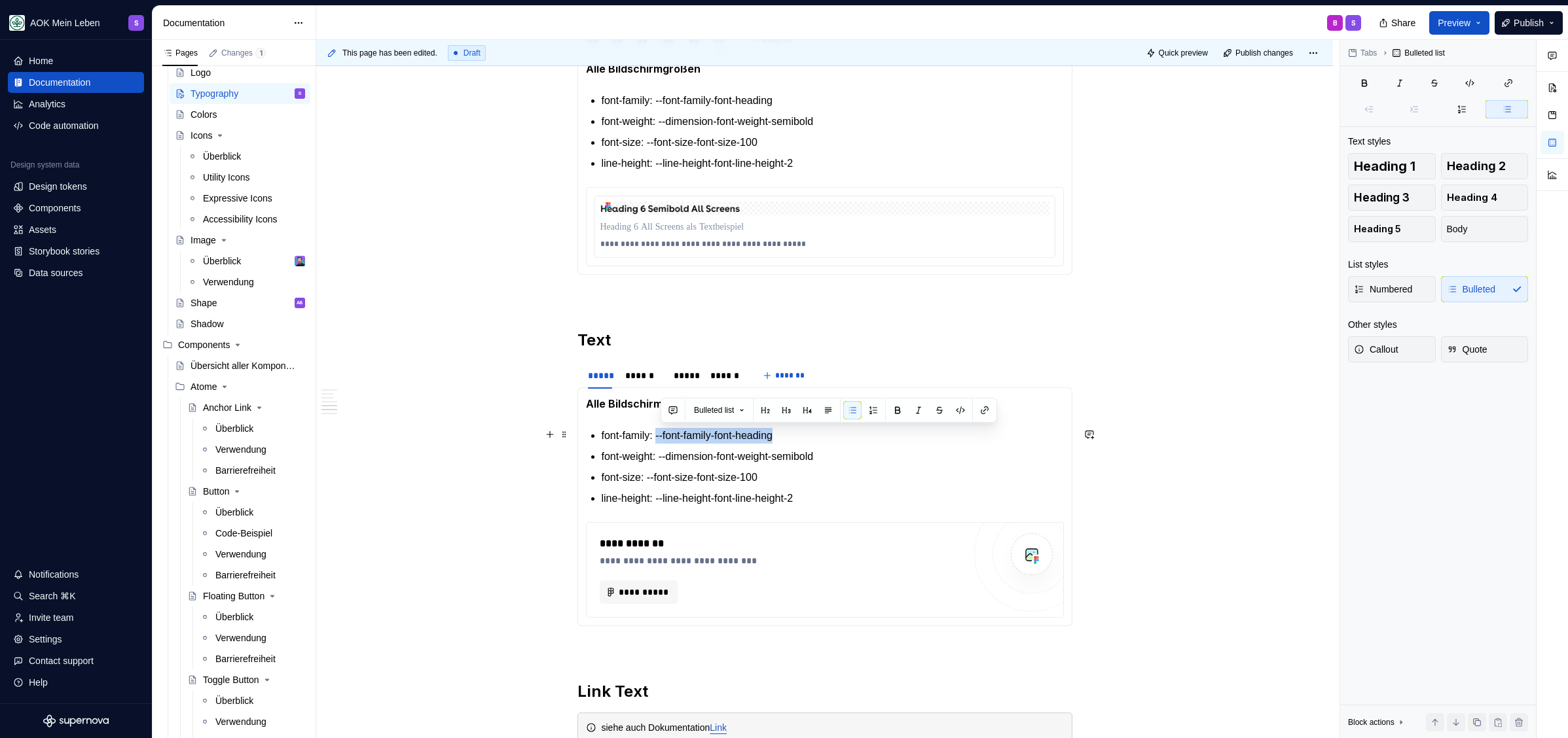
drag, startPoint x: 661, startPoint y: 438, endPoint x: 845, endPoint y: 433, distance: 184.1
click at [845, 433] on p "font-family: --font-family-font-heading" at bounding box center [832, 436] width 462 height 15
click at [853, 449] on button at bounding box center [858, 451] width 11 height 4
click at [843, 450] on p "font-weight: --dimension-font-weight-semibold" at bounding box center [832, 457] width 462 height 15
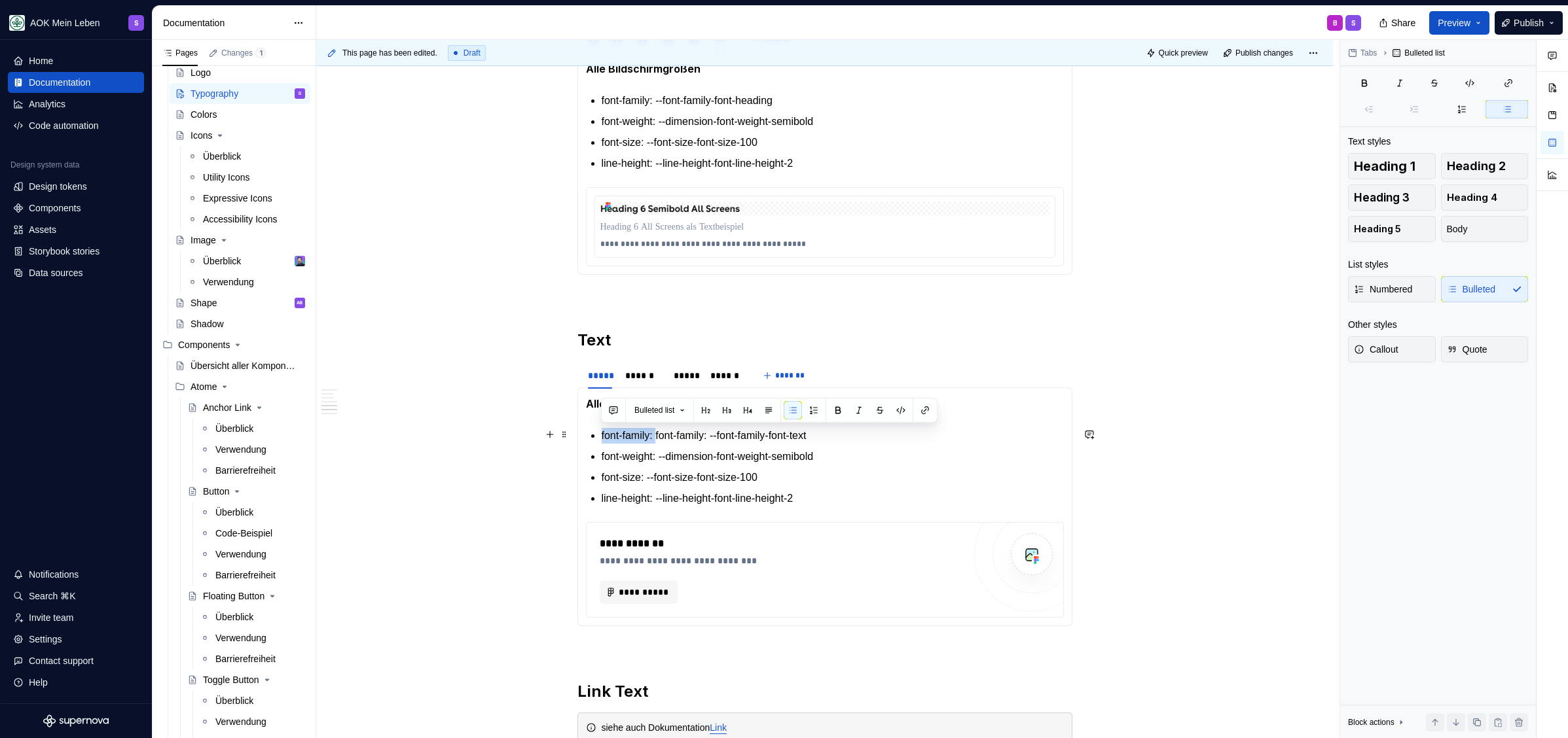
drag, startPoint x: 659, startPoint y: 436, endPoint x: 598, endPoint y: 435, distance: 61.0
click at [598, 435] on section-item-column "**********" at bounding box center [825, 506] width 478 height 222
click at [733, 458] on p "font-weight: --dimension-font-weight-semibold" at bounding box center [832, 457] width 462 height 15
click at [869, 452] on p "font-weight: --dimension-font-weight-semibold" at bounding box center [832, 457] width 462 height 15
click at [698, 452] on p "font-weight: --dimension-font-weight-semibold" at bounding box center [832, 457] width 462 height 15
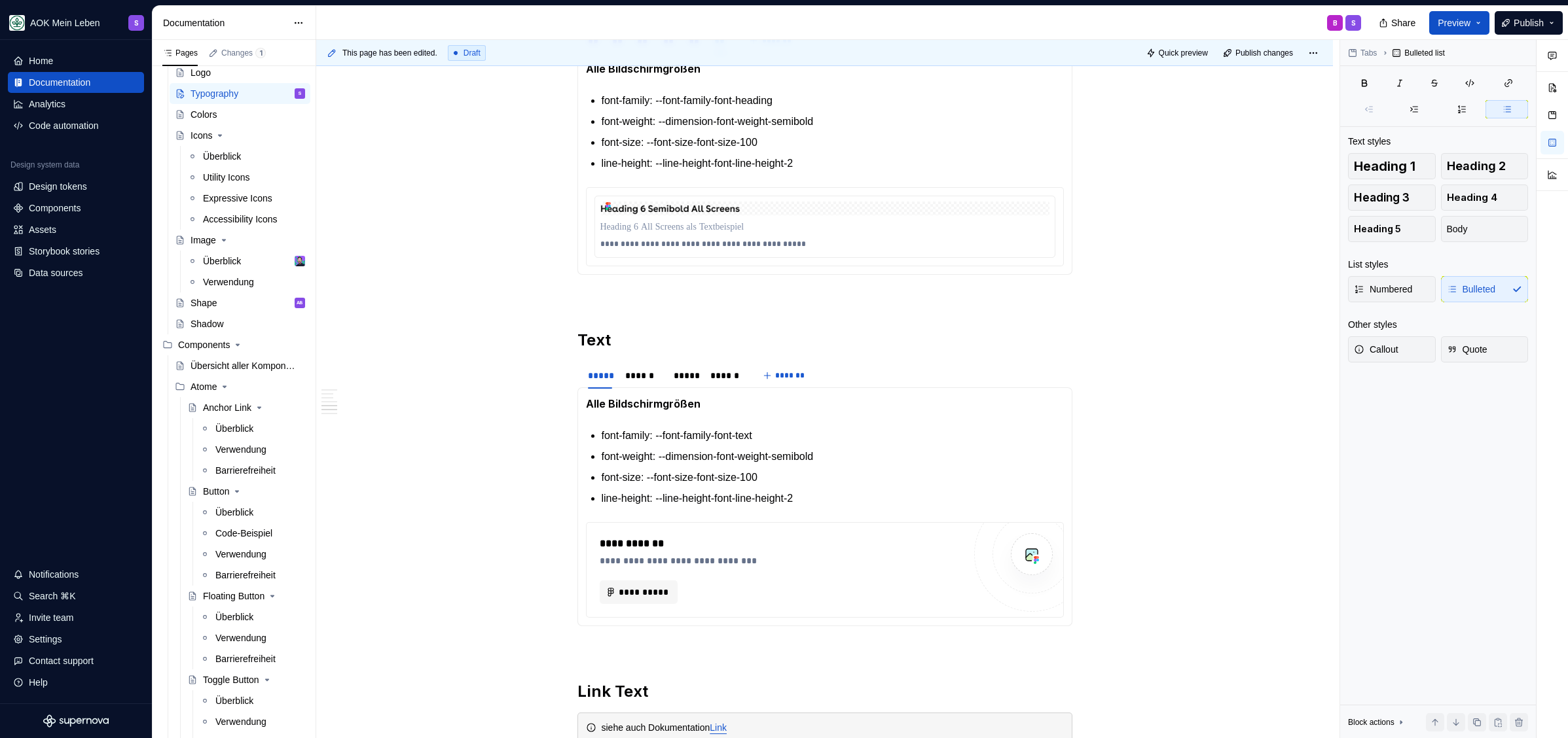
click at [698, 452] on p "font-weight: --dimension-font-weight-semibold" at bounding box center [832, 457] width 462 height 15
drag, startPoint x: 601, startPoint y: 455, endPoint x: 885, endPoint y: 462, distance: 284.1
click at [885, 462] on p "font-weight: --dimension-font-weight-semibold" at bounding box center [832, 457] width 462 height 15
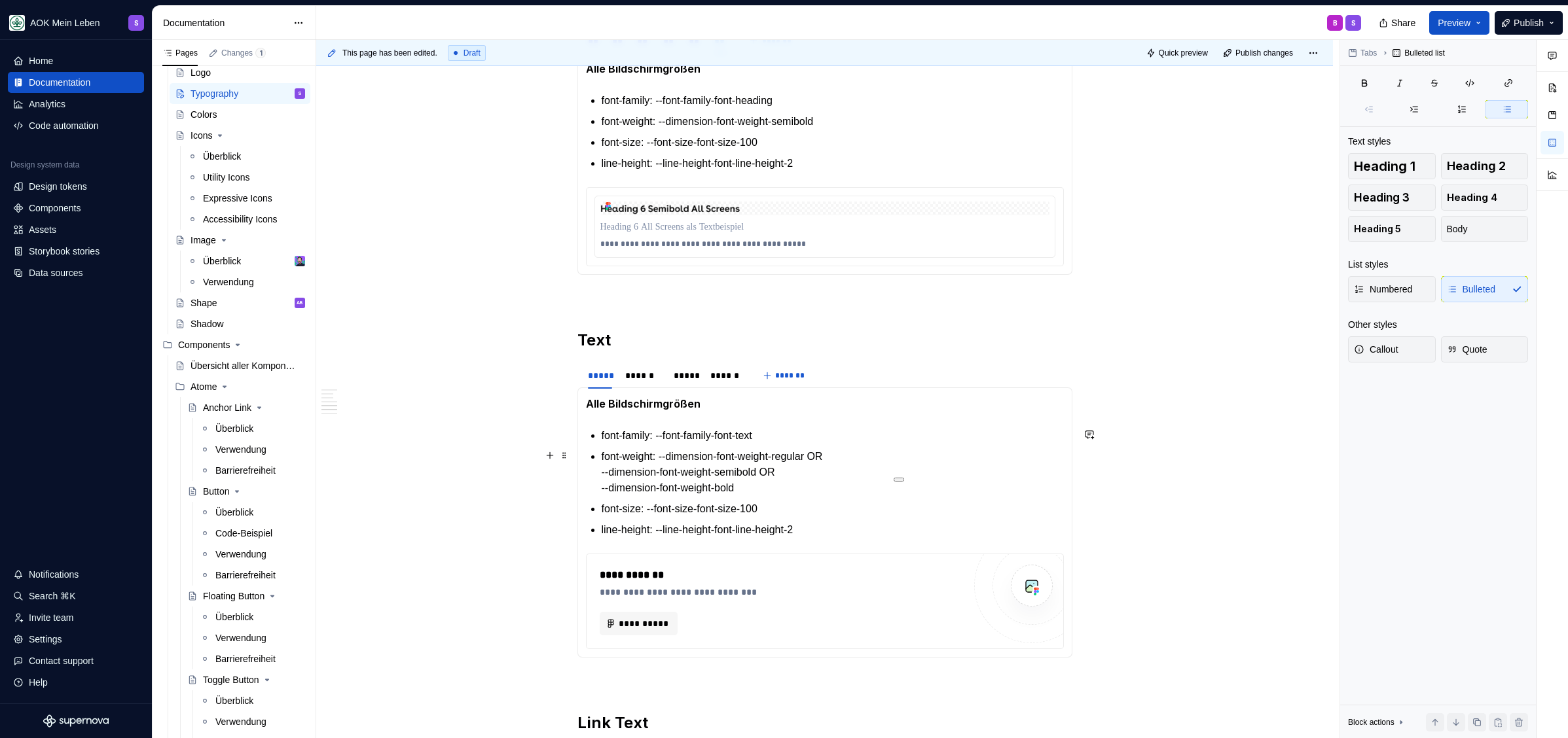
click at [602, 473] on p "font-weight: --dimension-font-weight-regular OR --dimension-font-weight-semibol…" at bounding box center [832, 472] width 462 height 47
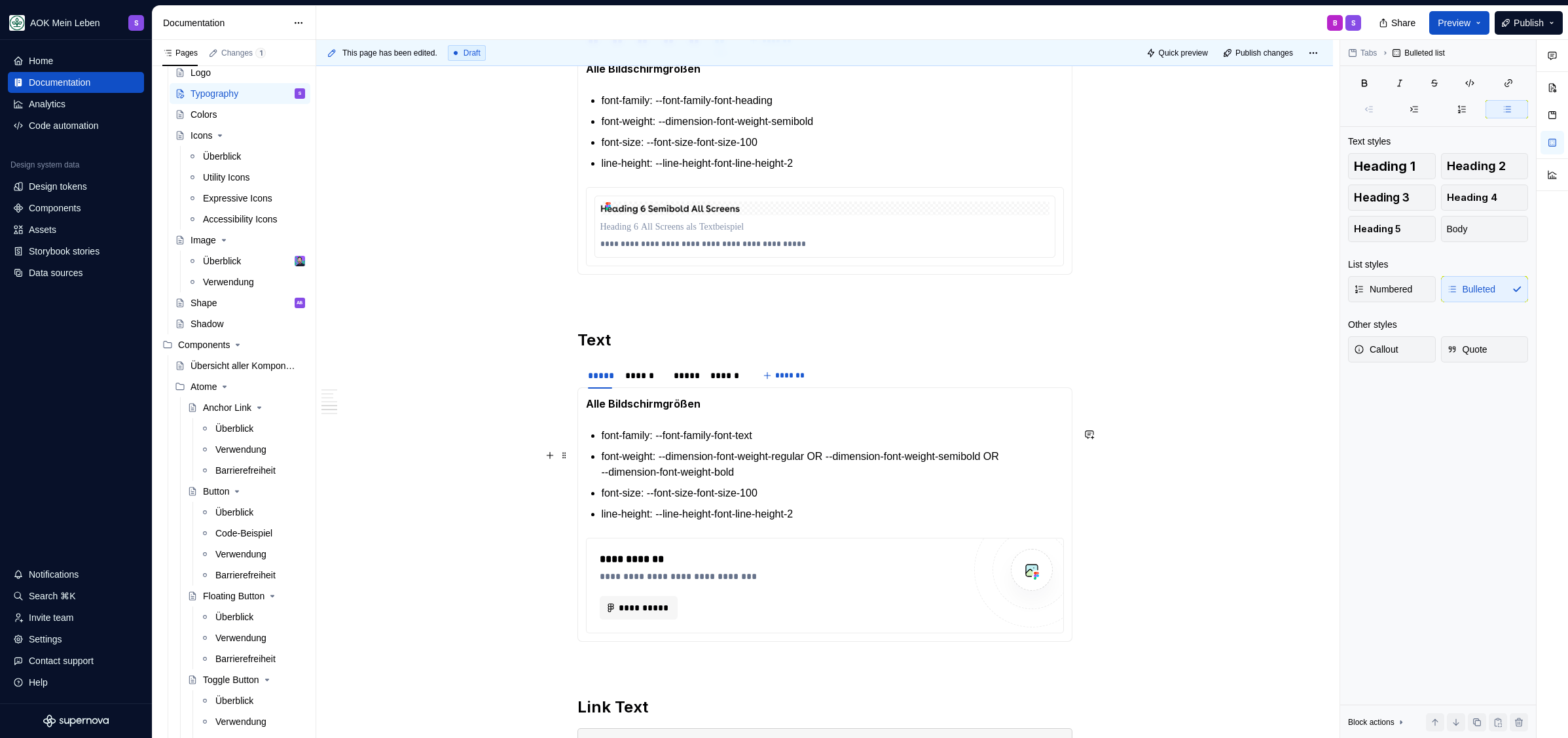
click at [607, 471] on p "font-weight: --dimension-font-weight-regular OR --dimension-font-weight-semibol…" at bounding box center [832, 464] width 462 height 32
click at [839, 472] on p "font-weight: --dimension-font-weight-regular OR --dimension-font-weight-semibol…" at bounding box center [832, 464] width 462 height 32
click at [602, 470] on p "font-weight: --dimension-font-weight-regular OR --dimension-font-weight-semibol…" at bounding box center [832, 464] width 462 height 32
click at [759, 473] on p "font-weight: --dimension-font-weight-regular OR --dimension-font-weight-semibol…" at bounding box center [832, 464] width 462 height 32
click at [797, 488] on p "font-size: --font-size-font-size-100" at bounding box center [832, 493] width 462 height 15
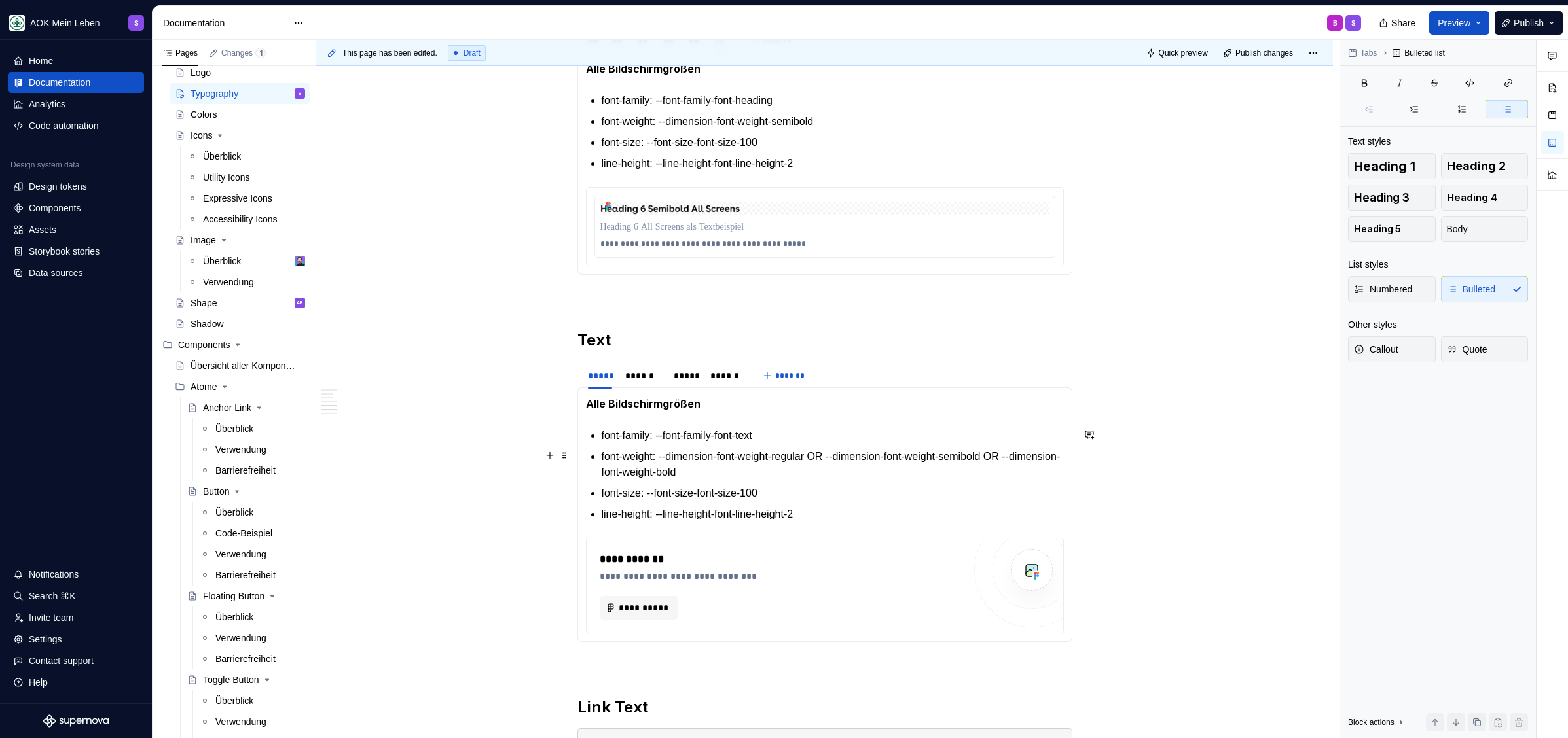
click at [775, 459] on p "font-weight: --dimension-font-weight-regular OR --dimension-font-weight-semibol…" at bounding box center [832, 464] width 462 height 32
click at [765, 471] on p "font-weight: --dimension-font-weight-regular OR --dimension-font-weight-semibol…" at bounding box center [832, 464] width 462 height 32
click at [802, 497] on p "font-size: --font-size-font-size-100" at bounding box center [832, 493] width 462 height 15
click at [877, 506] on p "line-height: --line-height-font-line-height-2" at bounding box center [832, 514] width 462 height 15
click at [787, 407] on p "Alle Bildschirmgrößen" at bounding box center [825, 403] width 478 height 16
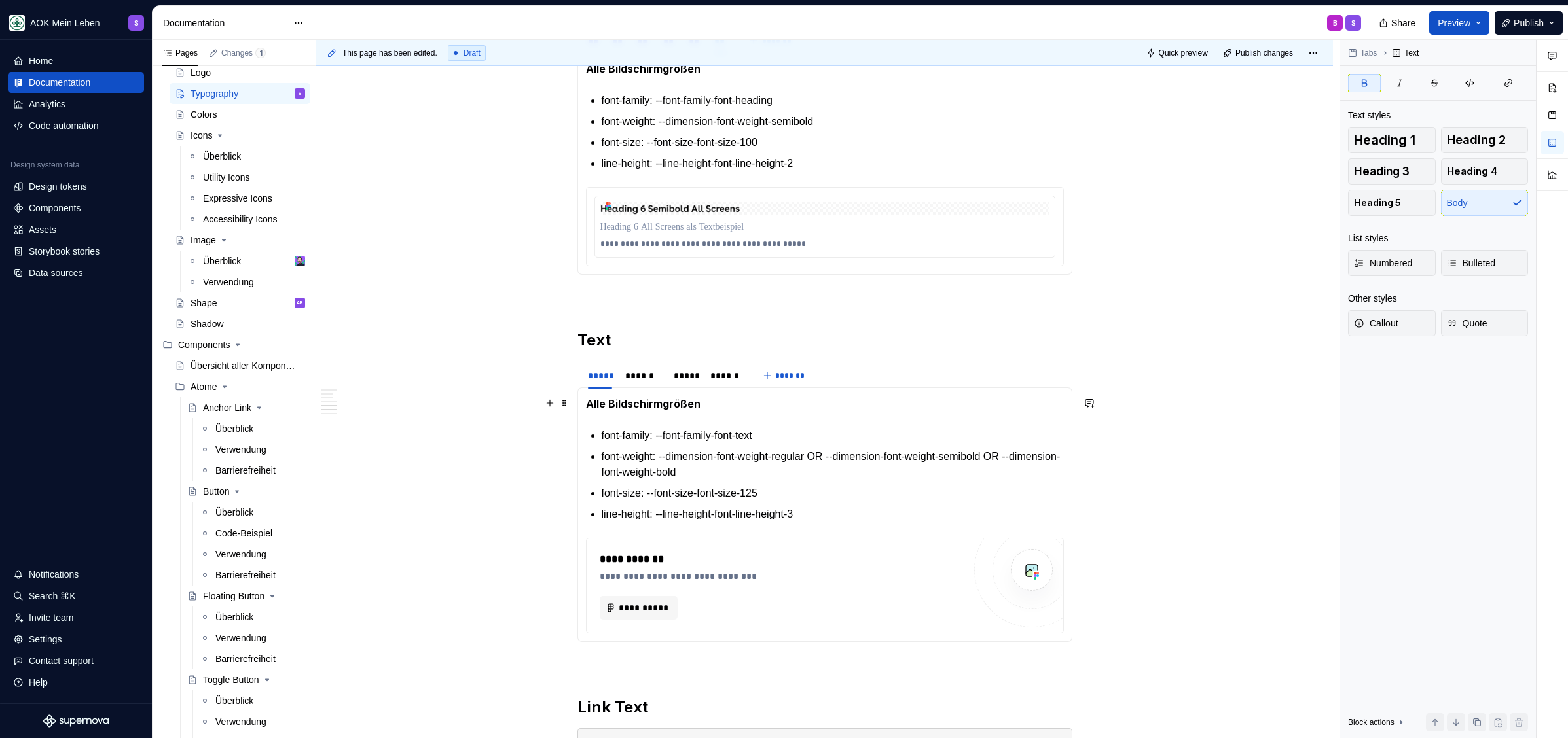
click at [787, 407] on p "Alle Bildschirmgrößen" at bounding box center [825, 403] width 478 height 16
click at [788, 403] on p "Alle Bildschirmgrößen" at bounding box center [825, 403] width 478 height 16
click at [785, 430] on p "font-family: --font-family-font-text" at bounding box center [832, 436] width 462 height 15
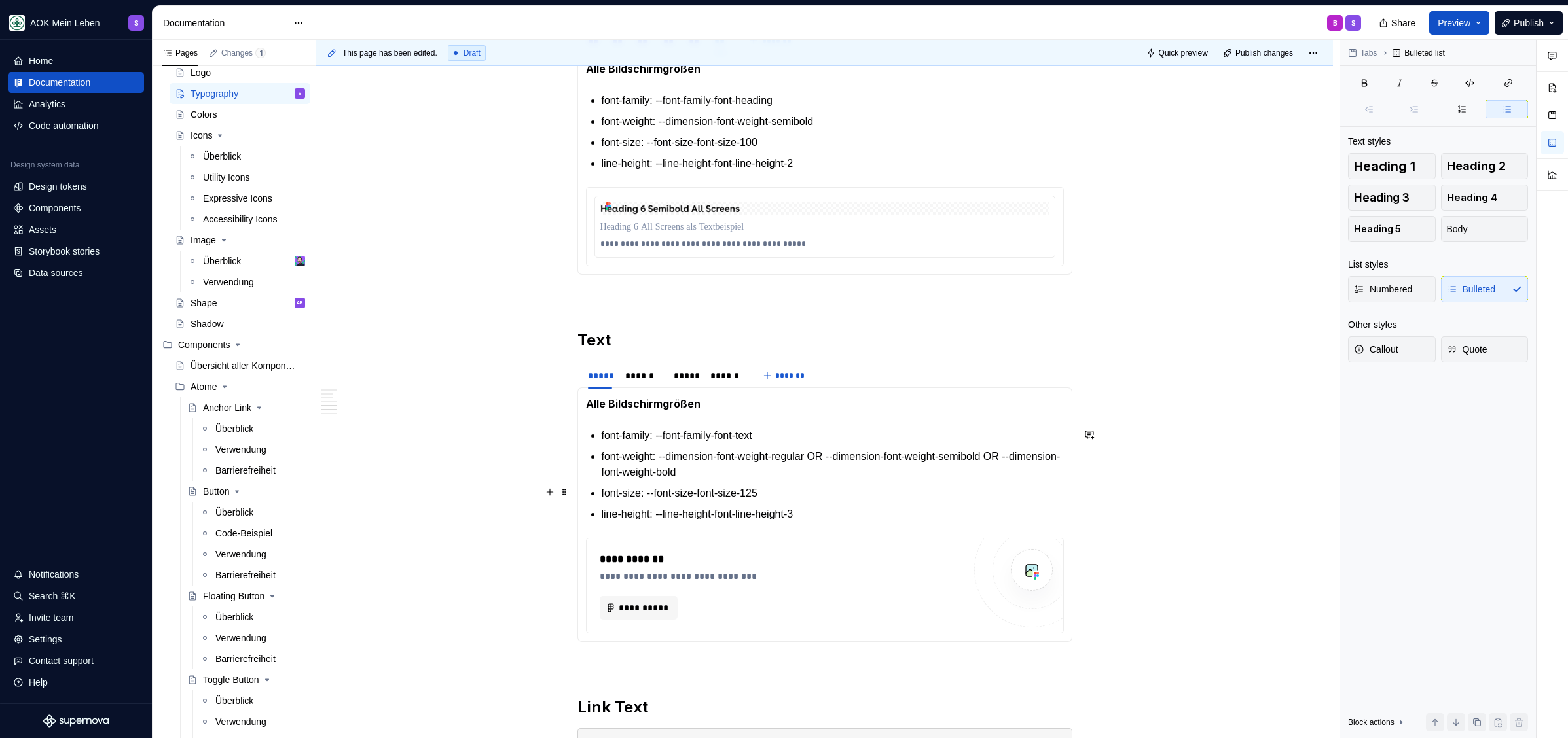
click at [824, 500] on ul "font-family: --font-family-font-text font-weight: --dimension-font-weight-regul…" at bounding box center [832, 475] width 462 height 94
click at [839, 510] on p "line-height: --line-height-font-line-height-3" at bounding box center [832, 514] width 462 height 15
click at [632, 608] on span "**********" at bounding box center [644, 608] width 51 height 13
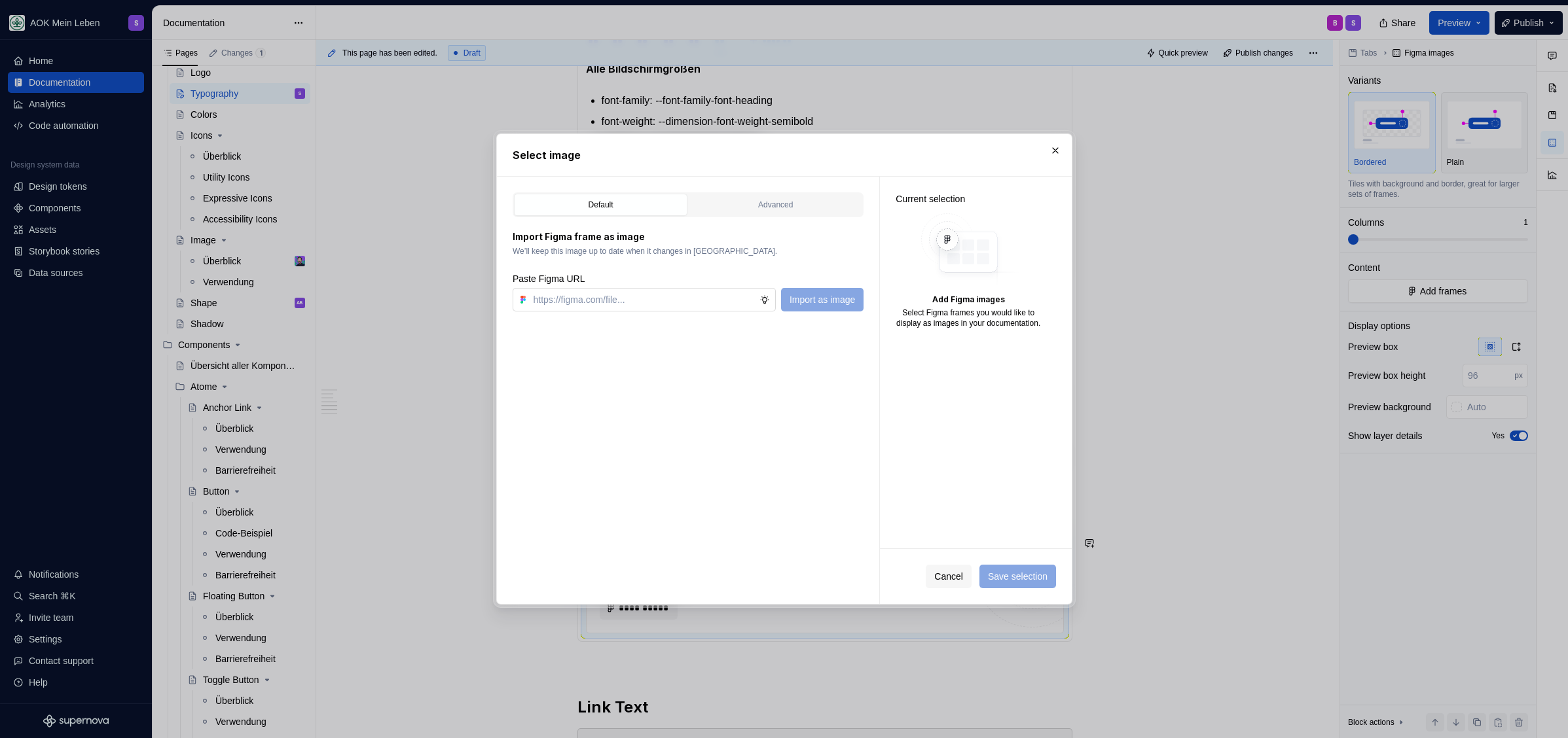
type textarea "*"
click at [689, 300] on input "text" at bounding box center [644, 300] width 232 height 24
type input "https://www.figma.com/design/h3quR2me0t8yxvd40CMizU/AOK-UI-Library-3.0.30--ades…"
click at [832, 303] on span "Import as image" at bounding box center [821, 300] width 65 height 13
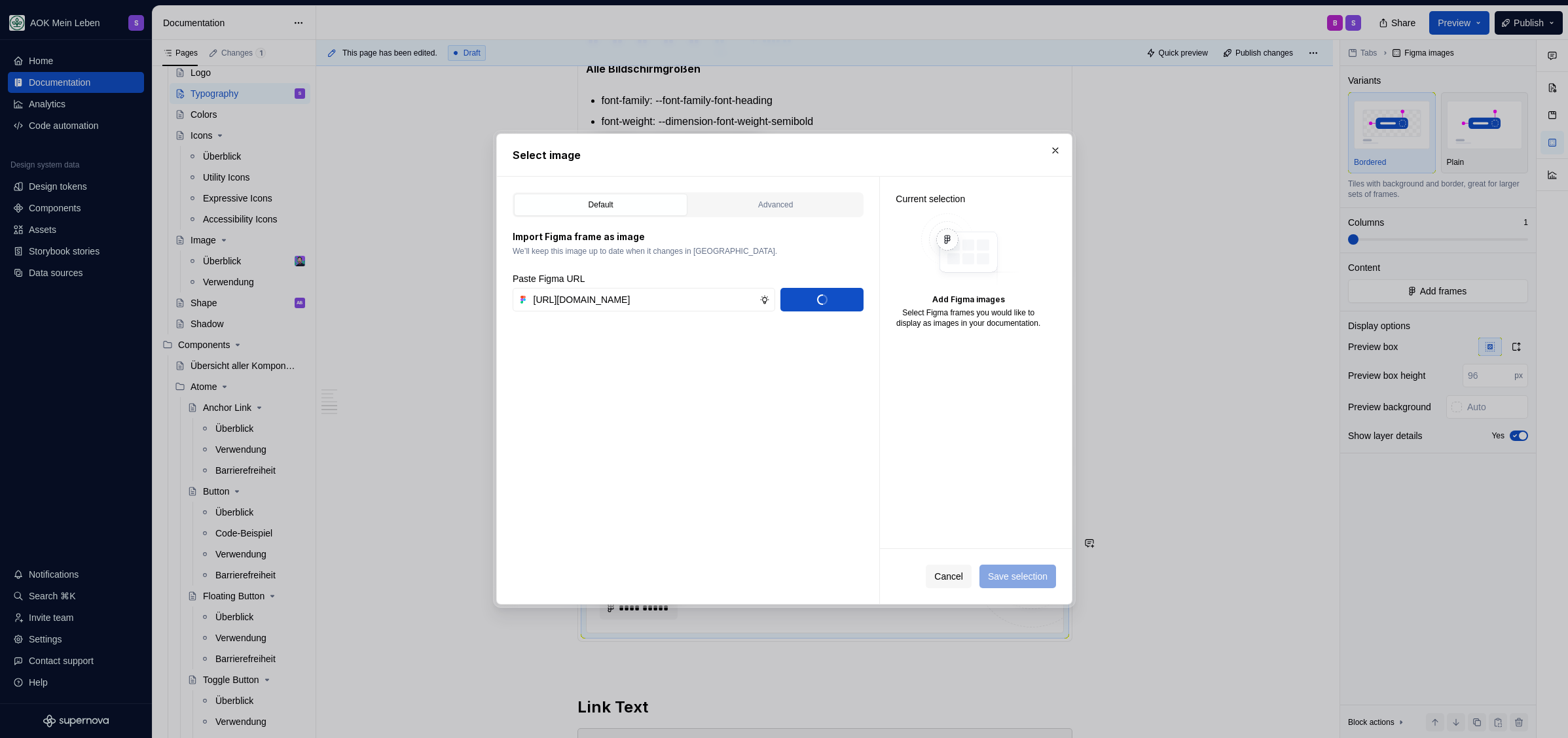
scroll to position [0, 0]
type textarea "*"
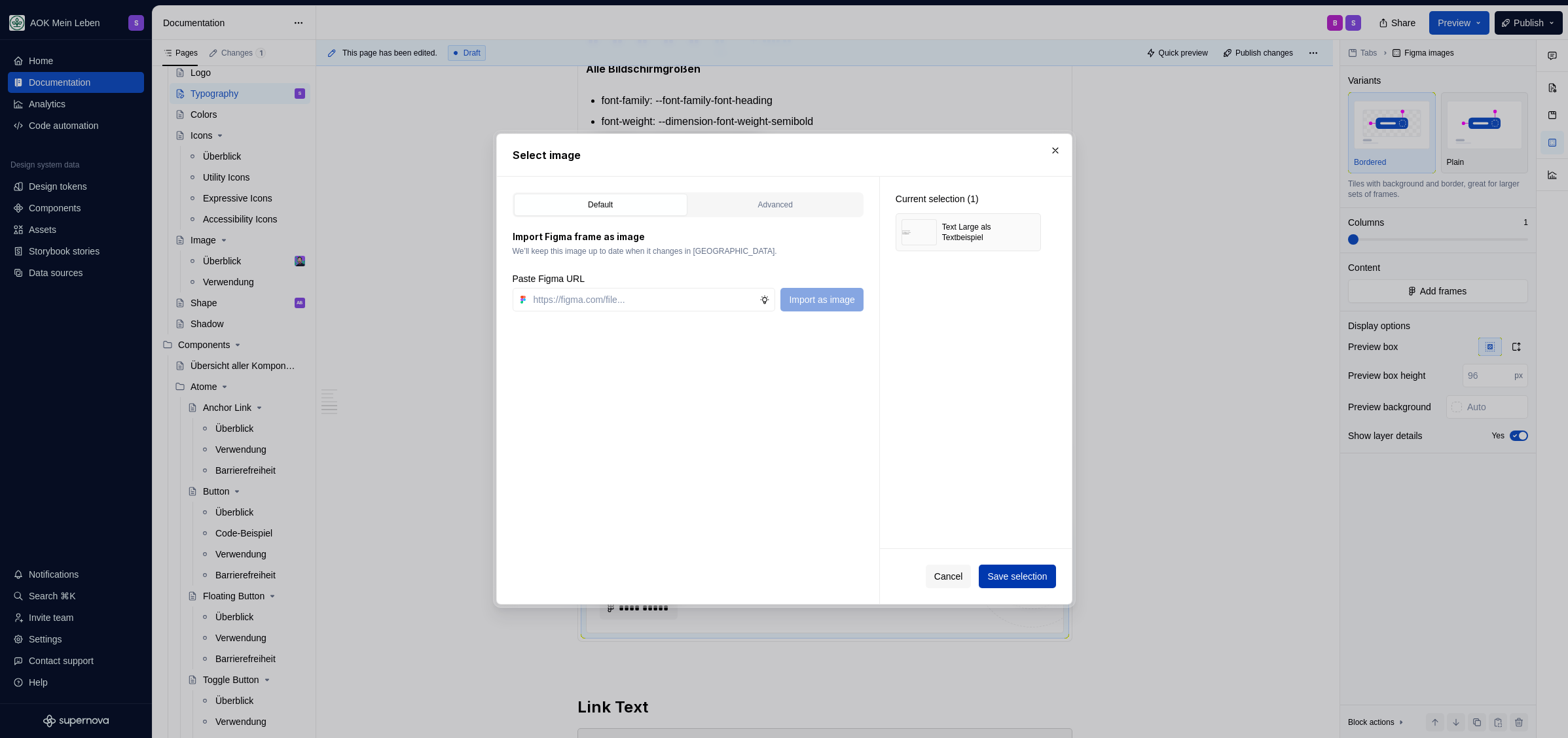
click at [1030, 581] on span "Save selection" at bounding box center [1016, 576] width 60 height 13
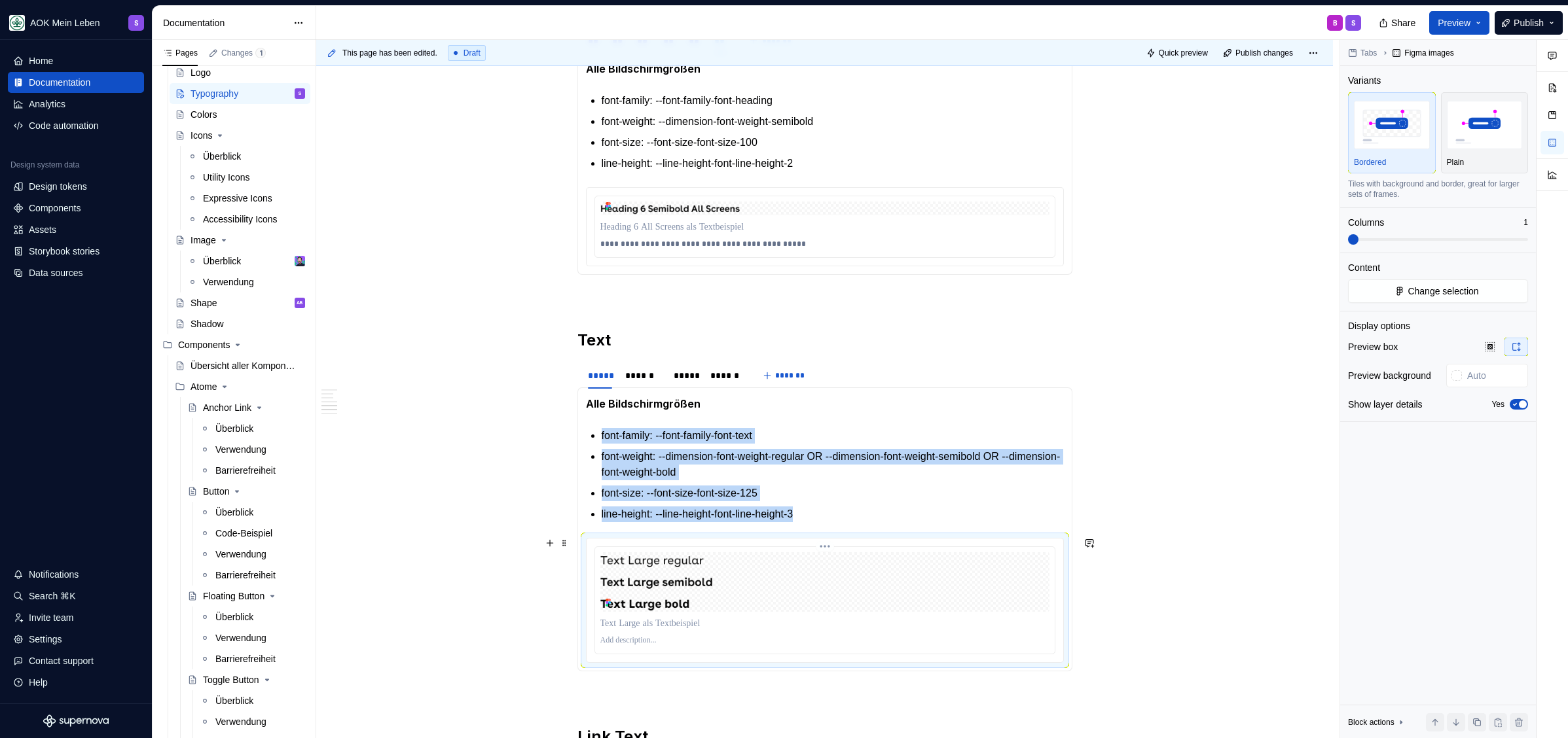
click at [634, 626] on p at bounding box center [825, 623] width 449 height 13
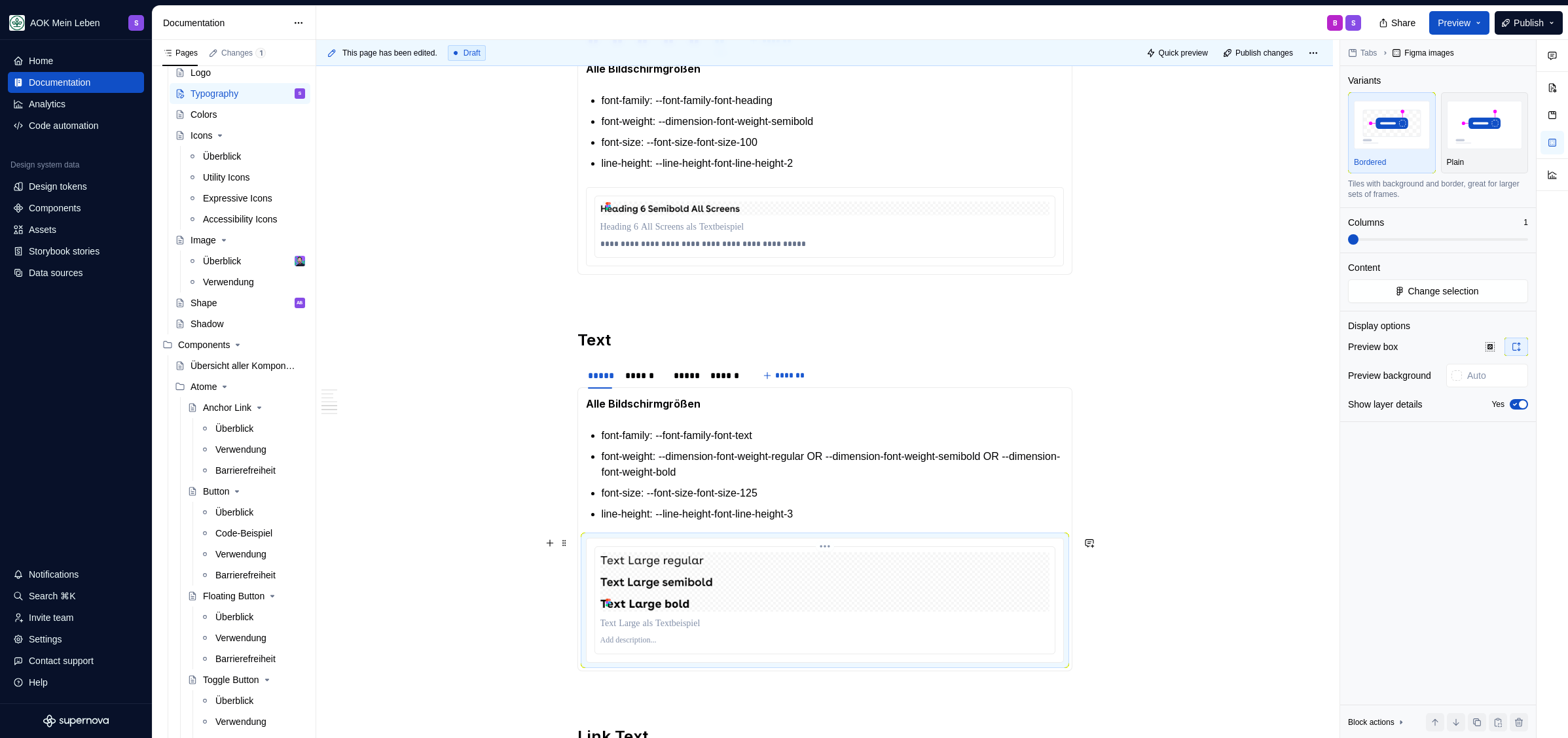
click at [625, 636] on p at bounding box center [825, 640] width 449 height 11
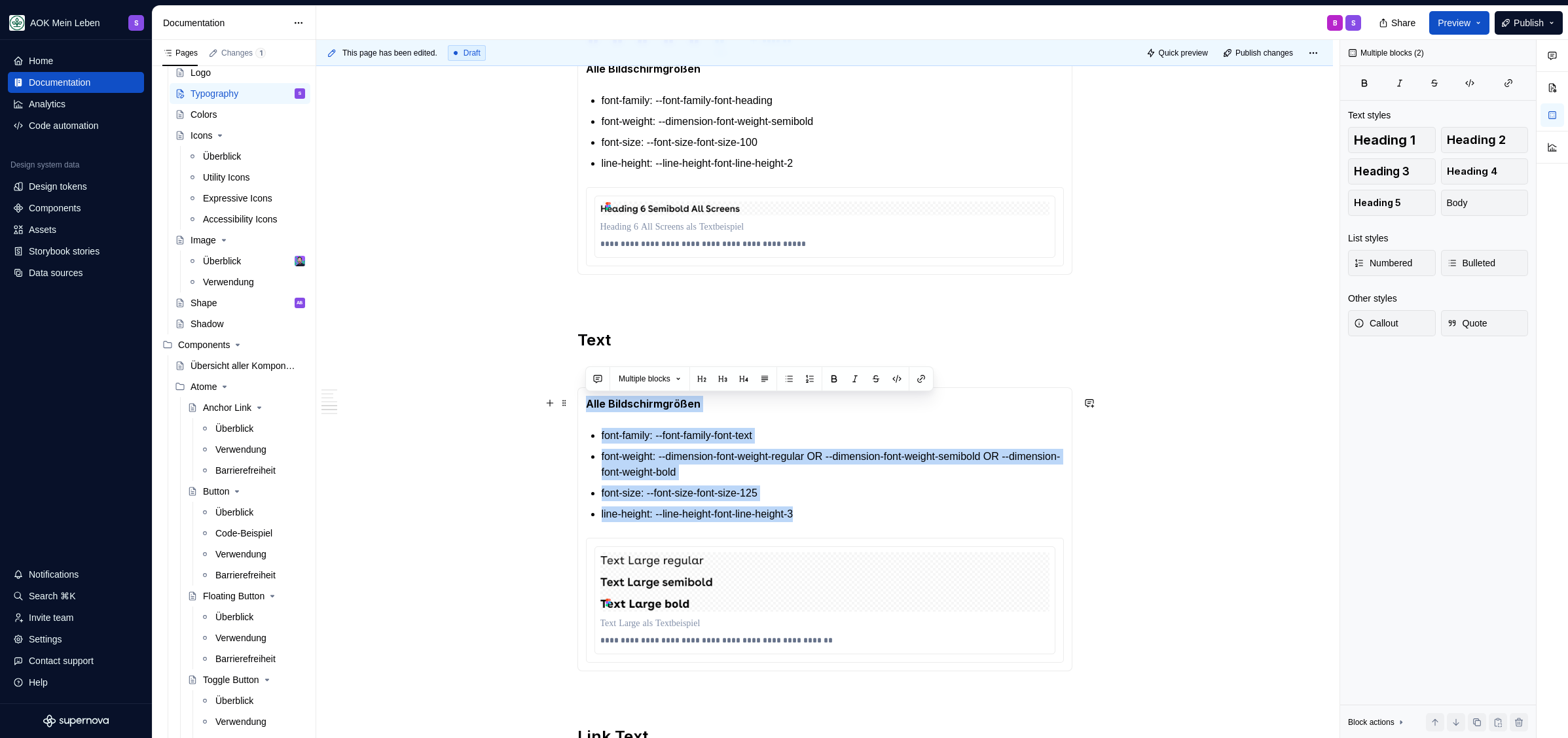
drag, startPoint x: 843, startPoint y: 518, endPoint x: 585, endPoint y: 406, distance: 281.3
click at [586, 406] on section-item-column "**********" at bounding box center [825, 529] width 478 height 267
copy section-item-column "Alle Bildschirmgrößen font-family: --font-family-font-text font-weight: --dimen…"
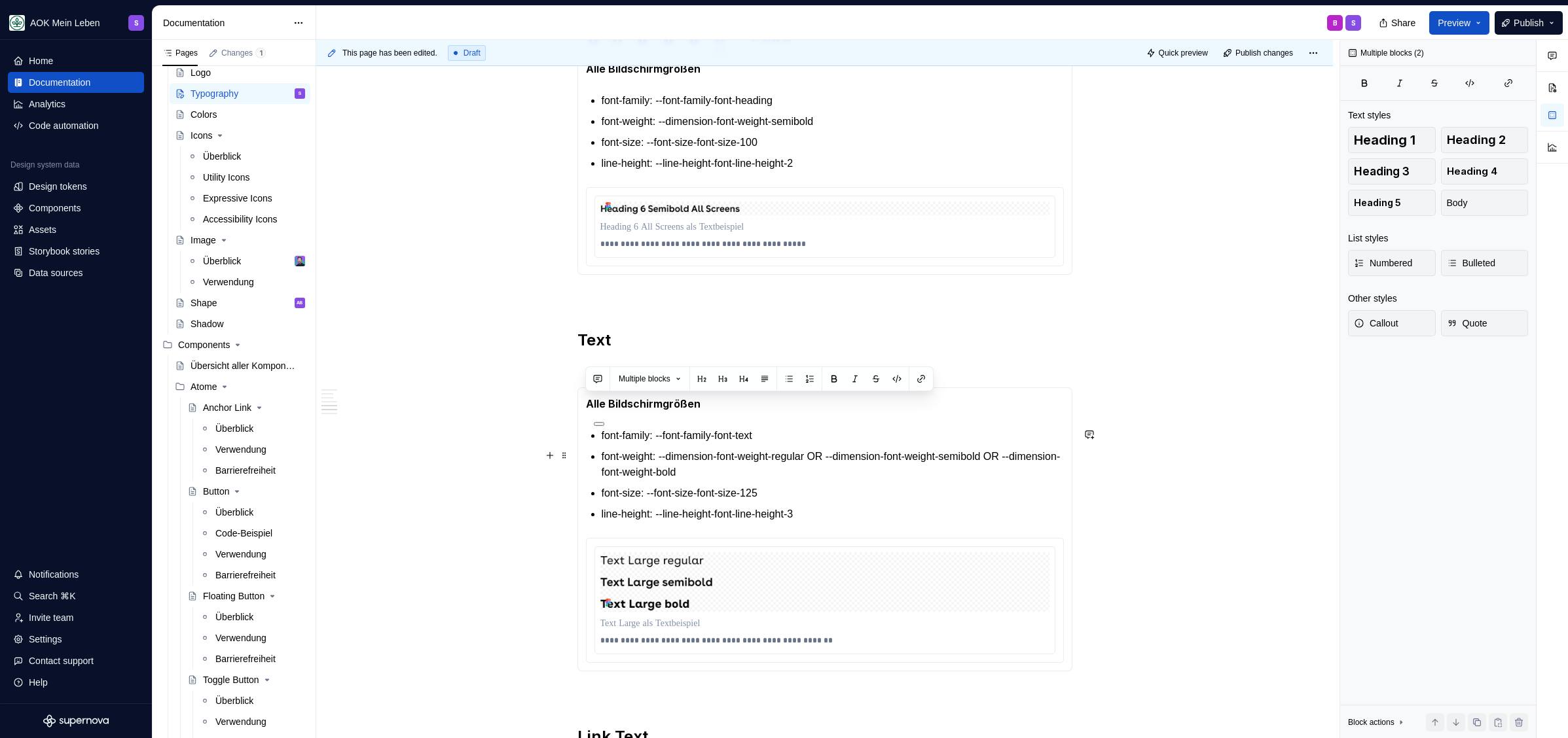
click at [870, 460] on p "font-weight: --dimension-font-weight-regular OR --dimension-font-weight-semibol…" at bounding box center [832, 464] width 462 height 32
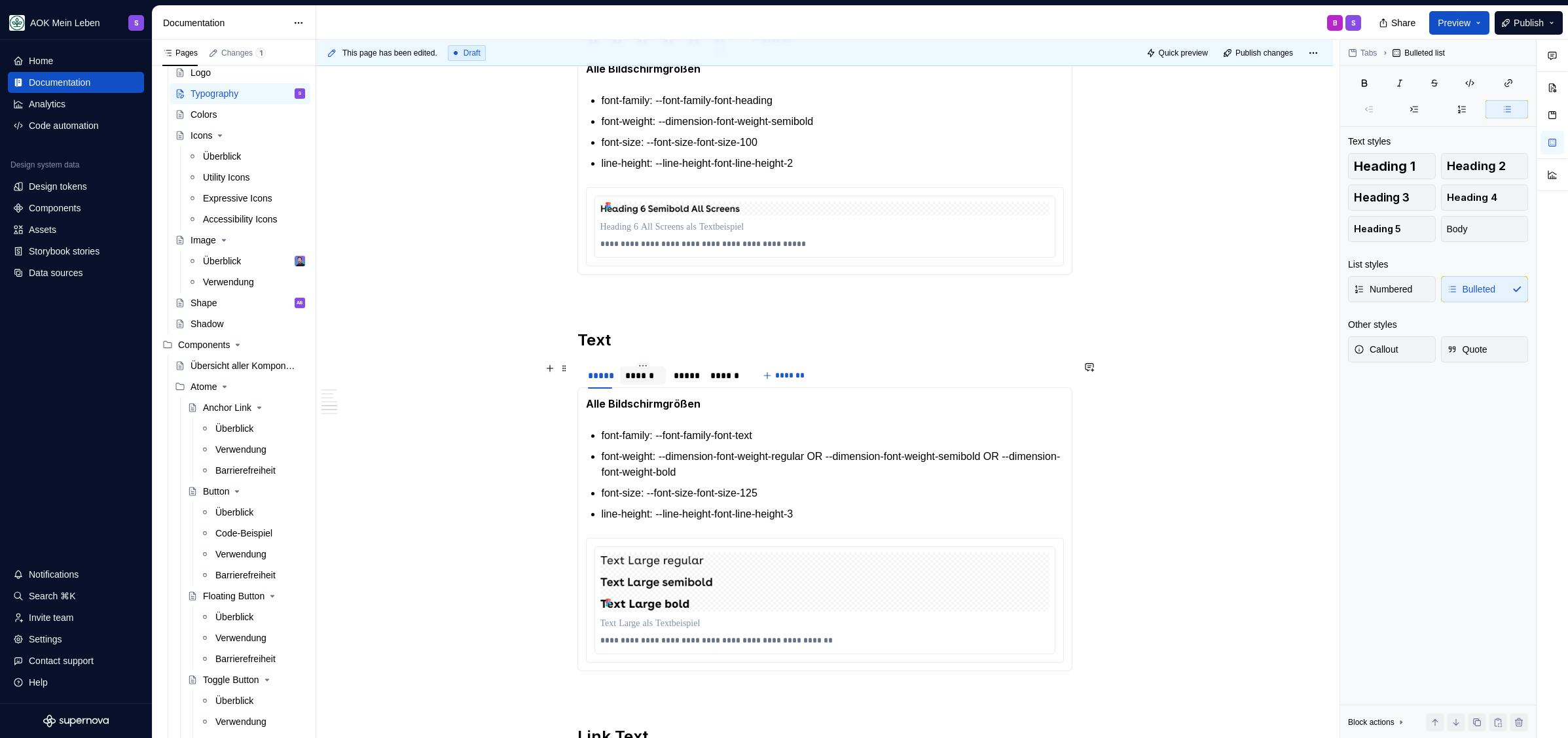
click at [662, 370] on div "******" at bounding box center [642, 375] width 46 height 18
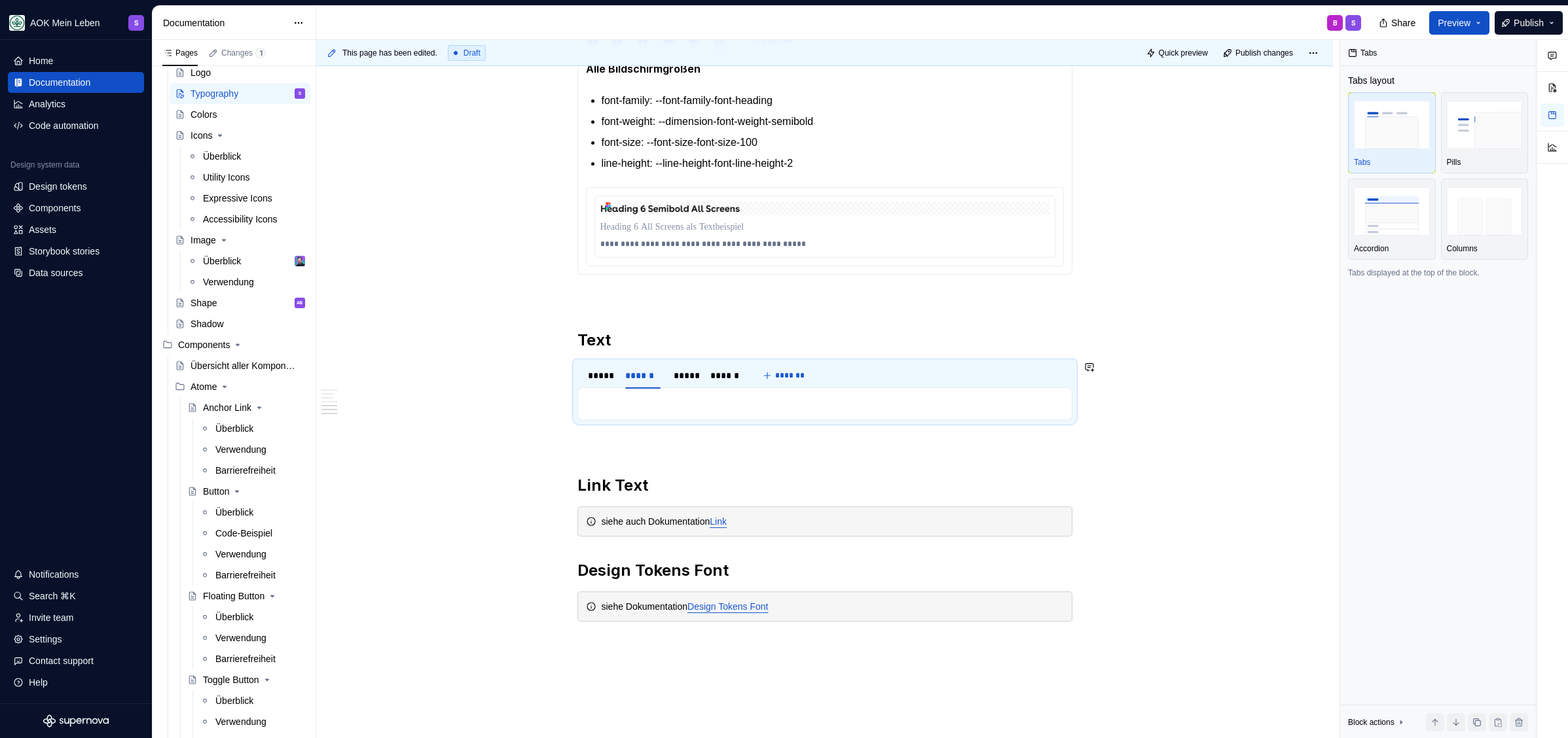
click at [656, 412] on div "**********" at bounding box center [825, 403] width 495 height 33
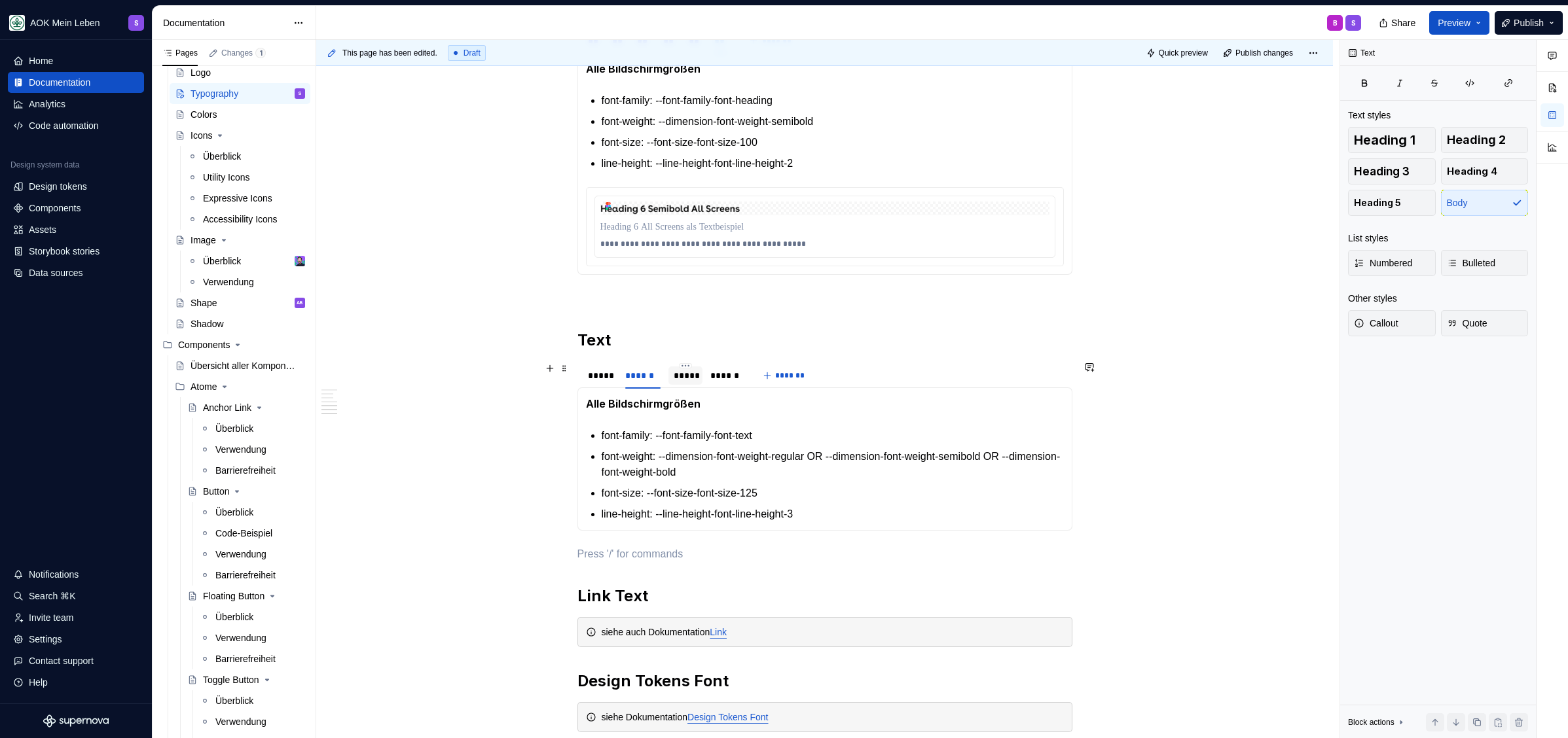
click at [676, 381] on div "*****" at bounding box center [686, 375] width 24 height 13
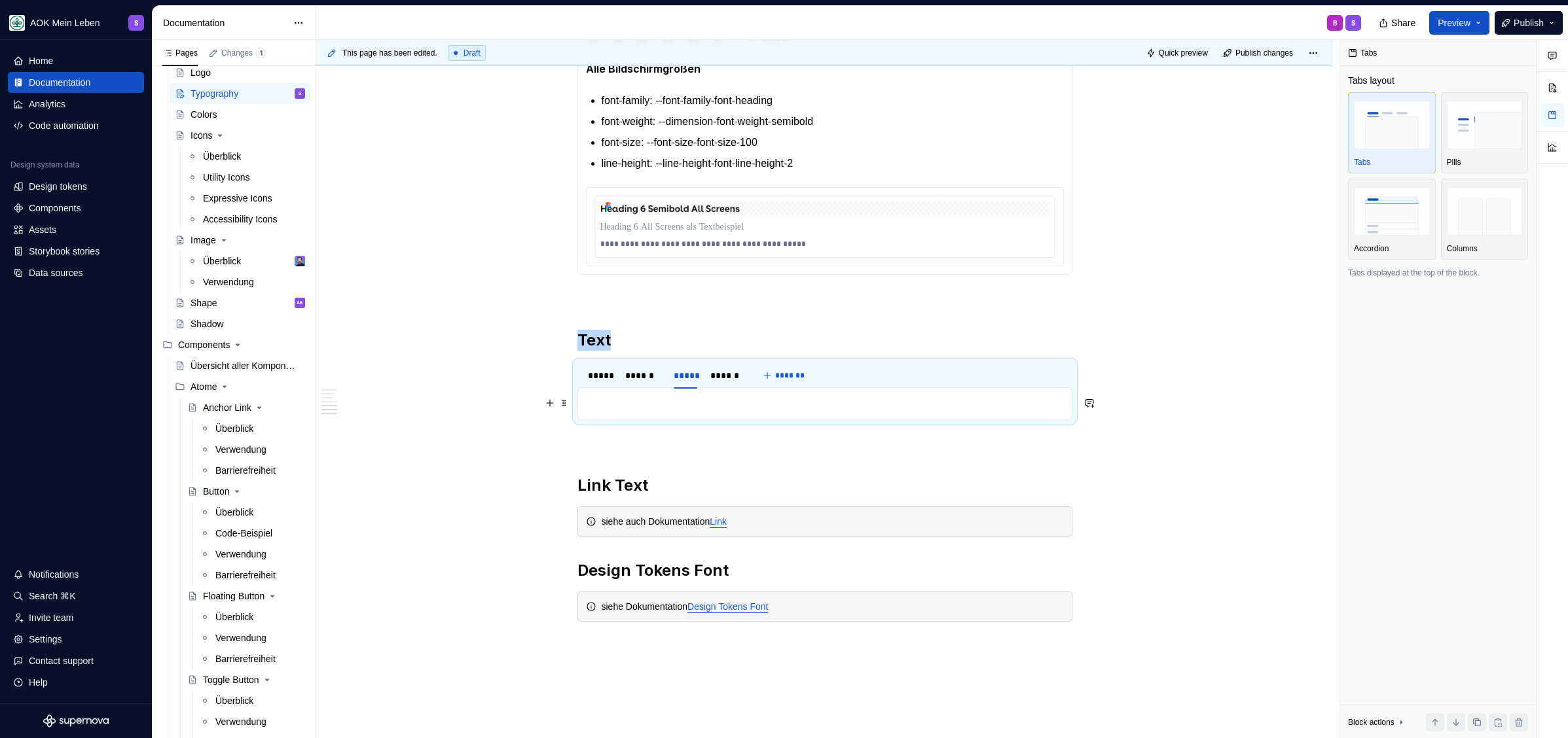
click at [657, 398] on p at bounding box center [825, 403] width 478 height 15
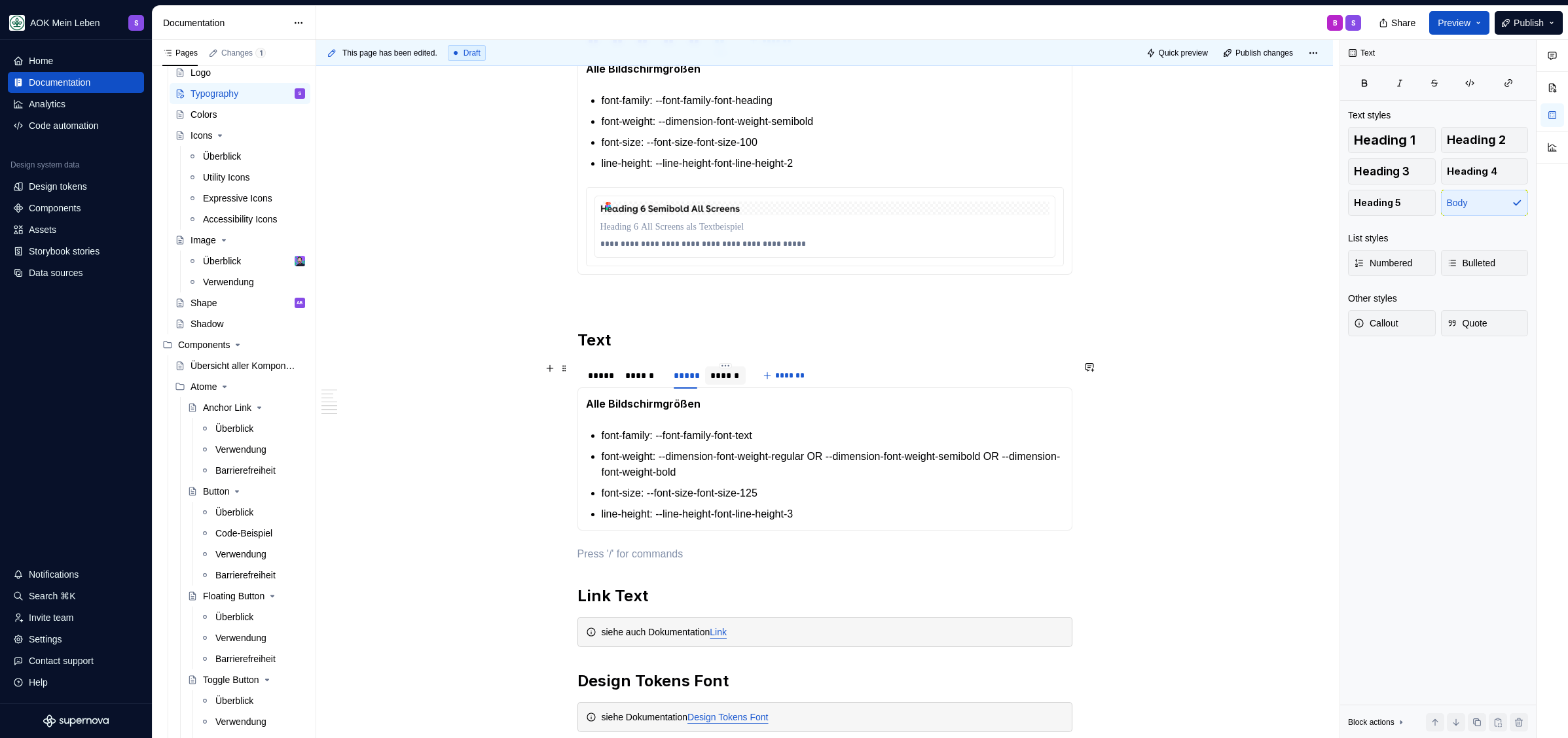
click at [716, 374] on div "******" at bounding box center [725, 375] width 30 height 13
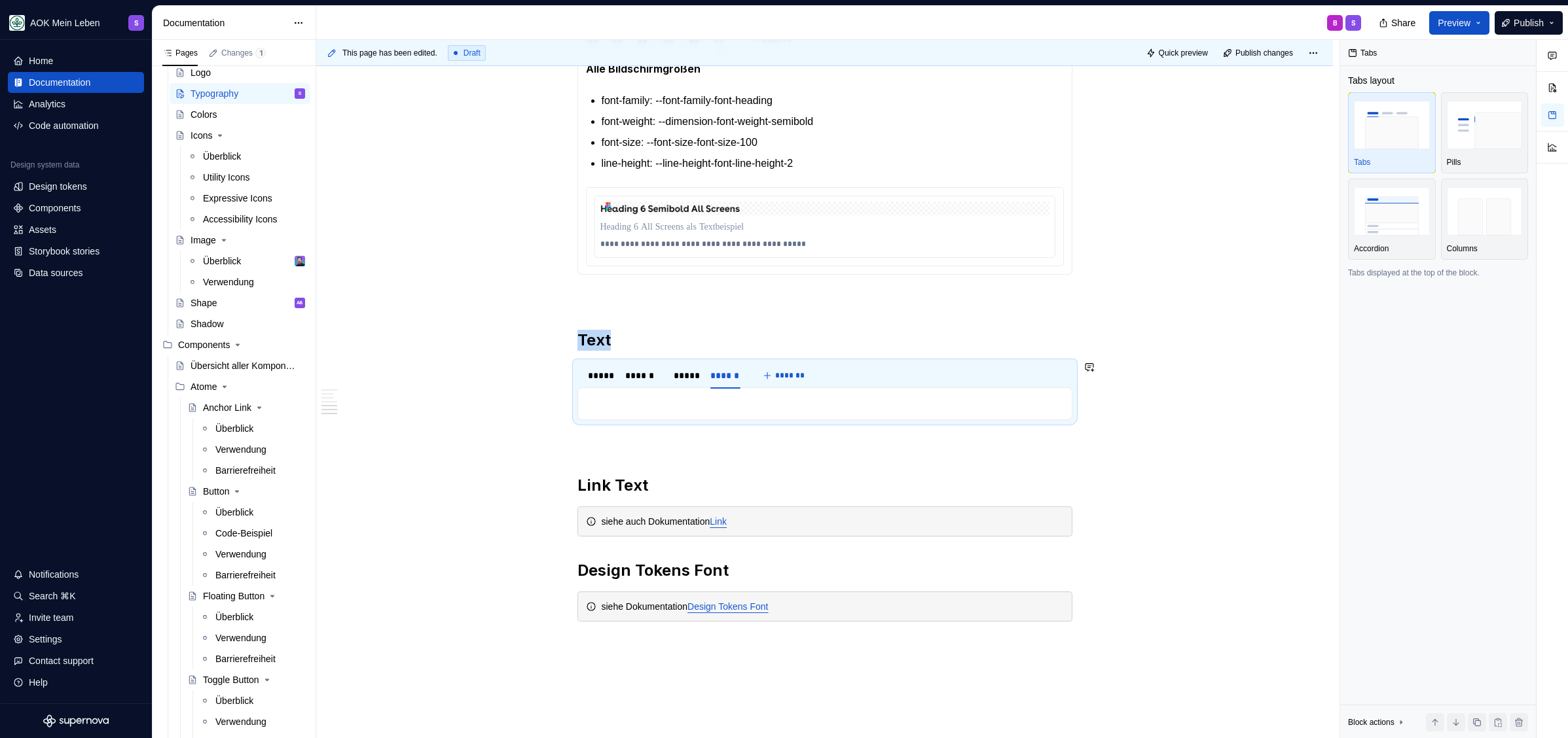
click at [667, 392] on div "**********" at bounding box center [825, 403] width 495 height 33
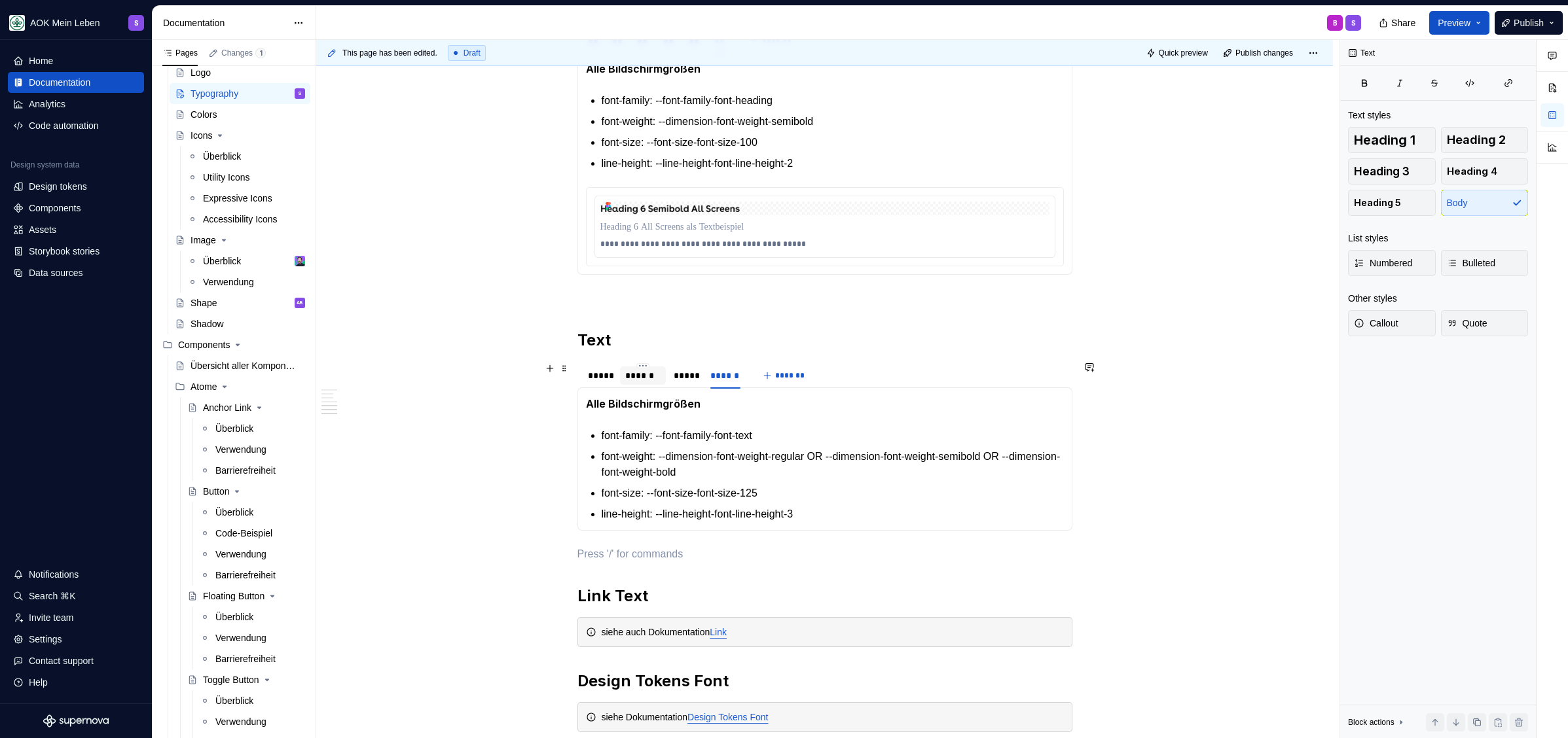
click at [647, 378] on div "******" at bounding box center [643, 375] width 35 height 13
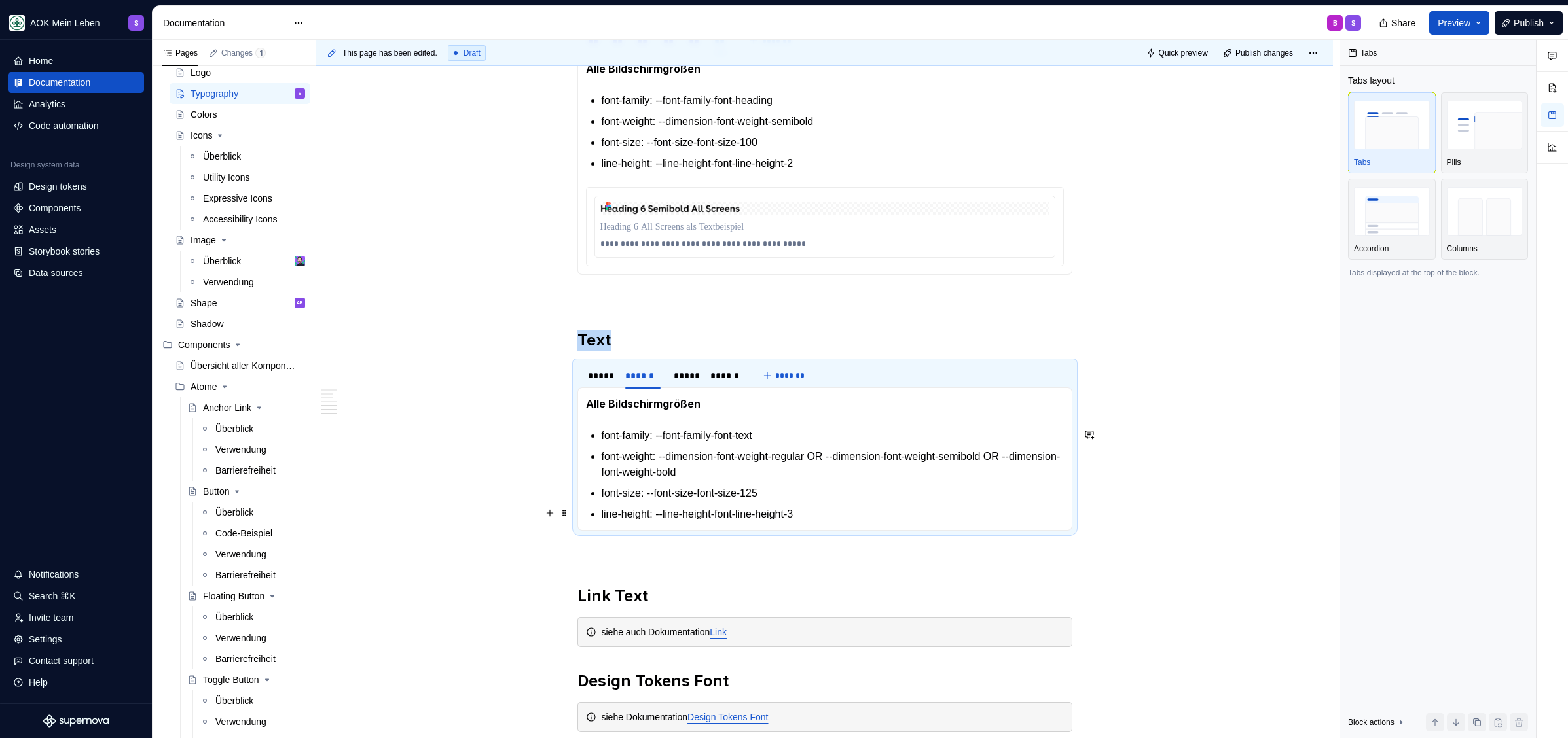
click at [859, 513] on p "line-height: --line-height-font-line-height-3" at bounding box center [832, 514] width 462 height 15
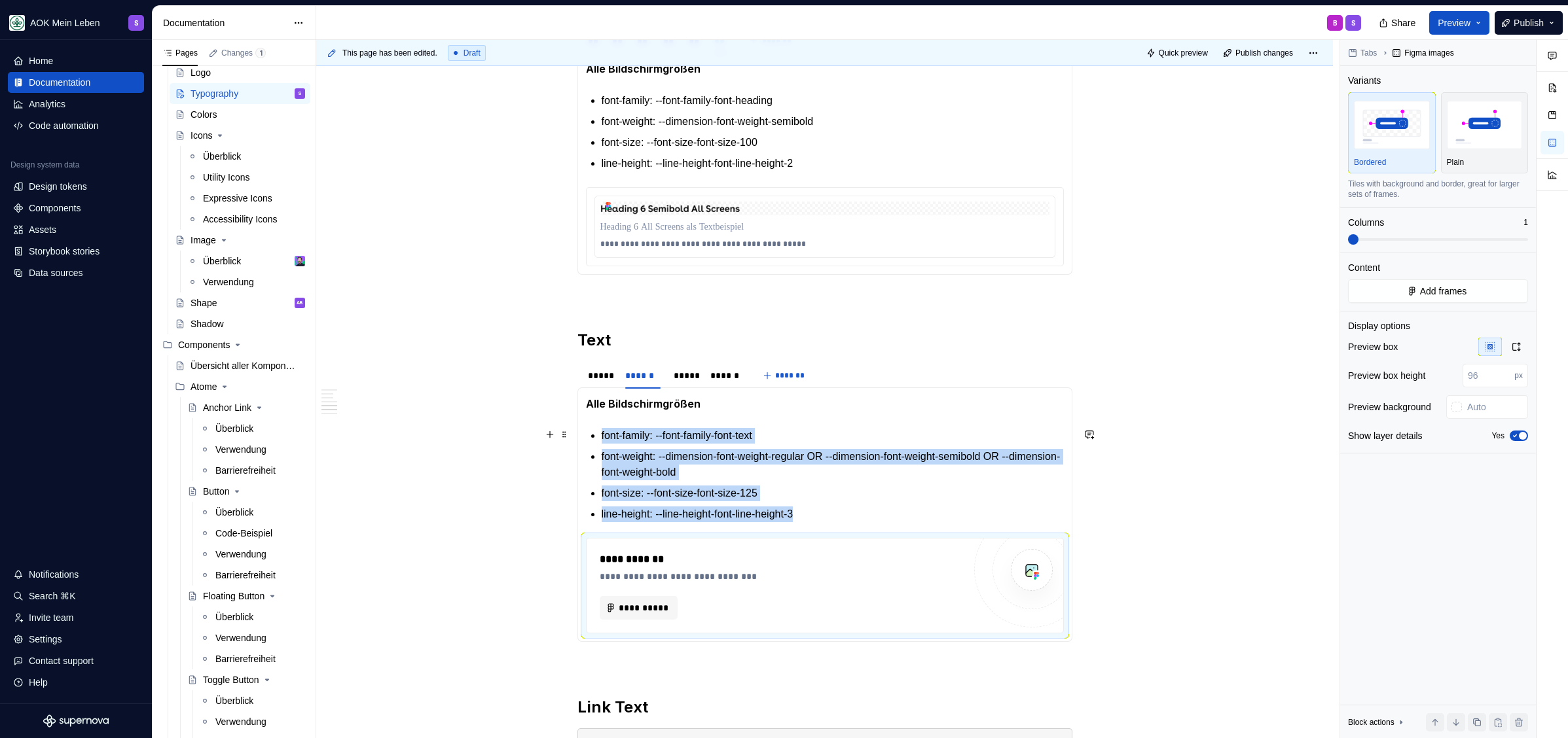
click at [781, 438] on p "font-family: --font-family-font-text" at bounding box center [832, 436] width 462 height 15
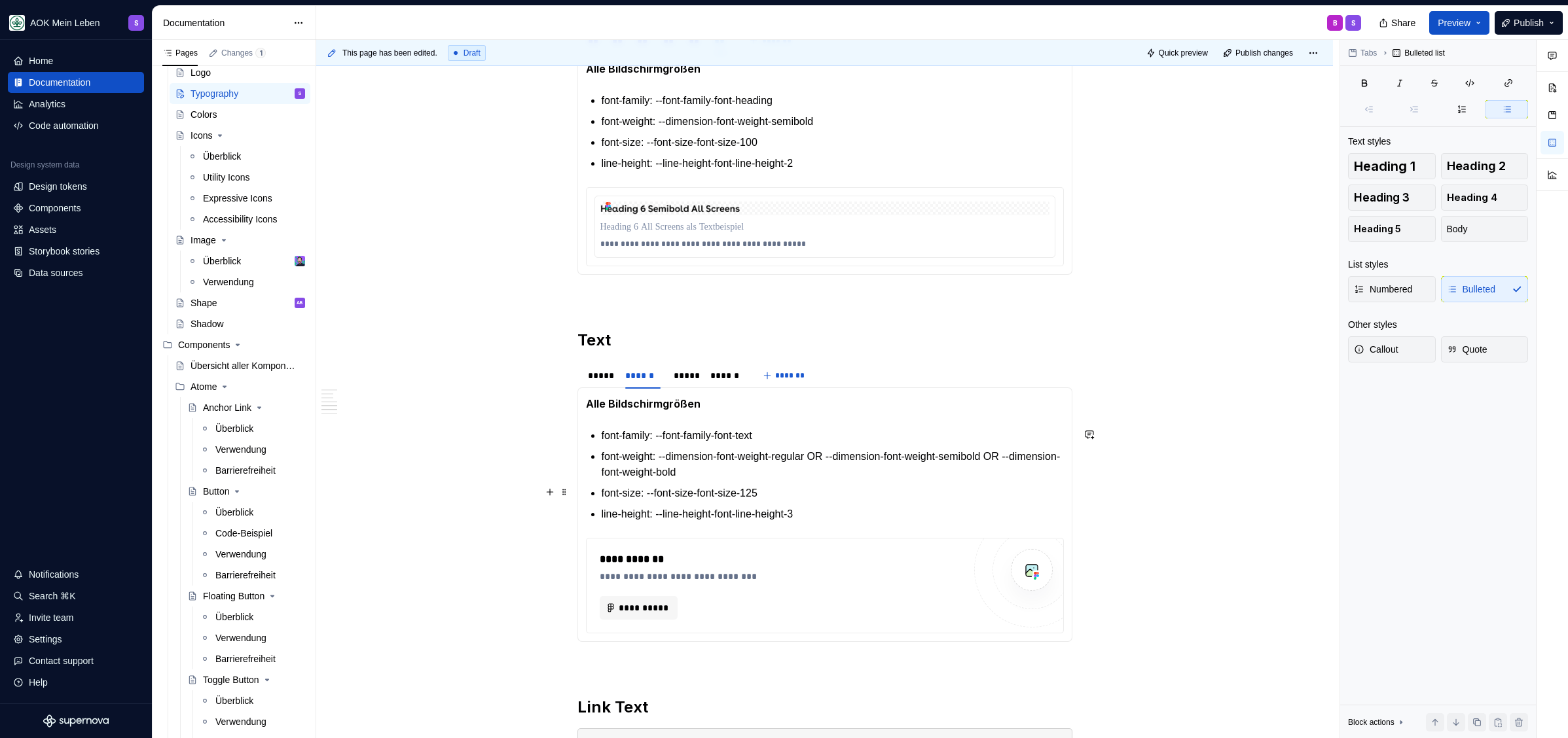
click at [776, 474] on p "font-weight: --dimension-font-weight-regular OR --dimension-font-weight-semibol…" at bounding box center [832, 464] width 462 height 32
click at [784, 491] on p "font-size: --font-size-font-size-125" at bounding box center [832, 493] width 462 height 15
click at [852, 525] on section-item-column "**********" at bounding box center [825, 514] width 478 height 238
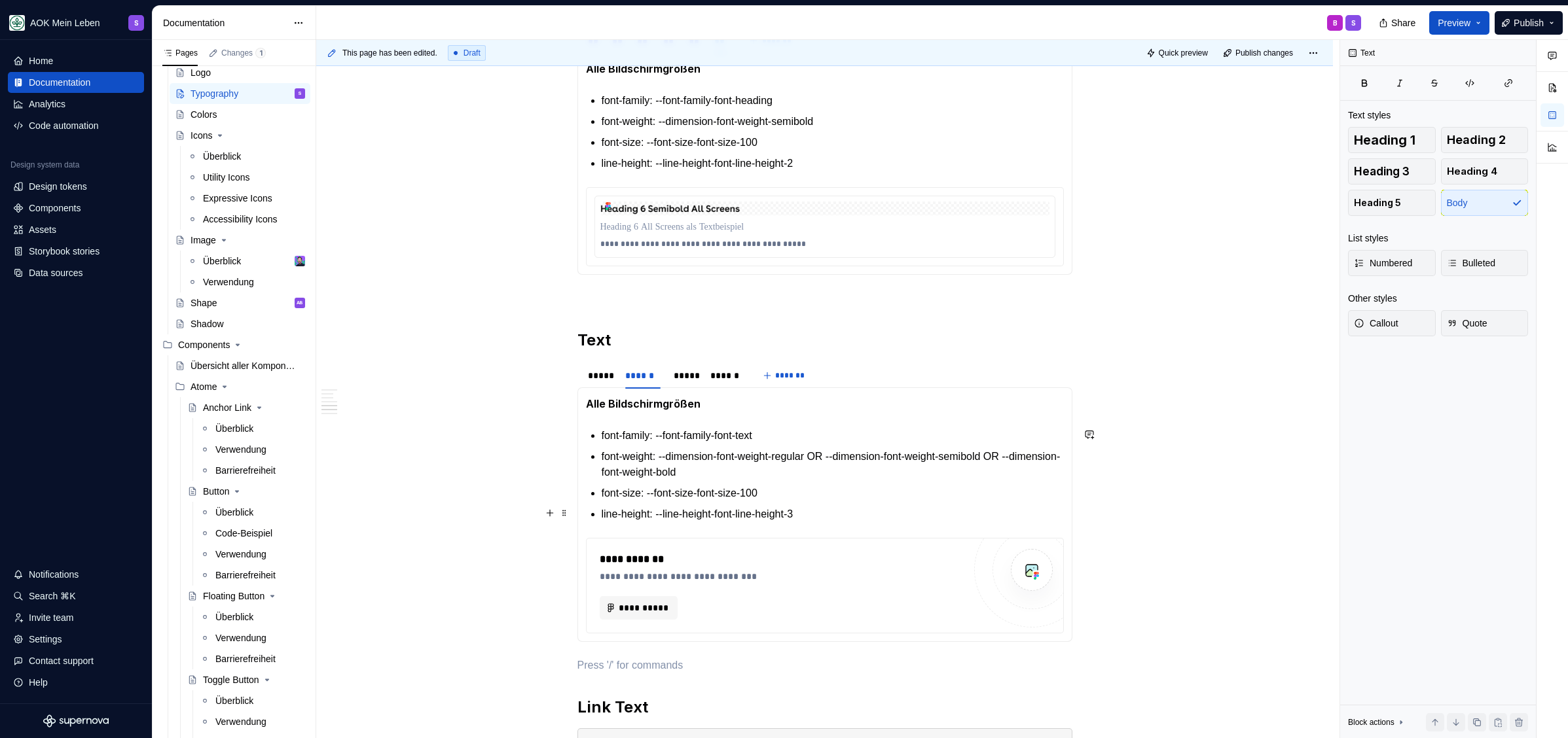
click at [850, 515] on p "line-height: --line-height-font-line-height-3" at bounding box center [832, 514] width 462 height 15
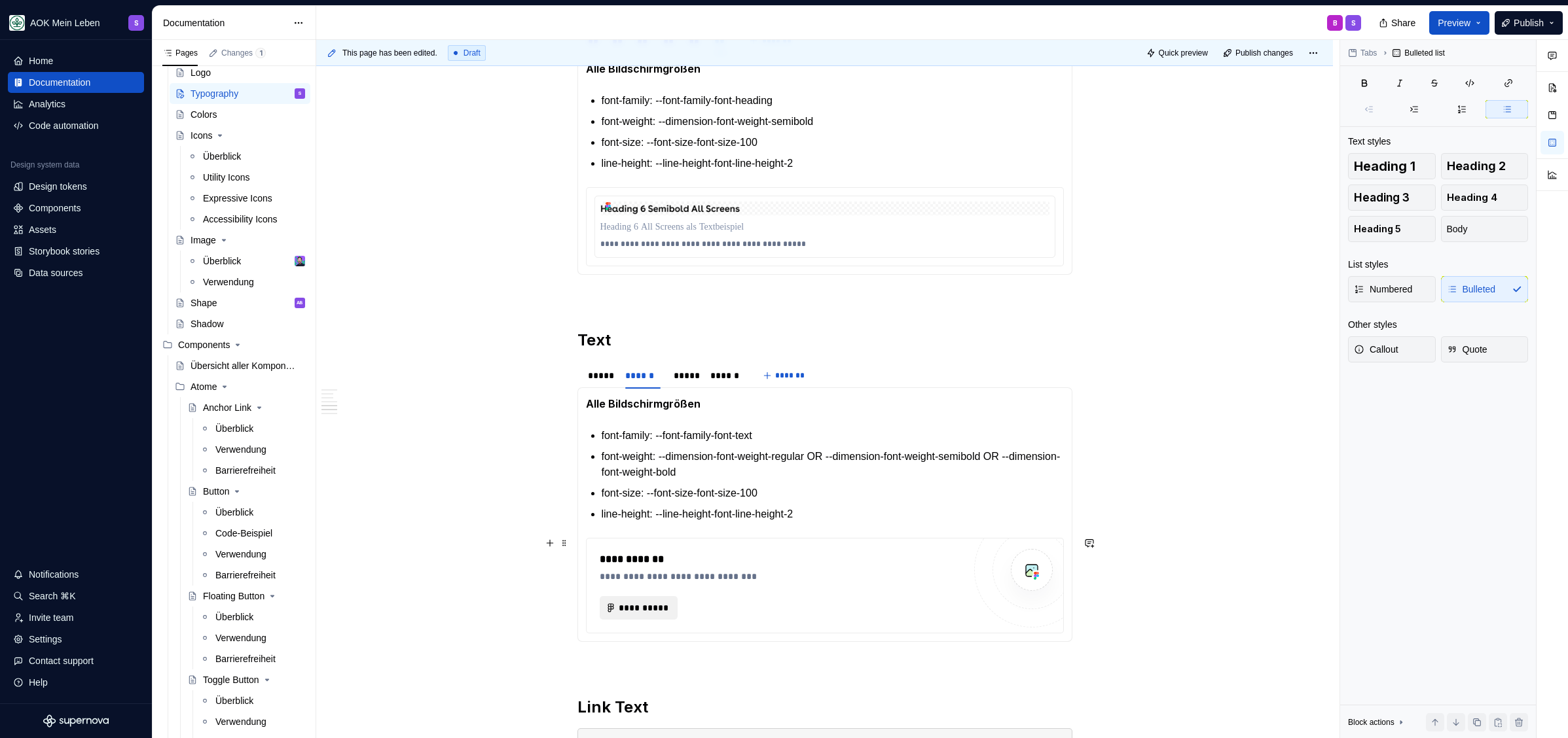
click at [647, 610] on span "**********" at bounding box center [644, 608] width 51 height 13
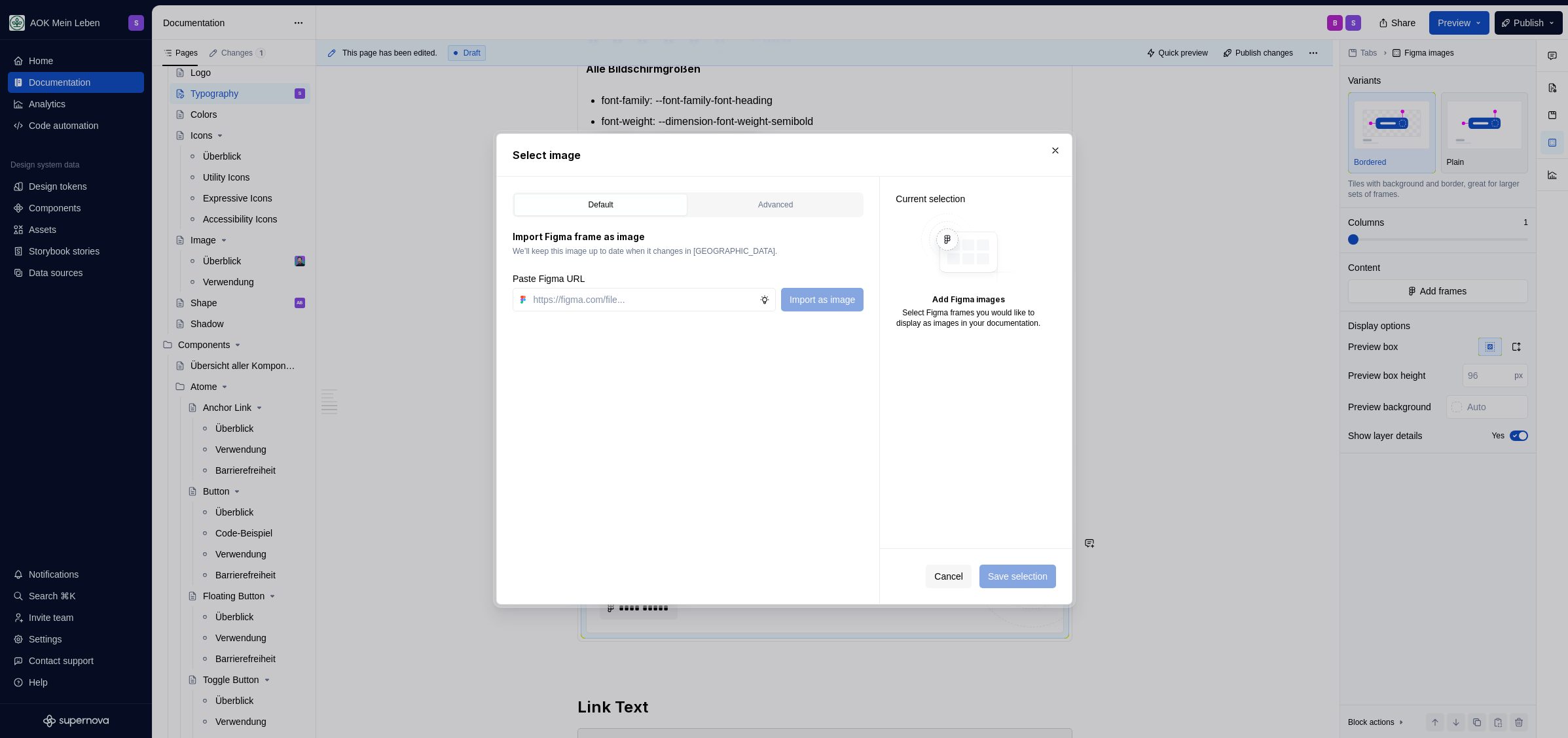
type textarea "*"
click at [654, 292] on input "text" at bounding box center [644, 300] width 232 height 24
paste input "https://www.figma.com/design/h3quR2me0t8yxvd40CMizU/AOK-UI-Library-3.0.30--ades…"
type input "https://www.figma.com/design/h3quR2me0t8yxvd40CMizU/AOK-UI-Library-3.0.30--ades…"
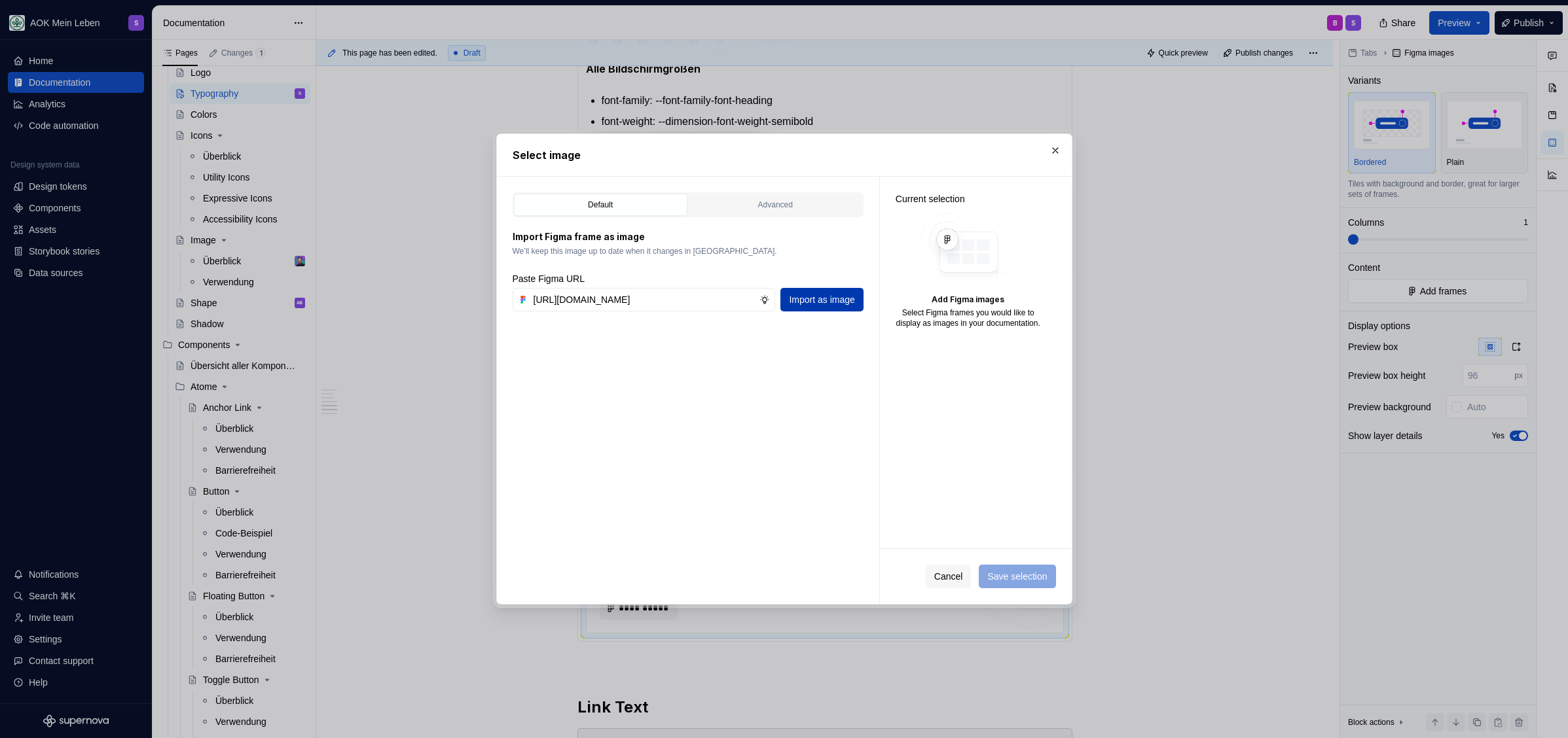
click at [816, 300] on span "Import as image" at bounding box center [821, 300] width 65 height 13
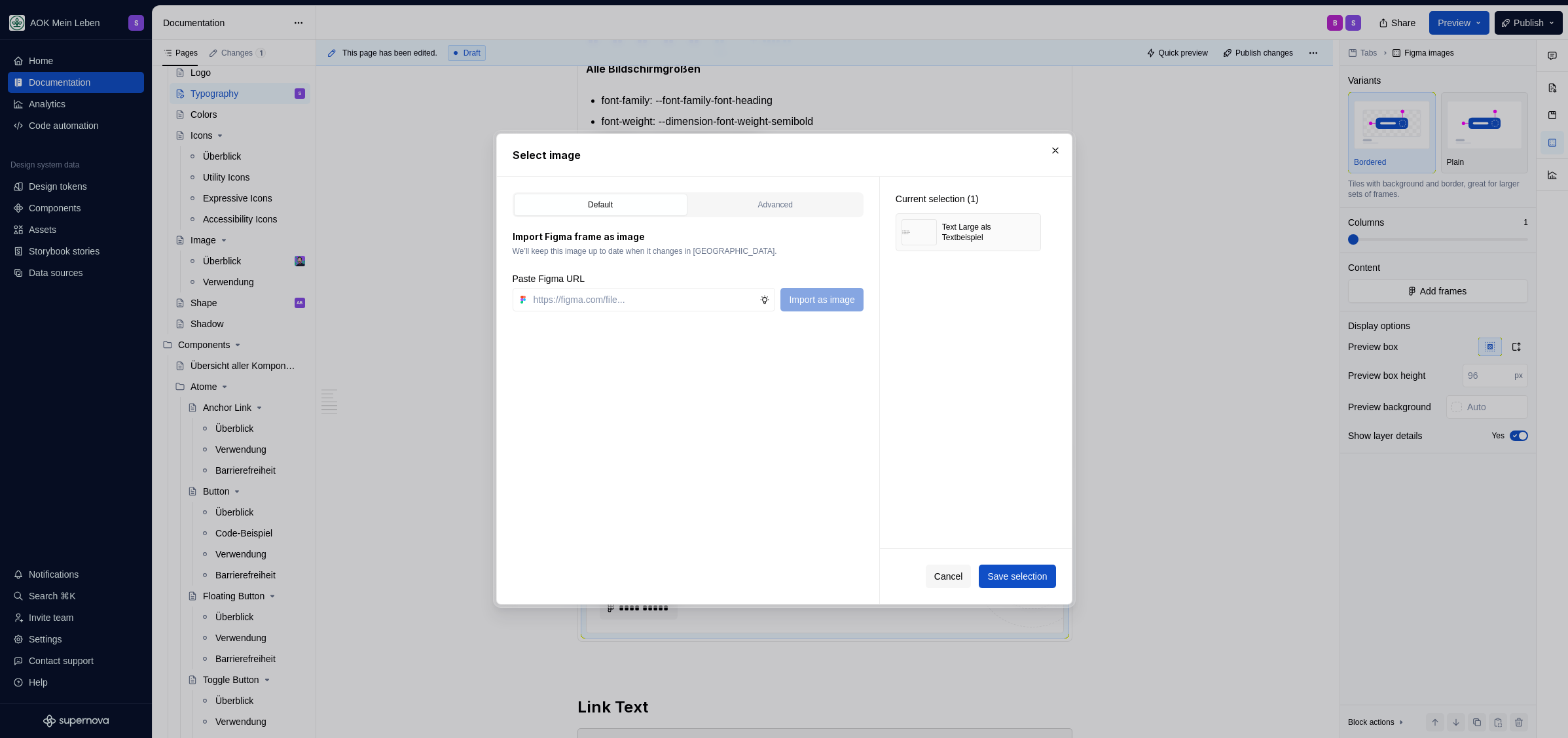
type textarea "*"
click at [1018, 577] on span "Save selection" at bounding box center [1016, 576] width 60 height 13
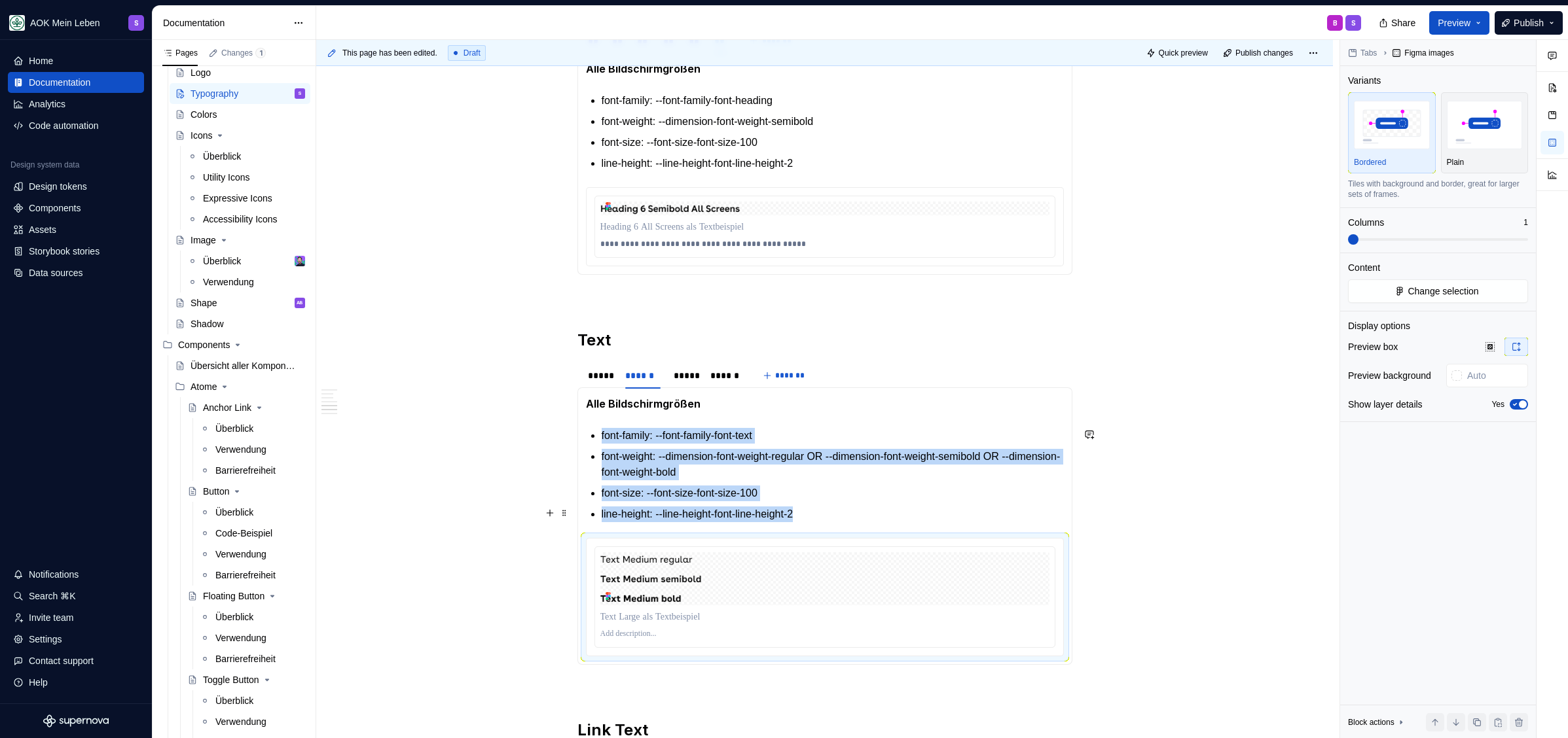
click at [816, 507] on p "line-height: --line-height-font-line-height-2" at bounding box center [832, 514] width 462 height 15
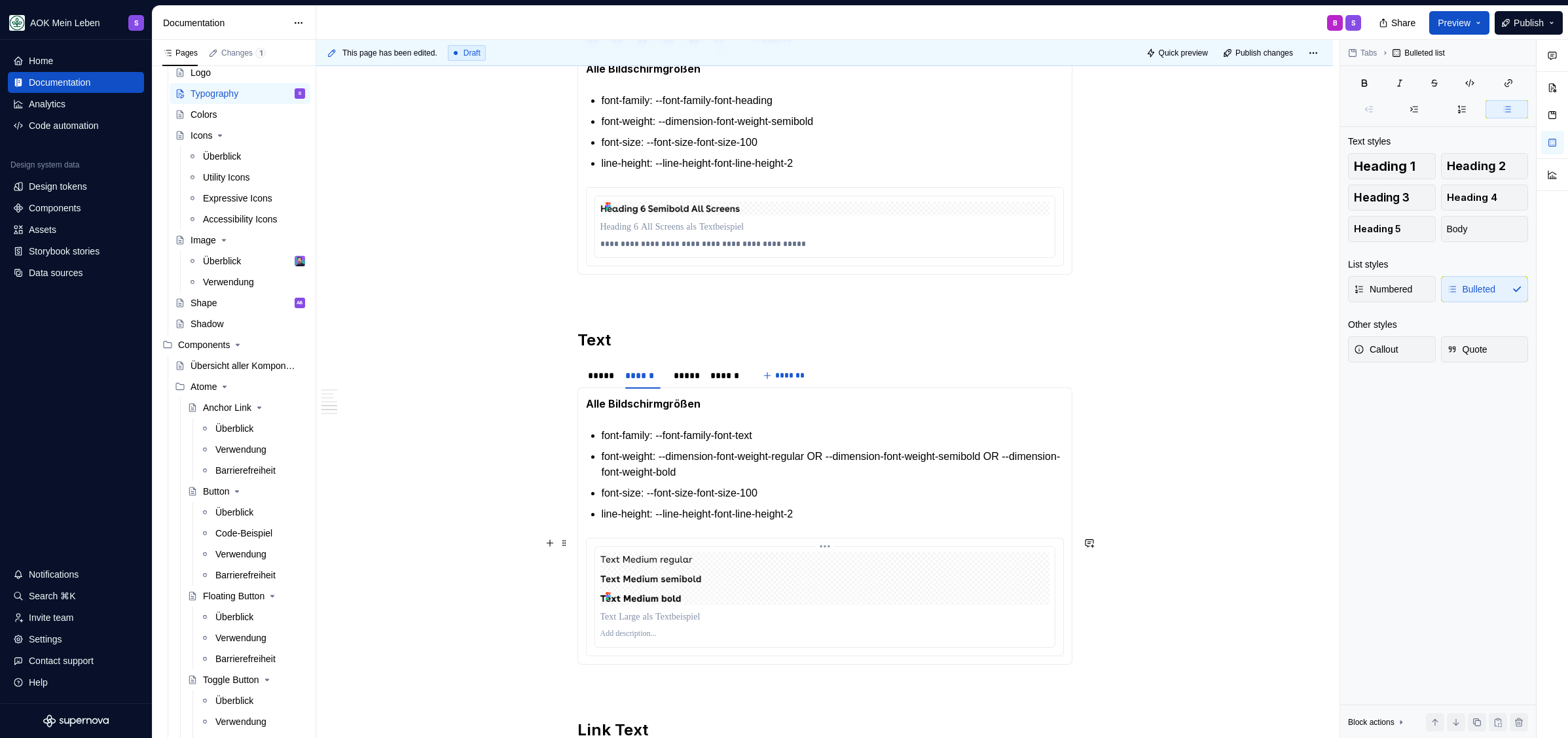
click at [625, 636] on p at bounding box center [825, 633] width 449 height 11
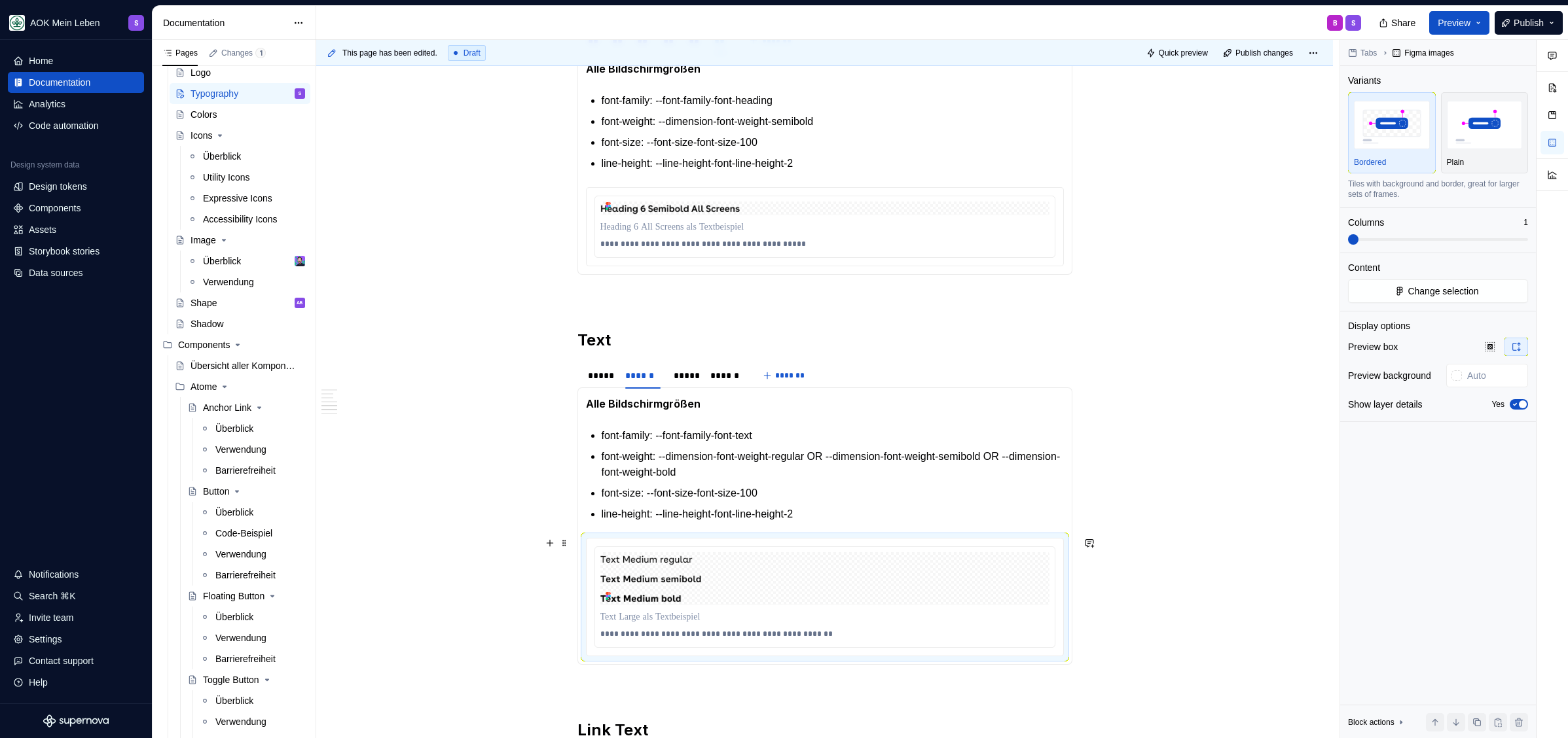
click at [587, 540] on div "**********" at bounding box center [825, 597] width 477 height 117
click at [687, 374] on div "*****" at bounding box center [686, 375] width 24 height 13
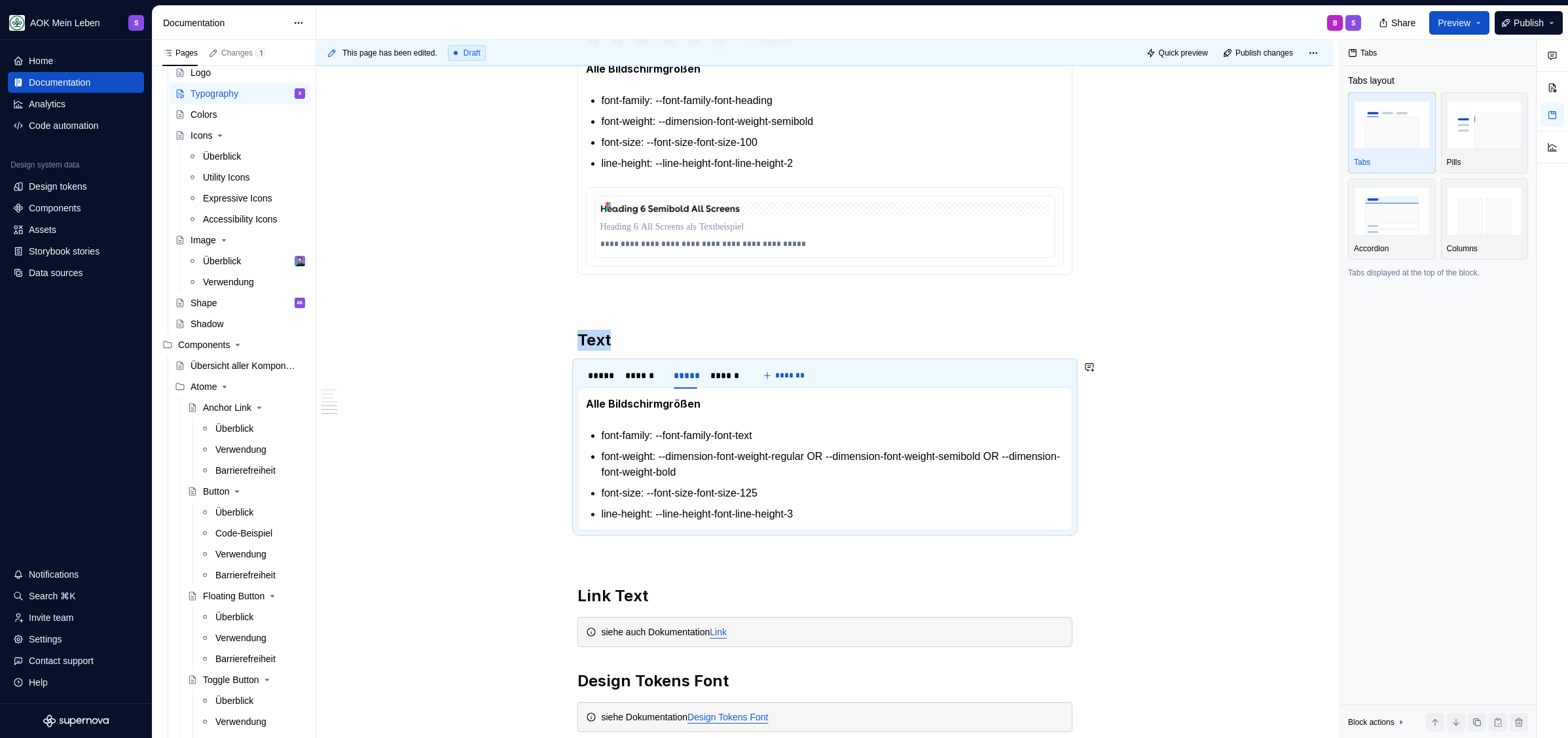
click at [850, 517] on p "line-height: --line-height-font-line-height-3" at bounding box center [832, 514] width 462 height 15
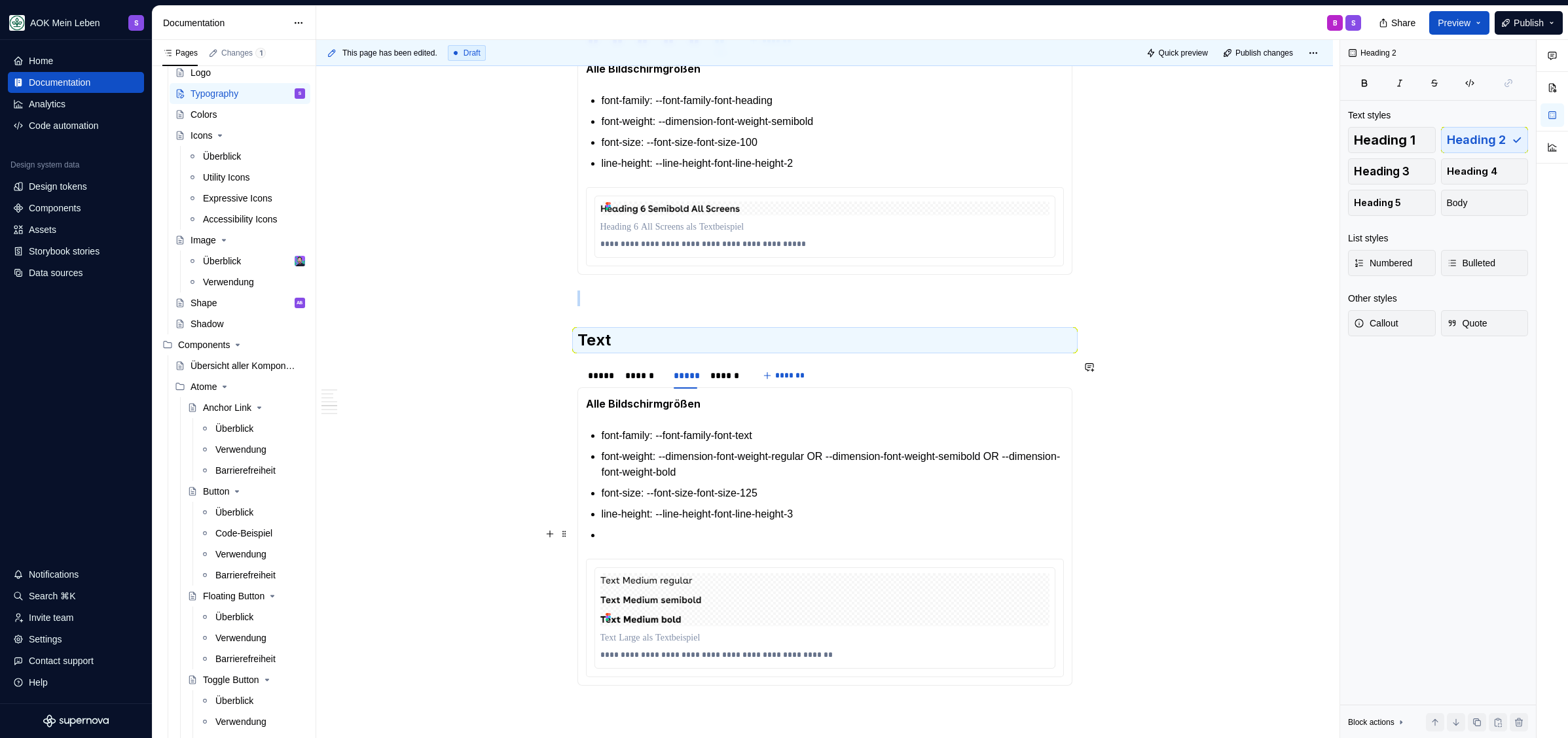
click at [724, 539] on p at bounding box center [832, 535] width 462 height 15
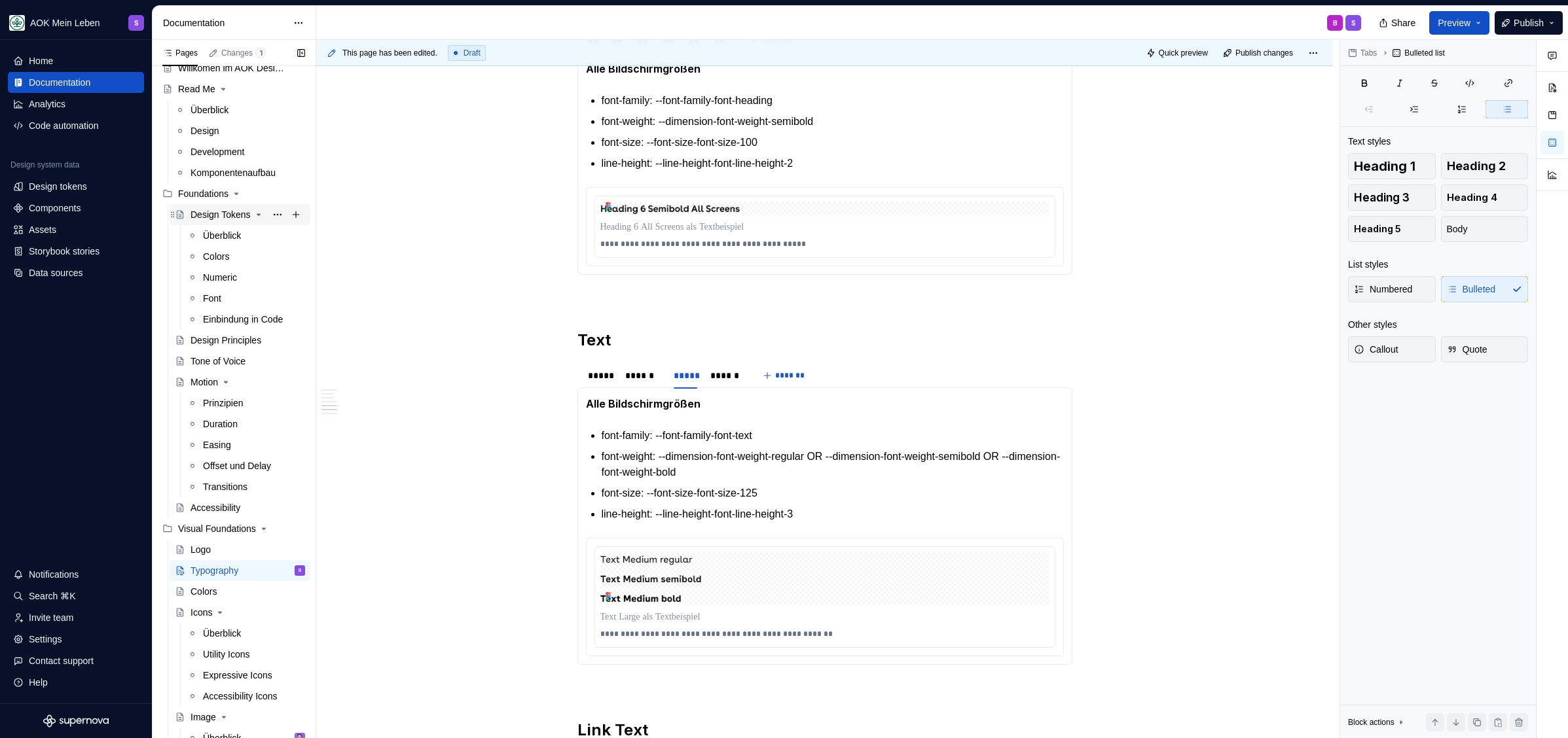
scroll to position [0, 0]
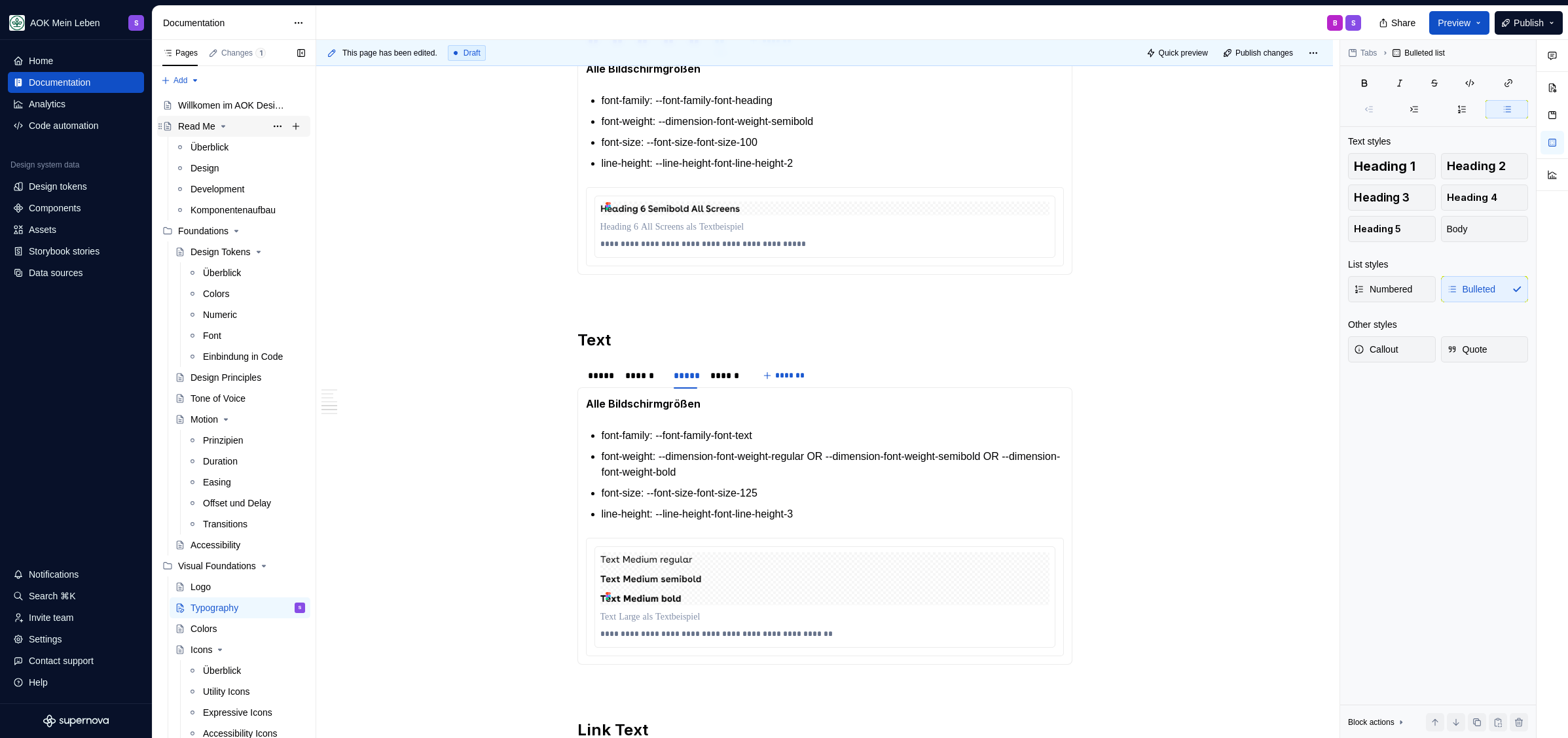
click at [225, 109] on div "Willkomen im AOK Designsystem!" at bounding box center [232, 105] width 108 height 13
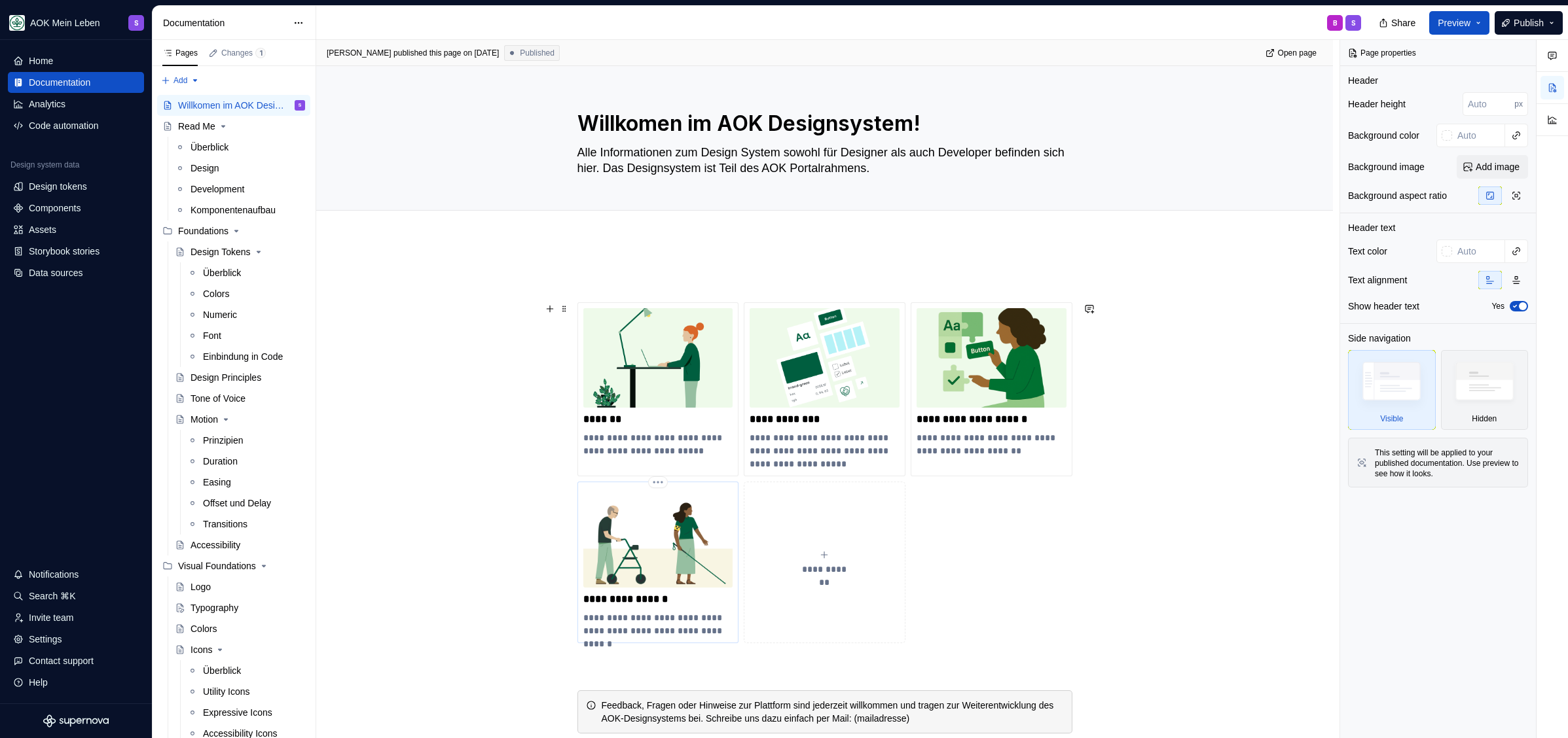
click at [672, 542] on img at bounding box center [658, 537] width 150 height 100
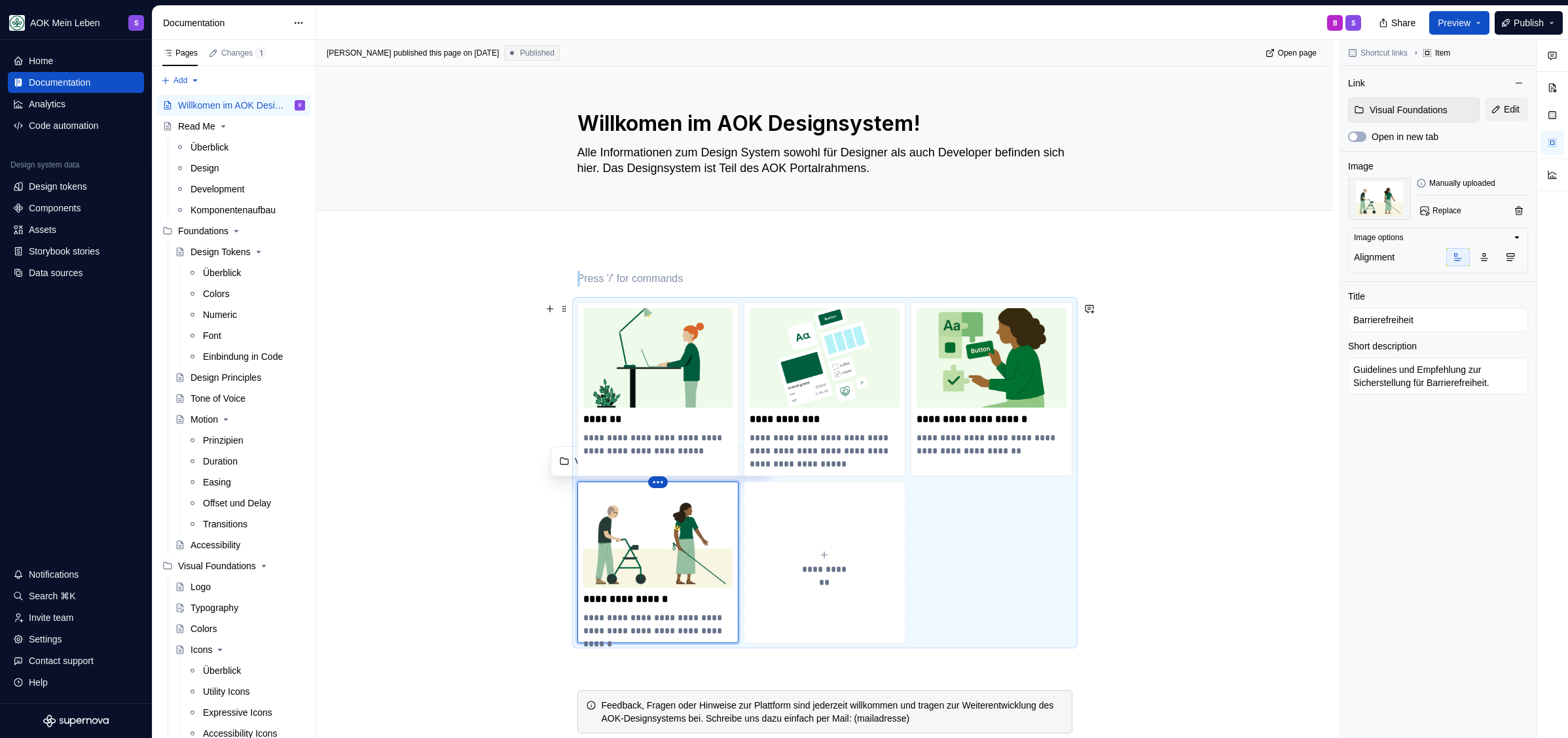
click at [655, 481] on html "AOK Mein Leben S Home Documentation Analytics Code automation Design system dat…" at bounding box center [784, 369] width 1568 height 738
click at [606, 503] on html "AOK Mein Leben S Home Documentation Analytics Code automation Design system dat…" at bounding box center [784, 369] width 1568 height 738
click at [674, 643] on div "**********" at bounding box center [658, 561] width 161 height 161
click at [528, 580] on div "**********" at bounding box center [828, 389] width 1023 height 699
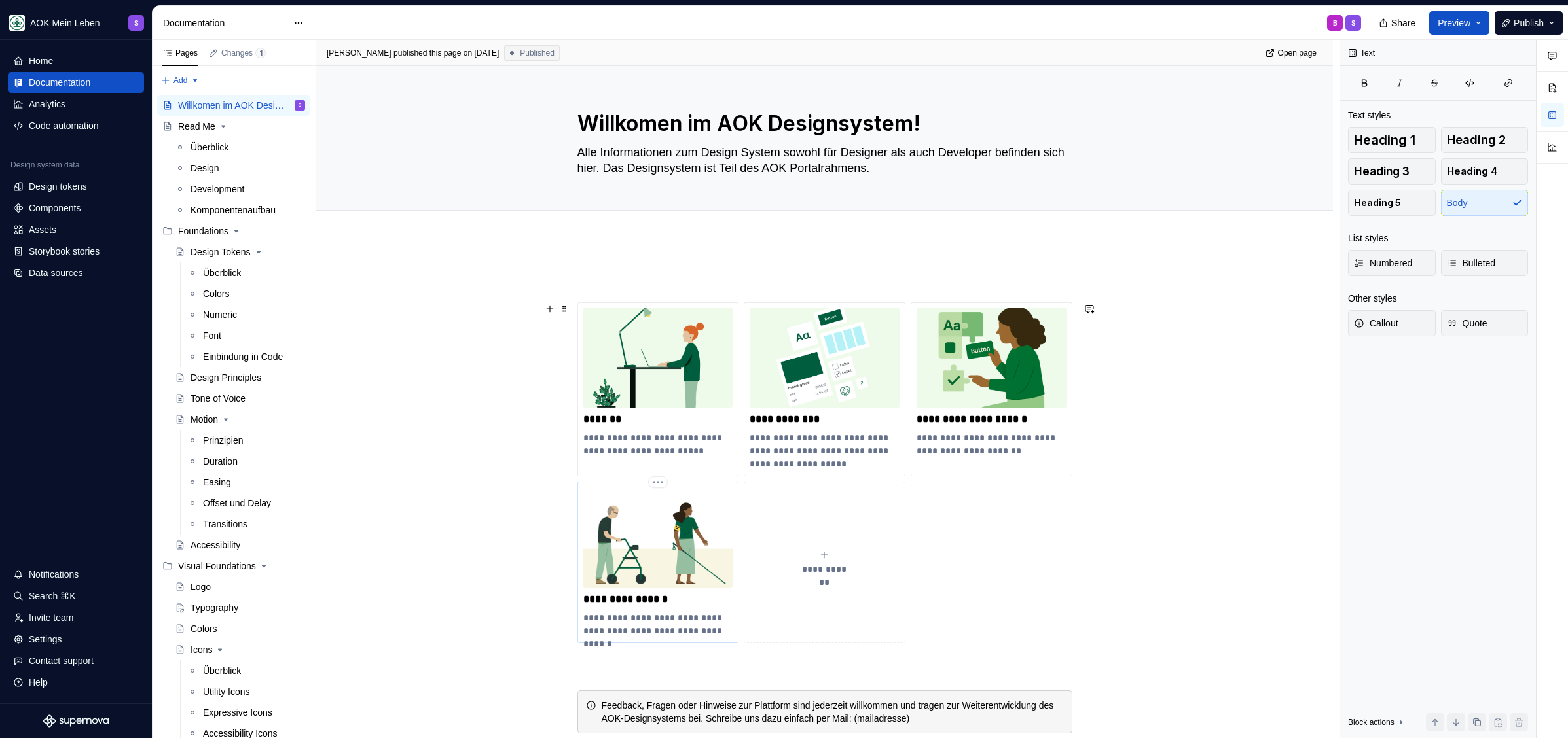
click at [687, 567] on img at bounding box center [658, 537] width 150 height 100
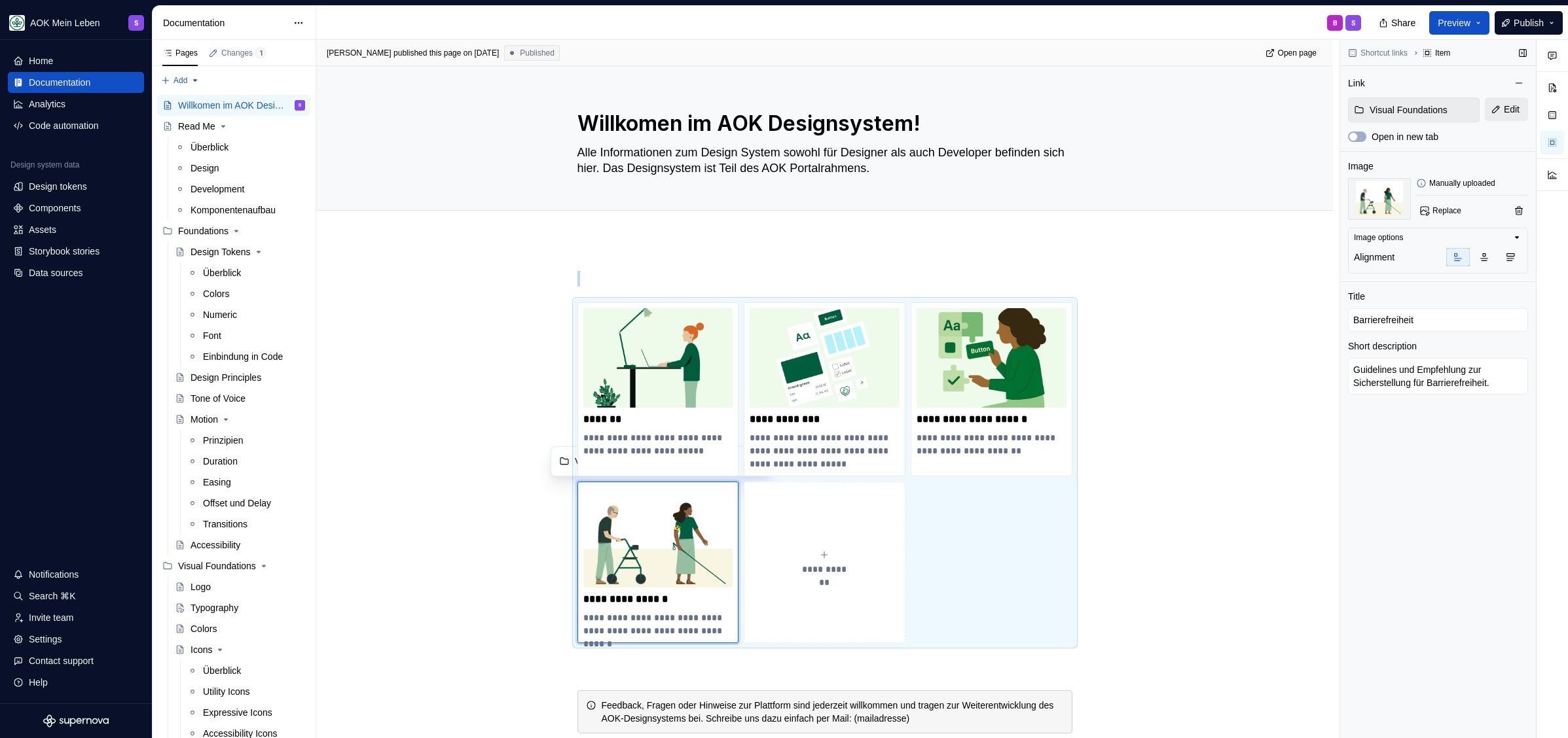
click at [1489, 111] on button "Edit" at bounding box center [1506, 109] width 44 height 24
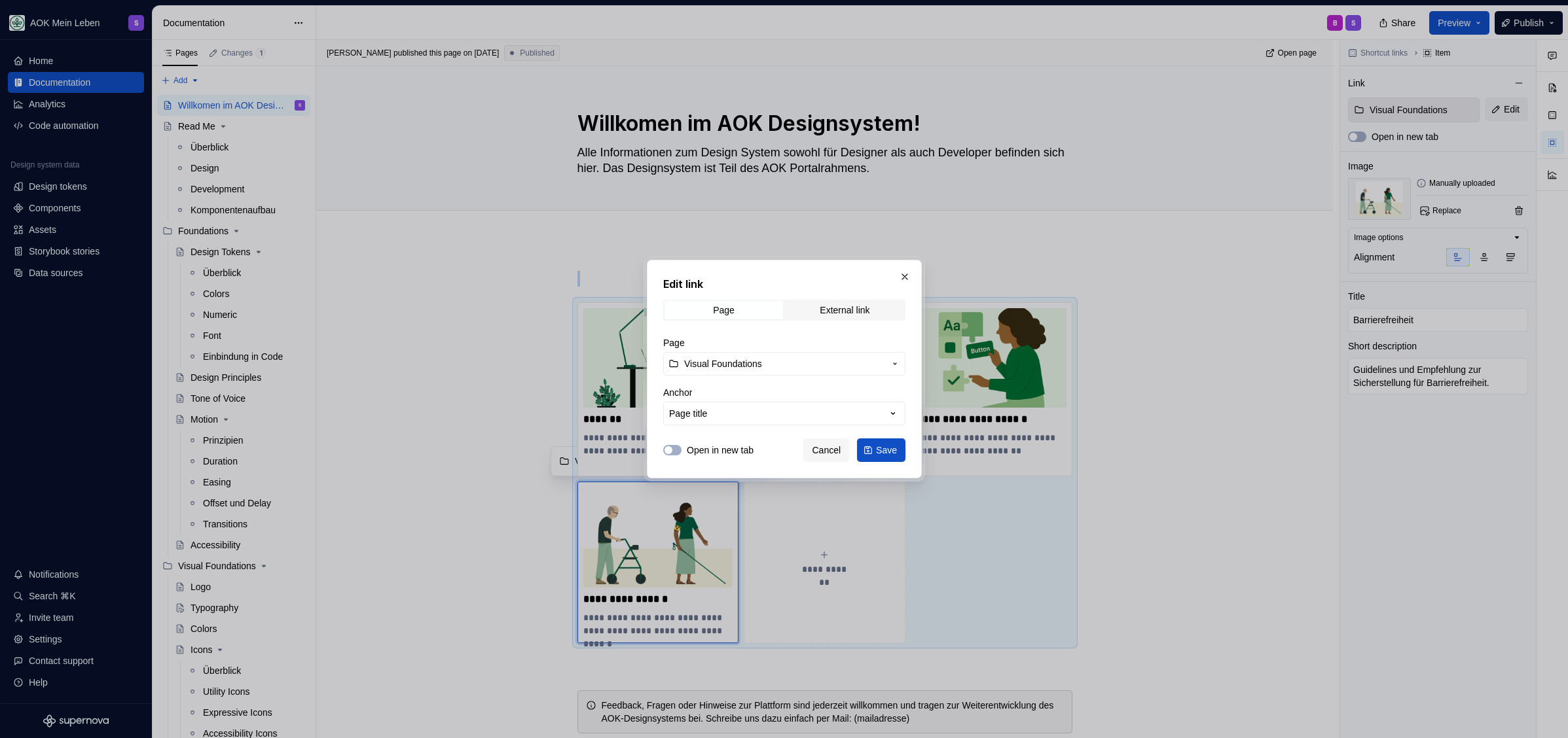
click at [802, 360] on span "Visual Foundations" at bounding box center [784, 363] width 200 height 13
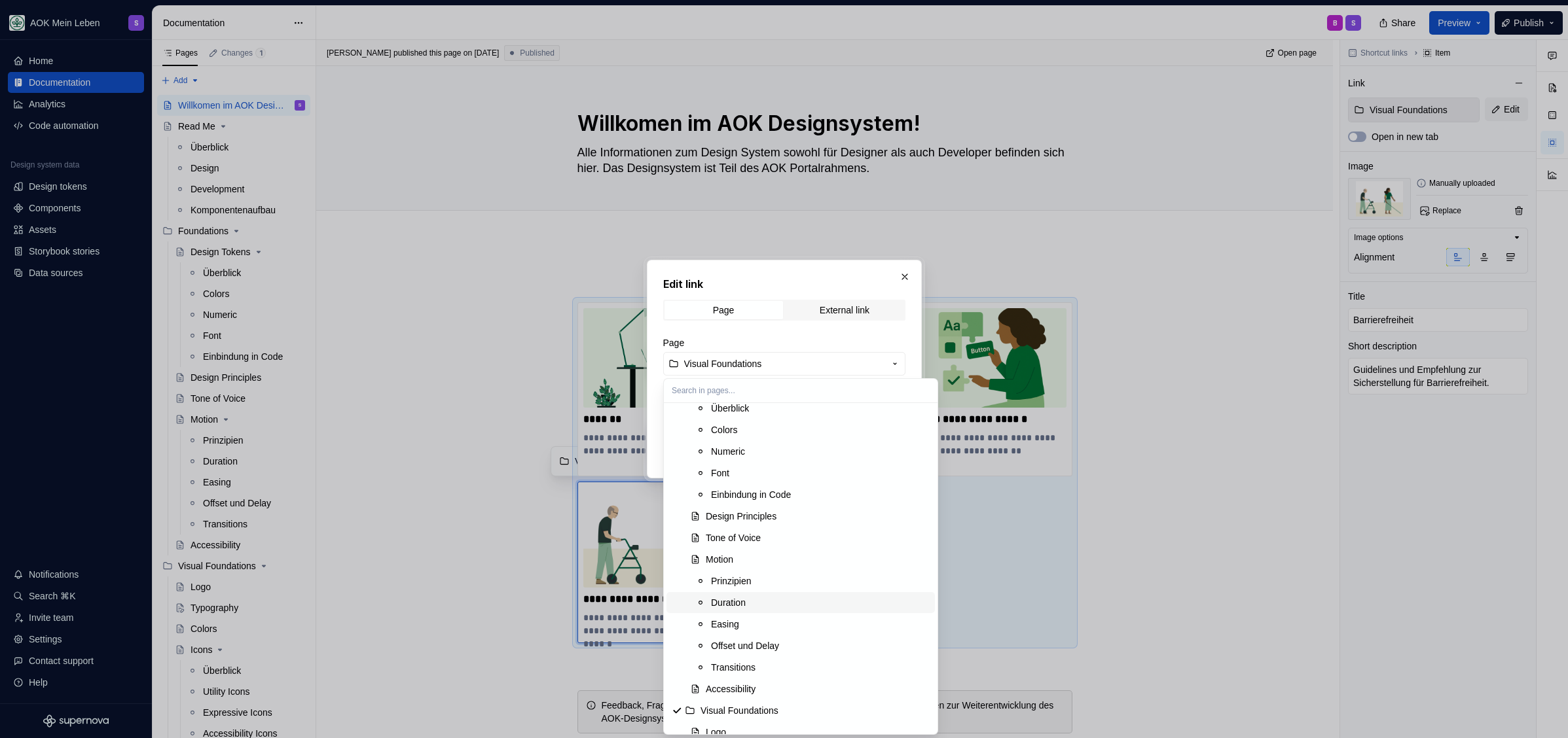
scroll to position [210, 0]
click at [742, 675] on div "Accessibility" at bounding box center [730, 681] width 50 height 13
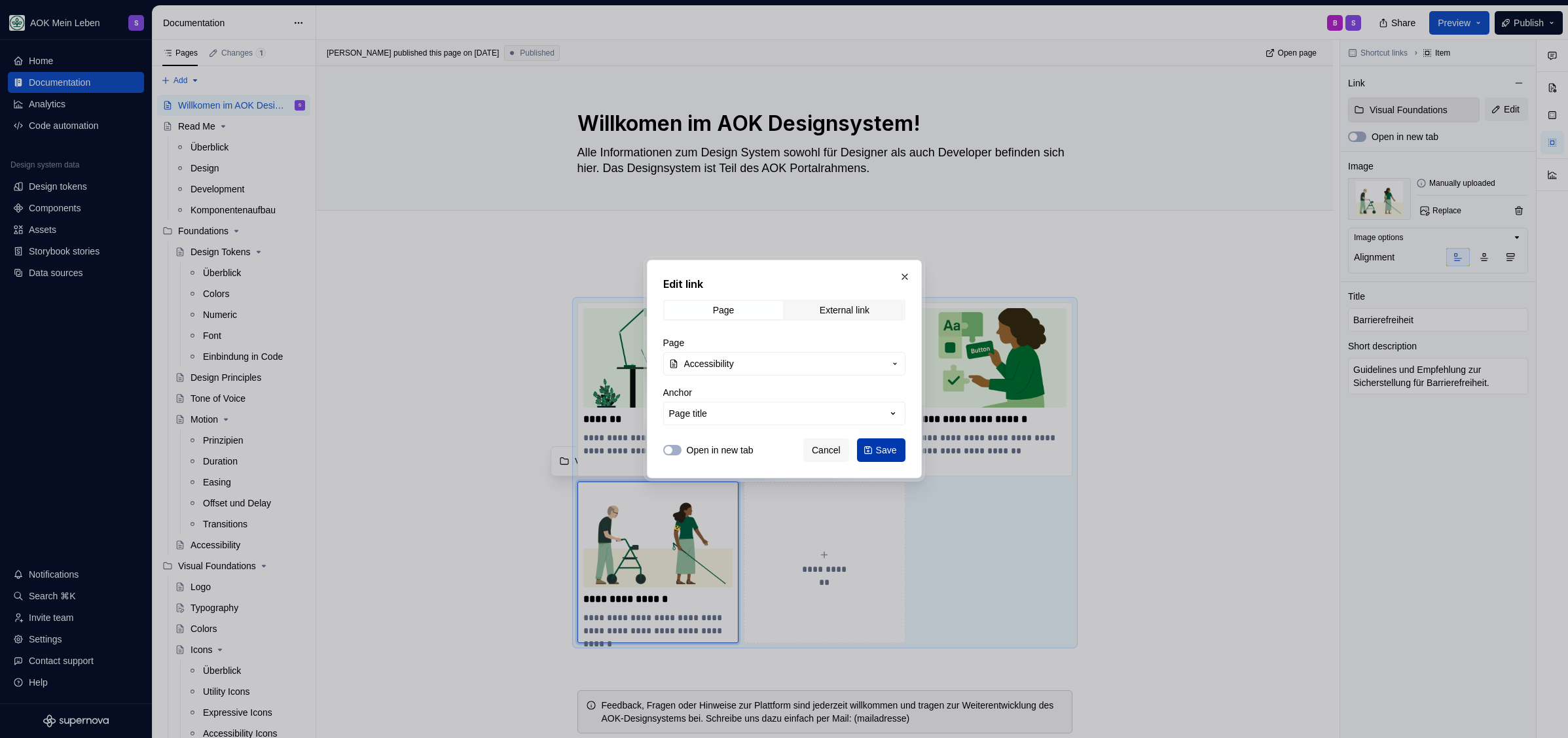
click at [887, 450] on span "Save" at bounding box center [886, 450] width 21 height 13
type textarea "*"
type input "Foundations / Accessibility"
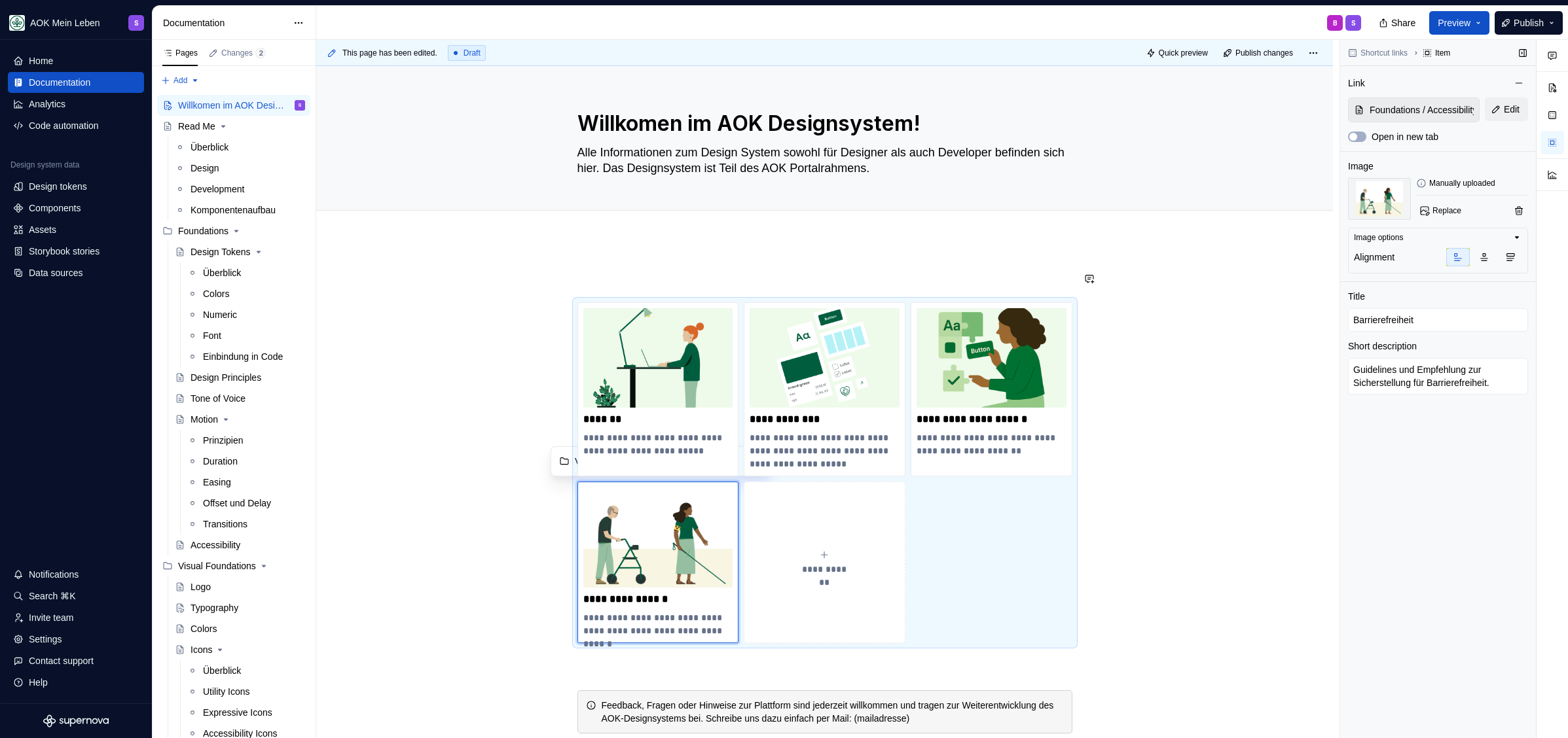
type textarea "*"
type input "Foundations / Accessibility"
click at [724, 236] on div at bounding box center [824, 224] width 1016 height 29
click at [701, 256] on div "**********" at bounding box center [828, 389] width 1023 height 699
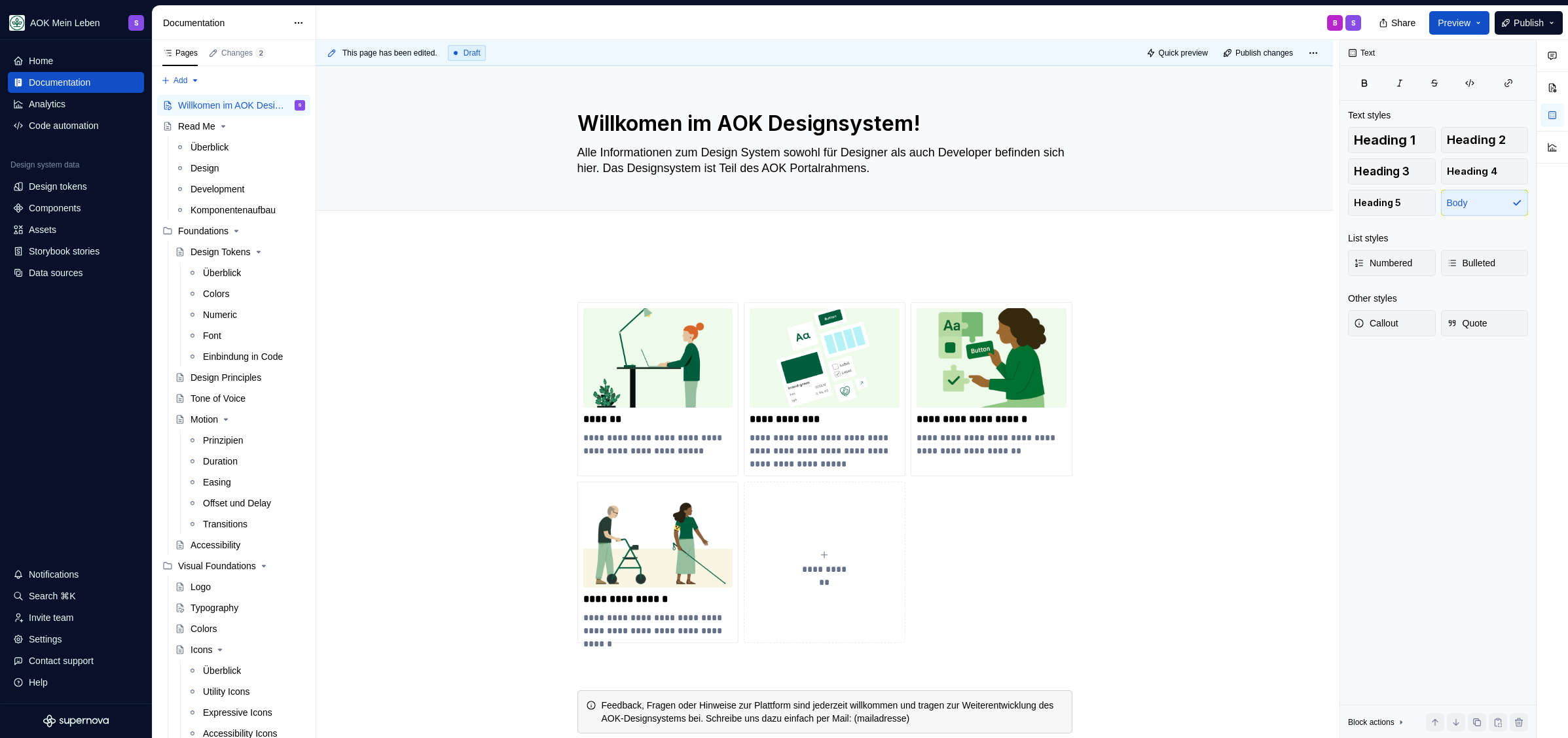
click at [678, 258] on div "**********" at bounding box center [828, 389] width 1023 height 699
click at [636, 267] on div "**********" at bounding box center [828, 389] width 1023 height 699
click at [883, 149] on textarea "Alle Informationen zum Design System sowohl für Designer als auch Developer bef…" at bounding box center [822, 160] width 495 height 36
type textarea "*"
click at [616, 267] on div "**********" at bounding box center [824, 605] width 1016 height 731
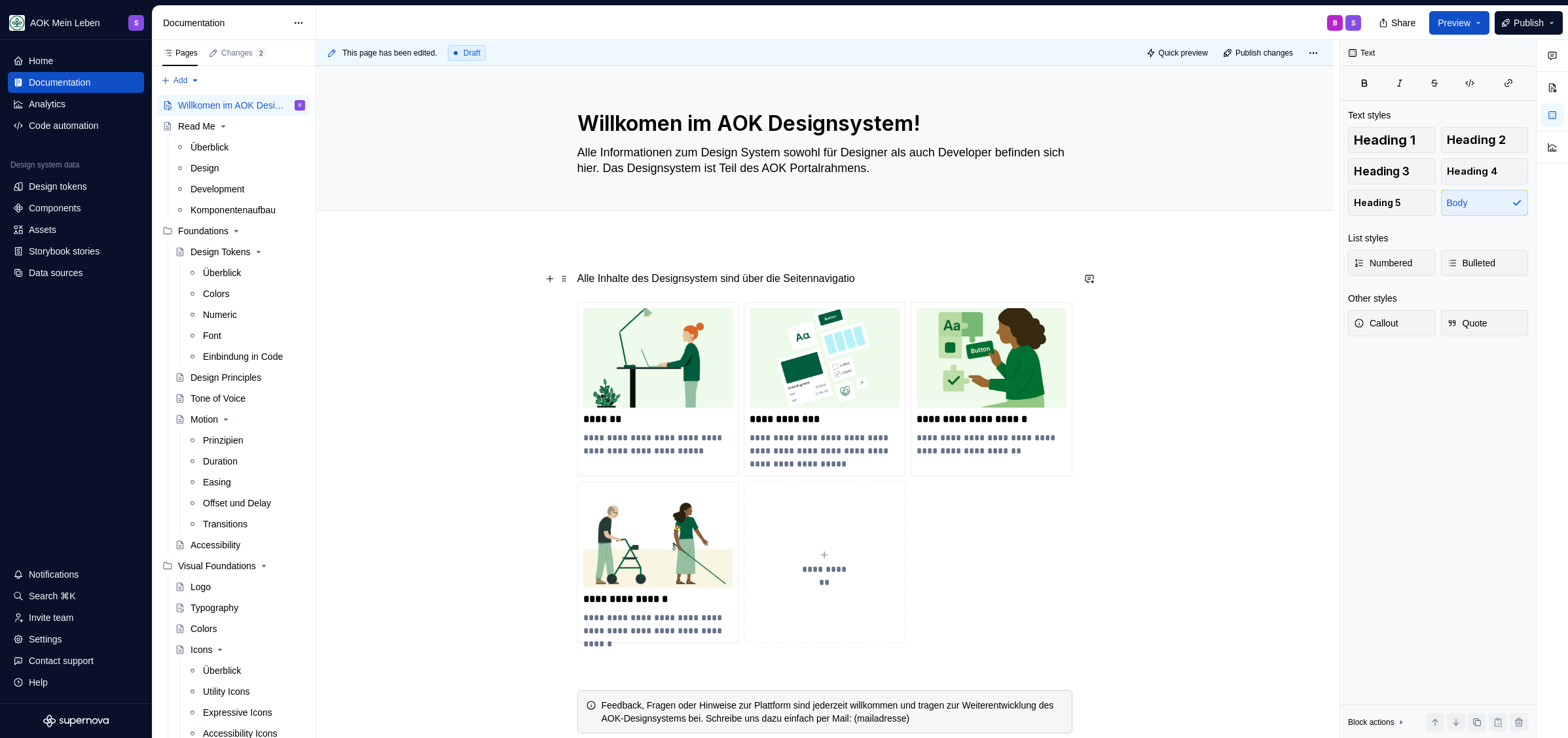
click at [755, 280] on p "Alle Inhalte des Designsystem sind über die Seitennavigatio" at bounding box center [825, 279] width 495 height 15
click at [898, 279] on p "Alle Inhalte des Designsystem sind über die Seitennavigatio" at bounding box center [825, 279] width 495 height 15
drag, startPoint x: 665, startPoint y: 279, endPoint x: 754, endPoint y: 282, distance: 89.1
click at [665, 279] on p "Alle Inhalte des Designsystem sind über die Seitennavigatio" at bounding box center [825, 279] width 495 height 15
drag, startPoint x: 728, startPoint y: 277, endPoint x: 927, endPoint y: 282, distance: 199.1
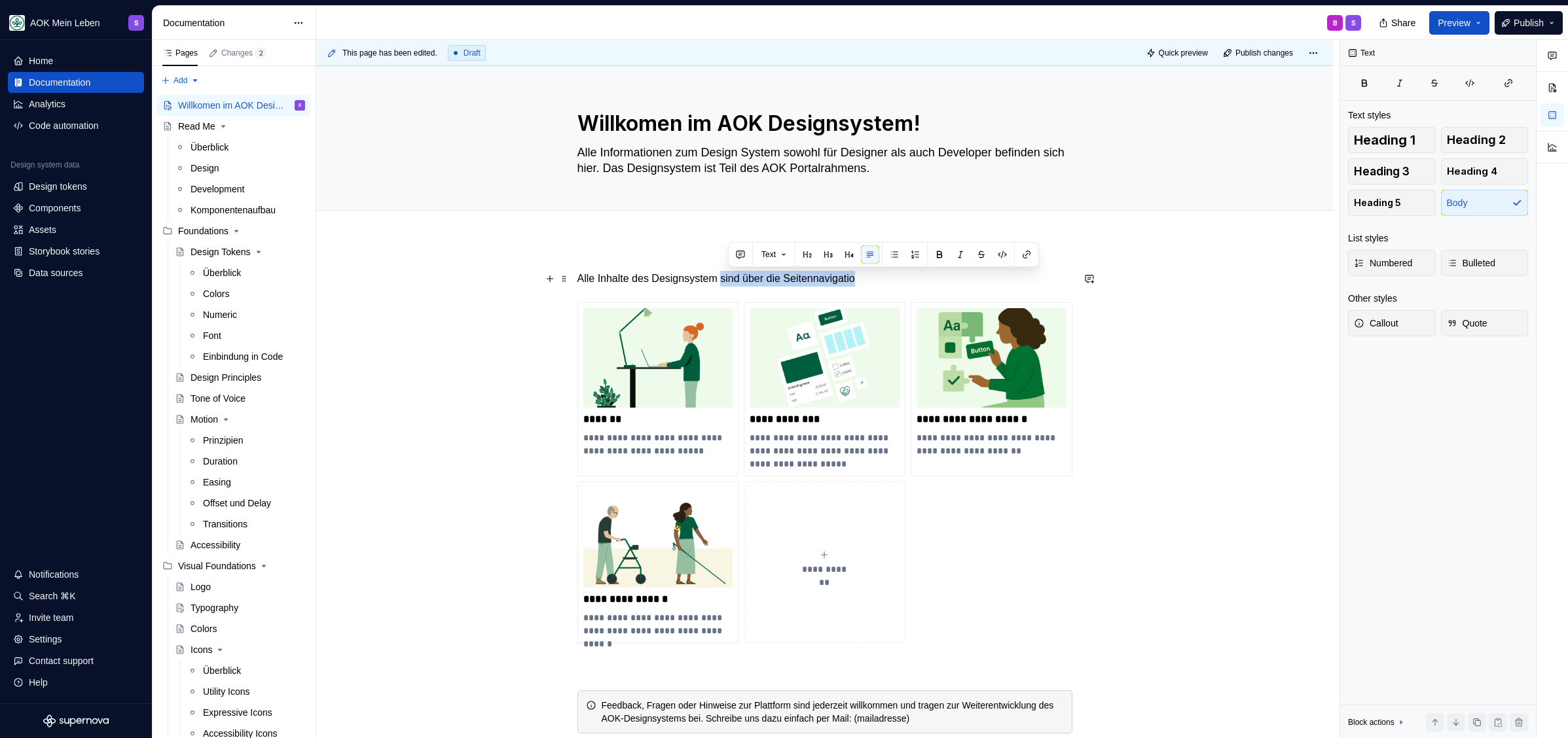
click at [927, 282] on p "Alle Inhalte des Designsystem sind über die Seitennavigatio" at bounding box center [825, 279] width 495 height 15
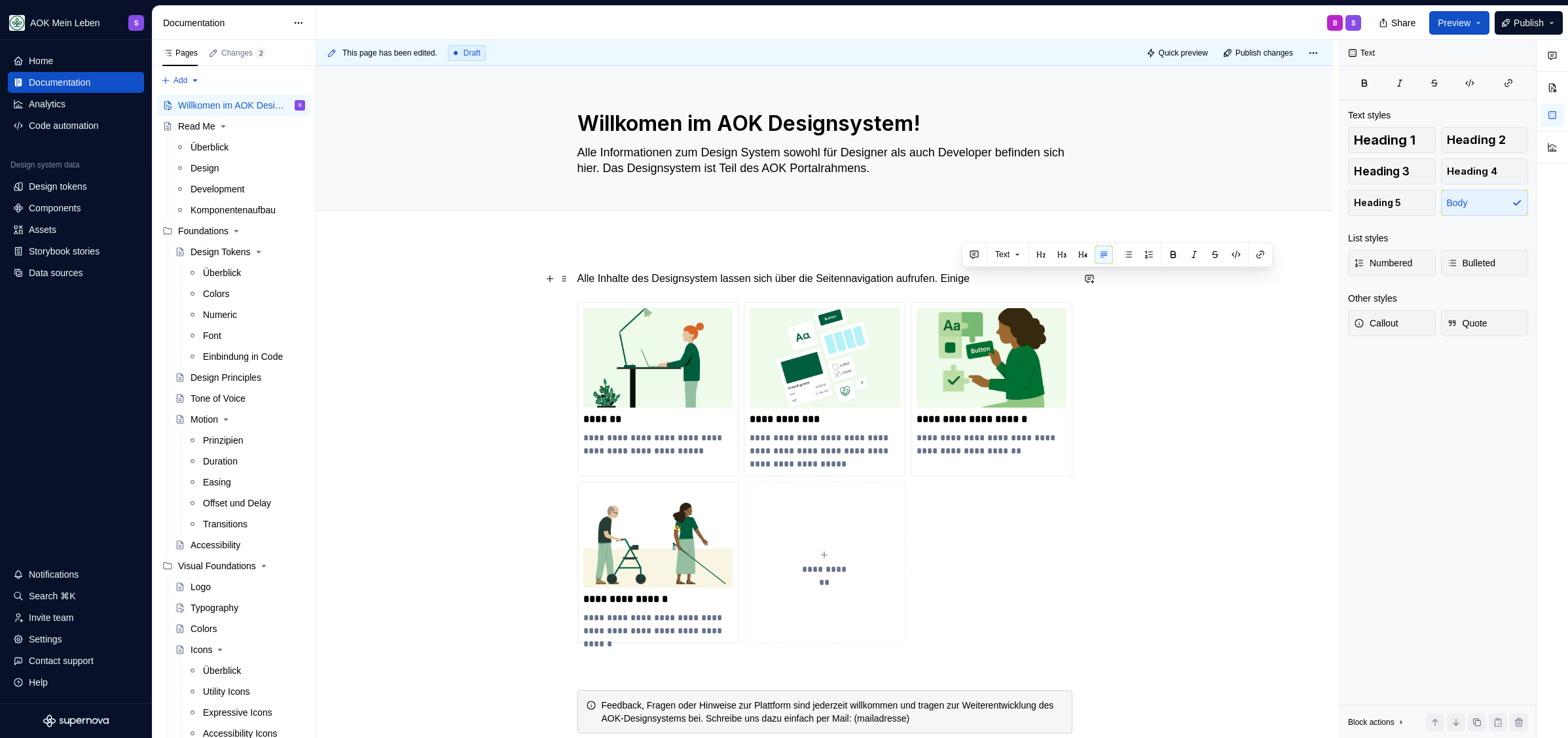
drag, startPoint x: 999, startPoint y: 279, endPoint x: 962, endPoint y: 279, distance: 37.0
click at [962, 279] on p "Alle Inhalte des Designsystem lassen sich über die Seitennavigation aufrufen. E…" at bounding box center [825, 279] width 495 height 15
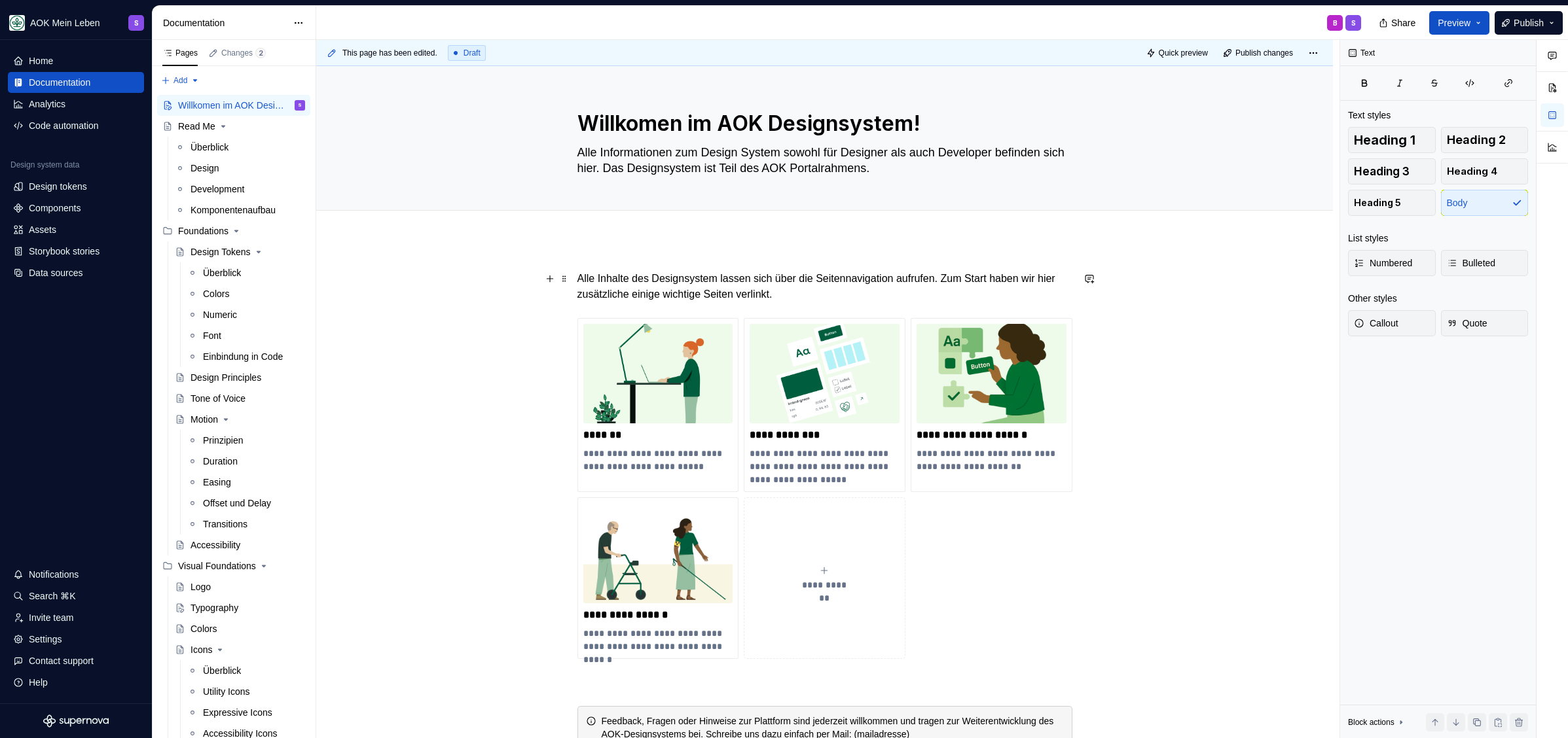
click at [964, 280] on p "Alle Inhalte des Designsystem lassen sich über die Seitennavigation aufrufen. Z…" at bounding box center [825, 286] width 495 height 32
click at [910, 288] on p "Alle Inhalte des Designsystem lassen sich über die Seitennavigation aufrufen. Z…" at bounding box center [825, 286] width 495 height 32
click at [895, 289] on p "Alle Inhalte des Designsystem lassen sich über die Seitennavigation aufrufen. Z…" at bounding box center [825, 286] width 495 height 32
click at [966, 279] on p "Alle Inhalte des Designsystem lassen sich über die Seitennavigation aufrufen. Z…" at bounding box center [825, 286] width 495 height 32
click at [959, 279] on p "Alle Inhalte des Designsystem lassen sich über die Seitennavigation aufrufen. Z…" at bounding box center [825, 286] width 495 height 32
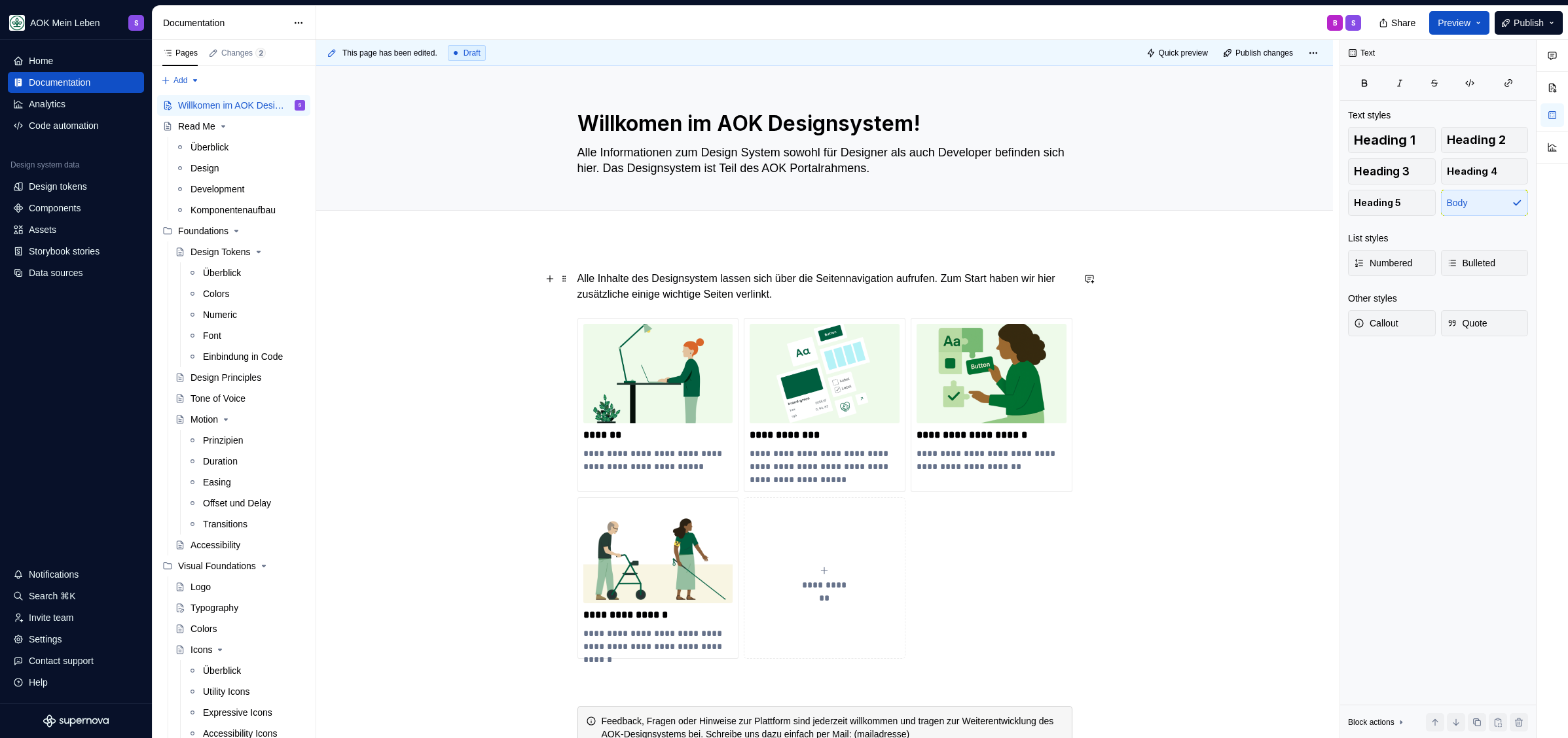
click at [800, 278] on p "Alle Inhalte des Designsystem lassen sich über die Seitennavigation aufrufen. Z…" at bounding box center [825, 286] width 495 height 32
click at [960, 276] on p "Alle Inhalte des Designsystem lassen sich über die Seitennavigation aufrufen. Z…" at bounding box center [825, 286] width 495 height 32
click at [876, 288] on p "Alle Inhalte des Designsystem lassen sich über die Seitennavigation aufrufen. Z…" at bounding box center [825, 286] width 495 height 32
click at [851, 303] on div "**********" at bounding box center [825, 510] width 495 height 478
click at [847, 298] on p "Alle Inhalte des Designsystem lassen sich über die Seitennavigation aufrufen. Z…" at bounding box center [825, 286] width 495 height 32
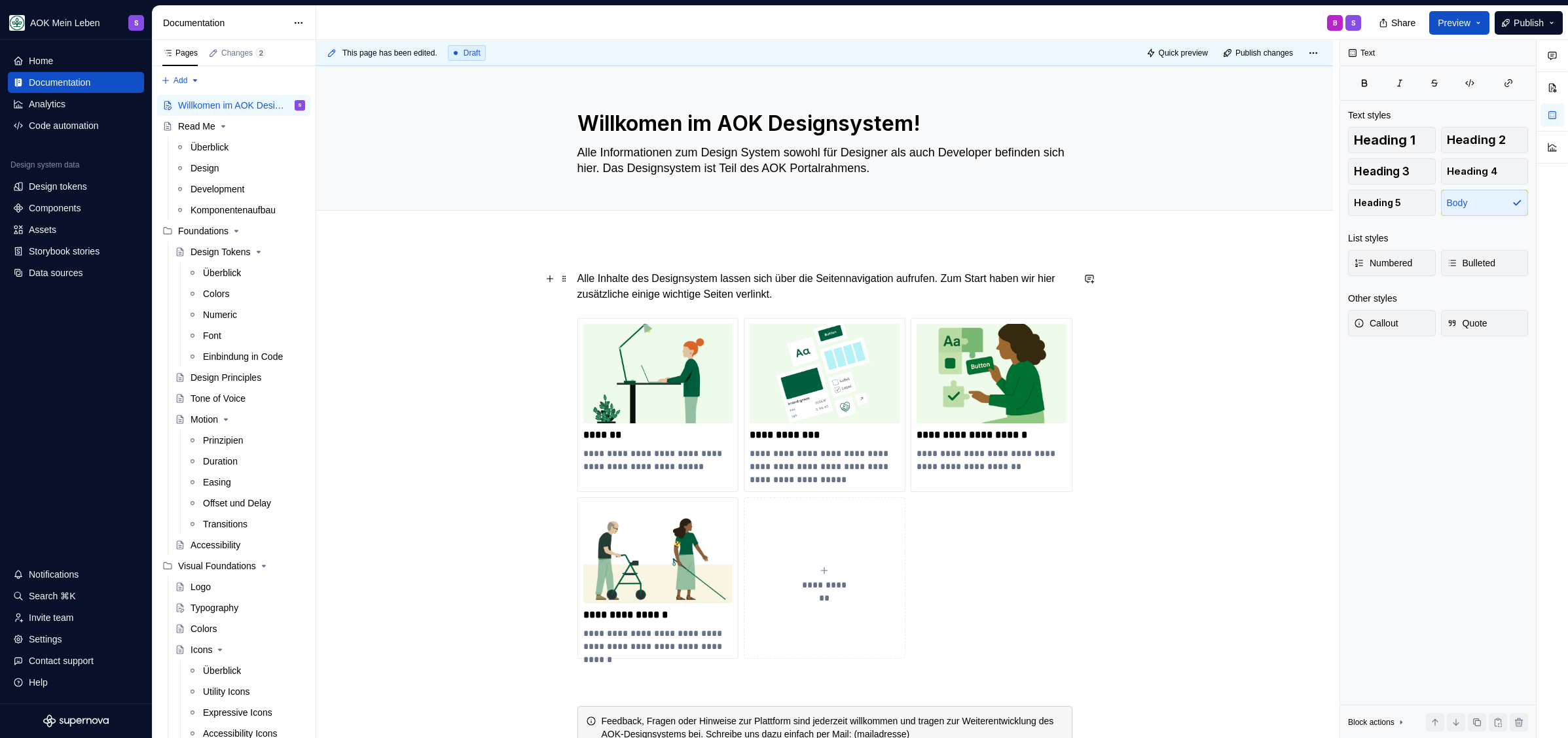
click at [835, 297] on p "Alle Inhalte des Designsystem lassen sich über die Seitennavigation aufrufen. Z…" at bounding box center [825, 286] width 495 height 32
click at [677, 295] on p "Alle Inhalte des Designsystem lassen sich über die Seitennavigation aufrufen. Z…" at bounding box center [825, 286] width 495 height 32
click at [830, 283] on p "Alle Inhalte des Designsystem lassen sich über die Seitennavigation aufrufen. Z…" at bounding box center [825, 286] width 495 height 32
click at [840, 287] on p "Alle Inhalte des Designsystem lassen sich über die Seitennavigation aufrufen. Z…" at bounding box center [825, 286] width 495 height 32
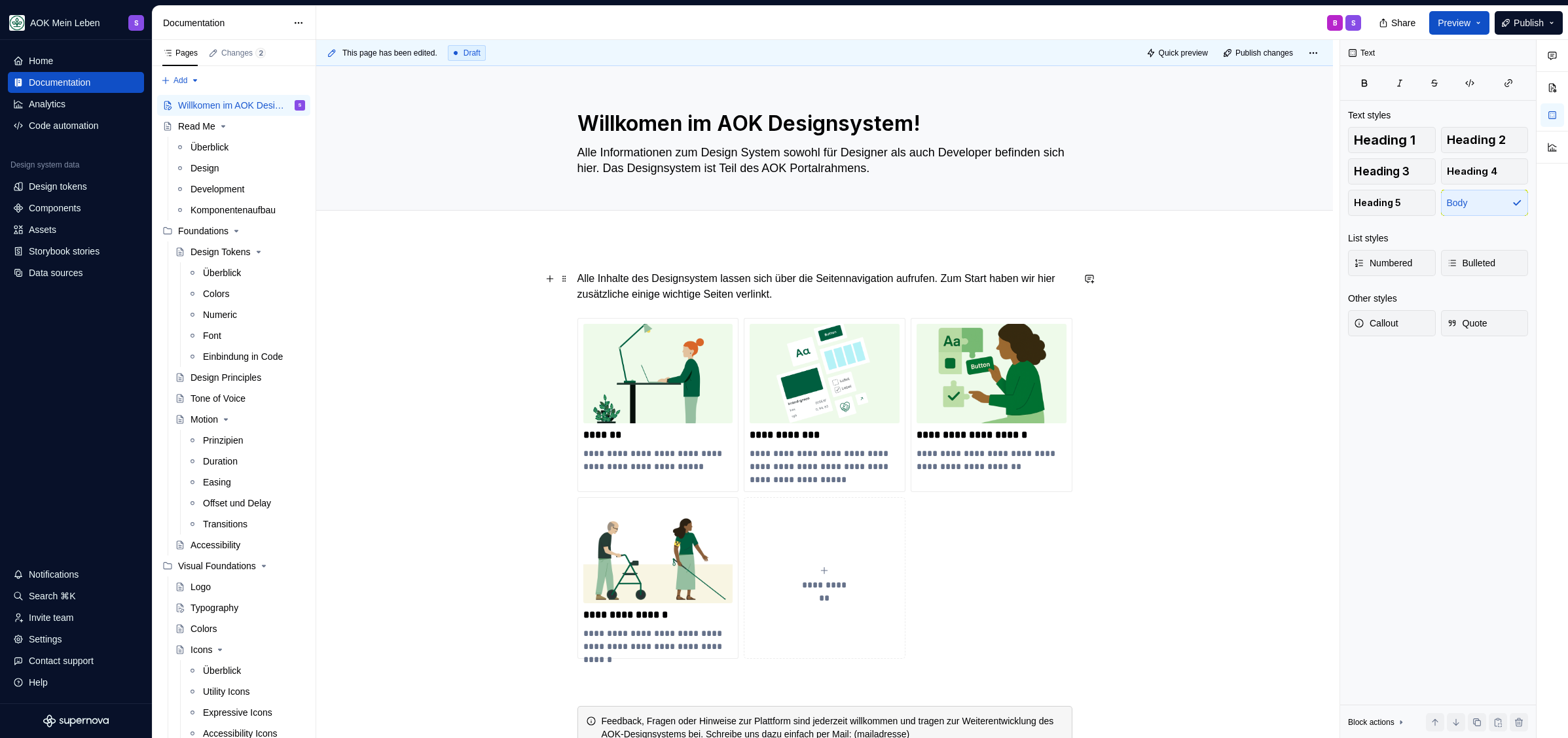
click at [823, 290] on p "Alle Inhalte des Designsystem lassen sich über die Seitennavigation aufrufen. Z…" at bounding box center [825, 286] width 495 height 32
click at [822, 293] on p "Alle Inhalte des Designsystem lassen sich über die Seitennavigation aufrufen. Z…" at bounding box center [825, 286] width 495 height 32
click at [853, 286] on p "Alle Inhalte des Designsystem lassen sich über die Seitennavigation aufrufen. Z…" at bounding box center [825, 286] width 495 height 32
click at [996, 284] on p "Alle Inhalte des Designsystem lassen sich über die Seitennavigation aufrufen. Z…" at bounding box center [825, 286] width 495 height 32
click at [856, 293] on p "Alle Inhalte des Designsystem lassen sich über die Seitennavigation aufrufen. Z…" at bounding box center [825, 286] width 495 height 32
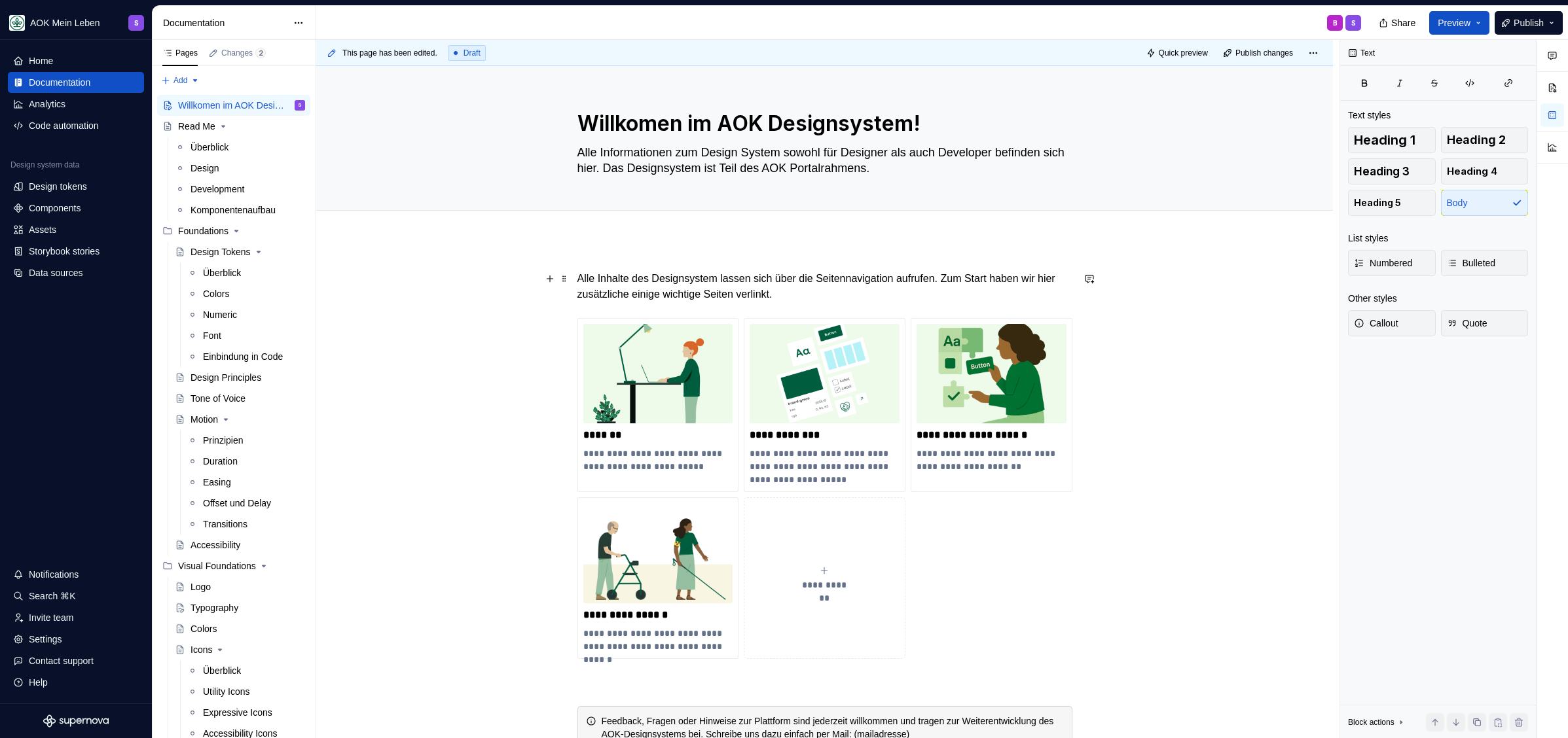
click at [875, 286] on p "Alle Inhalte des Designsystem lassen sich über die Seitennavigation aufrufen. Z…" at bounding box center [825, 286] width 495 height 32
click at [868, 394] on img at bounding box center [825, 374] width 150 height 100
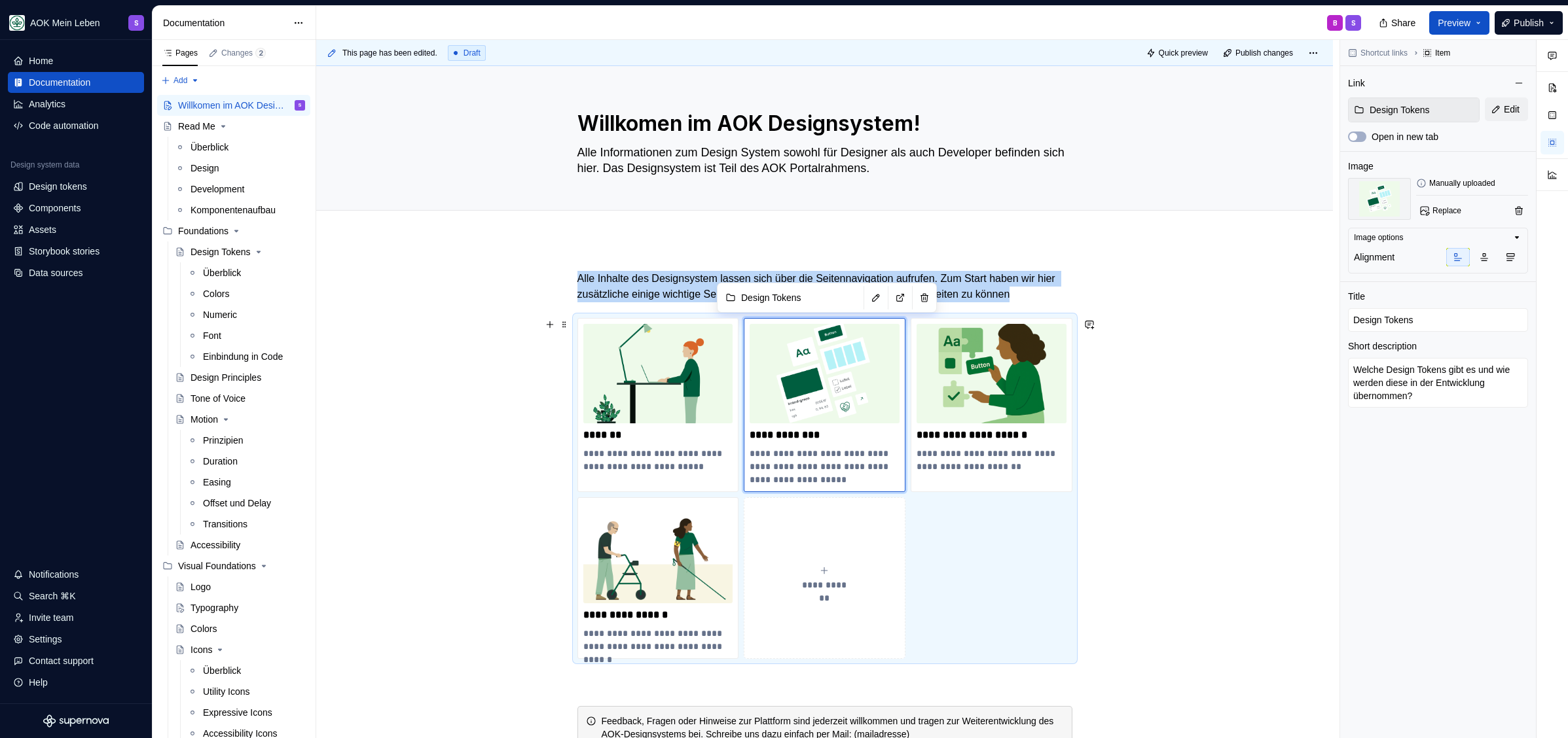
click at [566, 326] on span at bounding box center [564, 325] width 11 height 18
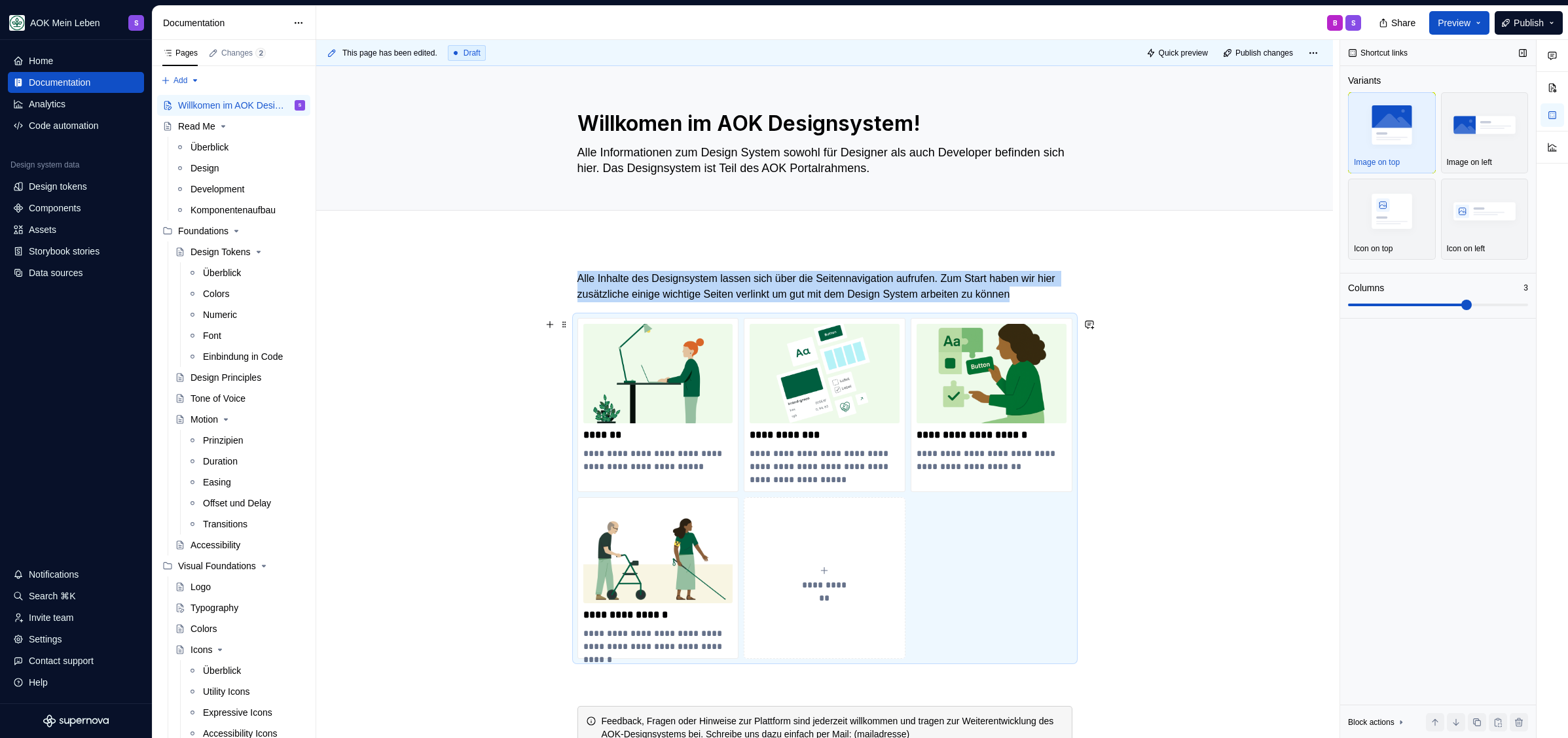
scroll to position [62, 0]
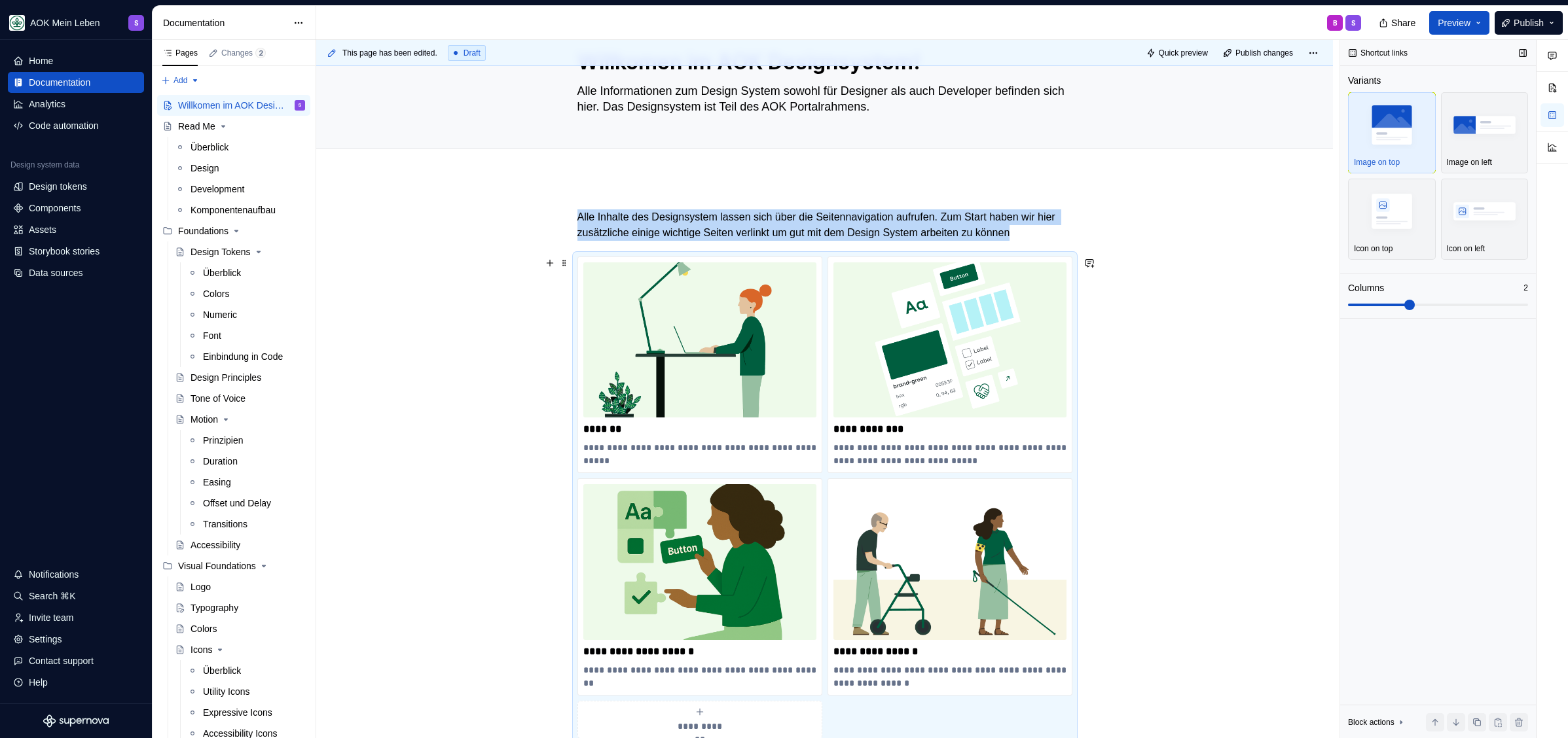
click at [1414, 306] on span at bounding box center [1409, 304] width 11 height 11
click at [1072, 235] on div "**********" at bounding box center [824, 622] width 1016 height 888
click at [1061, 234] on p "Alle Inhalte des Designsystem lassen sich über die Seitennavigation aufrufen. Z…" at bounding box center [825, 224] width 495 height 32
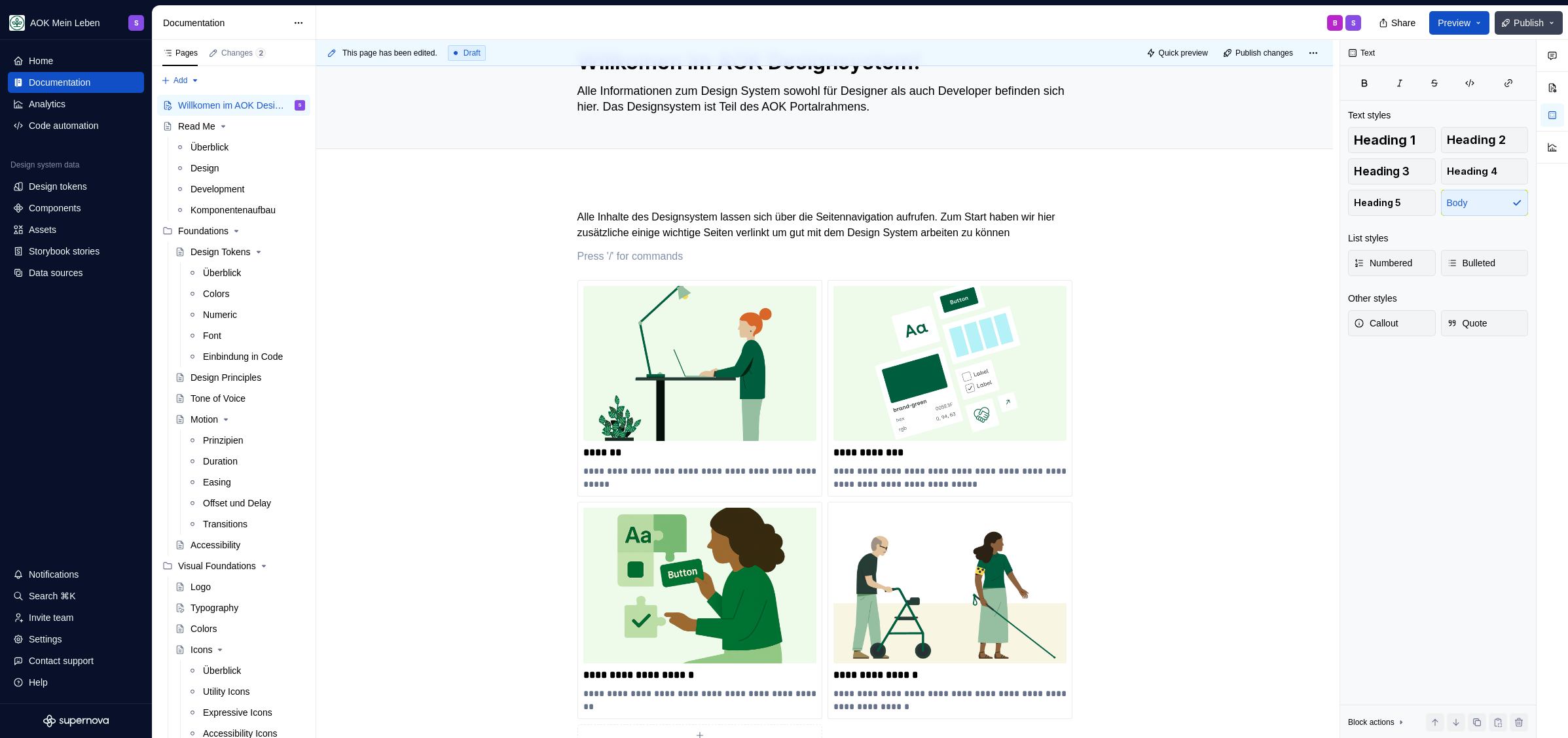
click at [1522, 24] on span "Publish" at bounding box center [1528, 22] width 30 height 13
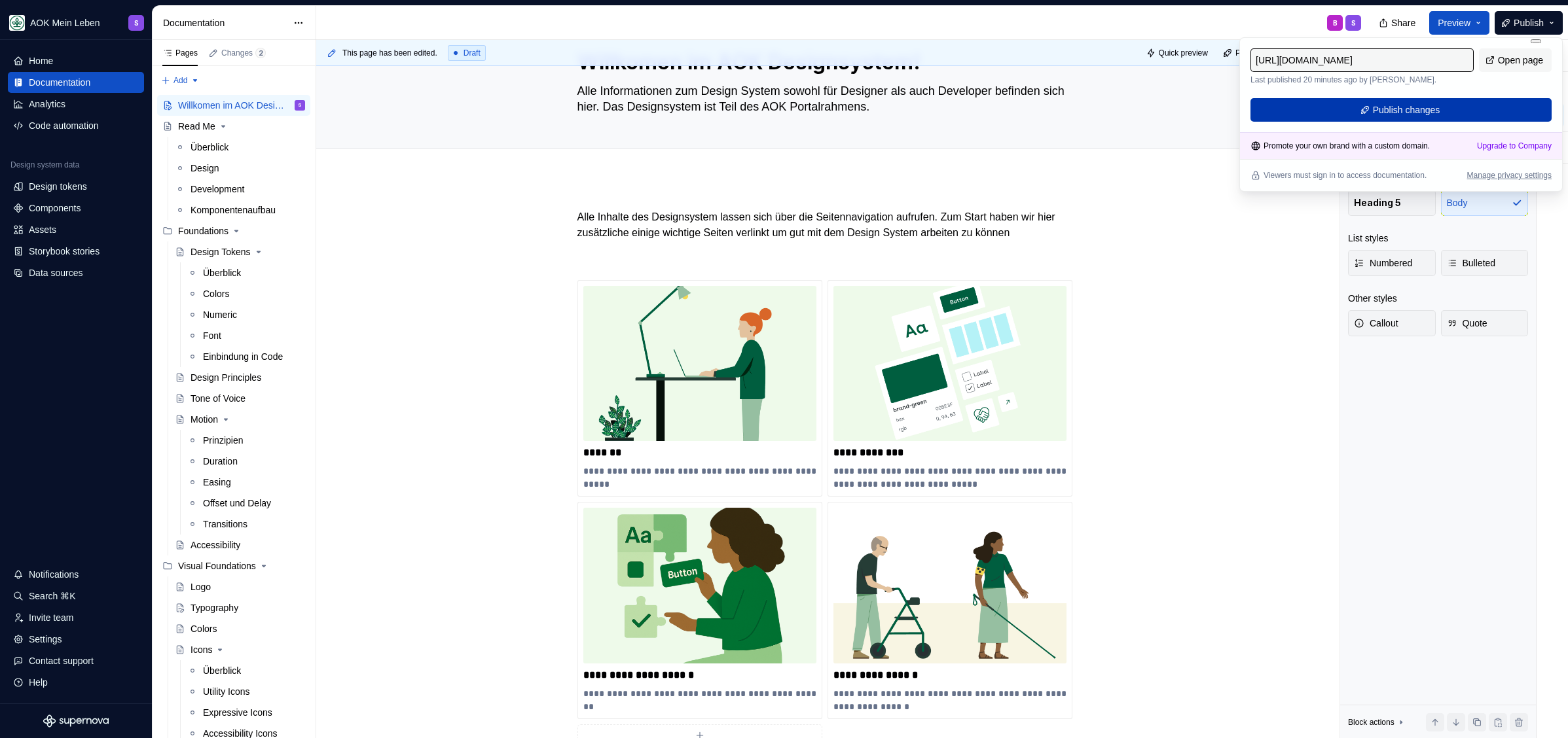
click at [1395, 110] on span "Publish changes" at bounding box center [1407, 109] width 67 height 13
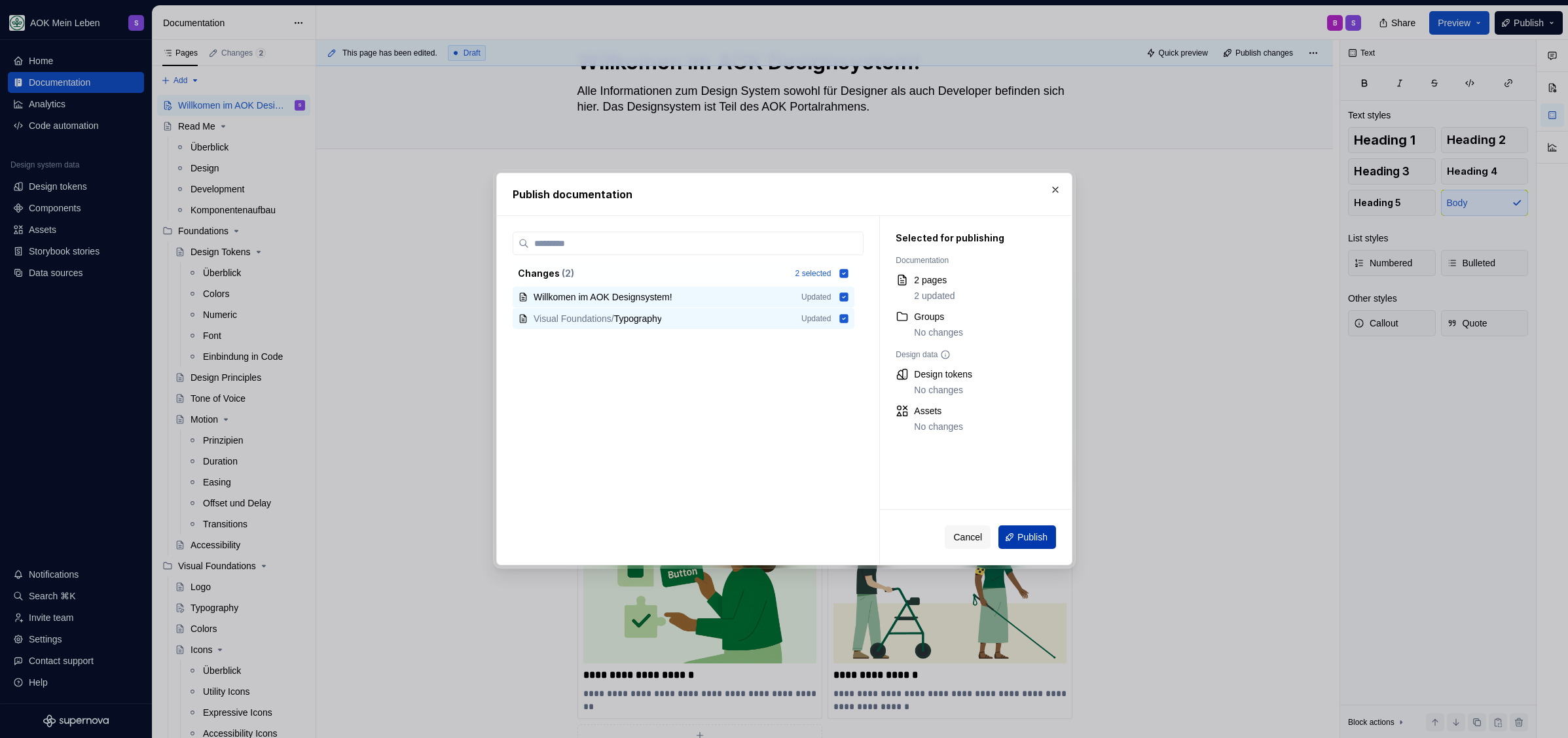
click at [1022, 549] on div "Cancel Publish" at bounding box center [1000, 537] width 112 height 24
click at [1025, 542] on span "Publish" at bounding box center [1032, 537] width 30 height 13
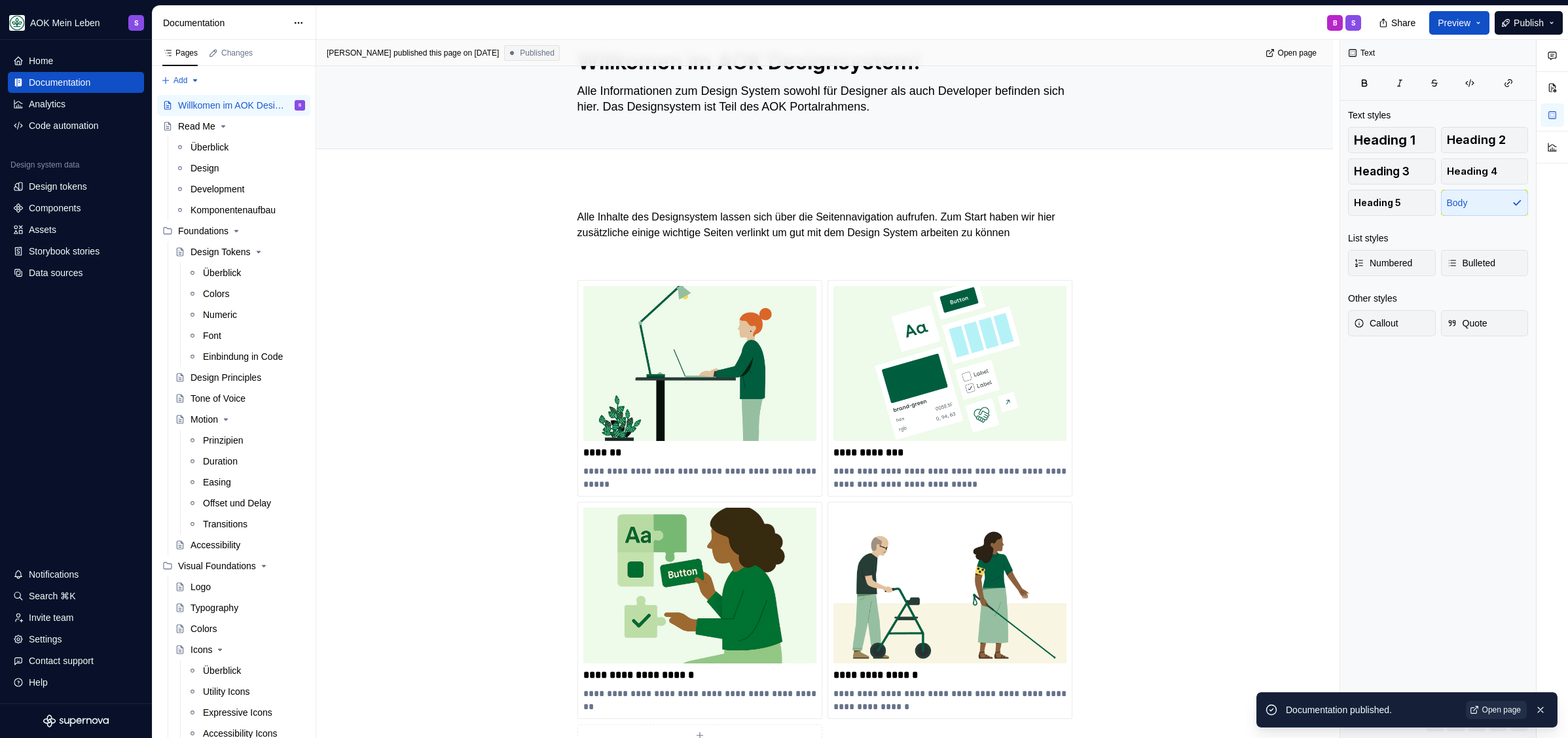
click at [1494, 713] on span "Open page" at bounding box center [1501, 709] width 39 height 11
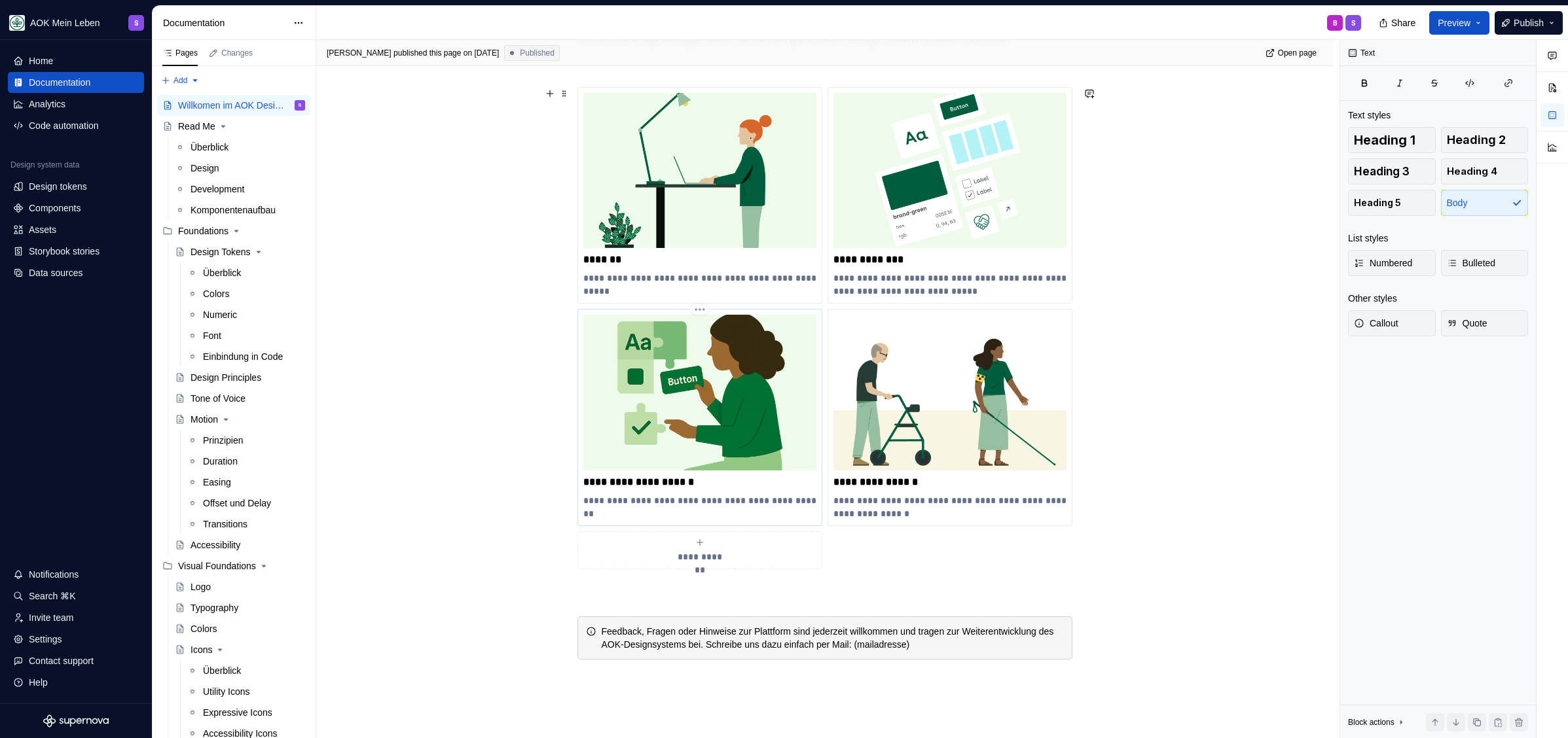
scroll to position [274, 0]
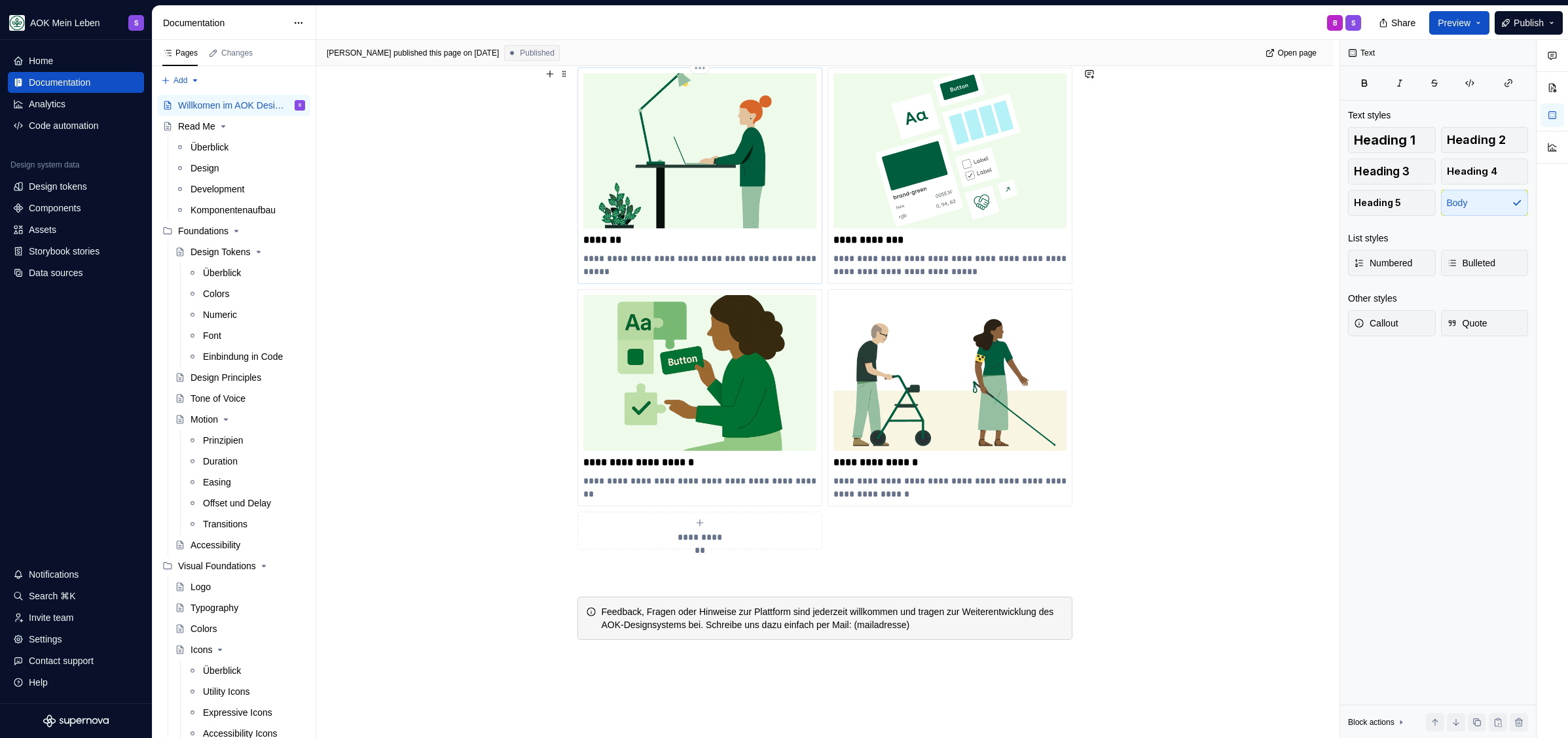
click at [703, 215] on img at bounding box center [700, 150] width 233 height 155
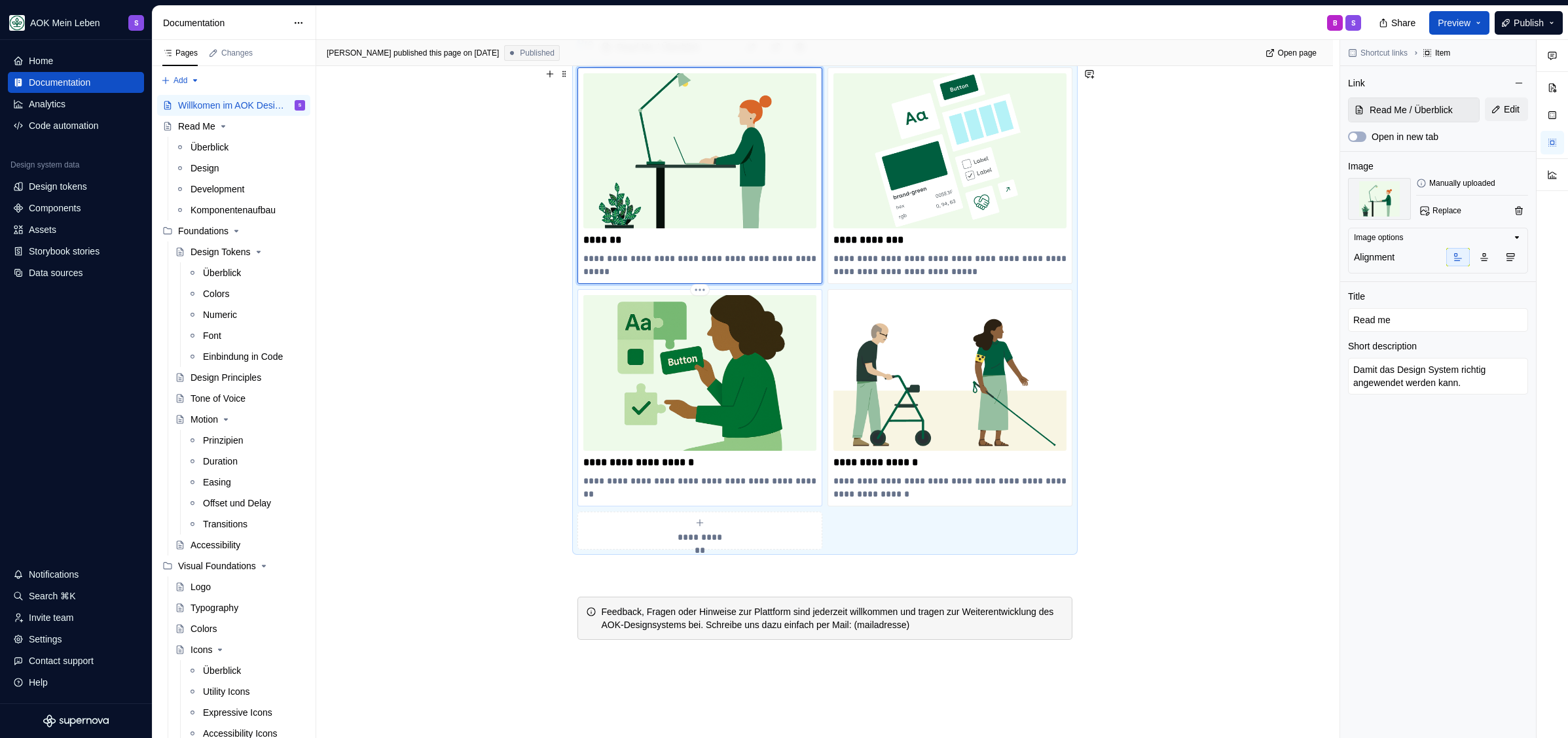
type textarea "*"
type input "Components / Übersicht aller Komponenten"
type input "Komponenten Übersicht"
type textarea "Alle Komponenten des Designsystems und deren Status."
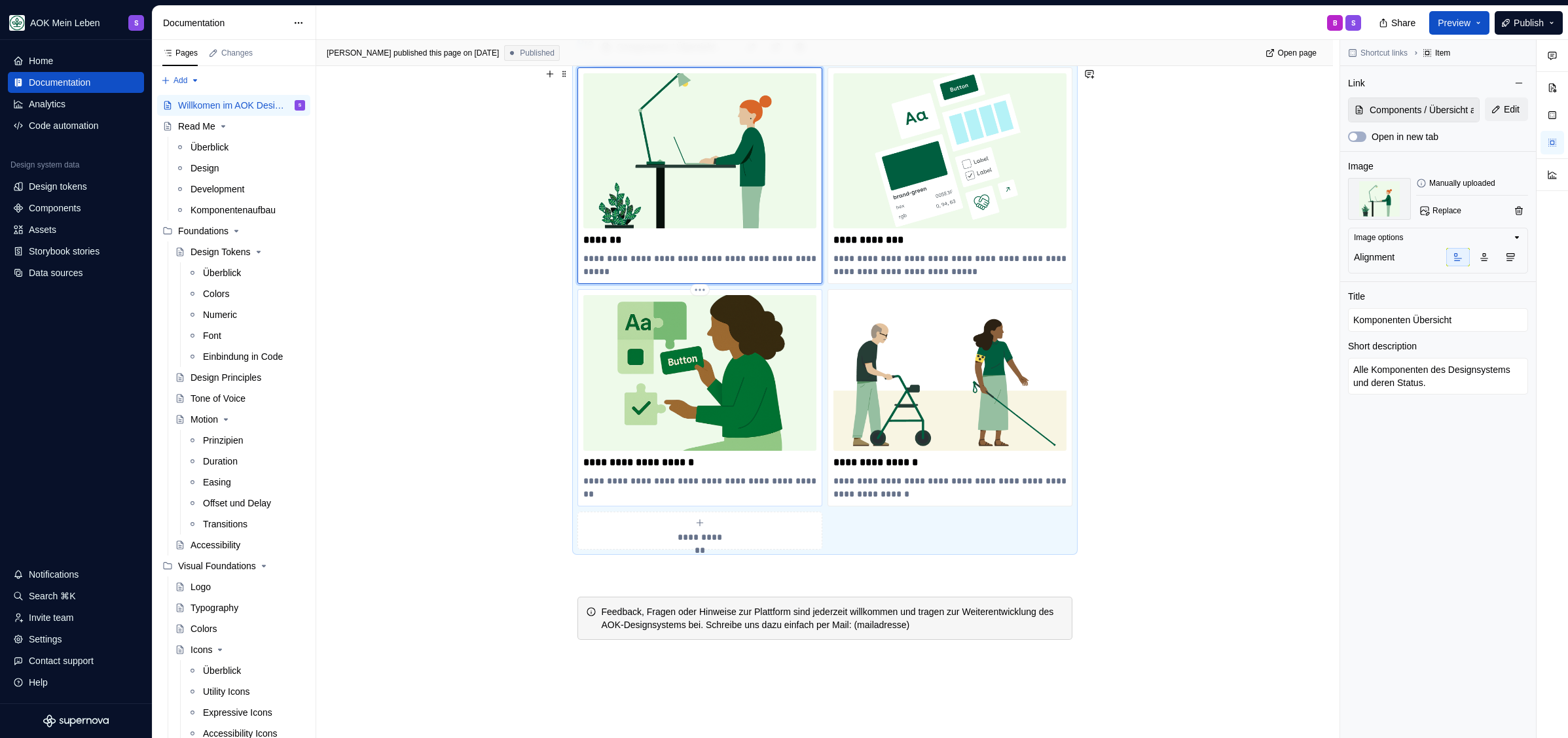
click at [715, 403] on img at bounding box center [700, 373] width 233 height 155
type textarea "*"
type input "Foundations / Accessibility"
type input "Barrierefreiheit"
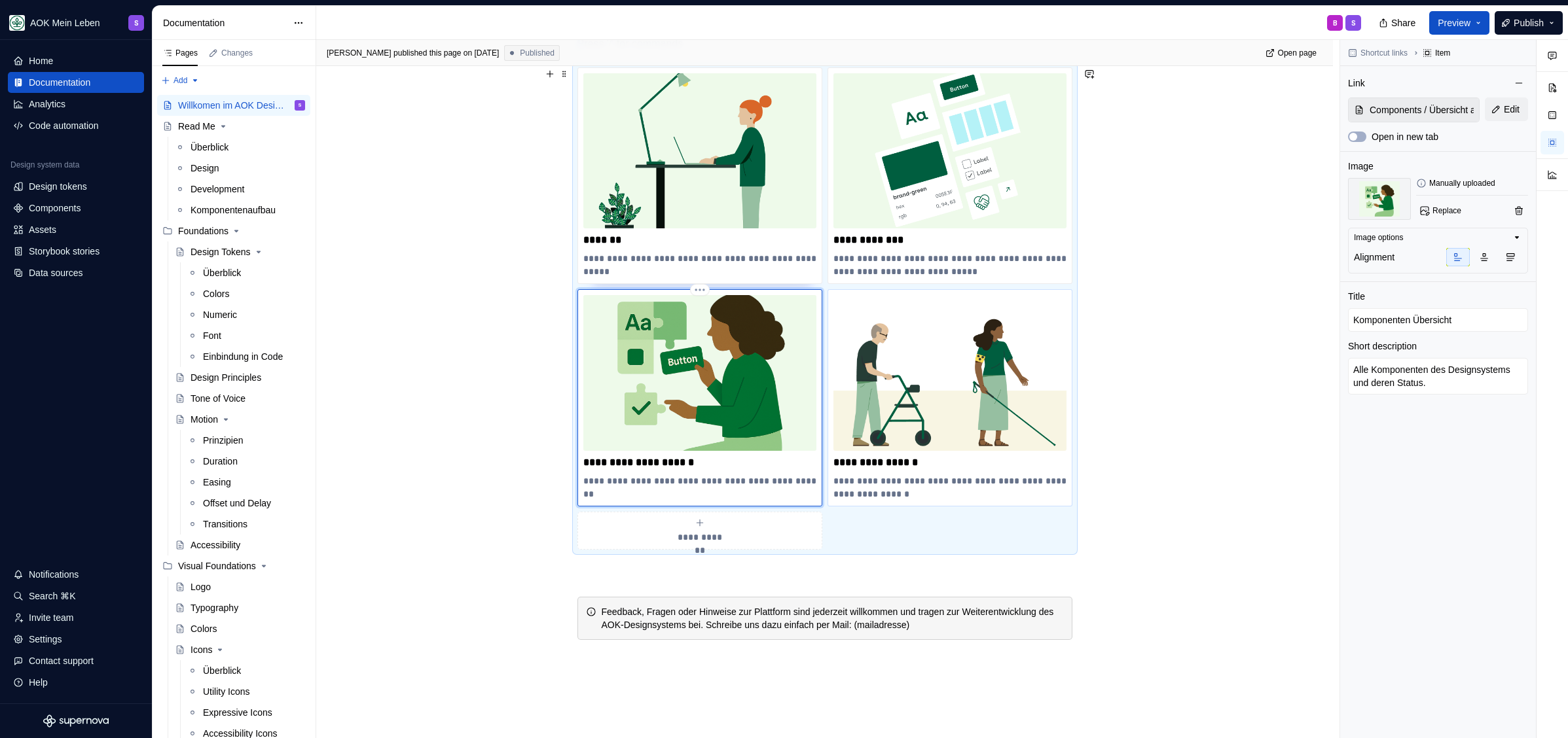
type textarea "Guidelines und Empfehlung zur Sicherstellung für Barrierefreiheit."
click at [912, 394] on img at bounding box center [950, 373] width 233 height 155
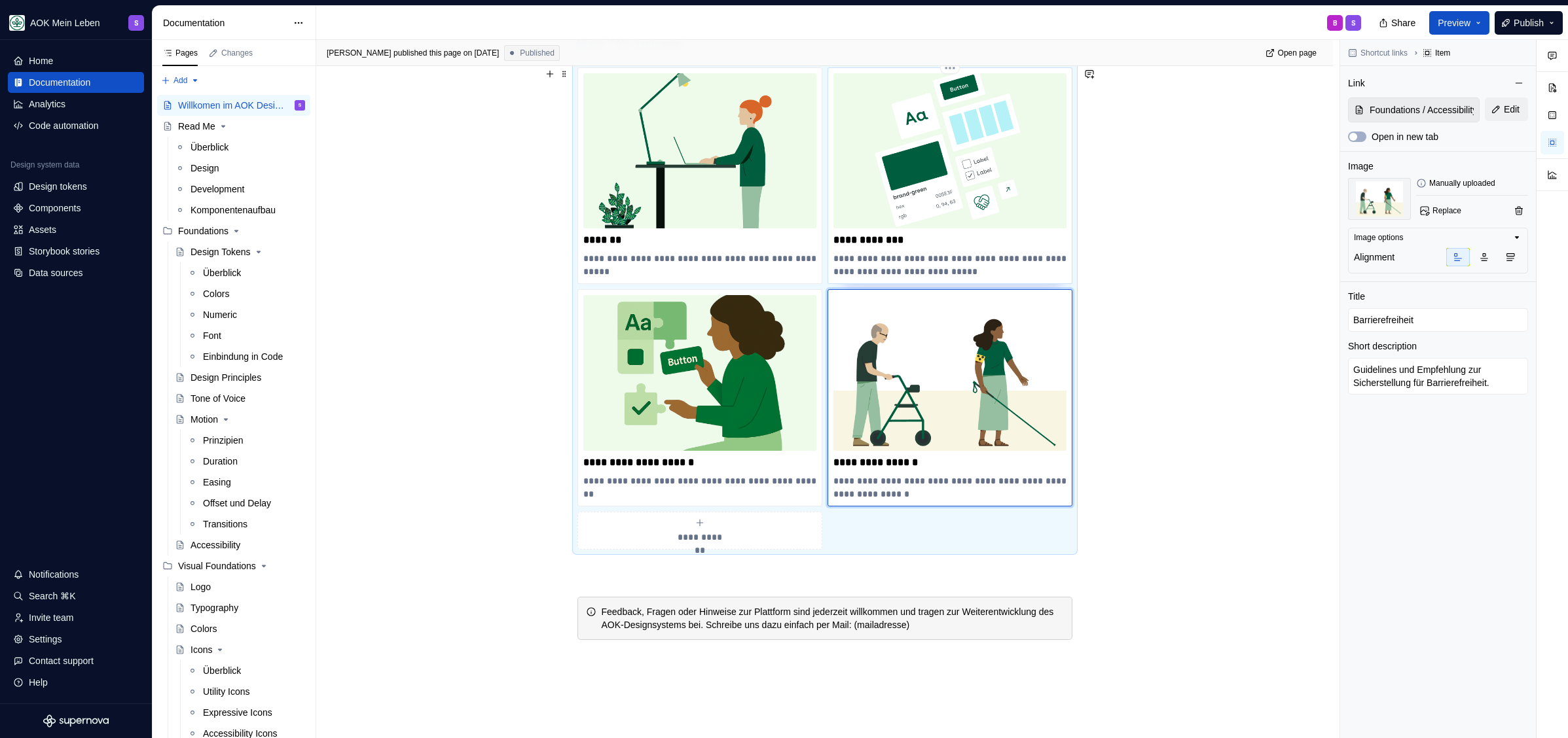
type textarea "*"
type input "Design Tokens"
type textarea "Welche Design Tokens gibt es und wie werden diese in der Entwicklung übernommen?"
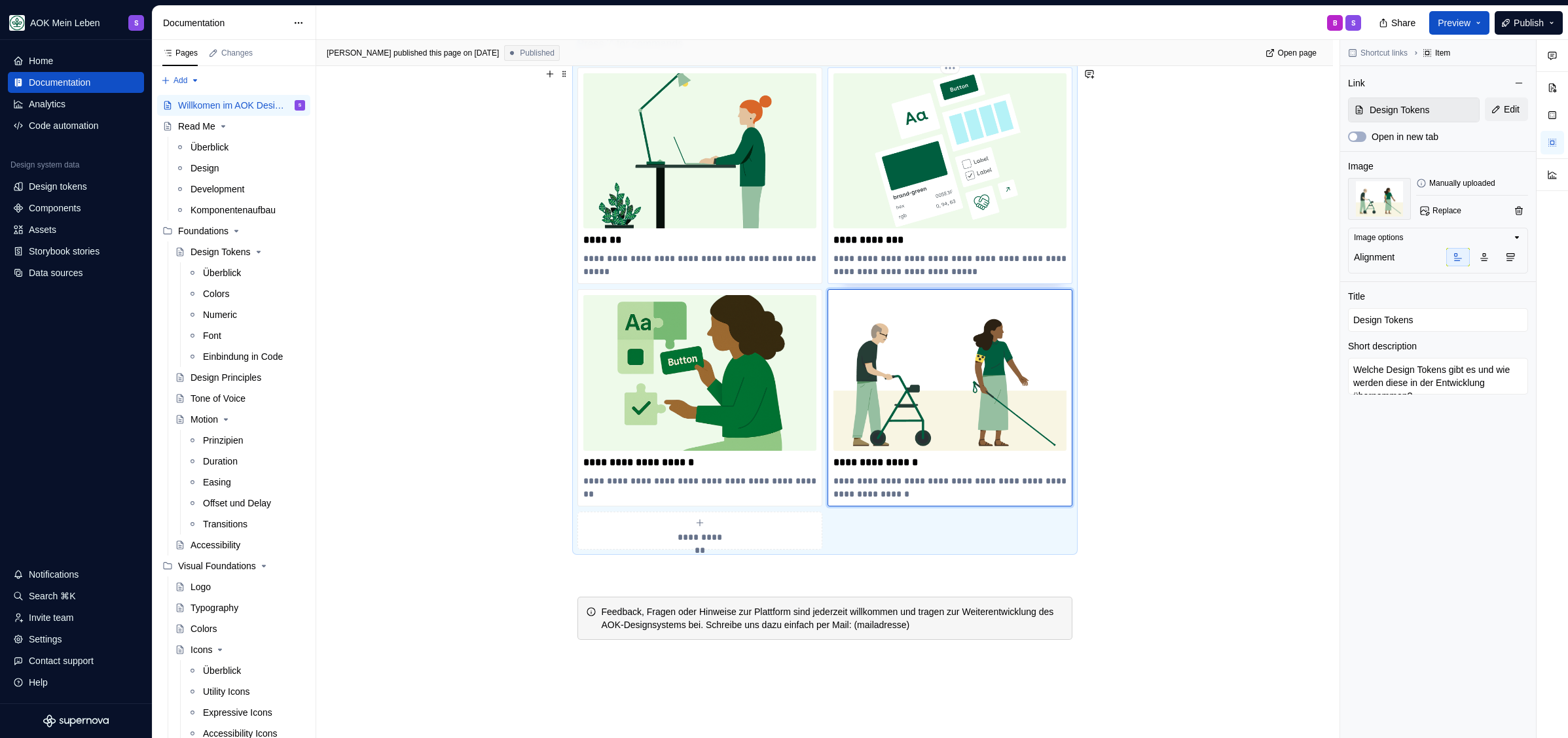
click at [926, 200] on img at bounding box center [950, 150] width 233 height 155
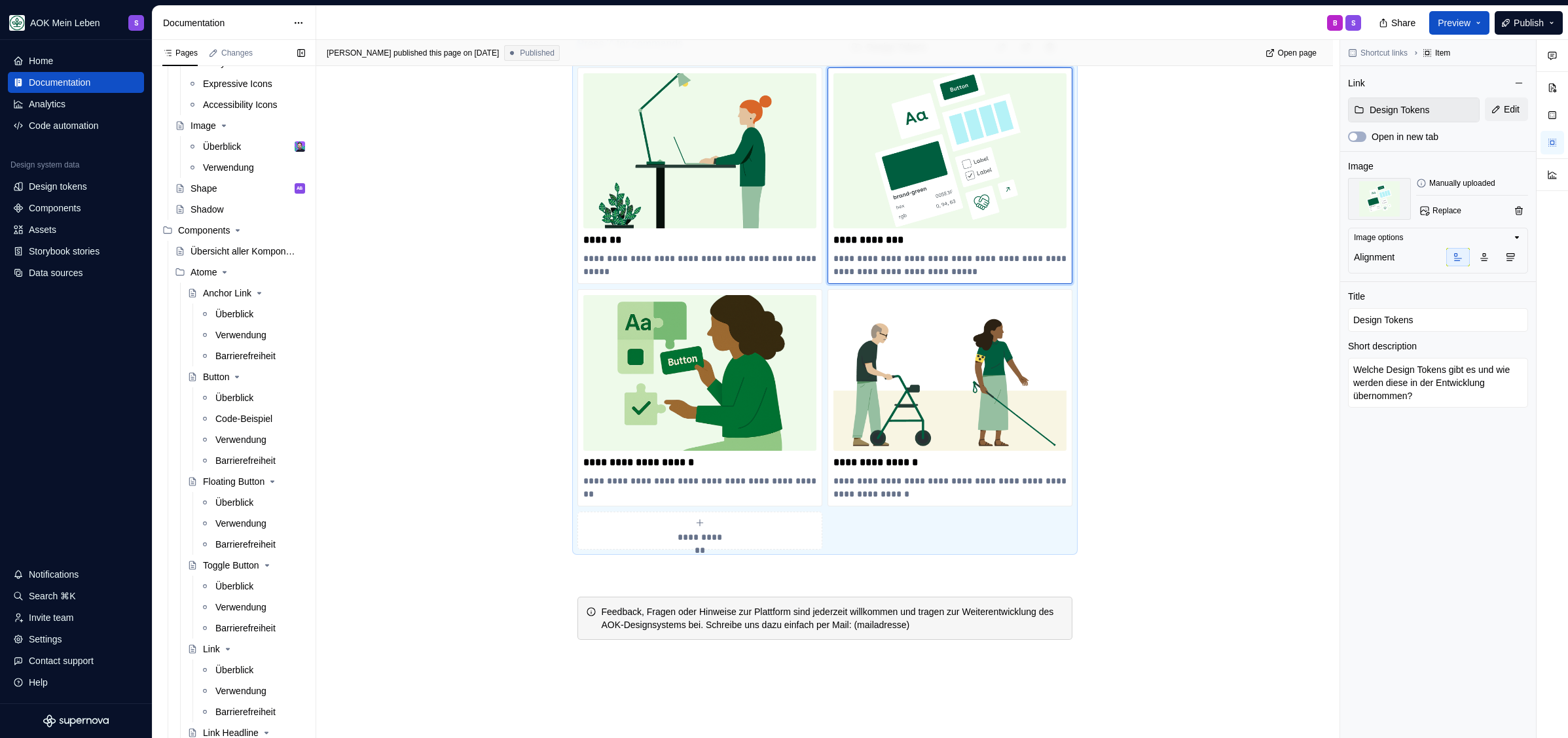
scroll to position [516, 0]
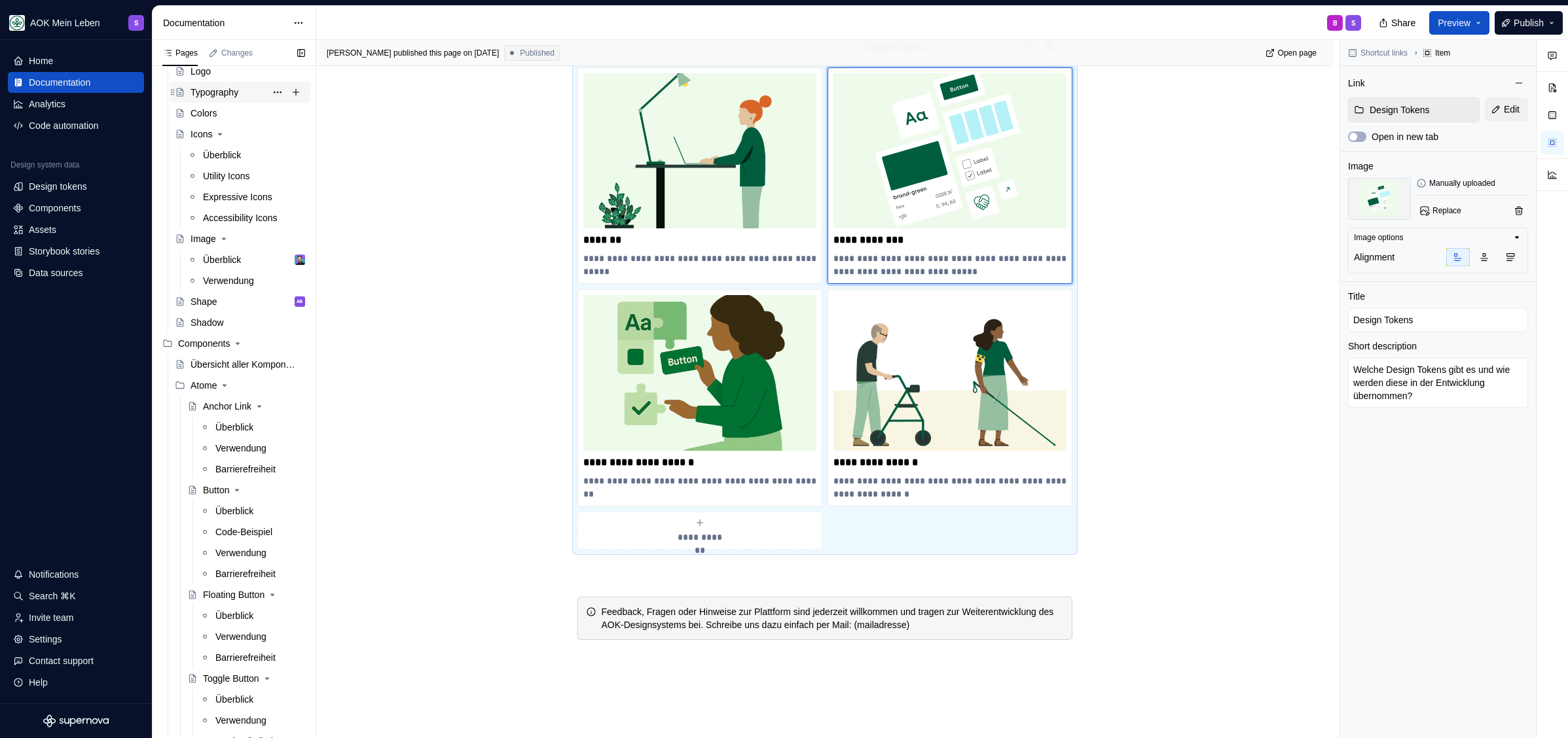
click at [216, 93] on div "Typography" at bounding box center [214, 92] width 48 height 13
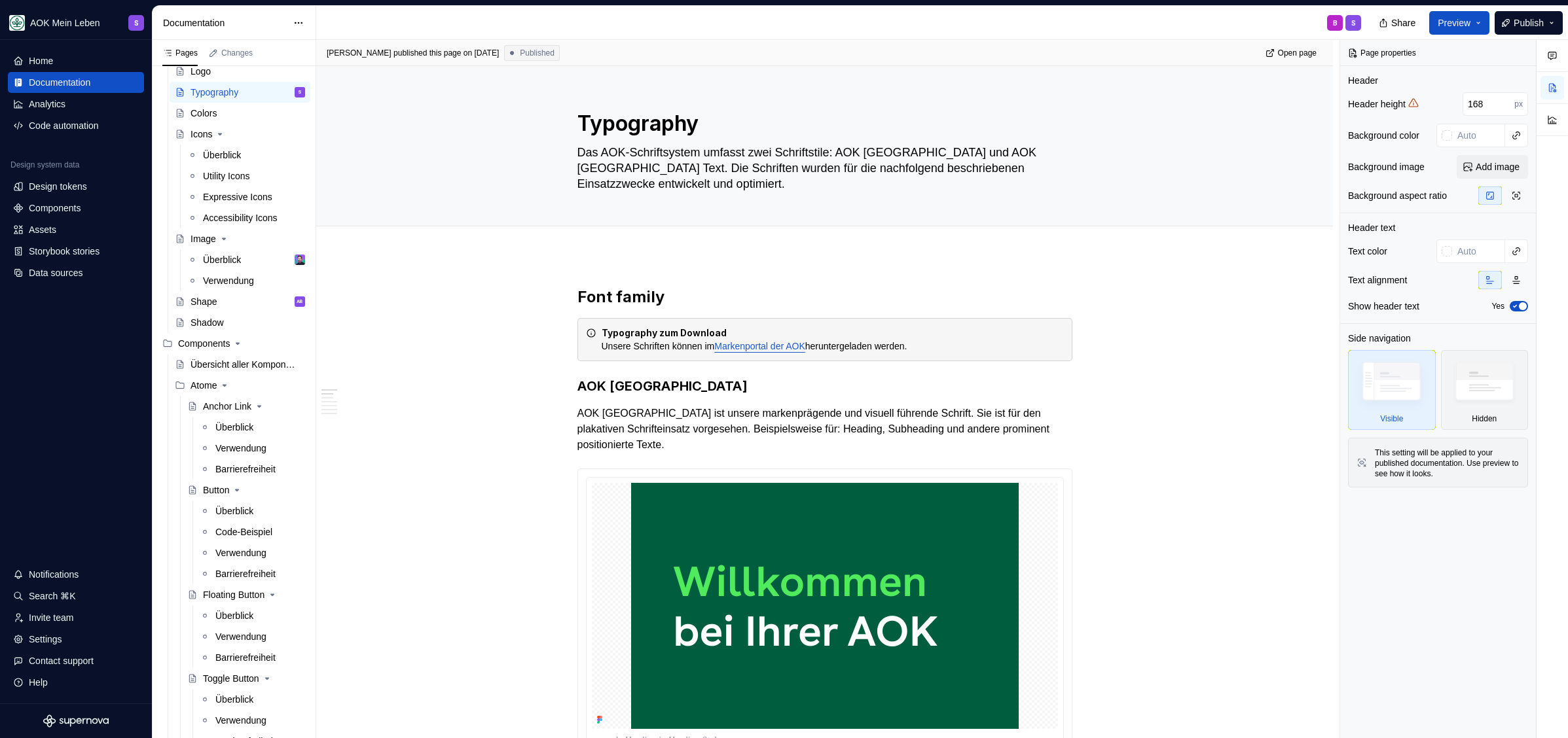
type textarea "*"
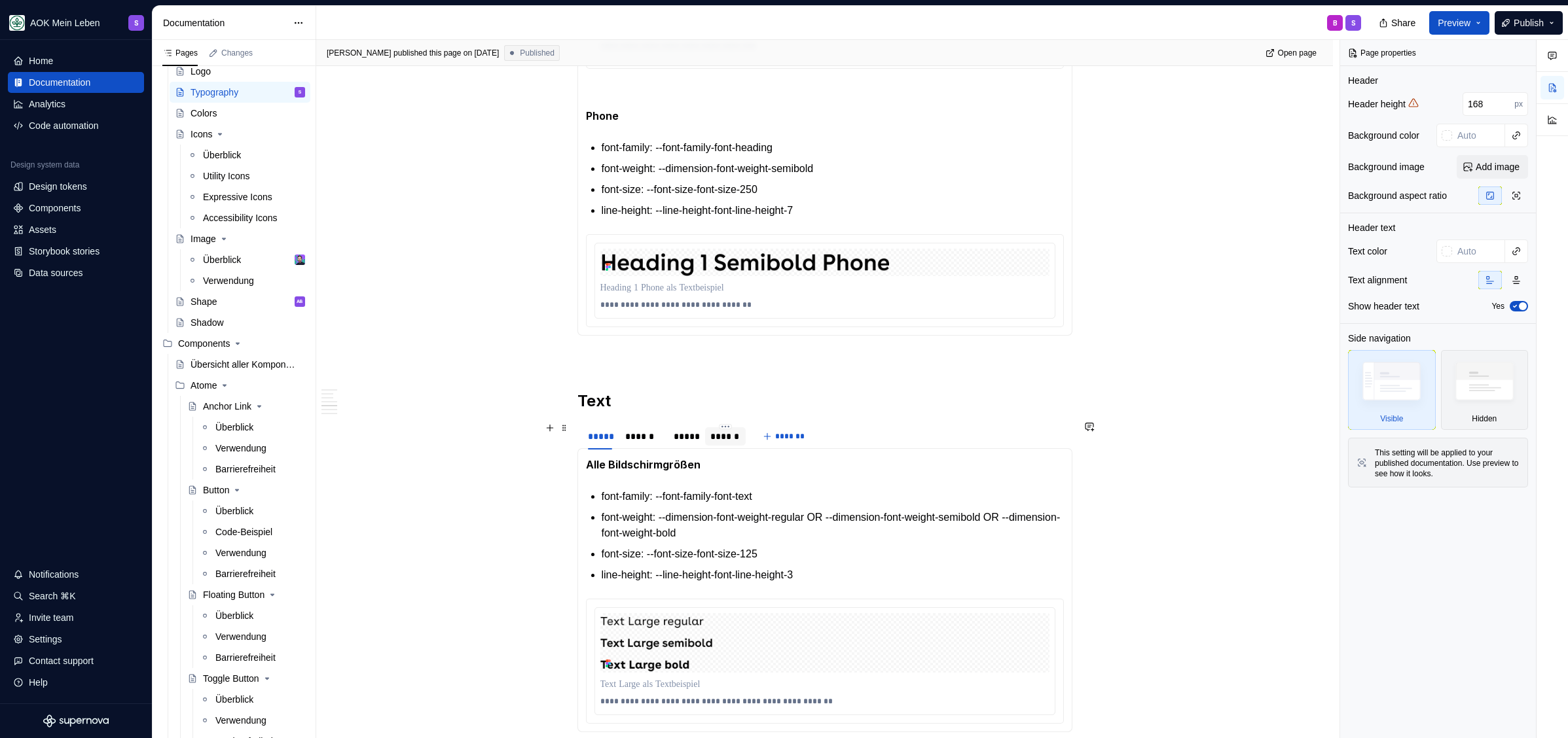
scroll to position [2156, 0]
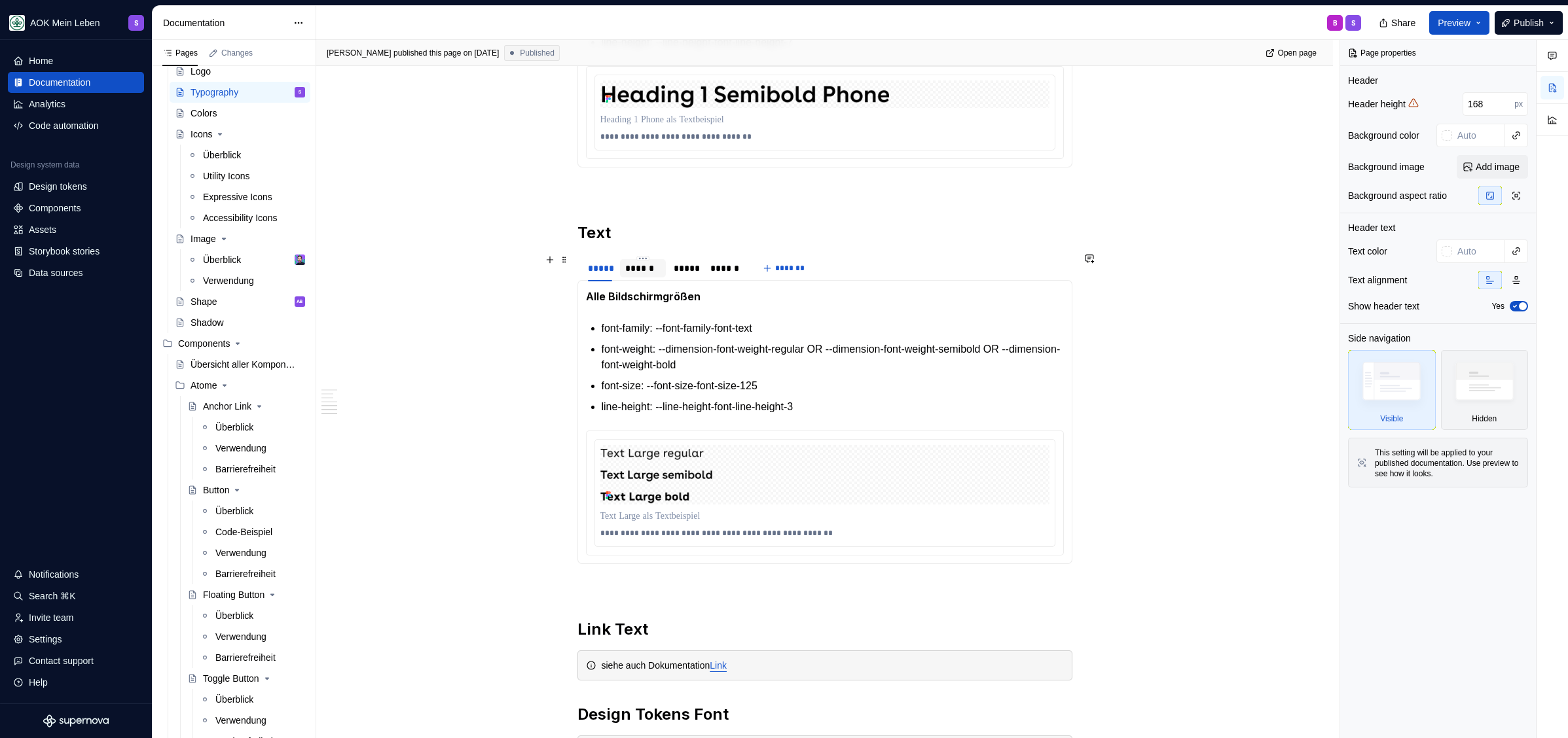
click at [640, 269] on div "******" at bounding box center [643, 268] width 35 height 13
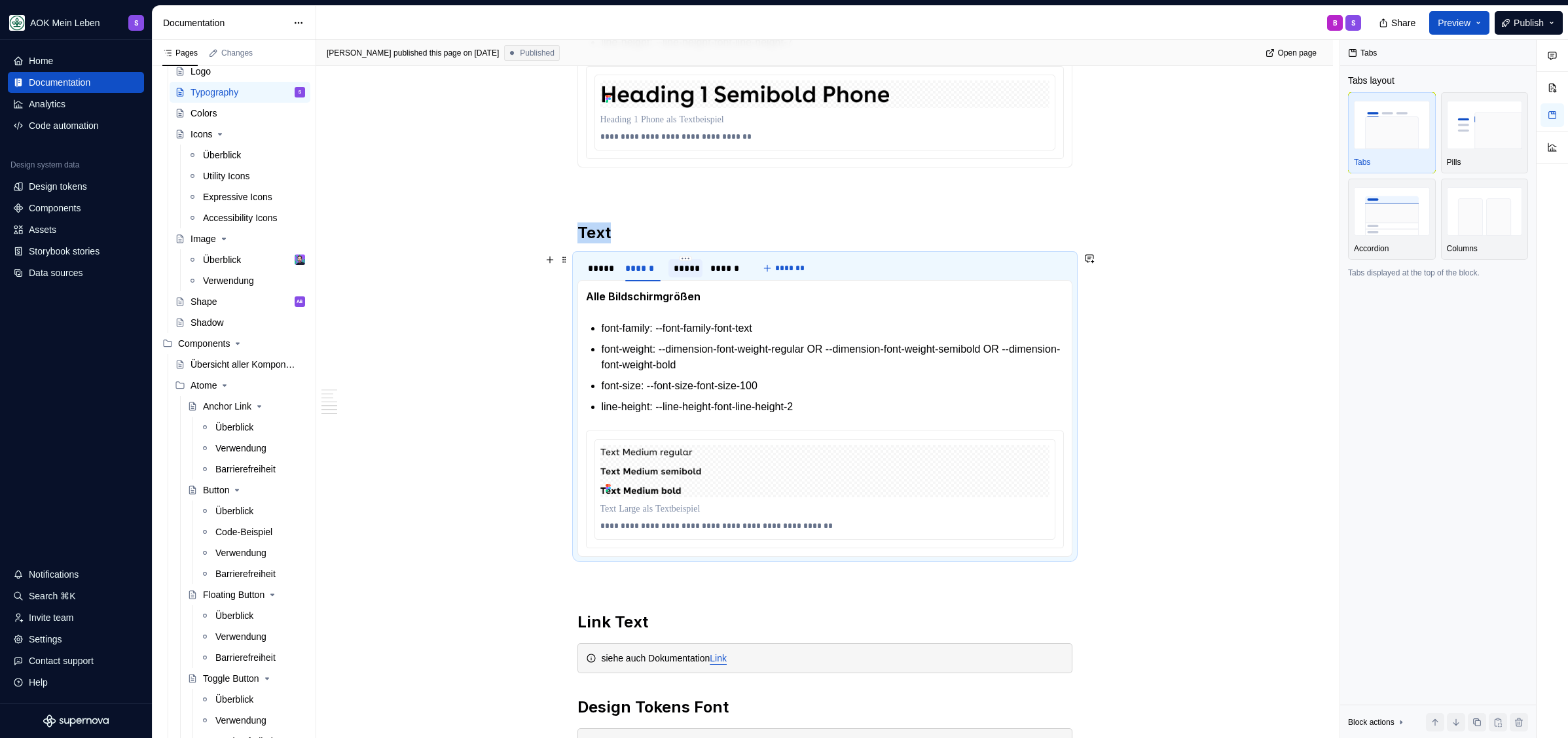
click at [690, 262] on div "*****" at bounding box center [686, 268] width 24 height 13
click at [644, 269] on div "******" at bounding box center [643, 268] width 35 height 13
click at [811, 387] on p "font-size: --font-size-font-size-100" at bounding box center [832, 386] width 462 height 15
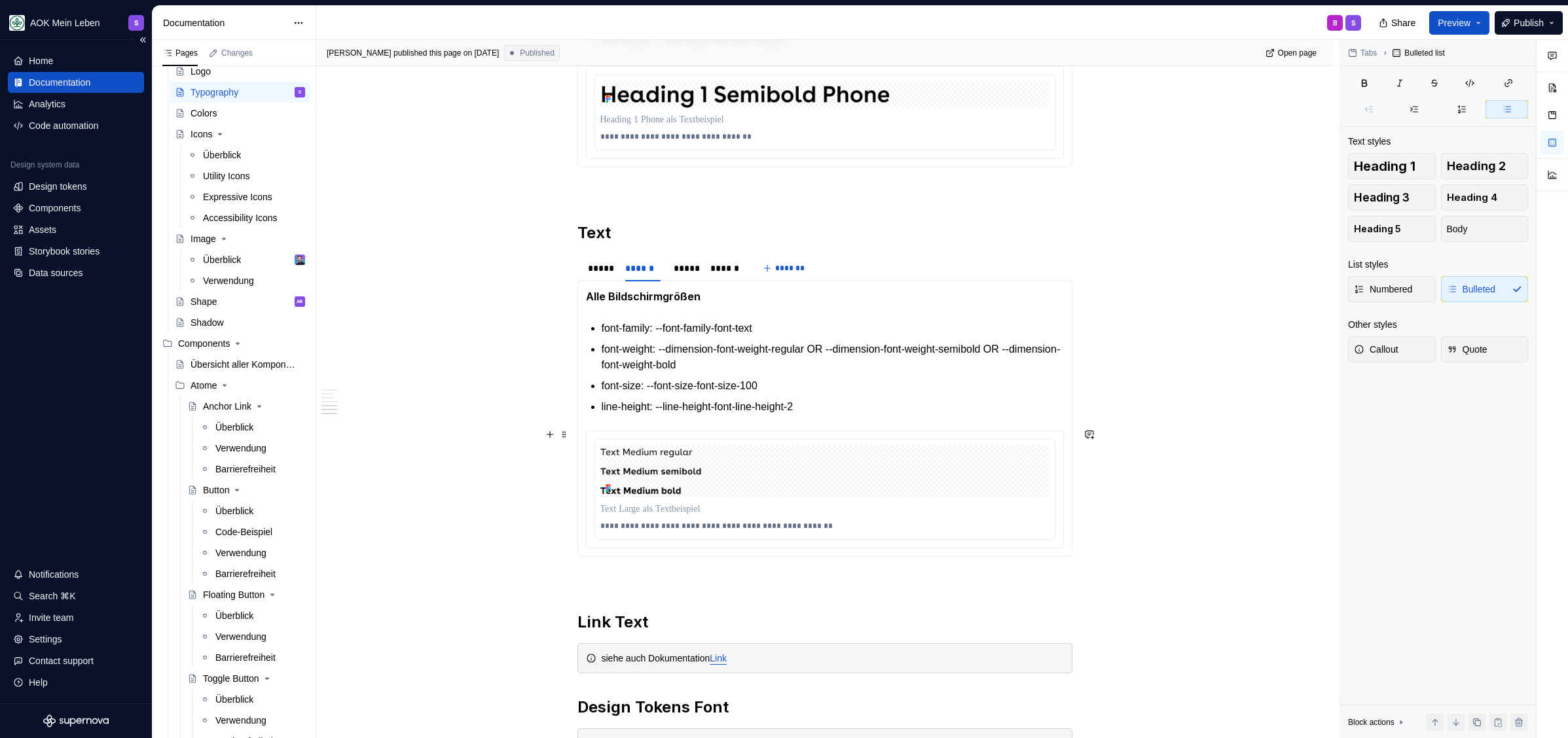
scroll to position [2180, 0]
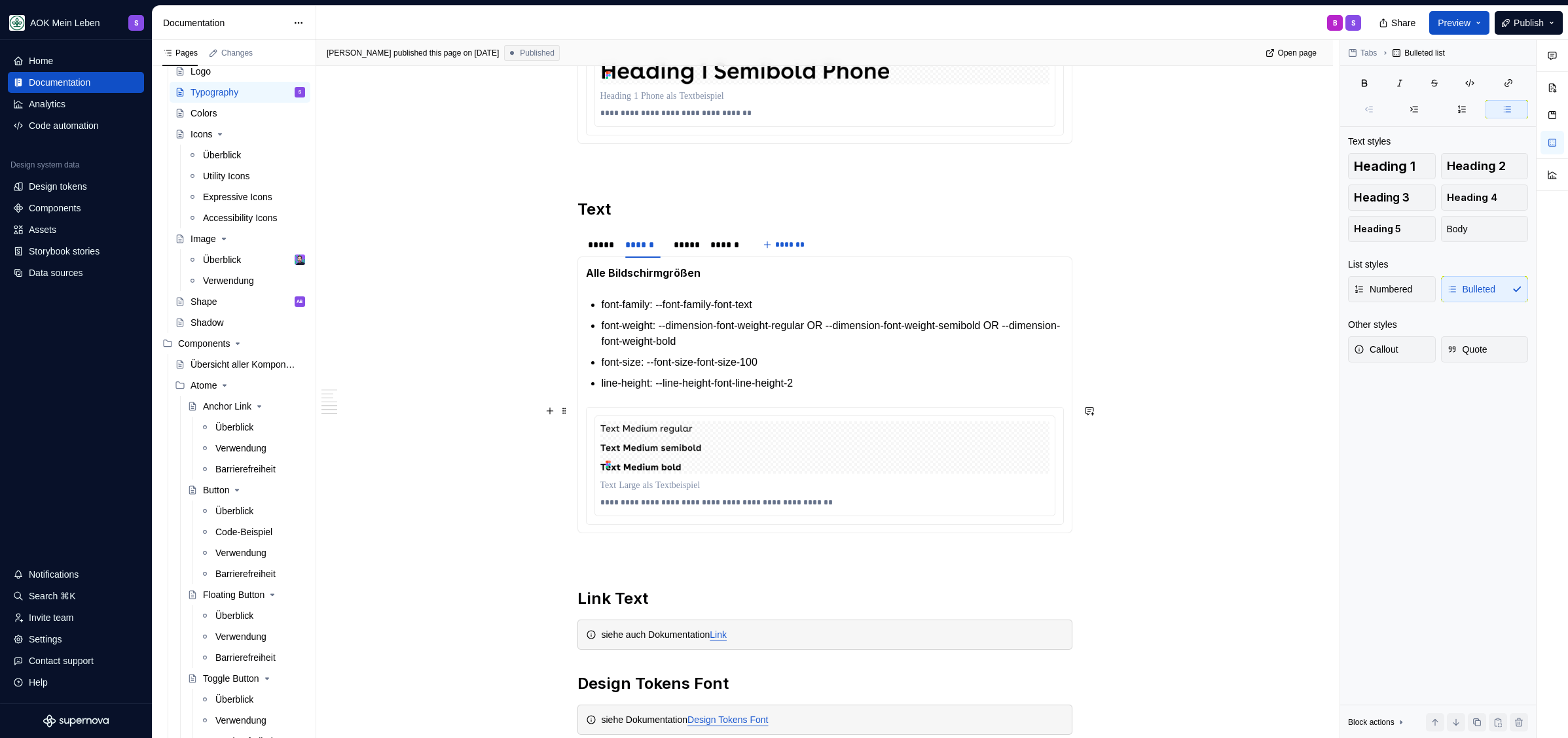
click at [624, 495] on div "**********" at bounding box center [825, 502] width 449 height 15
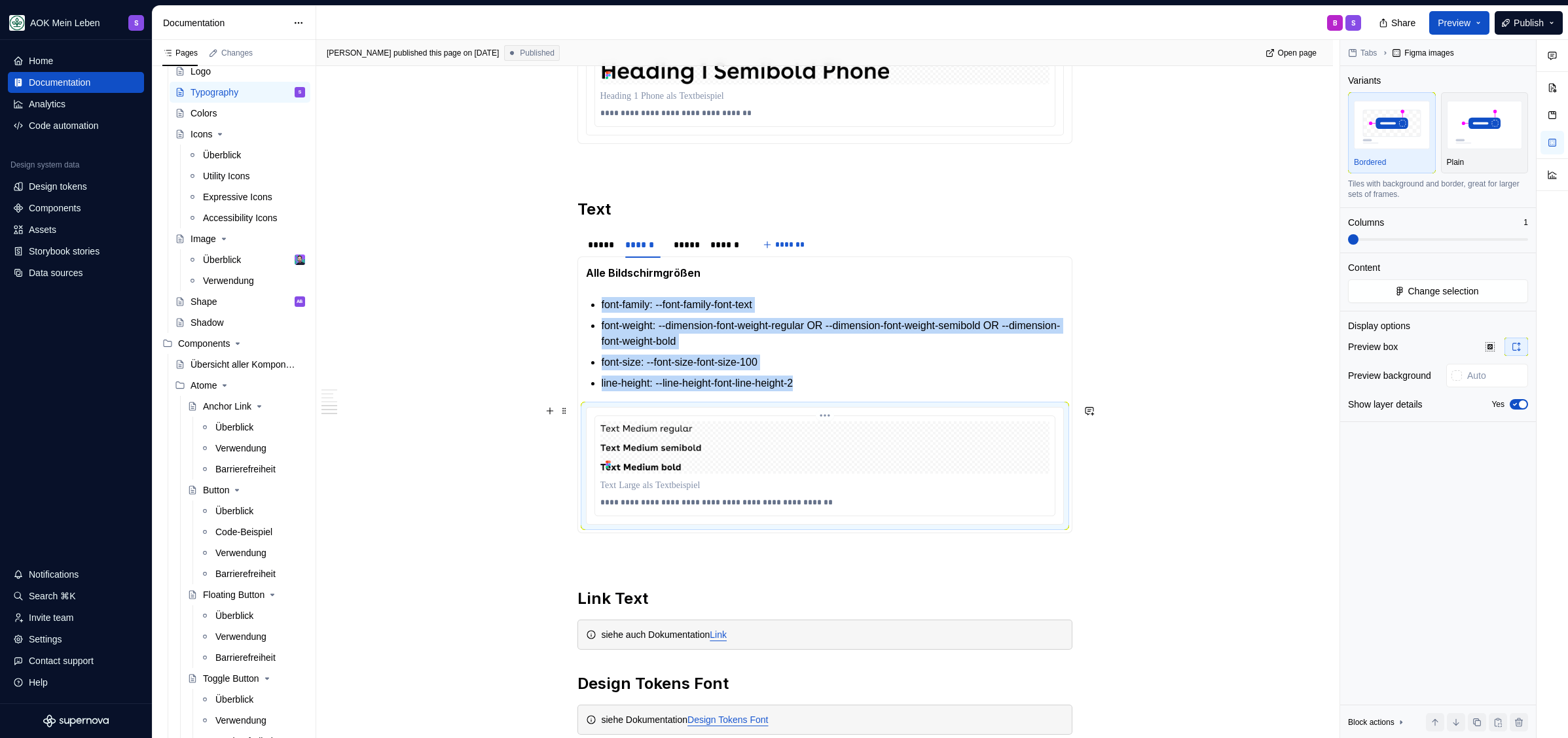
click at [627, 500] on p "**********" at bounding box center [825, 502] width 449 height 11
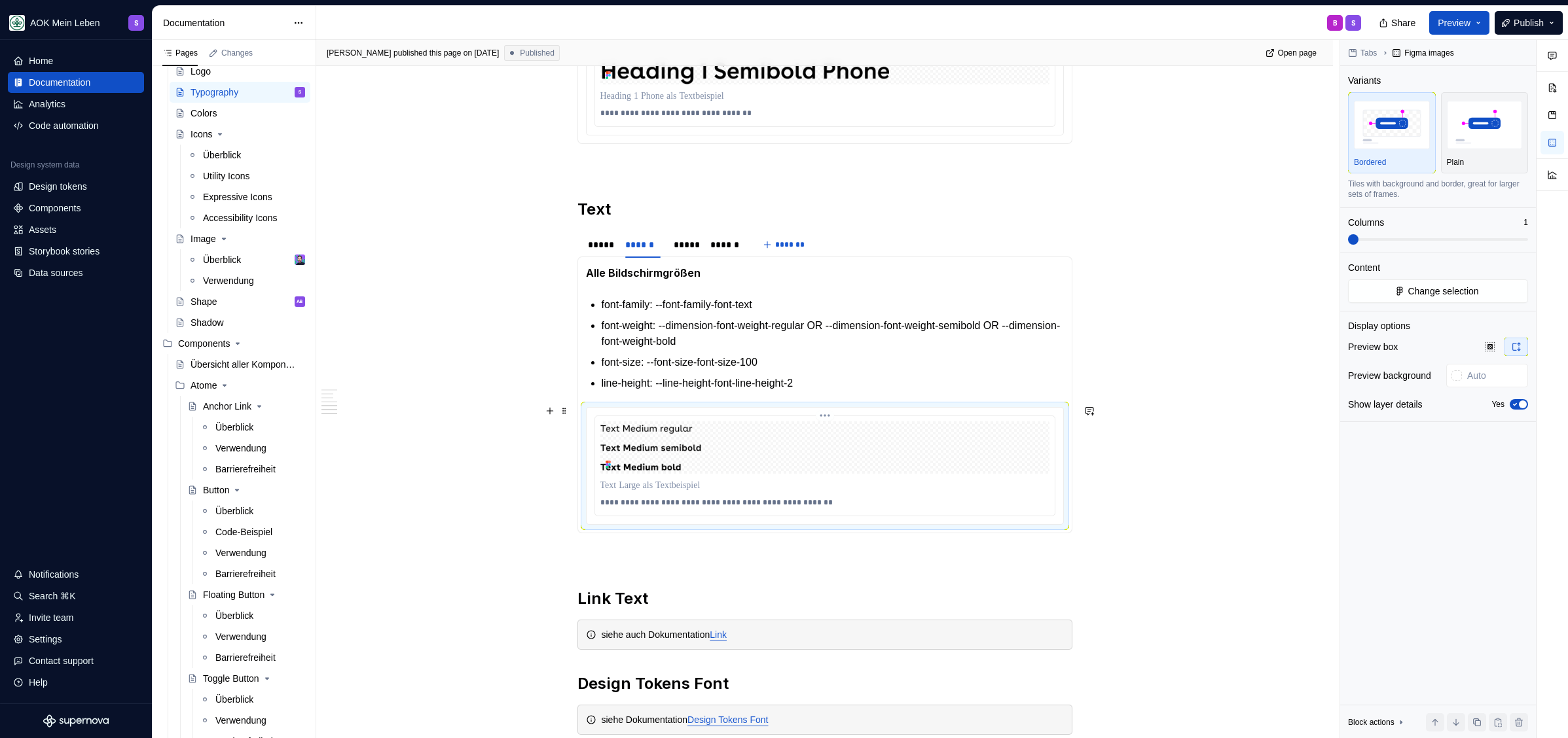
click at [627, 500] on p "**********" at bounding box center [825, 502] width 449 height 11
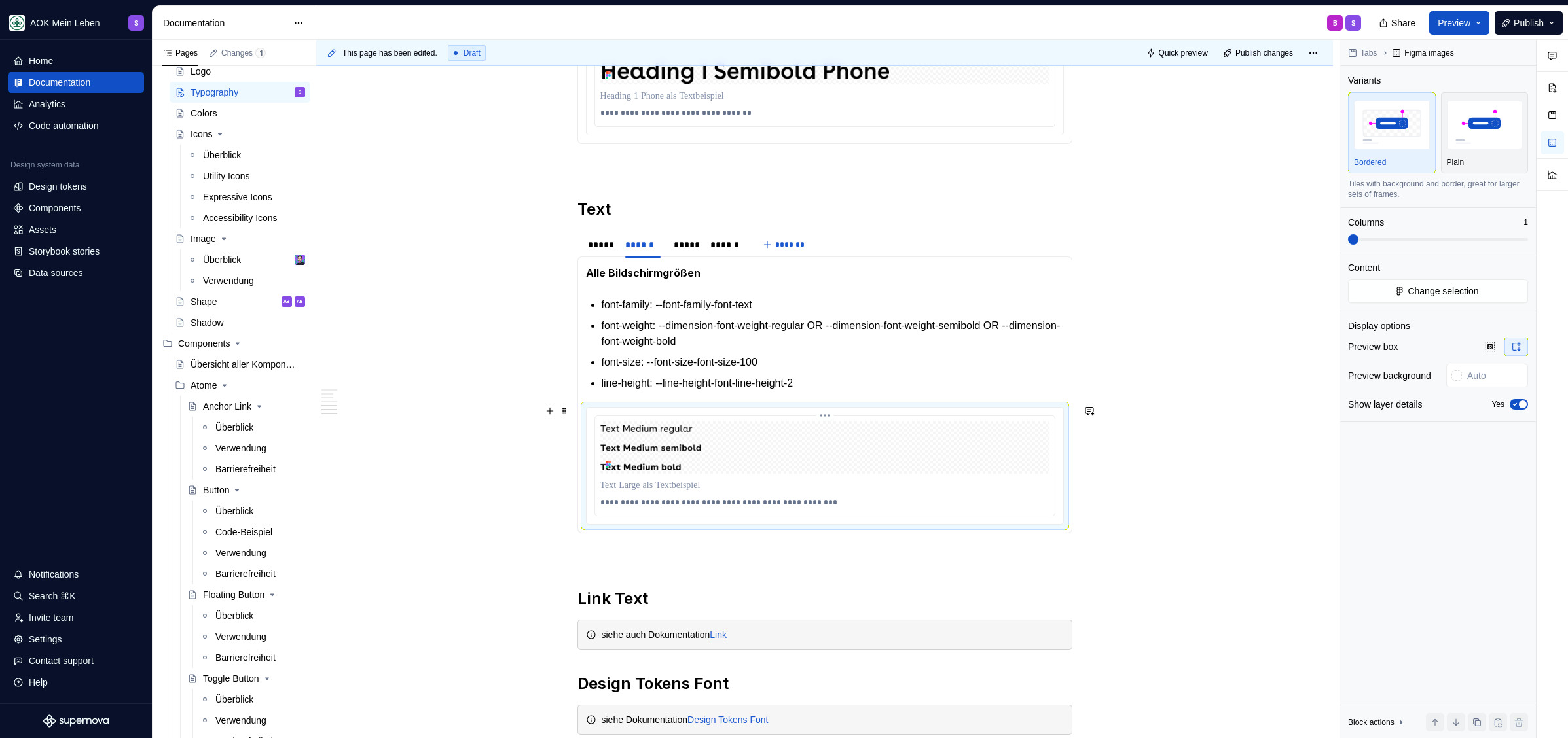
click at [898, 436] on img at bounding box center [825, 448] width 449 height 53
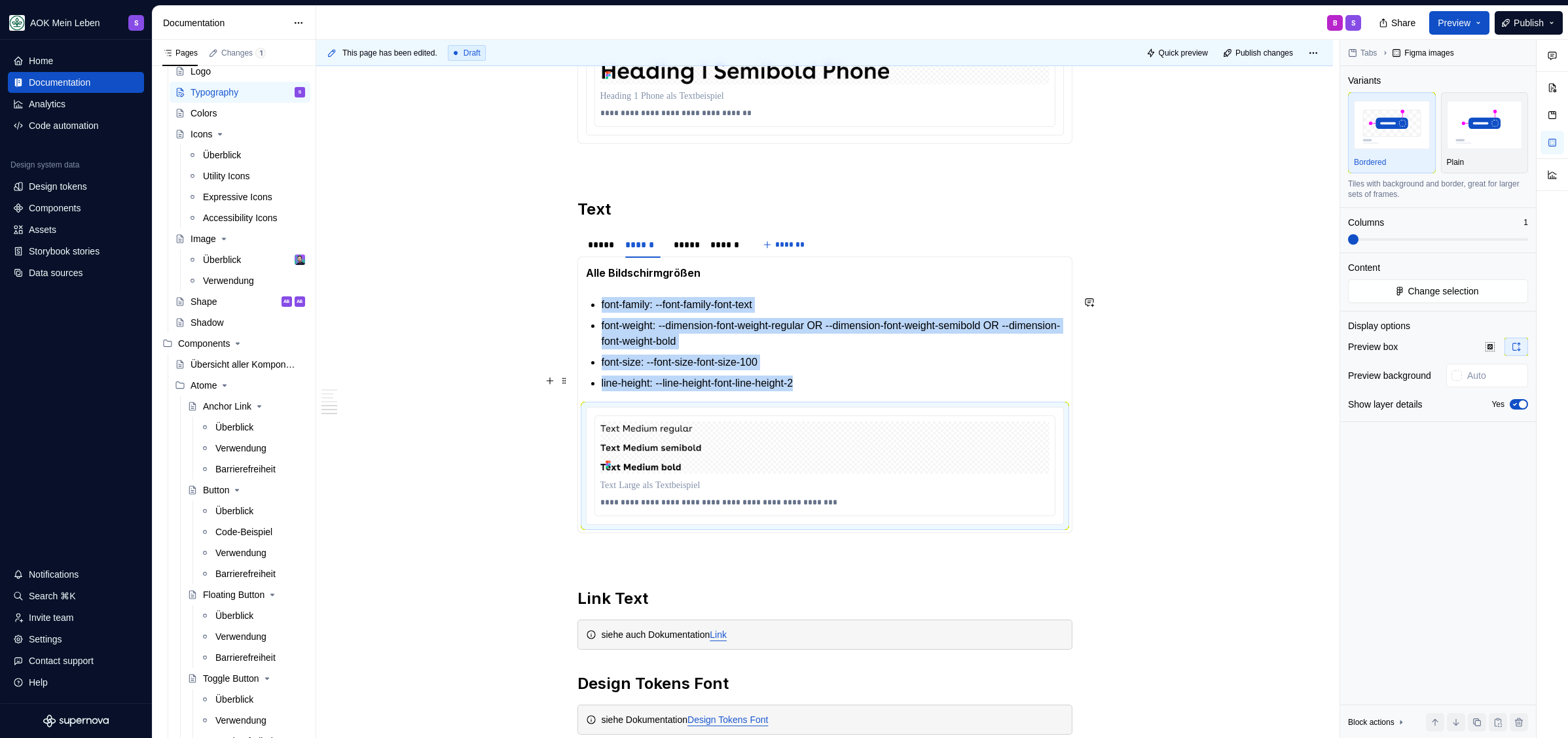
click at [876, 380] on p "line-height: --line-height-font-line-height-2" at bounding box center [832, 383] width 462 height 15
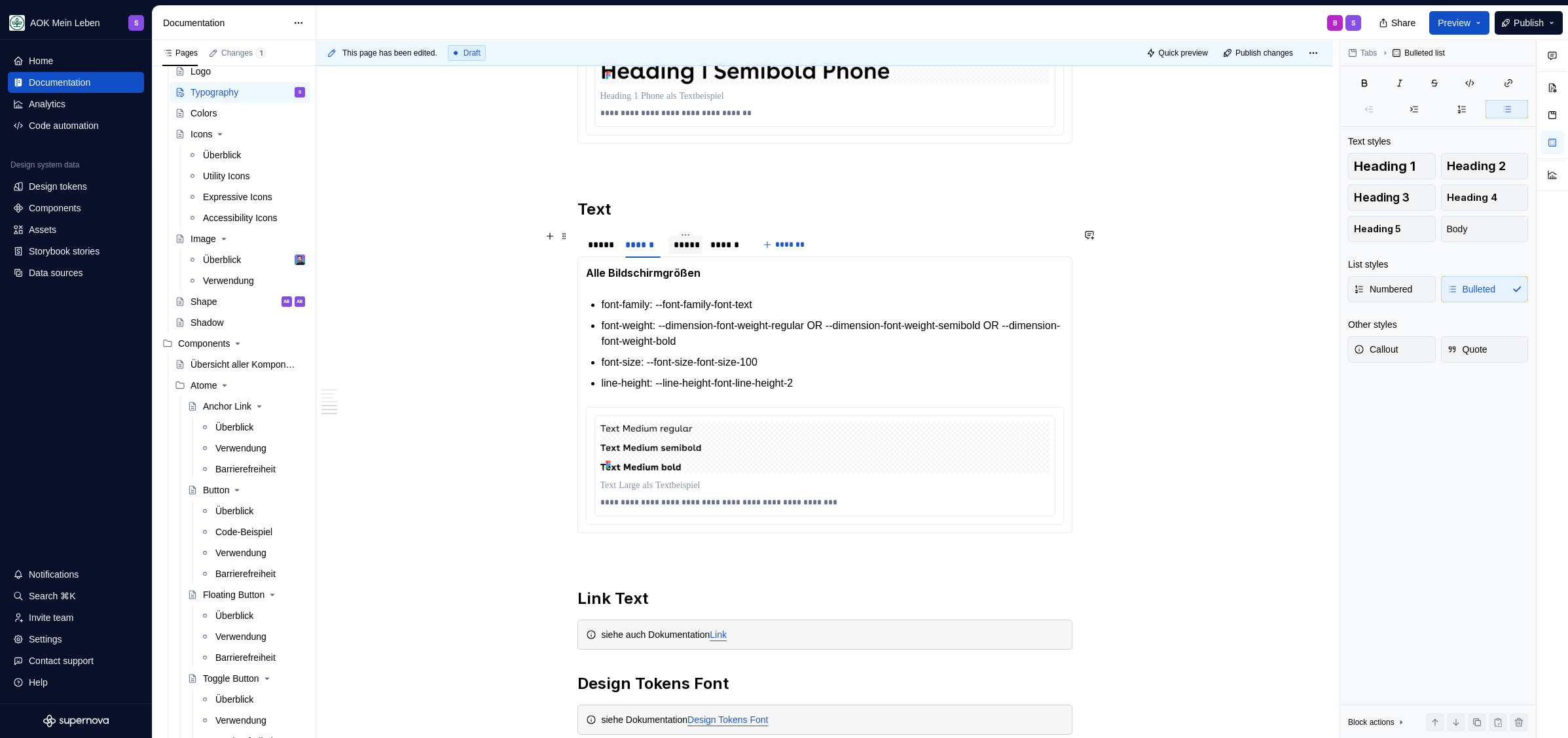
click at [686, 242] on div "*****" at bounding box center [686, 244] width 24 height 13
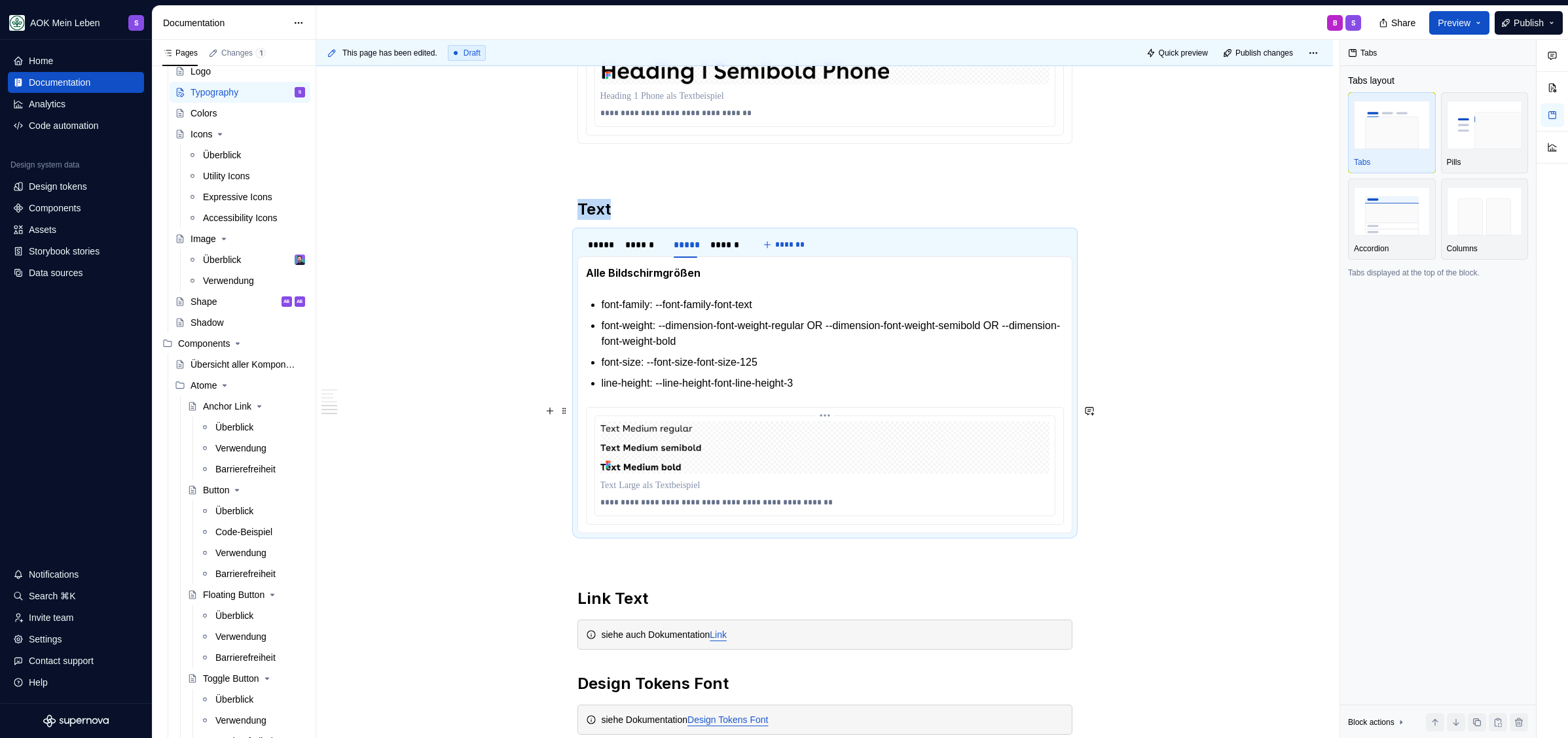
click at [708, 468] on img at bounding box center [825, 448] width 449 height 53
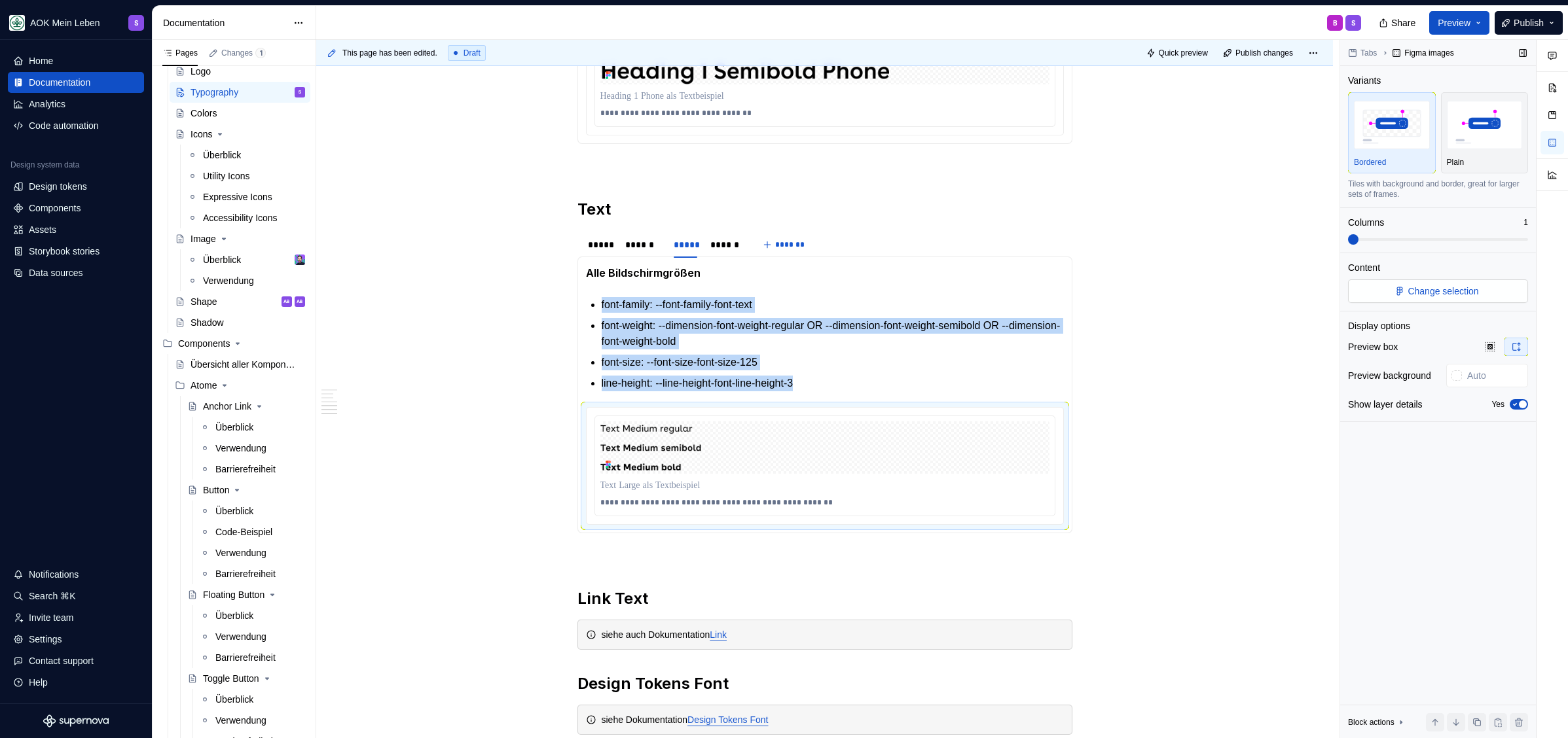
click at [1437, 286] on span "Change selection" at bounding box center [1442, 291] width 71 height 13
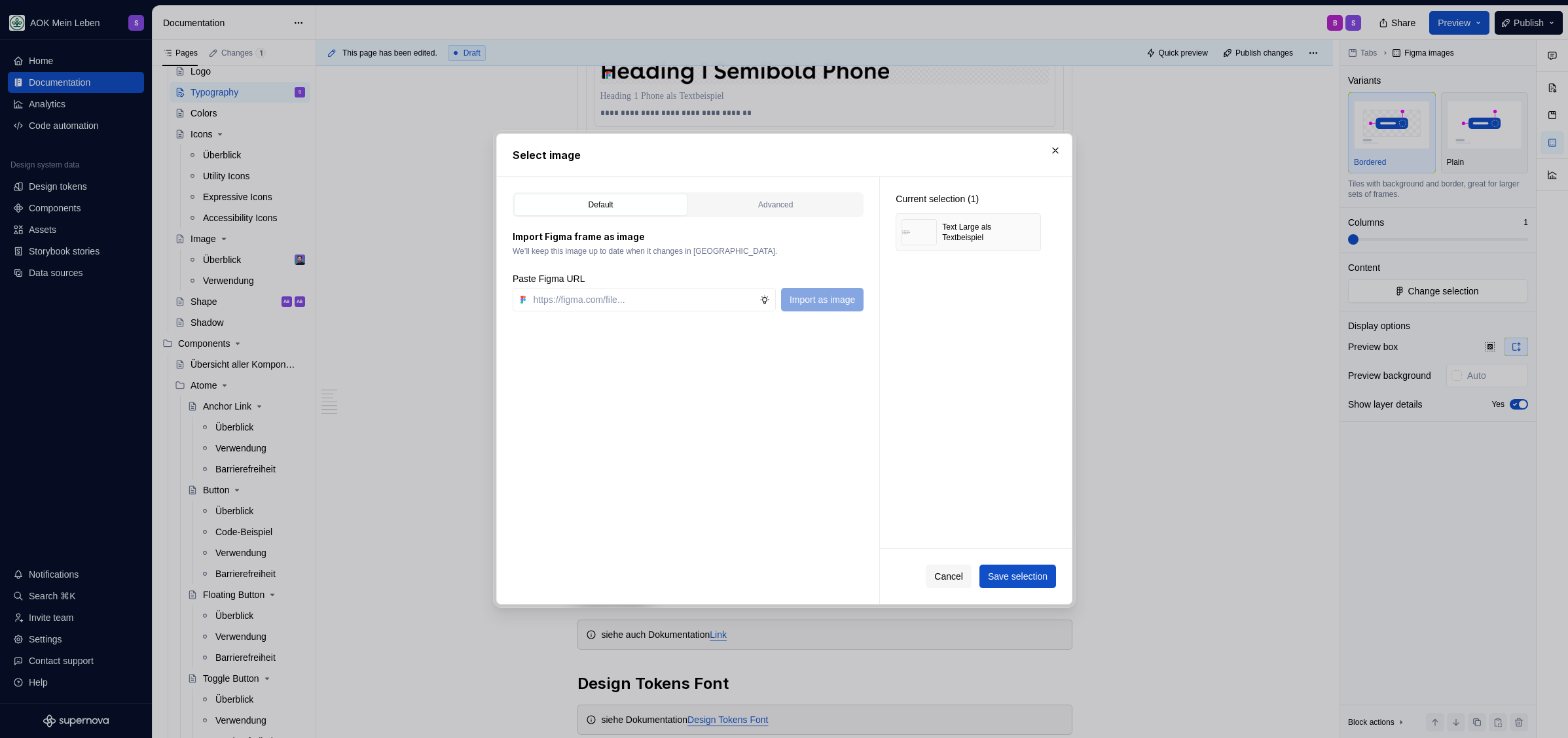
type textarea "*"
type input "https://www.figma.com/design/h3quR2me0t8yxvd40CMizU/AOK-UI-Library-3.0.30--ades…"
click at [820, 297] on span "Import as image" at bounding box center [821, 300] width 65 height 13
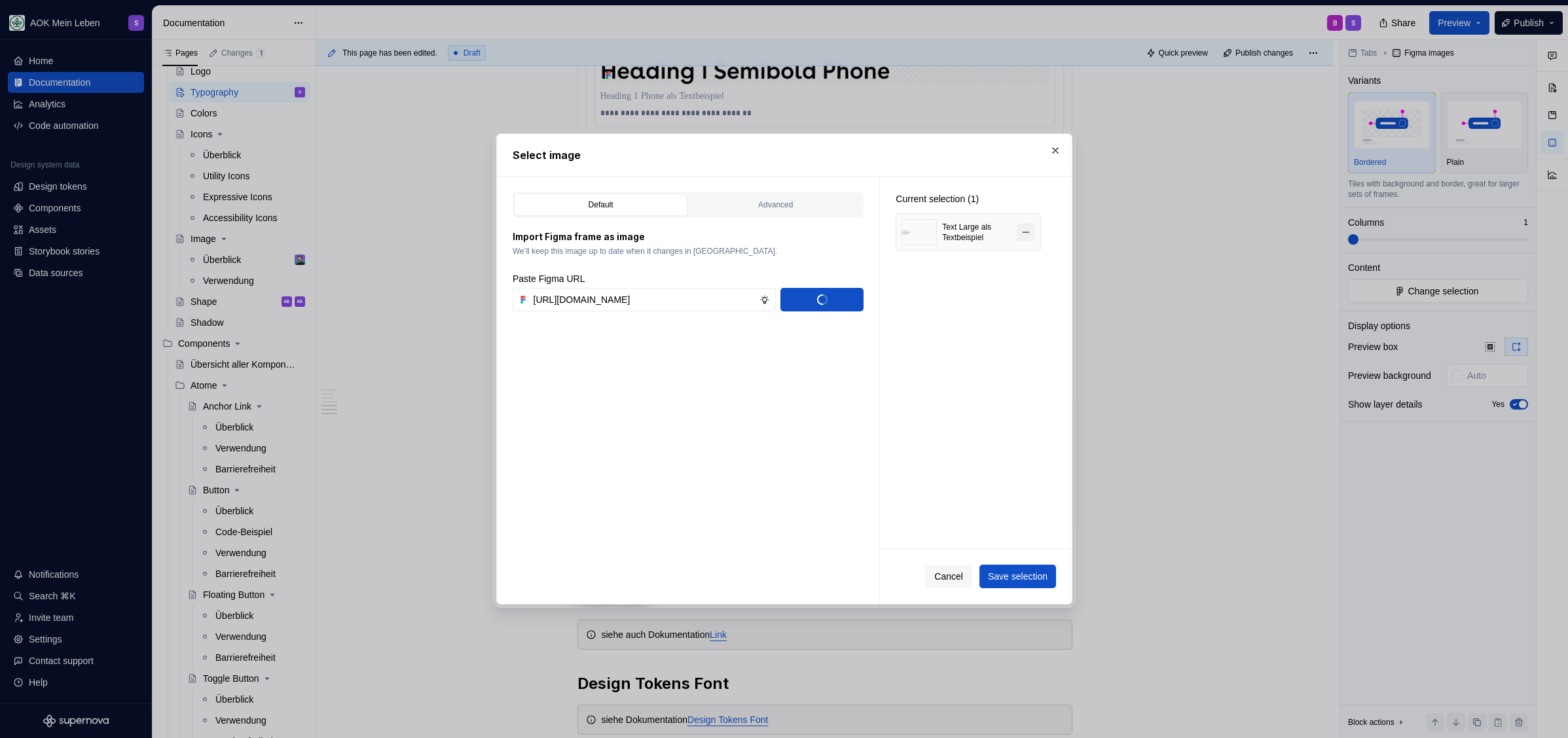
click at [1027, 232] on button "button" at bounding box center [1025, 232] width 18 height 18
click at [1011, 579] on span "Save selection" at bounding box center [1016, 576] width 60 height 13
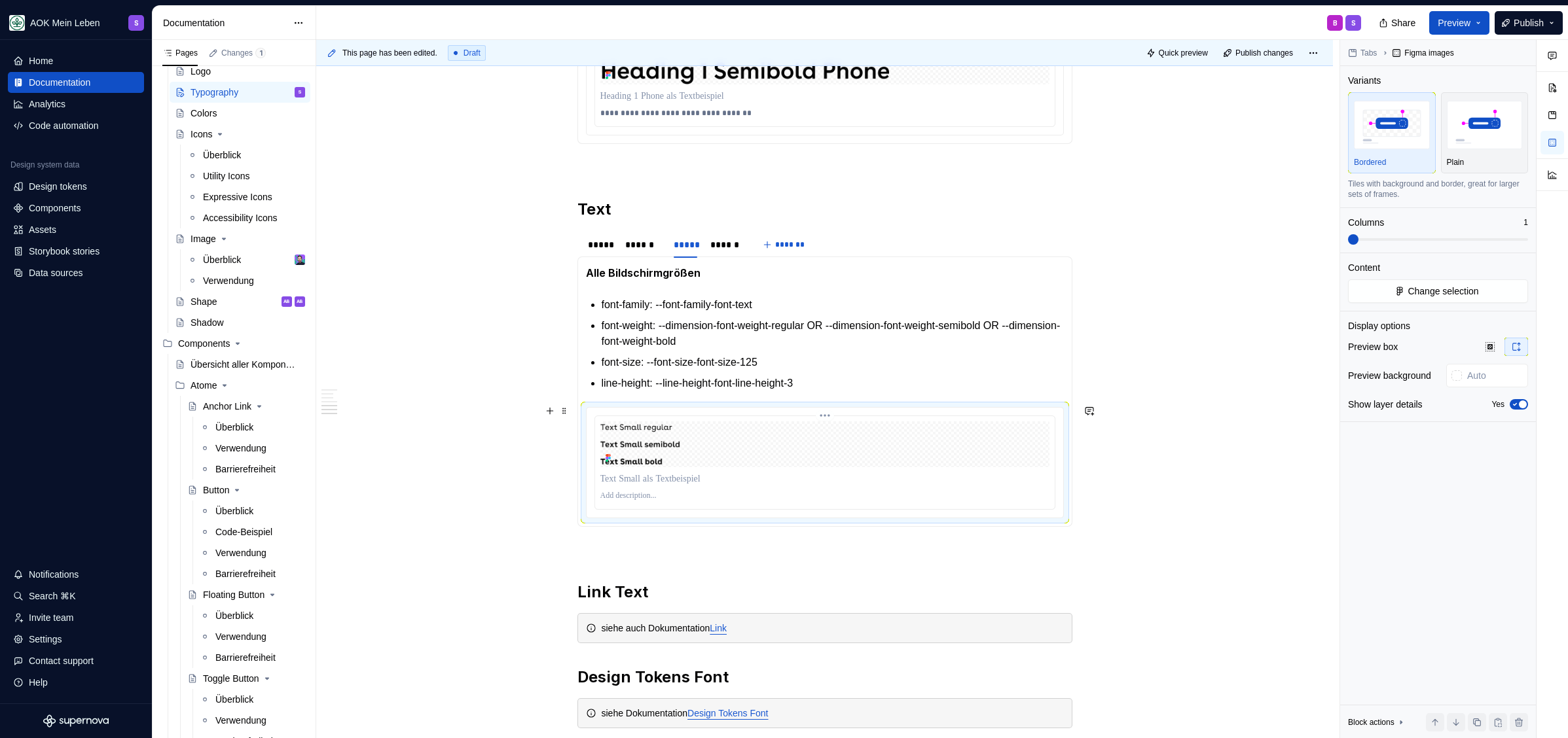
click at [624, 495] on p at bounding box center [825, 495] width 449 height 11
type textarea "*"
click at [856, 379] on p "line-height: --line-height-font-line-height-3" at bounding box center [832, 383] width 462 height 15
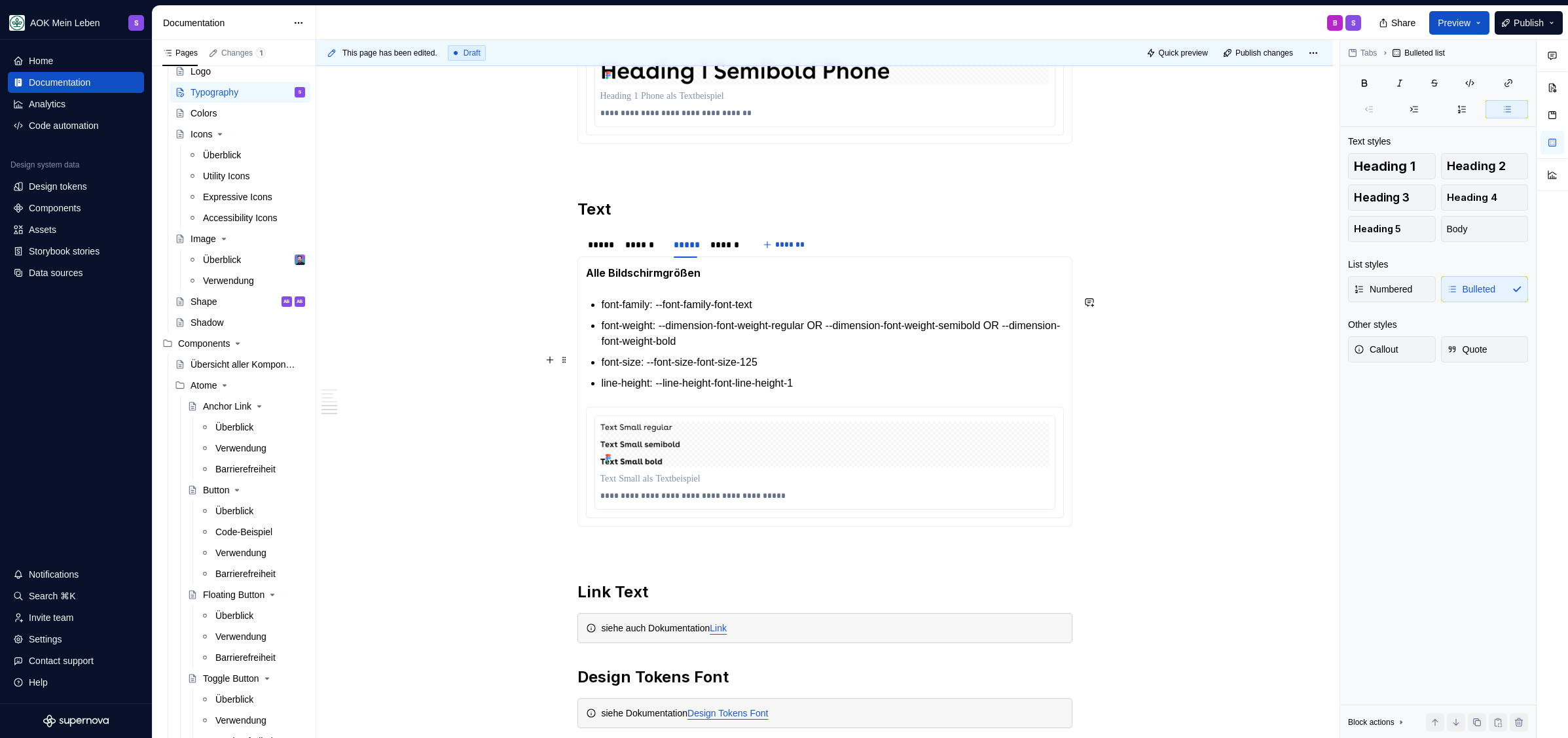
click at [840, 356] on p "font-size: --font-size-font-size-125" at bounding box center [832, 362] width 462 height 15
click at [834, 338] on p "font-weight: --dimension-font-weight-regular OR --dimension-font-weight-semibol…" at bounding box center [832, 333] width 462 height 32
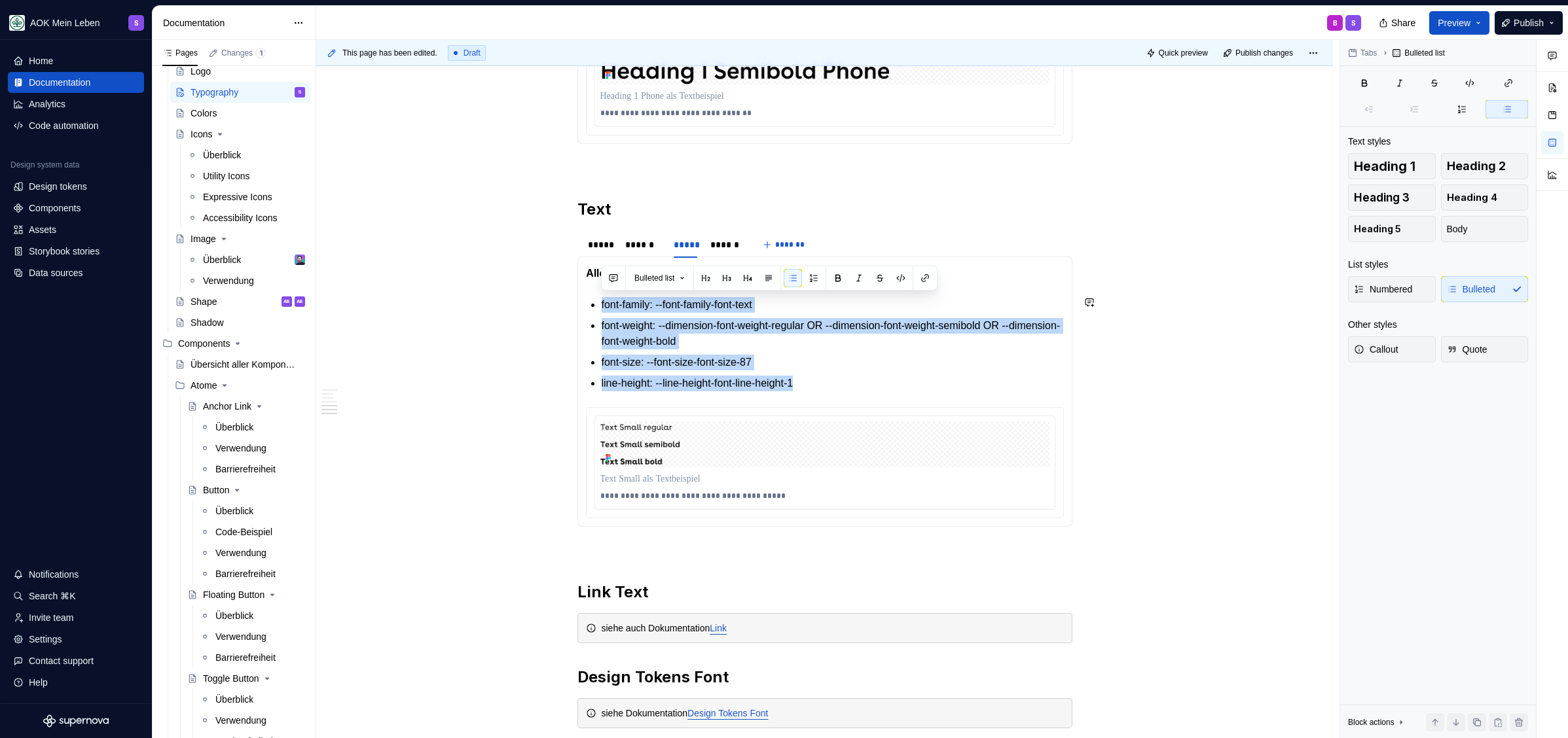
drag, startPoint x: 843, startPoint y: 384, endPoint x: 590, endPoint y: 278, distance: 274.3
click at [590, 280] on section-item-column "**********" at bounding box center [825, 391] width 478 height 253
click at [725, 243] on div "******" at bounding box center [725, 244] width 30 height 13
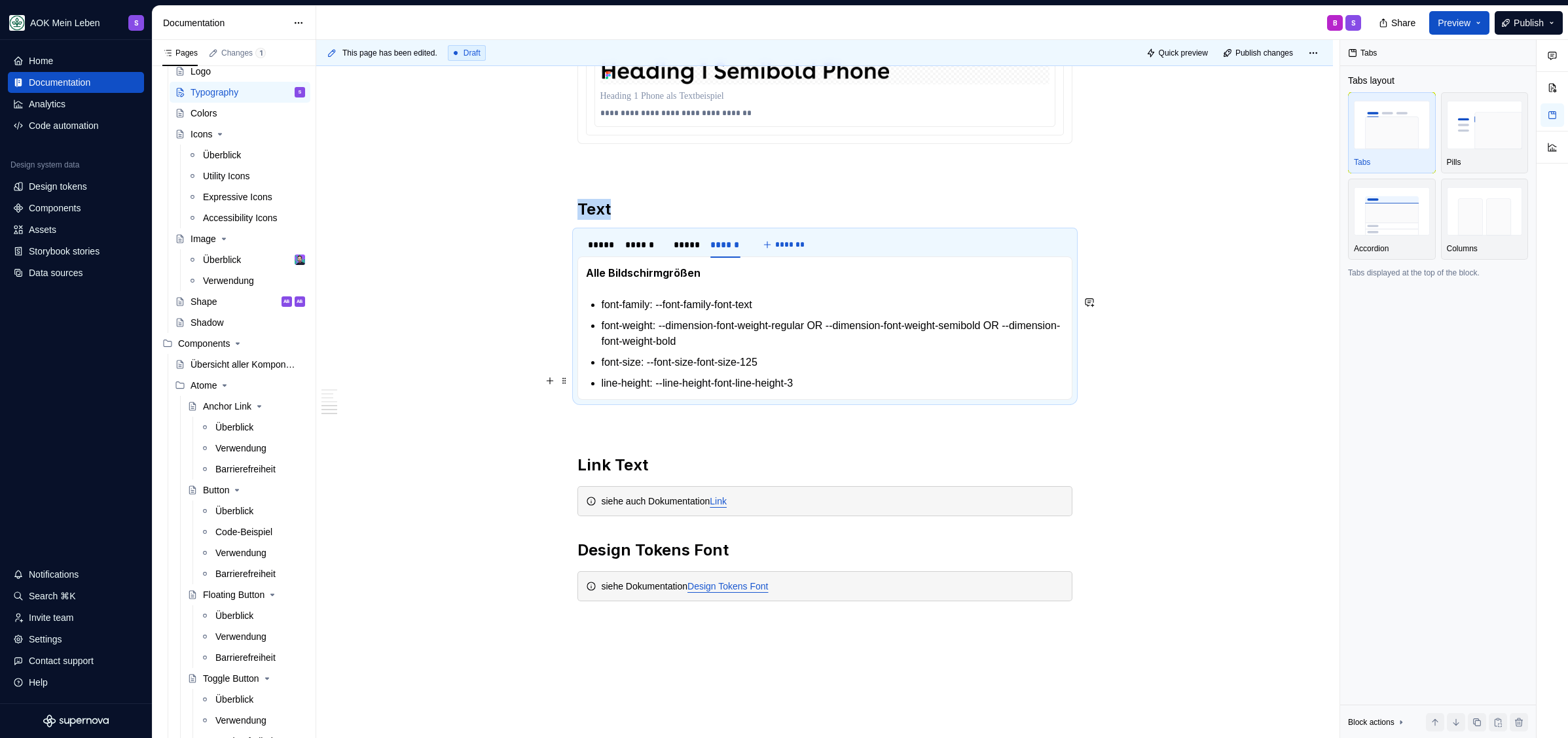
click at [896, 384] on p "line-height: --line-height-font-line-height-3" at bounding box center [832, 383] width 462 height 15
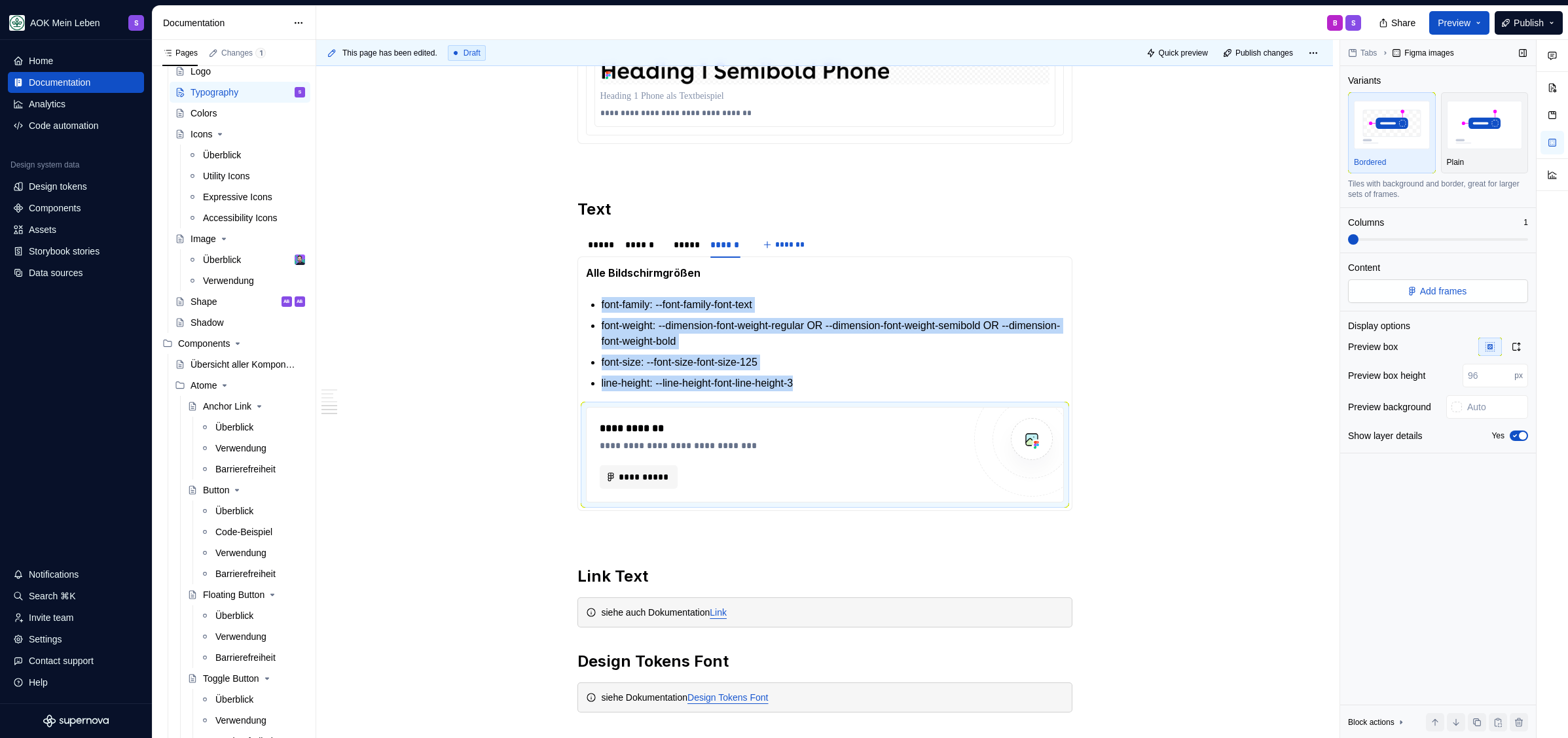
click at [1442, 293] on span "Add frames" at bounding box center [1443, 291] width 47 height 13
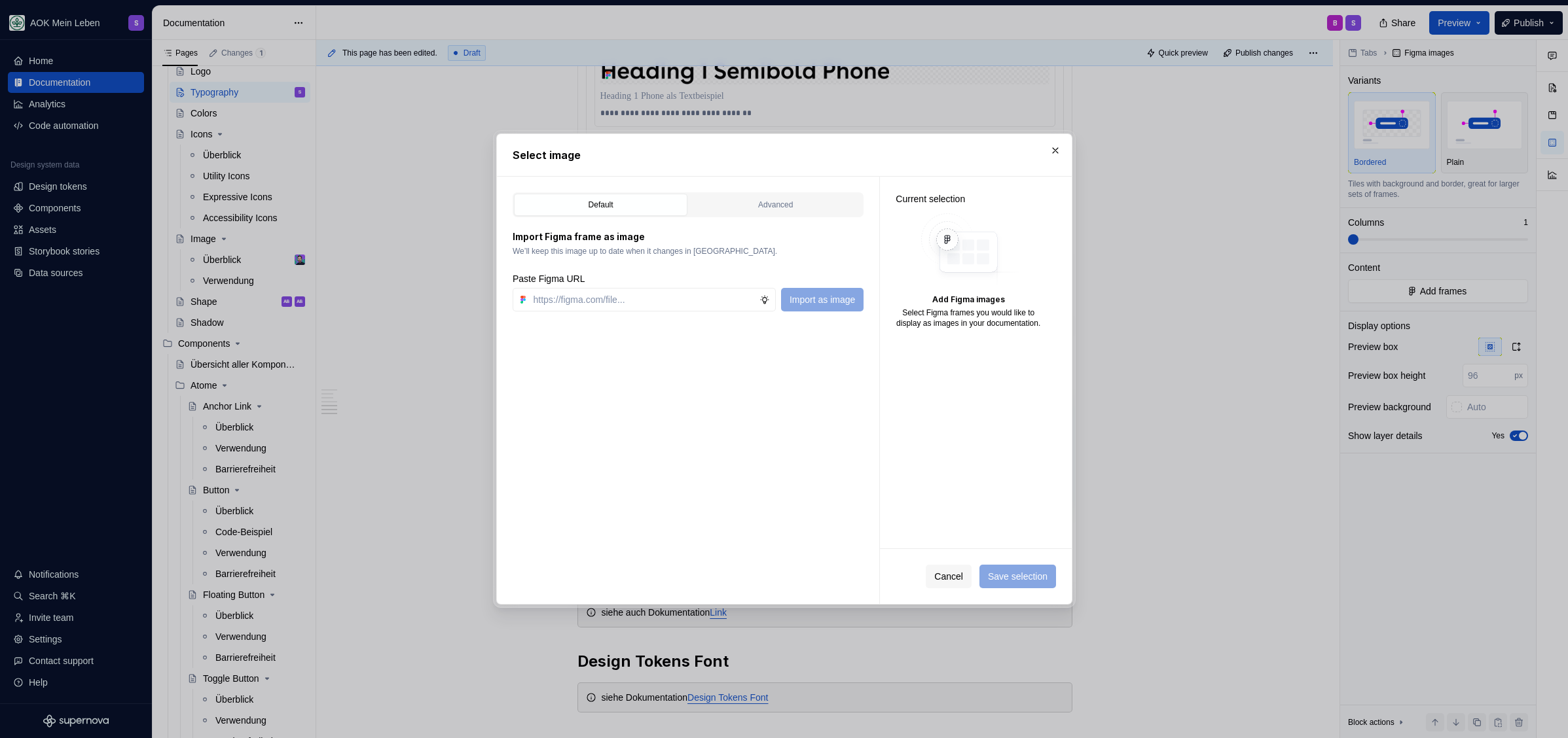
type textarea "*"
type input "https://www.figma.com/design/h3quR2me0t8yxvd40CMizU/AOK-UI-Library-3.0.30--ades…"
click at [818, 292] on button "Import as image" at bounding box center [822, 300] width 83 height 24
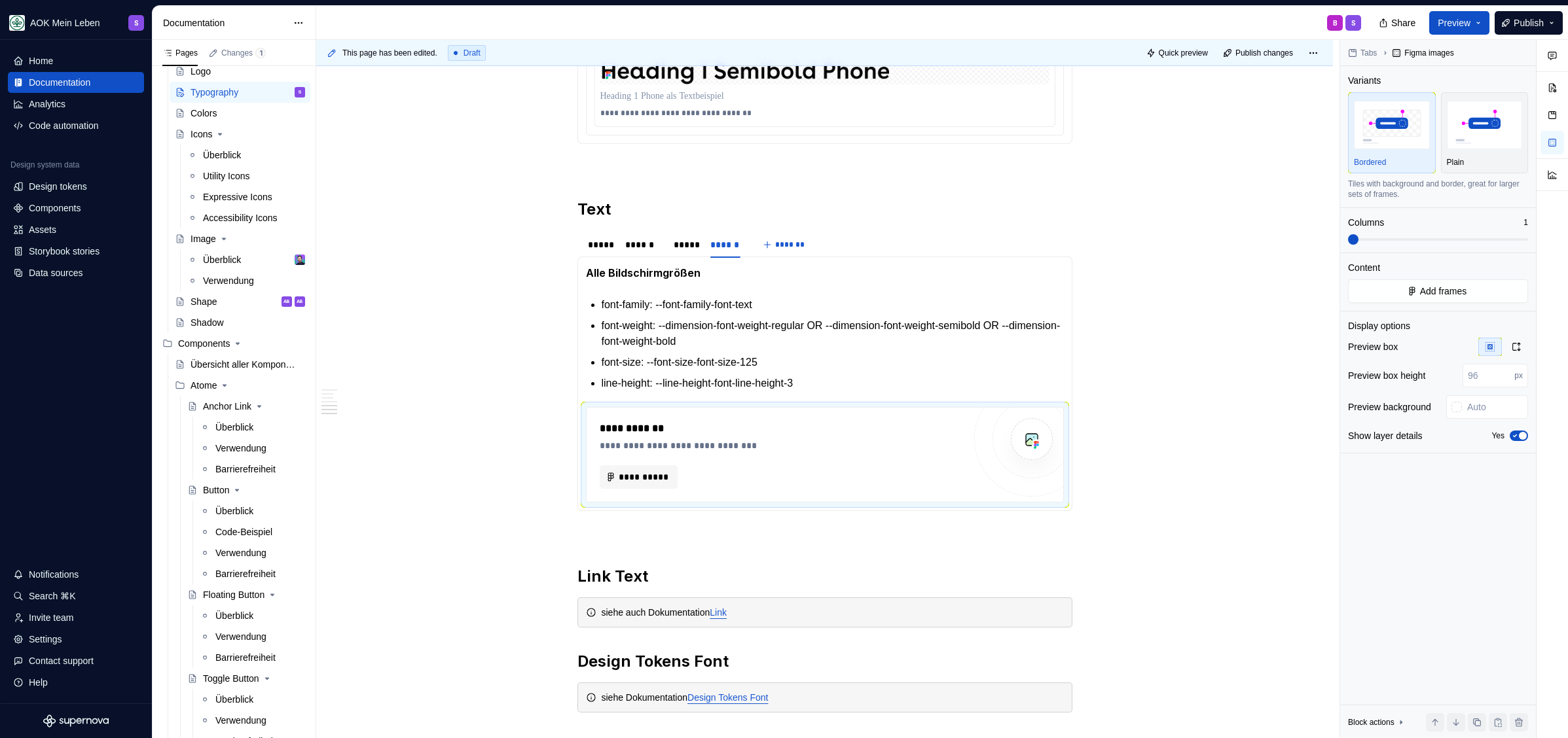
click at [651, 459] on div "**********" at bounding box center [781, 455] width 364 height 68
click at [644, 471] on span "**********" at bounding box center [644, 477] width 51 height 13
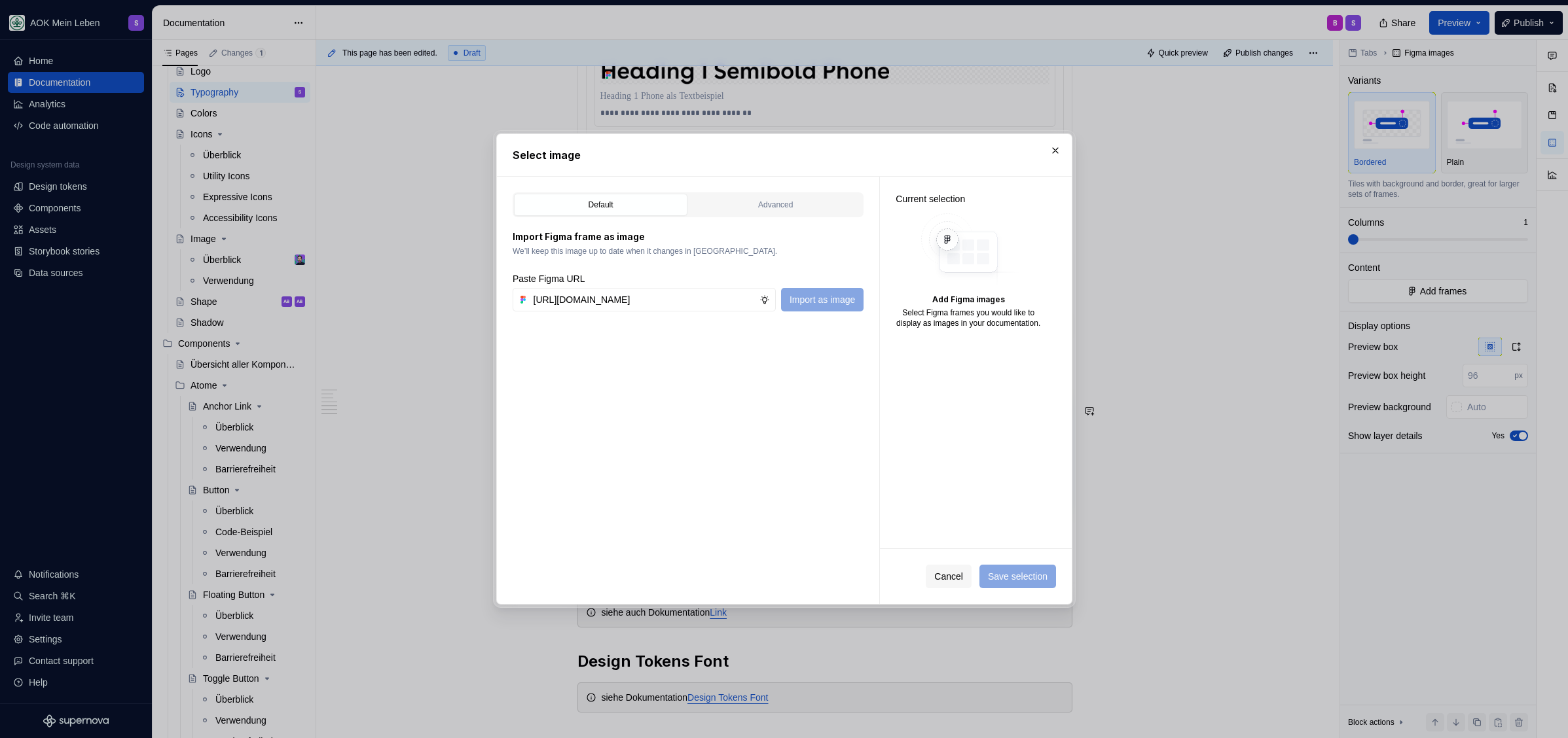
scroll to position [0, 390]
type input "https://www.figma.com/design/h3quR2me0t8yxvd40CMizU/AOK-UI-Library-3.0.30--ades…"
click at [816, 305] on span "Import as image" at bounding box center [821, 300] width 65 height 13
click at [1018, 578] on span "Save selection" at bounding box center [1016, 576] width 60 height 13
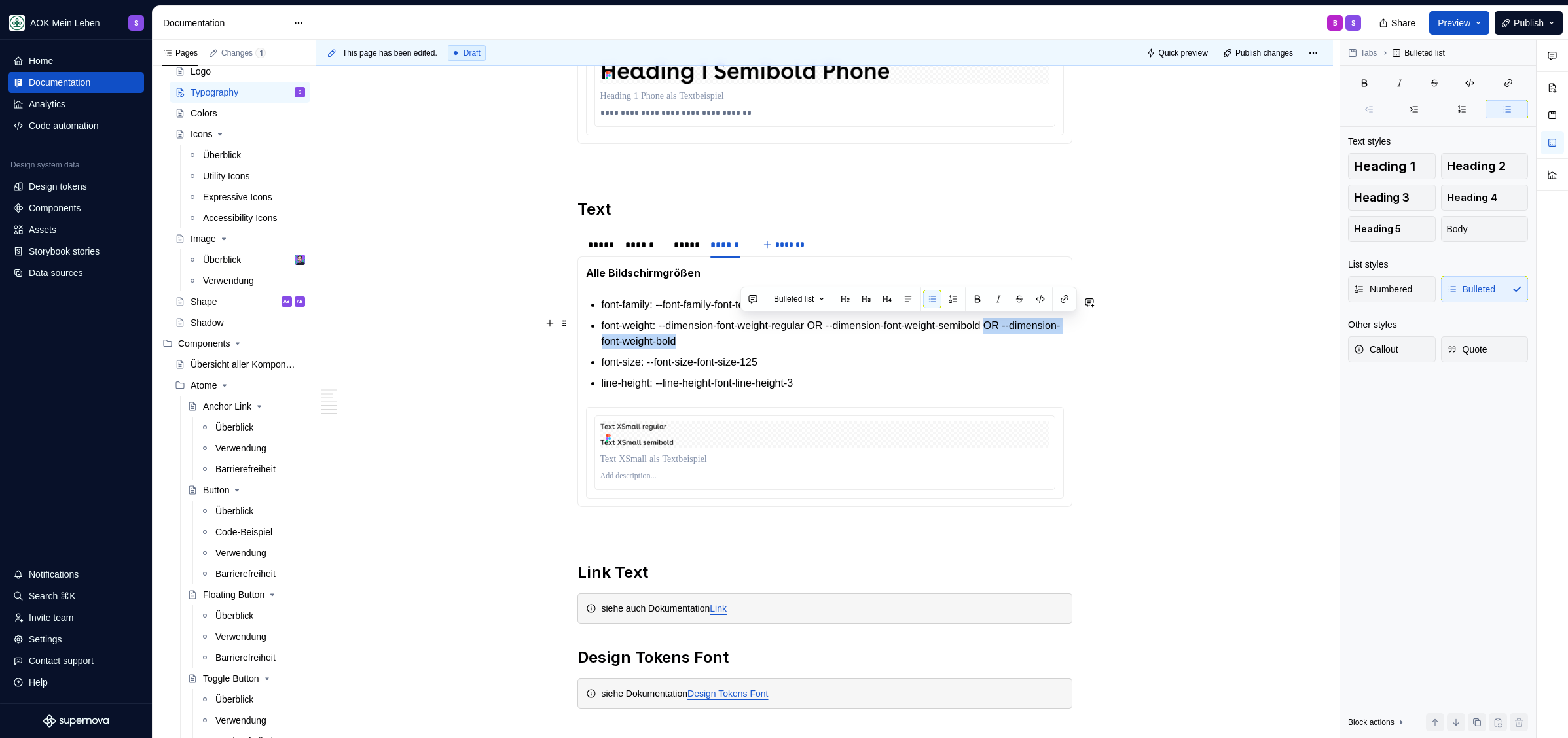
drag, startPoint x: 764, startPoint y: 340, endPoint x: 1025, endPoint y: 321, distance: 261.7
click at [1025, 321] on p "font-weight: --dimension-font-weight-regular OR --dimension-font-weight-semibol…" at bounding box center [832, 333] width 462 height 32
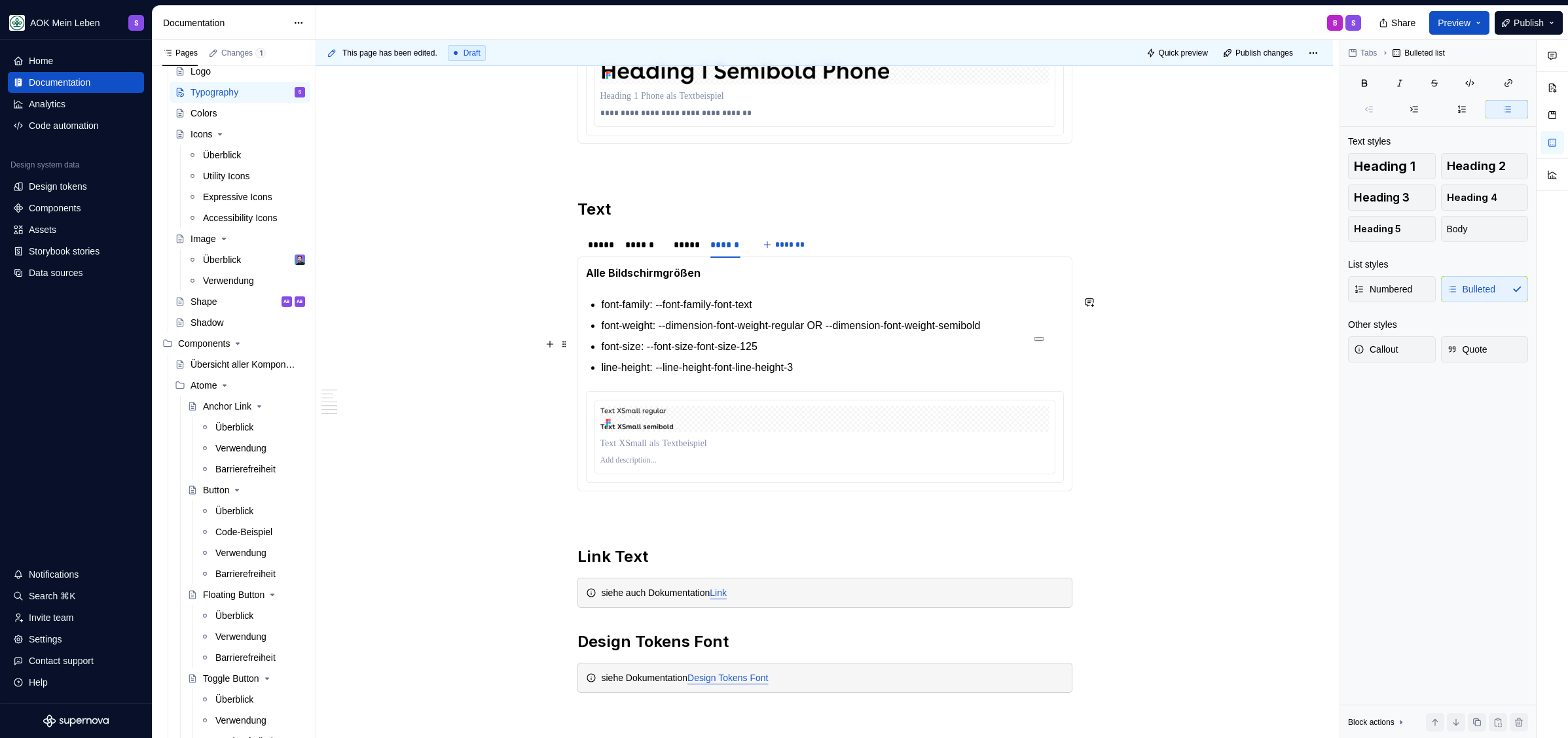
click at [807, 346] on p "font-size: --font-size-font-size-125" at bounding box center [832, 347] width 462 height 15
click at [877, 365] on p "line-height: --line-height-font-line-height-3" at bounding box center [832, 368] width 462 height 15
click at [728, 437] on p at bounding box center [825, 443] width 449 height 13
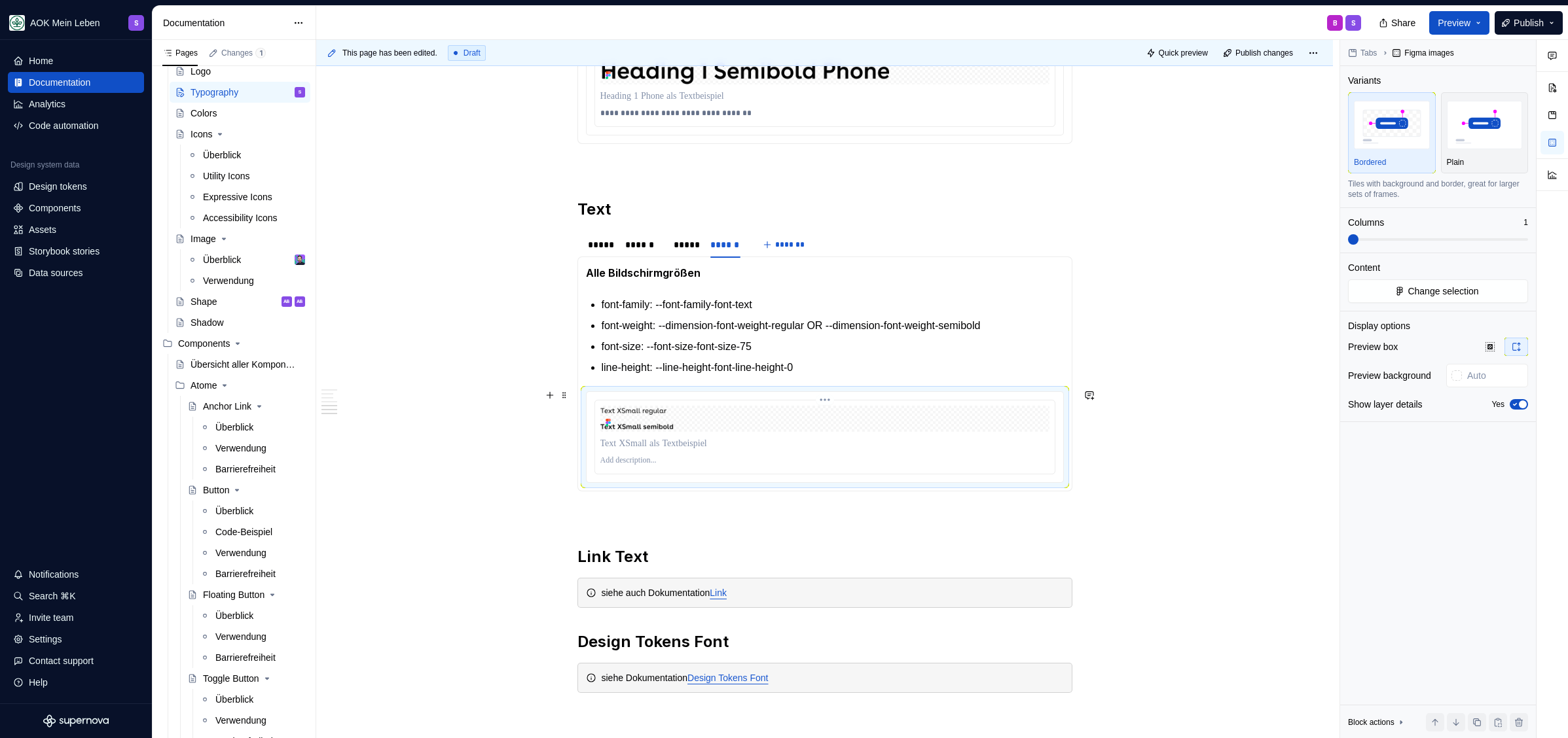
click at [671, 459] on p at bounding box center [825, 460] width 449 height 11
click at [901, 360] on p "line-height: --line-height-font-line-height-0" at bounding box center [832, 368] width 462 height 15
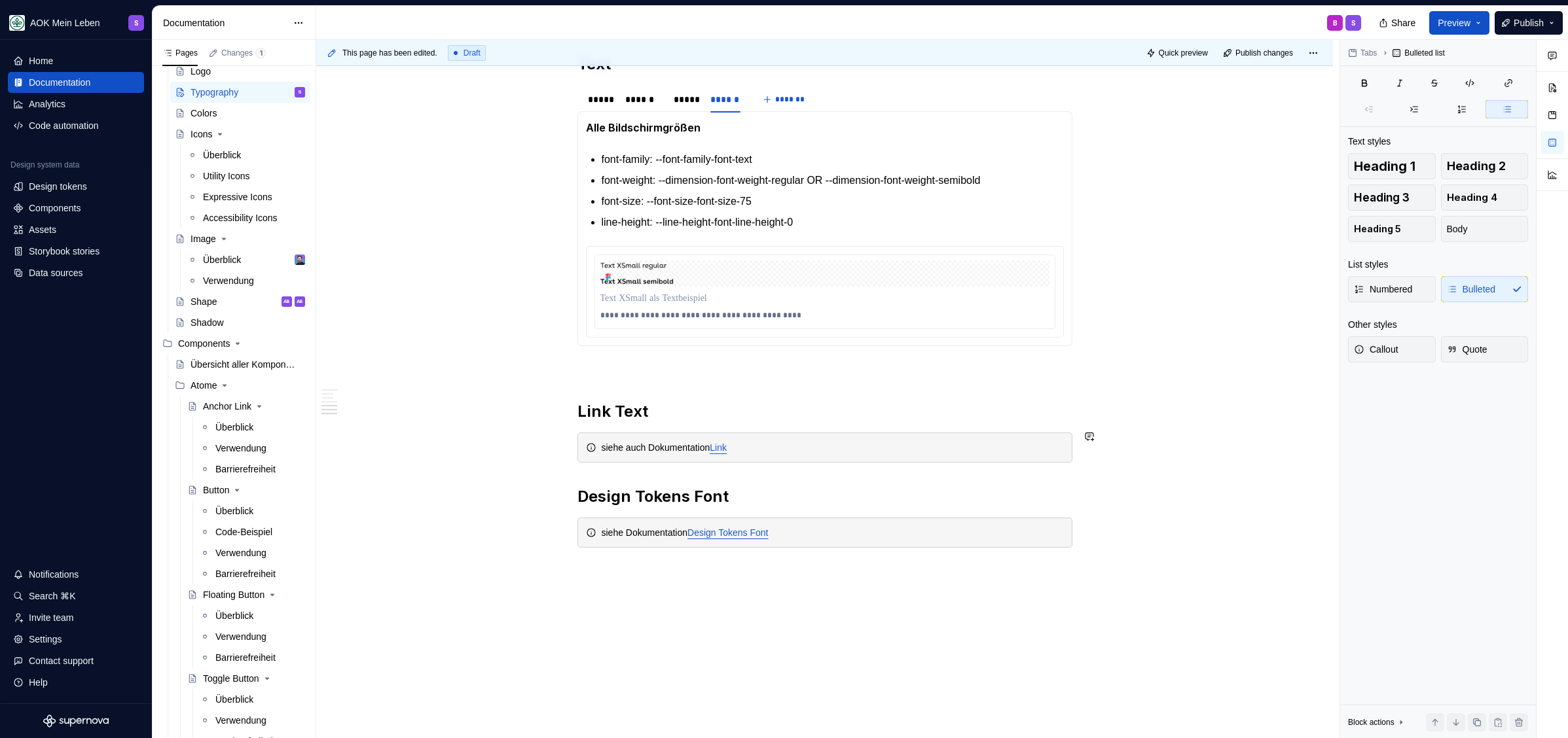
scroll to position [2371, 0]
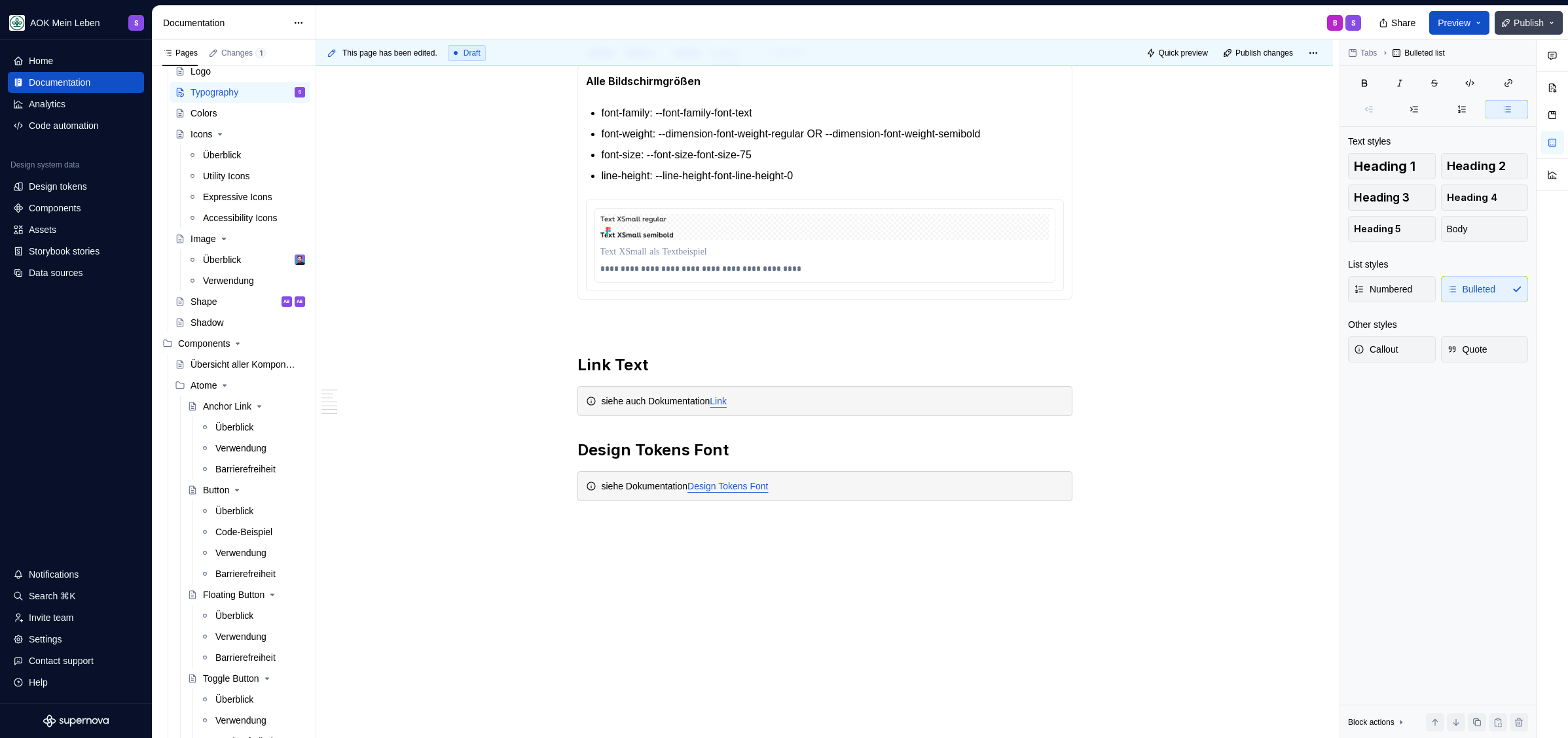
click at [1515, 18] on span "Publish" at bounding box center [1528, 22] width 30 height 13
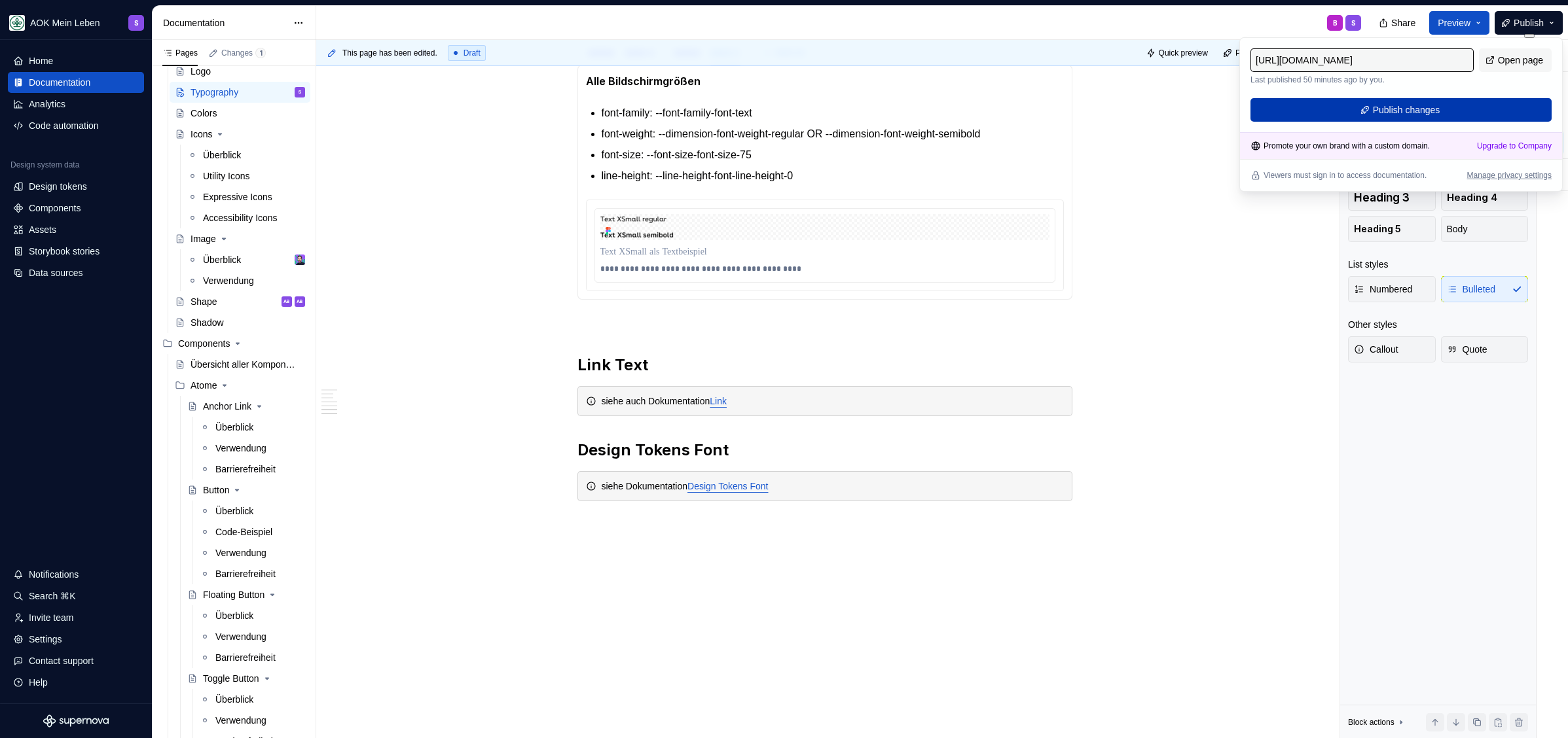
click at [1373, 107] on span "Publish changes" at bounding box center [1407, 109] width 67 height 13
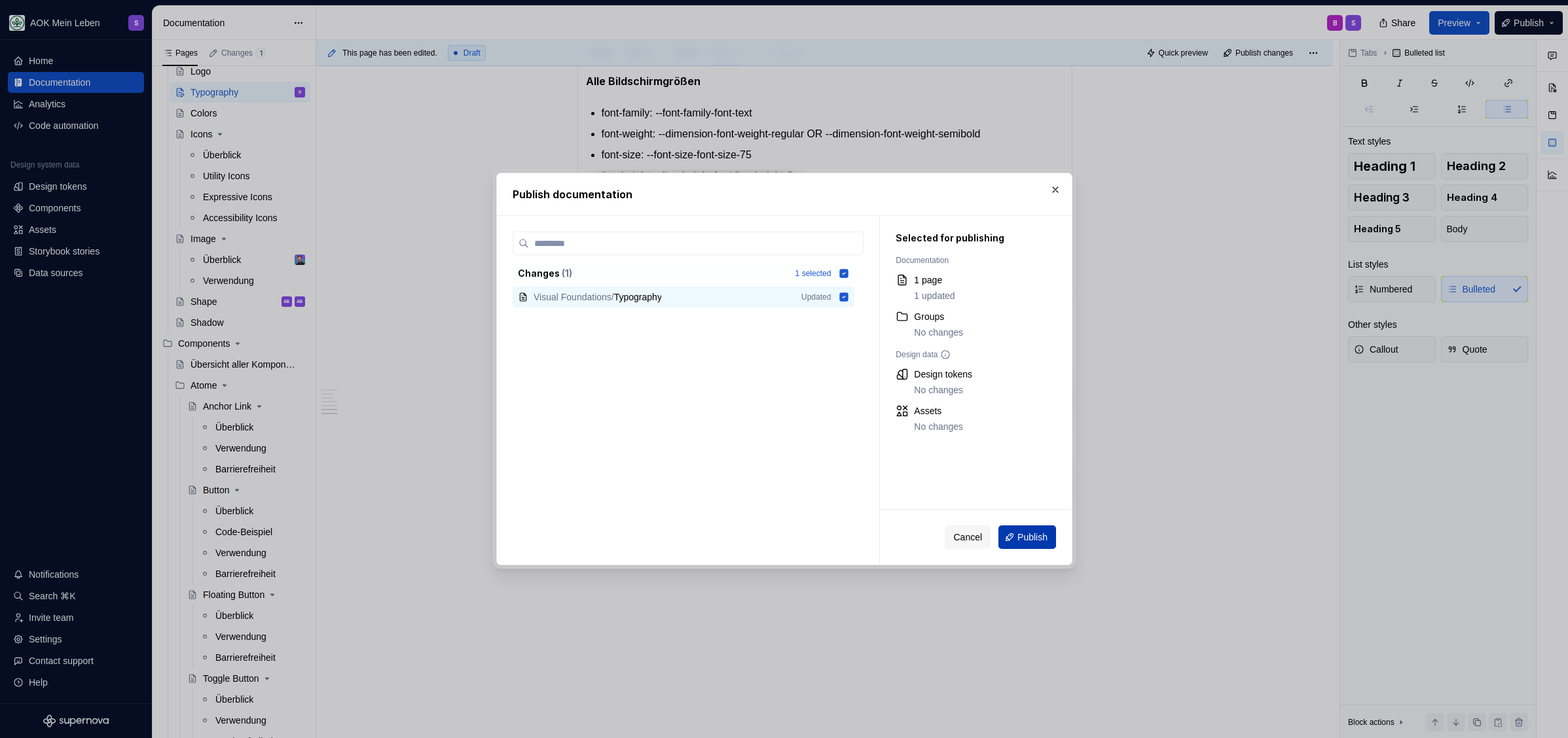
click at [1014, 537] on button "Publish" at bounding box center [1027, 537] width 58 height 24
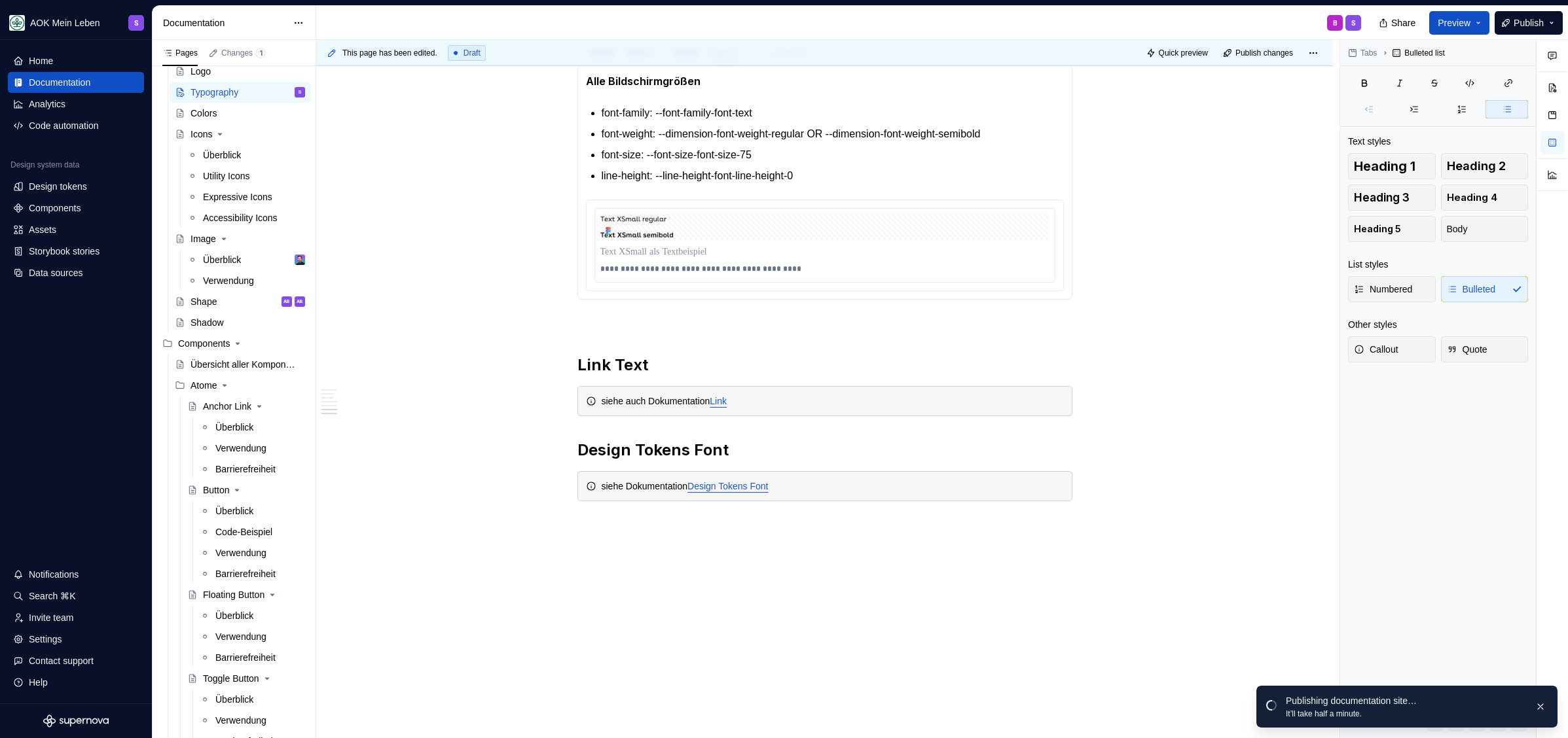
click at [755, 246] on p at bounding box center [825, 252] width 449 height 13
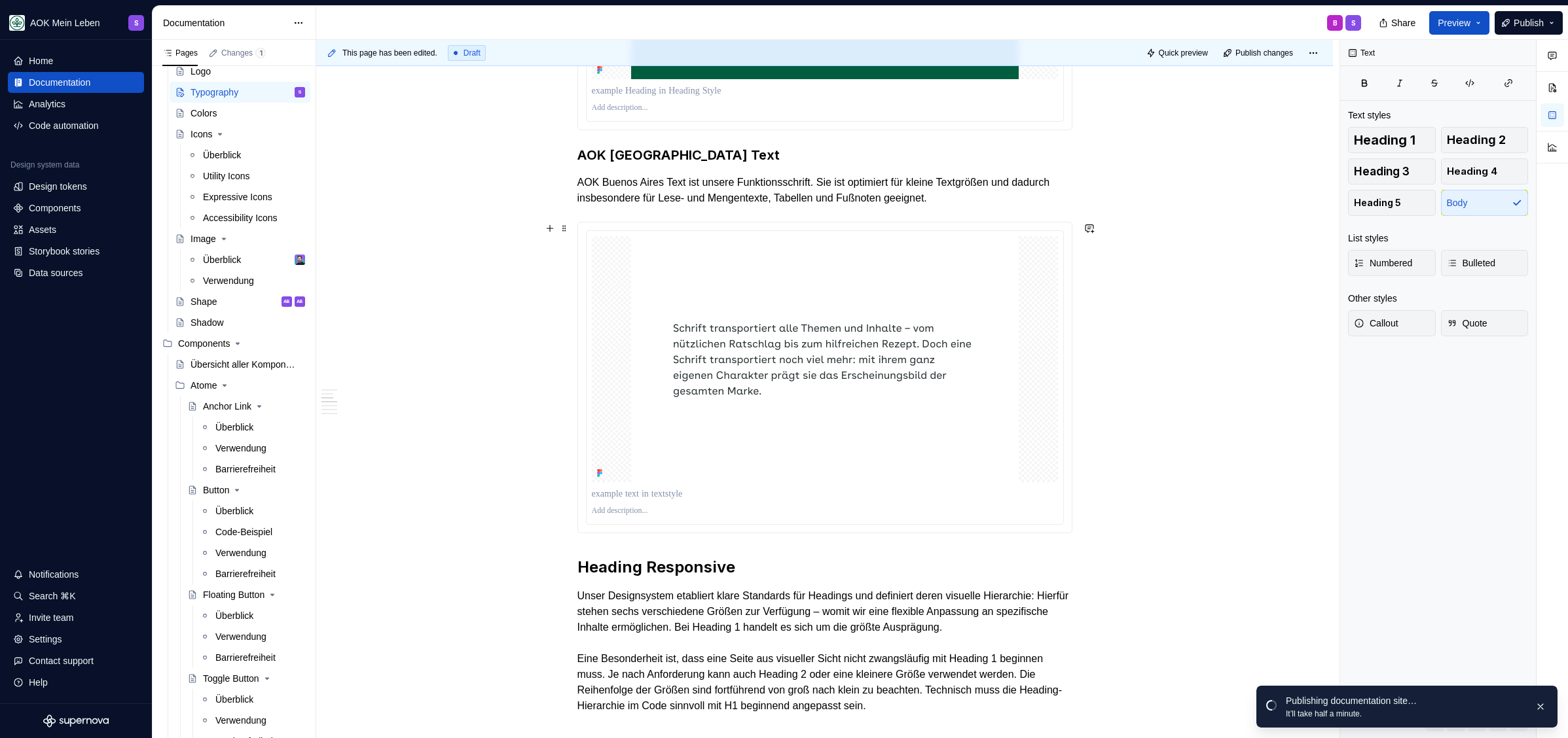
scroll to position [0, 0]
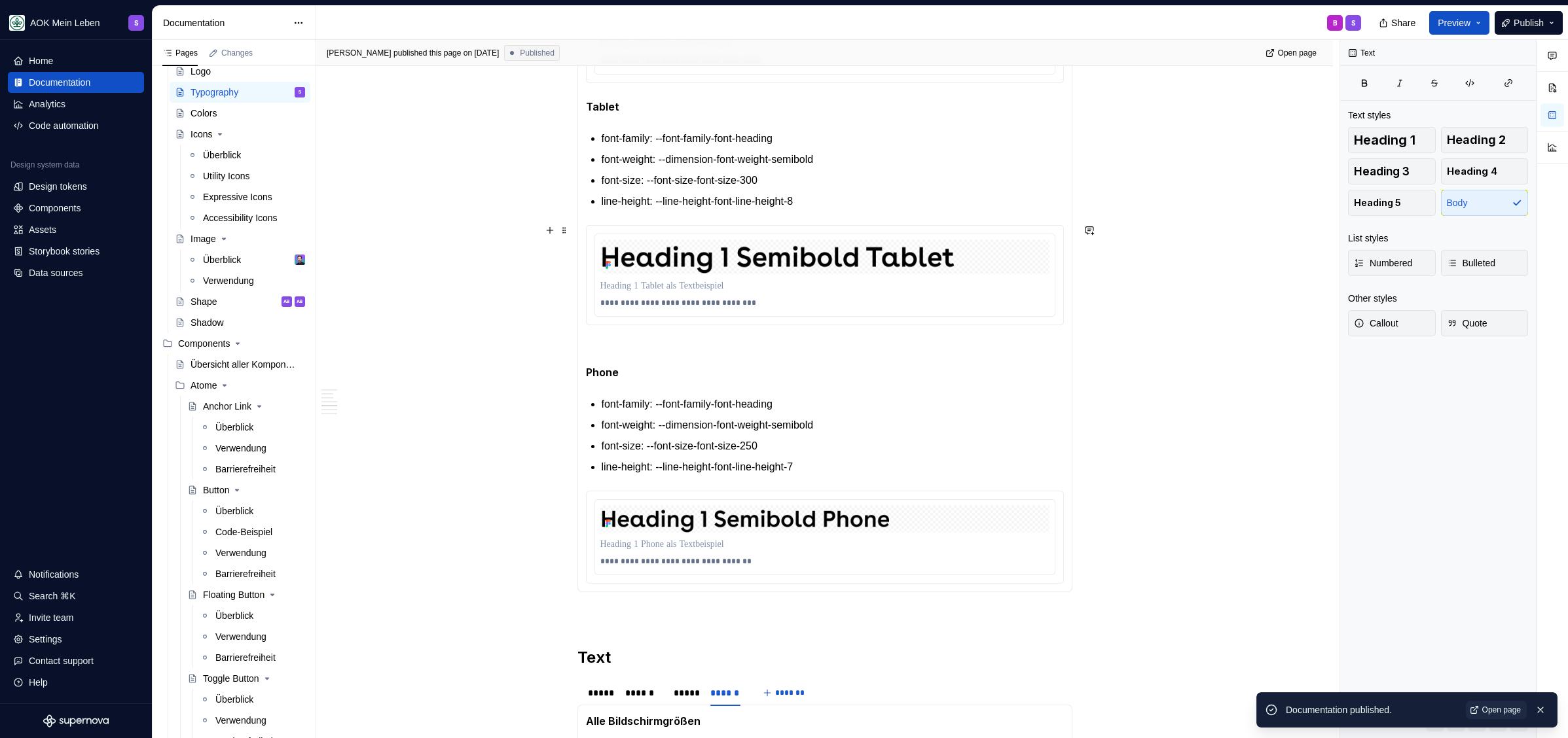
scroll to position [1749, 0]
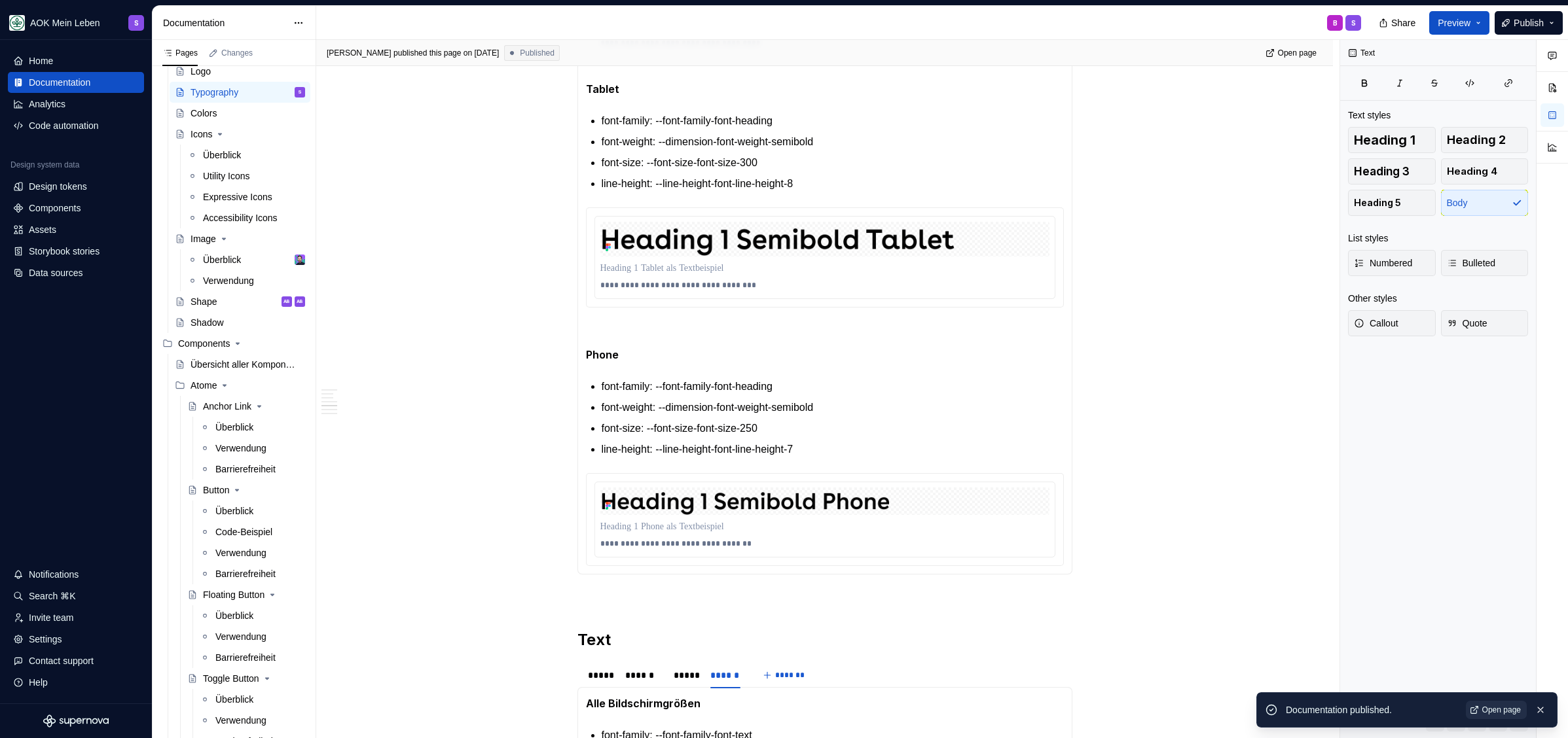
click at [1477, 702] on link "Open page" at bounding box center [1496, 710] width 61 height 18
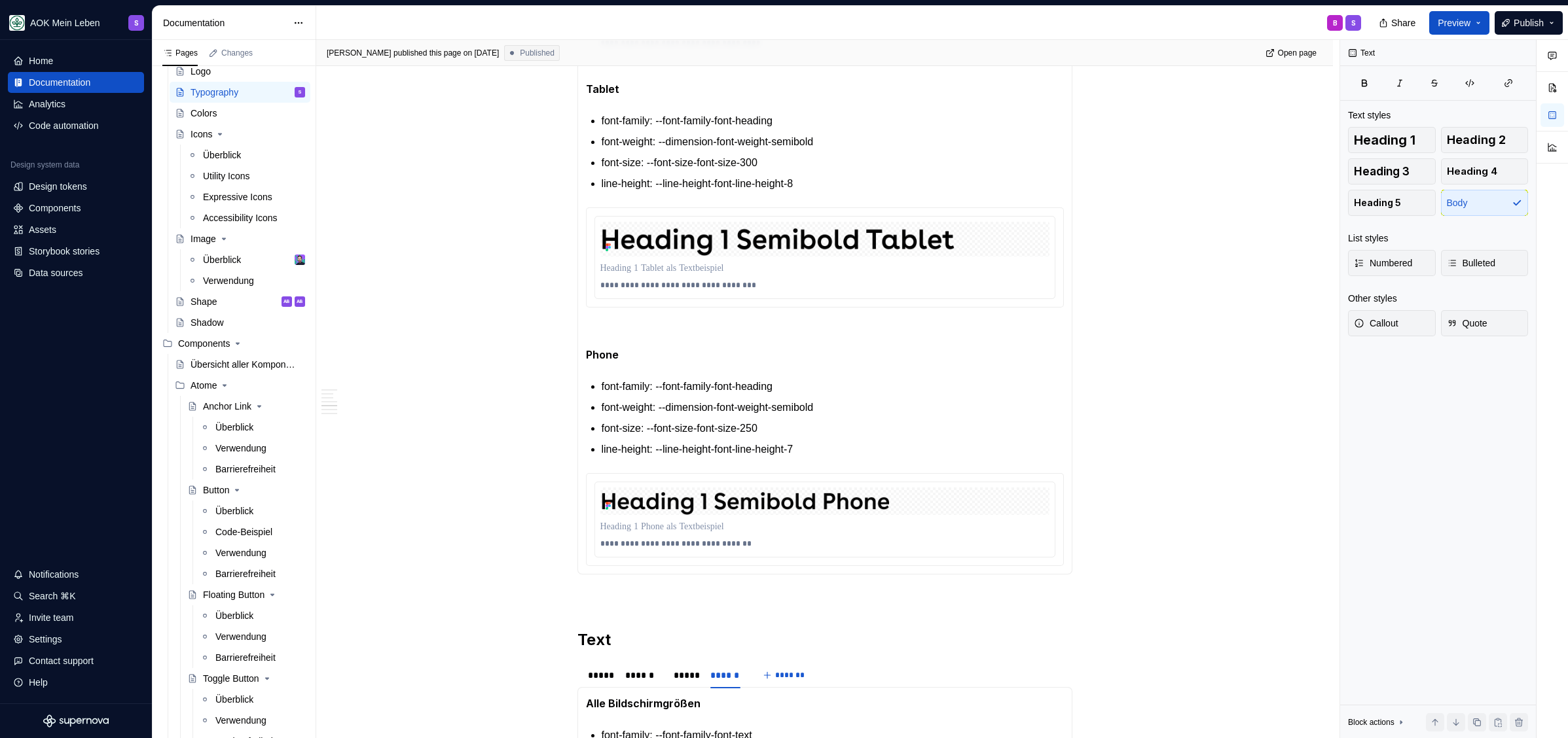
type textarea "*"
click at [44, 279] on div "Data sources" at bounding box center [55, 273] width 53 height 13
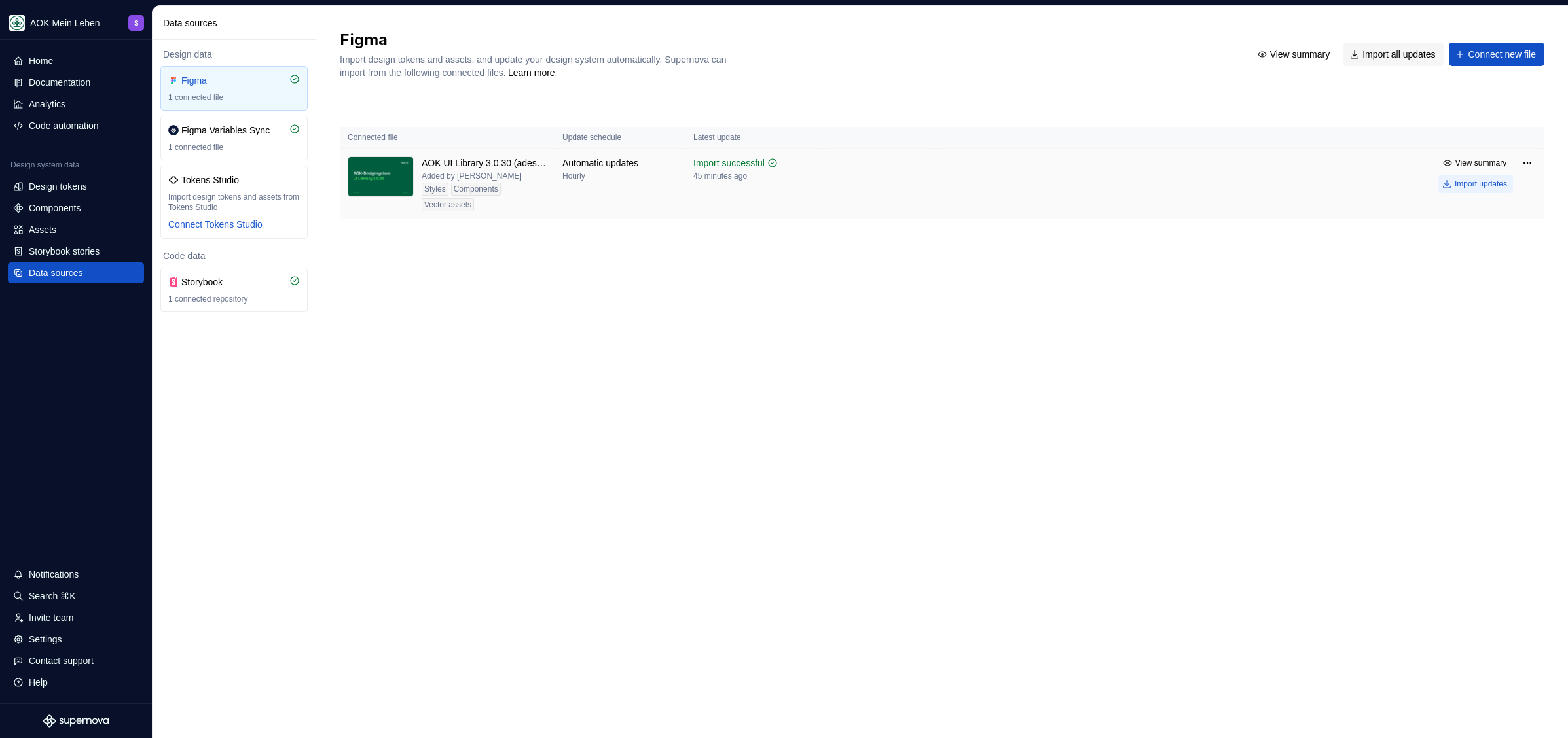
click at [1482, 179] on div "Import updates" at bounding box center [1480, 184] width 53 height 11
click at [44, 87] on div "Documentation" at bounding box center [64, 82] width 70 height 13
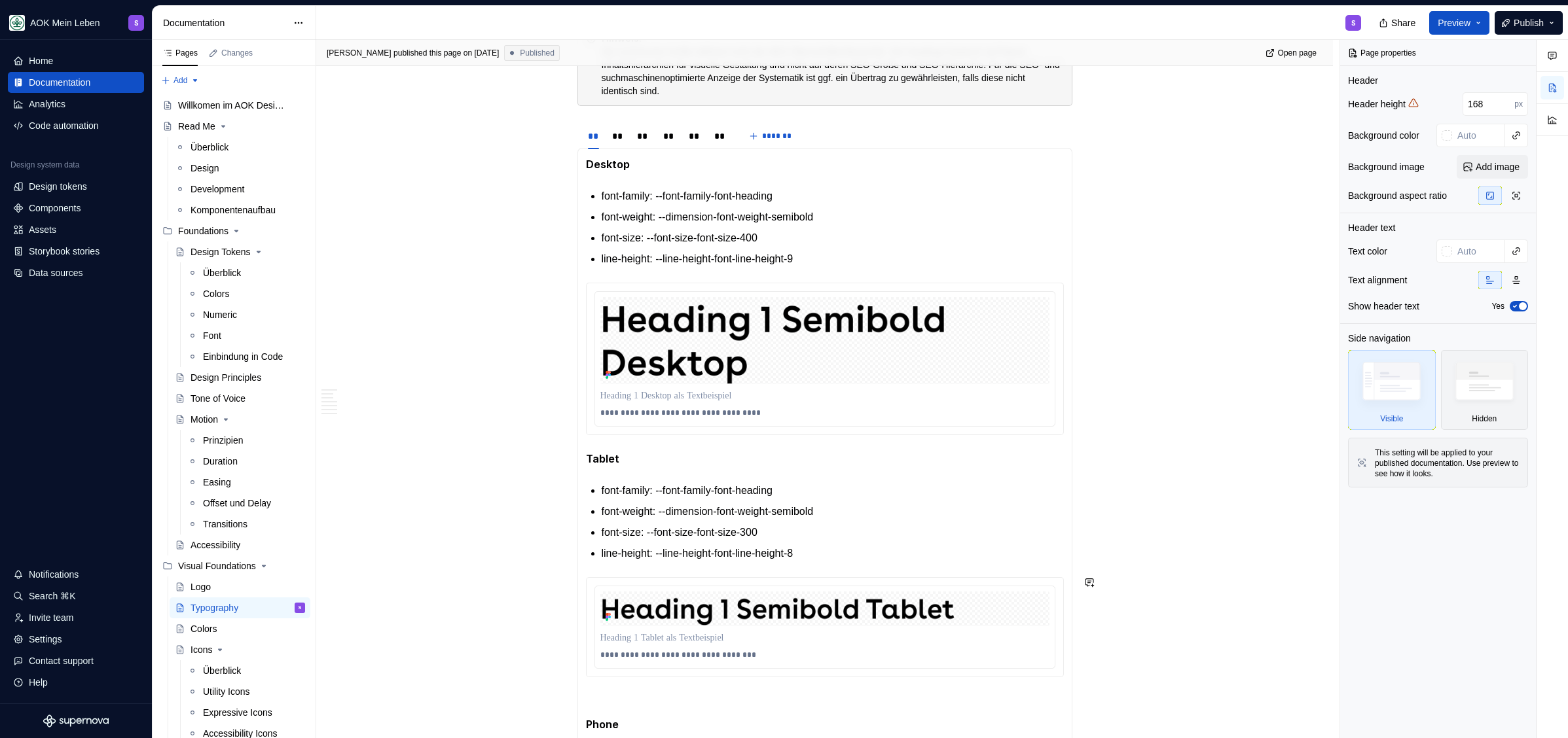
scroll to position [1381, 0]
click at [836, 356] on img at bounding box center [825, 340] width 449 height 87
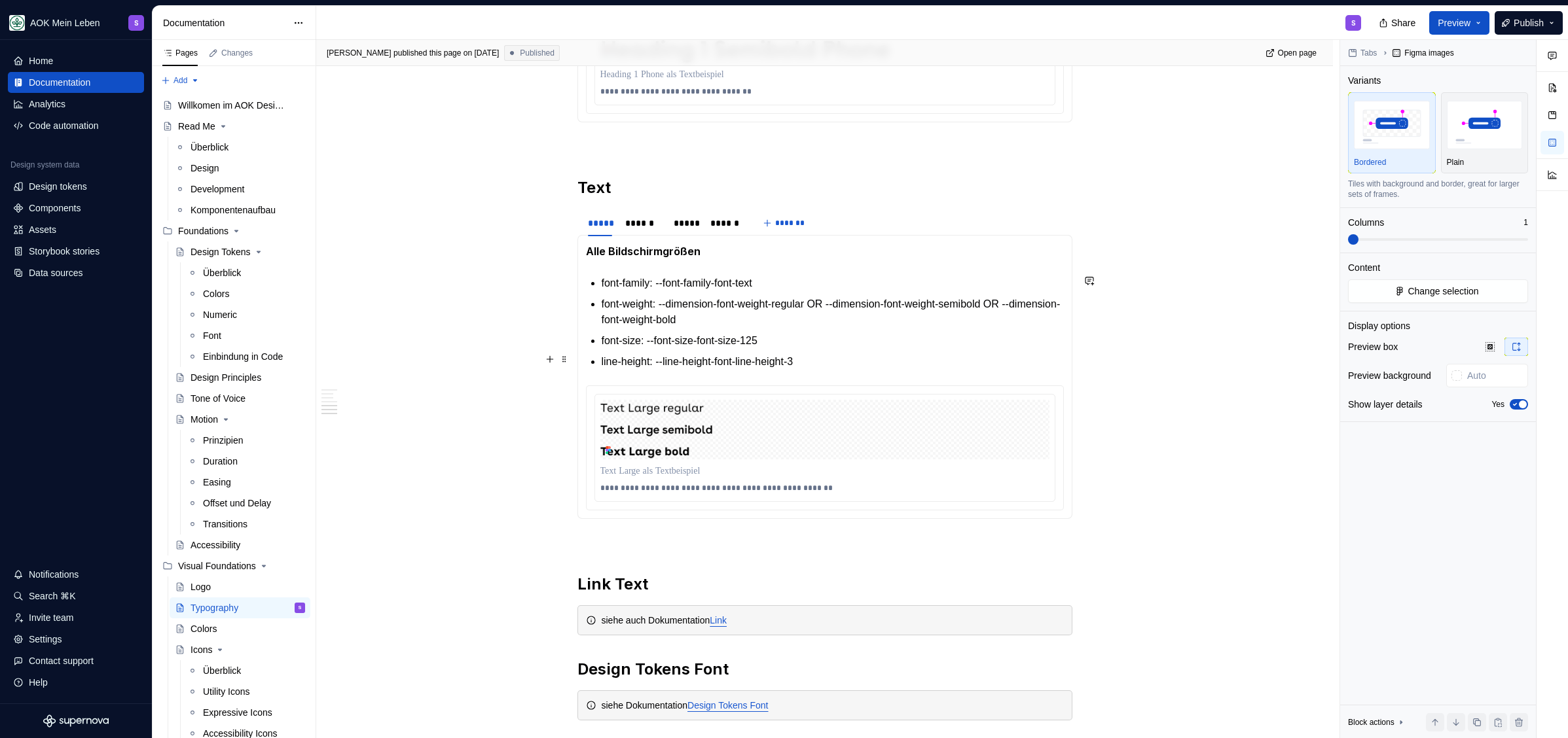
scroll to position [2199, 0]
click at [645, 222] on div "******" at bounding box center [643, 225] width 35 height 13
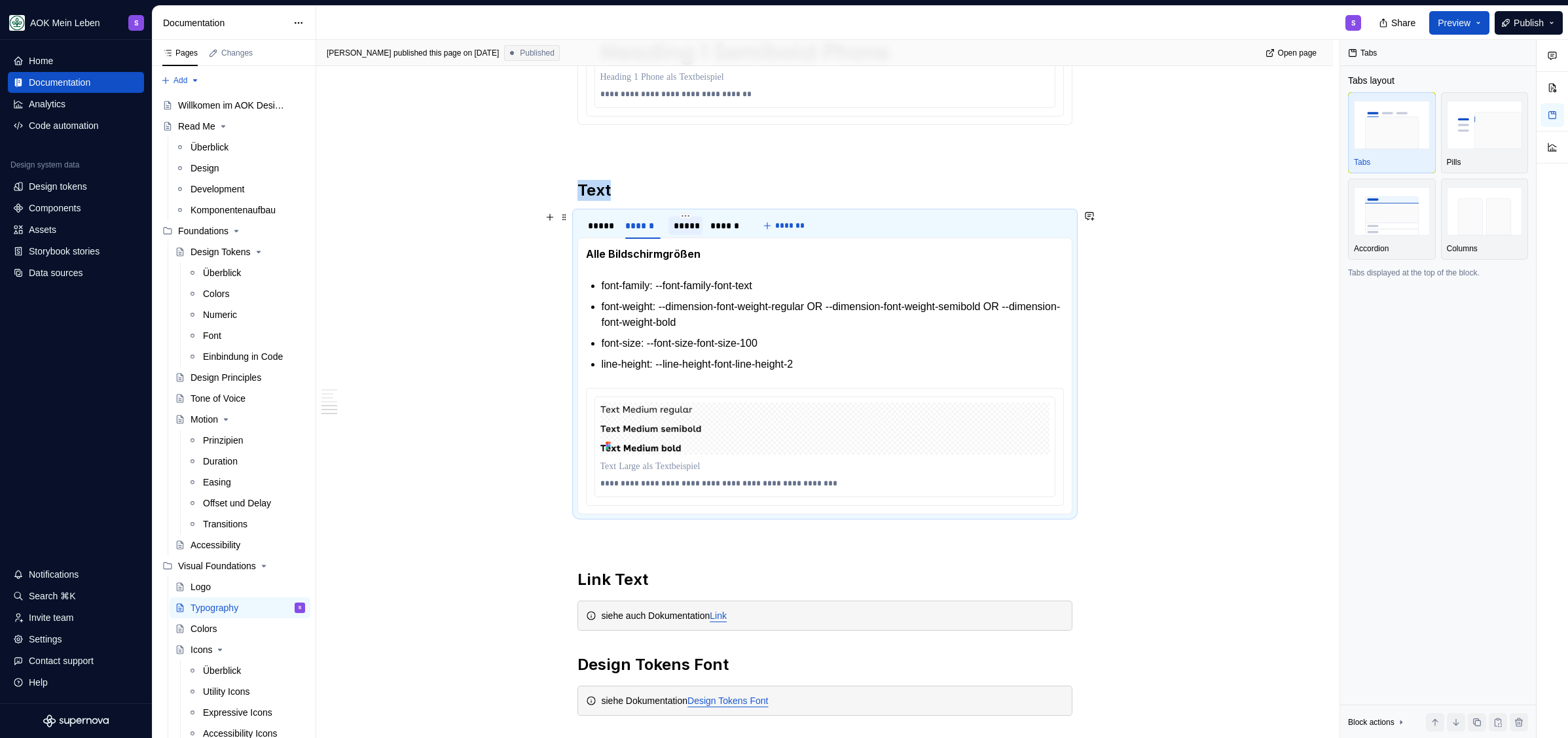
click at [677, 222] on div "*****" at bounding box center [686, 225] width 24 height 13
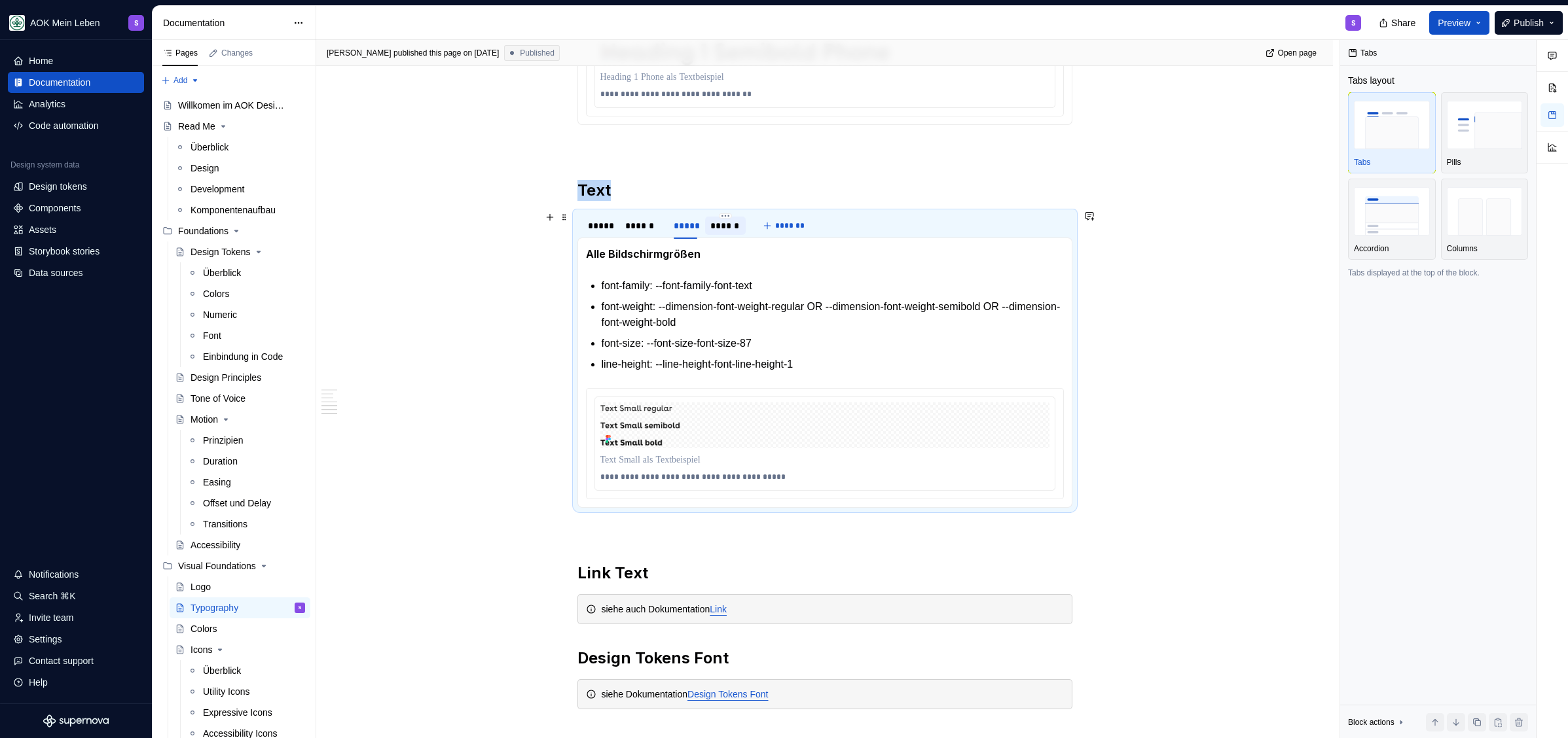
click at [713, 224] on div "******" at bounding box center [725, 225] width 30 height 13
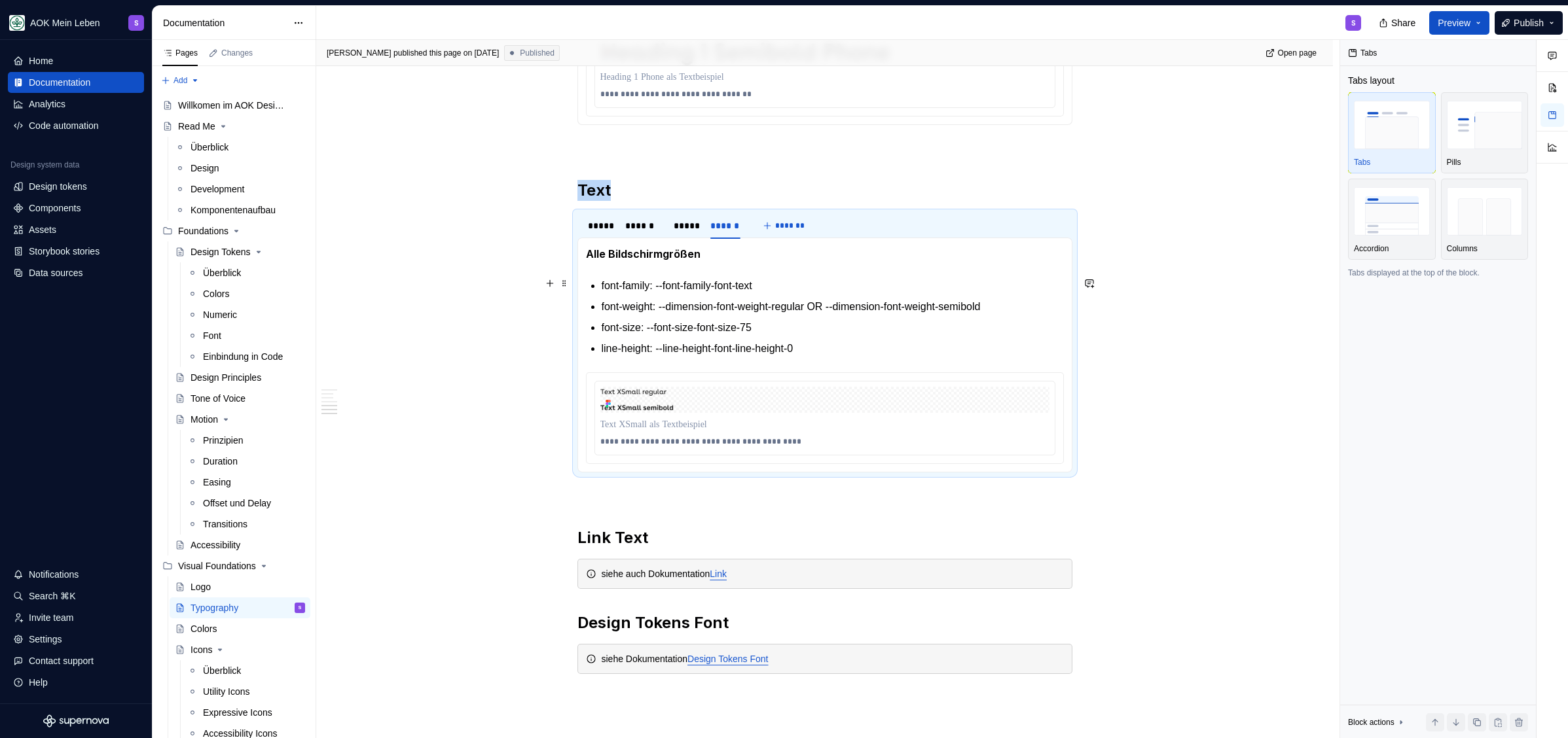
click at [826, 279] on p "font-family: --font-family-font-text" at bounding box center [832, 286] width 462 height 15
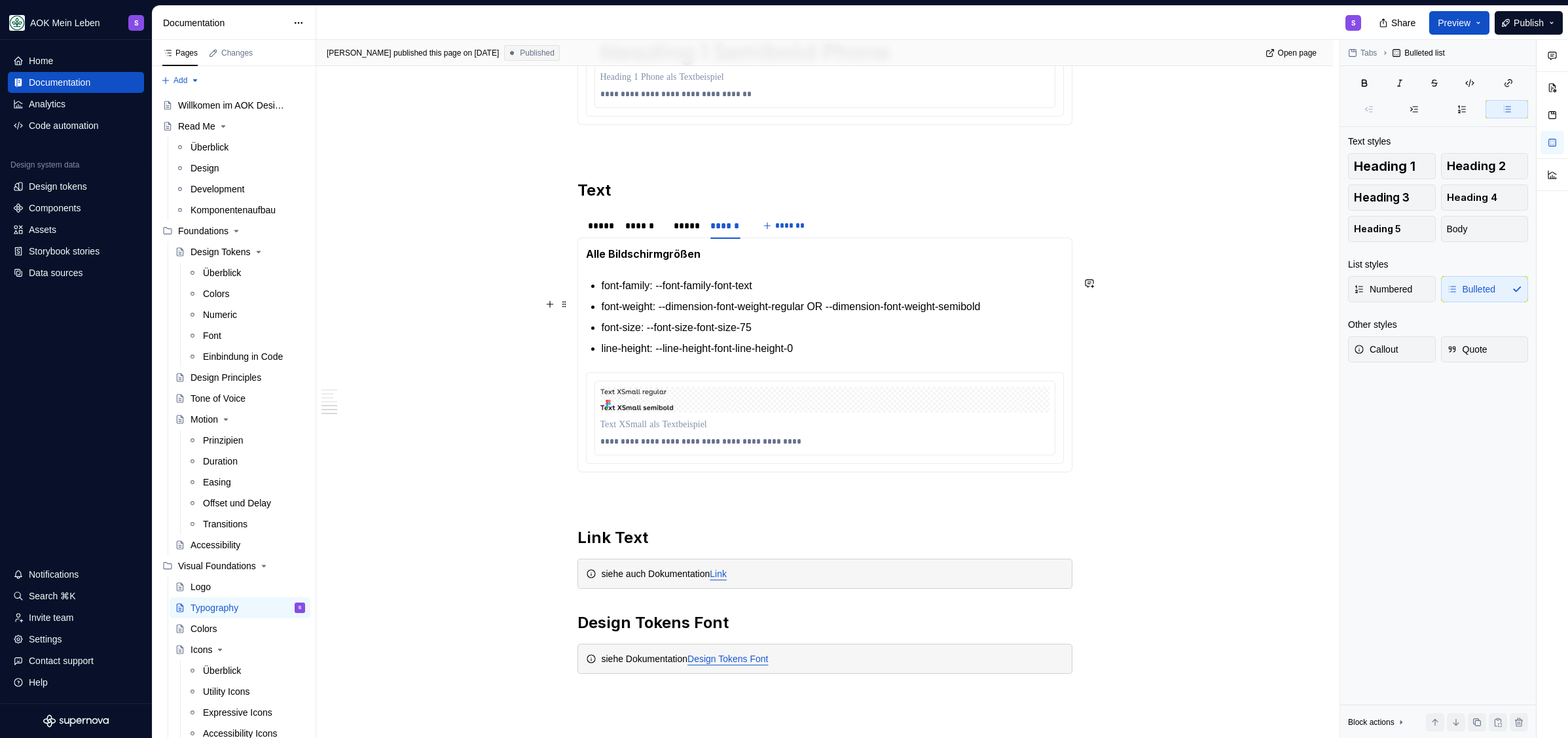
click at [1019, 307] on p "font-weight: --dimension-font-weight-regular OR --dimension-font-weight-semibold" at bounding box center [832, 307] width 462 height 15
click at [658, 225] on div "******" at bounding box center [643, 225] width 35 height 13
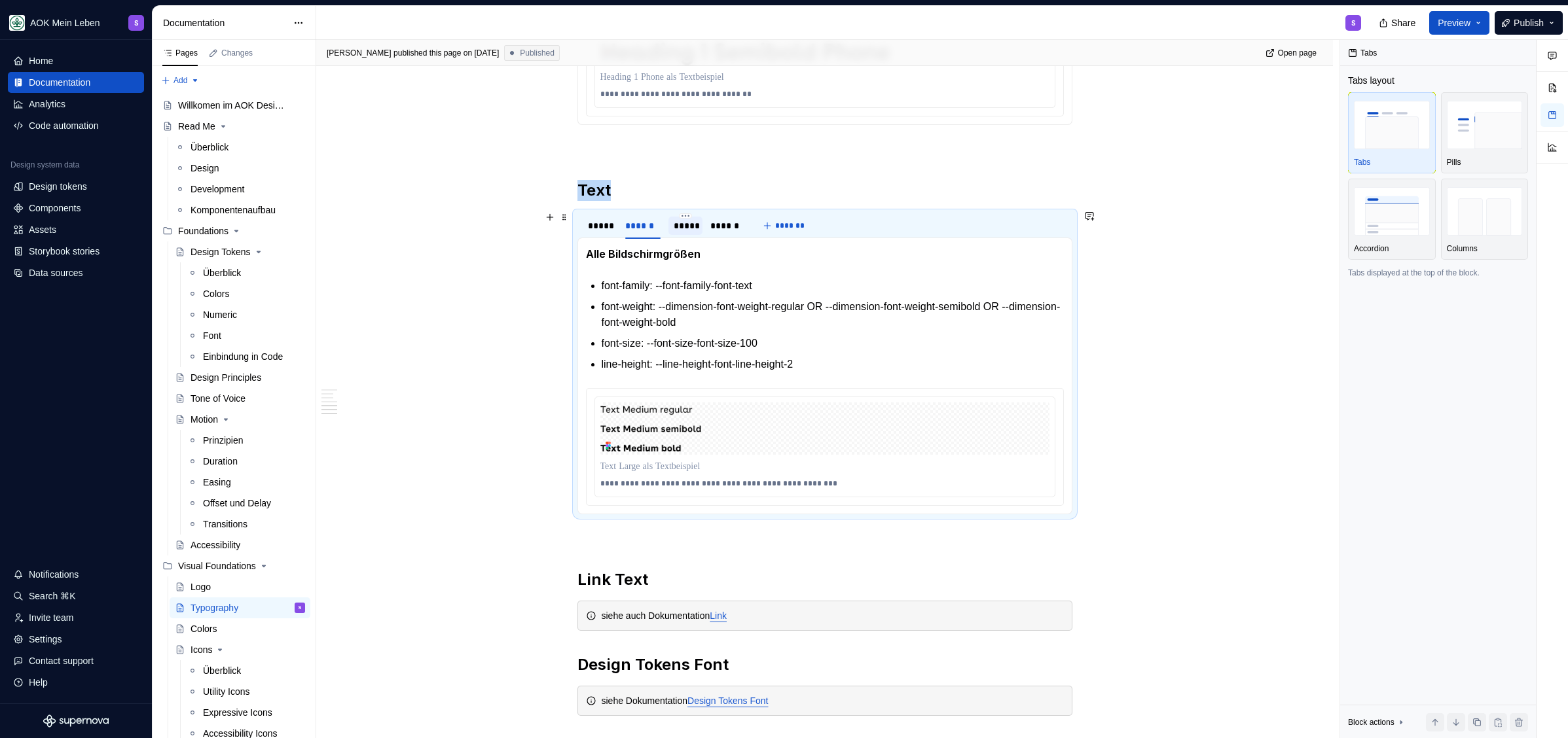
click at [682, 224] on div "*****" at bounding box center [686, 225] width 24 height 13
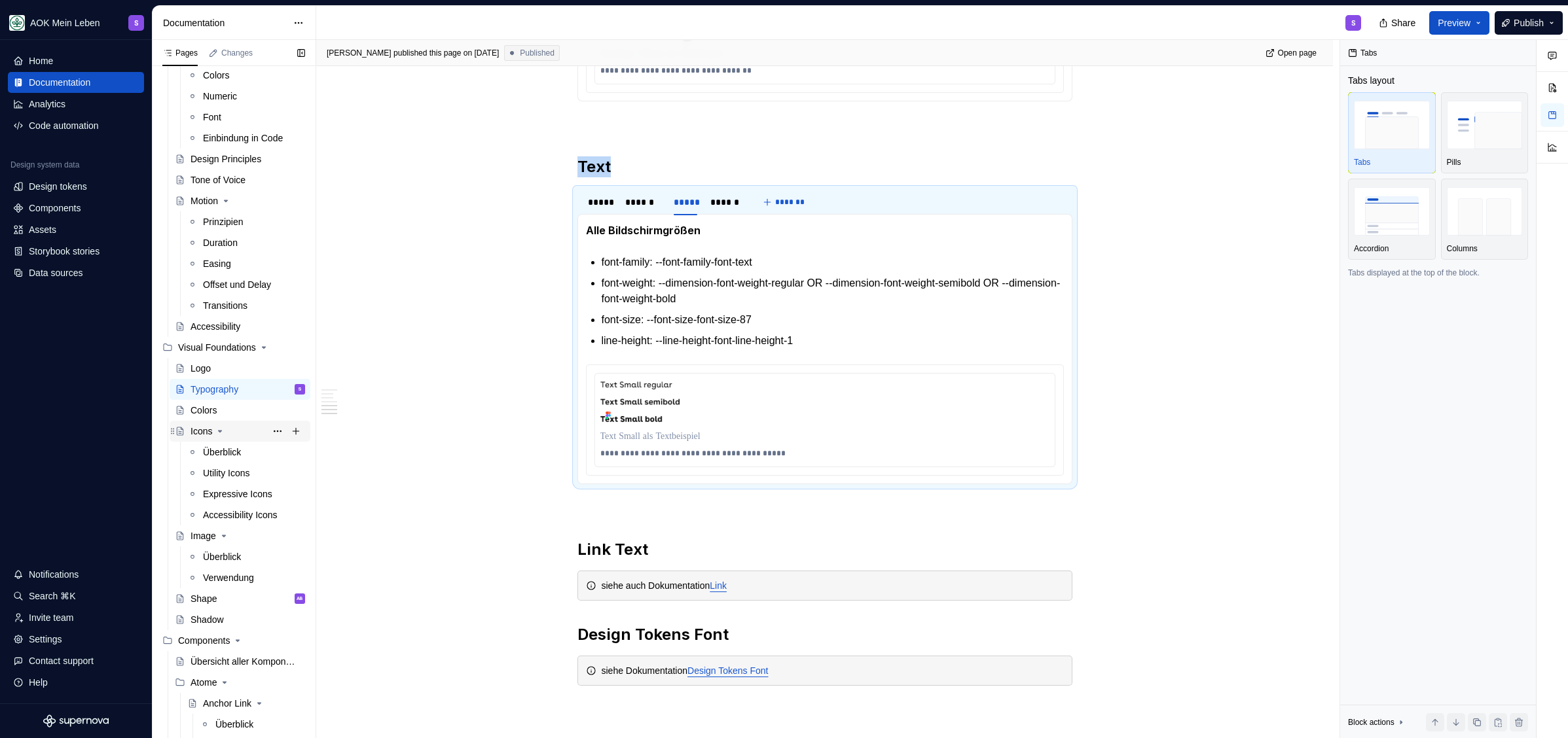
scroll to position [282, 0]
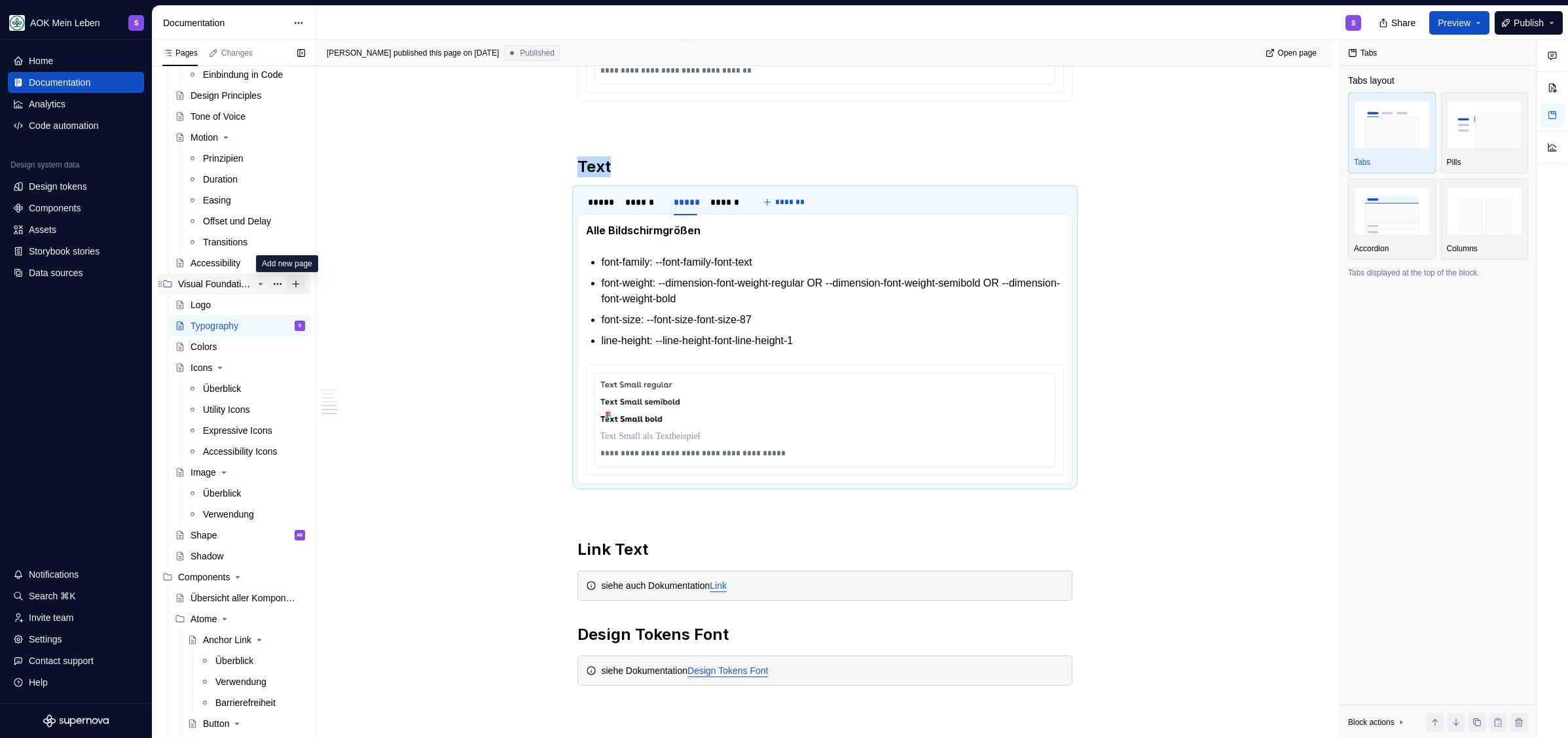
click at [286, 286] on button "Page tree" at bounding box center [295, 284] width 18 height 18
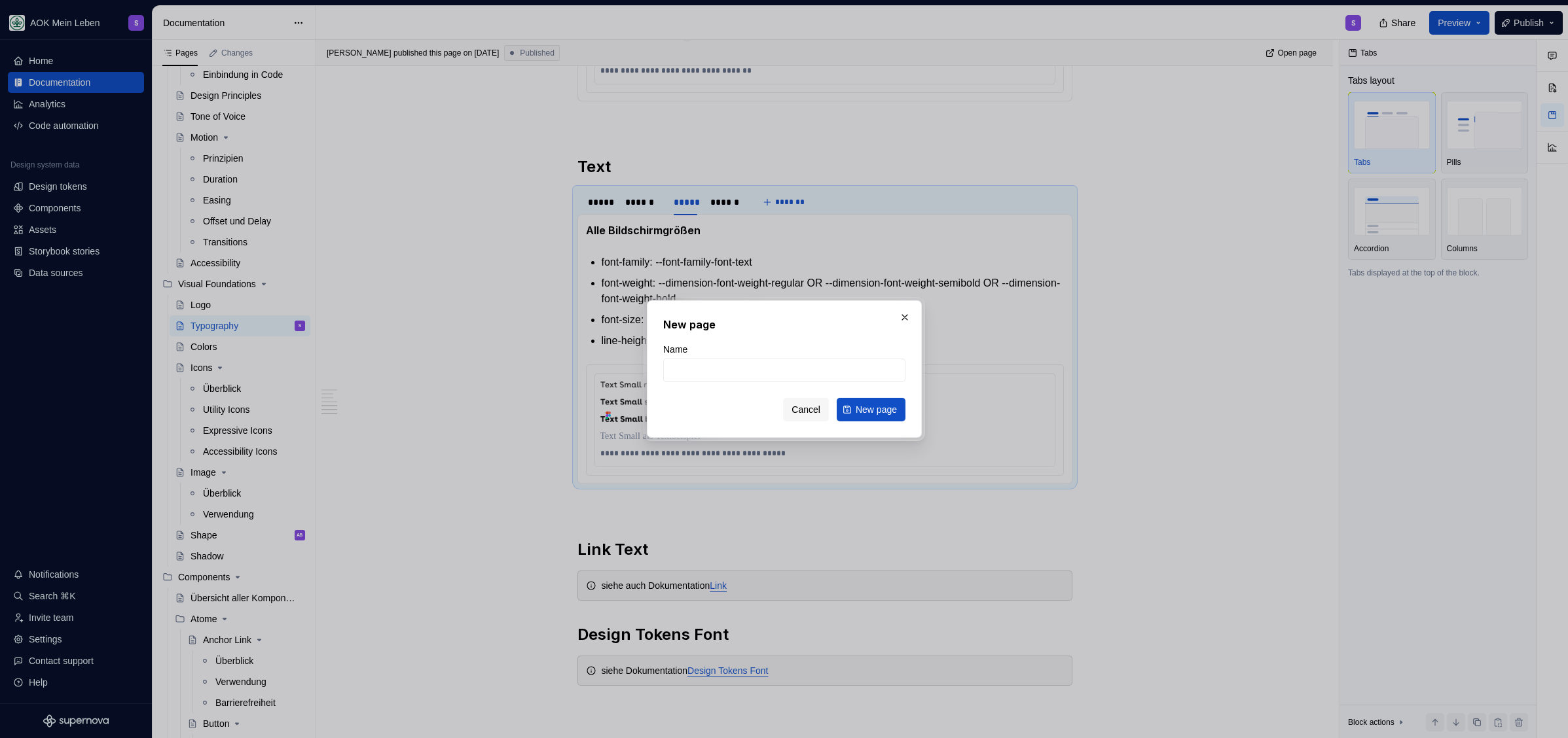
type textarea "*"
type input "Layout"
click button "New page" at bounding box center [870, 410] width 69 height 24
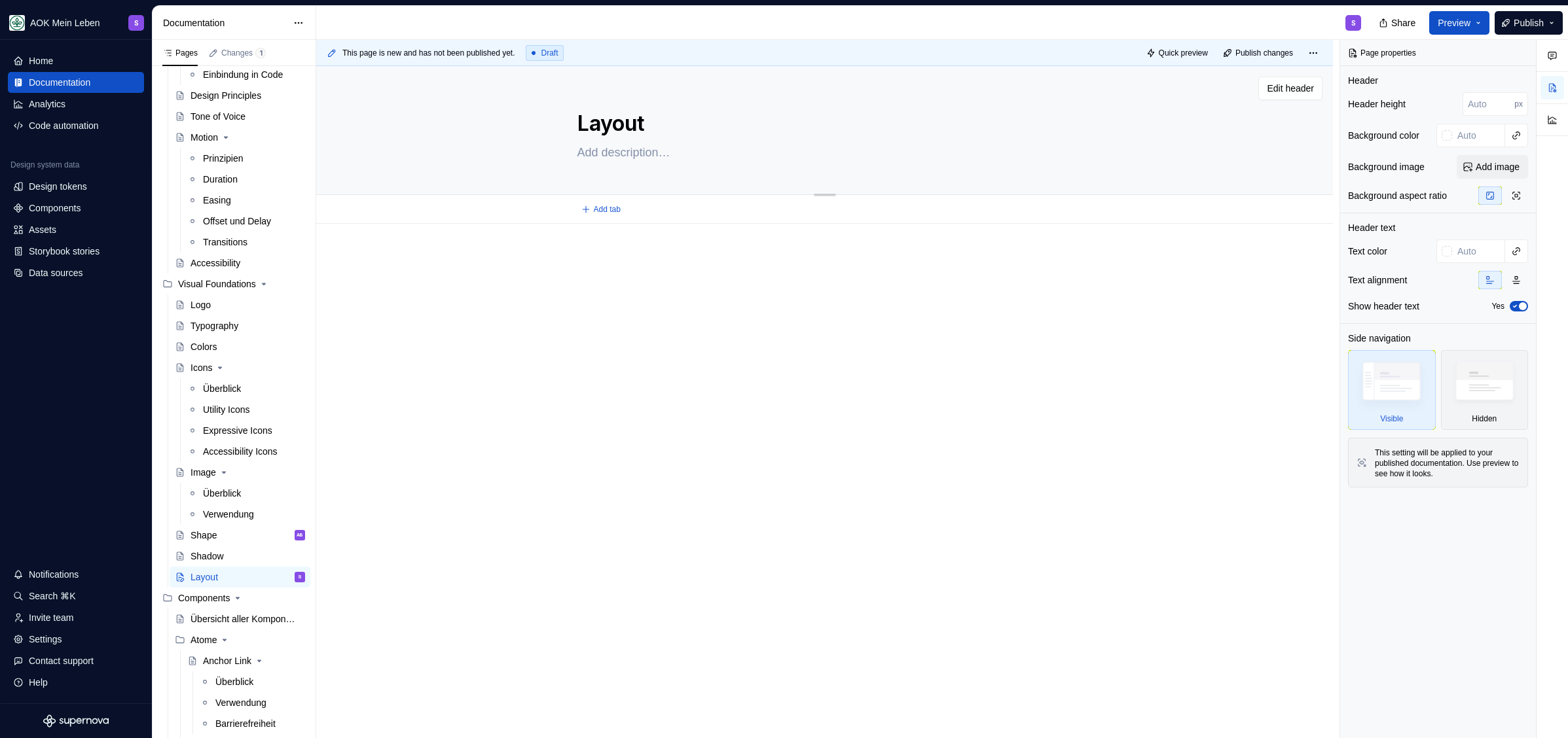
click at [657, 116] on textarea "Layout" at bounding box center [822, 123] width 495 height 32
click at [652, 121] on textarea "Layout" at bounding box center [822, 123] width 495 height 32
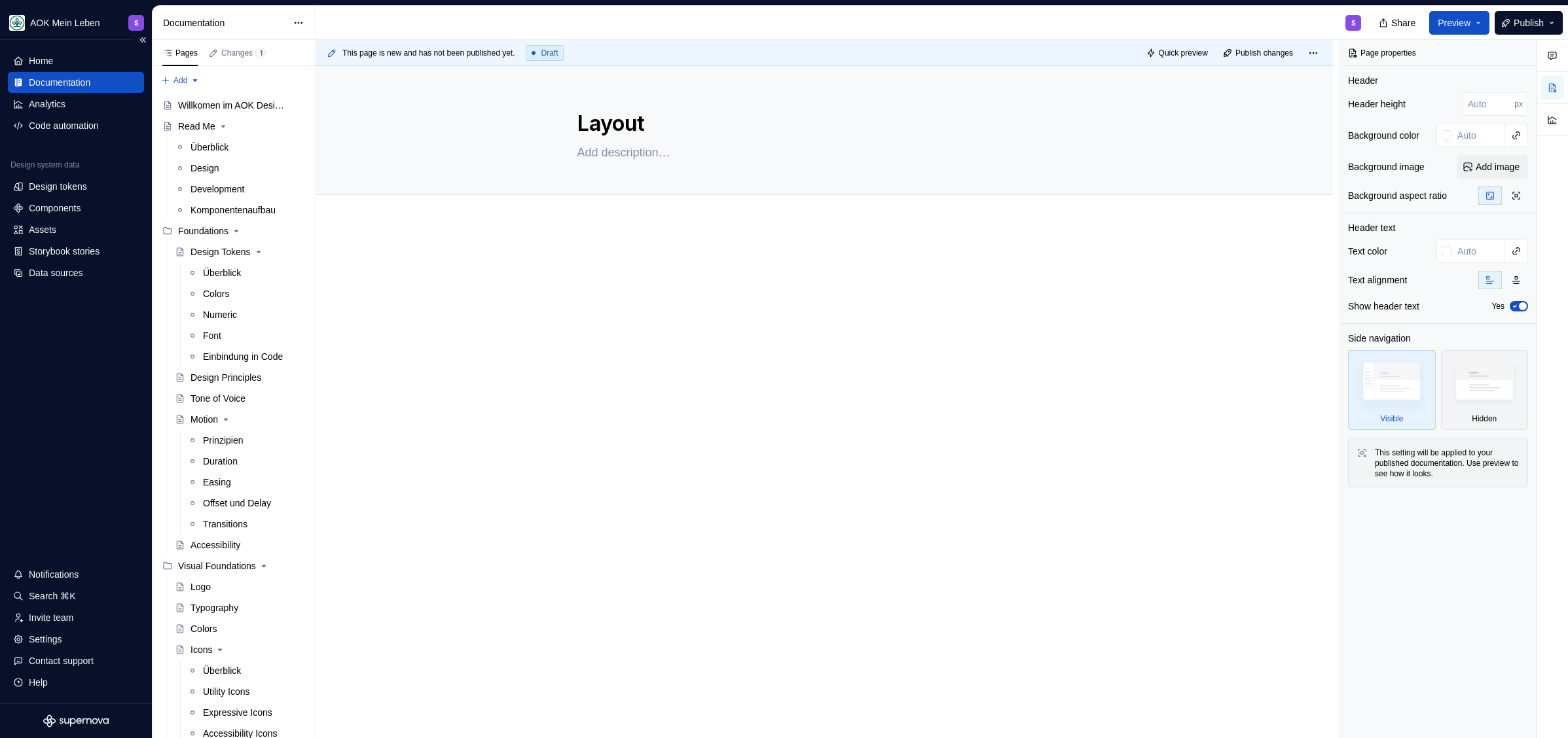
type textarea "*"
